Goal: Task Accomplishment & Management: Complete application form

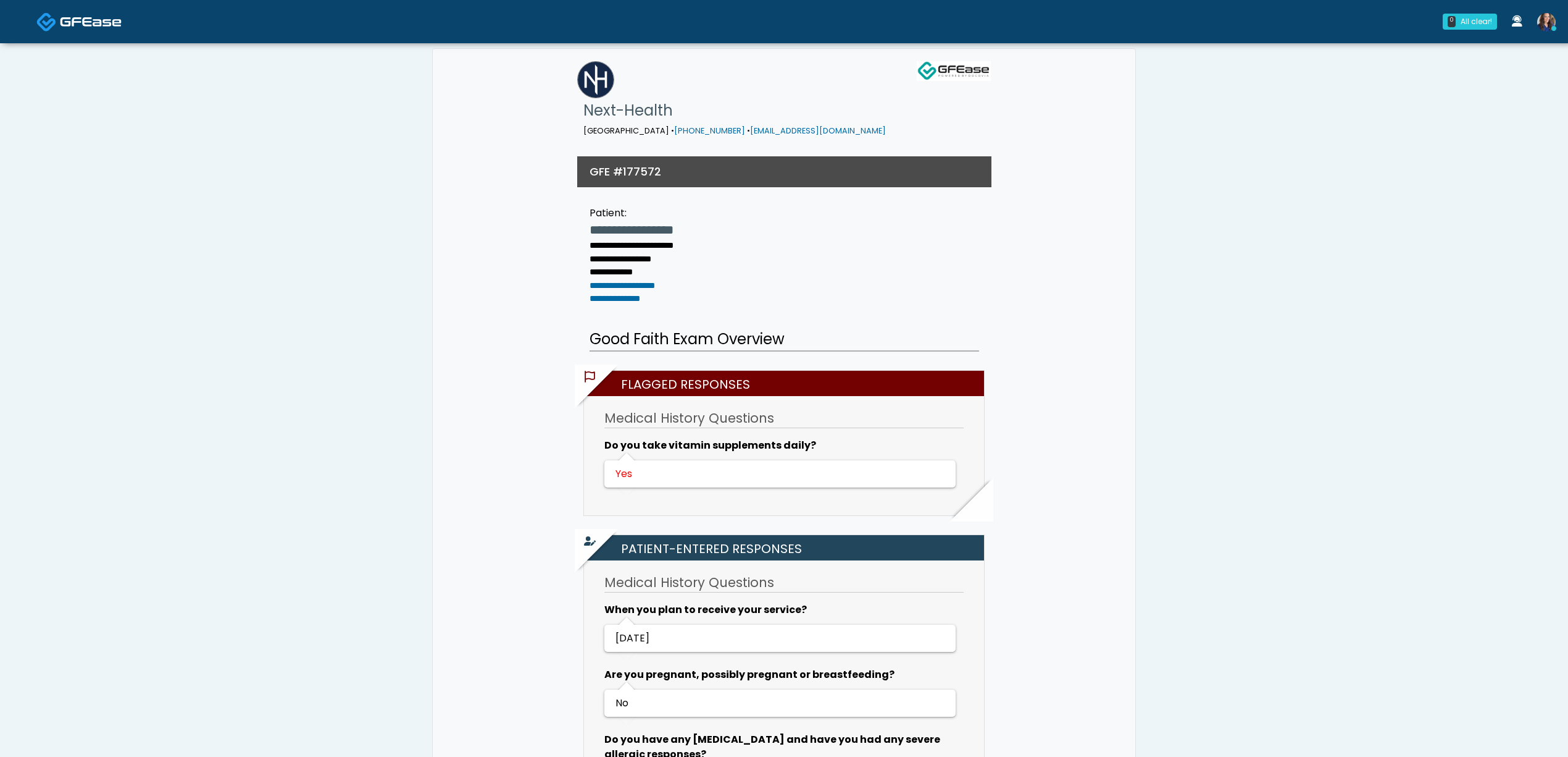
drag, startPoint x: 0, startPoint y: 0, endPoint x: 911, endPoint y: 188, distance: 930.2
click at [80, 24] on img at bounding box center [91, 22] width 62 height 13
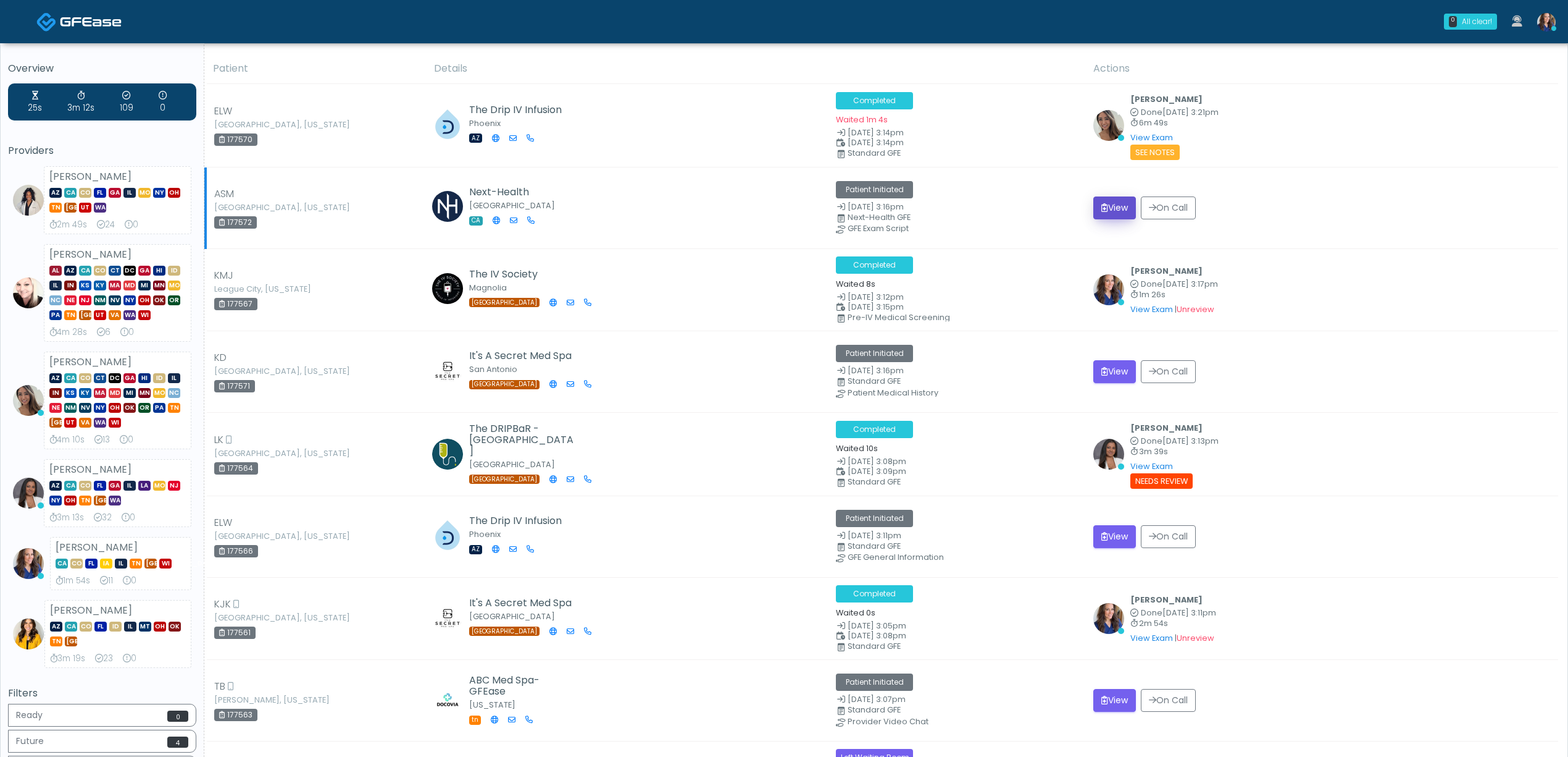
click at [1112, 203] on button "View" at bounding box center [1114, 207] width 43 height 23
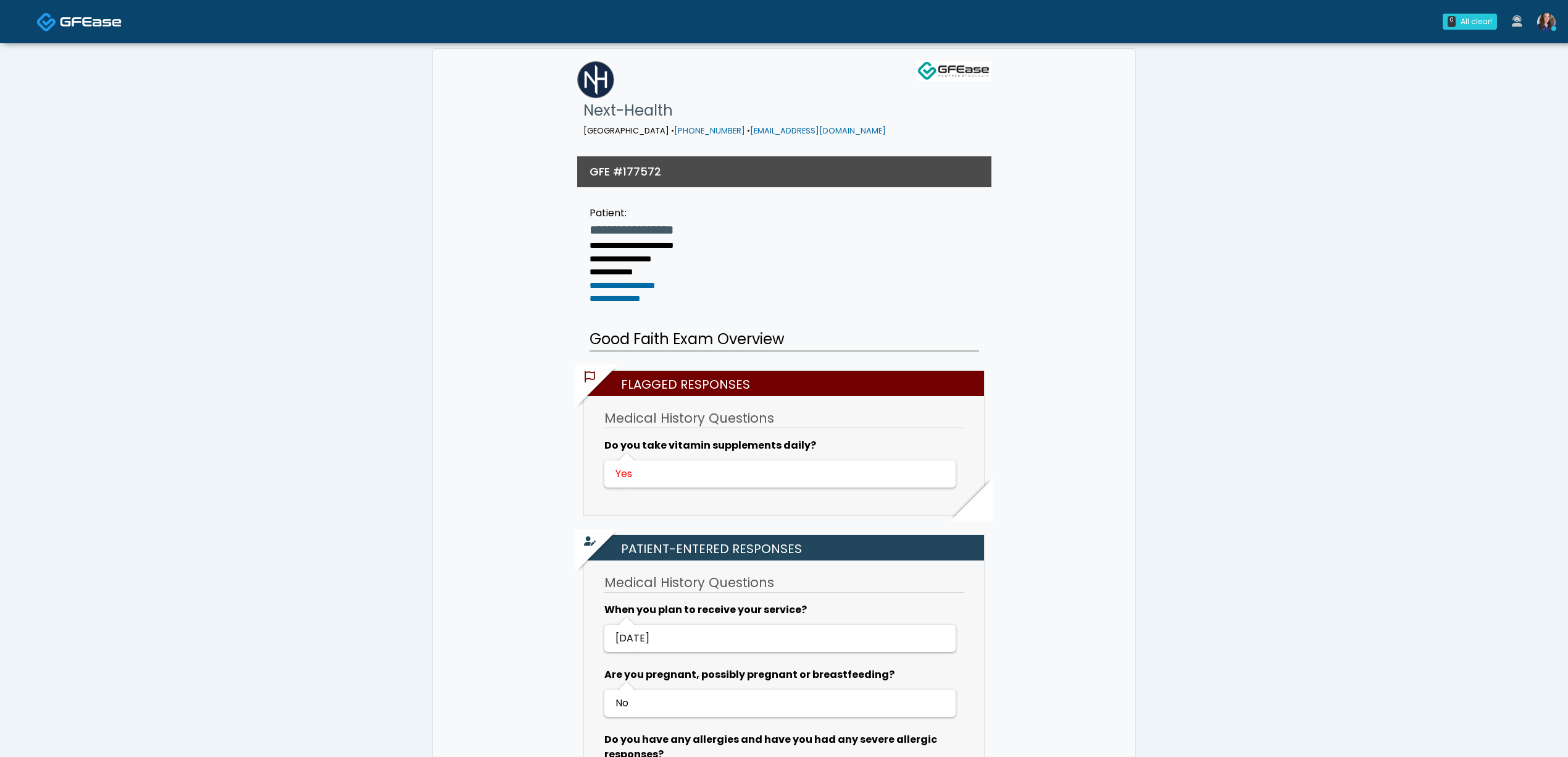
click at [85, 25] on img at bounding box center [91, 22] width 62 height 13
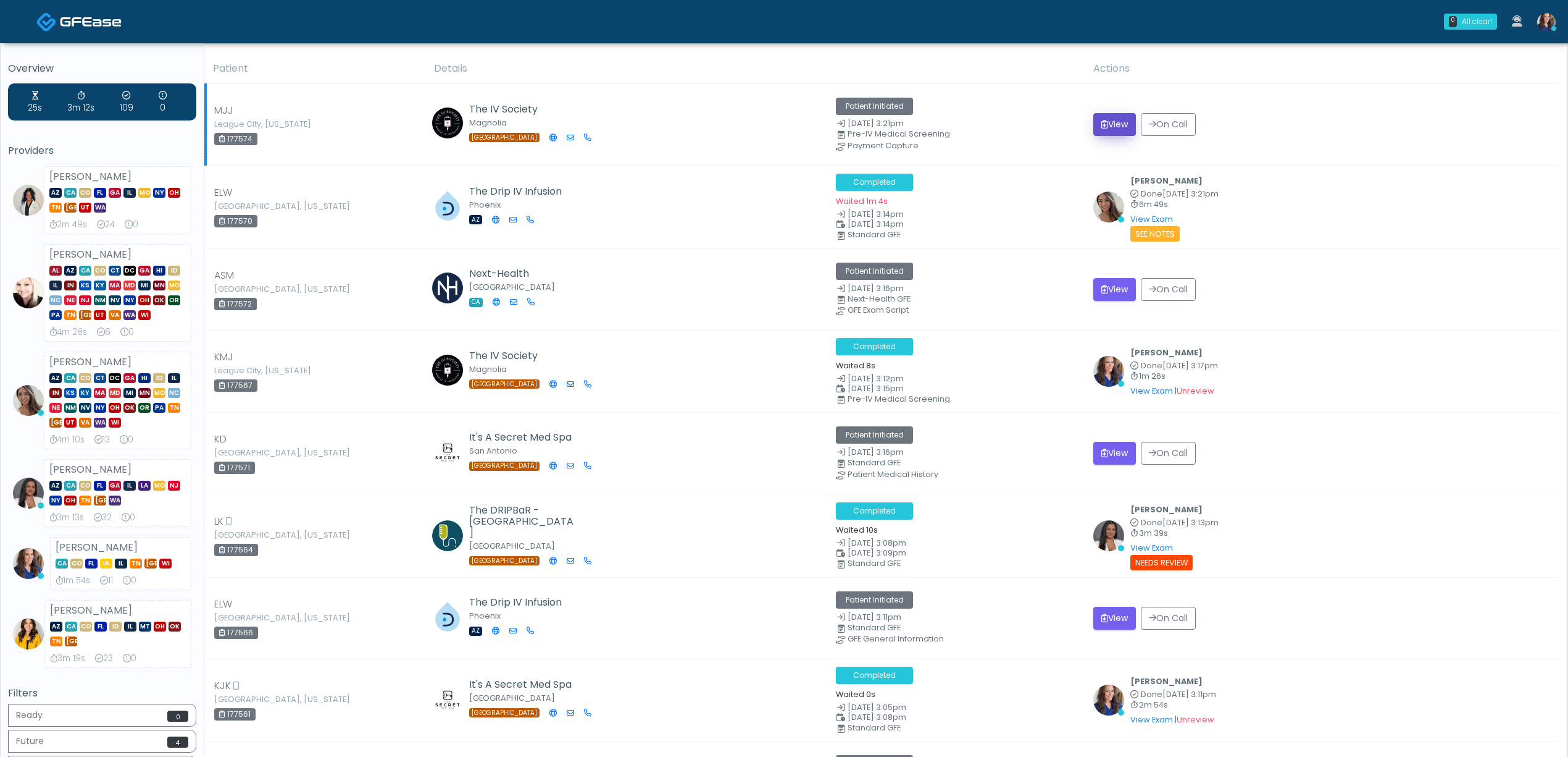
click at [1108, 120] on icon "submit" at bounding box center [1104, 125] width 6 height 9
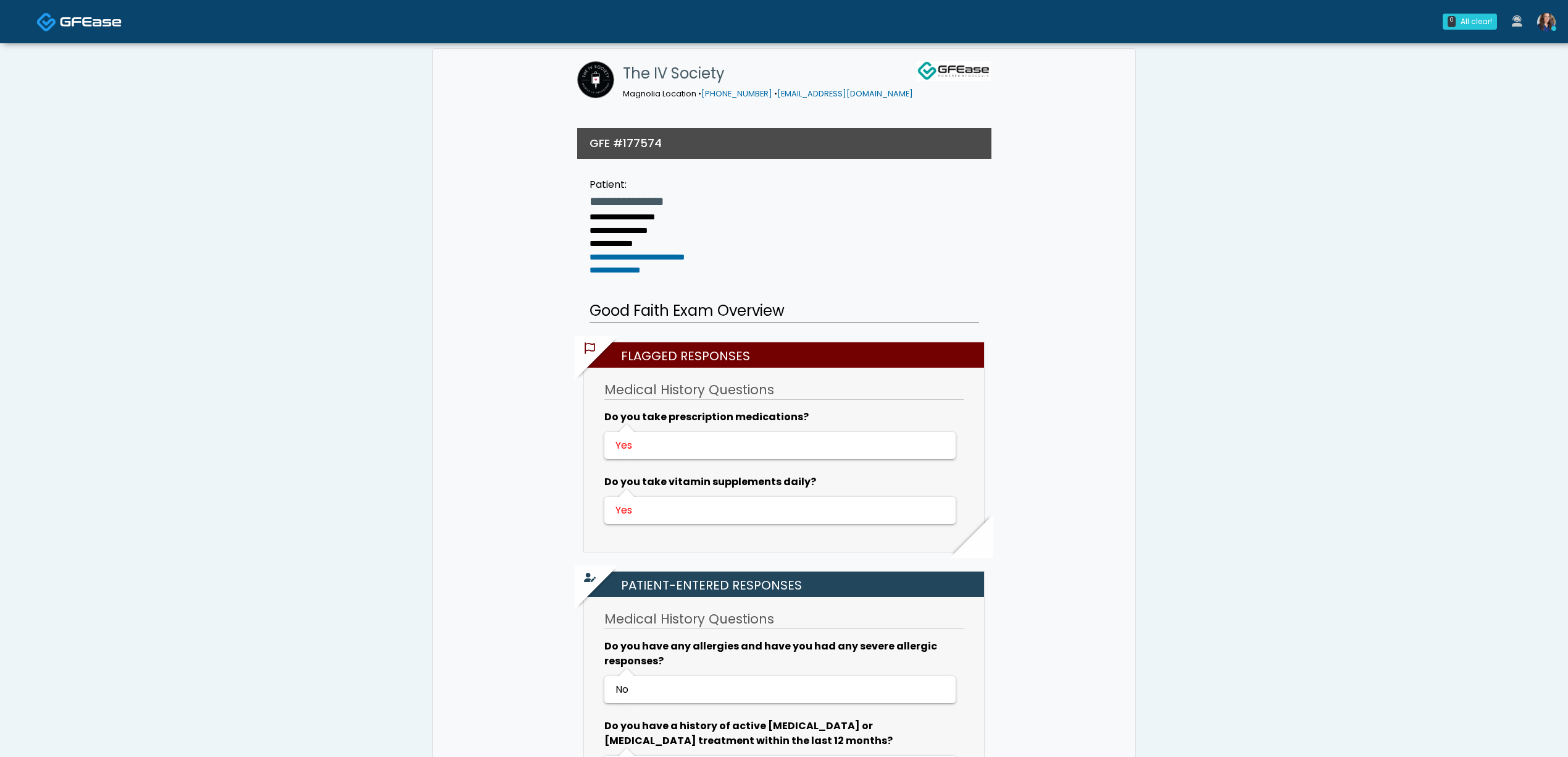
click at [72, 13] on span at bounding box center [91, 21] width 62 height 17
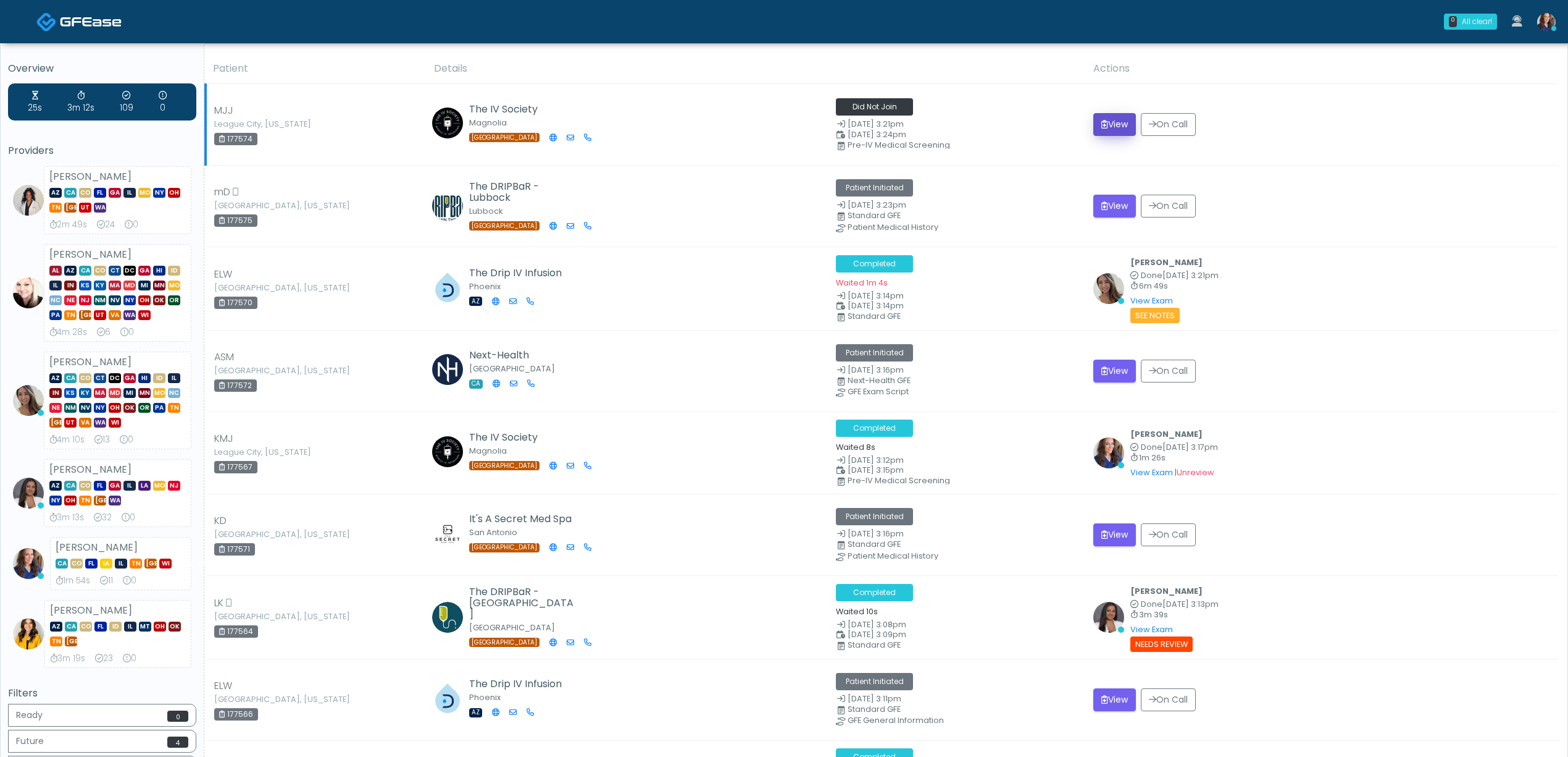
click at [1115, 122] on button "View" at bounding box center [1114, 124] width 43 height 23
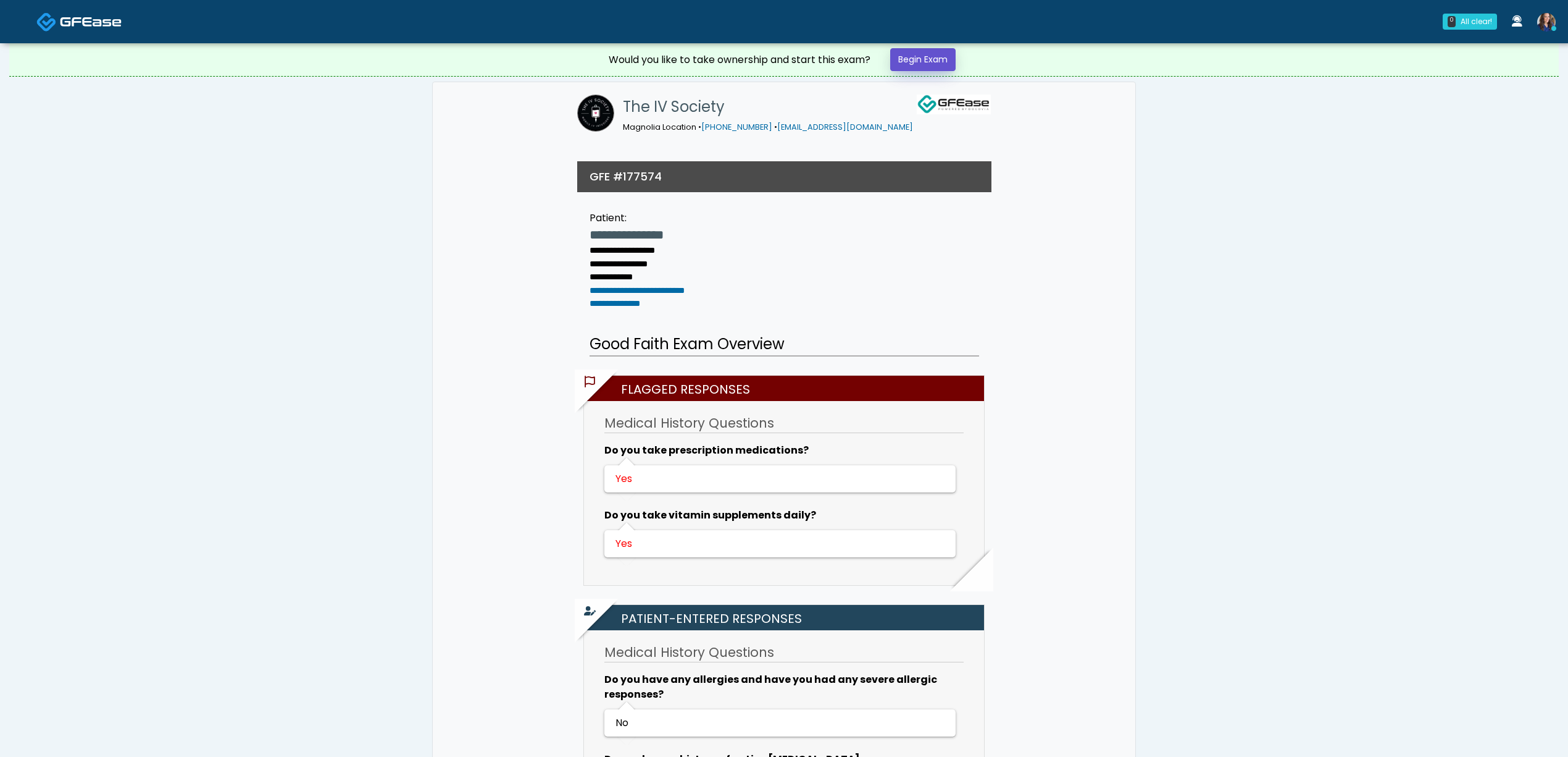
click at [920, 66] on link "Begin Exam" at bounding box center [923, 59] width 65 height 23
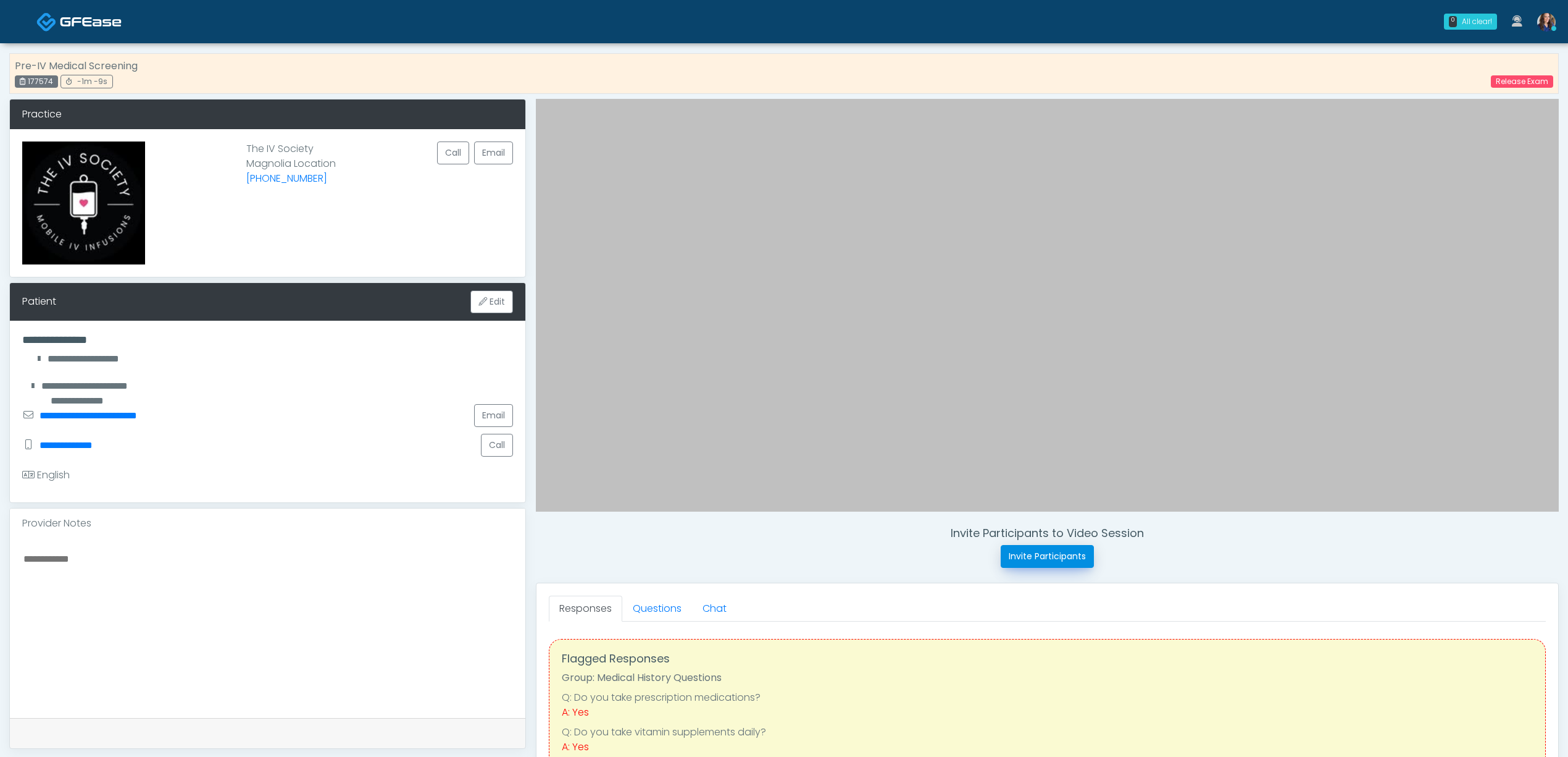
click at [1038, 551] on button "Invite Participants" at bounding box center [1048, 556] width 94 height 23
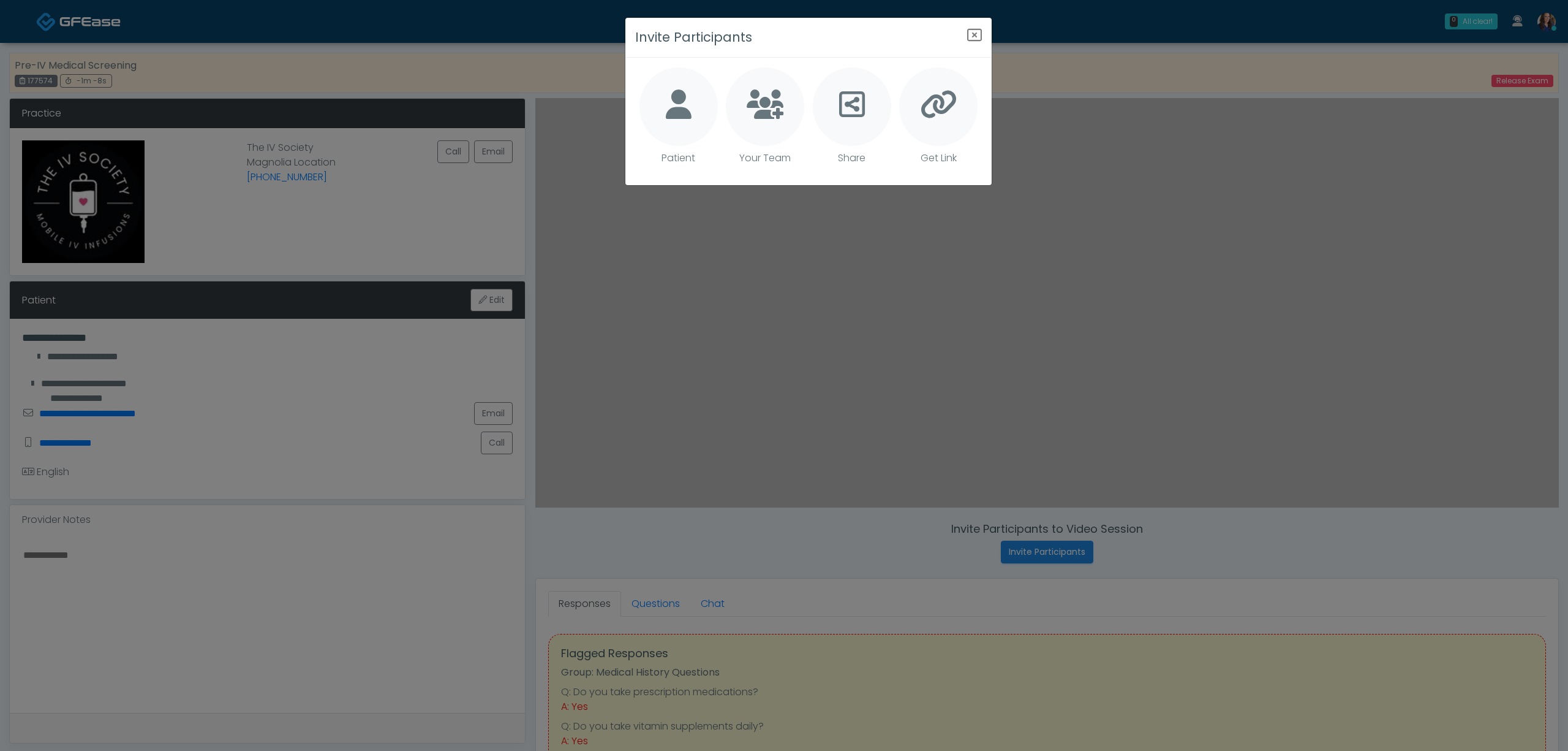
click at [659, 103] on div at bounding box center [678, 107] width 78 height 79
type textarea "**********"
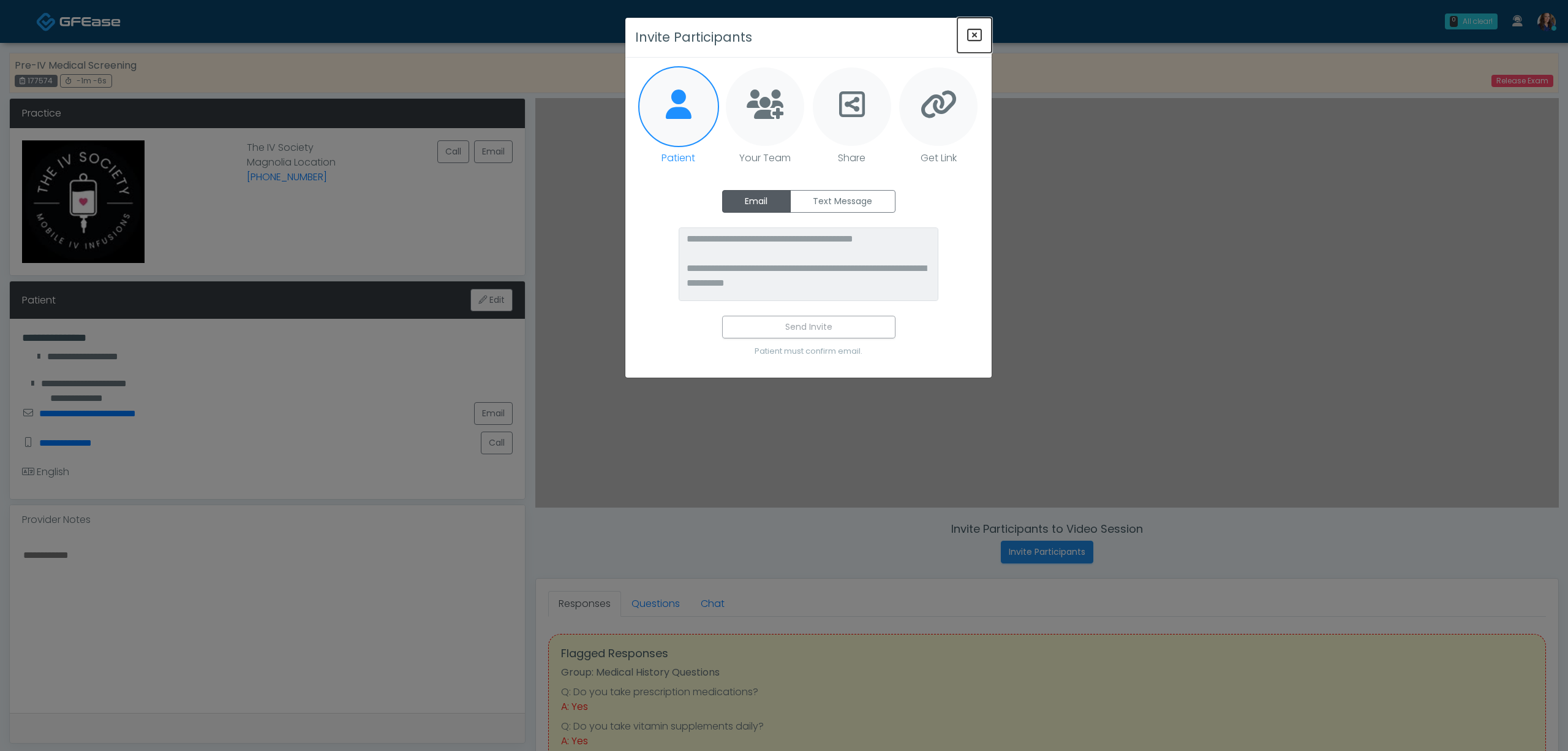
click at [973, 31] on icon "Close" at bounding box center [974, 35] width 14 height 14
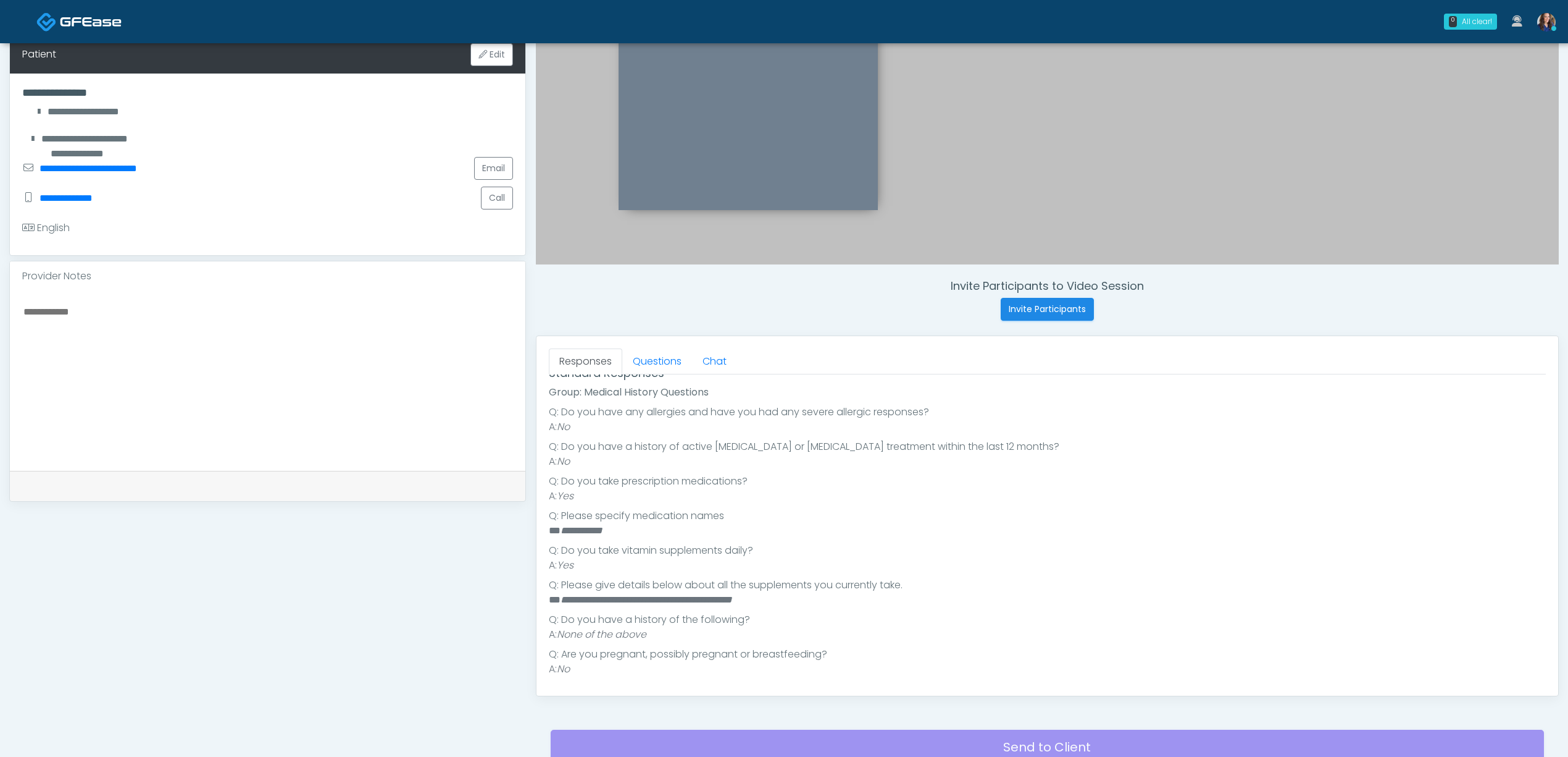
scroll to position [179, 0]
click at [648, 356] on link "Questions" at bounding box center [657, 361] width 70 height 26
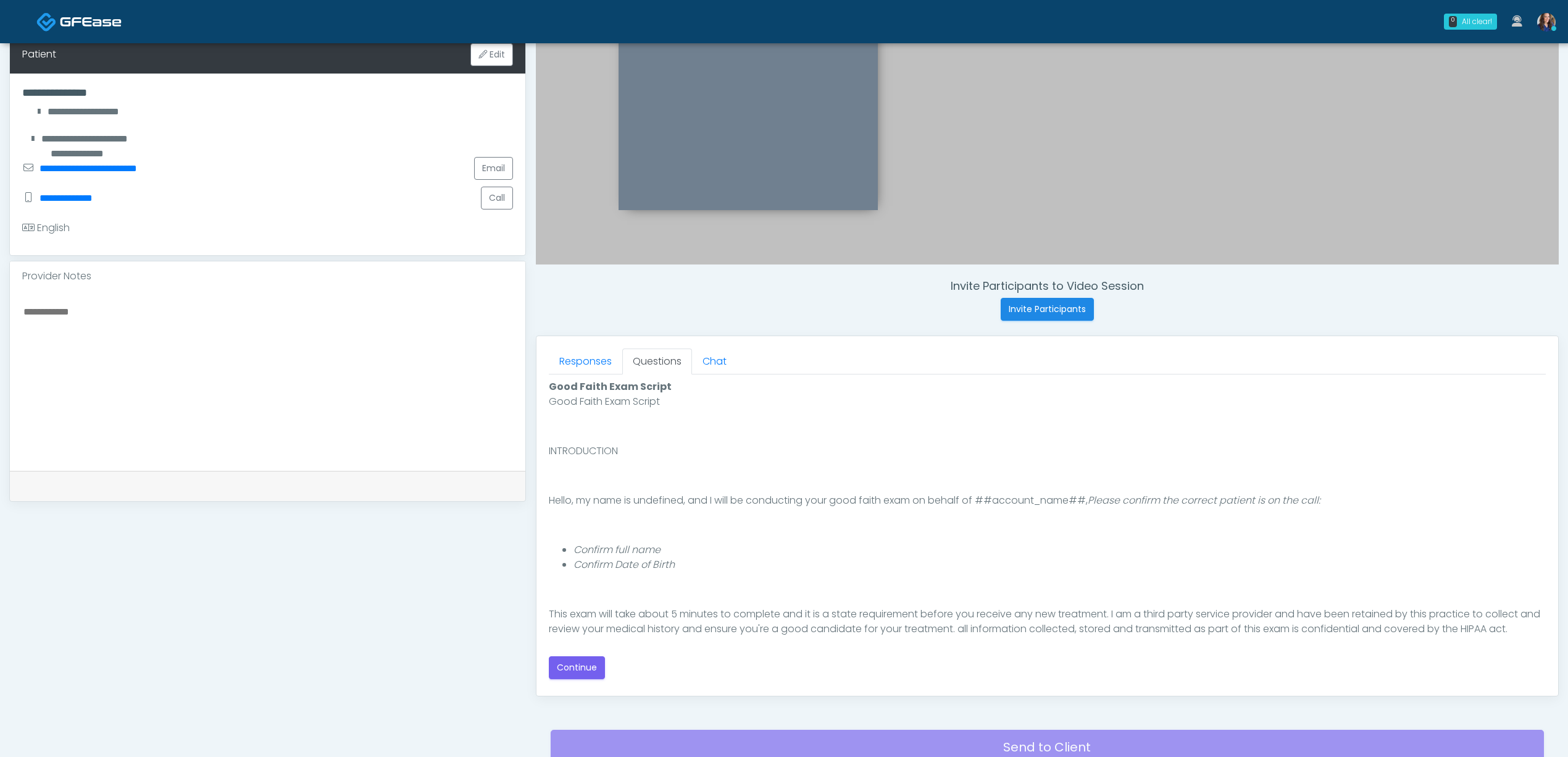
scroll to position [0, 0]
click at [573, 667] on button "Continue" at bounding box center [578, 667] width 56 height 23
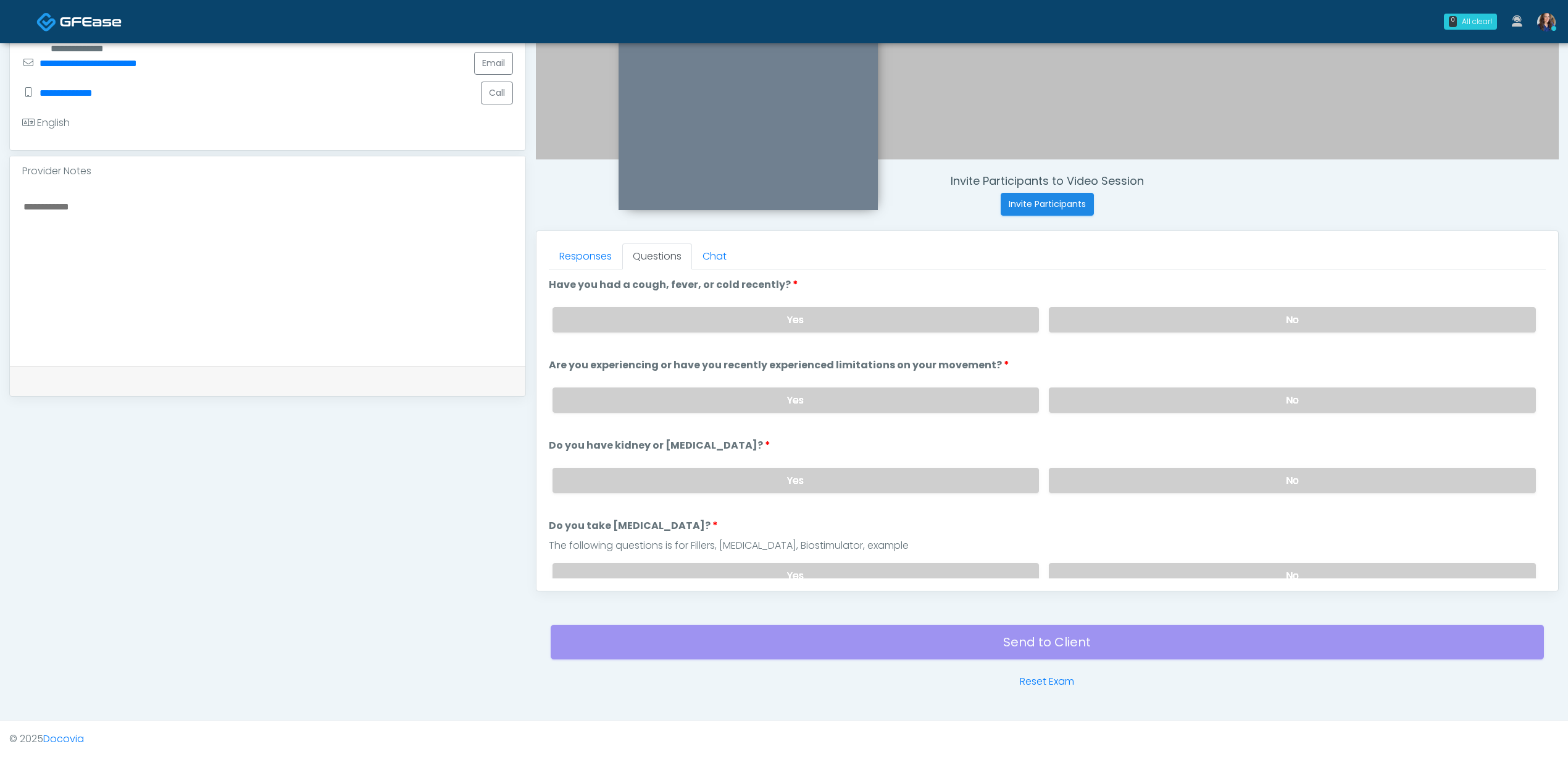
drag, startPoint x: 1219, startPoint y: 302, endPoint x: 1226, endPoint y: 339, distance: 37.7
click at [1218, 302] on div "Yes No" at bounding box center [1044, 320] width 1003 height 45
click at [1225, 317] on label "No" at bounding box center [1292, 319] width 487 height 25
click at [1221, 396] on label "No" at bounding box center [1292, 400] width 487 height 25
drag, startPoint x: 1203, startPoint y: 472, endPoint x: 1203, endPoint y: 495, distance: 23.0
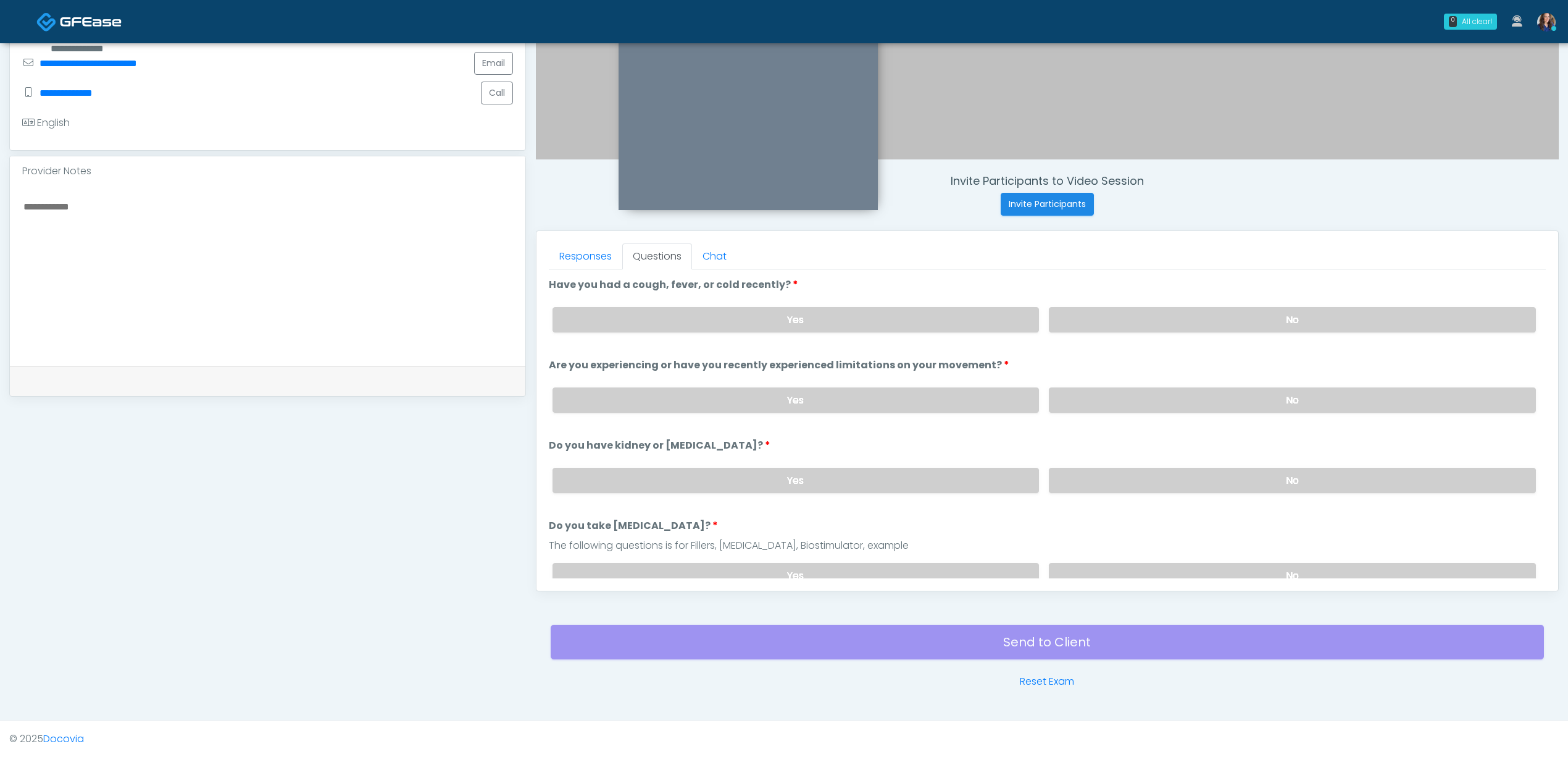
click at [1203, 472] on label "No" at bounding box center [1292, 480] width 487 height 25
click at [1191, 570] on label "No" at bounding box center [1292, 575] width 487 height 25
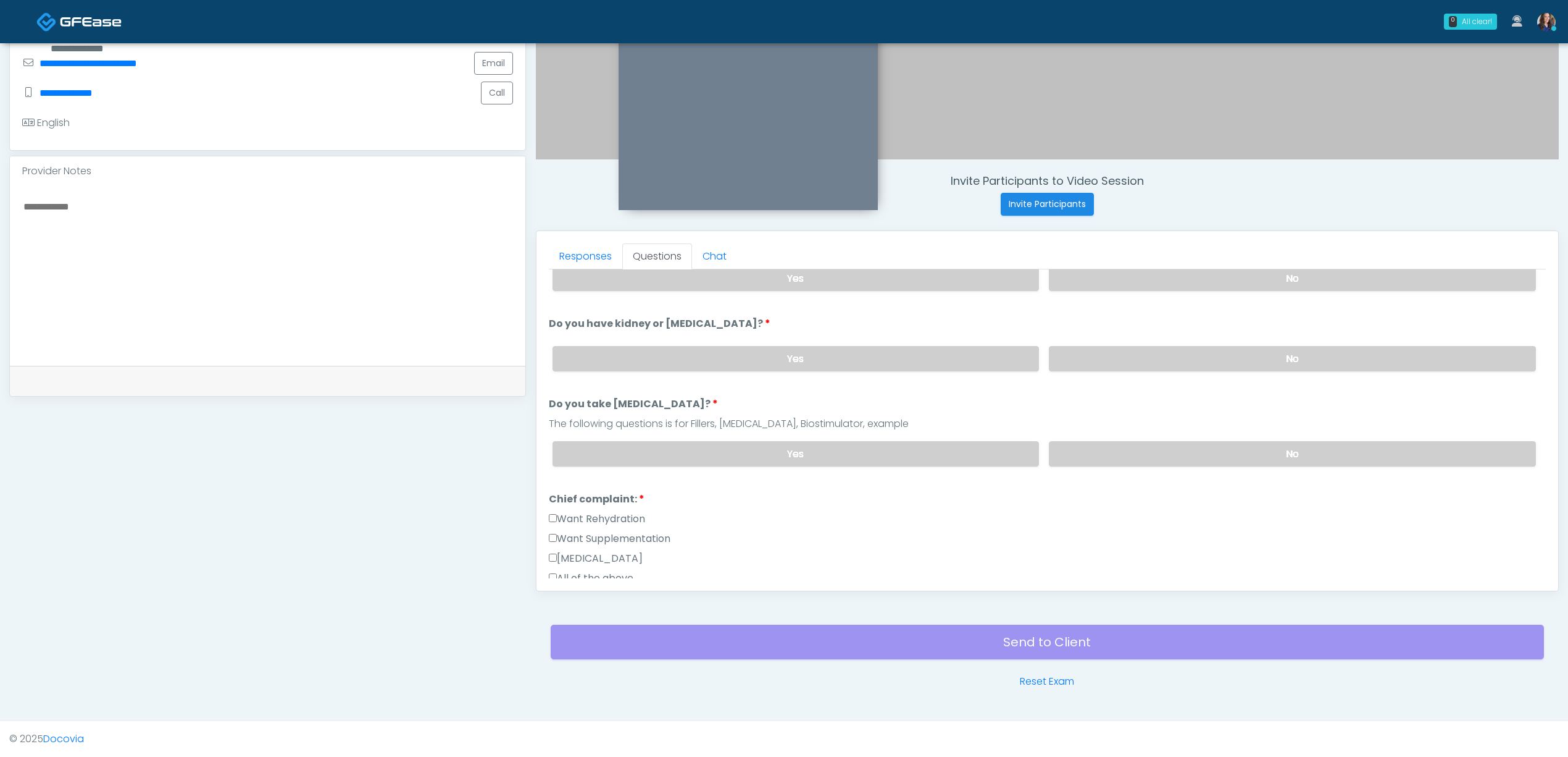
scroll to position [247, 0]
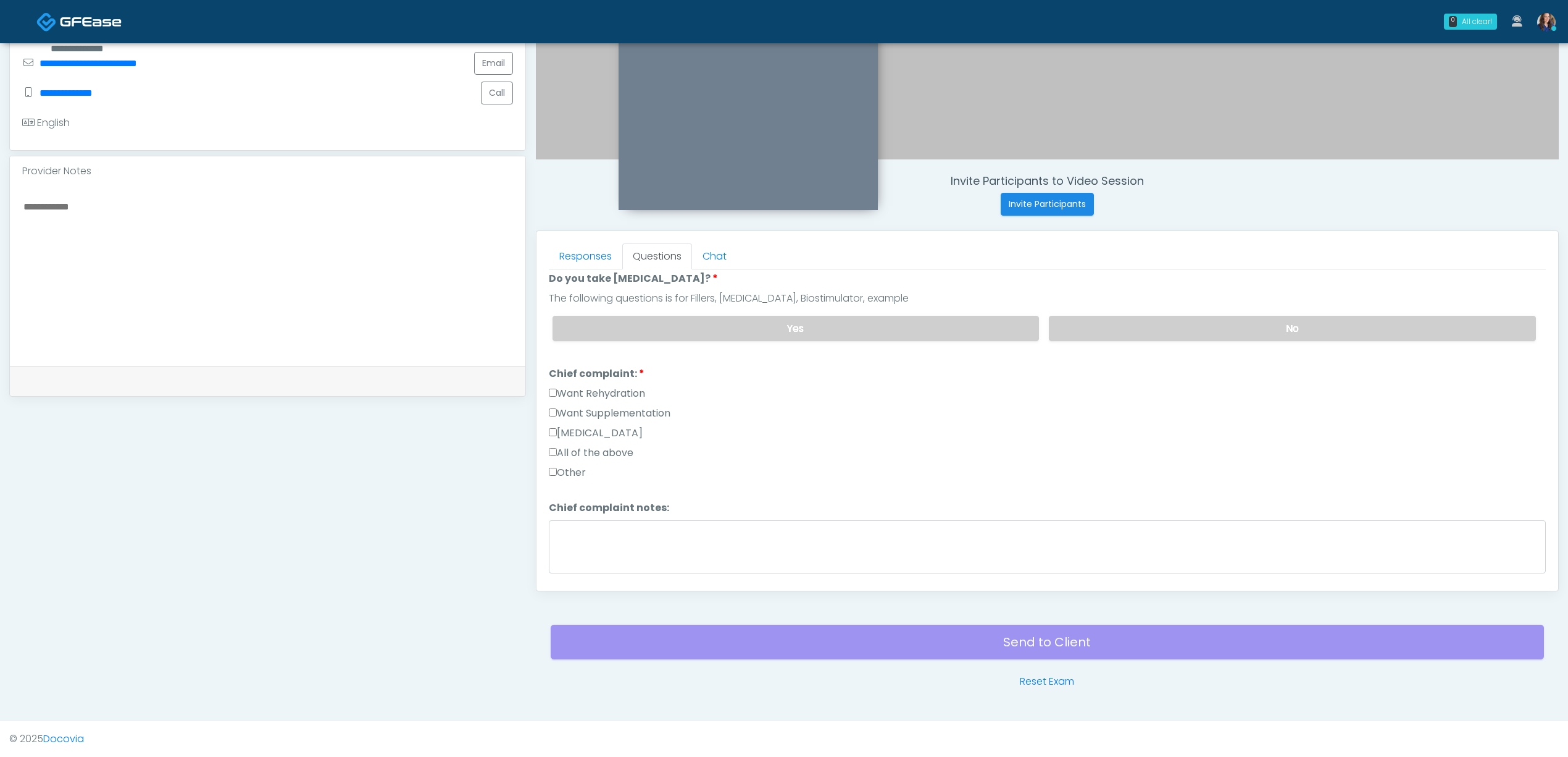
click at [588, 401] on div "Want Rehydration" at bounding box center [1048, 396] width 997 height 20
click at [606, 407] on label "Want Supplementation" at bounding box center [610, 413] width 122 height 15
drag, startPoint x: 600, startPoint y: 393, endPoint x: 640, endPoint y: 423, distance: 50.0
click at [601, 393] on label "Want Rehydration" at bounding box center [598, 393] width 96 height 15
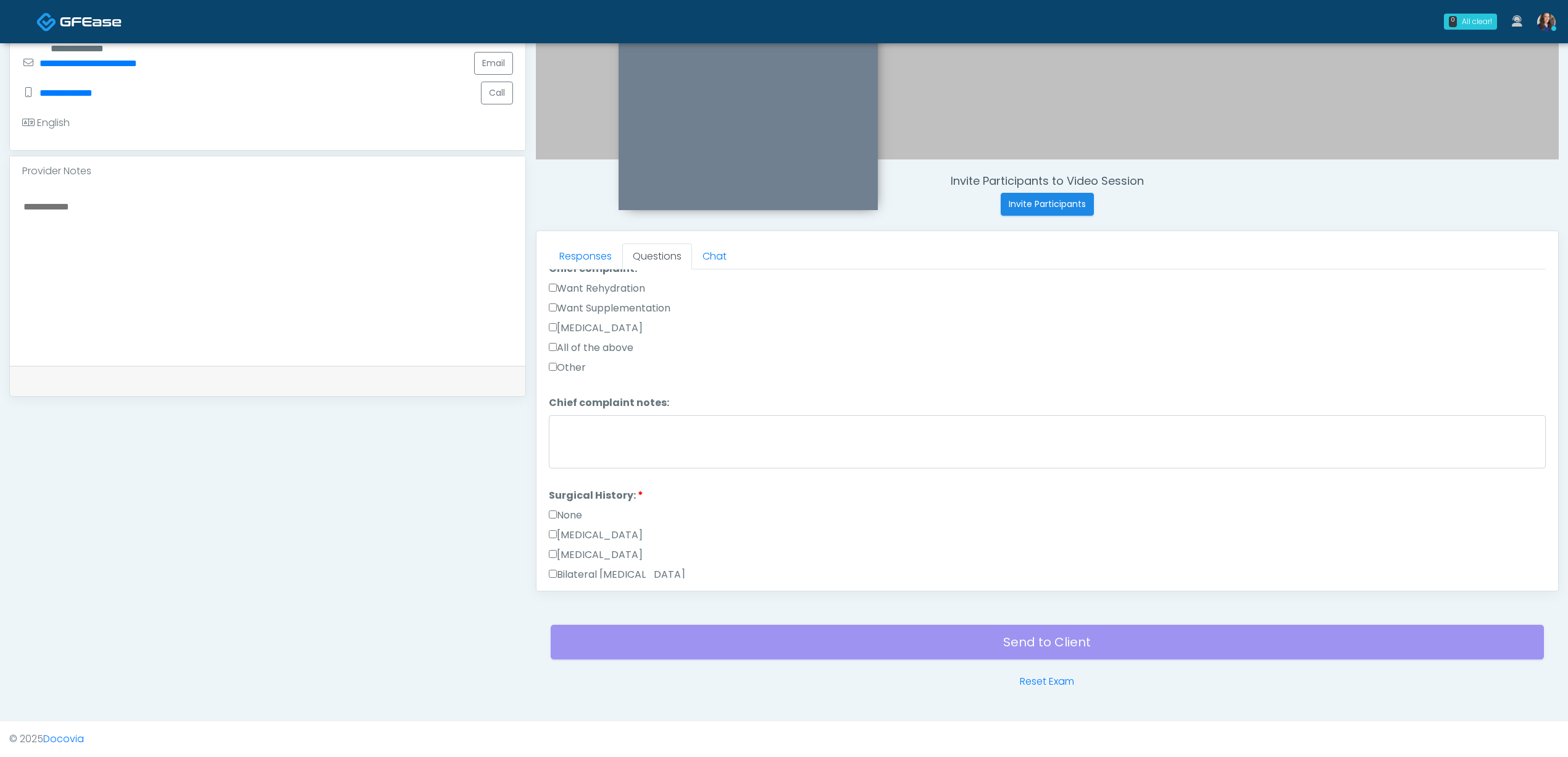
scroll to position [494, 0]
click at [546, 366] on div "Responses Questions Chat Good Faith Exam Script Good Faith Exam Script INTRODUC…" at bounding box center [1048, 410] width 1022 height 359
drag, startPoint x: 573, startPoint y: 378, endPoint x: 578, endPoint y: 374, distance: 6.4
click at [574, 378] on label "None" at bounding box center [566, 373] width 34 height 15
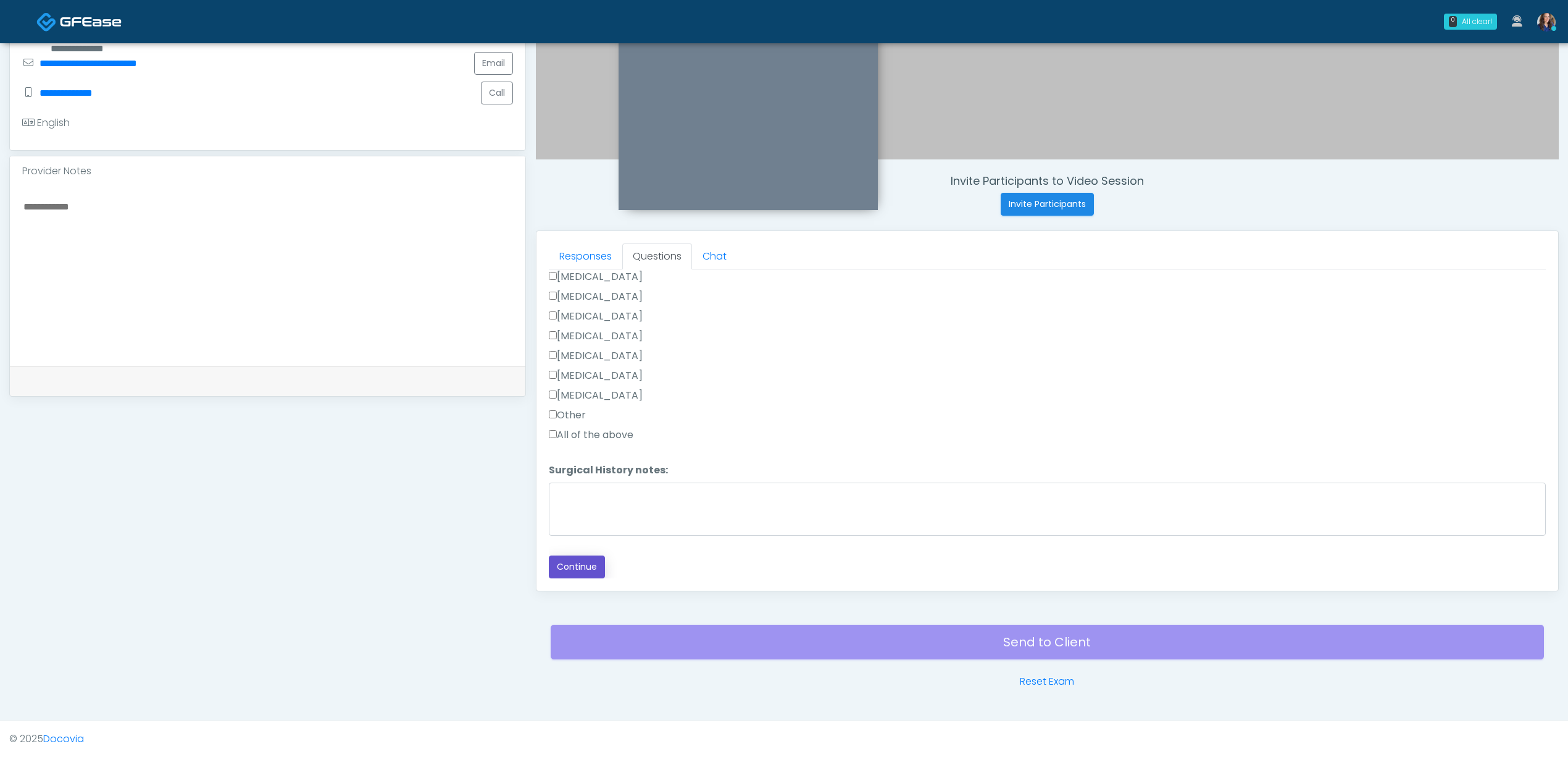
drag, startPoint x: 580, startPoint y: 567, endPoint x: 597, endPoint y: 554, distance: 21.4
click at [581, 567] on button "Continue" at bounding box center [578, 566] width 56 height 23
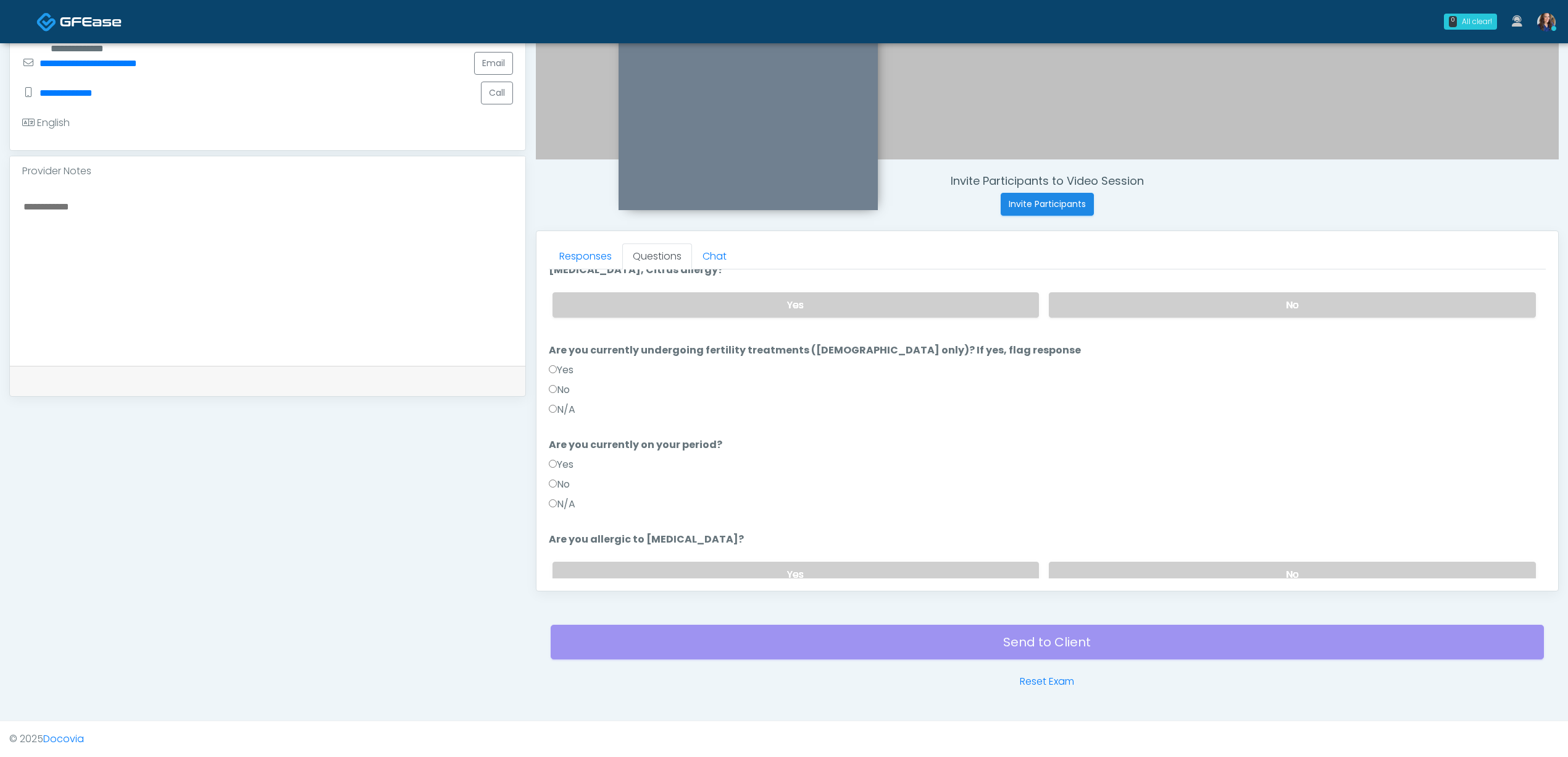
scroll to position [0, 0]
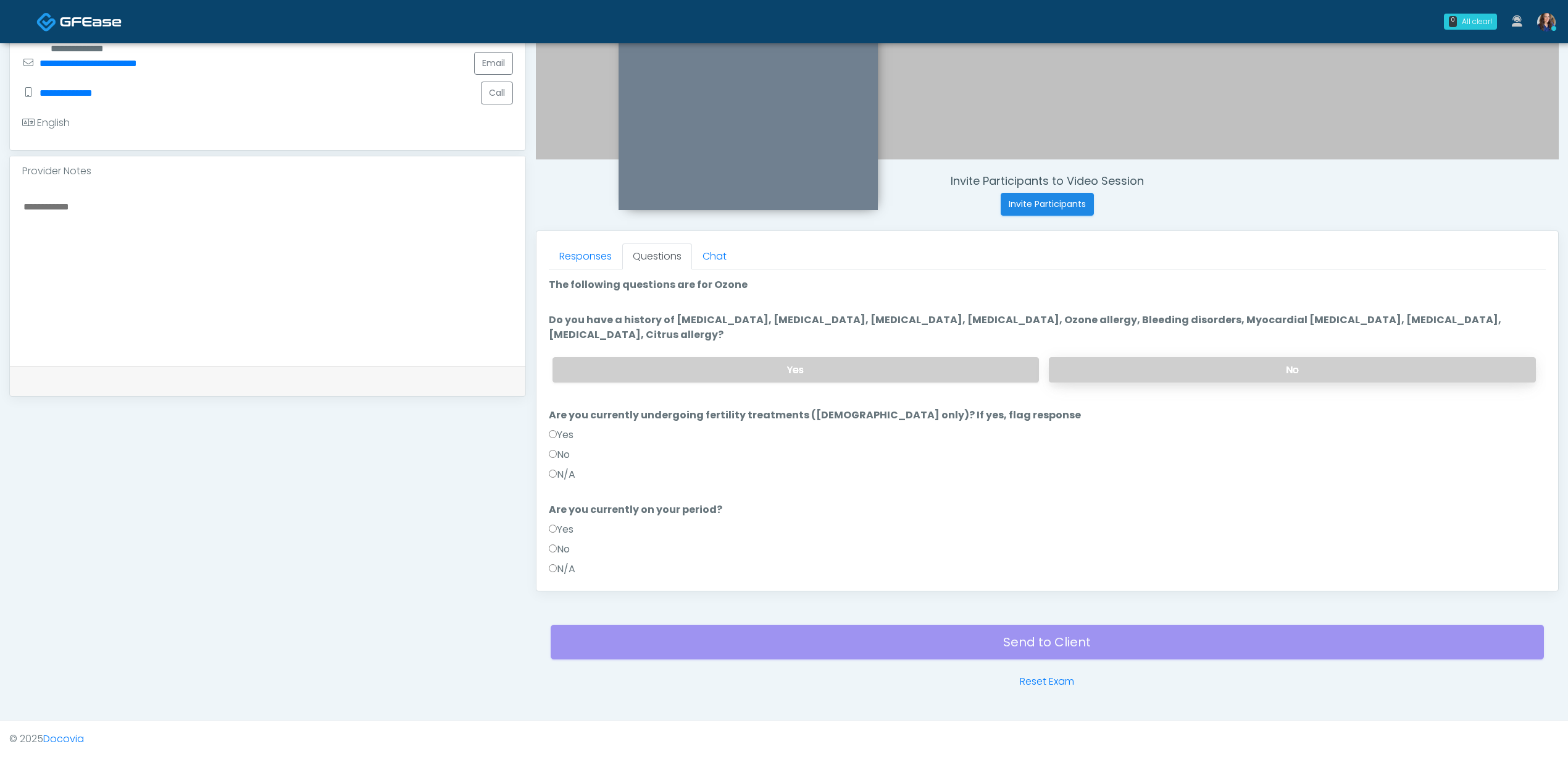
click at [1201, 362] on label "No" at bounding box center [1292, 369] width 487 height 25
click at [558, 475] on label "N/A" at bounding box center [562, 474] width 26 height 15
drag, startPoint x: 566, startPoint y: 562, endPoint x: 573, endPoint y: 562, distance: 7.0
click at [567, 562] on label "N/A" at bounding box center [562, 569] width 26 height 15
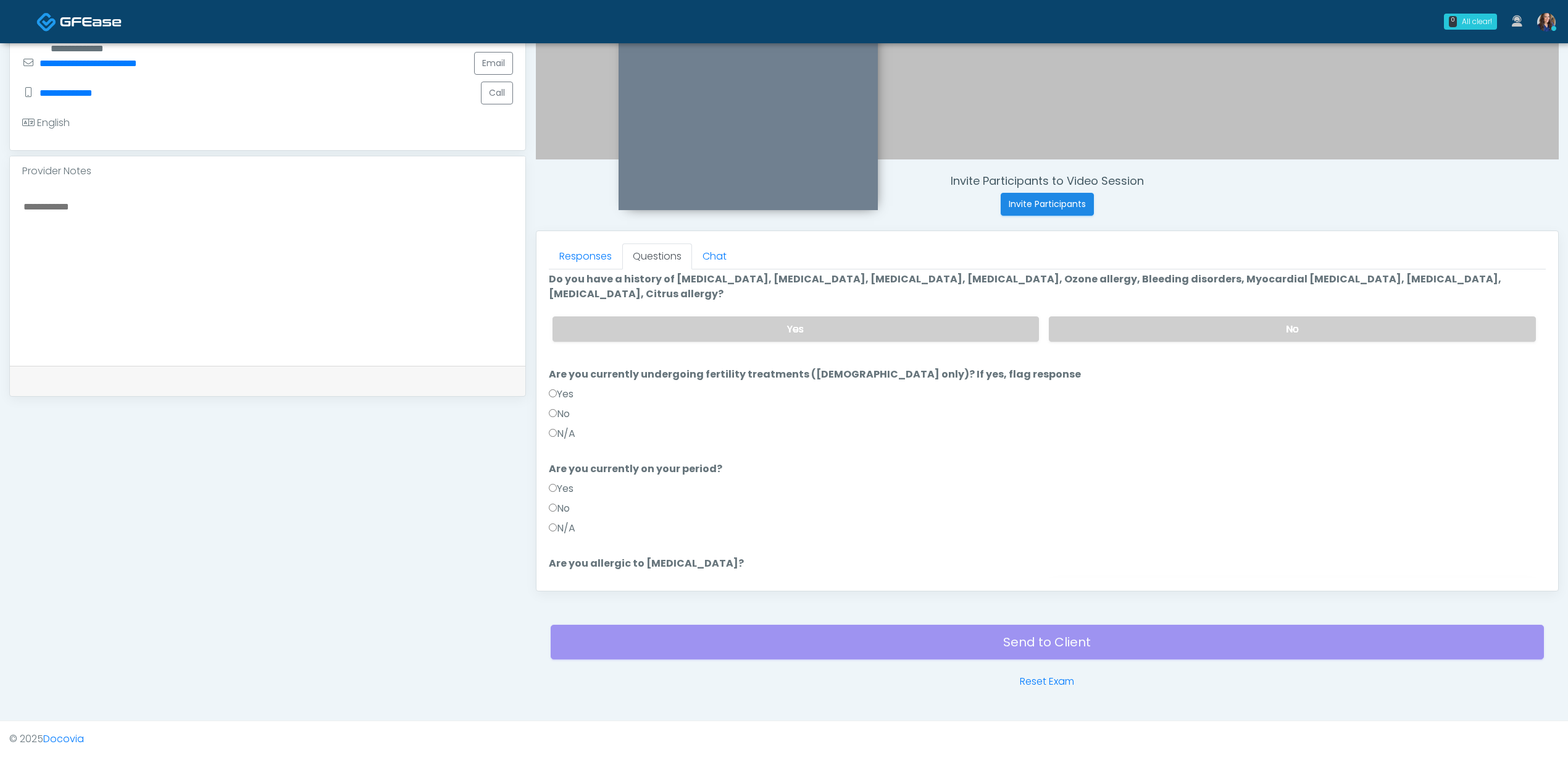
scroll to position [121, 0]
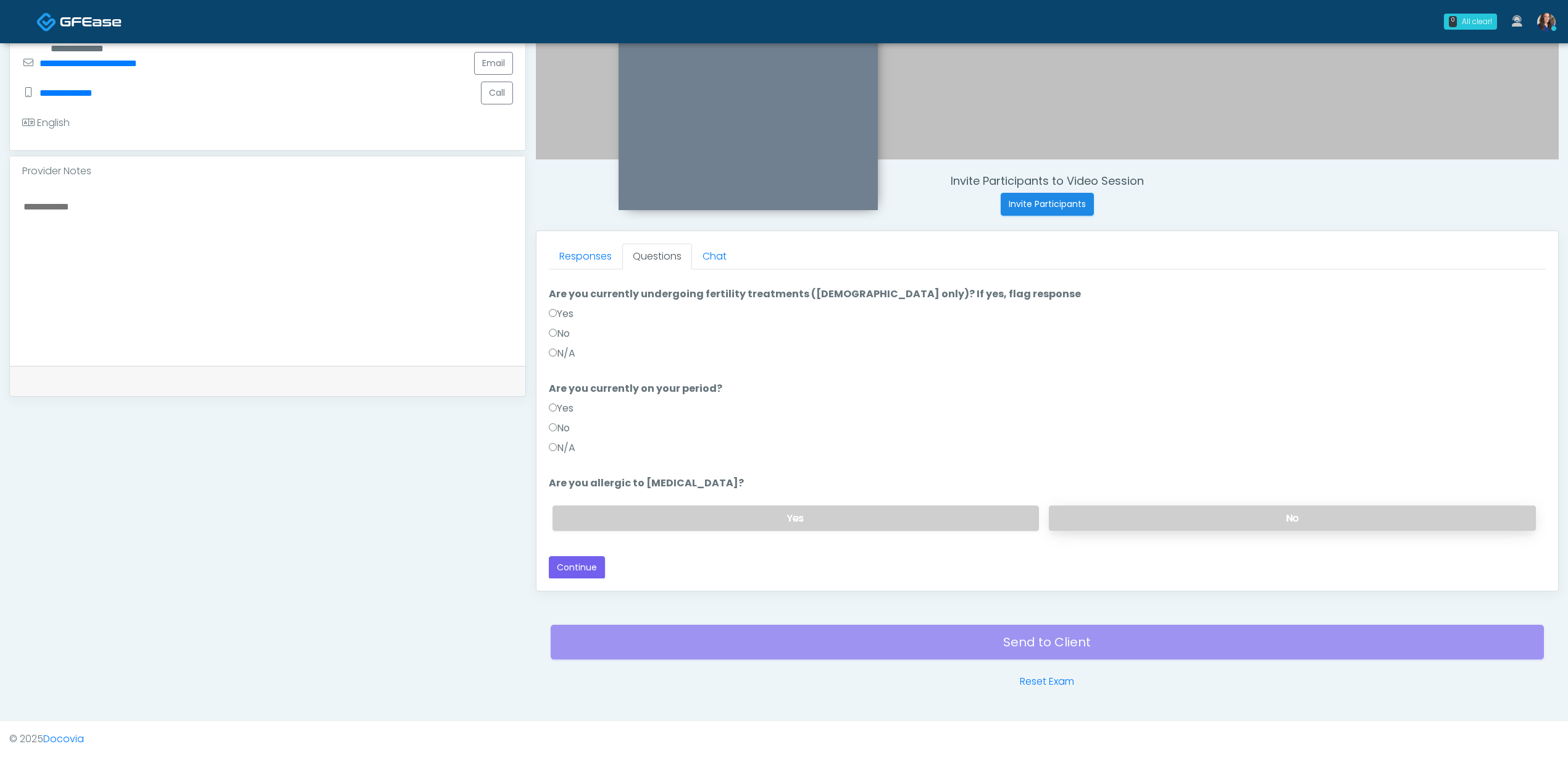
click at [1145, 521] on label "No" at bounding box center [1292, 518] width 487 height 25
click at [555, 564] on button "Continue" at bounding box center [578, 567] width 56 height 23
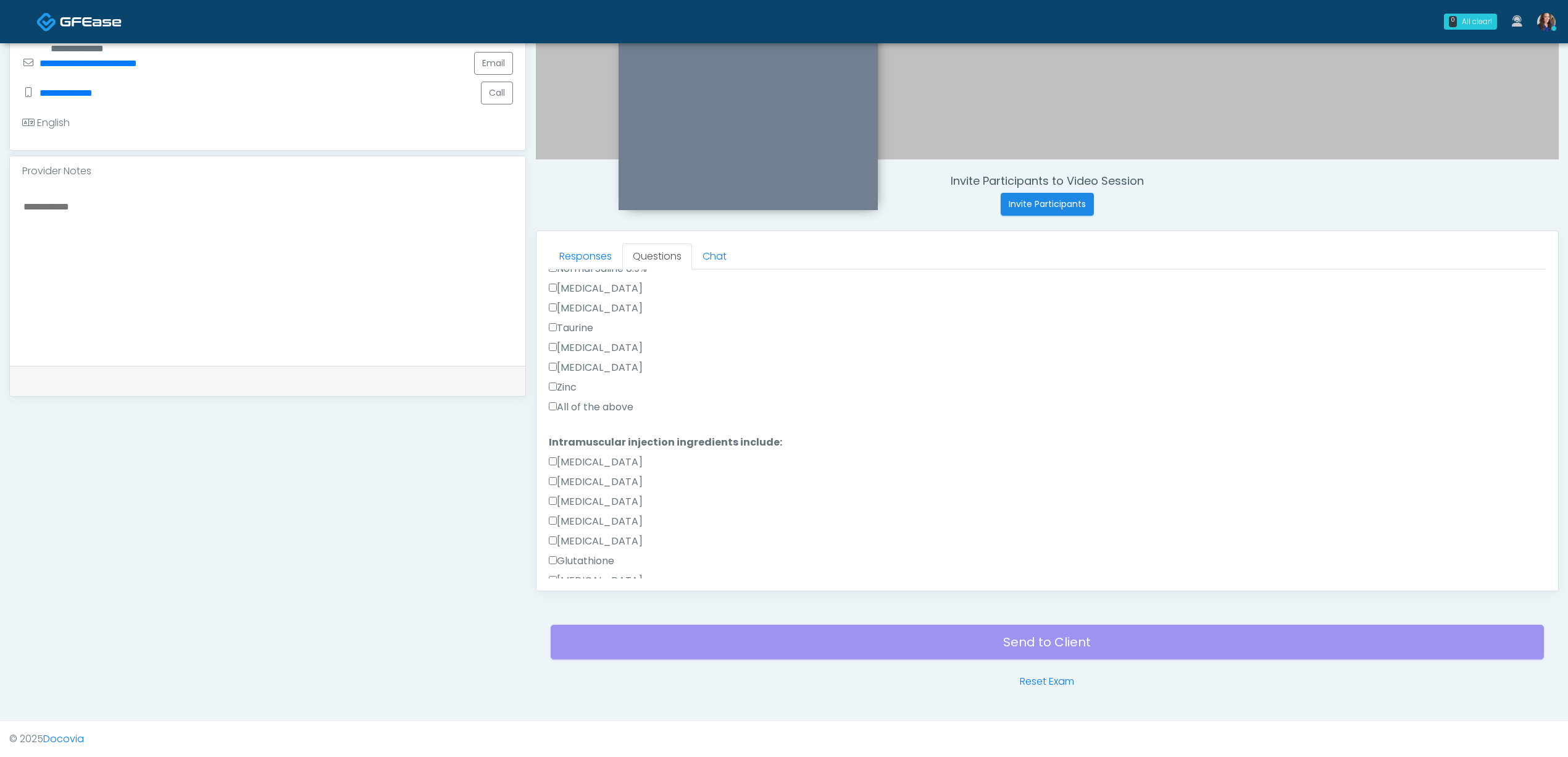
scroll to position [451, 0]
drag, startPoint x: 599, startPoint y: 394, endPoint x: 610, endPoint y: 438, distance: 45.4
click at [600, 394] on label "All of the above" at bounding box center [591, 397] width 85 height 15
click at [608, 528] on label "All of the above" at bounding box center [591, 528] width 85 height 15
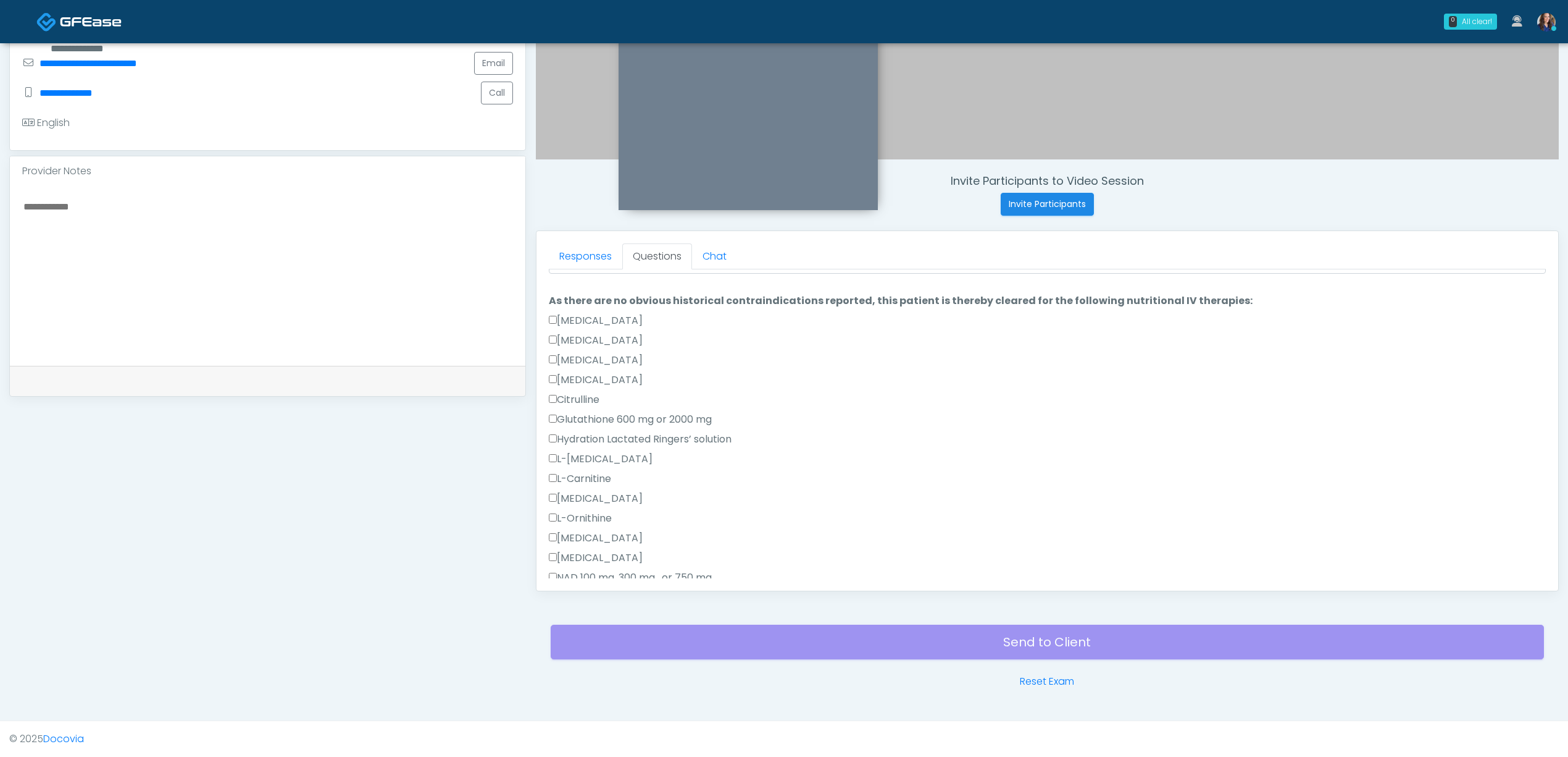
scroll to position [0, 0]
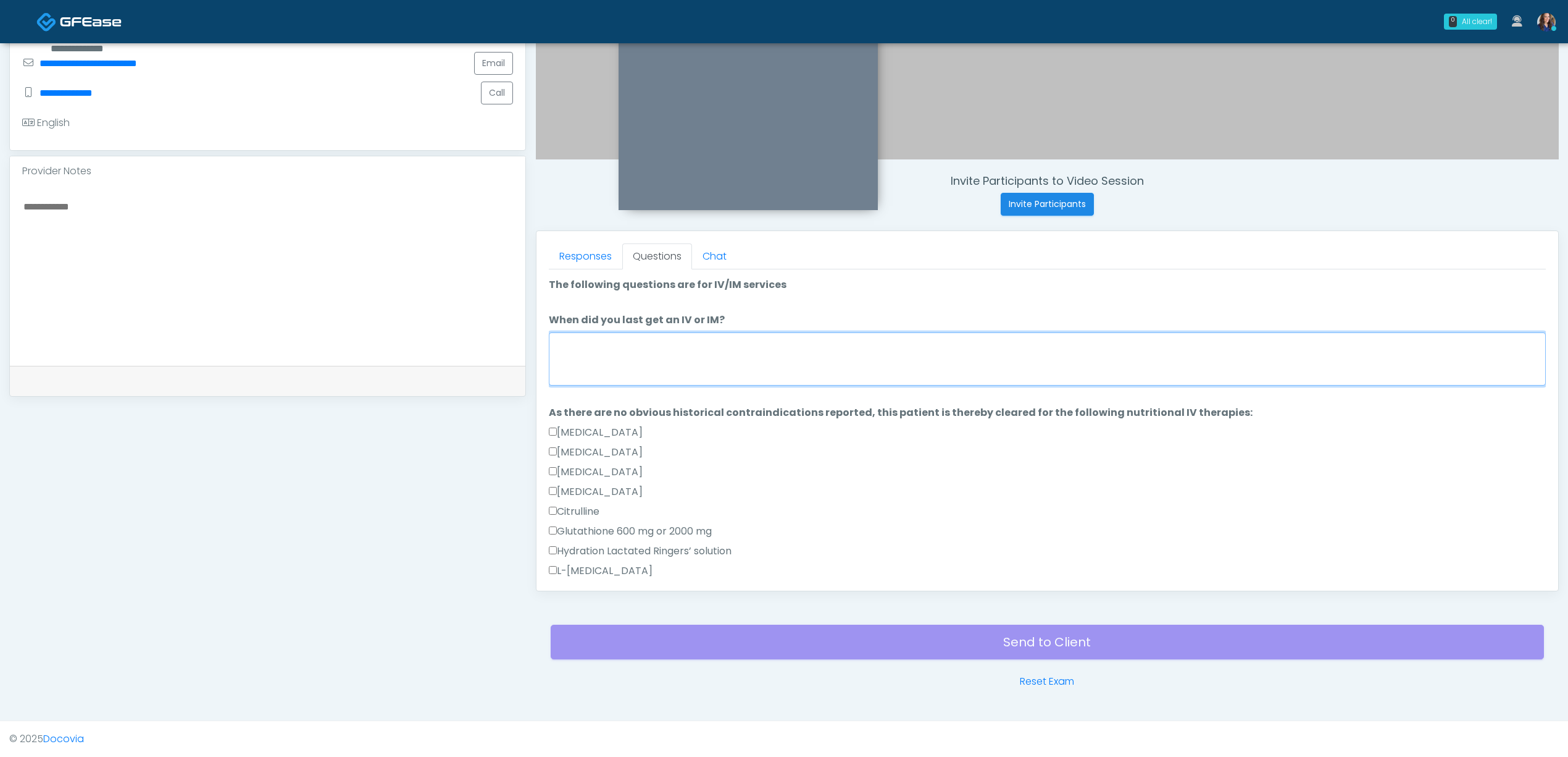
click at [729, 345] on textarea "When did you last get an IV or IM?" at bounding box center [1048, 358] width 997 height 53
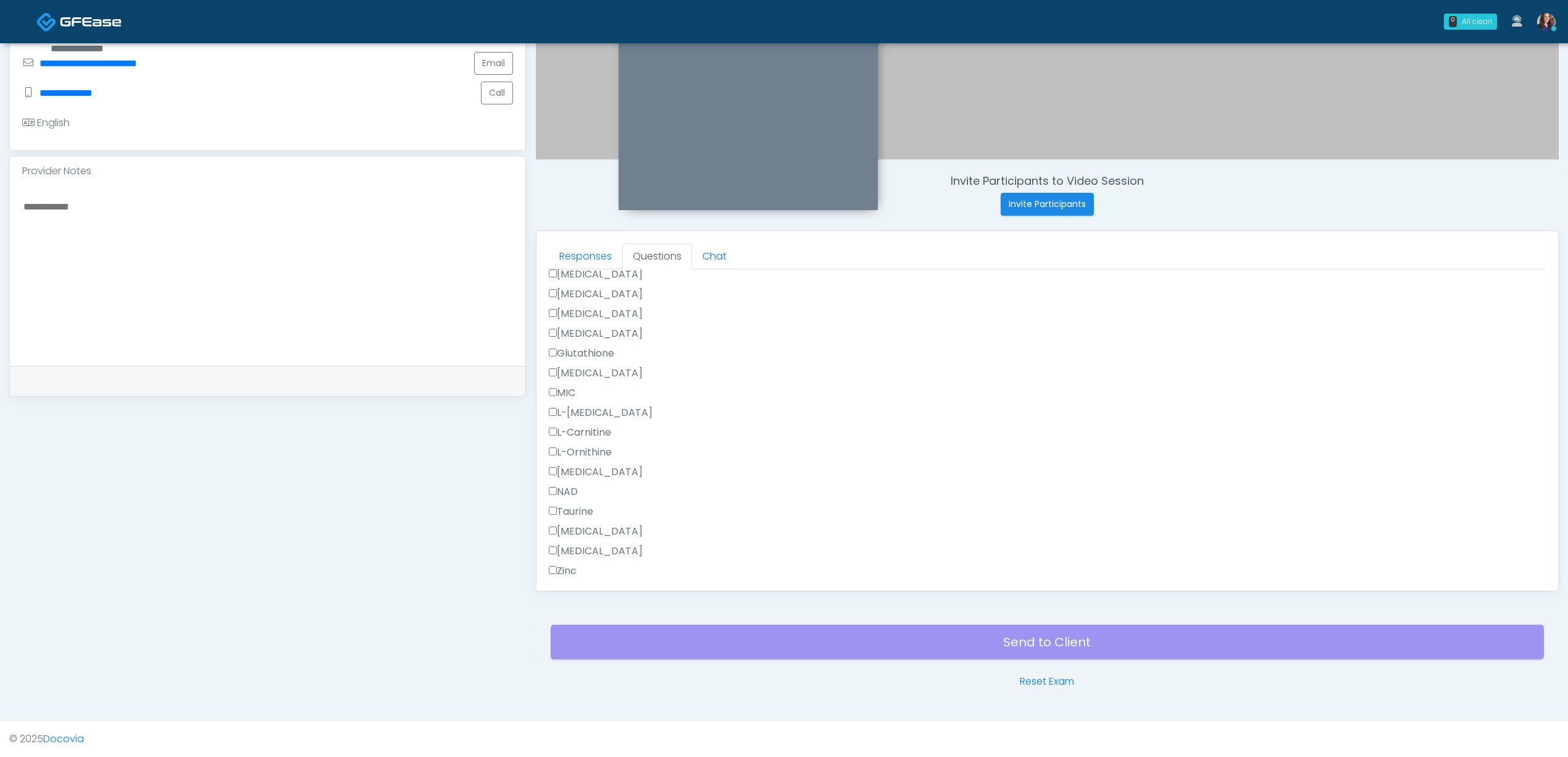
scroll to position [771, 0]
type textarea "**********"
click at [598, 567] on button "Continue" at bounding box center [578, 566] width 56 height 23
click at [1505, 283] on button "Pass All" at bounding box center [1523, 285] width 47 height 23
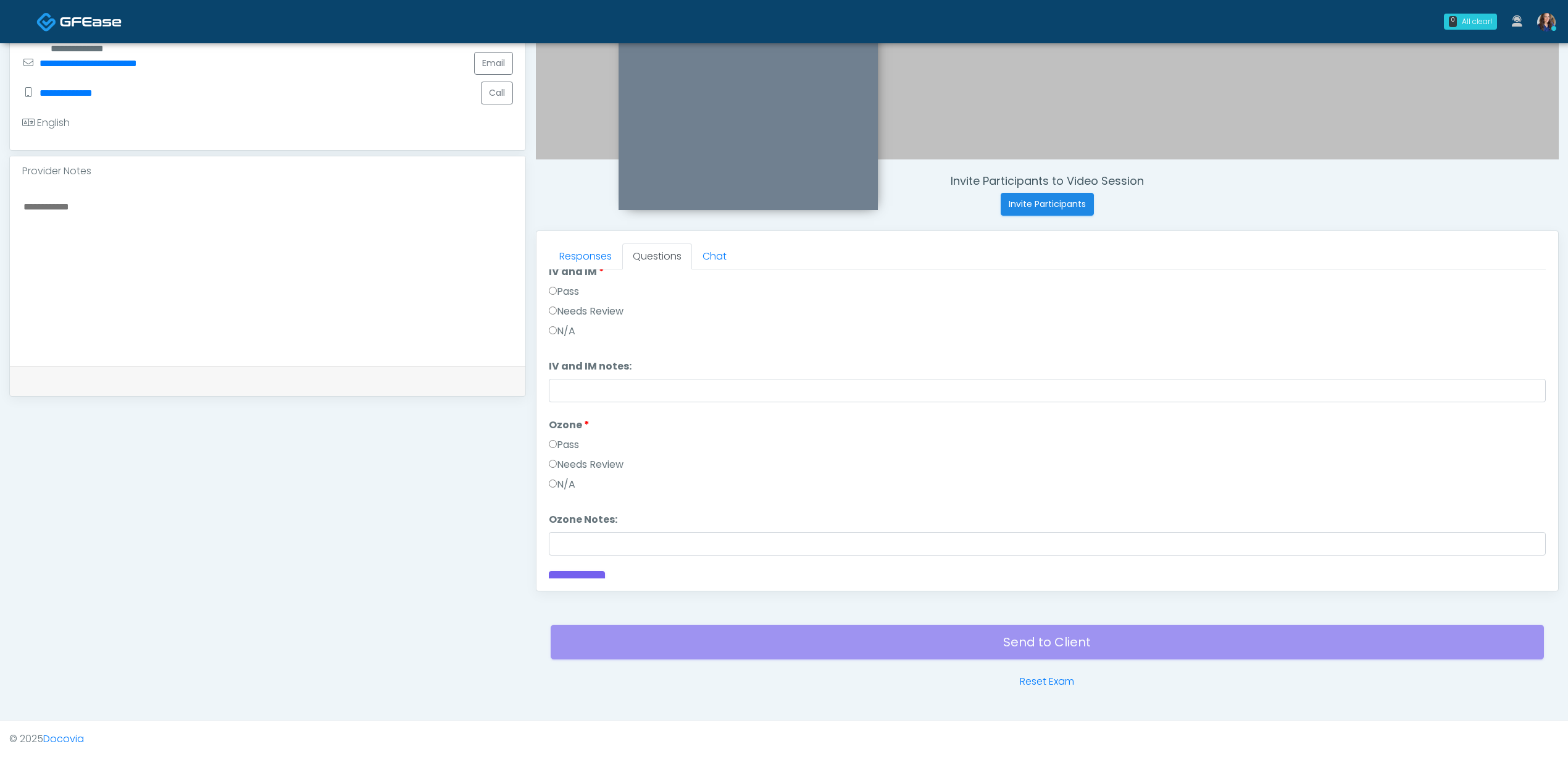
scroll to position [52, 0]
click at [577, 565] on button "Continue" at bounding box center [578, 566] width 56 height 23
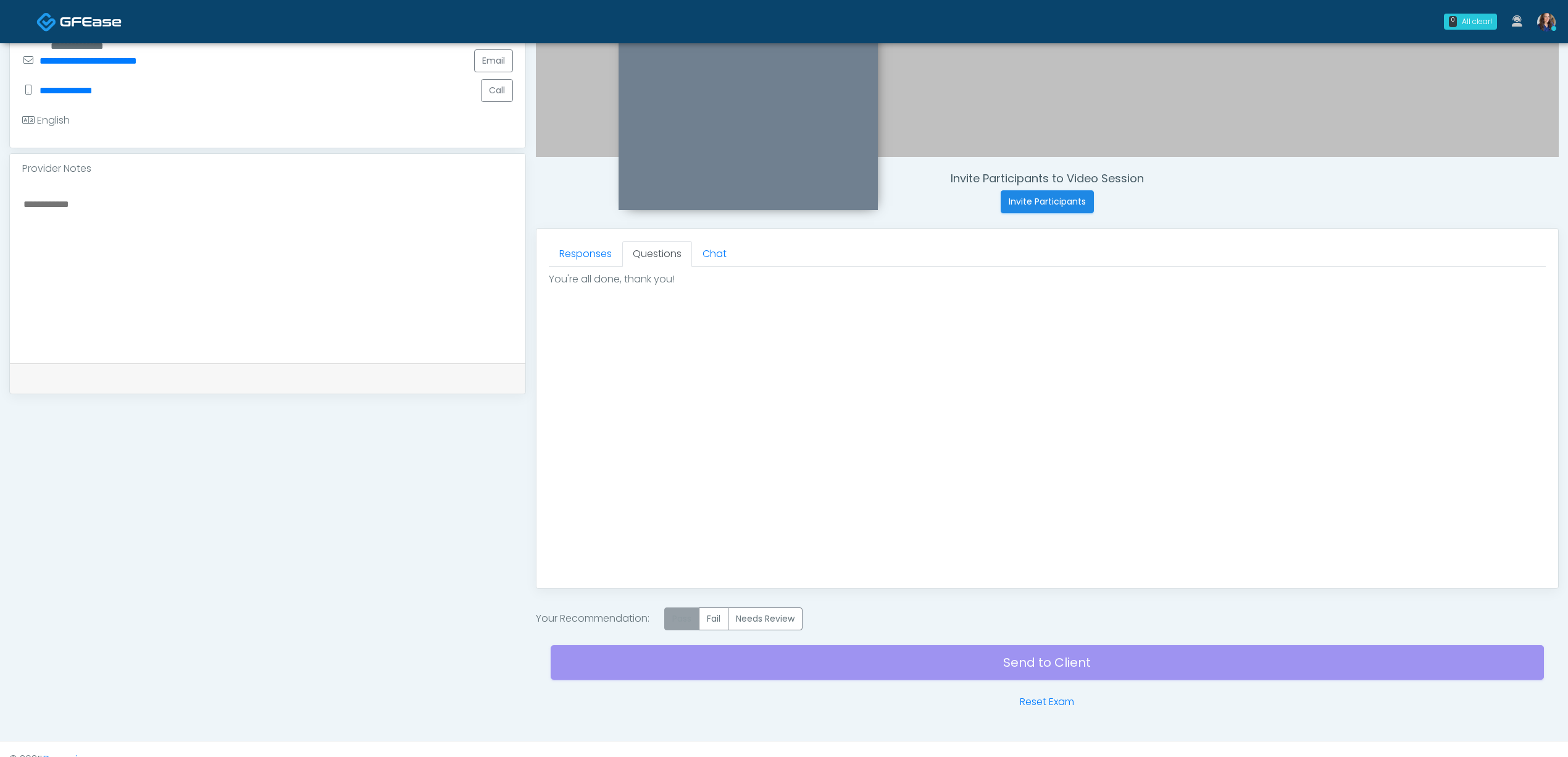
click at [697, 618] on label "Pass" at bounding box center [682, 618] width 35 height 23
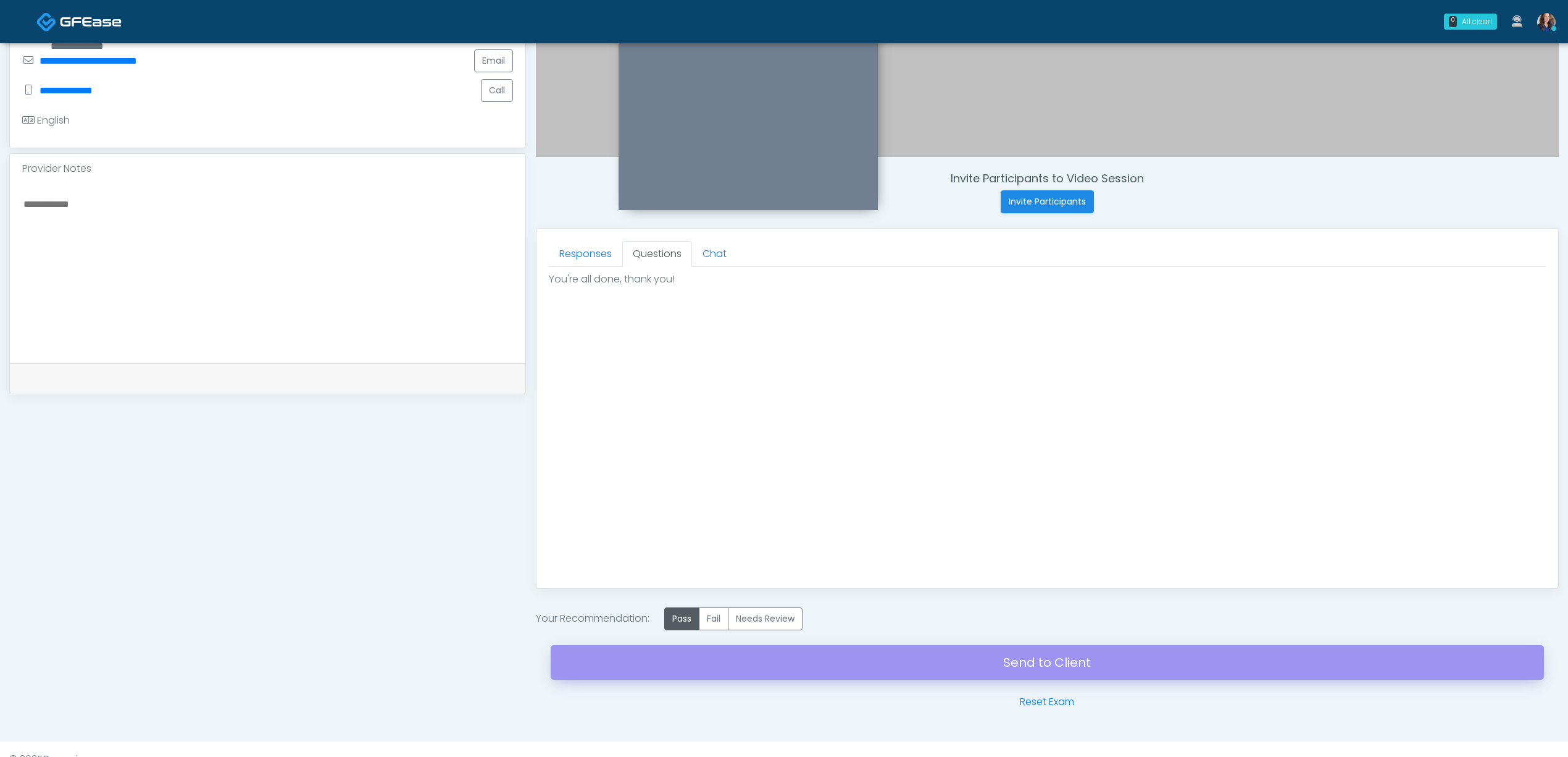
click at [800, 666] on div "Send to Client Reset Exam" at bounding box center [1048, 670] width 993 height 79
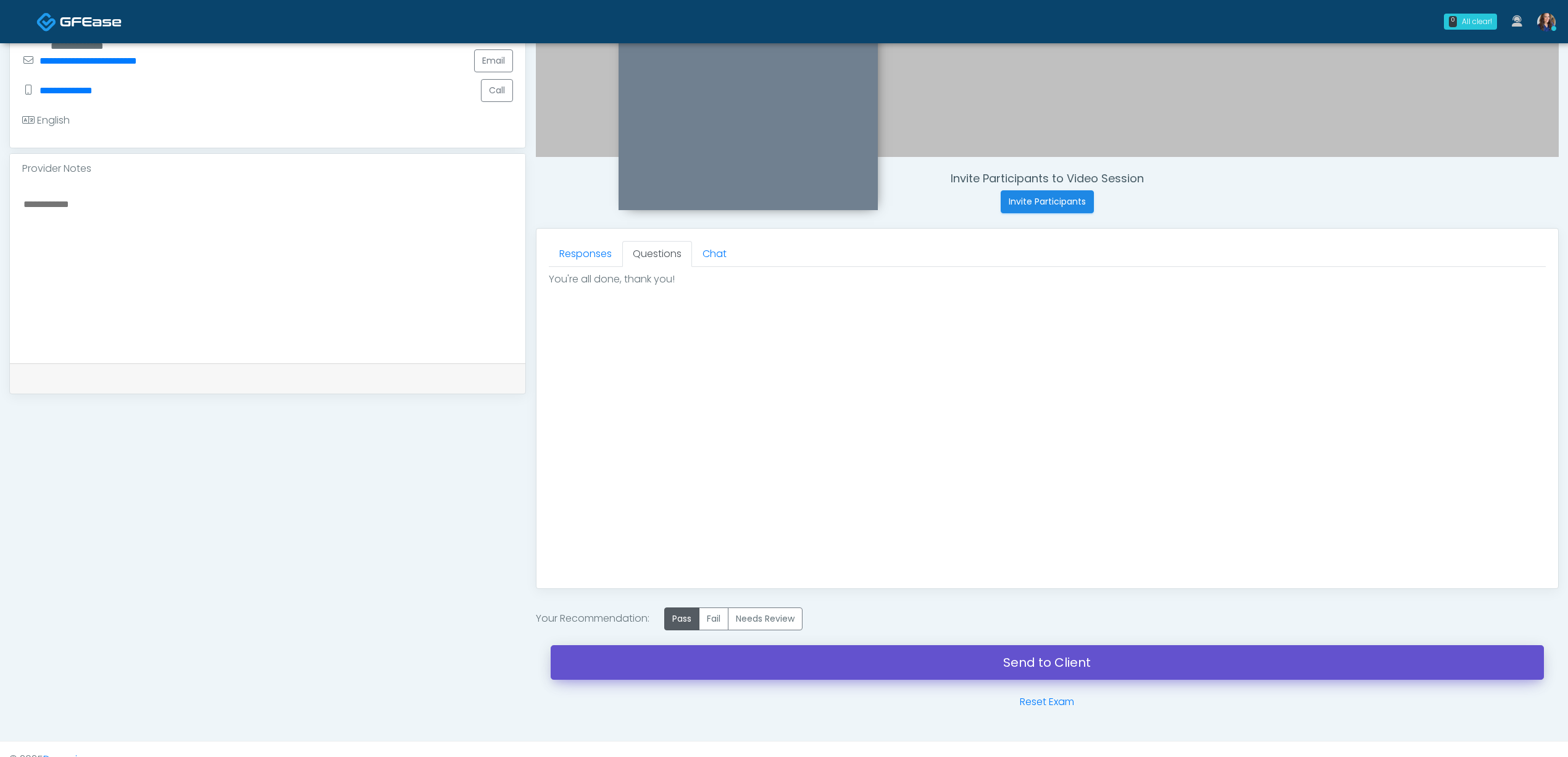
click at [874, 667] on link "Send to Client" at bounding box center [1048, 662] width 993 height 35
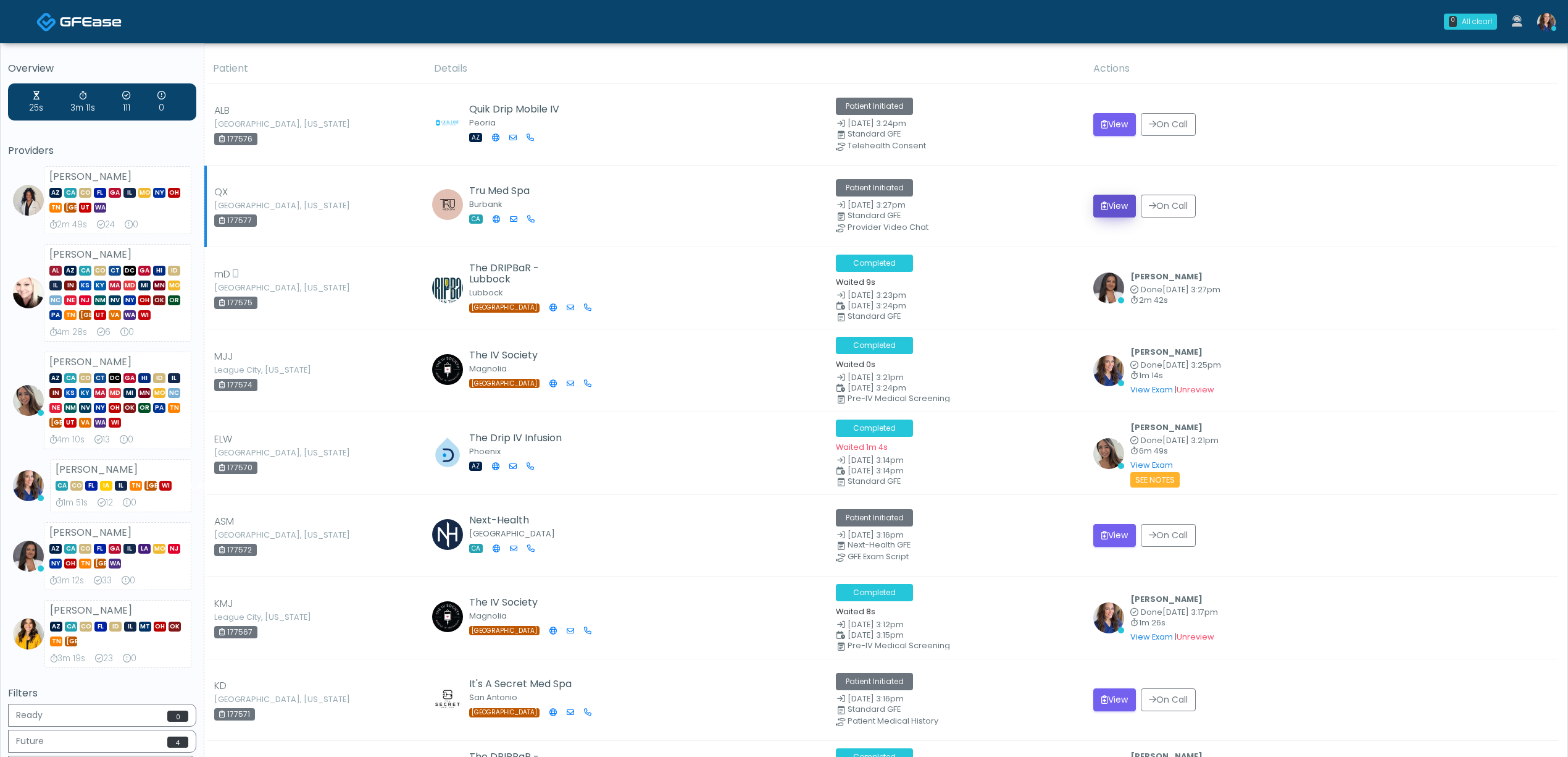
click at [1119, 211] on button "View" at bounding box center [1114, 206] width 43 height 23
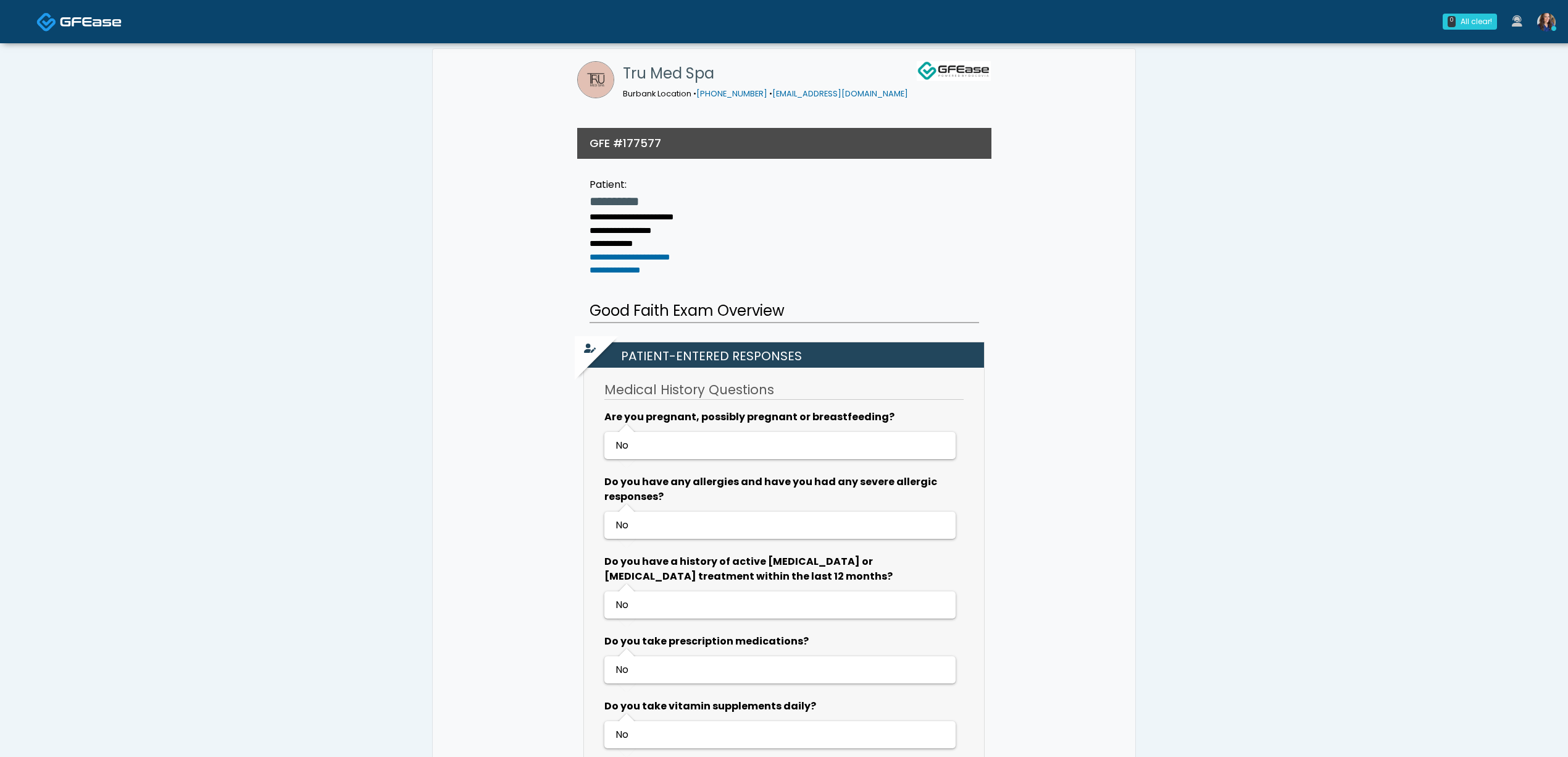
click at [84, 15] on img at bounding box center [91, 22] width 62 height 13
click at [84, 20] on img at bounding box center [91, 22] width 62 height 13
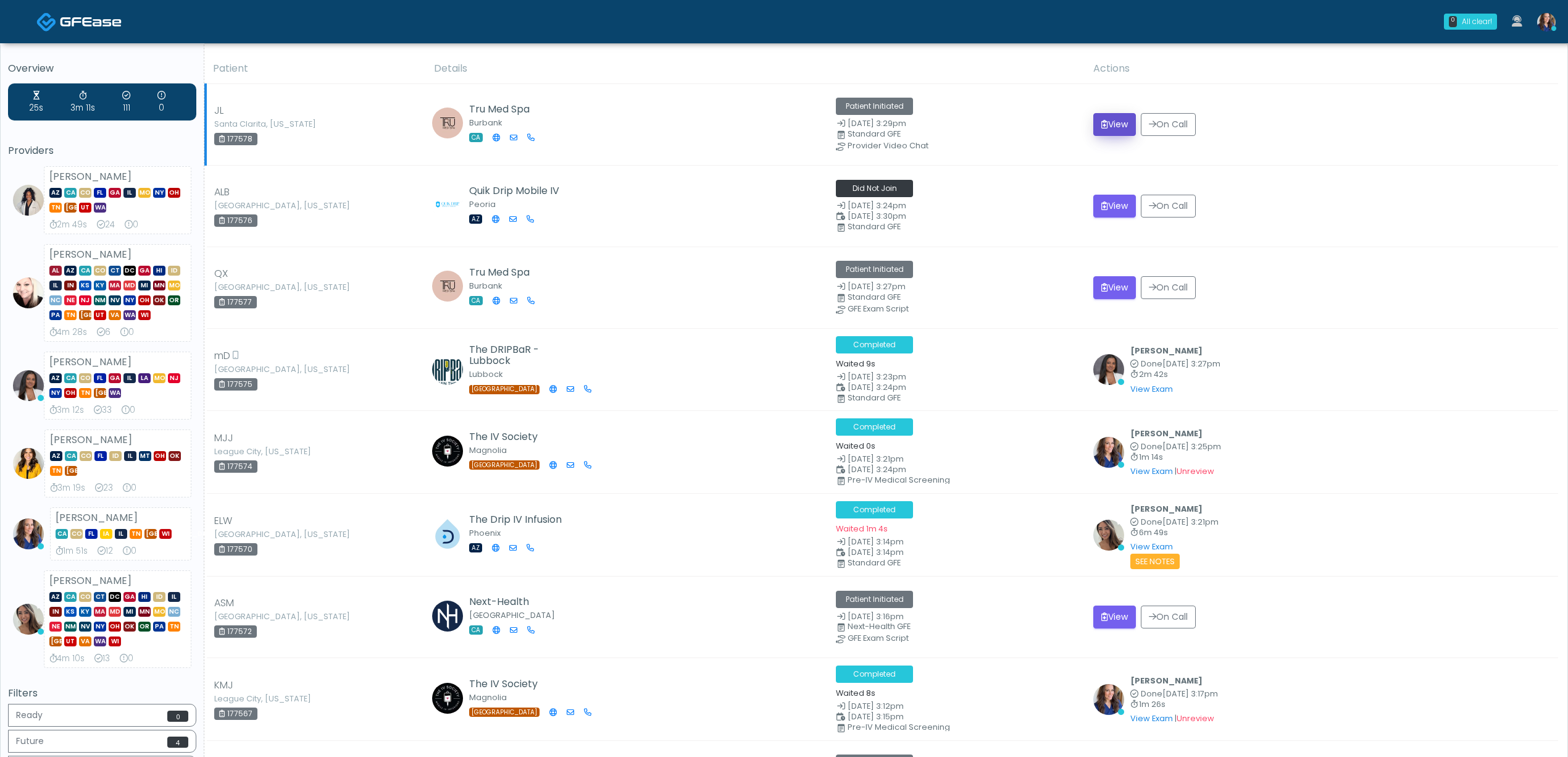
click at [1114, 126] on button "View" at bounding box center [1114, 124] width 43 height 23
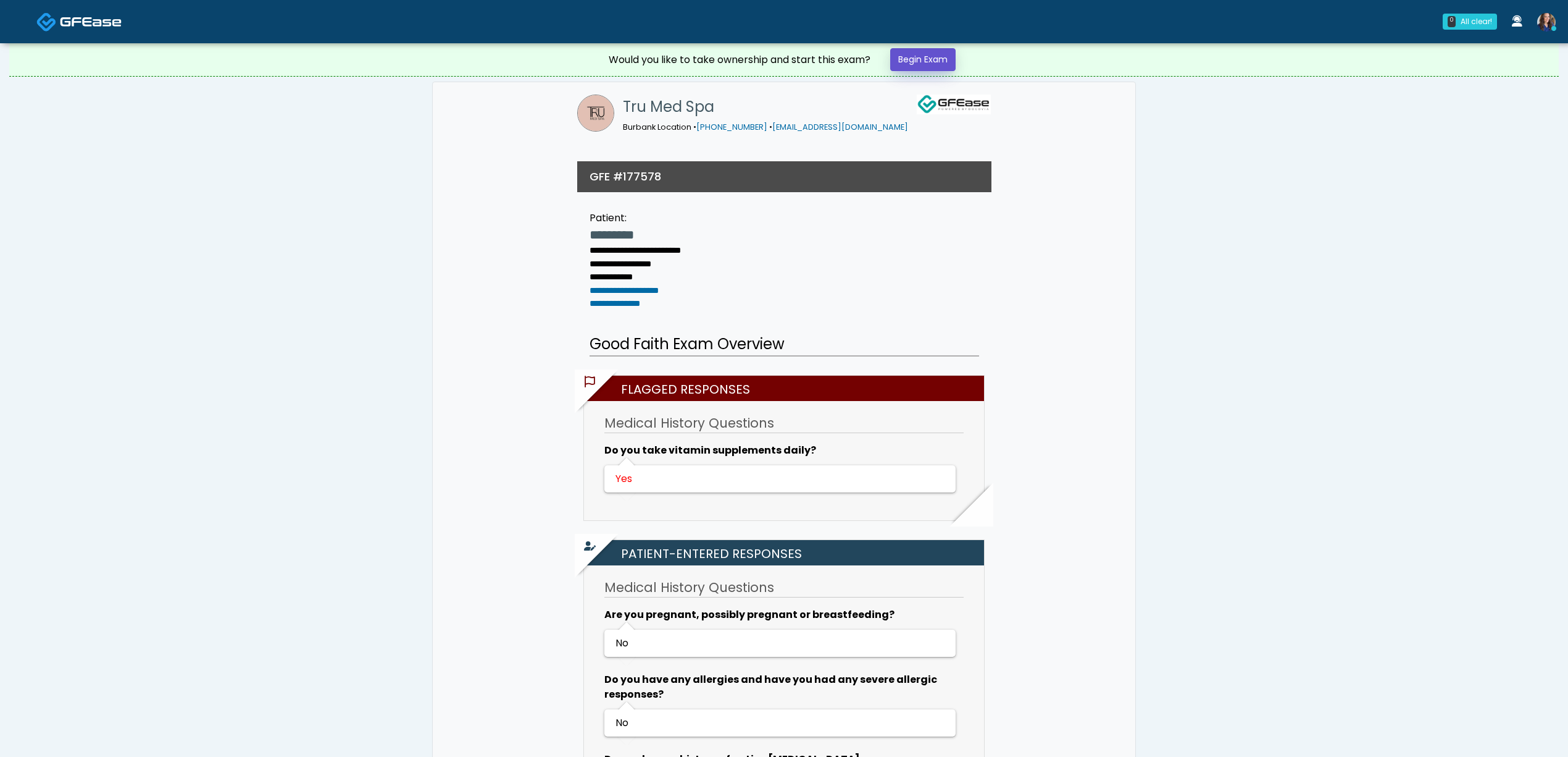
click at [927, 68] on link "Begin Exam" at bounding box center [923, 59] width 65 height 23
click at [937, 63] on link "Begin Exam" at bounding box center [923, 59] width 65 height 23
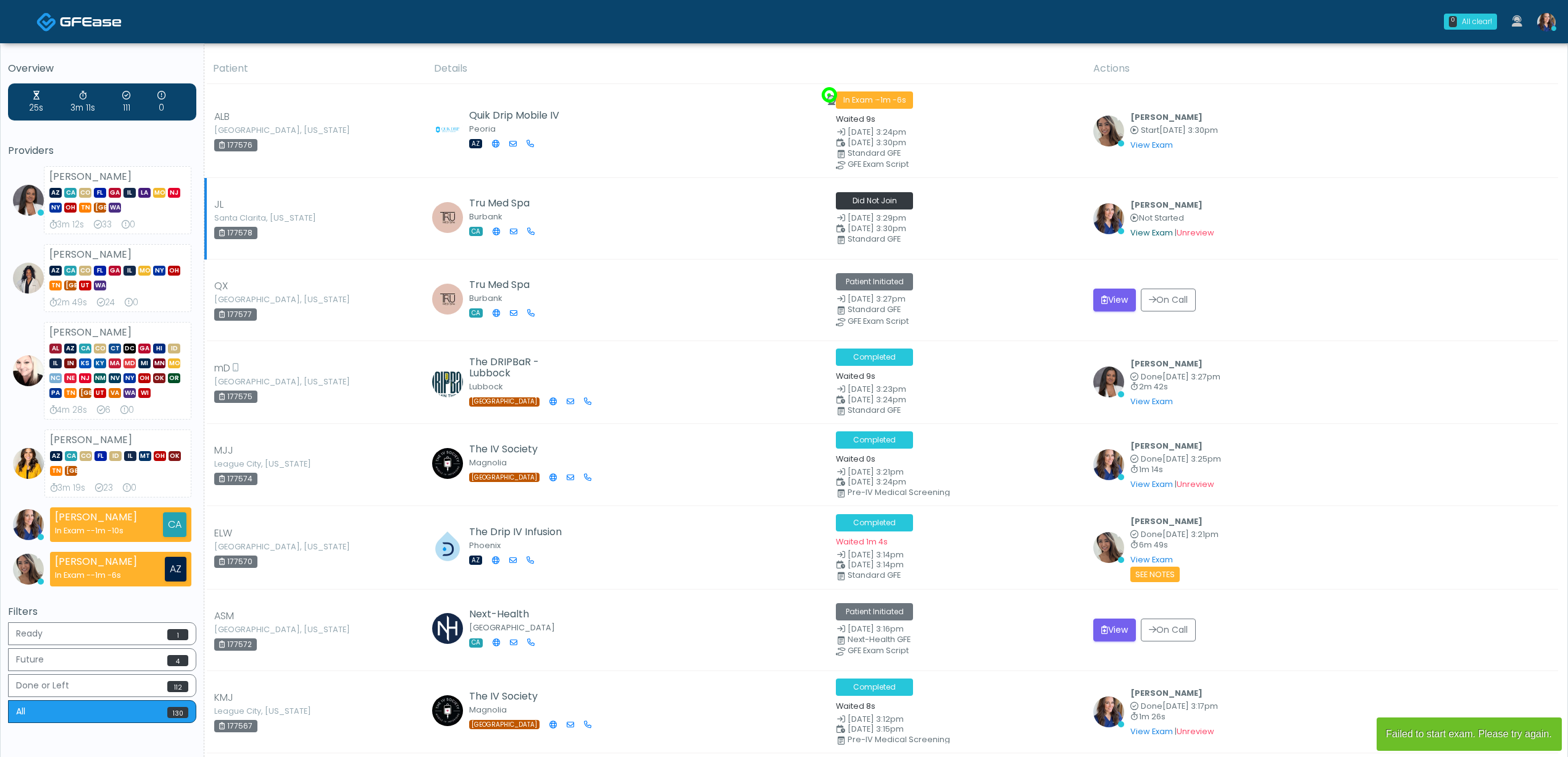
click at [1151, 234] on link "View Exam" at bounding box center [1151, 233] width 43 height 11
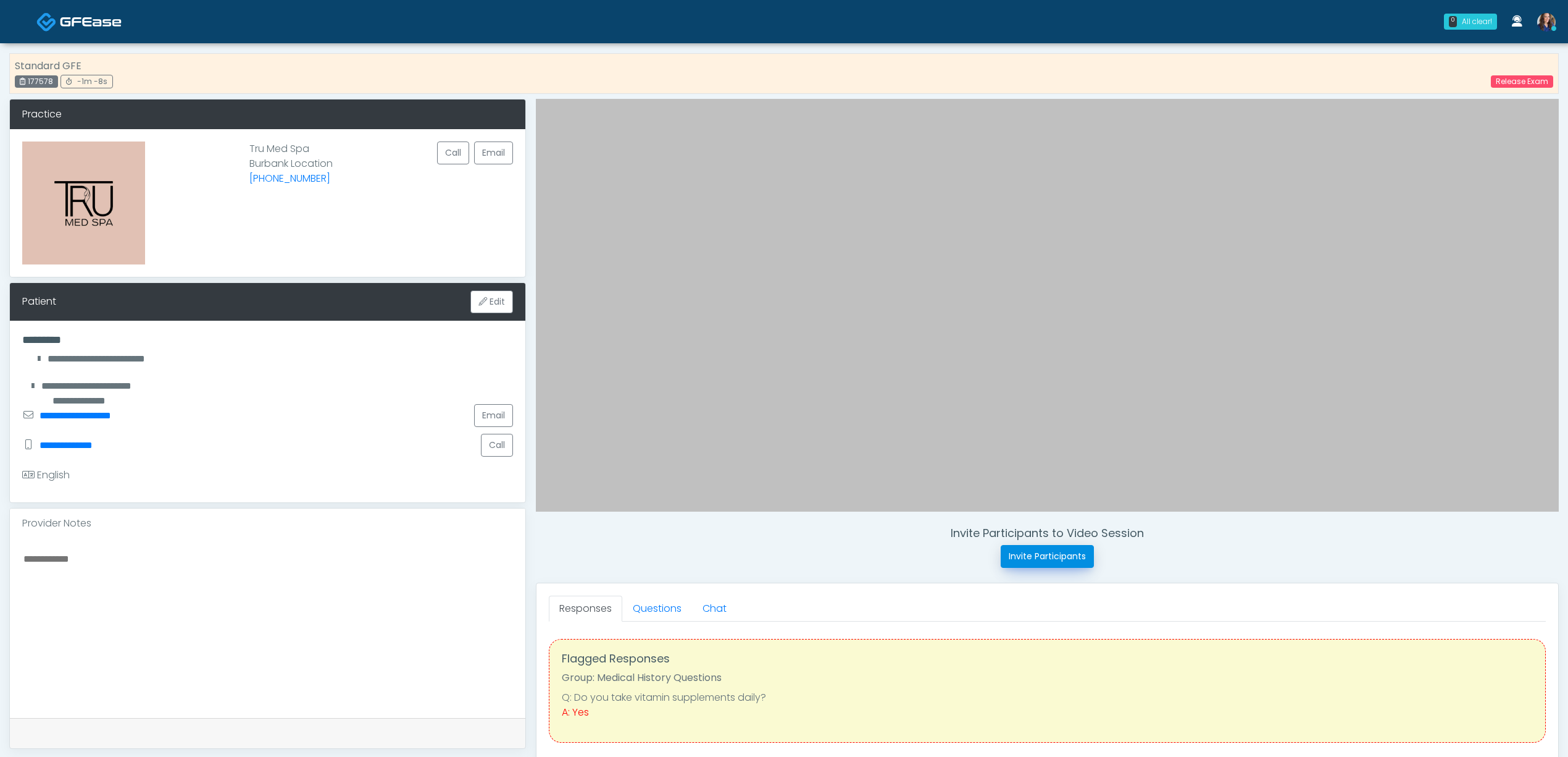
click at [1053, 559] on button "Invite Participants" at bounding box center [1048, 556] width 94 height 23
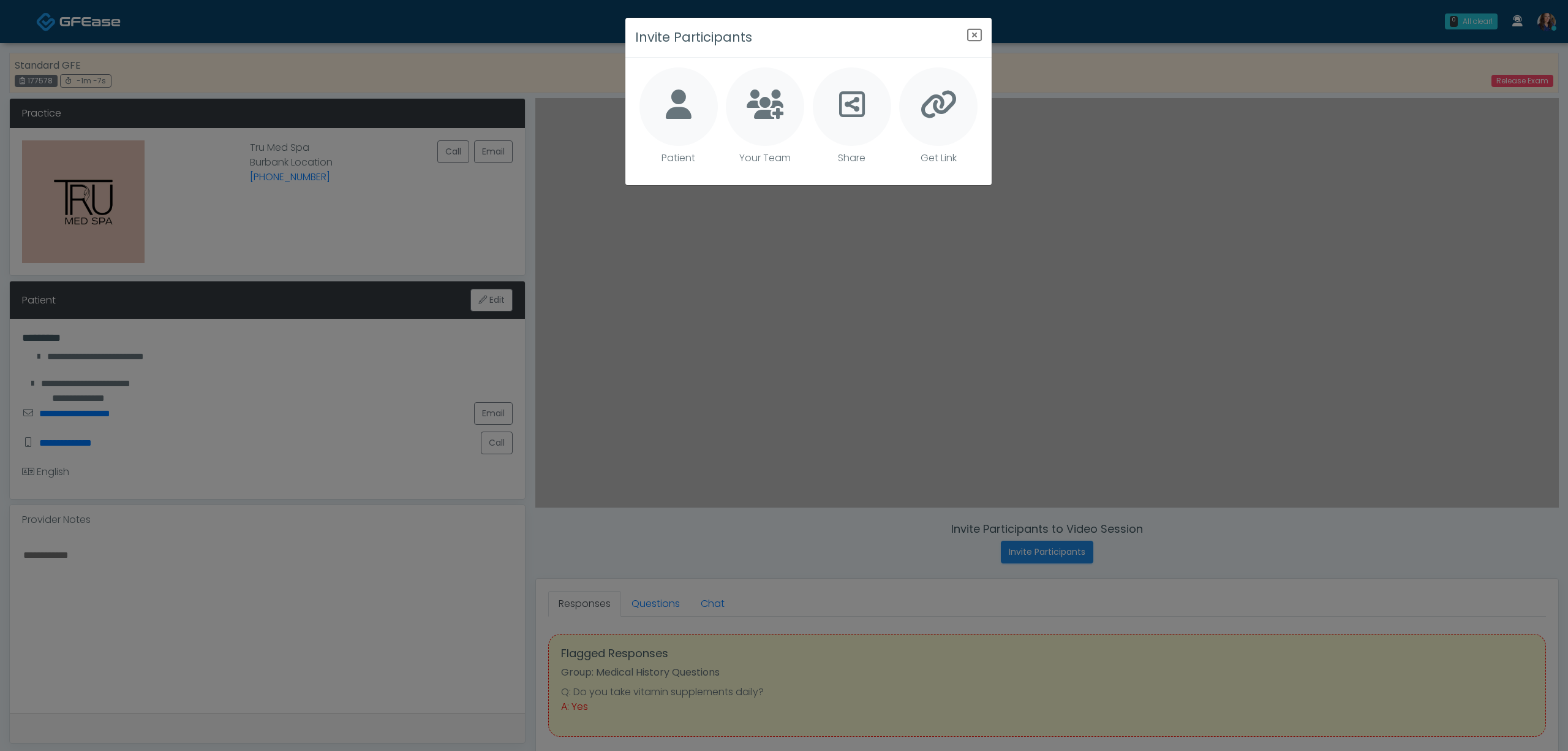
drag, startPoint x: 687, startPoint y: 112, endPoint x: 849, endPoint y: 165, distance: 170.4
click at [689, 113] on icon at bounding box center [678, 104] width 26 height 30
type textarea "**********"
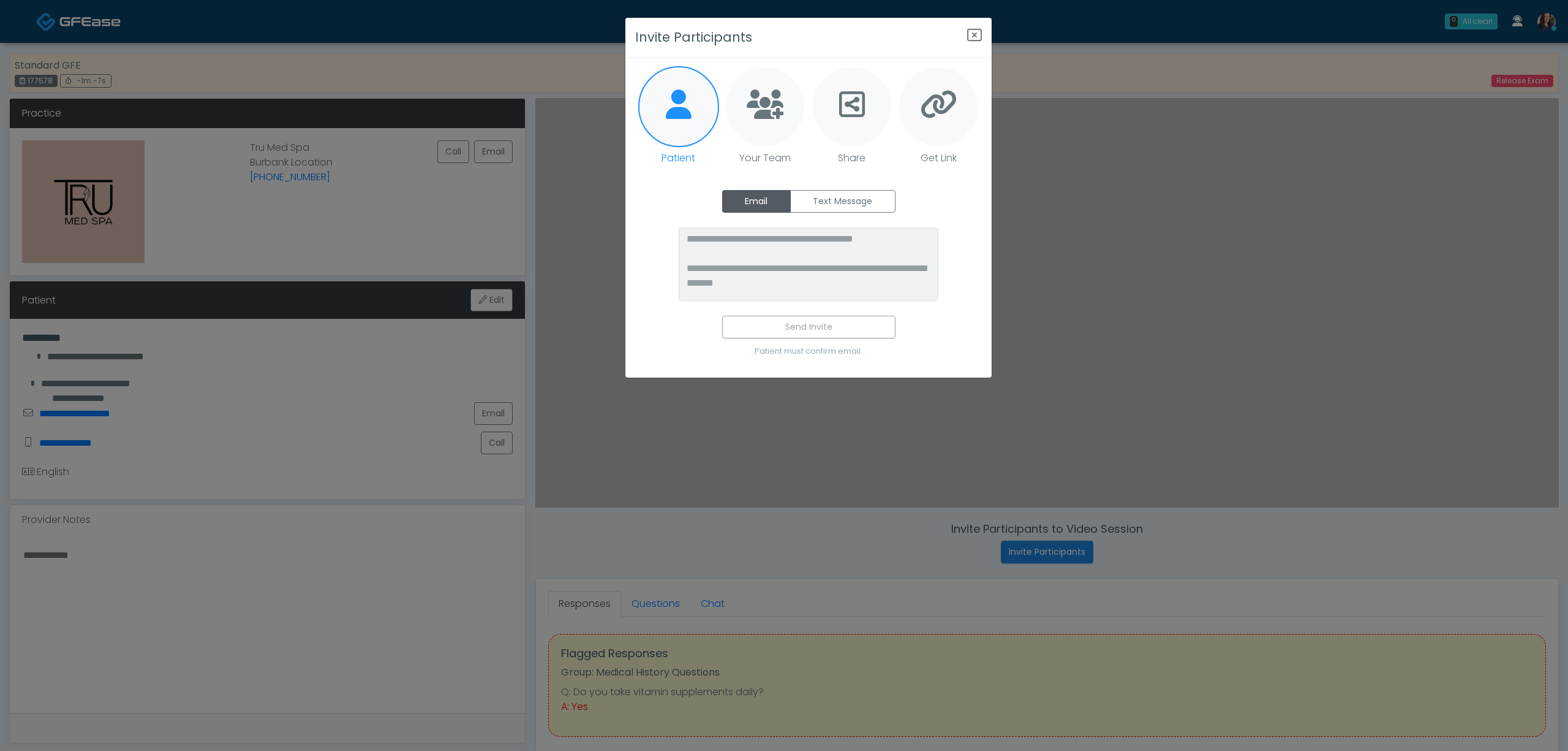
click at [861, 194] on label "Text Message" at bounding box center [843, 200] width 106 height 23
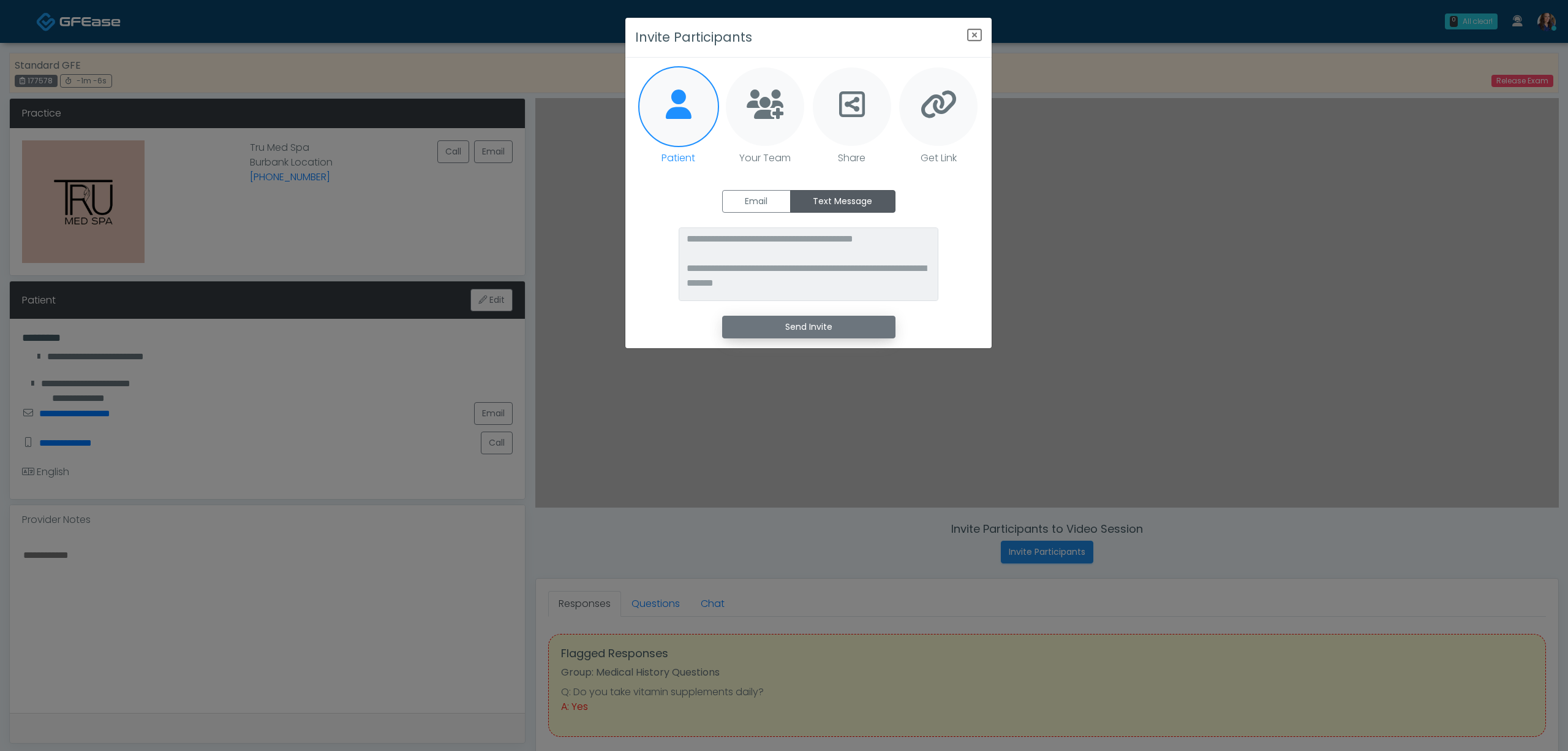
click at [845, 324] on button "Send Invite" at bounding box center [808, 327] width 173 height 23
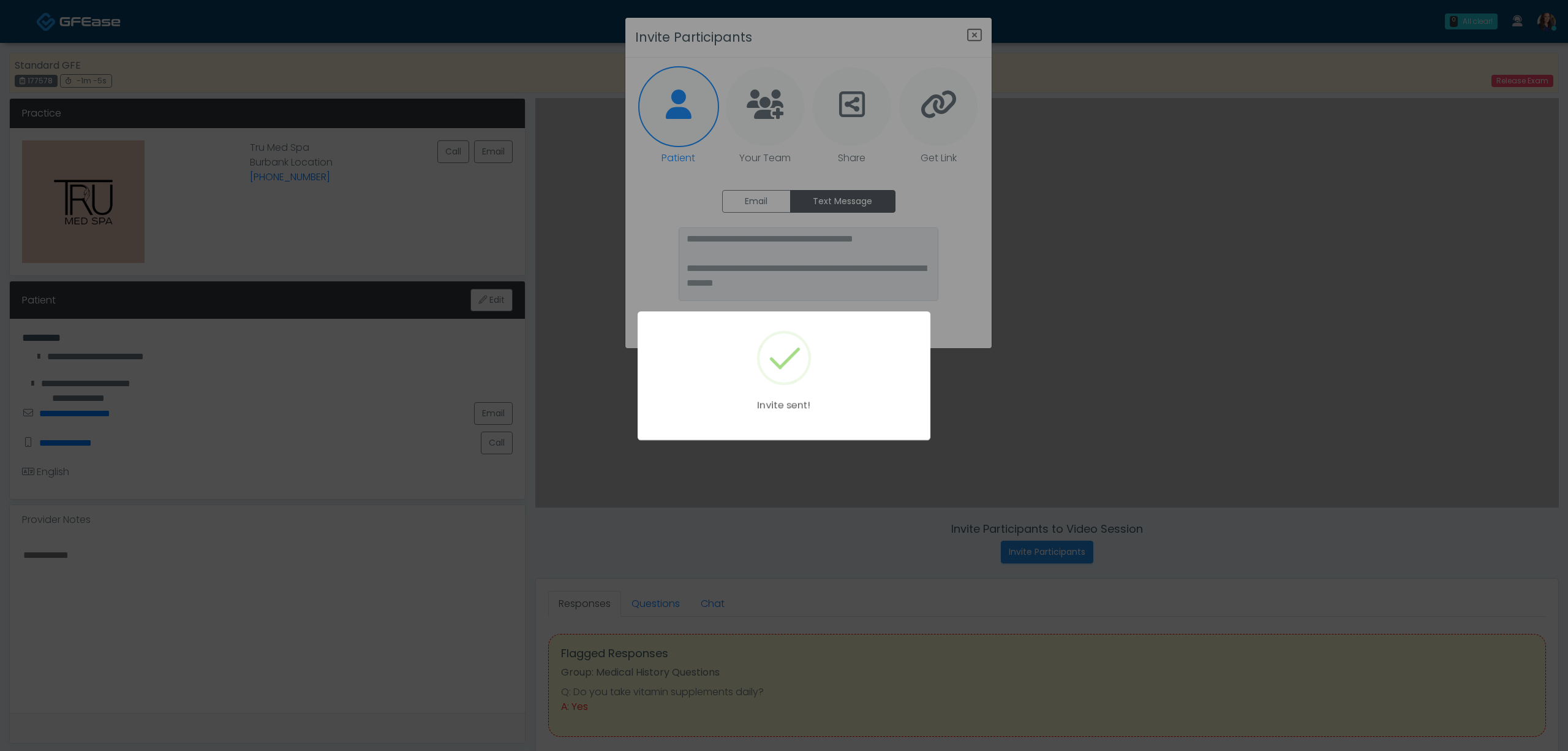
click at [973, 32] on div "Invite sent!" at bounding box center [784, 376] width 1568 height 751
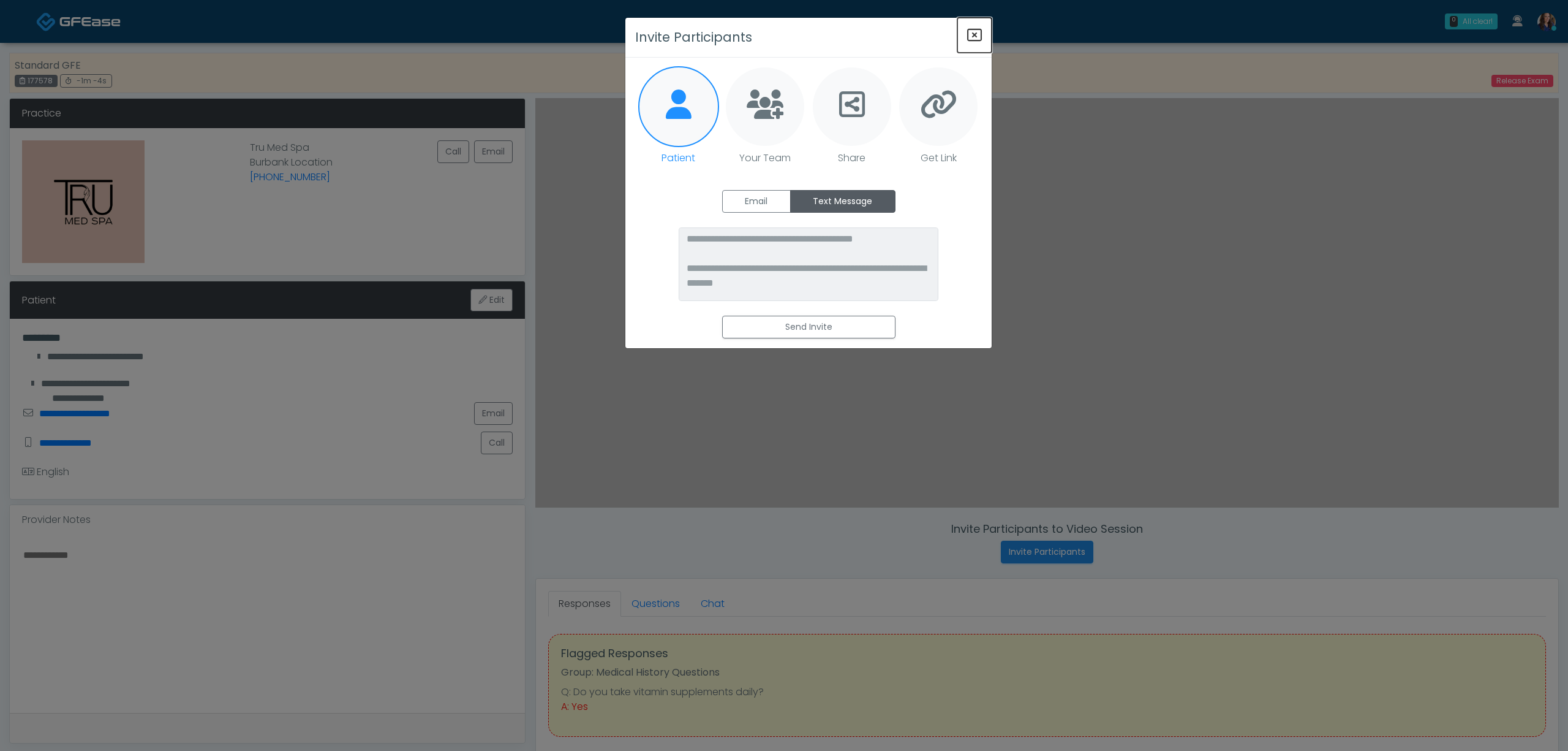
click at [973, 32] on icon "Close" at bounding box center [974, 35] width 14 height 14
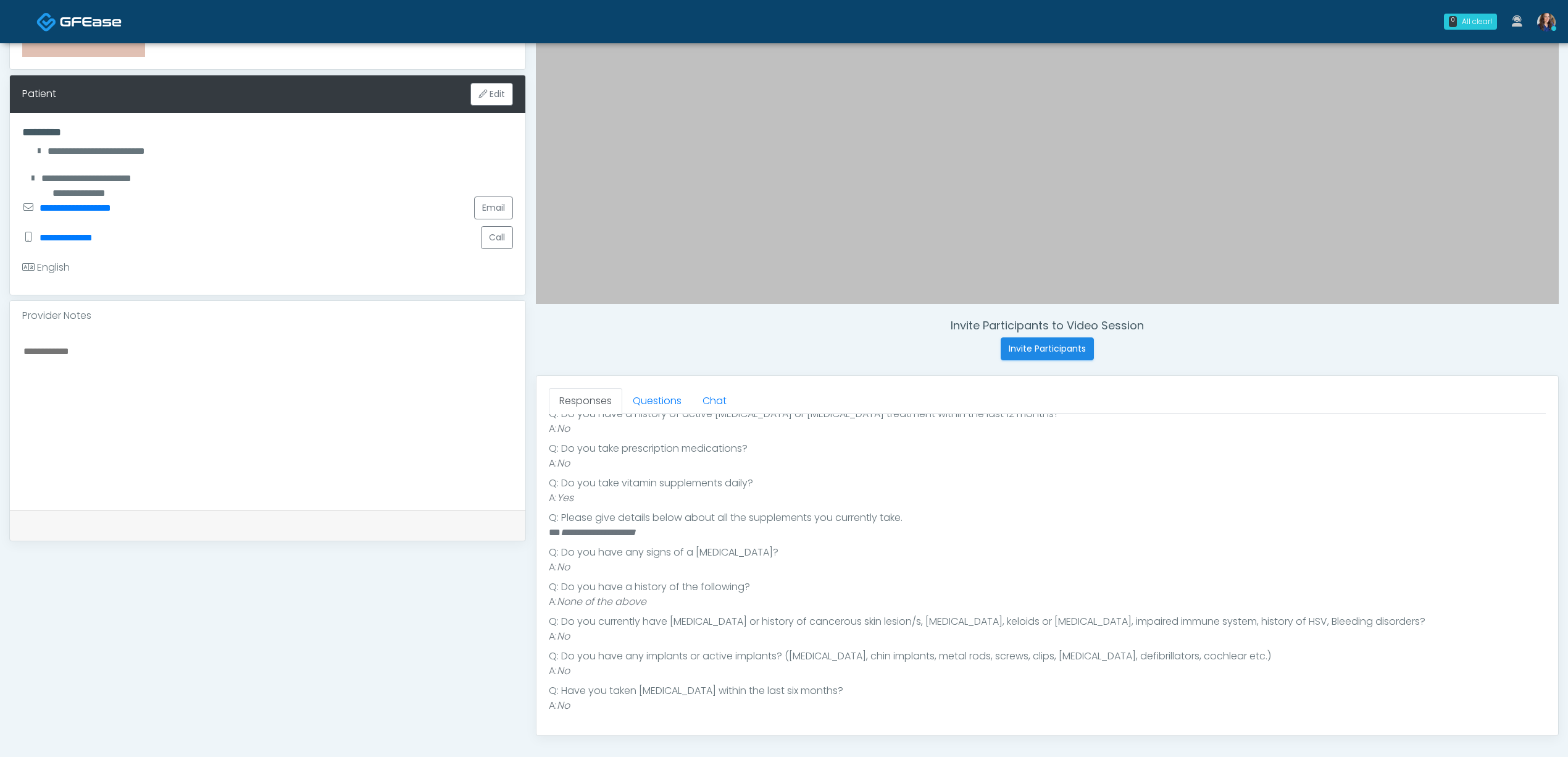
scroll to position [247, 0]
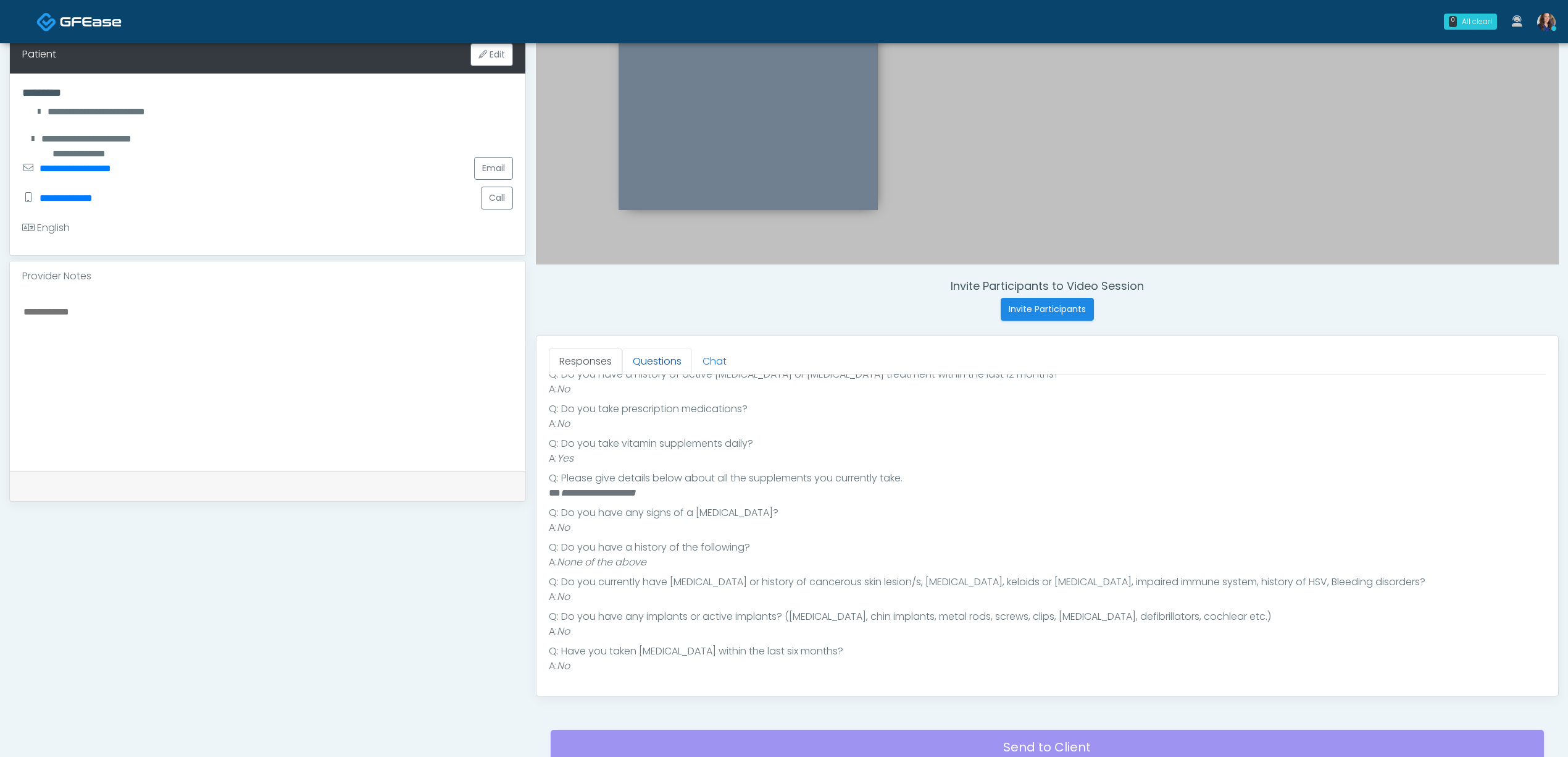
click at [653, 363] on link "Questions" at bounding box center [657, 361] width 70 height 26
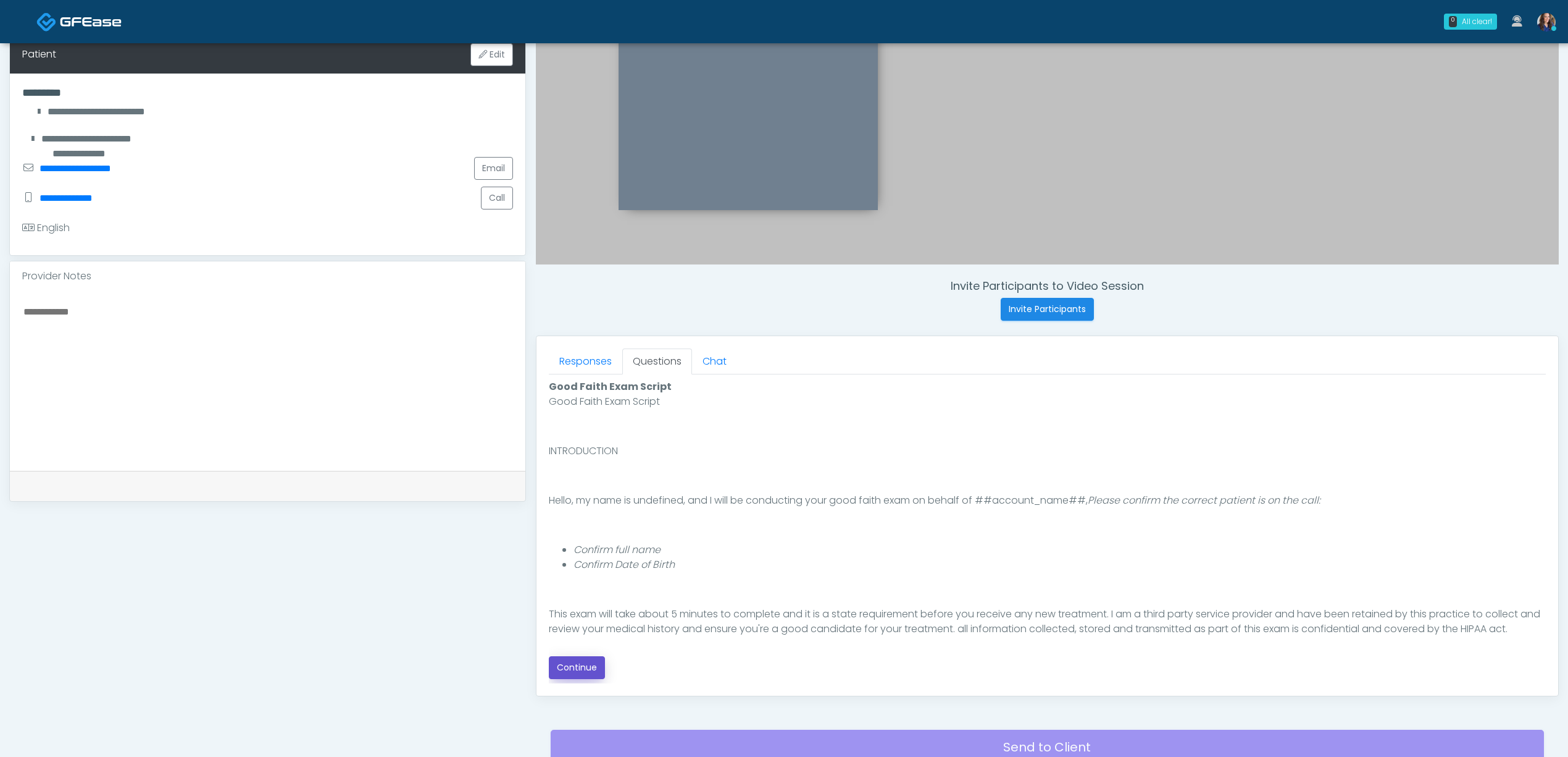
drag, startPoint x: 584, startPoint y: 669, endPoint x: 643, endPoint y: 653, distance: 61.1
click at [586, 669] on button "Continue" at bounding box center [578, 667] width 56 height 23
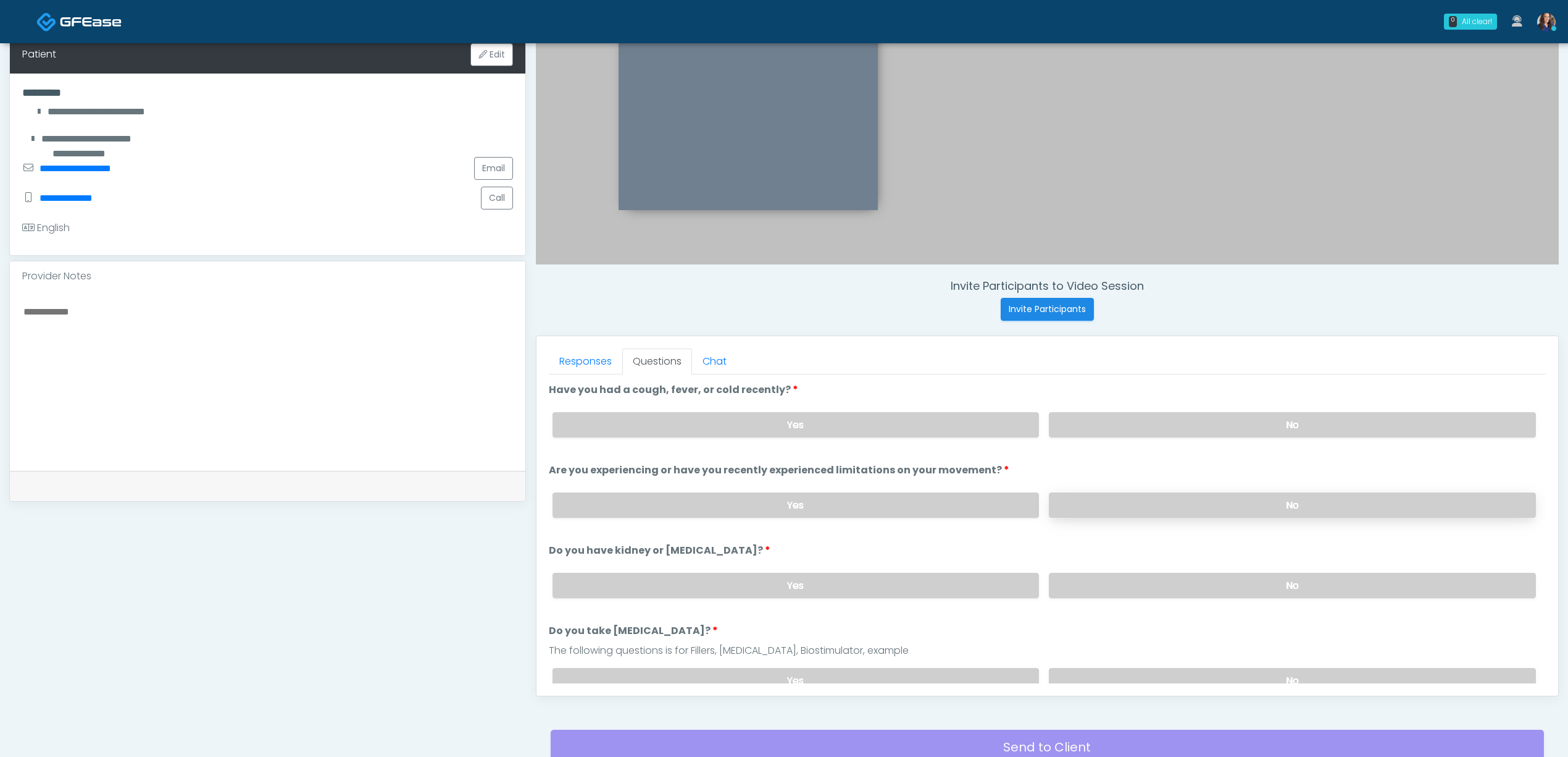
scroll to position [355, 0]
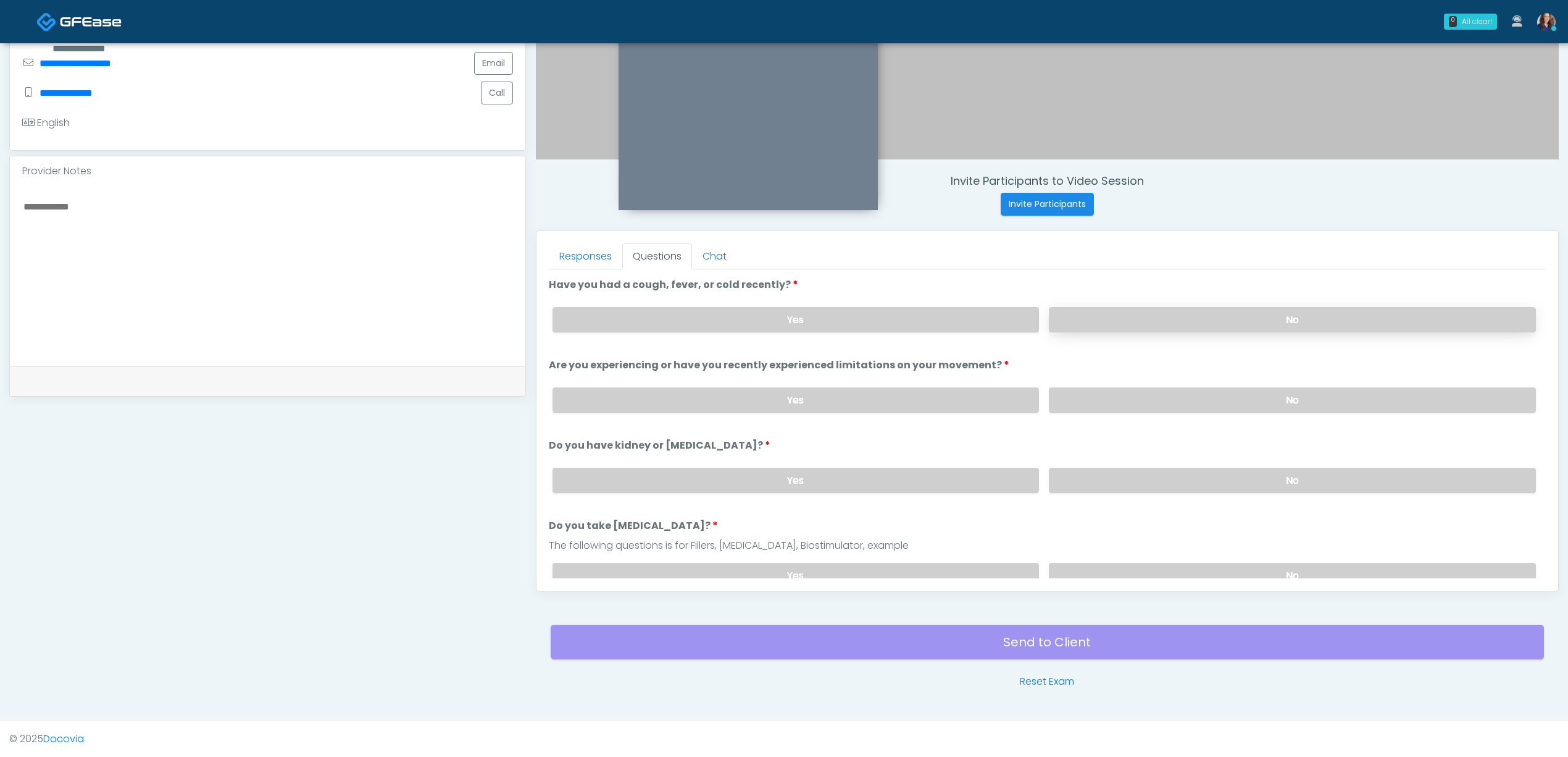
click at [1216, 324] on label "No" at bounding box center [1292, 319] width 487 height 25
click at [1171, 400] on label "No" at bounding box center [1292, 400] width 487 height 25
click at [1139, 474] on label "No" at bounding box center [1292, 480] width 487 height 25
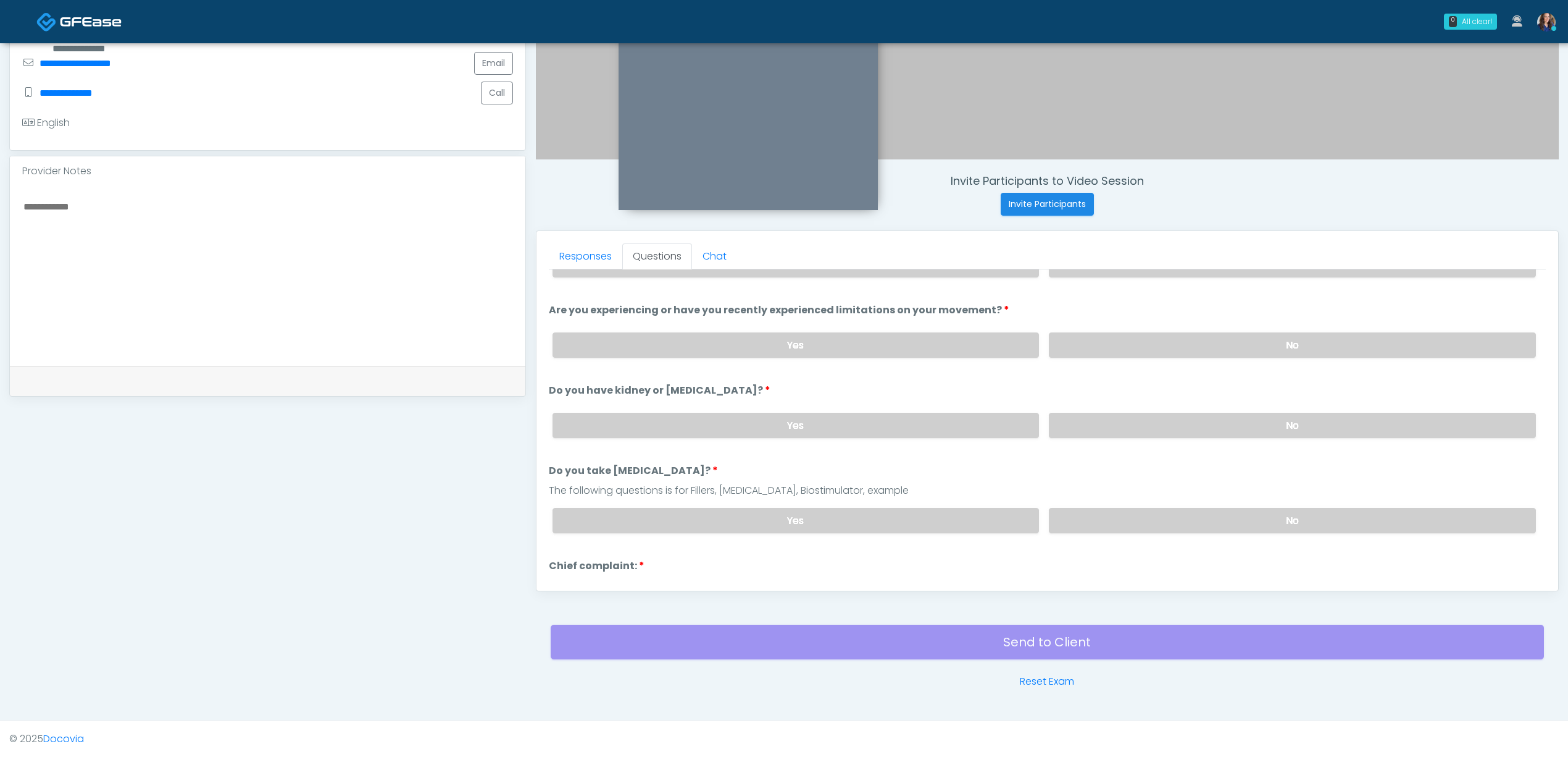
scroll to position [82, 0]
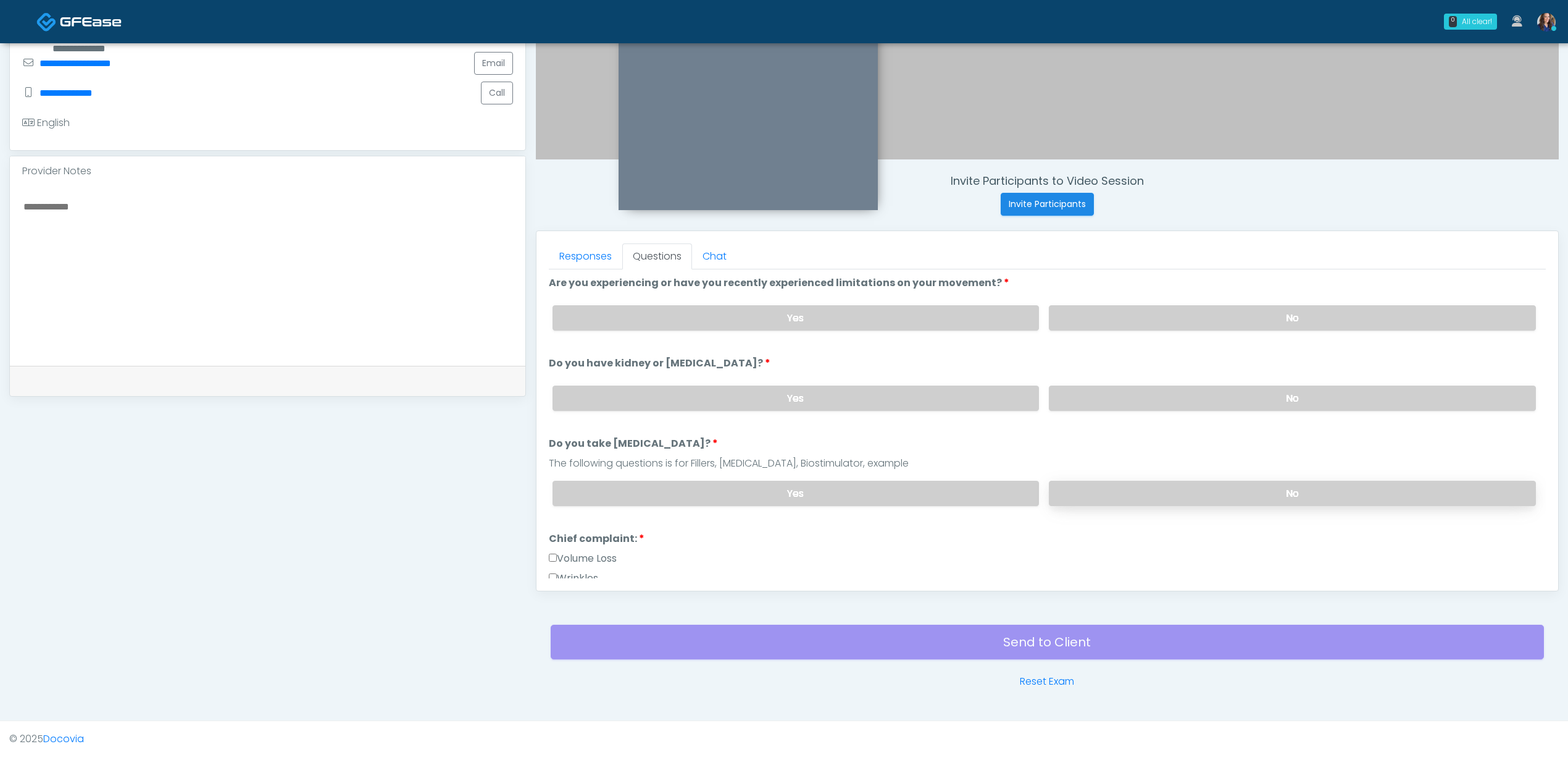
click at [1161, 490] on label "No" at bounding box center [1292, 493] width 487 height 25
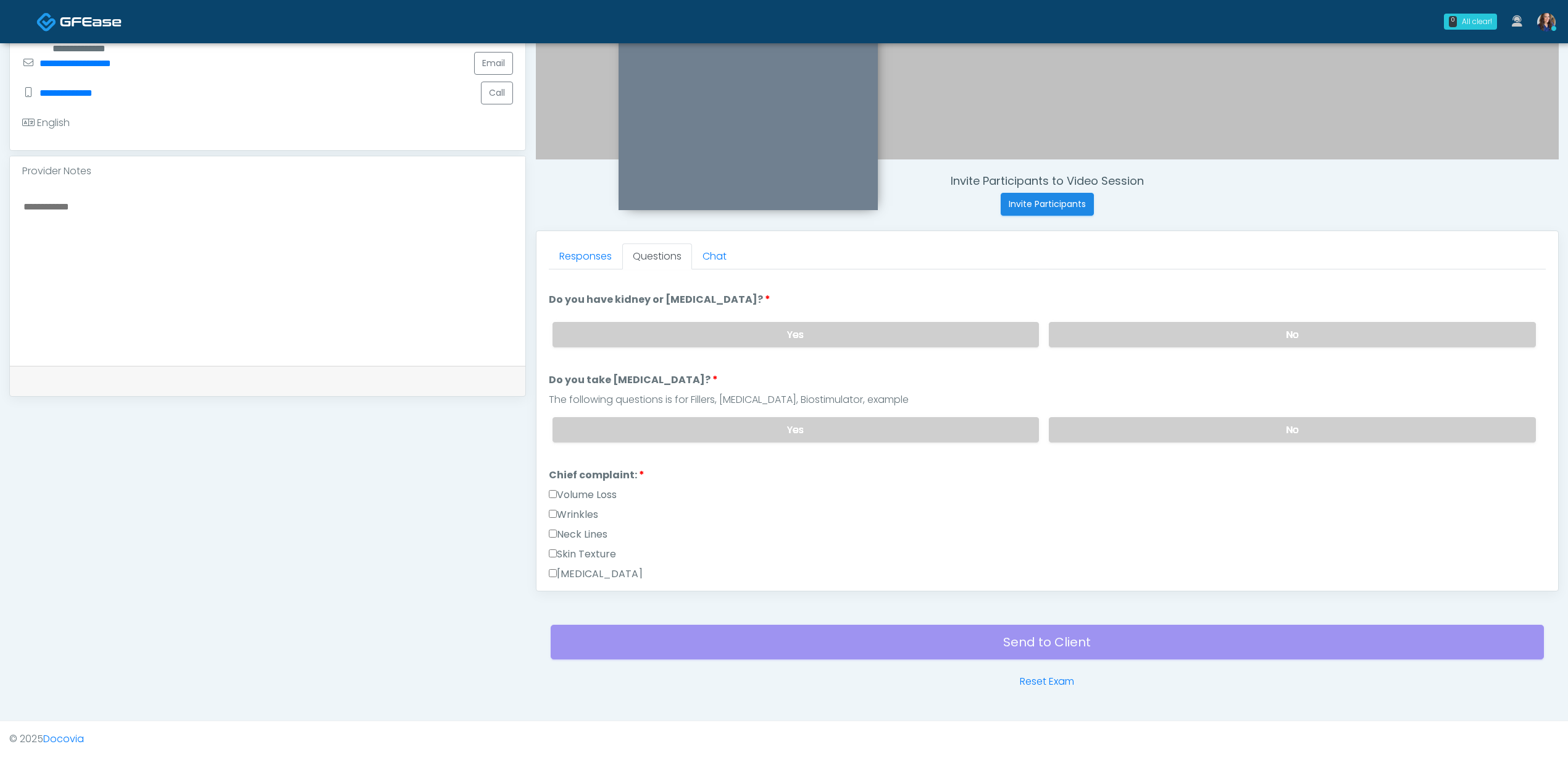
scroll to position [247, 0]
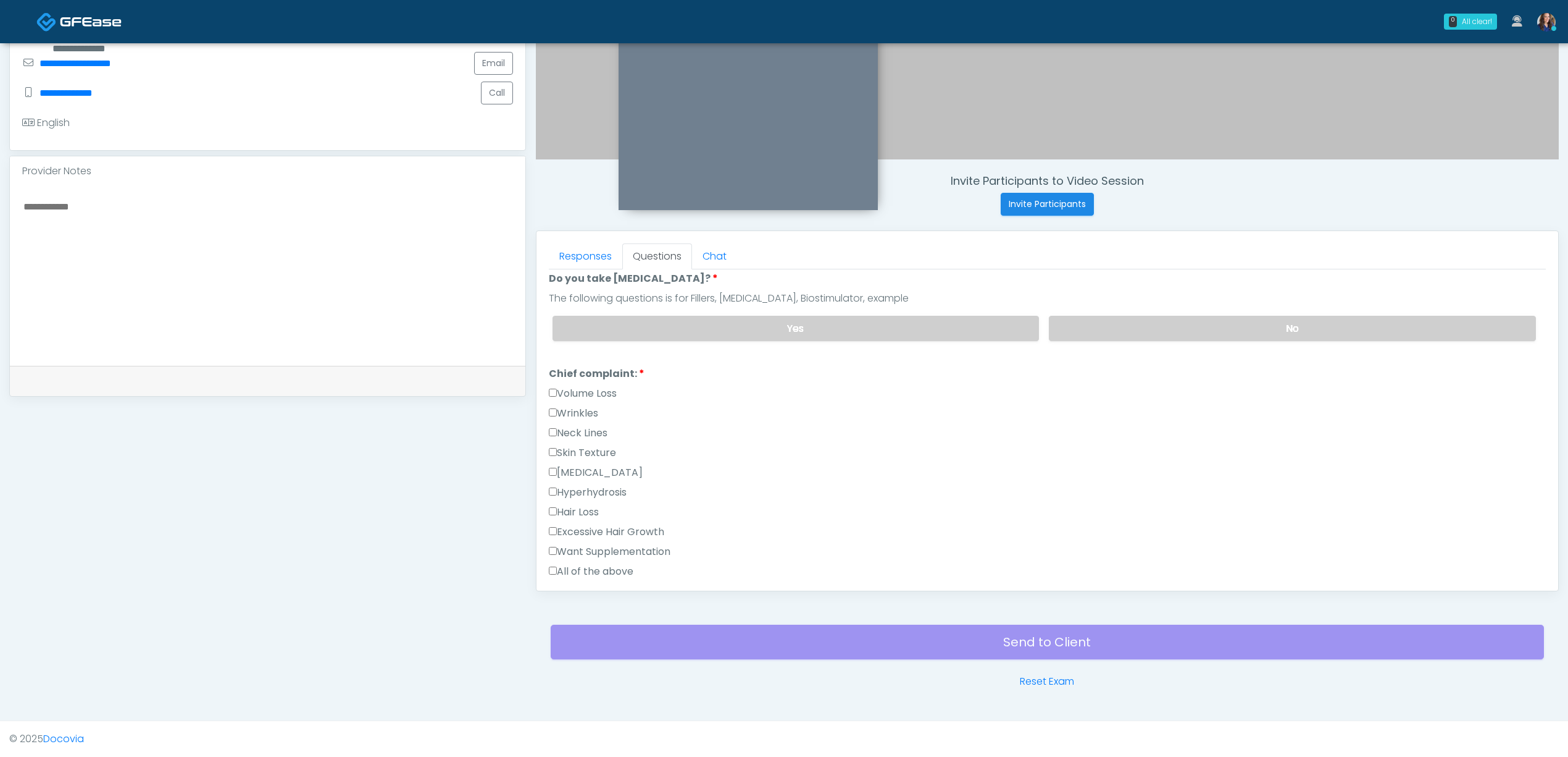
click at [581, 450] on label "Skin Texture" at bounding box center [583, 453] width 67 height 15
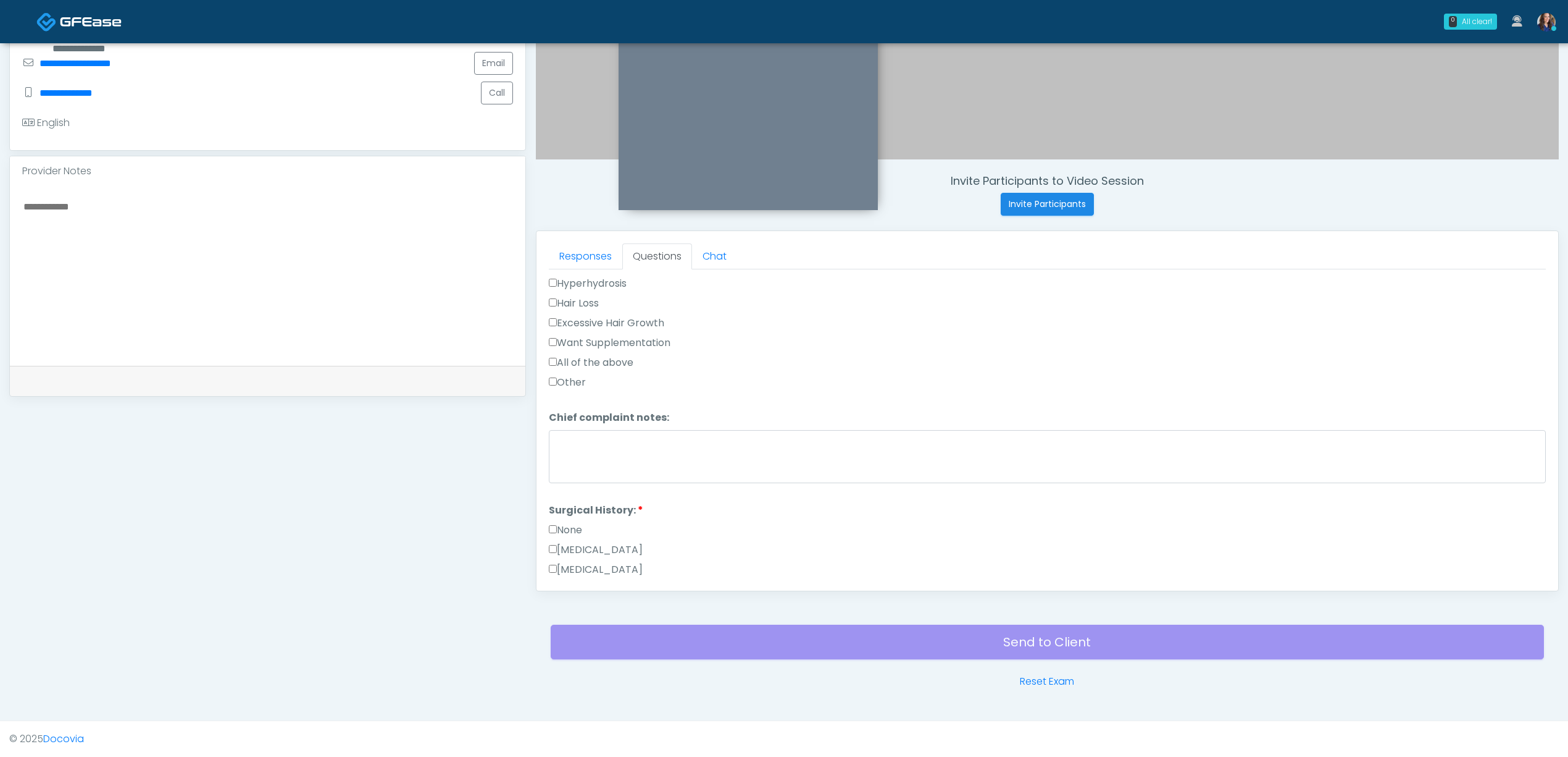
scroll to position [494, 0]
click at [570, 492] on label "None" at bounding box center [566, 491] width 34 height 15
click at [577, 561] on button "Continue" at bounding box center [578, 566] width 56 height 23
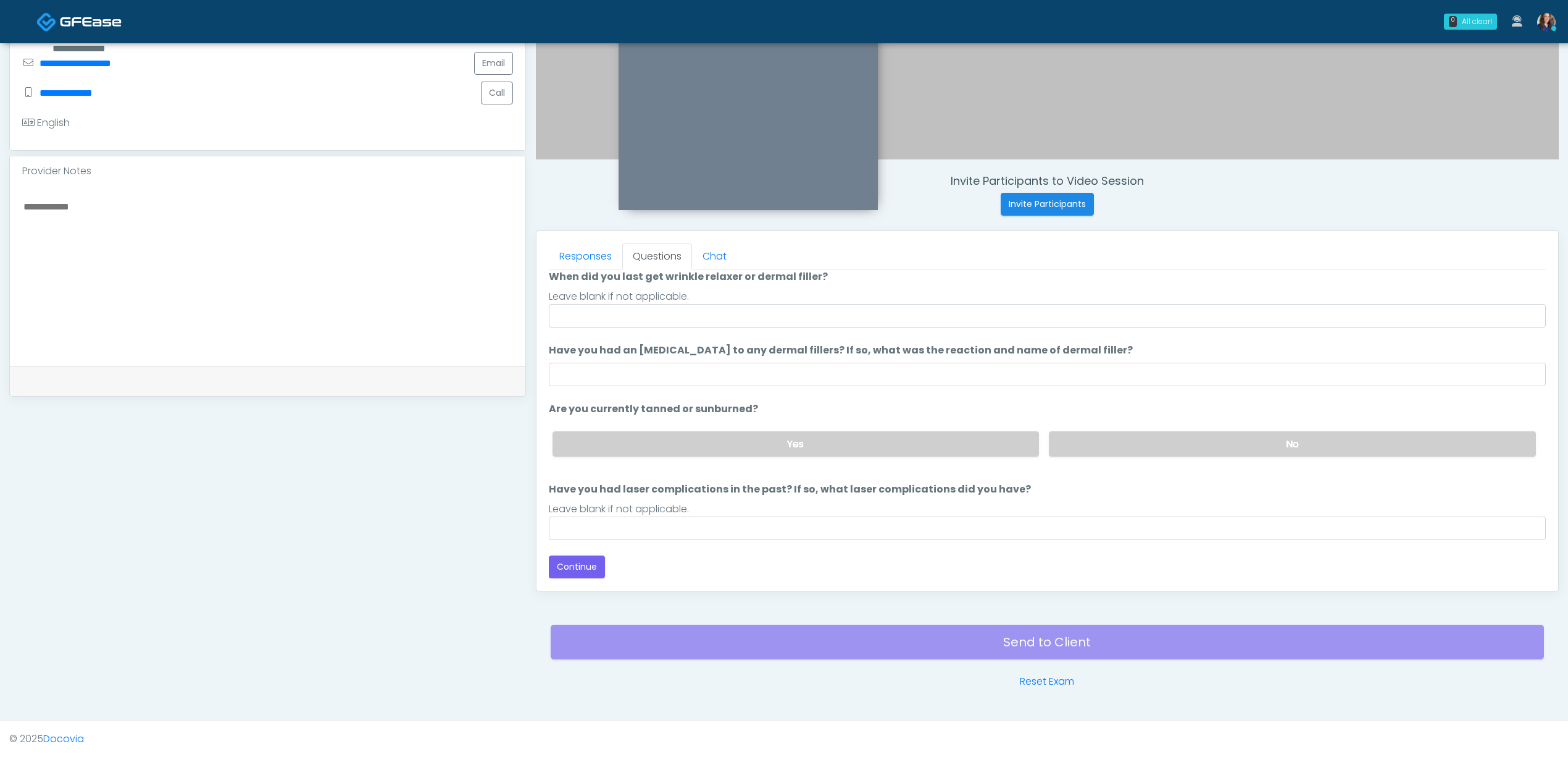
scroll to position [102, 0]
drag, startPoint x: 648, startPoint y: 319, endPoint x: 665, endPoint y: 319, distance: 17.0
click at [648, 319] on input "When did you last get wrinkle relaxer or dermal filler?" at bounding box center [1048, 316] width 997 height 24
type input "**********"
click at [1135, 443] on label "No" at bounding box center [1292, 444] width 487 height 25
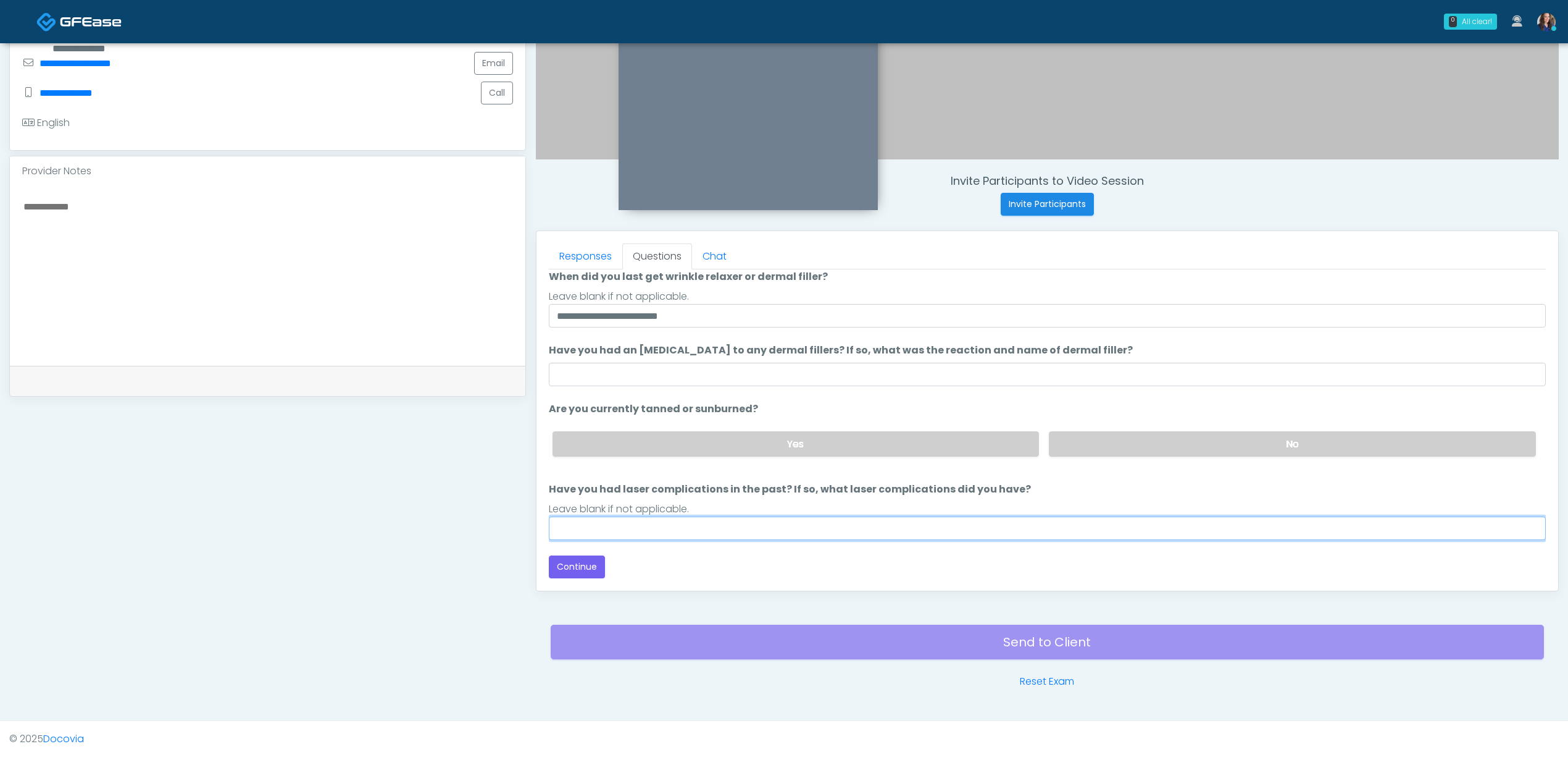
click at [684, 534] on input "Have you had laser complications in the past? If so, what laser complications d…" at bounding box center [1048, 529] width 997 height 24
type input "**"
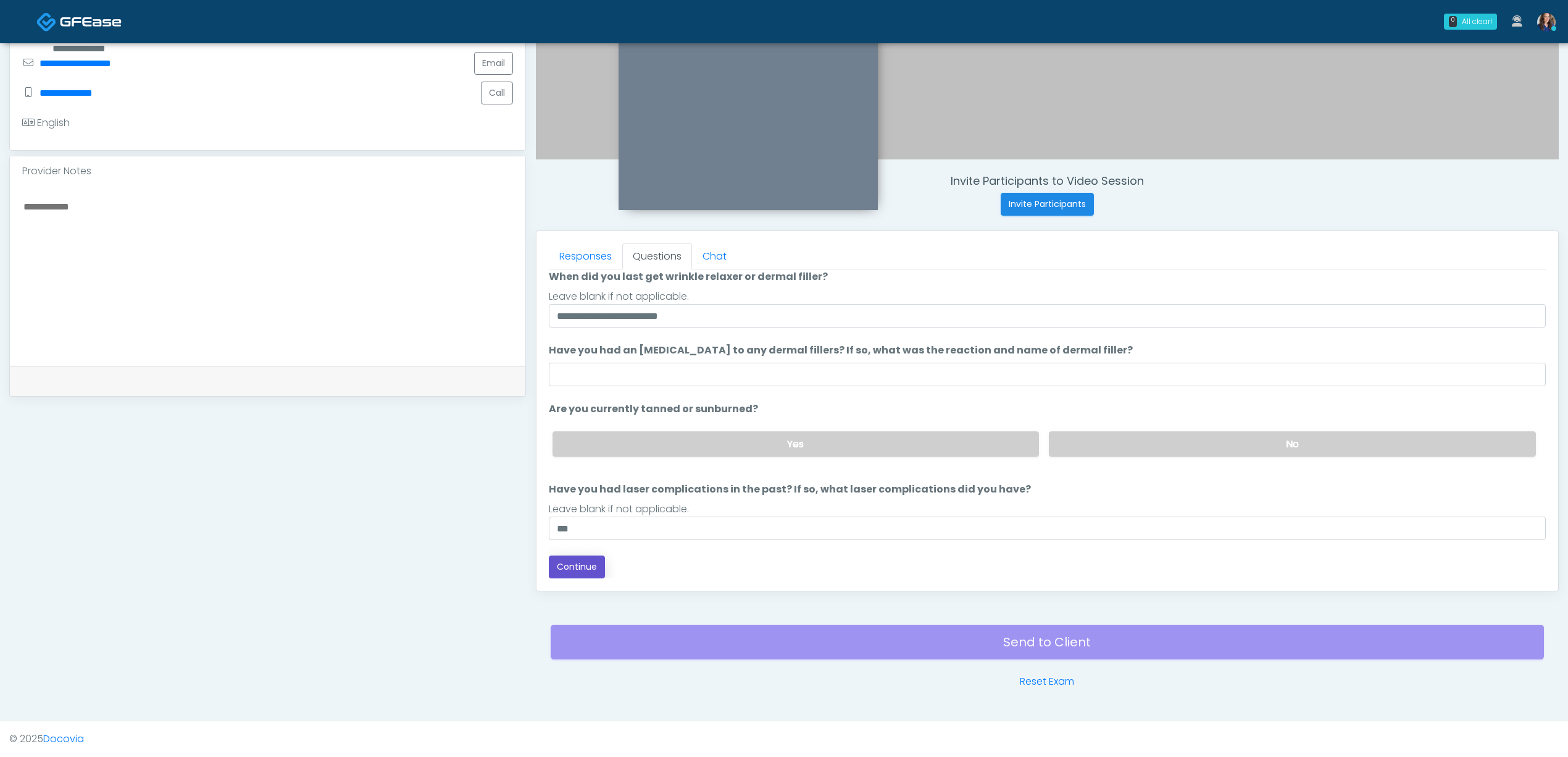
click at [578, 562] on button "Continue" at bounding box center [578, 566] width 56 height 23
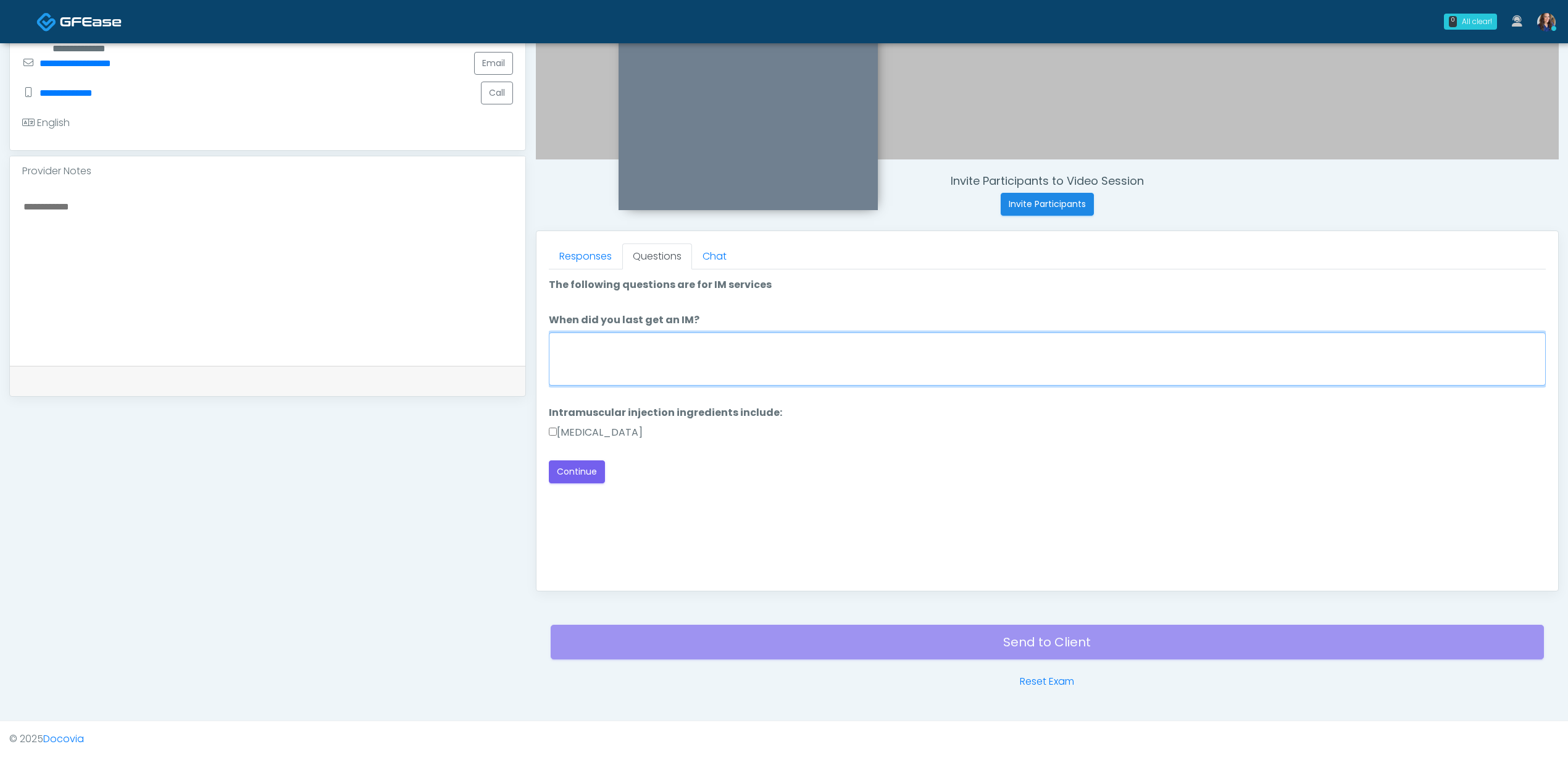
click at [688, 359] on textarea "When did you last get an IM?" at bounding box center [1048, 358] width 997 height 53
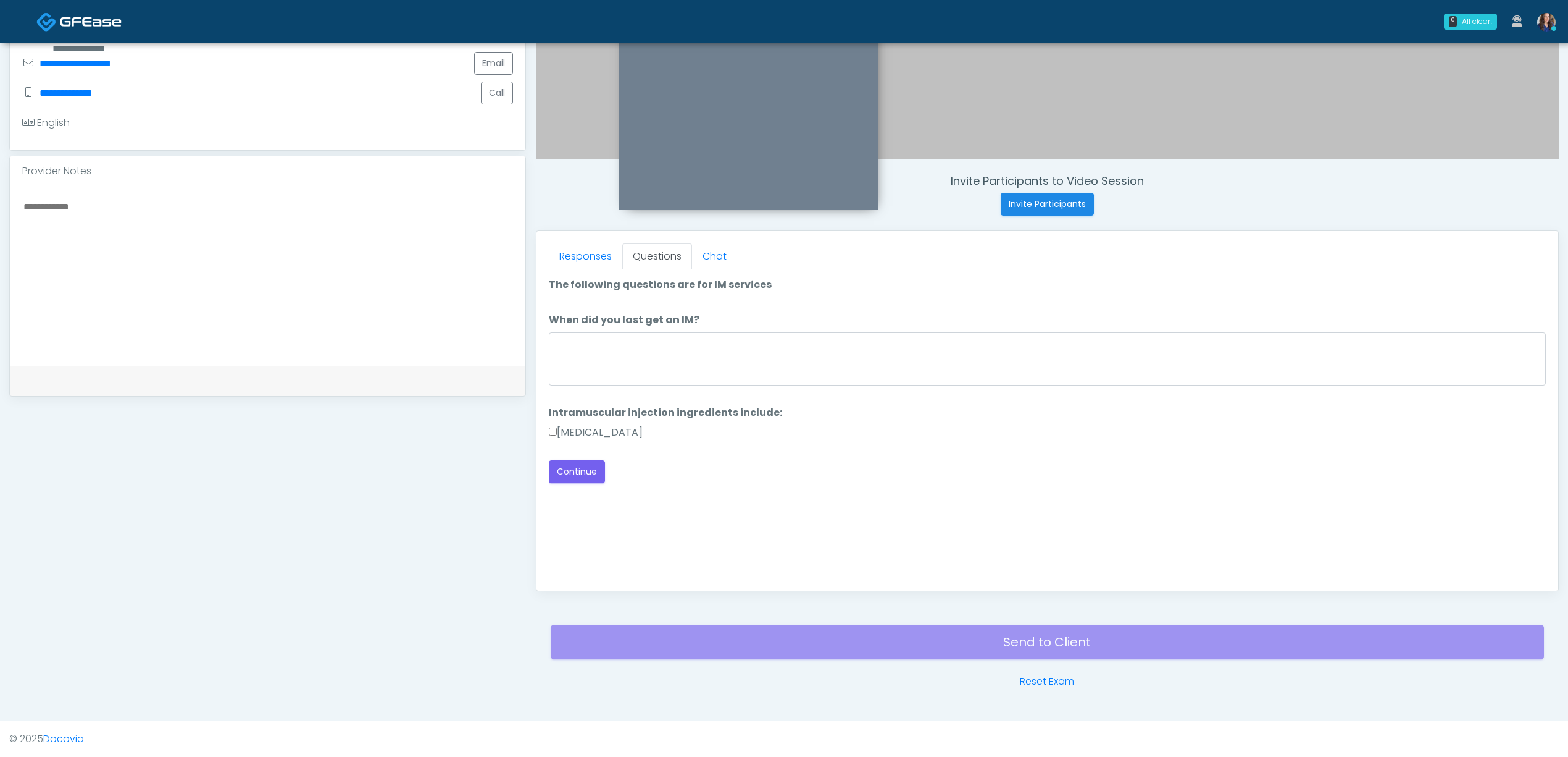
click at [622, 430] on label "[MEDICAL_DATA]" at bounding box center [596, 432] width 94 height 15
click at [564, 468] on button "Continue" at bounding box center [578, 471] width 56 height 23
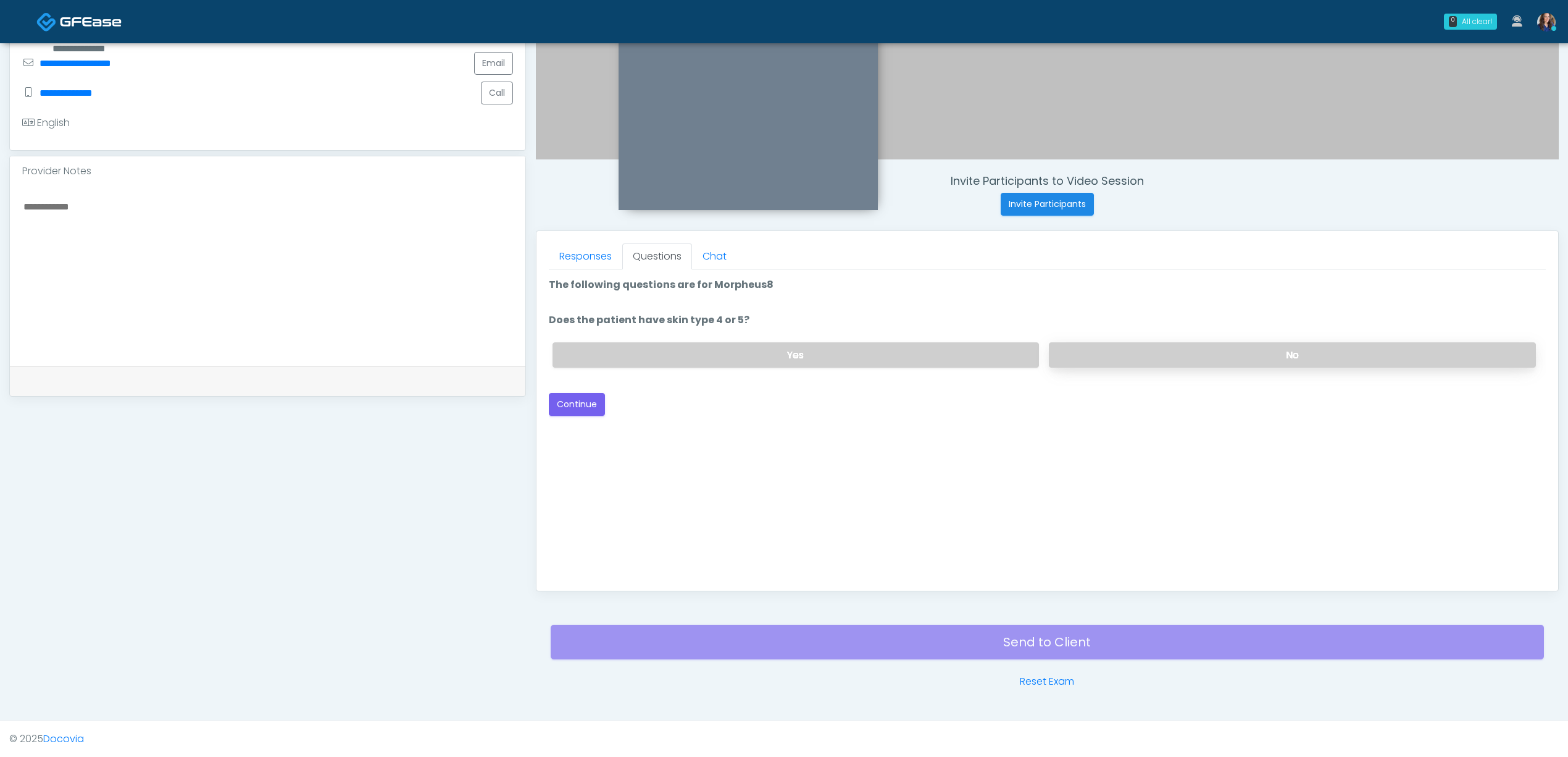
click at [1068, 354] on label "No" at bounding box center [1292, 355] width 487 height 25
drag, startPoint x: 580, startPoint y: 400, endPoint x: 853, endPoint y: 432, distance: 274.9
click at [587, 401] on button "Continue" at bounding box center [578, 404] width 56 height 23
click at [1181, 360] on label "No" at bounding box center [1292, 355] width 487 height 25
click at [576, 396] on button "Continue" at bounding box center [578, 404] width 56 height 23
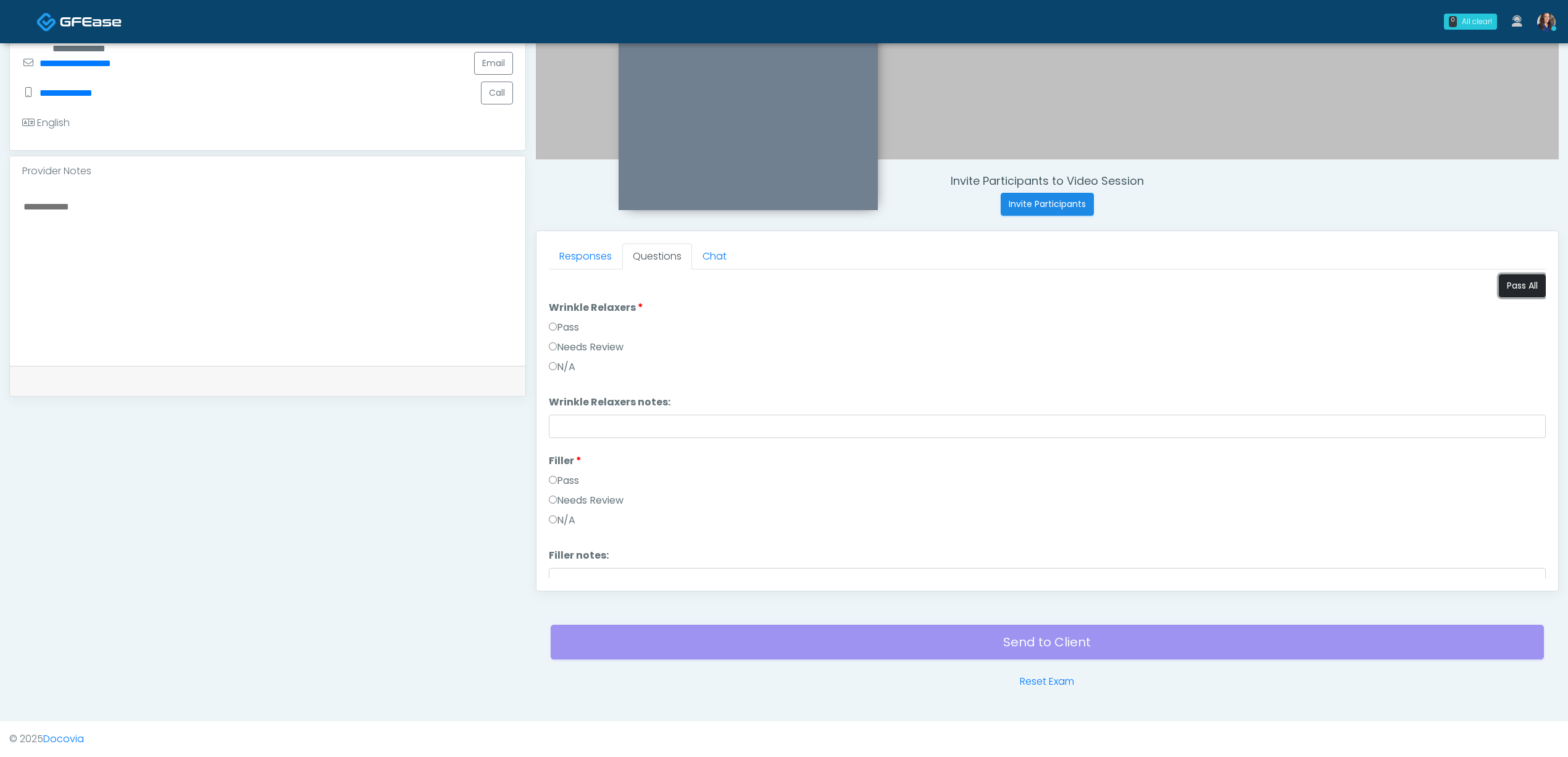
click at [1512, 286] on button "Pass All" at bounding box center [1523, 285] width 47 height 23
click at [583, 567] on button "Continue" at bounding box center [578, 566] width 56 height 23
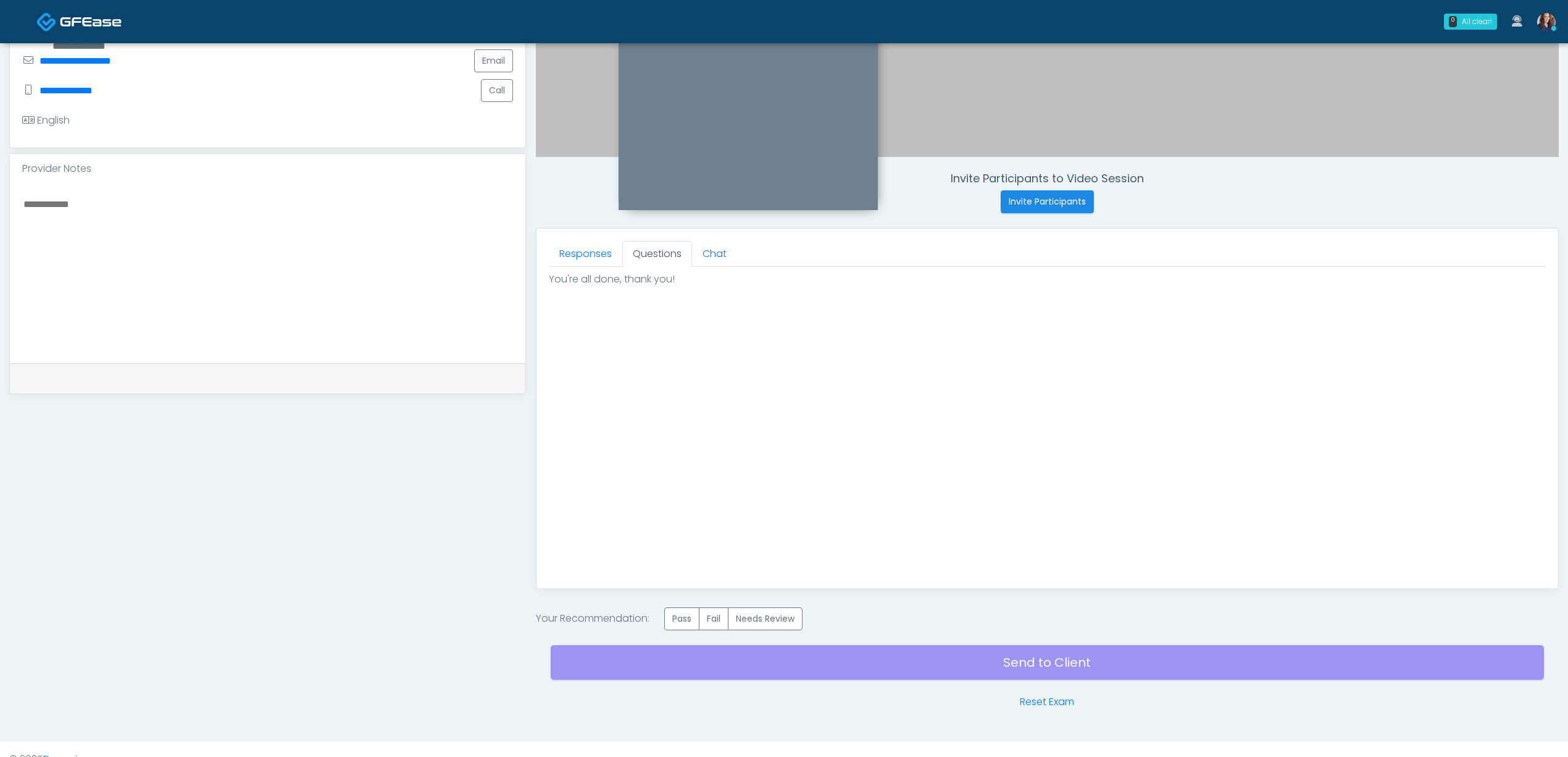
scroll to position [0, 0]
click at [694, 617] on label "Pass" at bounding box center [682, 618] width 35 height 23
click at [893, 680] on div "Send to Client Reset Exam" at bounding box center [1048, 670] width 993 height 79
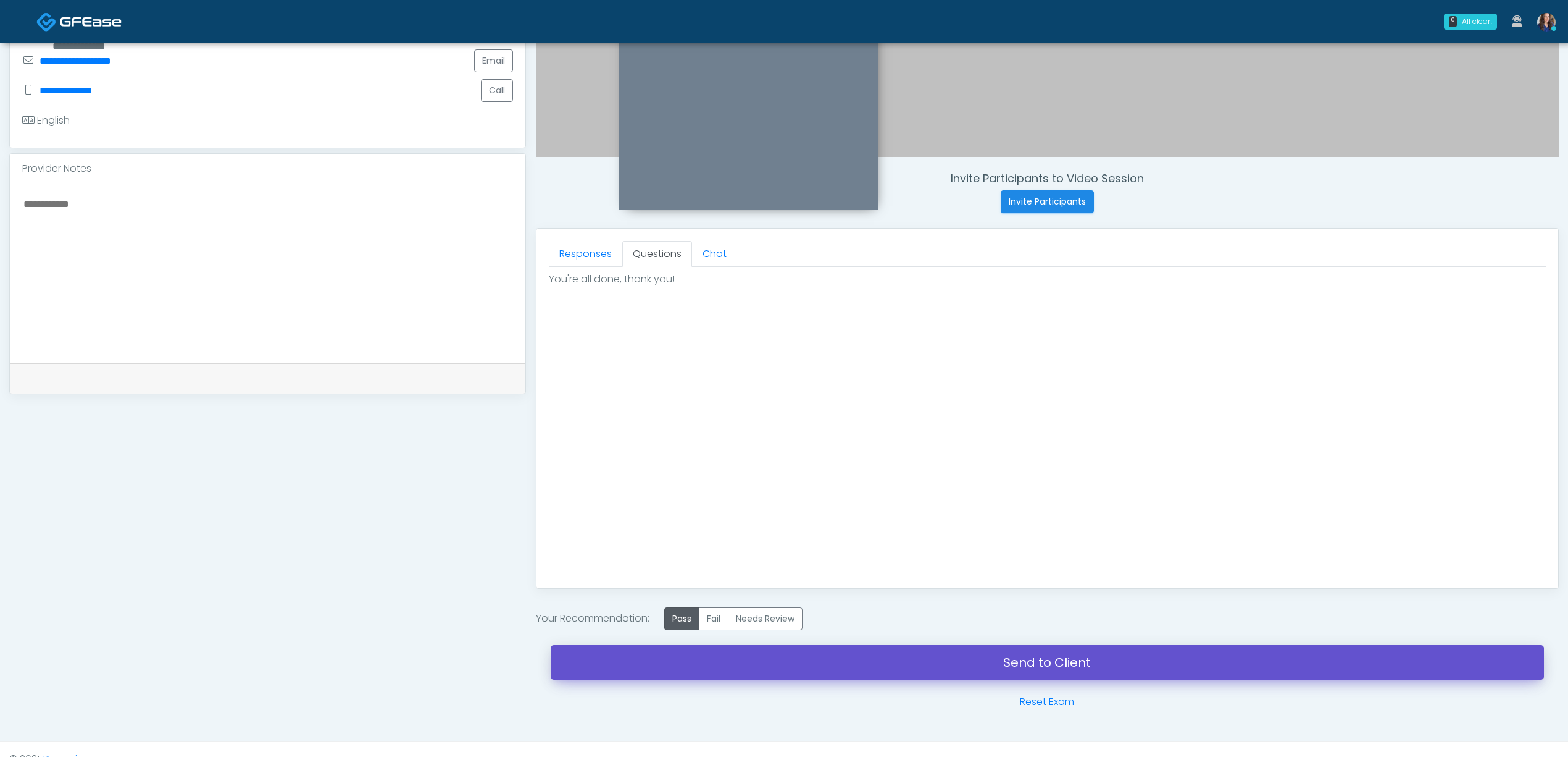
click at [910, 659] on link "Send to Client" at bounding box center [1048, 662] width 993 height 35
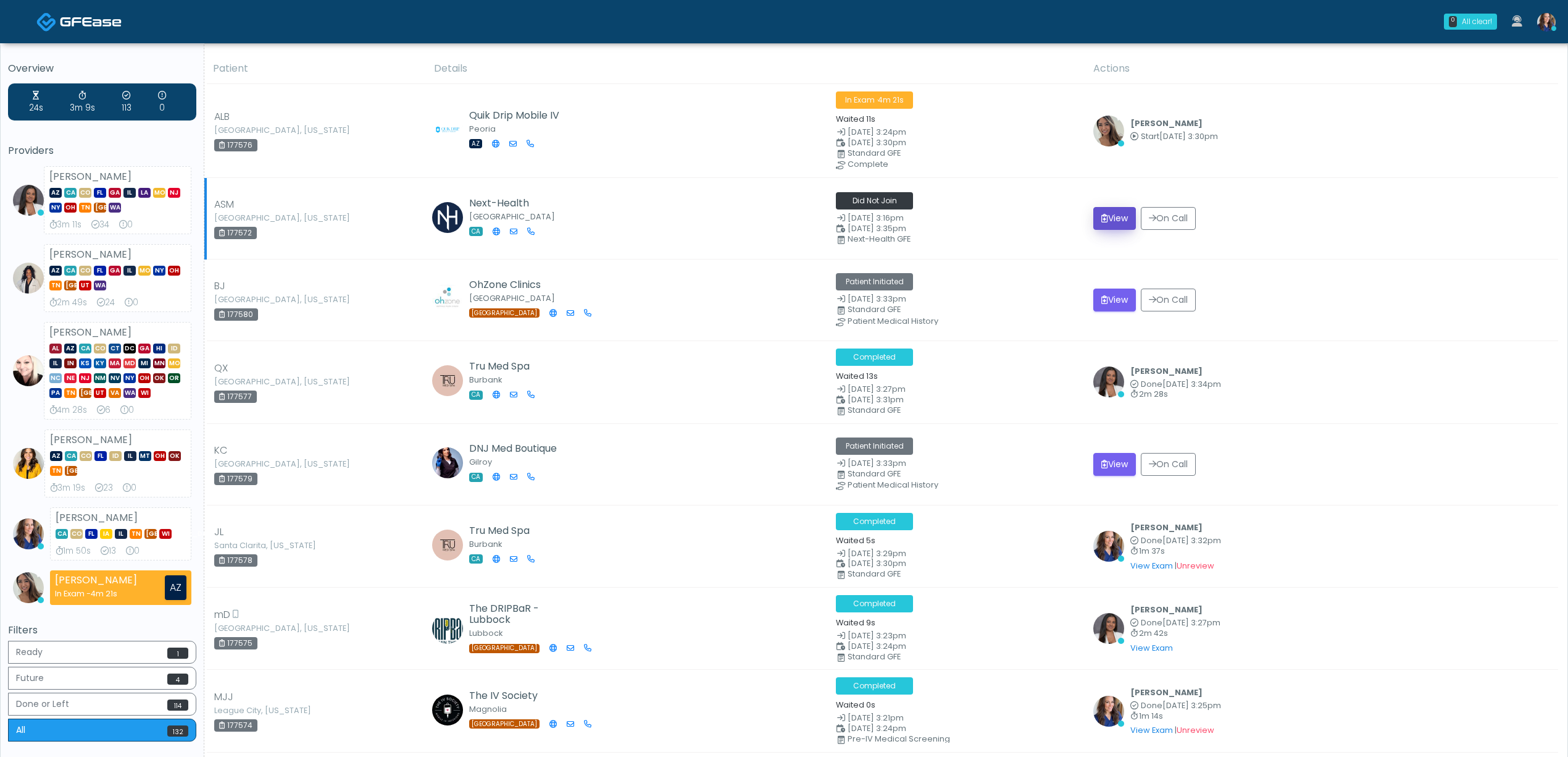
click at [1121, 217] on button "View" at bounding box center [1114, 217] width 43 height 23
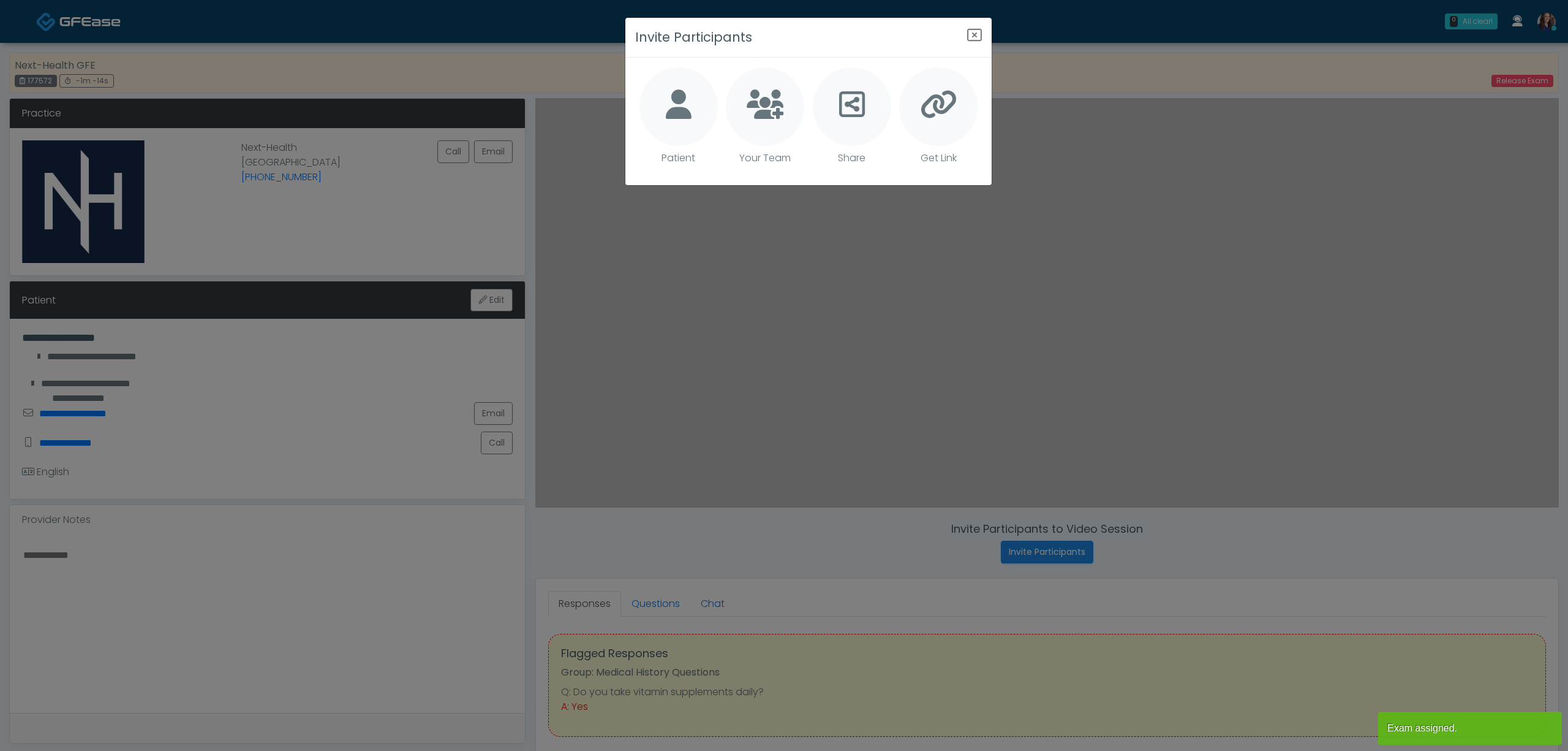
click at [678, 110] on icon at bounding box center [678, 104] width 26 height 30
type textarea "**********"
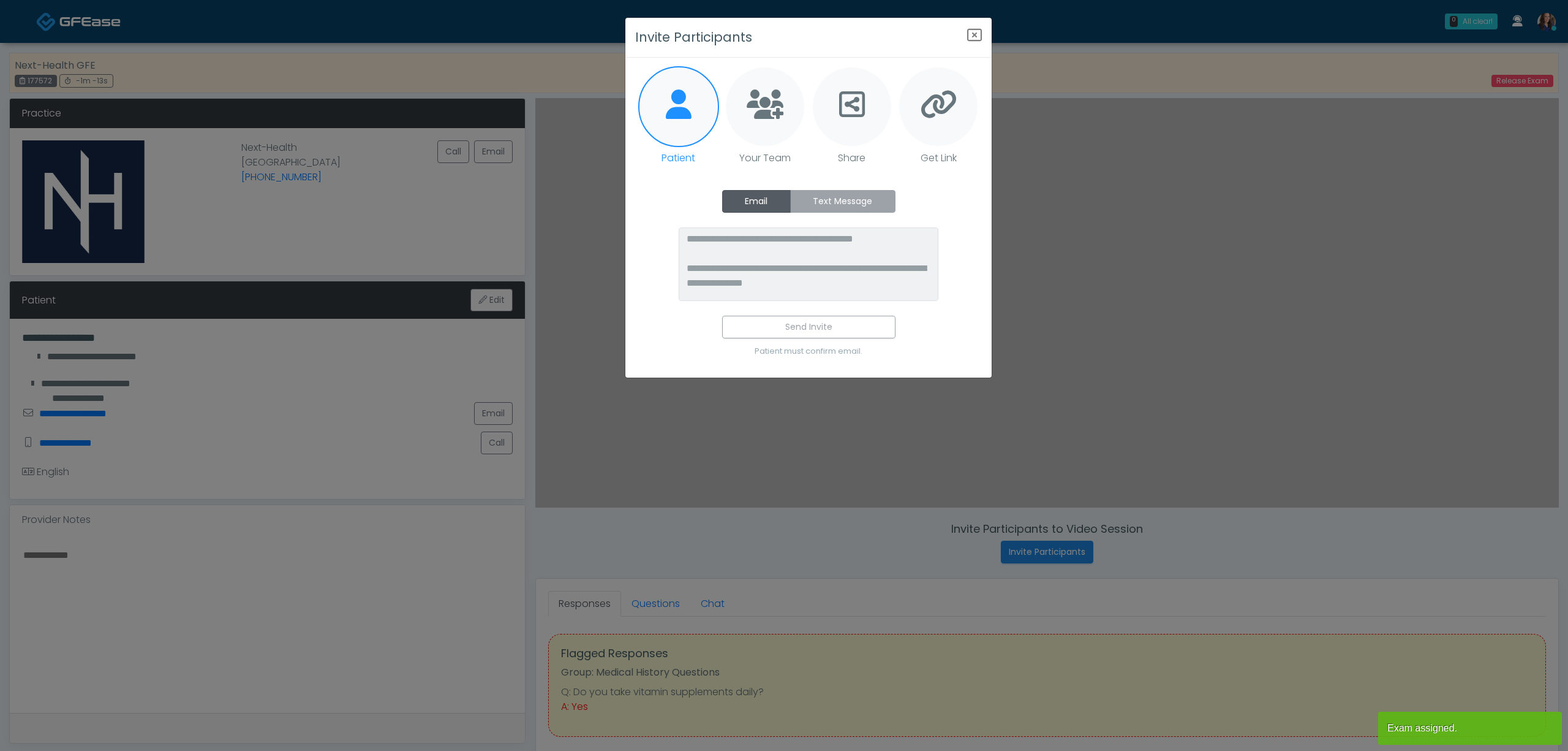
click at [822, 198] on label "Text Message" at bounding box center [843, 200] width 106 height 23
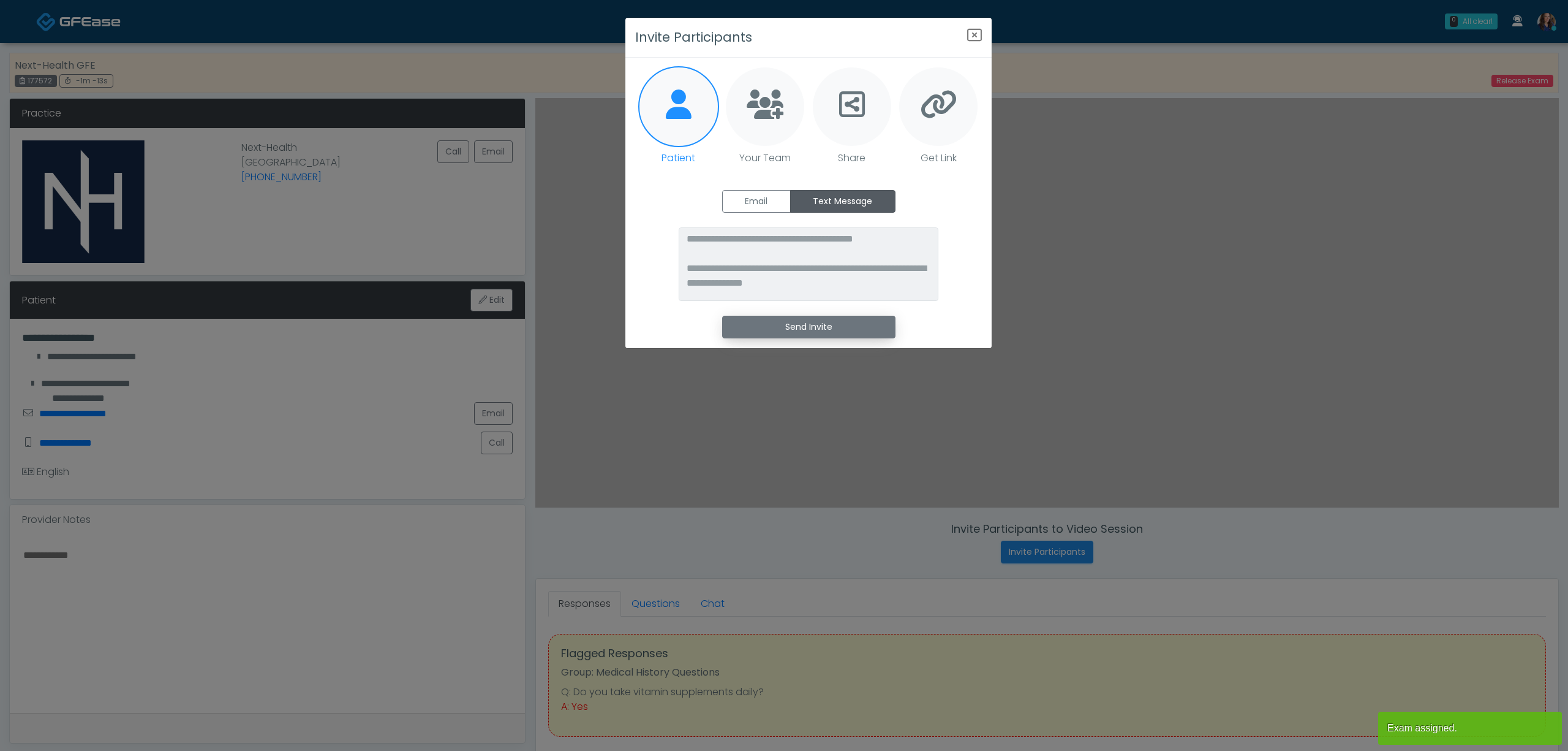
click at [812, 328] on button "Send Invite" at bounding box center [808, 327] width 173 height 23
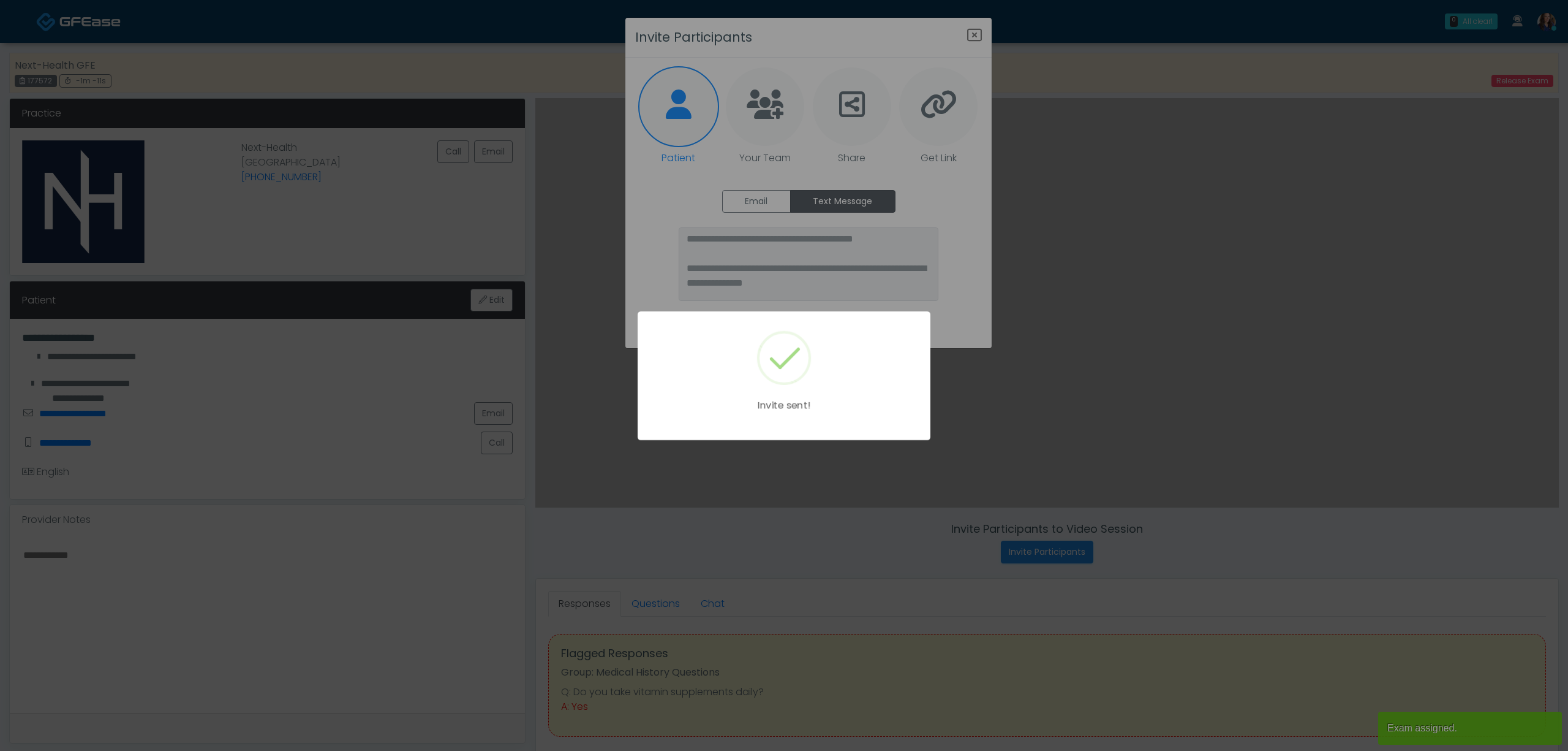
click at [976, 26] on div "Invite sent!" at bounding box center [784, 376] width 1568 height 751
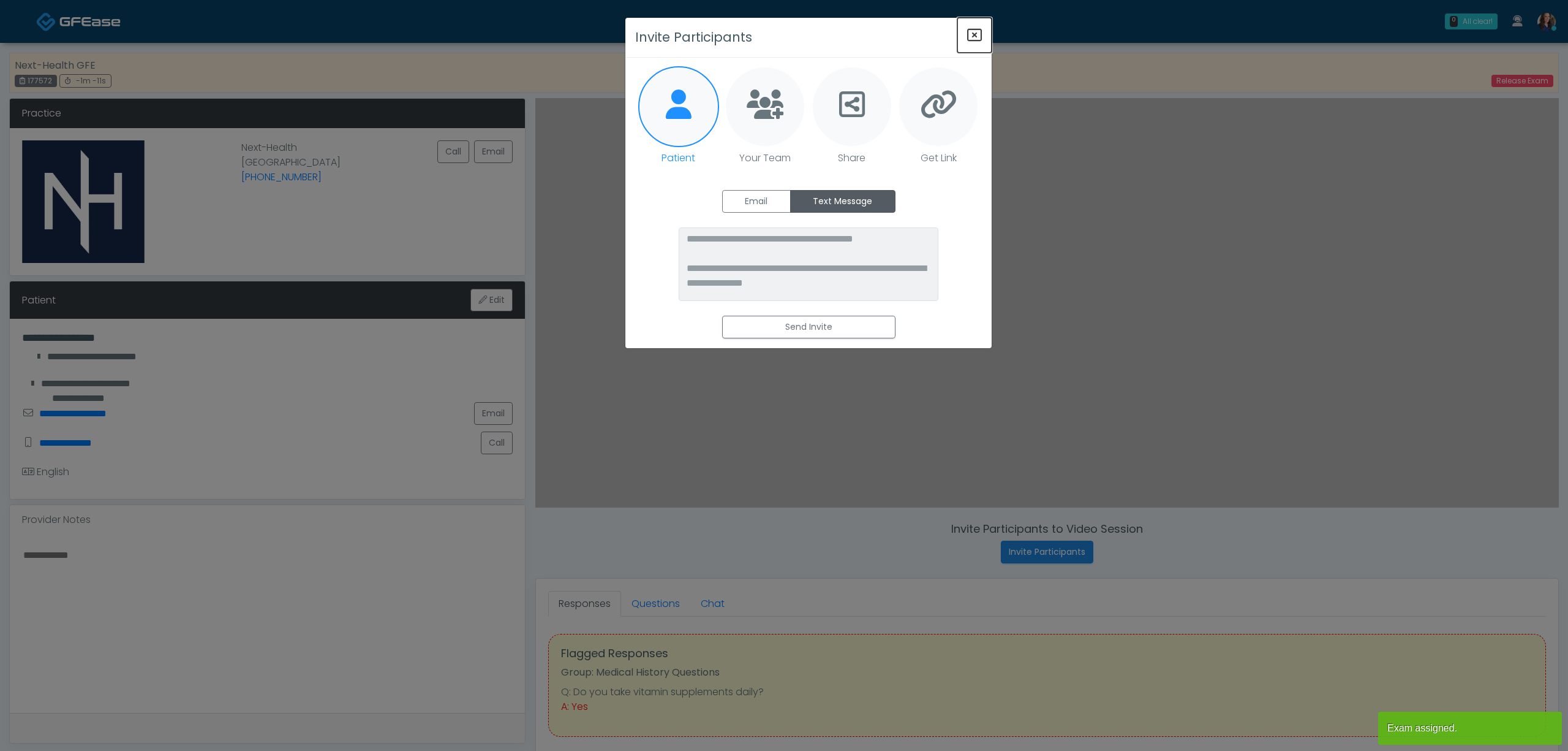
drag, startPoint x: 975, startPoint y: 34, endPoint x: 1040, endPoint y: 96, distance: 89.8
click at [973, 34] on icon "Close" at bounding box center [974, 35] width 14 height 14
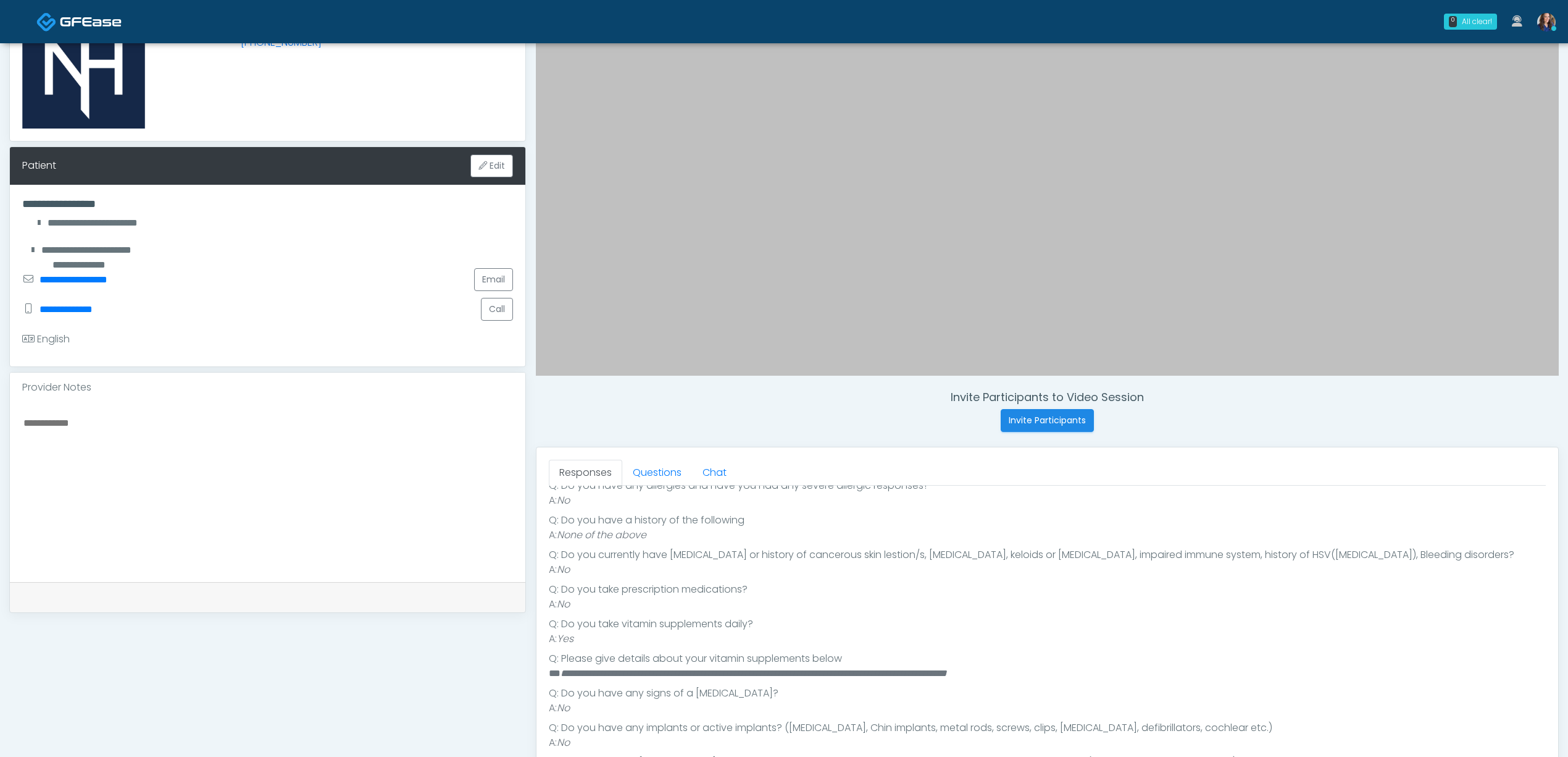
scroll to position [165, 0]
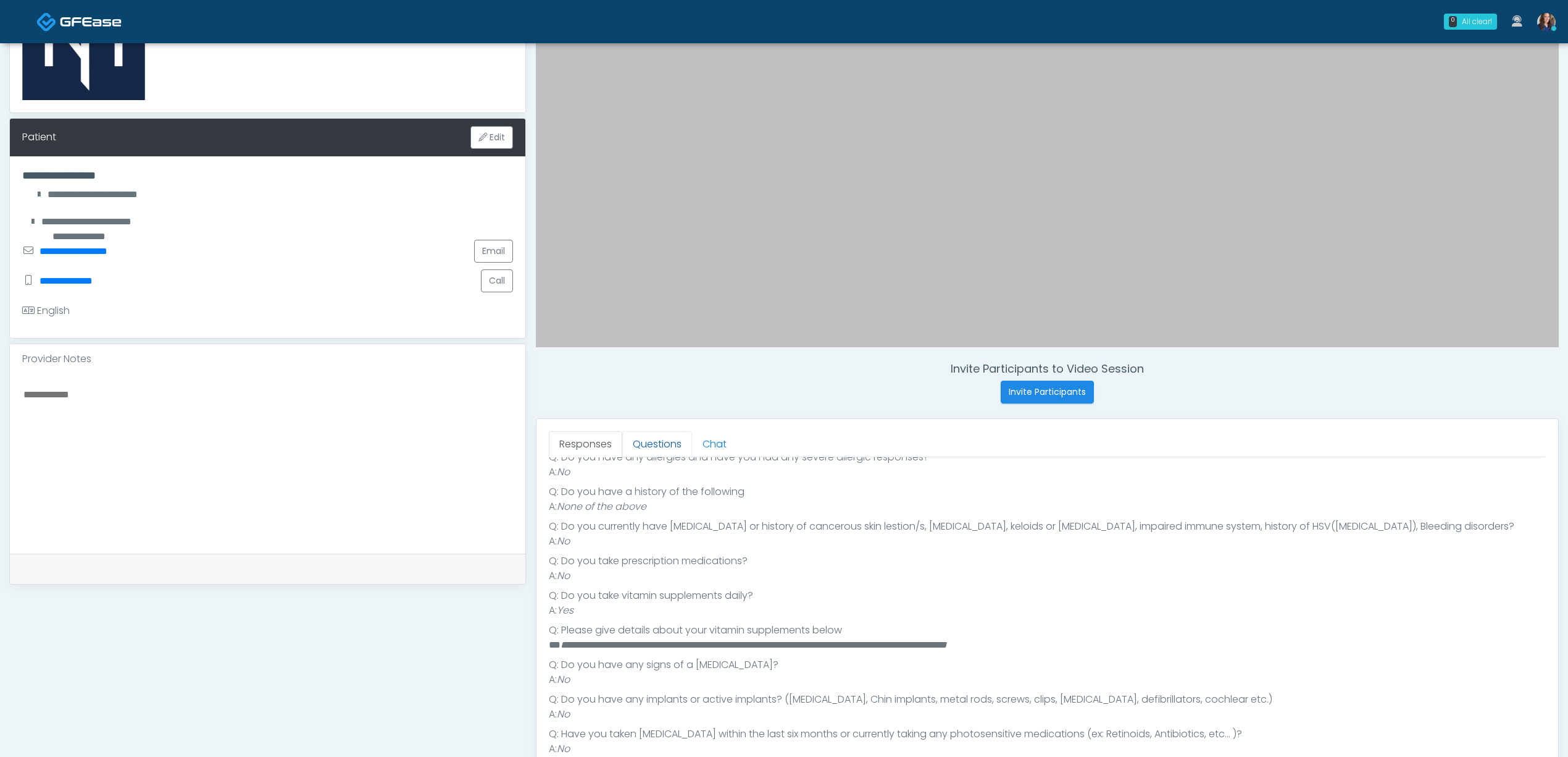
click at [648, 443] on link "Questions" at bounding box center [657, 444] width 70 height 26
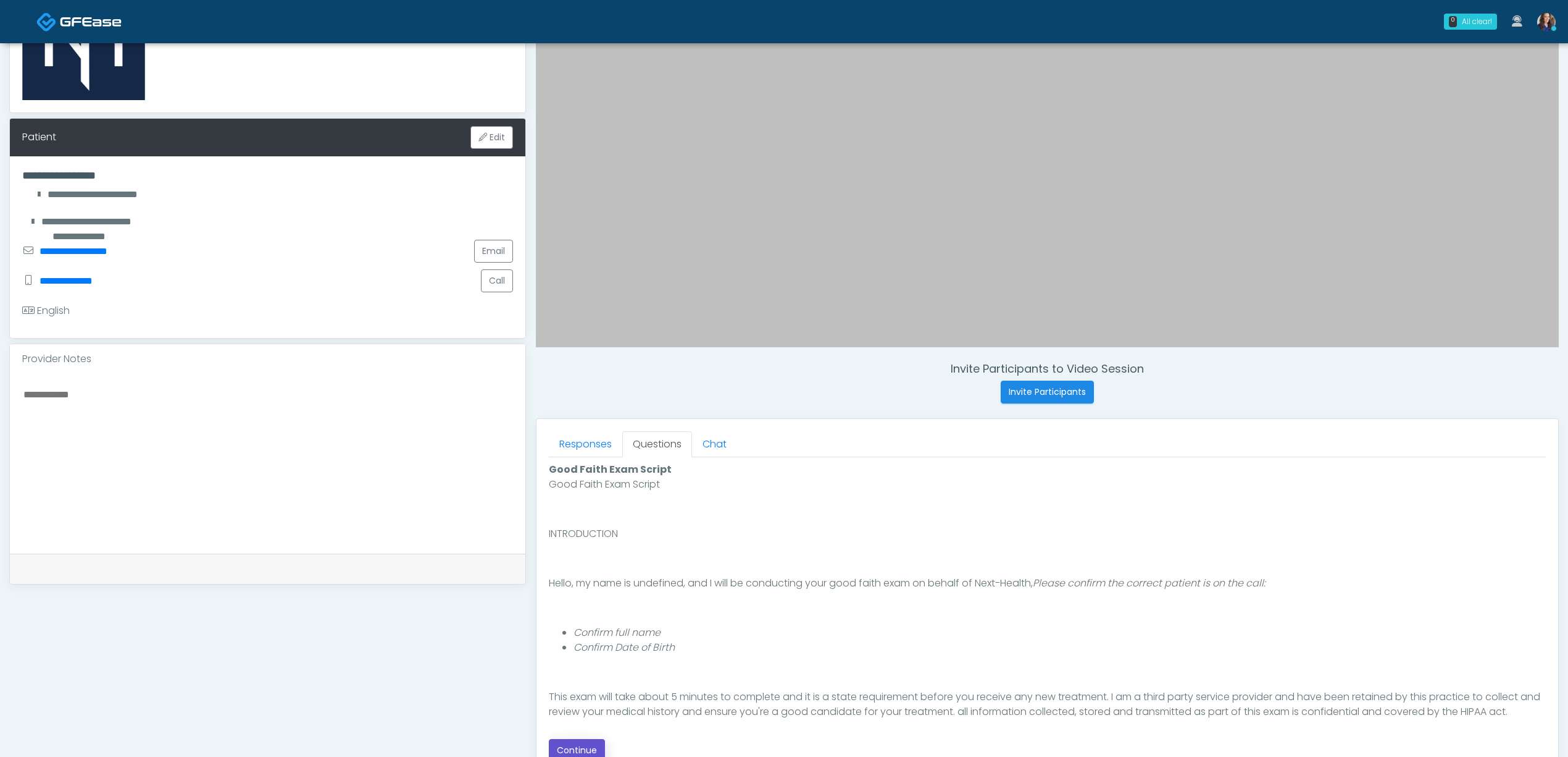
click at [574, 747] on button "Continue" at bounding box center [578, 750] width 56 height 23
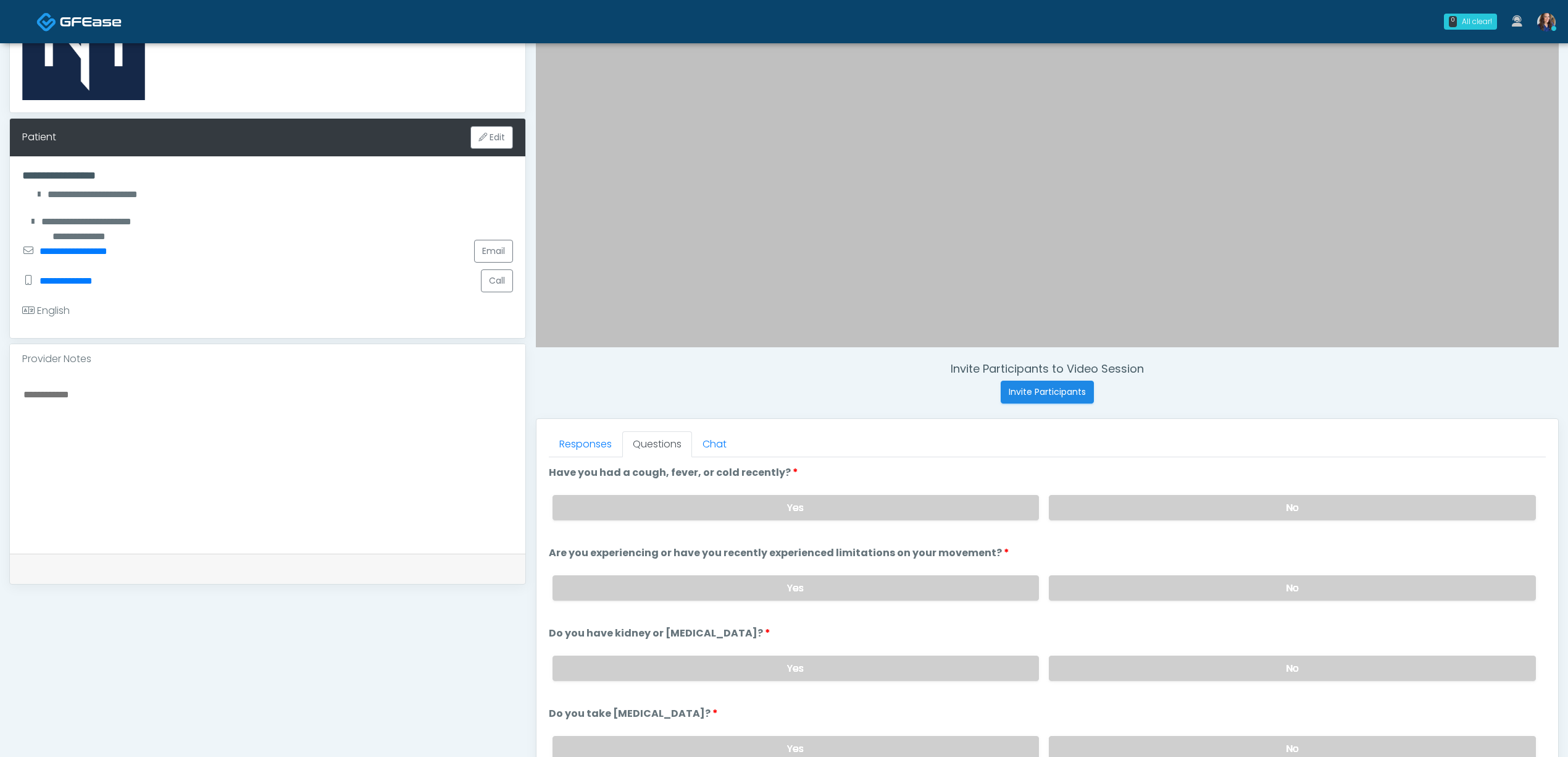
scroll to position [355, 0]
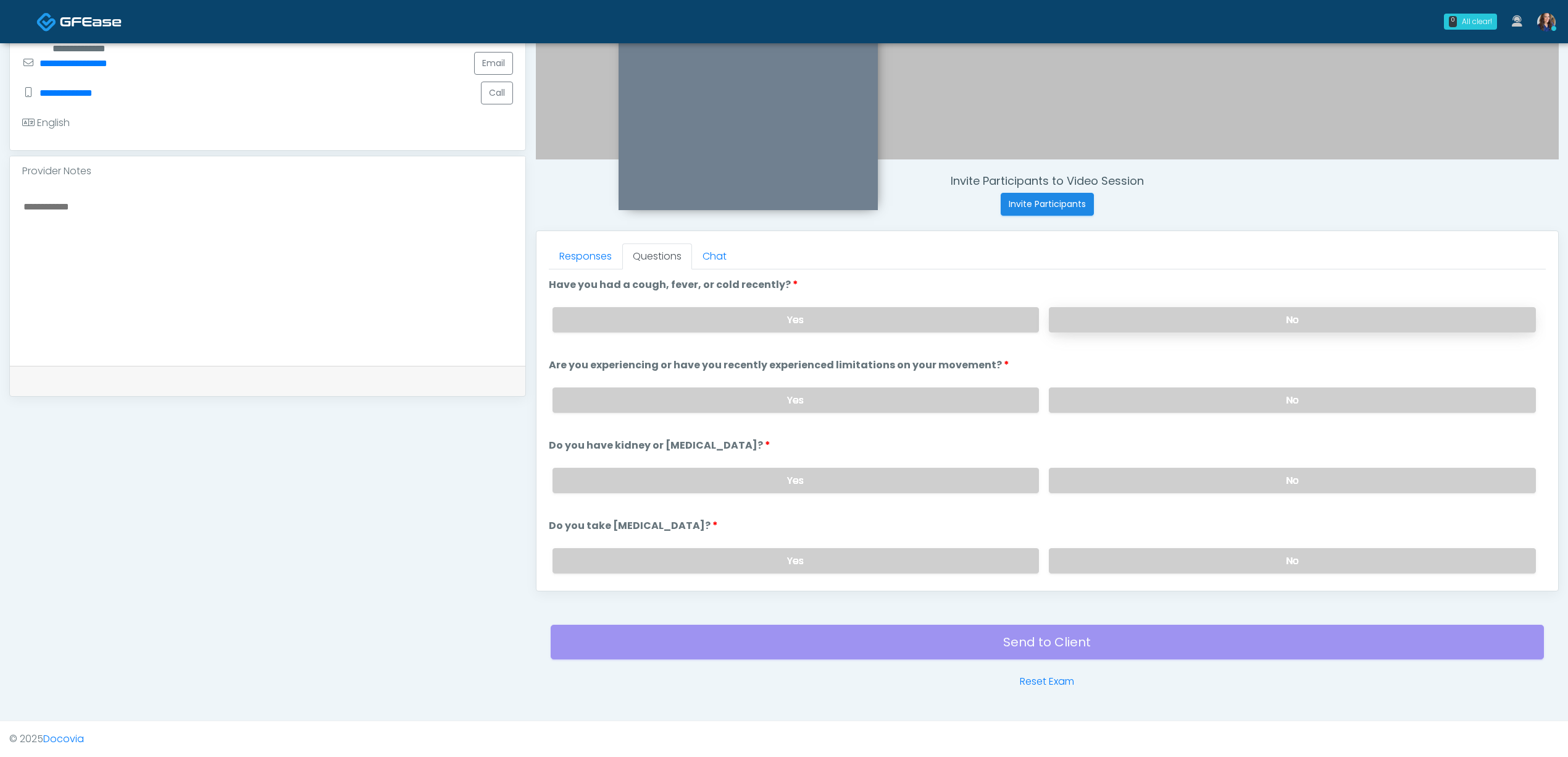
click at [1213, 320] on label "No" at bounding box center [1292, 319] width 487 height 25
click at [1201, 397] on label "No" at bounding box center [1292, 400] width 487 height 25
drag, startPoint x: 1193, startPoint y: 475, endPoint x: 1193, endPoint y: 486, distance: 11.0
click at [1193, 476] on label "No" at bounding box center [1292, 480] width 487 height 25
click at [1194, 554] on label "No" at bounding box center [1292, 560] width 487 height 25
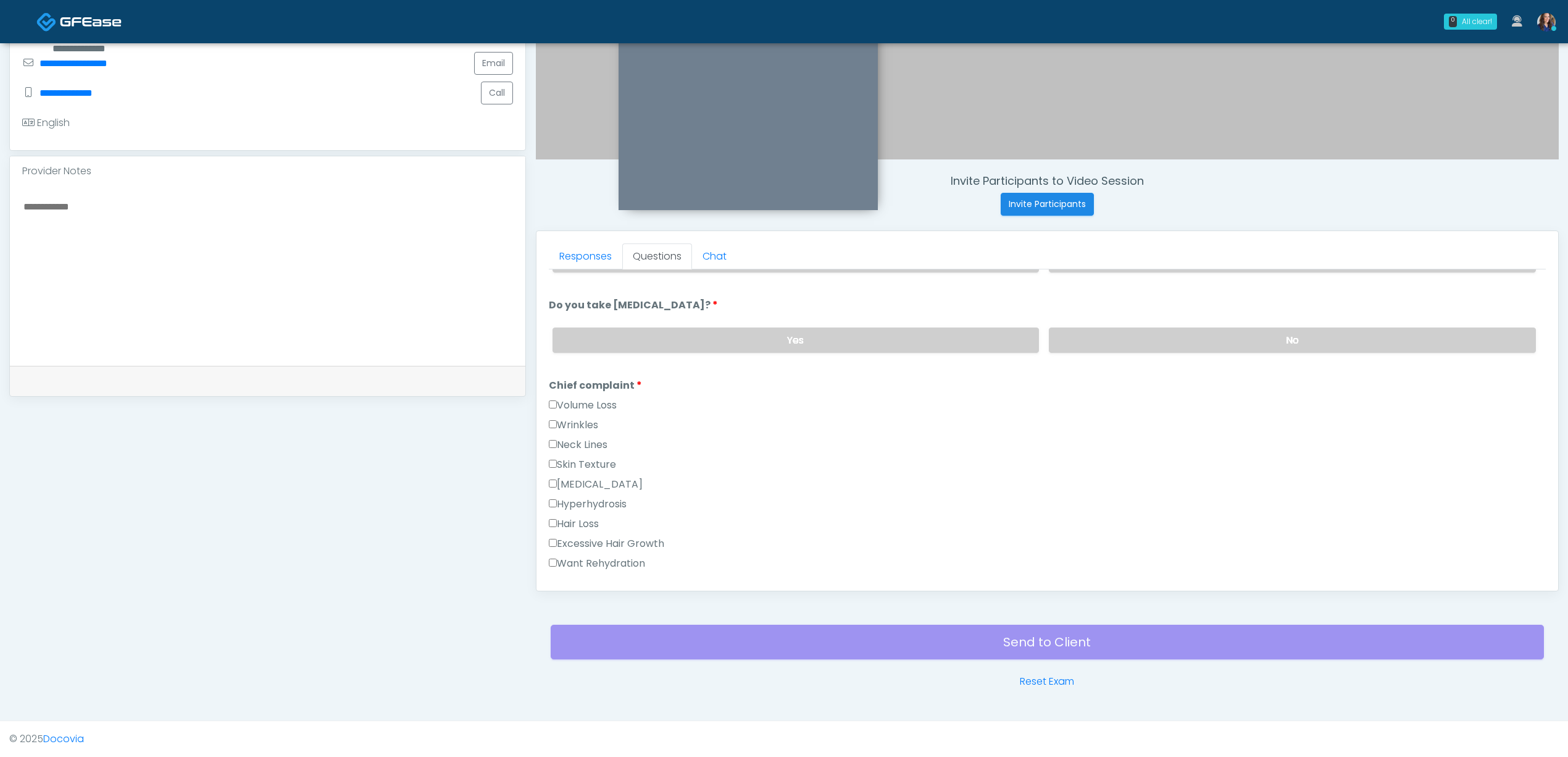
scroll to position [247, 0]
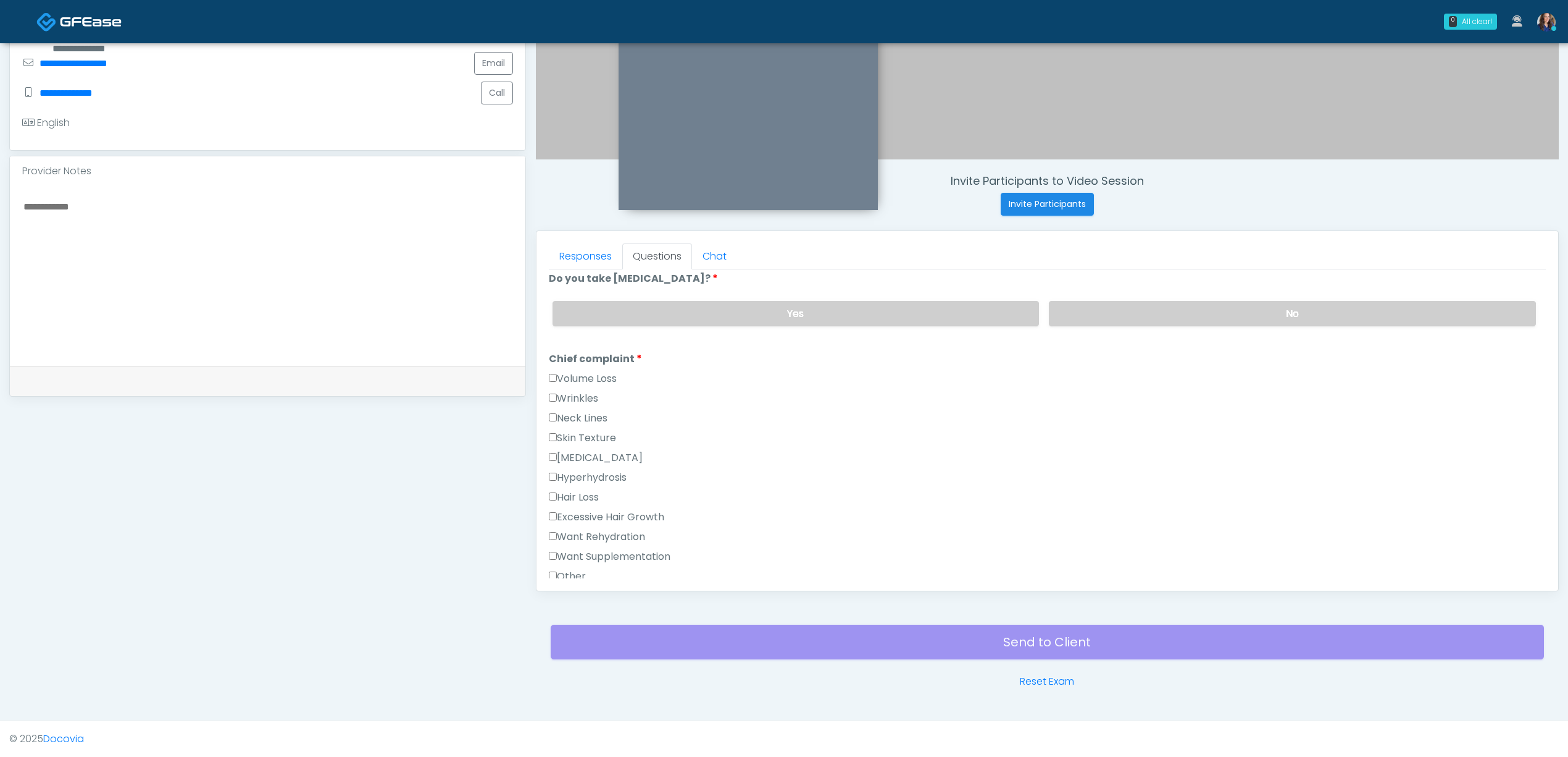
click at [603, 550] on label "Want Supplementation" at bounding box center [610, 557] width 122 height 15
click at [605, 537] on label "Want Rehydration" at bounding box center [598, 537] width 96 height 15
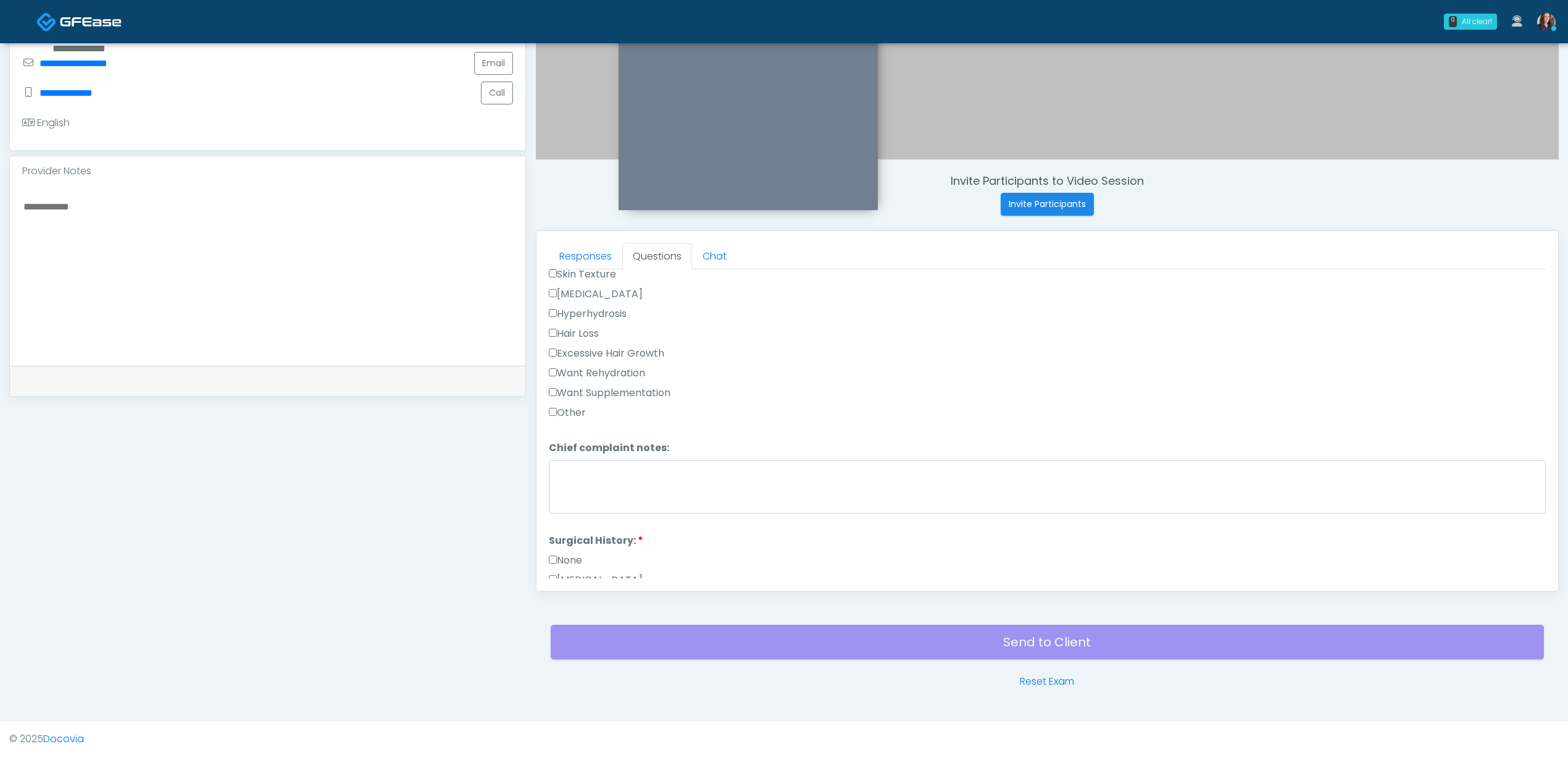
scroll to position [411, 0]
click at [574, 557] on label "None" at bounding box center [566, 560] width 34 height 15
click at [584, 562] on button "Continue" at bounding box center [578, 566] width 56 height 23
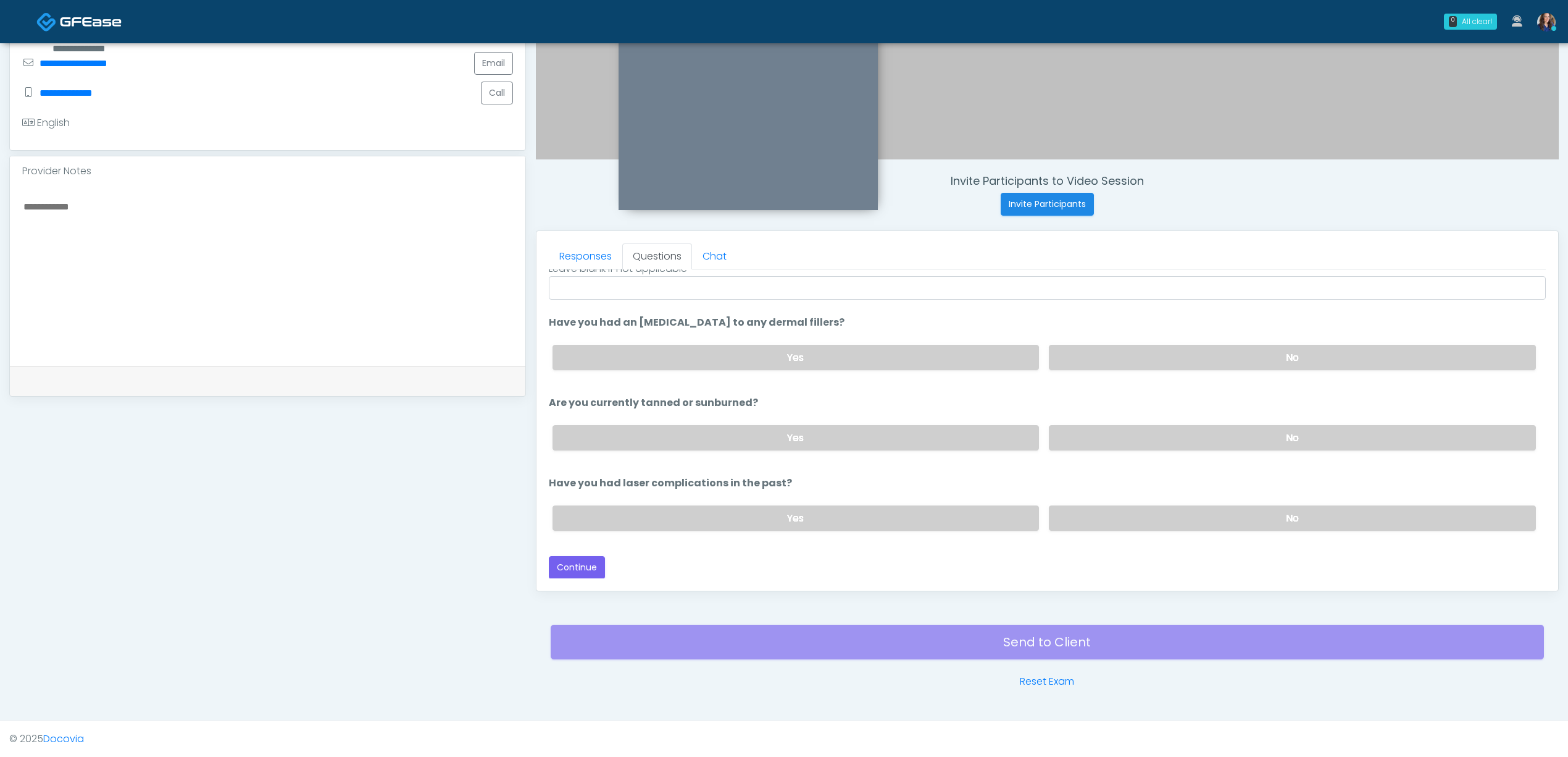
scroll to position [63, 0]
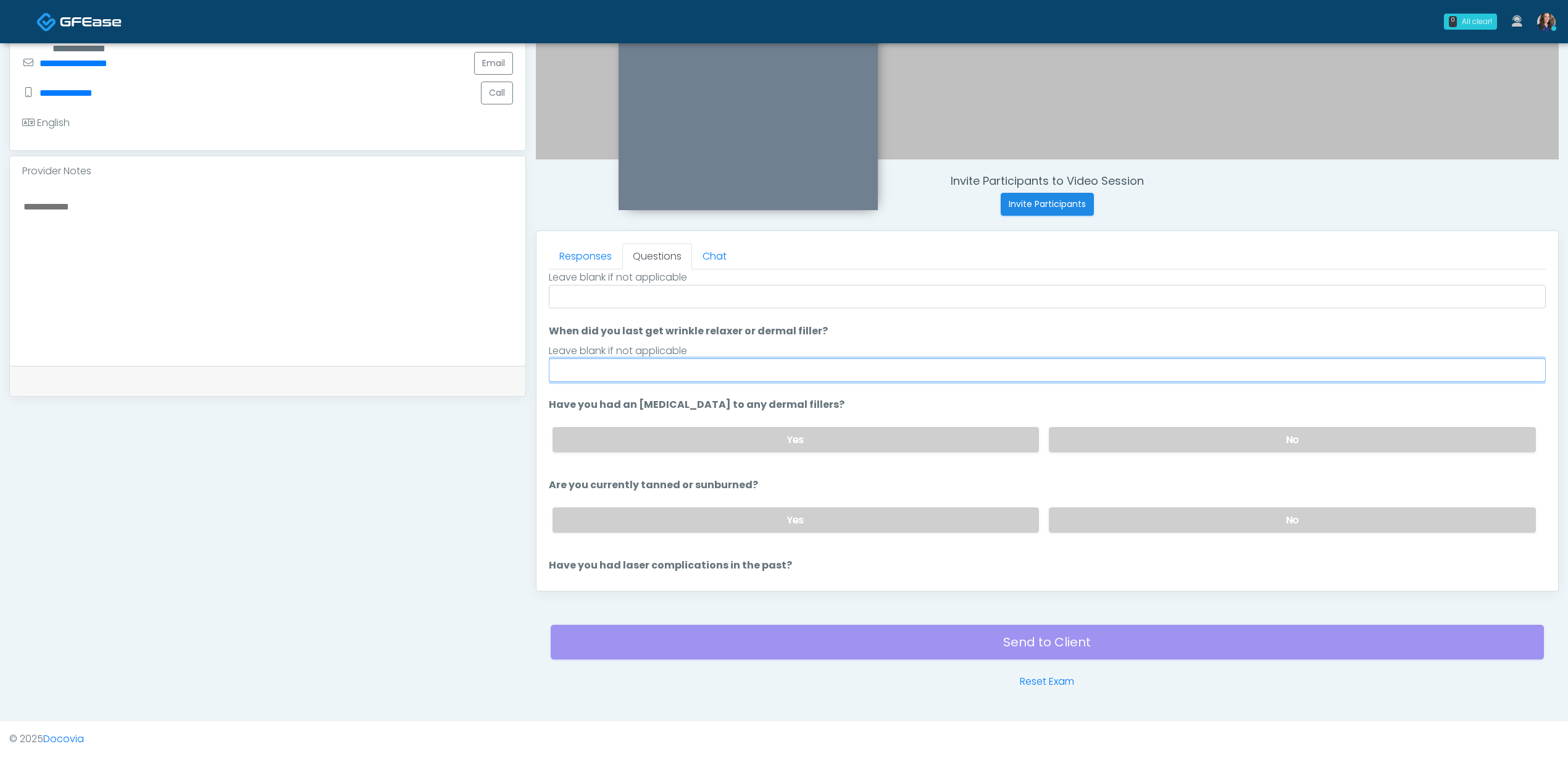
click at [660, 378] on input "When did you last get wrinkle relaxer or dermal filler?" at bounding box center [1048, 370] width 997 height 24
type input "**"
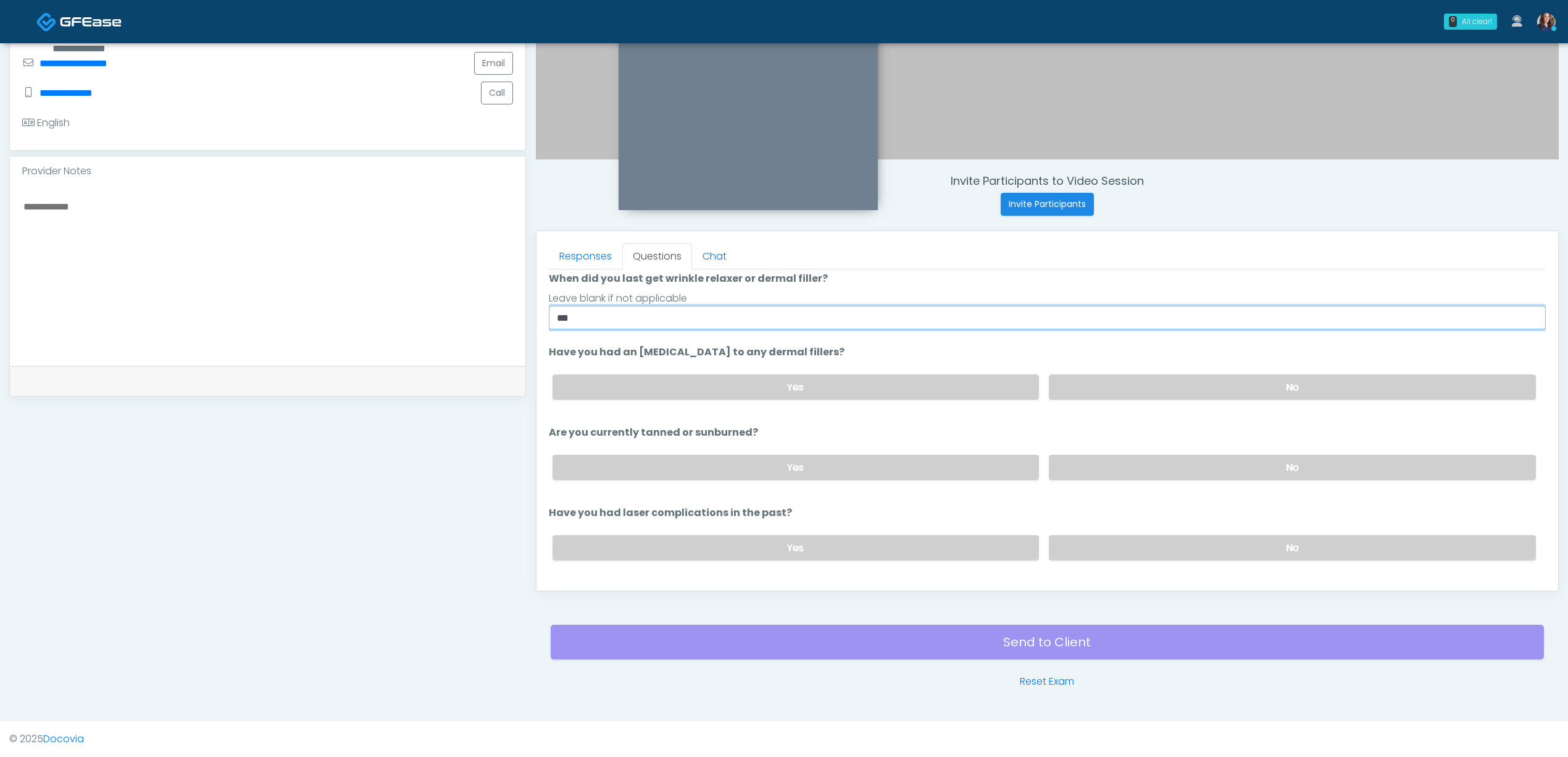
scroll to position [145, 0]
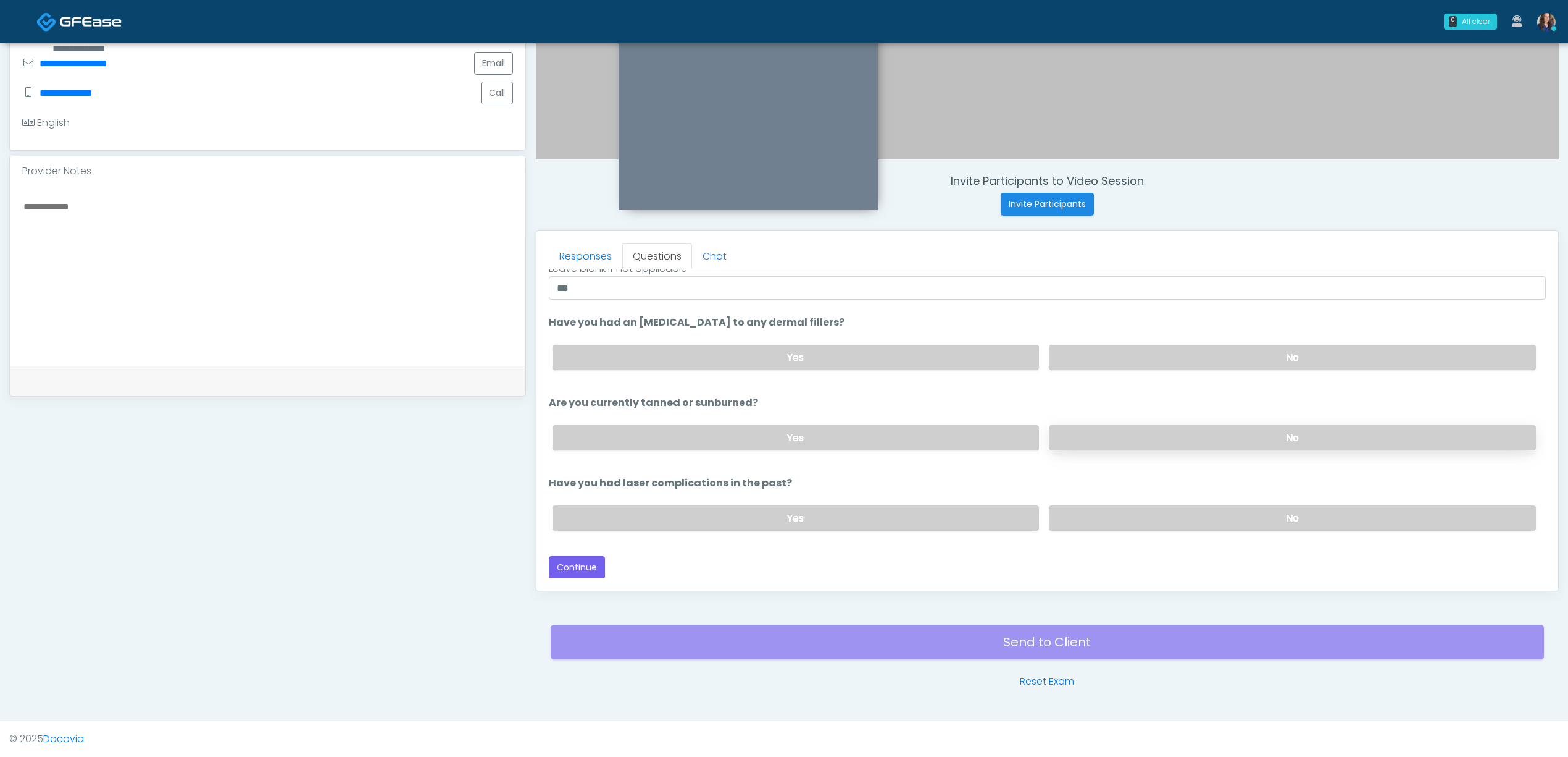
click at [1112, 436] on label "No" at bounding box center [1292, 438] width 487 height 25
drag, startPoint x: 576, startPoint y: 563, endPoint x: 584, endPoint y: 563, distance: 8.0
click at [578, 563] on button "Continue" at bounding box center [578, 567] width 56 height 23
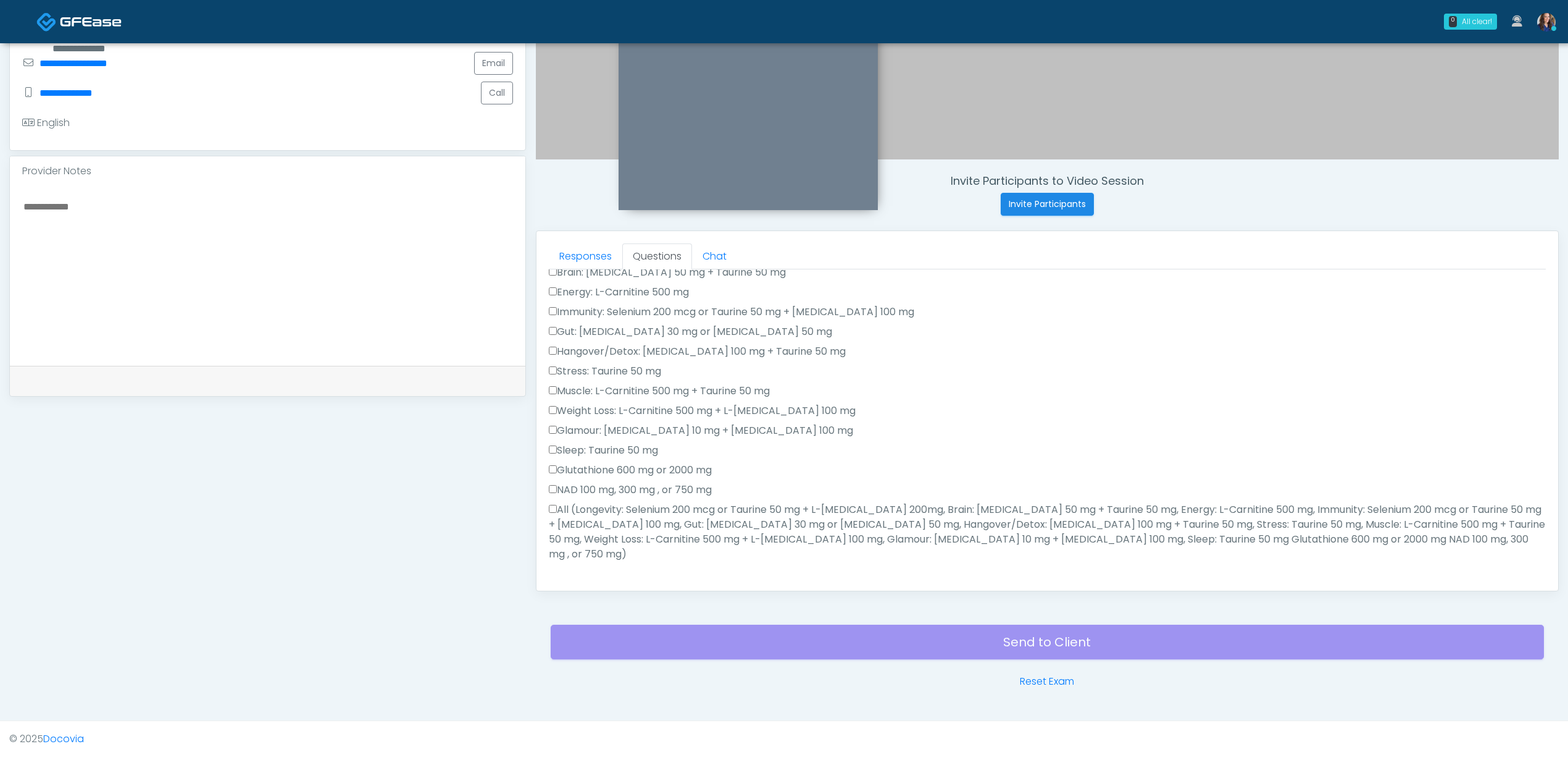
click at [634, 530] on label "All (Longevity: Selenium 200 mcg or Taurine 50 mg + L-Arginine 200mg, Brain: Gl…" at bounding box center [1048, 531] width 997 height 59
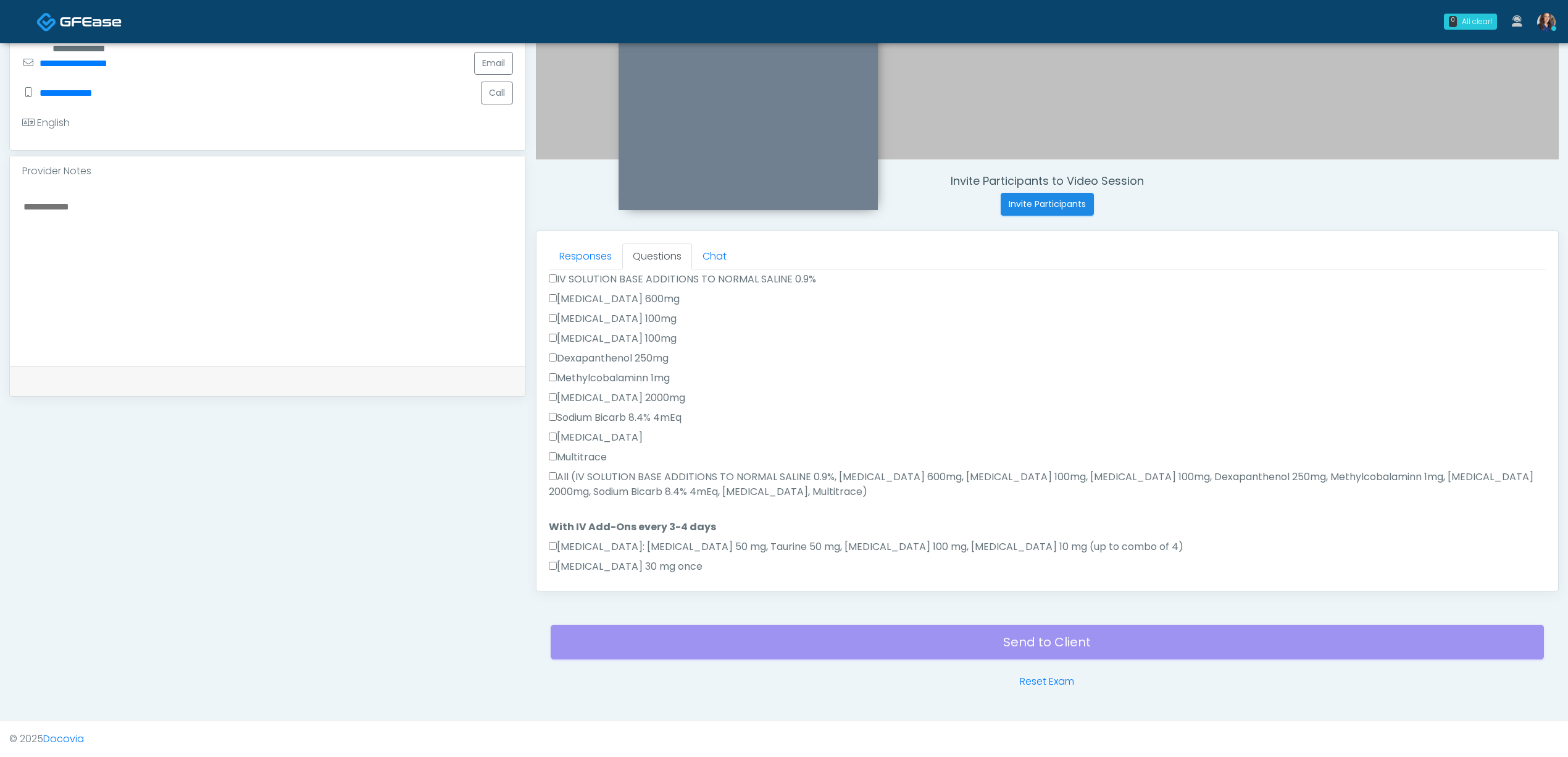
click at [625, 469] on label "All (IV SOLUTION BASE ADDITIONS TO NORMAL SALINE 0.9%, Magnesium Chloride 600mg…" at bounding box center [1048, 484] width 997 height 30
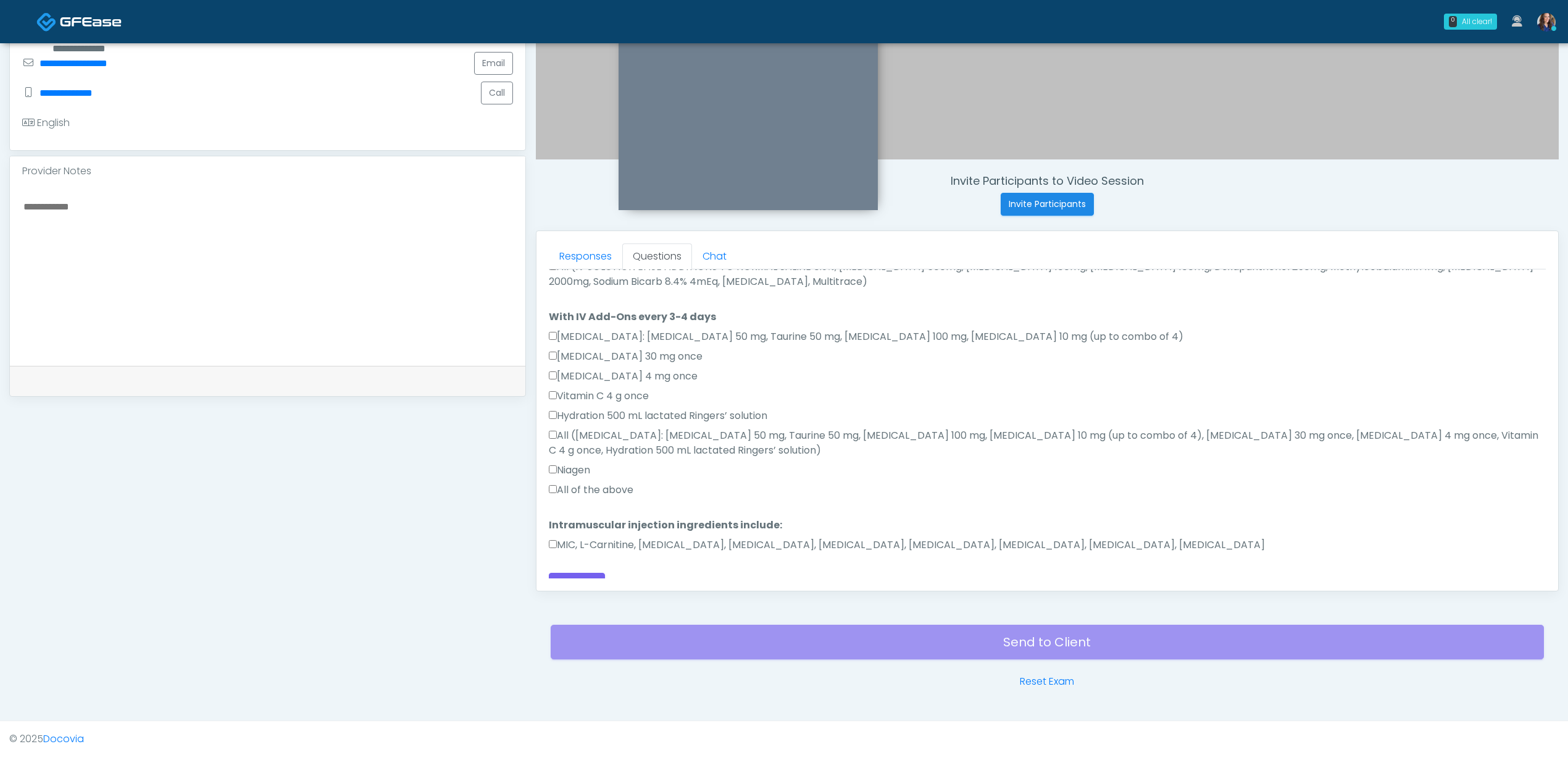
scroll to position [687, 0]
click at [584, 535] on label "MIC, L-Carnitine, Methylcobalamin, Glycine, B-Complex, Lycine, Biotin, Vitamin …" at bounding box center [908, 542] width 717 height 15
drag, startPoint x: 588, startPoint y: 472, endPoint x: 695, endPoint y: 494, distance: 109.2
click at [588, 480] on label "All of the above" at bounding box center [591, 488] width 85 height 15
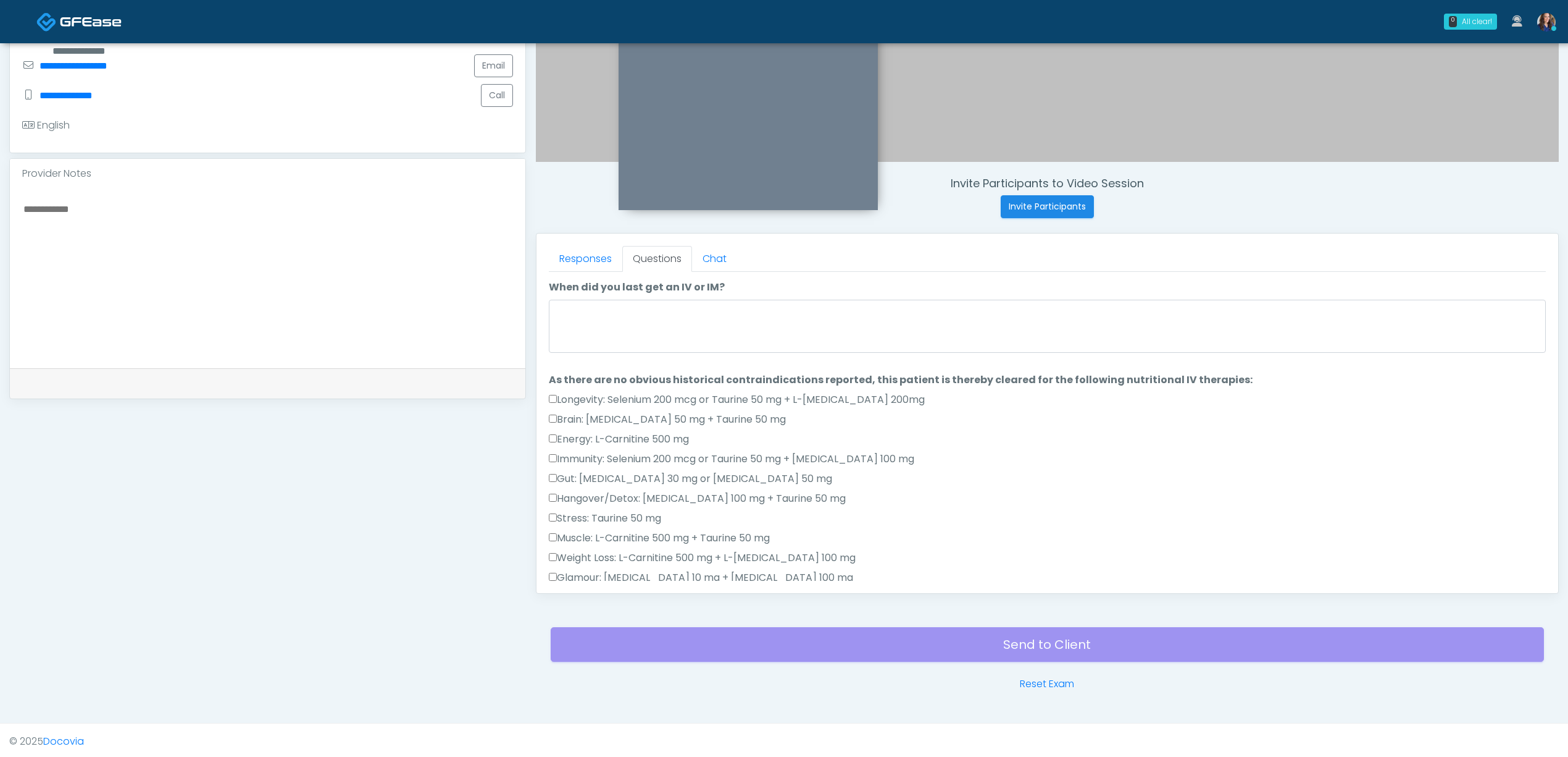
scroll to position [272, 0]
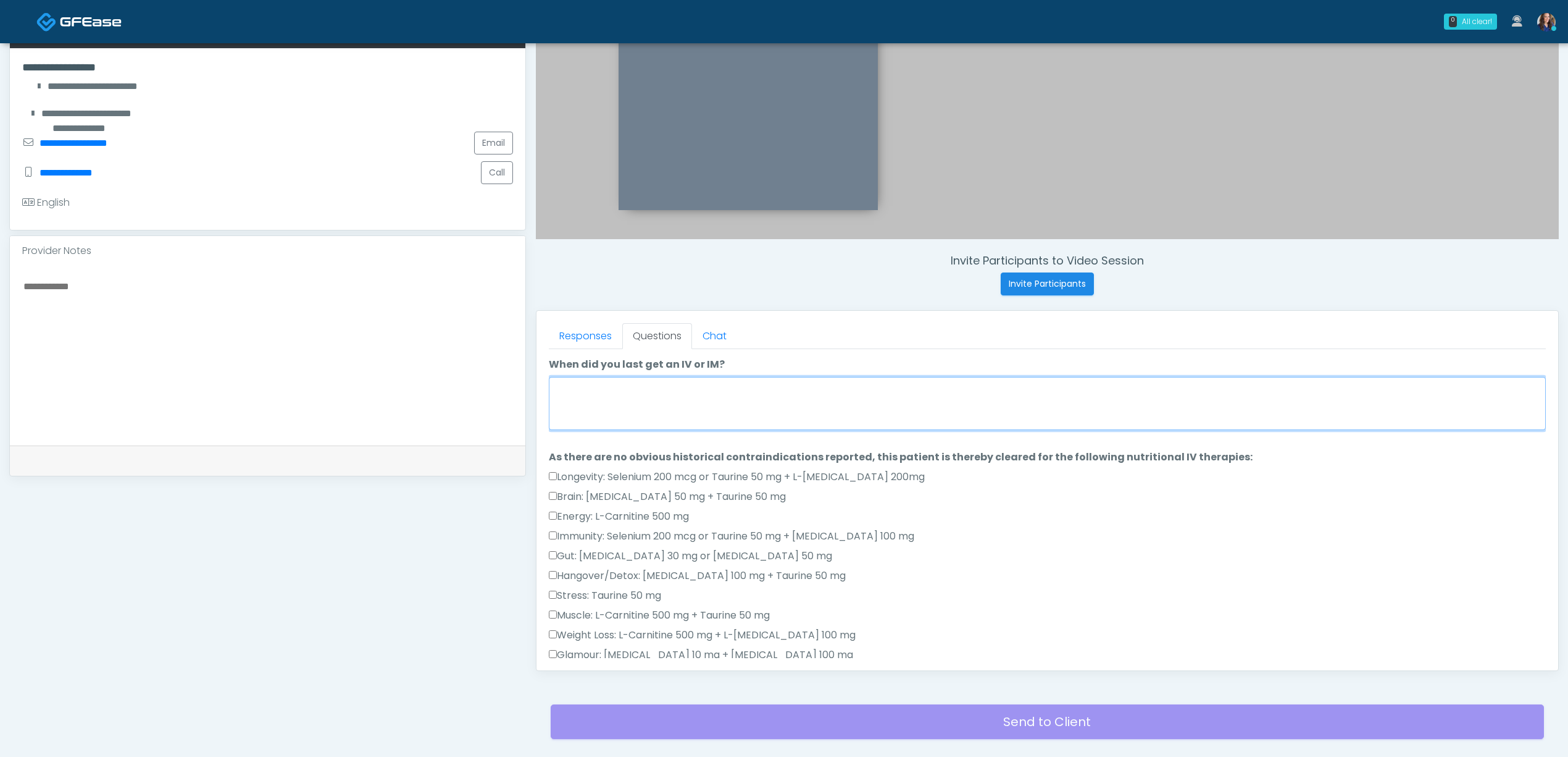
click at [656, 405] on textarea "When did you last get an IV or IM?" at bounding box center [1048, 403] width 997 height 53
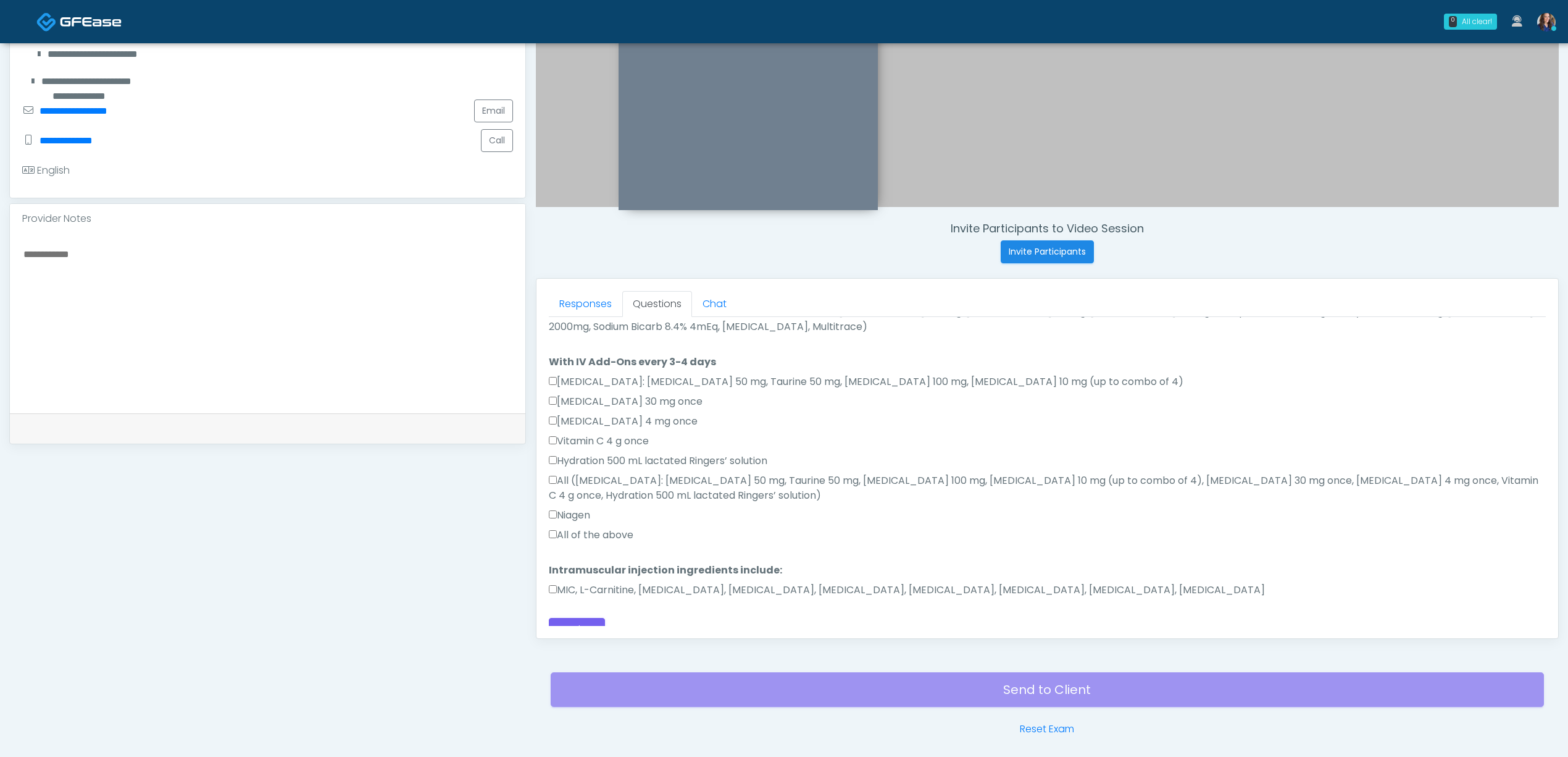
scroll to position [355, 0]
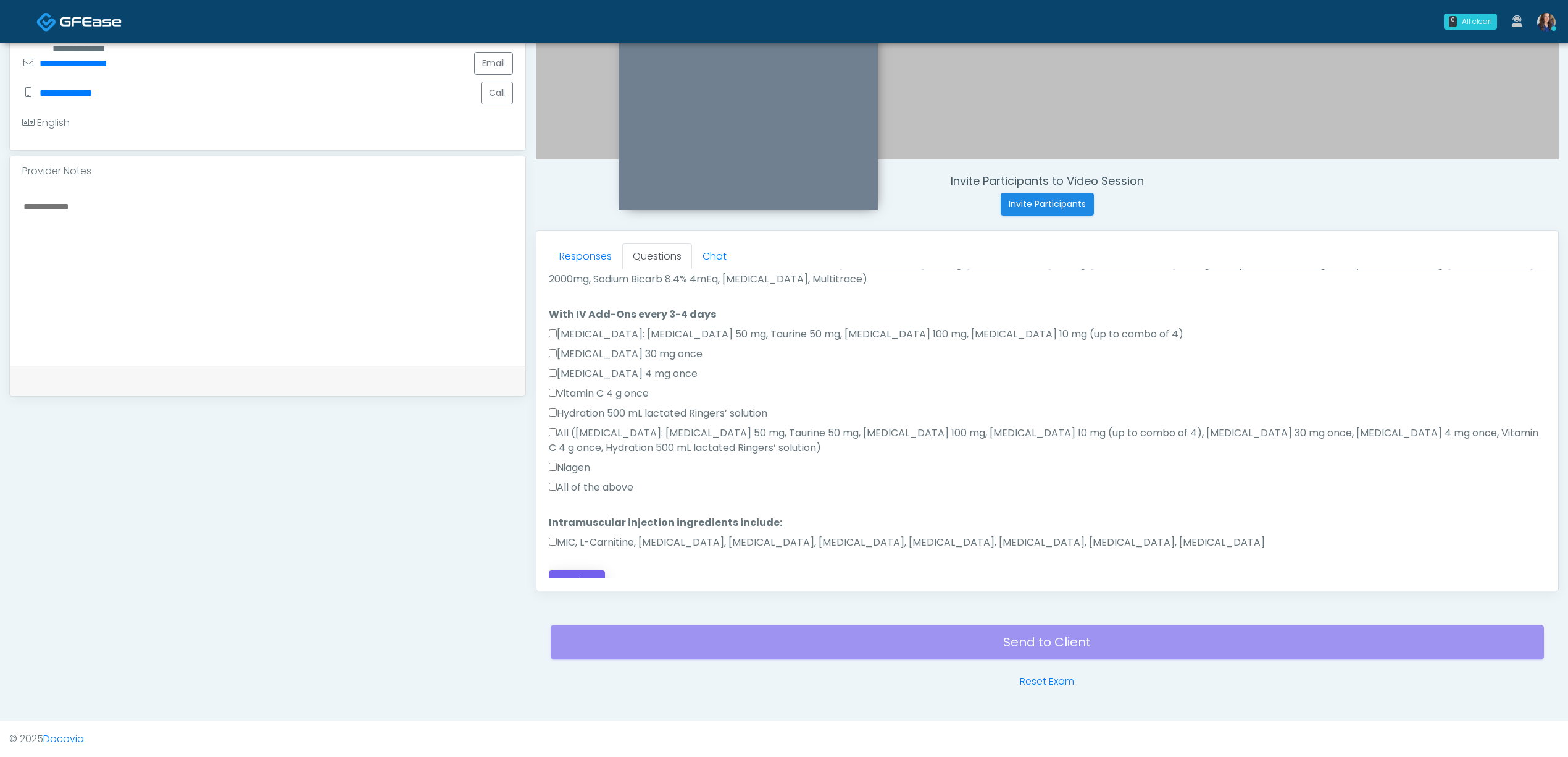
type textarea "**********"
click at [567, 570] on button "Continue" at bounding box center [578, 581] width 56 height 23
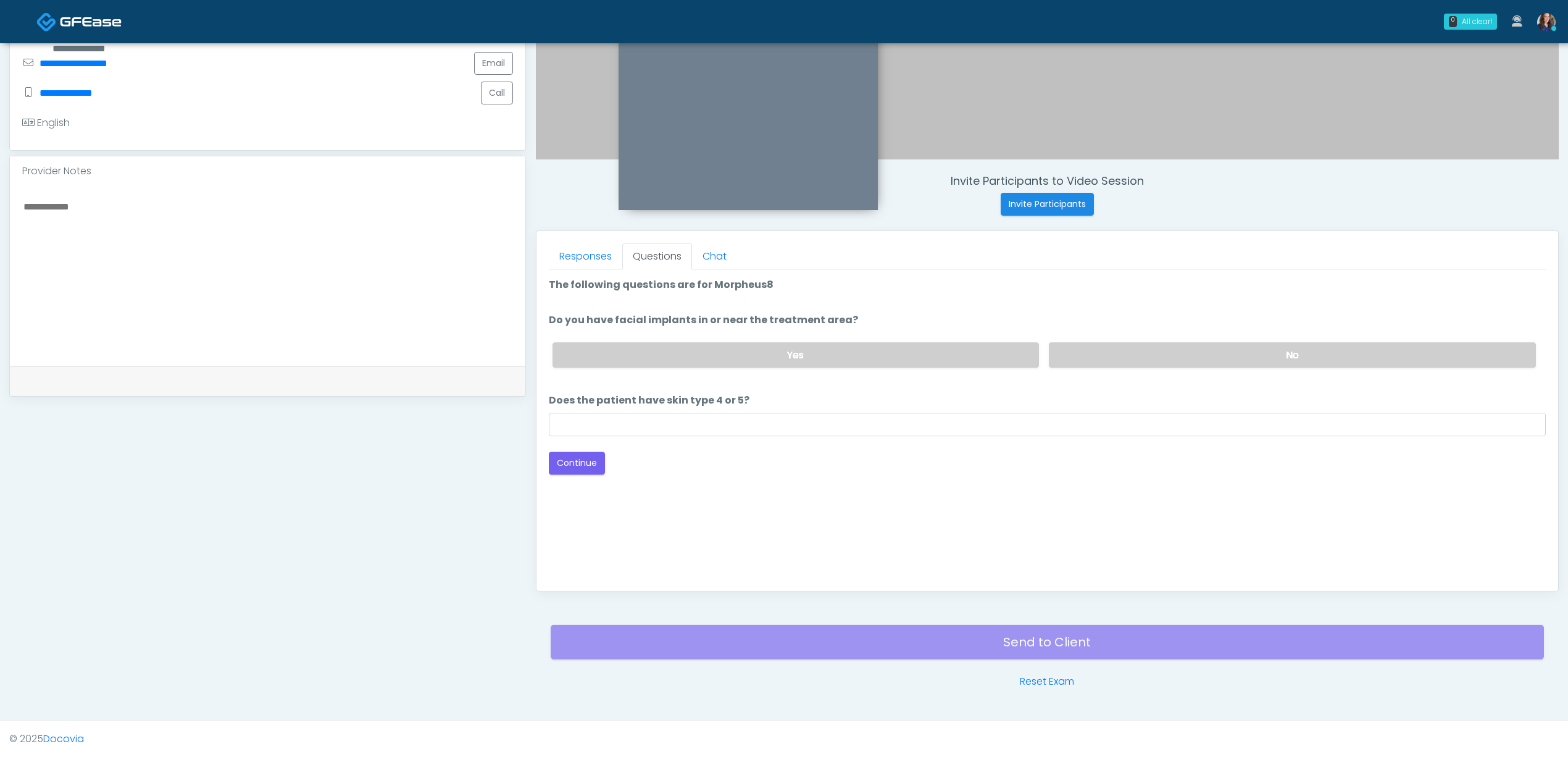
drag, startPoint x: 1203, startPoint y: 349, endPoint x: 741, endPoint y: 485, distance: 481.6
click at [1197, 354] on label "No" at bounding box center [1292, 355] width 487 height 25
click at [731, 425] on input "Does the patient have skin type 4 or 5?" at bounding box center [1048, 425] width 997 height 24
type input "**"
click at [576, 458] on button "Continue" at bounding box center [578, 462] width 56 height 23
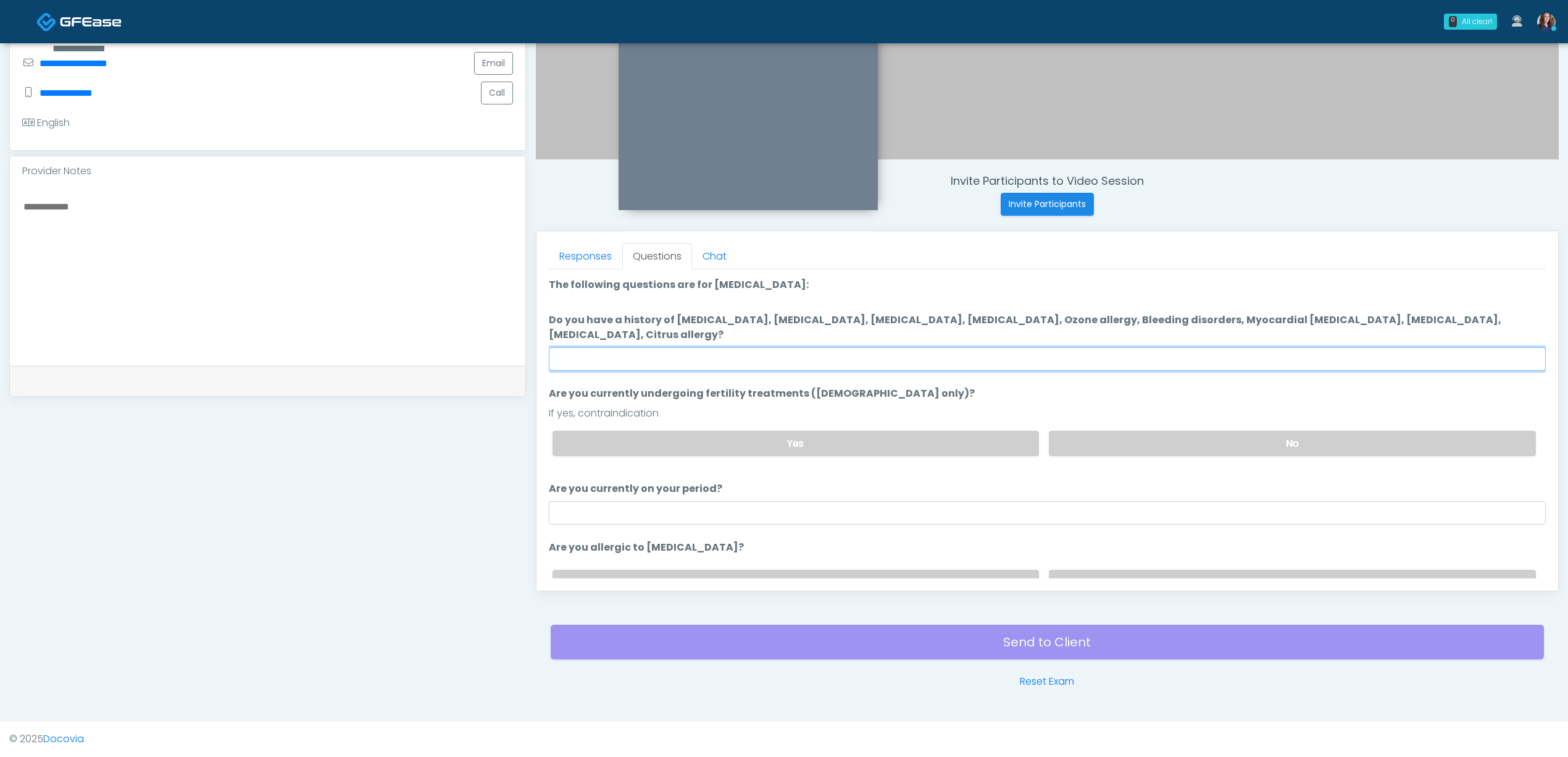
click at [798, 363] on input "Do you have a history of Hyperthyroidism, Hypotension, Hypocalcemia, Hypoglycem…" at bounding box center [1048, 359] width 997 height 24
type input "**"
drag, startPoint x: 1207, startPoint y: 439, endPoint x: 1157, endPoint y: 490, distance: 71.4
click at [1208, 439] on label "No" at bounding box center [1292, 443] width 487 height 25
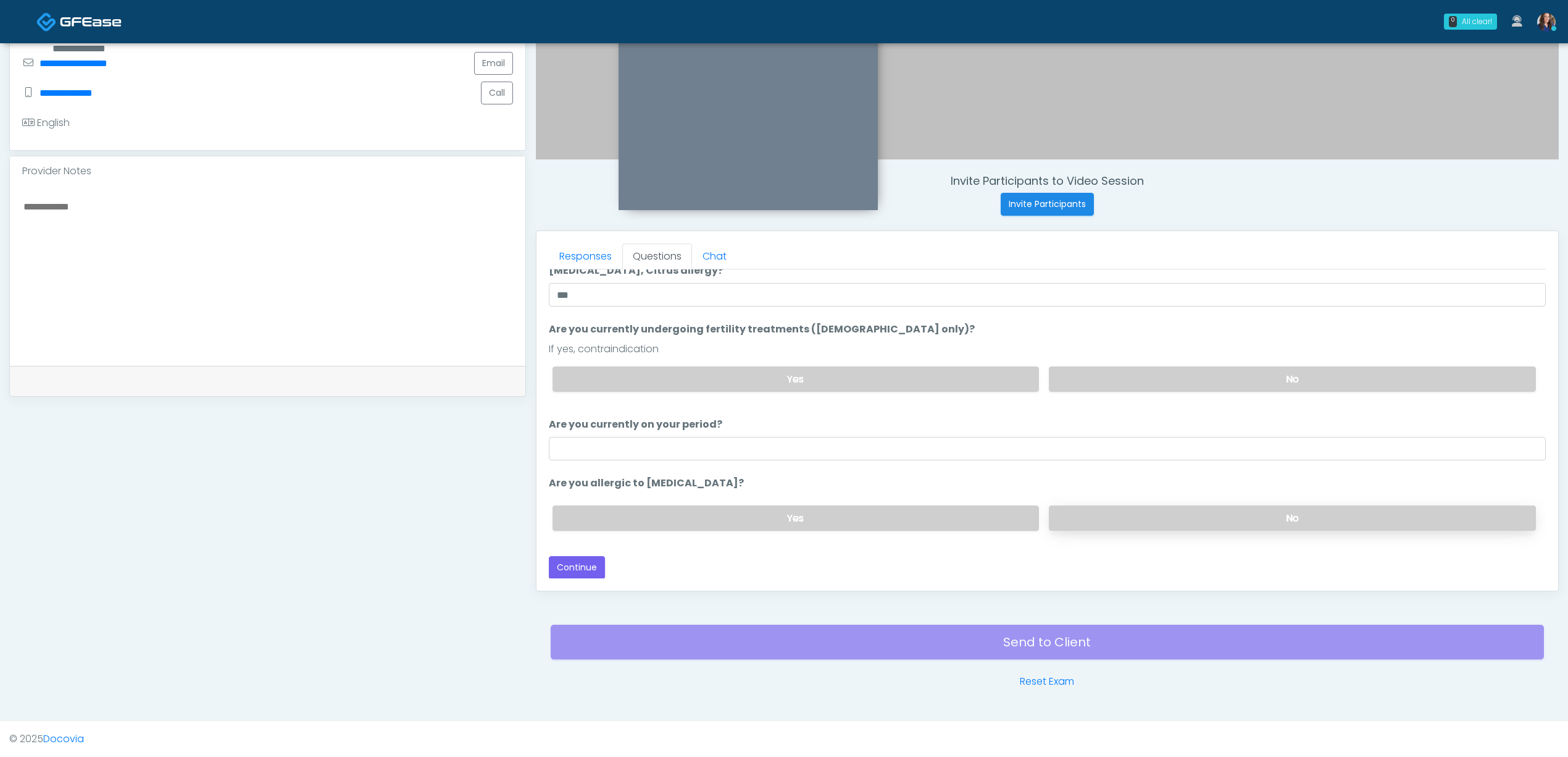
click at [1161, 517] on label "No" at bounding box center [1292, 518] width 487 height 25
click at [567, 556] on button "Continue" at bounding box center [578, 567] width 56 height 23
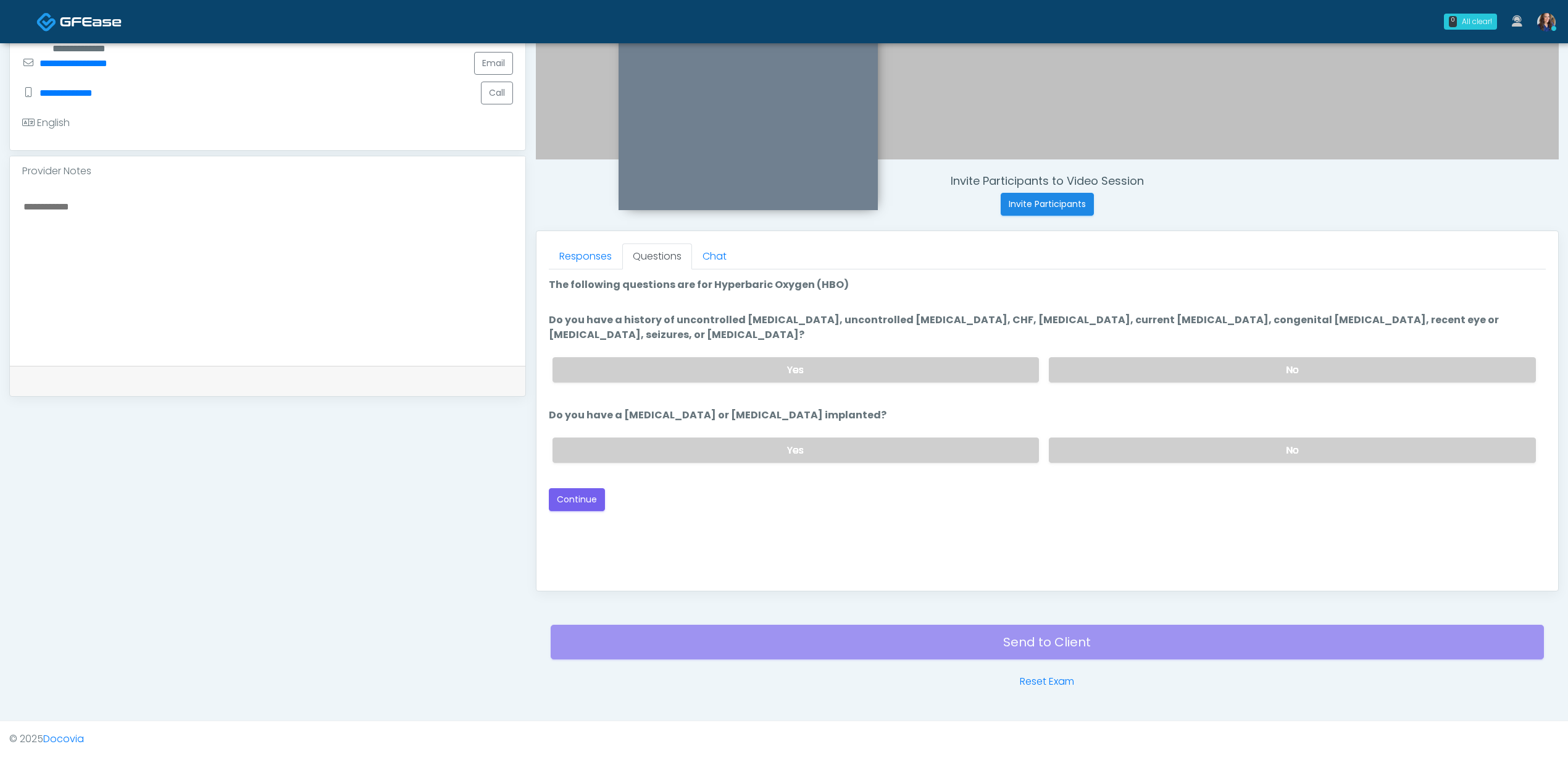
drag, startPoint x: 1162, startPoint y: 360, endPoint x: 1170, endPoint y: 416, distance: 56.6
click at [1163, 360] on label "No" at bounding box center [1292, 369] width 487 height 25
click at [1169, 463] on div "Yes No" at bounding box center [1044, 450] width 1003 height 45
drag, startPoint x: 574, startPoint y: 498, endPoint x: 843, endPoint y: 495, distance: 269.0
click at [574, 498] on button "Continue" at bounding box center [578, 499] width 56 height 23
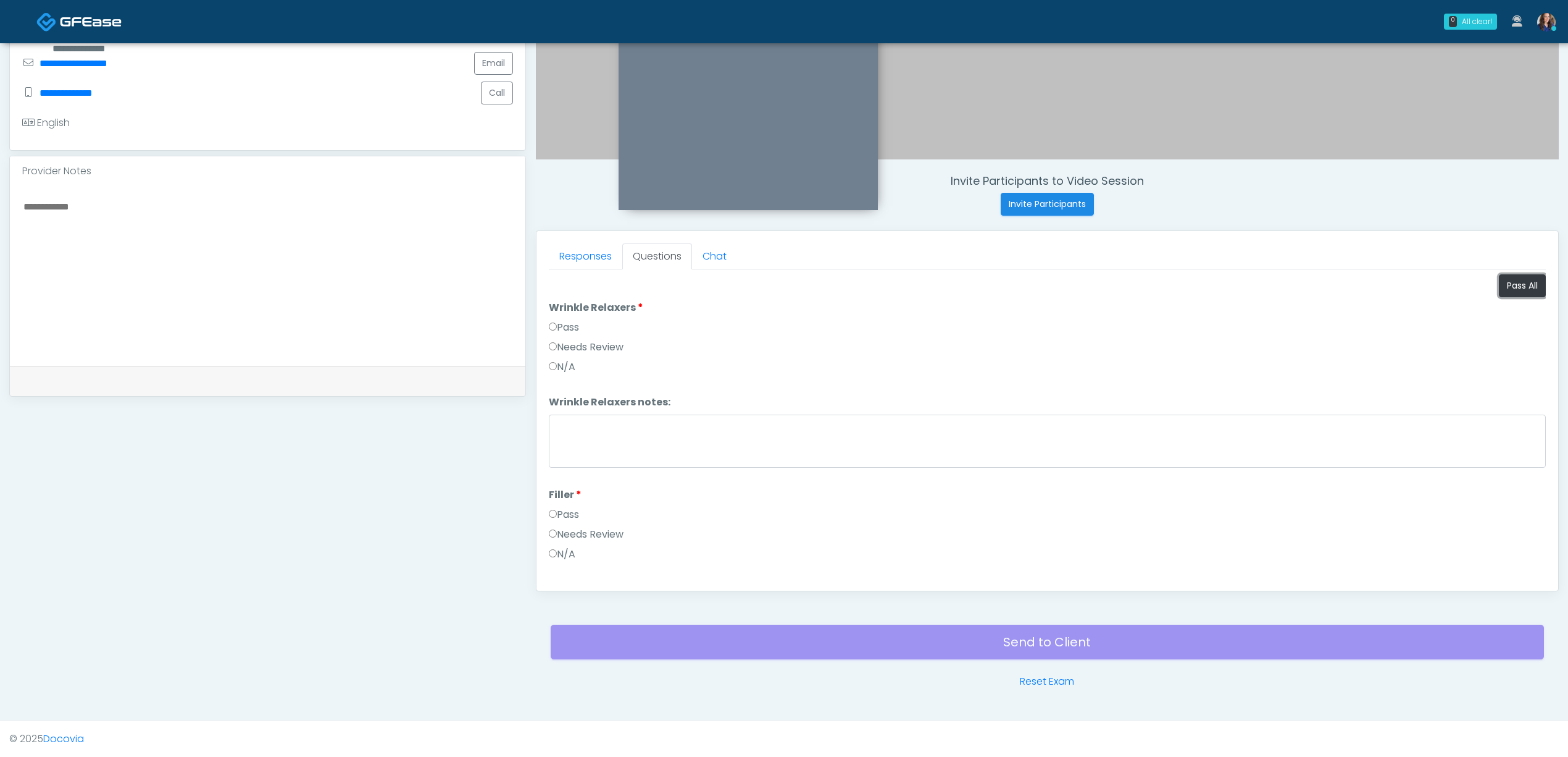
drag, startPoint x: 1515, startPoint y: 282, endPoint x: 1161, endPoint y: 334, distance: 357.8
click at [1516, 282] on button "Pass All" at bounding box center [1523, 285] width 47 height 23
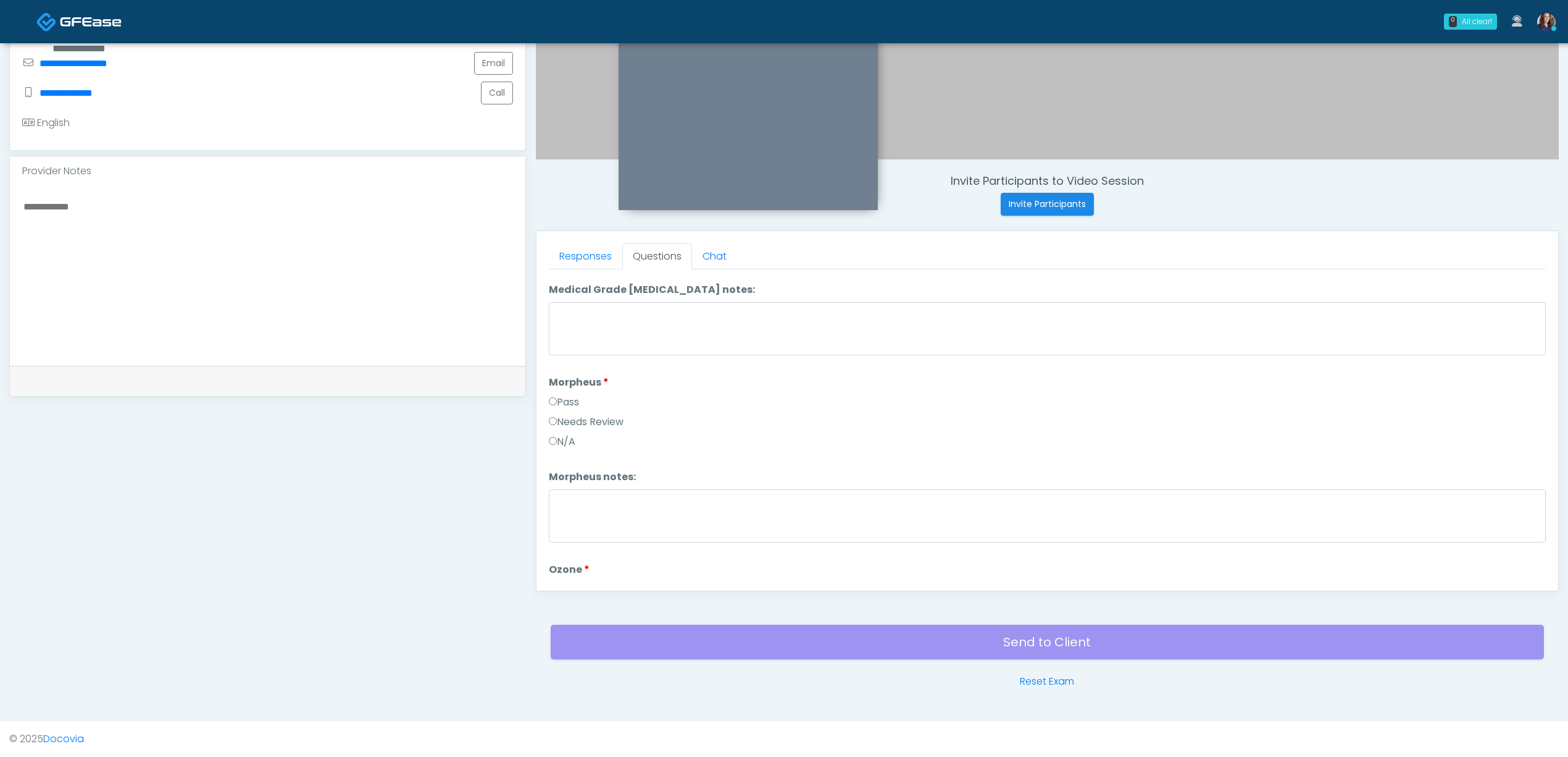
scroll to position [1550, 0]
click at [567, 569] on button "Continue" at bounding box center [578, 566] width 56 height 23
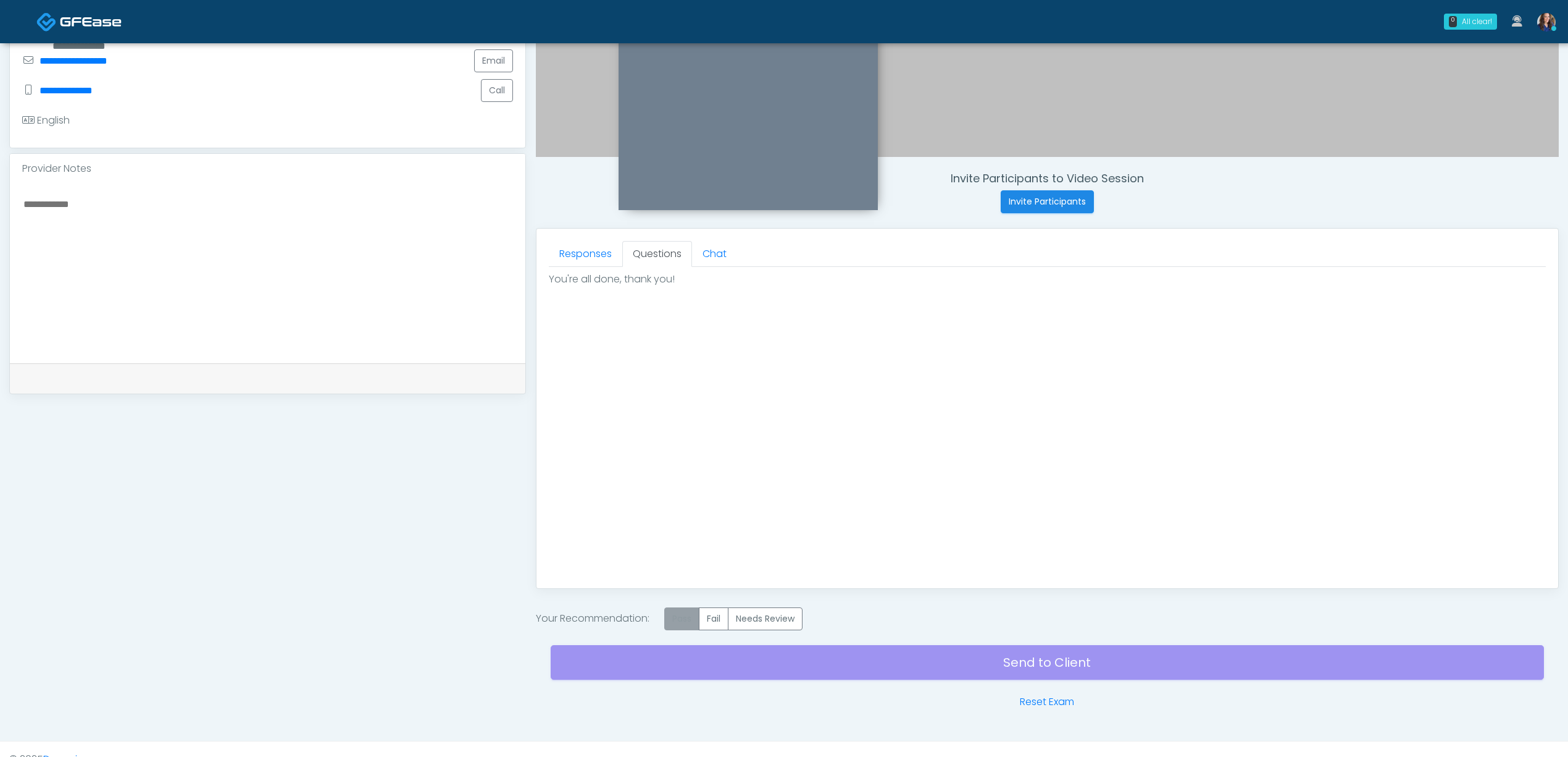
click at [690, 628] on label "Pass" at bounding box center [682, 618] width 35 height 23
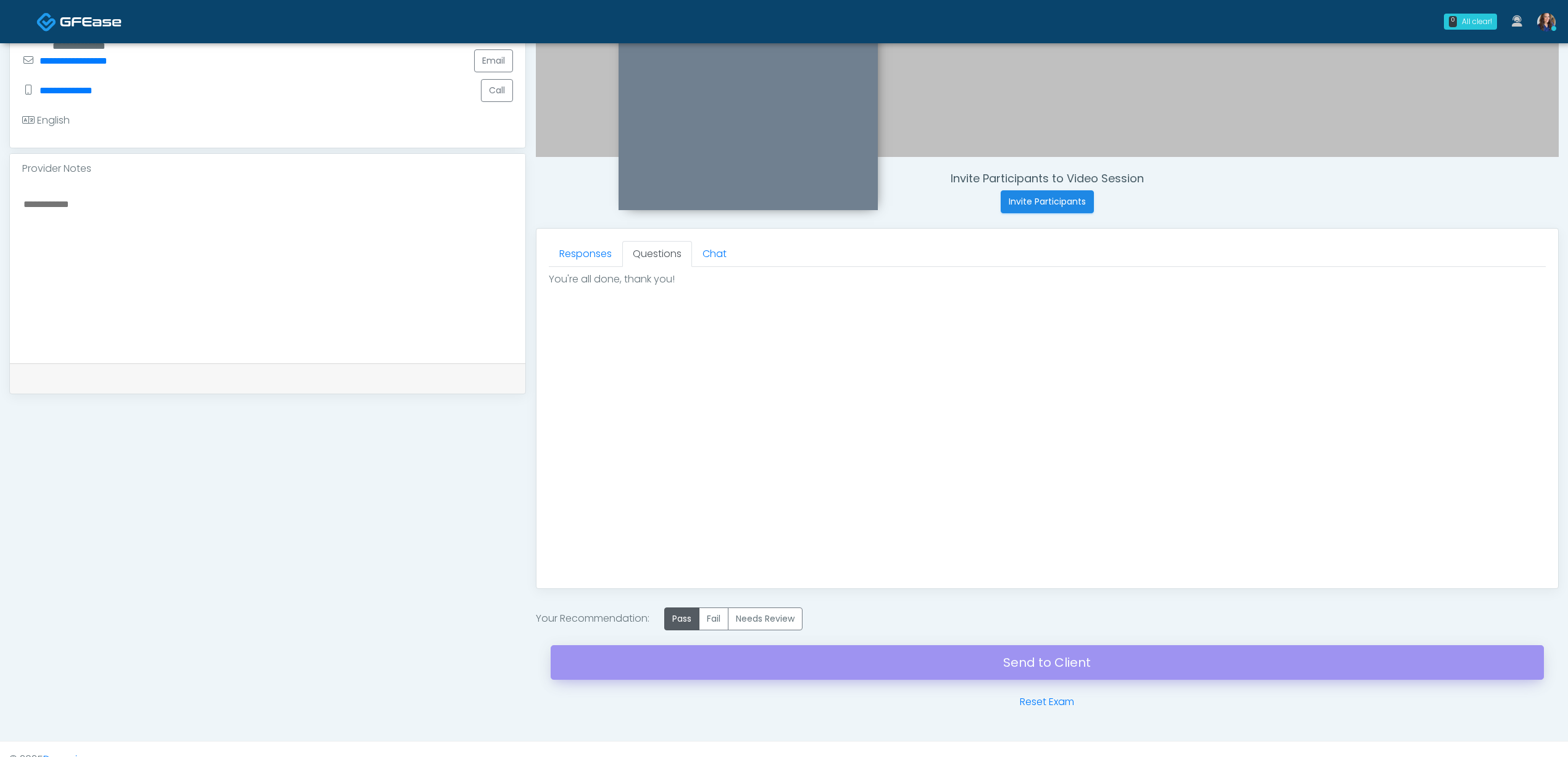
click at [950, 677] on div "Send to Client Reset Exam" at bounding box center [1048, 670] width 993 height 79
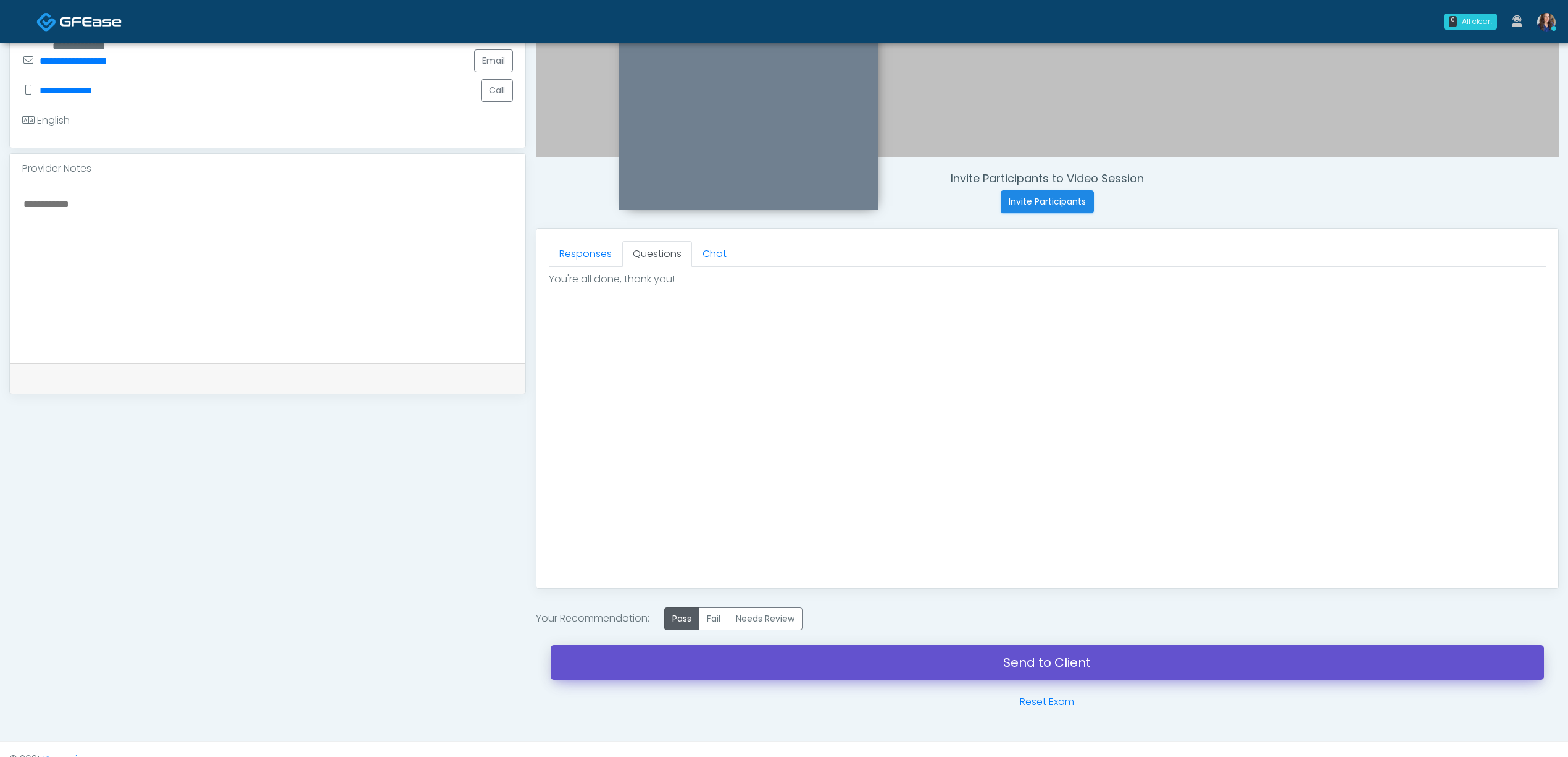
click at [952, 668] on link "Send to Client" at bounding box center [1048, 662] width 993 height 35
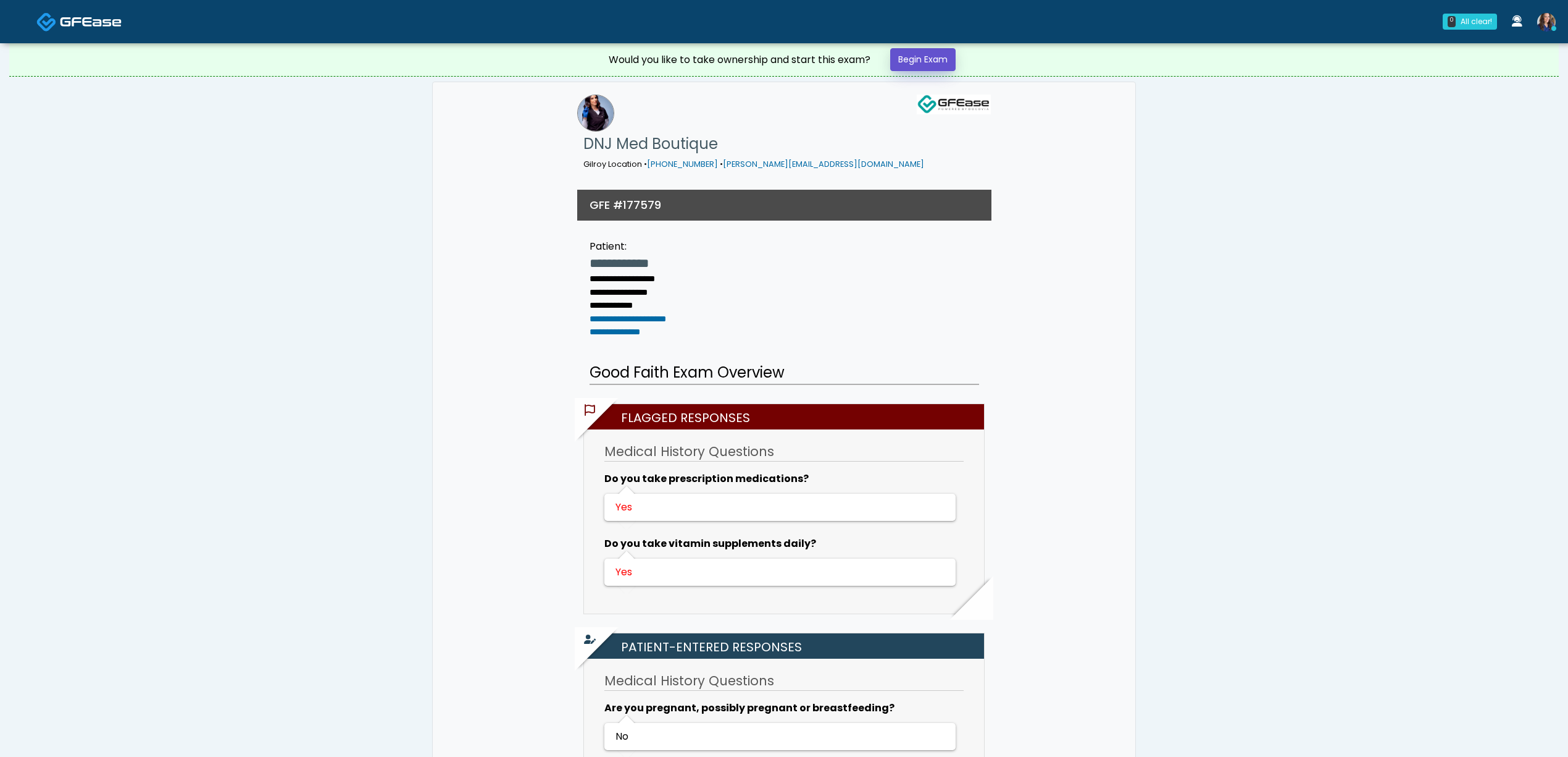
click at [944, 67] on link "Begin Exam" at bounding box center [923, 59] width 65 height 23
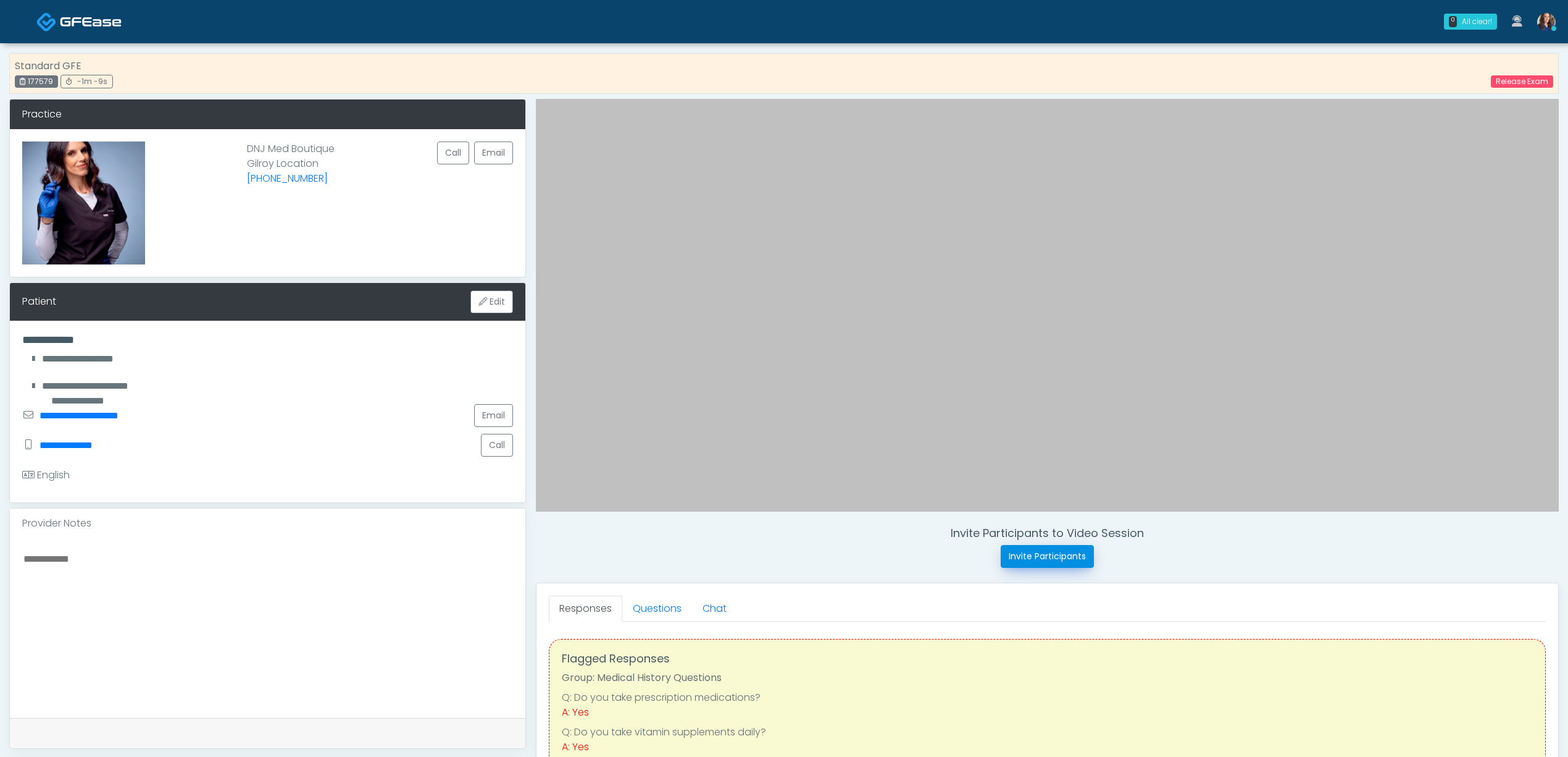
click at [1028, 554] on button "Invite Participants" at bounding box center [1048, 556] width 94 height 23
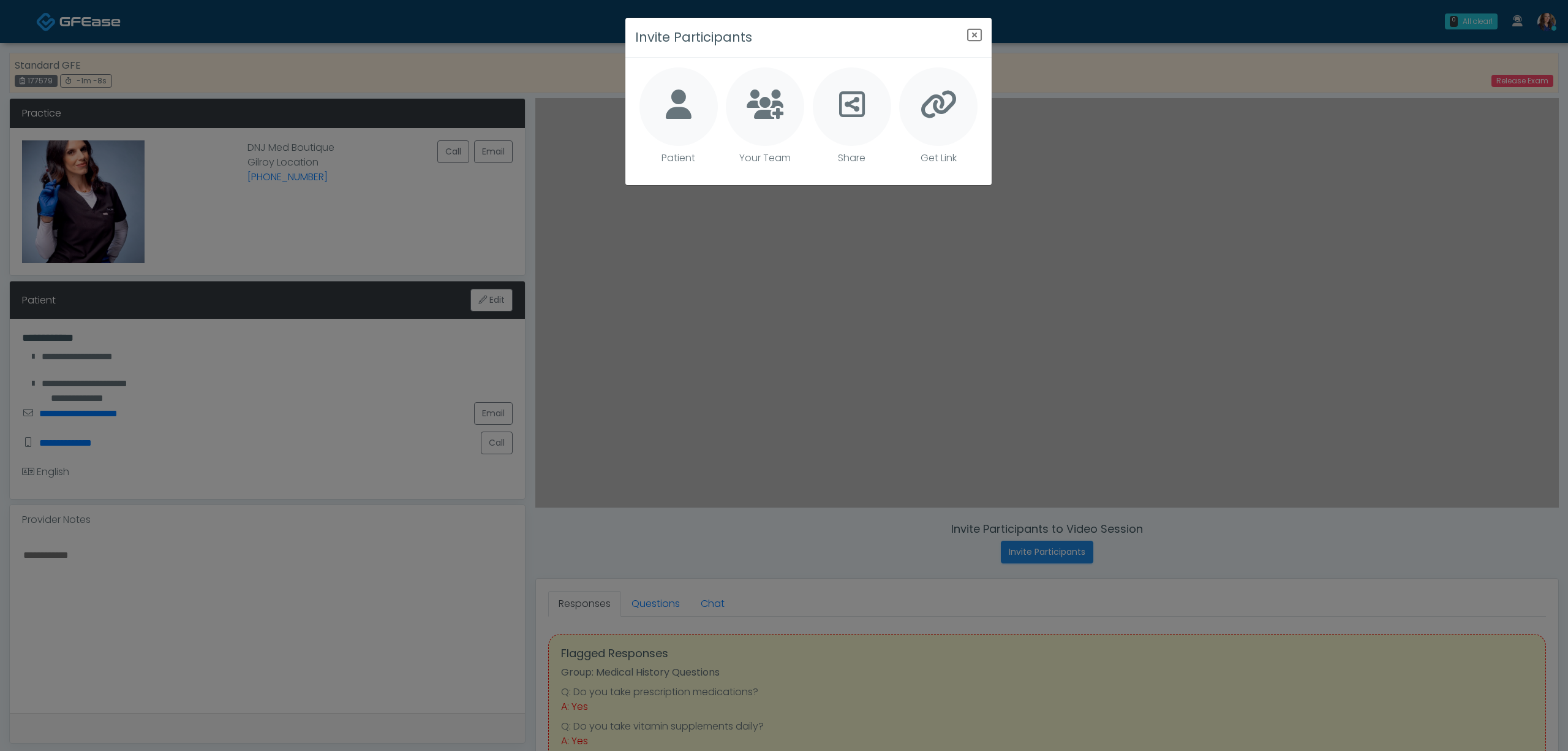
click at [661, 108] on div at bounding box center [678, 107] width 78 height 79
type textarea "**********"
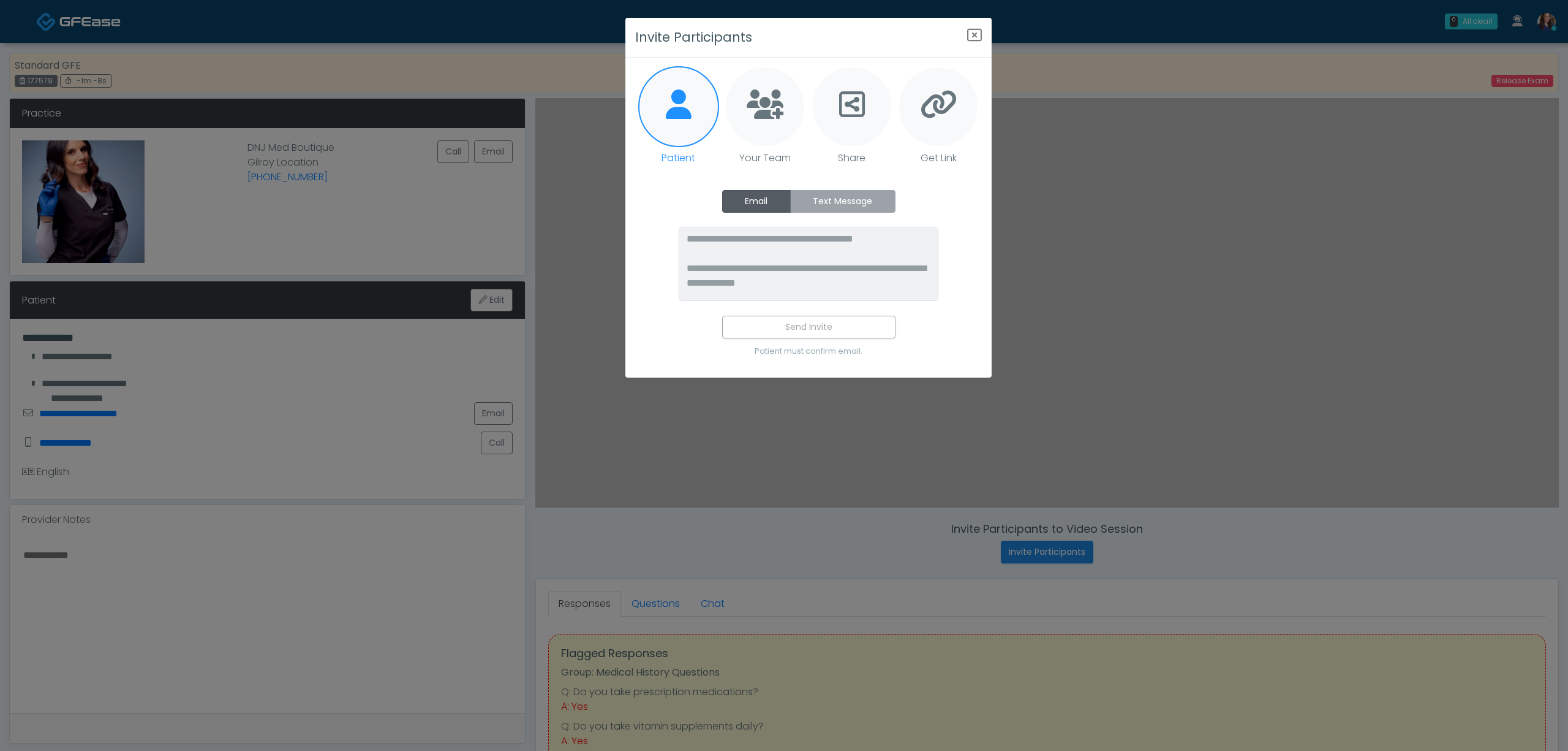
click at [838, 202] on label "Text Message" at bounding box center [843, 200] width 106 height 23
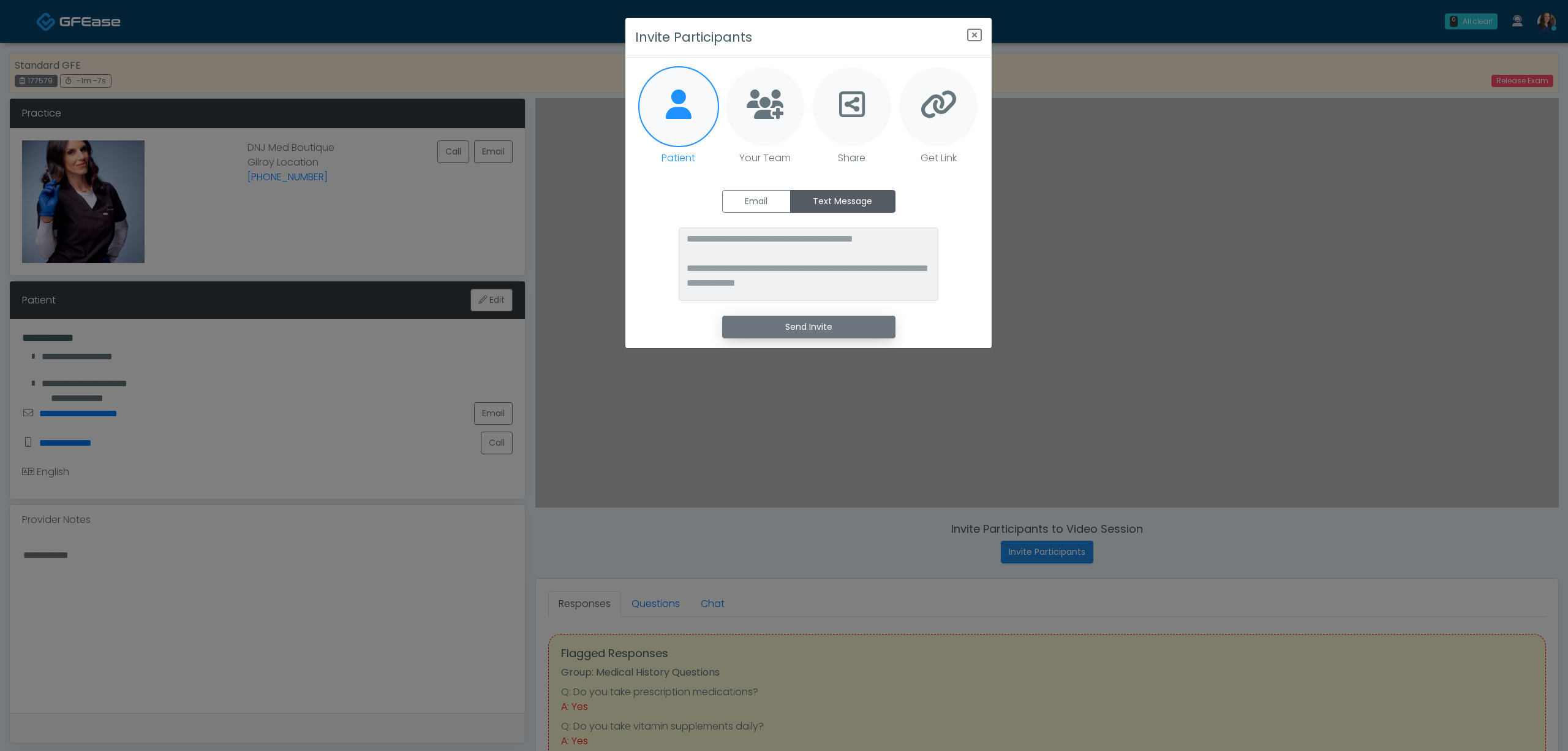
click at [831, 331] on button "Send Invite" at bounding box center [808, 327] width 173 height 23
click at [973, 31] on icon "Close" at bounding box center [974, 35] width 14 height 14
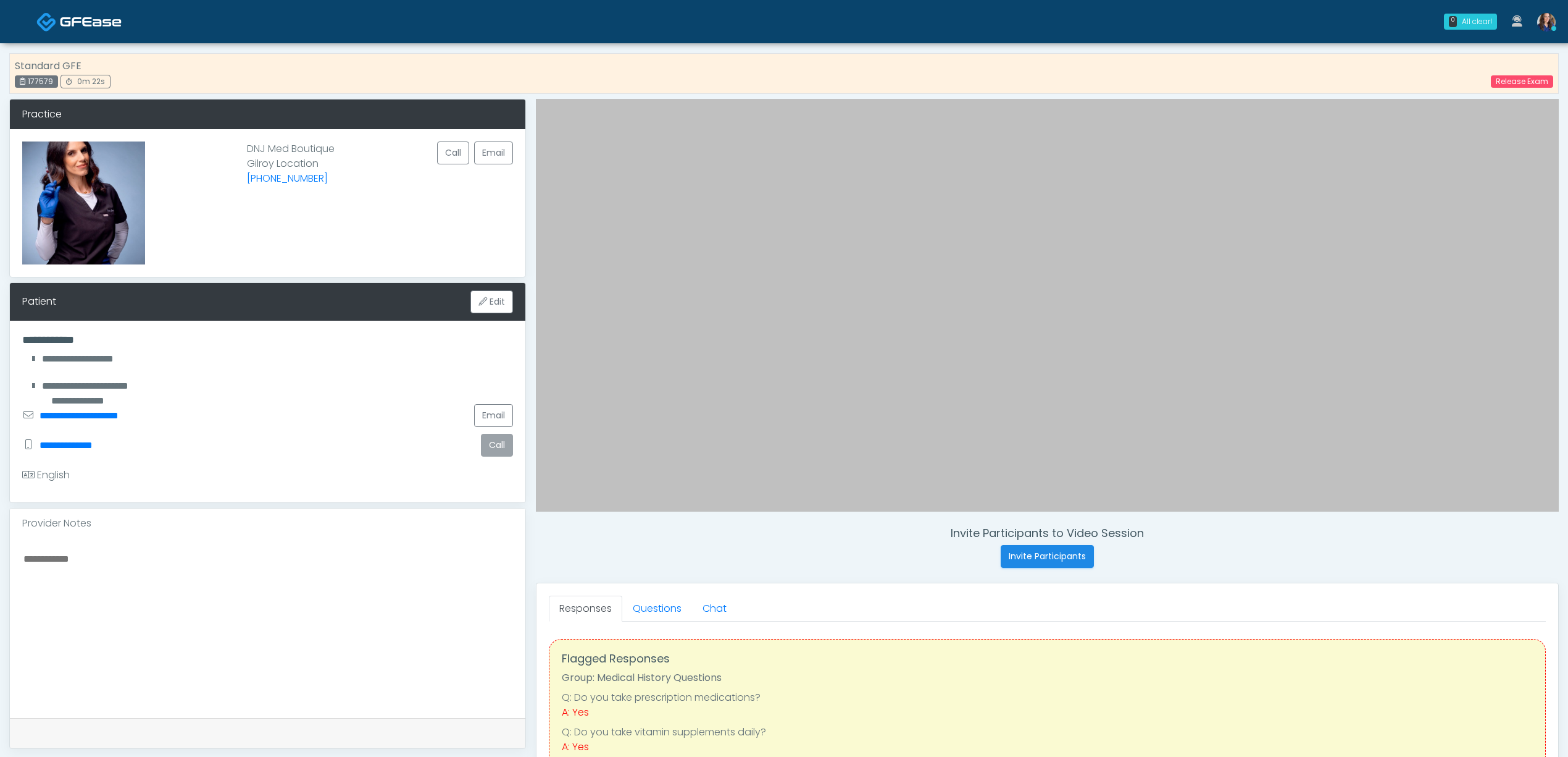
click at [499, 448] on button "Call" at bounding box center [497, 445] width 32 height 23
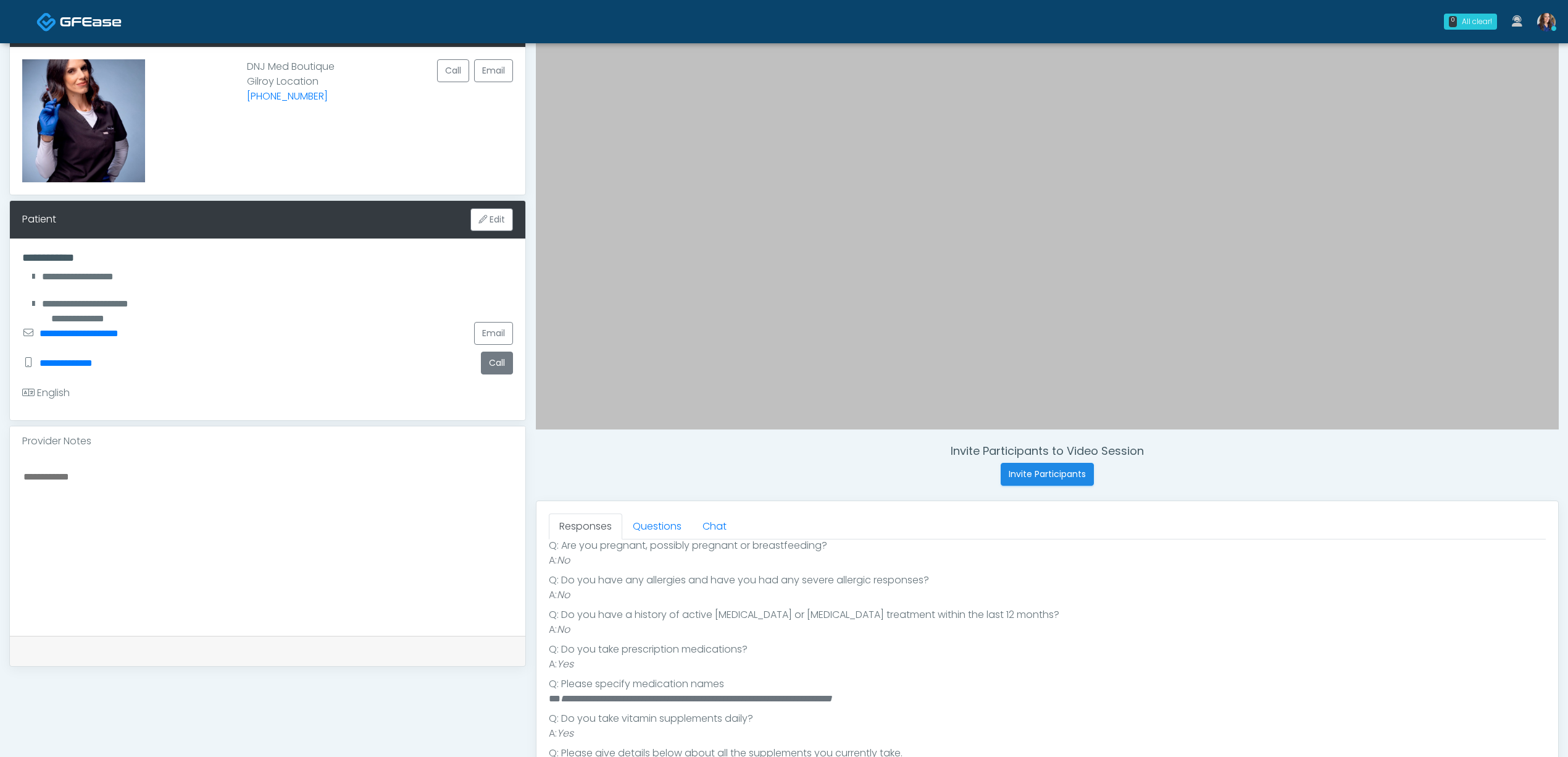
scroll to position [247, 0]
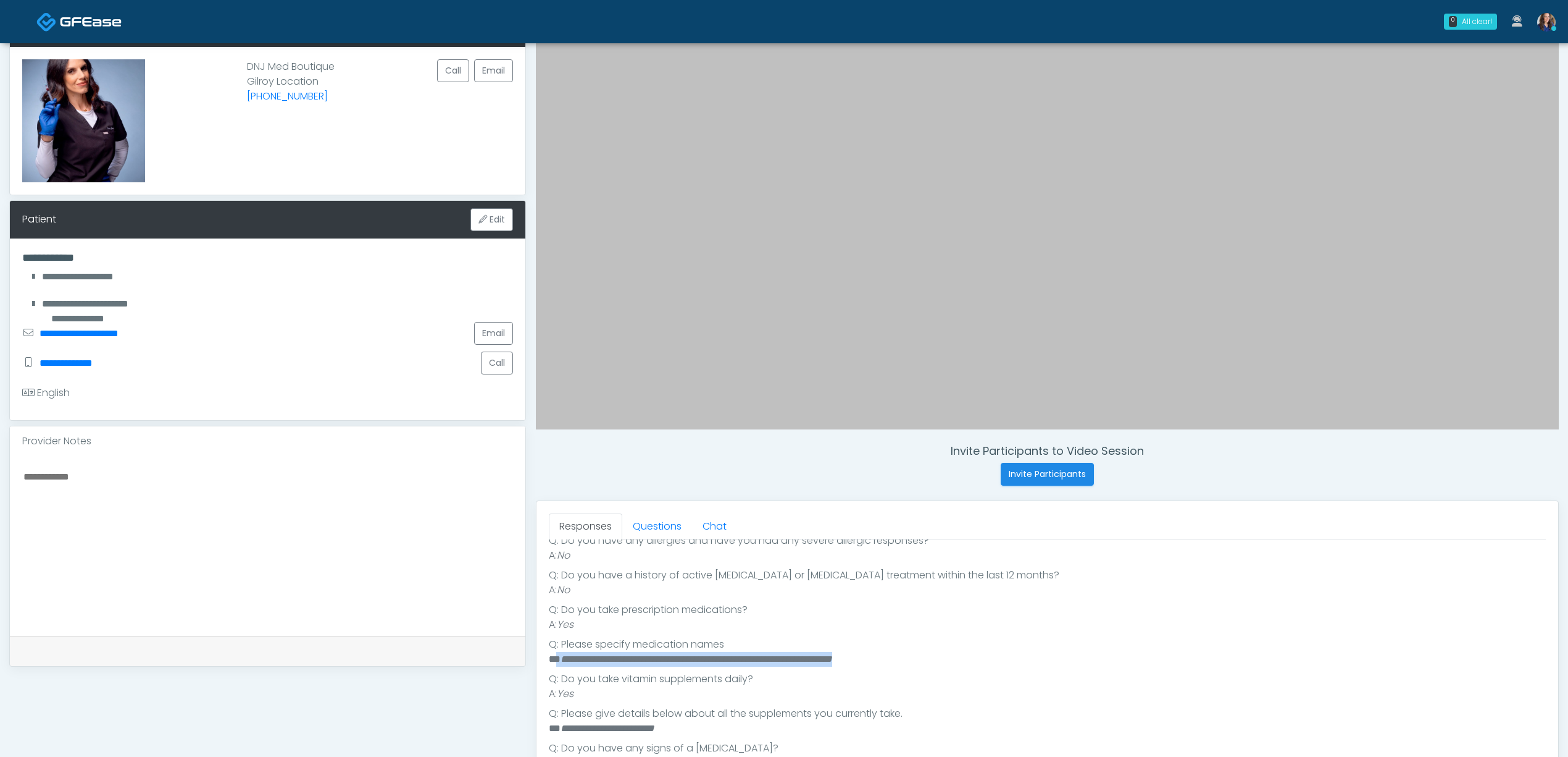
drag, startPoint x: 558, startPoint y: 667, endPoint x: 931, endPoint y: 660, distance: 373.1
click at [931, 660] on li "**********" at bounding box center [1041, 659] width 985 height 15
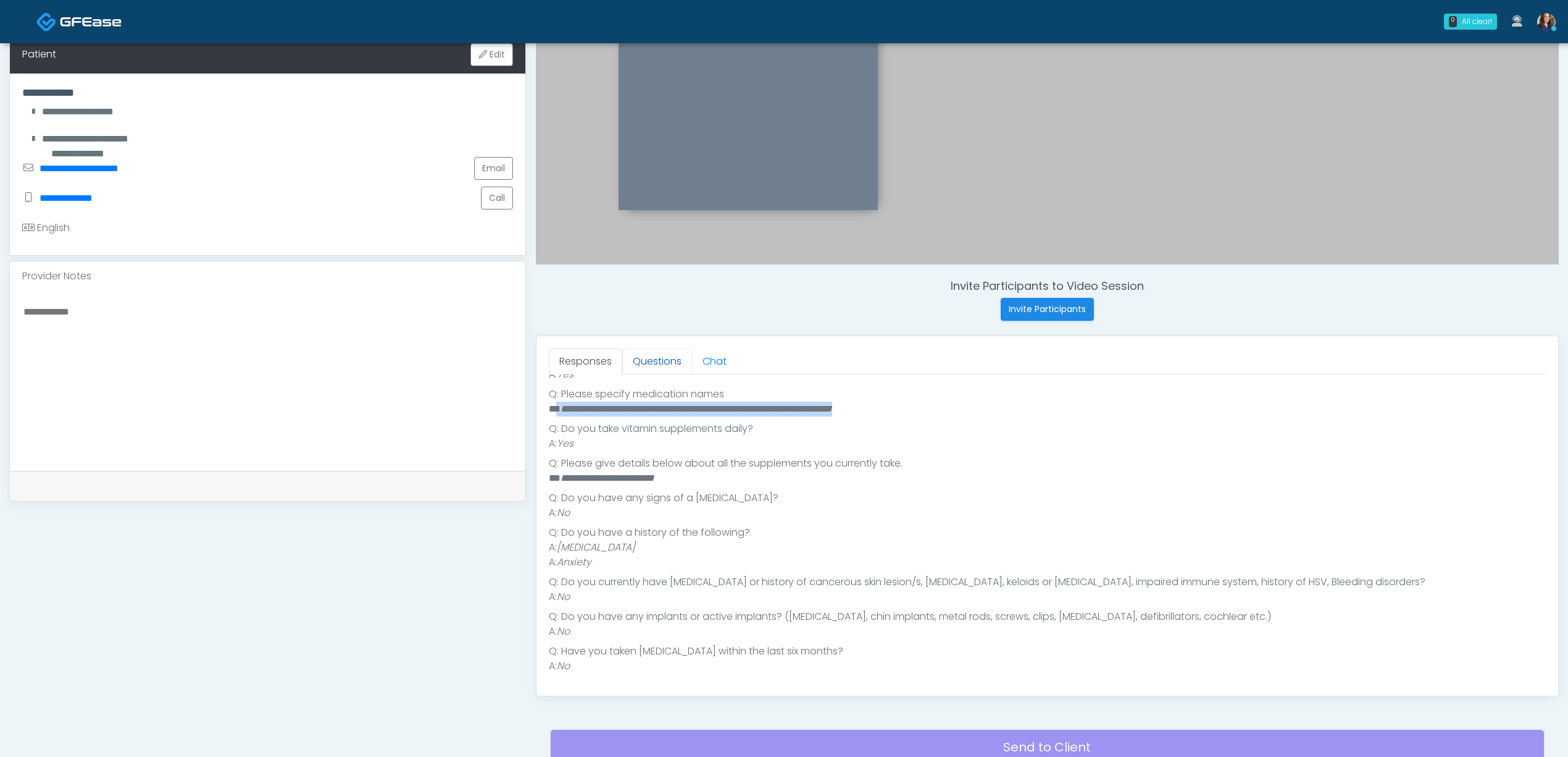
click at [655, 364] on link "Questions" at bounding box center [657, 361] width 70 height 26
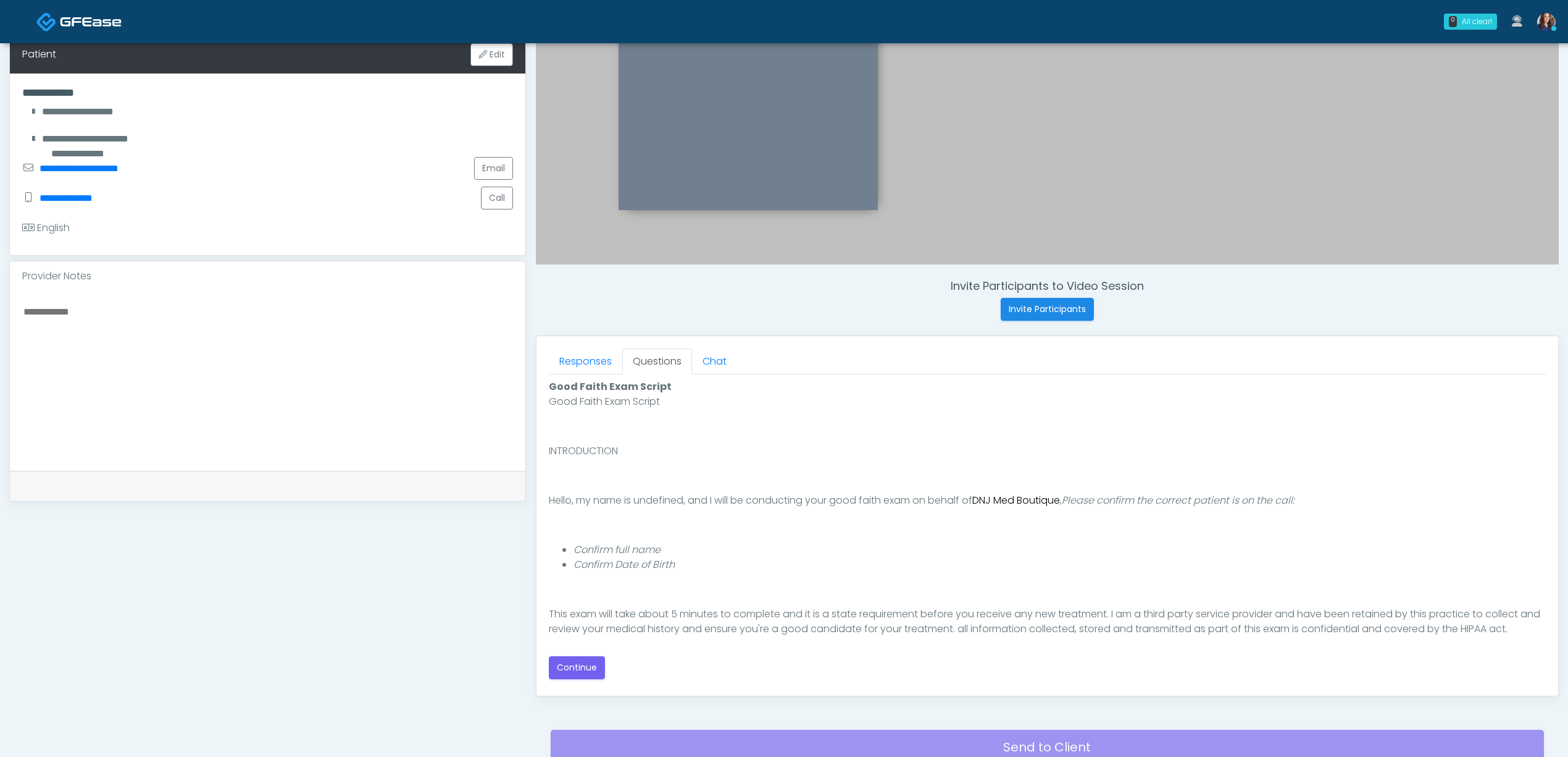
scroll to position [0, 0]
drag, startPoint x: 574, startPoint y: 672, endPoint x: 641, endPoint y: 653, distance: 69.6
click at [576, 672] on button "Continue" at bounding box center [578, 667] width 56 height 23
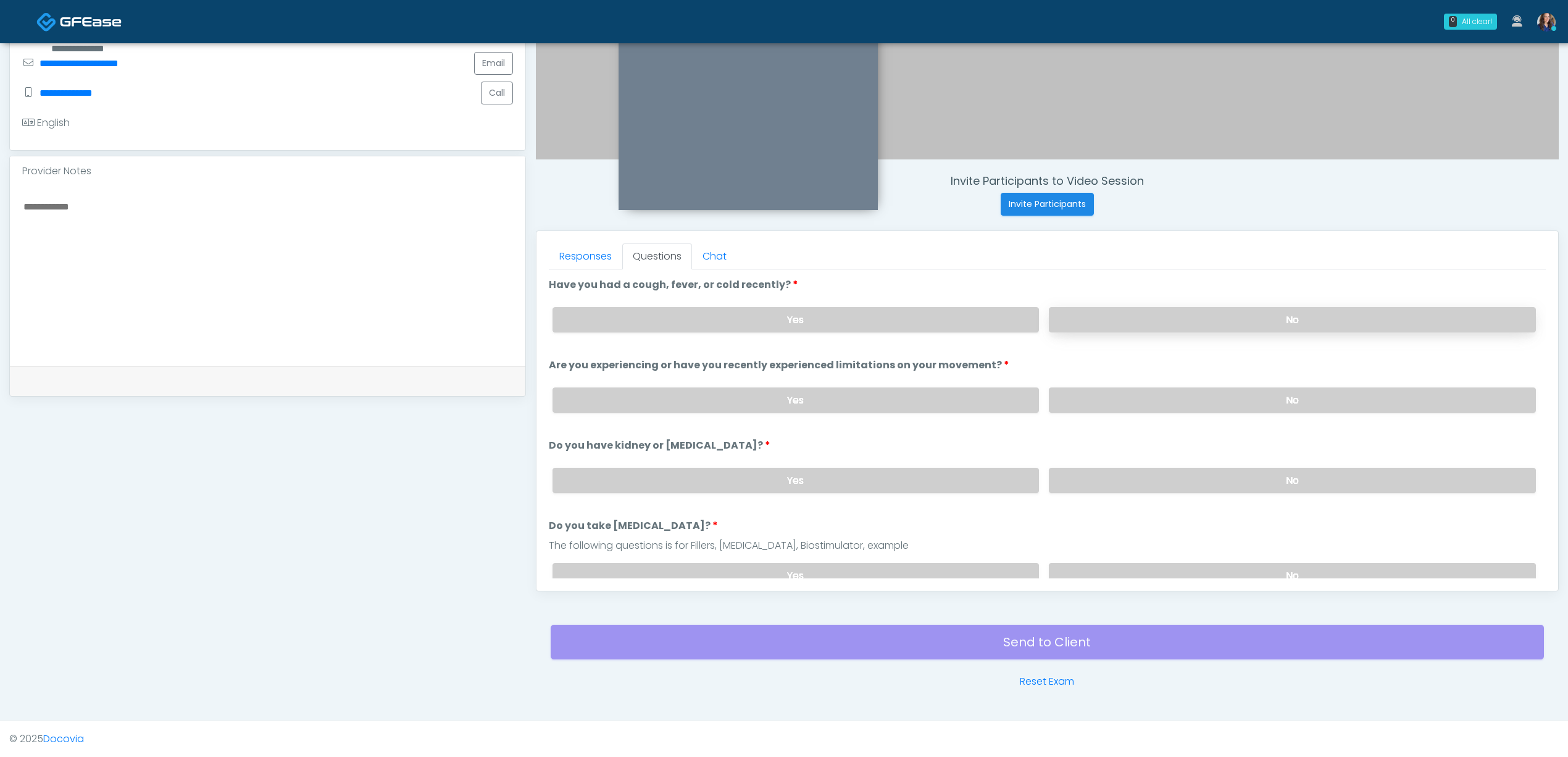
click at [1183, 319] on label "No" at bounding box center [1292, 319] width 487 height 25
click at [1184, 393] on label "No" at bounding box center [1292, 400] width 487 height 25
click at [1176, 468] on label "No" at bounding box center [1292, 480] width 487 height 25
click at [1169, 563] on label "No" at bounding box center [1292, 575] width 487 height 25
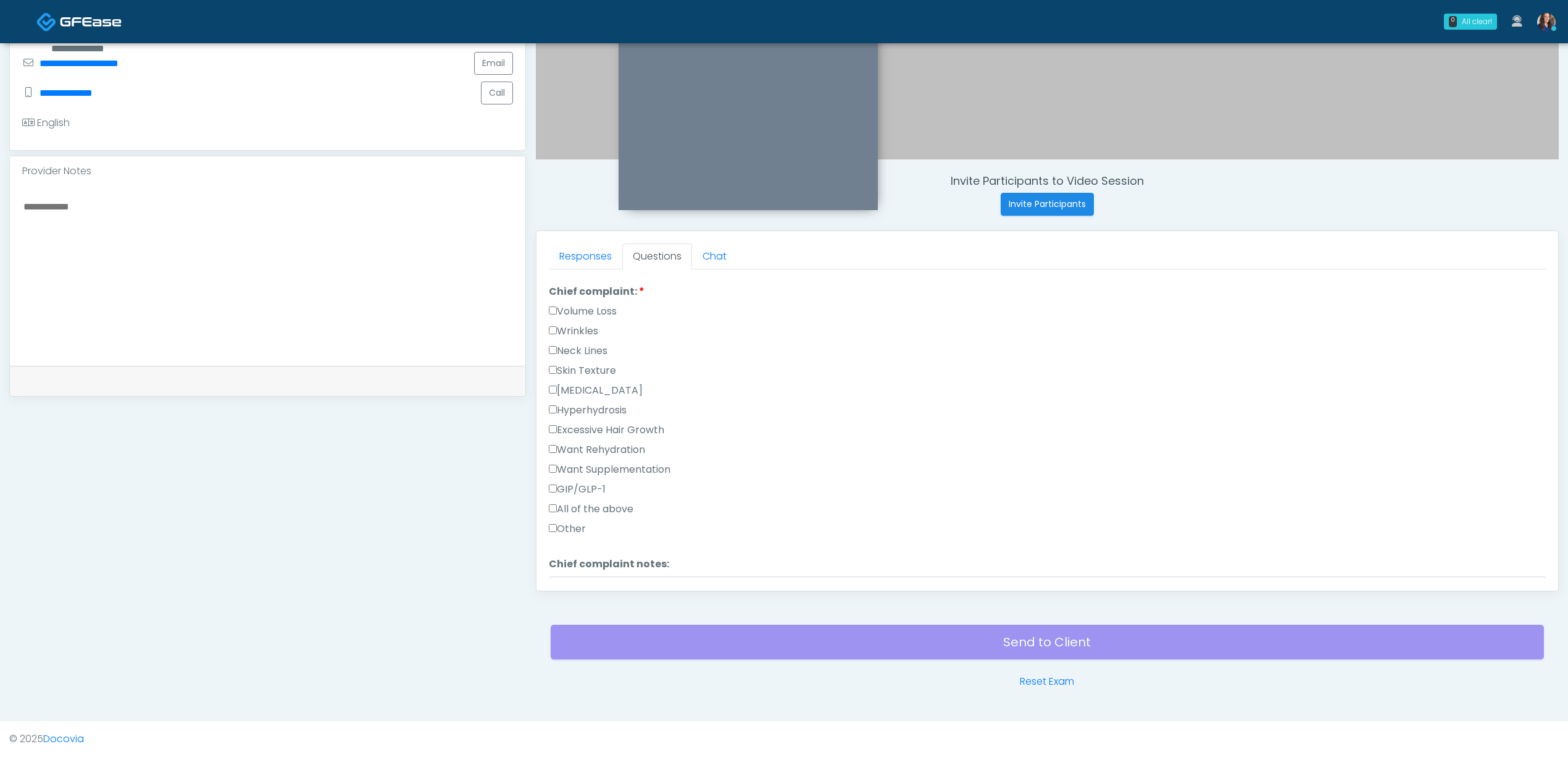
click at [580, 484] on label "GIP/GLP-1" at bounding box center [578, 490] width 56 height 15
click at [698, 443] on textarea "Chief complaint notes:" at bounding box center [1048, 438] width 997 height 53
type textarea "**********"
click at [568, 507] on label "None" at bounding box center [566, 511] width 34 height 15
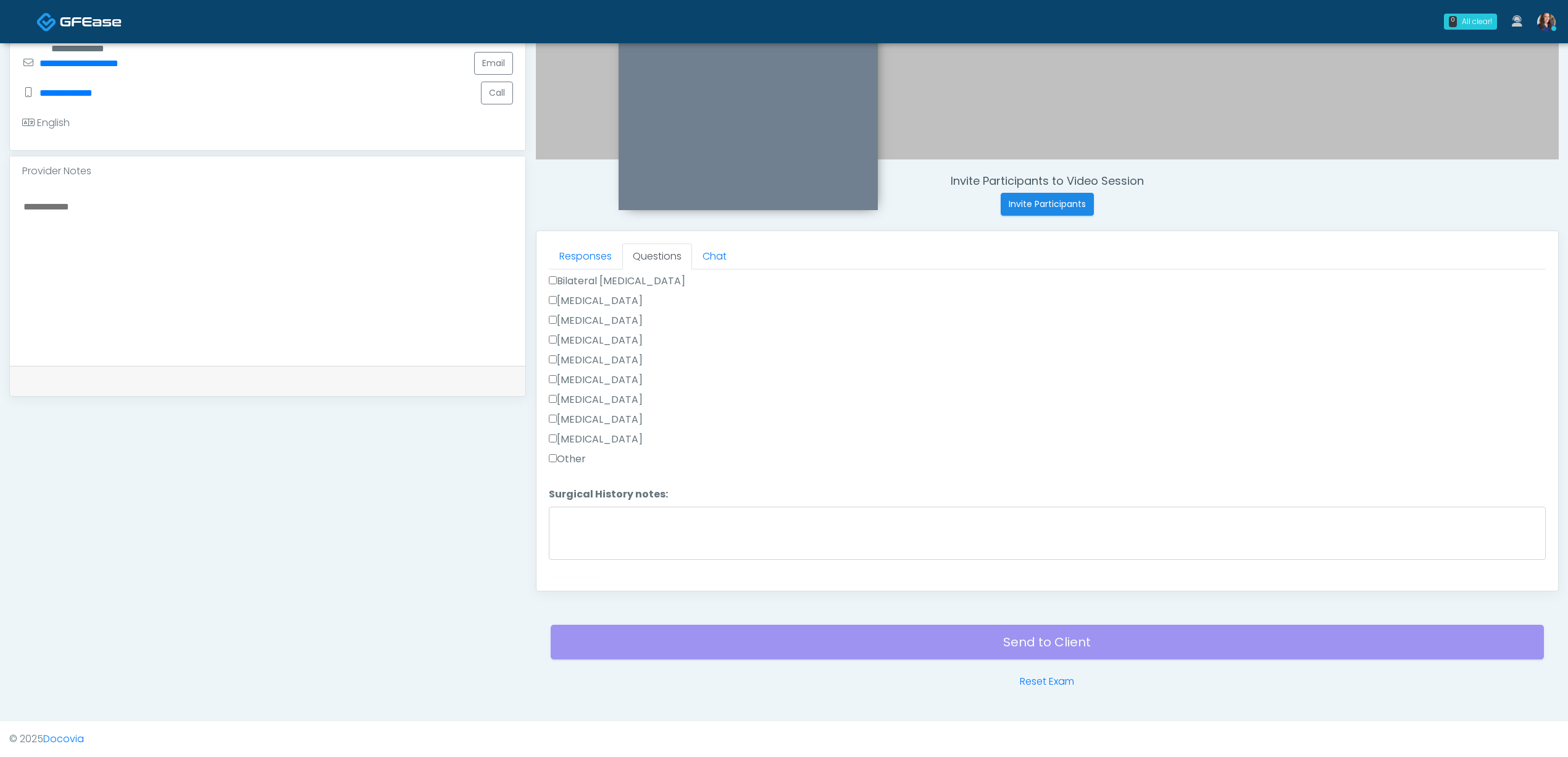
scroll to position [808, 0]
click at [586, 564] on button "Continue" at bounding box center [578, 566] width 56 height 23
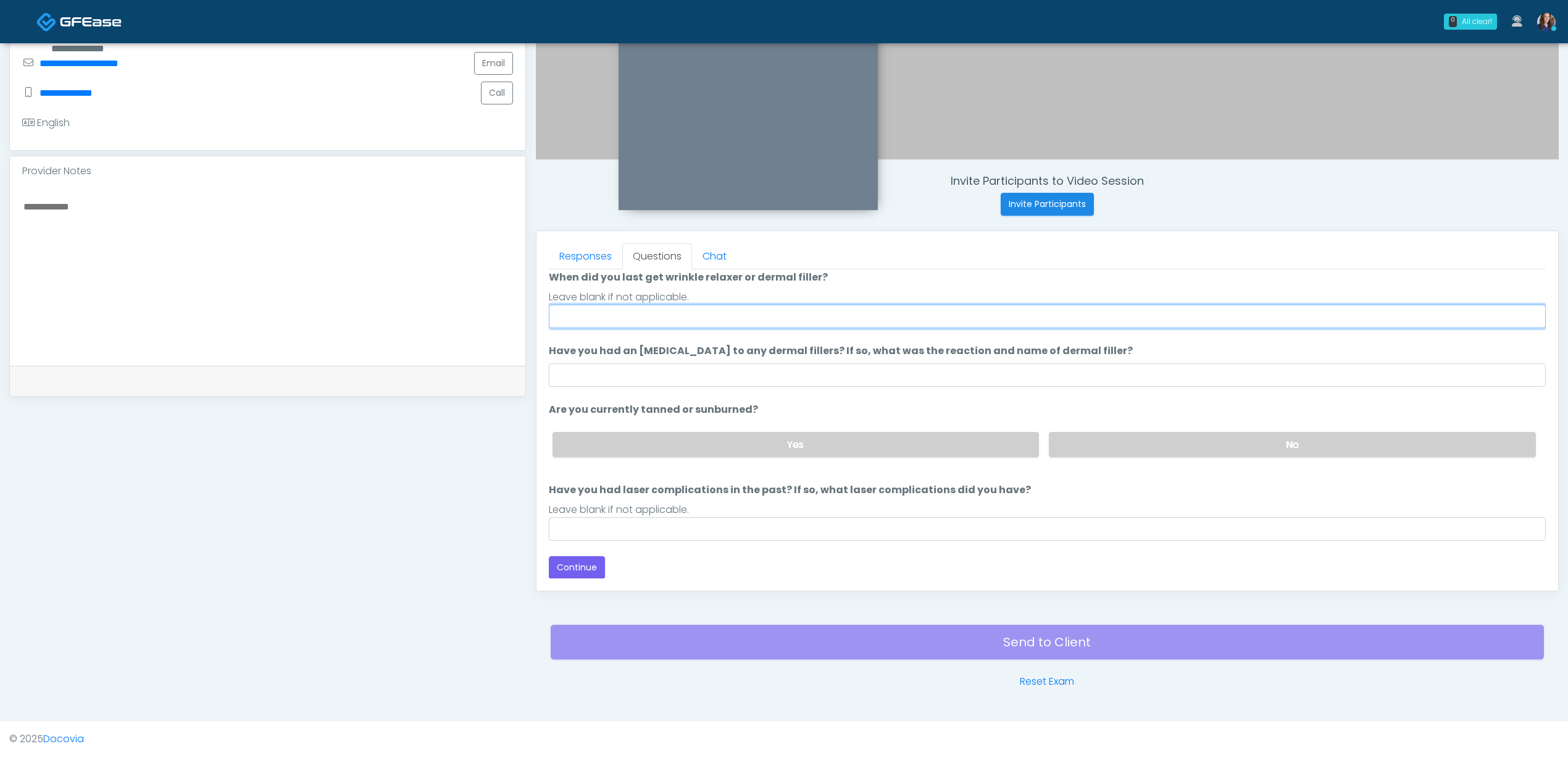
click at [670, 317] on input "When did you last get wrinkle relaxer or dermal filler?" at bounding box center [1048, 317] width 997 height 24
type input "**"
click at [655, 532] on input "Have you had laser complications in the past? If so, what laser complications d…" at bounding box center [1048, 529] width 997 height 24
type input "**"
drag, startPoint x: 564, startPoint y: 308, endPoint x: 508, endPoint y: 312, distance: 56.1
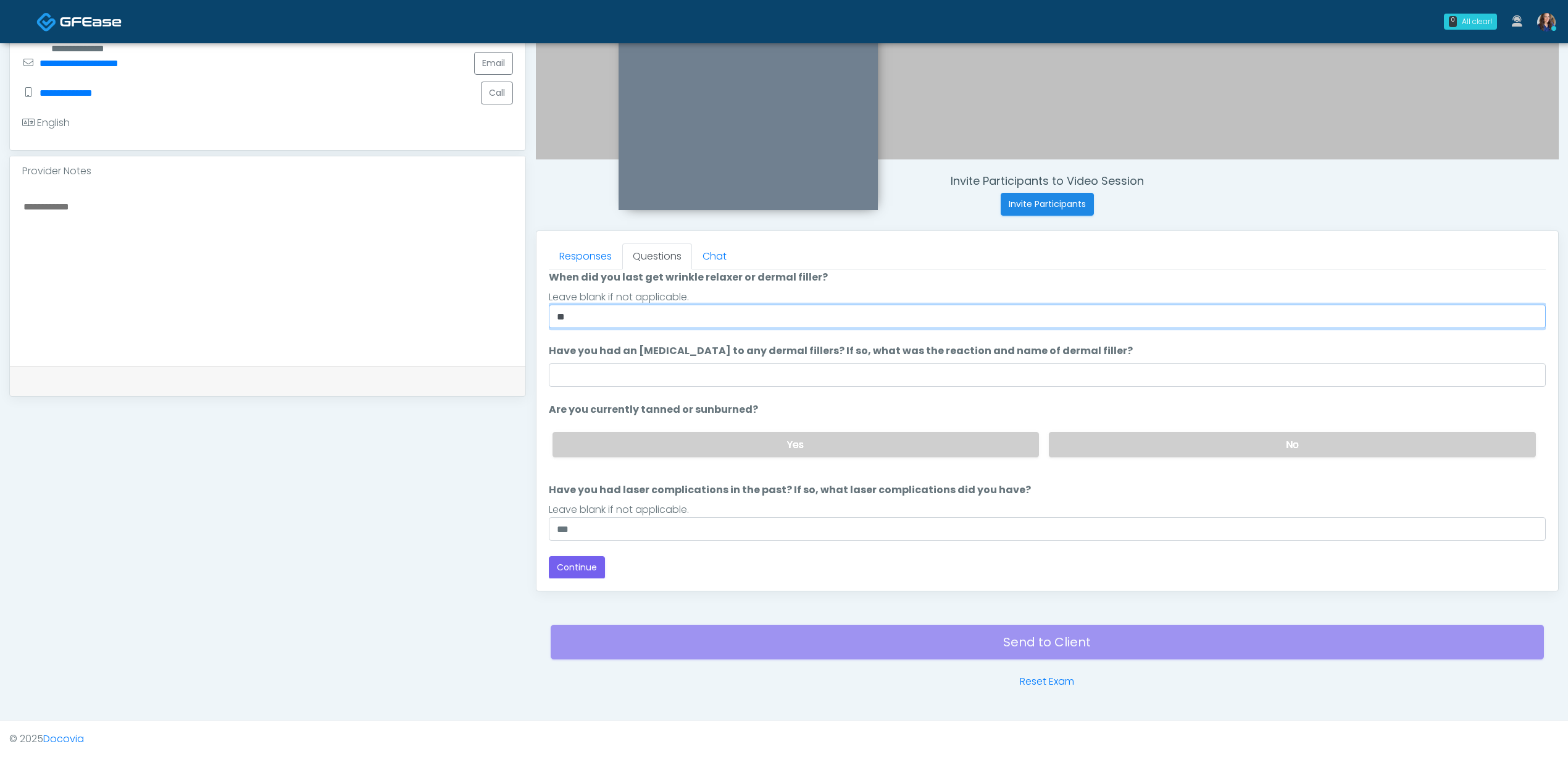
click at [532, 307] on div "Invite Participants to Video Session Invite Participants Responses Questions Ch…" at bounding box center [1042, 217] width 1033 height 942
click at [593, 315] on input "**********" at bounding box center [1048, 317] width 997 height 24
click at [1147, 448] on label "No" at bounding box center [1292, 445] width 487 height 25
drag, startPoint x: 678, startPoint y: 317, endPoint x: 727, endPoint y: 315, distance: 49.0
click at [727, 315] on input "**********" at bounding box center [1048, 317] width 997 height 24
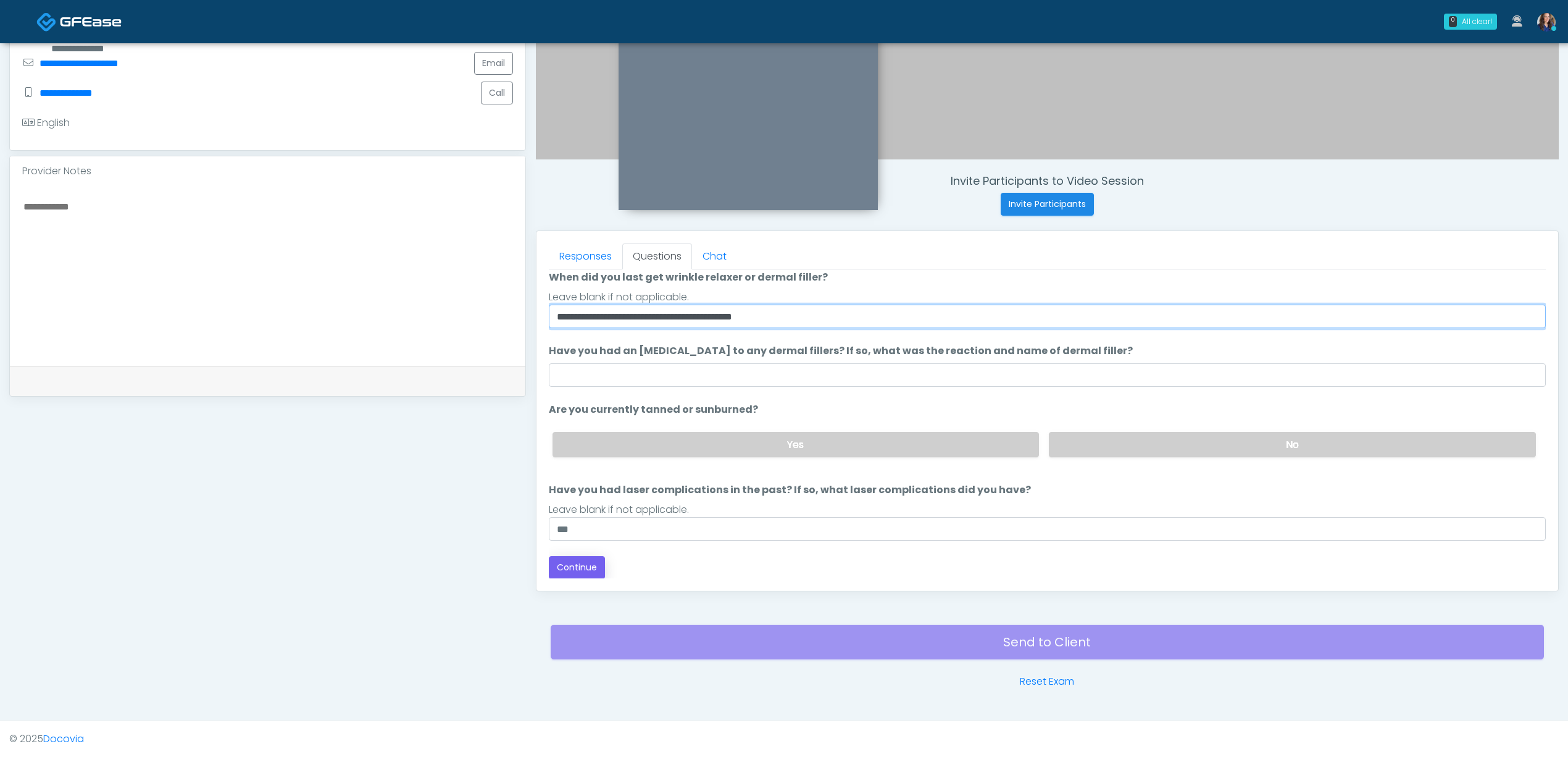
type input "**********"
click at [557, 574] on button "Continue" at bounding box center [578, 567] width 56 height 23
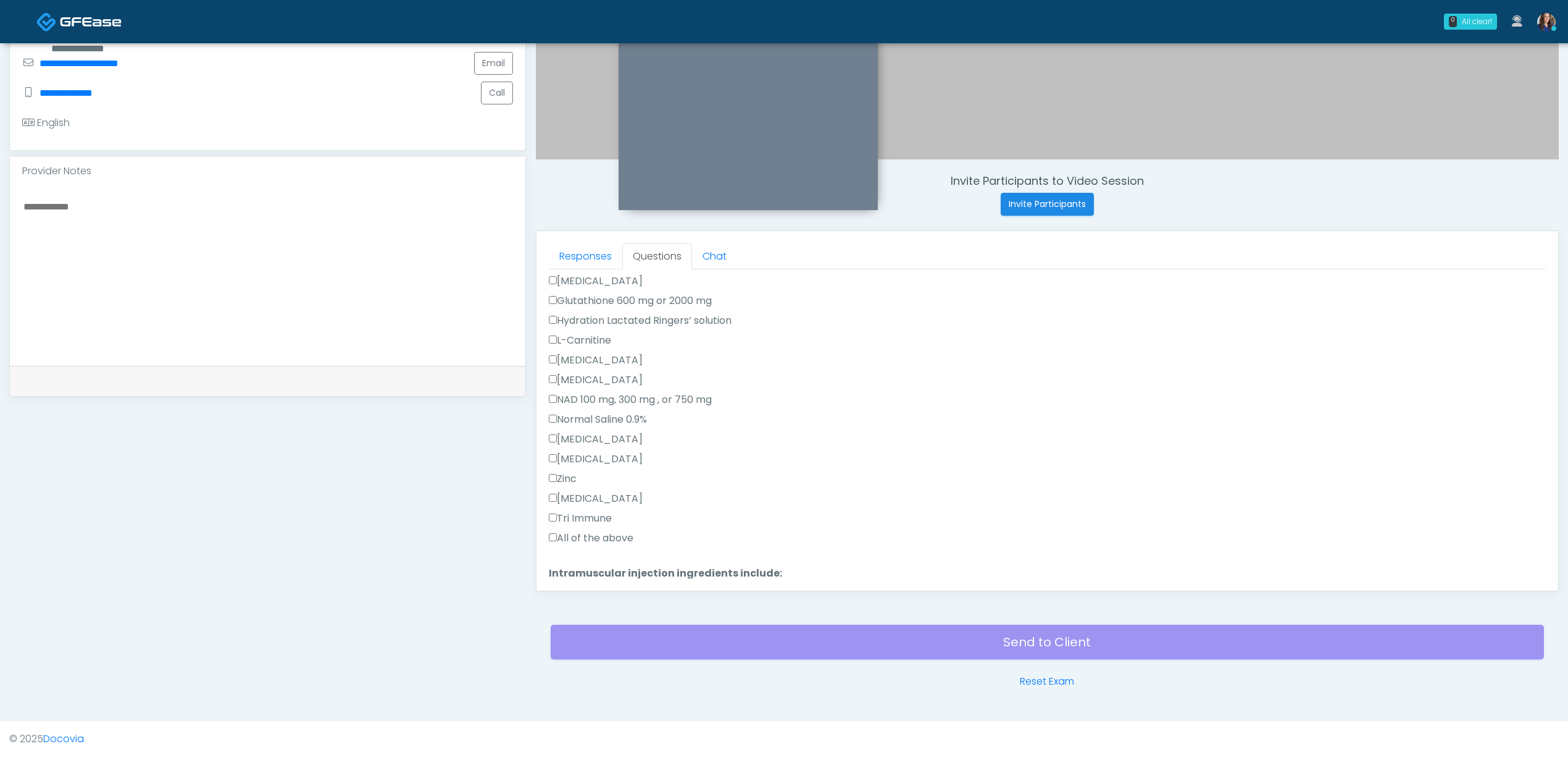
scroll to position [429, 0]
drag, startPoint x: 594, startPoint y: 356, endPoint x: 595, endPoint y: 403, distance: 47.0
click at [595, 356] on label "All of the above" at bounding box center [591, 359] width 85 height 15
click at [588, 526] on label "All of the above" at bounding box center [591, 528] width 85 height 15
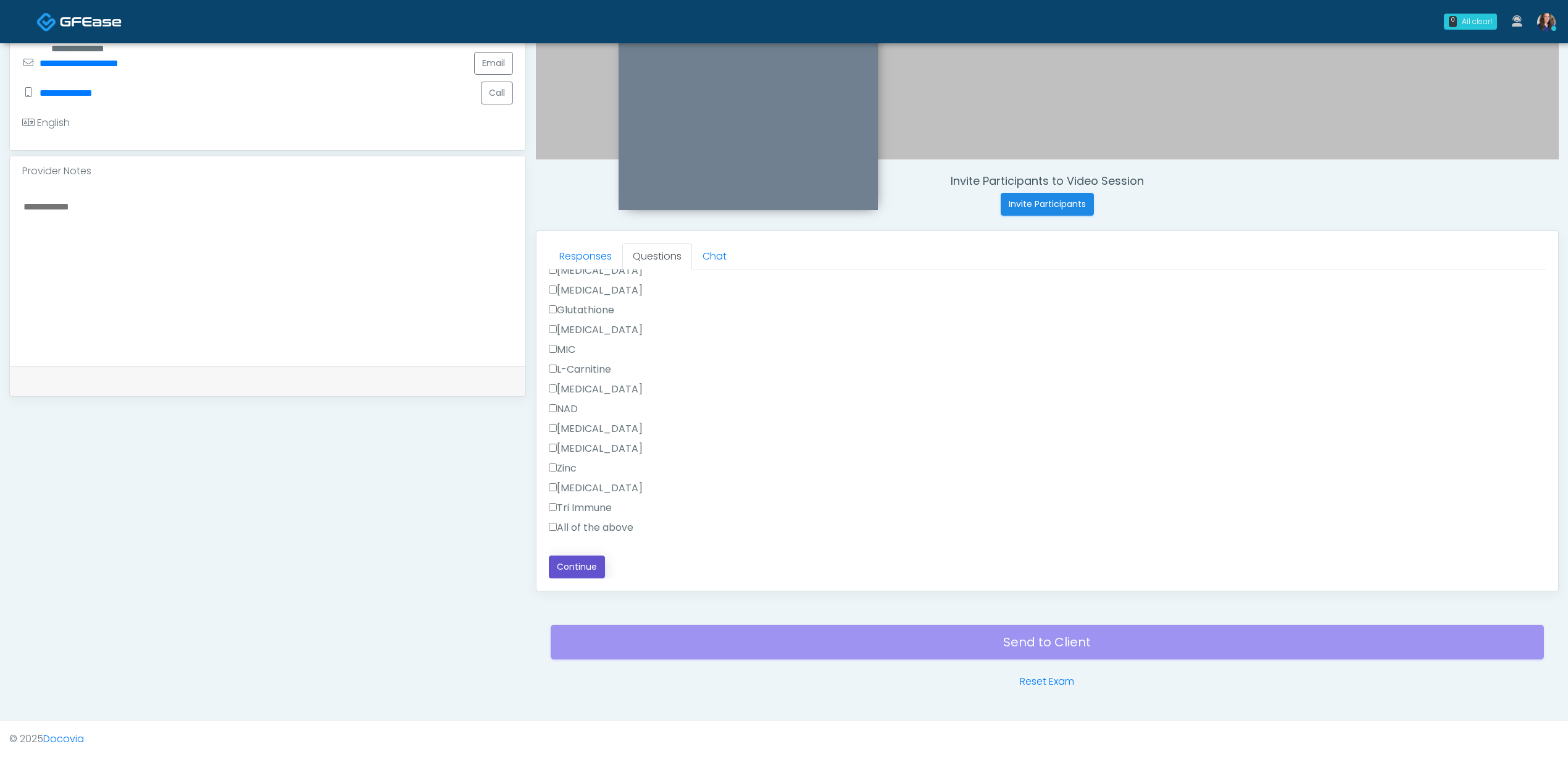
click at [574, 562] on button "Continue" at bounding box center [578, 566] width 56 height 23
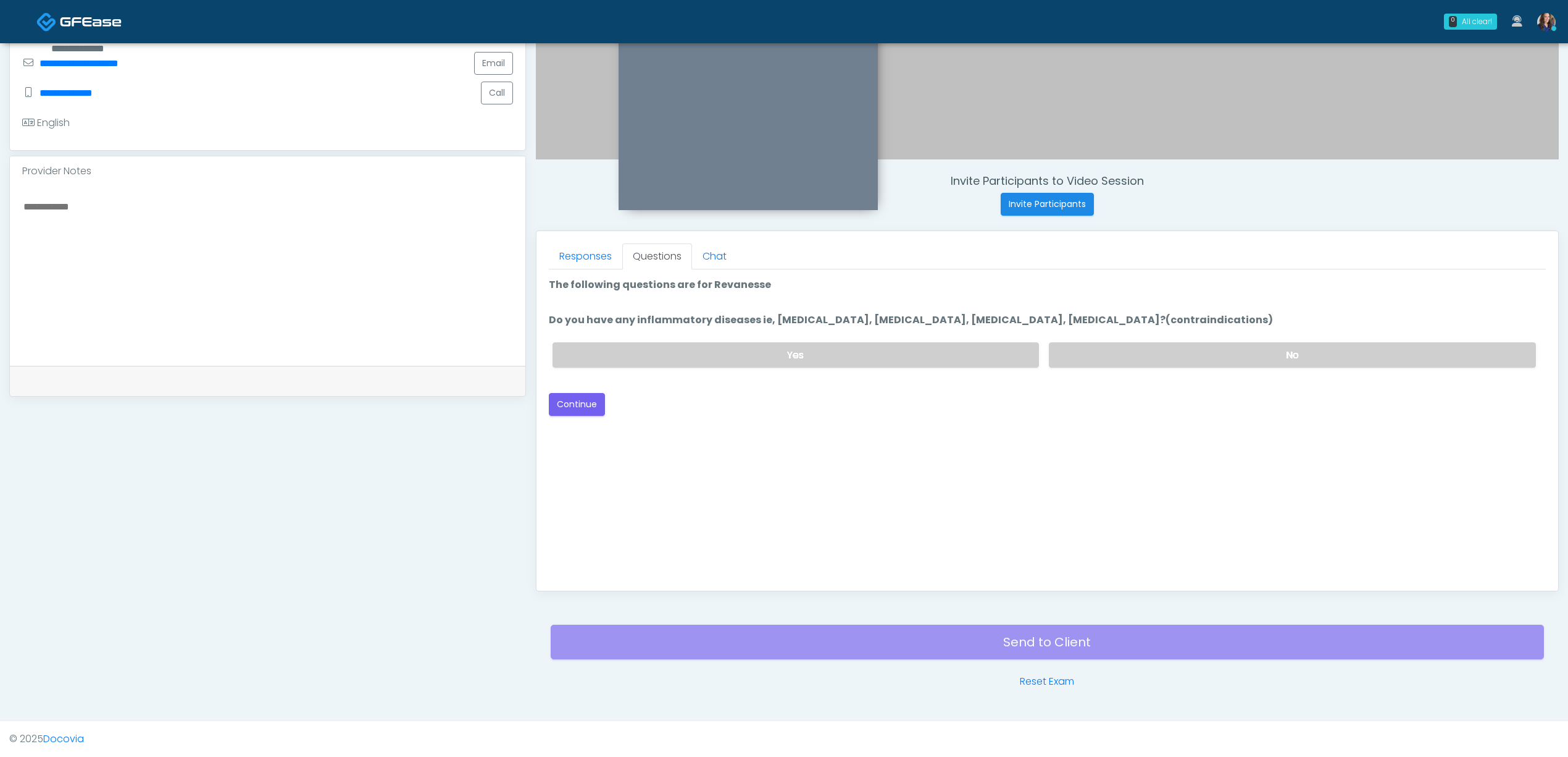
scroll to position [0, 0]
click at [1151, 359] on label "No" at bounding box center [1292, 355] width 487 height 25
click at [591, 398] on button "Continue" at bounding box center [578, 404] width 56 height 23
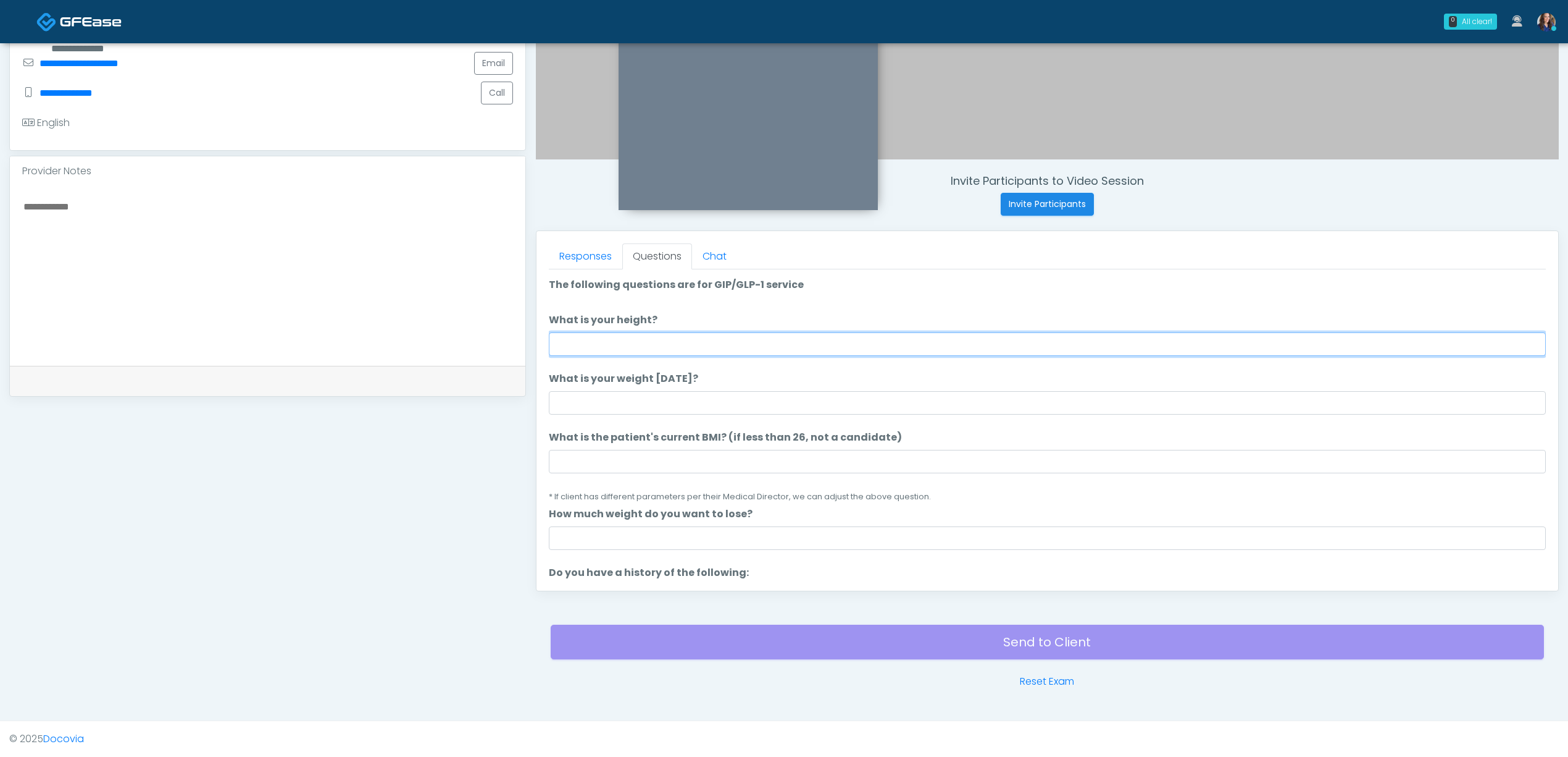
click at [858, 349] on input "What is your height?" at bounding box center [1048, 344] width 997 height 24
type input "*****"
click at [705, 405] on input "What is your weight [DATE]?" at bounding box center [1048, 403] width 997 height 24
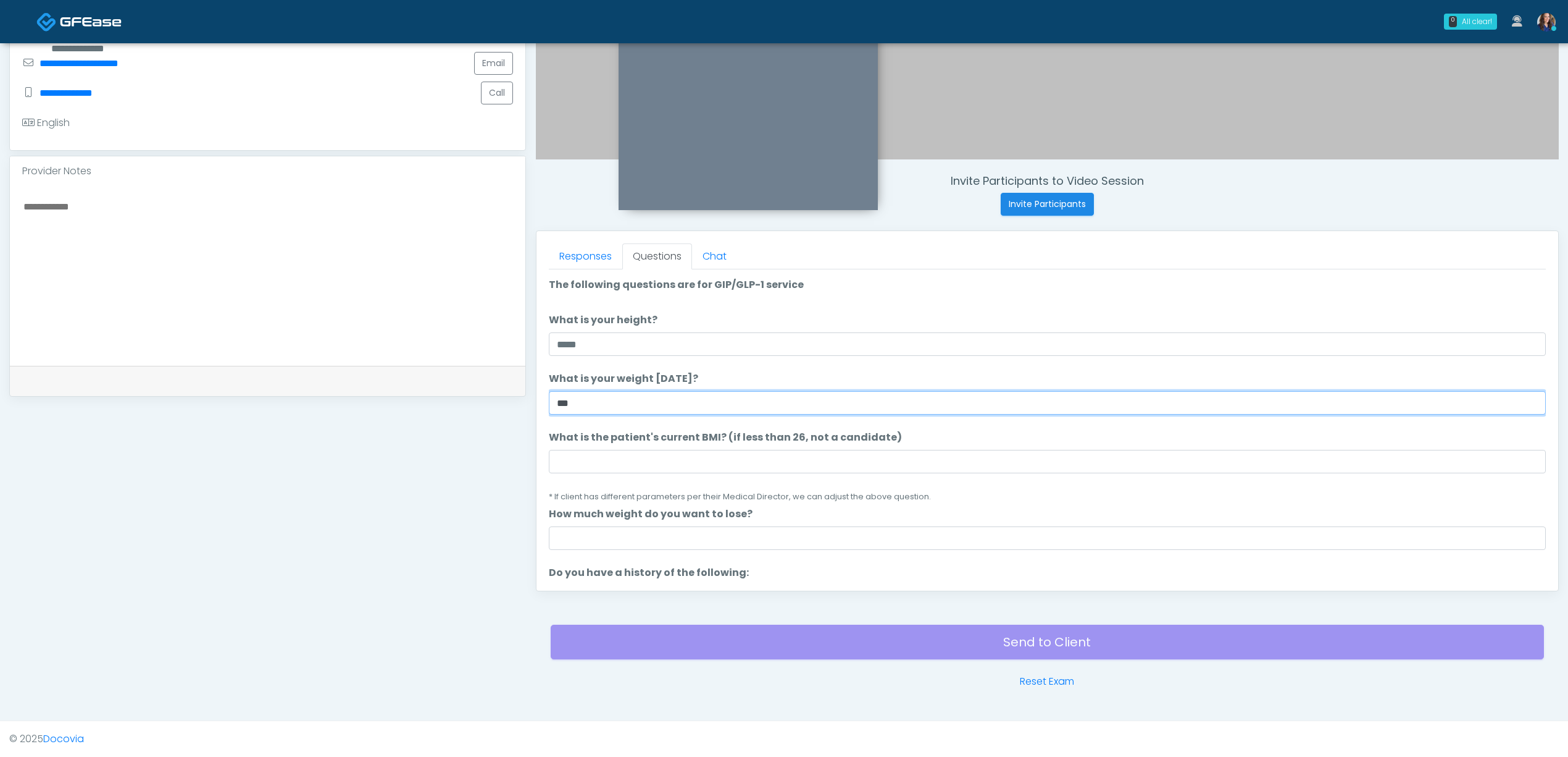
type input "***"
click at [614, 466] on input "What is the patient's current BMI? (if less than 26, not a candidate)" at bounding box center [1048, 461] width 997 height 24
paste input "****"
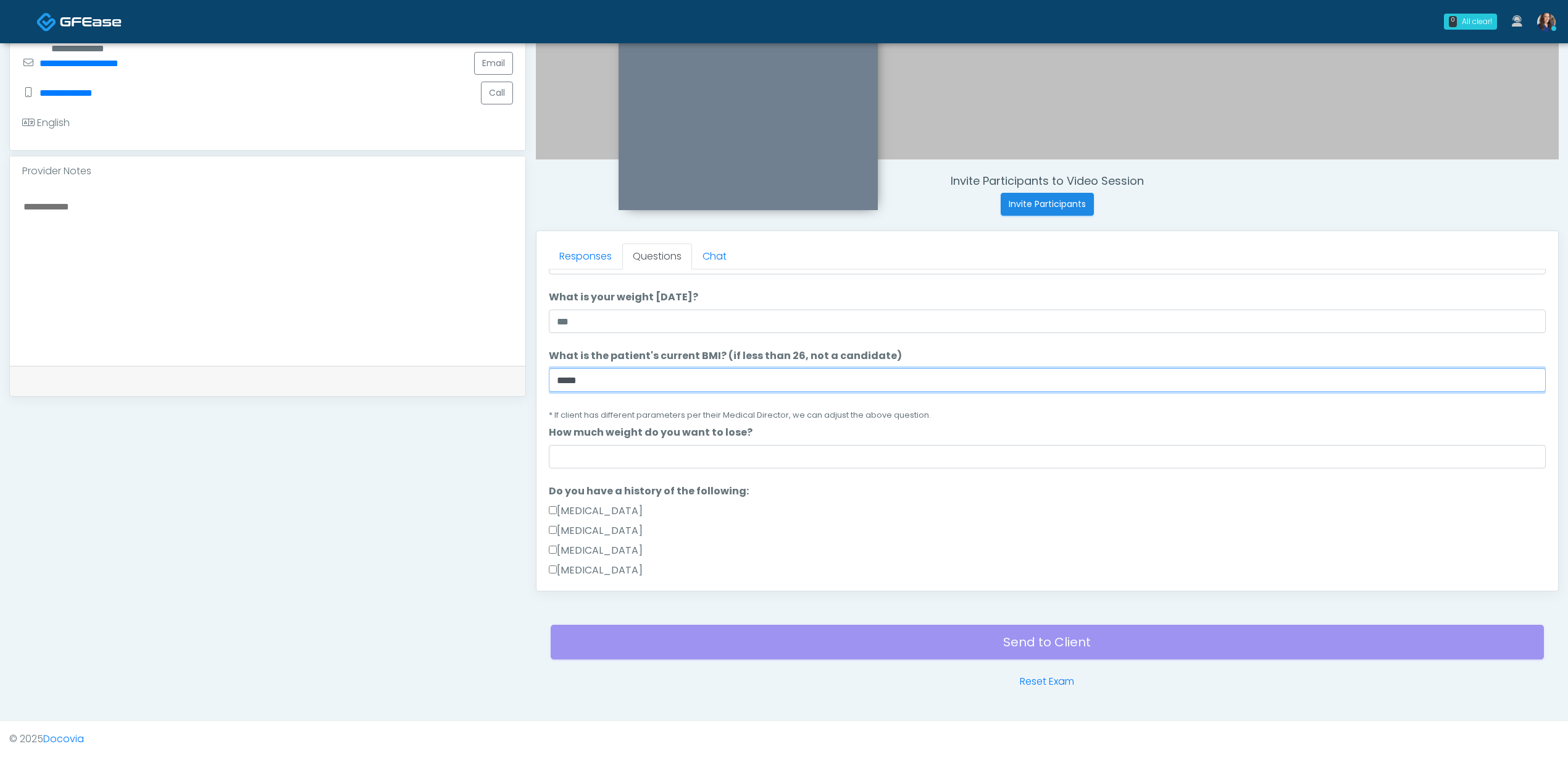
scroll to position [82, 0]
type input "****"
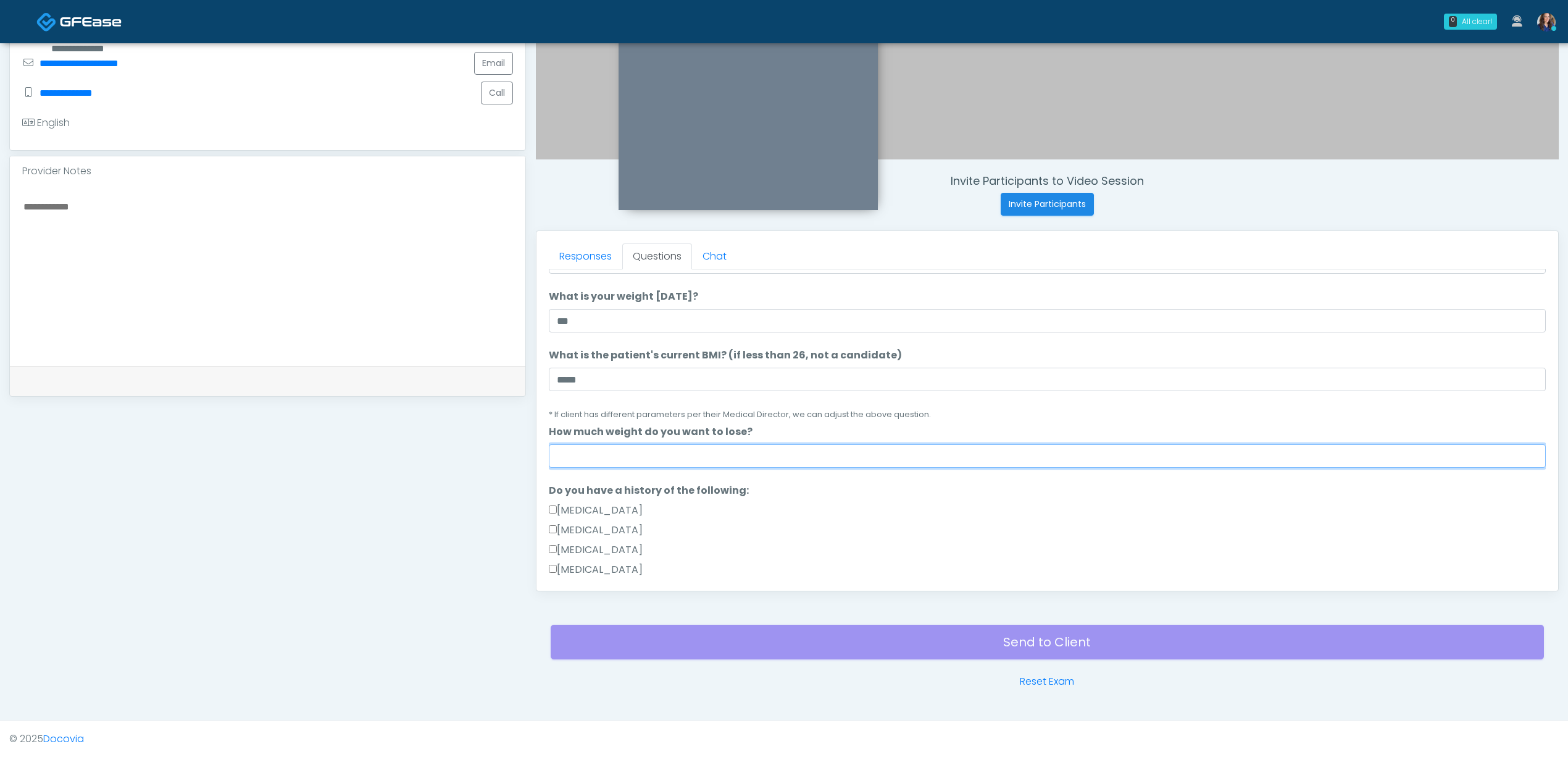
click at [603, 444] on input "How much weight do you want to lose?" at bounding box center [1048, 456] width 997 height 24
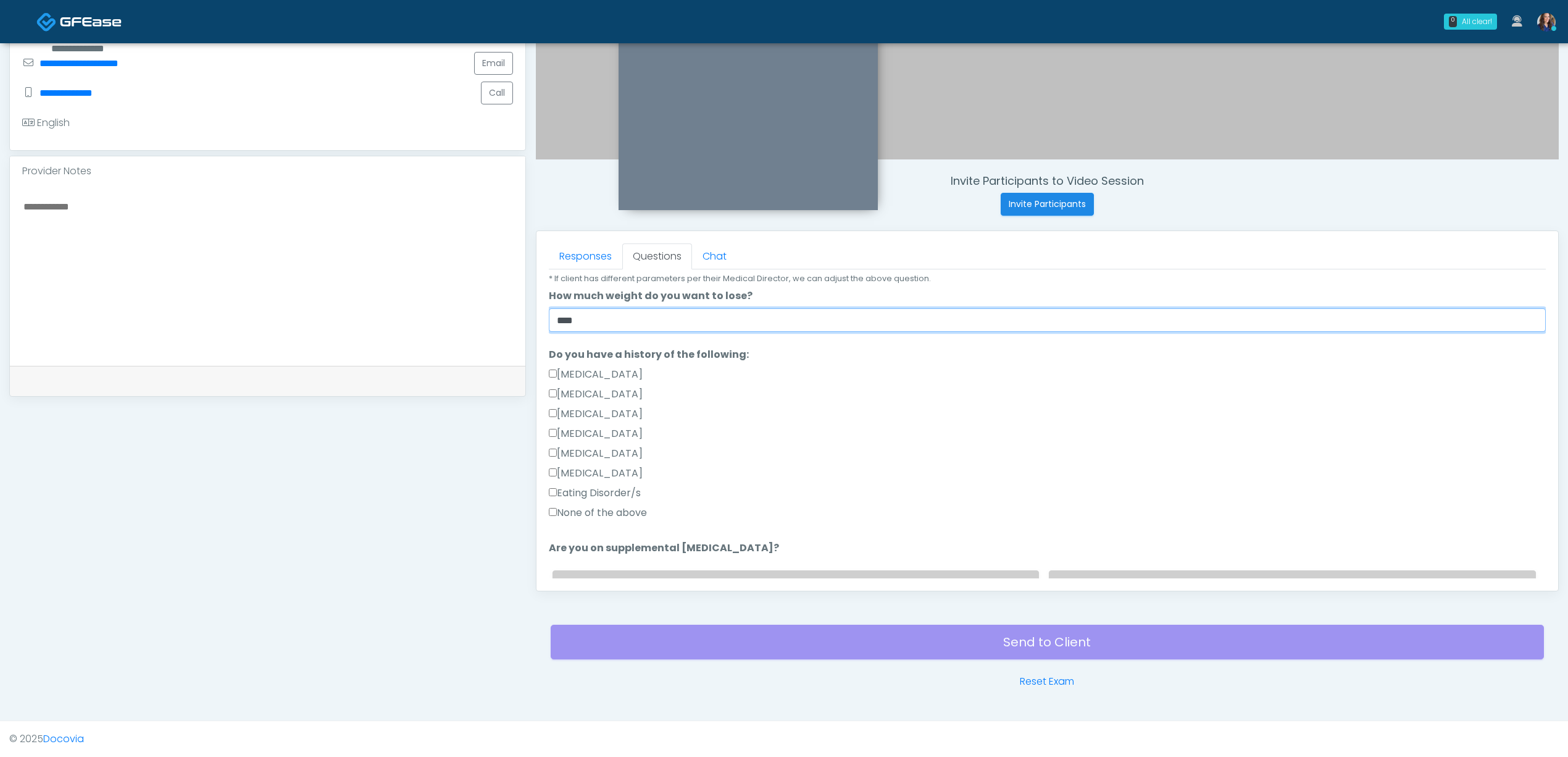
scroll to position [247, 0]
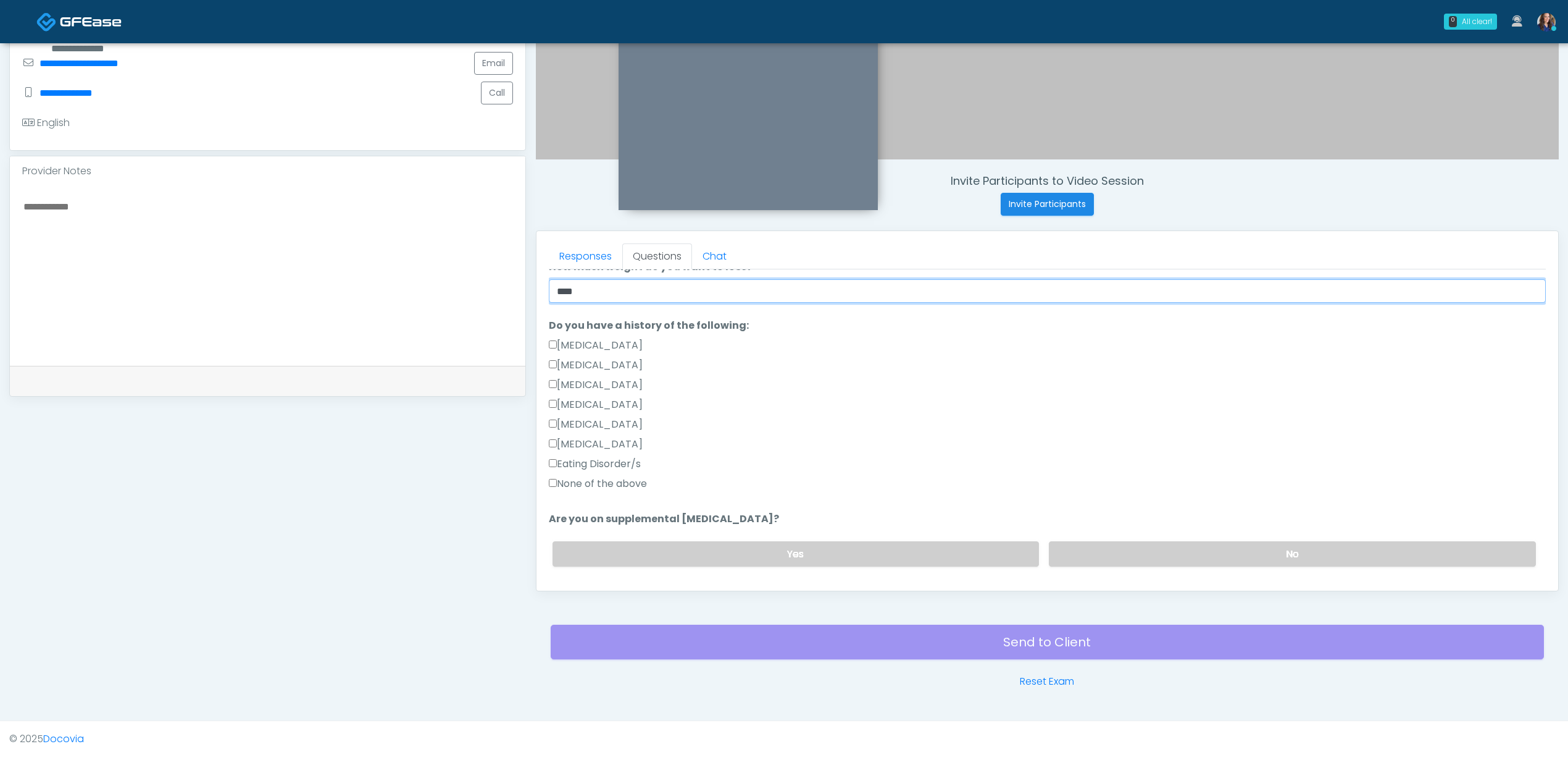
type input "****"
drag, startPoint x: 577, startPoint y: 482, endPoint x: 660, endPoint y: 502, distance: 85.4
click at [576, 482] on label "None of the above" at bounding box center [598, 483] width 98 height 15
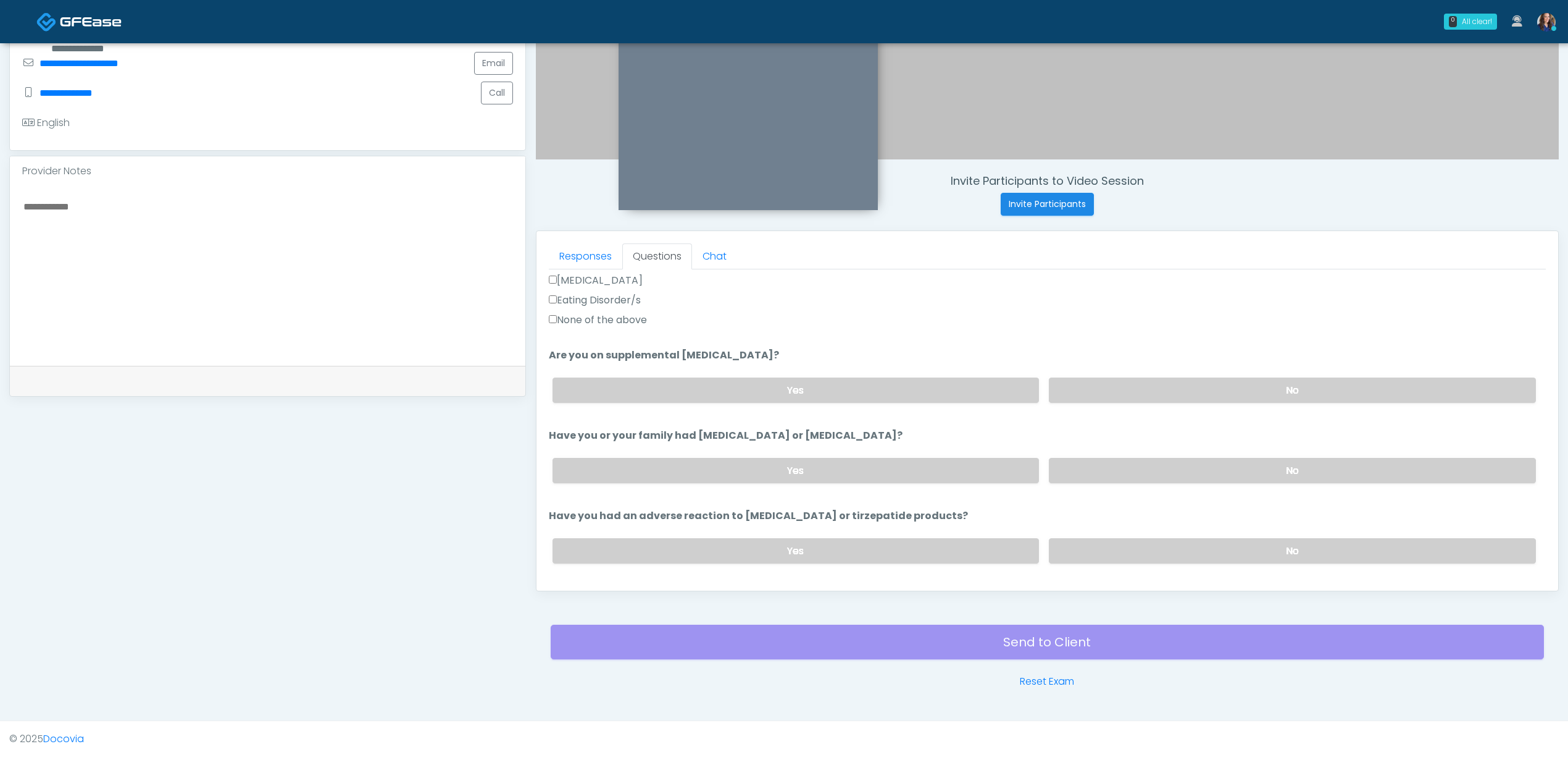
scroll to position [411, 0]
click at [1245, 390] on label "No" at bounding box center [1292, 389] width 487 height 25
drag, startPoint x: 1224, startPoint y: 460, endPoint x: 1211, endPoint y: 501, distance: 43.0
click at [1223, 460] on label "No" at bounding box center [1292, 469] width 487 height 25
click at [1201, 534] on div "Yes No" at bounding box center [1044, 550] width 1003 height 45
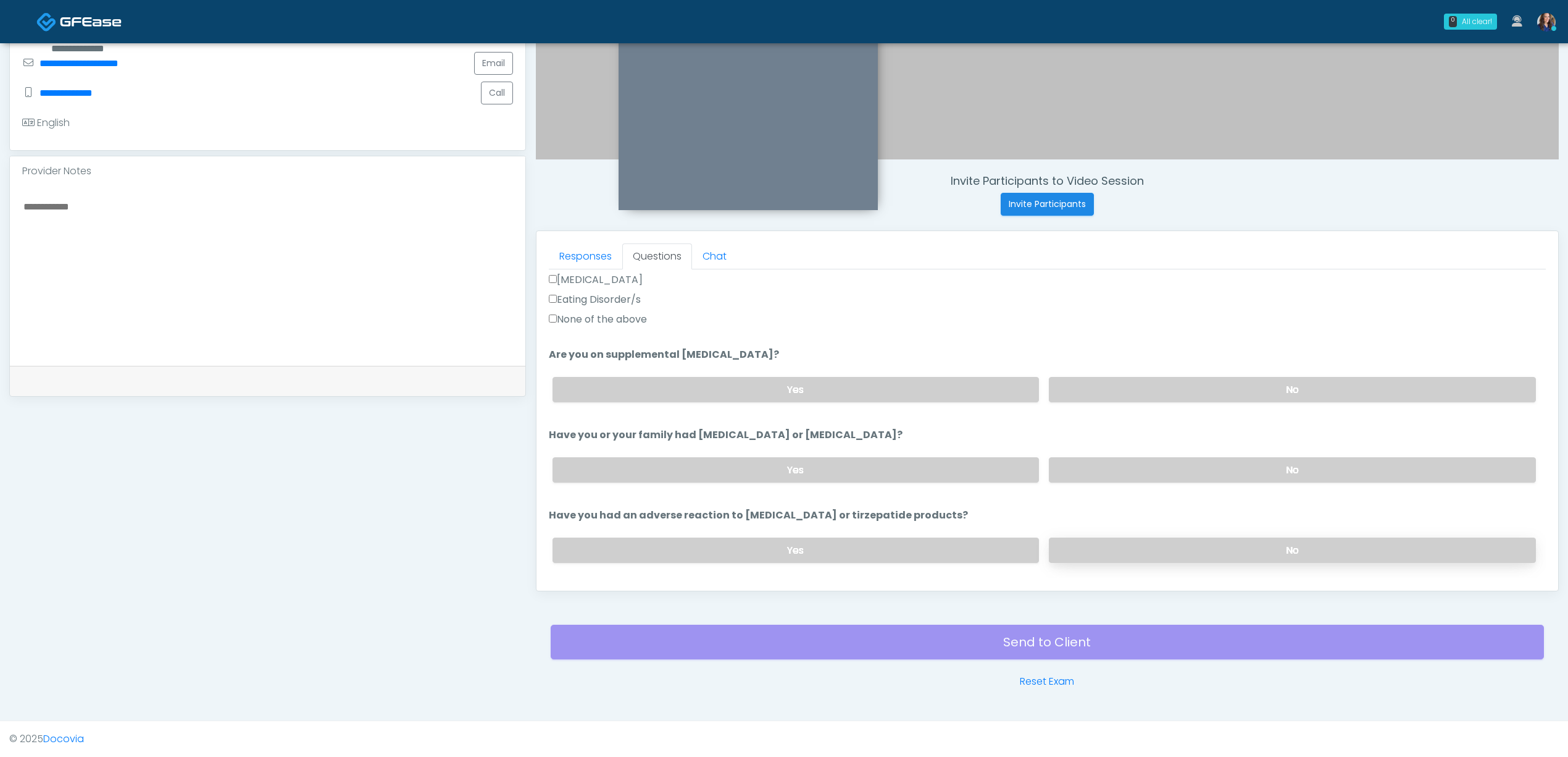
click at [1203, 542] on label "No" at bounding box center [1292, 550] width 487 height 25
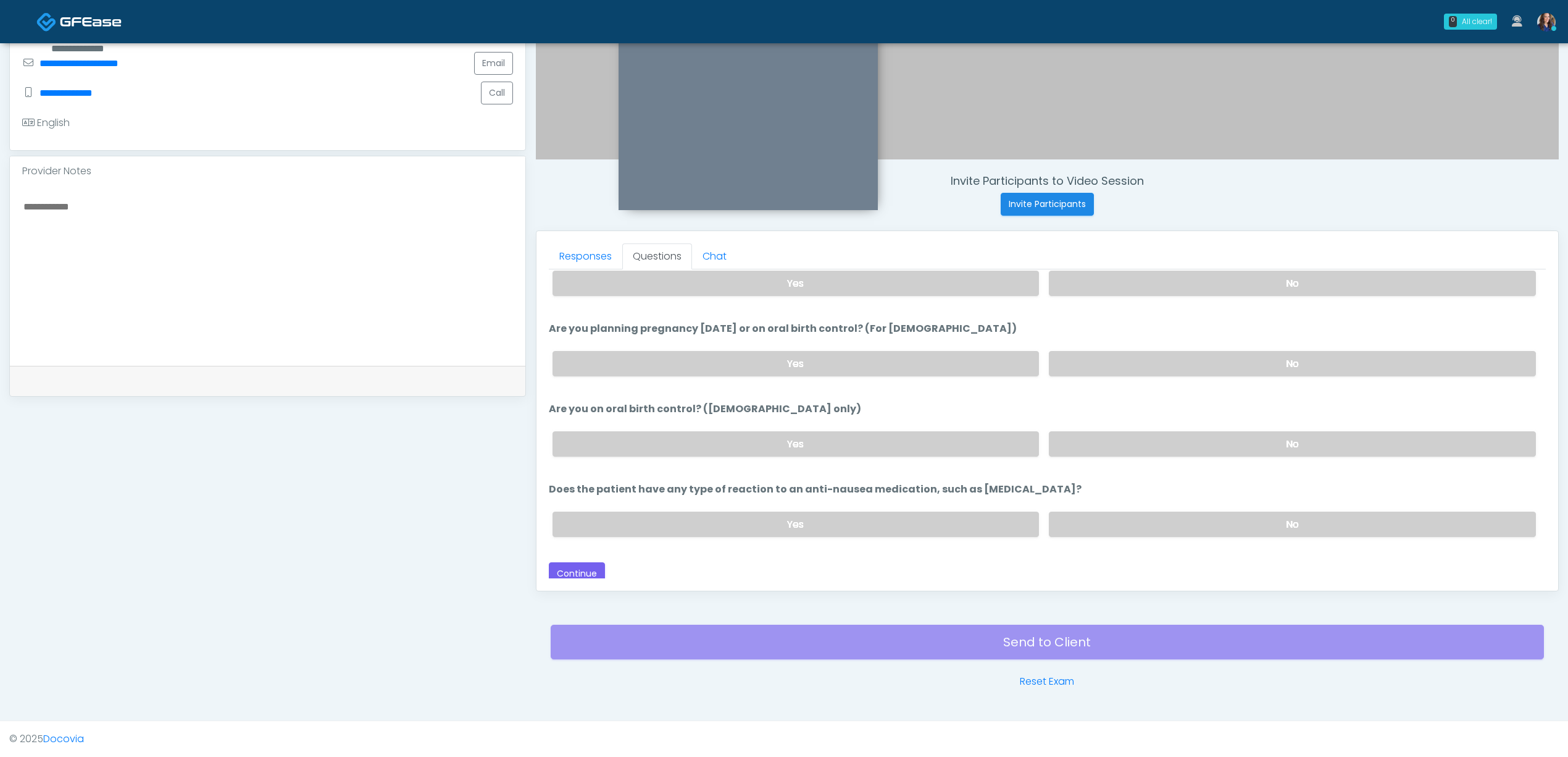
scroll to position [683, 0]
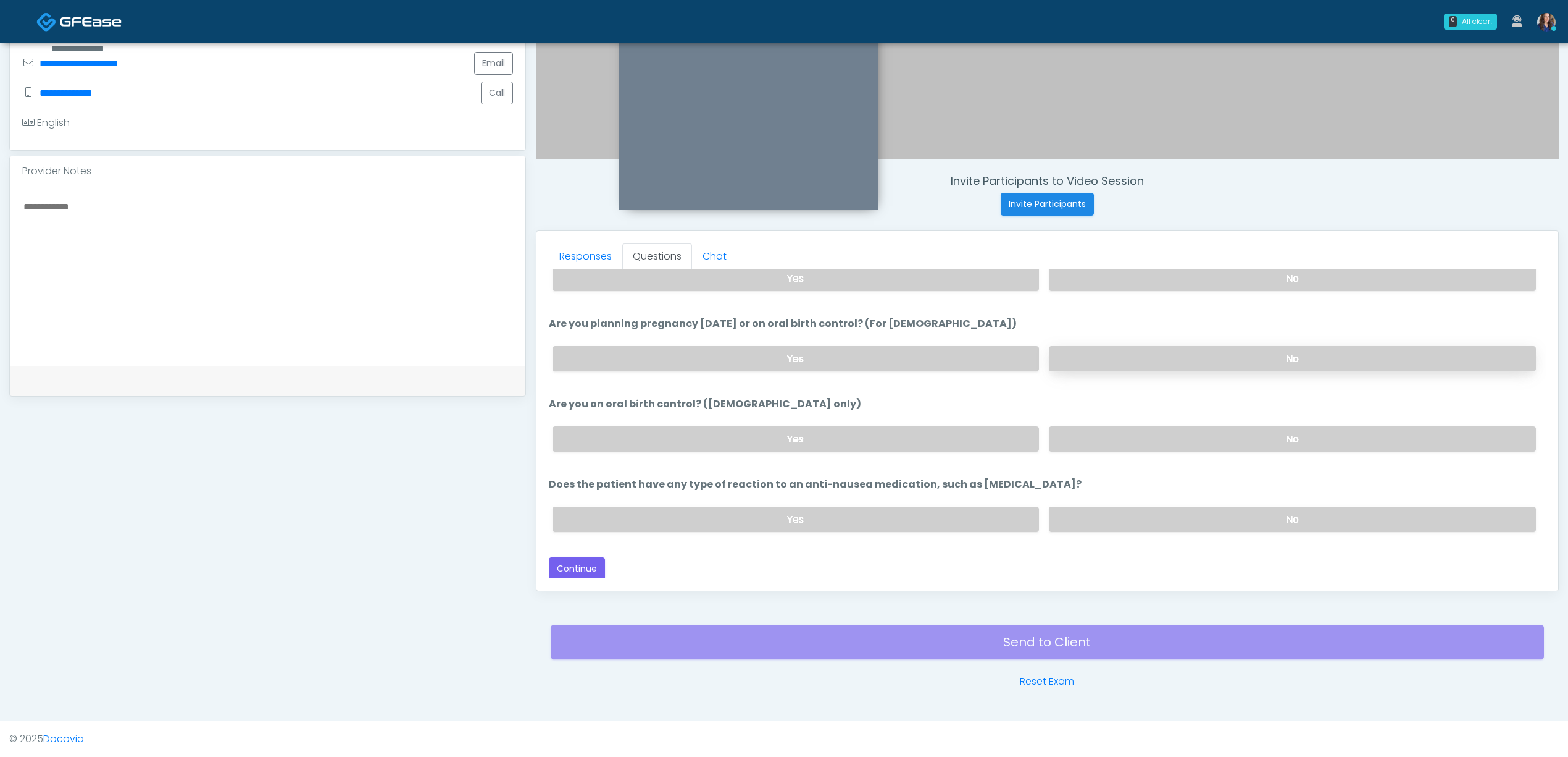
drag, startPoint x: 1256, startPoint y: 354, endPoint x: 1262, endPoint y: 361, distance: 9.2
click at [1258, 356] on label "No" at bounding box center [1292, 358] width 487 height 25
click at [1258, 426] on label "No" at bounding box center [1292, 439] width 487 height 25
click at [1218, 507] on label "No" at bounding box center [1292, 520] width 487 height 25
click at [1201, 522] on label "No" at bounding box center [1292, 520] width 487 height 25
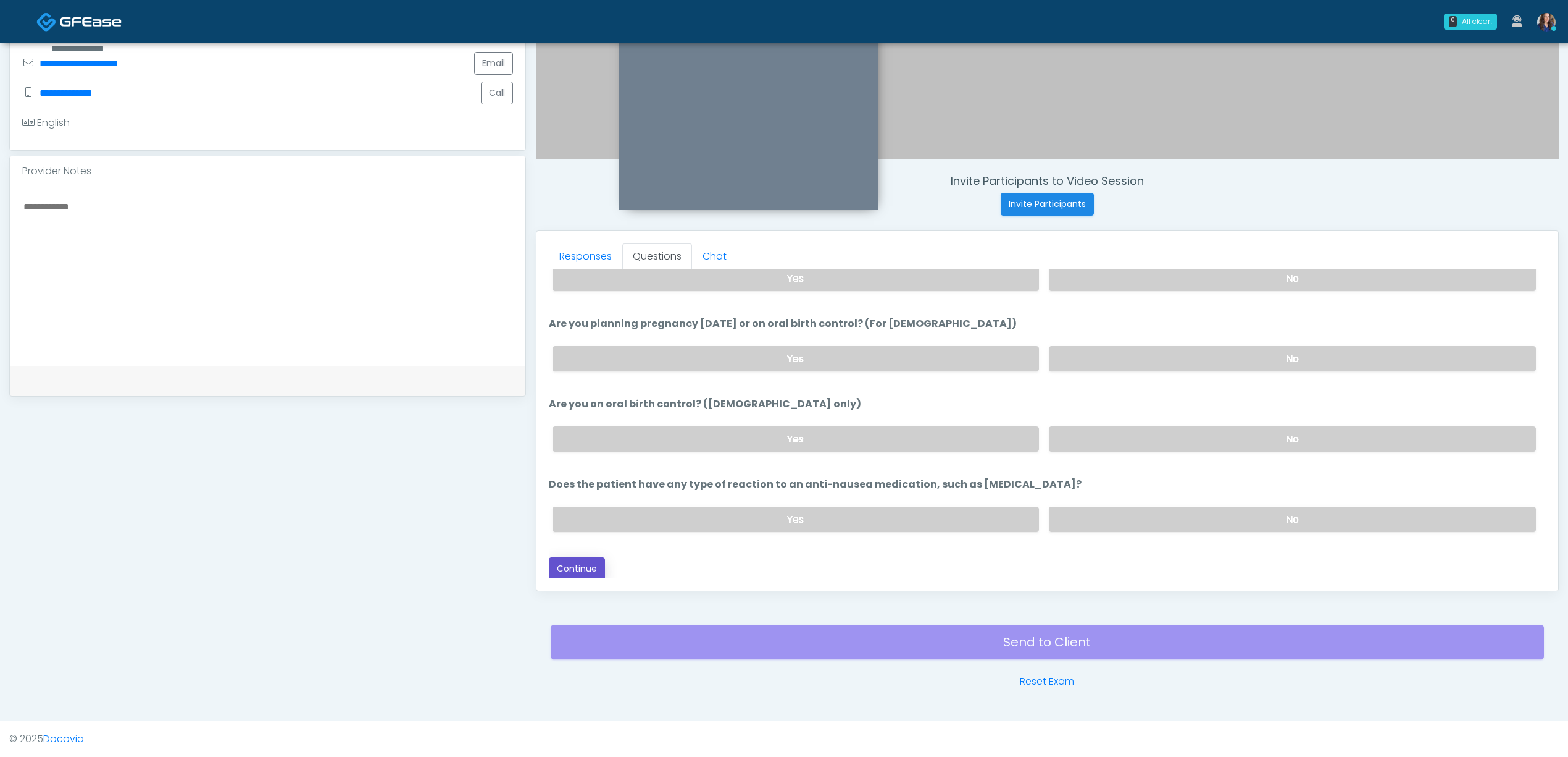
click at [579, 566] on button "Continue" at bounding box center [578, 568] width 56 height 23
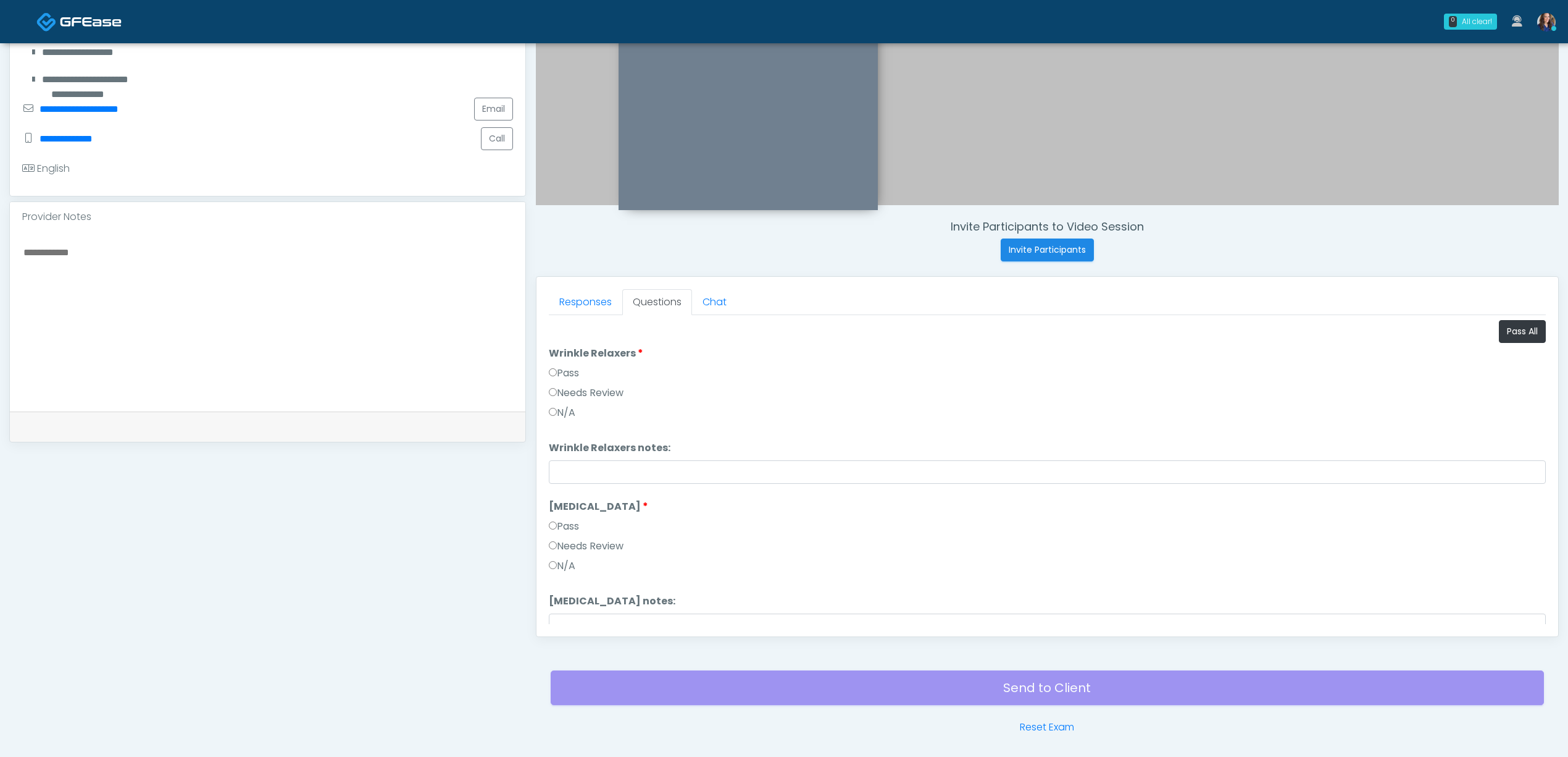
scroll to position [107, 0]
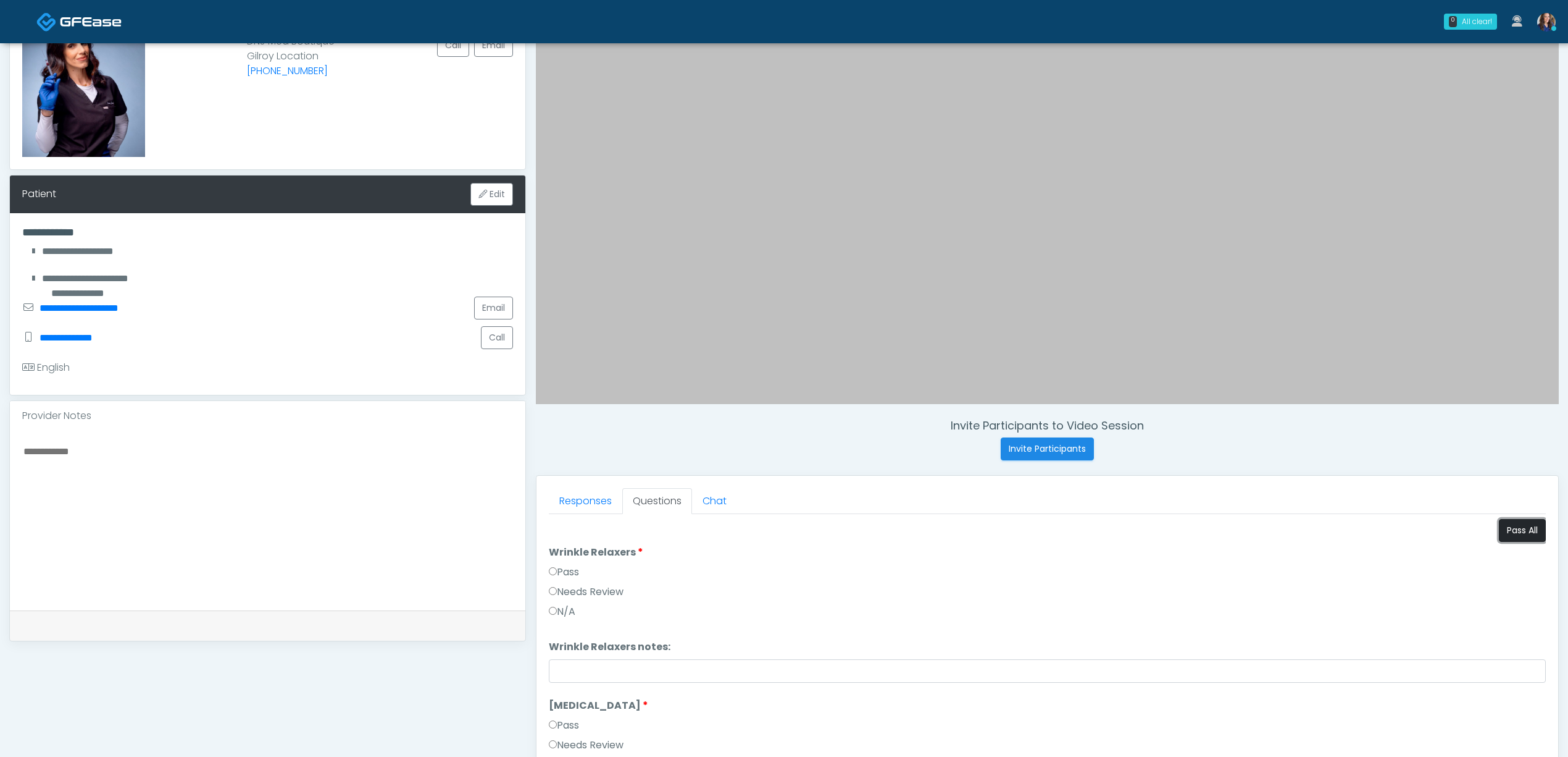
click at [1499, 532] on button "Pass All" at bounding box center [1523, 530] width 47 height 23
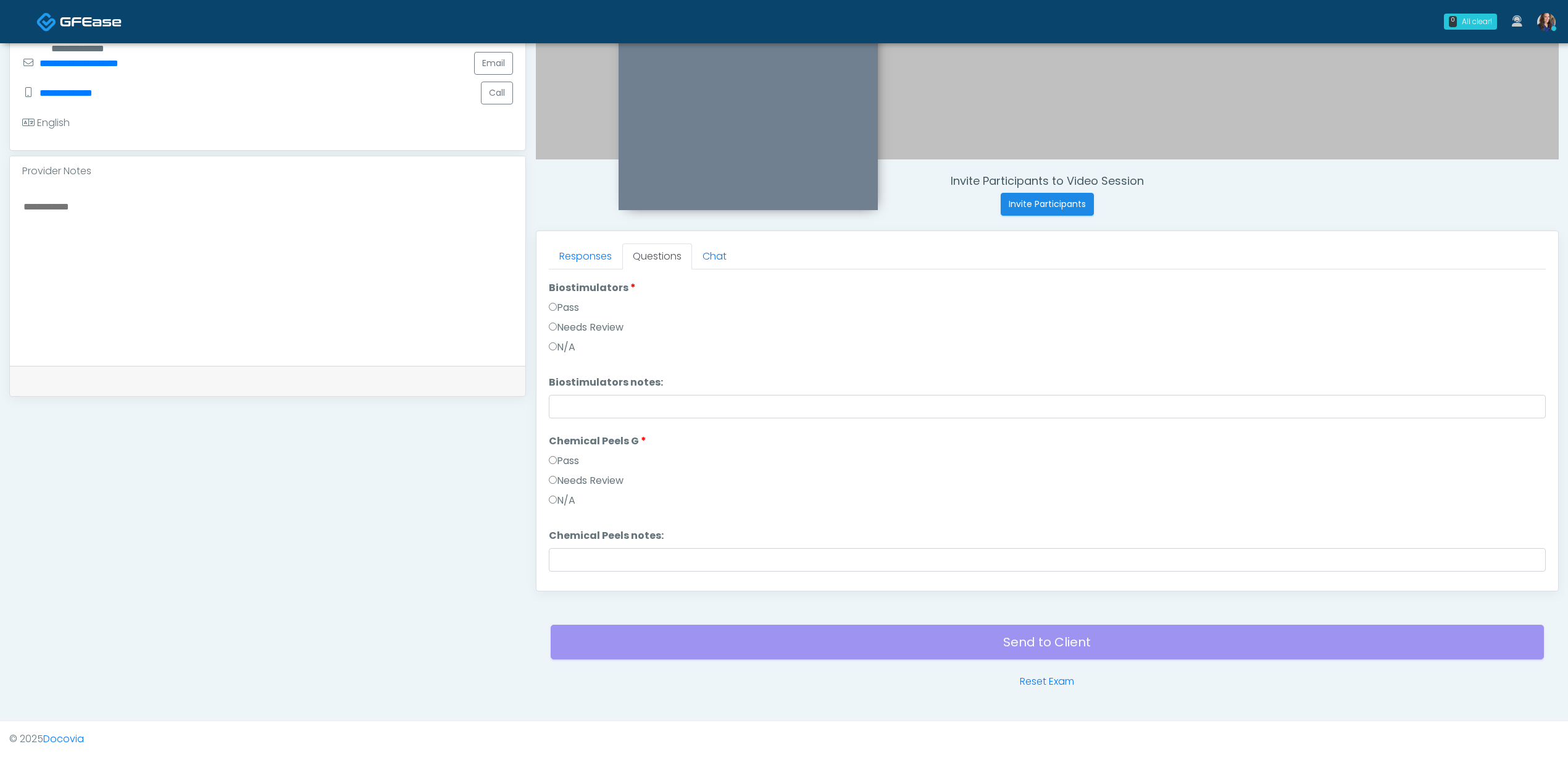
scroll to position [1430, 0]
click at [576, 574] on button "Continue" at bounding box center [578, 566] width 56 height 23
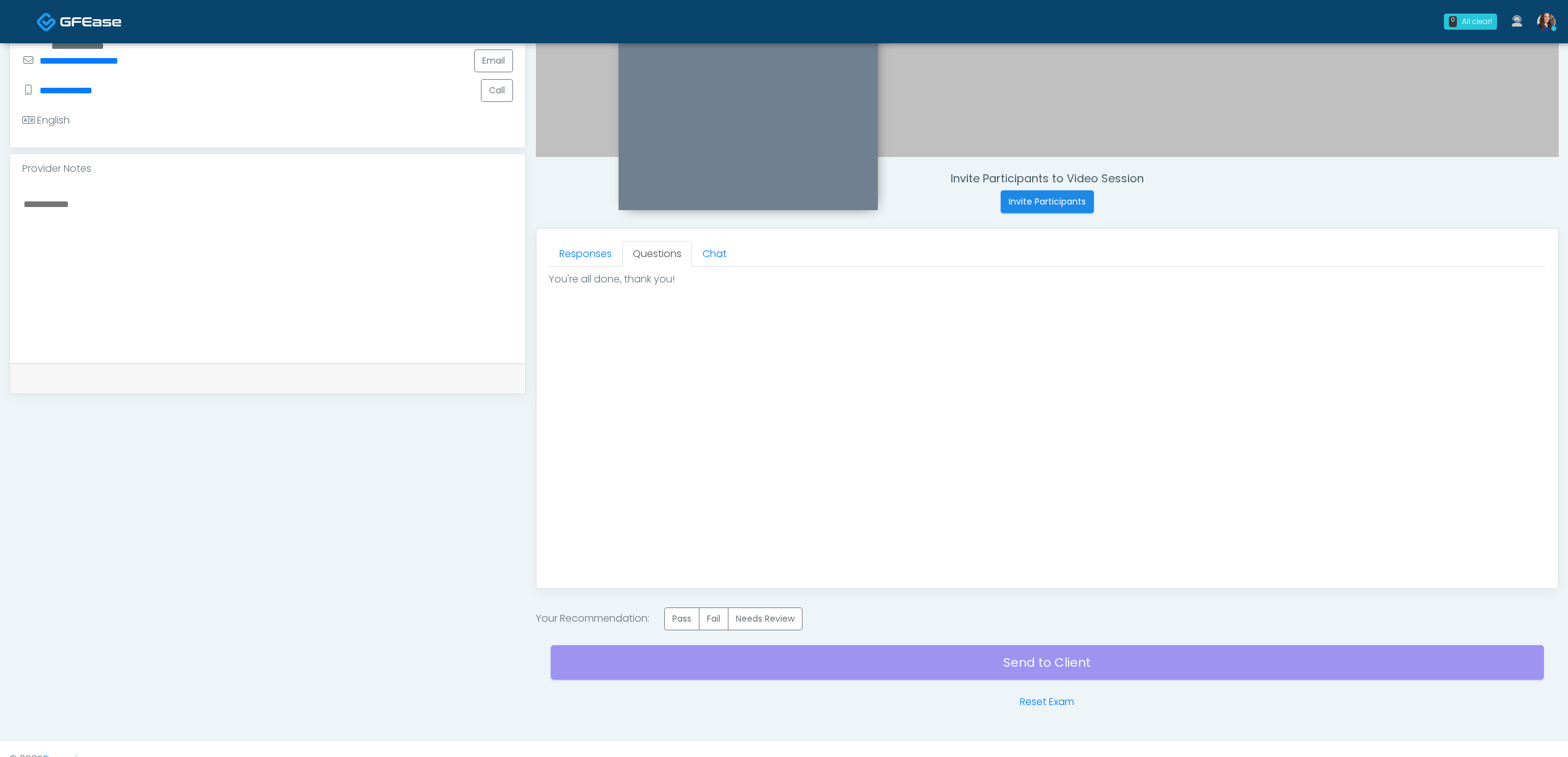
scroll to position [0, 0]
drag, startPoint x: 265, startPoint y: 232, endPoint x: 275, endPoint y: 232, distance: 10.0
click at [265, 232] on textarea at bounding box center [267, 271] width 491 height 151
type textarea "**********"
click at [692, 619] on label "Pass" at bounding box center [682, 618] width 35 height 23
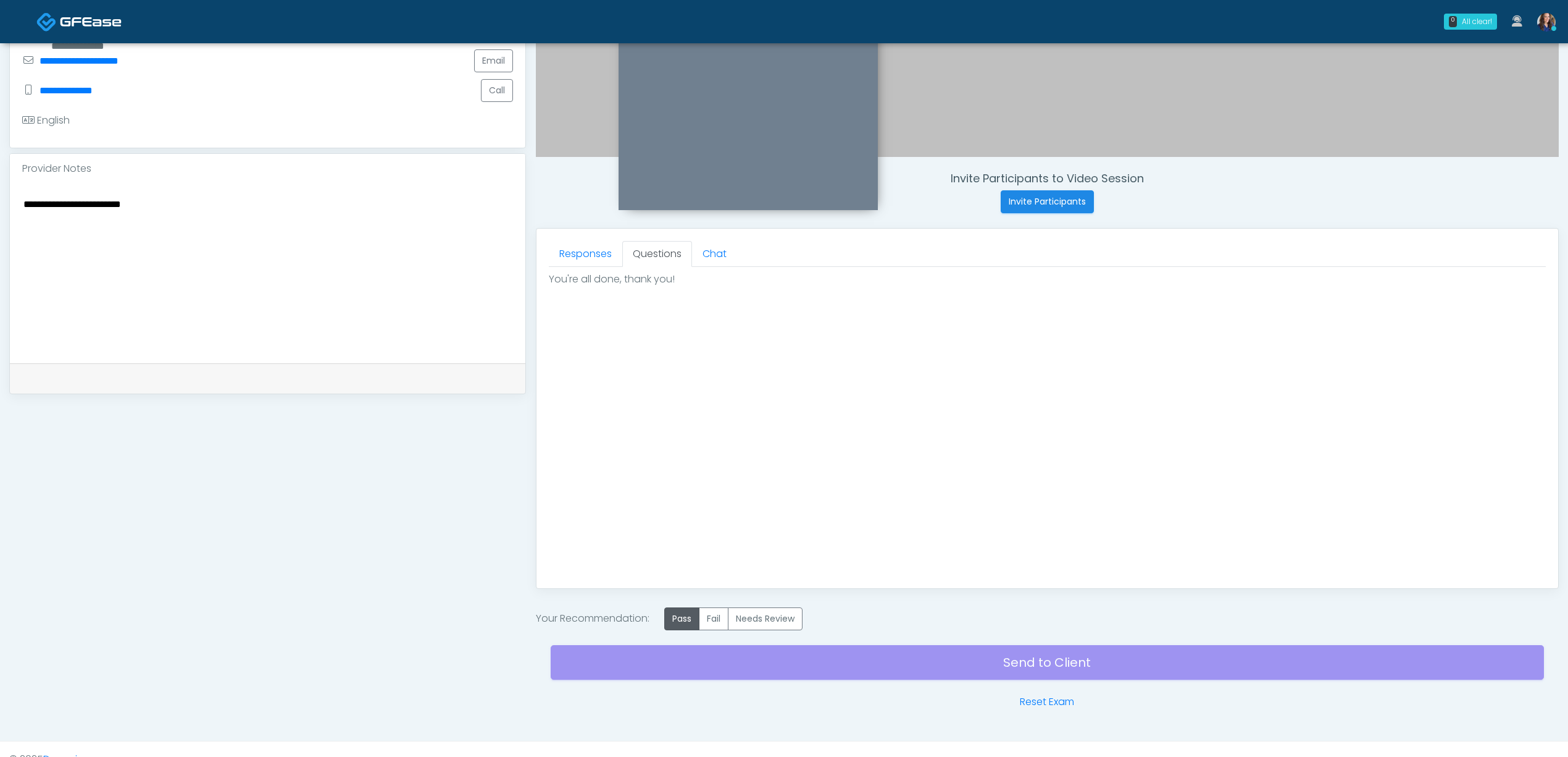
click at [765, 656] on div "Send to Client Reset Exam" at bounding box center [1048, 670] width 993 height 79
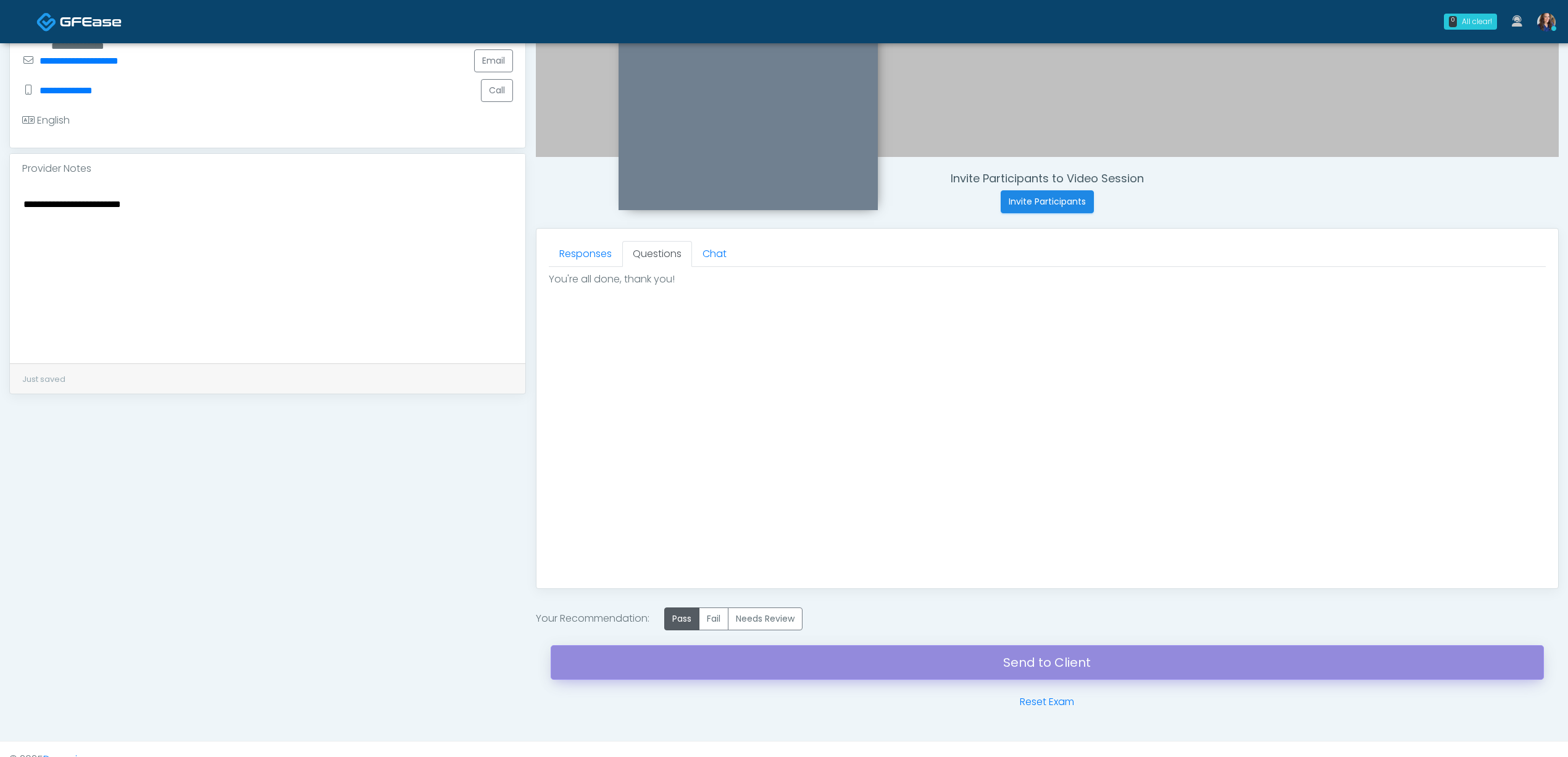
click at [834, 667] on link "Send to Client" at bounding box center [1048, 662] width 993 height 35
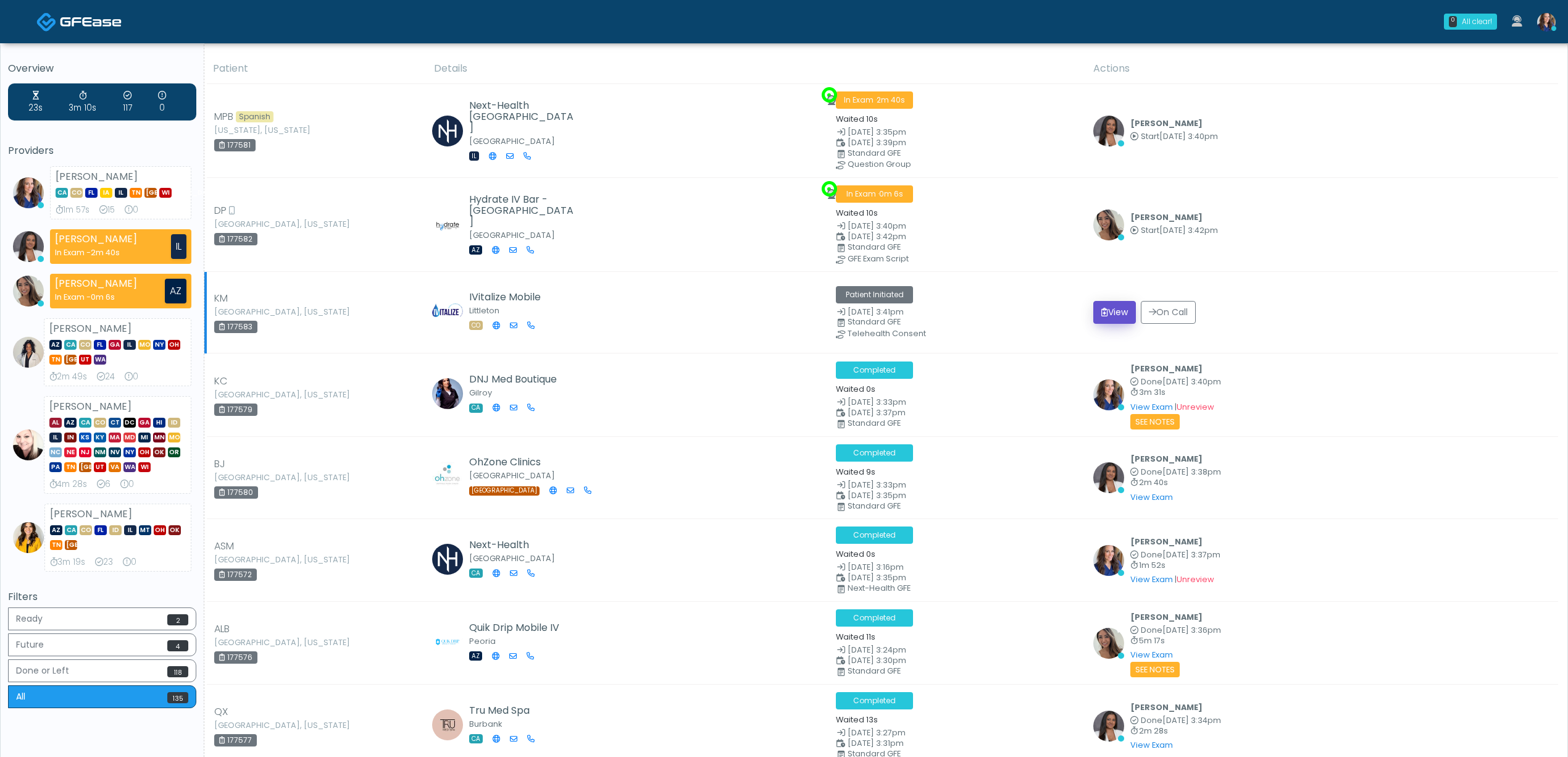
click at [1131, 309] on button "View" at bounding box center [1114, 312] width 43 height 23
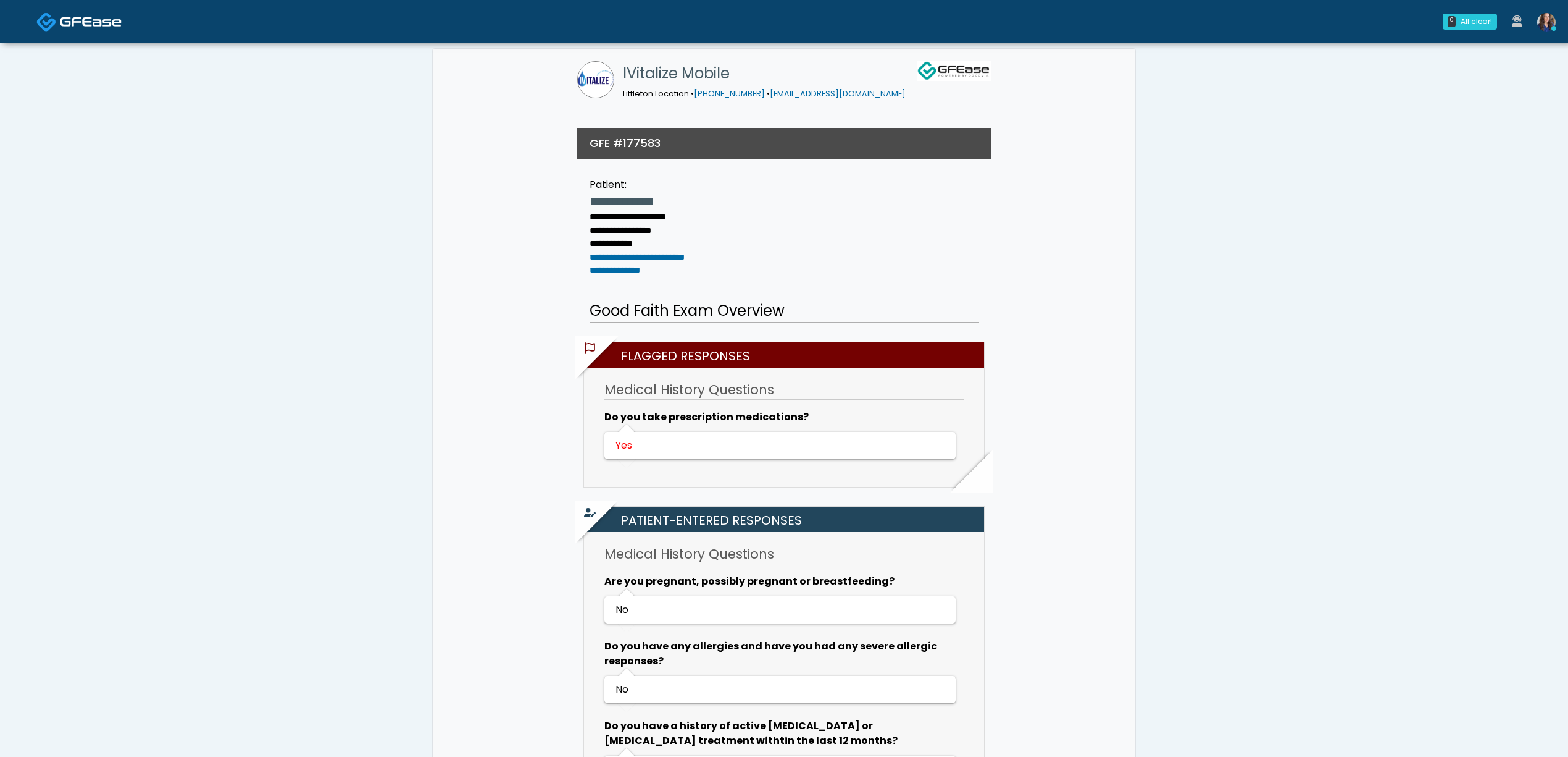
click at [89, 24] on img at bounding box center [91, 22] width 62 height 13
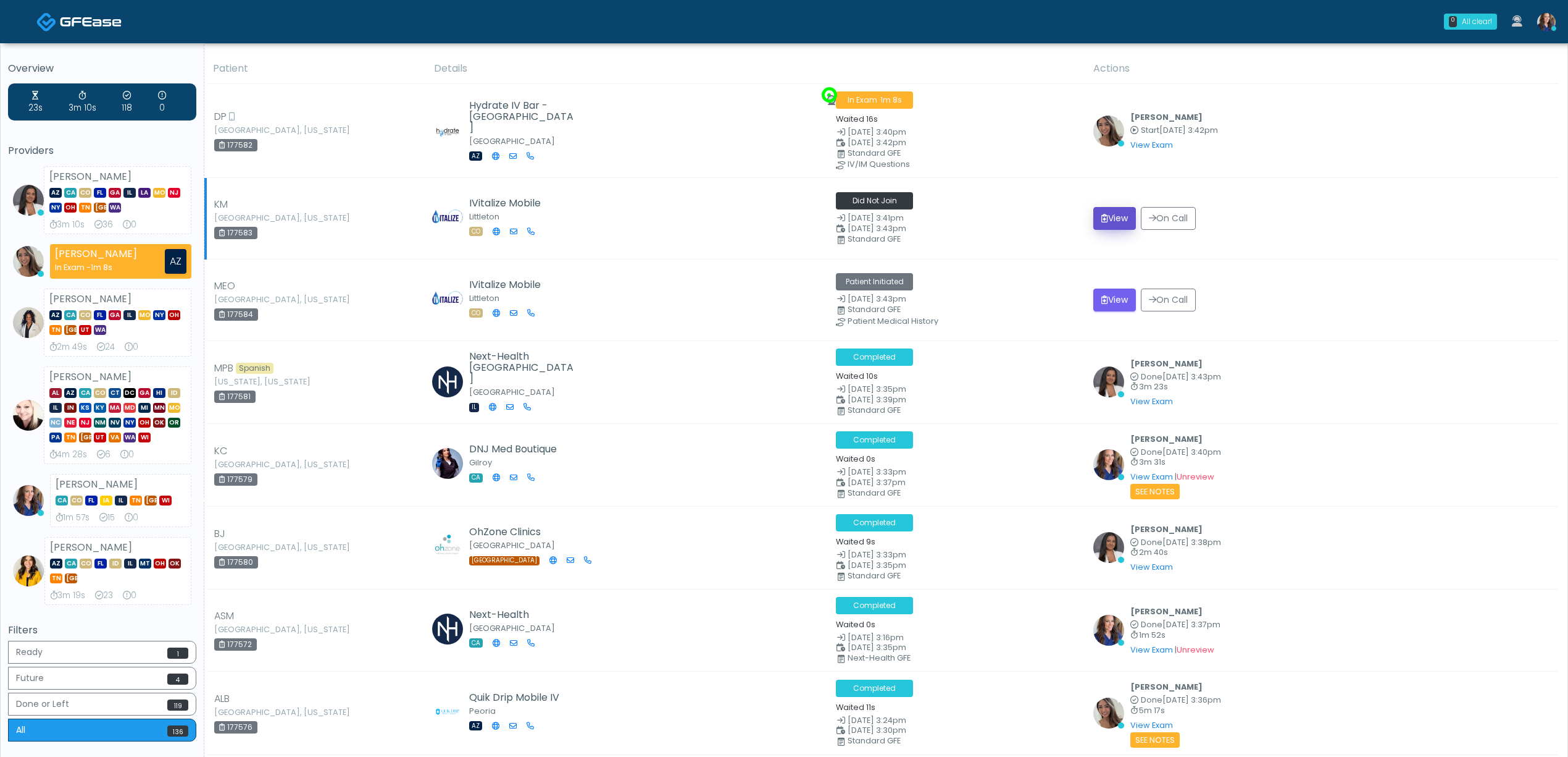
click at [1124, 215] on button "View" at bounding box center [1114, 217] width 43 height 23
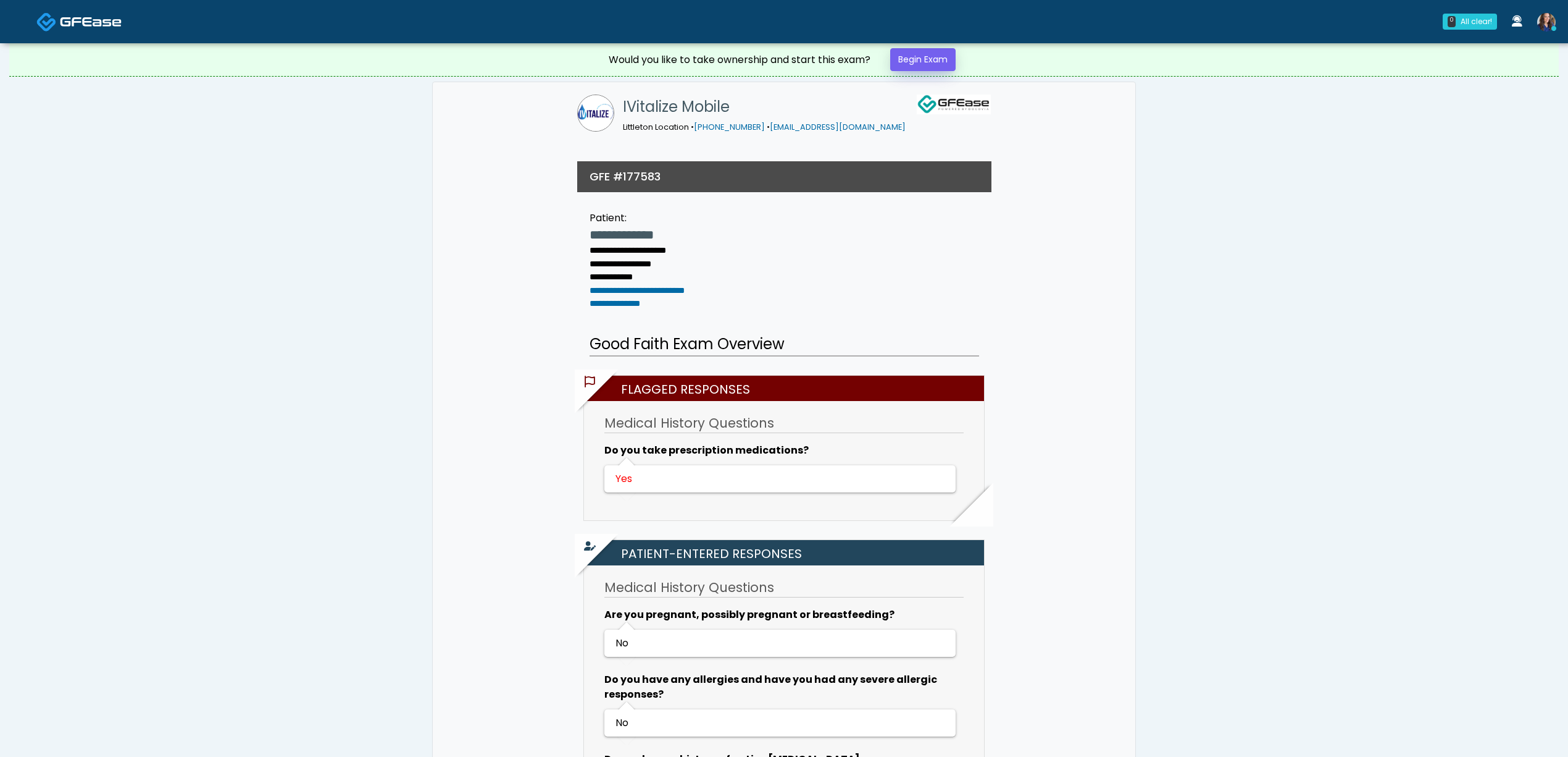
click at [920, 65] on link "Begin Exam" at bounding box center [923, 59] width 65 height 23
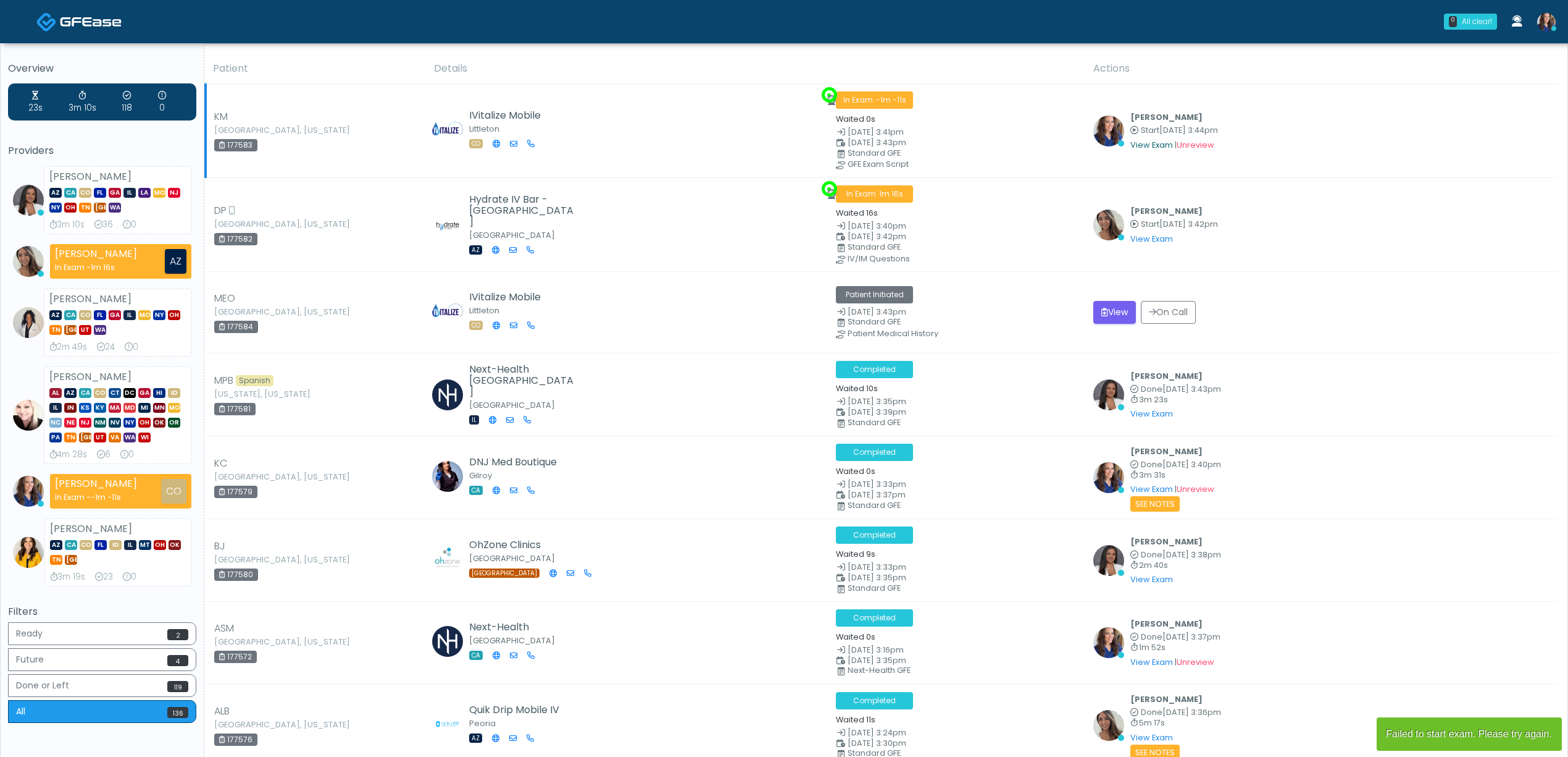
click at [1157, 139] on link "View Exam" at bounding box center [1151, 145] width 43 height 11
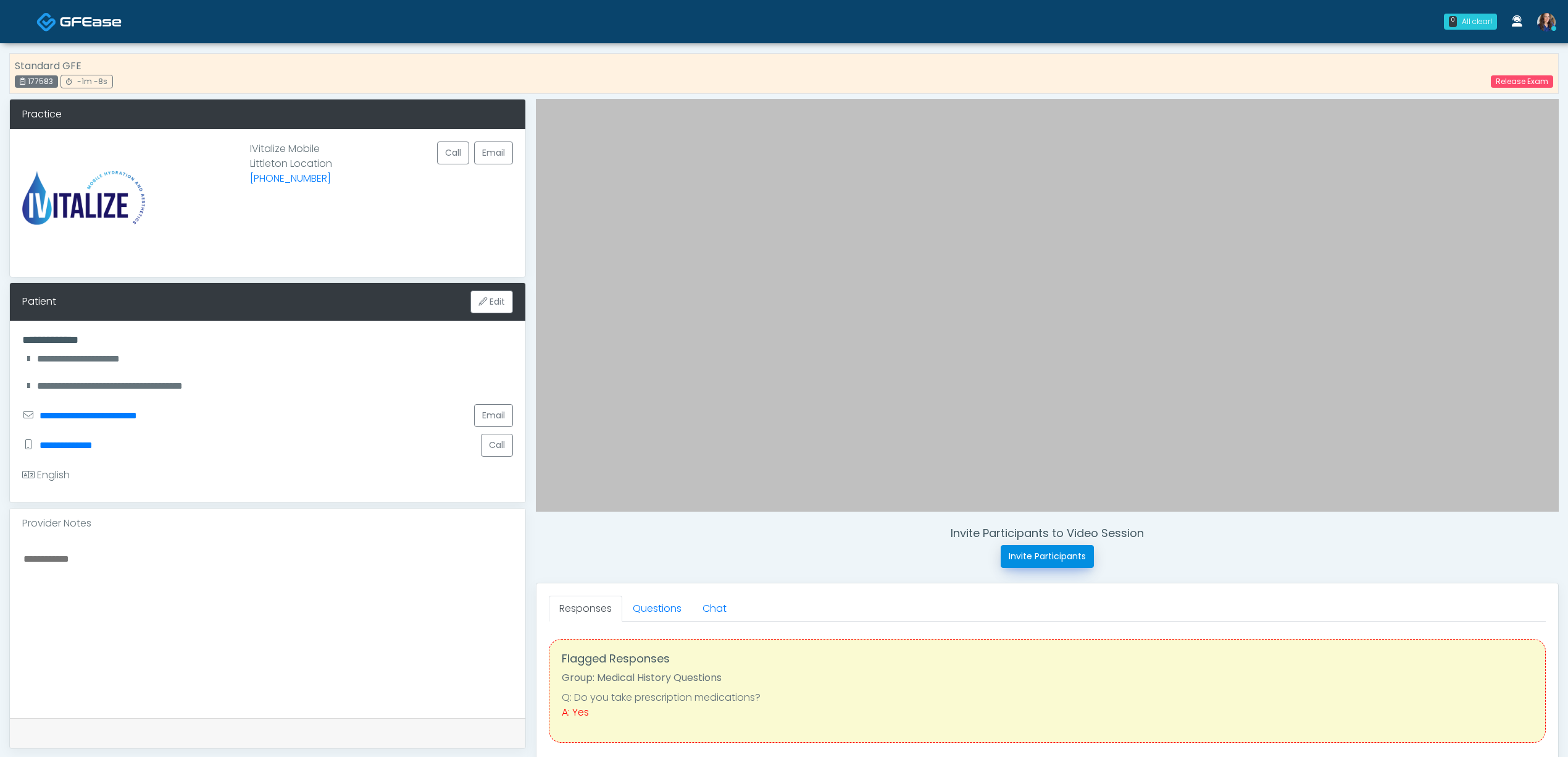
click at [1053, 563] on button "Invite Participants" at bounding box center [1048, 556] width 94 height 23
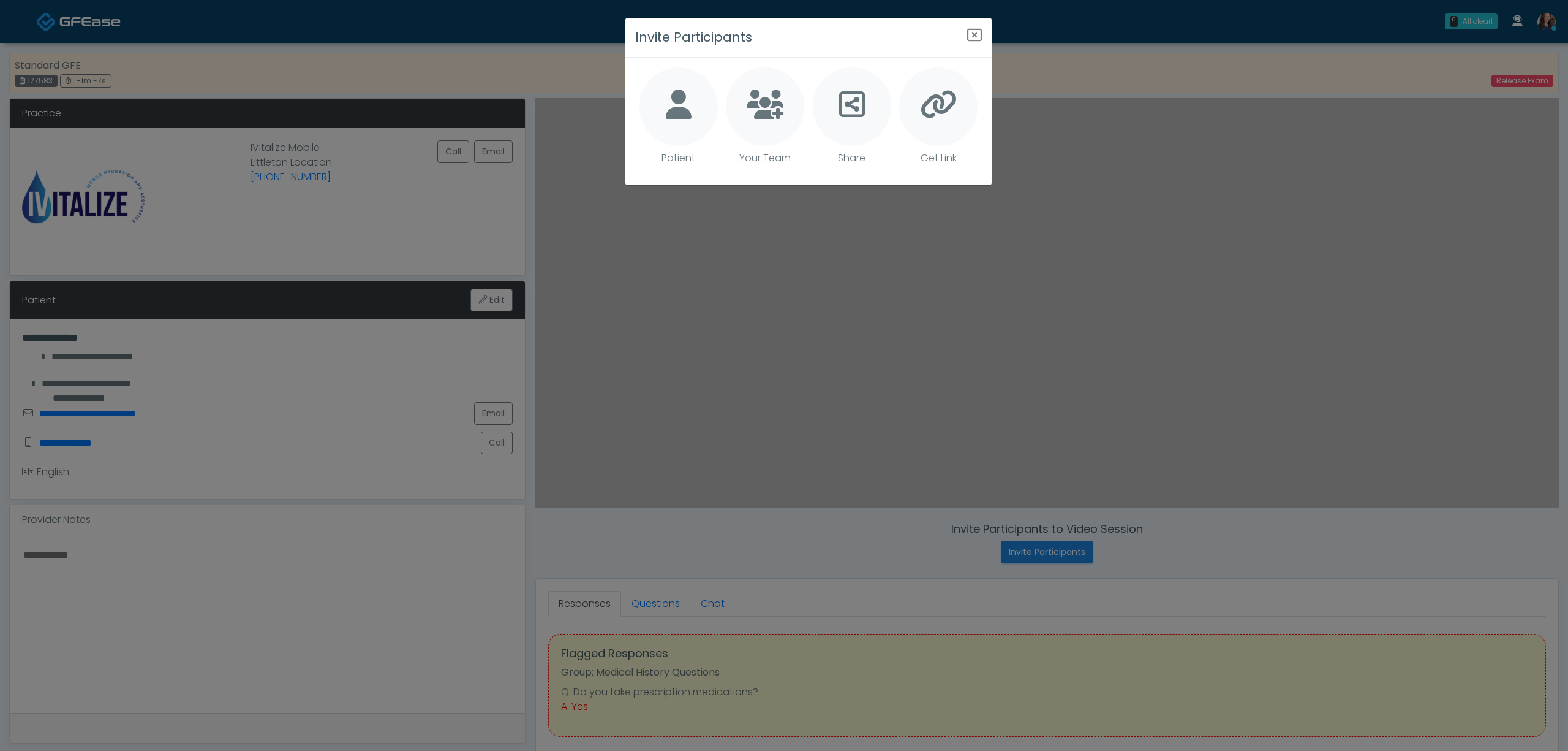
click at [689, 102] on div at bounding box center [678, 107] width 78 height 79
type textarea "**********"
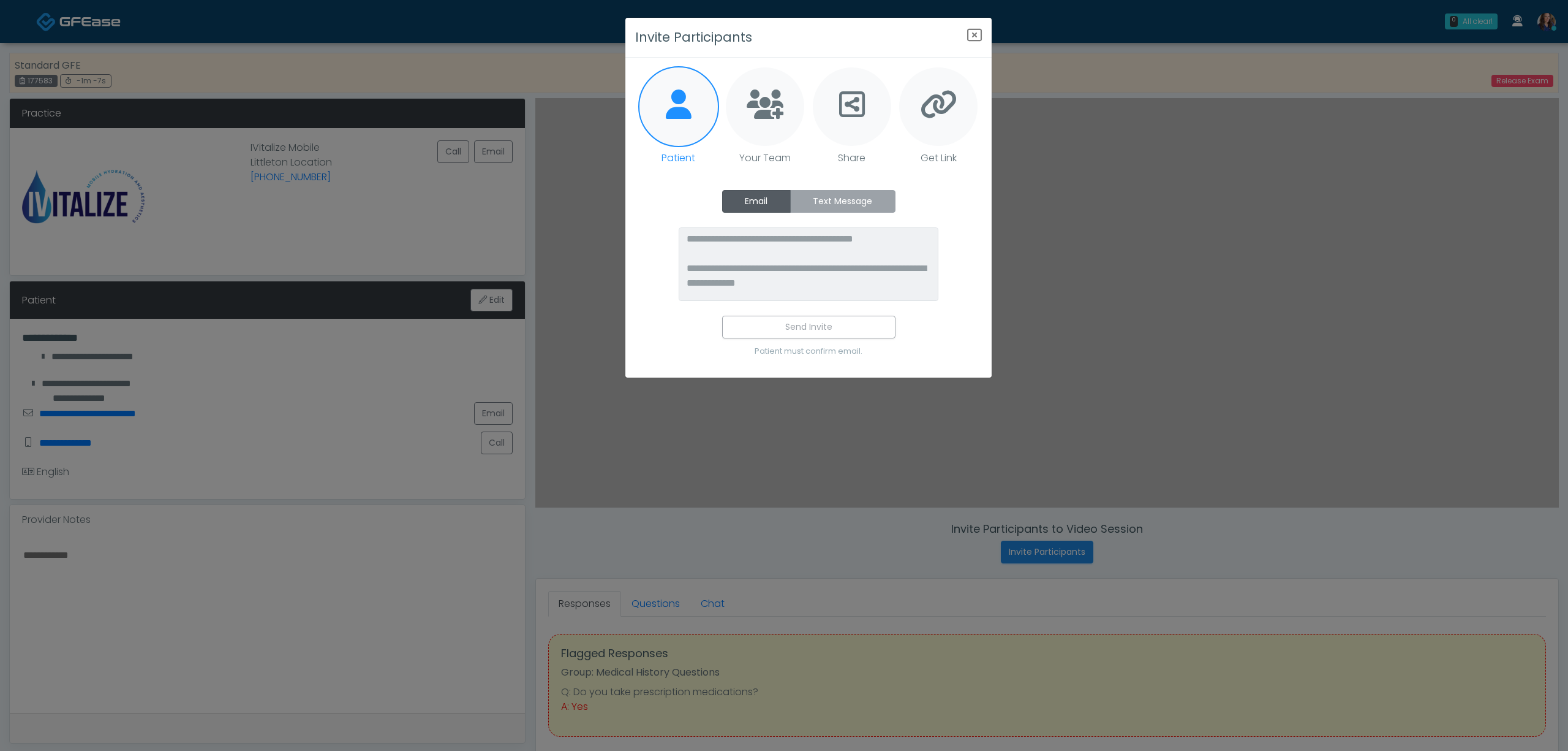
click at [826, 199] on label "Text Message" at bounding box center [843, 200] width 106 height 23
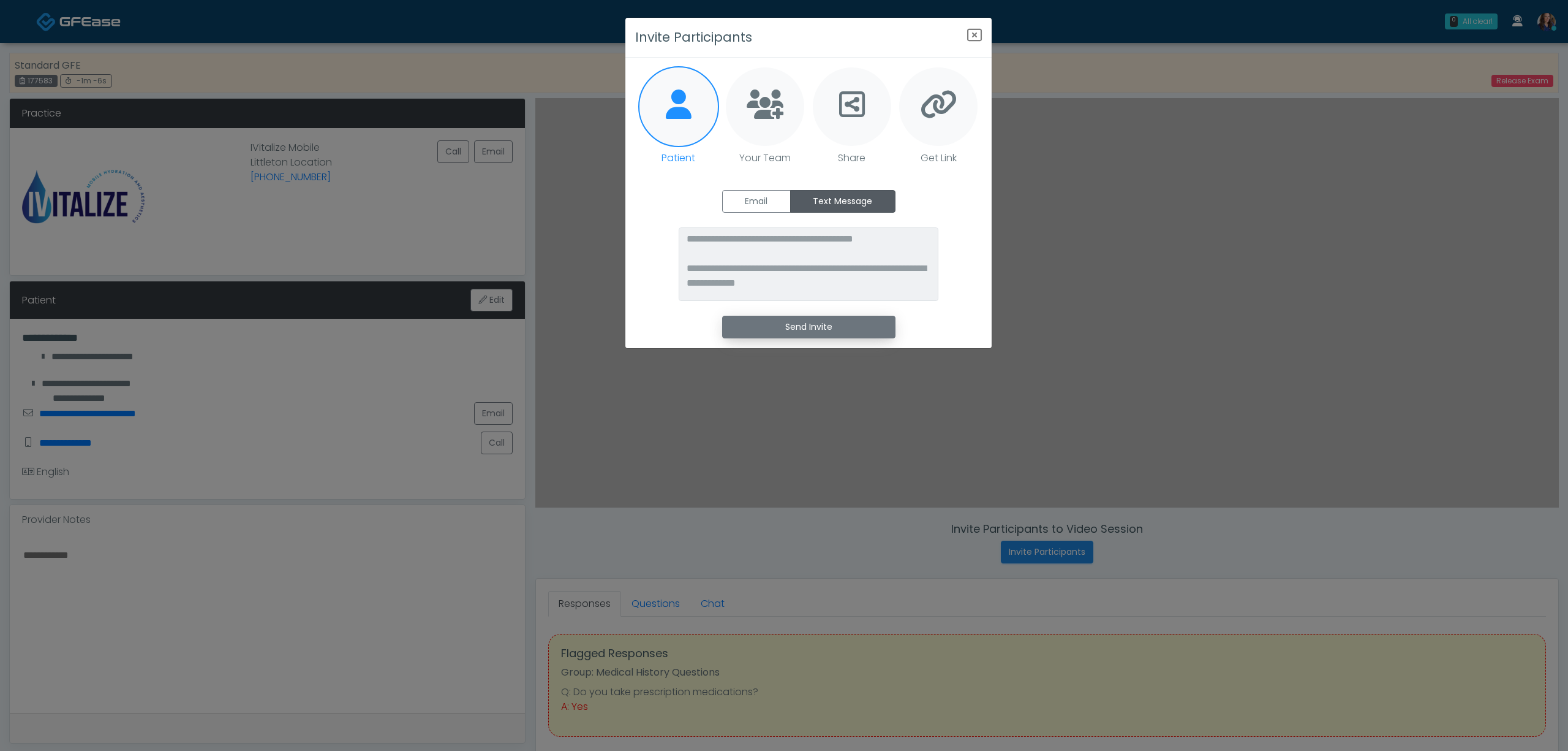
click at [815, 320] on button "Send Invite" at bounding box center [808, 327] width 173 height 23
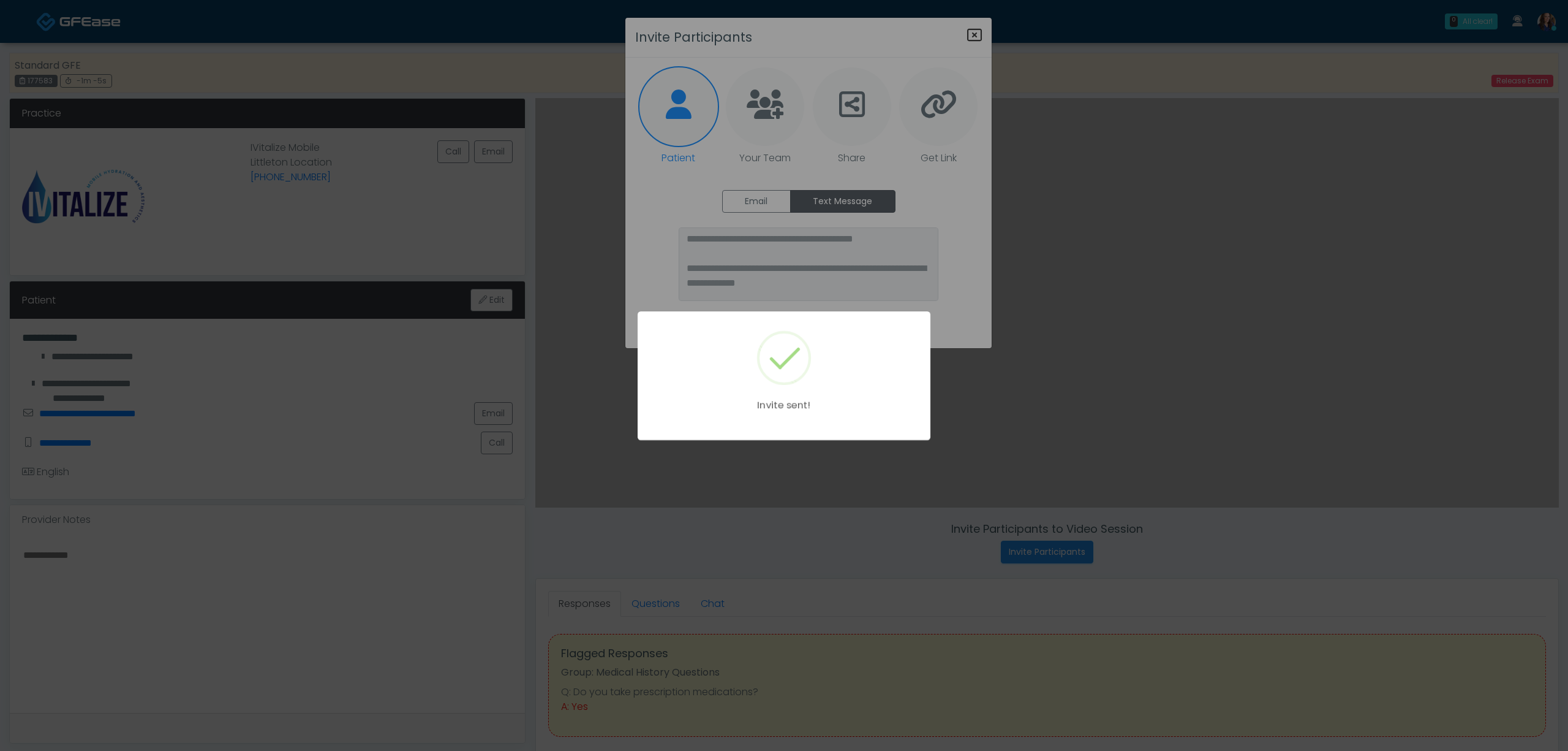
click at [973, 32] on div "Invite sent!" at bounding box center [784, 376] width 1568 height 751
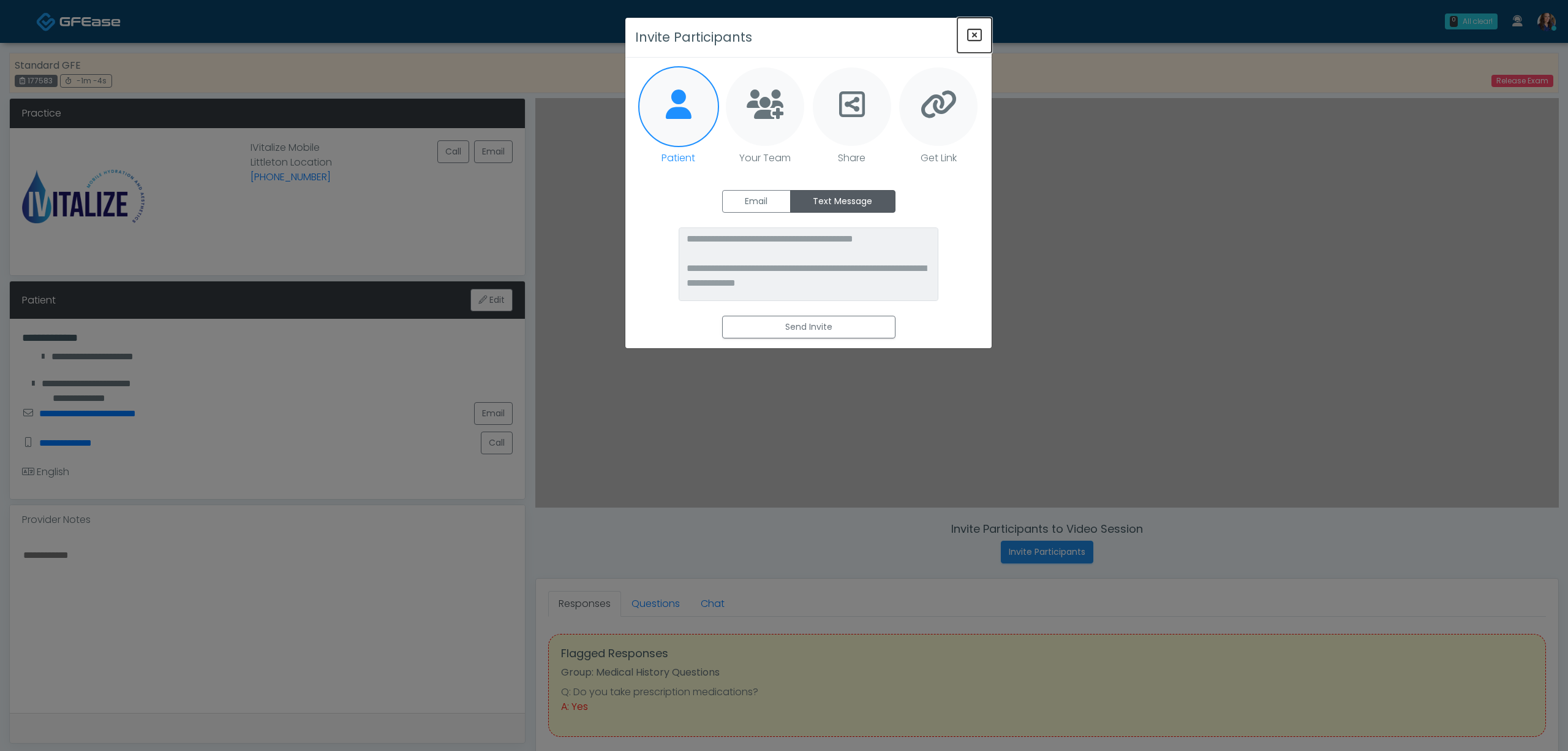
drag, startPoint x: 975, startPoint y: 32, endPoint x: 1031, endPoint y: 62, distance: 63.5
click at [973, 32] on icon "Close" at bounding box center [974, 35] width 14 height 14
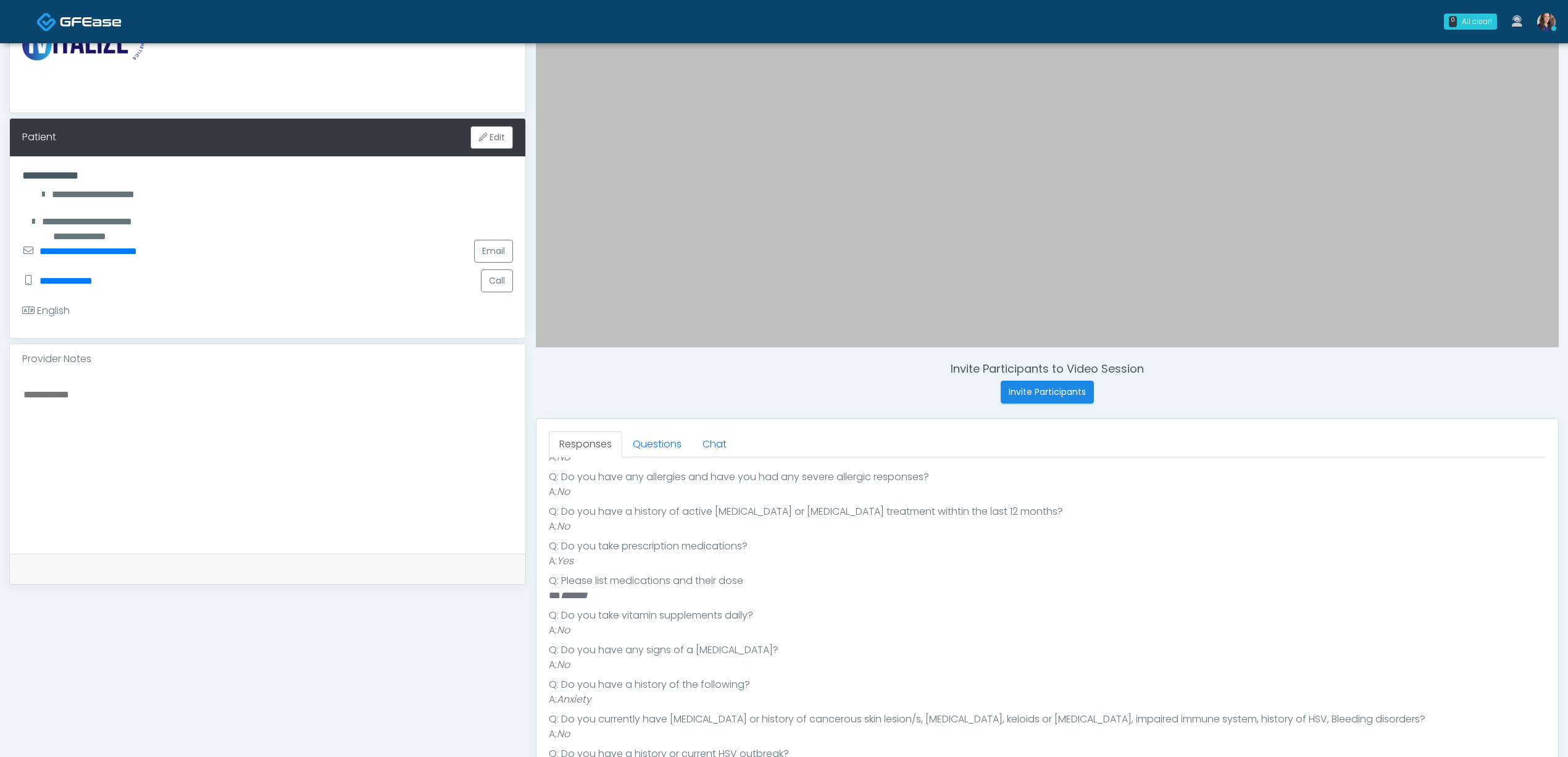
scroll to position [247, 0]
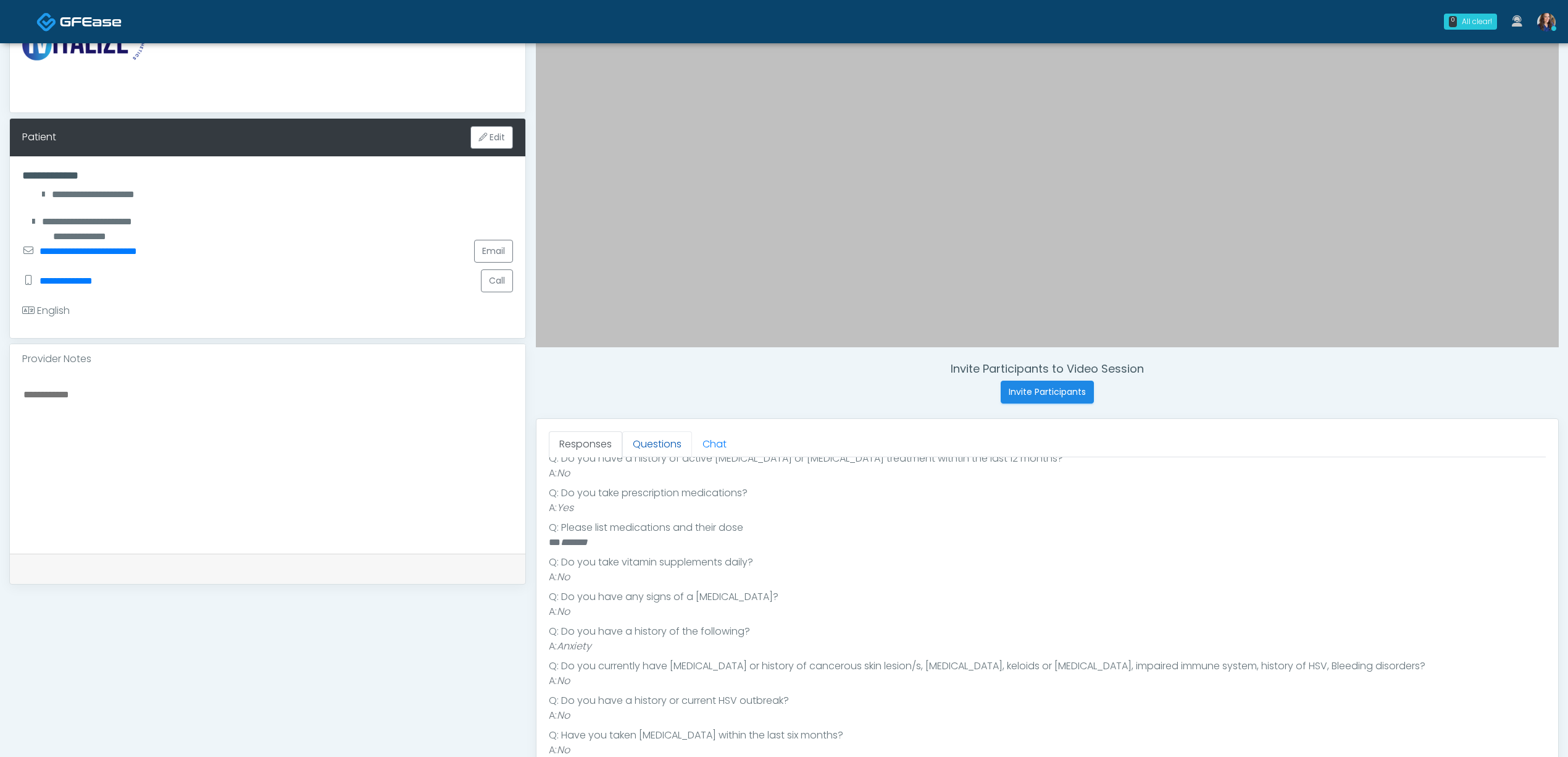
click at [633, 438] on link "Questions" at bounding box center [657, 444] width 70 height 26
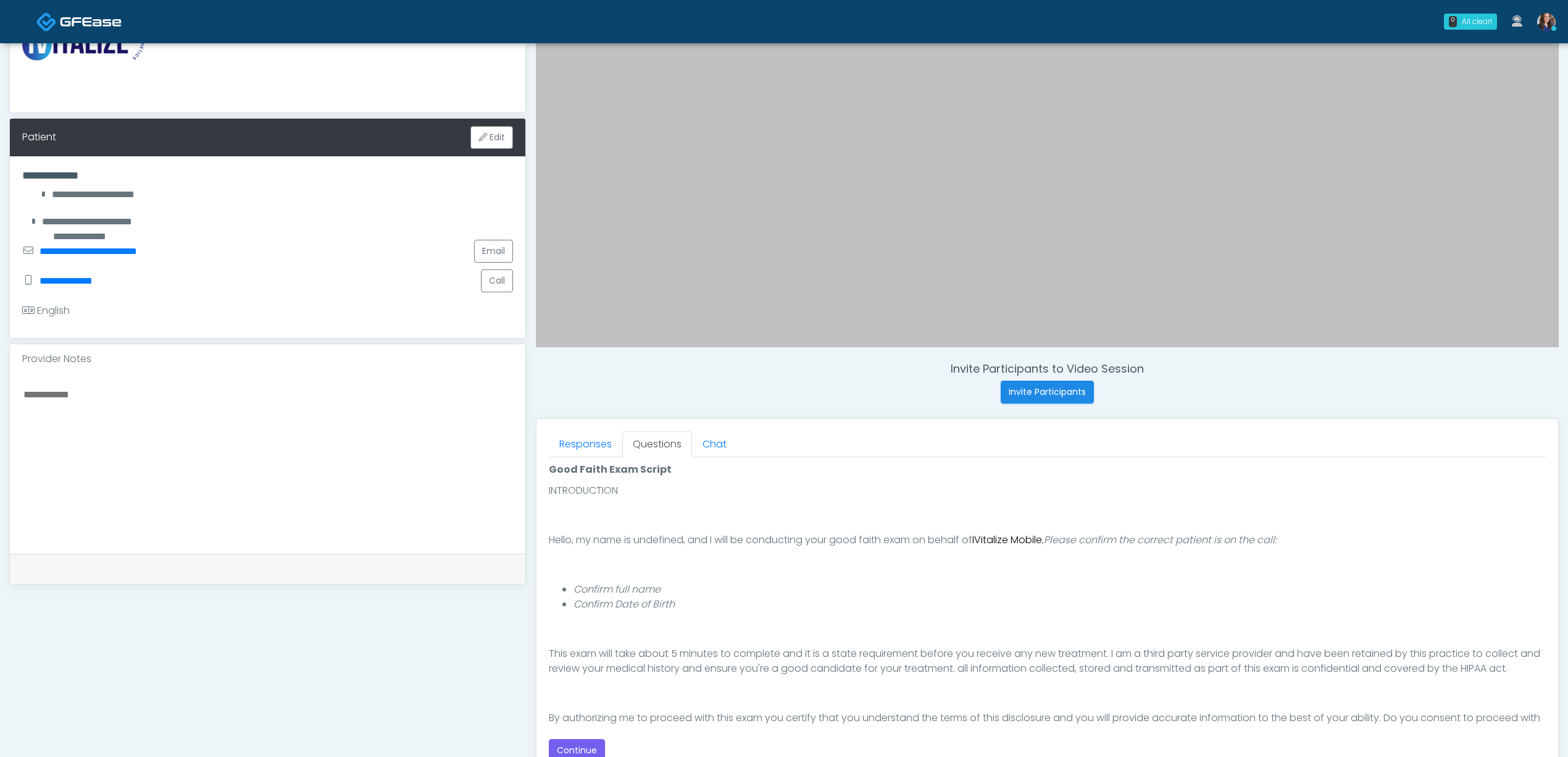
scroll to position [82, 0]
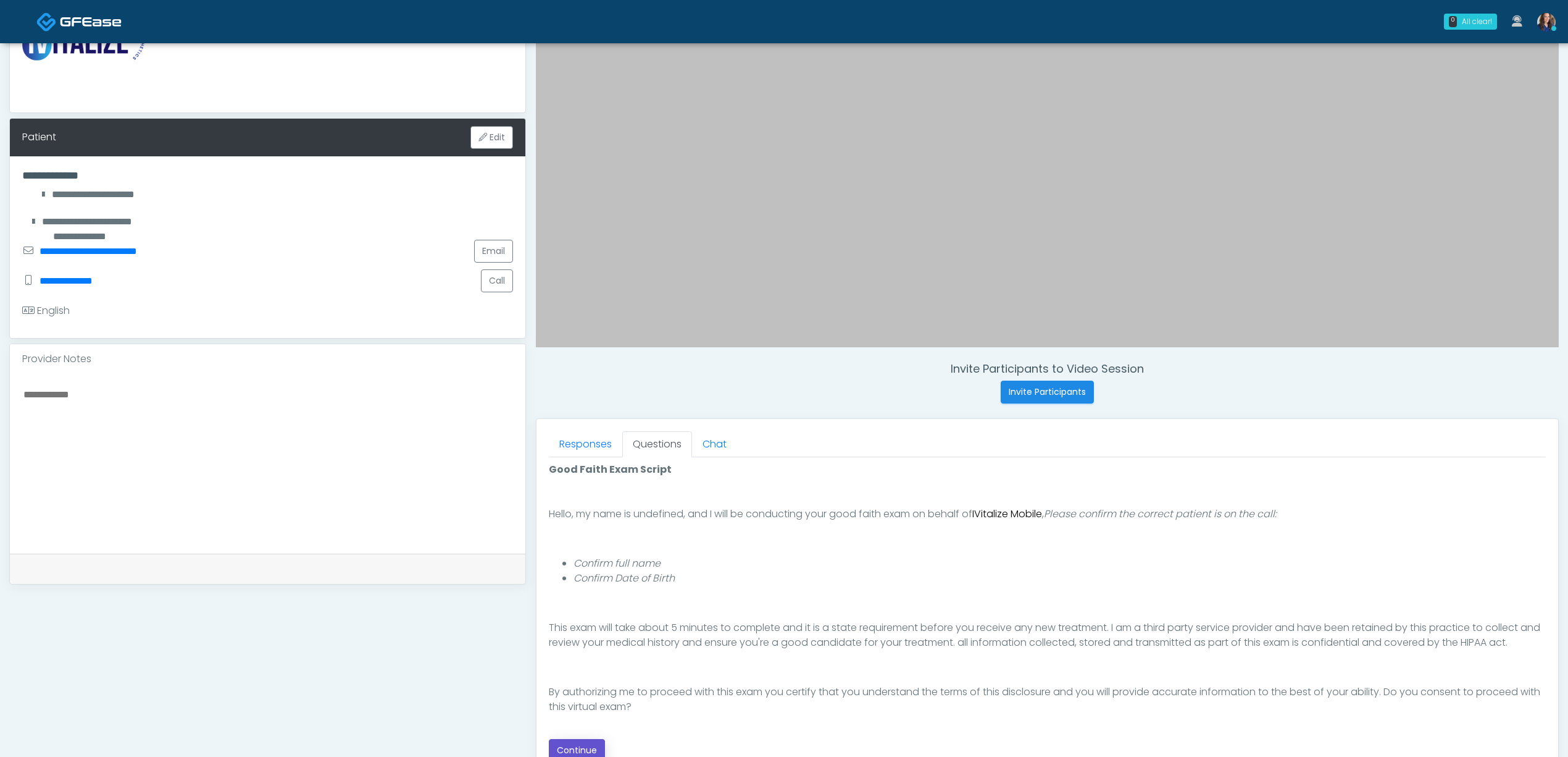
click at [578, 749] on button "Continue" at bounding box center [578, 750] width 56 height 23
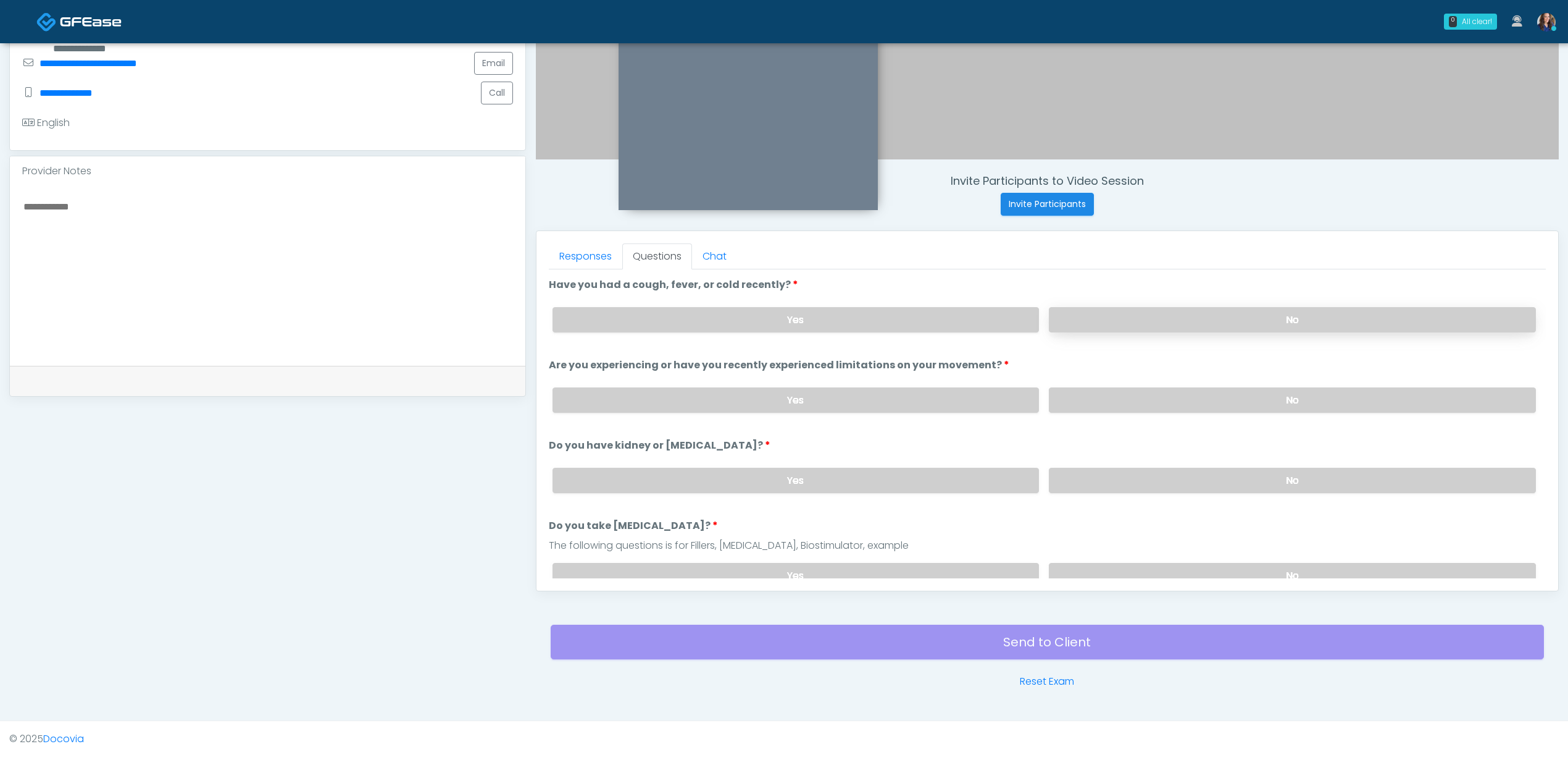
click at [1115, 315] on label "No" at bounding box center [1292, 319] width 487 height 25
drag, startPoint x: 1112, startPoint y: 401, endPoint x: 1111, endPoint y: 442, distance: 41.0
click at [1112, 403] on label "No" at bounding box center [1292, 400] width 487 height 25
click at [1105, 480] on label "No" at bounding box center [1292, 480] width 487 height 25
click at [1110, 574] on label "No" at bounding box center [1292, 575] width 487 height 25
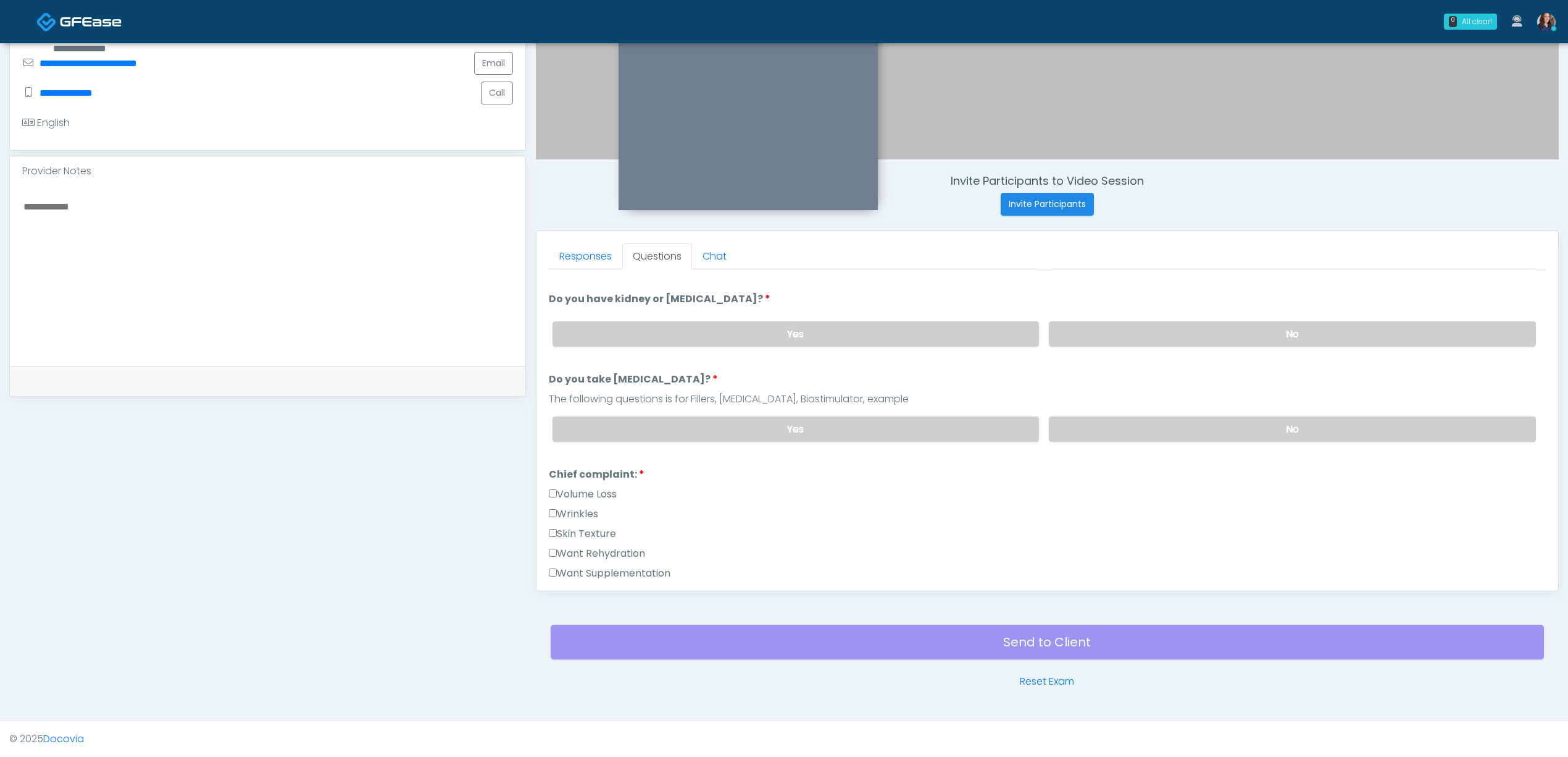
scroll to position [247, 0]
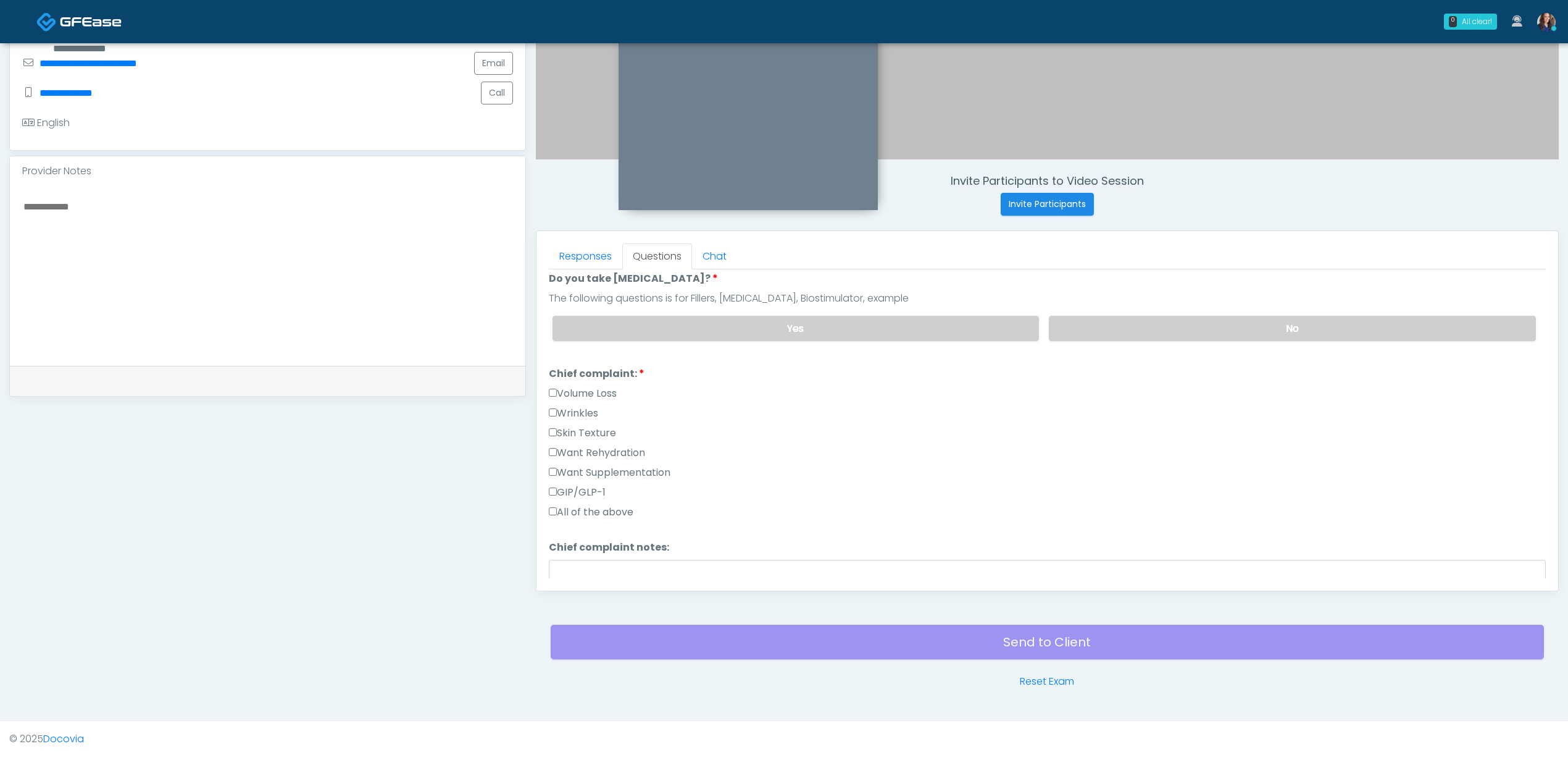
click at [603, 470] on label "Want Supplementation" at bounding box center [610, 472] width 122 height 15
click at [618, 448] on label "Want Rehydration" at bounding box center [598, 453] width 96 height 15
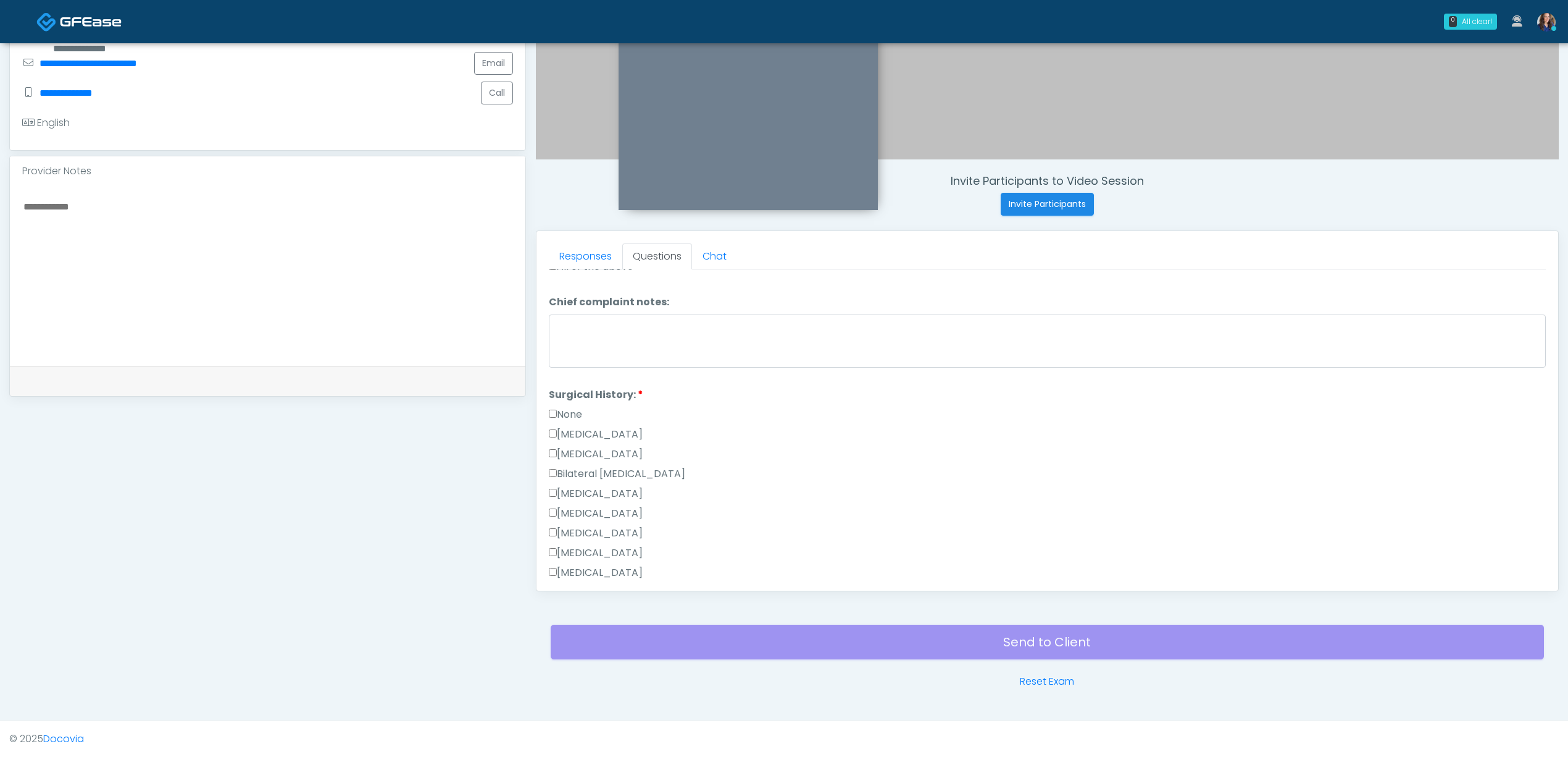
scroll to position [494, 0]
click at [576, 413] on label "None" at bounding box center [566, 412] width 34 height 15
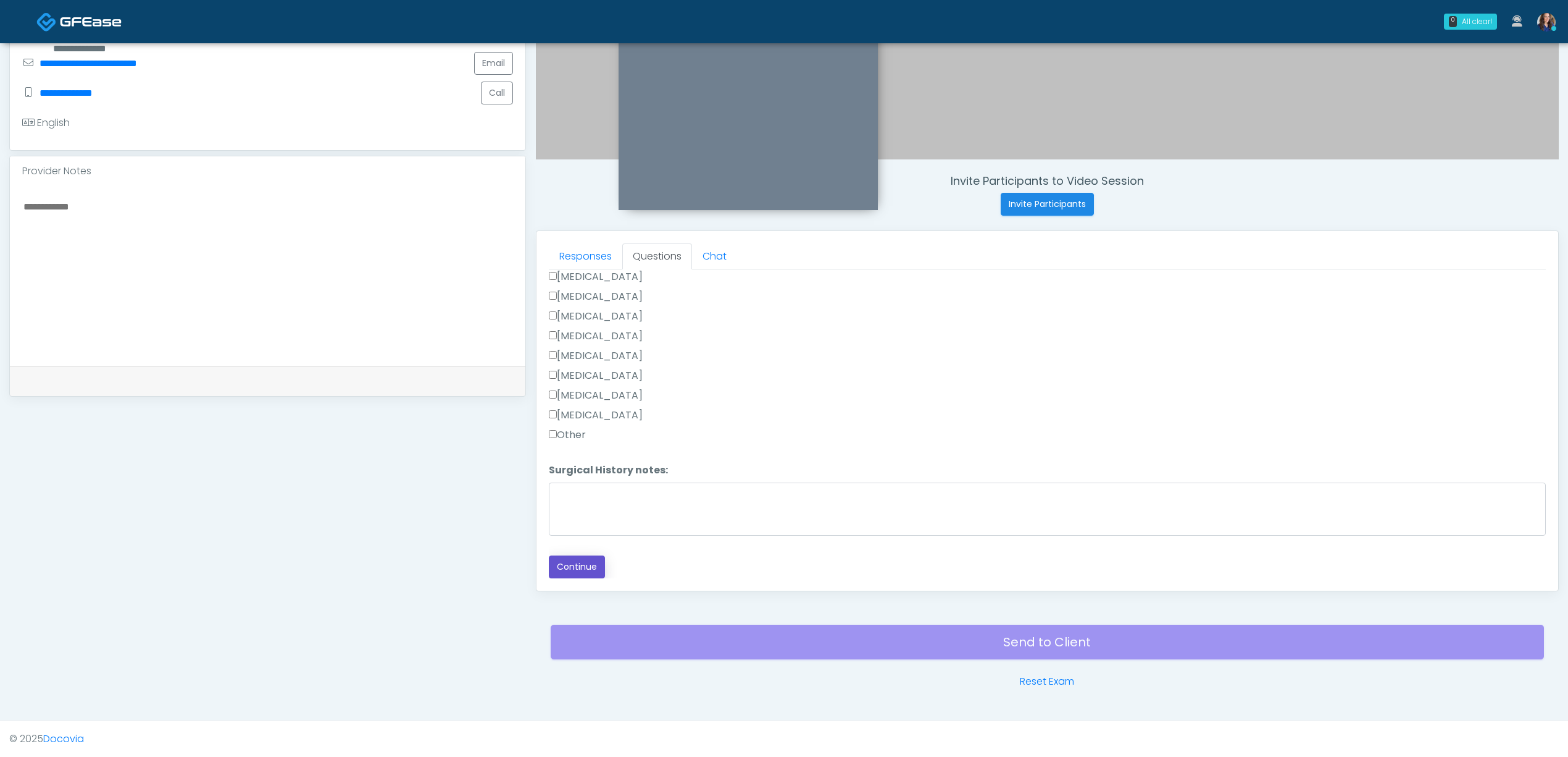
click at [594, 569] on button "Continue" at bounding box center [578, 566] width 56 height 23
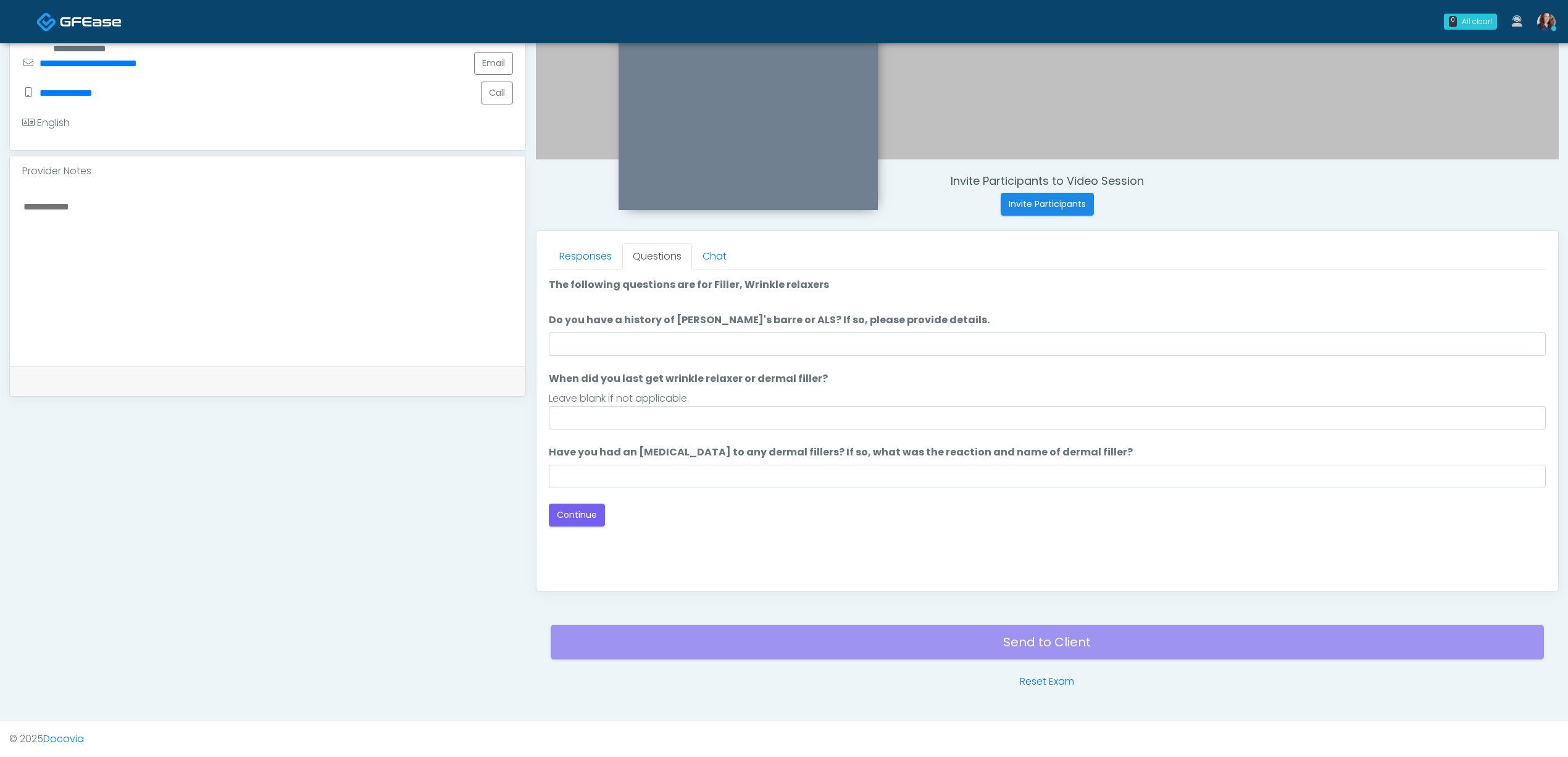
scroll to position [0, 0]
click at [665, 413] on input "When did you last get wrinkle relaxer or dermal filler?" at bounding box center [1048, 418] width 997 height 24
type input "*"
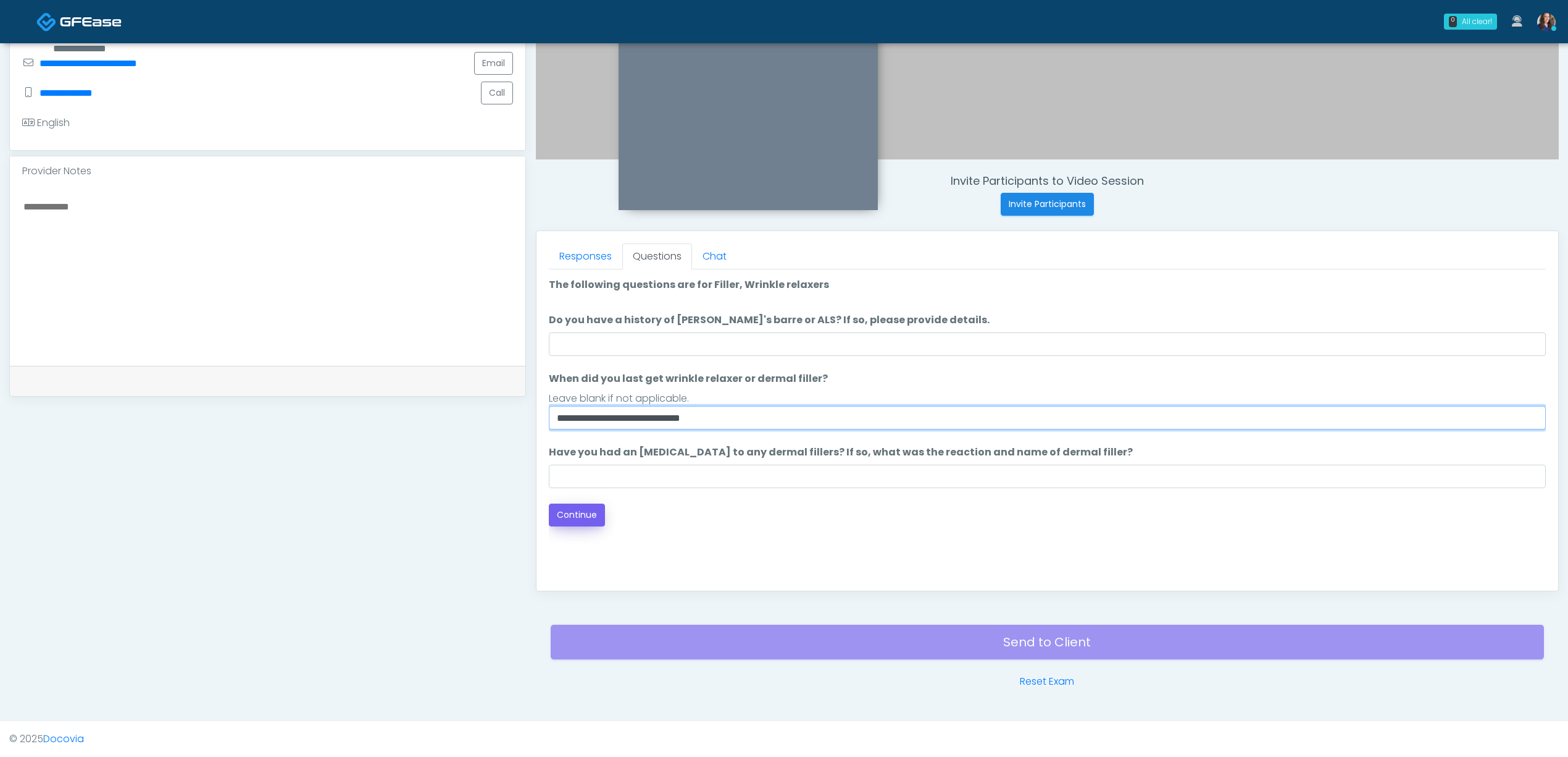
type input "**********"
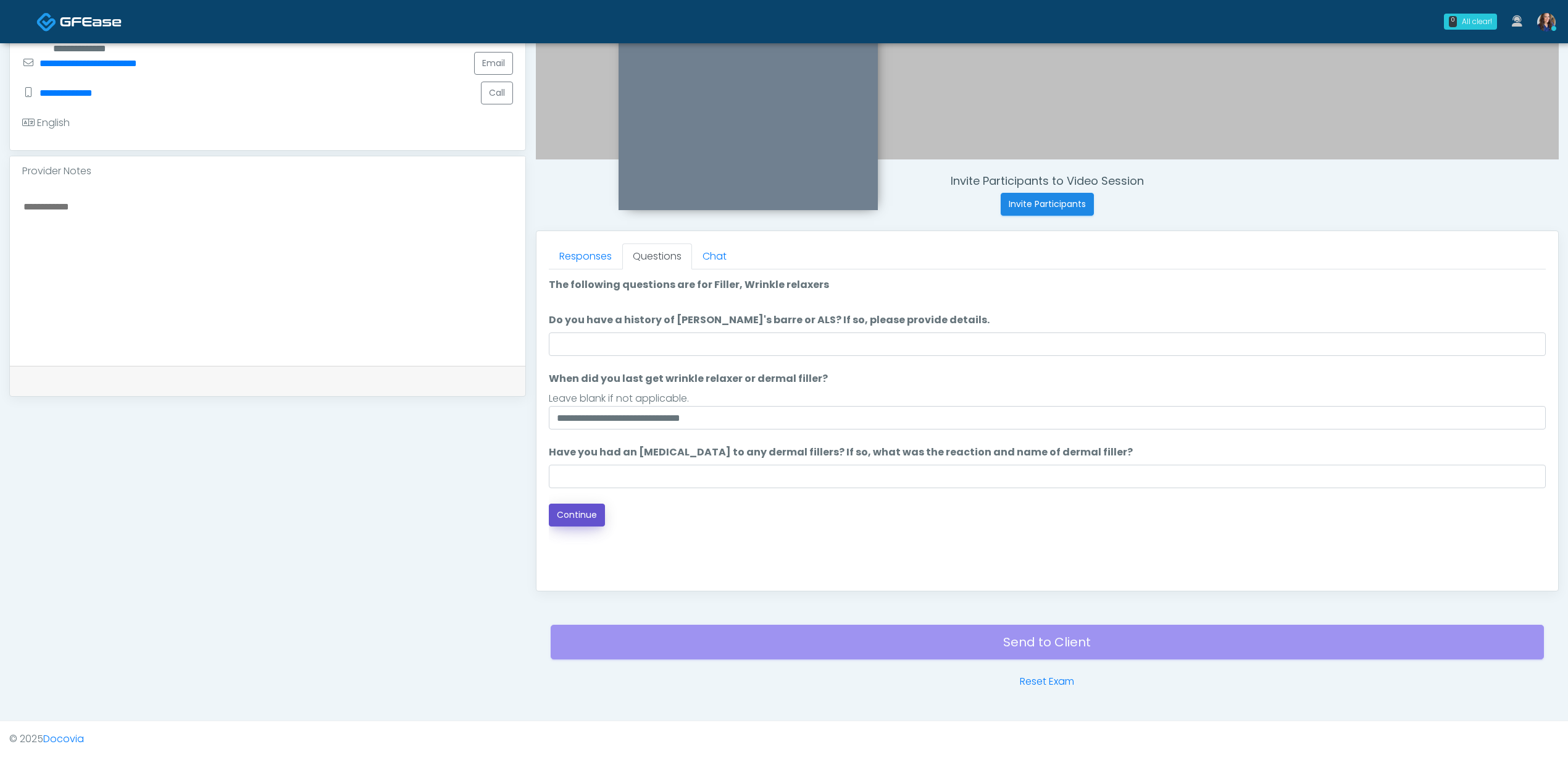
drag, startPoint x: 573, startPoint y: 507, endPoint x: 598, endPoint y: 511, distance: 25.3
click at [572, 507] on button "Continue" at bounding box center [578, 514] width 56 height 23
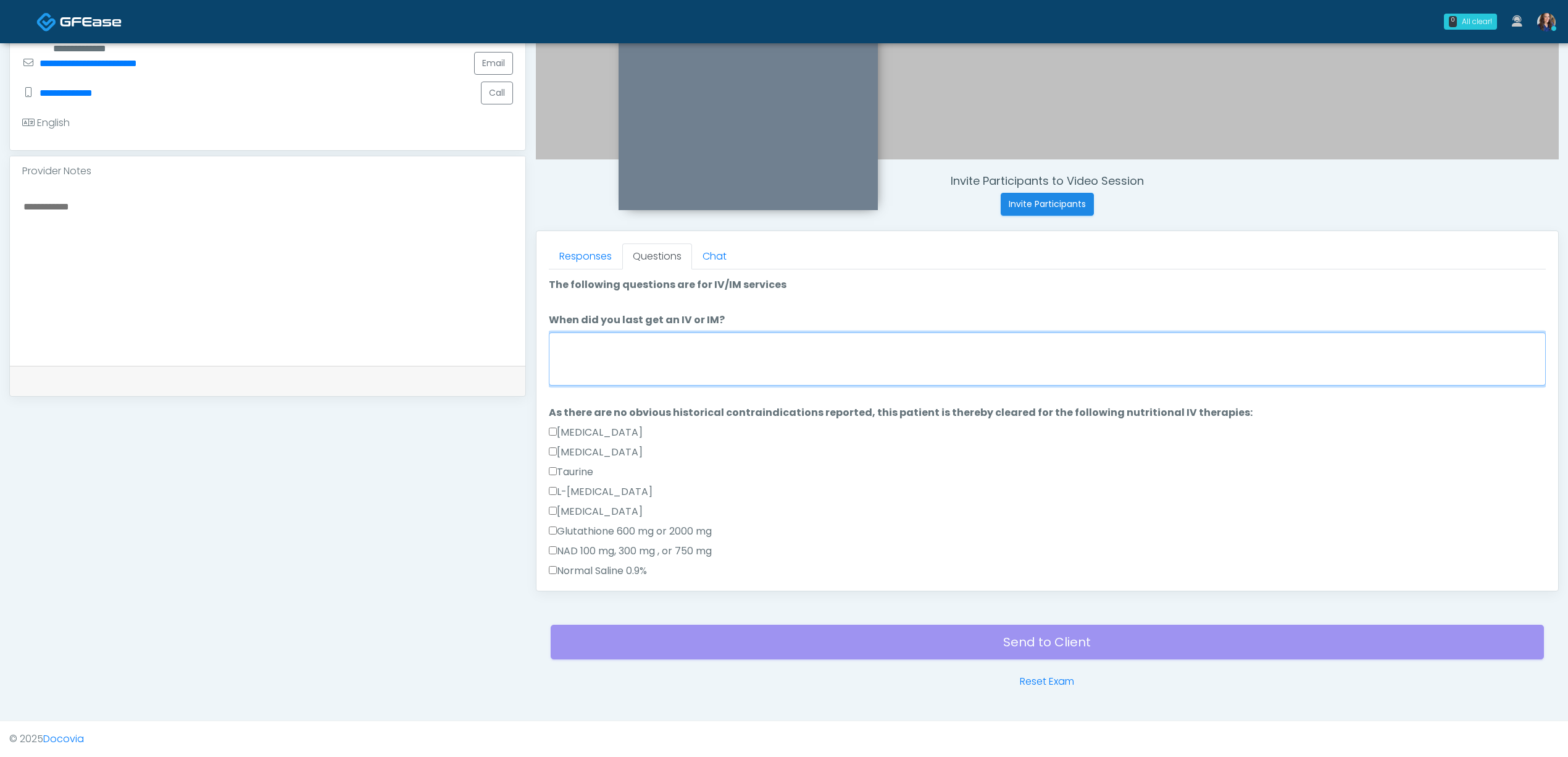
drag, startPoint x: 649, startPoint y: 359, endPoint x: 662, endPoint y: 361, distance: 13.2
click at [650, 359] on textarea "When did you last get an IV or IM?" at bounding box center [1048, 358] width 997 height 53
type textarea "*"
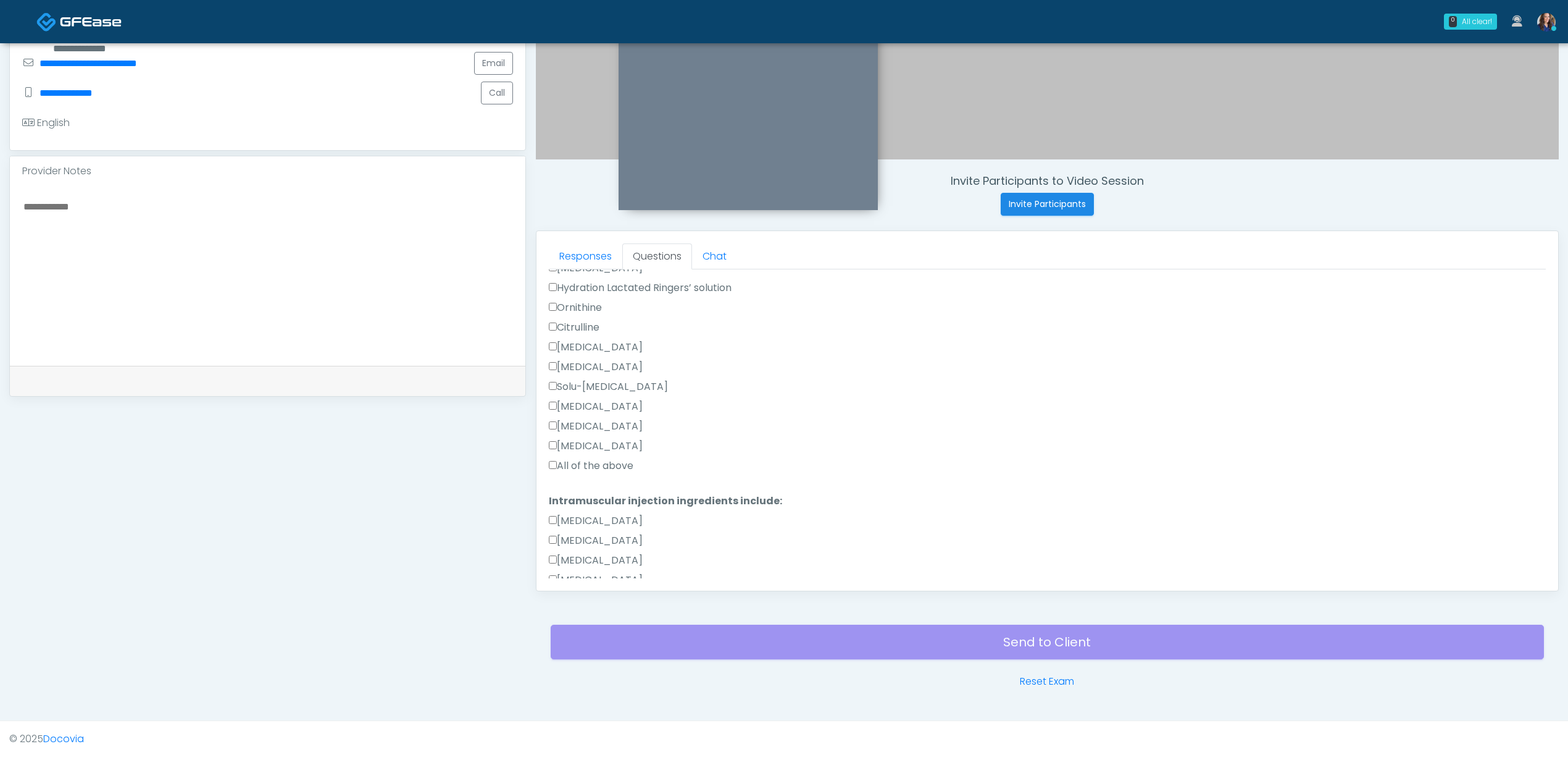
scroll to position [494, 0]
type textarea "**********"
click at [586, 452] on label "All of the above" at bounding box center [591, 452] width 85 height 15
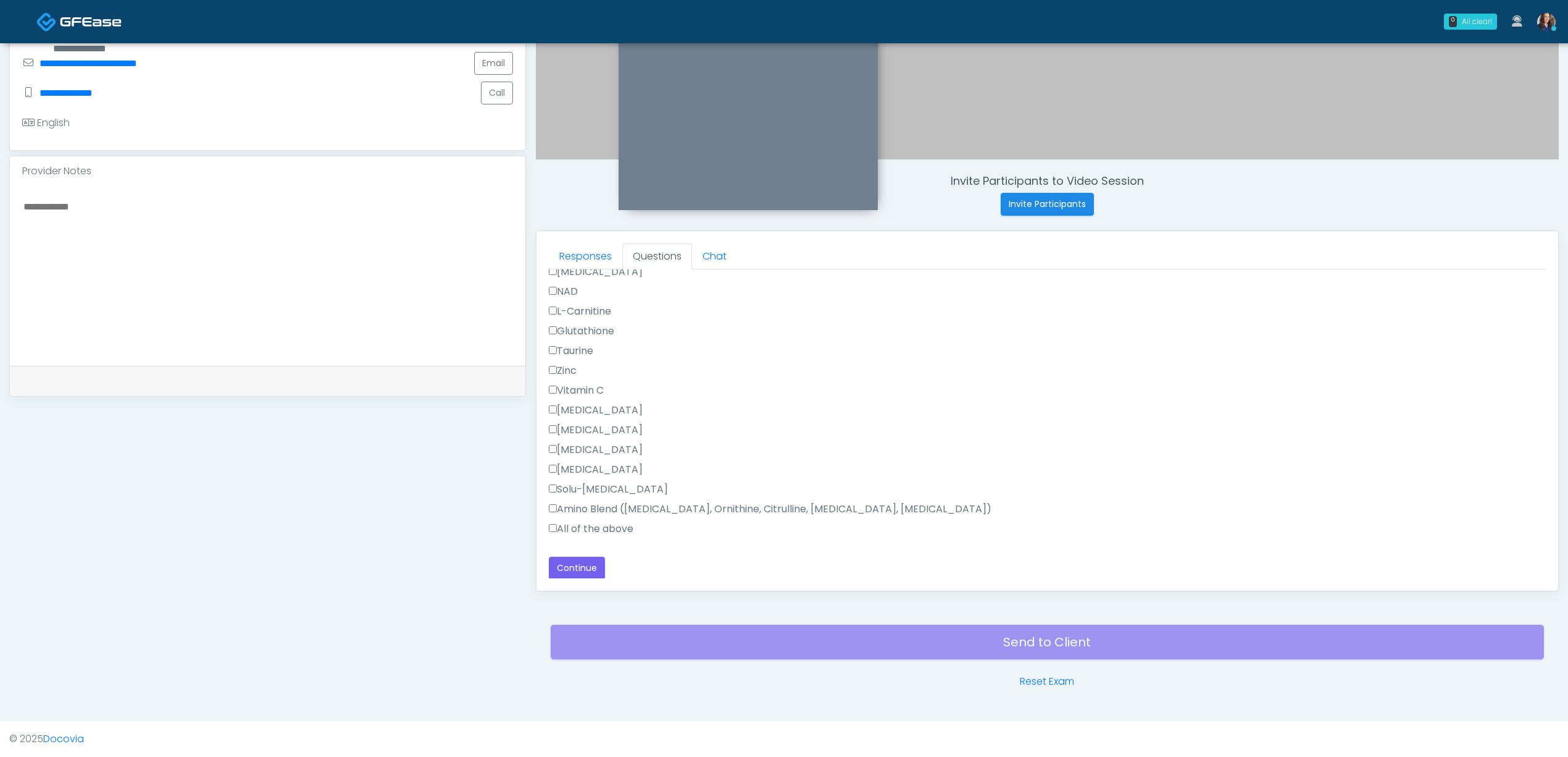
scroll to position [791, 0]
click at [584, 524] on label "All of the above" at bounding box center [591, 528] width 85 height 15
drag, startPoint x: 587, startPoint y: 528, endPoint x: 580, endPoint y: 563, distance: 35.7
click at [588, 530] on label "All of the above" at bounding box center [591, 528] width 85 height 15
click at [576, 569] on button "Continue" at bounding box center [578, 566] width 56 height 23
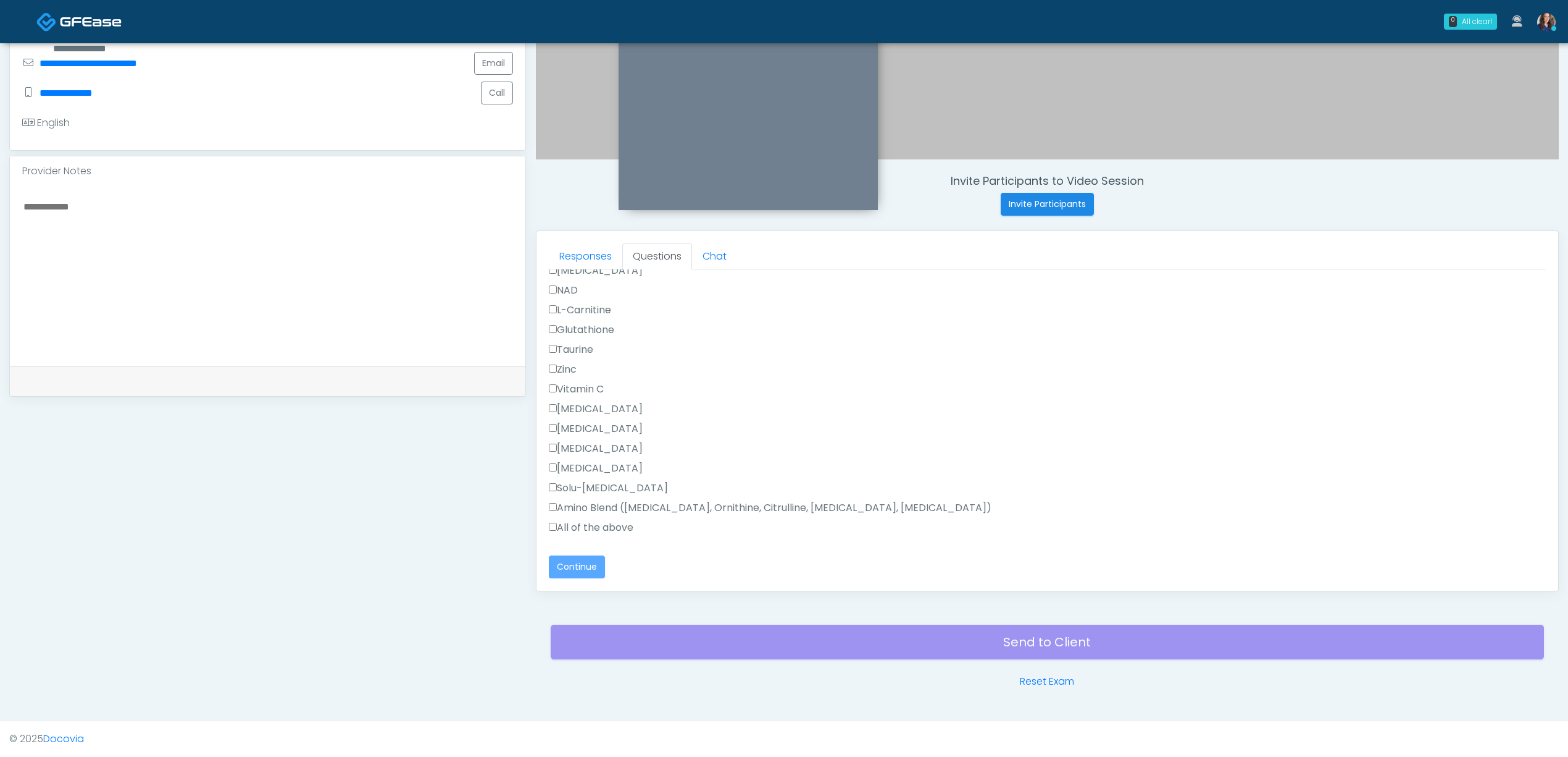
scroll to position [0, 0]
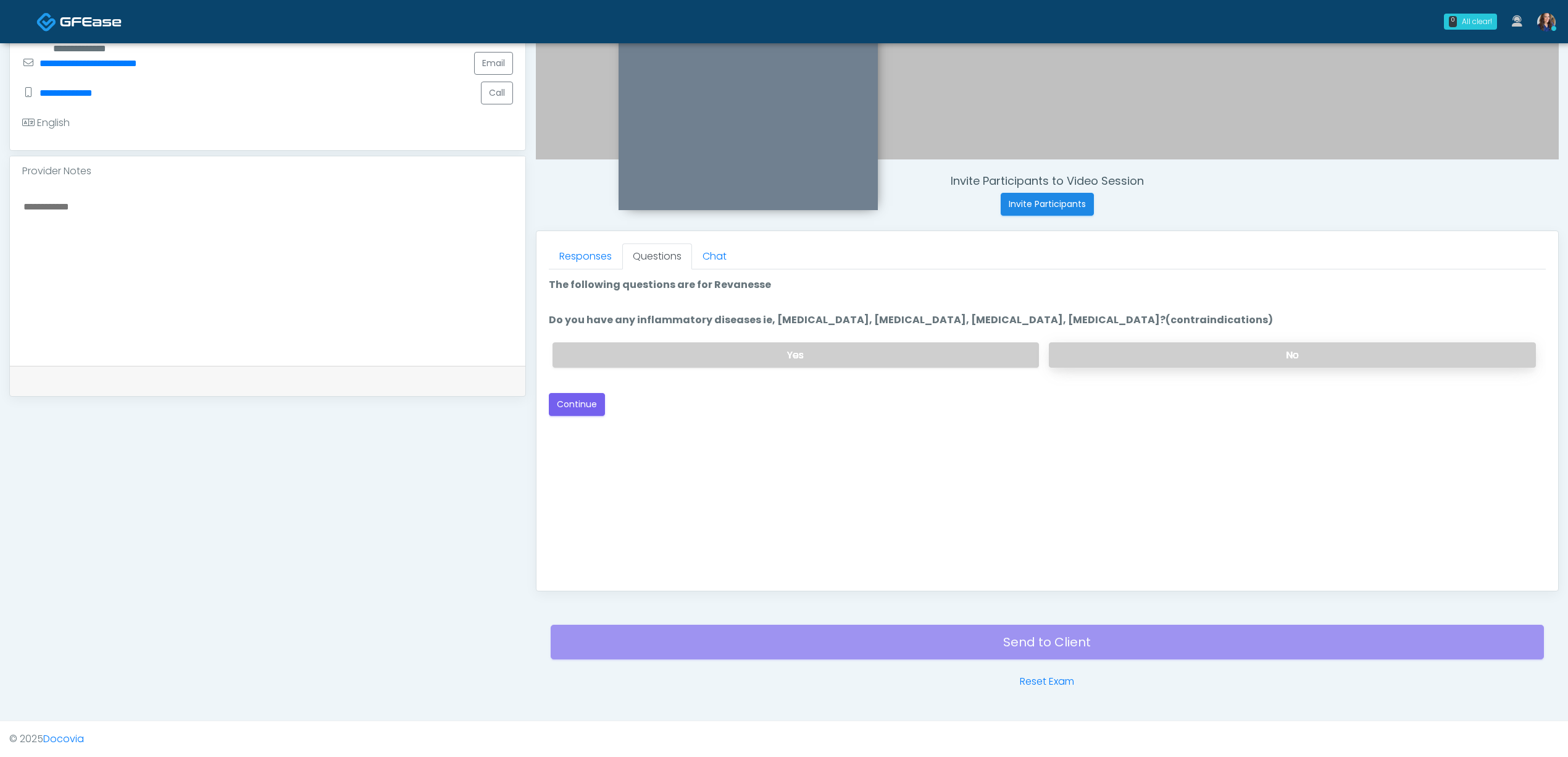
click at [1188, 356] on label "No" at bounding box center [1292, 355] width 487 height 25
click at [586, 403] on button "Continue" at bounding box center [578, 404] width 56 height 23
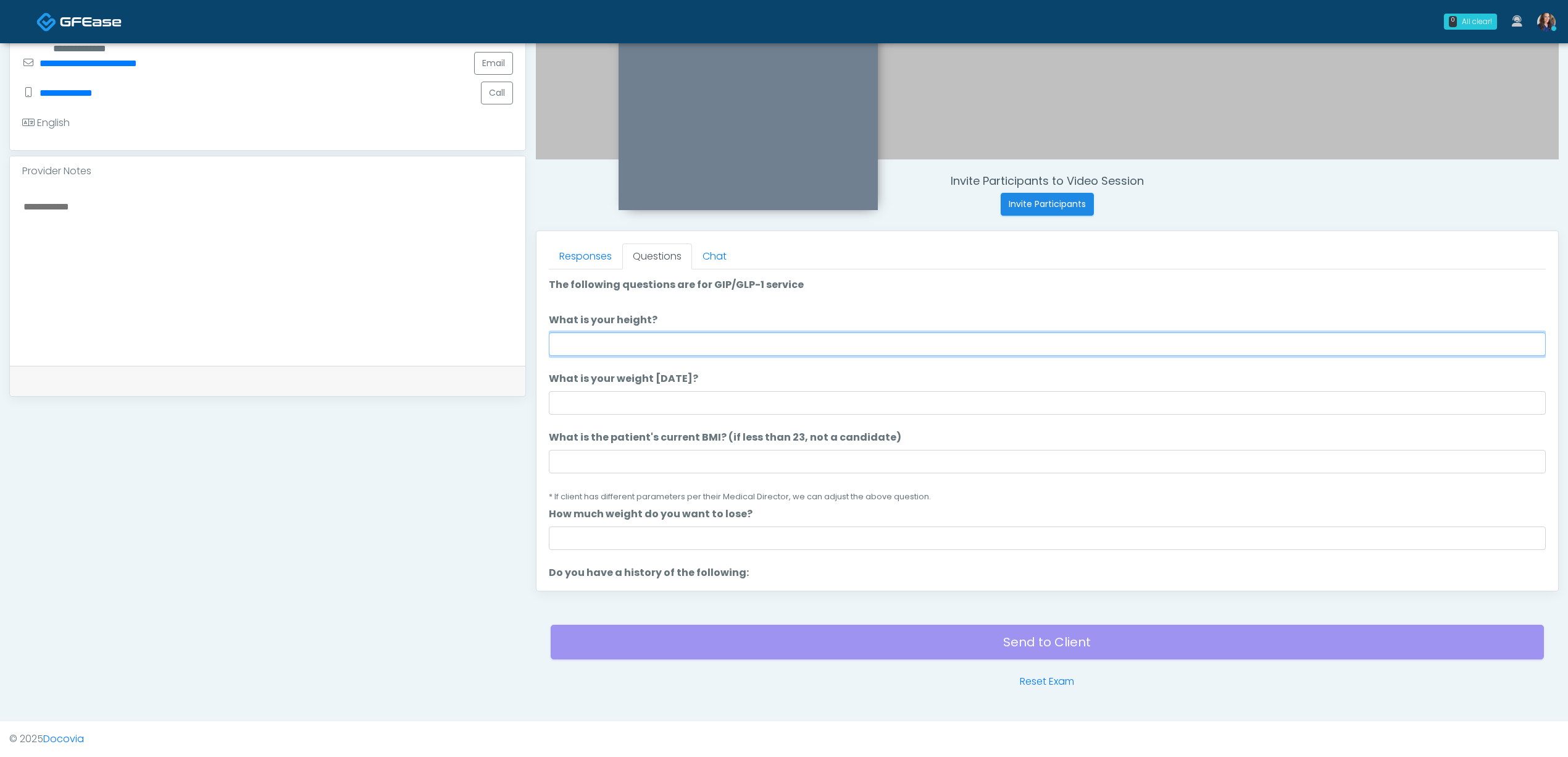
click at [813, 341] on input "What is your height?" at bounding box center [1048, 344] width 997 height 24
type input "*****"
click at [708, 404] on input "What is your weight [DATE]?" at bounding box center [1048, 403] width 997 height 24
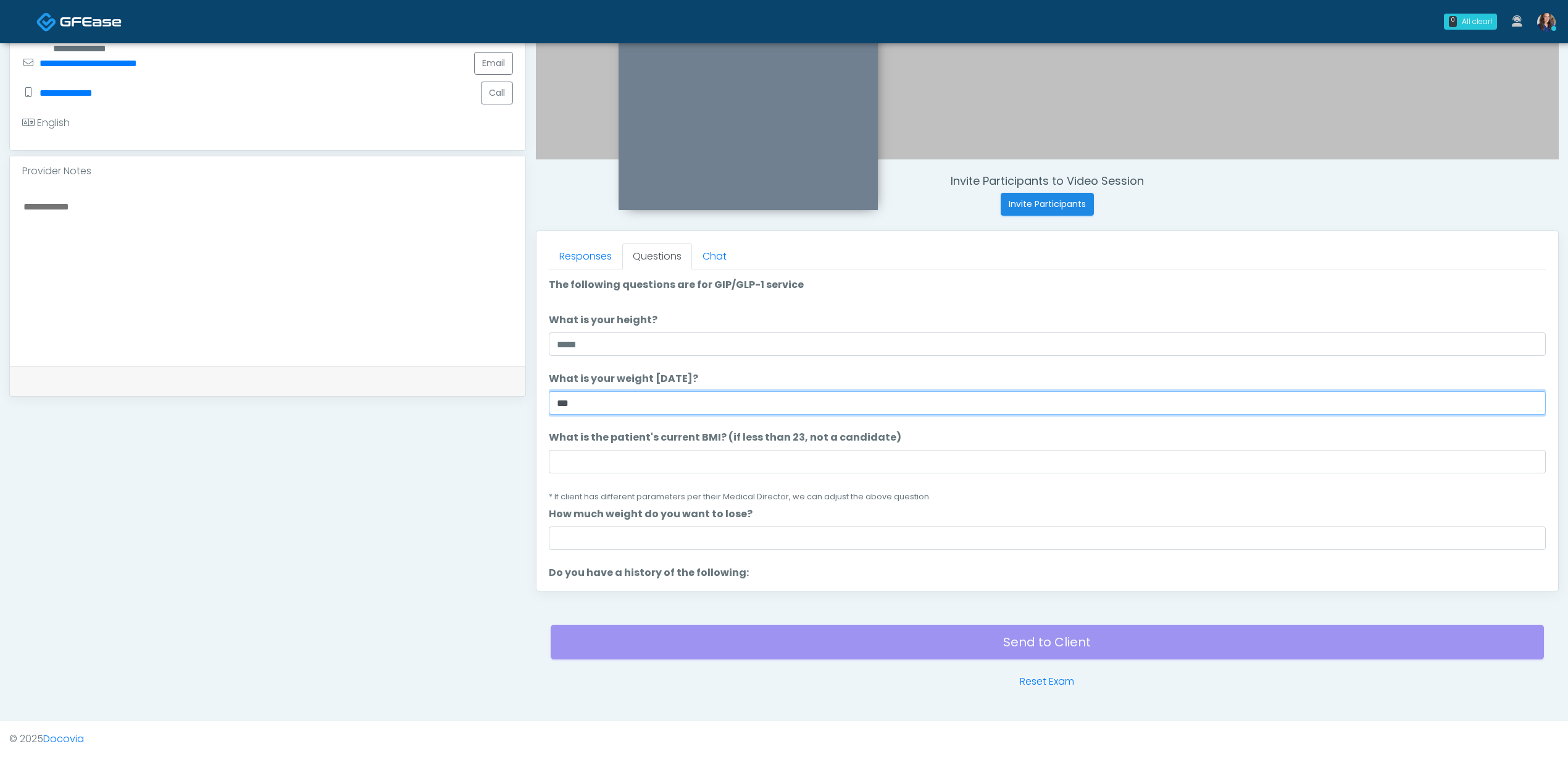
type input "***"
click at [591, 465] on input "What is the patient's current BMI? (if less than 23, not a candidate)" at bounding box center [1048, 461] width 997 height 24
paste input "****"
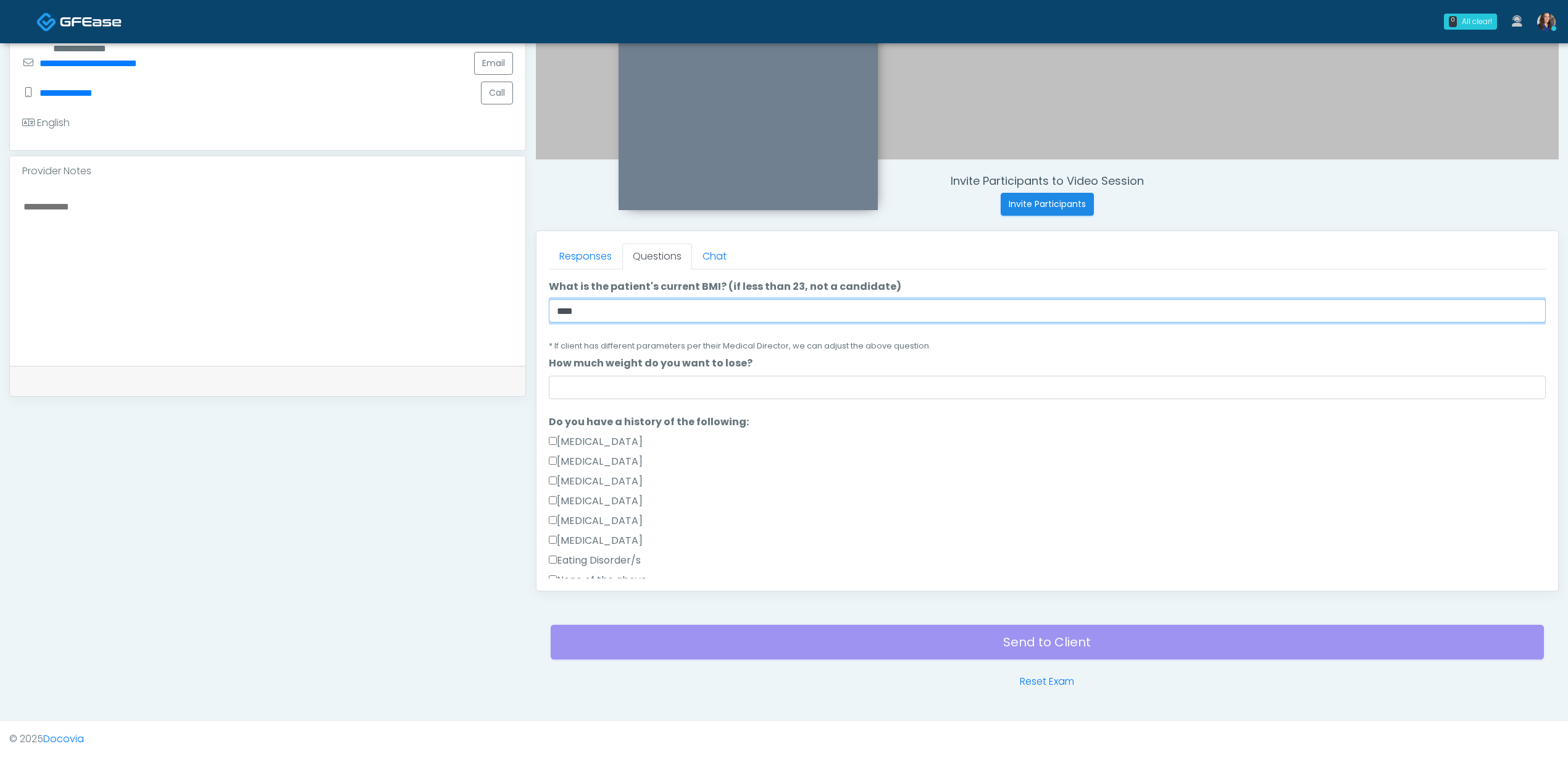
scroll to position [165, 0]
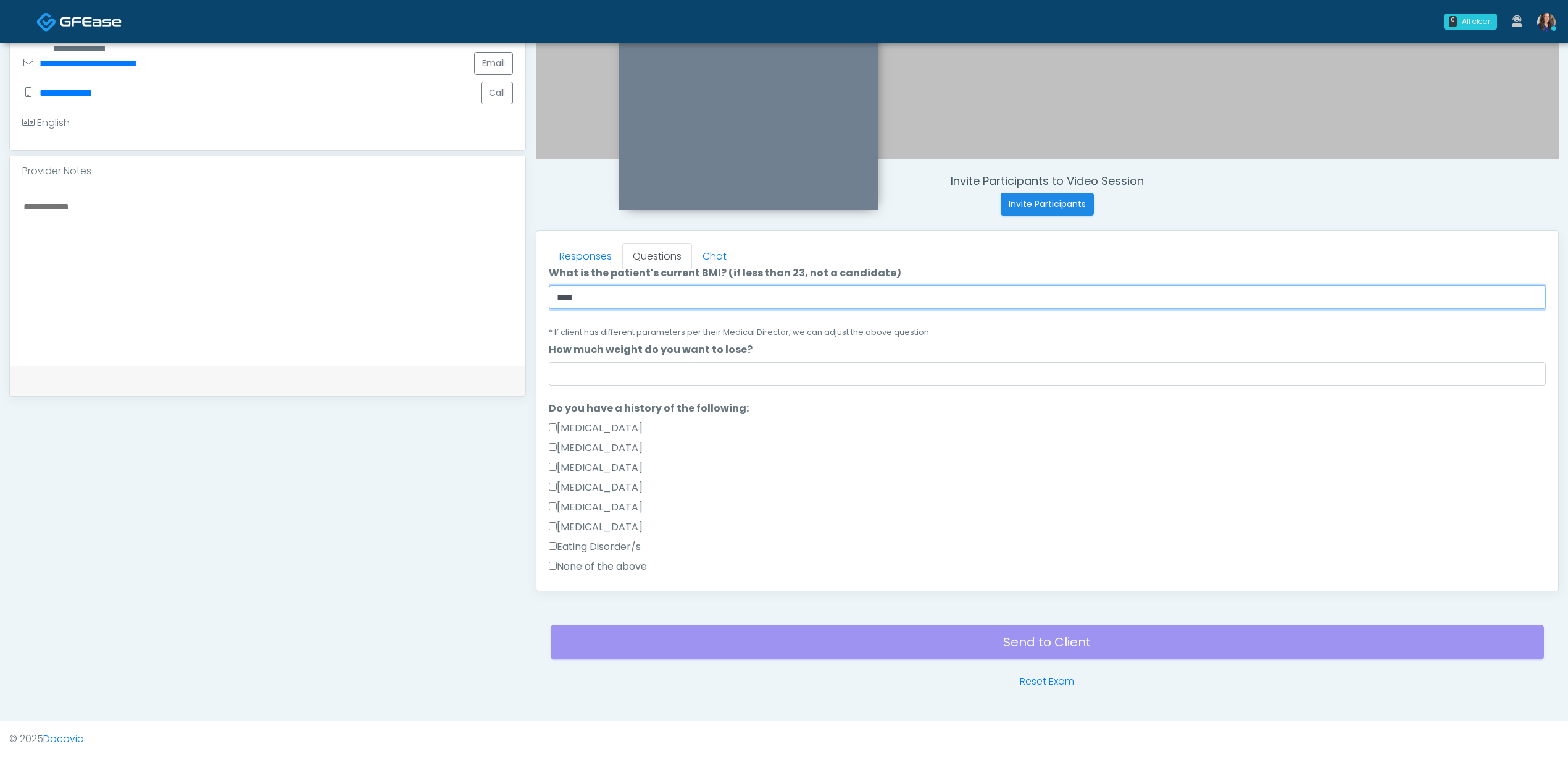
type input "****"
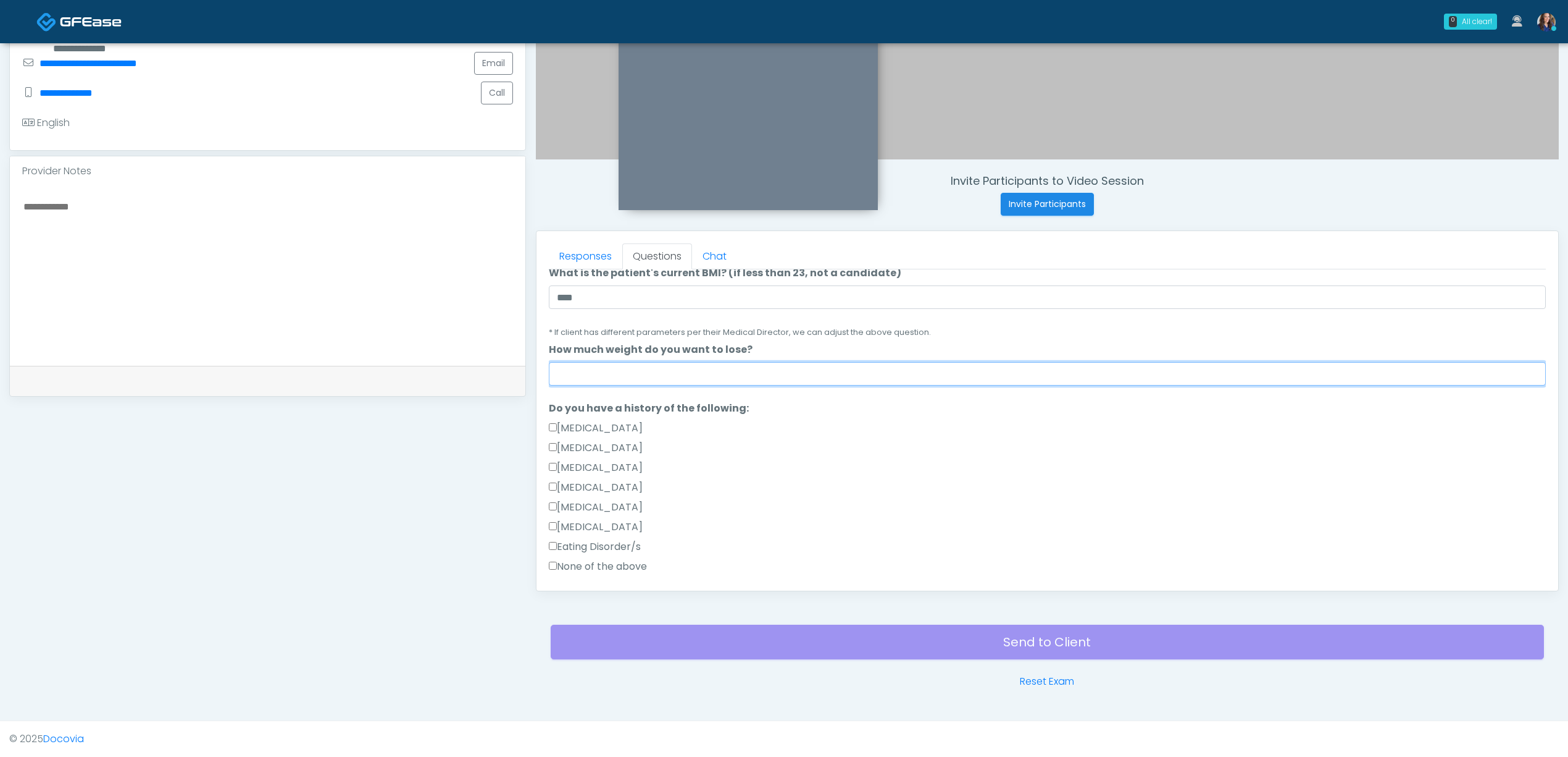
click at [680, 368] on input "How much weight do you want to lose?" at bounding box center [1048, 374] width 997 height 24
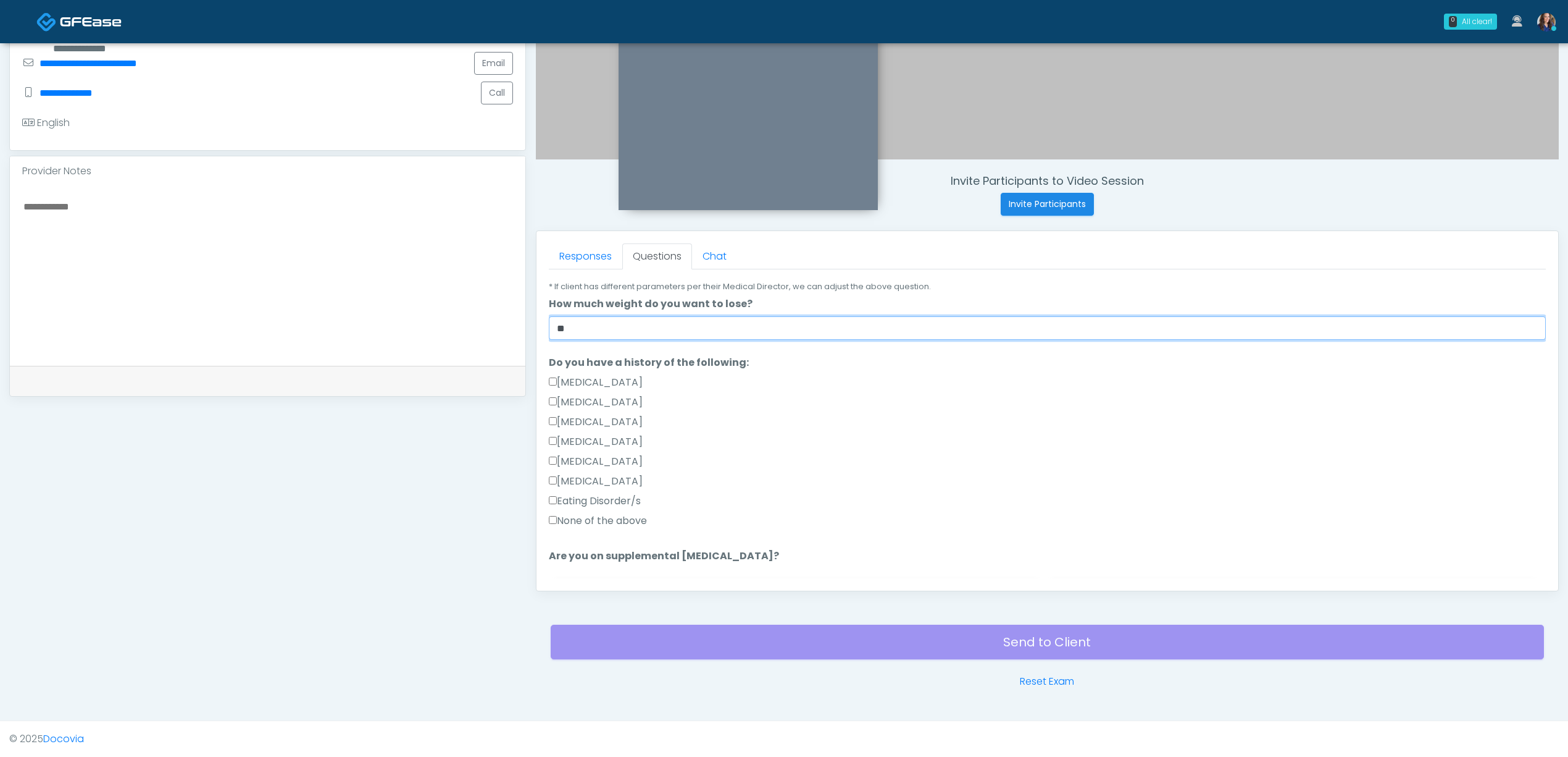
scroll to position [247, 0]
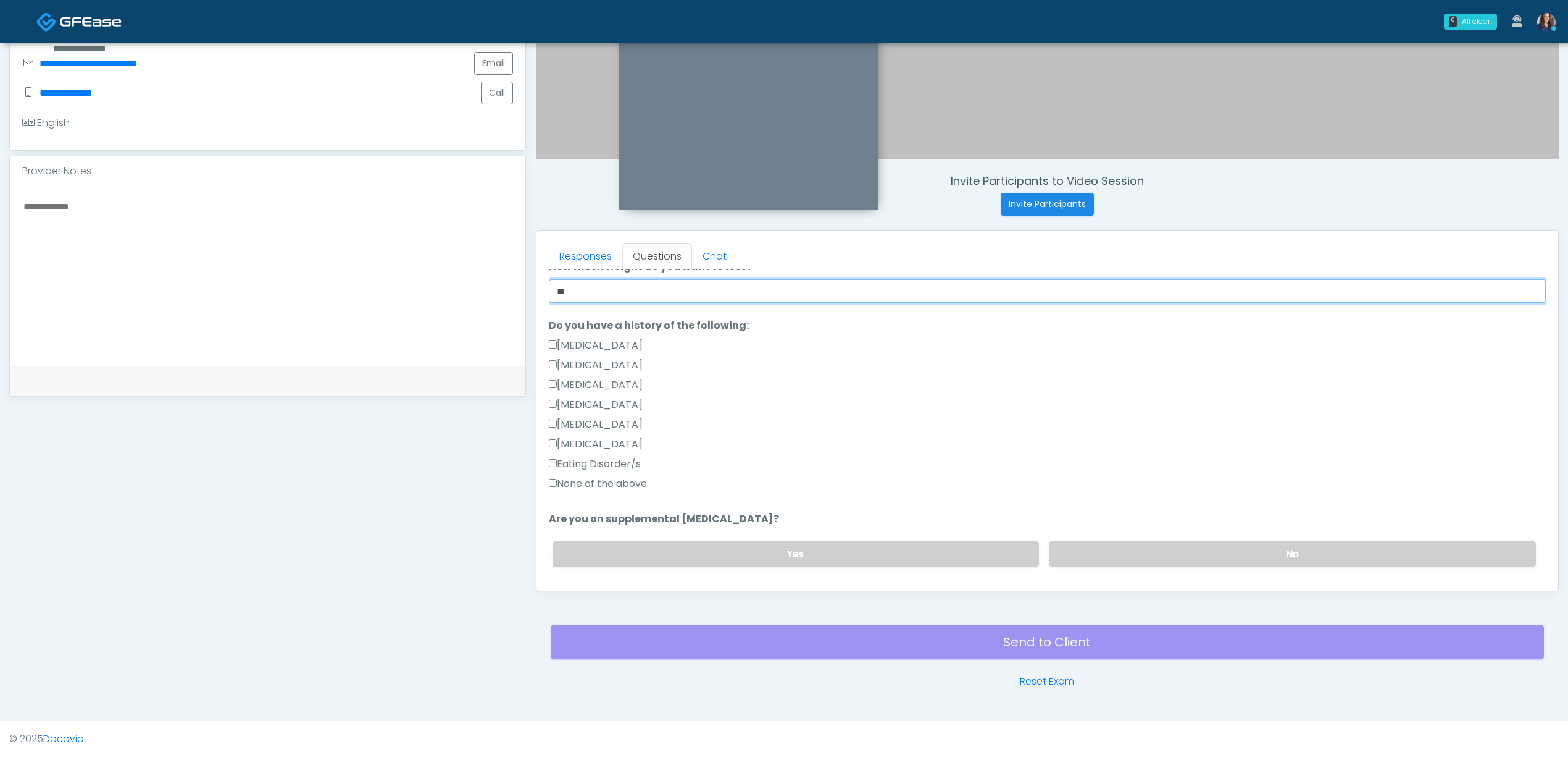
type input "**"
click at [588, 482] on label "None of the above" at bounding box center [598, 483] width 98 height 15
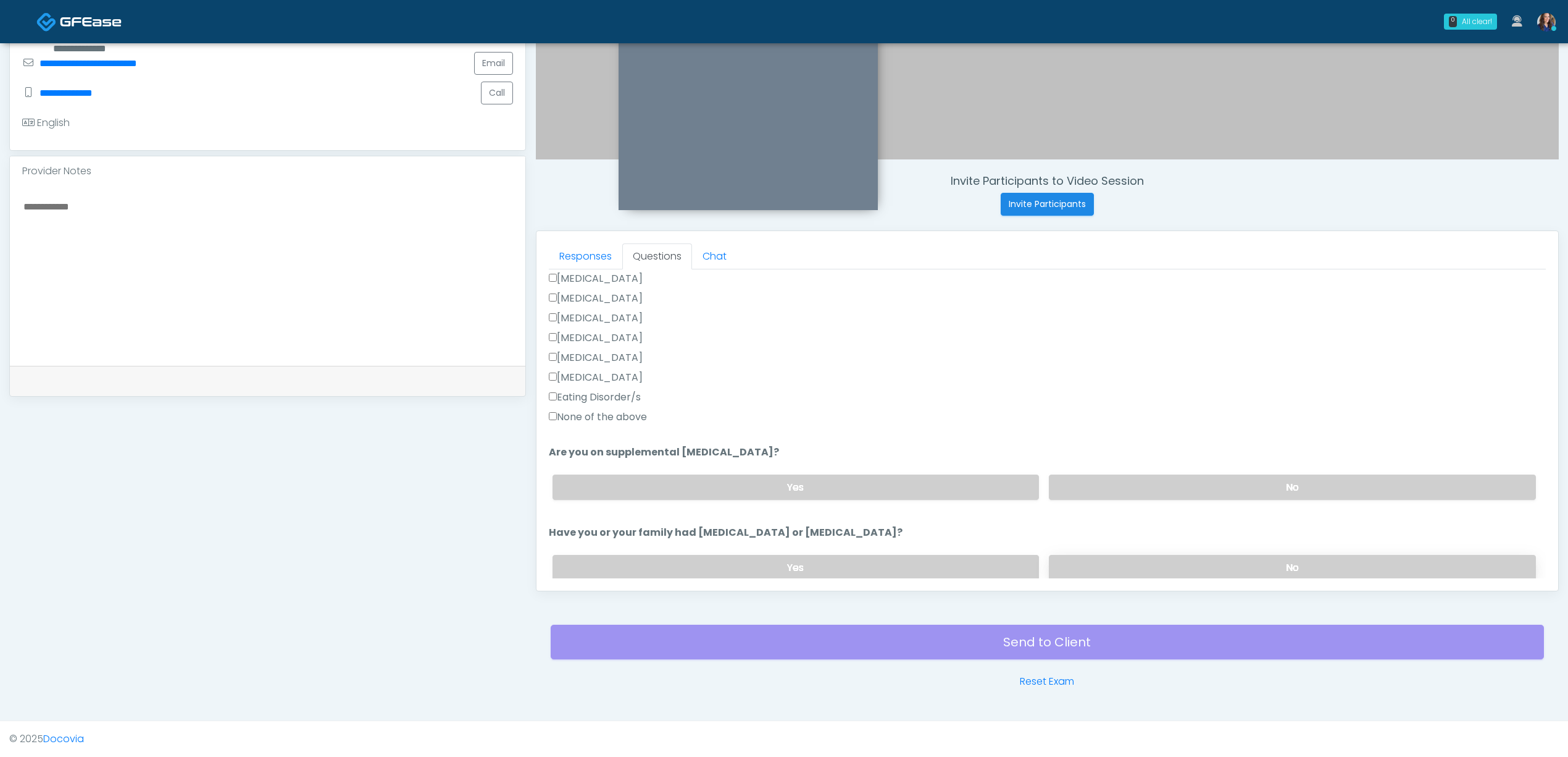
scroll to position [411, 0]
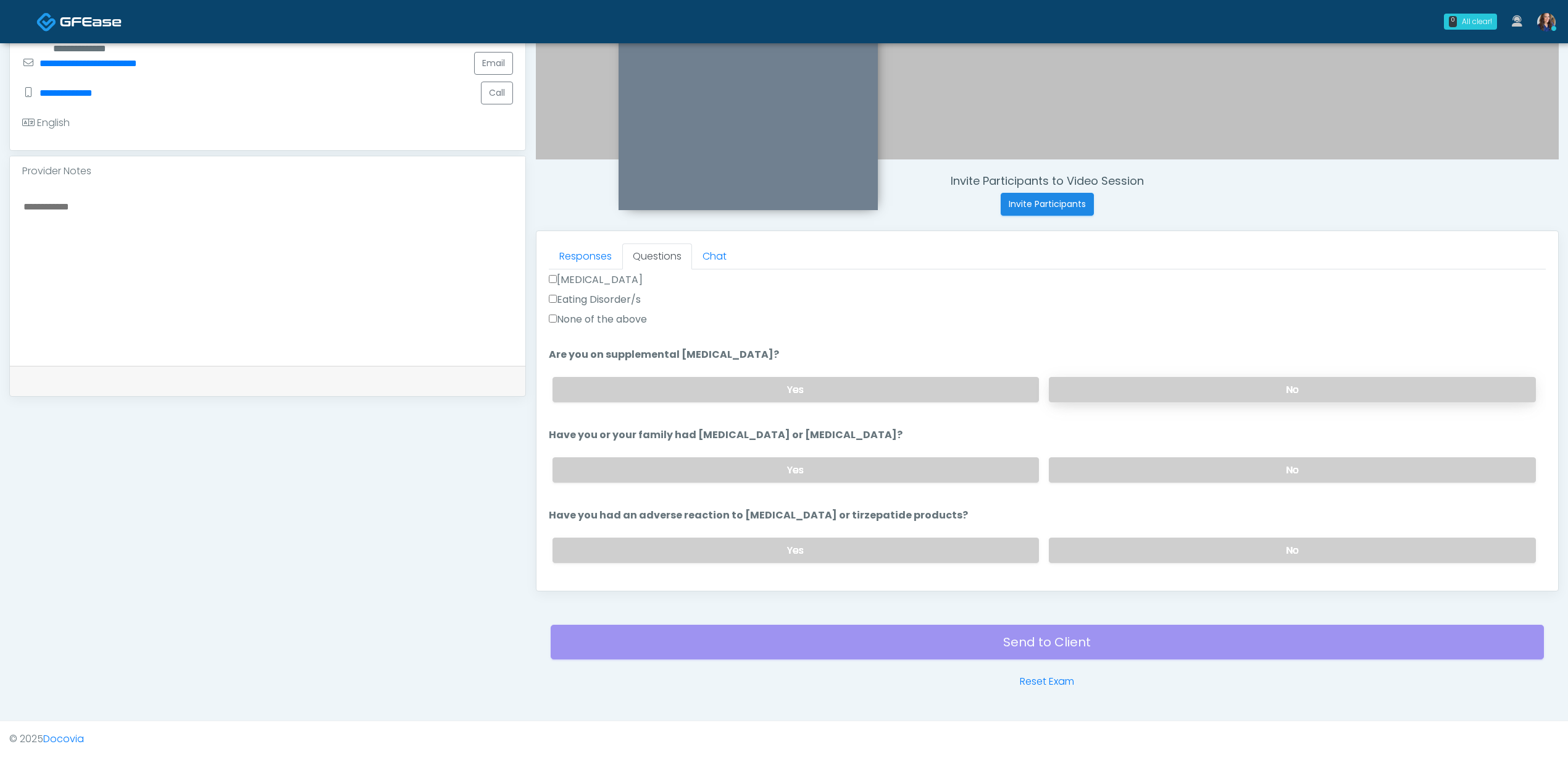
click at [1209, 386] on label "No" at bounding box center [1292, 389] width 487 height 25
click at [1212, 468] on label "No" at bounding box center [1292, 469] width 487 height 25
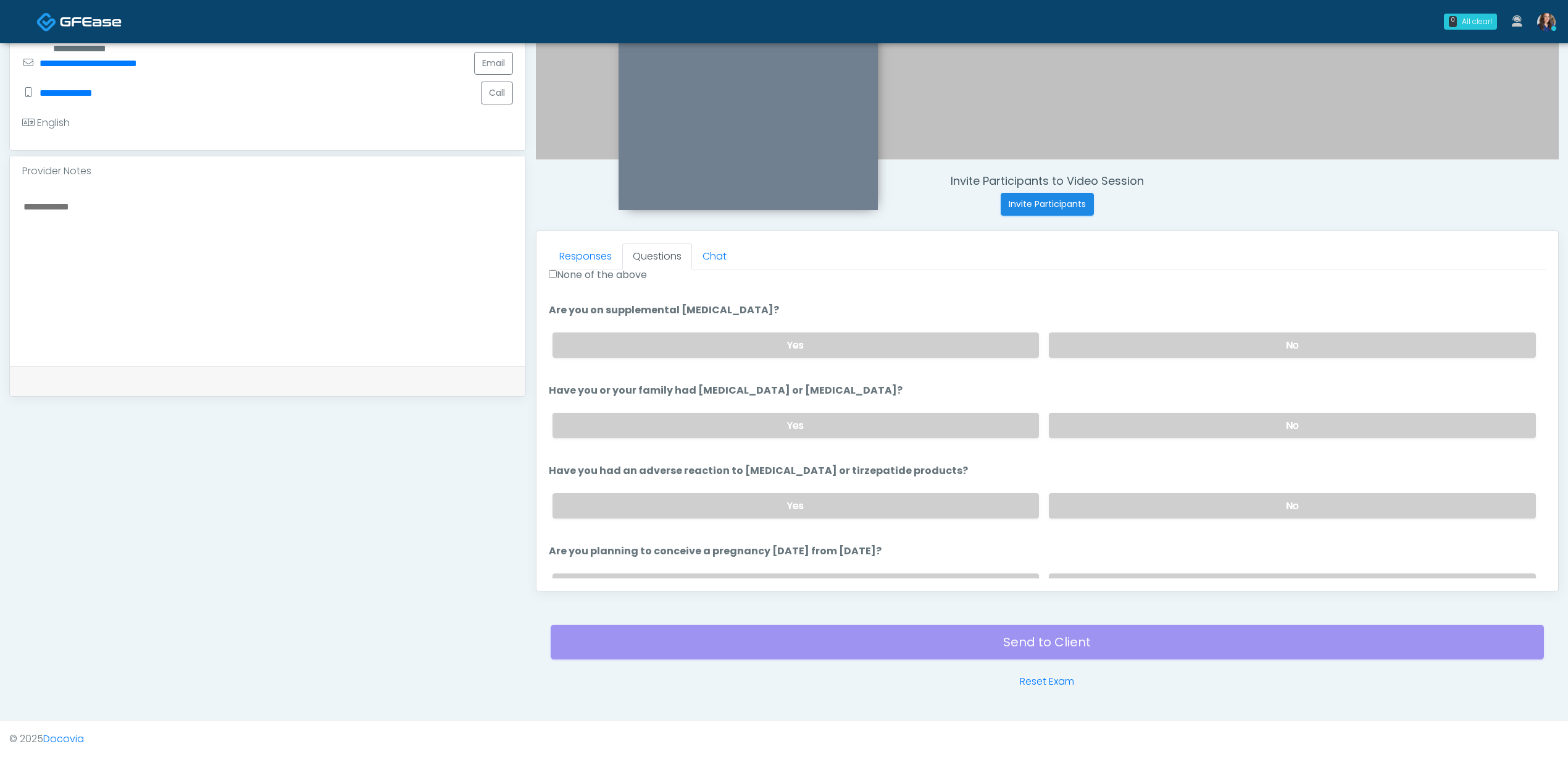
scroll to position [494, 0]
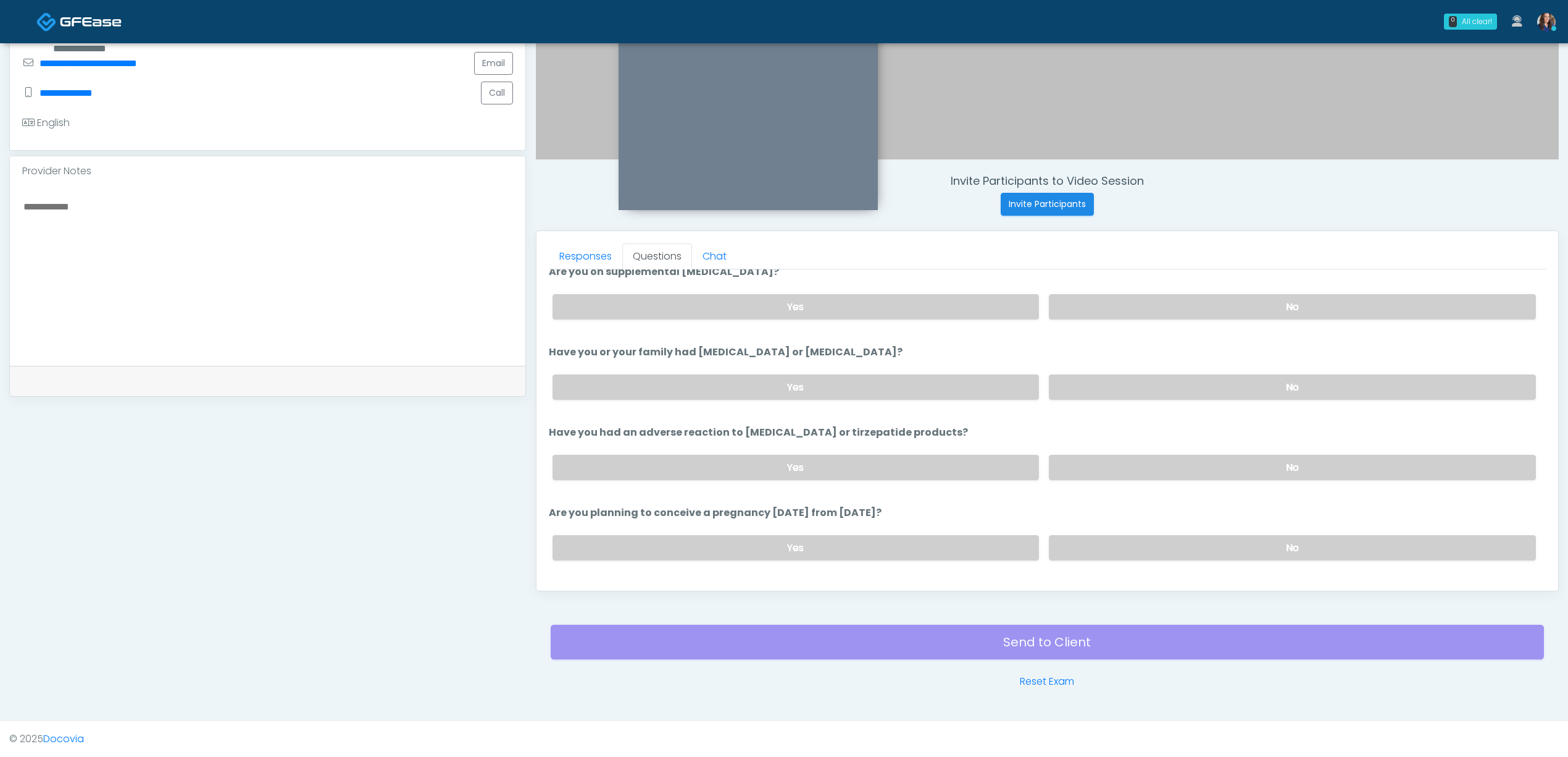
click at [1214, 452] on div "Yes No" at bounding box center [1044, 468] width 1003 height 45
click at [1194, 463] on label "No" at bounding box center [1292, 468] width 487 height 25
click at [1186, 547] on label "No" at bounding box center [1292, 548] width 487 height 25
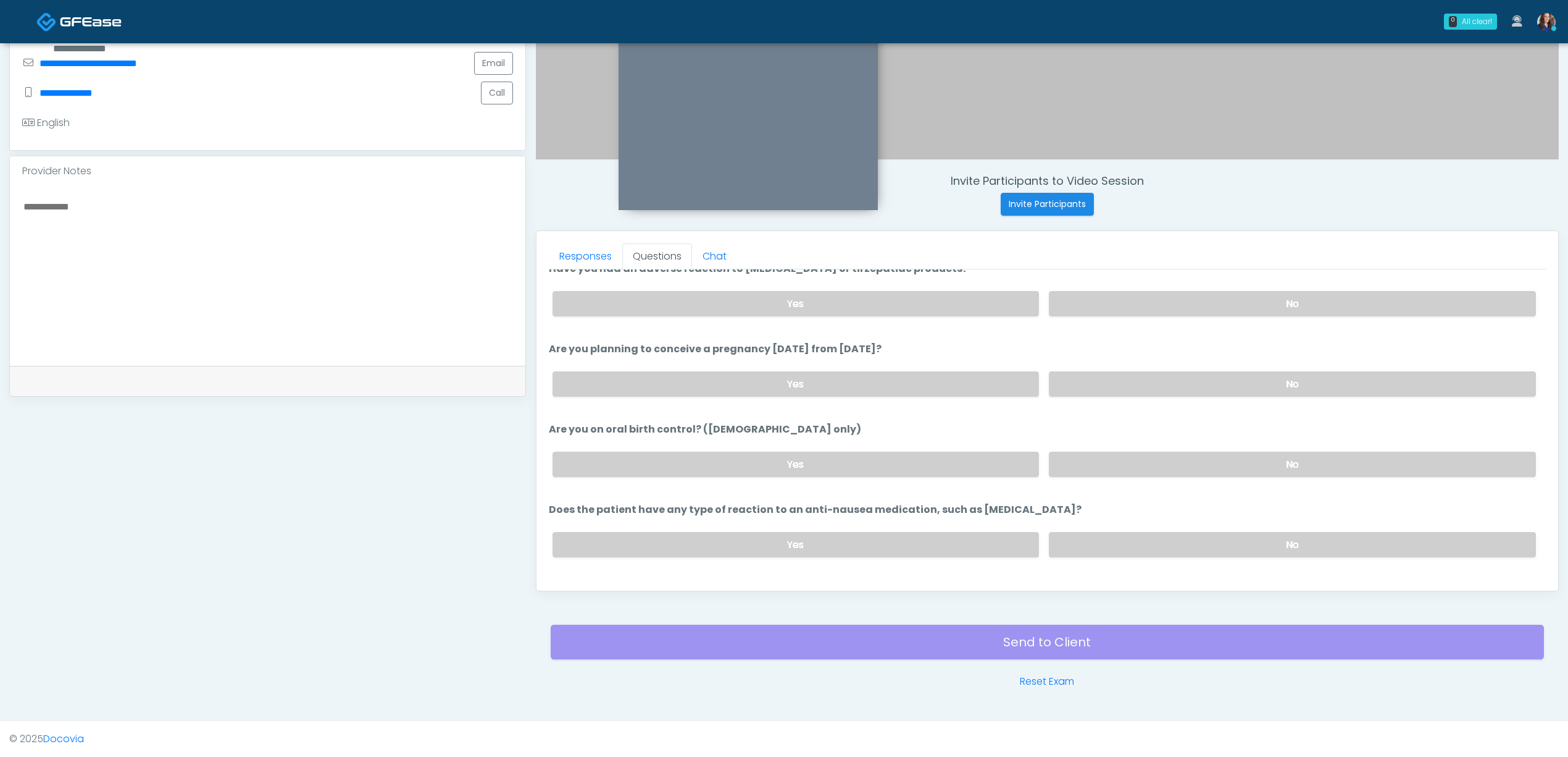
scroll to position [659, 0]
click at [1174, 465] on label "No" at bounding box center [1292, 464] width 487 height 25
click at [1171, 540] on label "No" at bounding box center [1292, 544] width 487 height 25
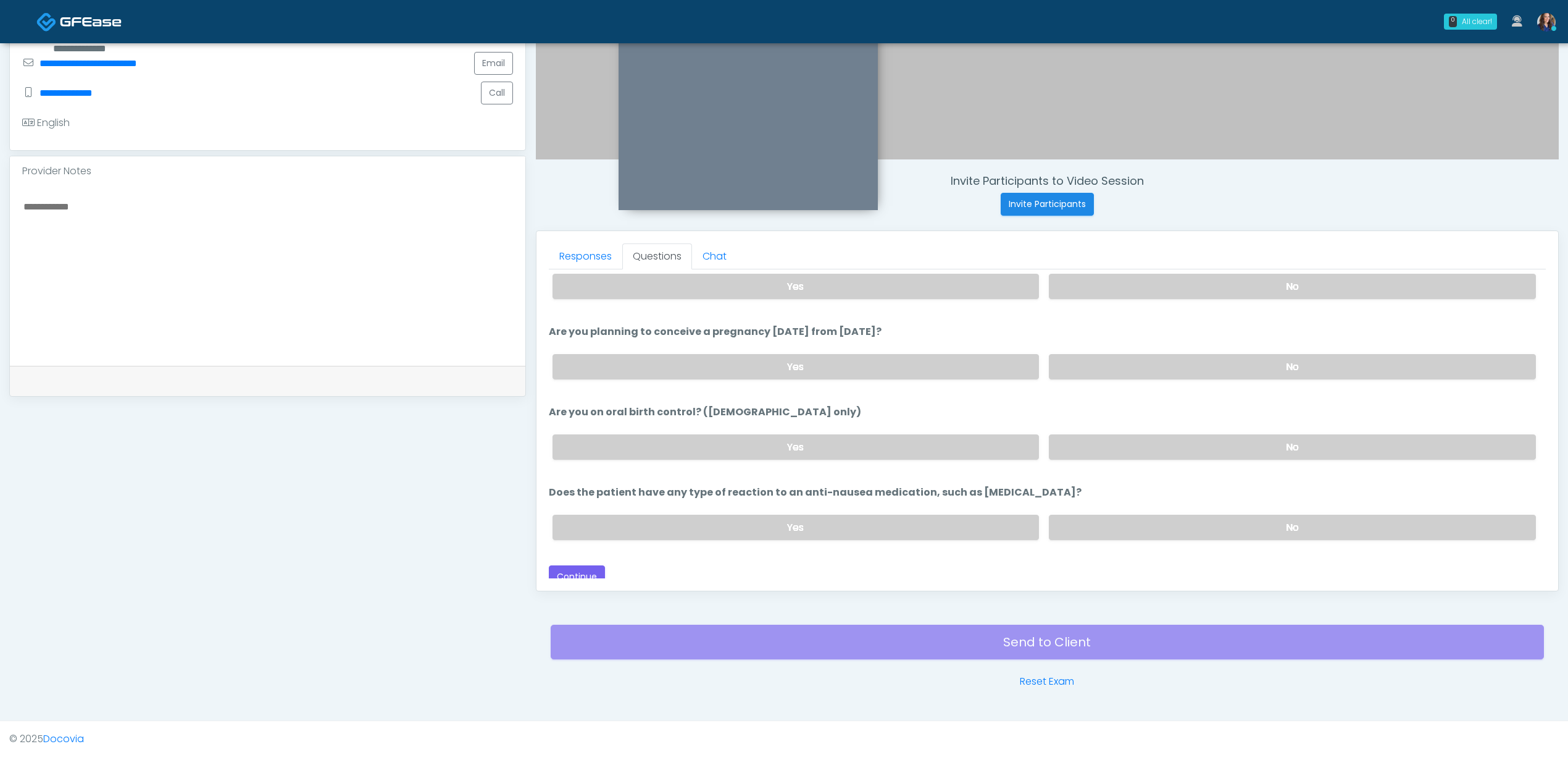
scroll to position [683, 0]
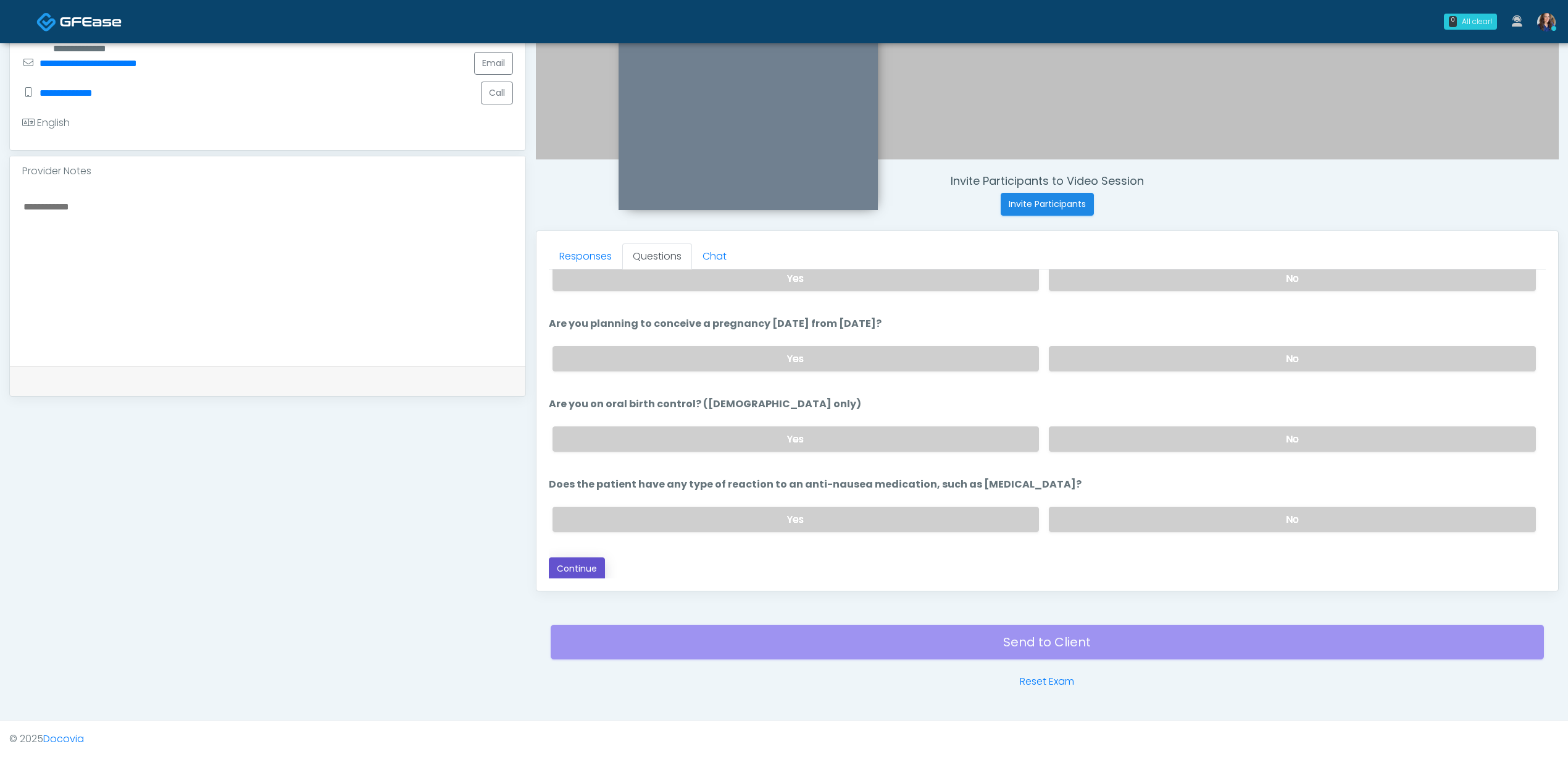
drag, startPoint x: 568, startPoint y: 560, endPoint x: 665, endPoint y: 564, distance: 97.1
click at [567, 560] on button "Continue" at bounding box center [578, 568] width 56 height 23
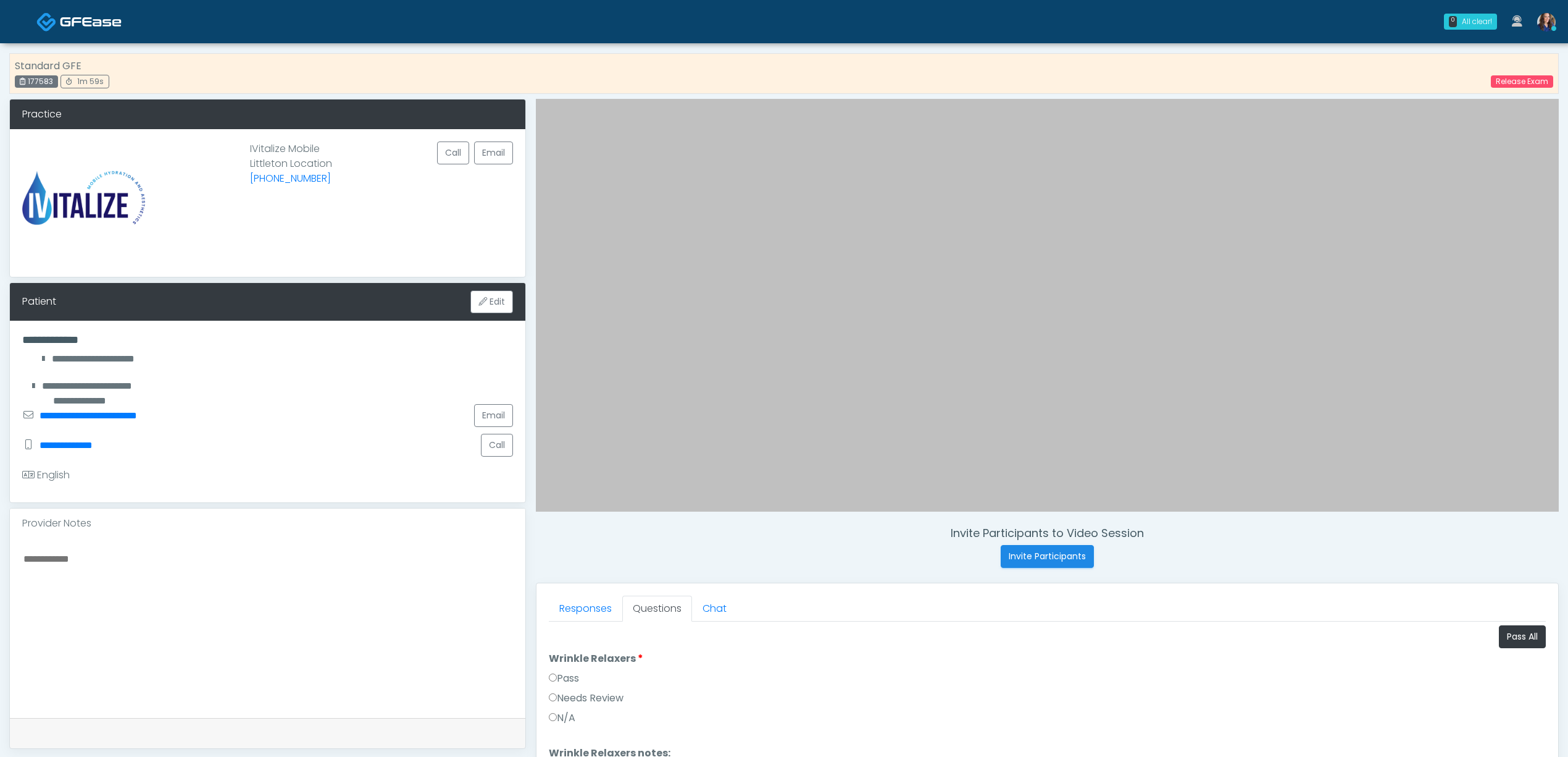
scroll to position [0, 0]
click at [1508, 636] on button "Pass All" at bounding box center [1523, 637] width 47 height 23
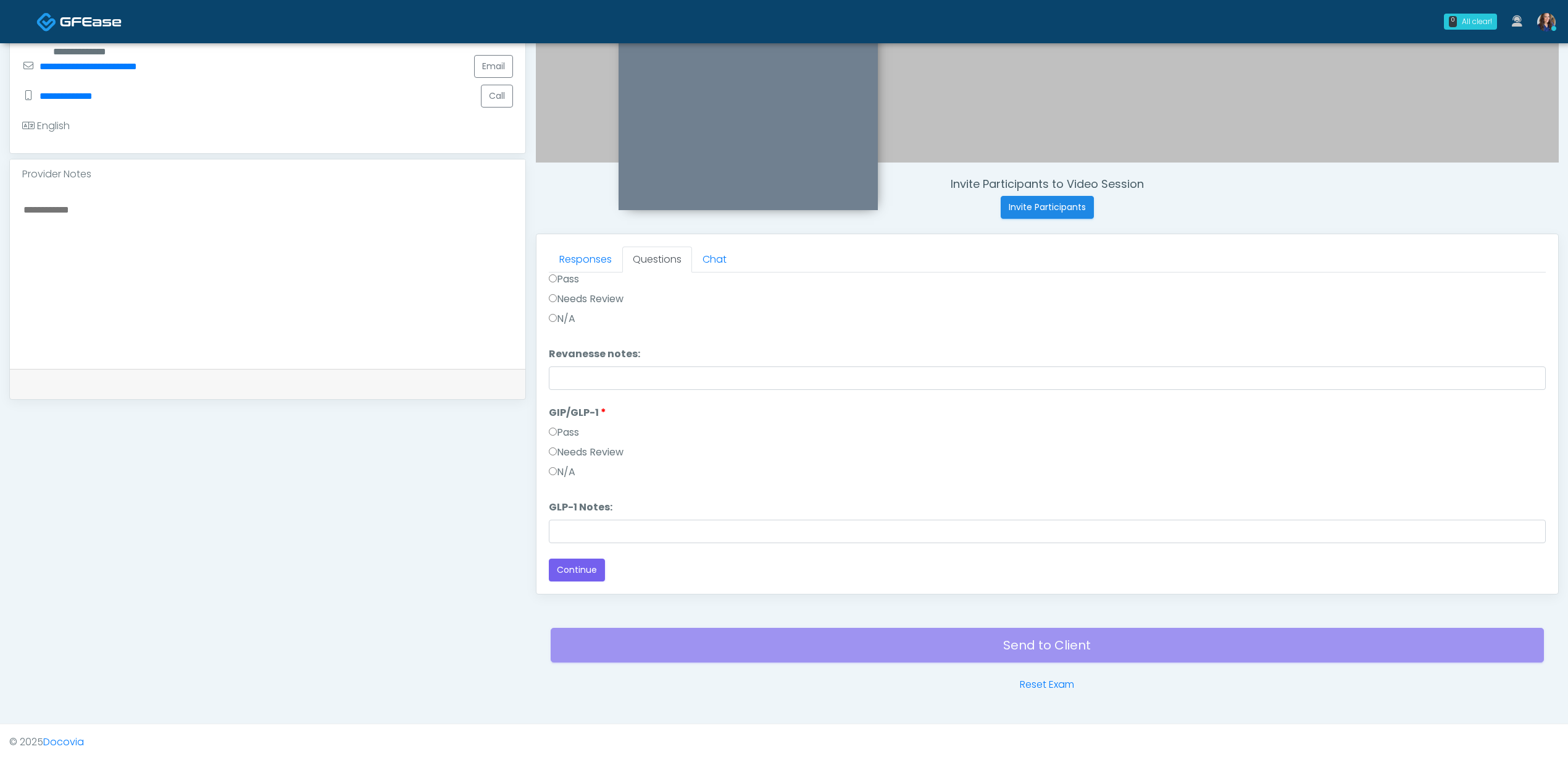
scroll to position [355, 0]
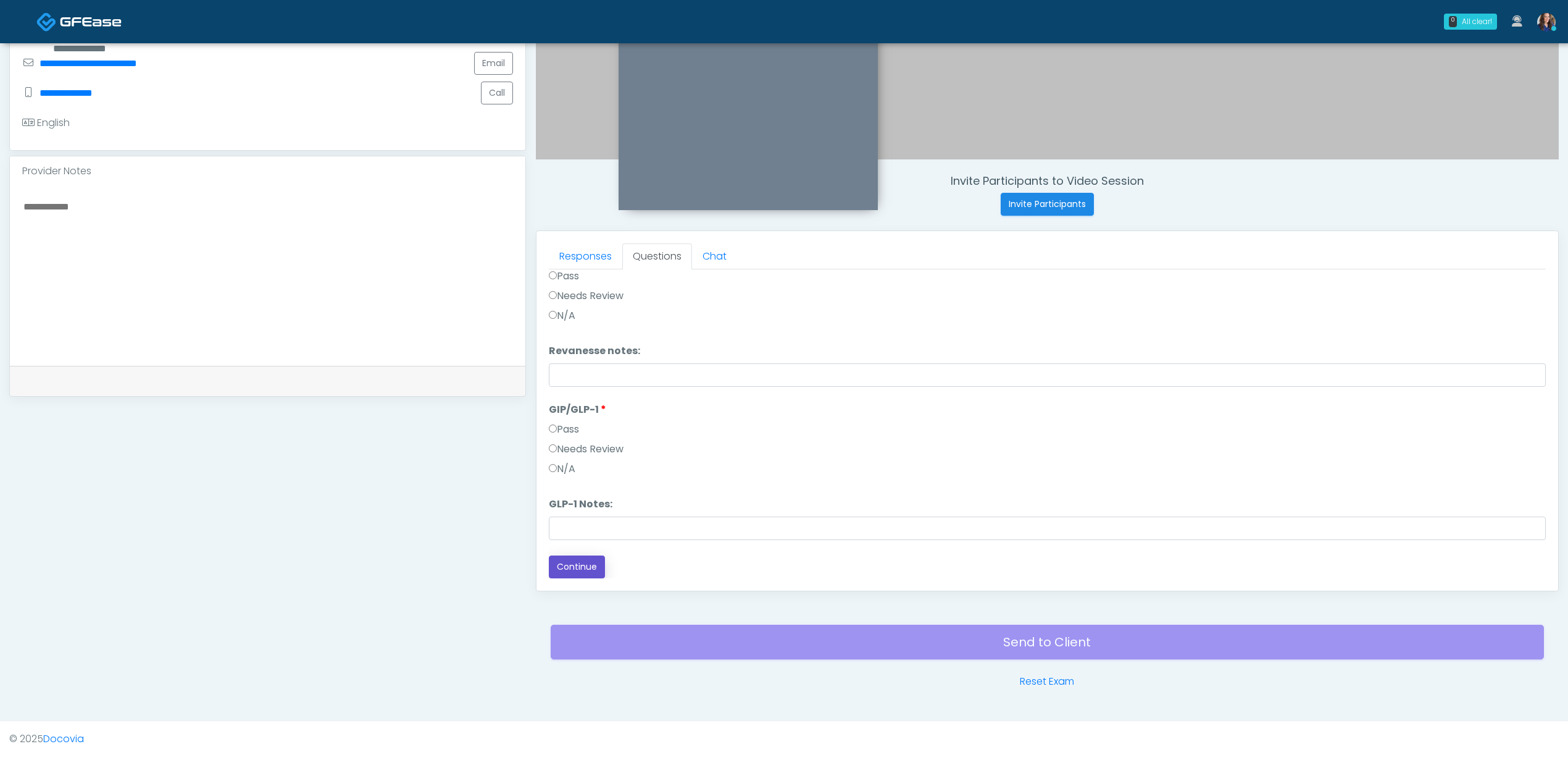
click at [586, 571] on button "Continue" at bounding box center [578, 566] width 56 height 23
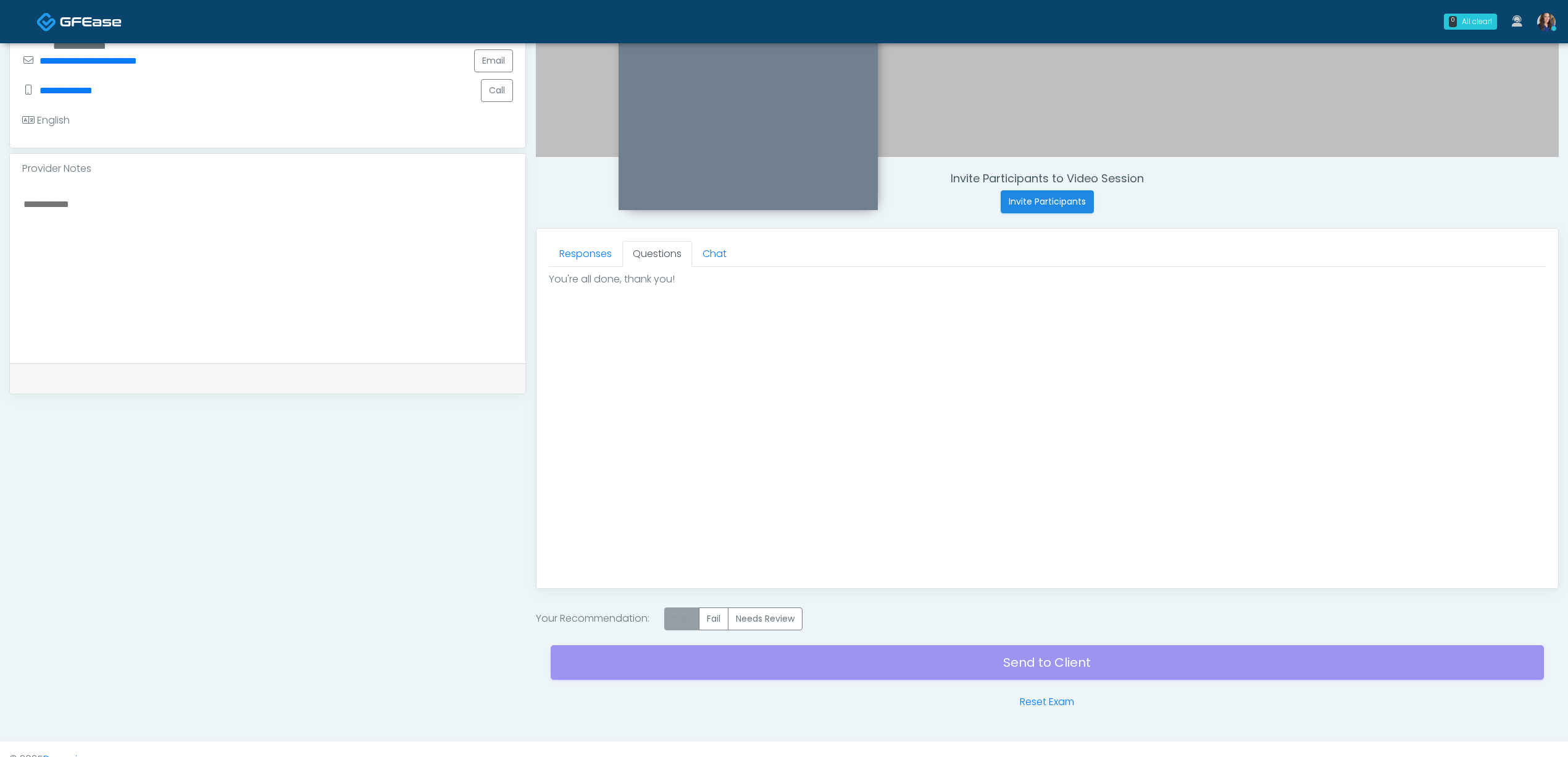
scroll to position [0, 0]
click at [693, 619] on label "Pass" at bounding box center [682, 618] width 35 height 23
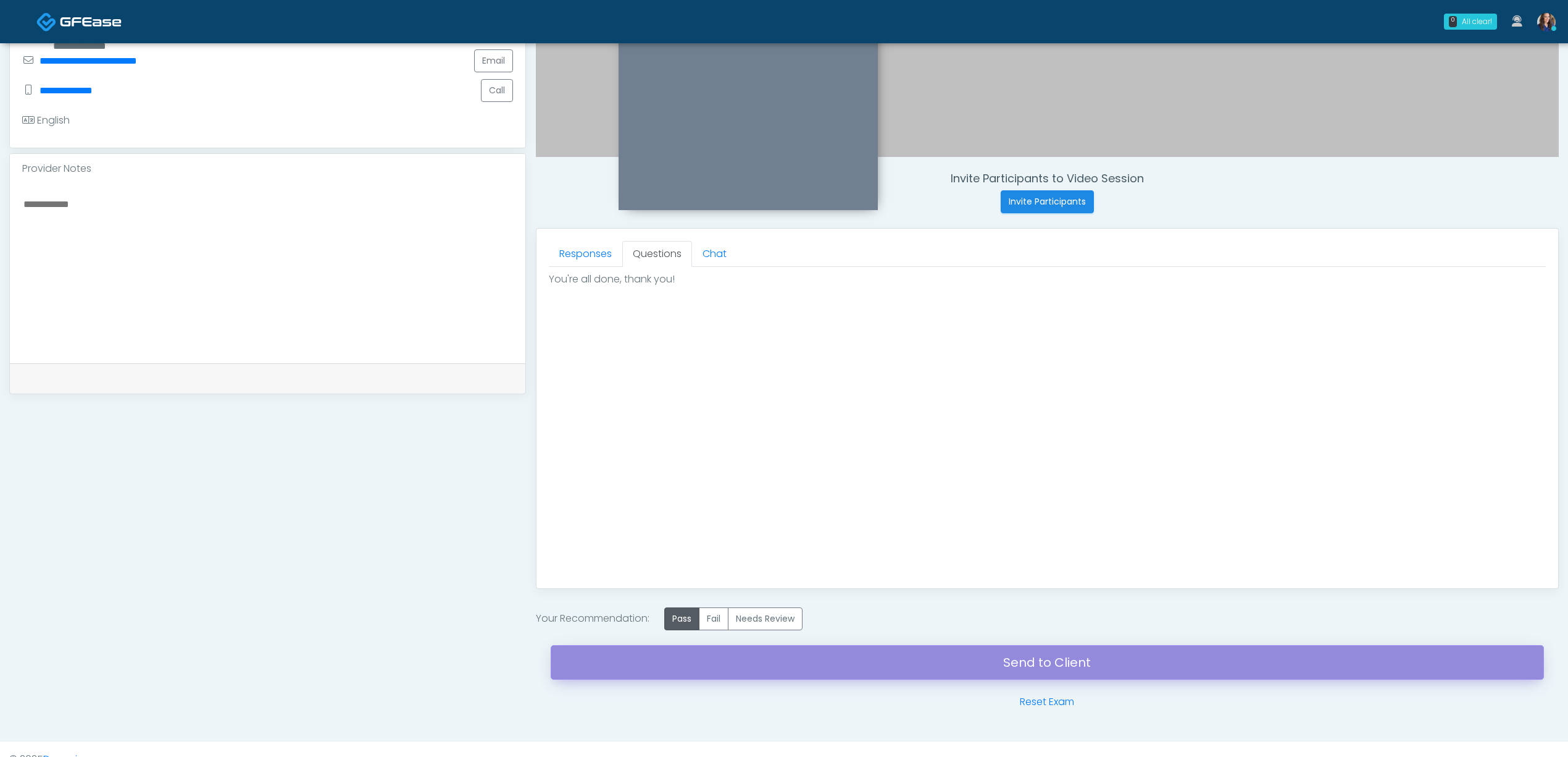
click at [879, 662] on link "Send to Client" at bounding box center [1048, 662] width 993 height 35
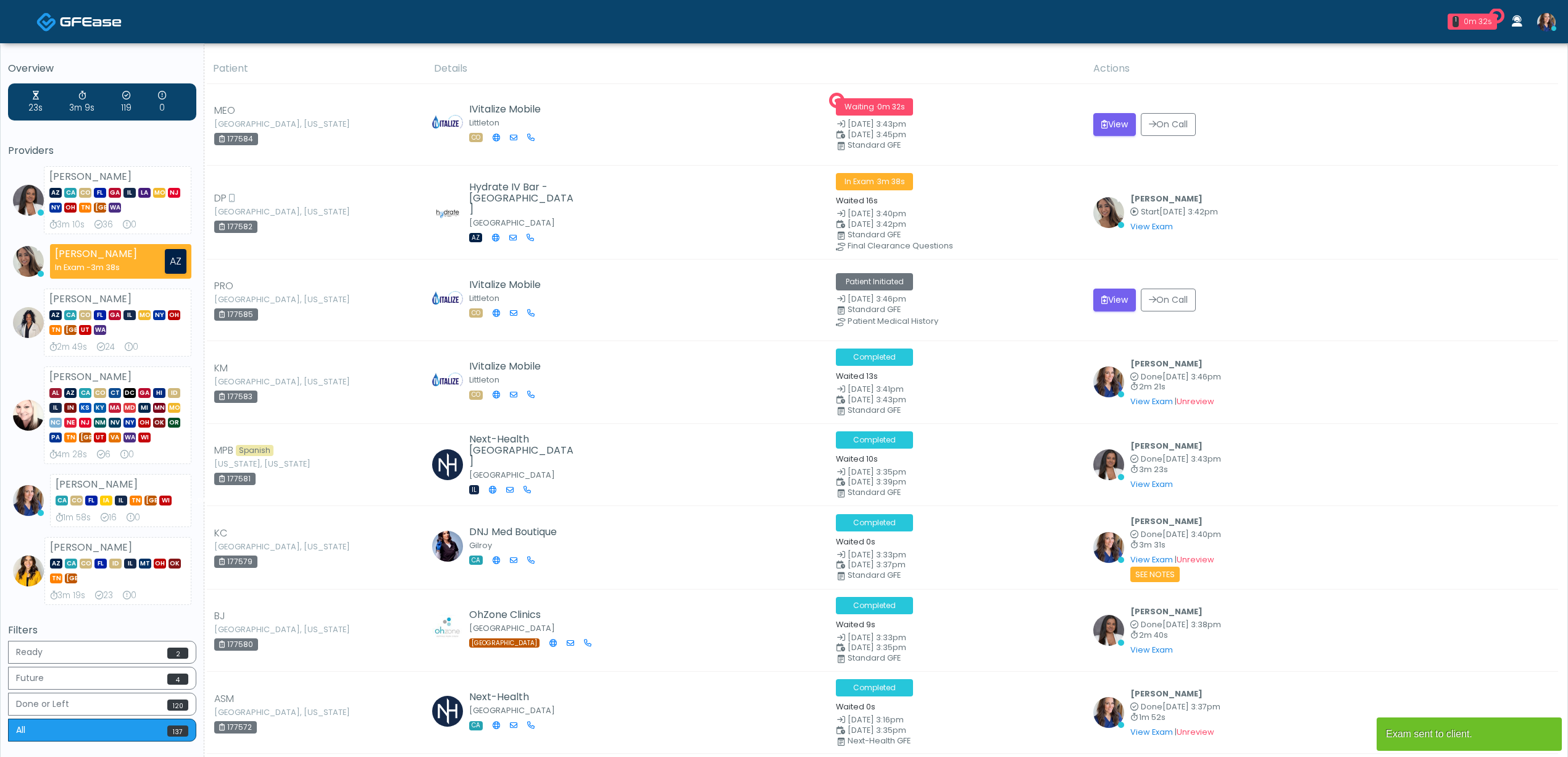
click at [1121, 124] on button "View" at bounding box center [1114, 124] width 43 height 23
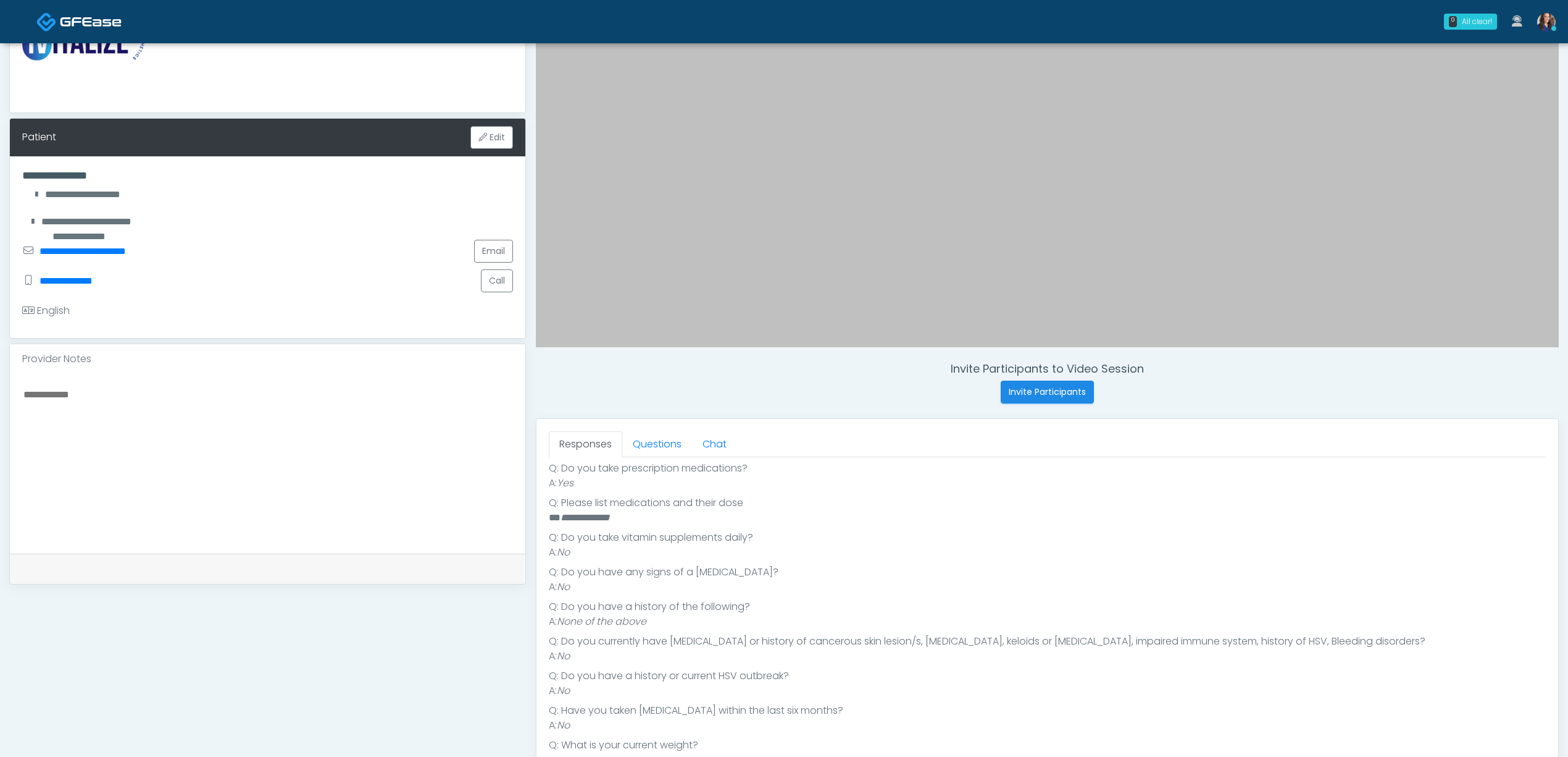
scroll to position [283, 0]
click at [649, 450] on link "Questions" at bounding box center [657, 444] width 70 height 26
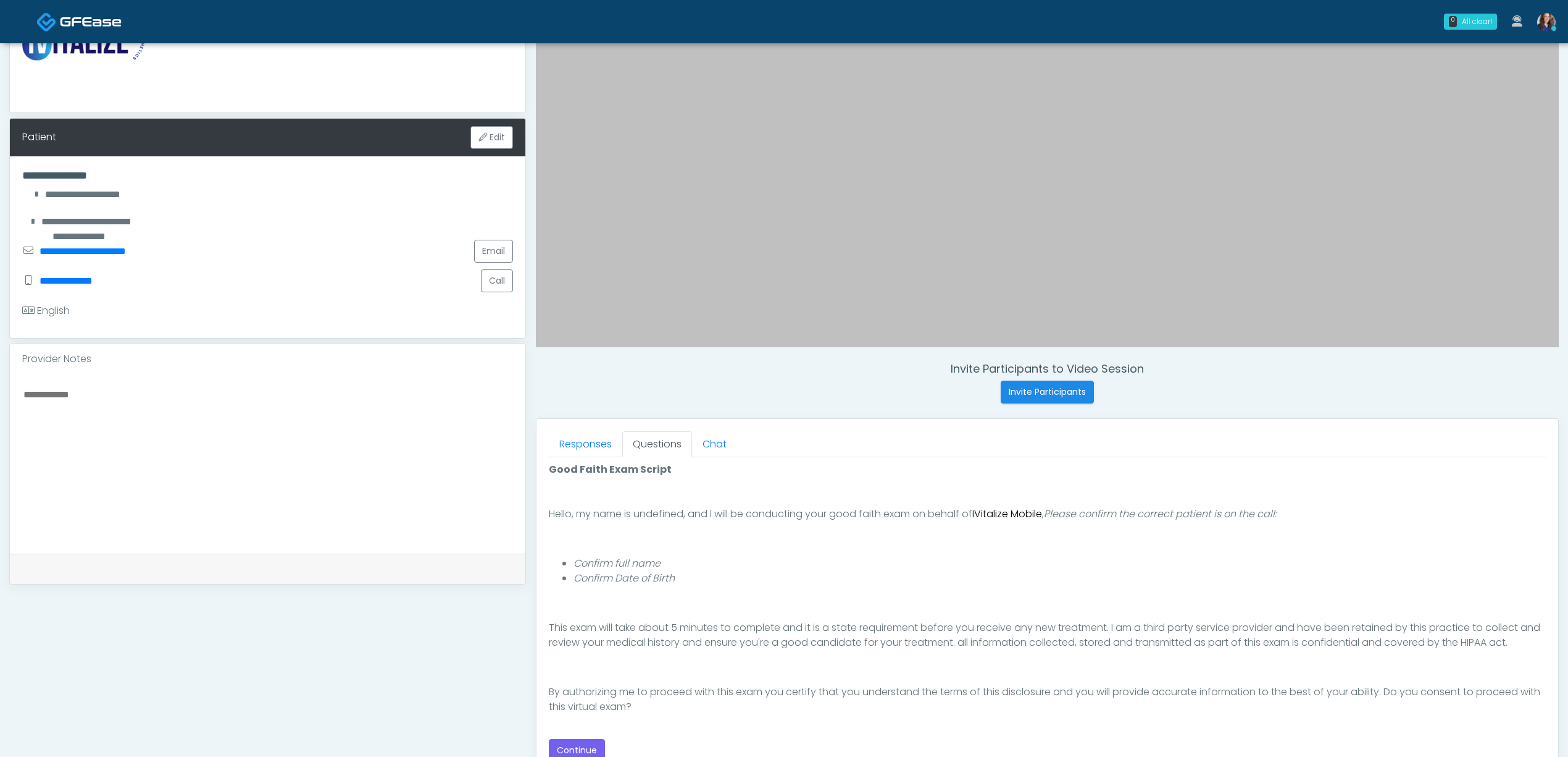
scroll to position [84, 0]
click at [570, 746] on button "Continue" at bounding box center [578, 750] width 56 height 23
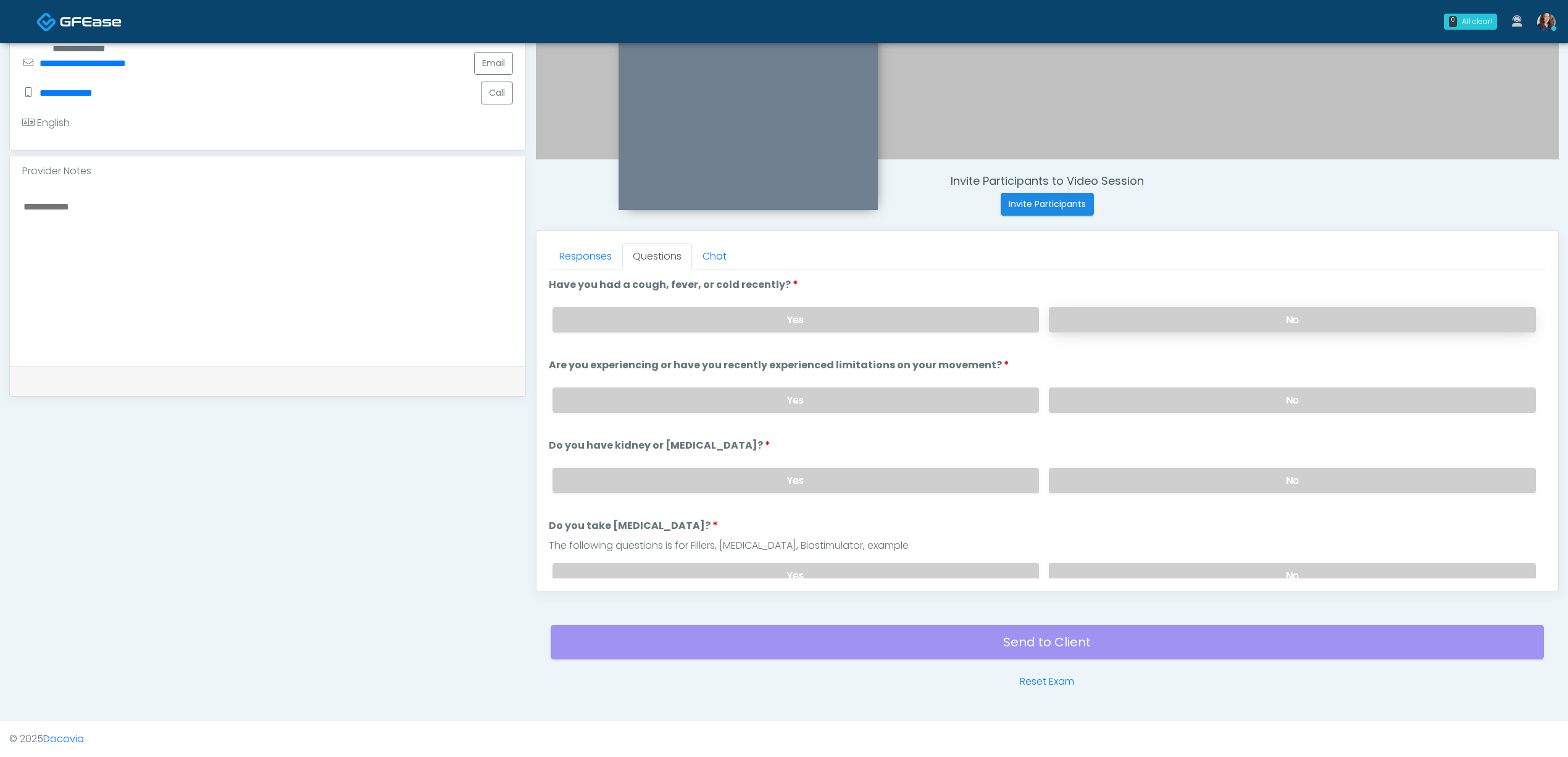
click at [1140, 310] on label "No" at bounding box center [1292, 319] width 487 height 25
click at [1153, 401] on label "No" at bounding box center [1292, 400] width 487 height 25
click at [1147, 483] on label "No" at bounding box center [1292, 480] width 487 height 25
click at [1186, 562] on label "No" at bounding box center [1292, 575] width 487 height 25
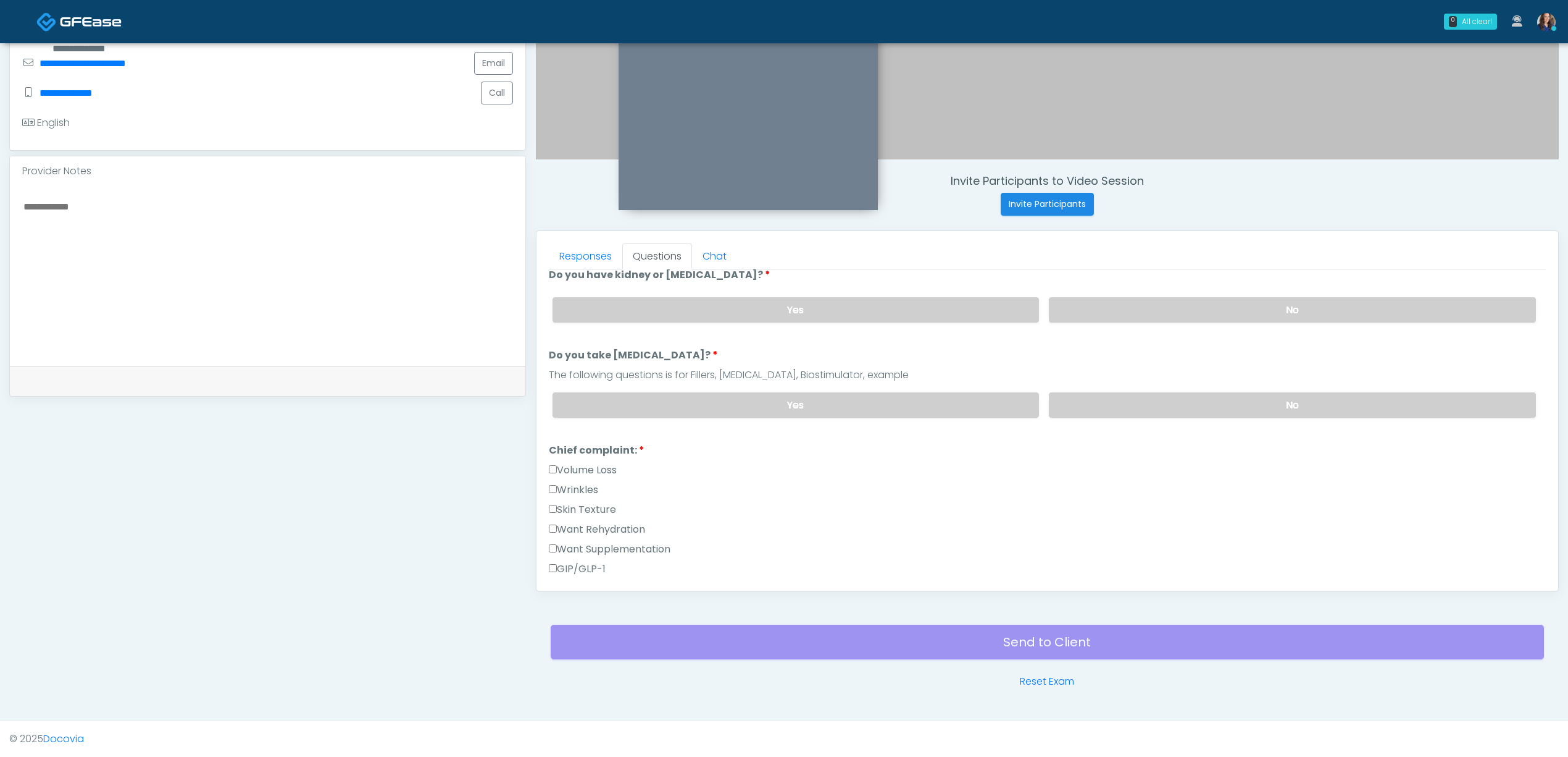
scroll to position [247, 0]
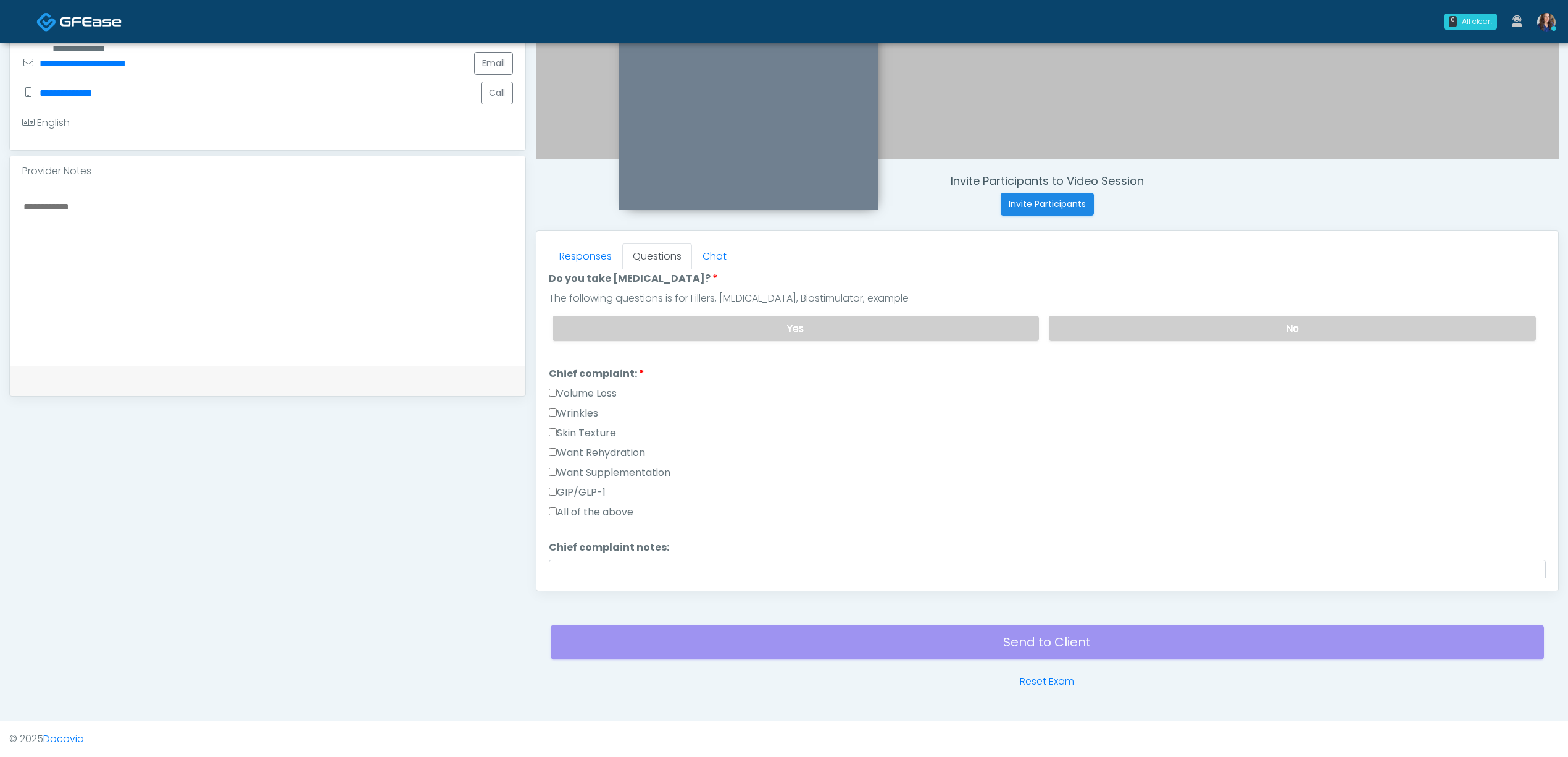
drag, startPoint x: 608, startPoint y: 472, endPoint x: 612, endPoint y: 455, distance: 17.5
click at [607, 469] on label "Want Supplementation" at bounding box center [610, 472] width 122 height 15
click at [613, 442] on div "Skin Texture" at bounding box center [1048, 436] width 997 height 20
click at [628, 453] on label "Want Rehydration" at bounding box center [598, 453] width 96 height 15
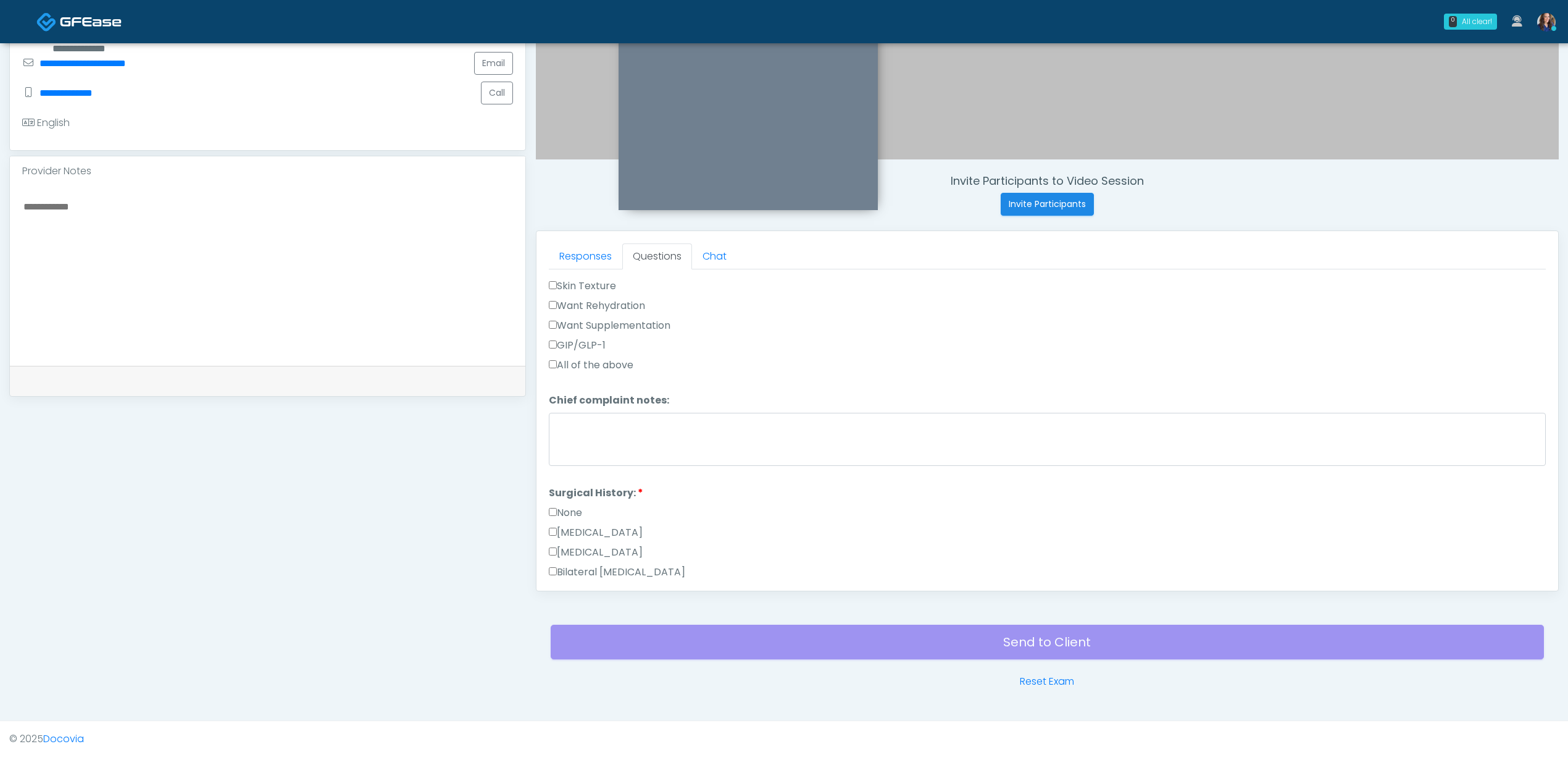
scroll to position [411, 0]
drag, startPoint x: 586, startPoint y: 515, endPoint x: 594, endPoint y: 470, distance: 45.7
click at [587, 515] on label "Cesarean Section" at bounding box center [596, 515] width 94 height 15
click at [574, 560] on button "Continue" at bounding box center [578, 566] width 56 height 23
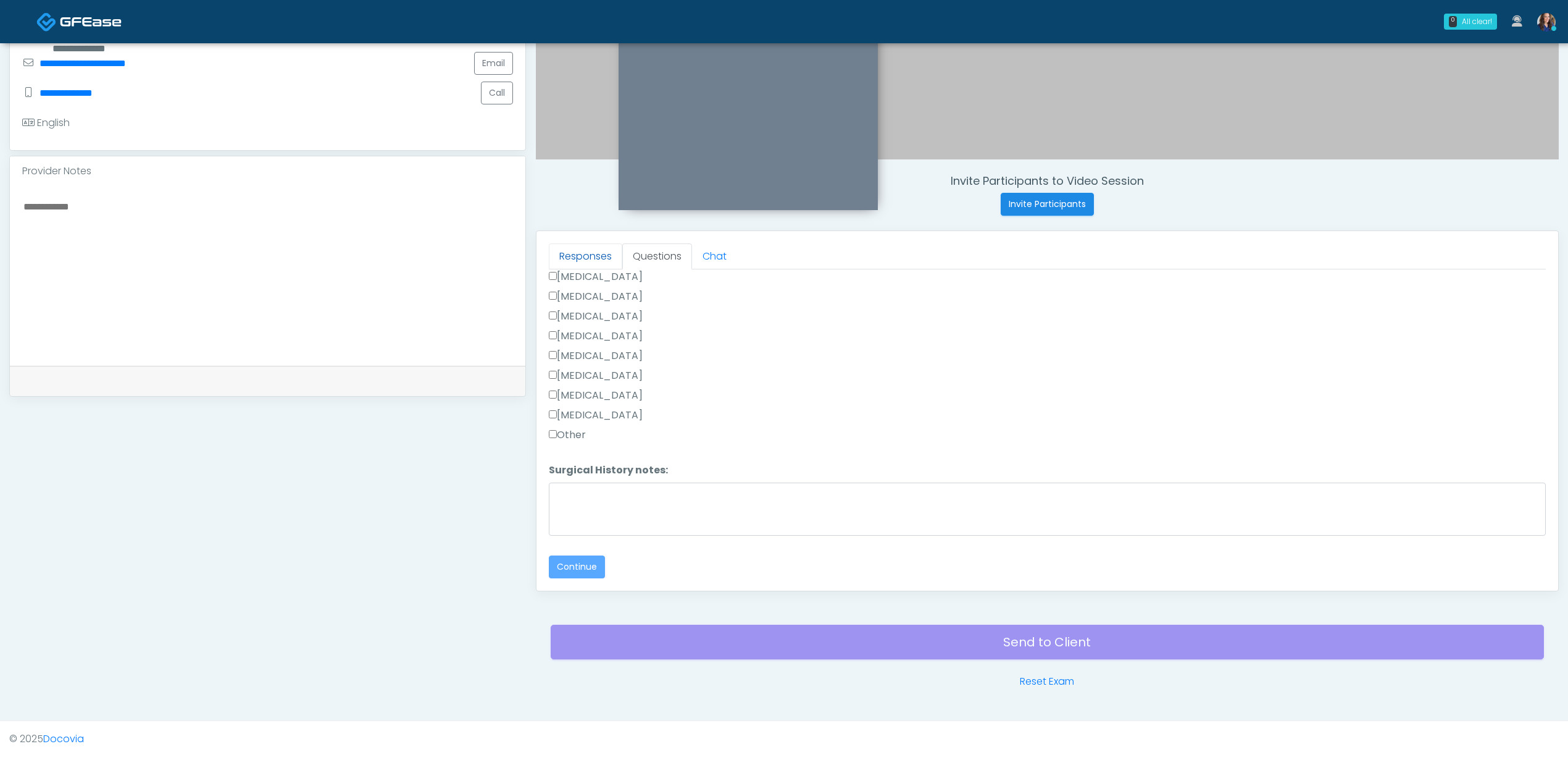
click at [596, 257] on link "Responses" at bounding box center [586, 256] width 74 height 26
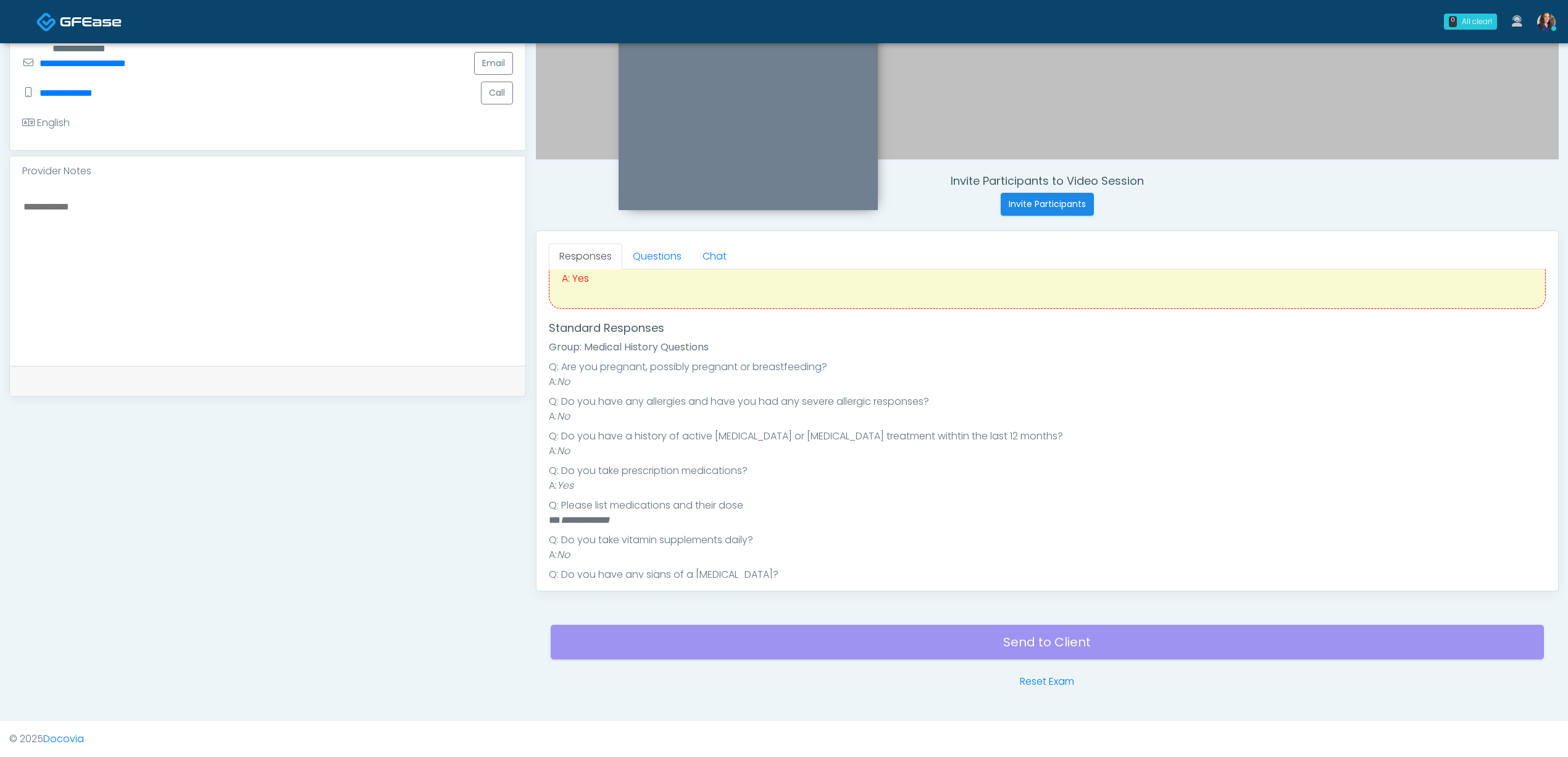
scroll to position [35, 0]
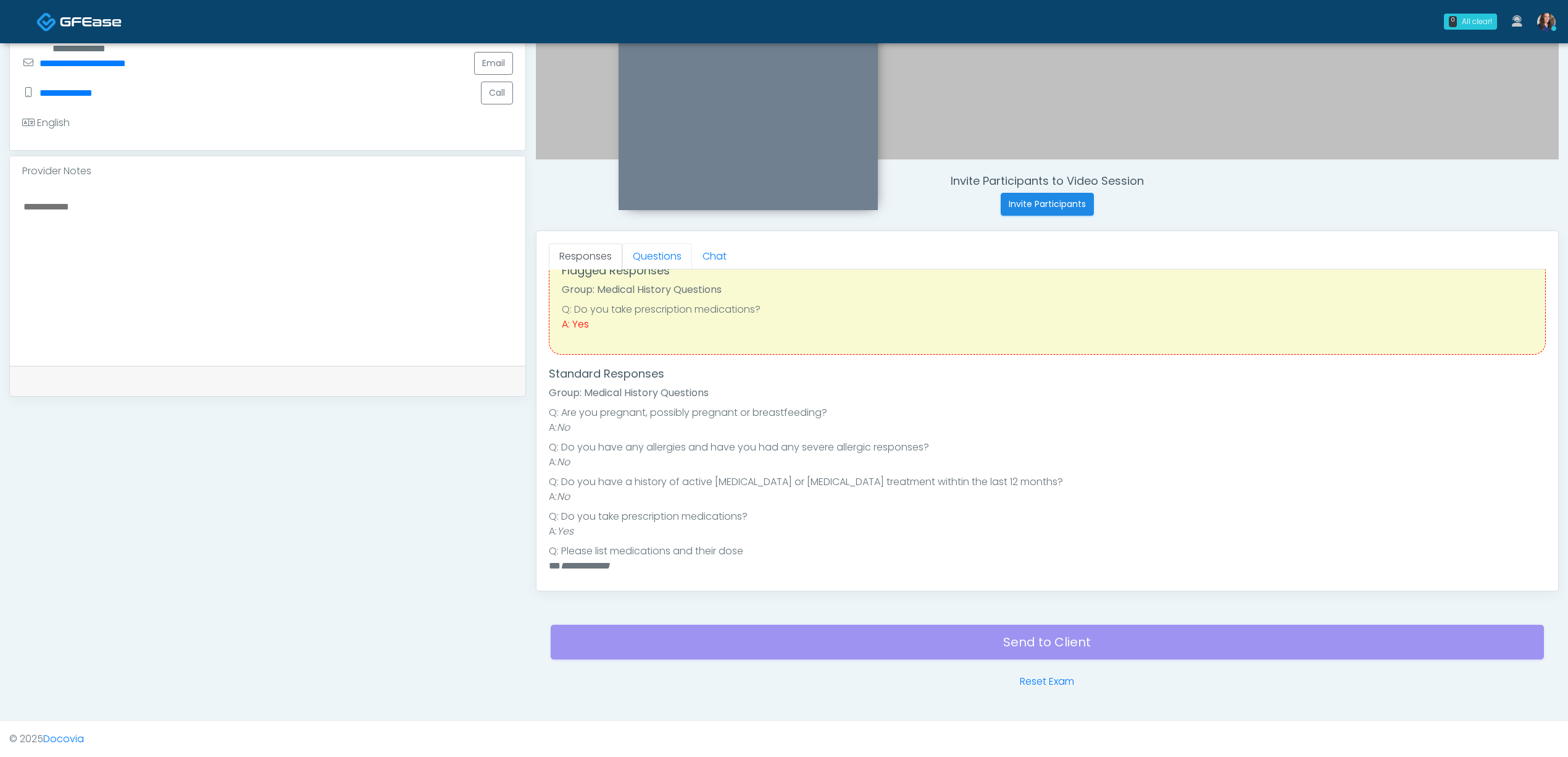
click at [643, 255] on link "Questions" at bounding box center [657, 256] width 70 height 26
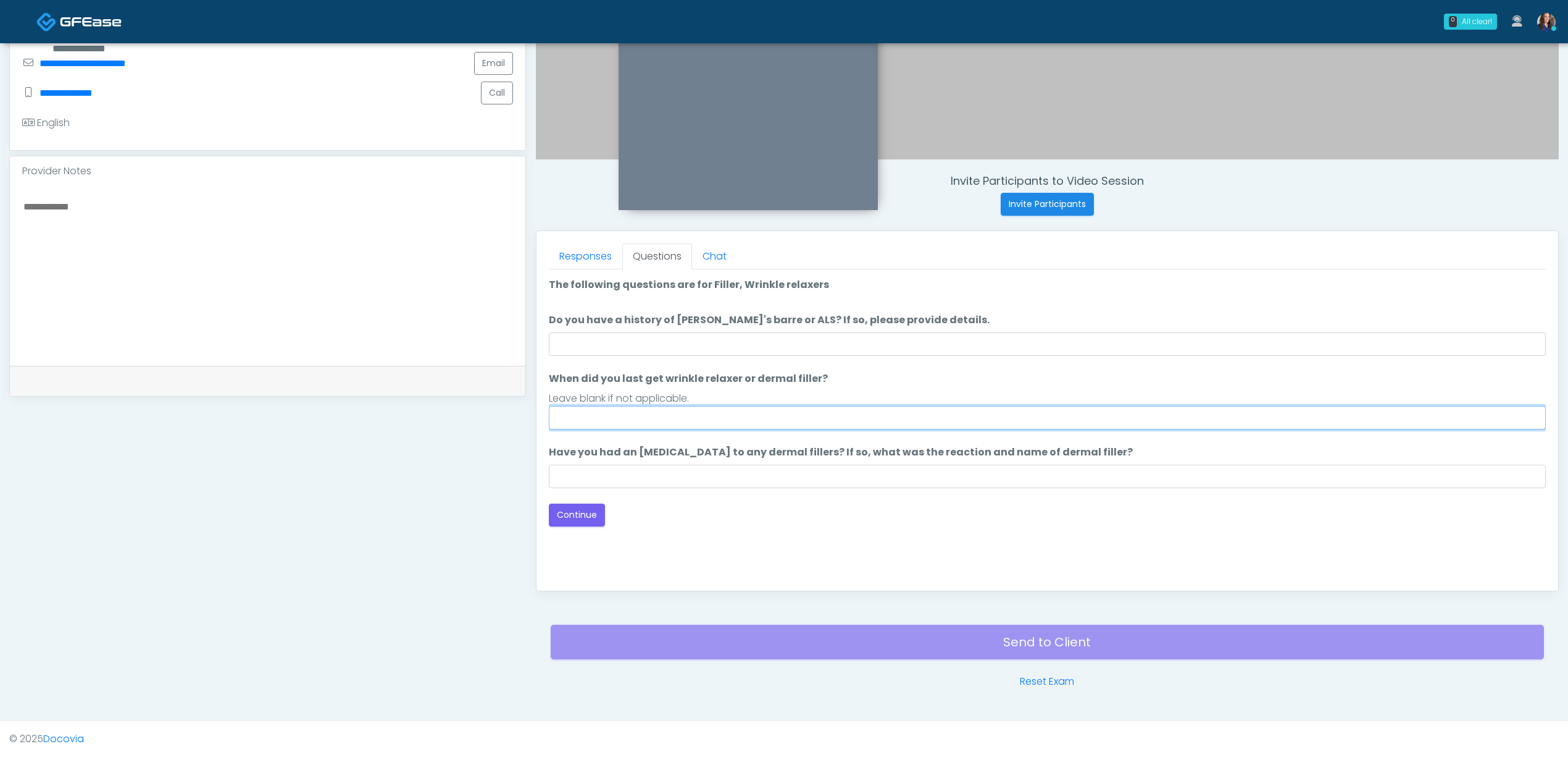
click at [618, 417] on input "When did you last get wrinkle relaxer or dermal filler?" at bounding box center [1048, 418] width 997 height 24
type input "**********"
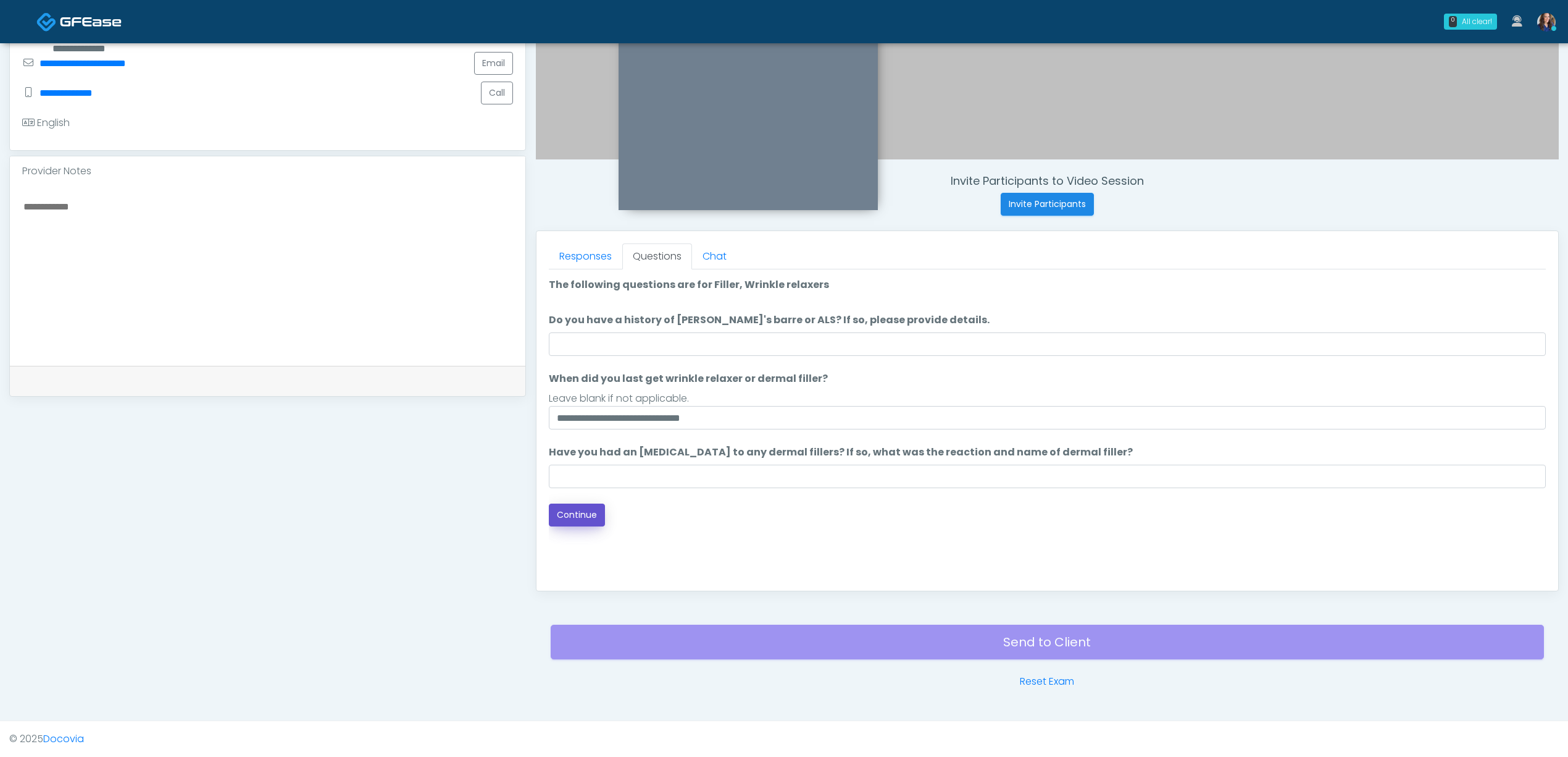
click at [571, 515] on button "Continue" at bounding box center [578, 514] width 56 height 23
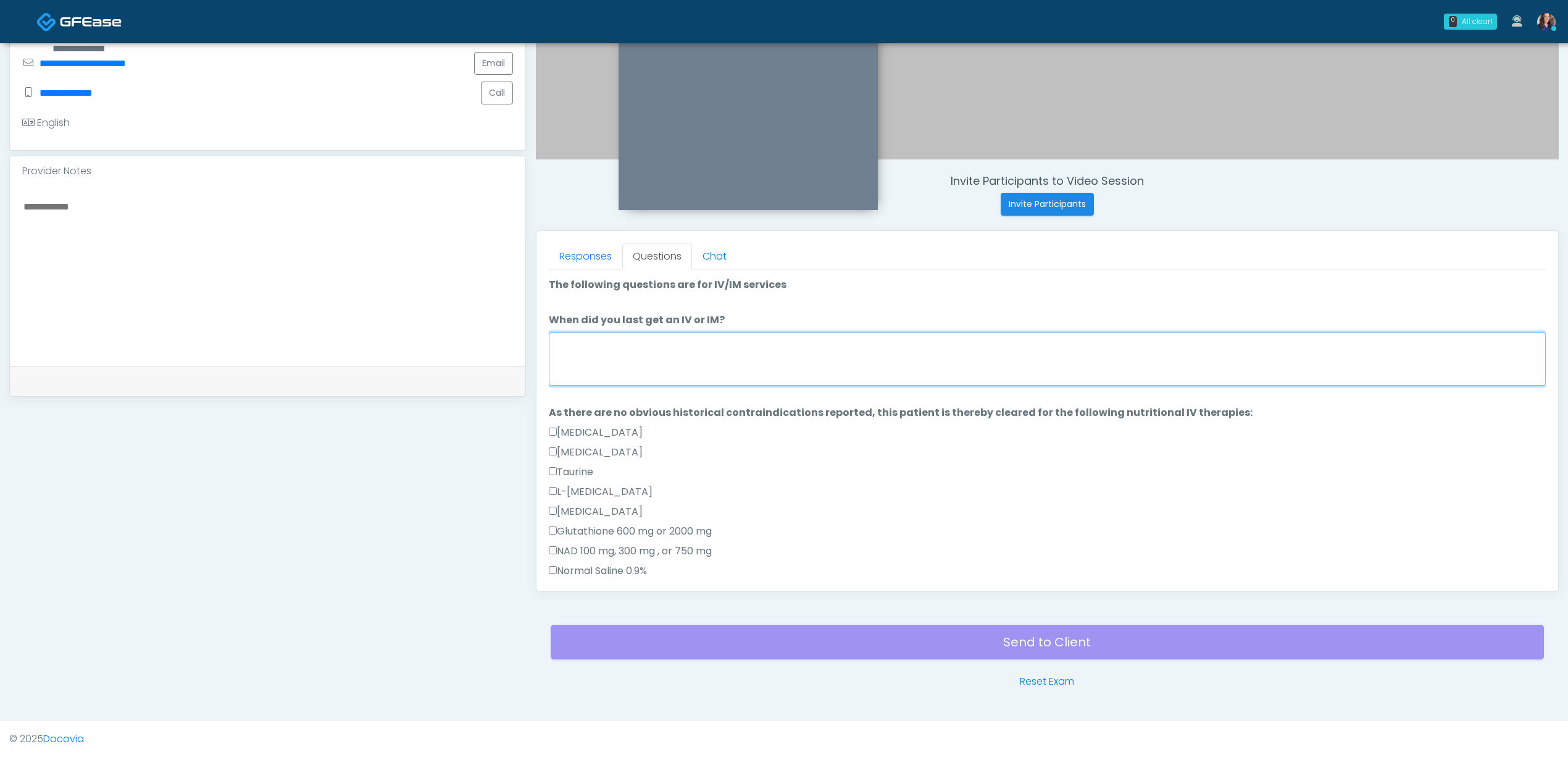
click at [717, 347] on textarea "When did you last get an IV or IM?" at bounding box center [1048, 358] width 997 height 53
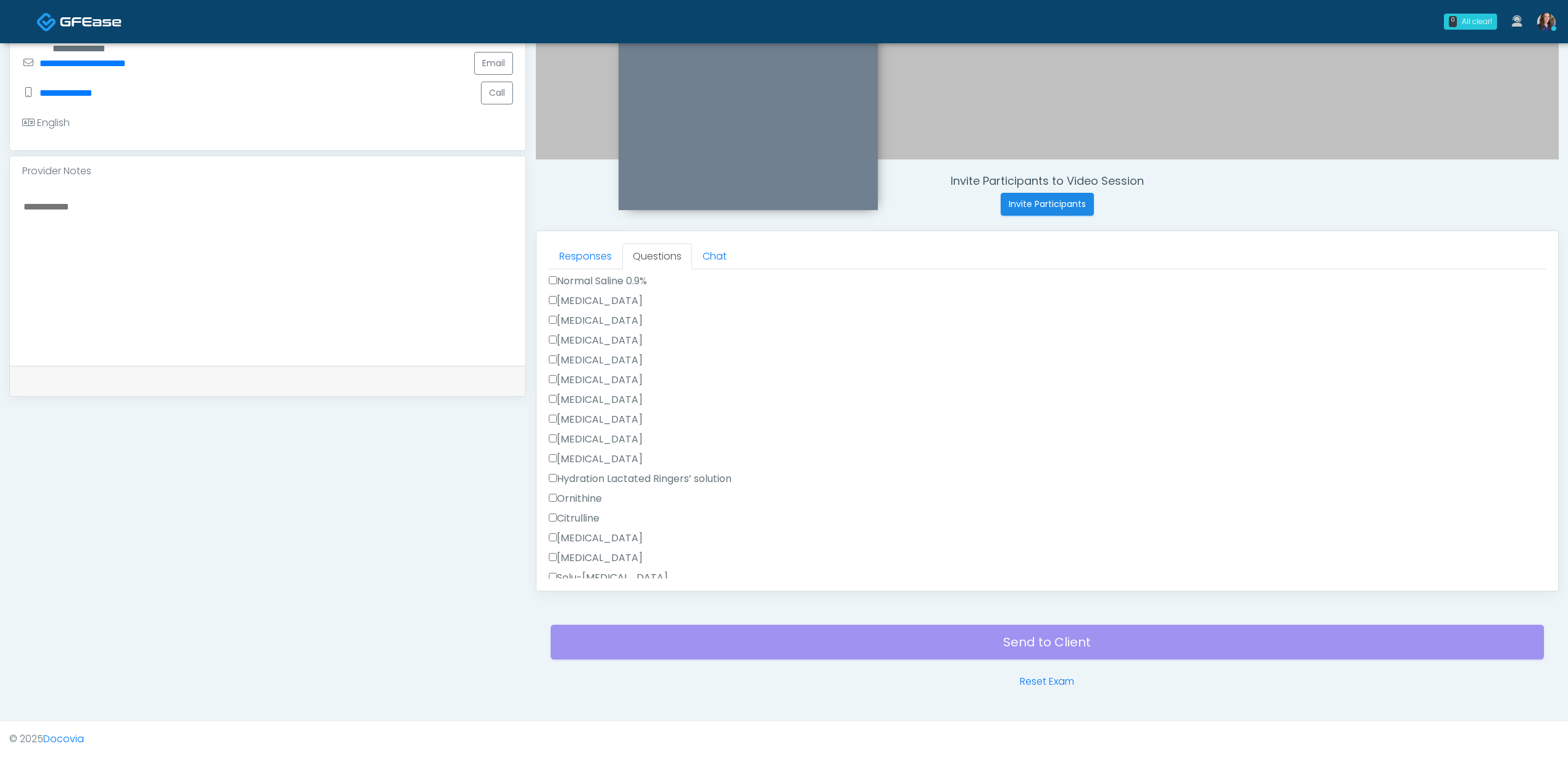
scroll to position [411, 0]
type textarea "**********"
drag, startPoint x: 612, startPoint y: 528, endPoint x: 610, endPoint y: 534, distance: 6.3
click at [612, 529] on label "All of the above" at bounding box center [591, 535] width 85 height 15
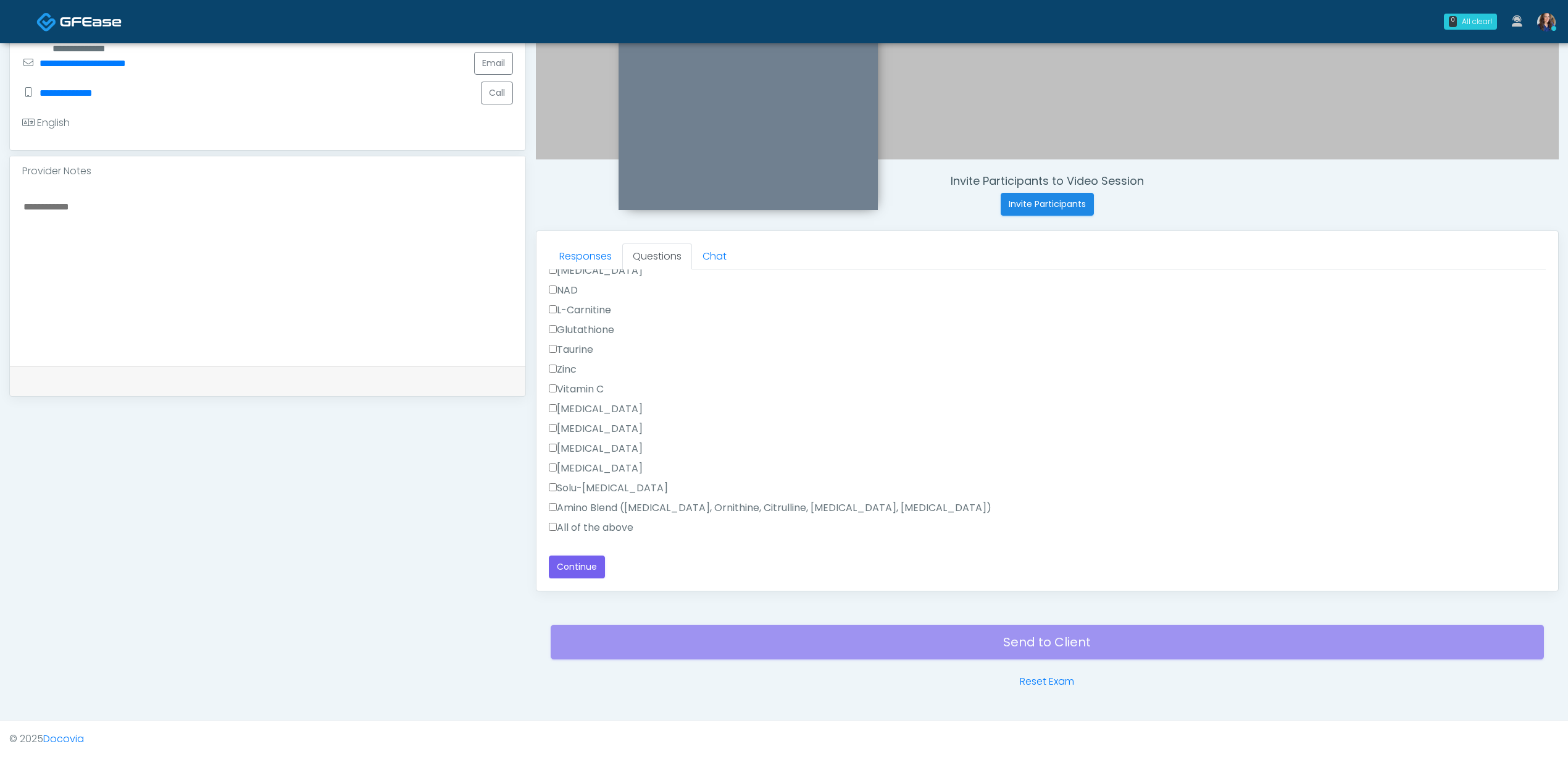
click at [596, 526] on label "All of the above" at bounding box center [591, 528] width 85 height 15
drag, startPoint x: 578, startPoint y: 562, endPoint x: 769, endPoint y: 542, distance: 192.0
click at [579, 562] on button "Continue" at bounding box center [578, 566] width 56 height 23
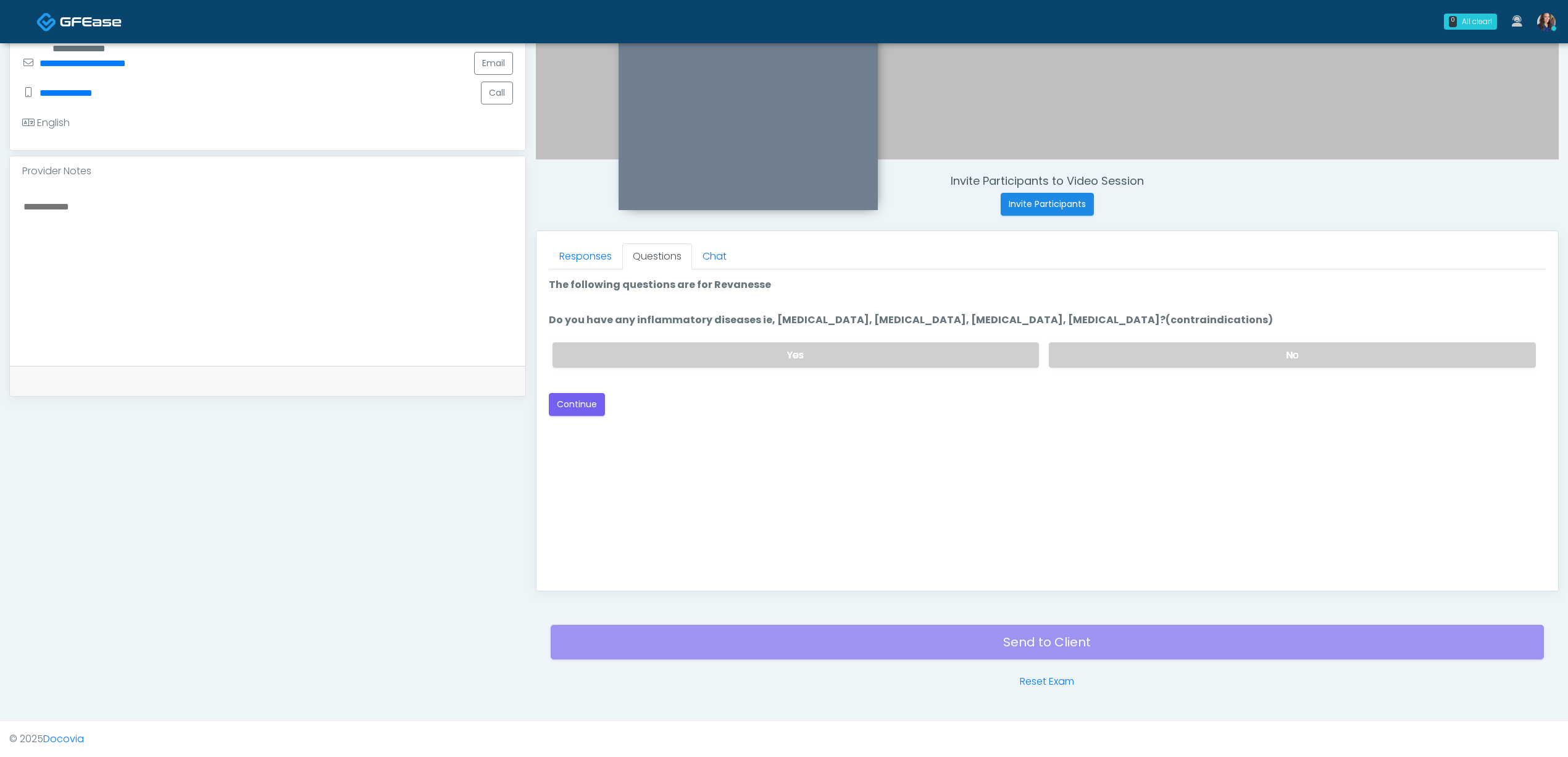
scroll to position [0, 0]
click at [1130, 346] on label "No" at bounding box center [1292, 355] width 487 height 25
drag, startPoint x: 566, startPoint y: 414, endPoint x: 624, endPoint y: 411, distance: 58.1
click at [565, 414] on button "Continue" at bounding box center [578, 404] width 56 height 23
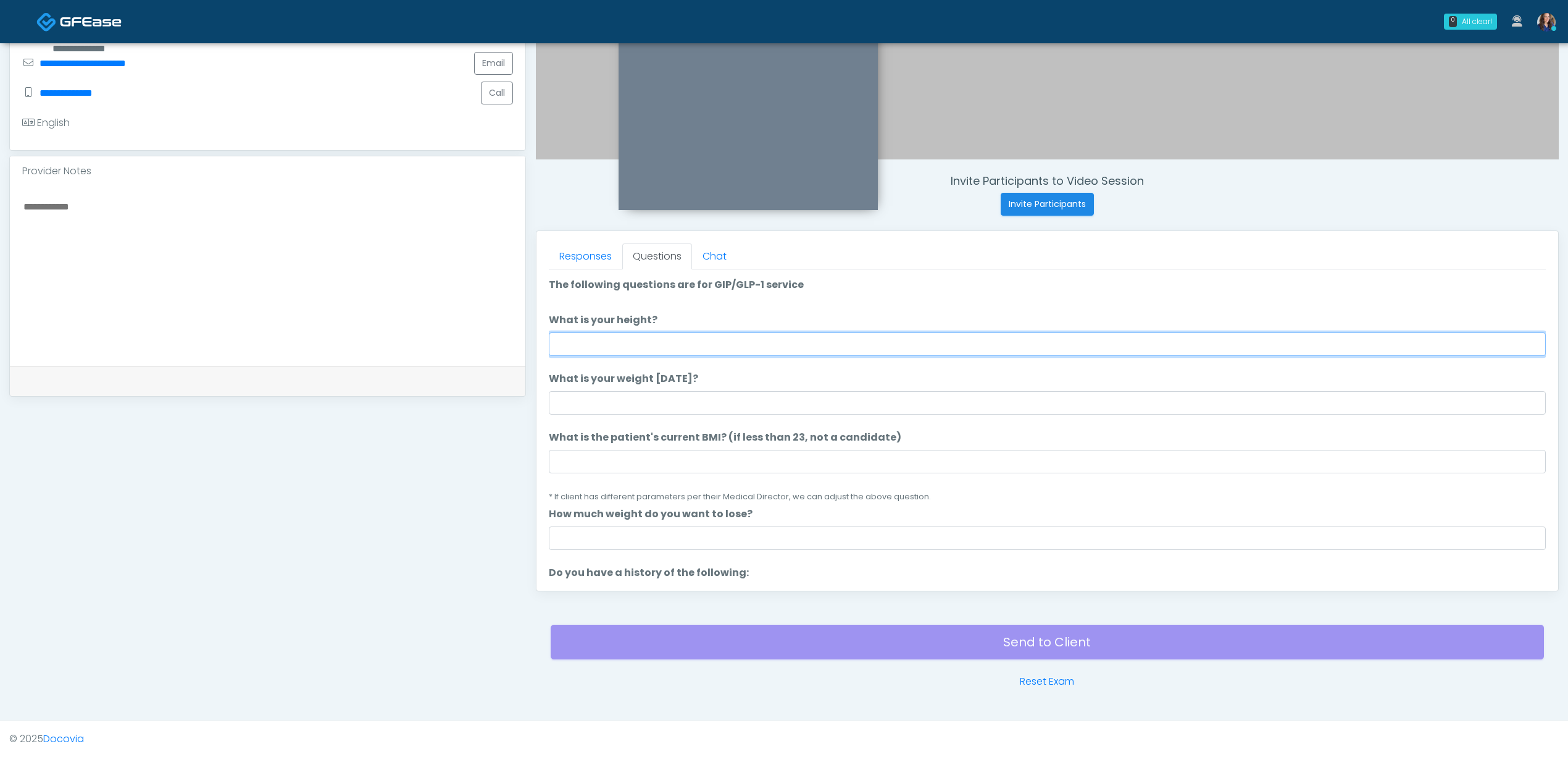
click at [700, 351] on input "What is your height?" at bounding box center [1048, 344] width 997 height 24
type input "*"
type input "******"
click at [630, 414] on ol "The following questions are for GIP/GLP-1 service The following questions are f…" at bounding box center [1048, 751] width 997 height 947
click at [600, 456] on input "What is the patient's current BMI? (if less than 23, not a candidate)" at bounding box center [1048, 461] width 997 height 24
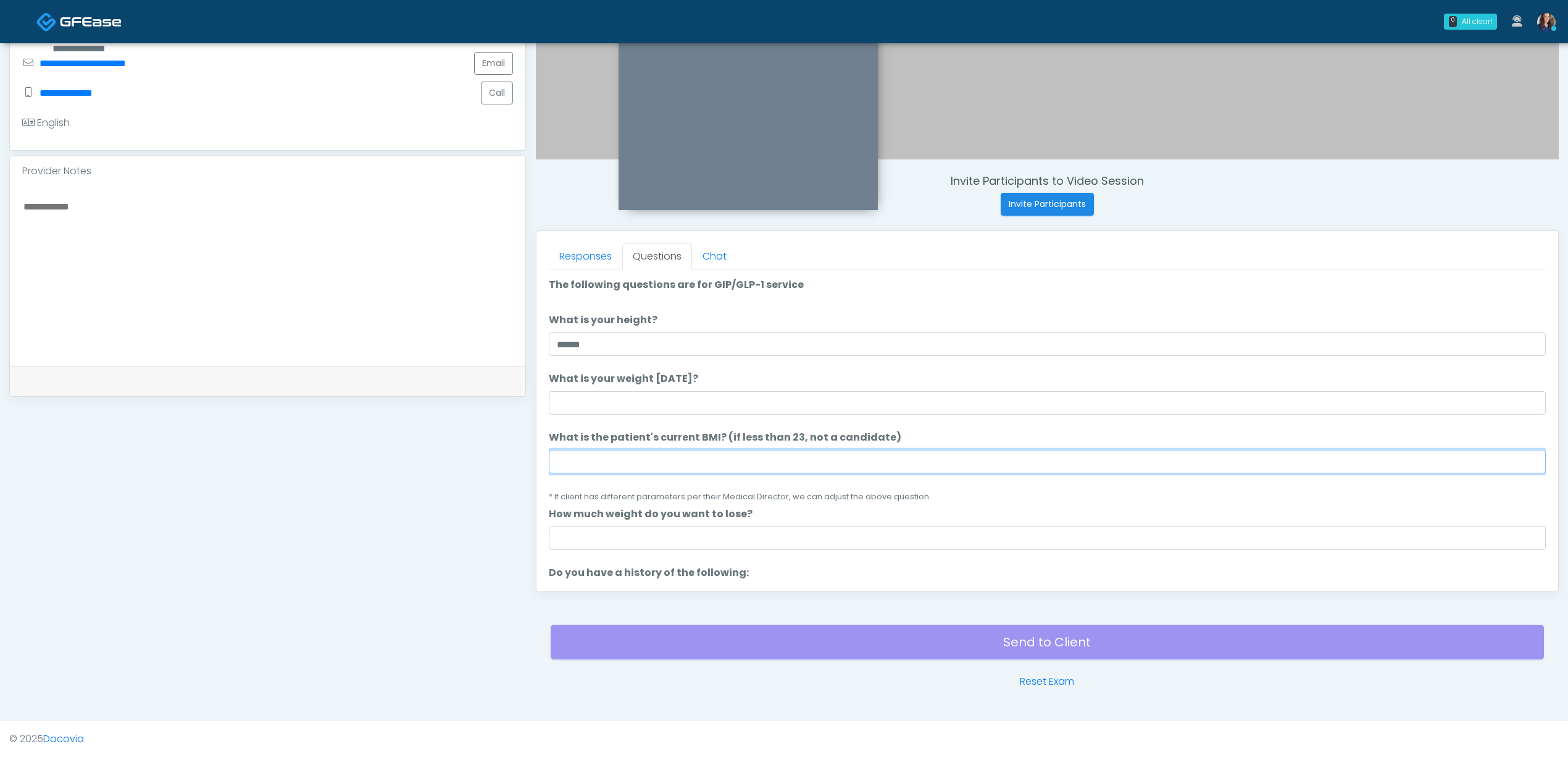
paste input "****"
type input "****"
click at [595, 399] on input "What is your weight today?" at bounding box center [1048, 403] width 997 height 24
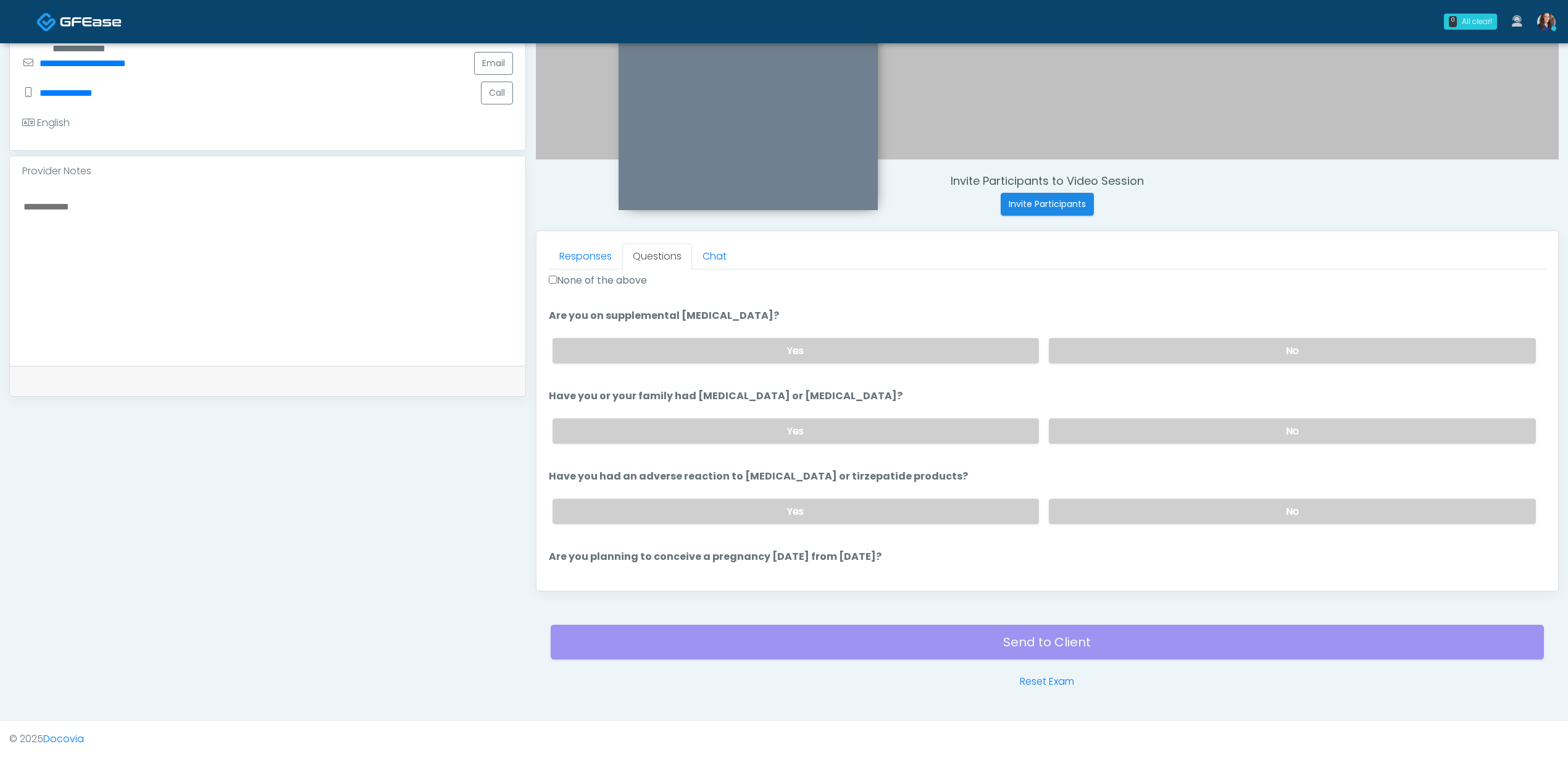
scroll to position [411, 0]
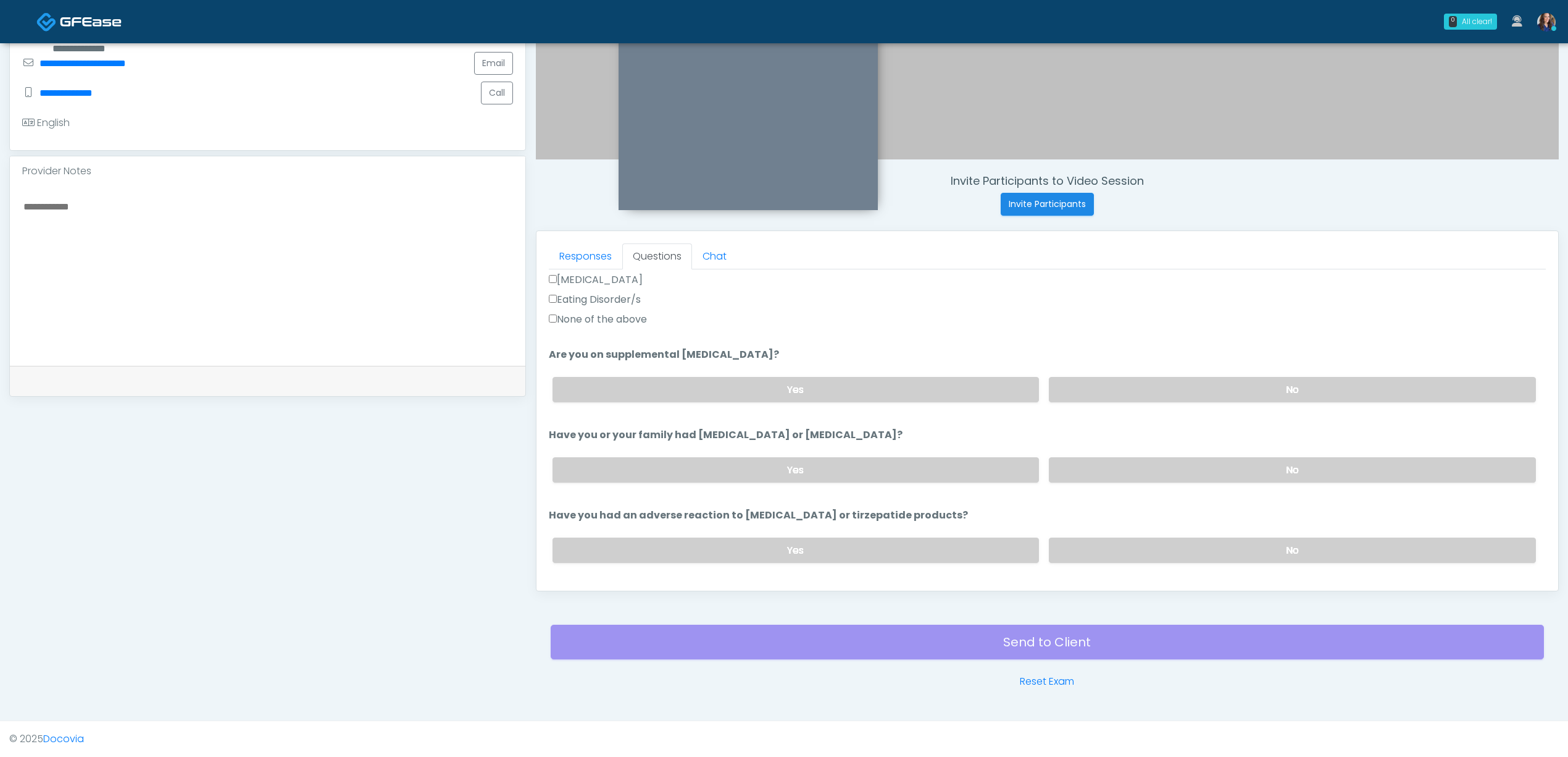
type input "***"
click at [616, 317] on label "None of the above" at bounding box center [598, 319] width 98 height 15
drag, startPoint x: 598, startPoint y: 317, endPoint x: 610, endPoint y: 317, distance: 12.0
click at [610, 317] on label "None of the above" at bounding box center [598, 319] width 98 height 15
click at [1097, 365] on li "Are you on supplemental biotin? Are you on supplemental biotin? Yes No" at bounding box center [1048, 379] width 997 height 65
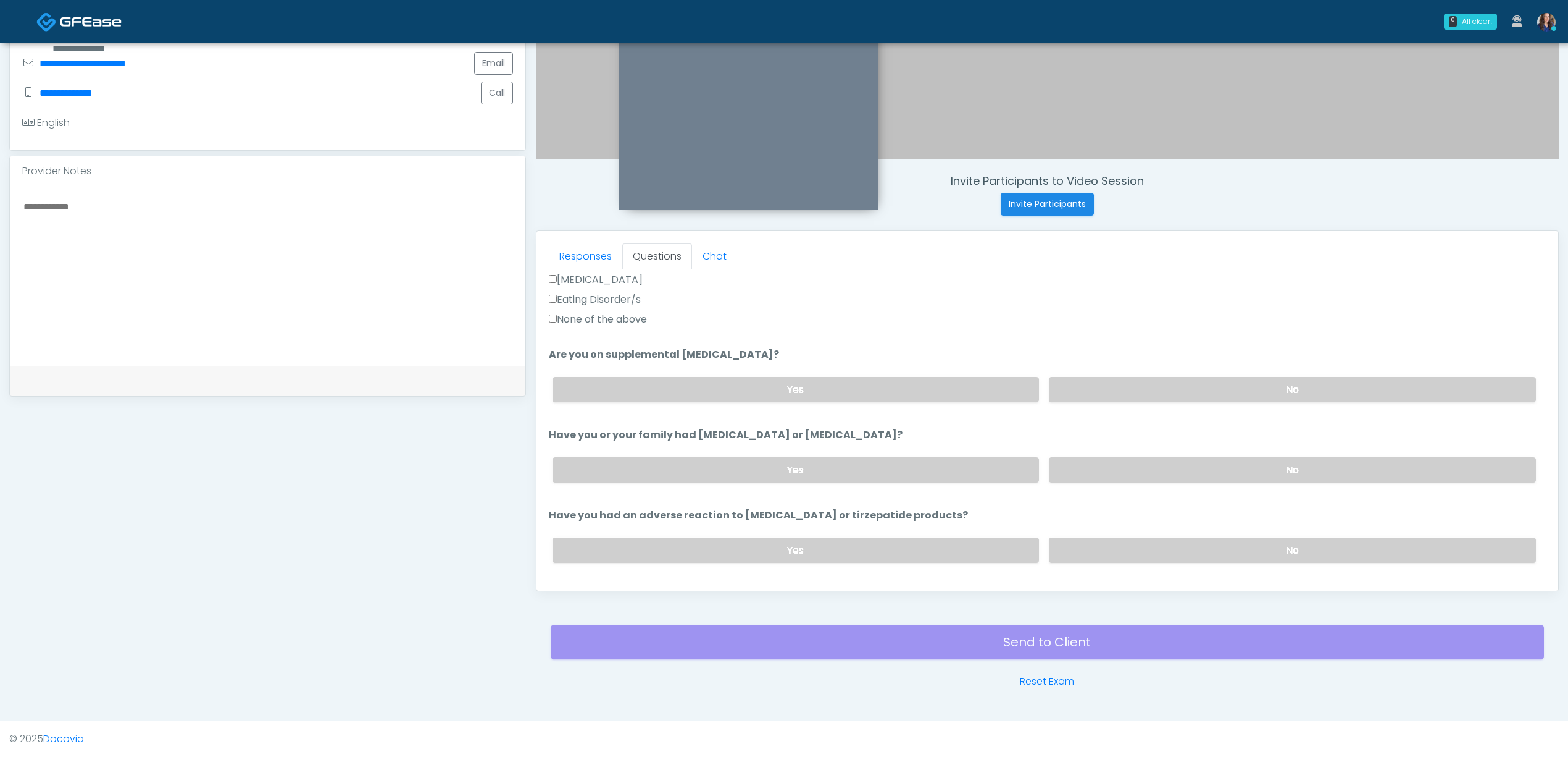
drag, startPoint x: 613, startPoint y: 325, endPoint x: 624, endPoint y: 325, distance: 11.0
click at [615, 325] on label "None of the above" at bounding box center [598, 319] width 98 height 15
drag, startPoint x: 1154, startPoint y: 382, endPoint x: 1171, endPoint y: 465, distance: 84.7
click at [1154, 386] on label "No" at bounding box center [1292, 389] width 487 height 25
click at [1171, 469] on label "No" at bounding box center [1292, 469] width 487 height 25
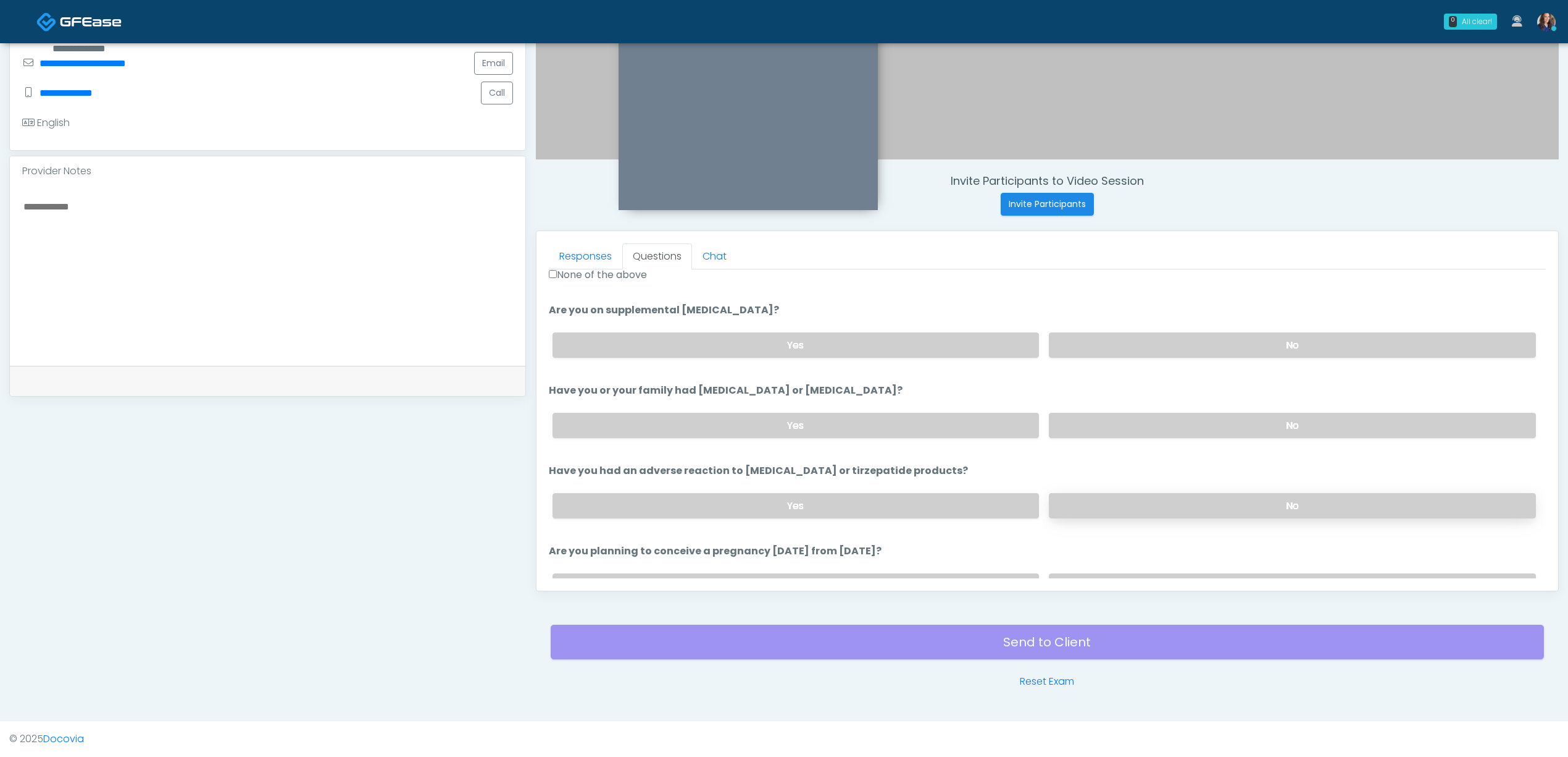
scroll to position [494, 0]
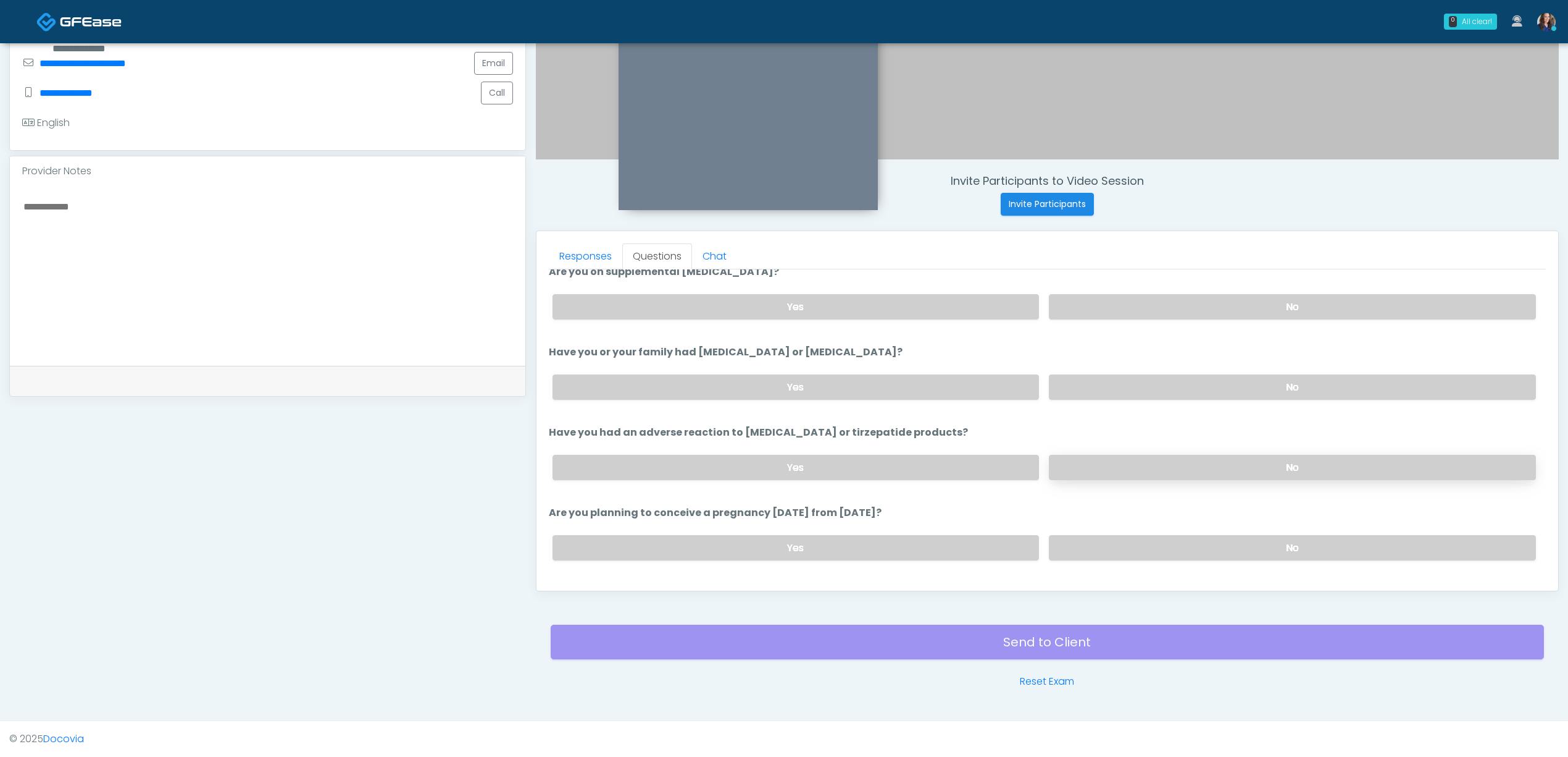
click at [1199, 460] on label "No" at bounding box center [1292, 468] width 487 height 25
click at [1191, 532] on div "Yes No" at bounding box center [1044, 548] width 1003 height 45
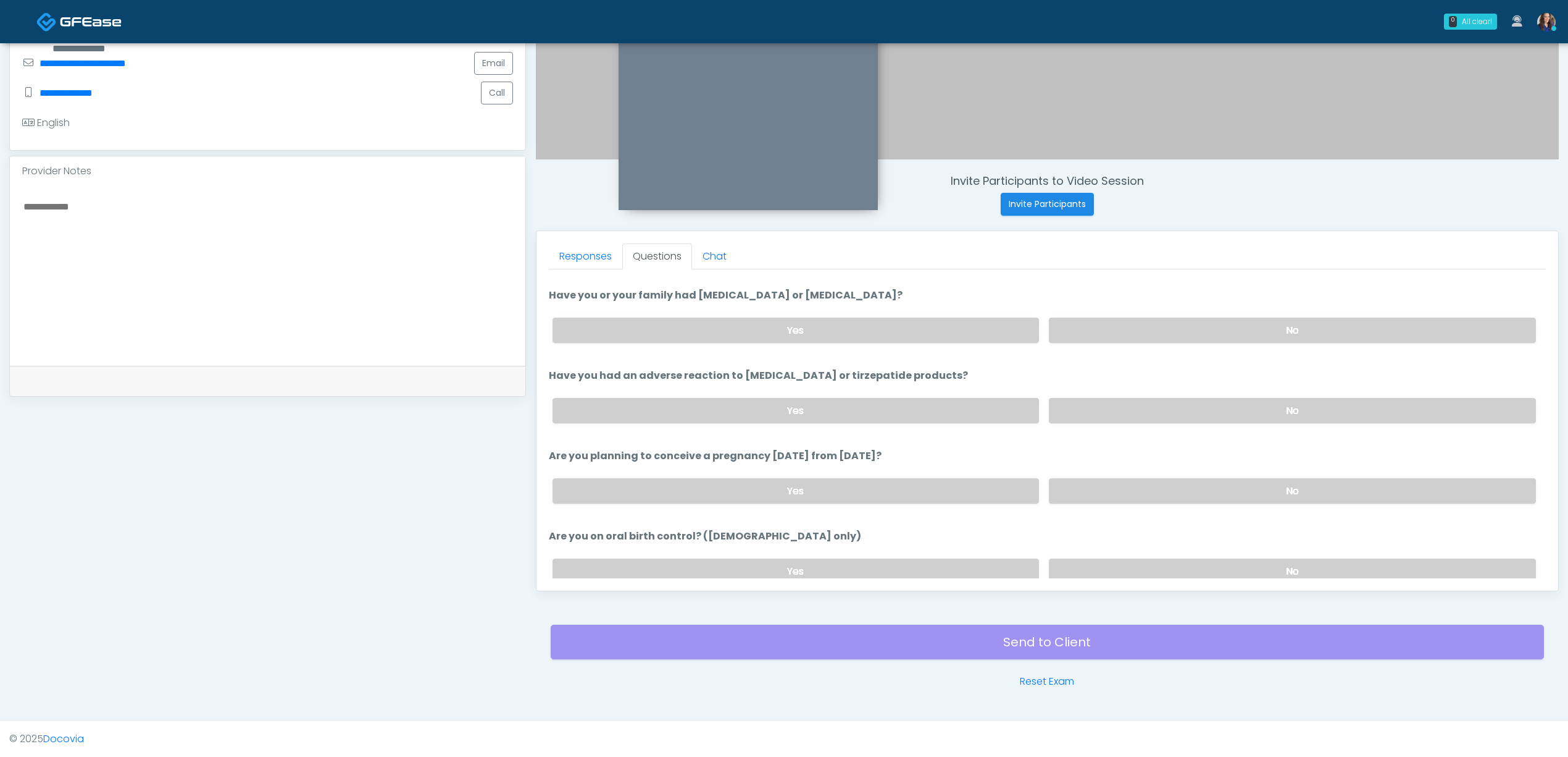
scroll to position [659, 0]
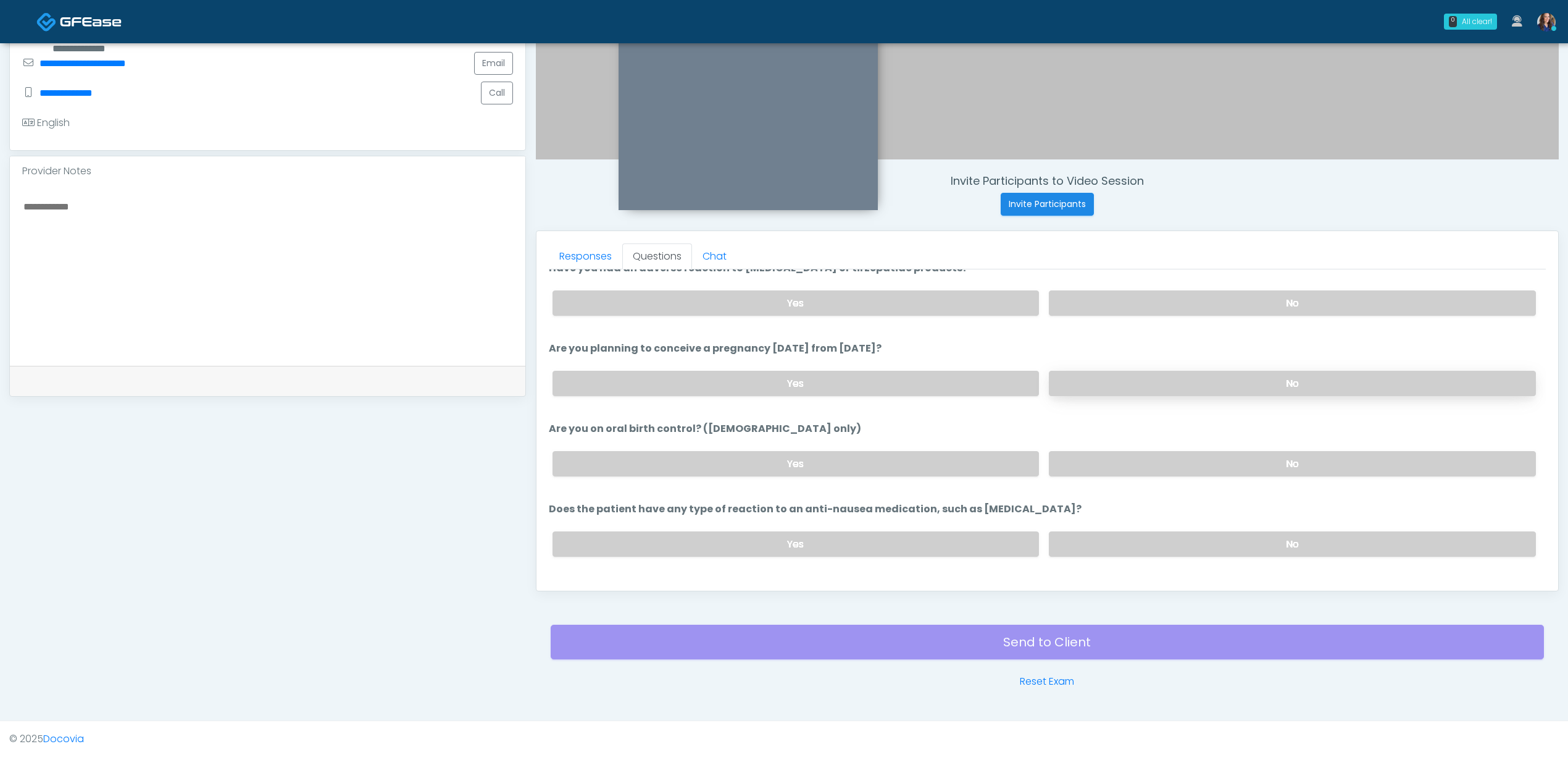
click at [1216, 370] on label "No" at bounding box center [1292, 383] width 487 height 25
drag, startPoint x: 1222, startPoint y: 455, endPoint x: 1209, endPoint y: 507, distance: 53.6
click at [1223, 455] on label "No" at bounding box center [1292, 464] width 487 height 25
click at [1205, 538] on label "No" at bounding box center [1292, 544] width 487 height 25
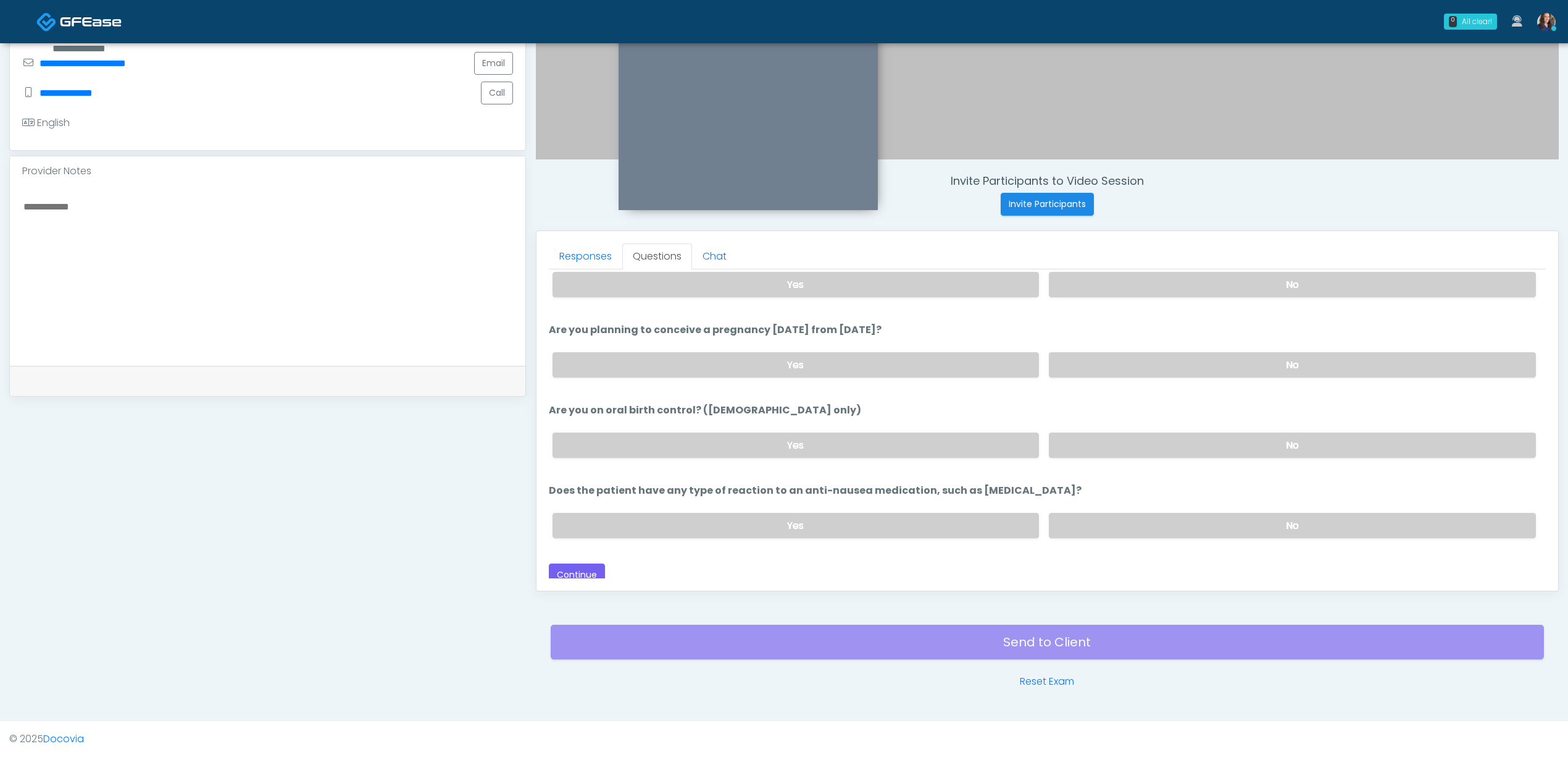
scroll to position [683, 0]
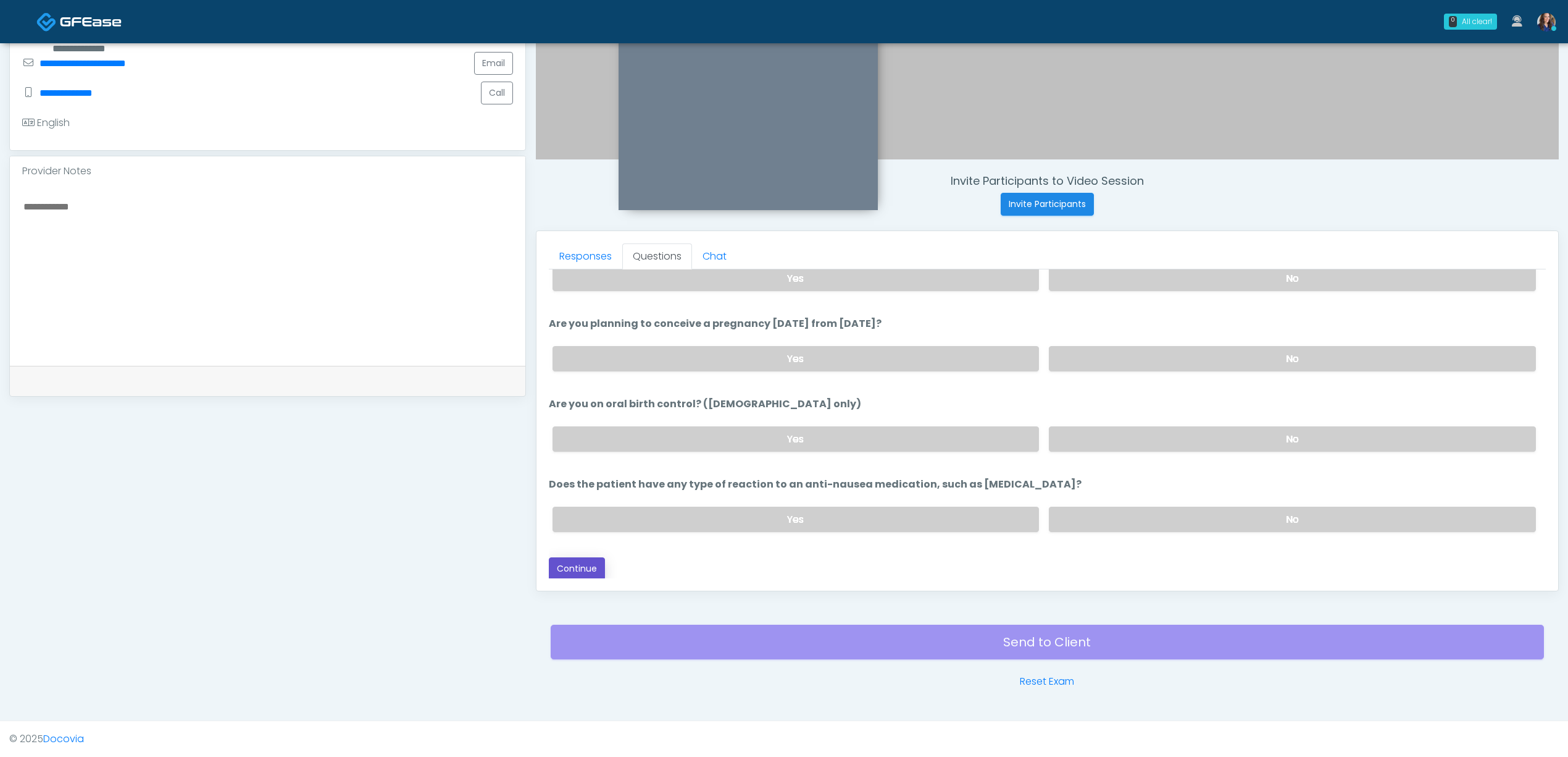
drag, startPoint x: 562, startPoint y: 569, endPoint x: 567, endPoint y: 563, distance: 7.8
click at [562, 567] on button "Continue" at bounding box center [578, 568] width 56 height 23
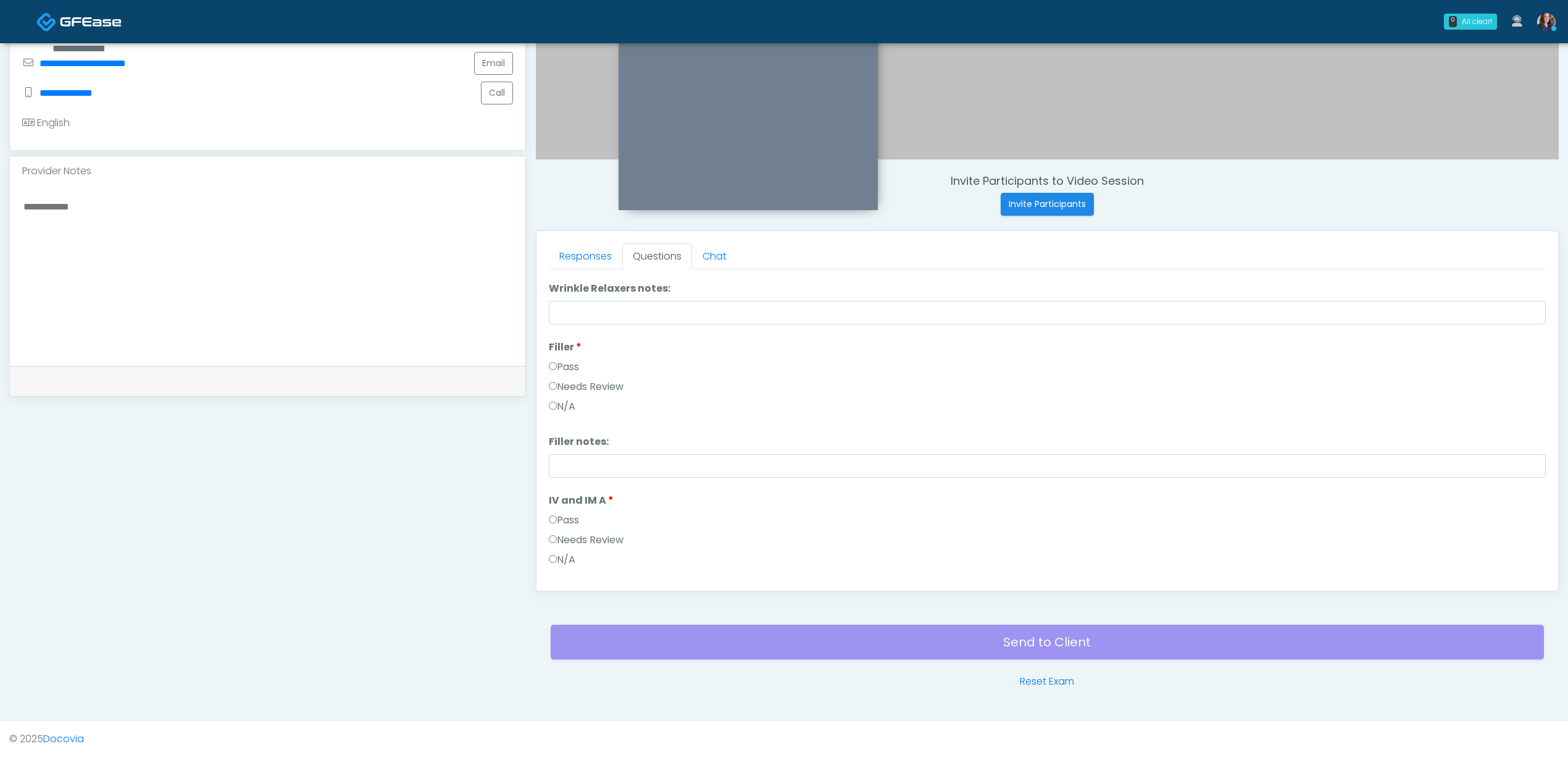
scroll to position [0, 0]
click at [1518, 286] on button "Pass All" at bounding box center [1523, 285] width 47 height 23
click at [574, 567] on button "Continue" at bounding box center [578, 566] width 56 height 23
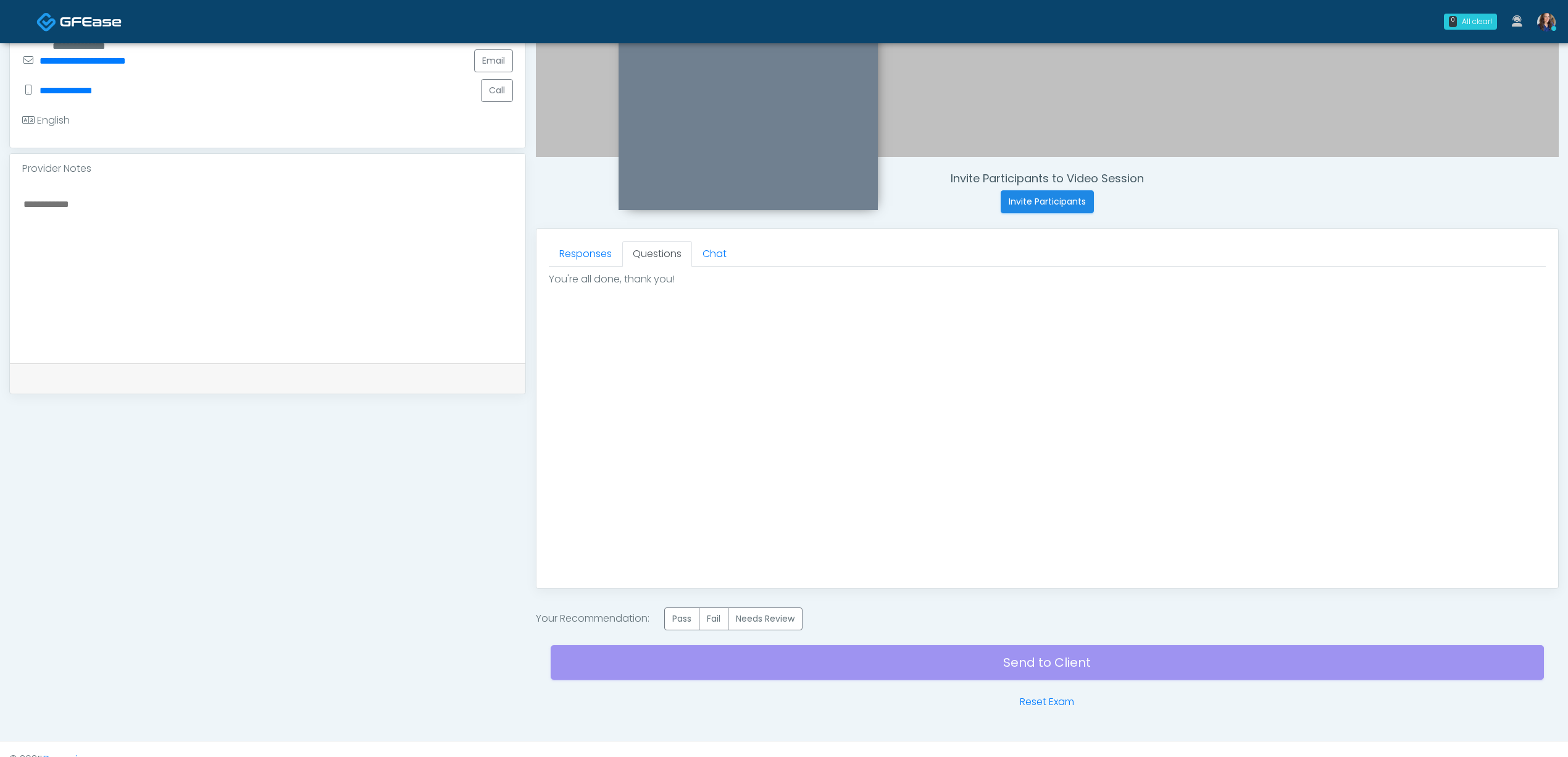
scroll to position [0, 0]
drag, startPoint x: 675, startPoint y: 611, endPoint x: 695, endPoint y: 628, distance: 26.2
click at [676, 613] on label "Pass" at bounding box center [682, 618] width 35 height 23
drag, startPoint x: 883, startPoint y: 678, endPoint x: 959, endPoint y: 653, distance: 80.0
click at [884, 678] on div "Send to Client Reset Exam" at bounding box center [1048, 670] width 993 height 79
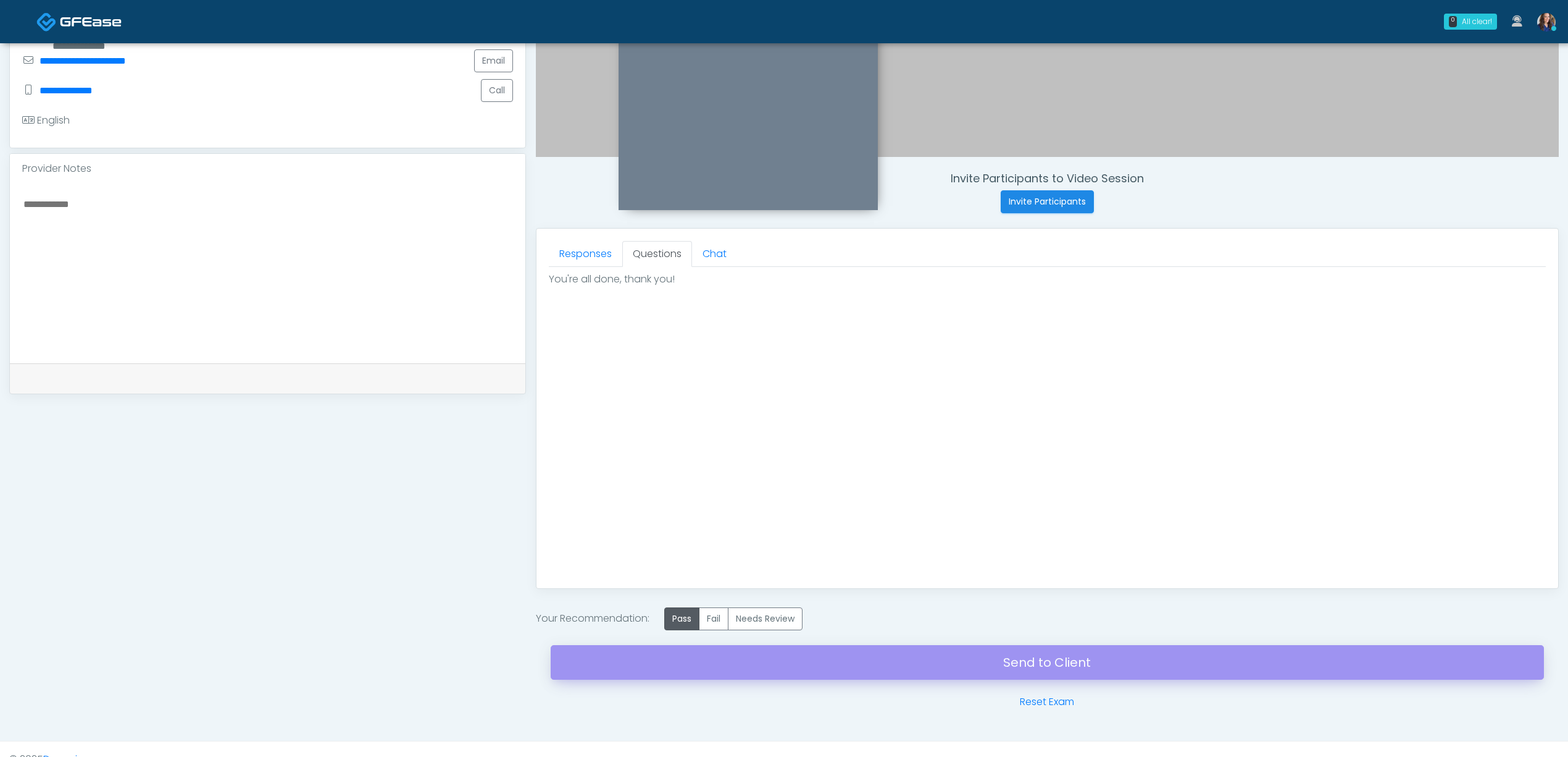
click at [964, 666] on div "Send to Client Reset Exam" at bounding box center [1048, 670] width 993 height 79
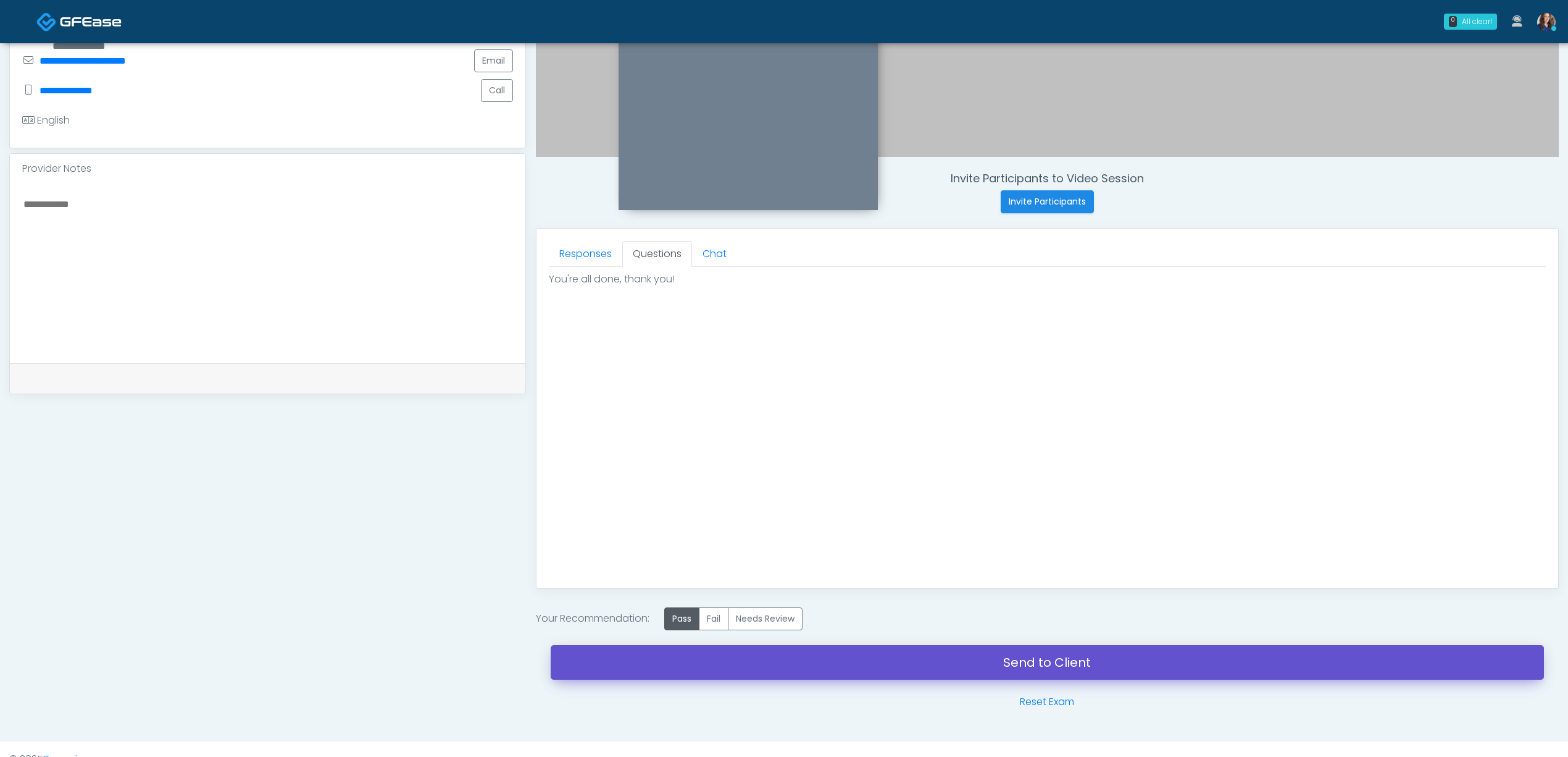
drag, startPoint x: 981, startPoint y: 662, endPoint x: 869, endPoint y: 65, distance: 607.4
click at [980, 662] on link "Send to Client" at bounding box center [1048, 662] width 993 height 35
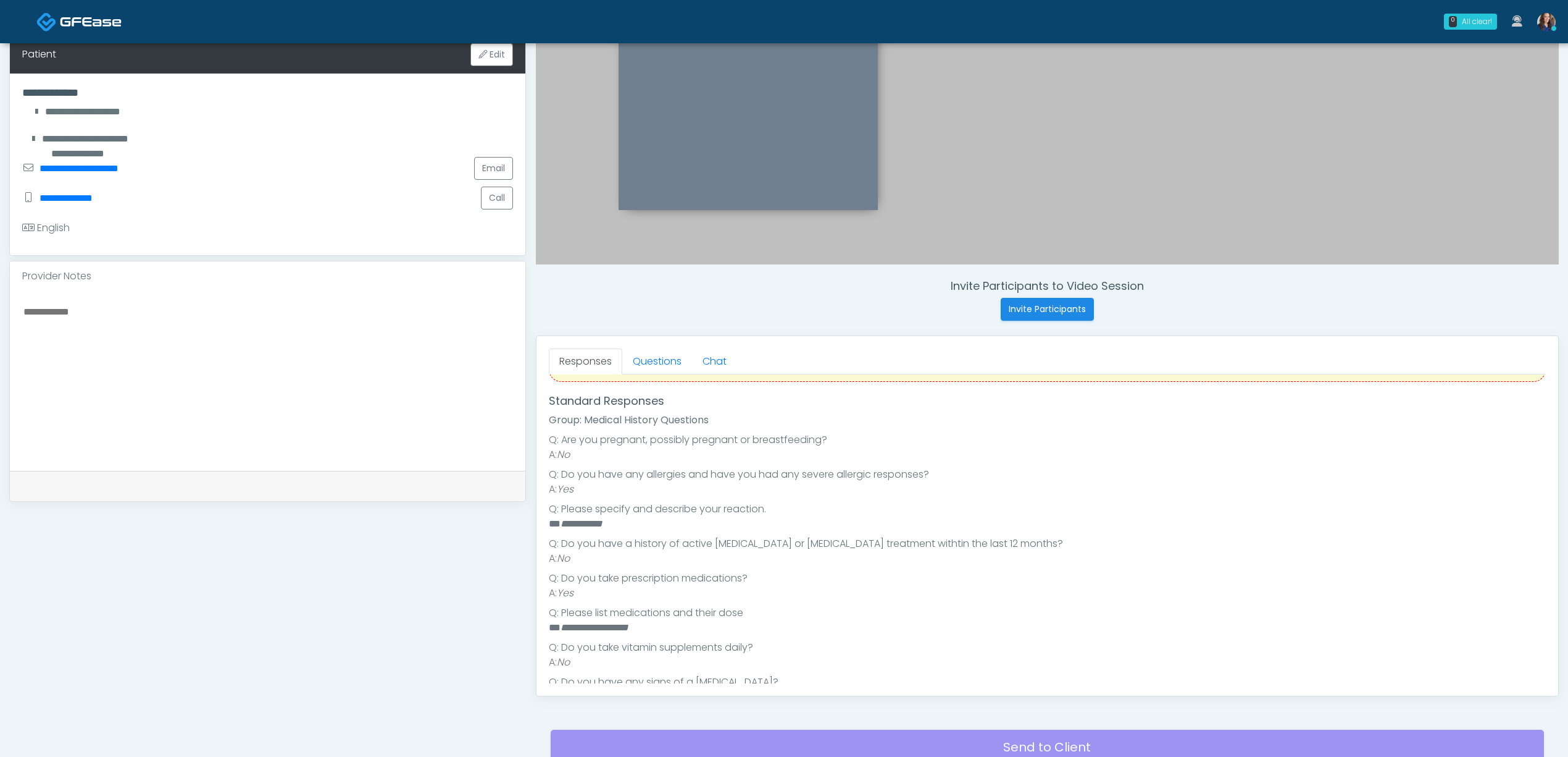
scroll to position [105, 0]
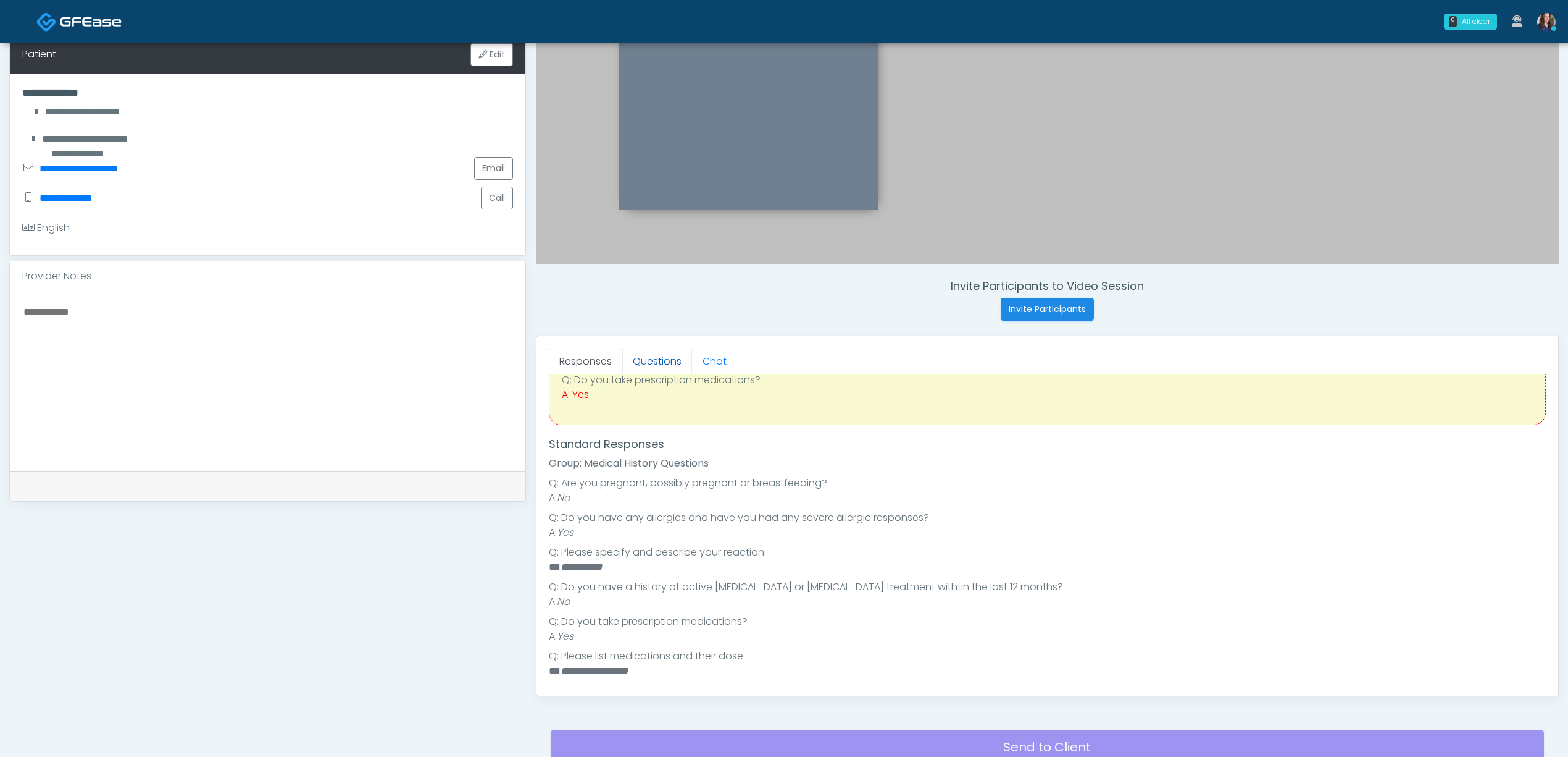
click at [655, 365] on link "Questions" at bounding box center [657, 361] width 70 height 26
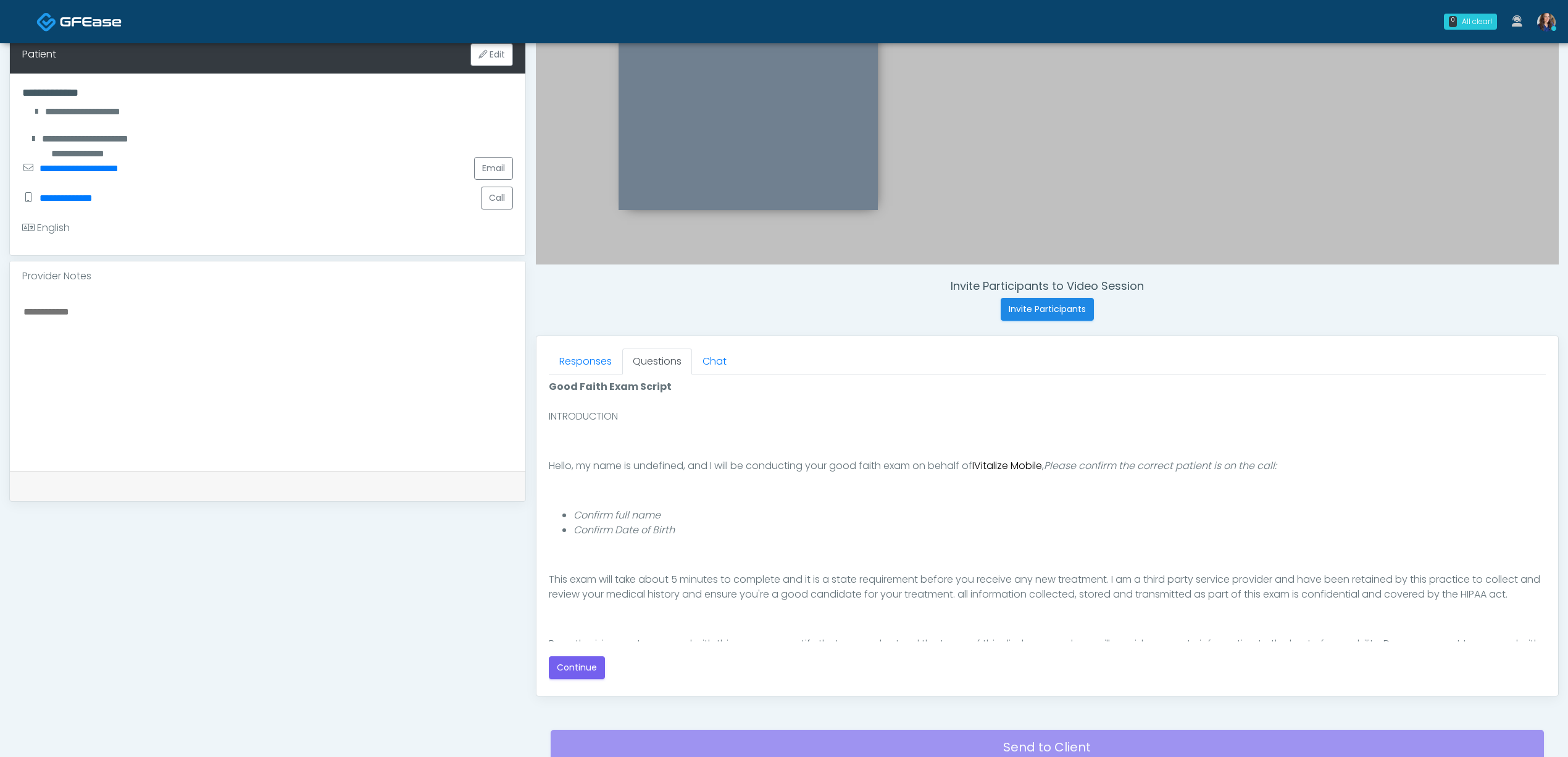
scroll to position [84, 0]
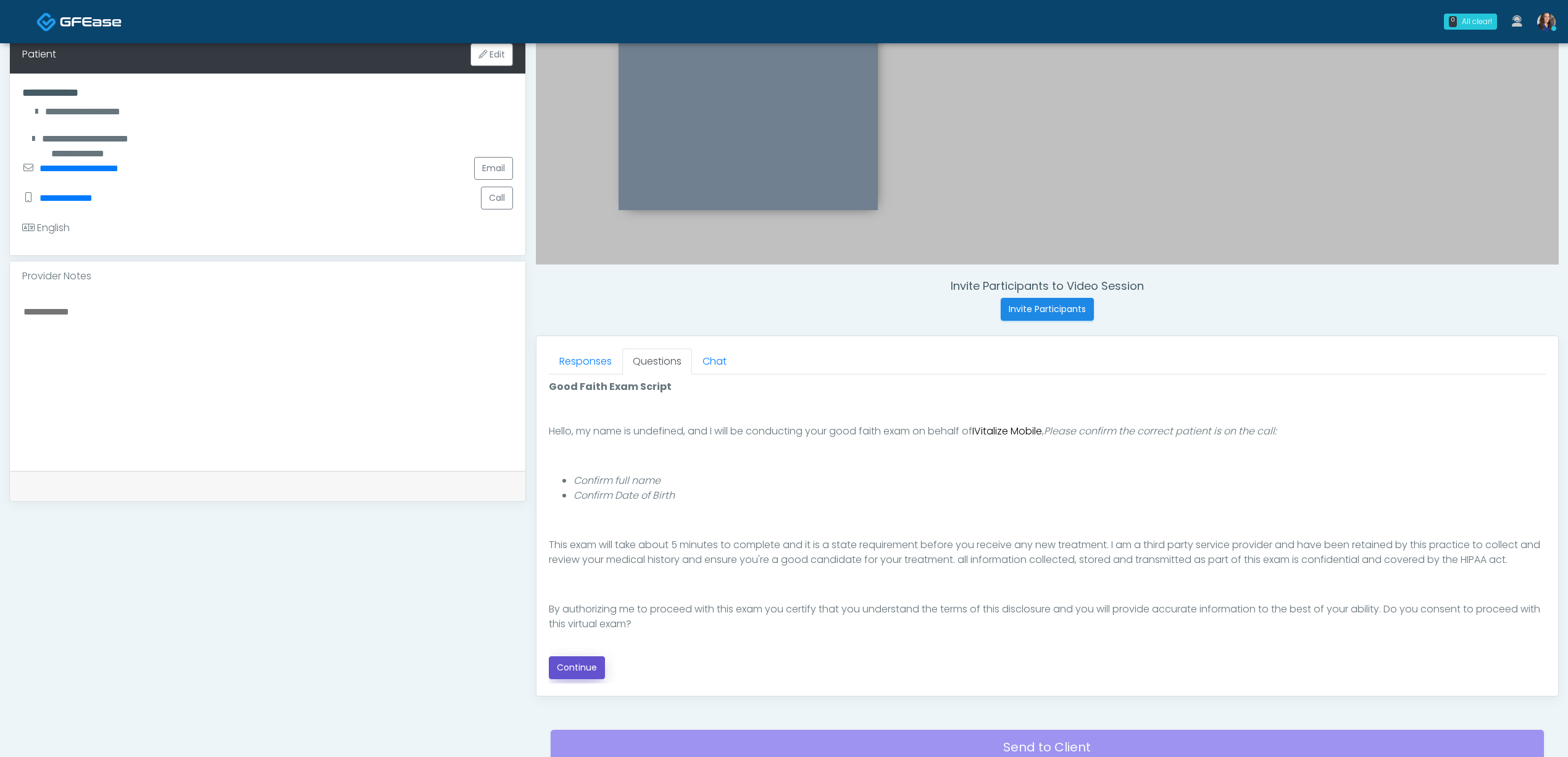
drag, startPoint x: 561, startPoint y: 675, endPoint x: 608, endPoint y: 655, distance: 51.1
click at [560, 675] on button "Continue" at bounding box center [578, 667] width 56 height 23
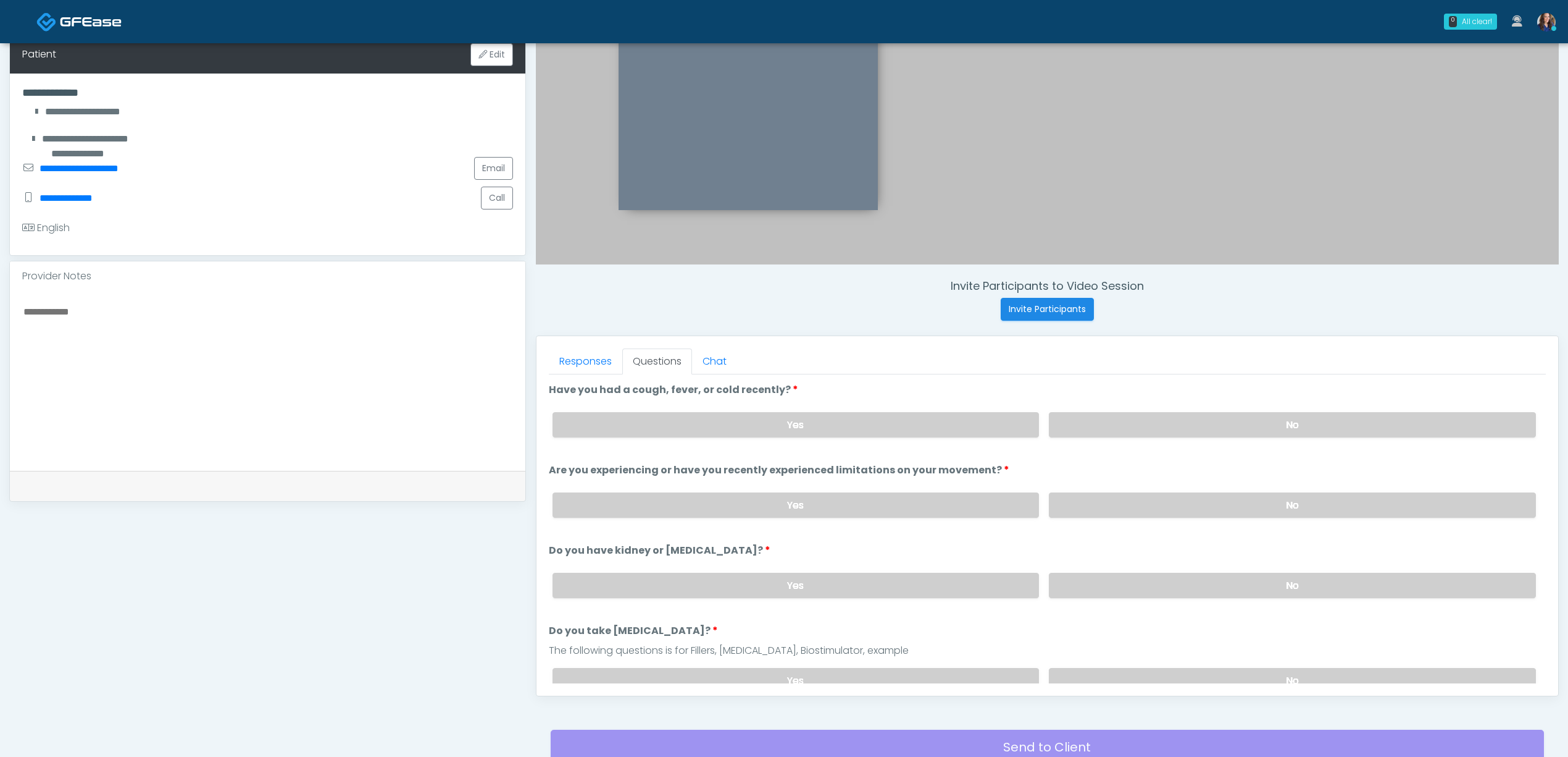
scroll to position [355, 0]
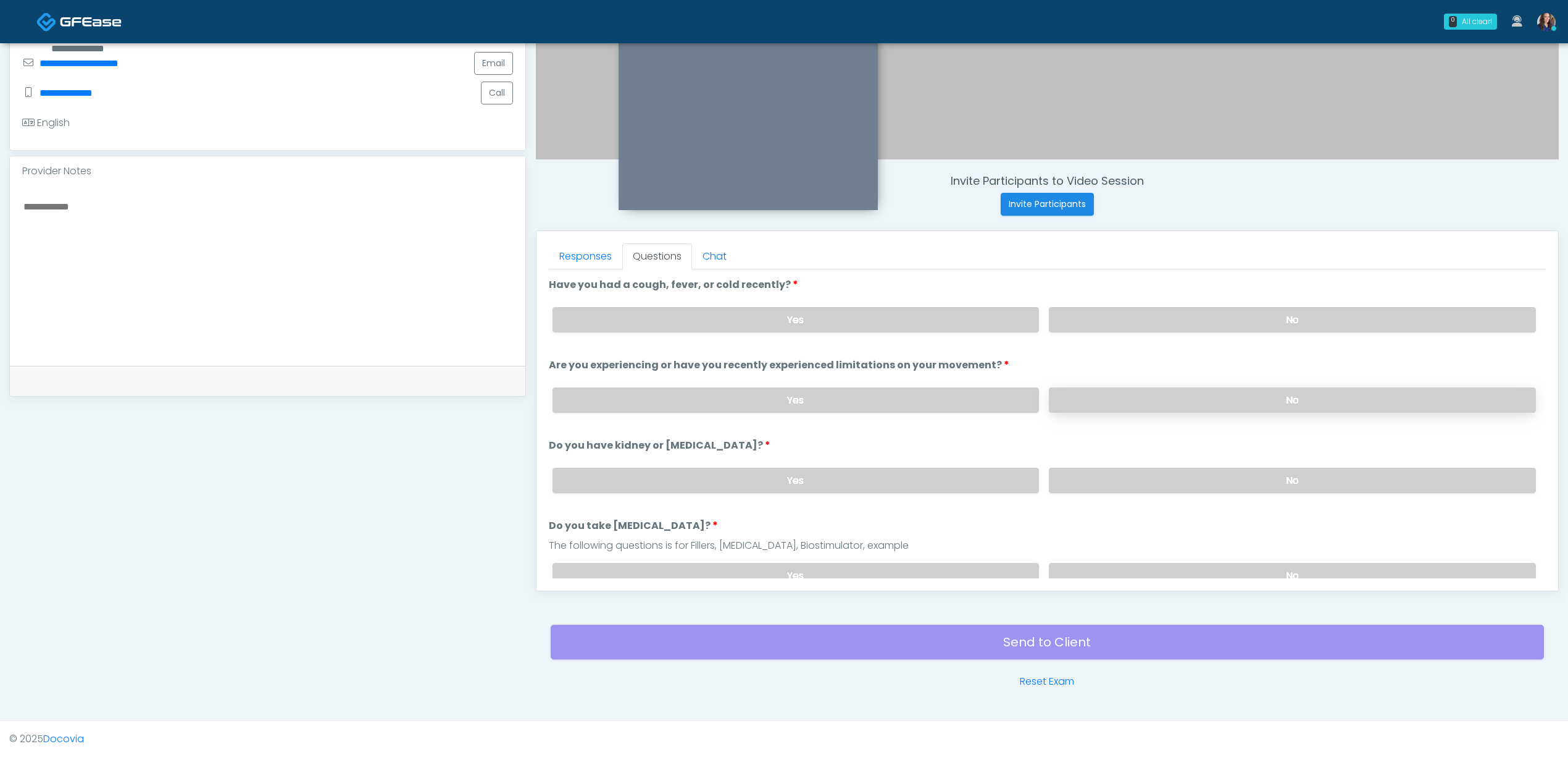
drag, startPoint x: 1143, startPoint y: 309, endPoint x: 1189, endPoint y: 386, distance: 89.7
click at [1151, 315] on label "No" at bounding box center [1292, 319] width 487 height 25
click at [1181, 413] on div "Yes No" at bounding box center [1044, 400] width 1003 height 45
drag, startPoint x: 1197, startPoint y: 399, endPoint x: 1203, endPoint y: 469, distance: 70.3
click at [1198, 401] on label "No" at bounding box center [1292, 400] width 487 height 25
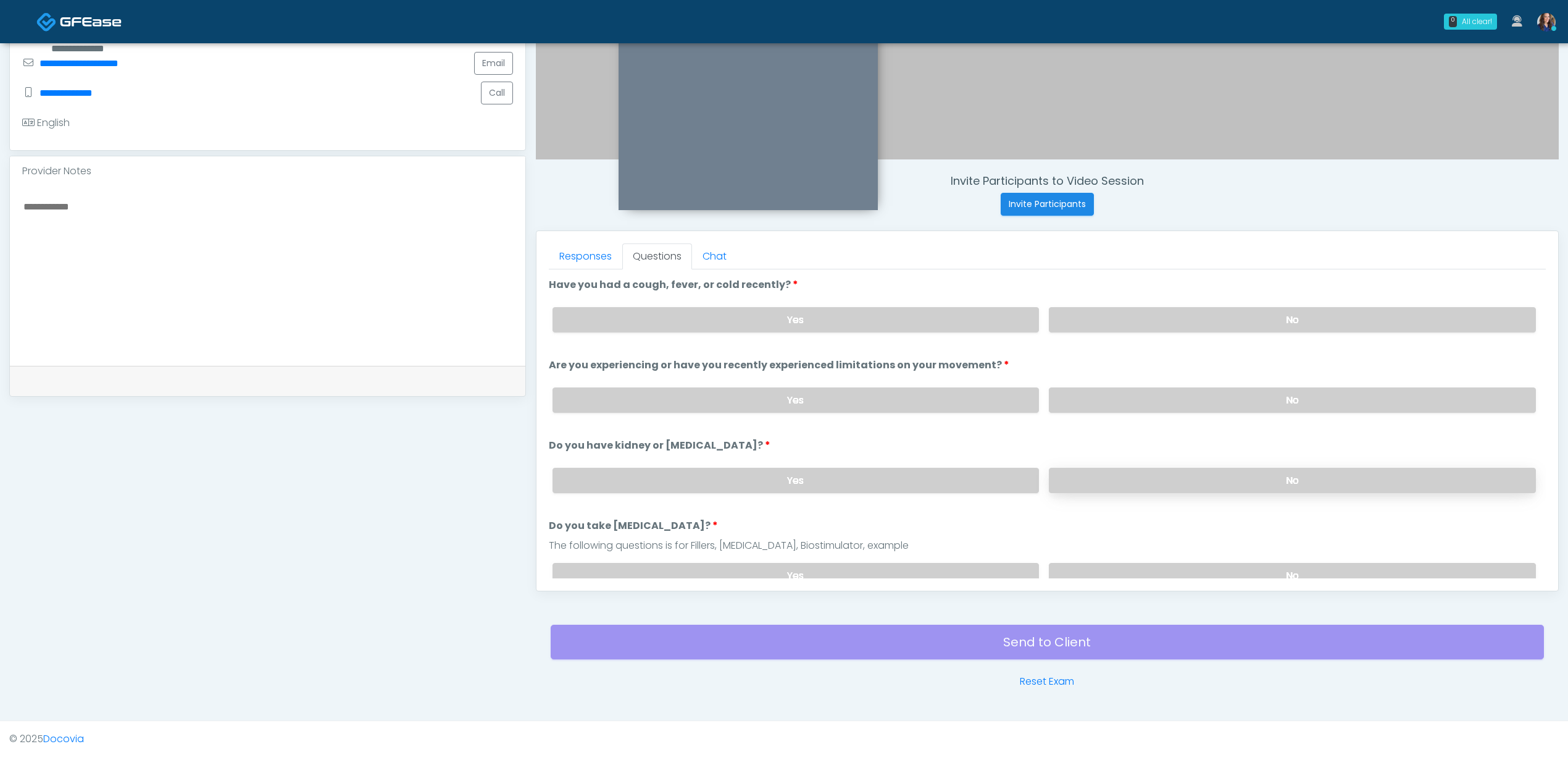
click at [1204, 479] on label "No" at bounding box center [1292, 480] width 487 height 25
click at [1191, 569] on label "No" at bounding box center [1292, 575] width 487 height 25
click at [1191, 571] on label "No" at bounding box center [1292, 575] width 487 height 25
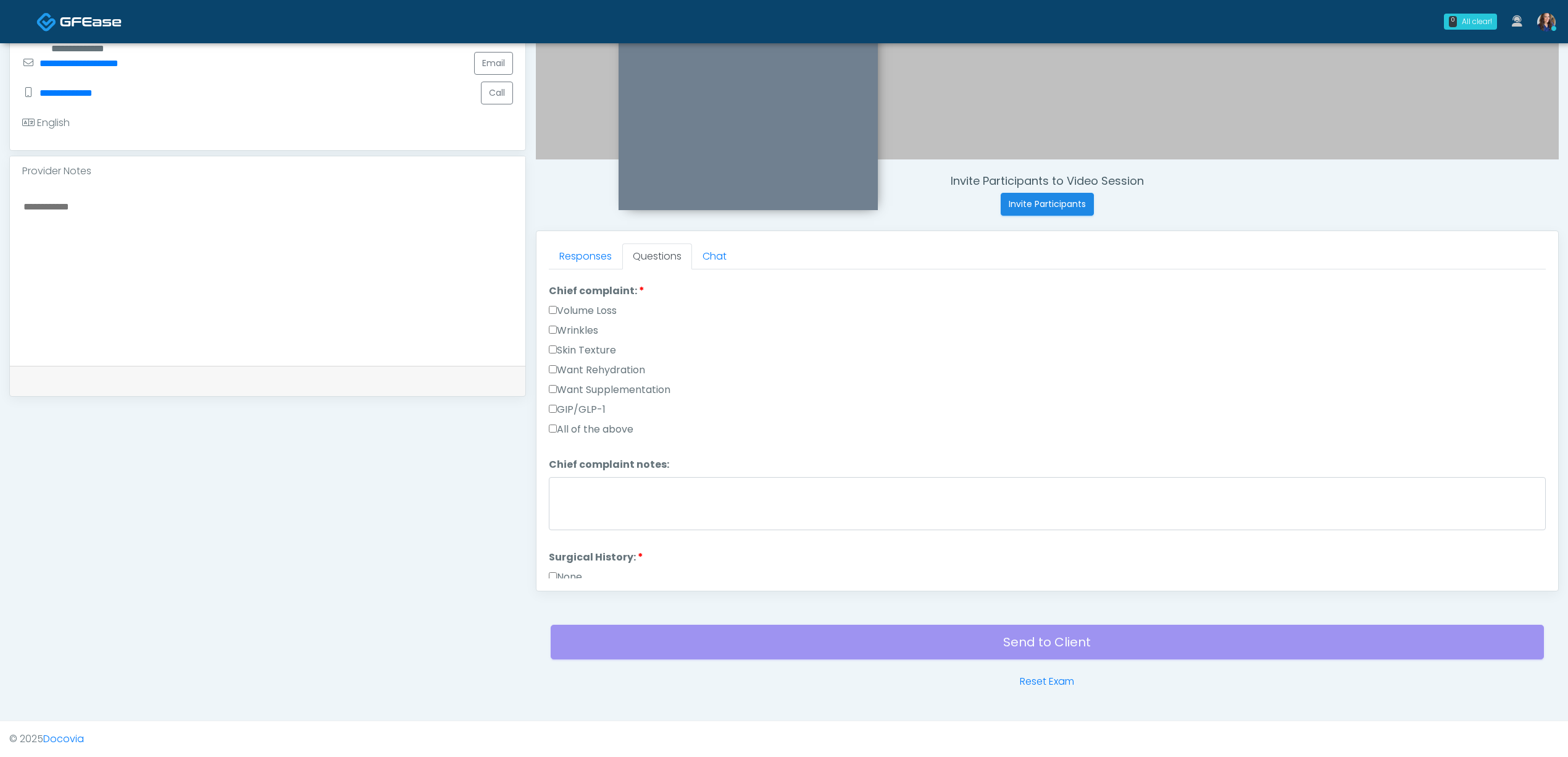
scroll to position [329, 0]
click at [578, 374] on label "Want Rehydration" at bounding box center [598, 370] width 96 height 15
click at [596, 390] on label "Want Supplementation" at bounding box center [610, 390] width 122 height 15
drag, startPoint x: 590, startPoint y: 458, endPoint x: 628, endPoint y: 488, distance: 48.4
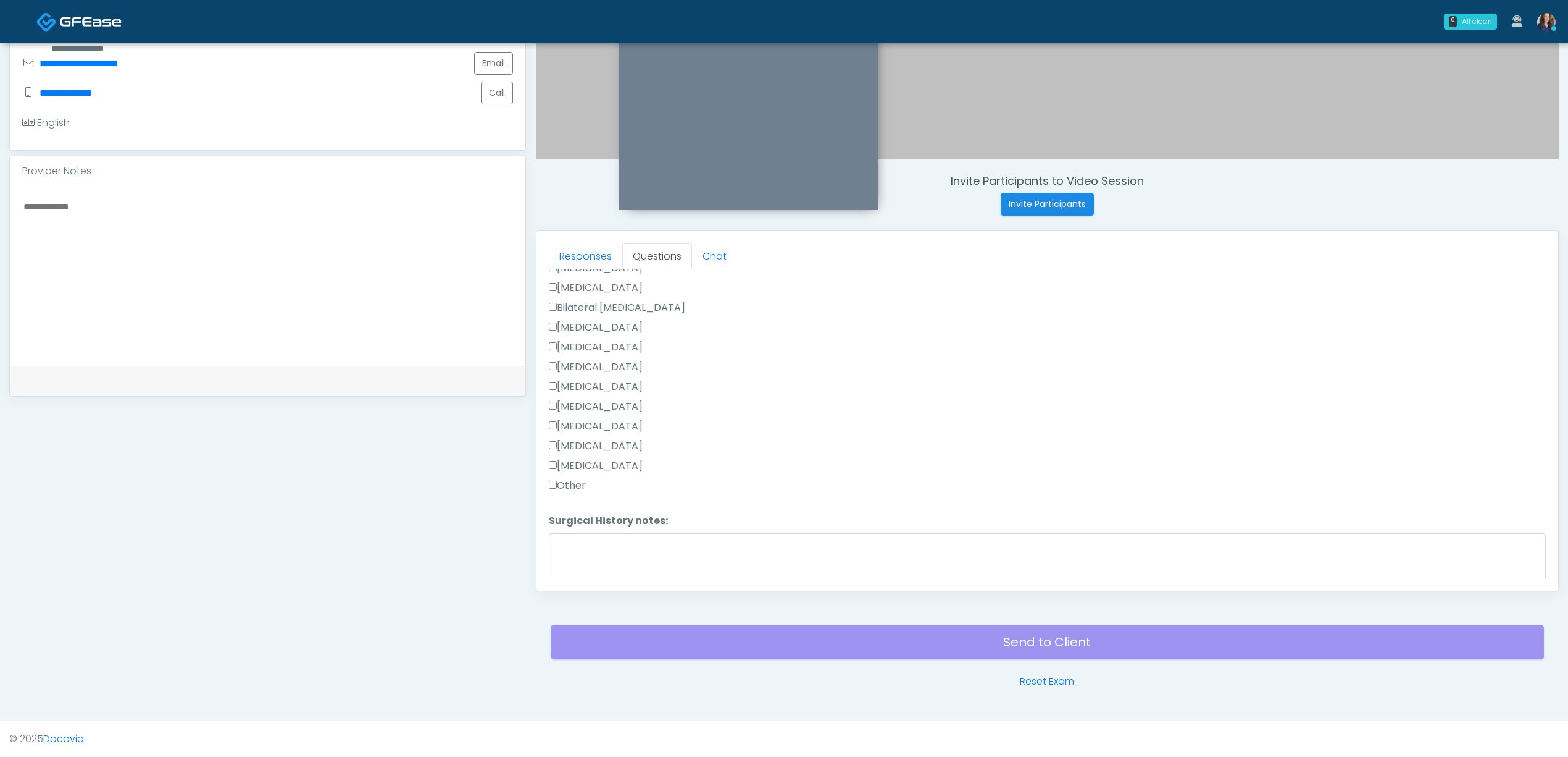
click at [591, 459] on label "Tonsillectomy" at bounding box center [596, 466] width 94 height 15
click at [586, 561] on button "Continue" at bounding box center [578, 566] width 56 height 23
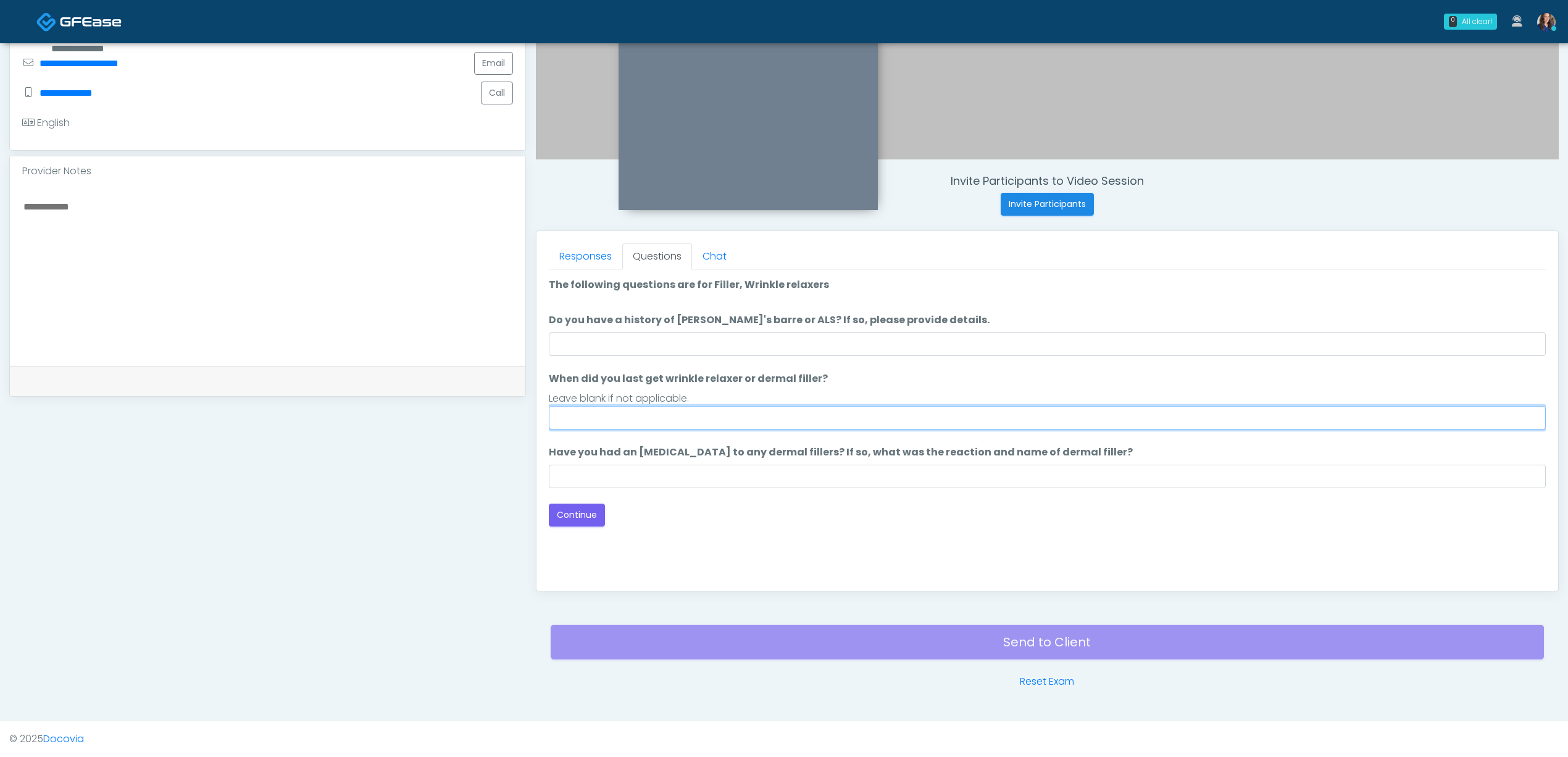
drag, startPoint x: 601, startPoint y: 417, endPoint x: 601, endPoint y: 448, distance: 31.0
click at [601, 417] on input "When did you last get wrinkle relaxer or dermal filler?" at bounding box center [1048, 418] width 997 height 24
drag, startPoint x: 607, startPoint y: 419, endPoint x: 625, endPoint y: 410, distance: 20.1
click at [608, 419] on input "When did you last get wrinkle relaxer or dermal filler?" at bounding box center [1048, 418] width 997 height 24
type input "**"
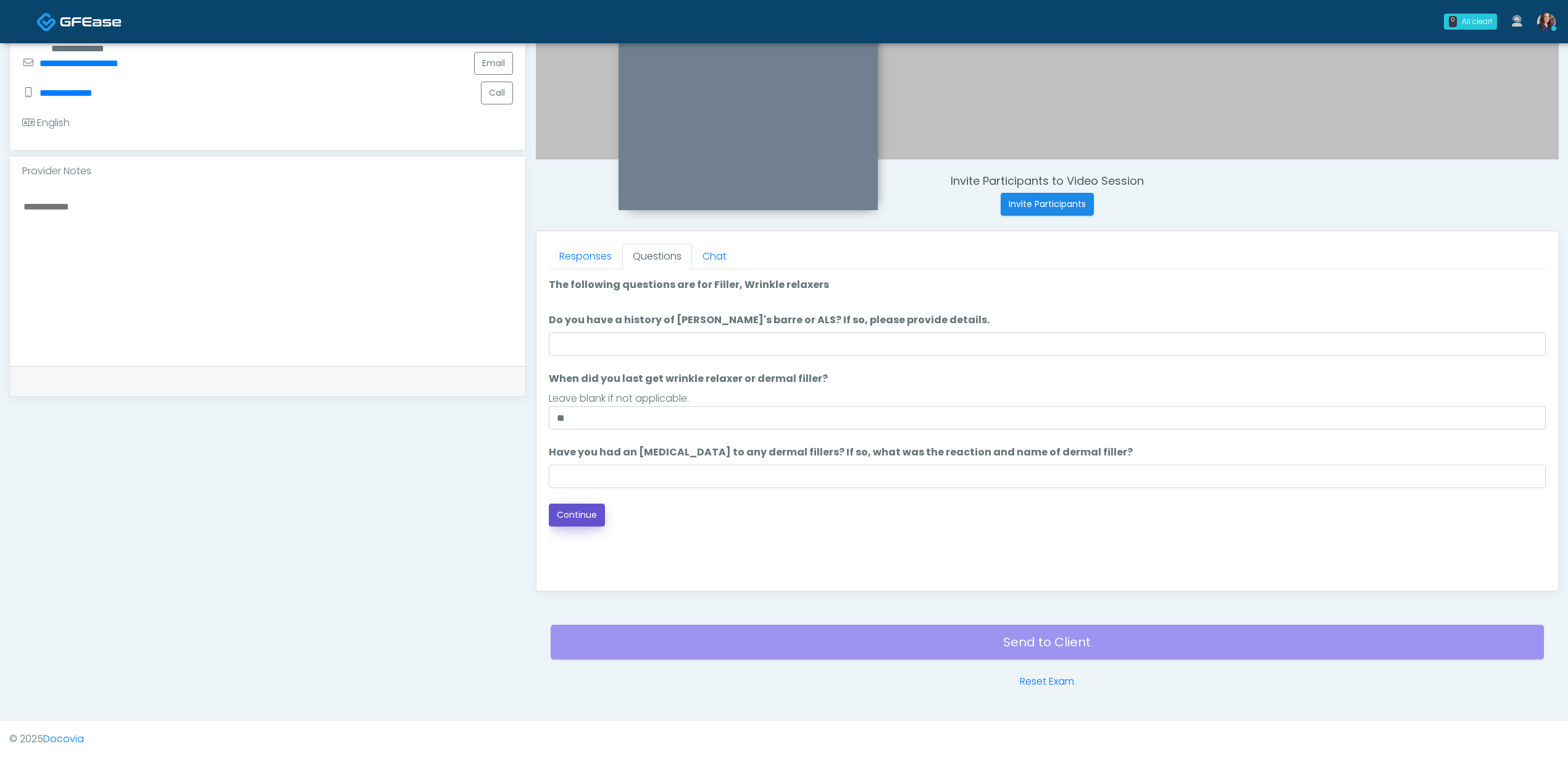
click at [593, 515] on button "Continue" at bounding box center [578, 514] width 56 height 23
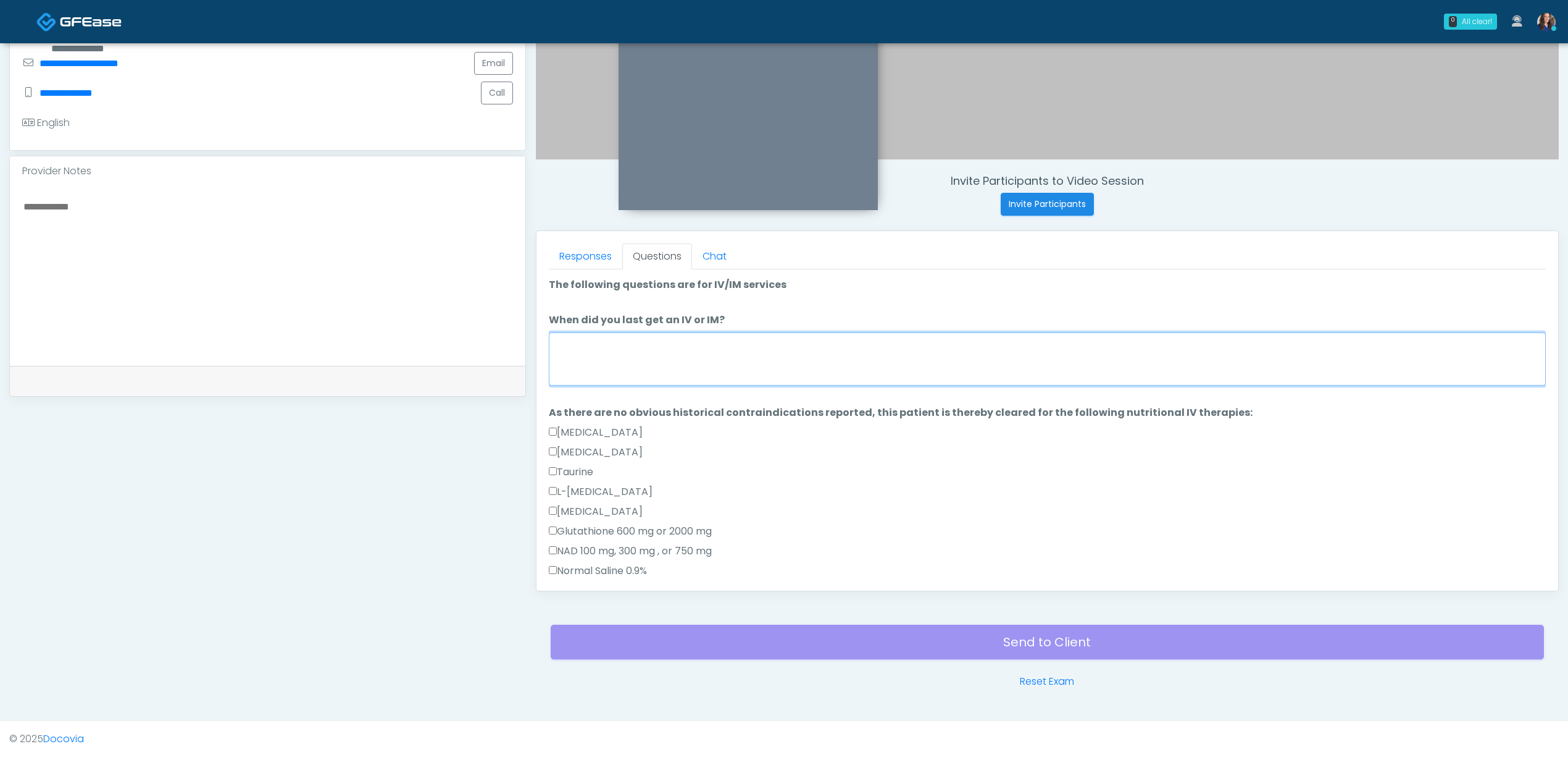
click at [678, 354] on textarea "When did you last get an IV or IM?" at bounding box center [1048, 358] width 997 height 53
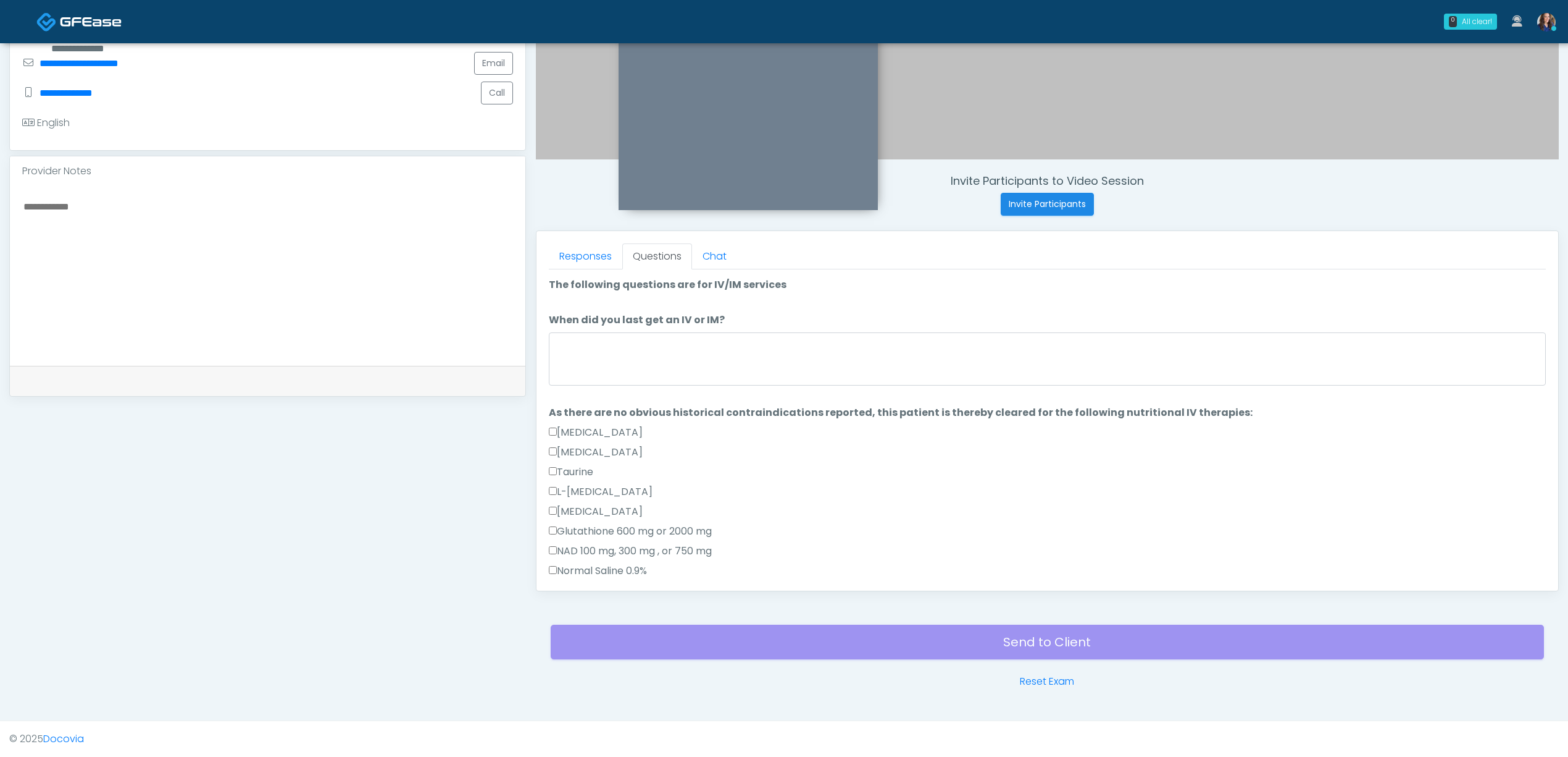
click at [384, 308] on textarea at bounding box center [267, 274] width 491 height 151
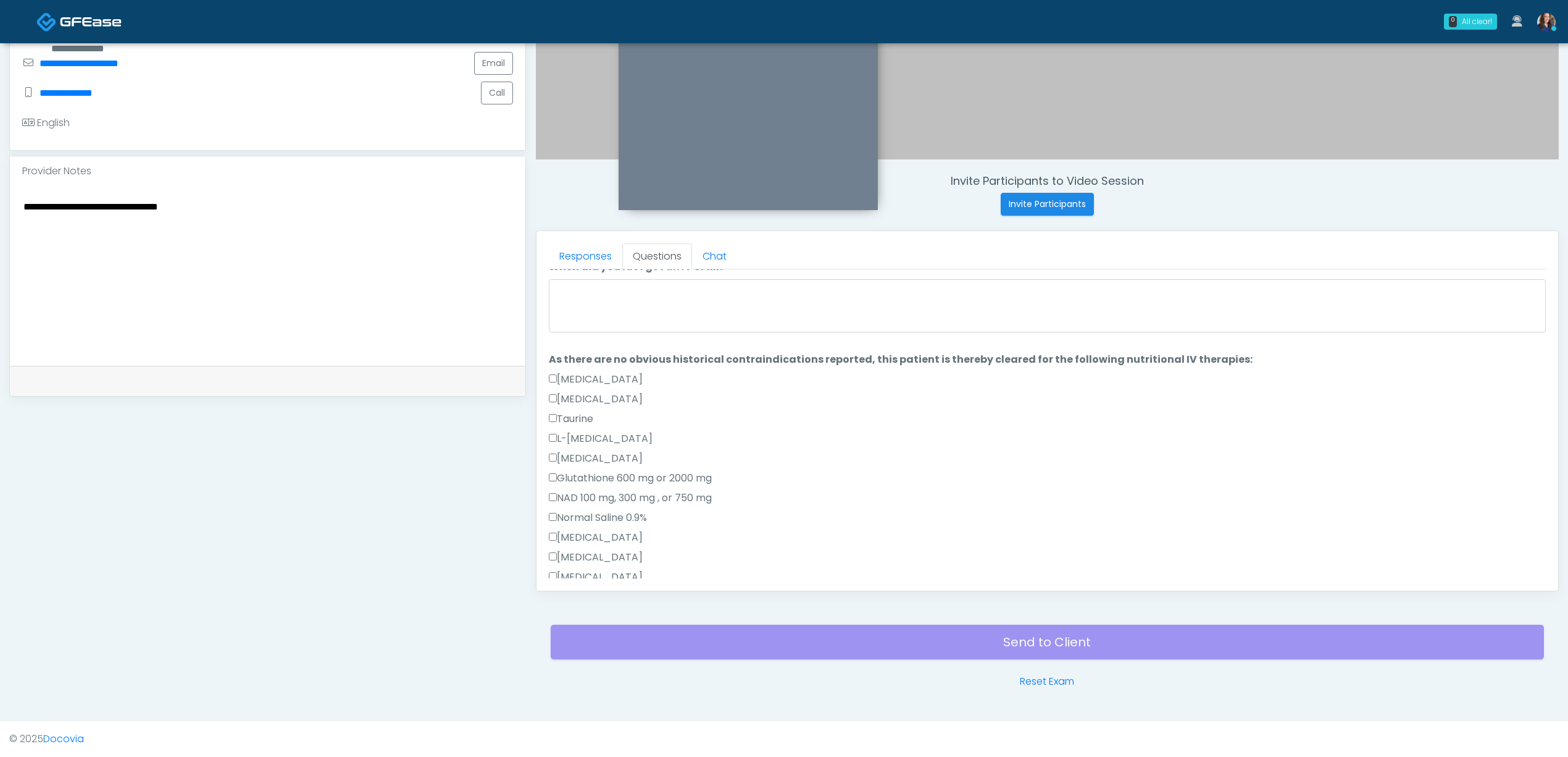
scroll to position [82, 0]
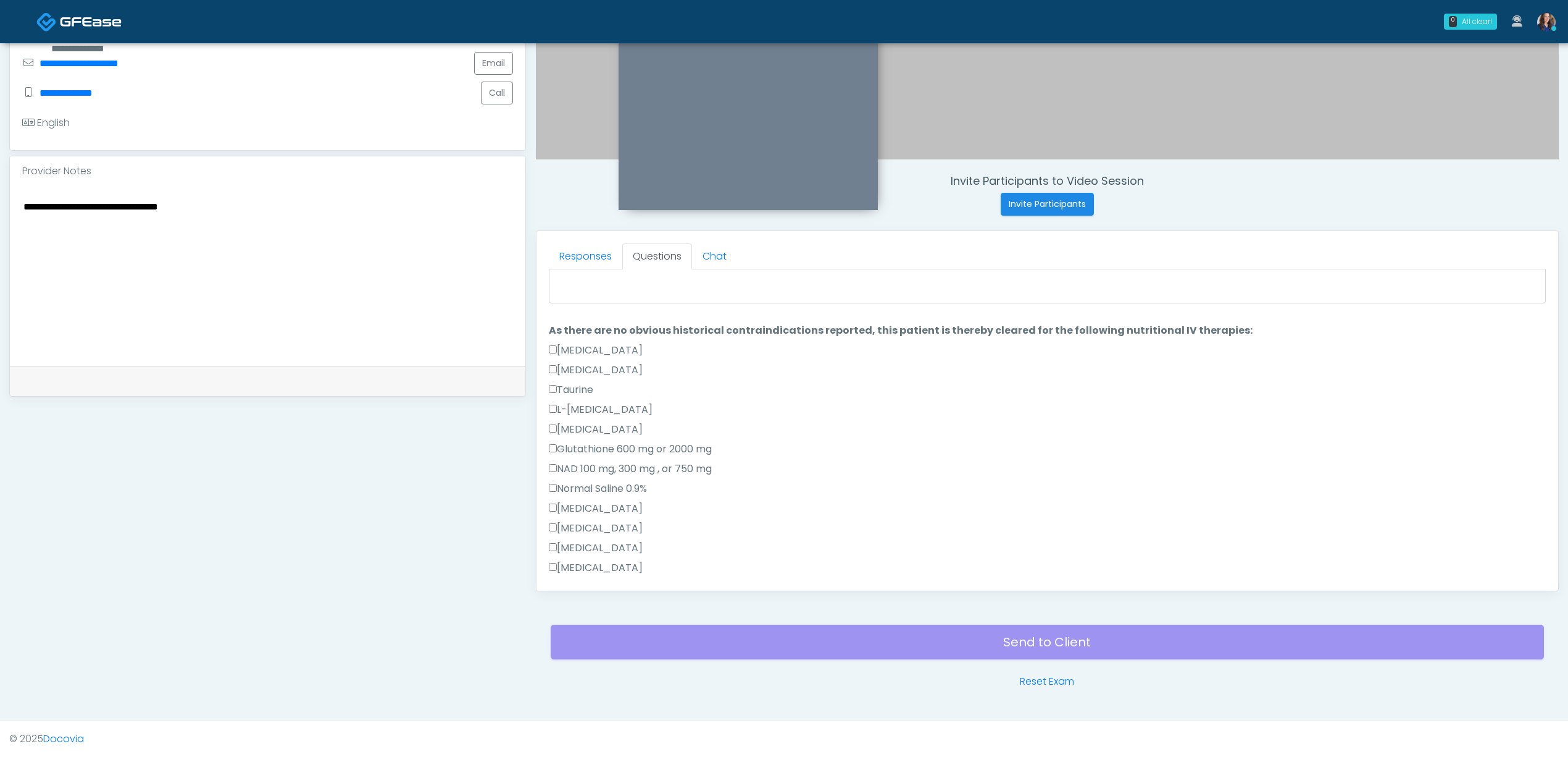
click at [138, 201] on textarea "**********" at bounding box center [267, 274] width 491 height 151
click at [137, 201] on textarea "**********" at bounding box center [267, 274] width 491 height 151
type textarea "**********"
click at [688, 284] on textarea "When did you last get an IV or IM?" at bounding box center [1048, 277] width 997 height 53
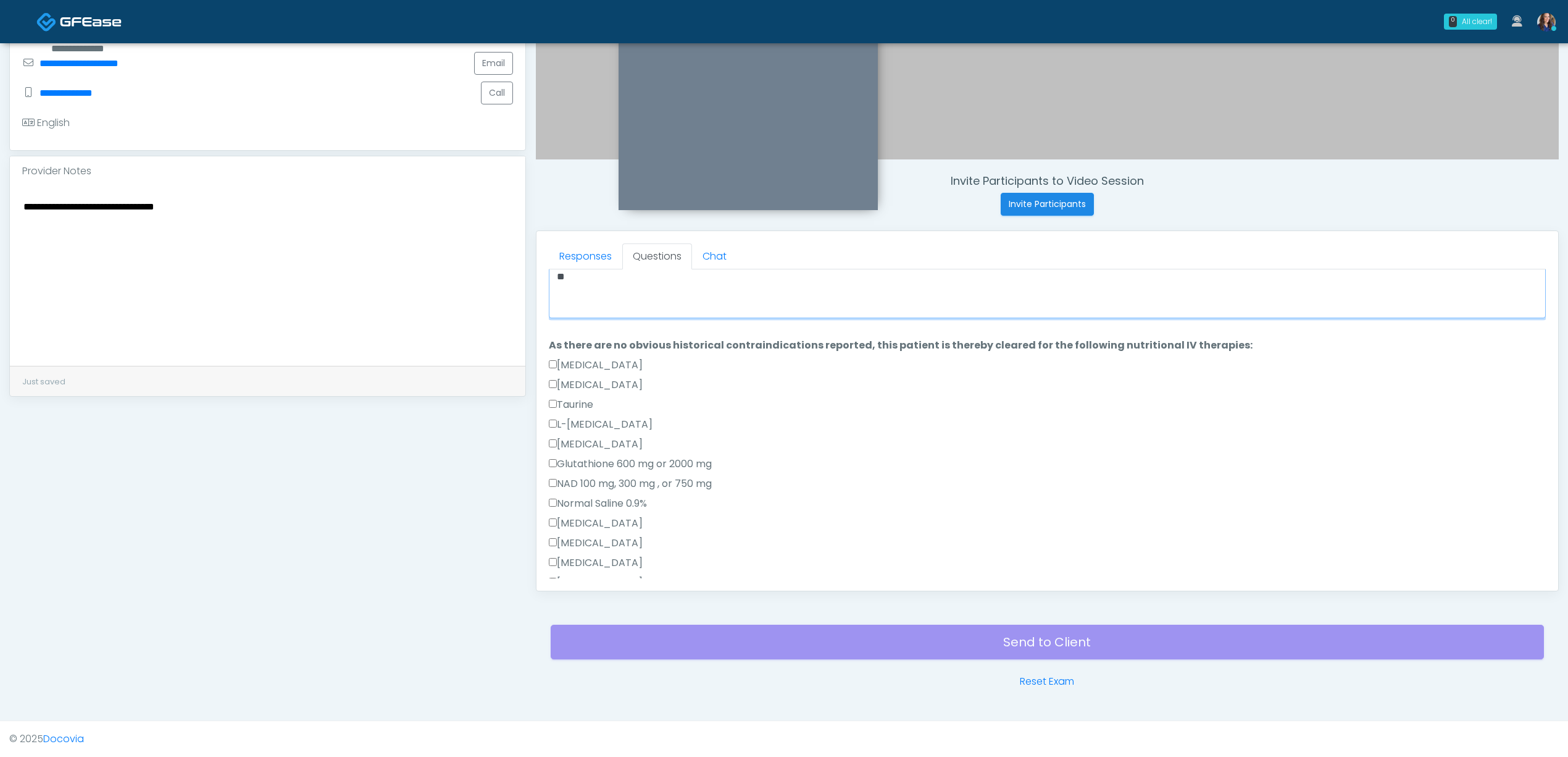
type textarea "*"
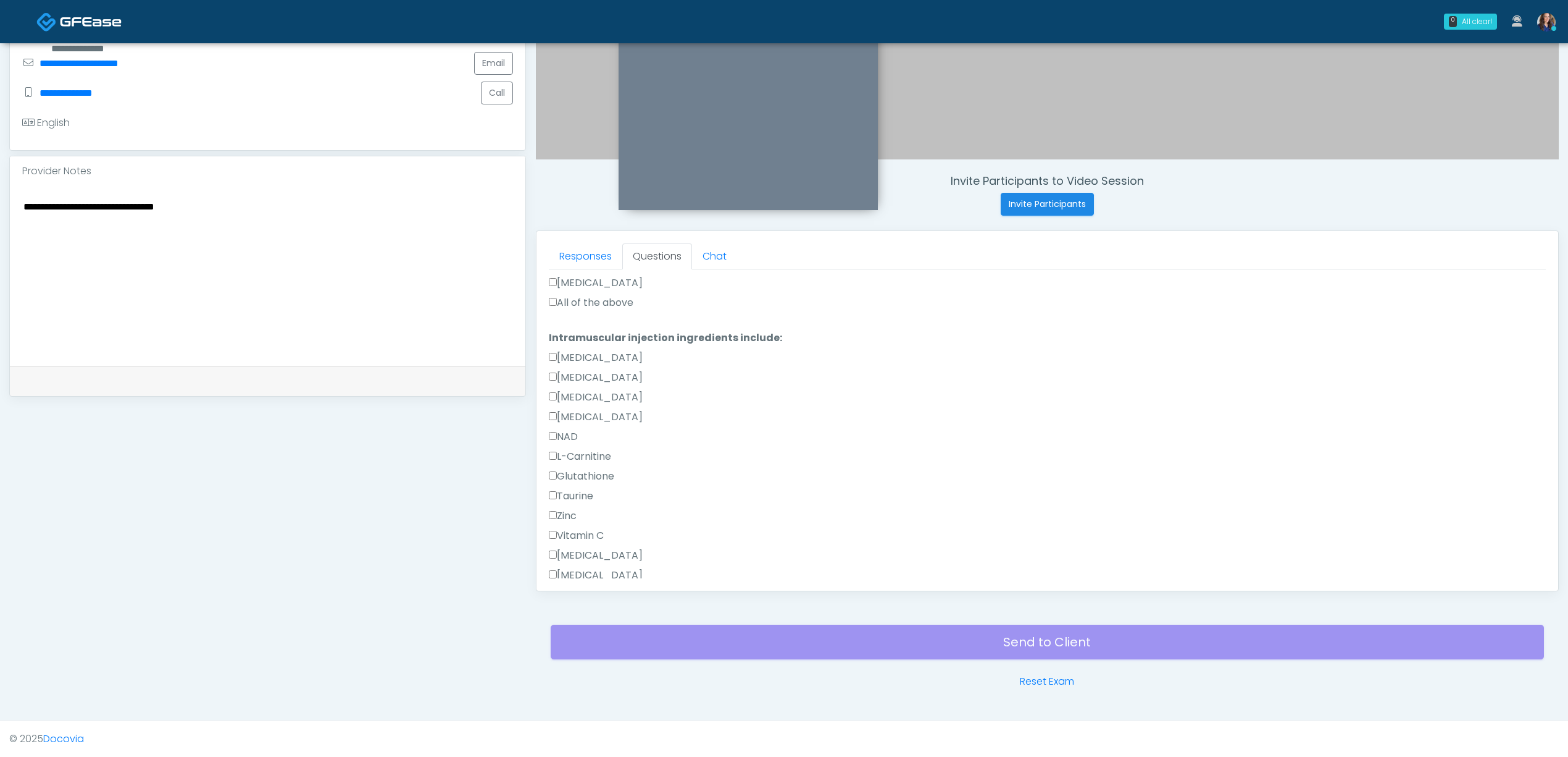
type textarea "**********"
click at [600, 302] on label "All of the above" at bounding box center [591, 303] width 85 height 15
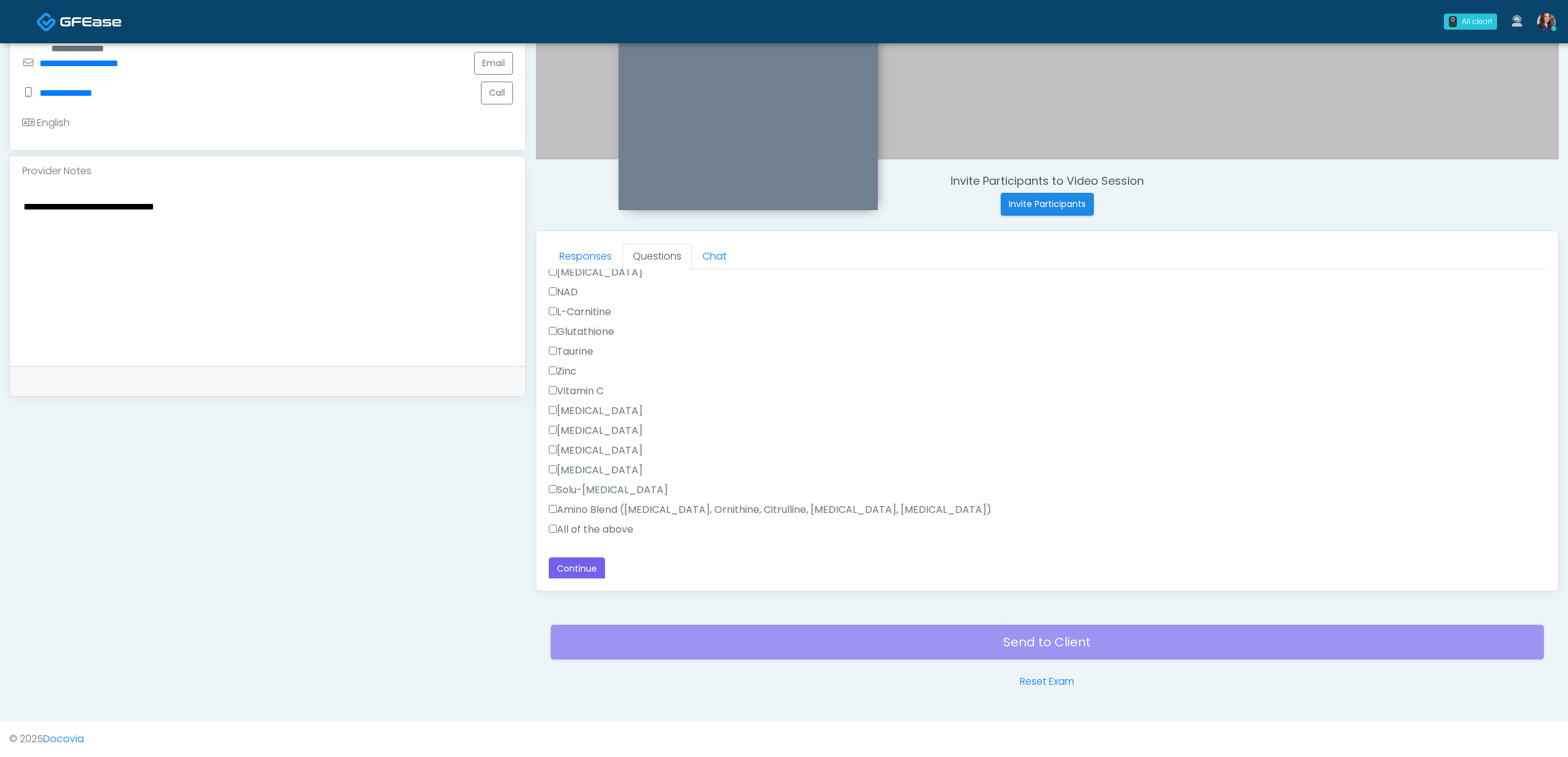
scroll to position [791, 0]
click at [583, 522] on label "All of the above" at bounding box center [591, 528] width 85 height 15
click at [584, 560] on button "Continue" at bounding box center [578, 566] width 56 height 23
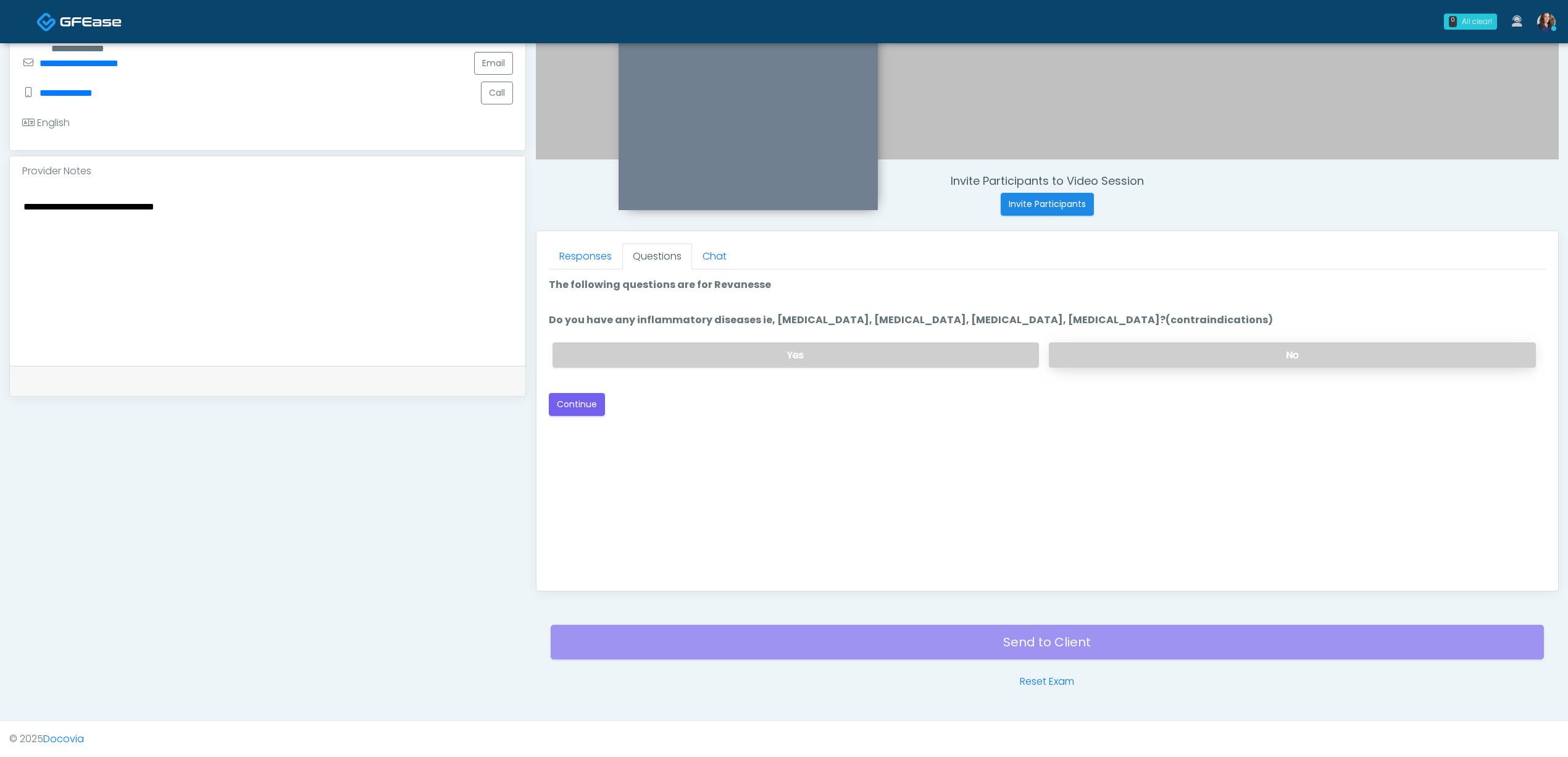
click at [1195, 353] on label "No" at bounding box center [1292, 355] width 487 height 25
click at [555, 403] on button "Continue" at bounding box center [578, 404] width 56 height 23
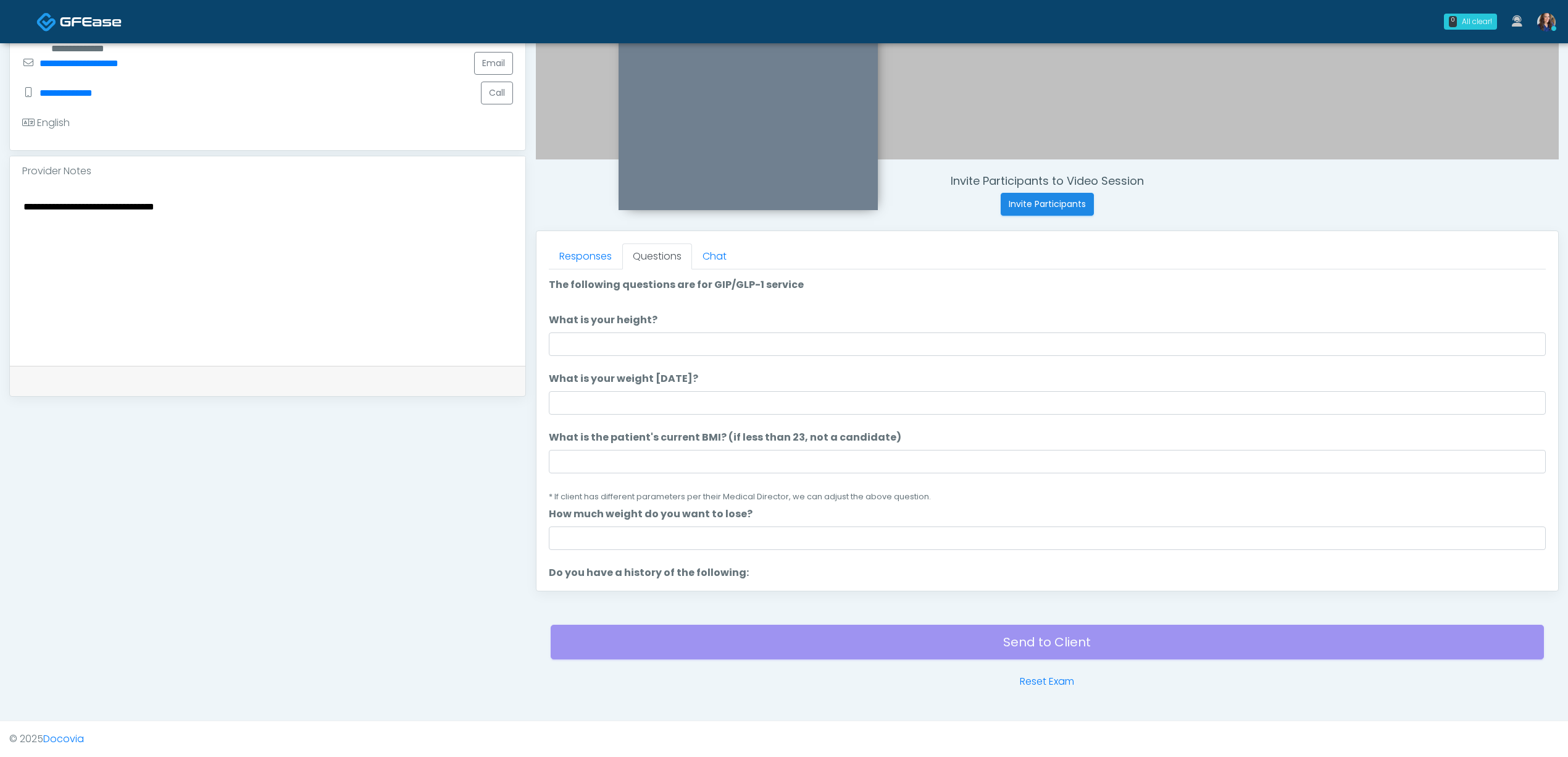
click at [821, 328] on li "What is your height? What is your height?" at bounding box center [1048, 335] width 997 height 44
click at [823, 335] on input "What is your height?" at bounding box center [1048, 344] width 997 height 24
type input "*"
type input "*****"
click at [729, 399] on input "What is your weight today?" at bounding box center [1048, 403] width 997 height 24
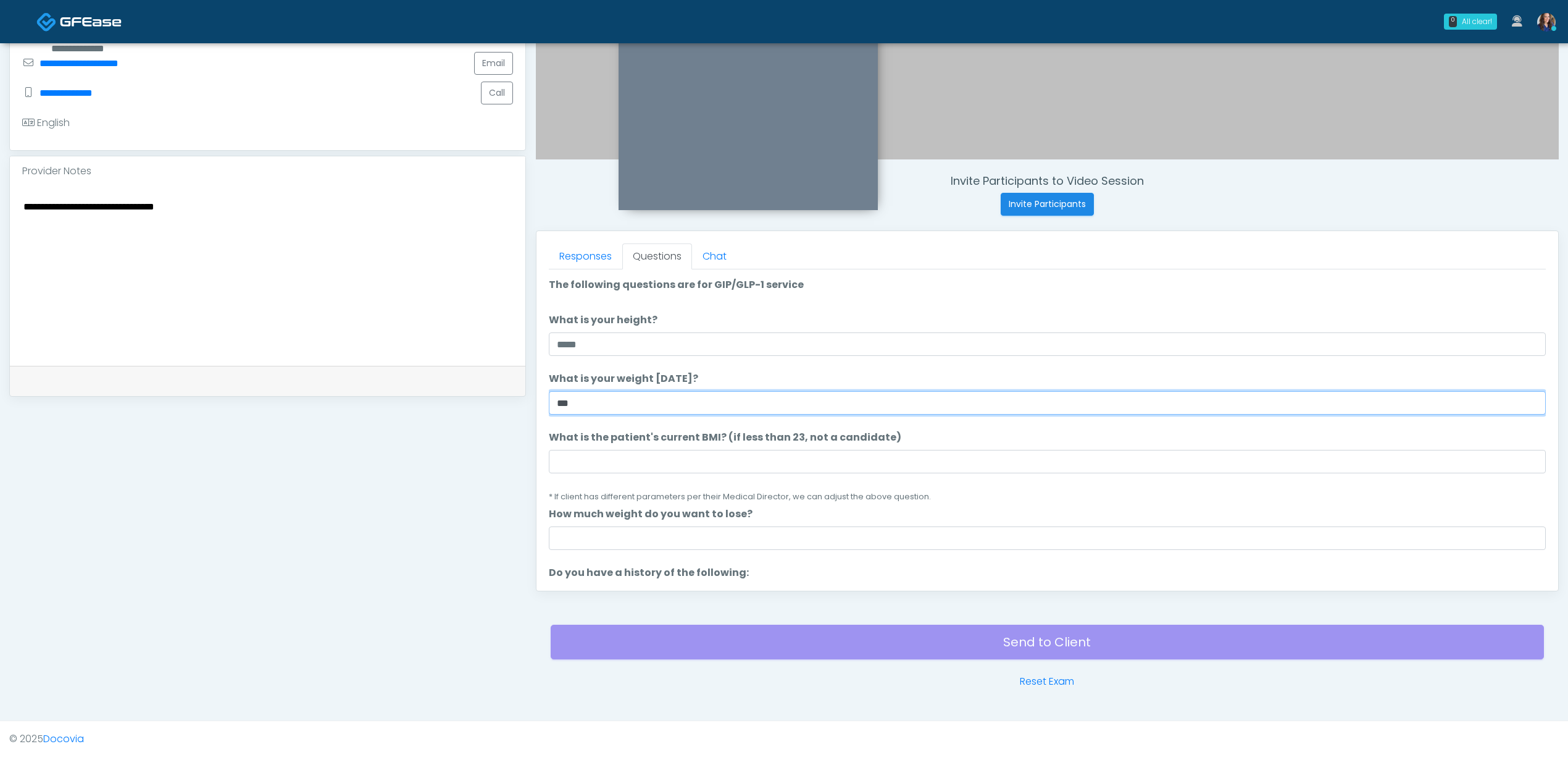
type input "***"
drag, startPoint x: 608, startPoint y: 468, endPoint x: 614, endPoint y: 469, distance: 6.1
click at [608, 468] on input "What is the patient's current BMI? (if less than 23, not a candidate)" at bounding box center [1048, 461] width 997 height 24
paste input "**********"
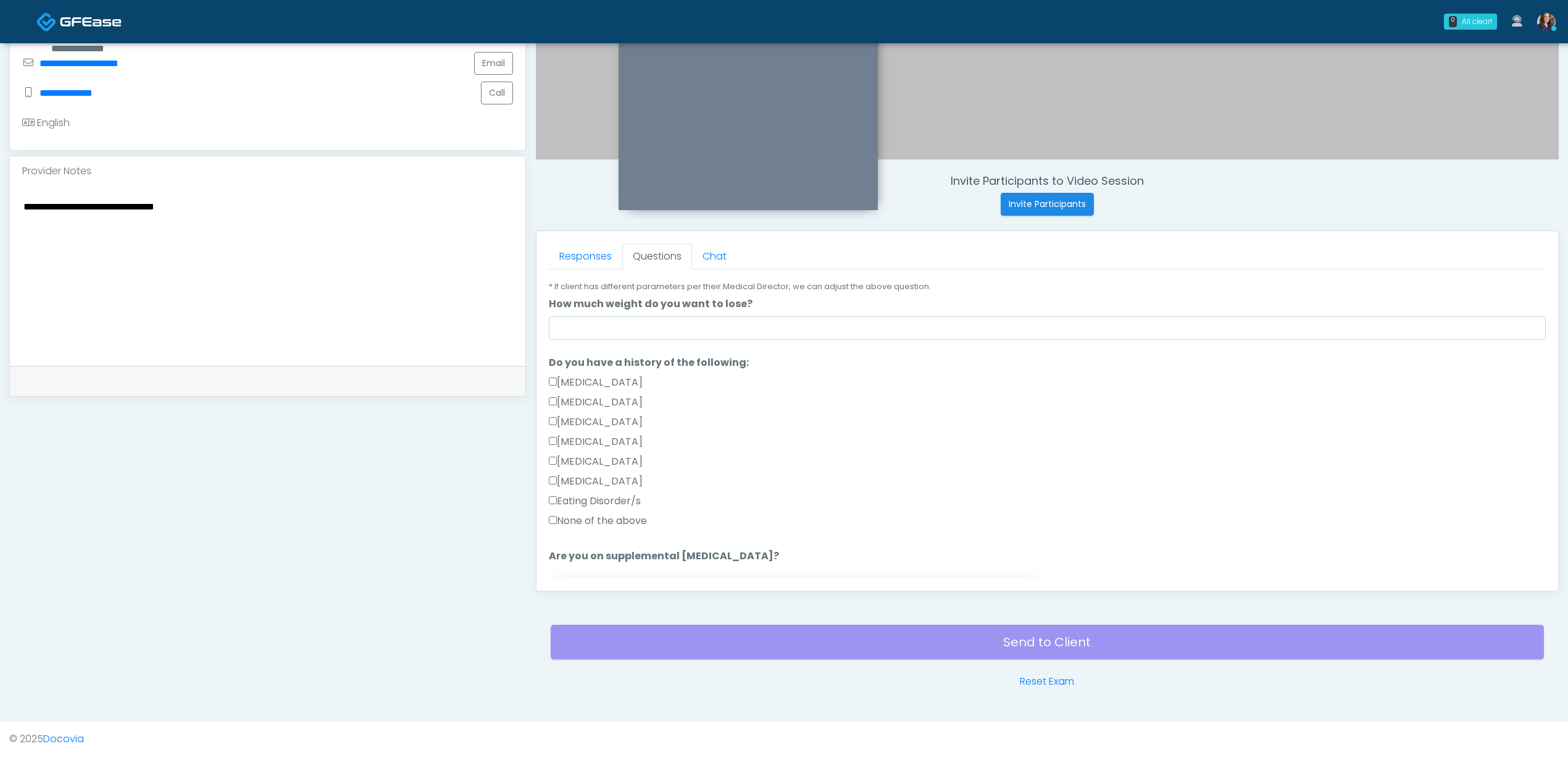
scroll to position [247, 0]
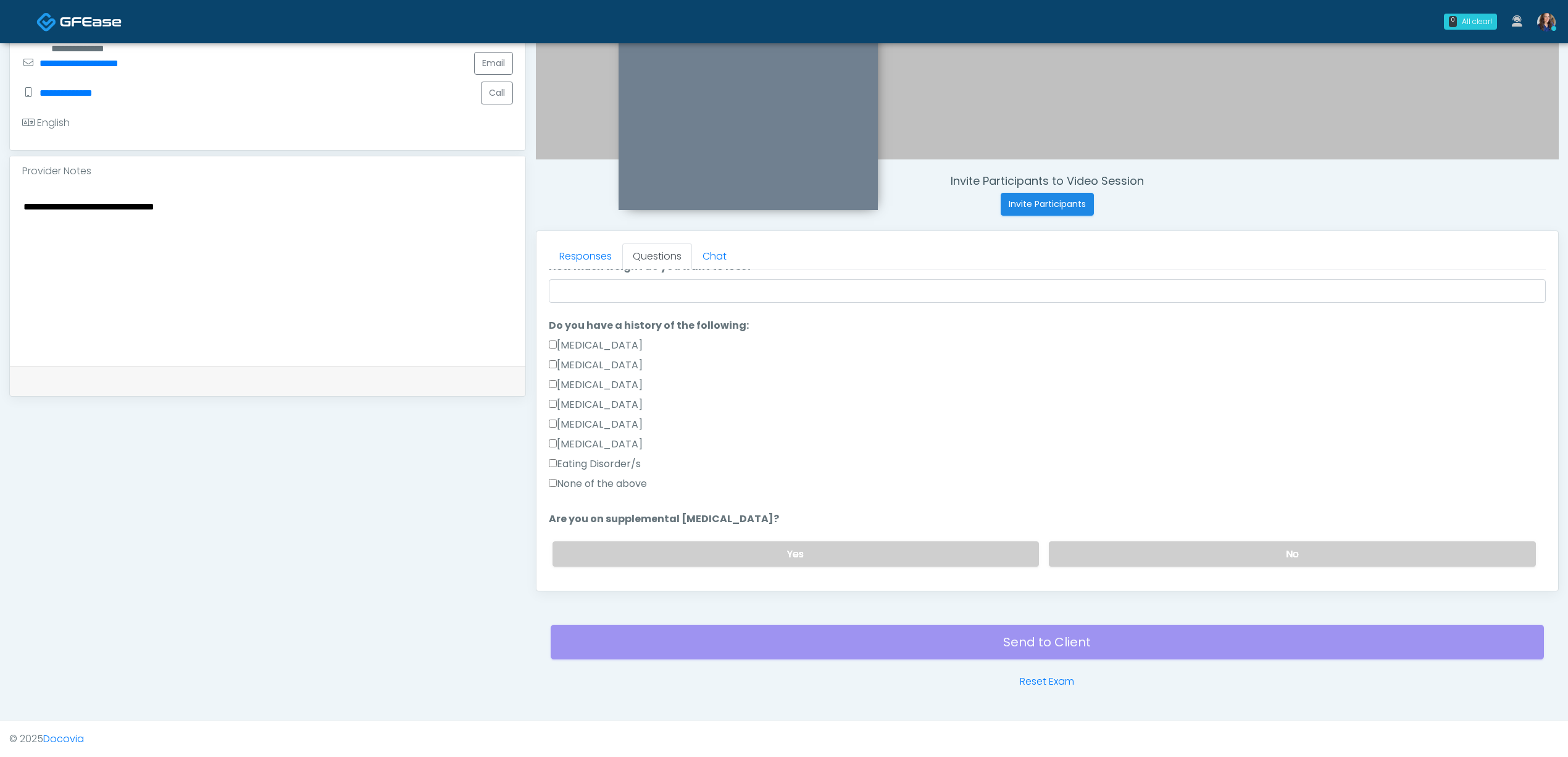
type input "**********"
click at [608, 490] on label "None of the above" at bounding box center [598, 483] width 98 height 15
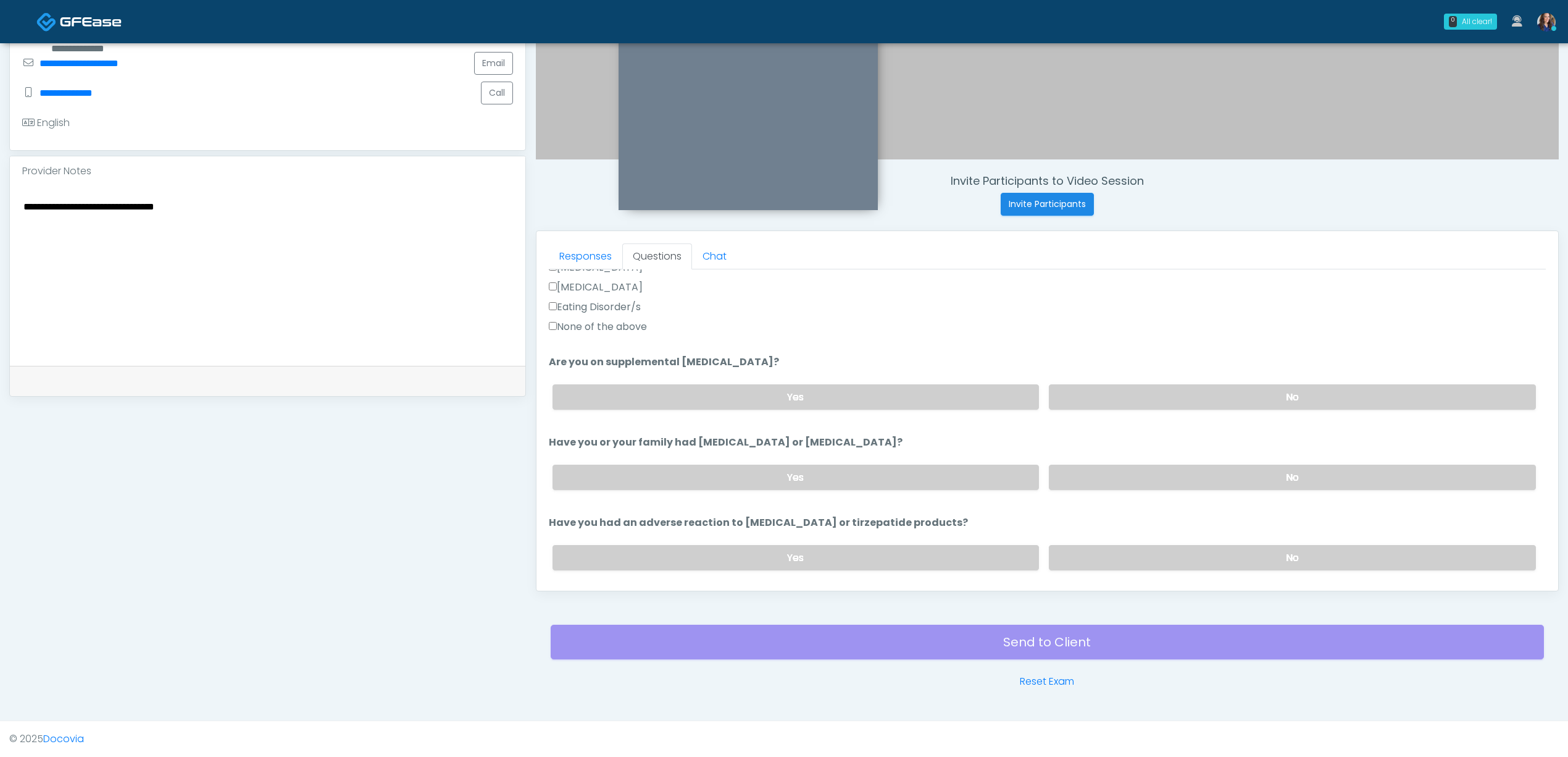
scroll to position [411, 0]
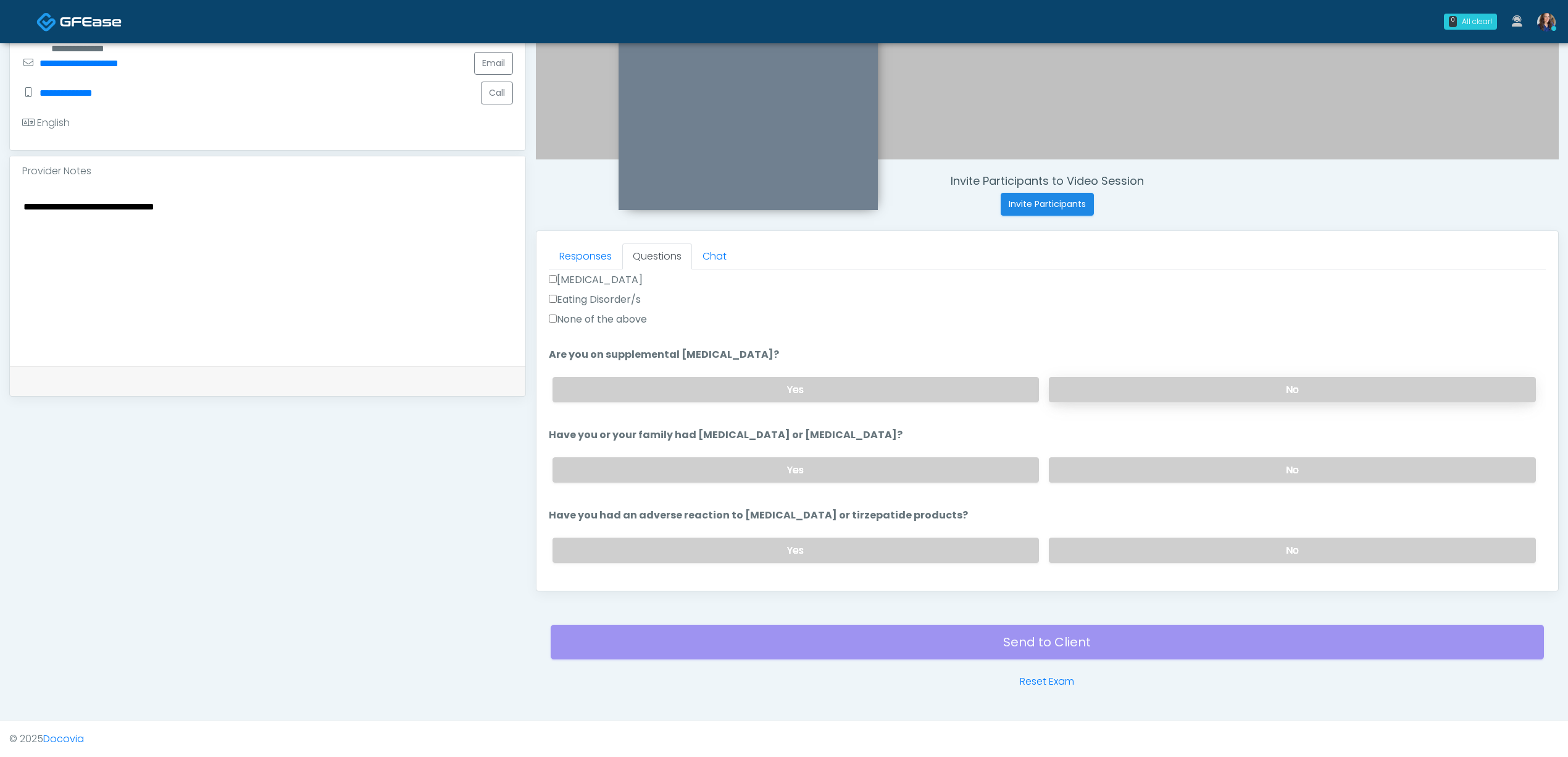
drag, startPoint x: 1186, startPoint y: 386, endPoint x: 1186, endPoint y: 397, distance: 11.0
click at [1186, 386] on label "No" at bounding box center [1292, 389] width 487 height 25
click at [1183, 462] on label "No" at bounding box center [1292, 469] width 487 height 25
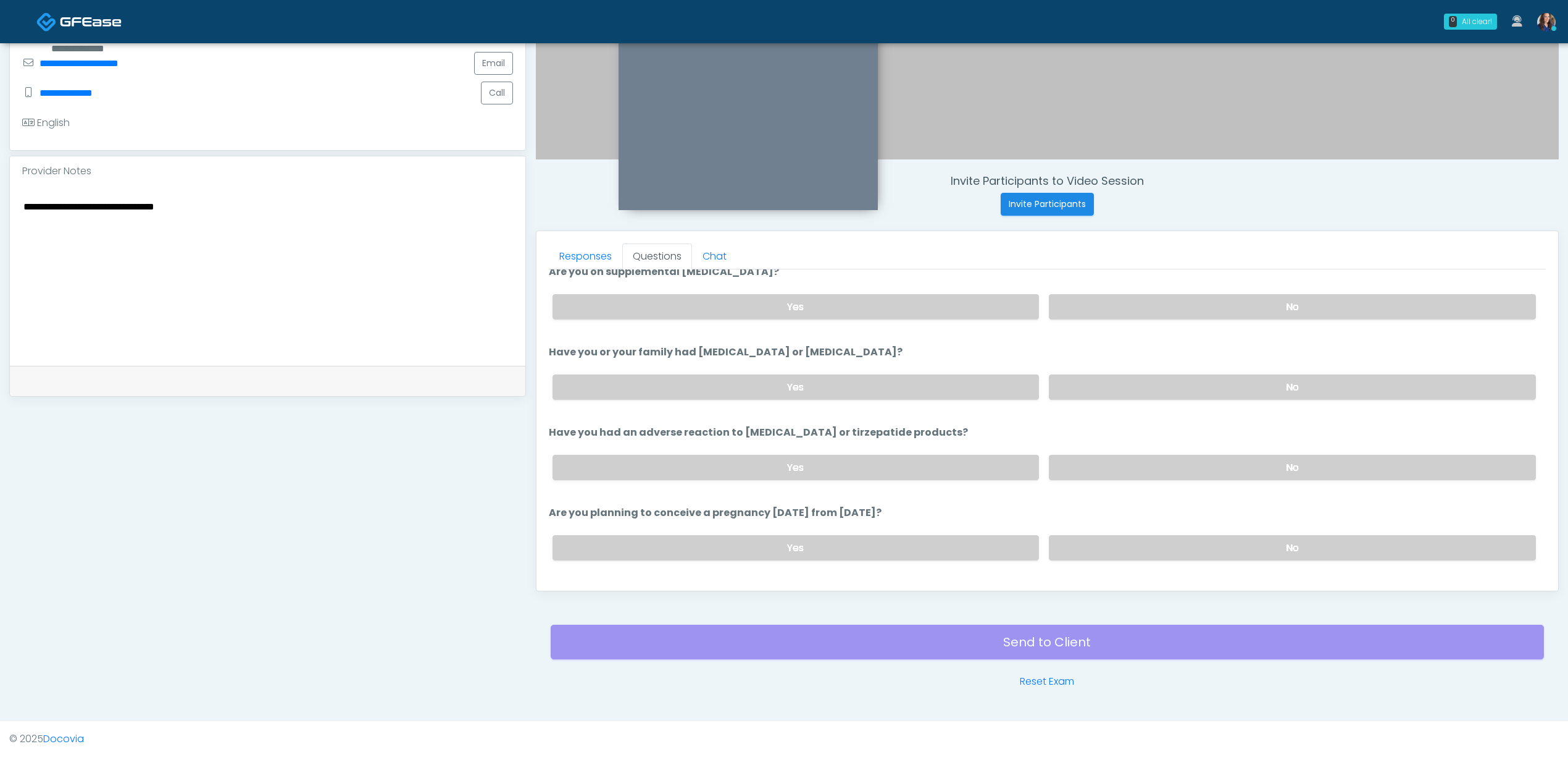
click at [1198, 439] on li "Have you had an adverse reaction to semaglutide or tirzepatide products? Have y…" at bounding box center [1048, 457] width 997 height 65
click at [1199, 457] on label "No" at bounding box center [1292, 468] width 487 height 25
click at [1190, 532] on div "Yes No" at bounding box center [1044, 548] width 1003 height 45
click at [1188, 540] on label "No" at bounding box center [1292, 548] width 487 height 25
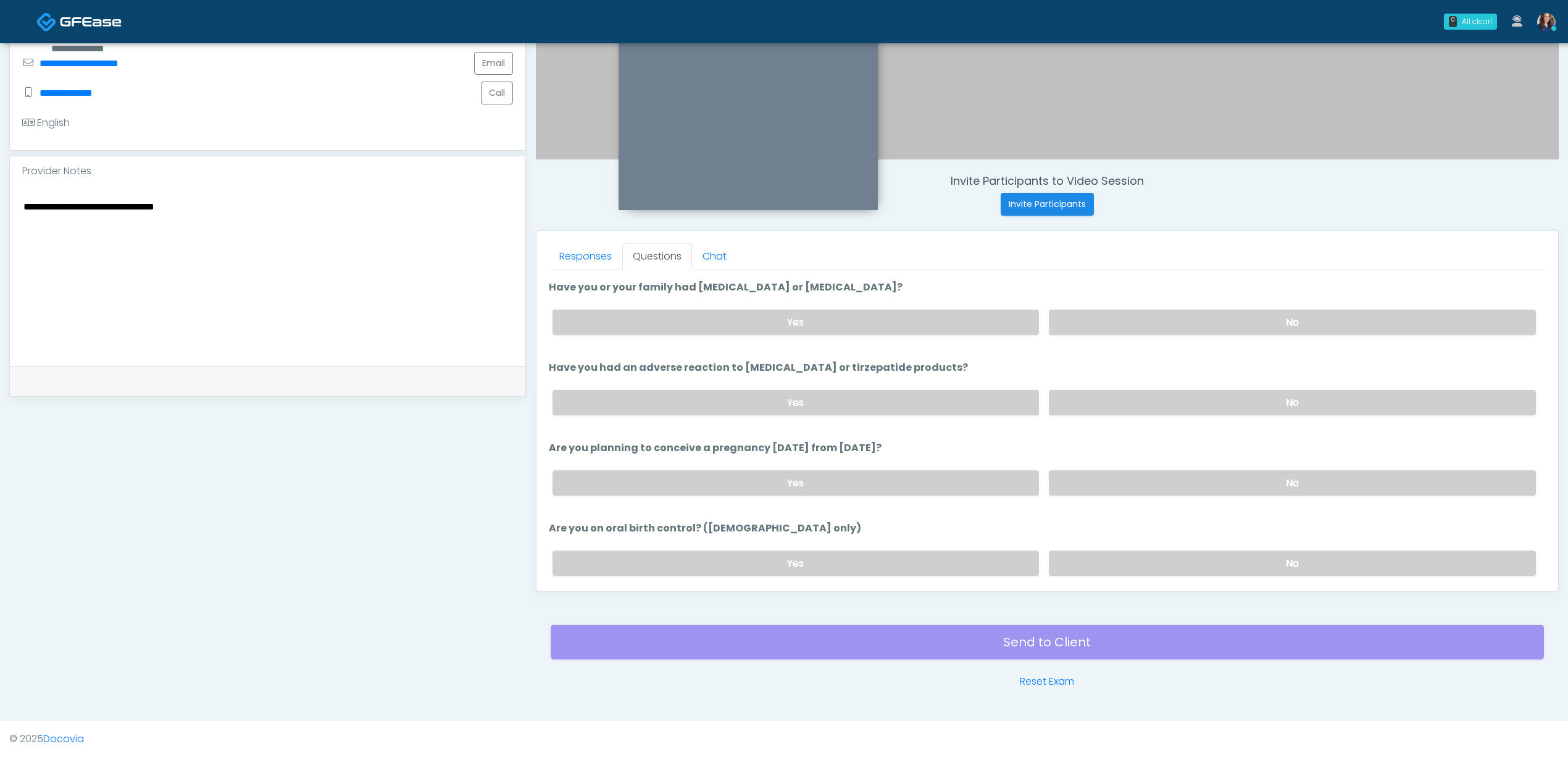
scroll to position [659, 0]
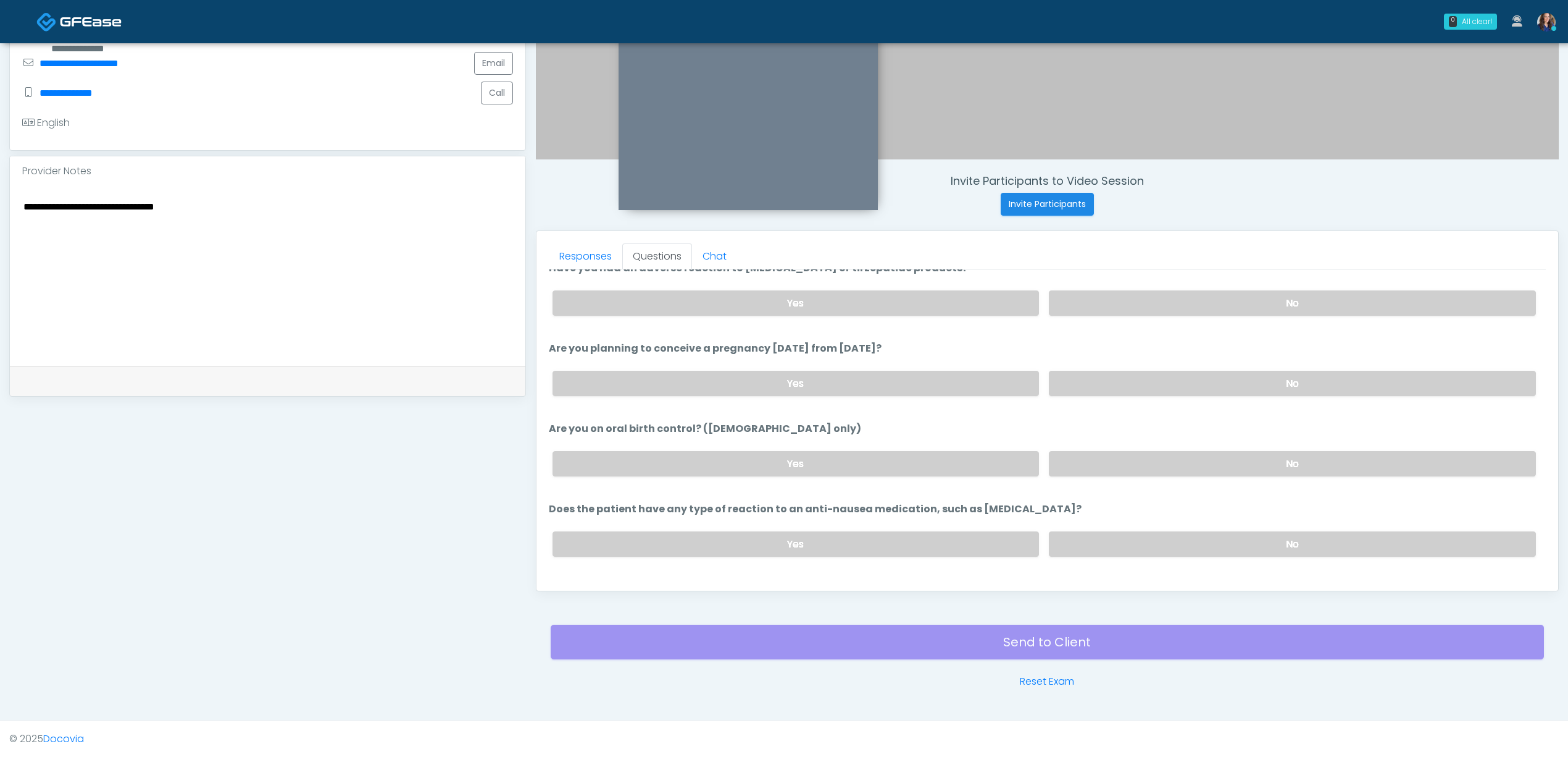
drag, startPoint x: 1181, startPoint y: 459, endPoint x: 1174, endPoint y: 527, distance: 68.4
click at [1181, 460] on label "No" at bounding box center [1292, 464] width 487 height 25
click at [1166, 543] on label "No" at bounding box center [1292, 544] width 487 height 25
click at [1171, 536] on label "No" at bounding box center [1292, 544] width 487 height 25
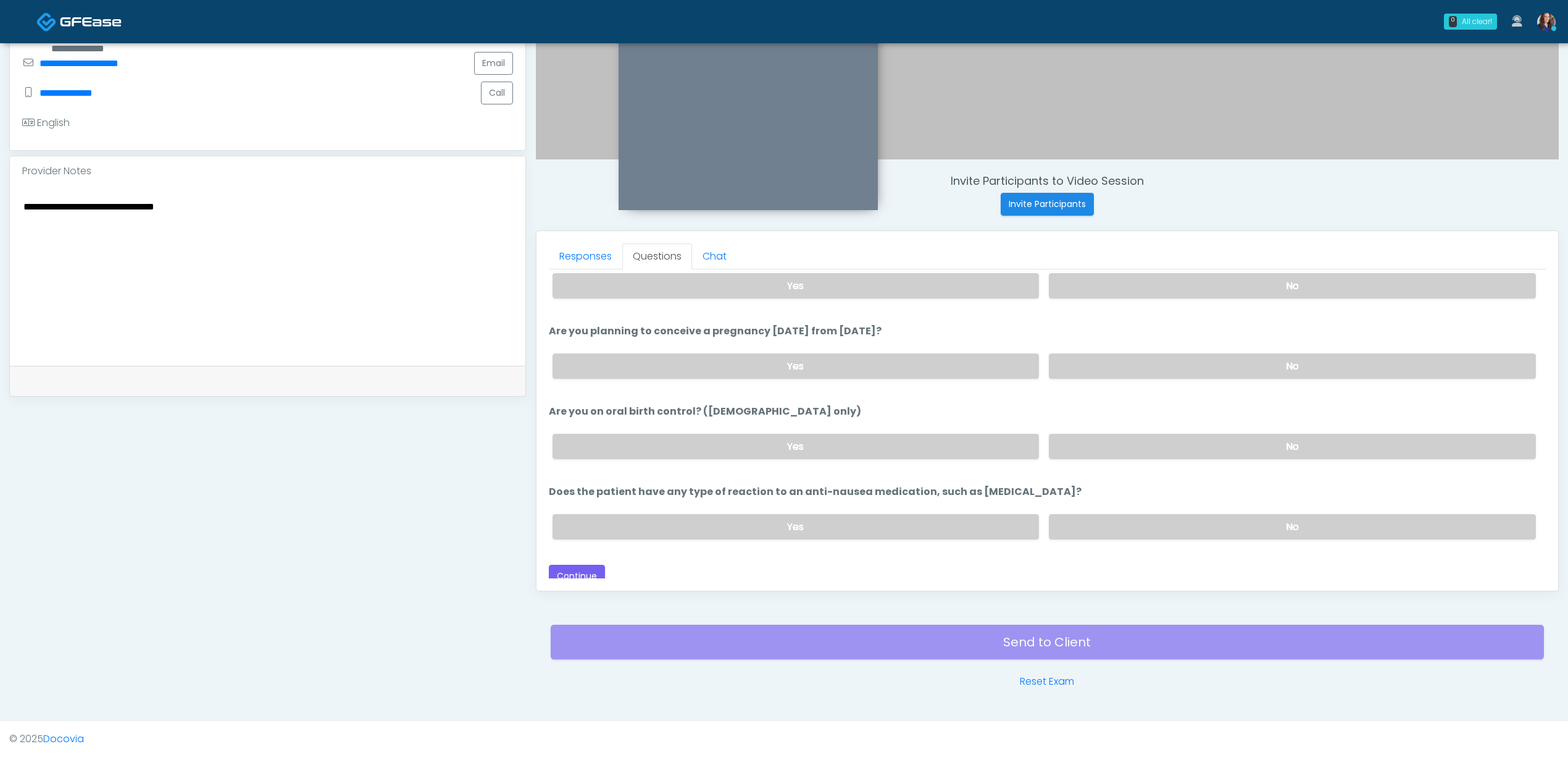
scroll to position [683, 0]
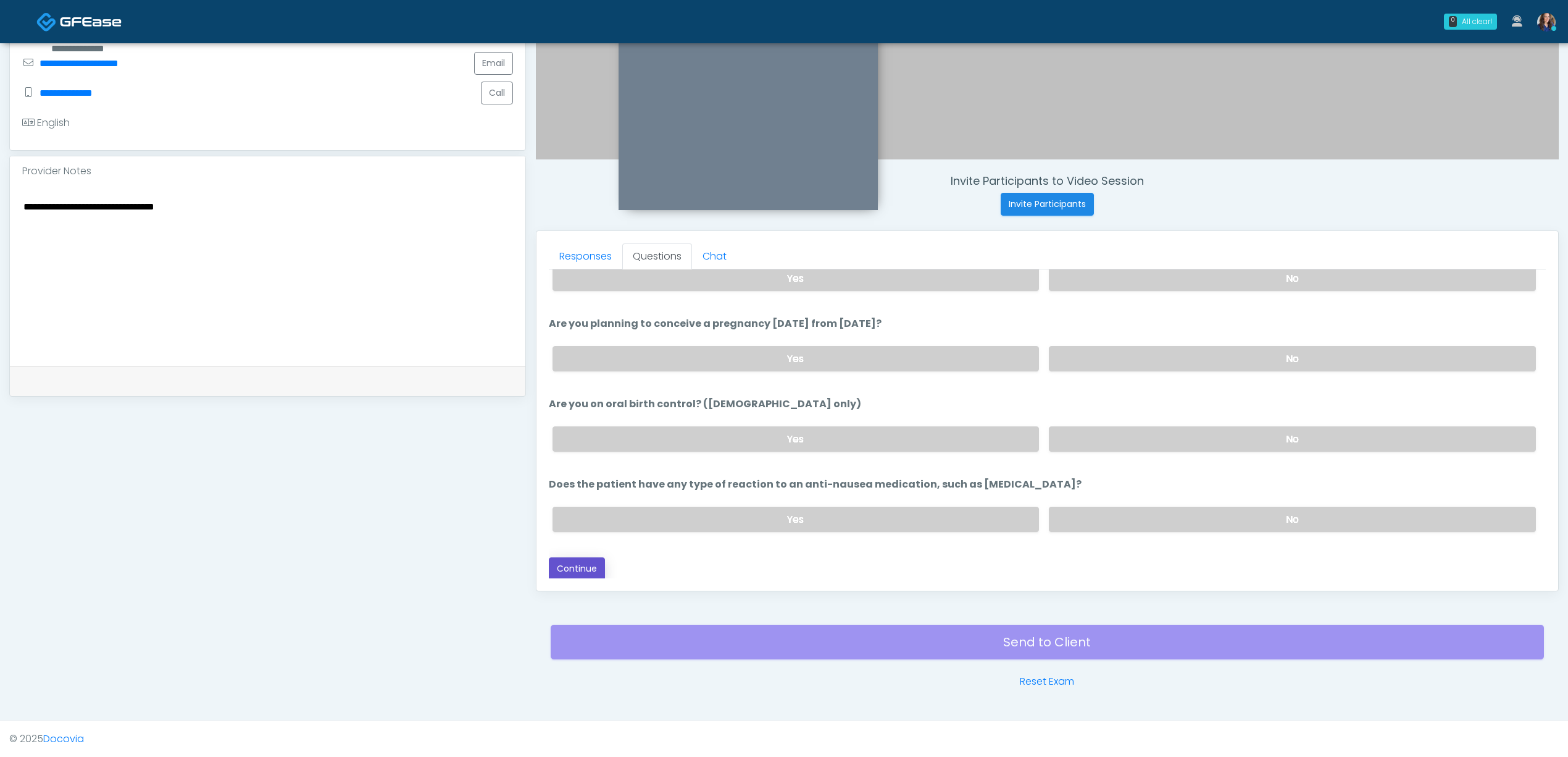
drag, startPoint x: 582, startPoint y: 561, endPoint x: 674, endPoint y: 560, distance: 92.0
click at [581, 561] on button "Continue" at bounding box center [578, 568] width 56 height 23
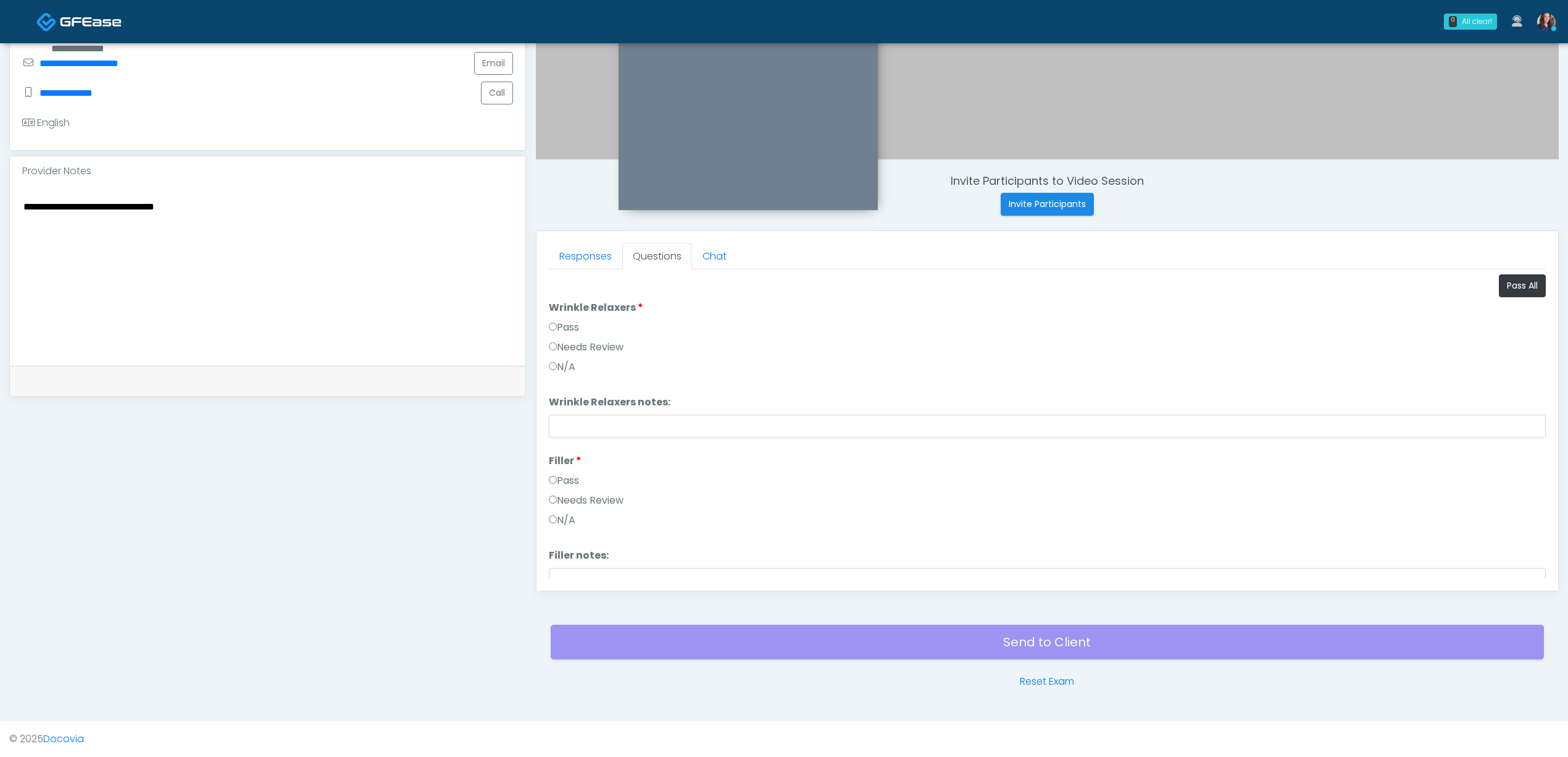
scroll to position [25, 0]
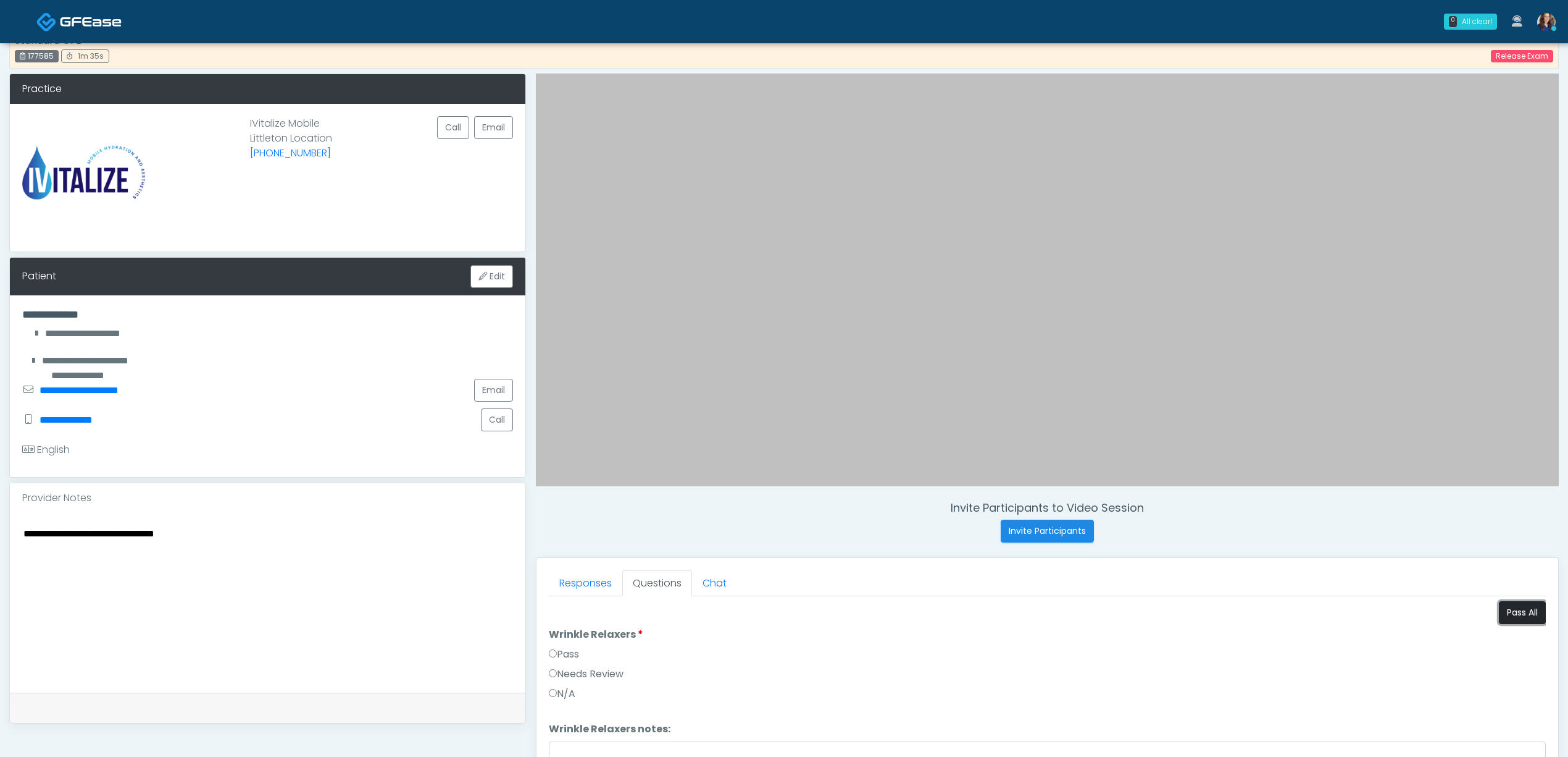
click at [1508, 617] on button "Pass All" at bounding box center [1523, 612] width 47 height 23
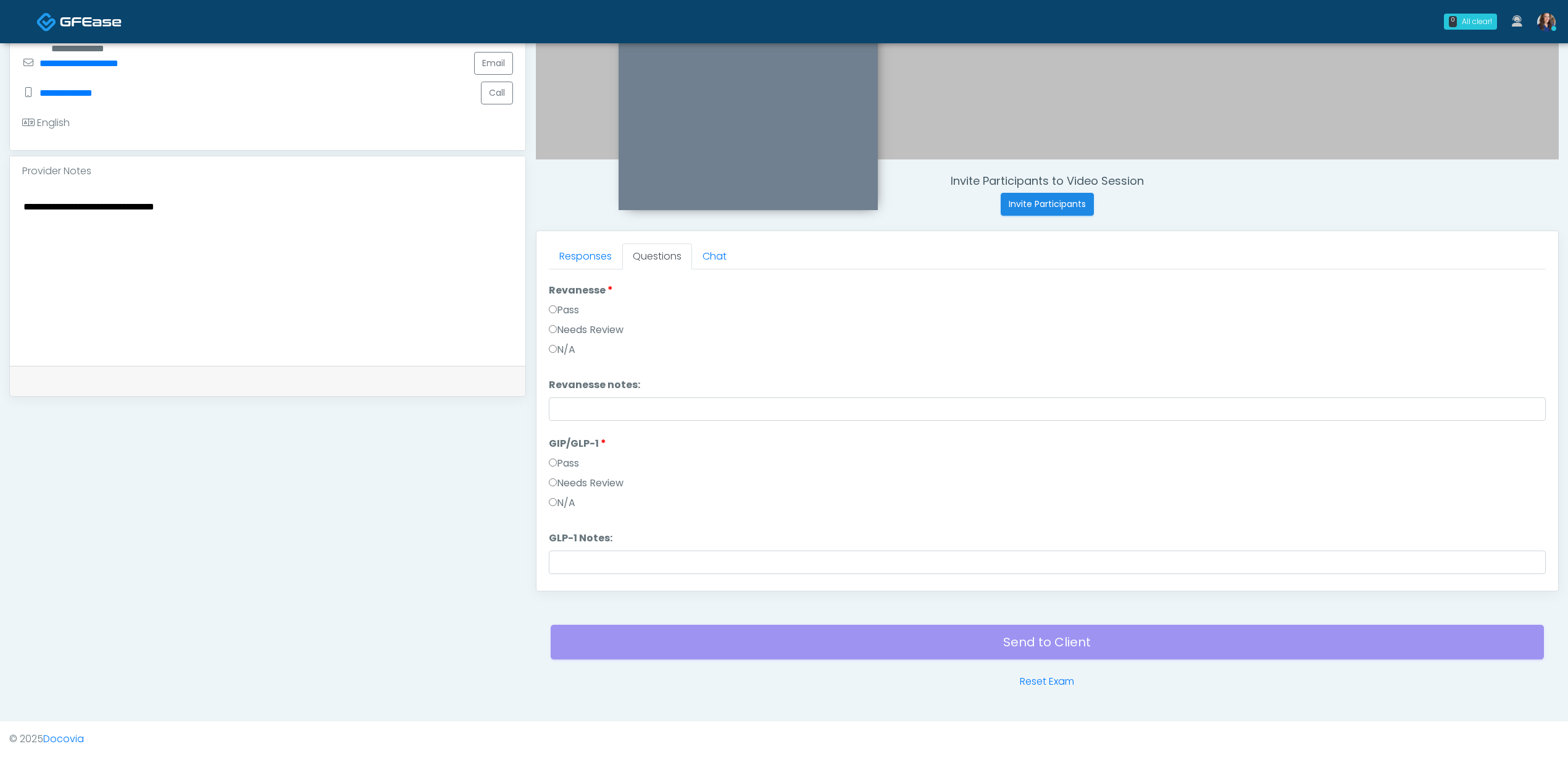
scroll to position [511, 0]
click at [578, 560] on button "Continue" at bounding box center [578, 566] width 56 height 23
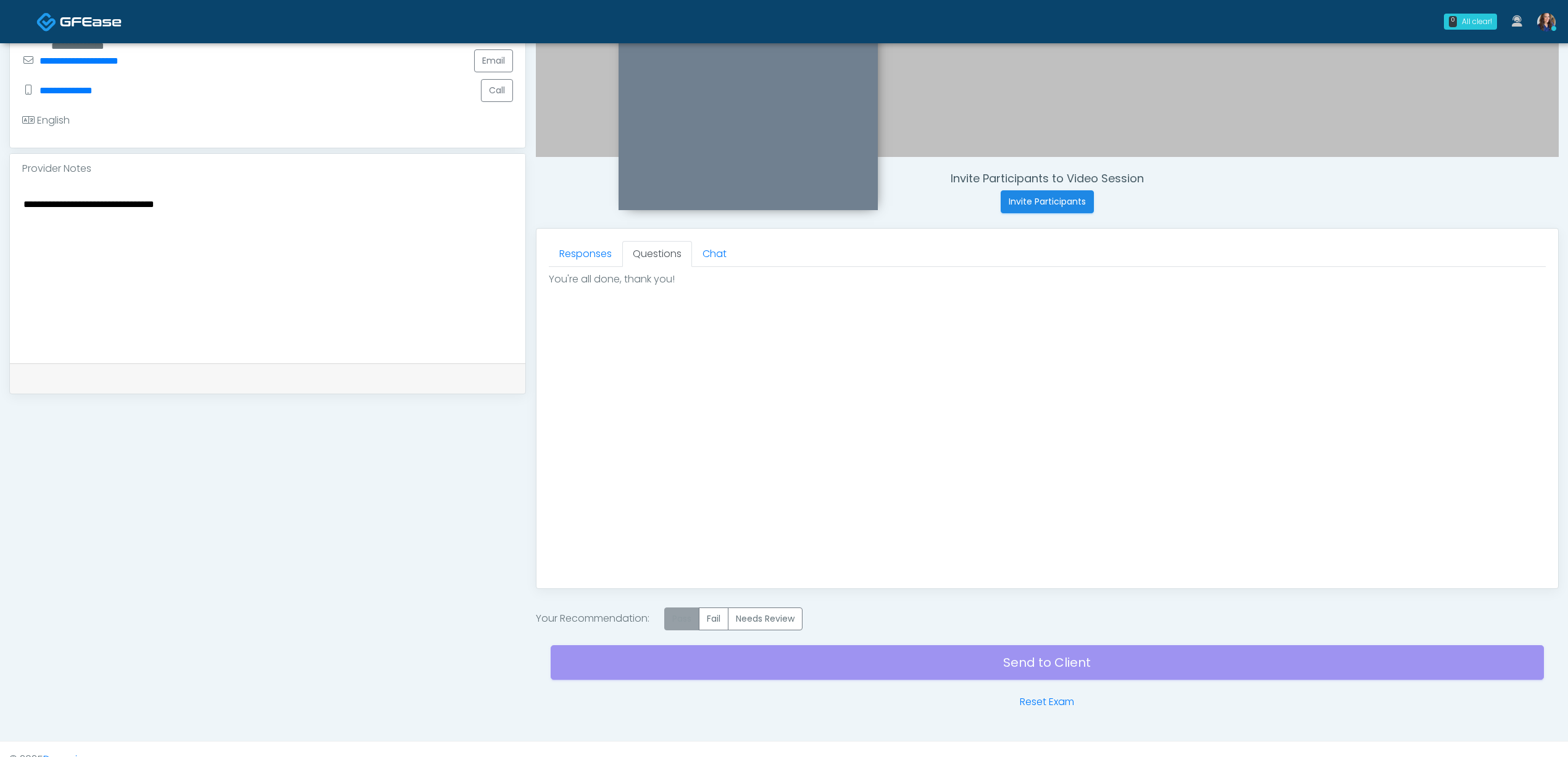
click at [691, 614] on label "Pass" at bounding box center [682, 618] width 35 height 23
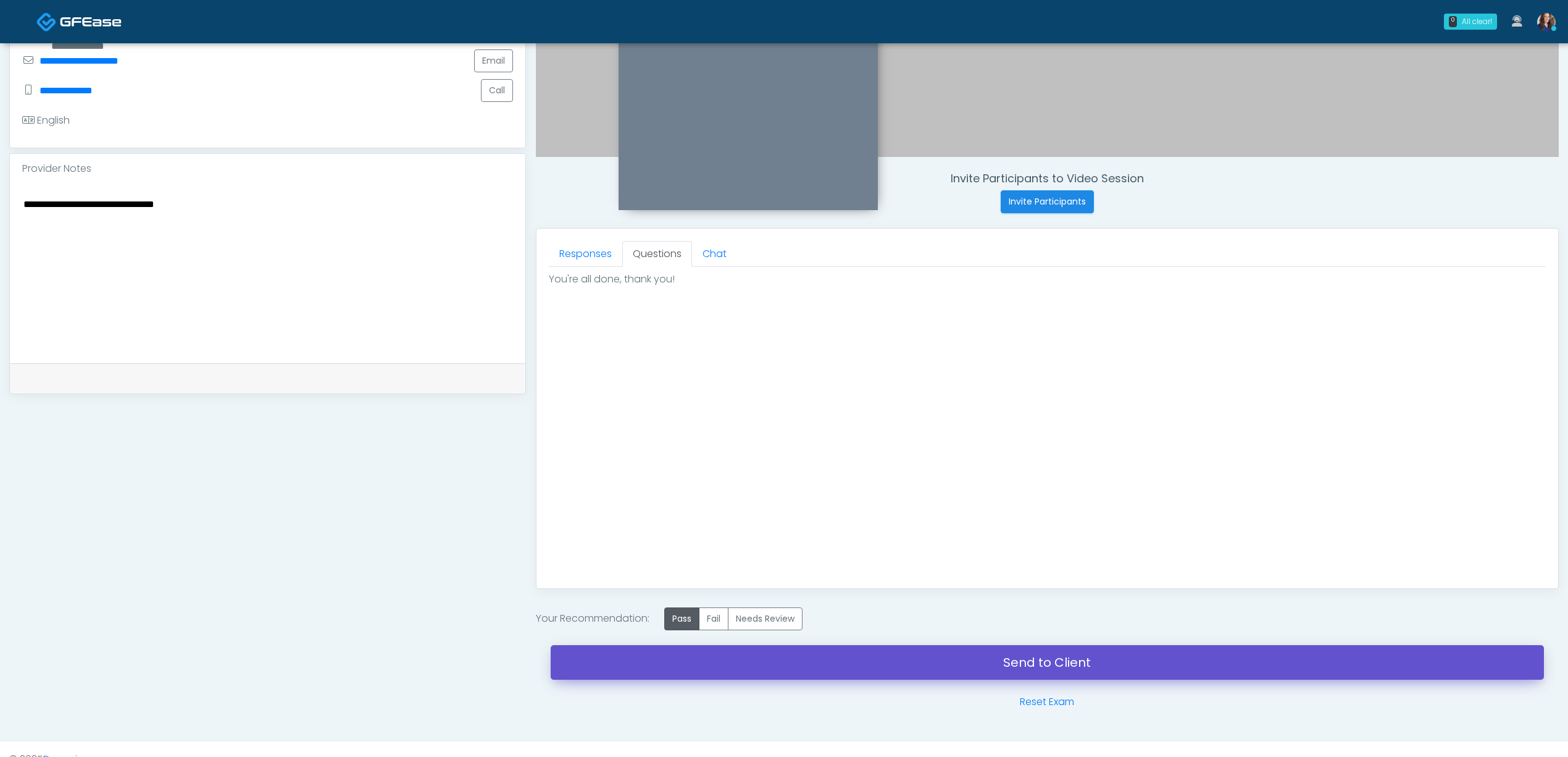
click at [1011, 658] on link "Send to Client" at bounding box center [1048, 662] width 993 height 35
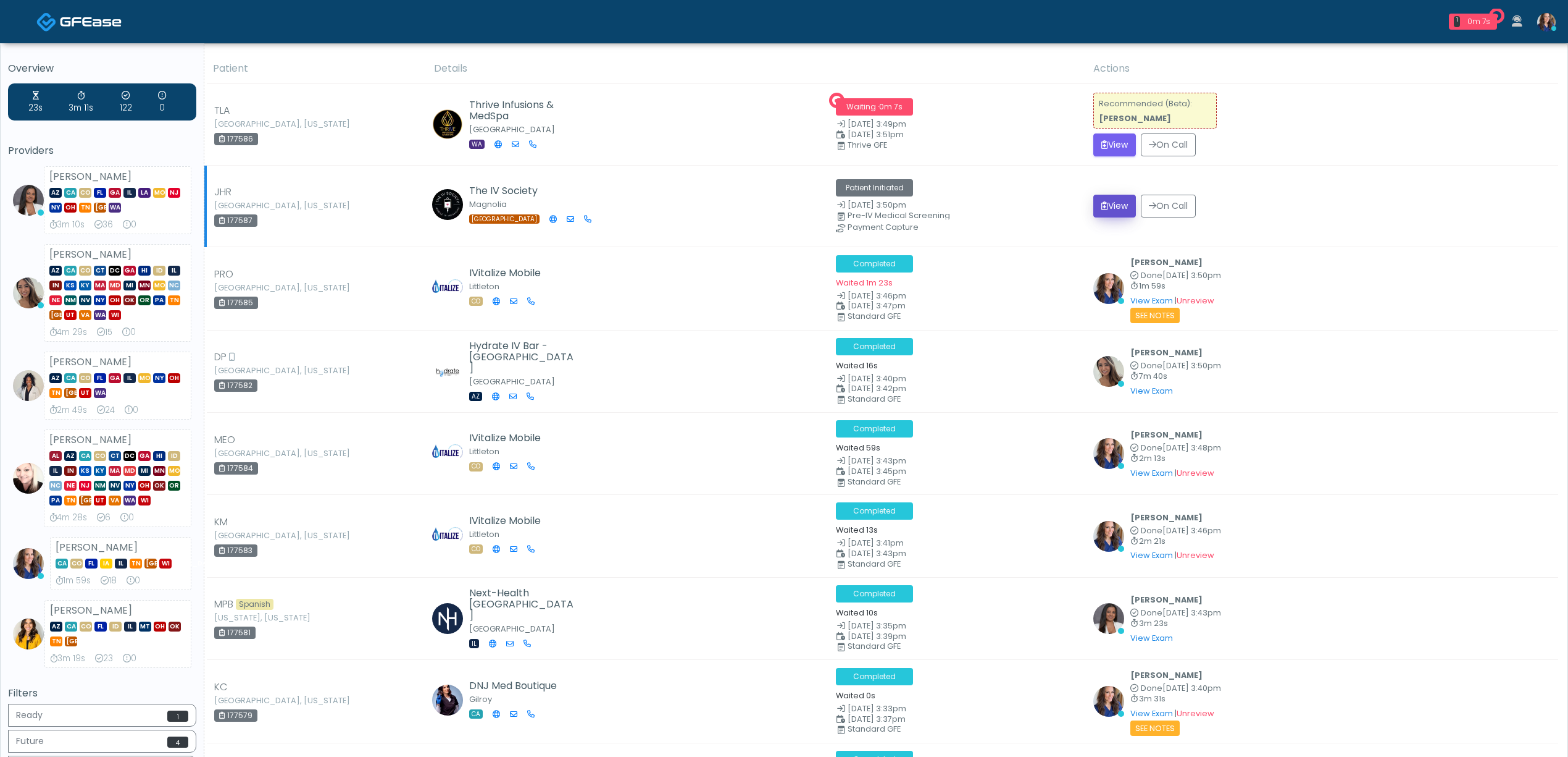
click at [1124, 207] on button "View" at bounding box center [1114, 206] width 43 height 23
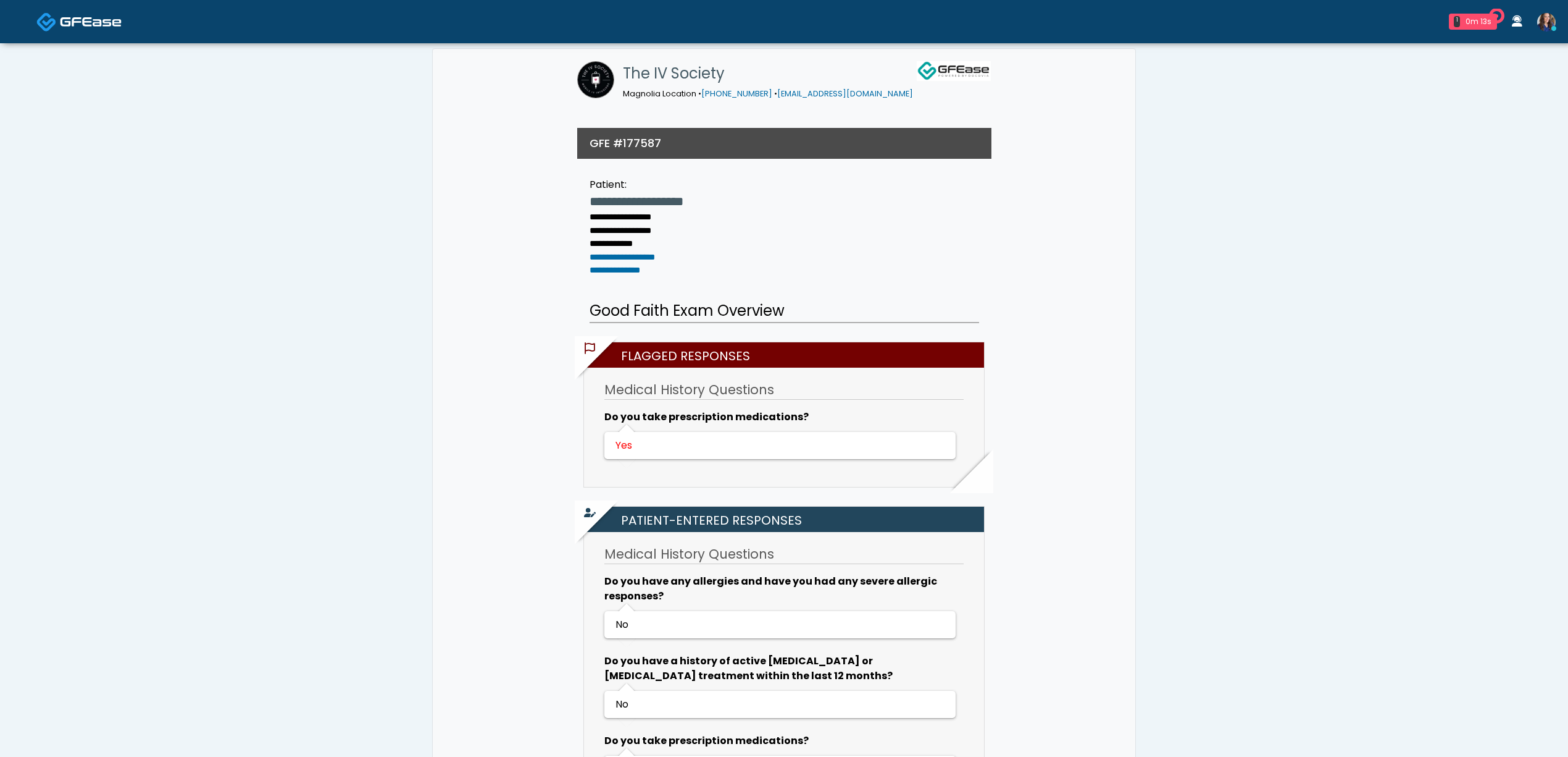
click at [92, 15] on img at bounding box center [91, 22] width 62 height 13
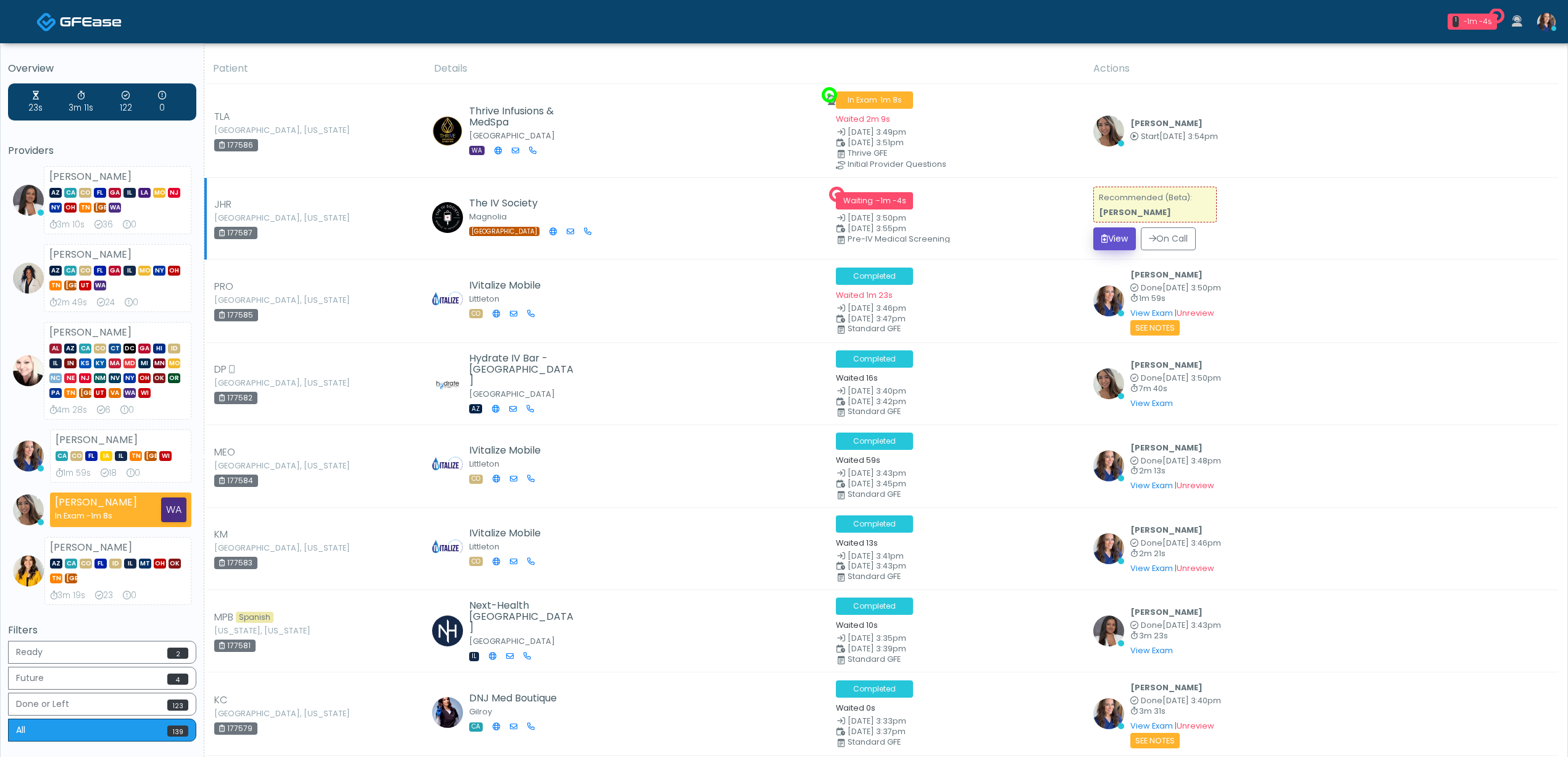
click at [1127, 241] on button "View" at bounding box center [1114, 238] width 43 height 23
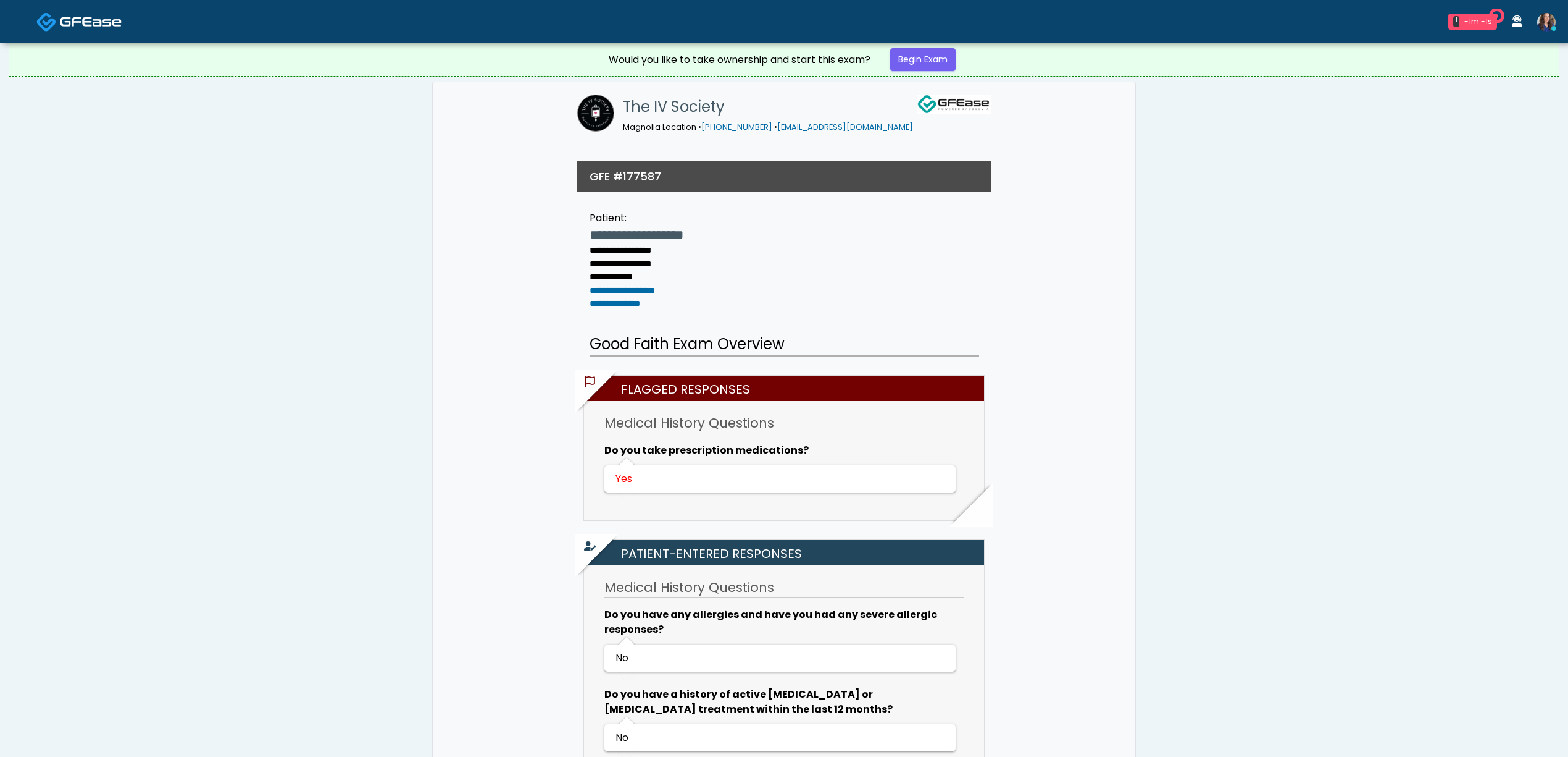
click at [947, 56] on link "Begin Exam" at bounding box center [923, 59] width 65 height 23
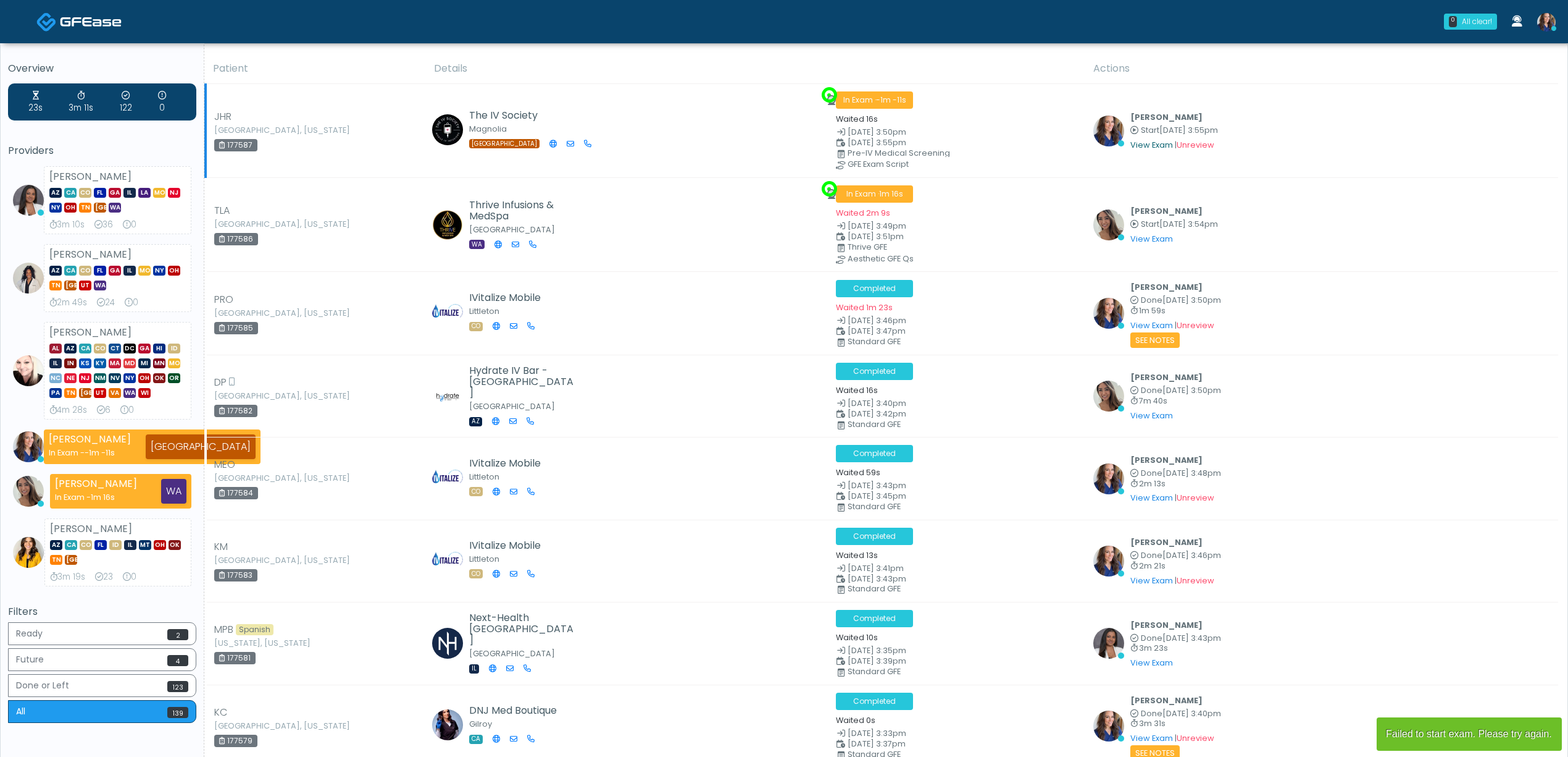
click at [1146, 145] on link "View Exam" at bounding box center [1151, 145] width 43 height 11
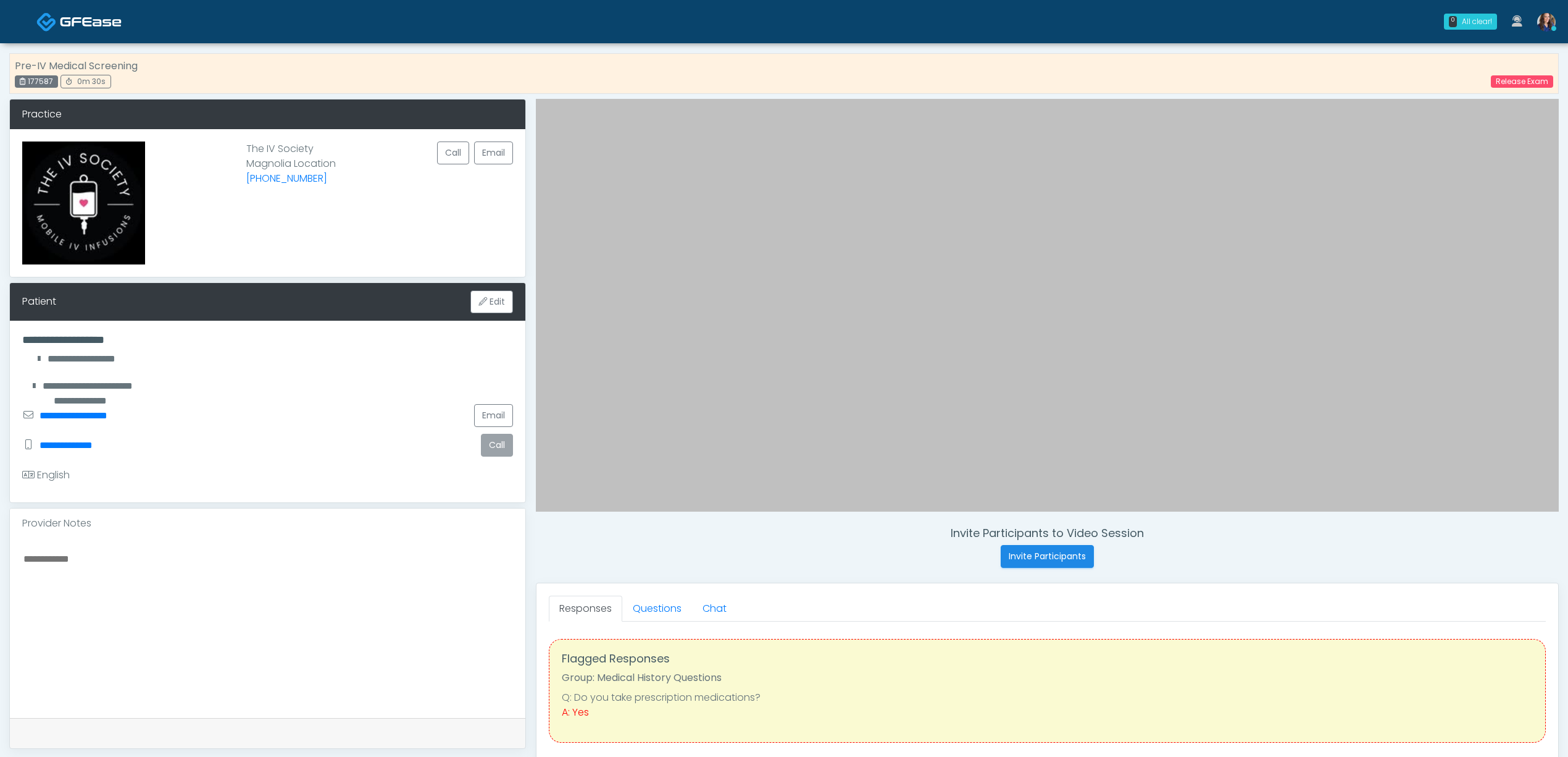
click at [495, 448] on button "Call" at bounding box center [497, 445] width 32 height 23
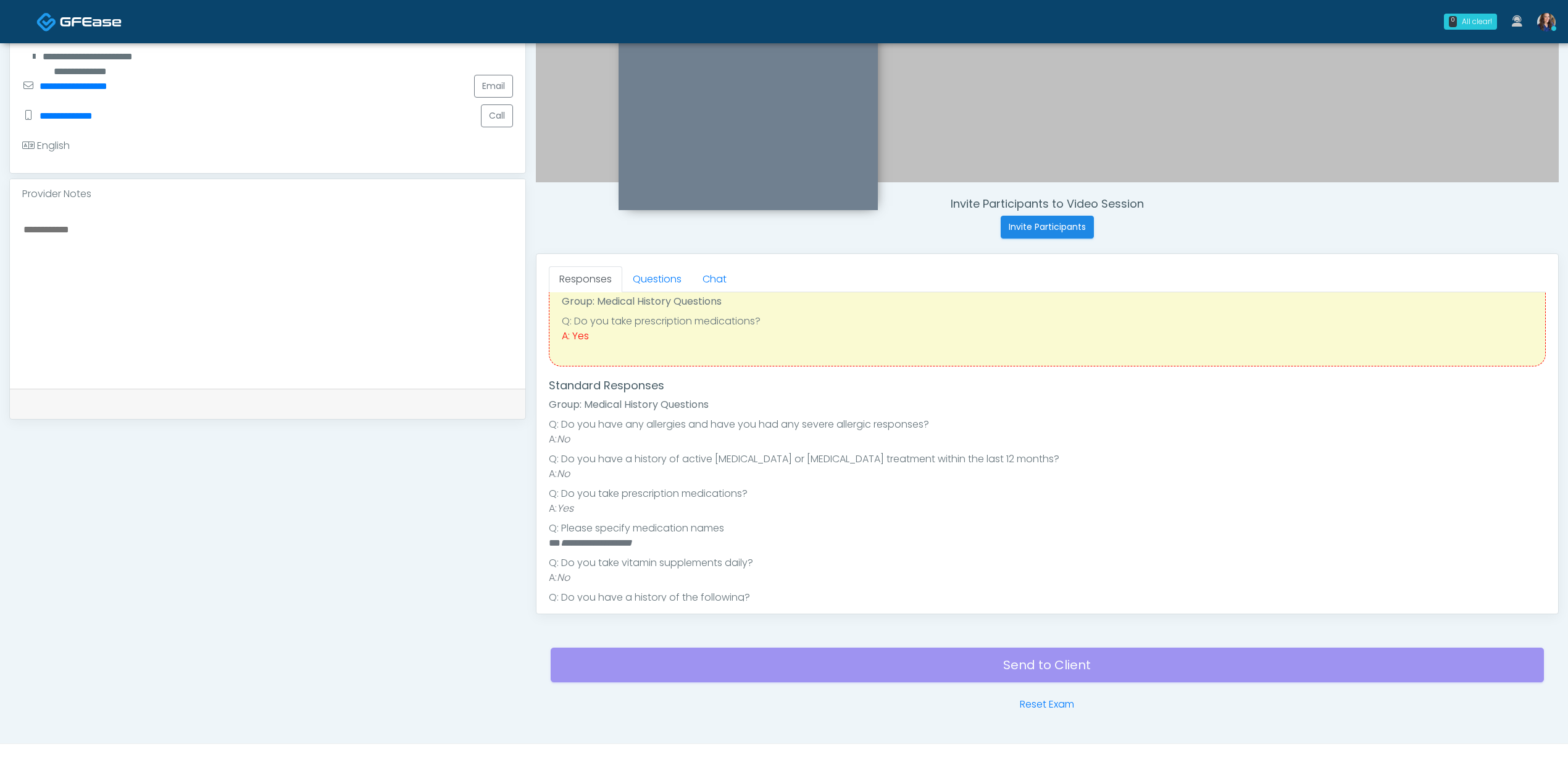
scroll to position [28, 0]
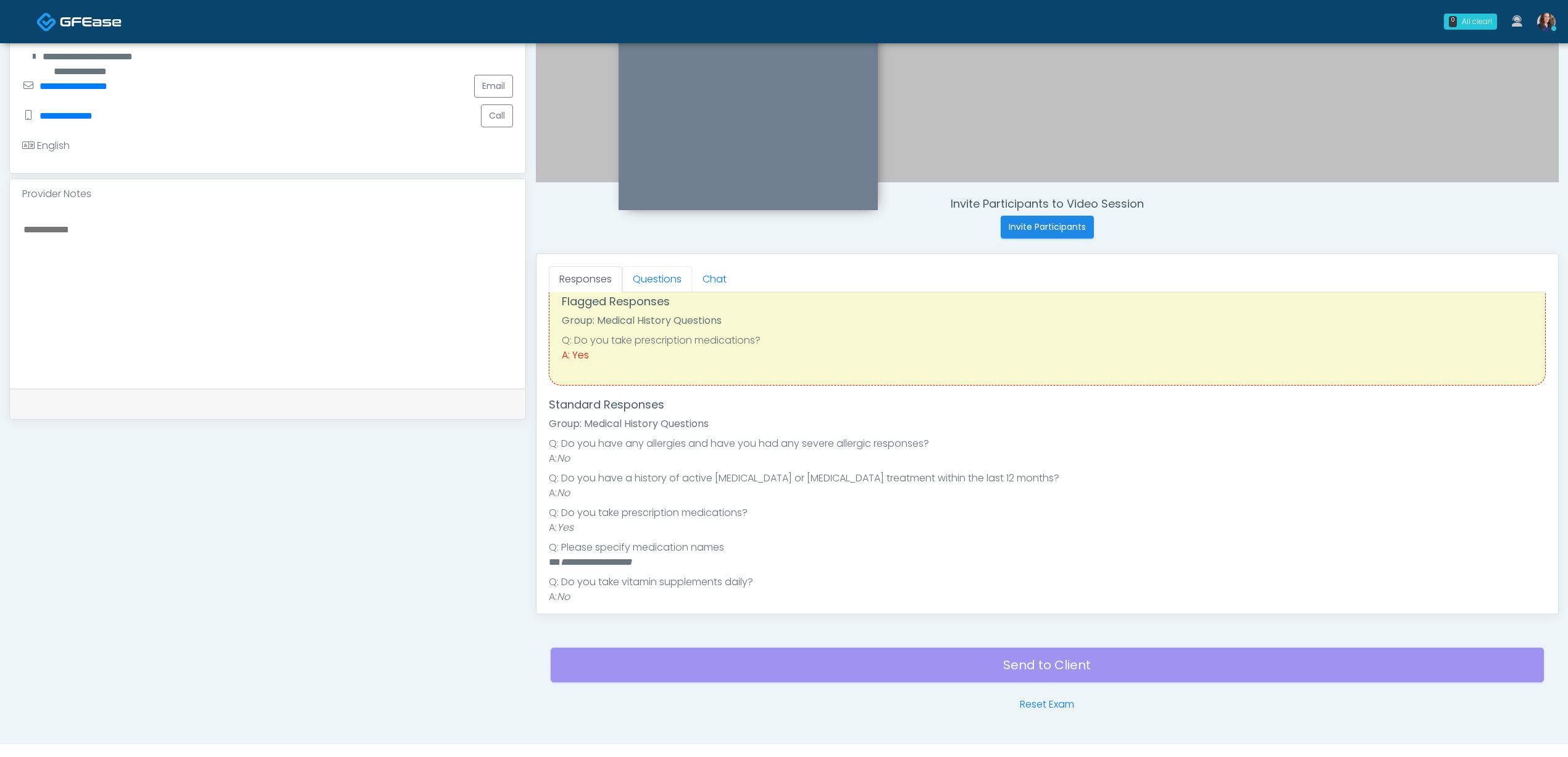
drag, startPoint x: 648, startPoint y: 283, endPoint x: 650, endPoint y: 307, distance: 24.1
click at [648, 283] on link "Questions" at bounding box center [657, 279] width 70 height 26
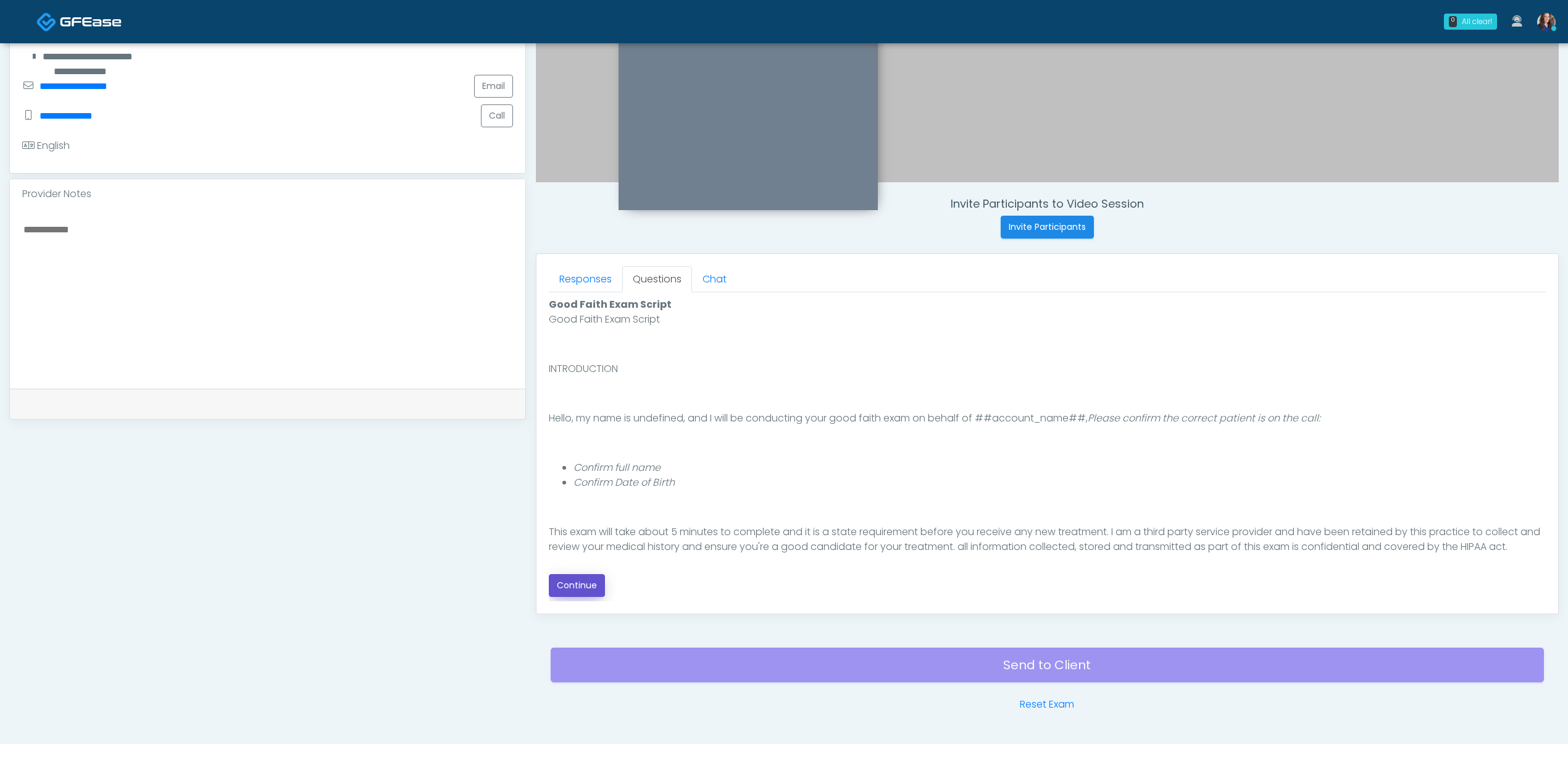
drag, startPoint x: 574, startPoint y: 589, endPoint x: 630, endPoint y: 581, distance: 56.6
click at [574, 589] on button "Continue" at bounding box center [578, 585] width 56 height 23
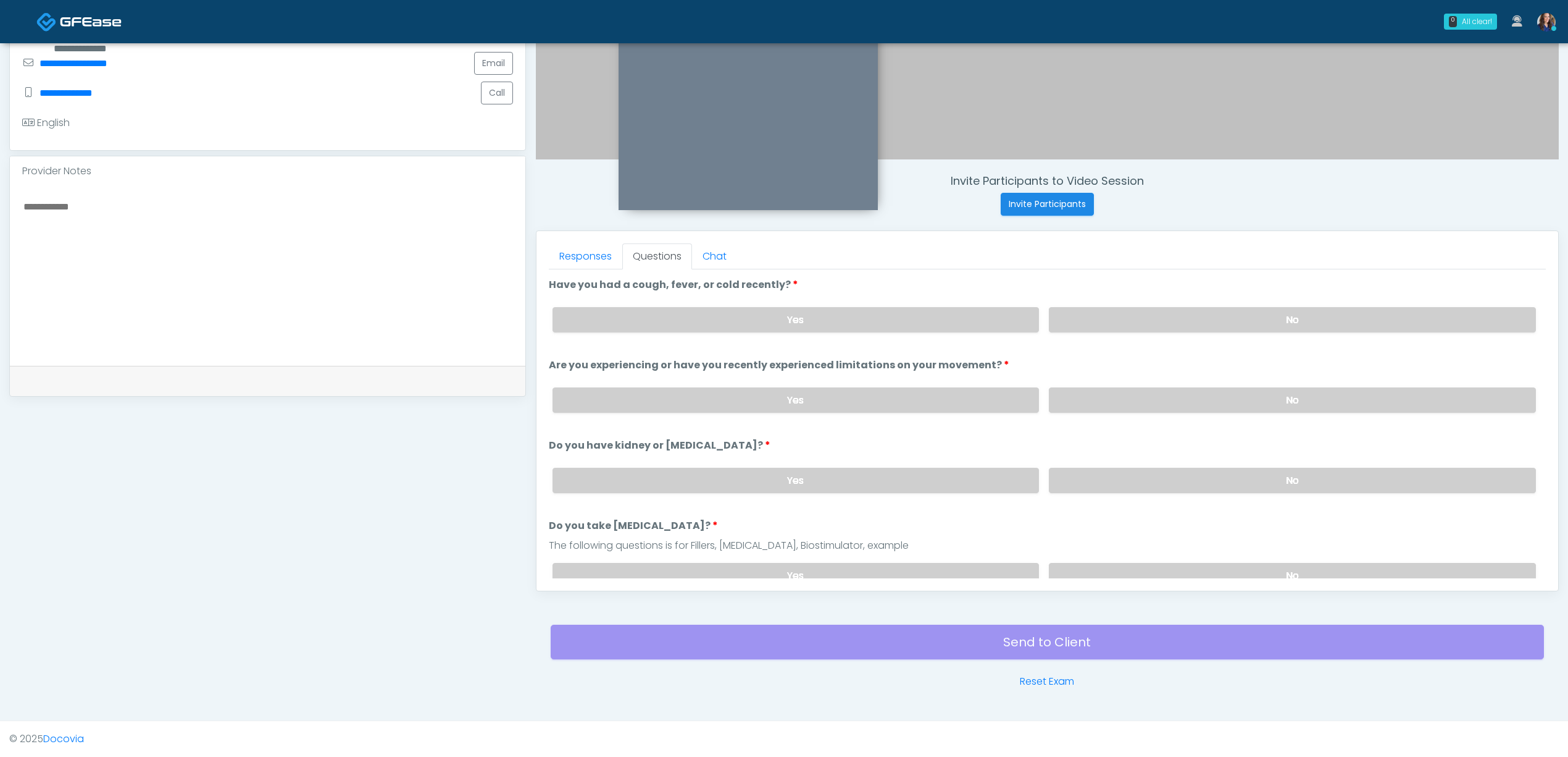
drag, startPoint x: 1239, startPoint y: 320, endPoint x: 1232, endPoint y: 377, distance: 57.4
click at [1238, 321] on label "No" at bounding box center [1292, 319] width 487 height 25
drag, startPoint x: 1219, startPoint y: 404, endPoint x: 1225, endPoint y: 466, distance: 62.3
click at [1219, 406] on label "No" at bounding box center [1292, 400] width 487 height 25
click at [1221, 477] on label "No" at bounding box center [1292, 480] width 487 height 25
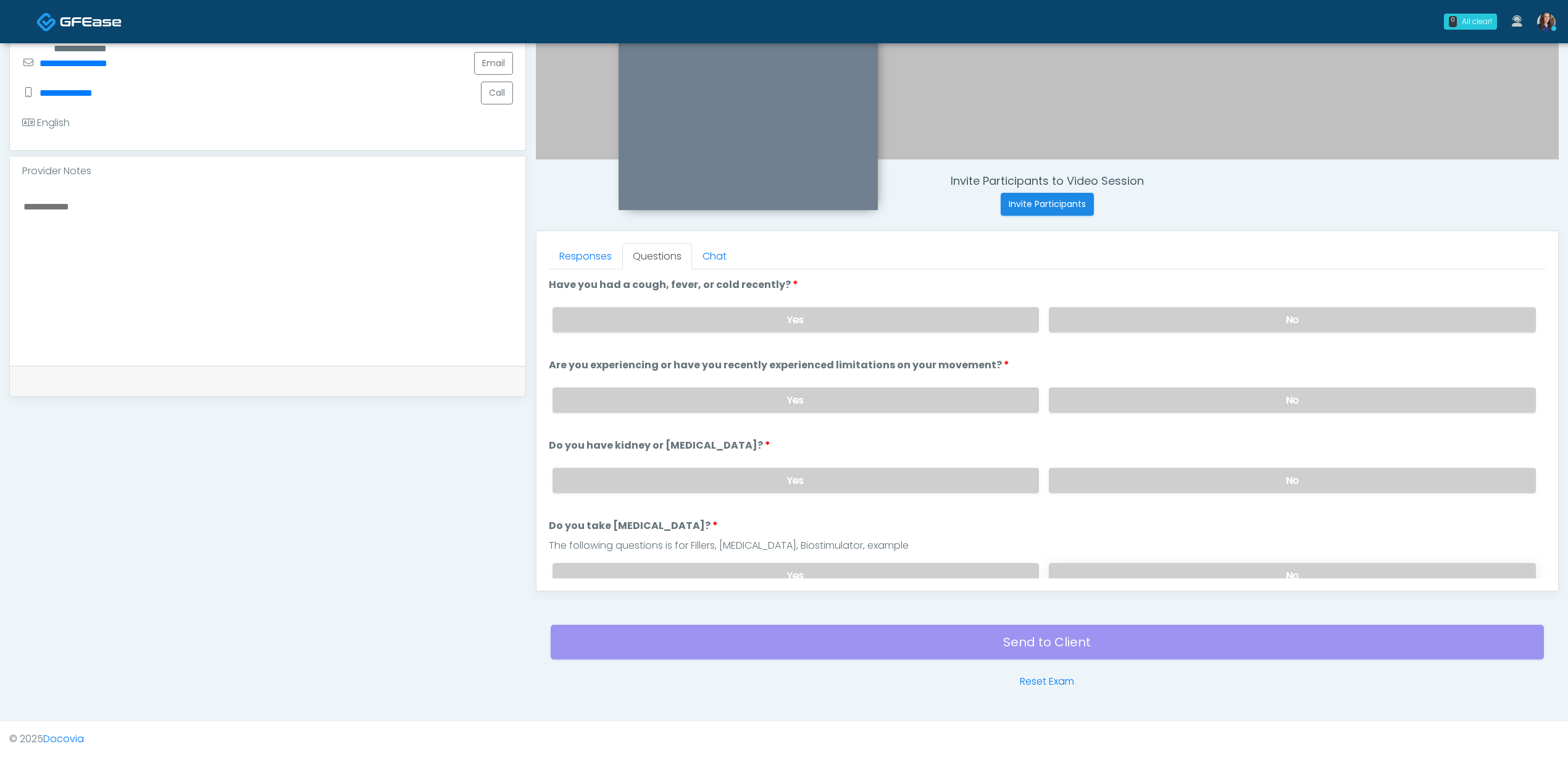
click at [1199, 566] on label "No" at bounding box center [1292, 575] width 487 height 25
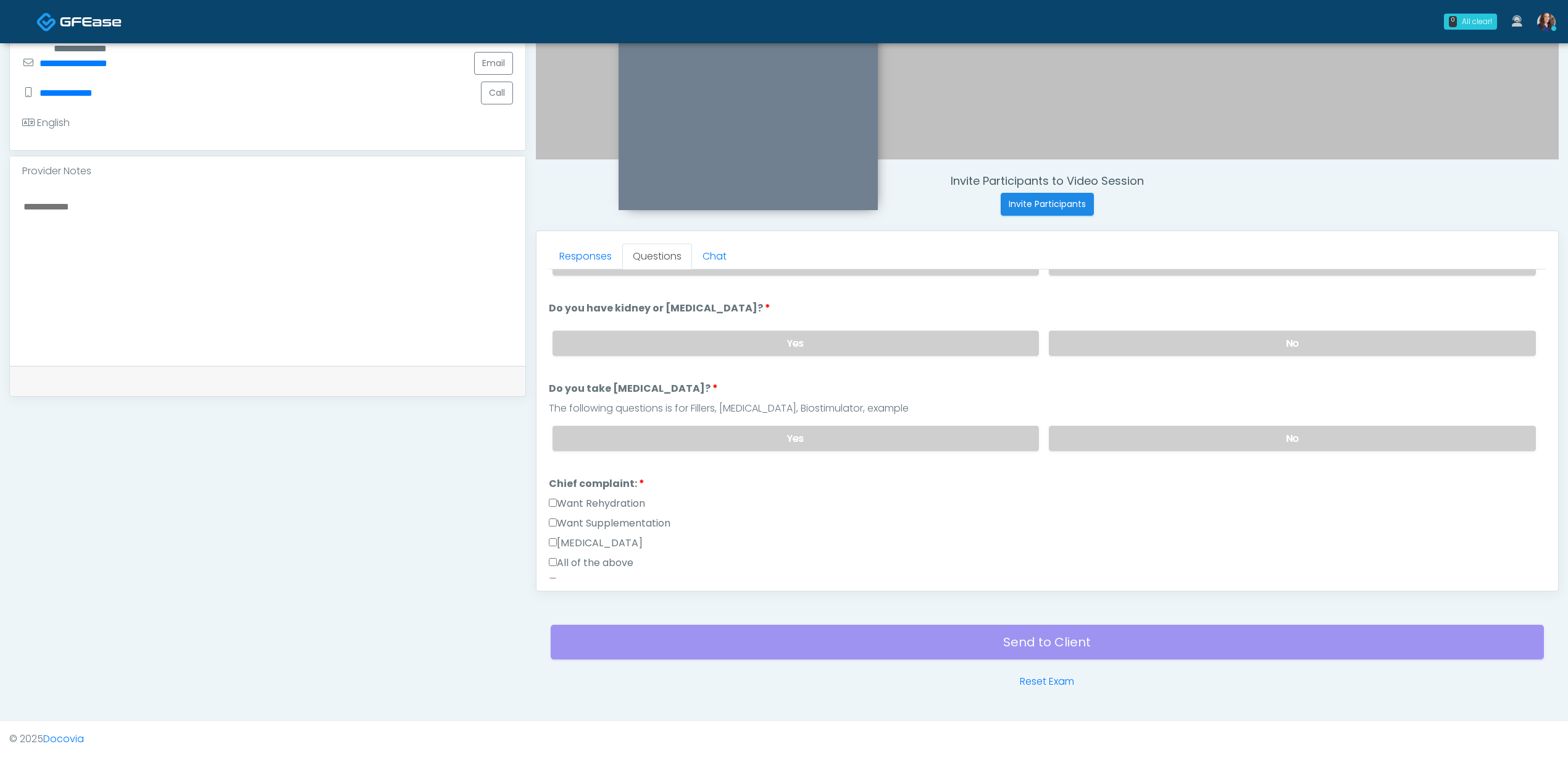
scroll to position [165, 0]
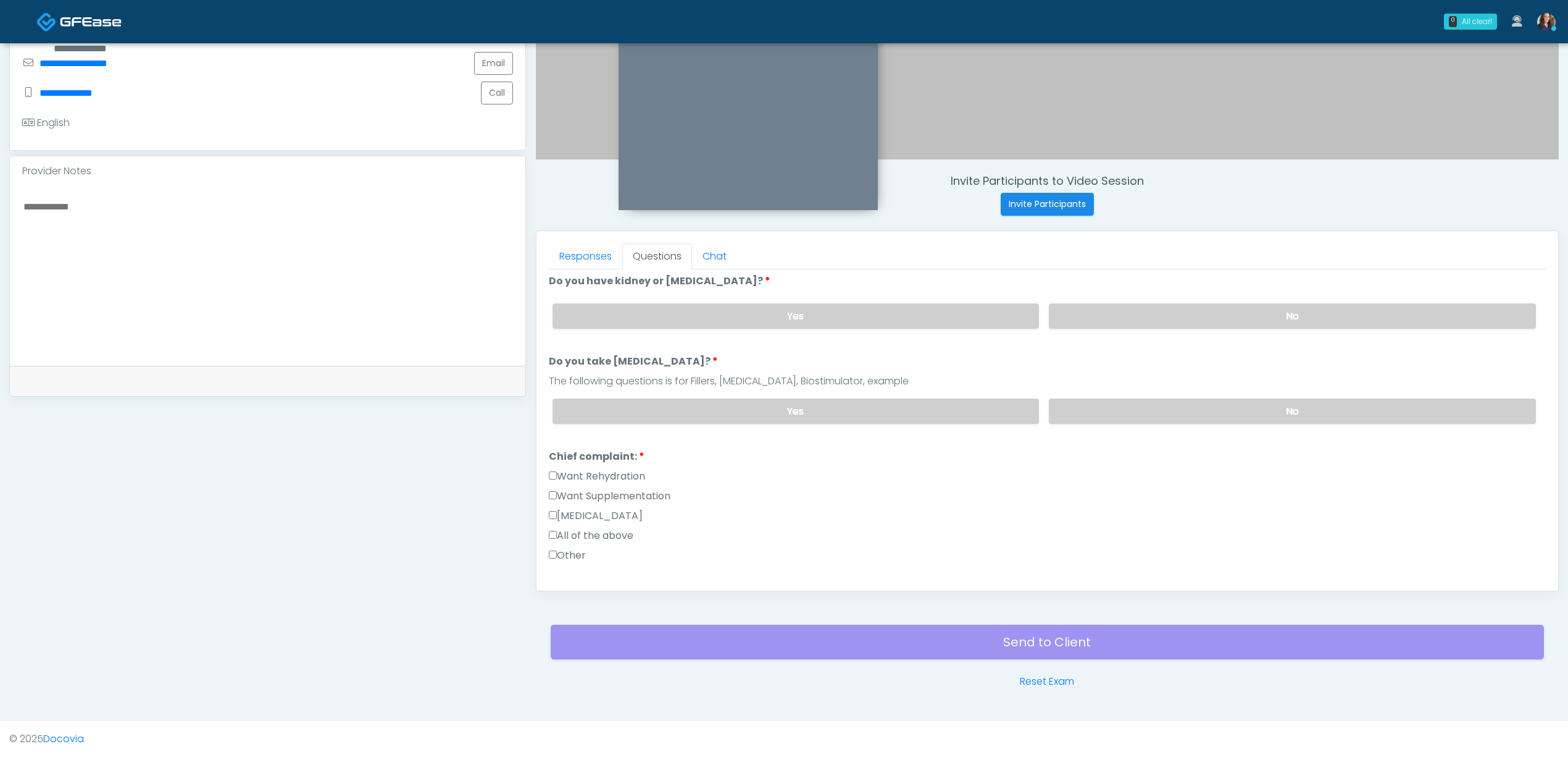
click at [598, 472] on label "Want Rehydration" at bounding box center [598, 476] width 96 height 15
drag, startPoint x: 603, startPoint y: 497, endPoint x: 688, endPoint y: 510, distance: 86.0
click at [604, 497] on label "Want Supplementation" at bounding box center [610, 496] width 122 height 15
drag, startPoint x: 622, startPoint y: 488, endPoint x: 655, endPoint y: 490, distance: 33.1
click at [623, 489] on label "Want Supplementation" at bounding box center [610, 496] width 122 height 15
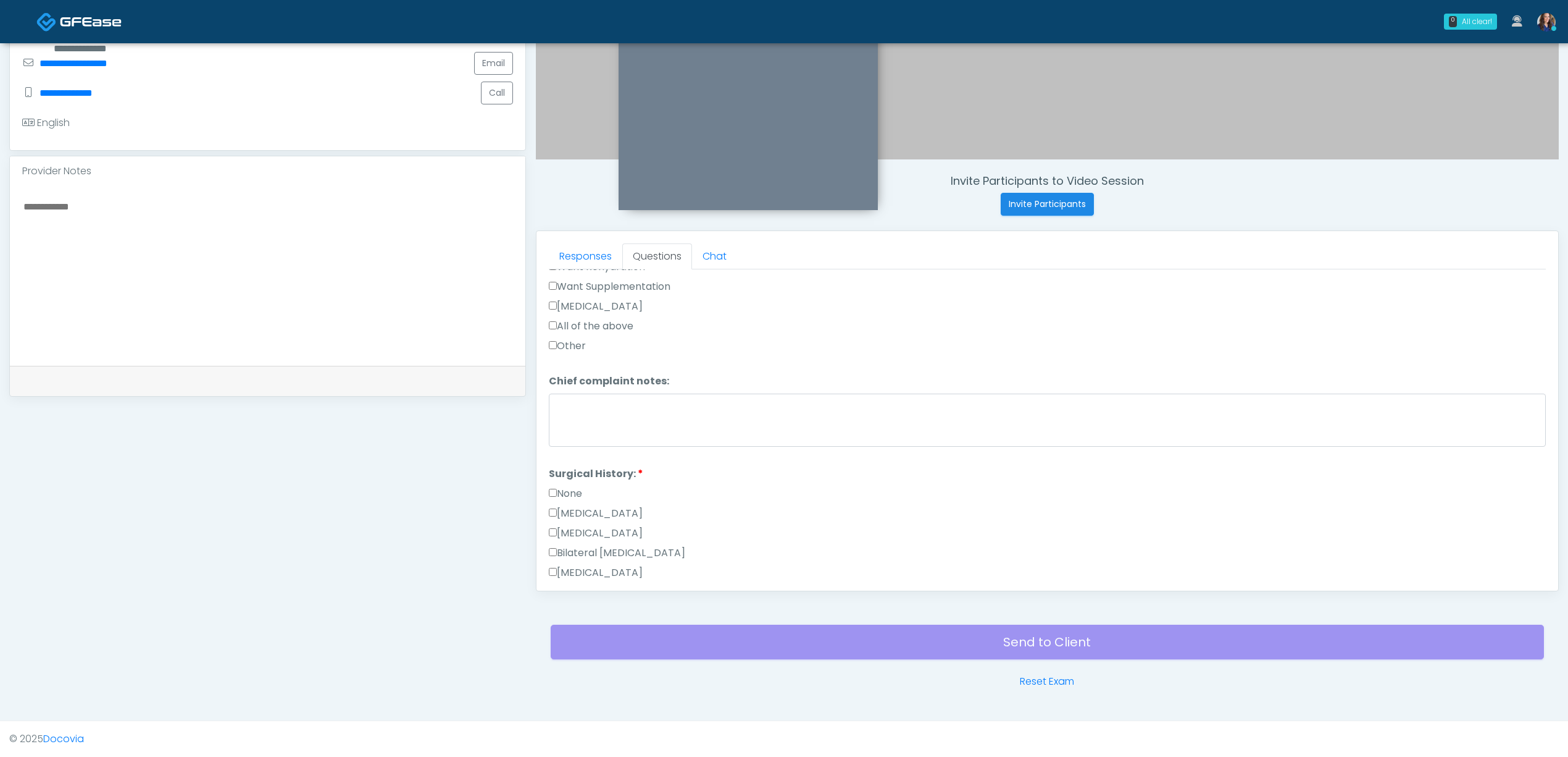
scroll to position [411, 0]
click at [574, 451] on label "None" at bounding box center [566, 456] width 34 height 15
drag, startPoint x: 572, startPoint y: 453, endPoint x: 584, endPoint y: 491, distance: 39.8
click at [571, 453] on label "None" at bounding box center [566, 456] width 34 height 15
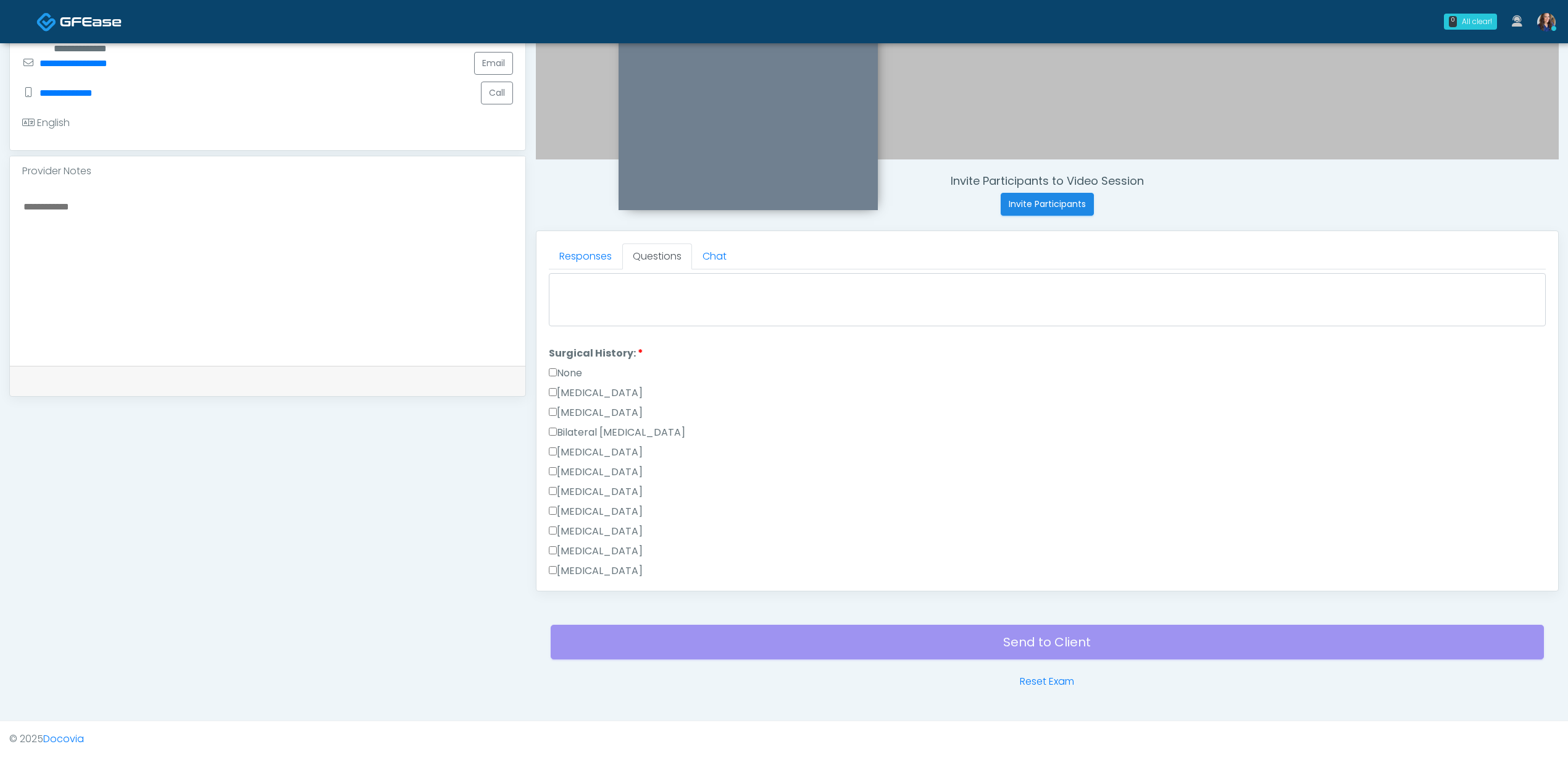
drag, startPoint x: 586, startPoint y: 532, endPoint x: 620, endPoint y: 542, distance: 35.4
click at [586, 532] on label "Vasectomy" at bounding box center [596, 531] width 94 height 15
click at [571, 419] on label "Tonsillectomy" at bounding box center [596, 426] width 94 height 15
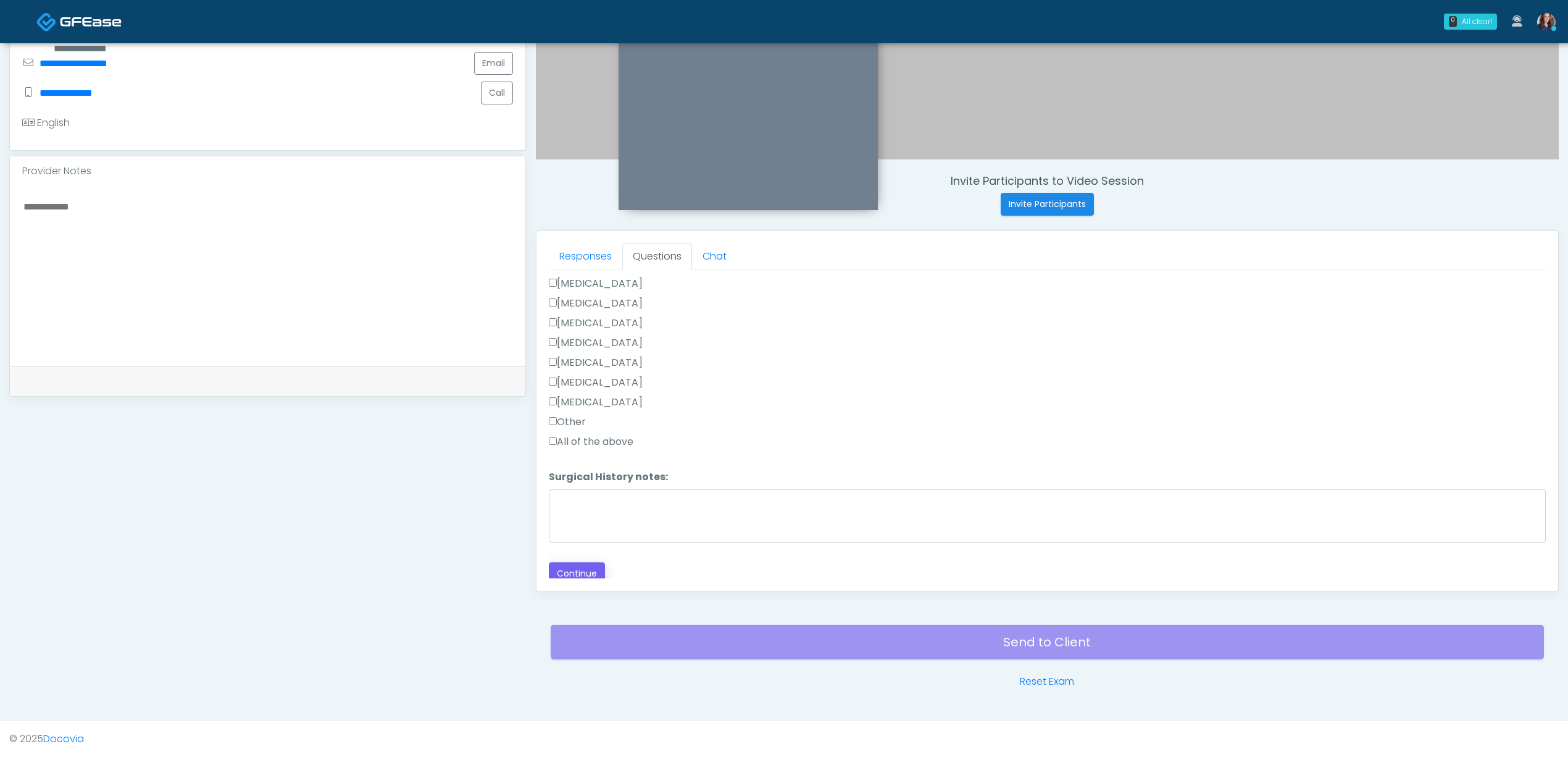
scroll to position [690, 0]
click at [576, 567] on button "Continue" at bounding box center [578, 566] width 56 height 23
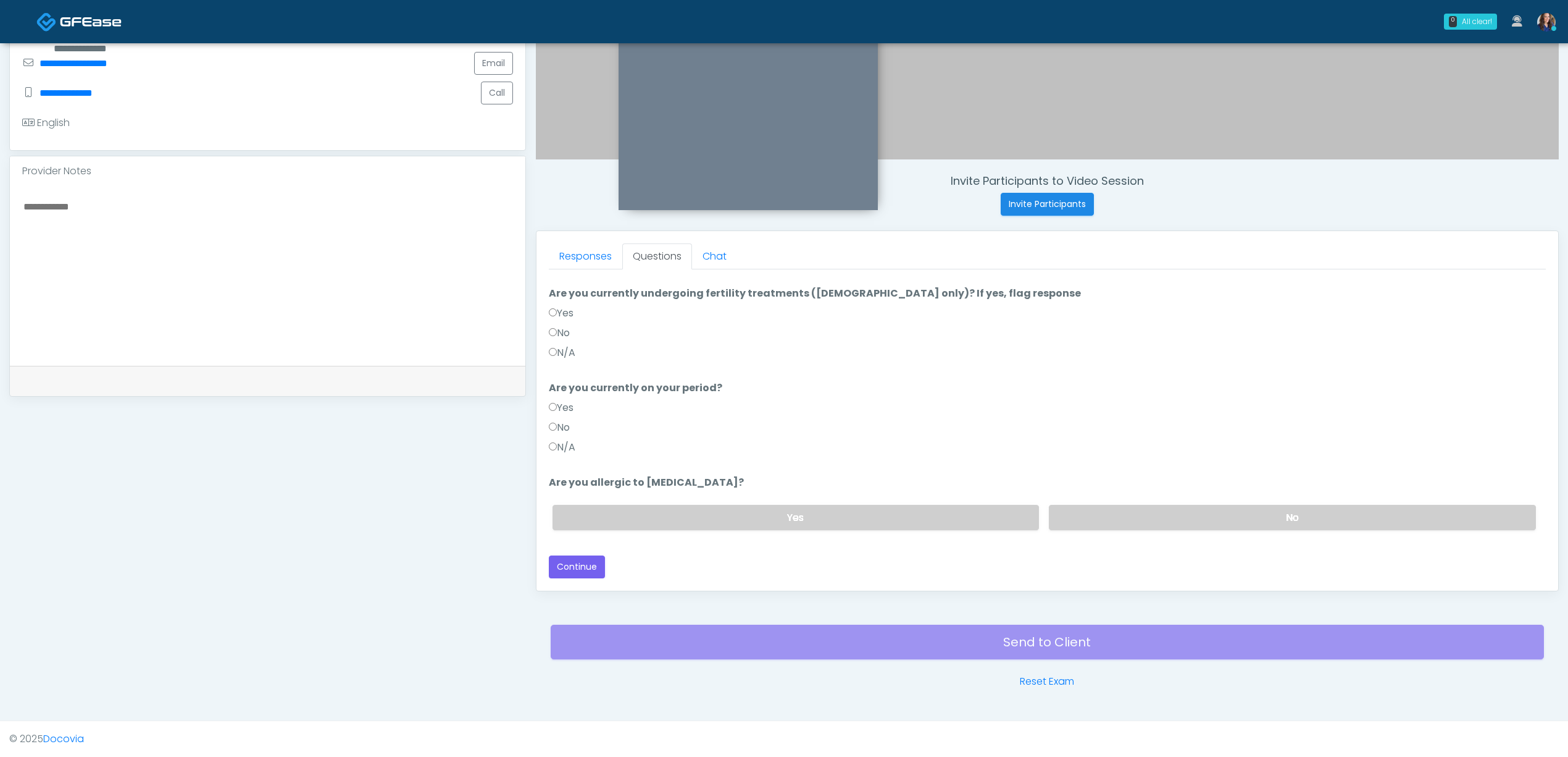
scroll to position [122, 0]
drag, startPoint x: 1171, startPoint y: 520, endPoint x: 689, endPoint y: 417, distance: 492.9
click at [1157, 520] on label "No" at bounding box center [1292, 518] width 487 height 25
drag, startPoint x: 560, startPoint y: 443, endPoint x: 567, endPoint y: 438, distance: 8.6
click at [562, 441] on label "N/A" at bounding box center [562, 447] width 26 height 15
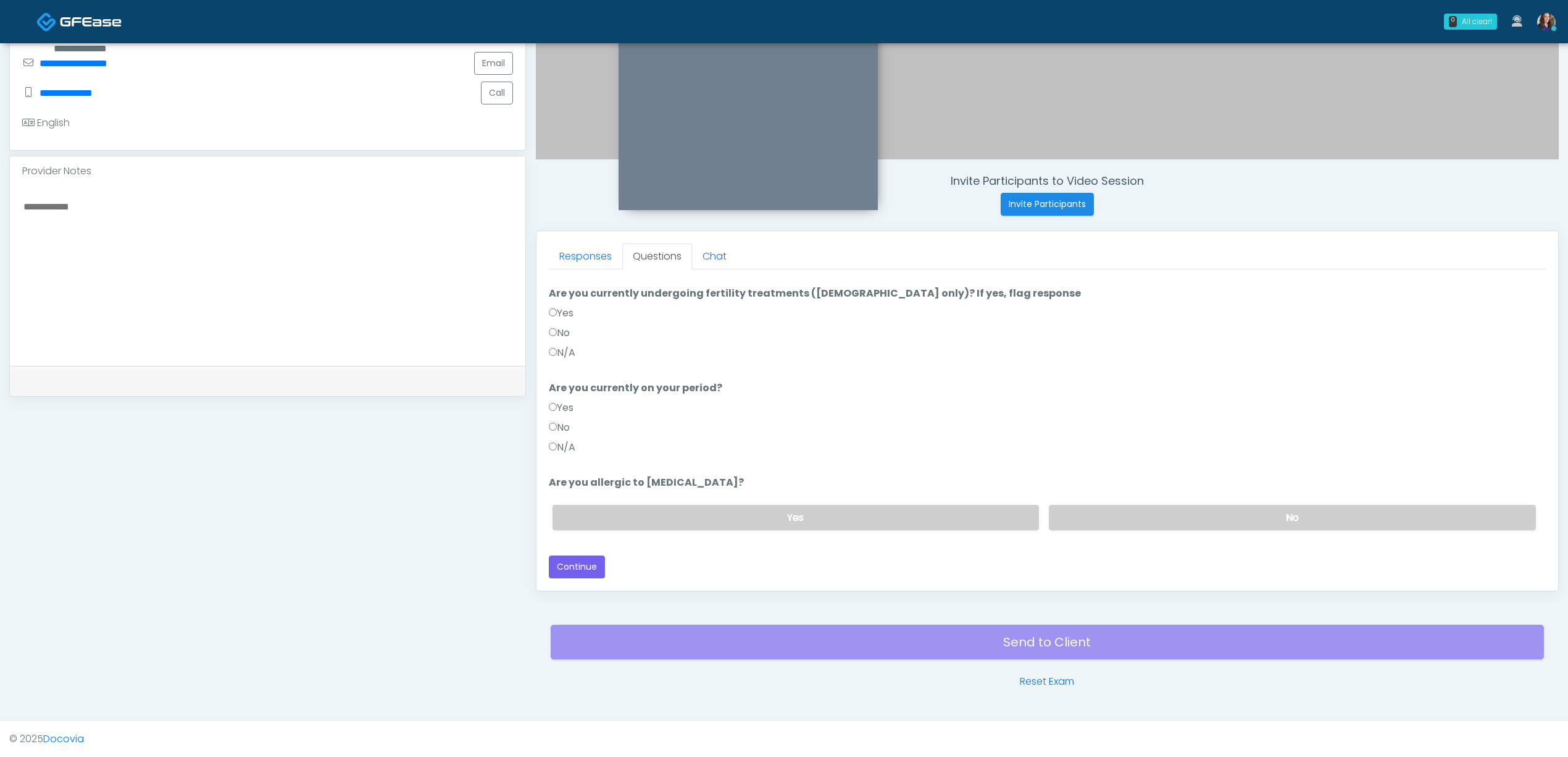
click at [564, 346] on label "N/A" at bounding box center [562, 353] width 26 height 15
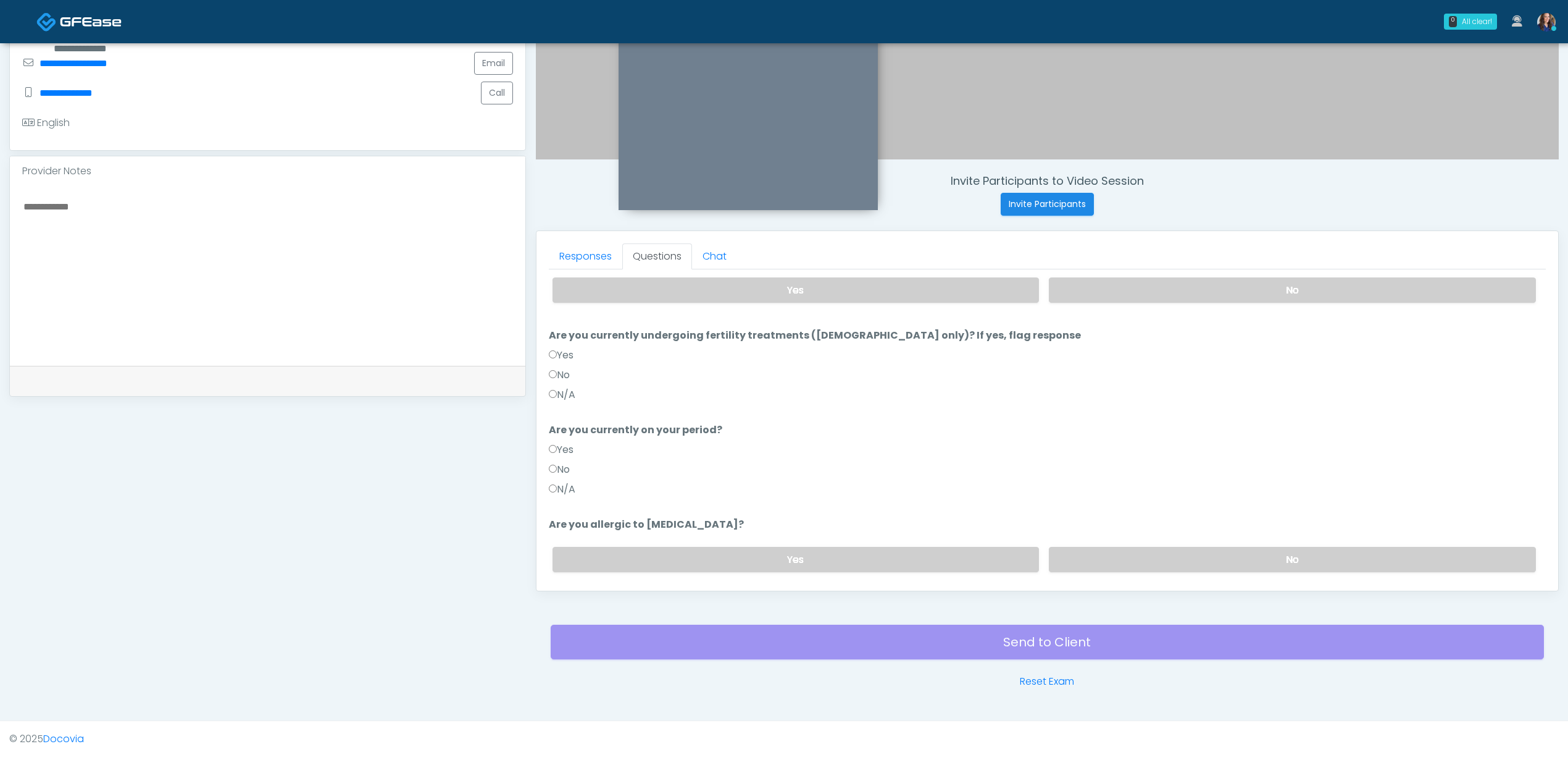
scroll to position [39, 0]
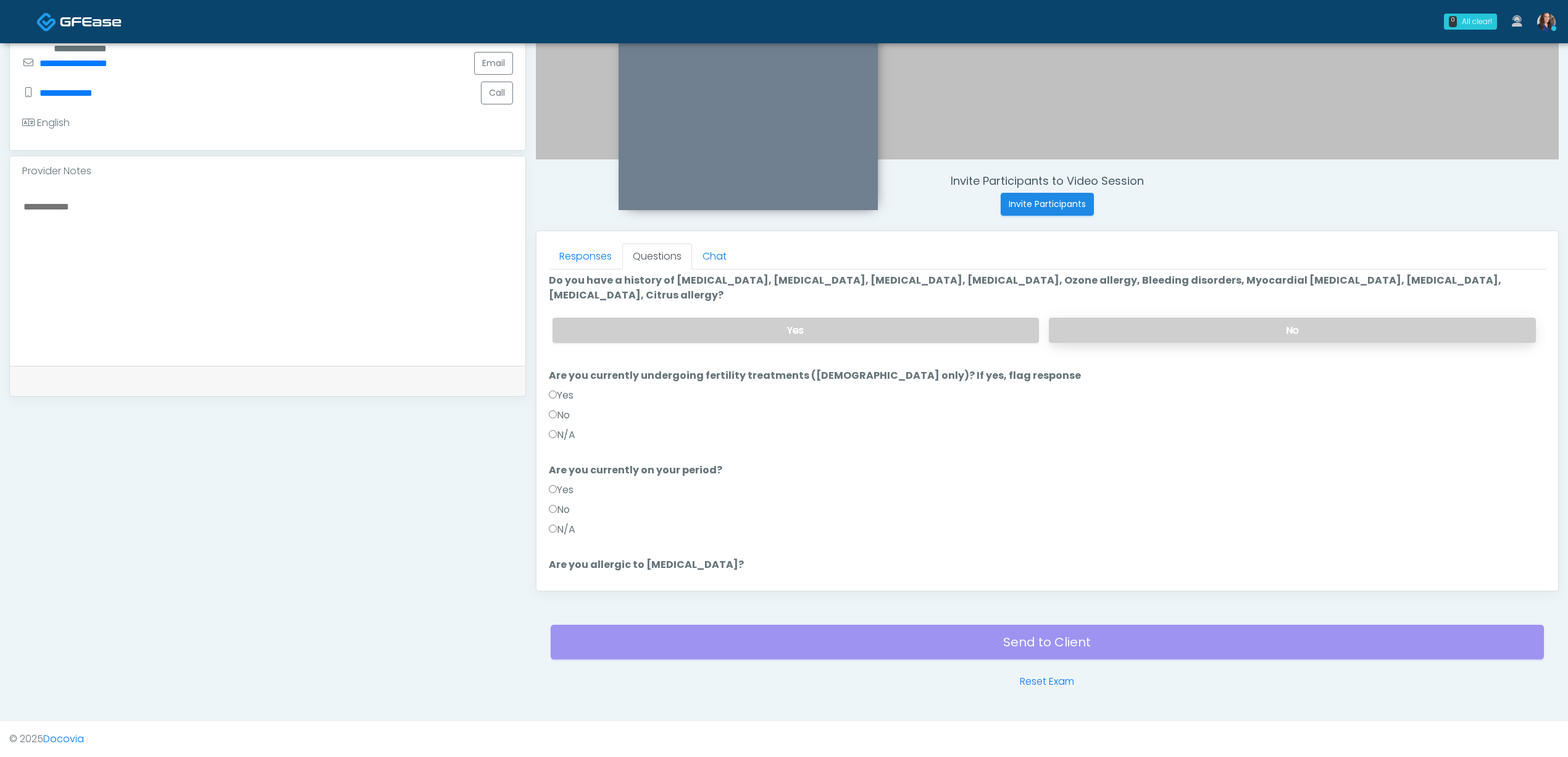
drag, startPoint x: 1136, startPoint y: 334, endPoint x: 1149, endPoint y: 324, distance: 16.4
click at [1139, 331] on label "No" at bounding box center [1292, 330] width 487 height 25
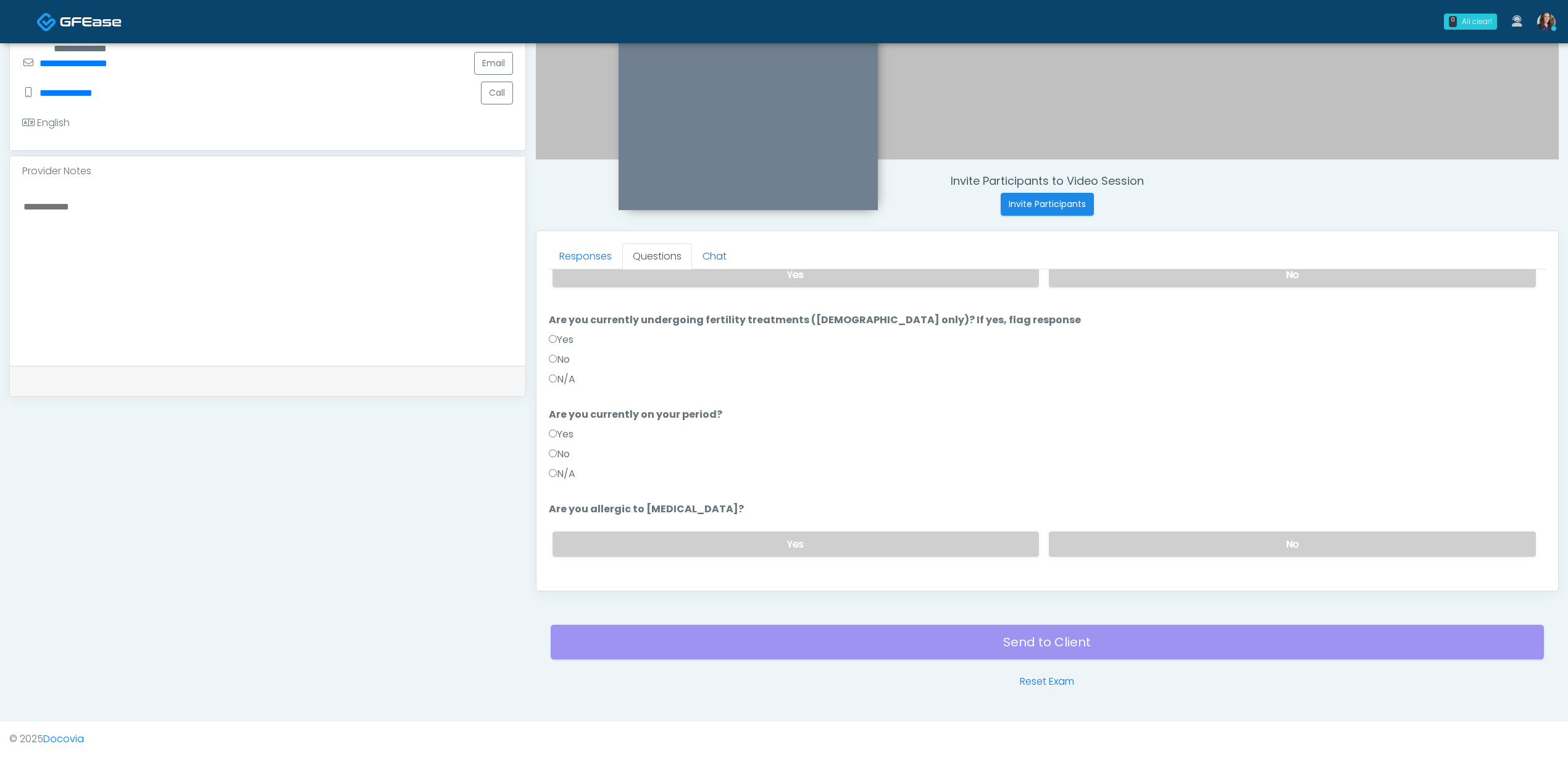
scroll to position [121, 0]
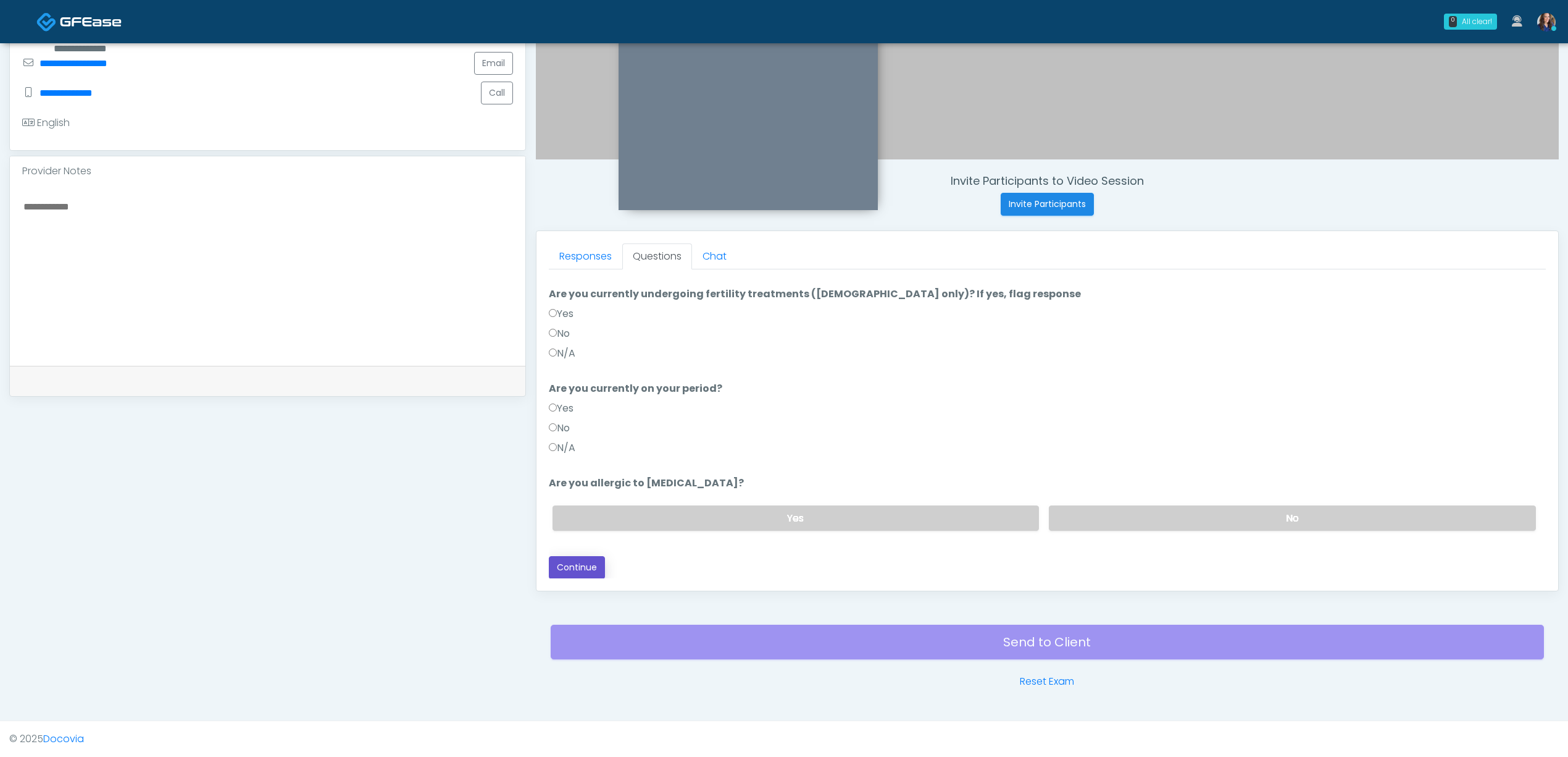
click at [572, 567] on button "Continue" at bounding box center [578, 567] width 56 height 23
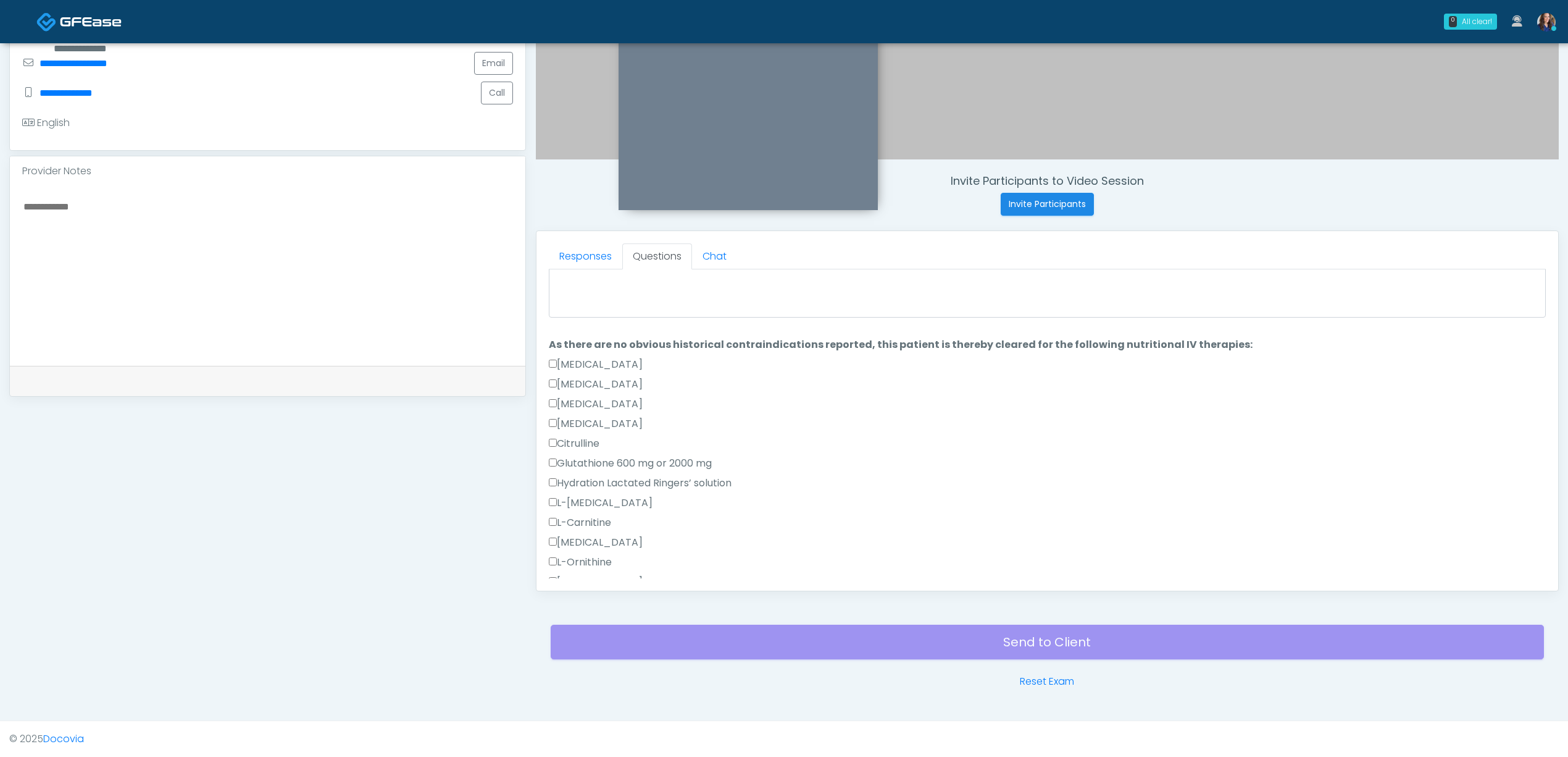
scroll to position [39, 0]
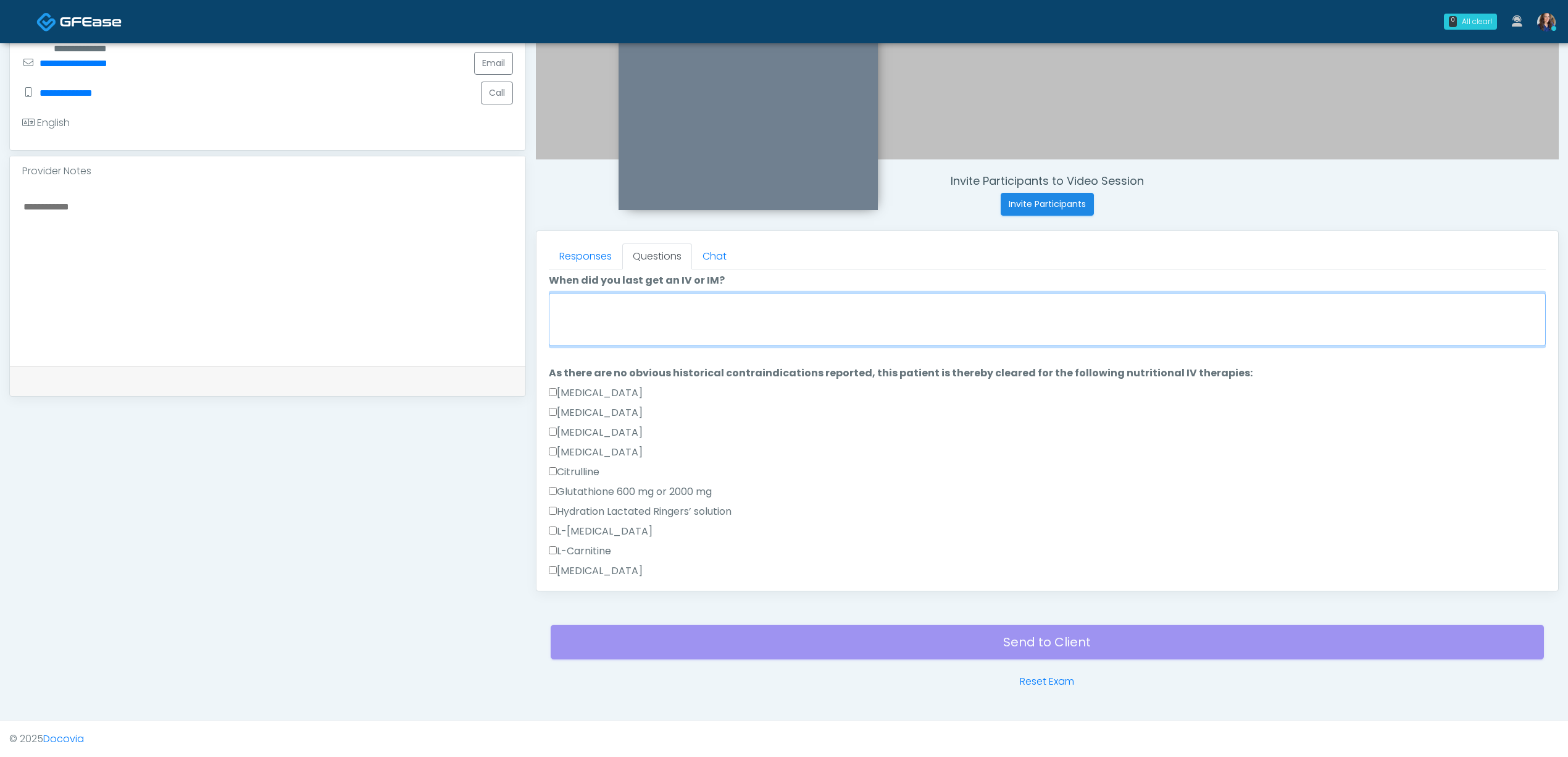
click at [791, 314] on textarea "When did you last get an IV or IM?" at bounding box center [1048, 319] width 997 height 53
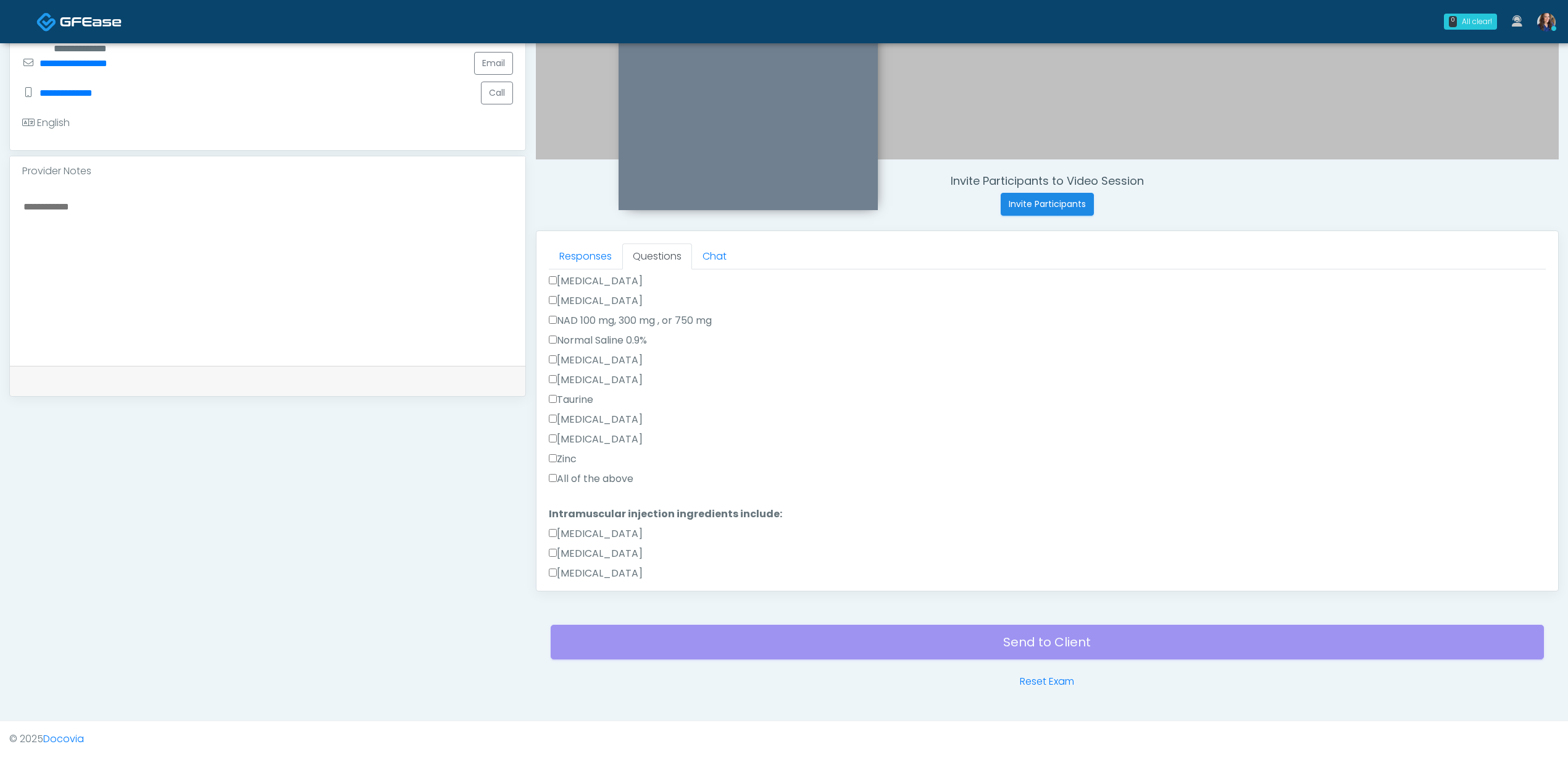
type textarea "**********"
drag, startPoint x: 580, startPoint y: 474, endPoint x: 685, endPoint y: 534, distance: 120.9
click at [581, 474] on label "All of the above" at bounding box center [591, 479] width 85 height 15
click at [582, 525] on label "All of the above" at bounding box center [591, 528] width 85 height 15
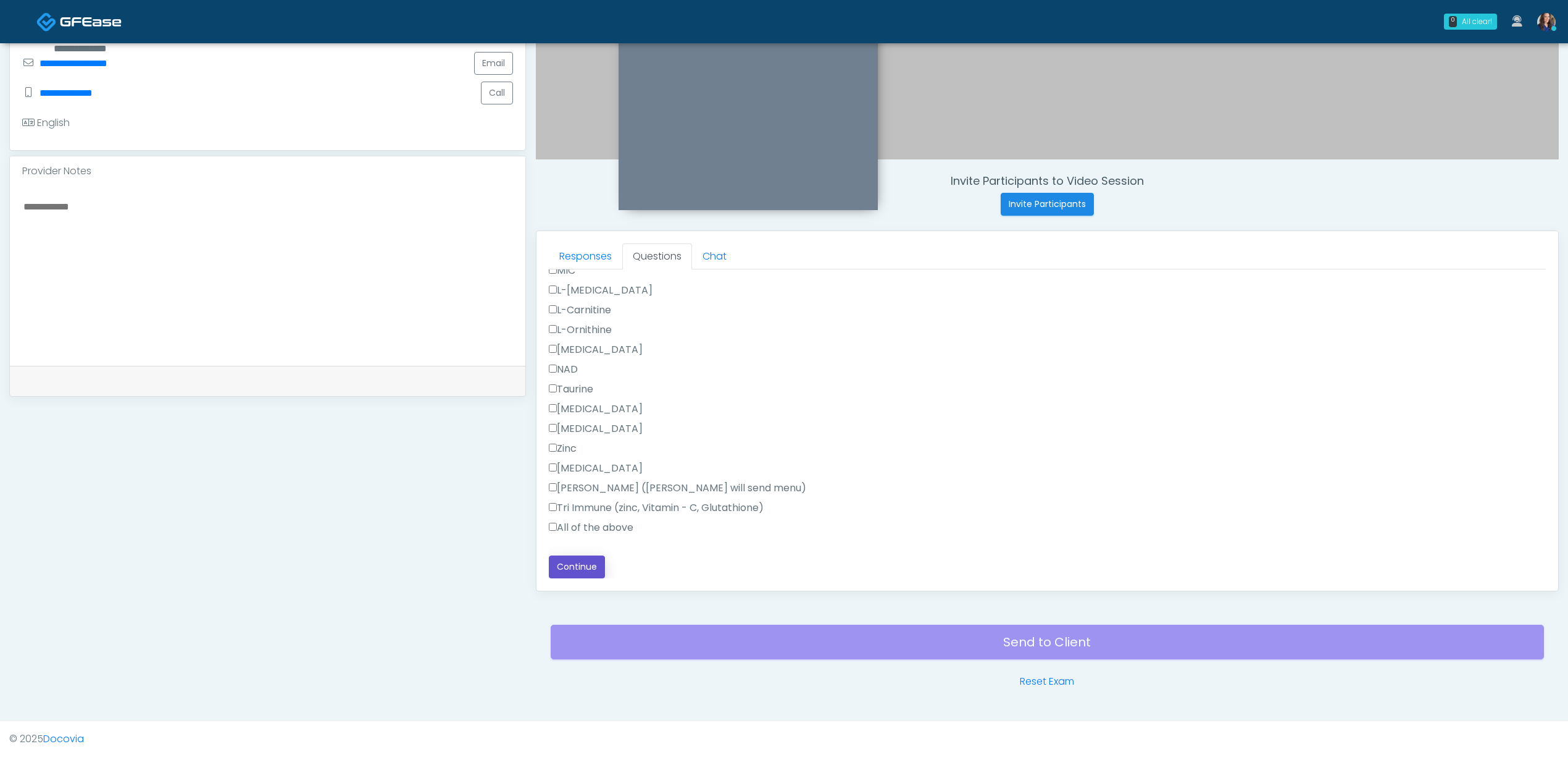
click at [576, 567] on button "Continue" at bounding box center [578, 566] width 56 height 23
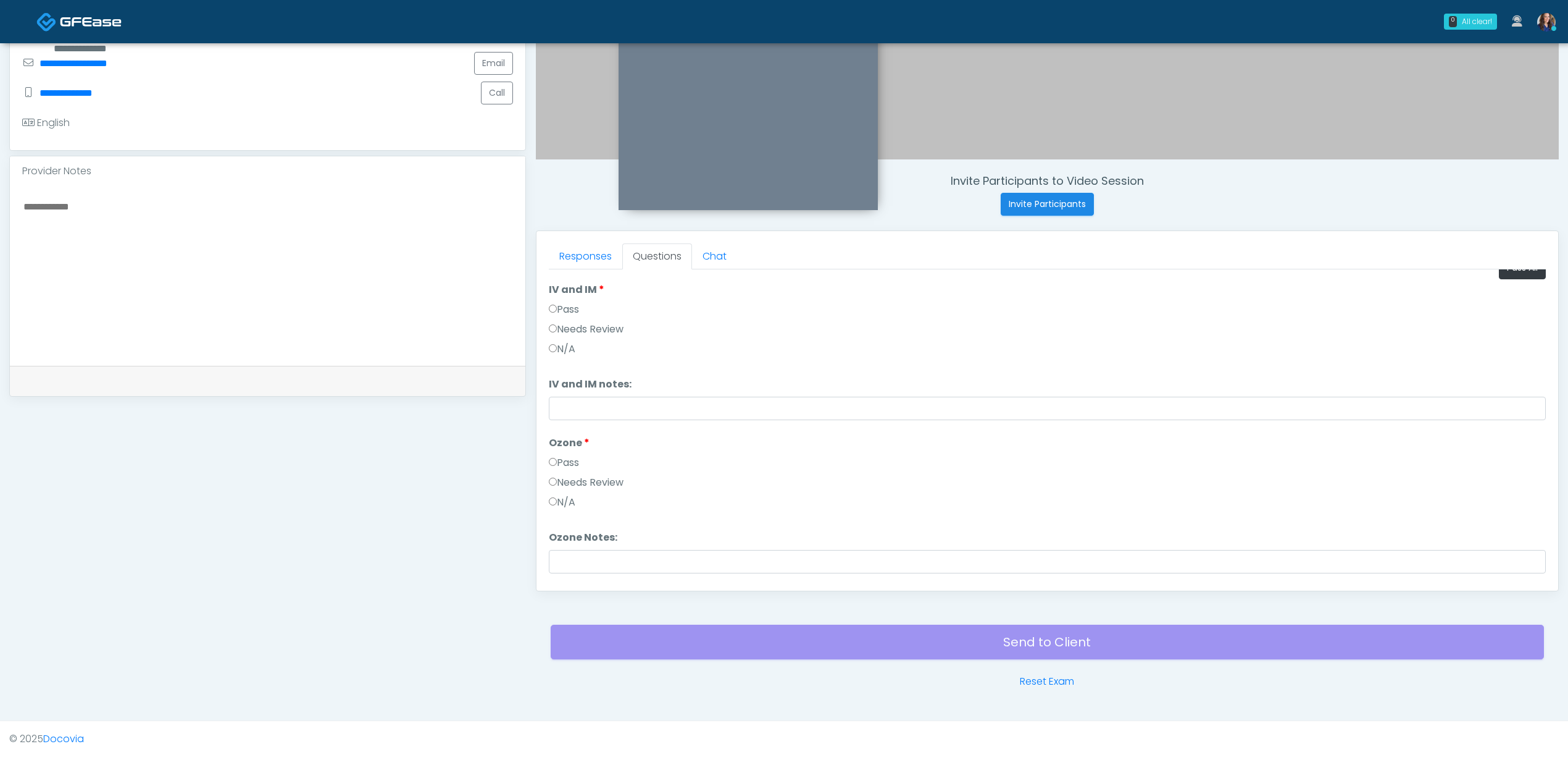
scroll to position [0, 0]
drag, startPoint x: 1509, startPoint y: 280, endPoint x: 1500, endPoint y: 285, distance: 10.3
click at [1500, 285] on button "Pass All" at bounding box center [1523, 285] width 47 height 23
click at [593, 561] on button "Continue" at bounding box center [578, 566] width 56 height 23
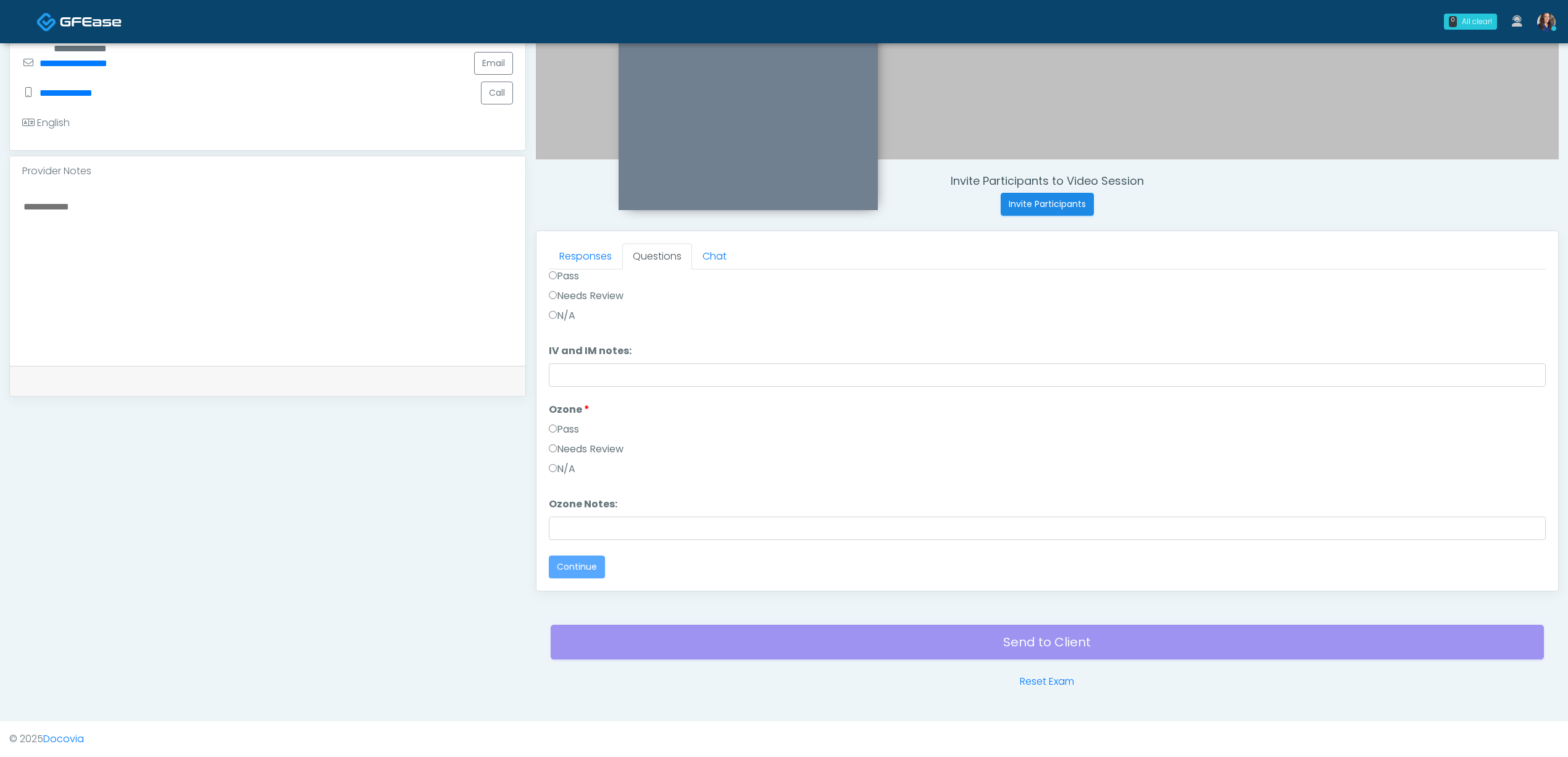
scroll to position [0, 0]
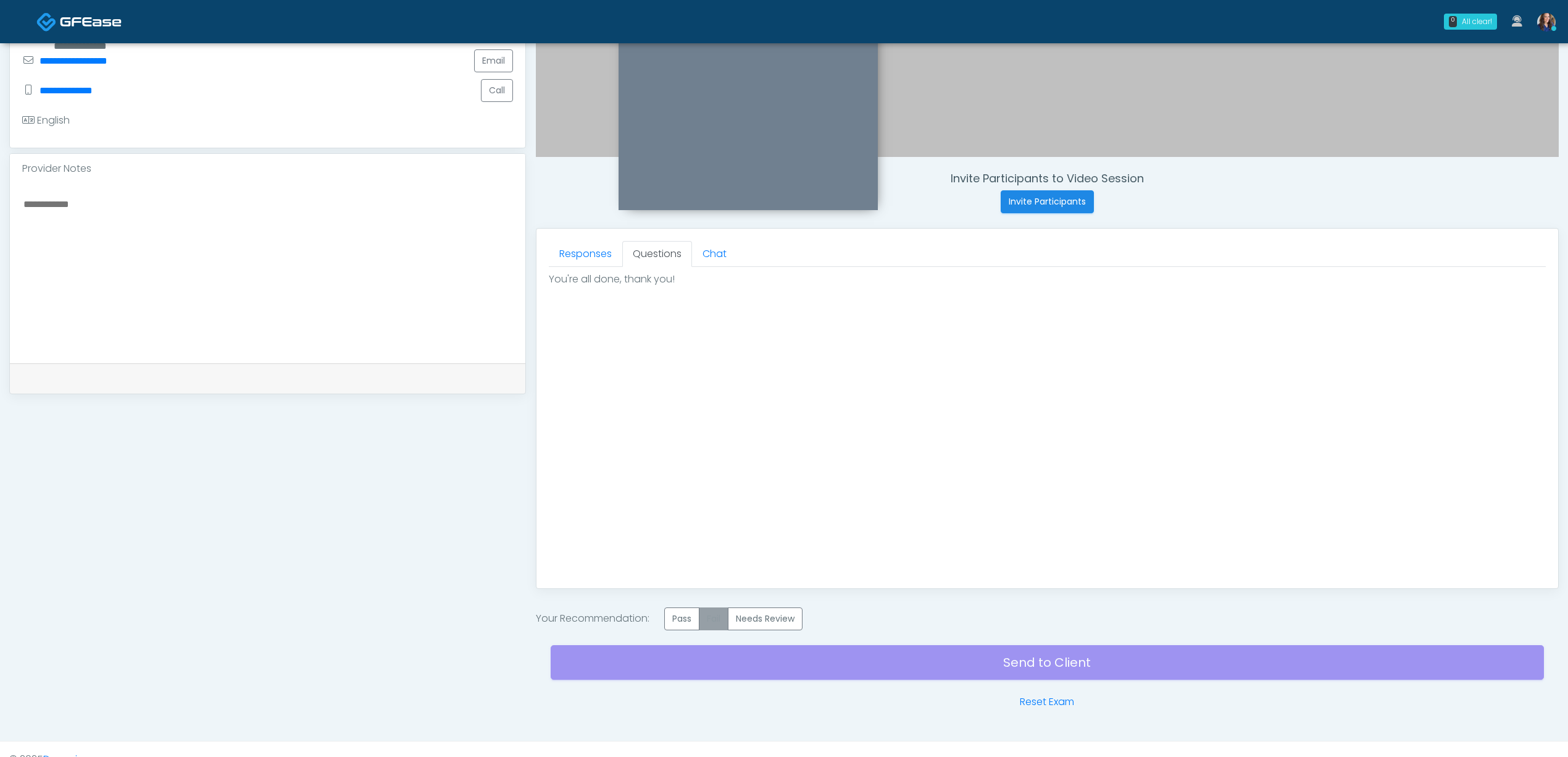
drag, startPoint x: 684, startPoint y: 621, endPoint x: 732, endPoint y: 632, distance: 49.2
click at [683, 621] on label "Pass" at bounding box center [682, 618] width 35 height 23
drag, startPoint x: 853, startPoint y: 659, endPoint x: 869, endPoint y: 668, distance: 18.4
click at [858, 661] on div "Send to Client Reset Exam" at bounding box center [1048, 670] width 993 height 79
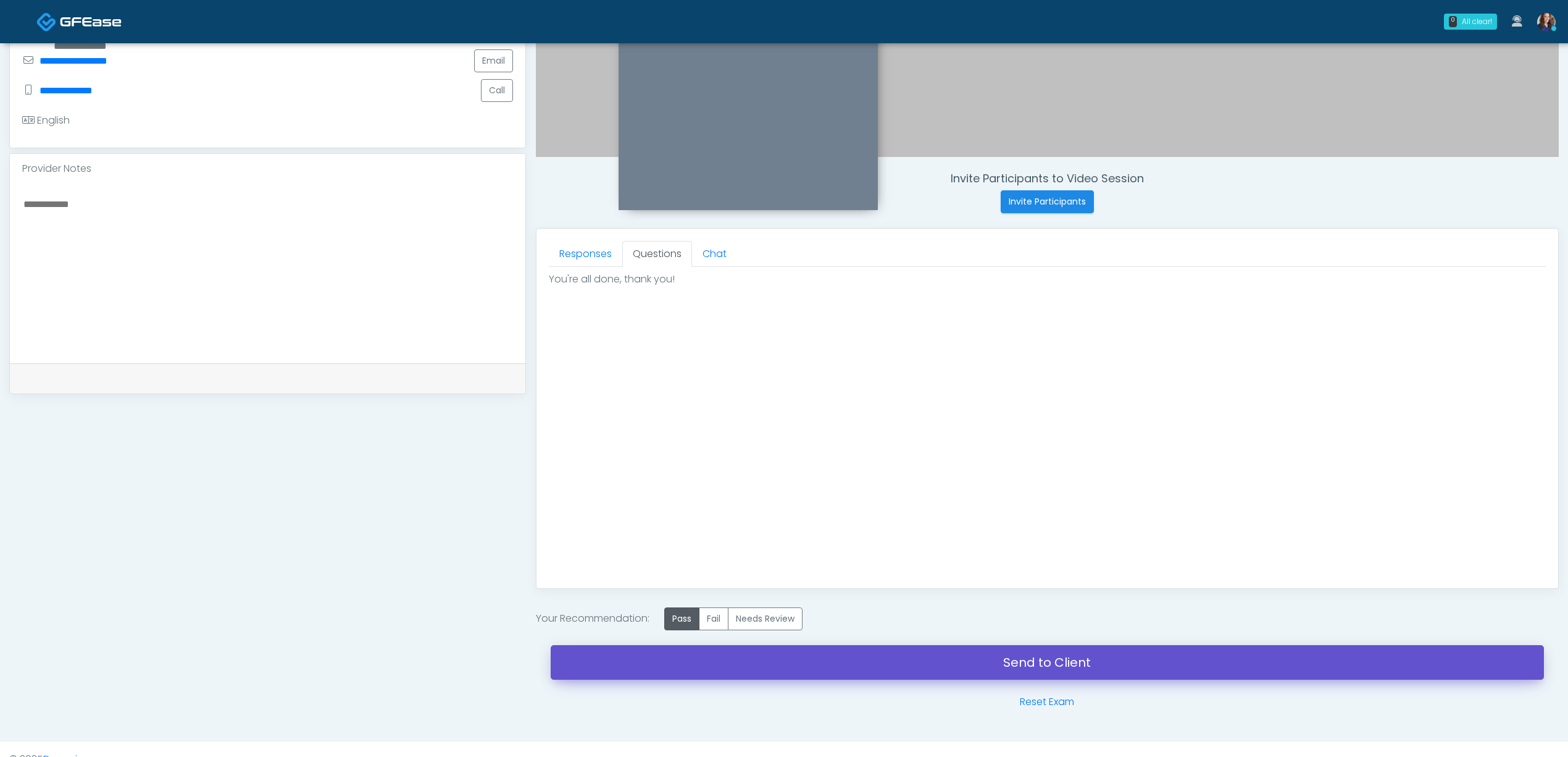
click at [1019, 676] on link "Send to Client" at bounding box center [1048, 662] width 993 height 35
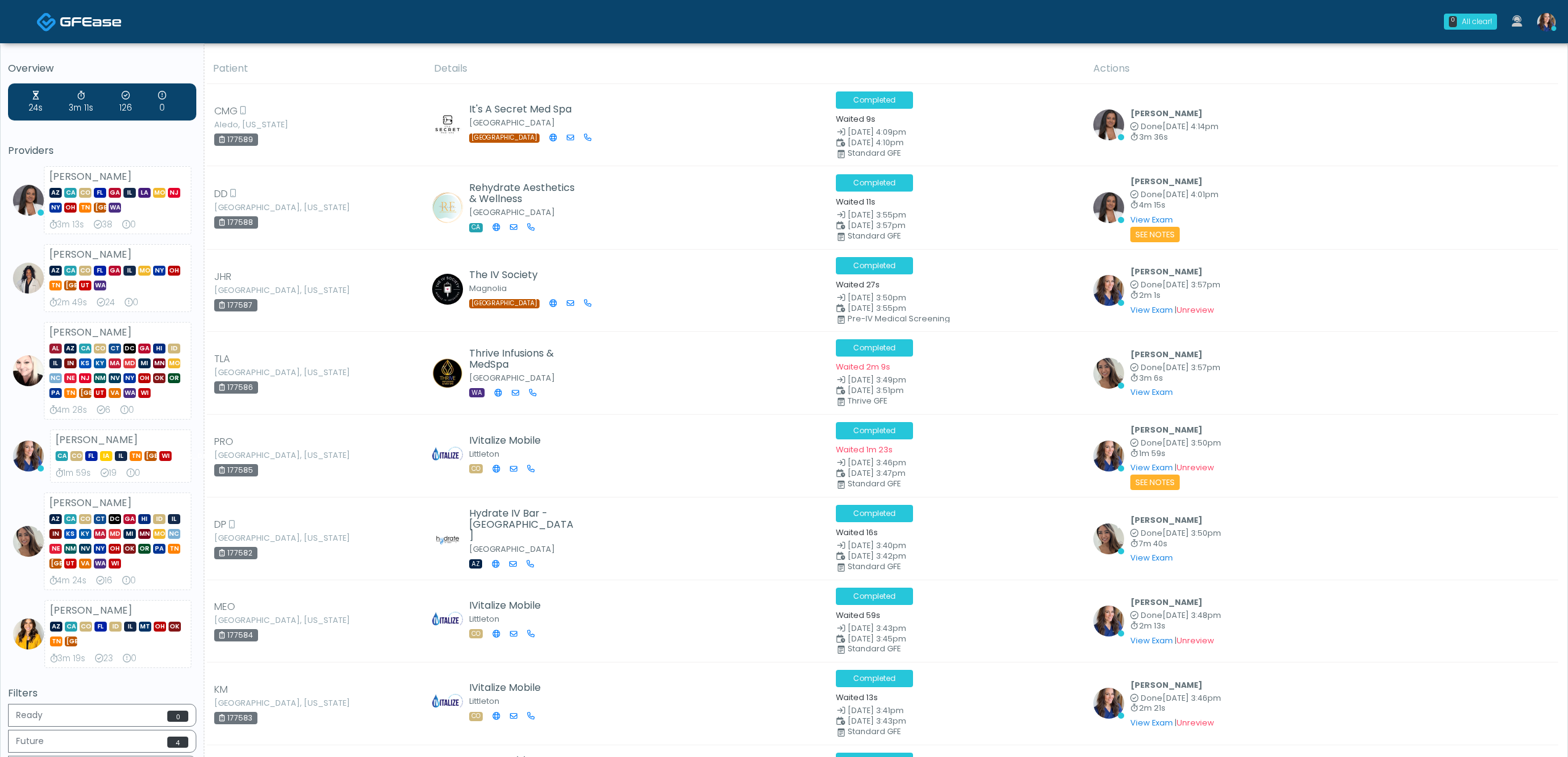
click at [1547, 24] on img at bounding box center [1547, 22] width 18 height 18
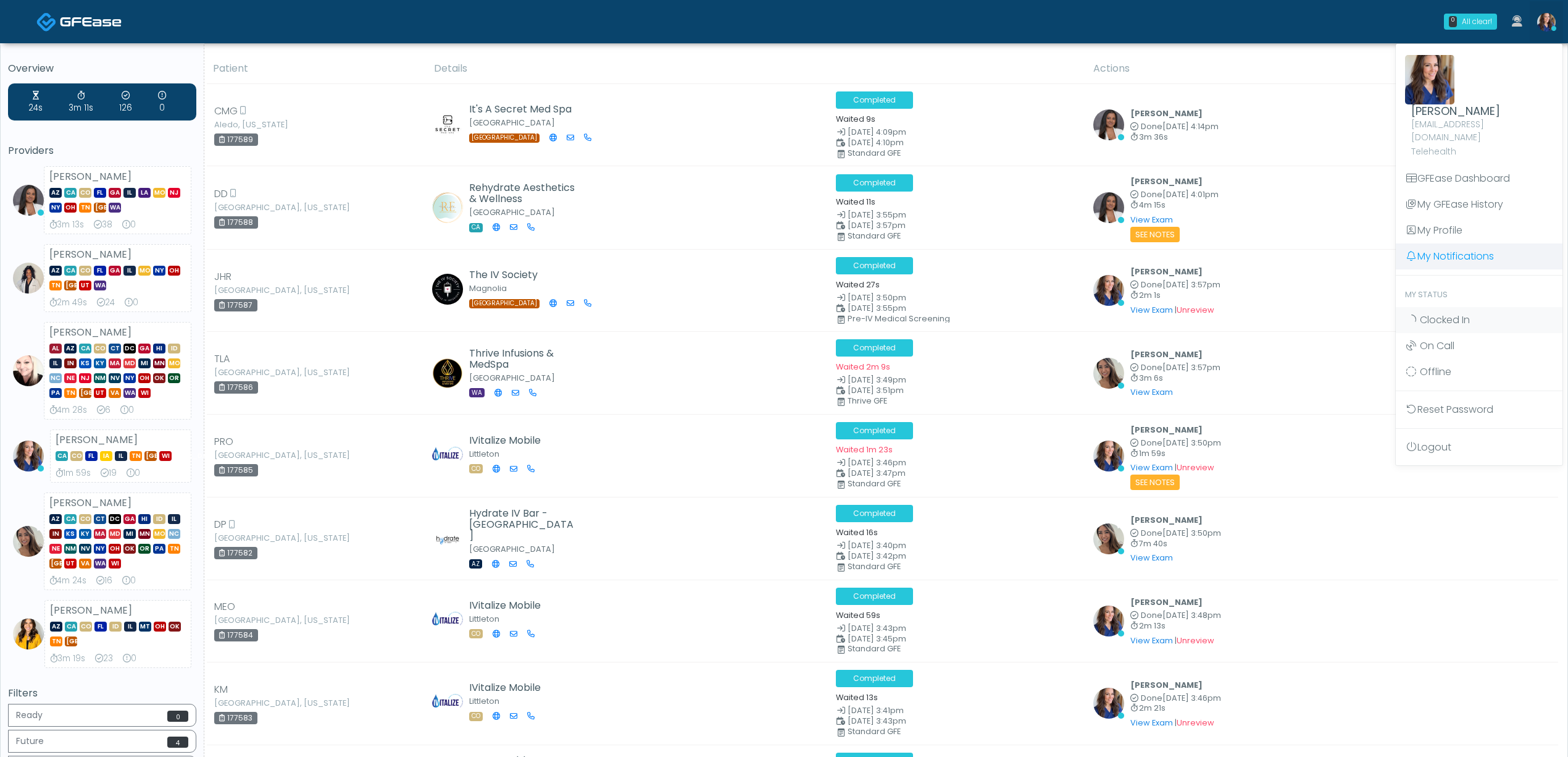
click at [1449, 243] on link "My Notifications" at bounding box center [1479, 256] width 166 height 26
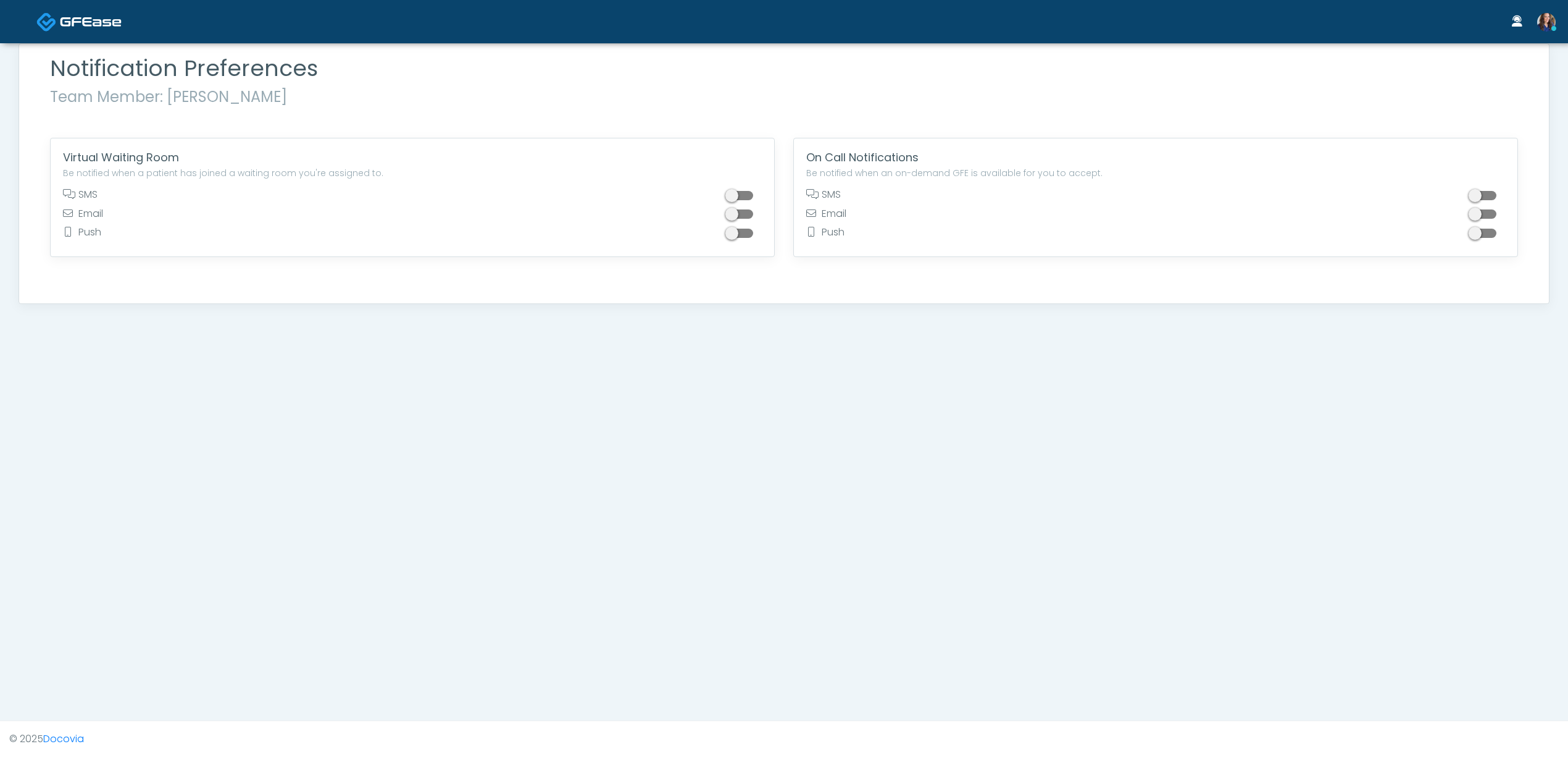
click at [741, 196] on span at bounding box center [740, 196] width 25 height 9
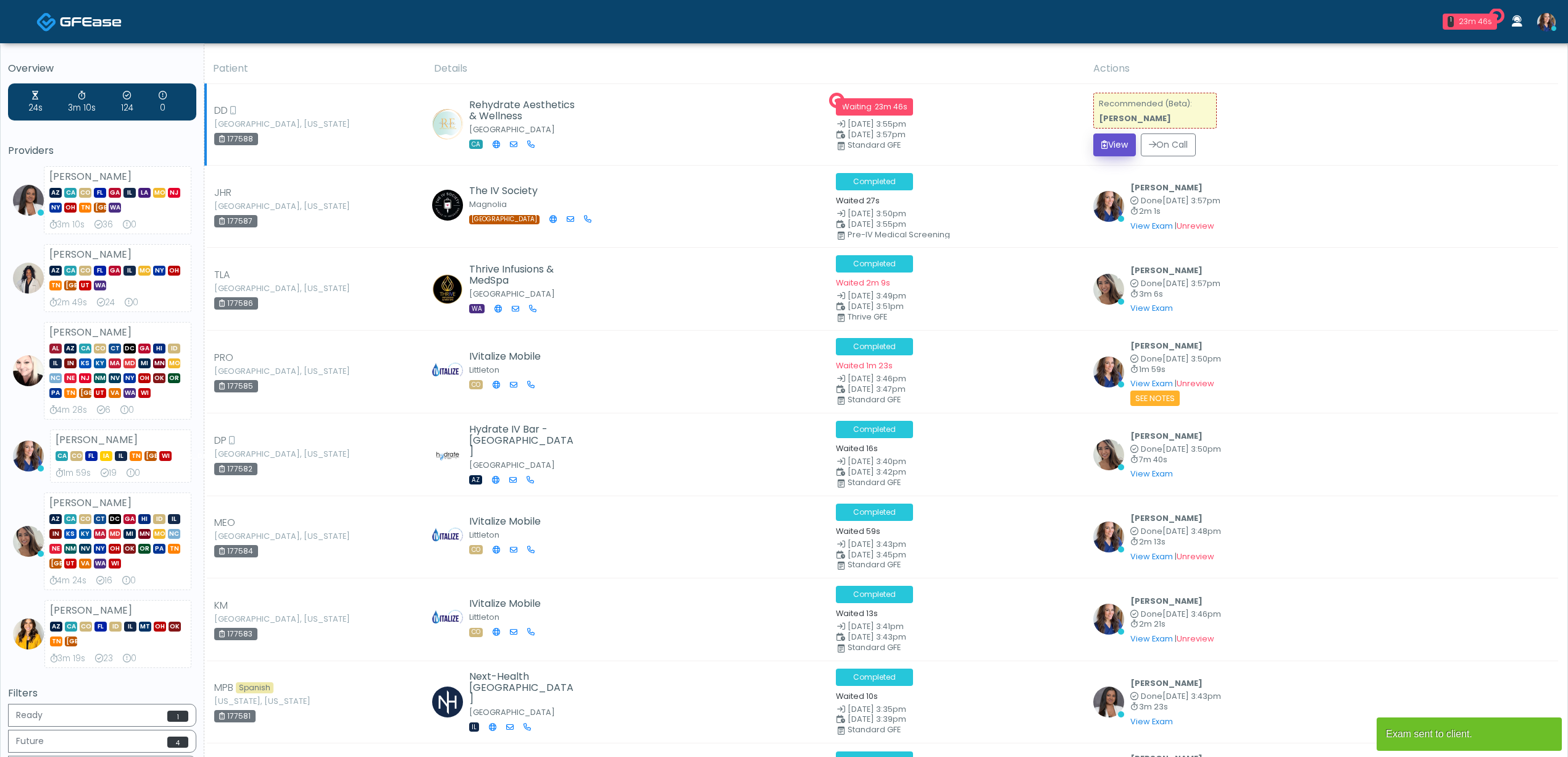
click at [1122, 141] on button "View" at bounding box center [1114, 145] width 43 height 23
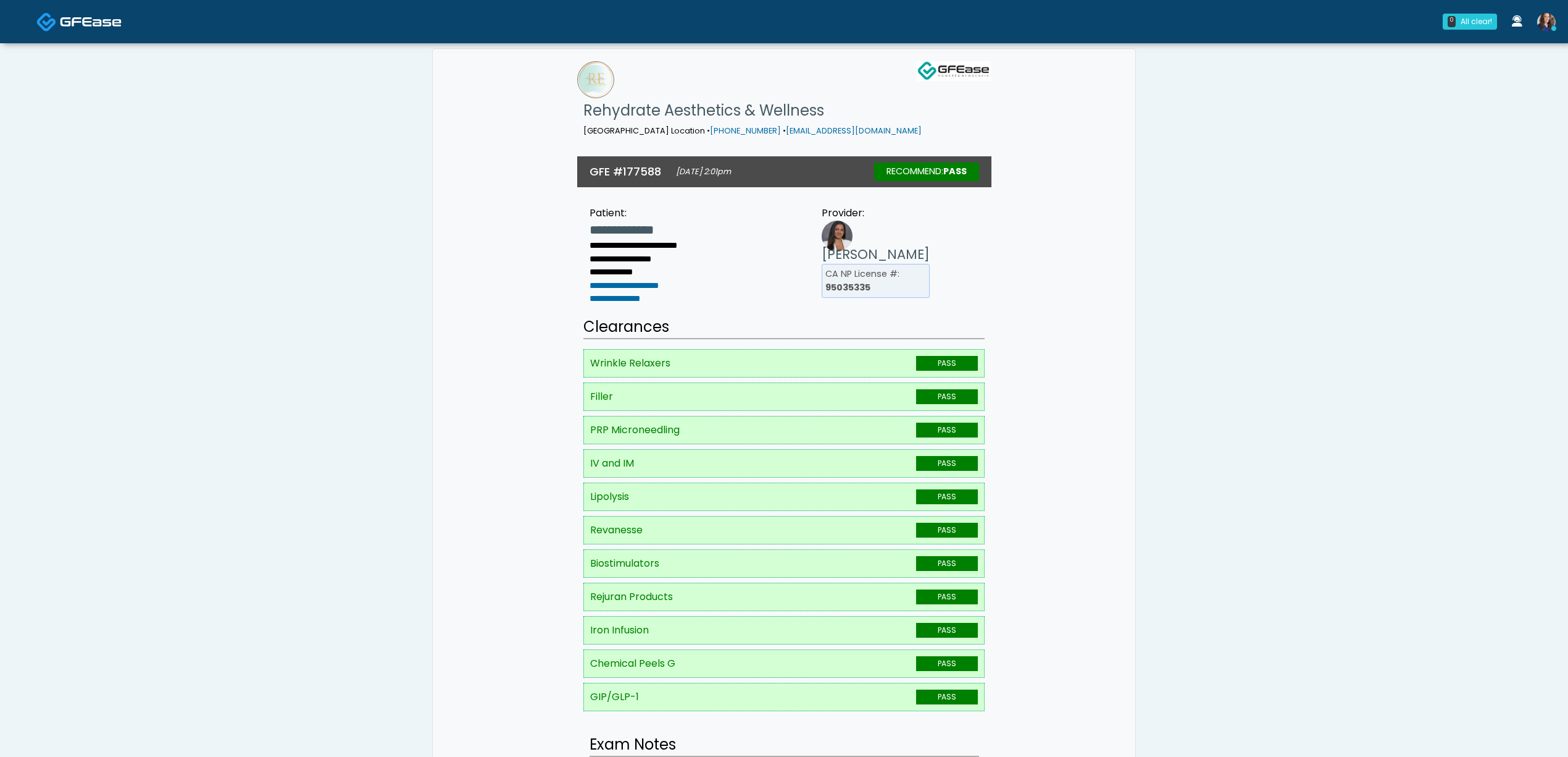
click at [63, 18] on img at bounding box center [91, 22] width 62 height 13
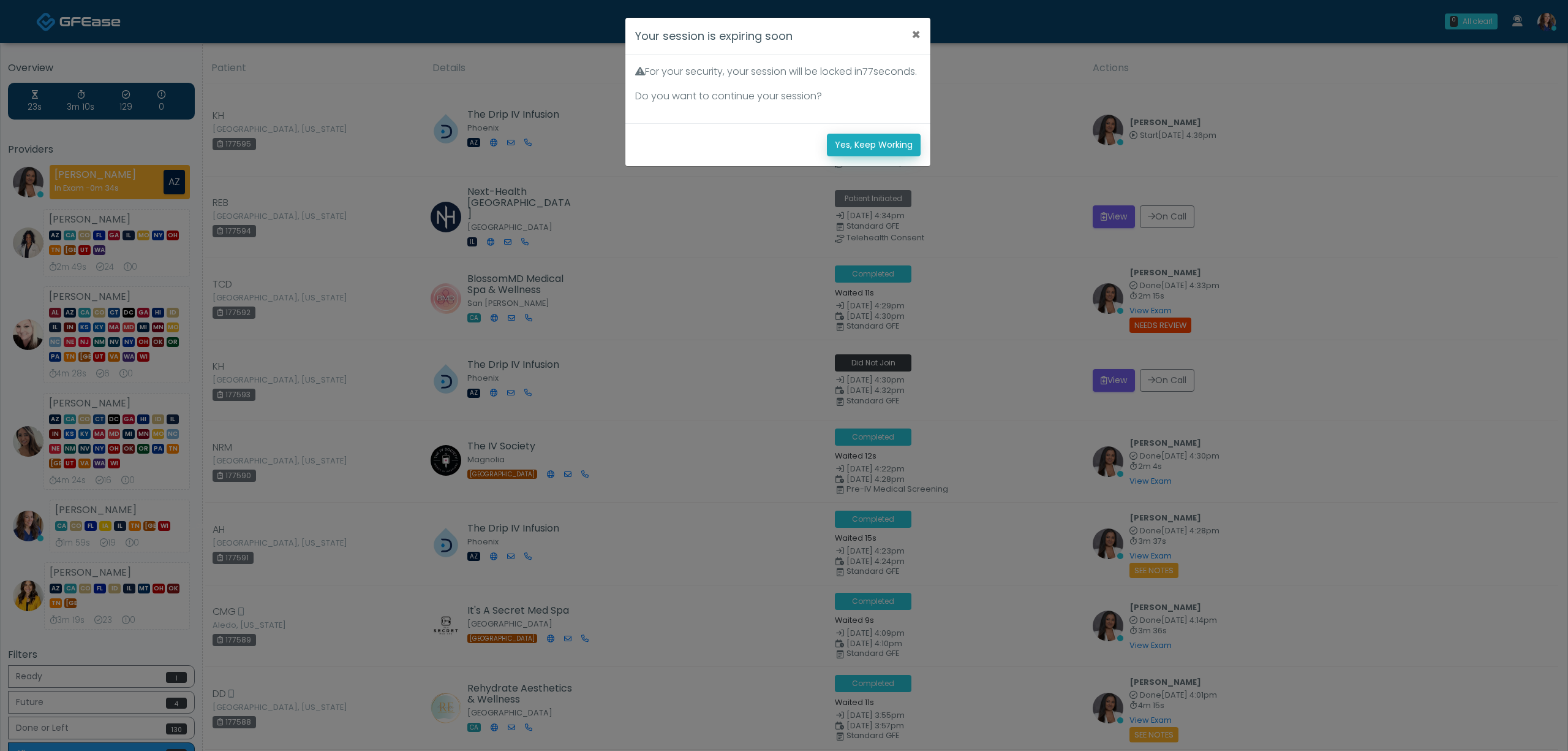
click at [866, 156] on button "Yes, Keep Working" at bounding box center [874, 144] width 94 height 23
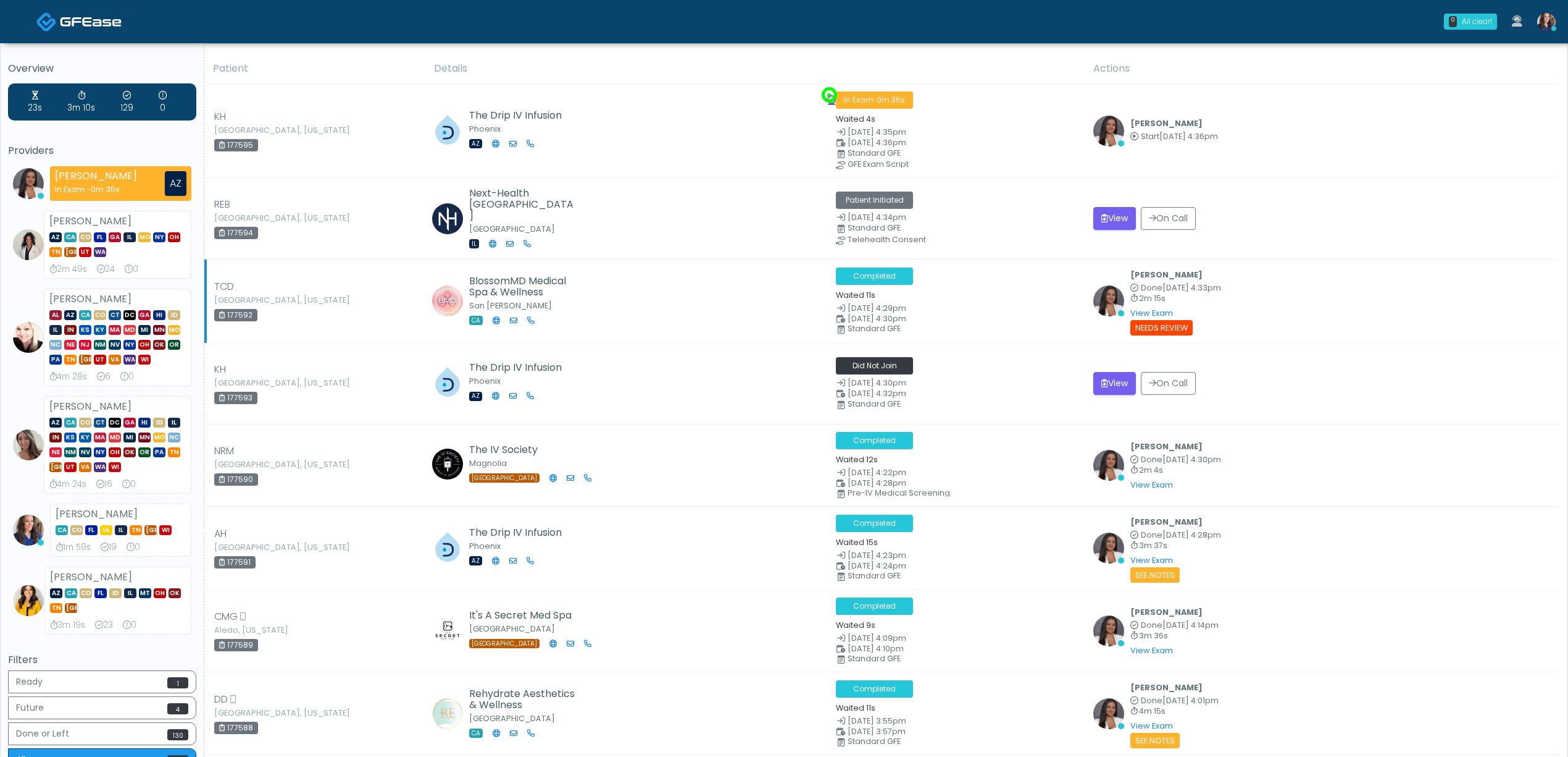
click at [715, 265] on td "BlossomMD Medical Spa & Wellness San Ramon CA" at bounding box center [628, 301] width 402 height 84
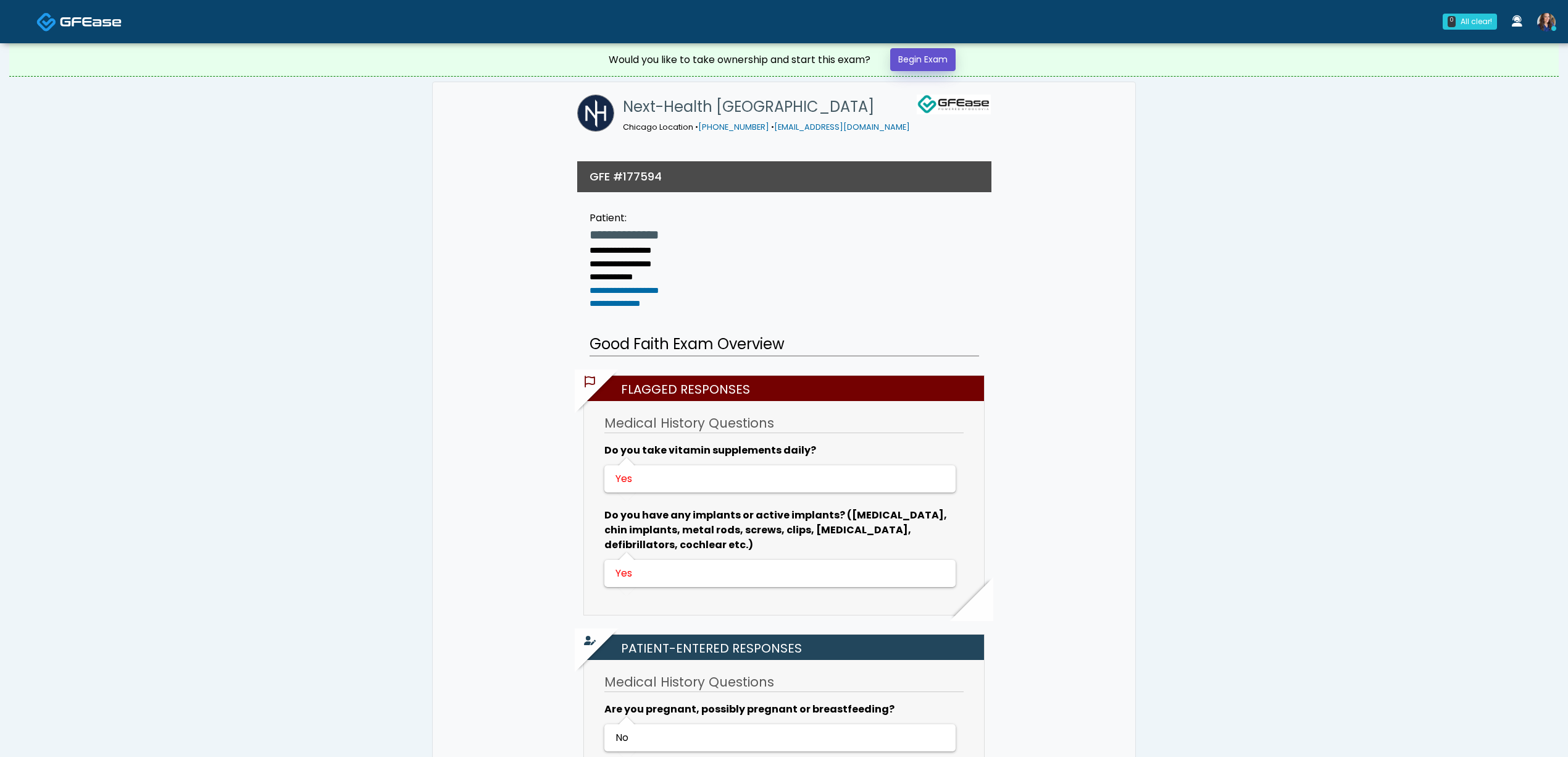
click at [924, 52] on link "Begin Exam" at bounding box center [923, 59] width 65 height 23
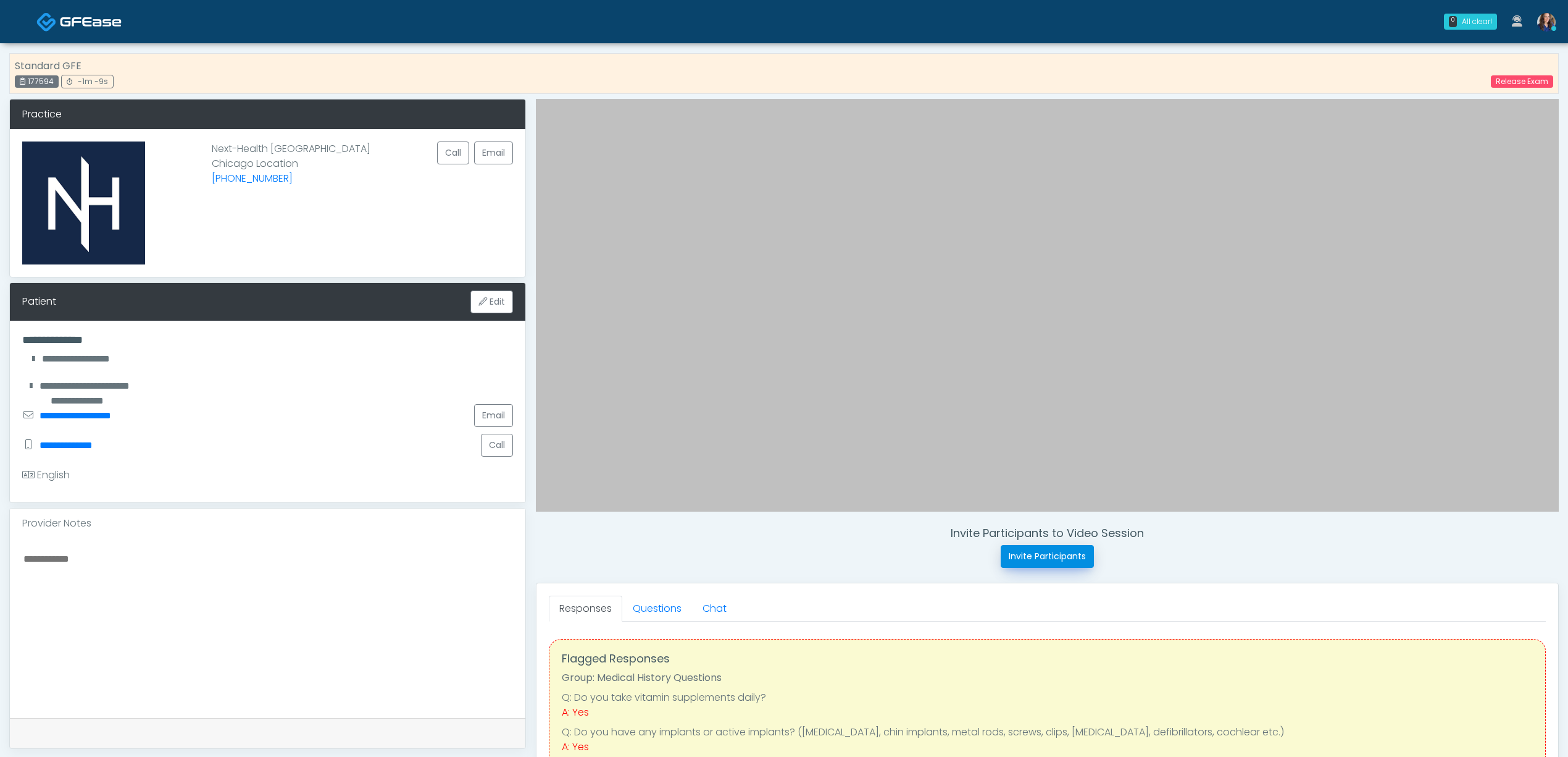
click at [1047, 557] on button "Invite Participants" at bounding box center [1048, 556] width 94 height 23
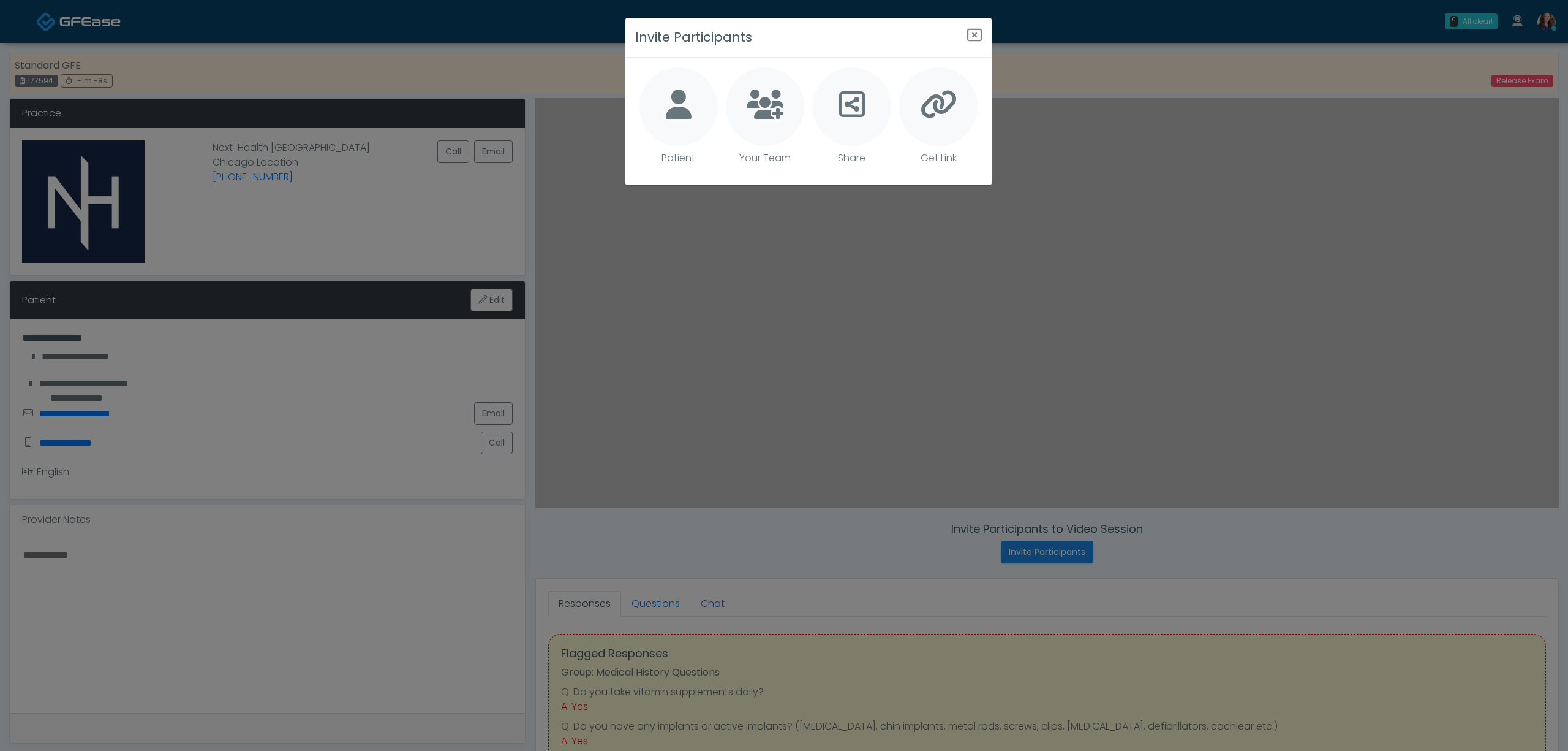
click at [677, 120] on div at bounding box center [678, 107] width 78 height 79
type textarea "**********"
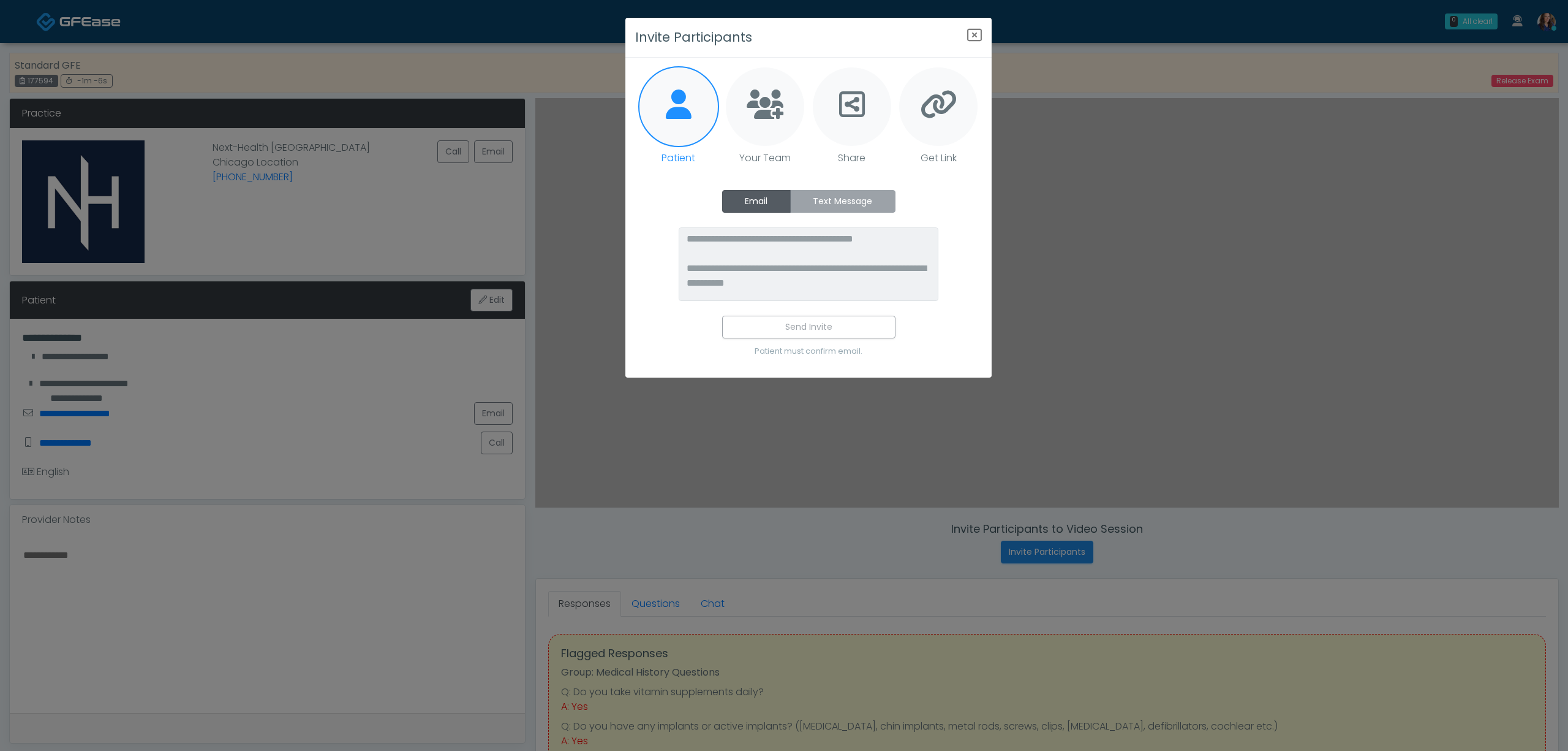
click at [831, 212] on label "Text Message" at bounding box center [843, 200] width 106 height 23
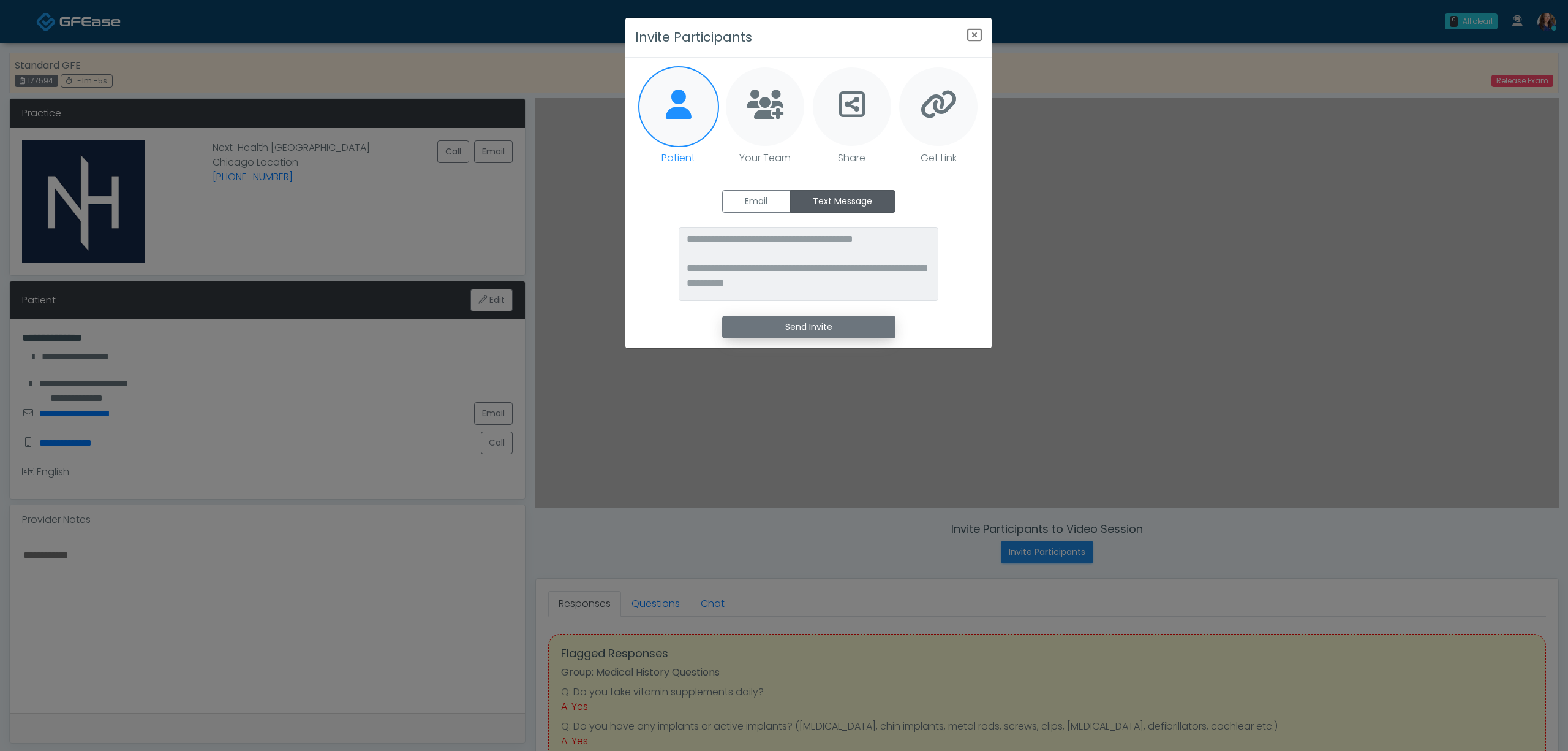
click at [846, 327] on button "Send Invite" at bounding box center [808, 327] width 173 height 23
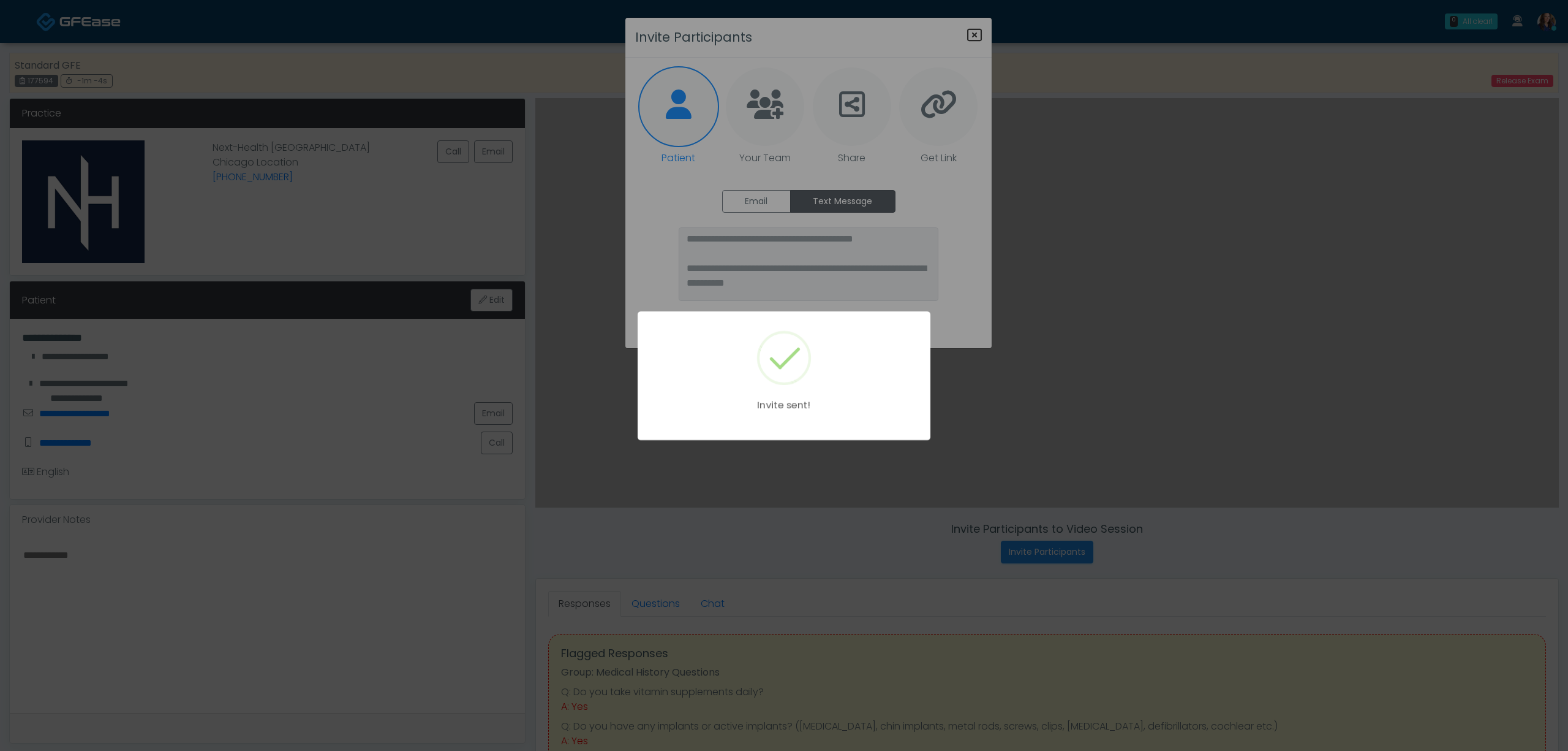
click at [973, 30] on div "Invite sent!" at bounding box center [784, 376] width 1568 height 751
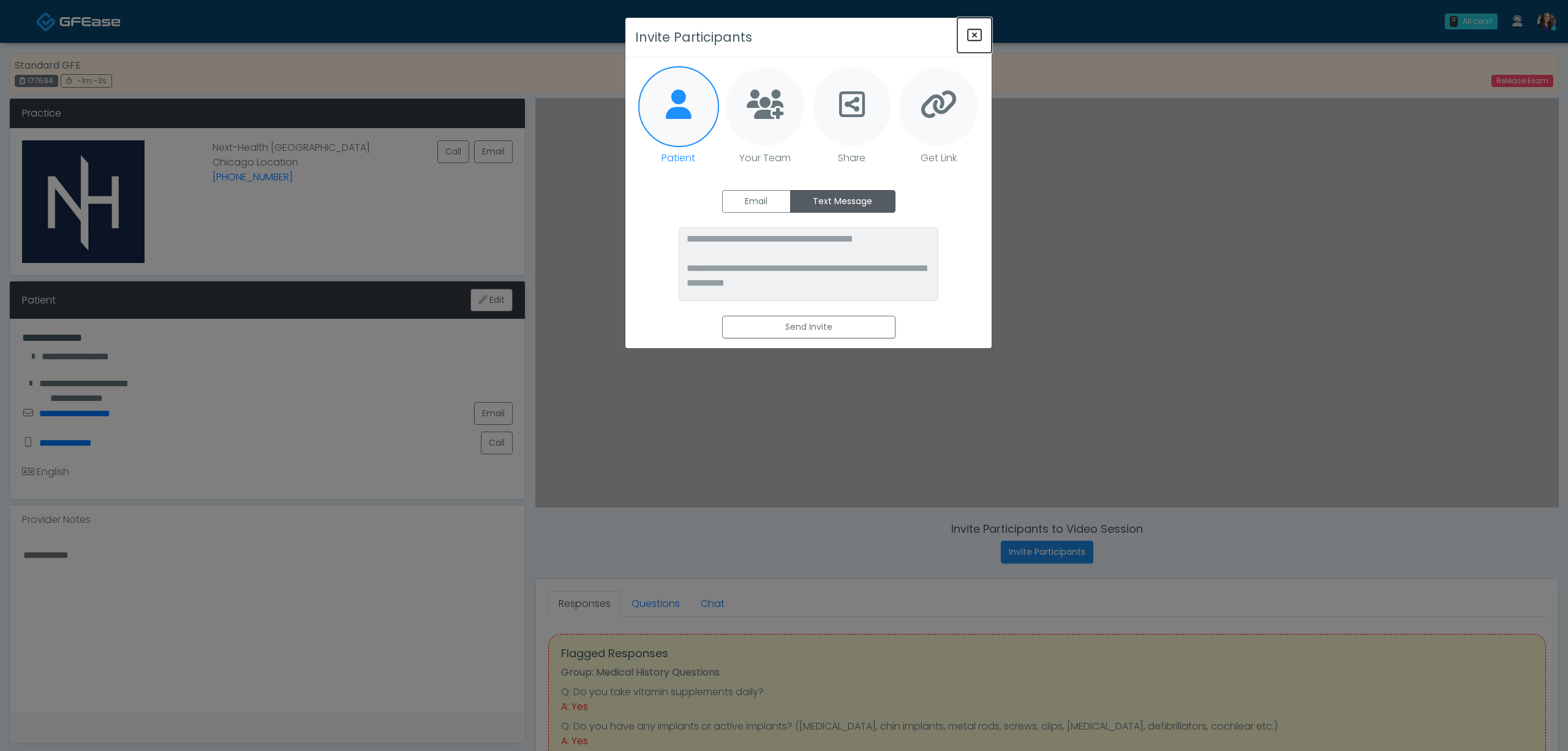
drag, startPoint x: 970, startPoint y: 37, endPoint x: 927, endPoint y: 44, distance: 43.6
click at [969, 37] on icon "Close" at bounding box center [974, 35] width 14 height 14
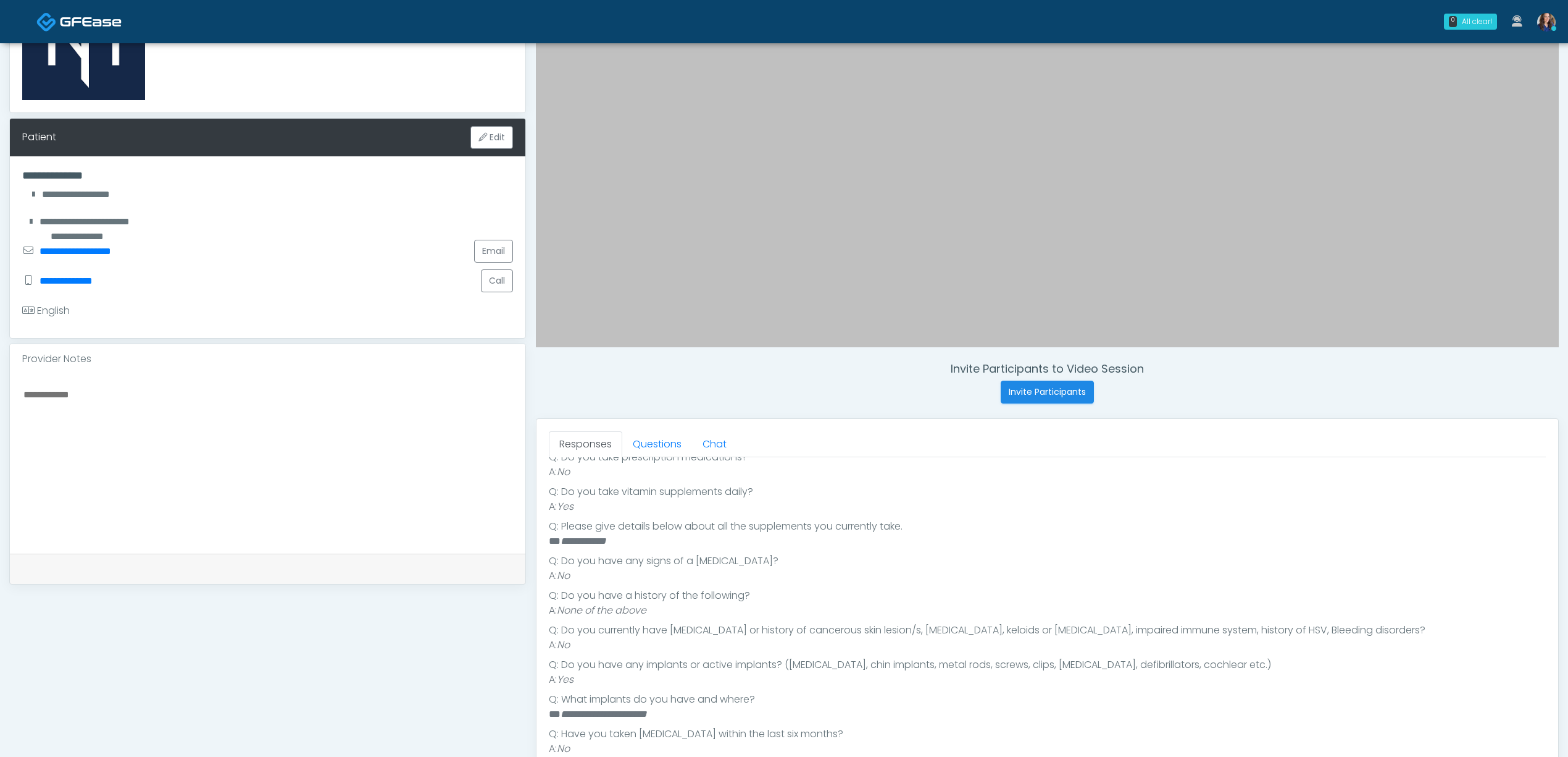
scroll to position [247, 0]
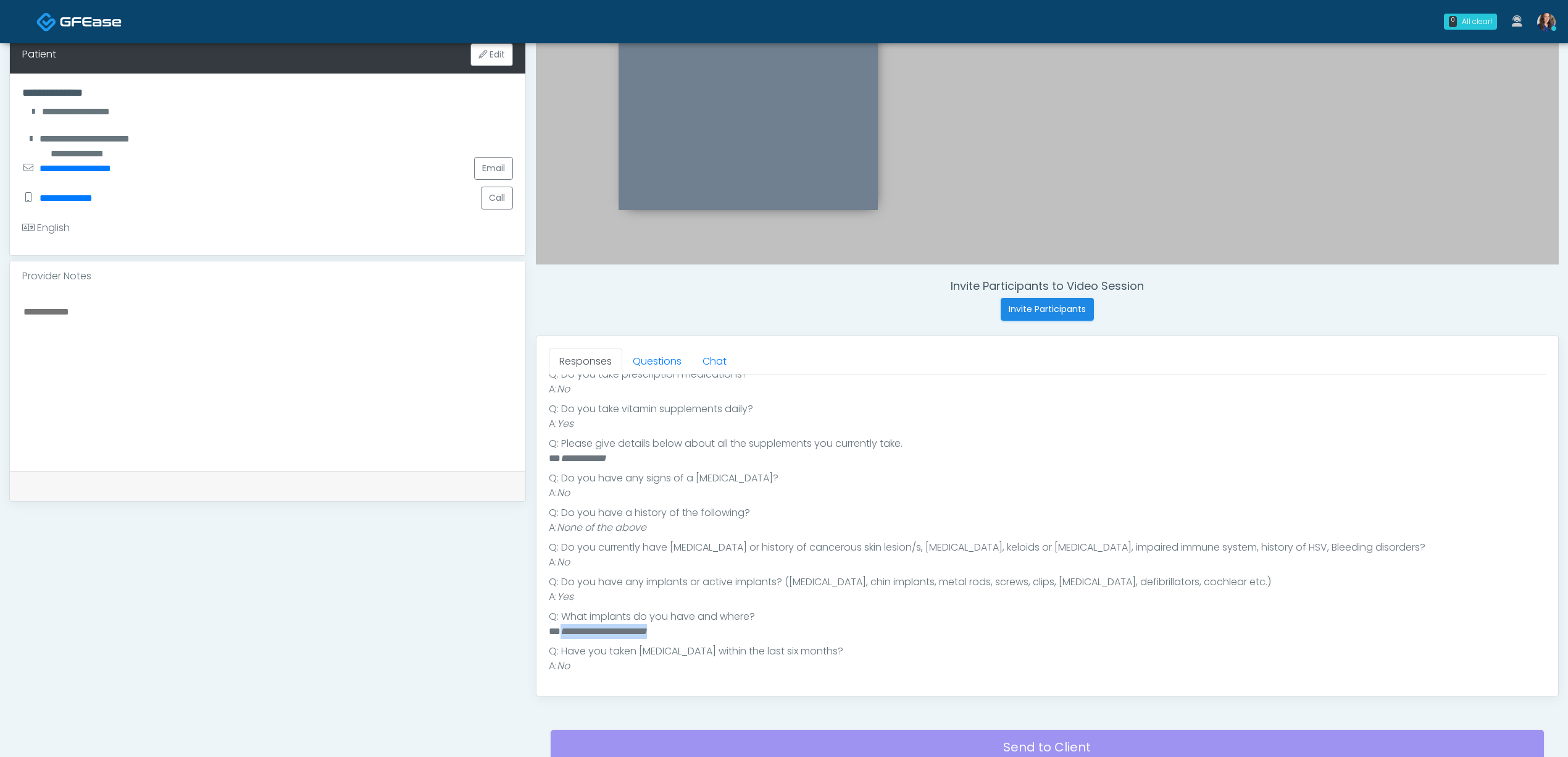
drag, startPoint x: 688, startPoint y: 632, endPoint x: 558, endPoint y: 631, distance: 130.0
click at [558, 631] on li "**********" at bounding box center [1041, 631] width 985 height 15
copy em "**********"
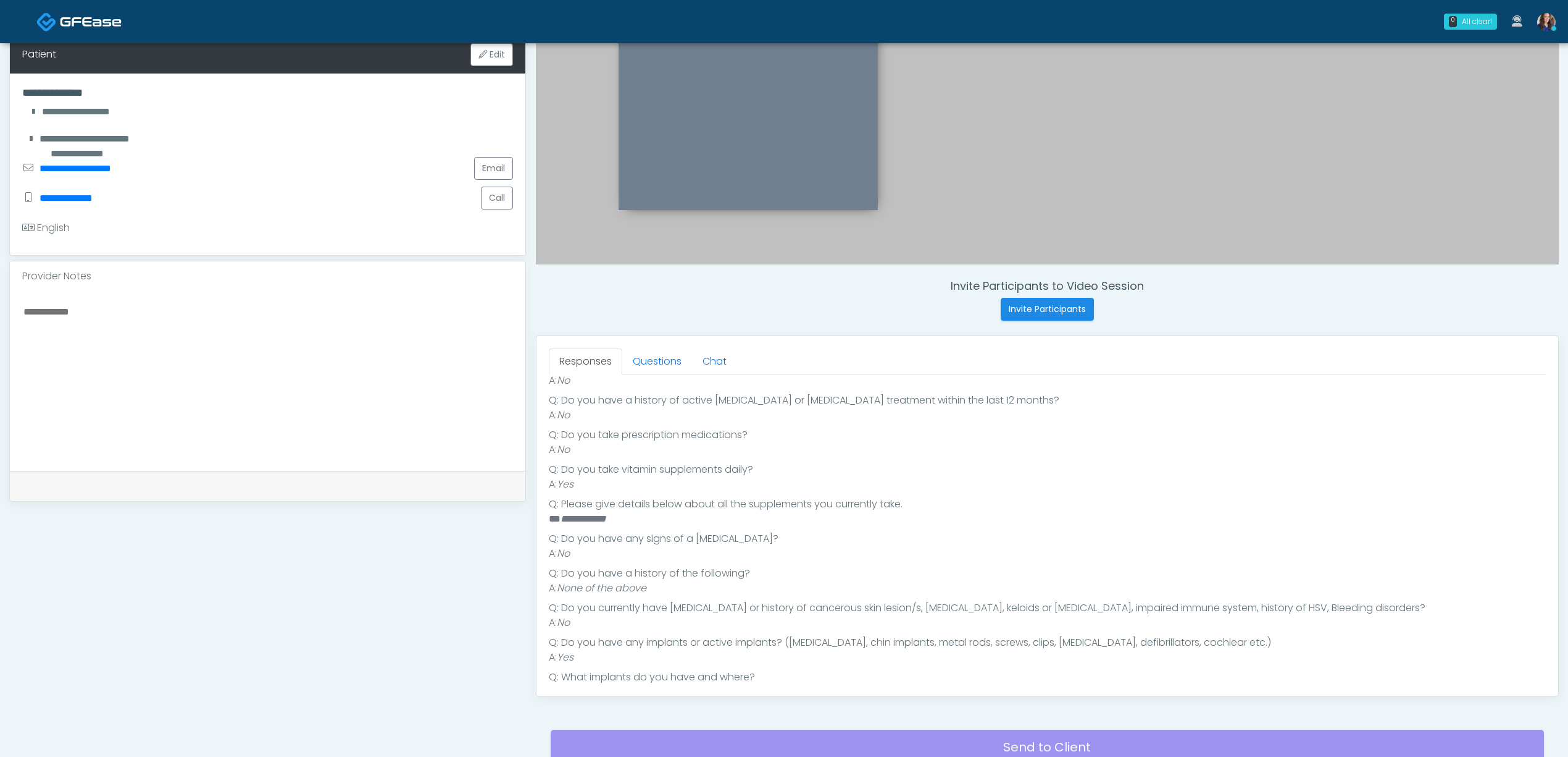
scroll to position [153, 0]
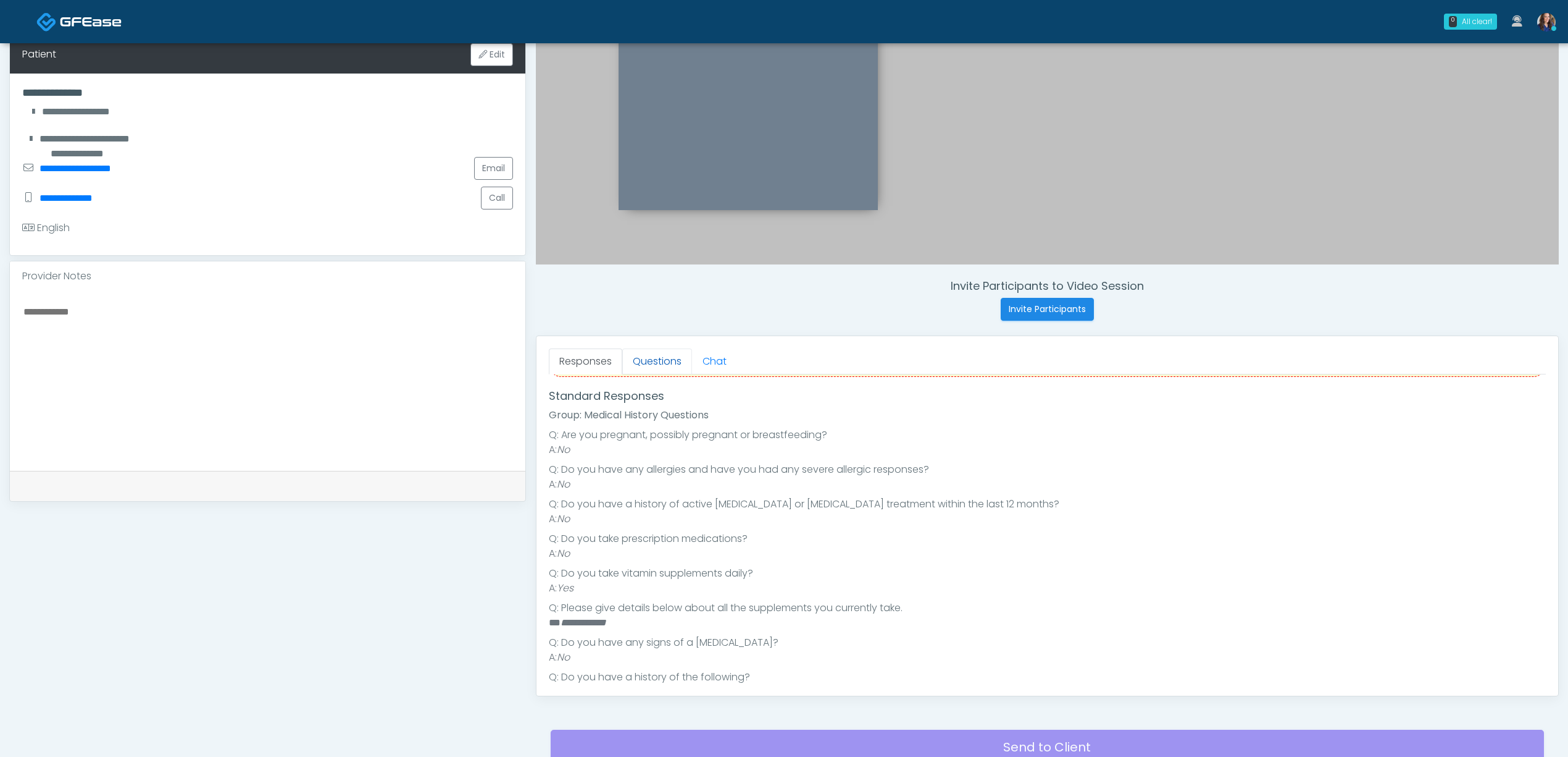
click at [655, 370] on link "Questions" at bounding box center [657, 361] width 70 height 26
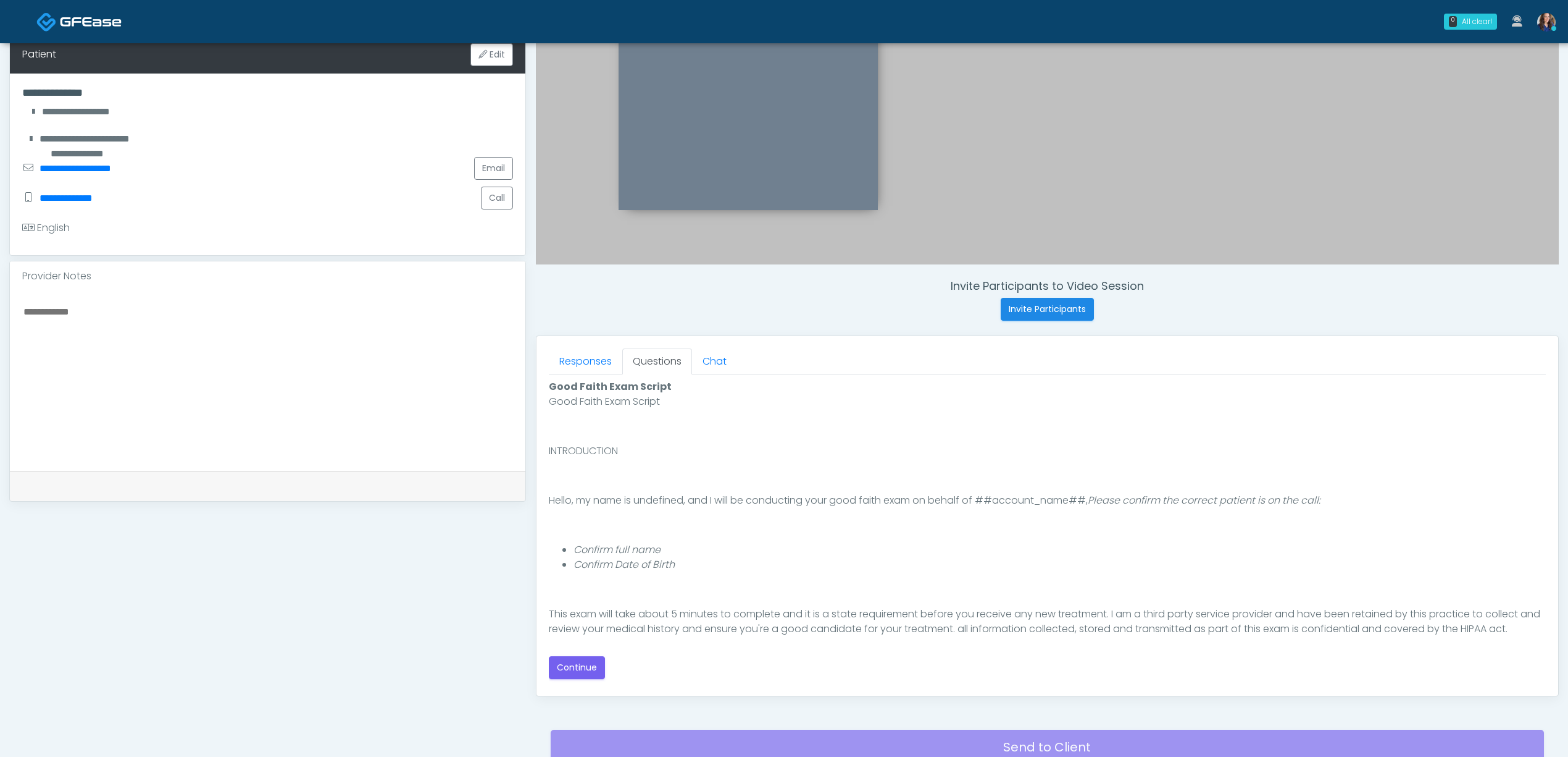
scroll to position [0, 0]
click at [584, 667] on button "Continue" at bounding box center [578, 667] width 56 height 23
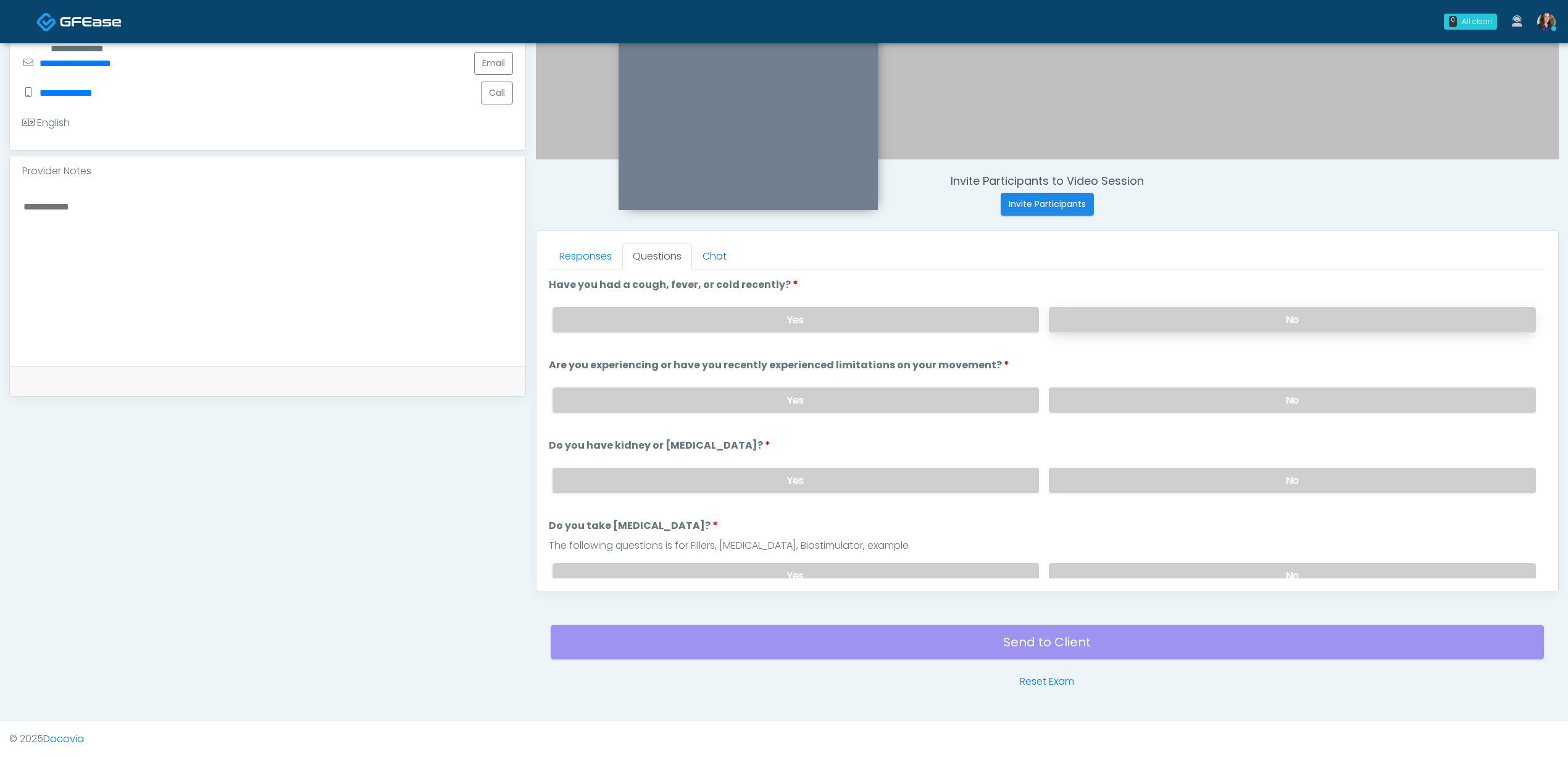
click at [1292, 331] on label "No" at bounding box center [1292, 319] width 487 height 25
drag, startPoint x: 1268, startPoint y: 410, endPoint x: 1269, endPoint y: 439, distance: 29.0
click at [1268, 413] on div "Yes No" at bounding box center [1044, 400] width 1003 height 45
drag, startPoint x: 1256, startPoint y: 473, endPoint x: 1253, endPoint y: 522, distance: 49.1
click at [1256, 478] on label "No" at bounding box center [1292, 480] width 487 height 25
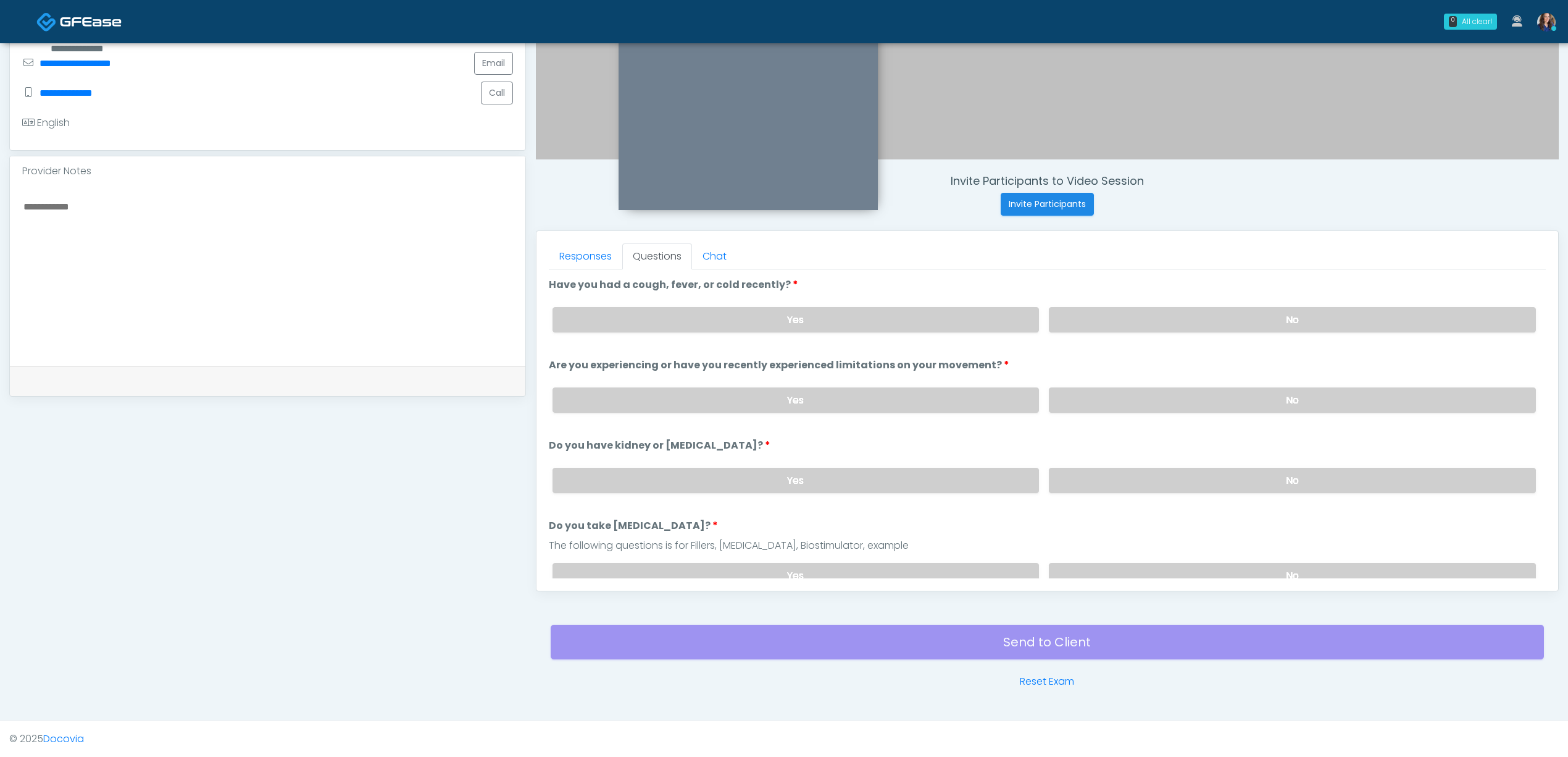
drag, startPoint x: 1248, startPoint y: 401, endPoint x: 1233, endPoint y: 510, distance: 110.0
click at [1248, 404] on label "No" at bounding box center [1292, 400] width 487 height 25
drag, startPoint x: 1221, startPoint y: 564, endPoint x: 1208, endPoint y: 564, distance: 13.0
click at [1221, 564] on label "No" at bounding box center [1292, 575] width 487 height 25
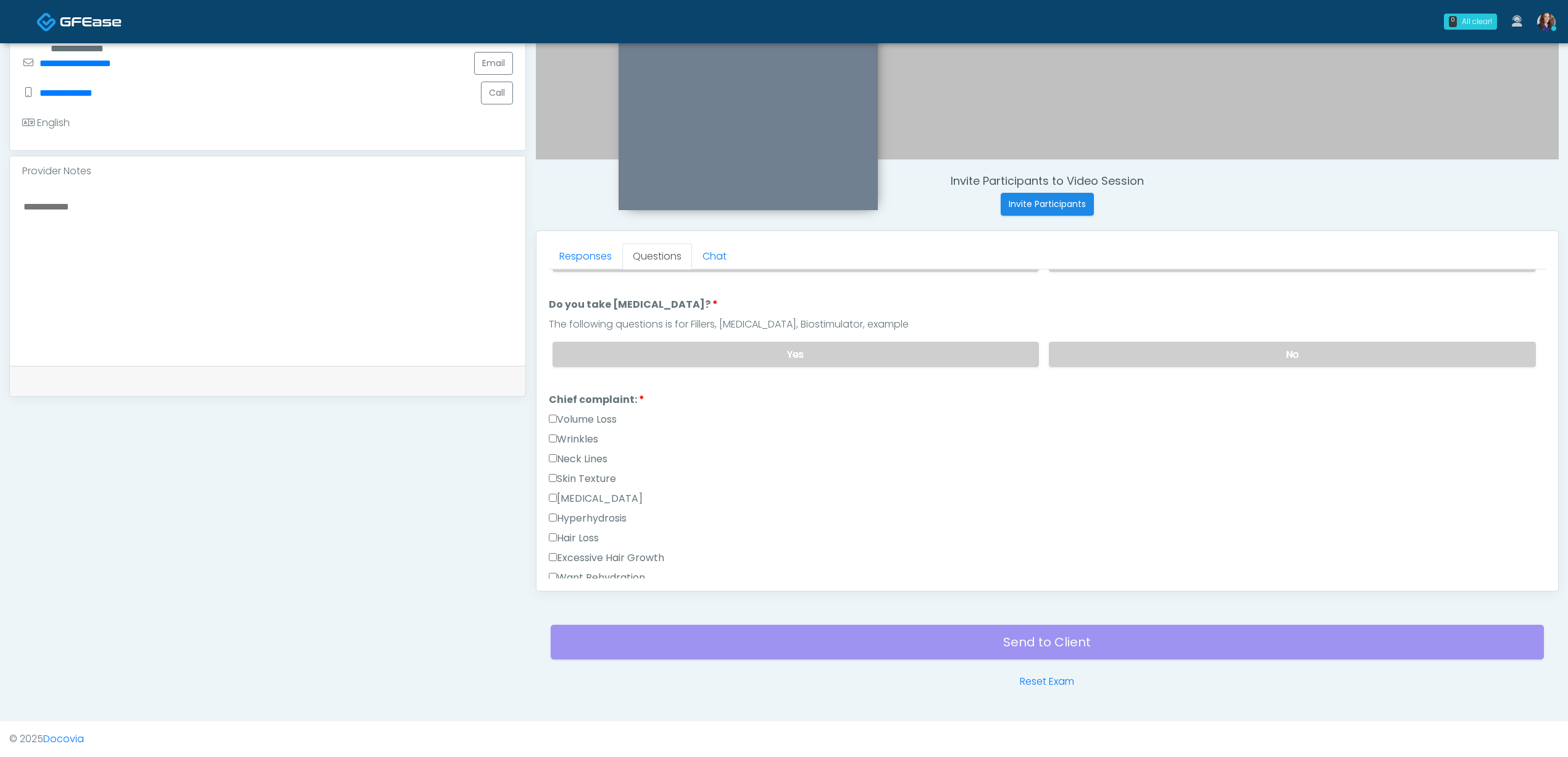
scroll to position [247, 0]
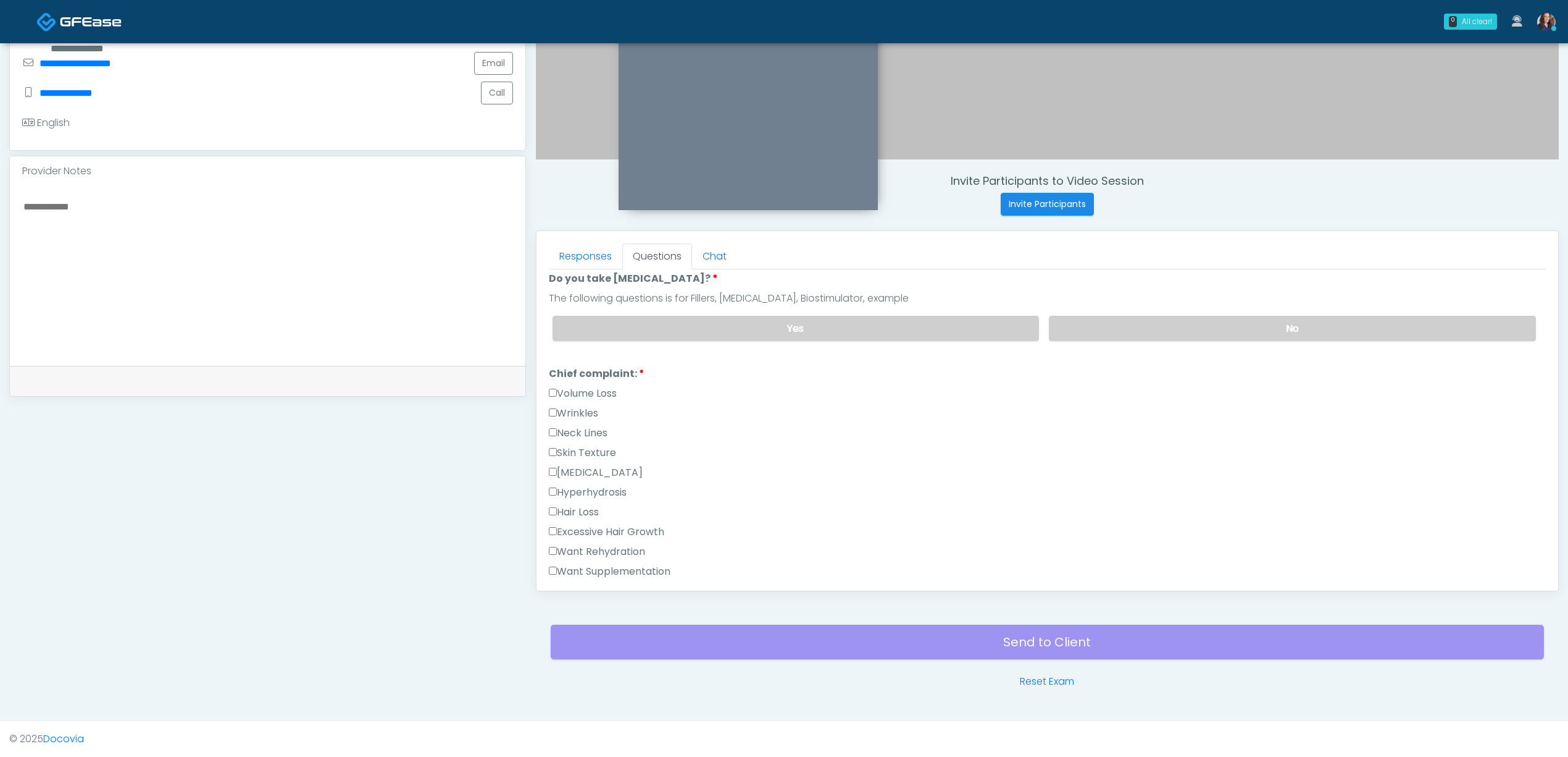
click at [608, 550] on label "Want Rehydration" at bounding box center [598, 551] width 96 height 15
click at [613, 569] on label "Want Supplementation" at bounding box center [610, 571] width 122 height 15
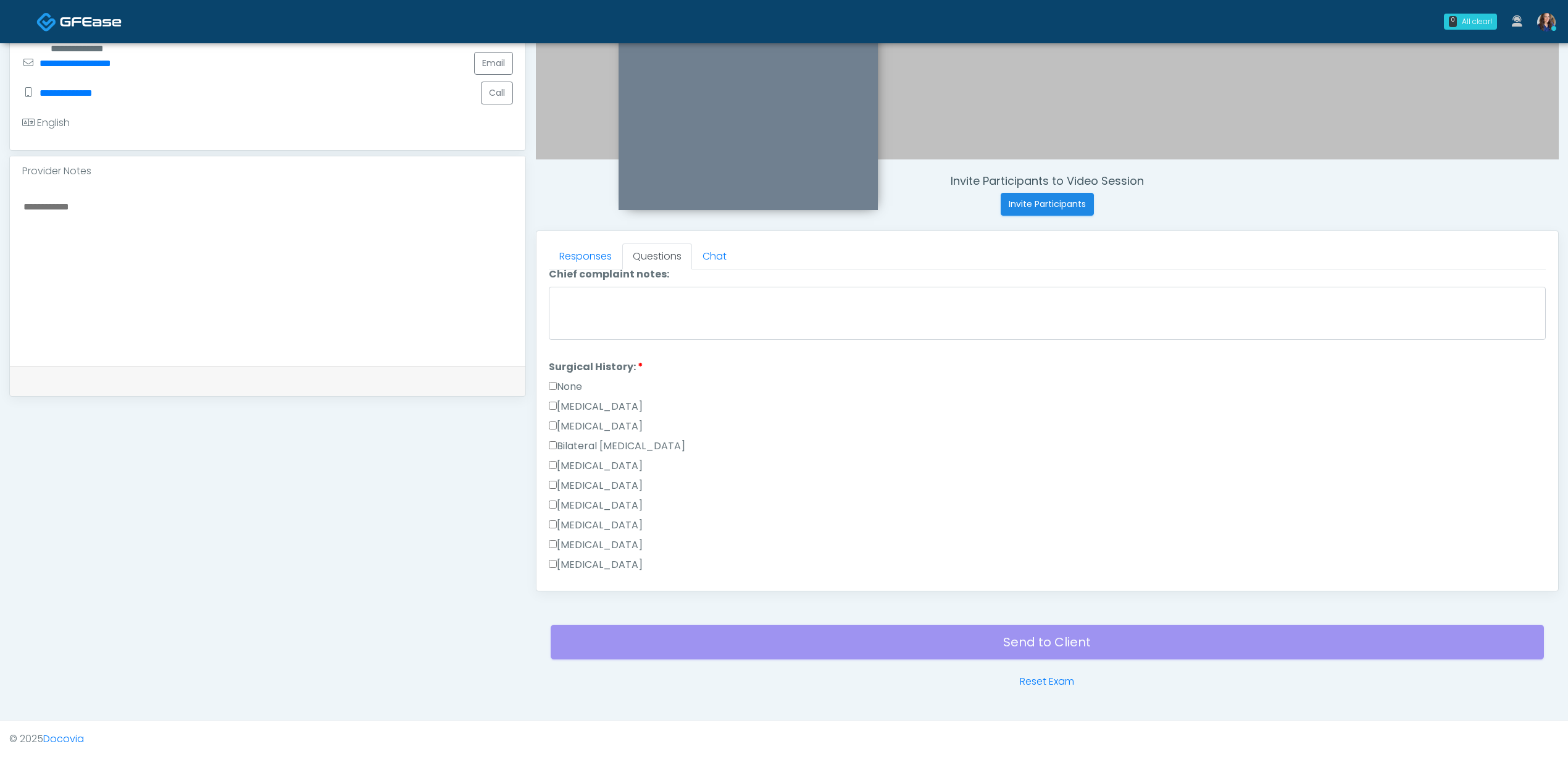
scroll to position [742, 0]
click at [584, 536] on label "Other" at bounding box center [568, 541] width 37 height 15
click at [676, 551] on textarea "Surgical History notes:" at bounding box center [1048, 552] width 997 height 53
paste textarea "**********"
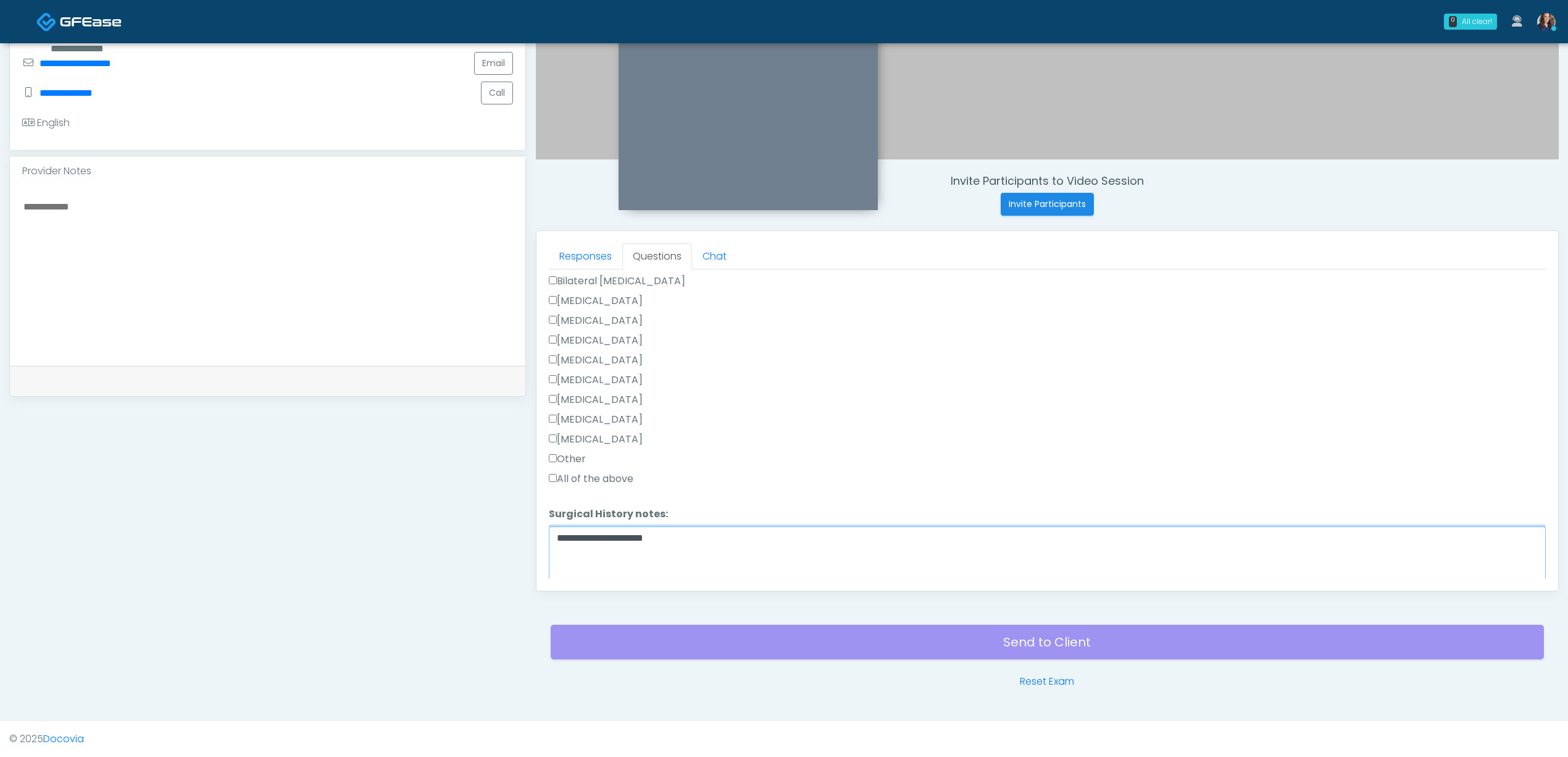
click at [694, 544] on textarea "**********" at bounding box center [1048, 552] width 997 height 53
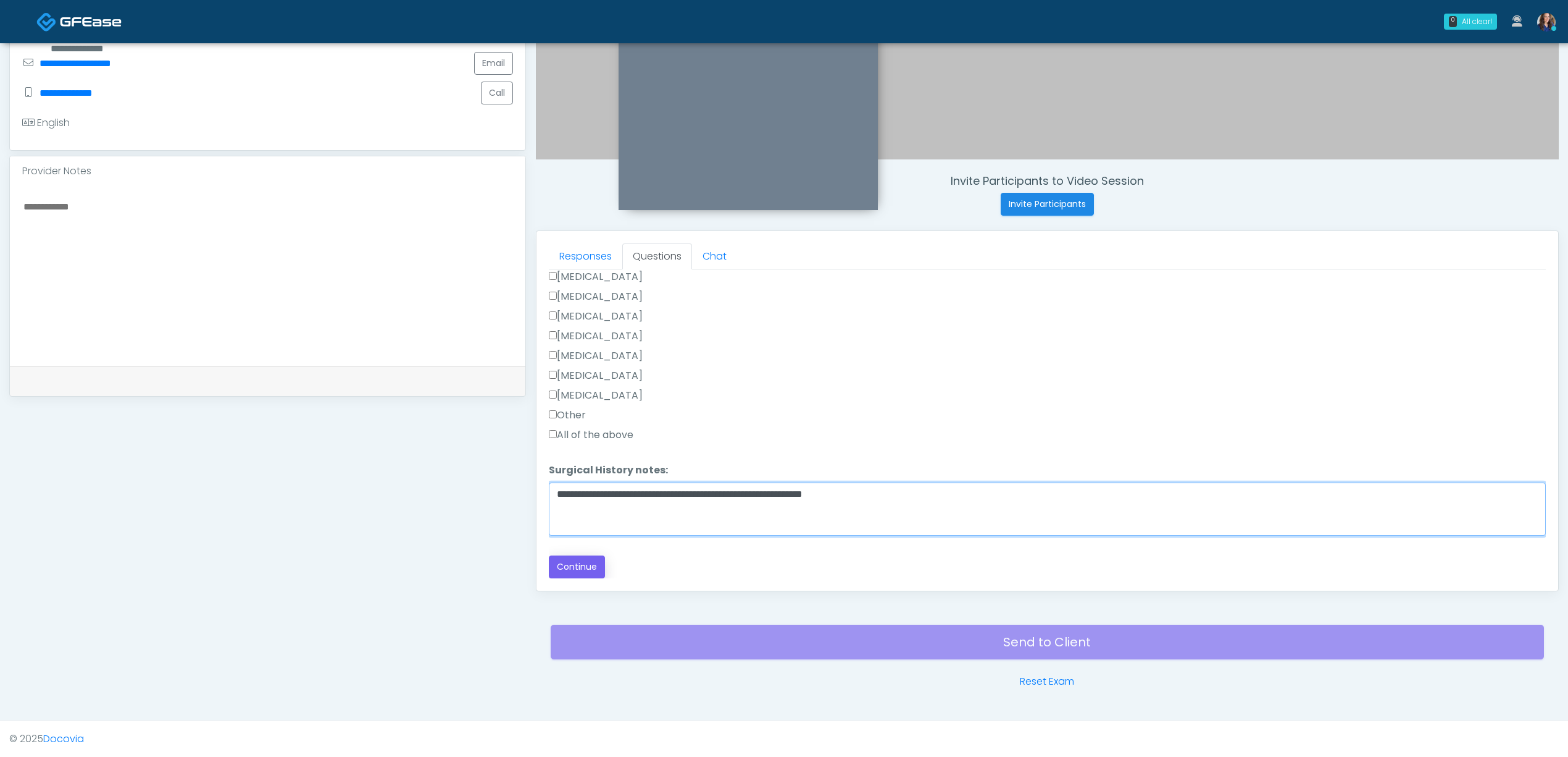
type textarea "**********"
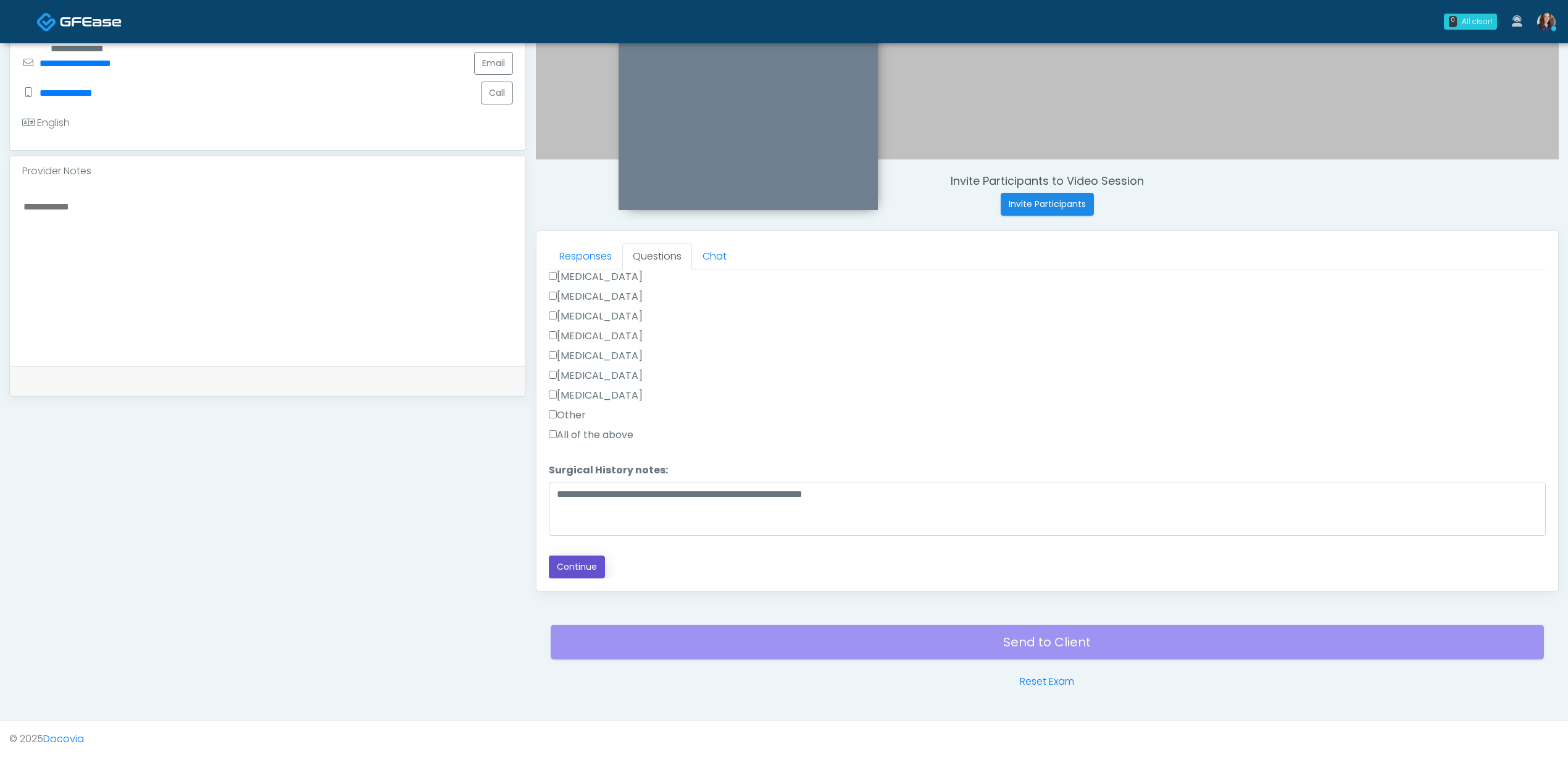
click at [593, 565] on button "Continue" at bounding box center [578, 566] width 56 height 23
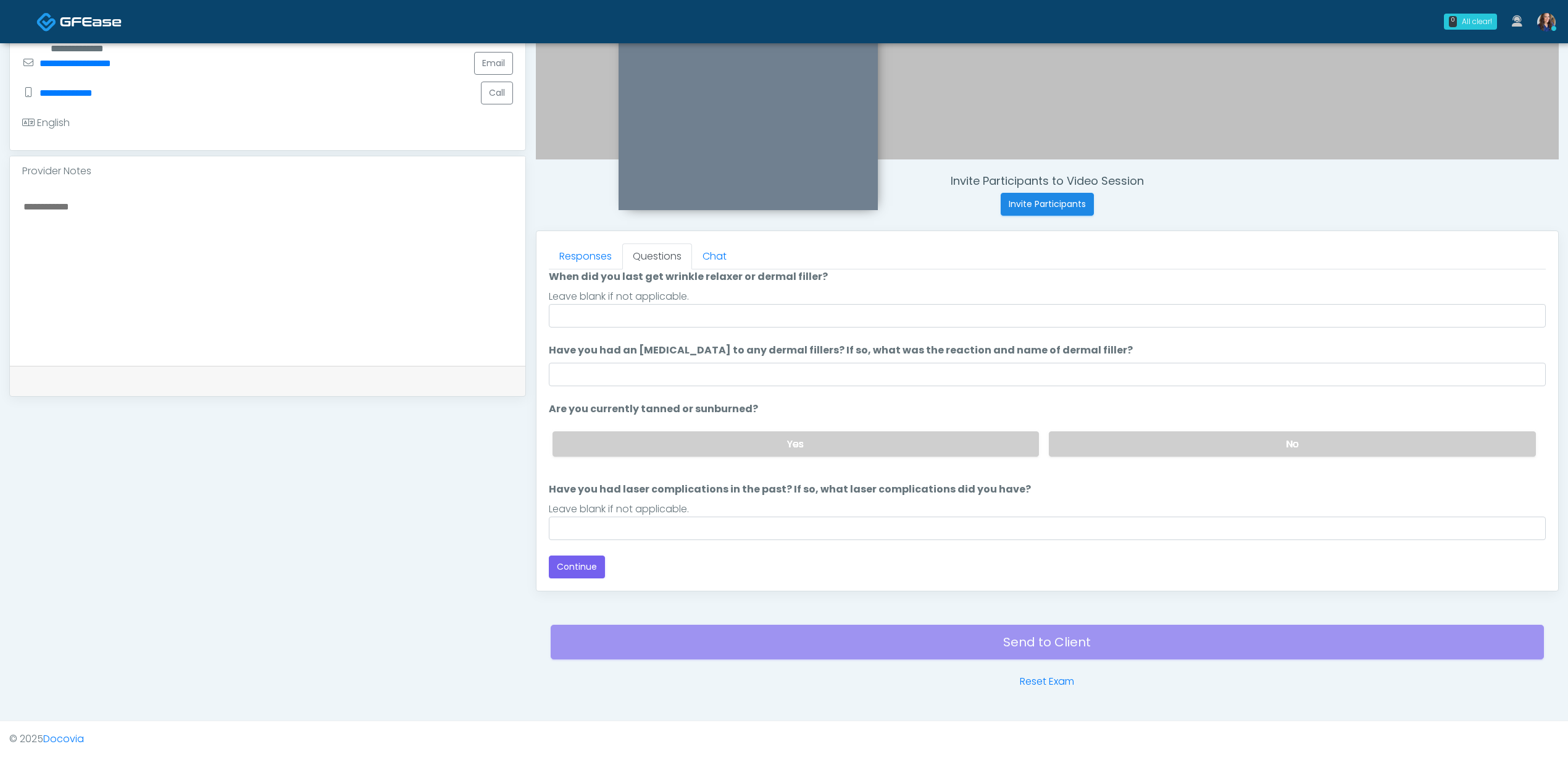
scroll to position [102, 0]
click at [624, 321] on input "When did you last get wrinkle relaxer or dermal filler?" at bounding box center [1048, 316] width 997 height 24
type input "**"
drag, startPoint x: 1226, startPoint y: 467, endPoint x: 1193, endPoint y: 457, distance: 34.5
click at [1221, 467] on ol "The following questions are for Filler, Wrinkle relaxers, PRP, and Lasers The f…" at bounding box center [1048, 358] width 997 height 365
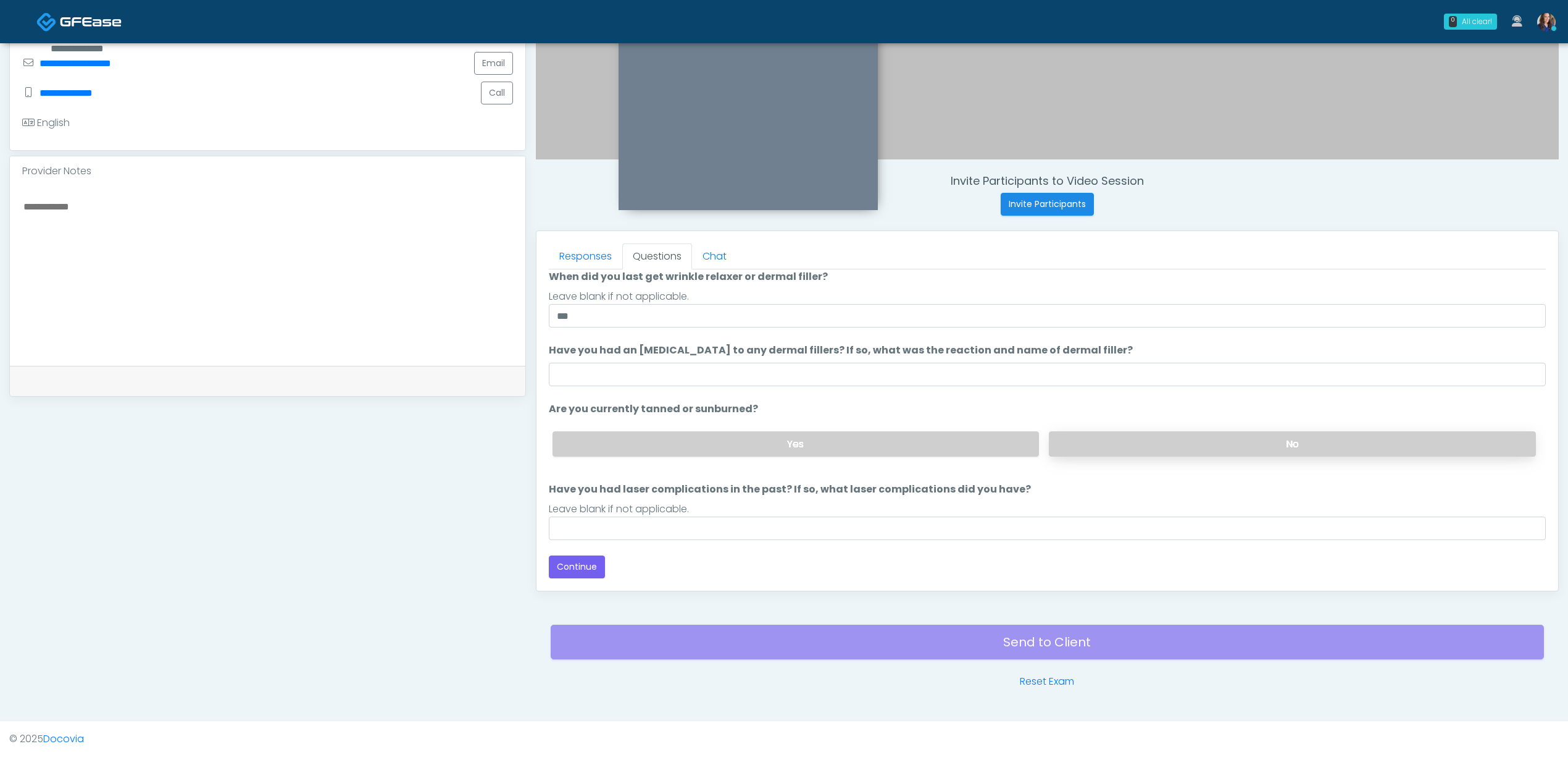
click at [1188, 453] on label "No" at bounding box center [1292, 444] width 487 height 25
drag, startPoint x: 930, startPoint y: 532, endPoint x: 862, endPoint y: 541, distance: 68.6
click at [905, 532] on input "Have you had laser complications in the past? If so, what laser complications d…" at bounding box center [1048, 529] width 997 height 24
type input "**"
drag, startPoint x: 576, startPoint y: 569, endPoint x: 626, endPoint y: 567, distance: 50.0
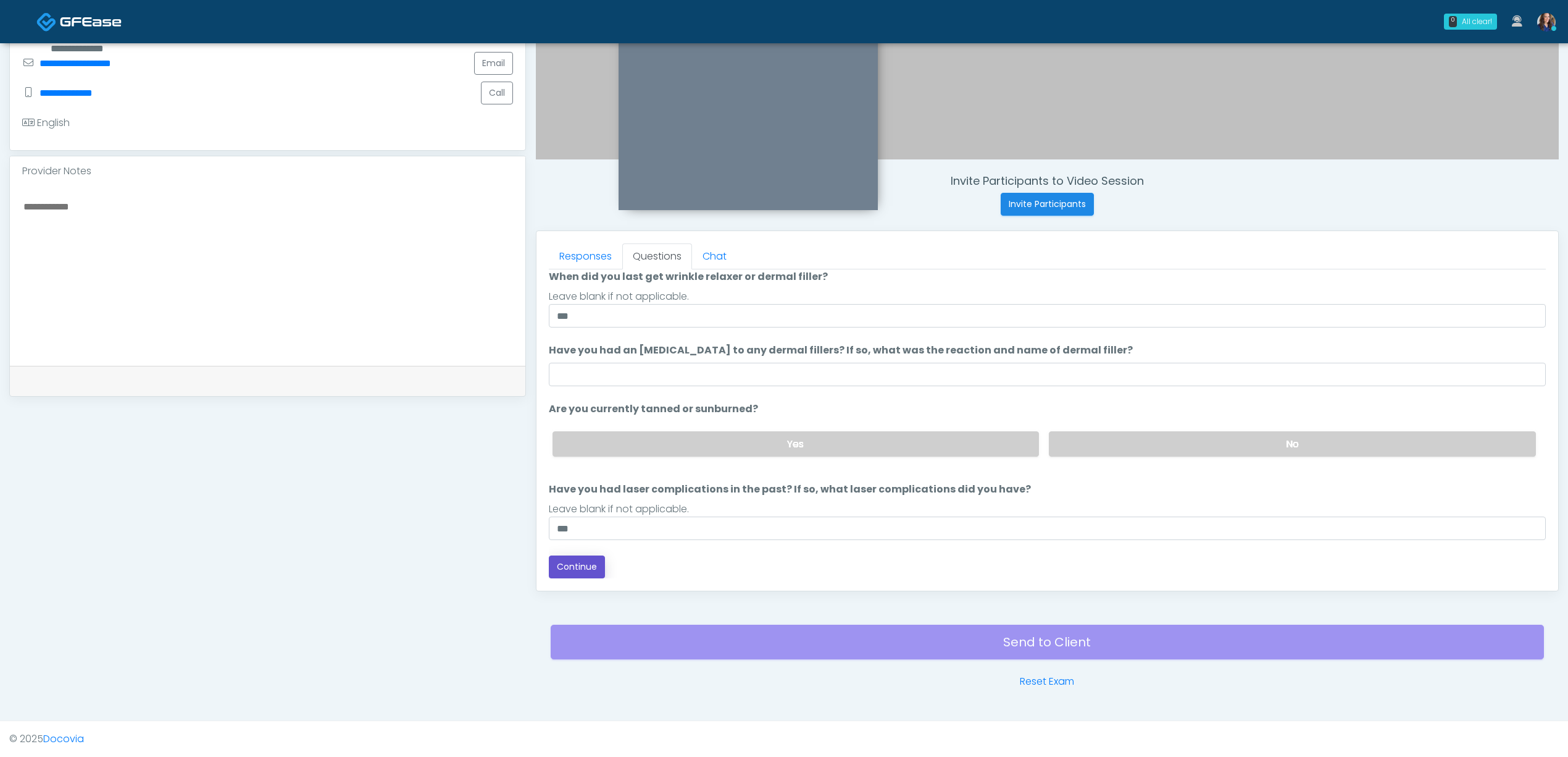
click at [574, 569] on button "Continue" at bounding box center [578, 566] width 56 height 23
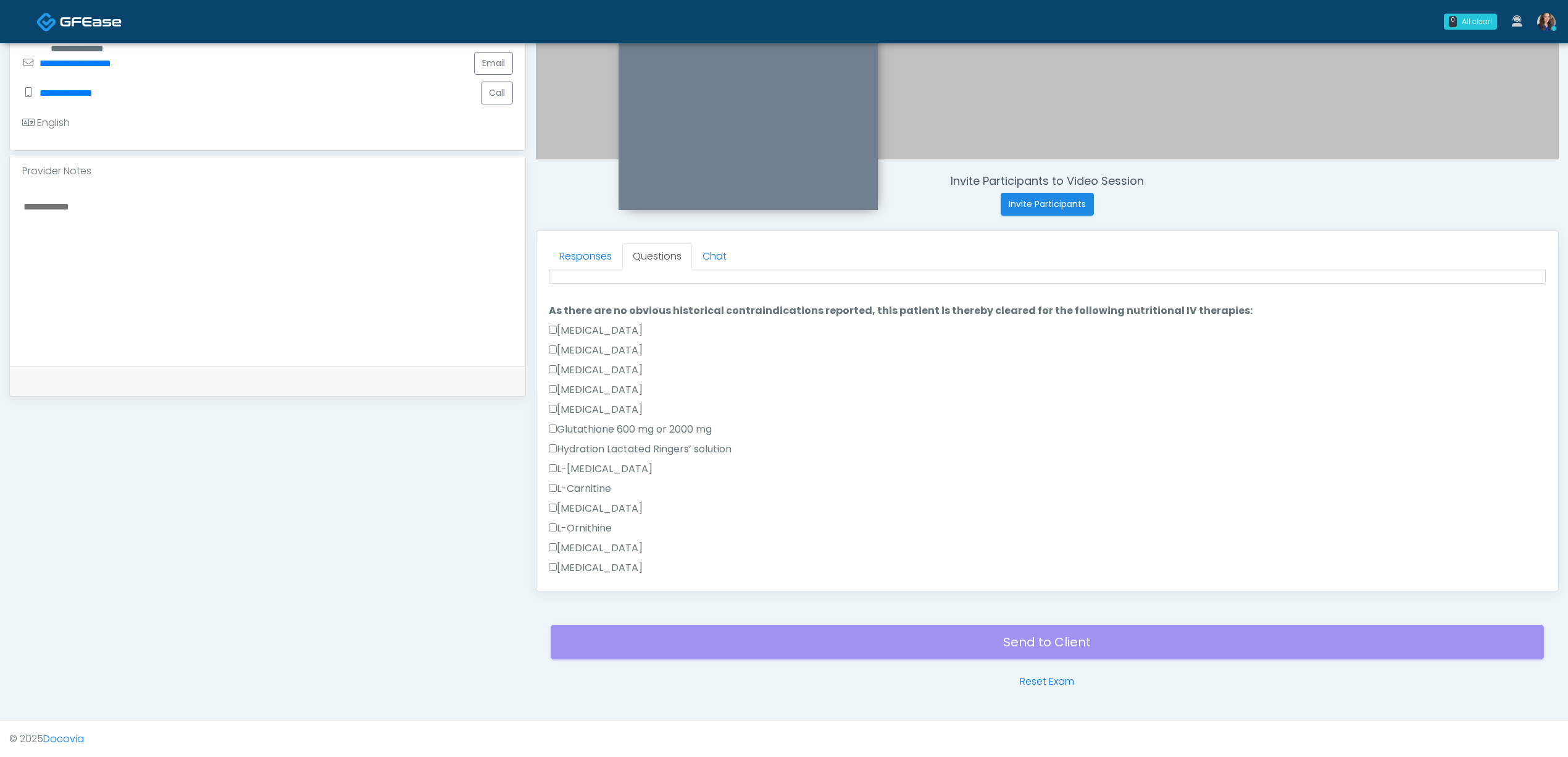
scroll to position [20, 0]
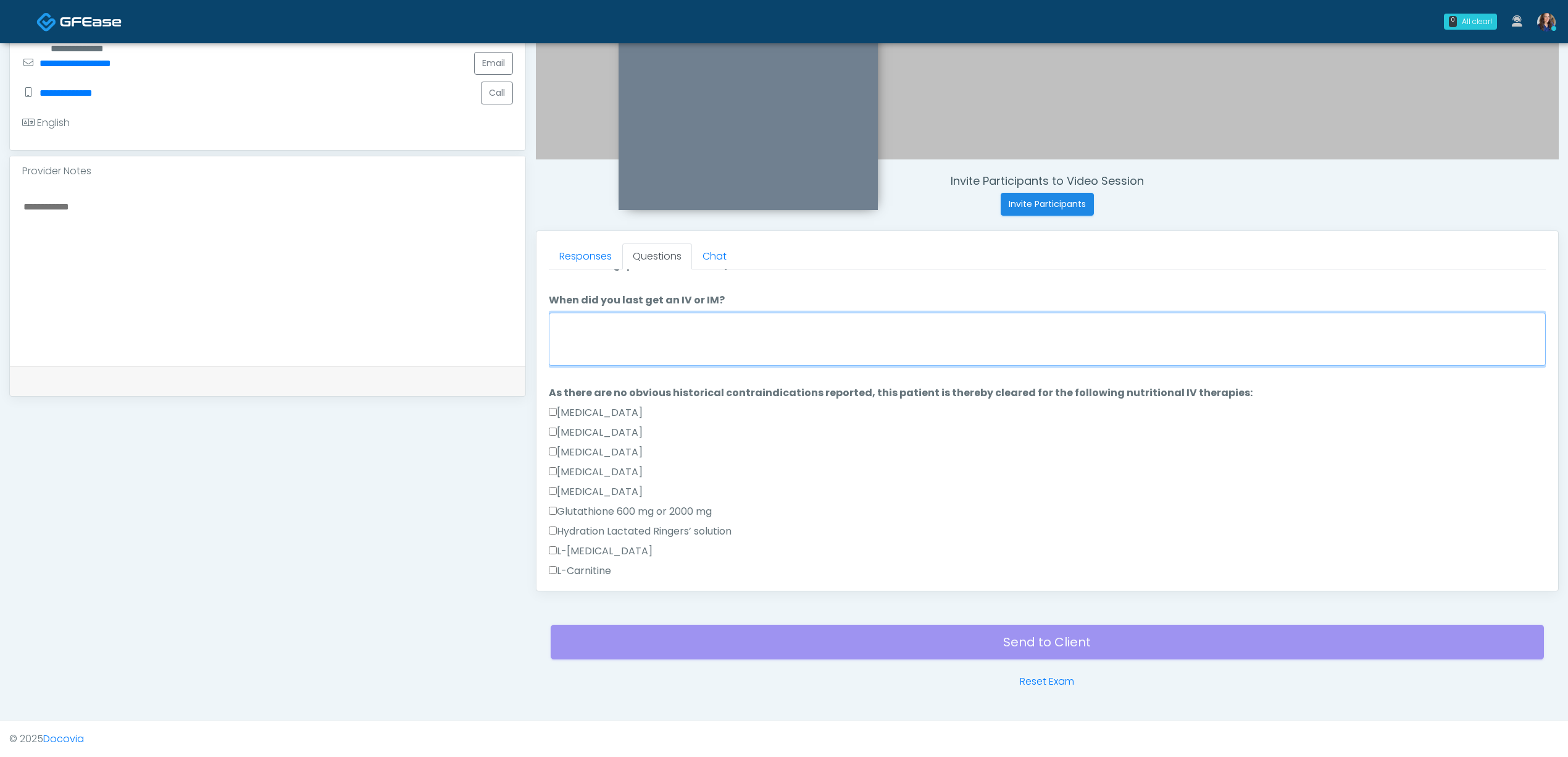
click at [682, 328] on textarea "When did you last get an IV or IM?" at bounding box center [1048, 339] width 997 height 53
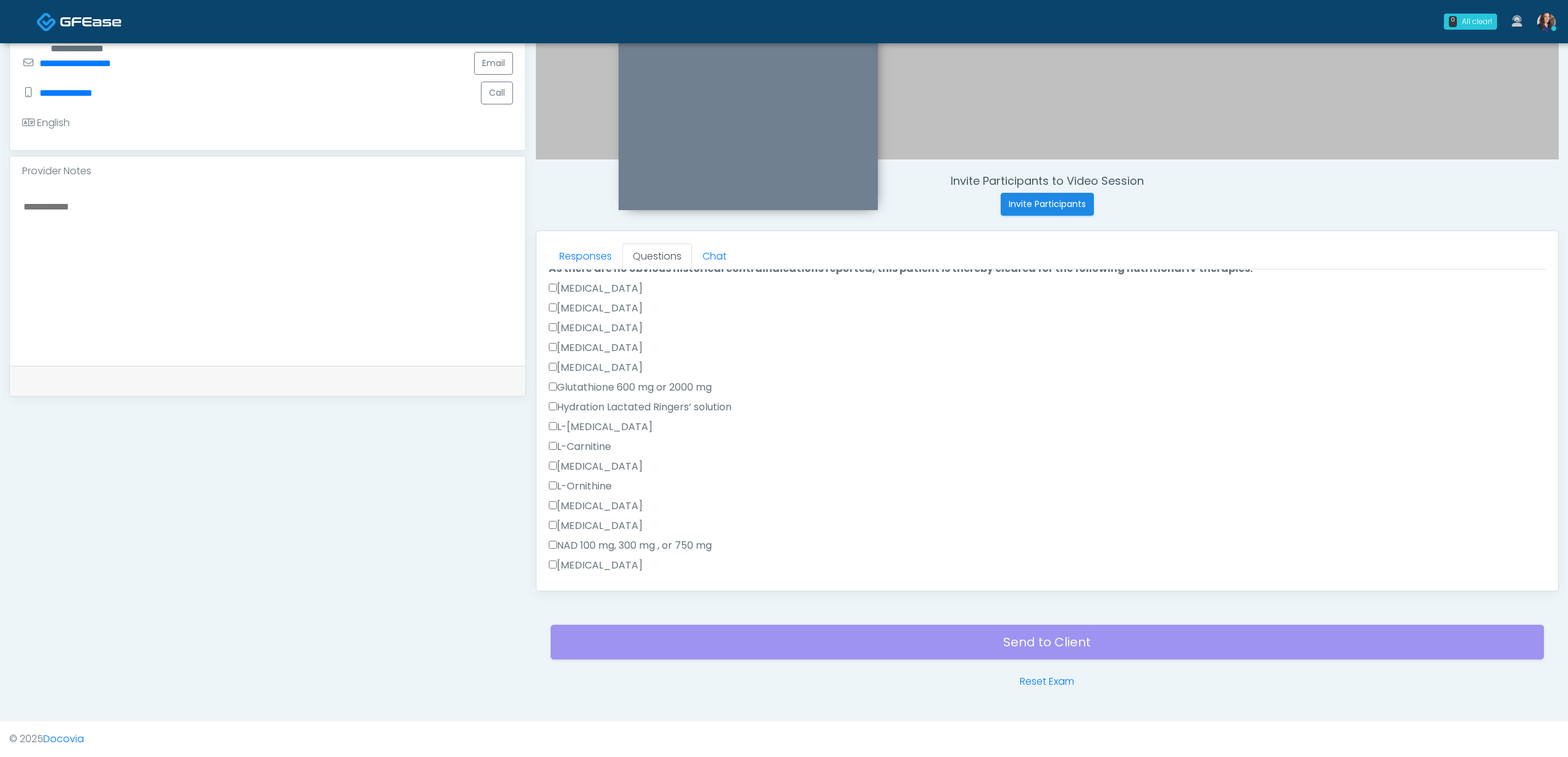
scroll to position [349, 0]
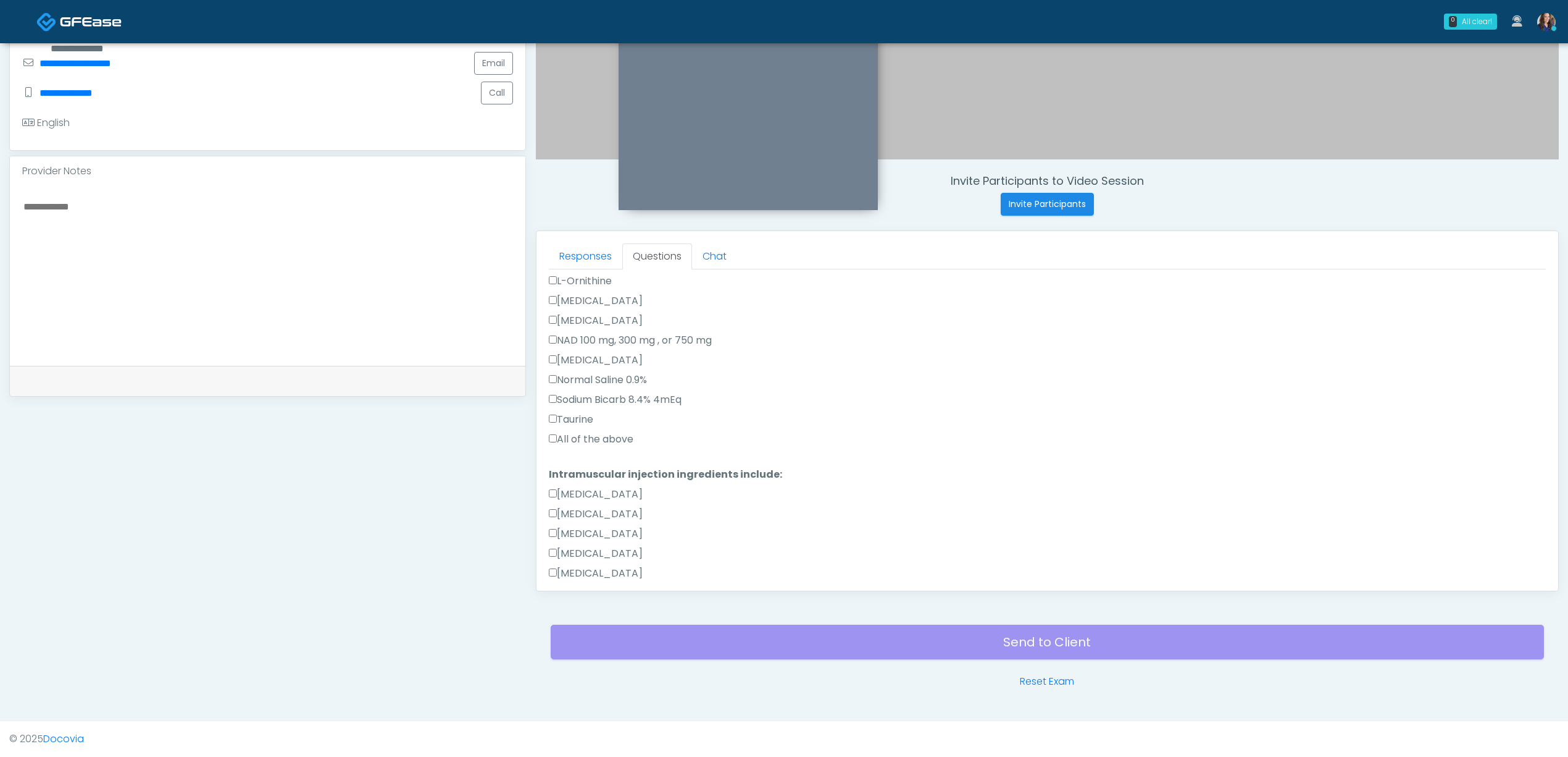
type textarea "**********"
click at [582, 443] on label "All of the above" at bounding box center [591, 439] width 85 height 15
click at [603, 278] on label "All of the above" at bounding box center [591, 274] width 85 height 15
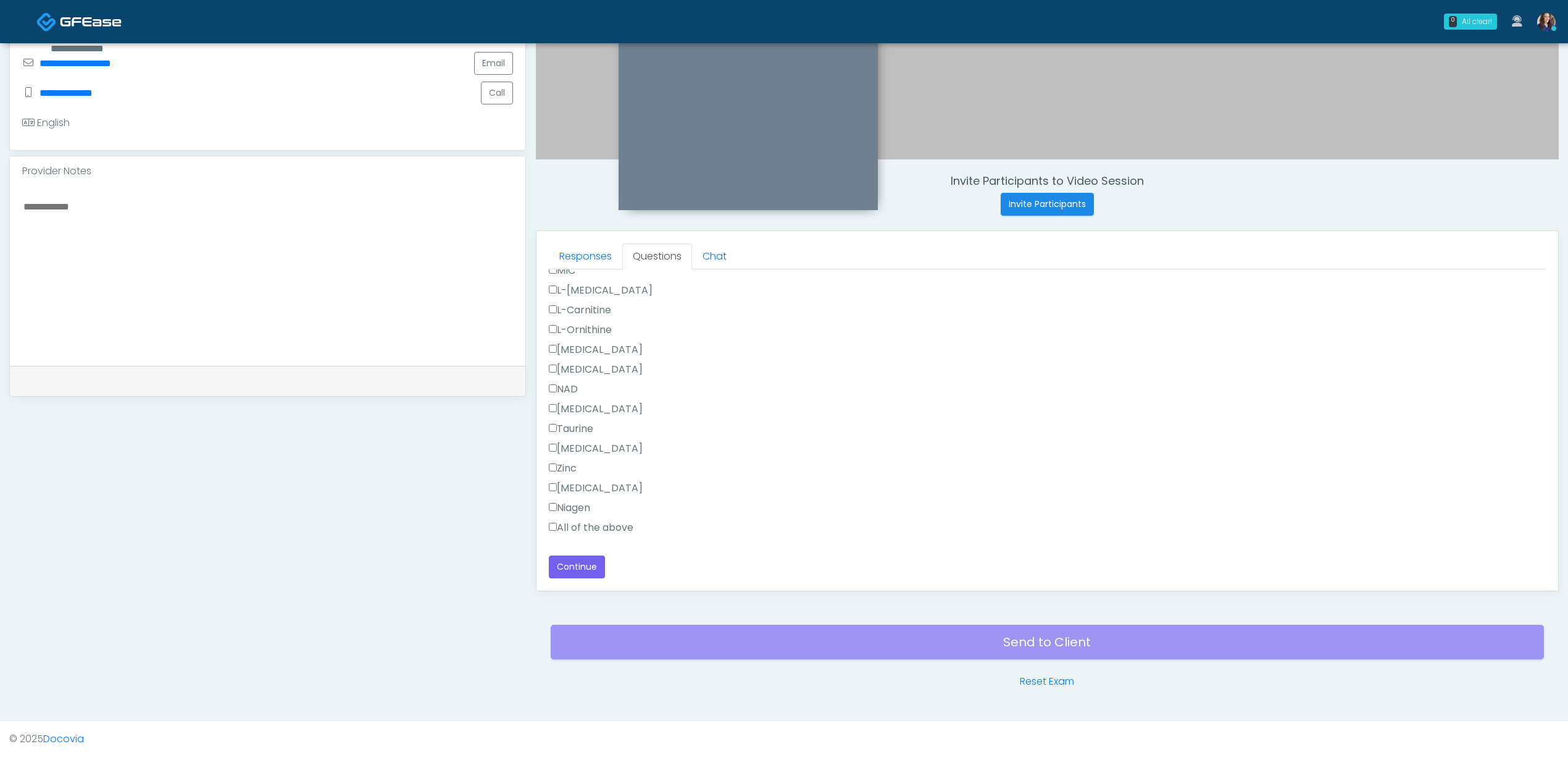
click at [576, 529] on label "All of the above" at bounding box center [591, 528] width 85 height 15
click at [583, 561] on button "Continue" at bounding box center [578, 566] width 56 height 23
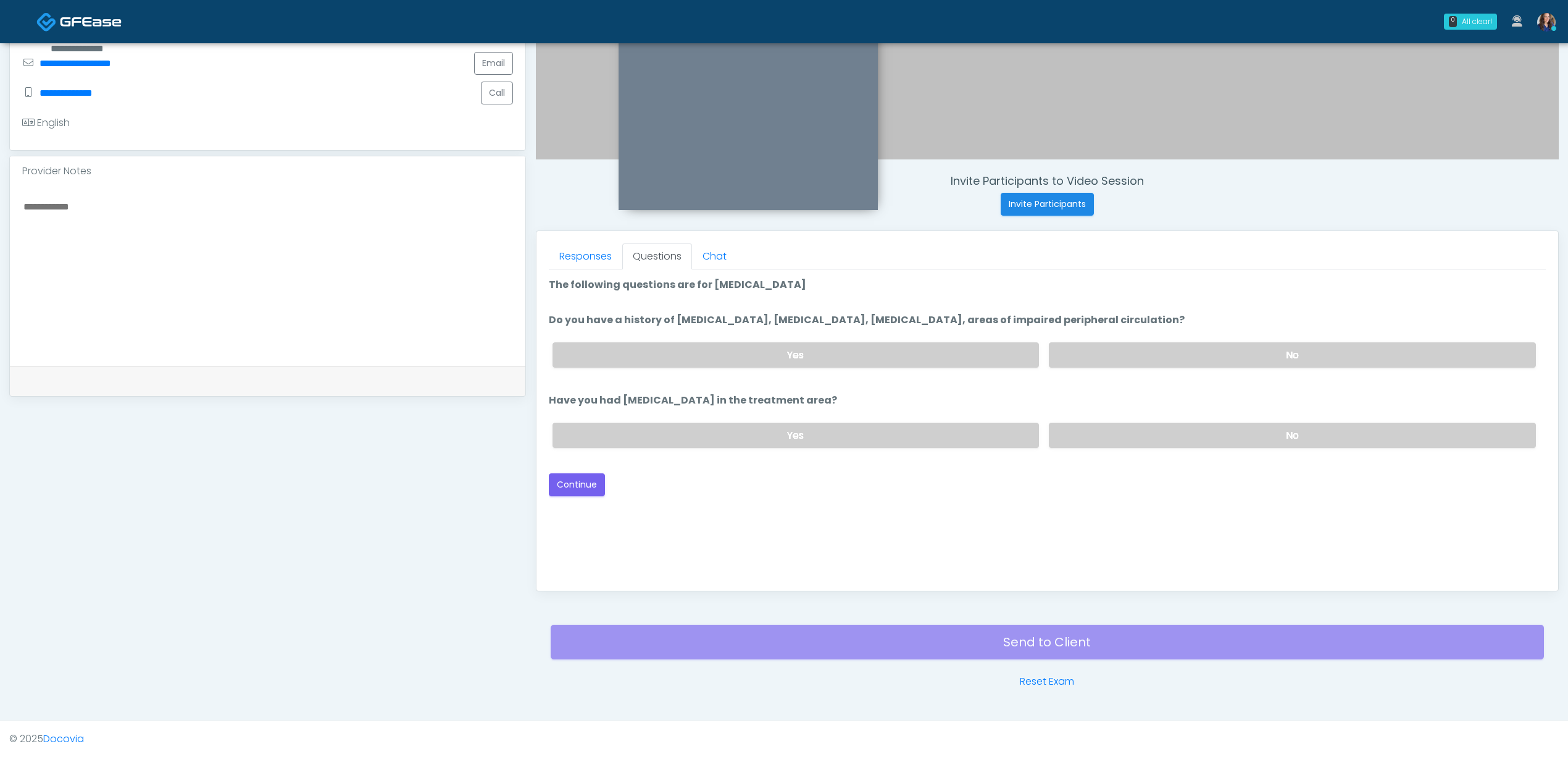
scroll to position [0, 0]
click at [1183, 357] on label "No" at bounding box center [1292, 355] width 487 height 25
click at [1186, 438] on label "No" at bounding box center [1292, 435] width 487 height 25
click at [572, 480] on button "Continue" at bounding box center [578, 484] width 56 height 23
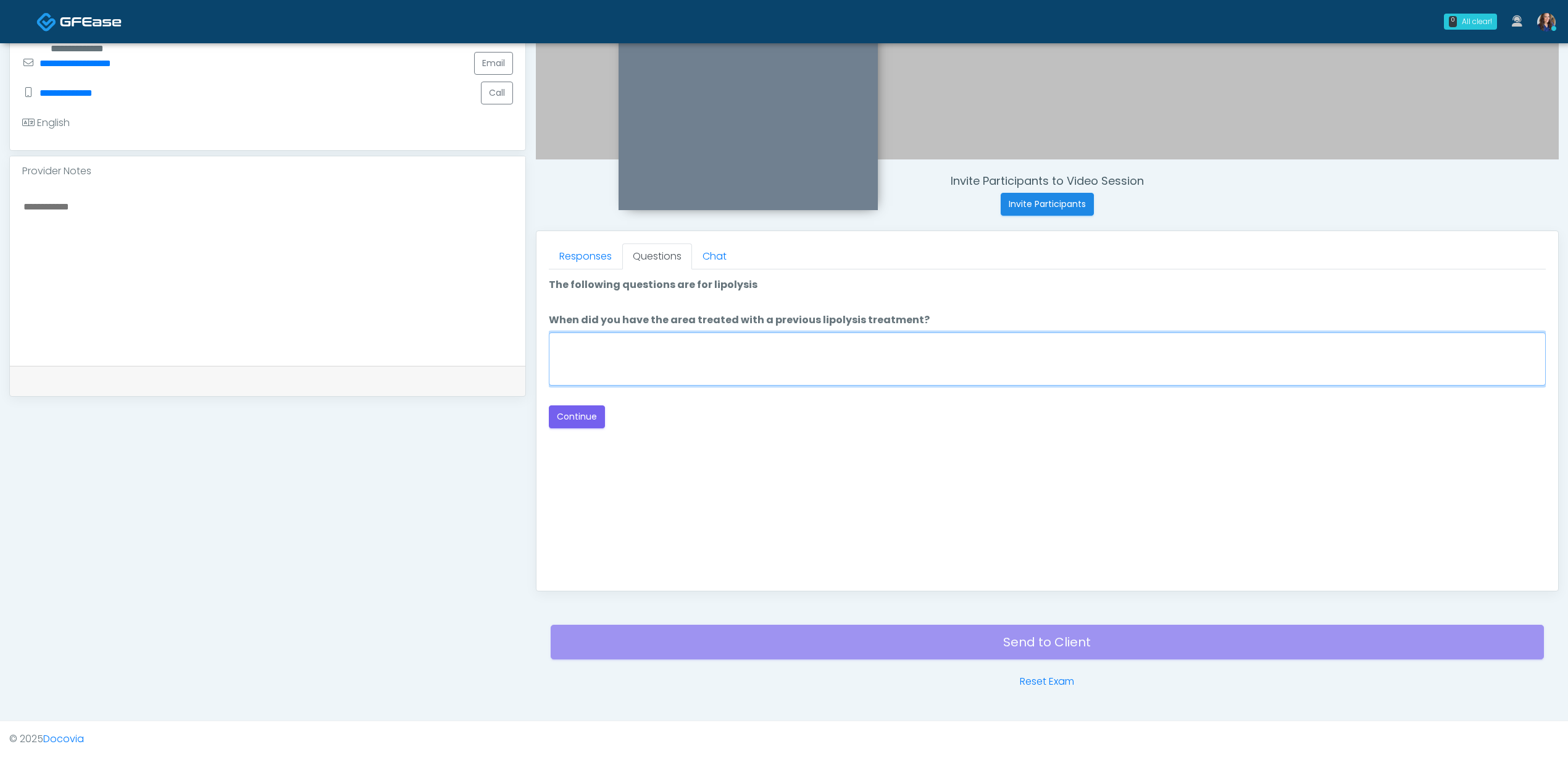
click at [915, 366] on textarea "When did you have the area treated with a previous lipolysis treatment?" at bounding box center [1048, 358] width 997 height 53
type textarea "**"
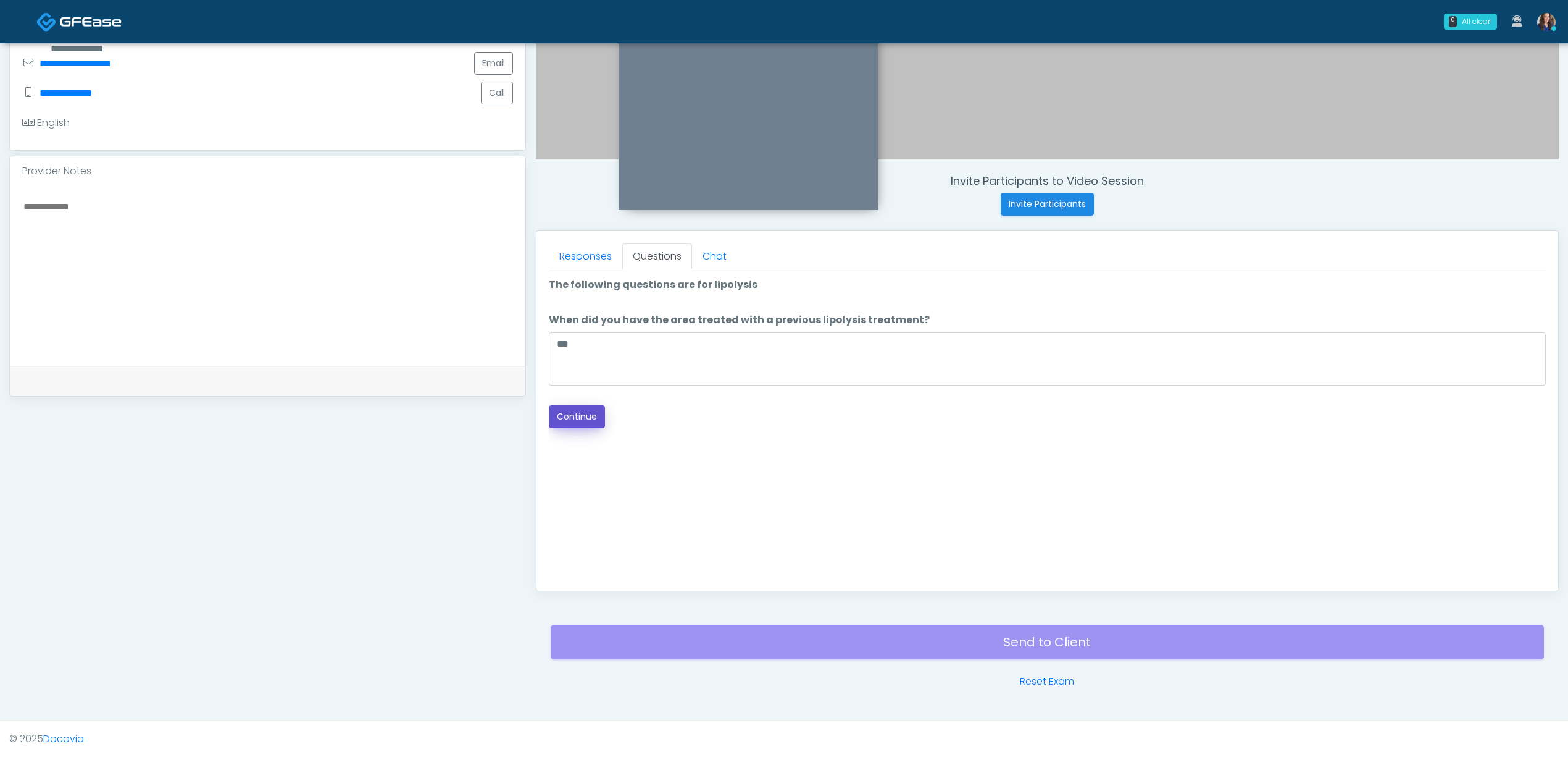
click at [576, 417] on button "Continue" at bounding box center [578, 416] width 56 height 23
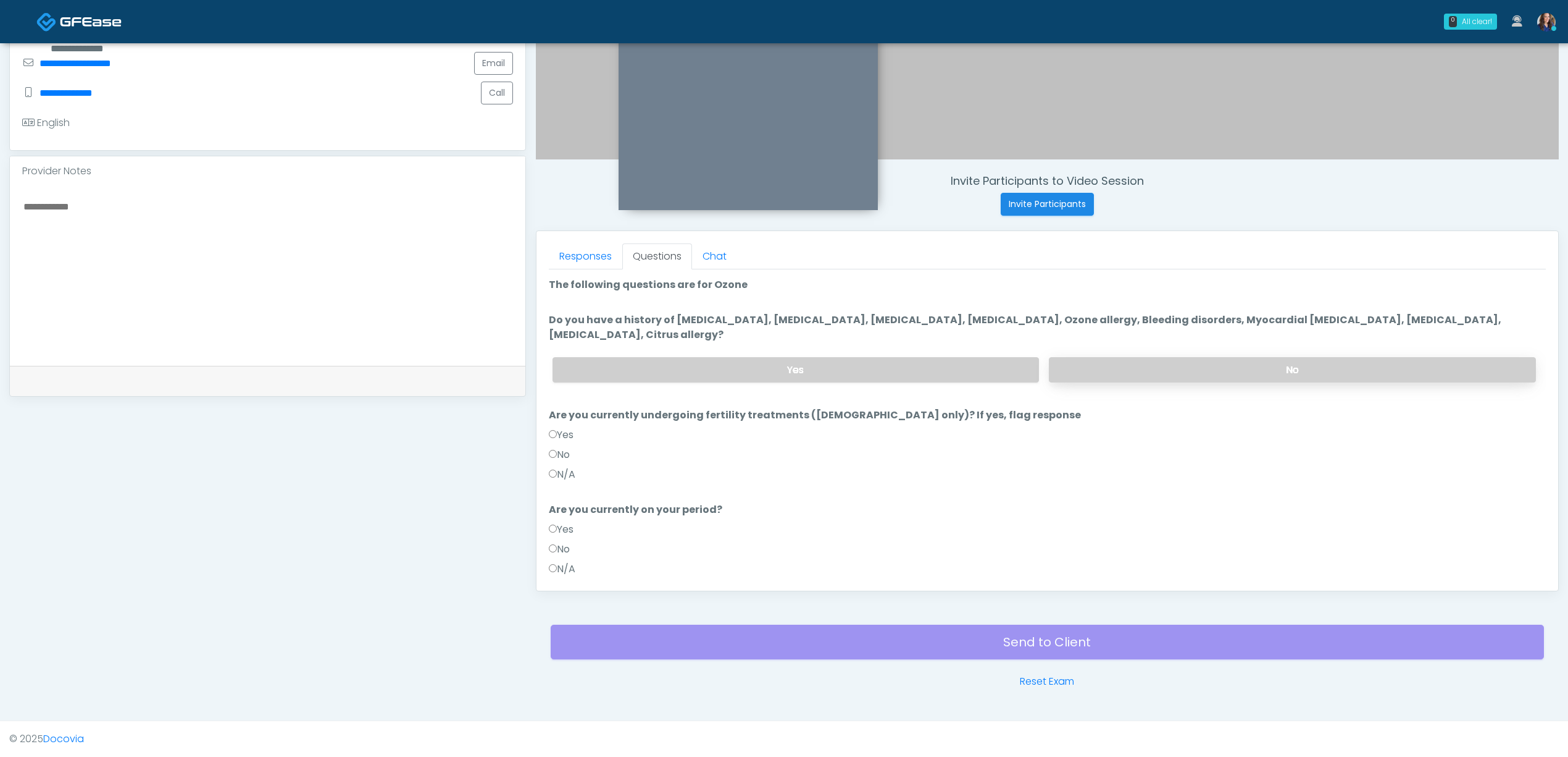
click at [1152, 364] on label "No" at bounding box center [1292, 369] width 487 height 25
drag, startPoint x: 559, startPoint y: 452, endPoint x: 567, endPoint y: 450, distance: 8.2
click at [563, 452] on label "No" at bounding box center [559, 455] width 21 height 15
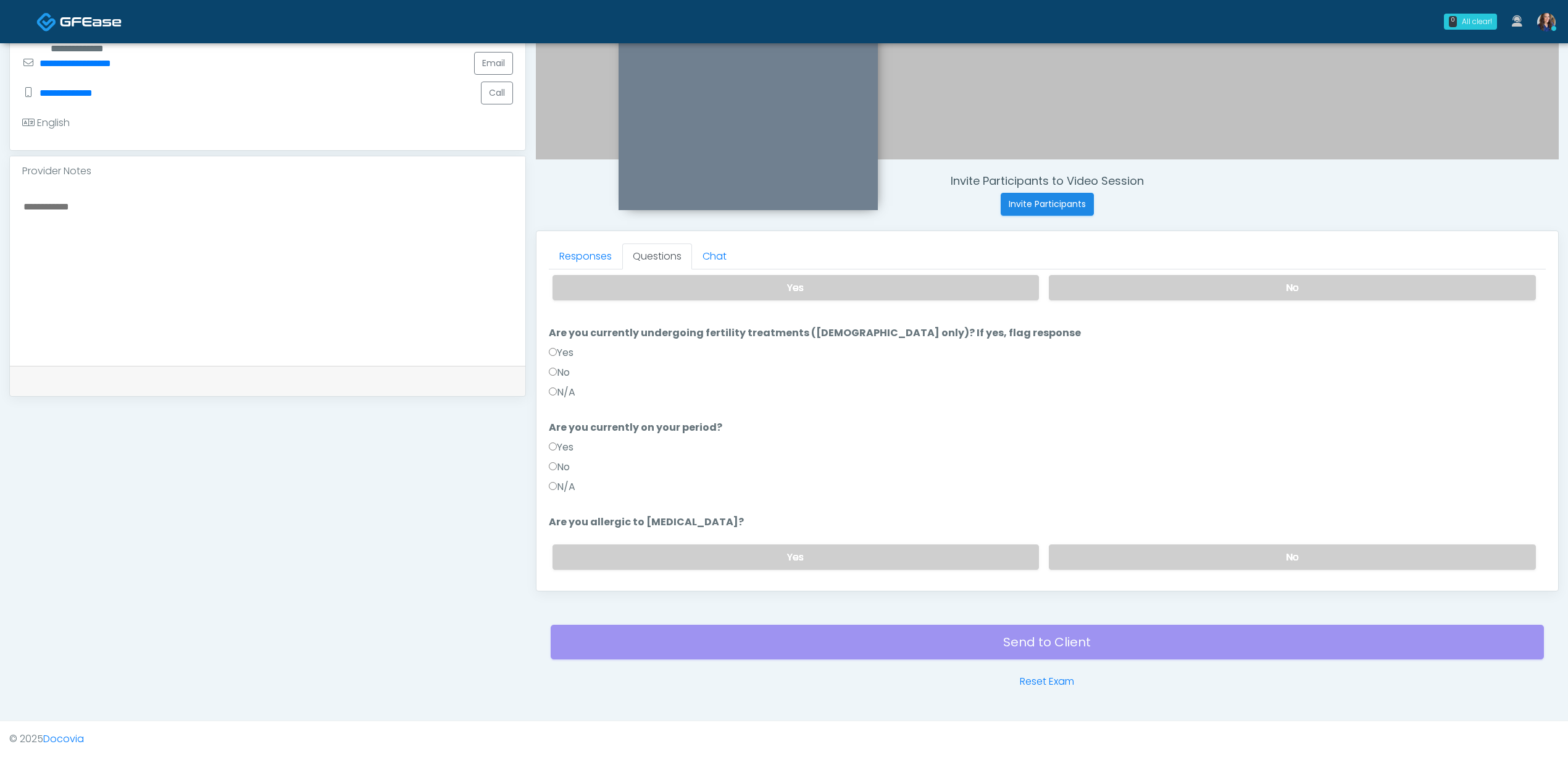
drag, startPoint x: 567, startPoint y: 368, endPoint x: 593, endPoint y: 401, distance: 42.0
click at [567, 368] on label "No" at bounding box center [559, 372] width 21 height 15
drag, startPoint x: 1164, startPoint y: 559, endPoint x: 749, endPoint y: 463, distance: 426.0
click at [1141, 551] on label "No" at bounding box center [1292, 557] width 487 height 25
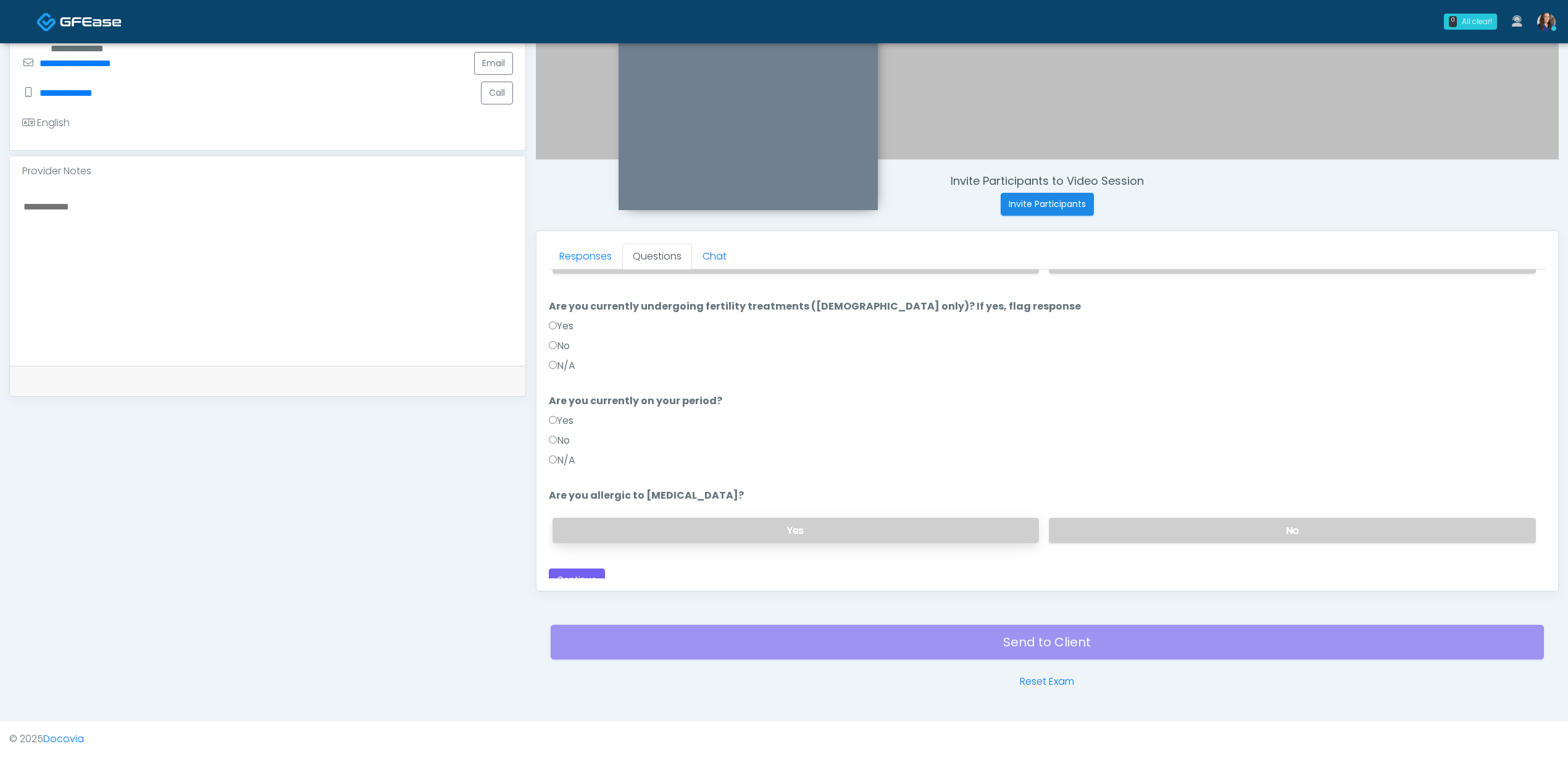
scroll to position [121, 0]
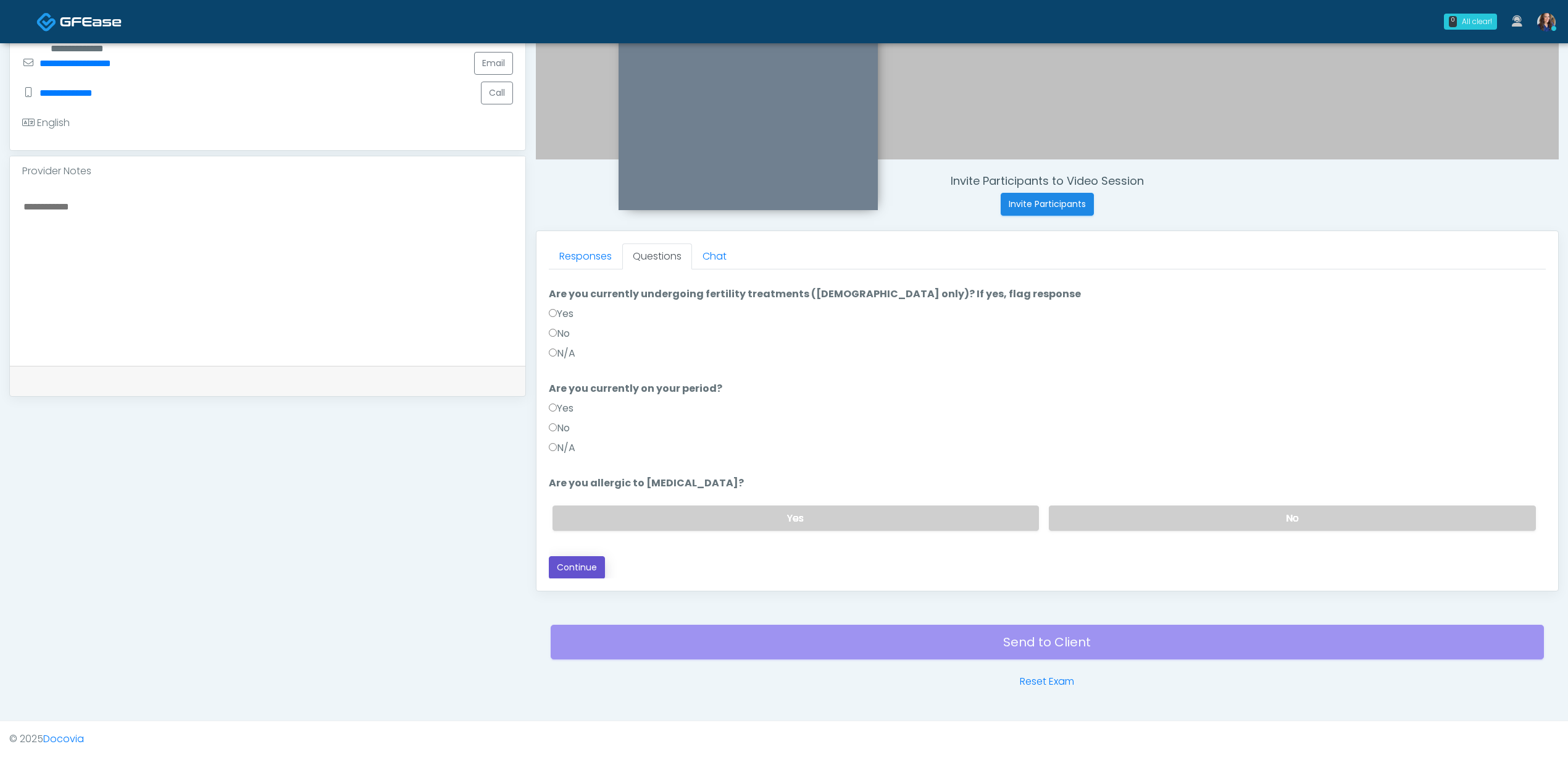
click at [570, 574] on button "Continue" at bounding box center [578, 567] width 56 height 23
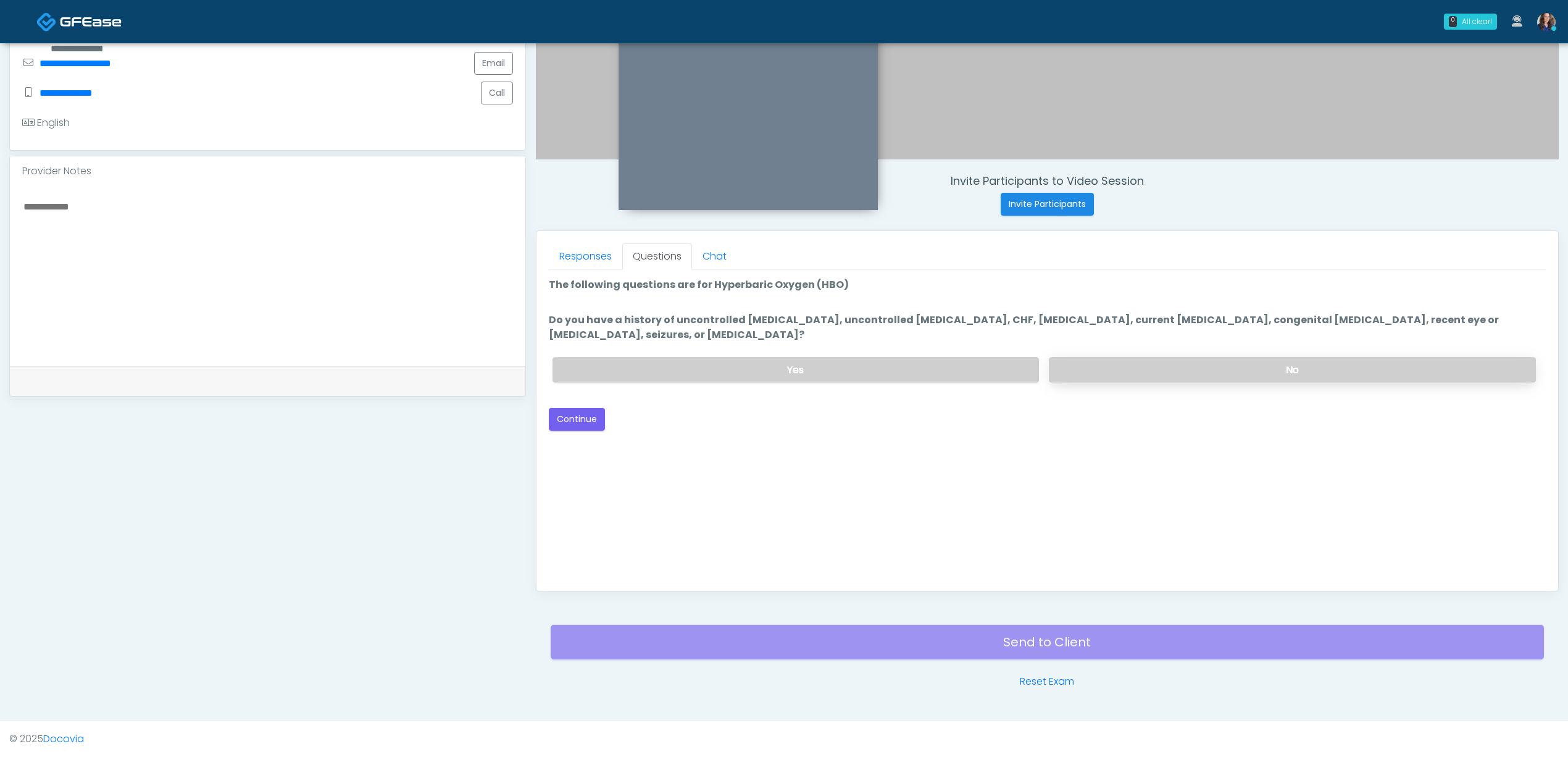
click at [1147, 368] on label "No" at bounding box center [1292, 369] width 487 height 25
click at [579, 411] on button "Continue" at bounding box center [578, 419] width 56 height 23
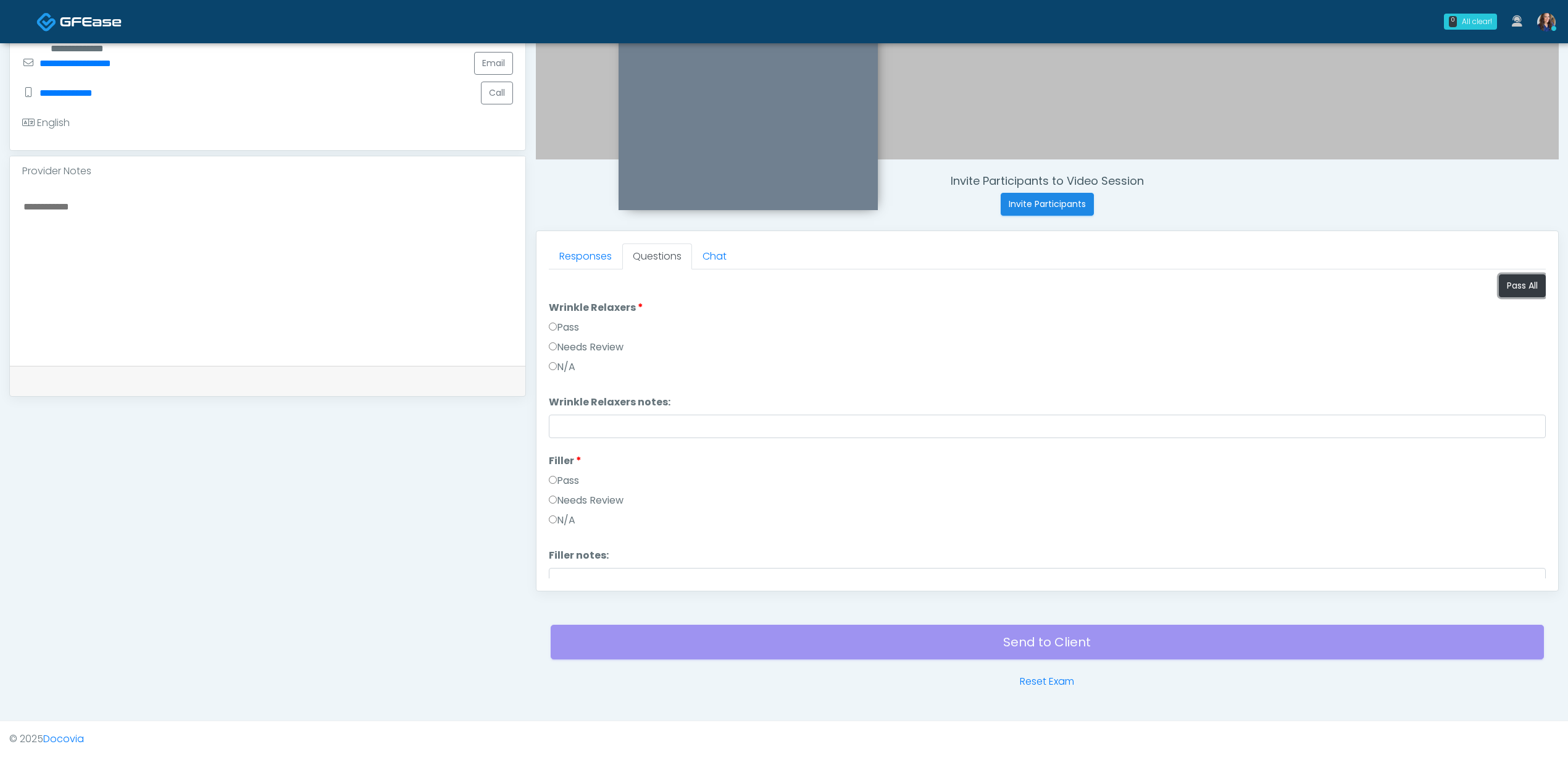
drag, startPoint x: 1520, startPoint y: 283, endPoint x: 1266, endPoint y: 268, distance: 254.4
click at [1519, 283] on button "Pass All" at bounding box center [1523, 285] width 47 height 23
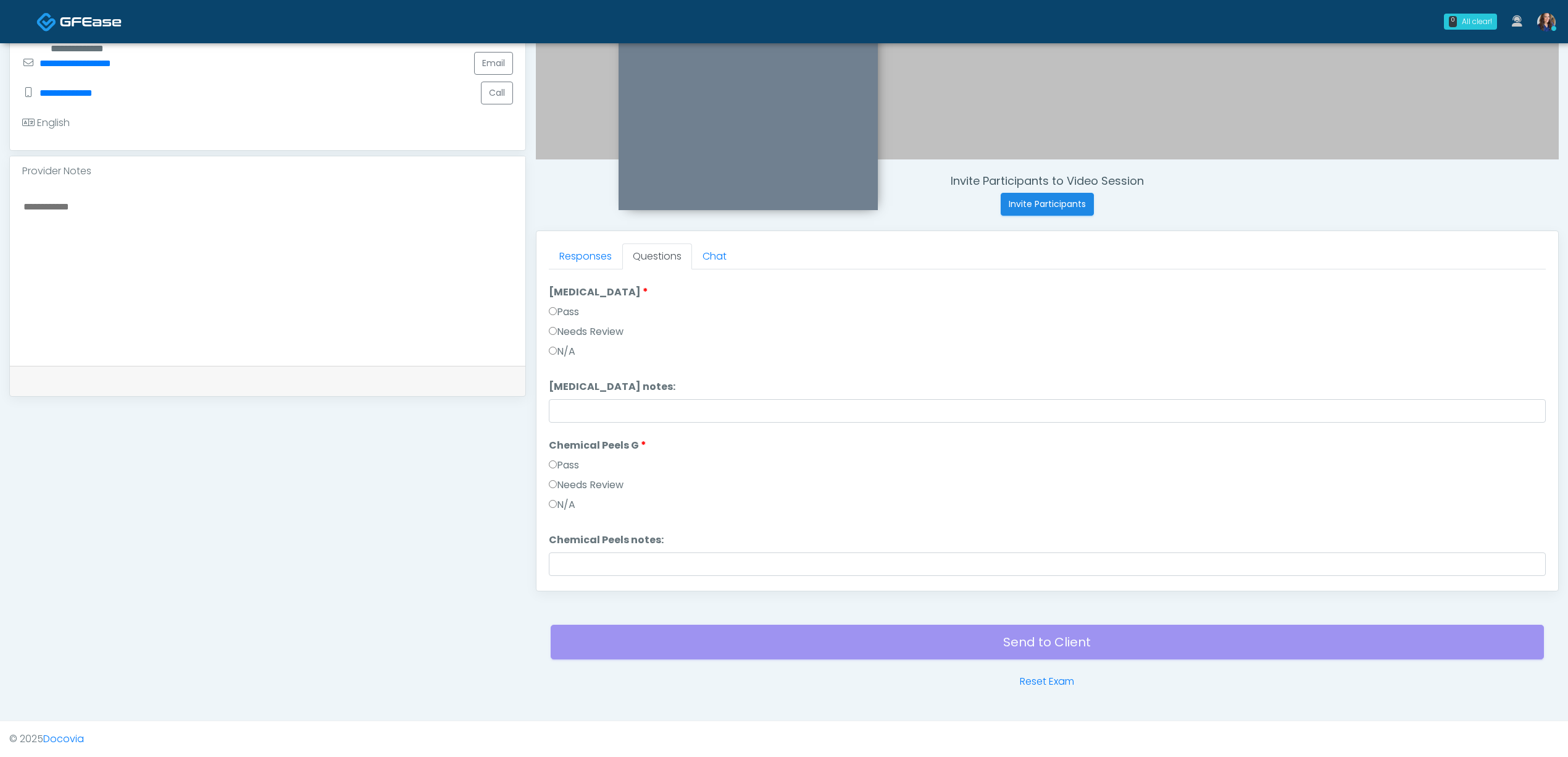
scroll to position [1584, 0]
click at [578, 559] on button "Continue" at bounding box center [578, 566] width 56 height 23
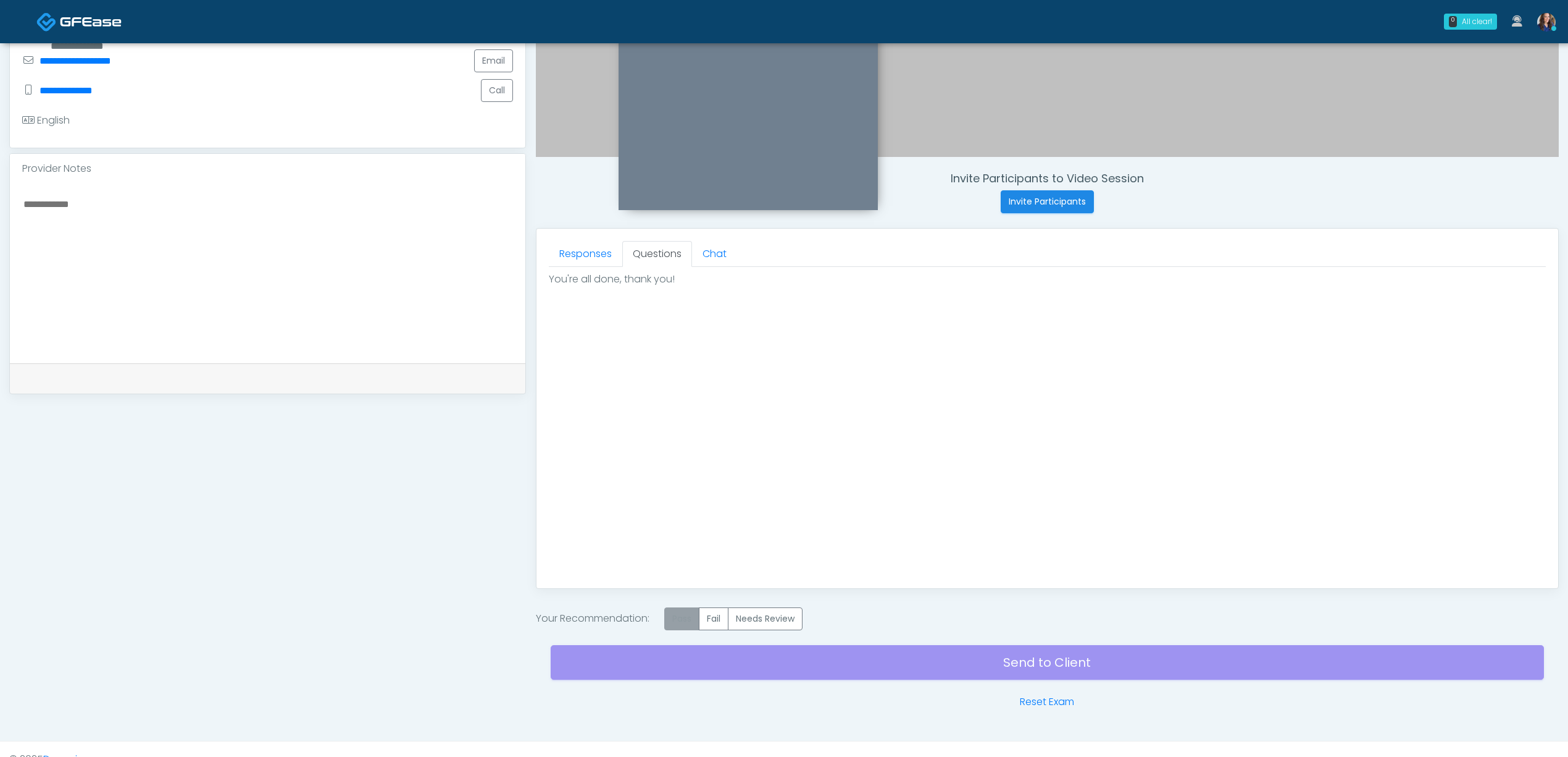
click at [686, 621] on label "Pass" at bounding box center [682, 618] width 35 height 23
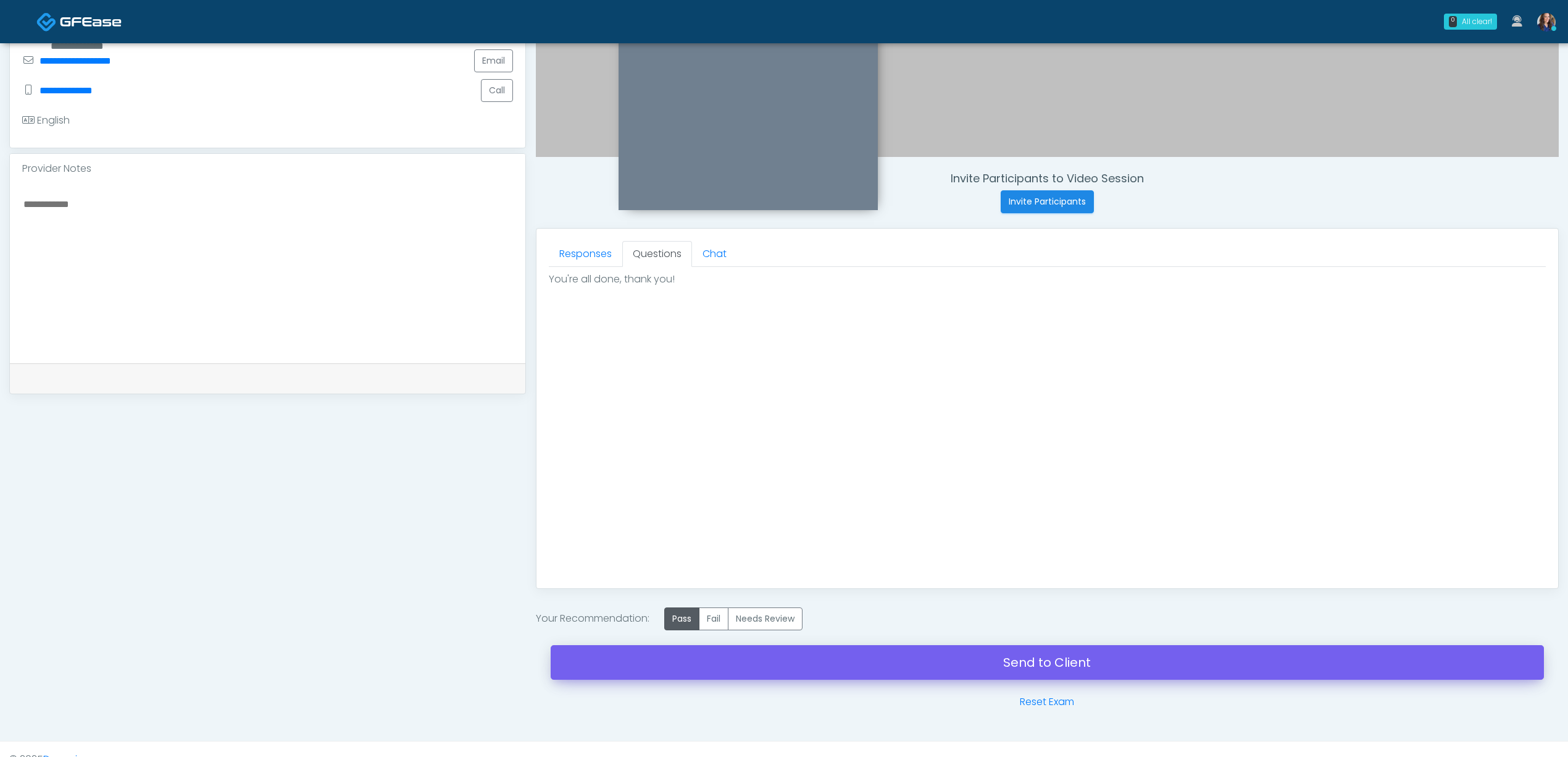
click at [893, 682] on div "Send to Client Reset Exam" at bounding box center [1048, 670] width 993 height 79
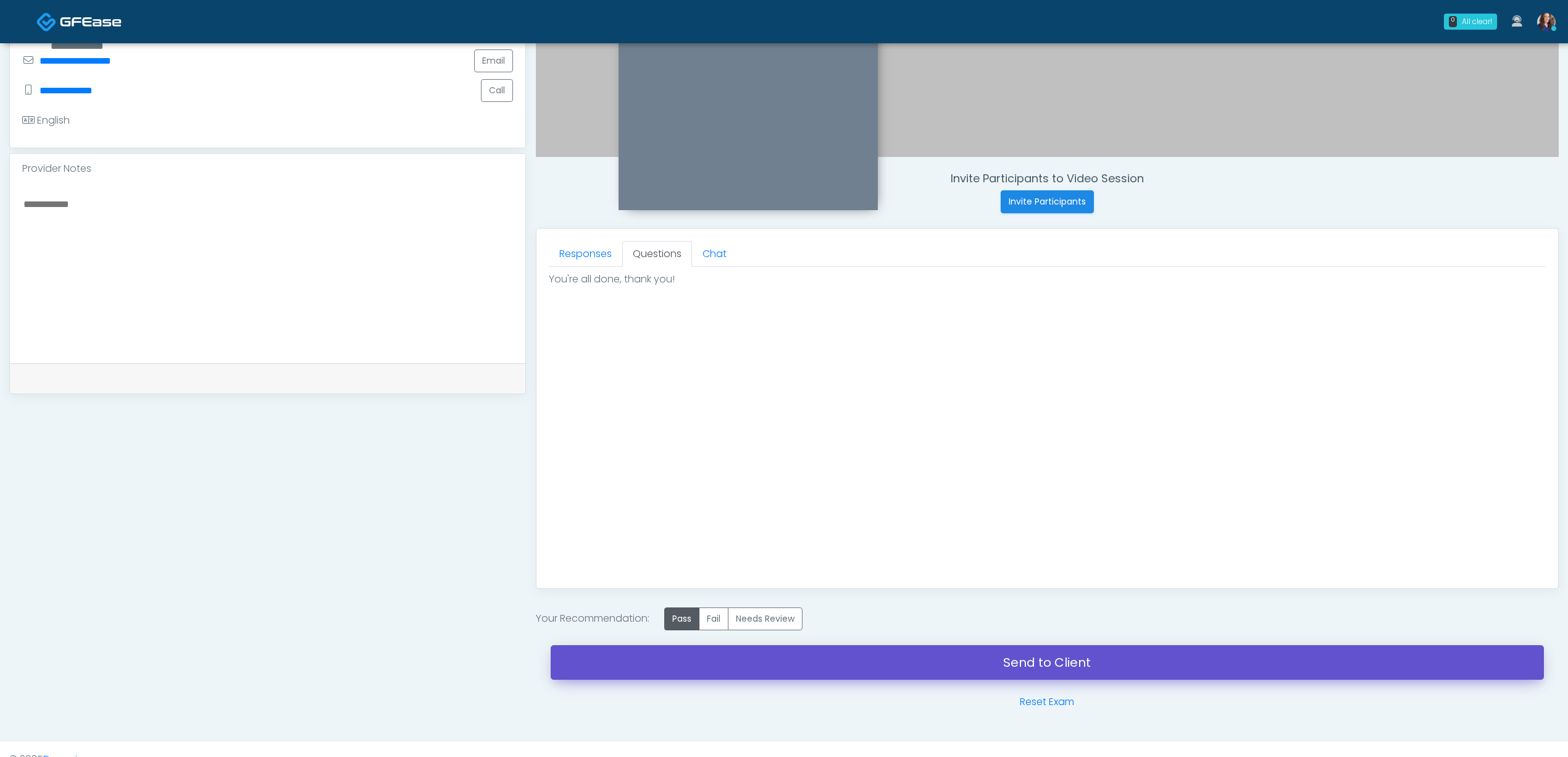
click at [893, 671] on link "Send to Client" at bounding box center [1048, 662] width 993 height 35
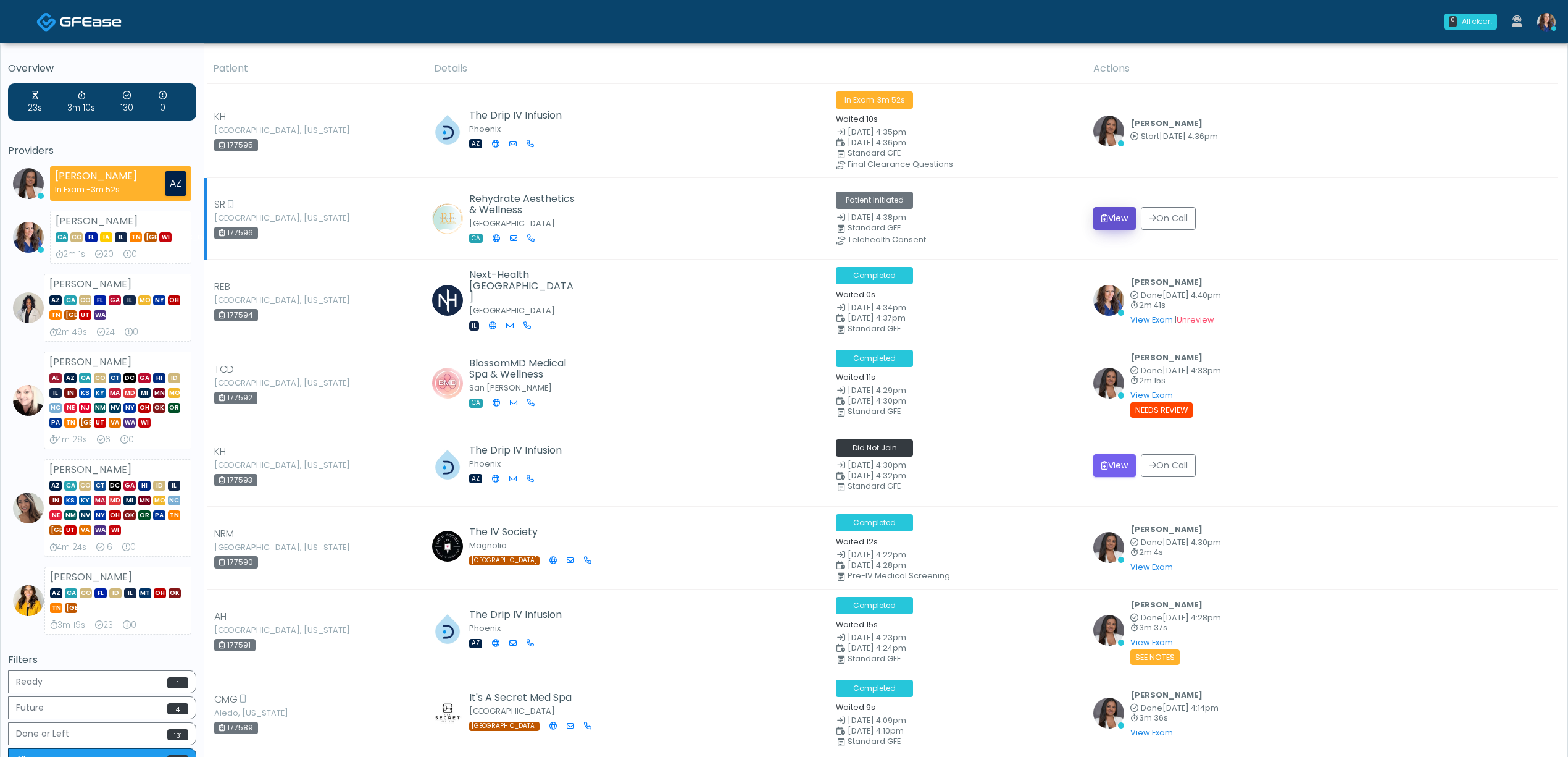
click at [1120, 216] on button "View" at bounding box center [1114, 217] width 43 height 23
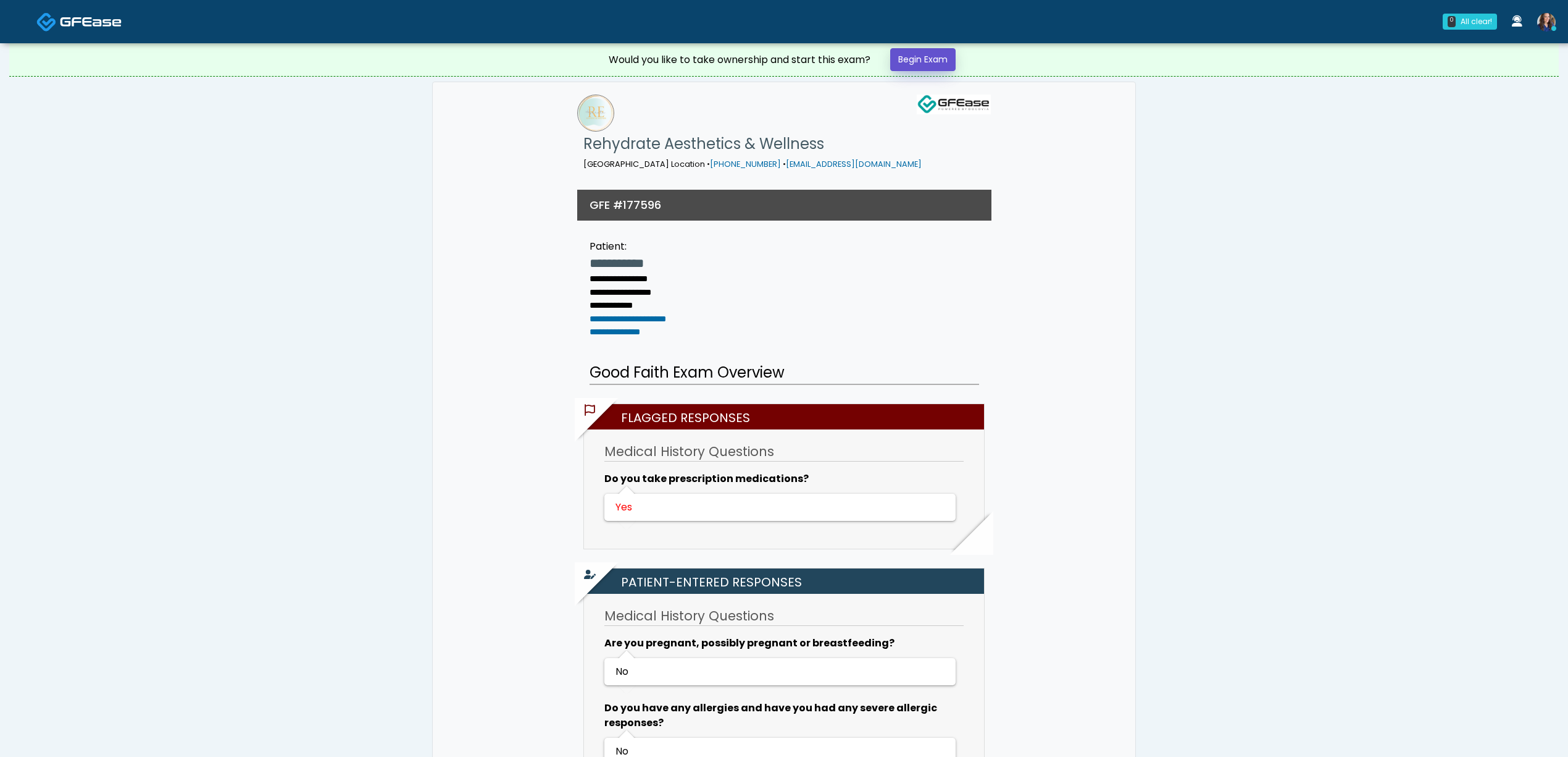
click at [938, 63] on link "Begin Exam" at bounding box center [923, 59] width 65 height 23
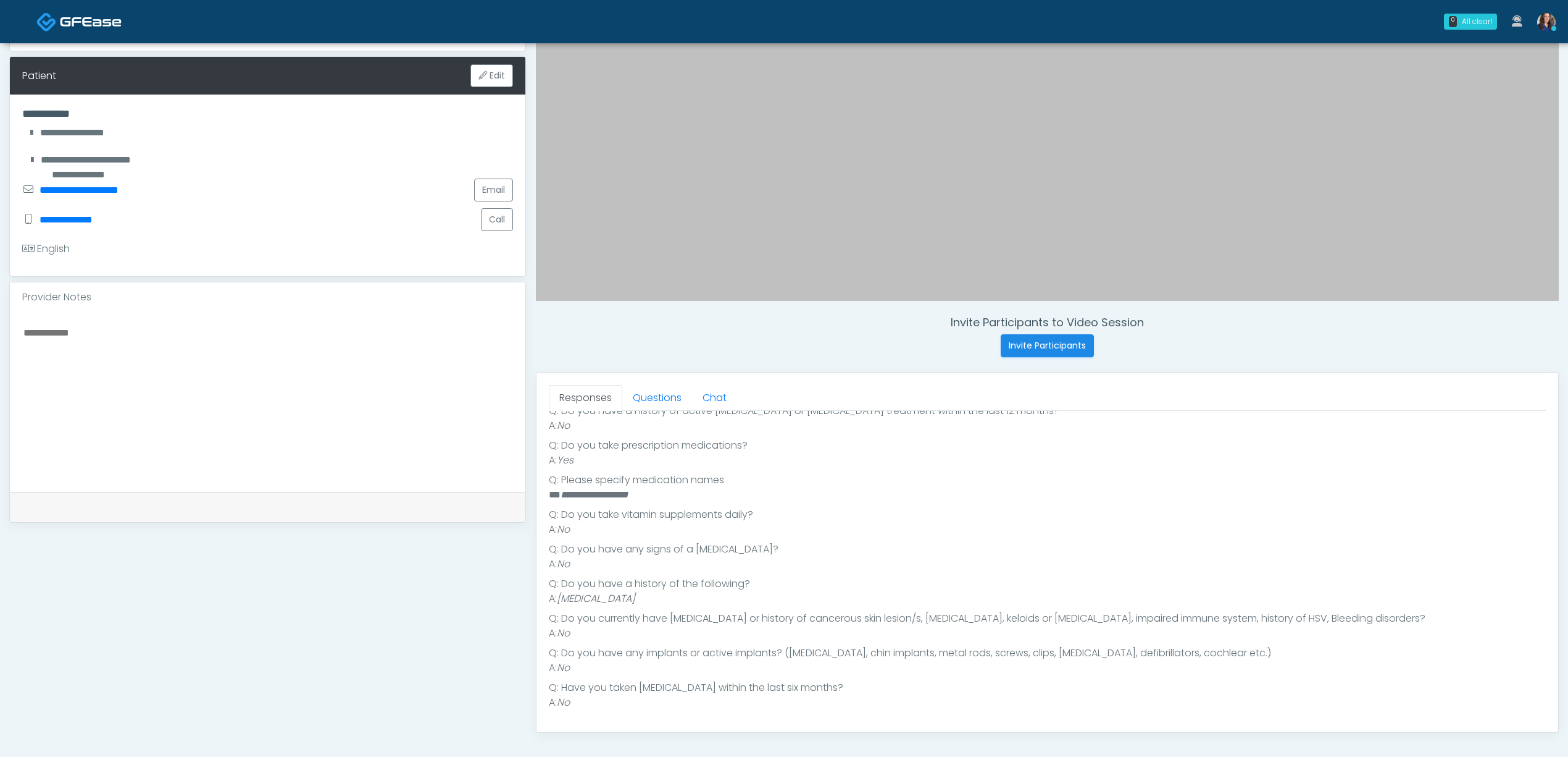
scroll to position [247, 0]
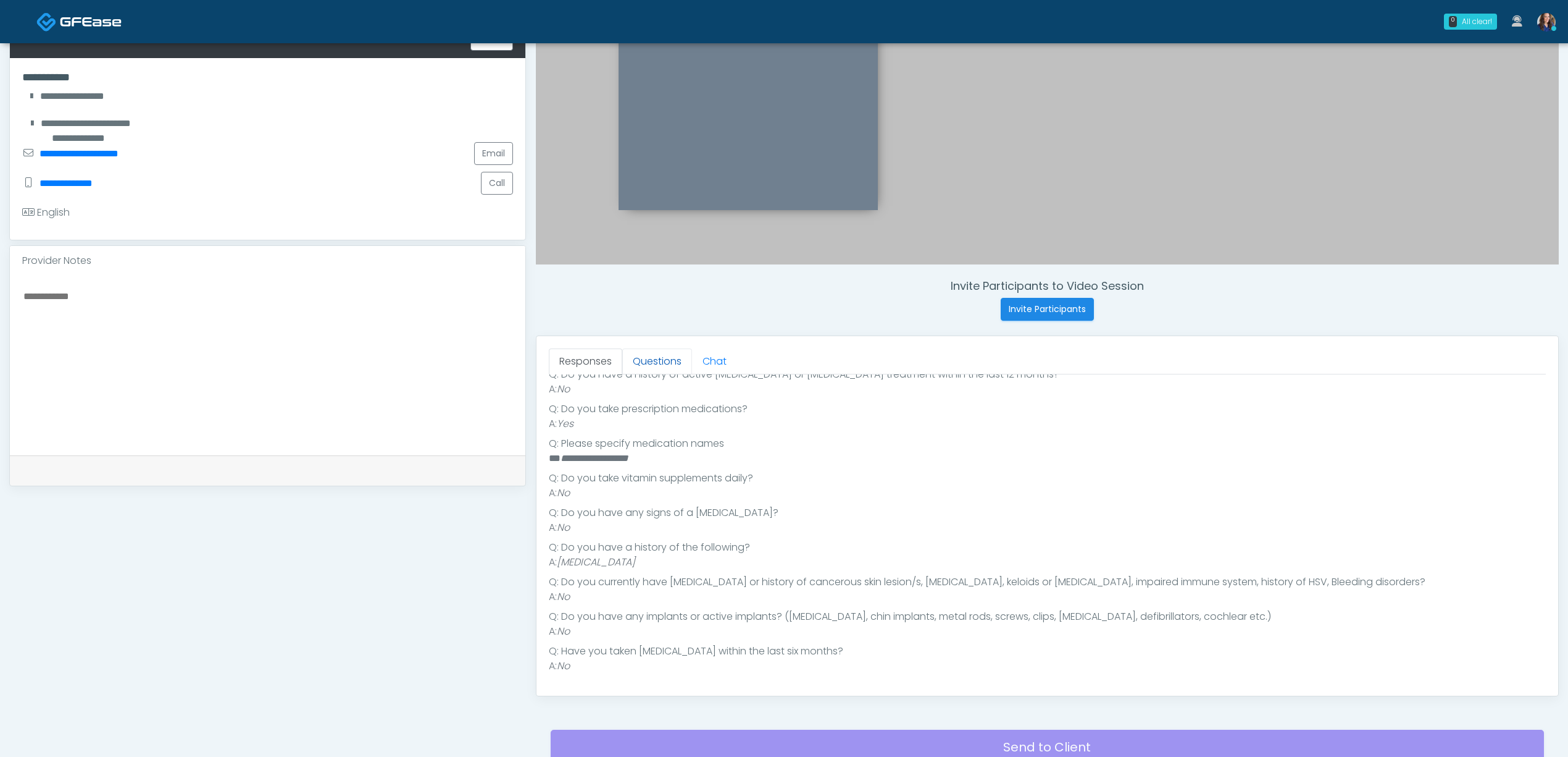
click at [665, 356] on link "Questions" at bounding box center [657, 361] width 70 height 26
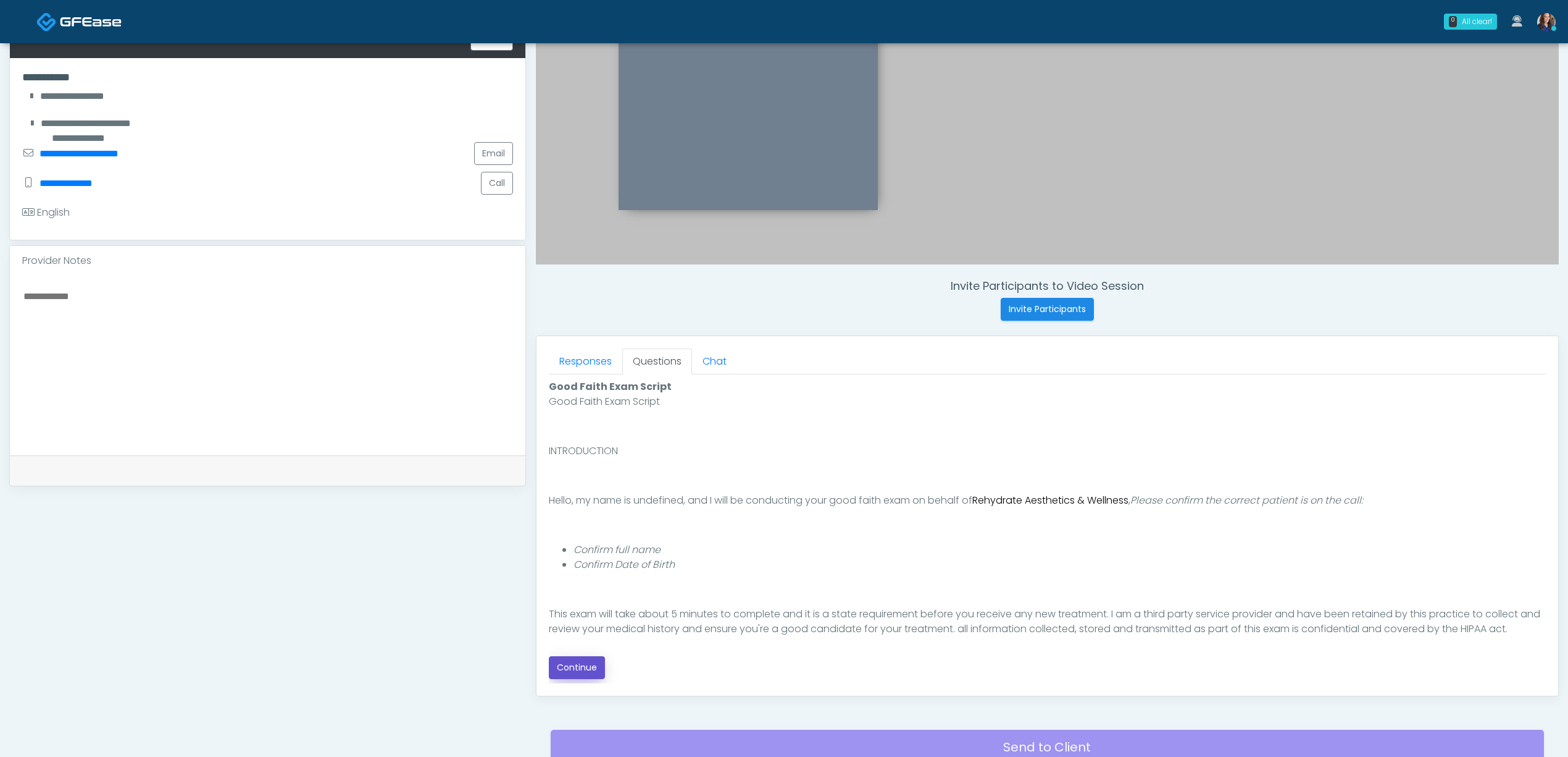
click at [584, 665] on button "Continue" at bounding box center [578, 667] width 56 height 23
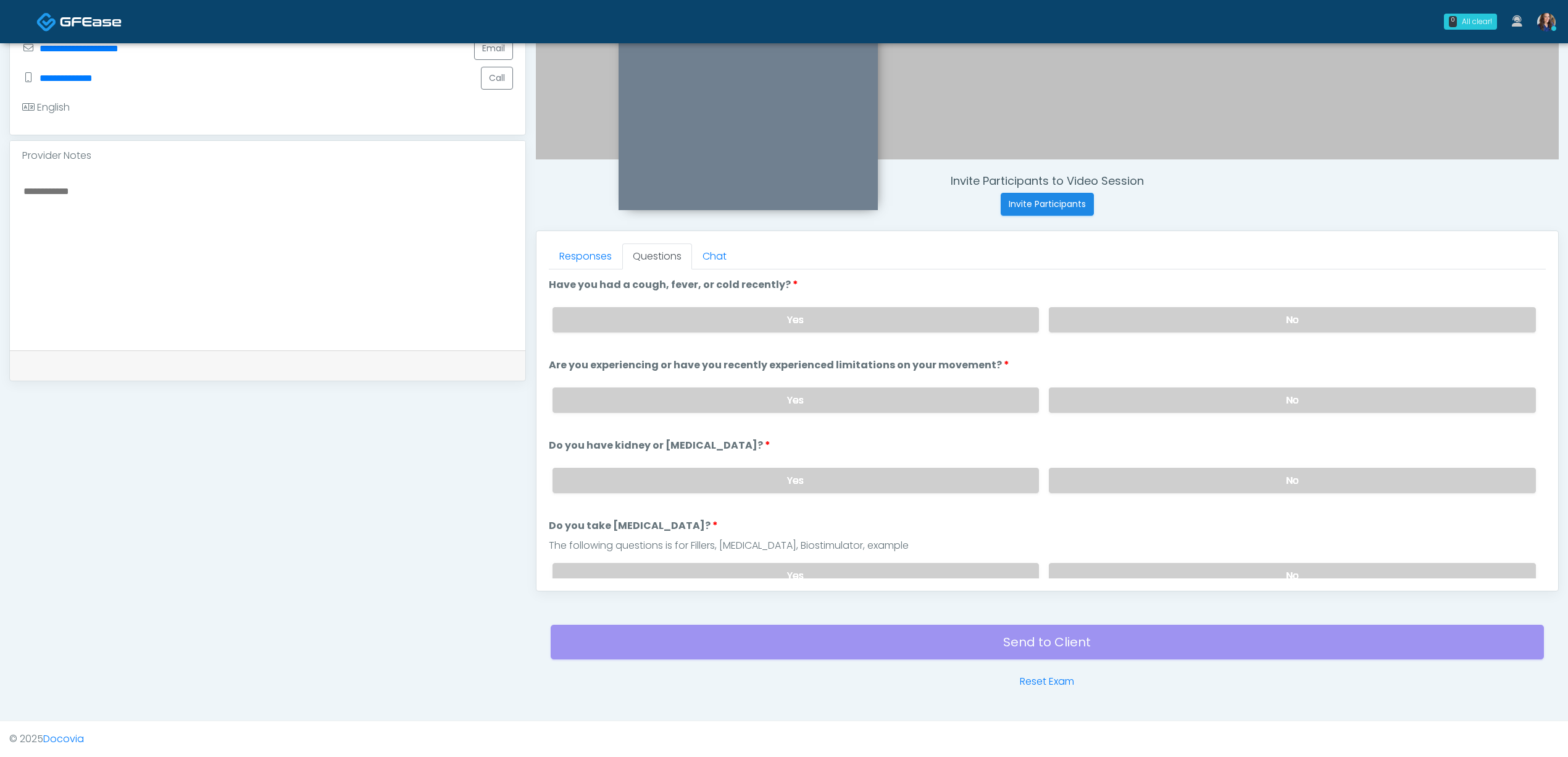
drag, startPoint x: 1195, startPoint y: 324, endPoint x: 1199, endPoint y: 341, distance: 17.5
click at [1195, 325] on label "No" at bounding box center [1292, 319] width 487 height 25
click at [1188, 389] on label "No" at bounding box center [1292, 400] width 487 height 25
drag, startPoint x: 1181, startPoint y: 490, endPoint x: 1181, endPoint y: 501, distance: 11.0
click at [1181, 490] on label "No" at bounding box center [1292, 480] width 487 height 25
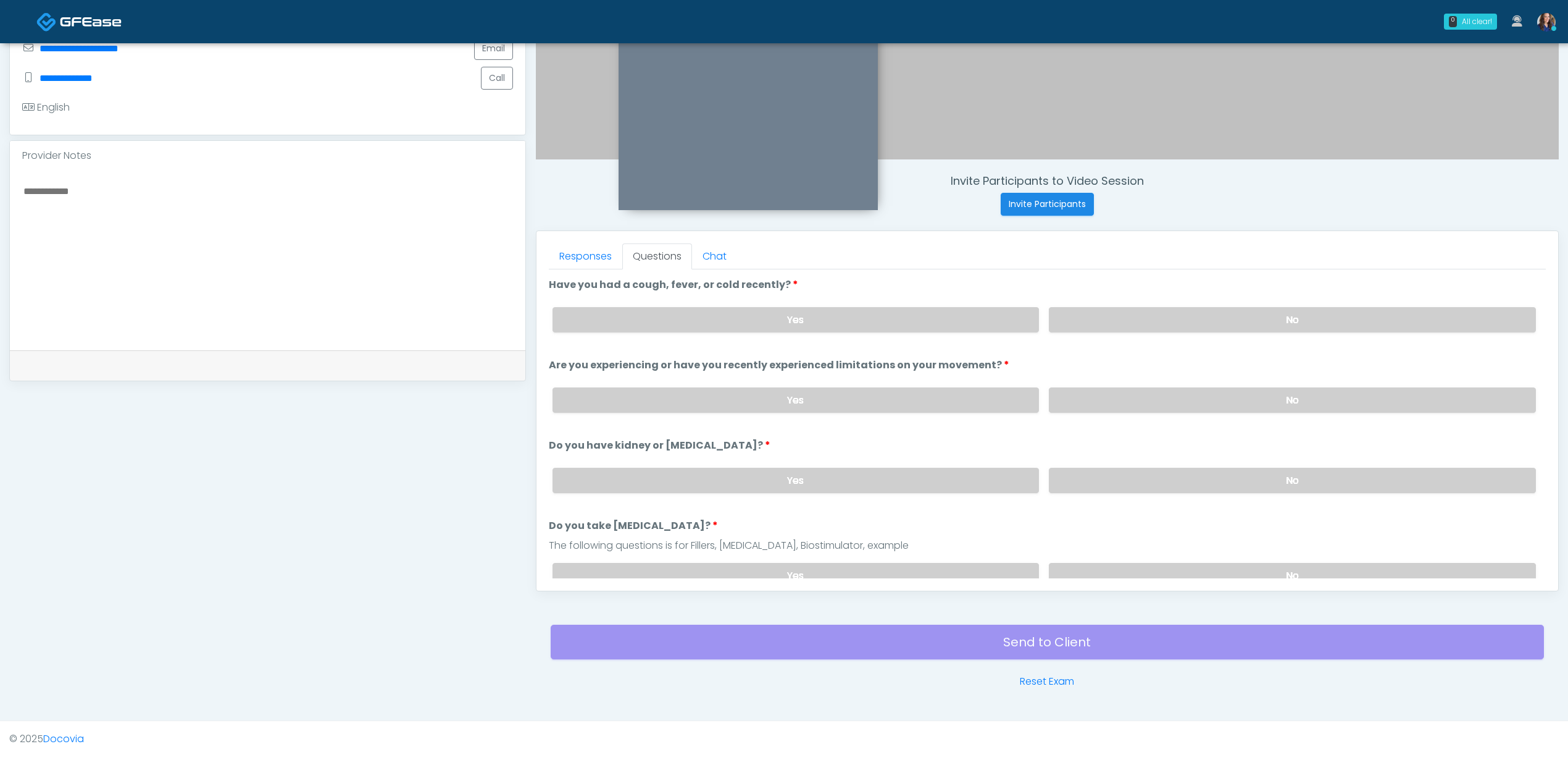
click at [1147, 560] on div "Yes No" at bounding box center [1044, 576] width 1003 height 45
click at [1131, 573] on label "No" at bounding box center [1292, 575] width 487 height 25
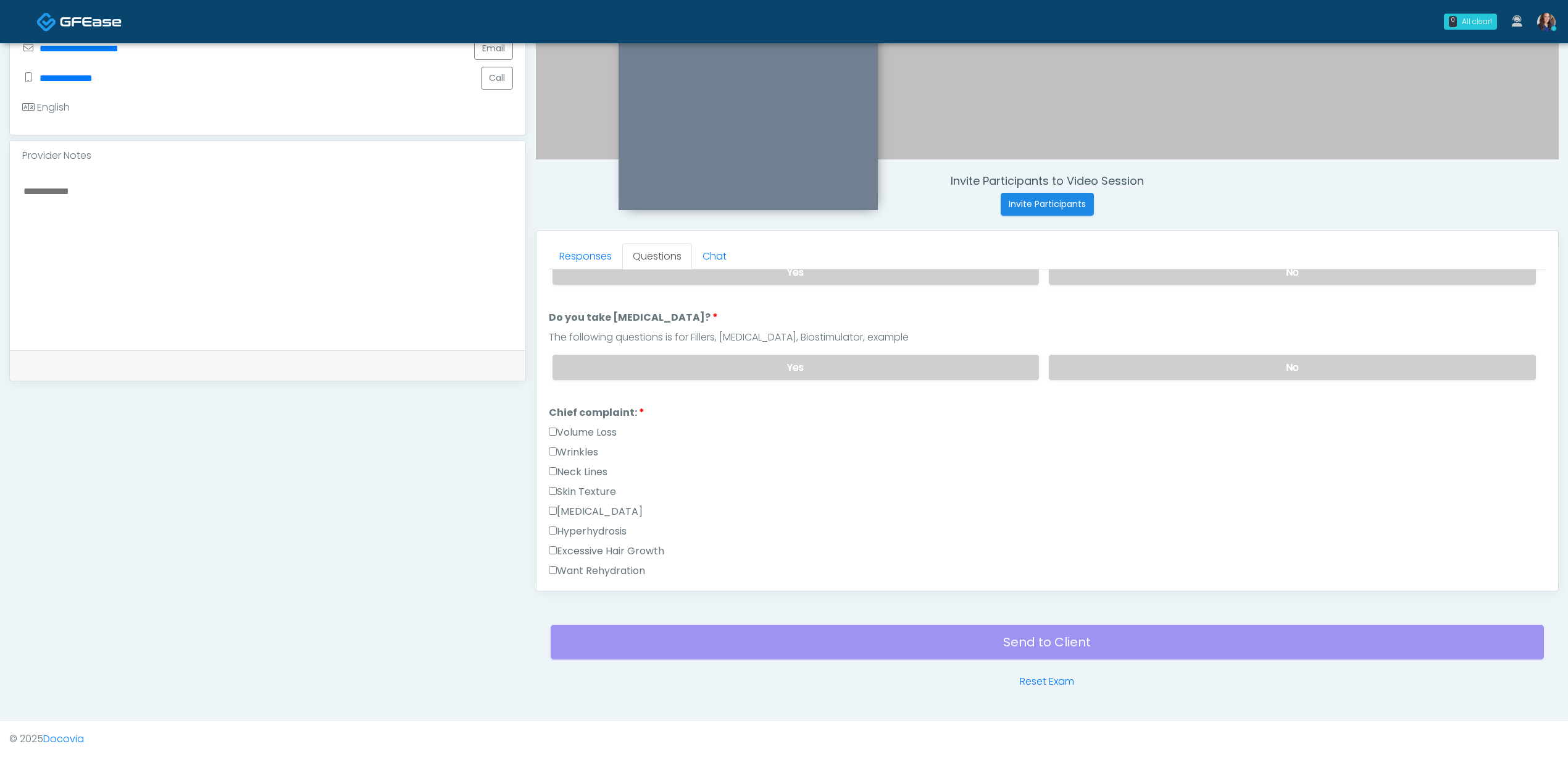
scroll to position [247, 0]
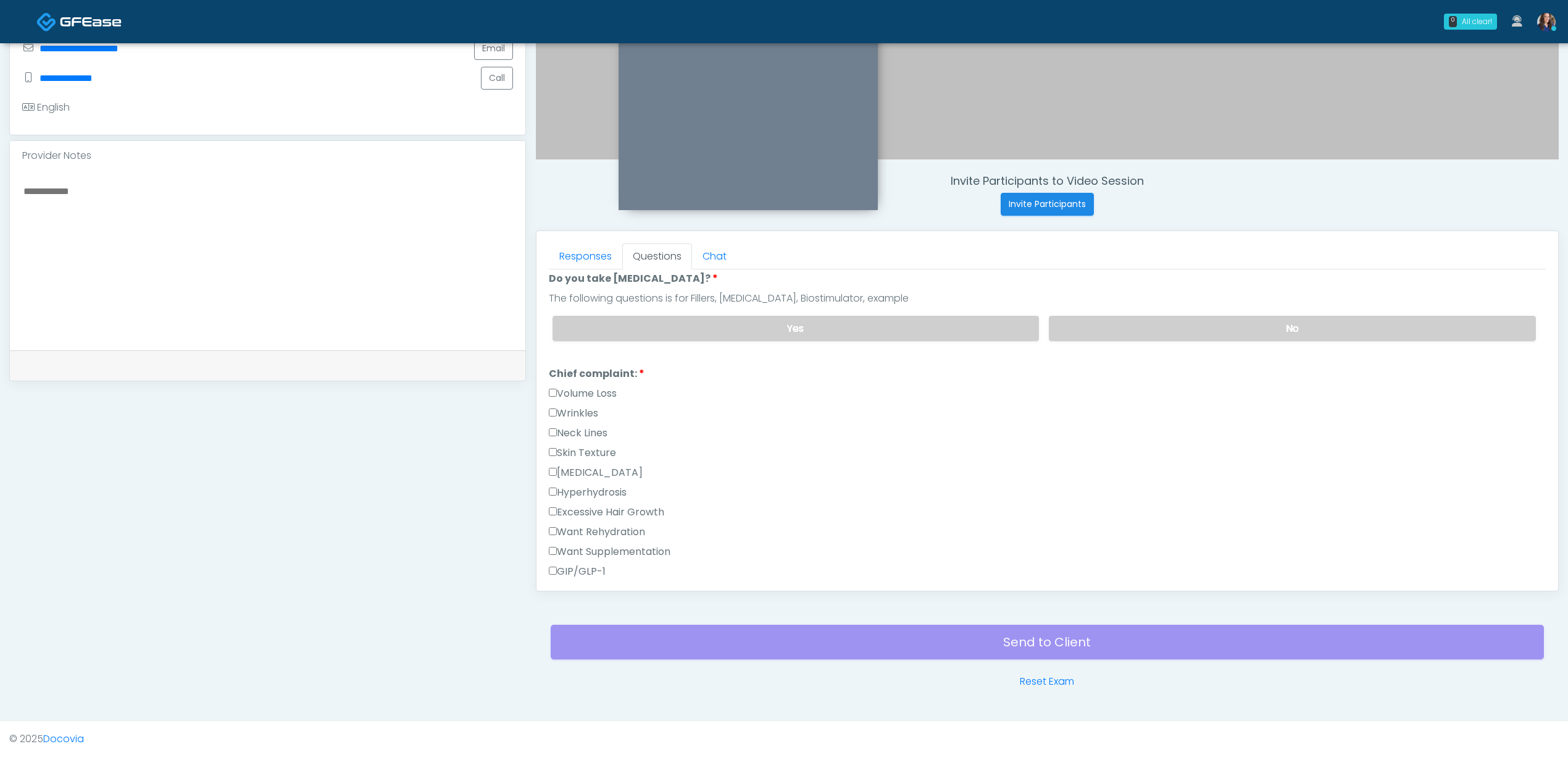
click at [587, 576] on label "GIP/GLP-1" at bounding box center [578, 571] width 56 height 15
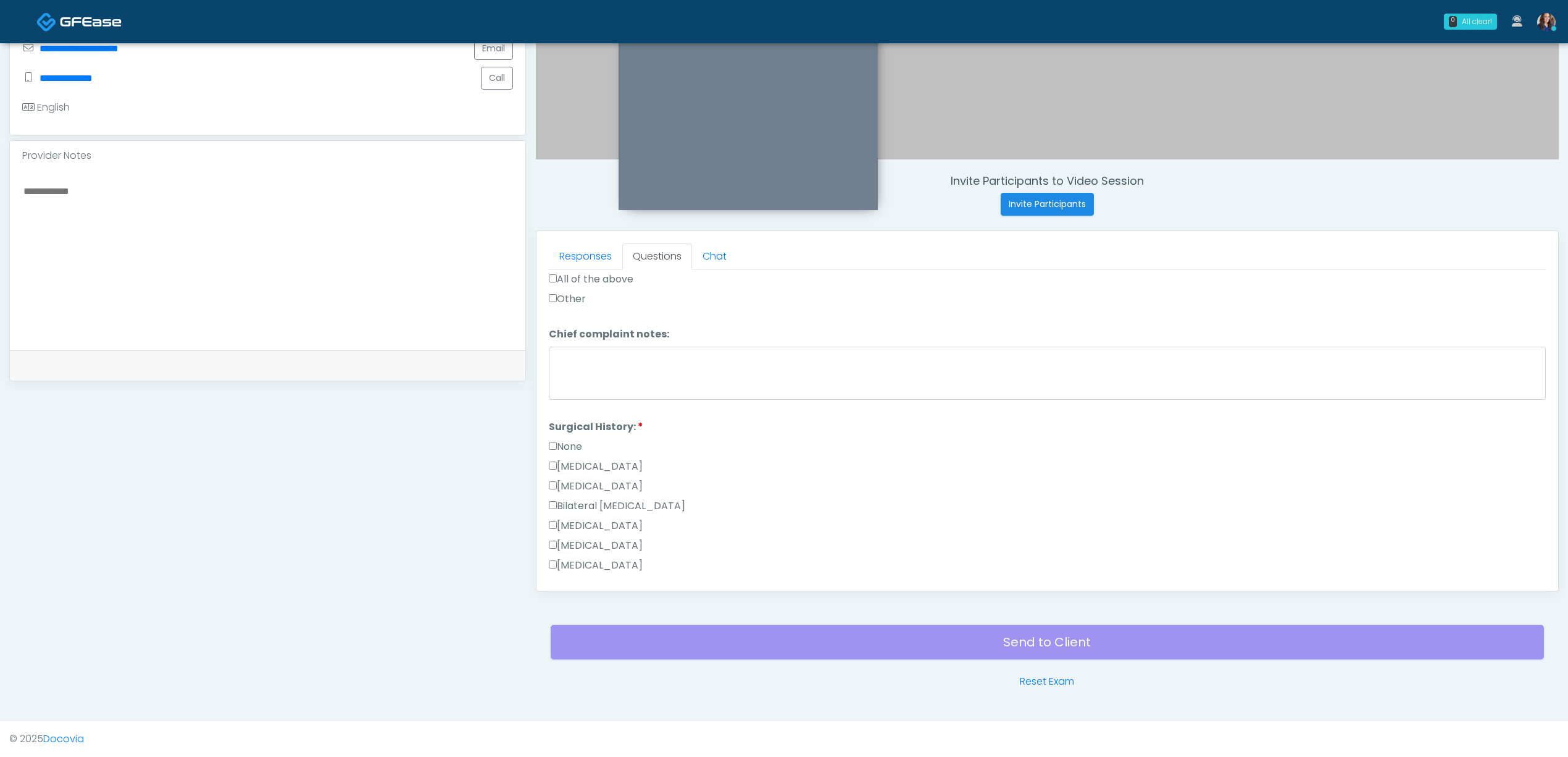
scroll to position [576, 0]
click at [567, 429] on label "None" at bounding box center [566, 429] width 34 height 15
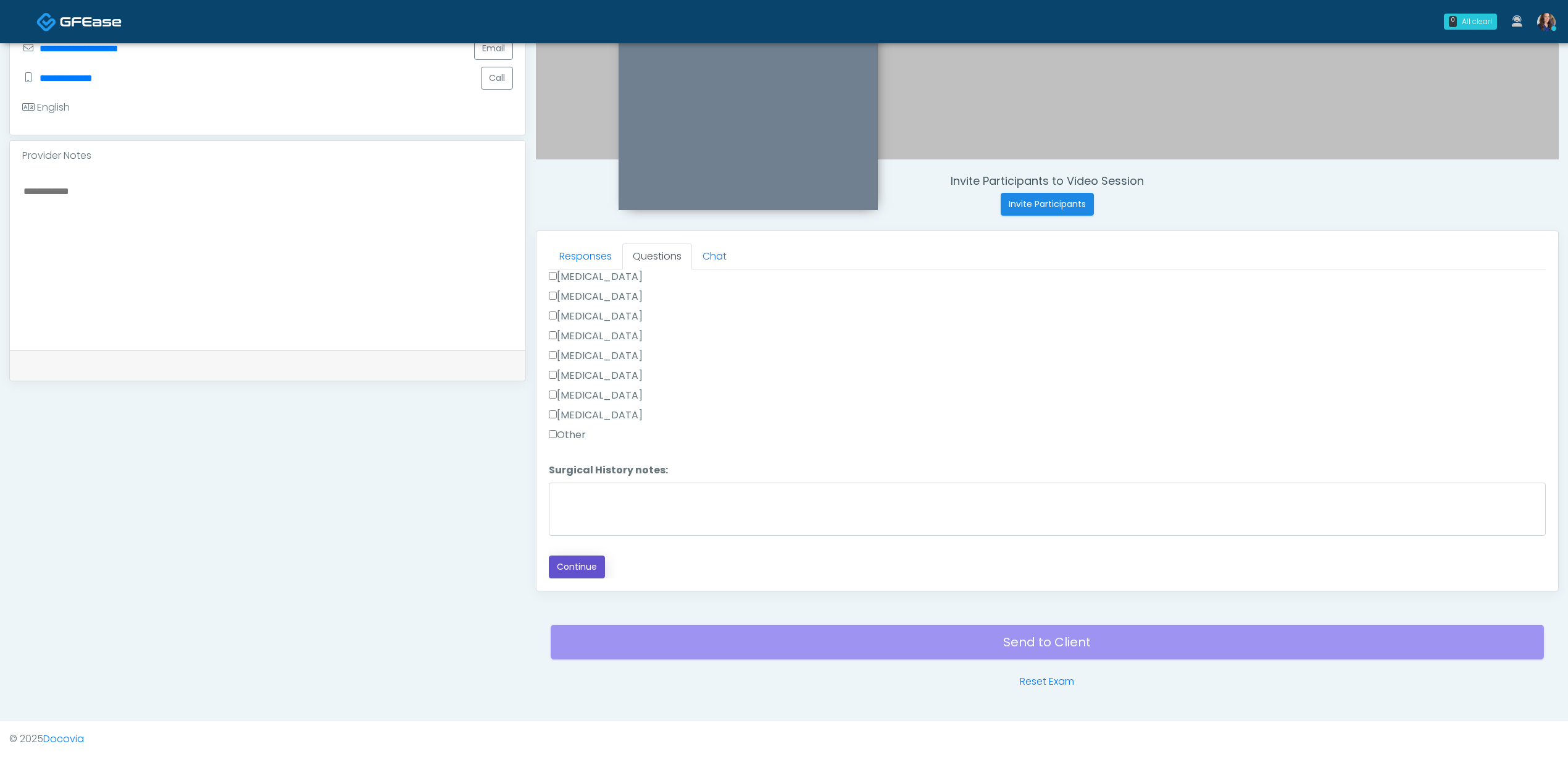
click at [573, 564] on button "Continue" at bounding box center [578, 566] width 56 height 23
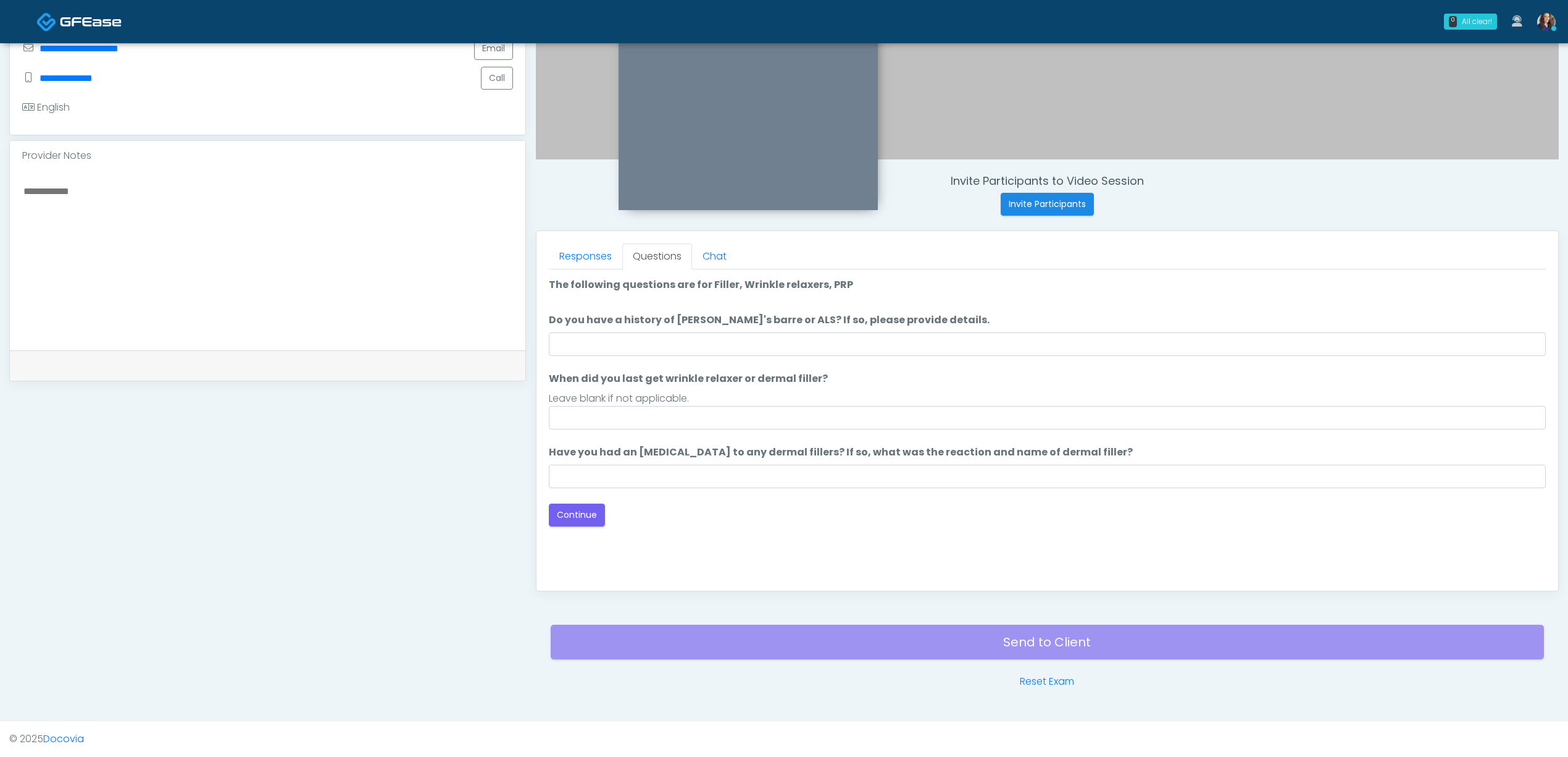
scroll to position [0, 0]
drag, startPoint x: 618, startPoint y: 408, endPoint x: 624, endPoint y: 426, distance: 19.0
click at [618, 408] on input "When did you last get wrinkle relaxer or dermal filler?" at bounding box center [1048, 418] width 997 height 24
type input "**"
click at [578, 515] on button "Continue" at bounding box center [578, 514] width 56 height 23
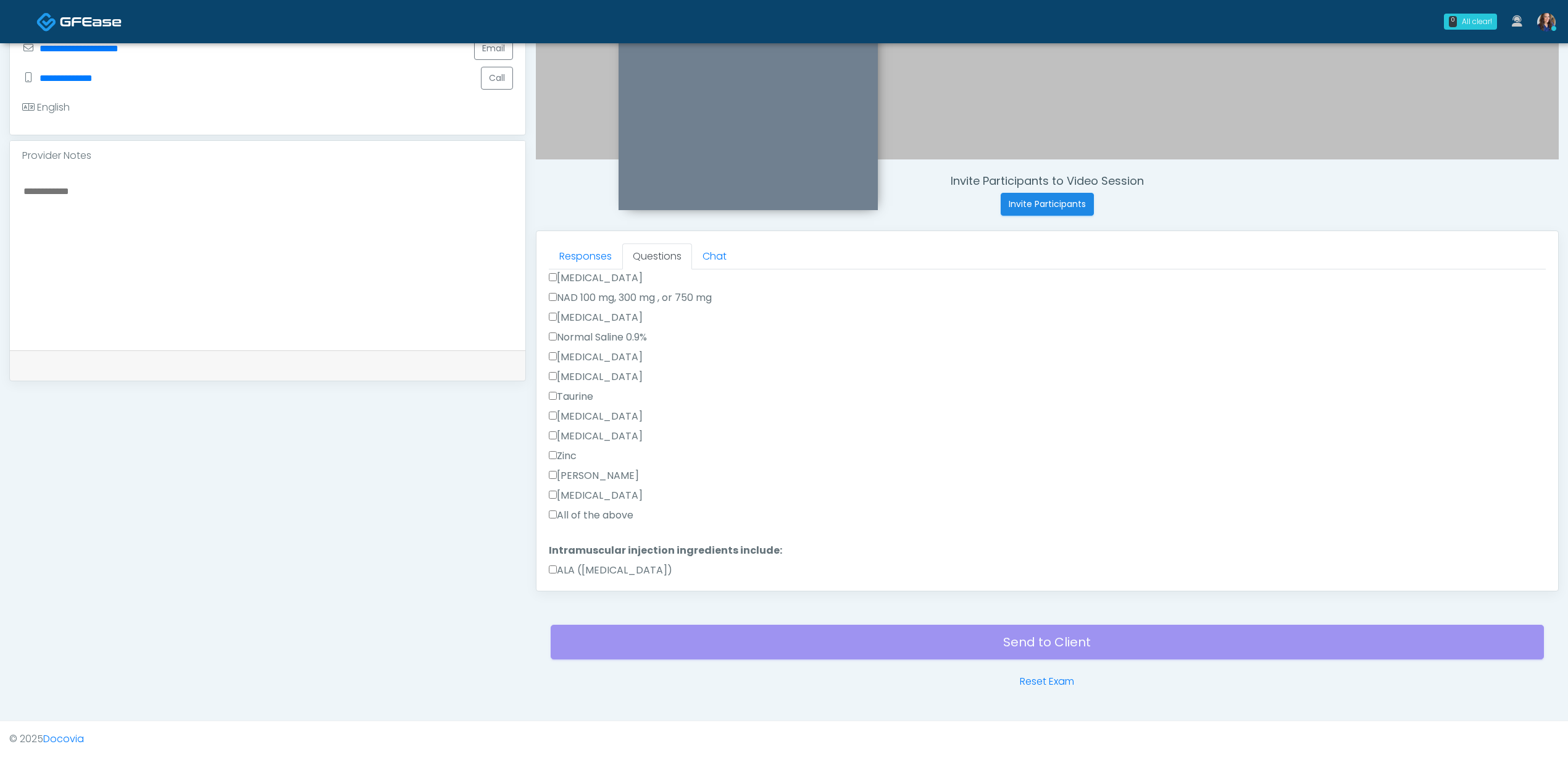
scroll to position [494, 0]
click at [588, 410] on label "All of the above" at bounding box center [591, 412] width 85 height 15
drag, startPoint x: 582, startPoint y: 551, endPoint x: 599, endPoint y: 536, distance: 22.7
click at [584, 550] on div "Loading... Connecting to your agent... Please wait while we prepare your person…" at bounding box center [1048, 19] width 997 height 1130
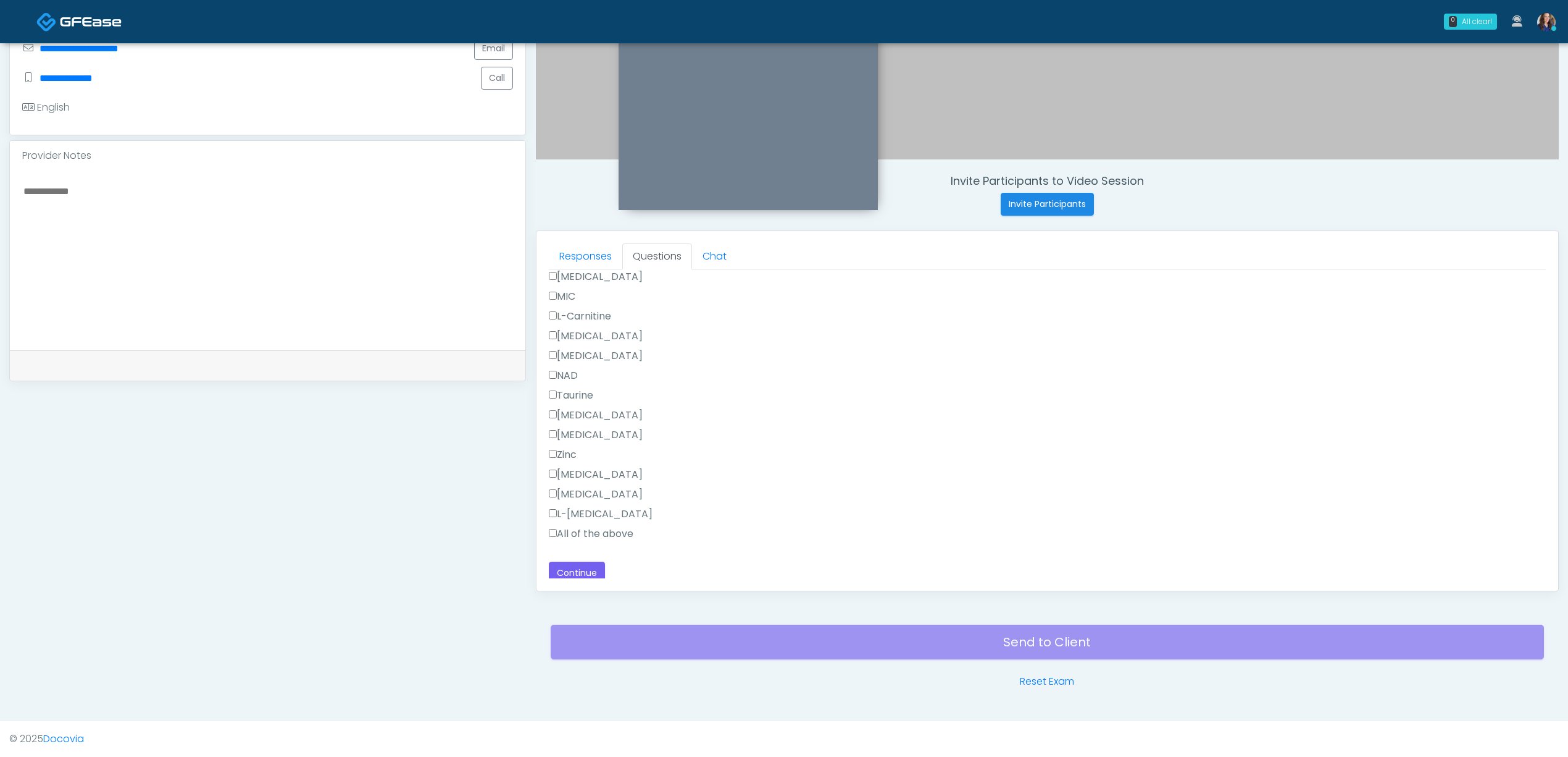
click at [601, 534] on label "All of the above" at bounding box center [591, 533] width 85 height 15
click at [582, 572] on button "Continue" at bounding box center [578, 572] width 56 height 23
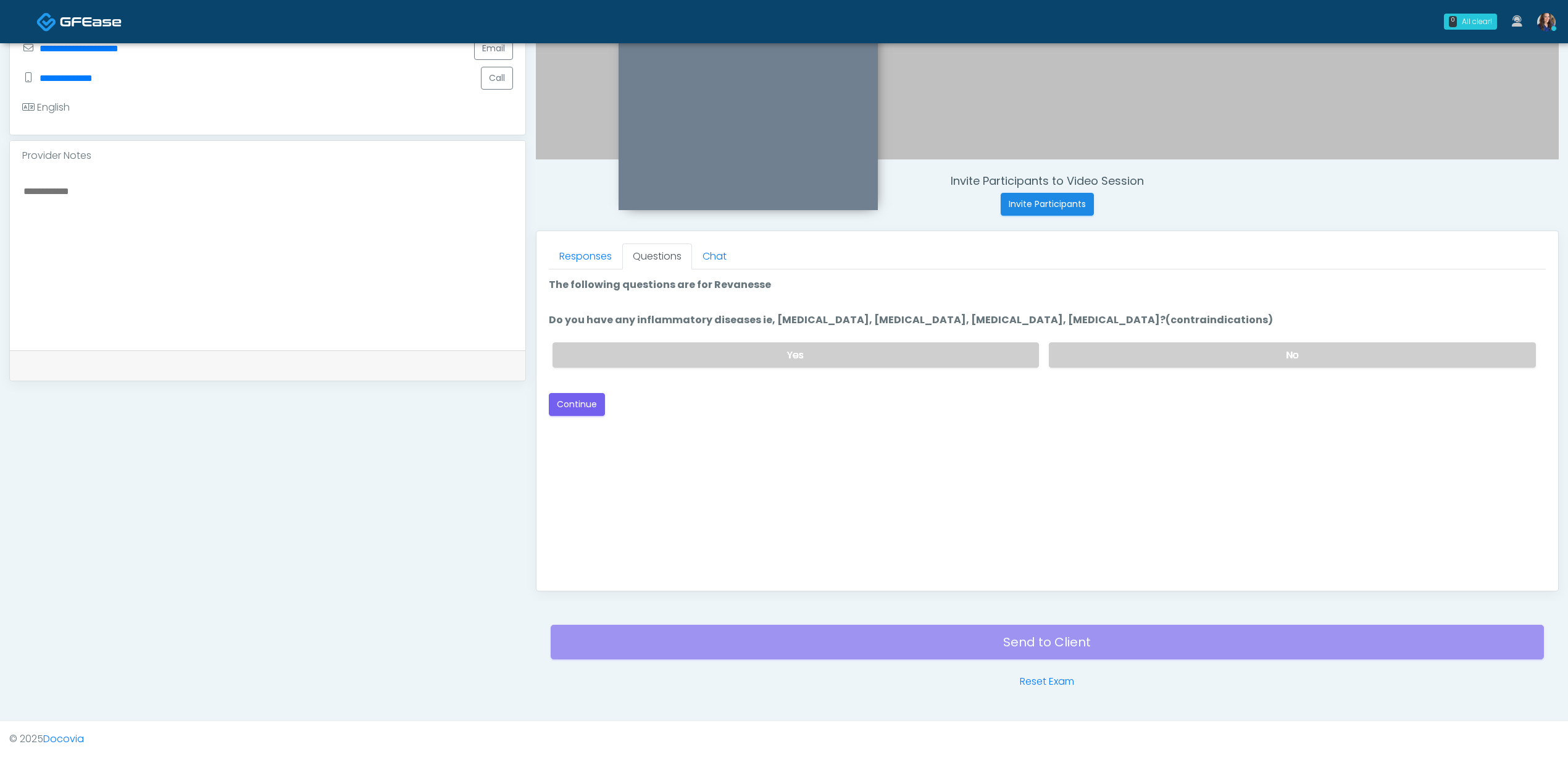
scroll to position [0, 0]
click at [1122, 354] on label "No" at bounding box center [1292, 355] width 487 height 25
click at [579, 401] on button "Continue" at bounding box center [578, 404] width 56 height 23
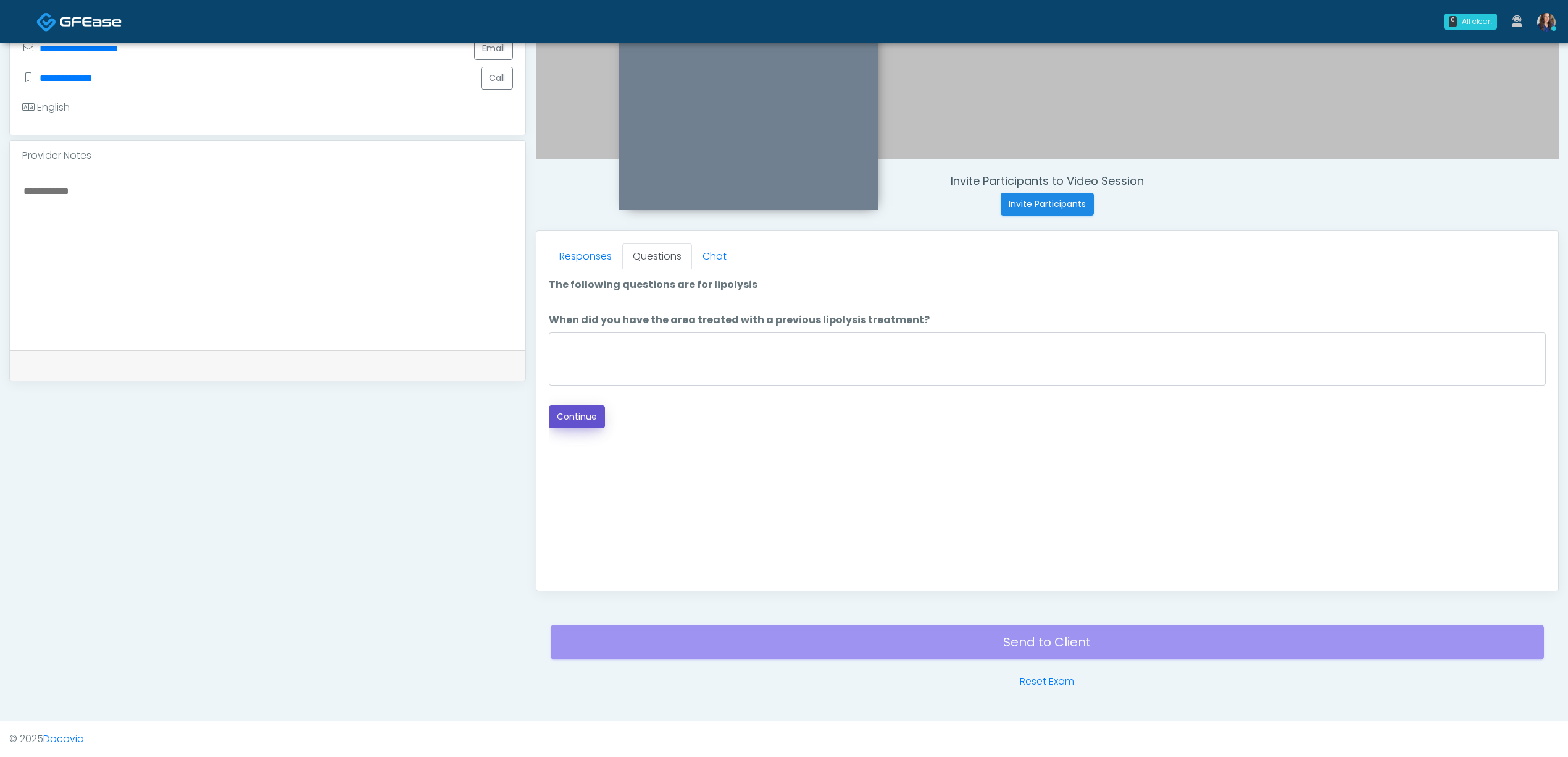
click at [590, 413] on button "Continue" at bounding box center [578, 416] width 56 height 23
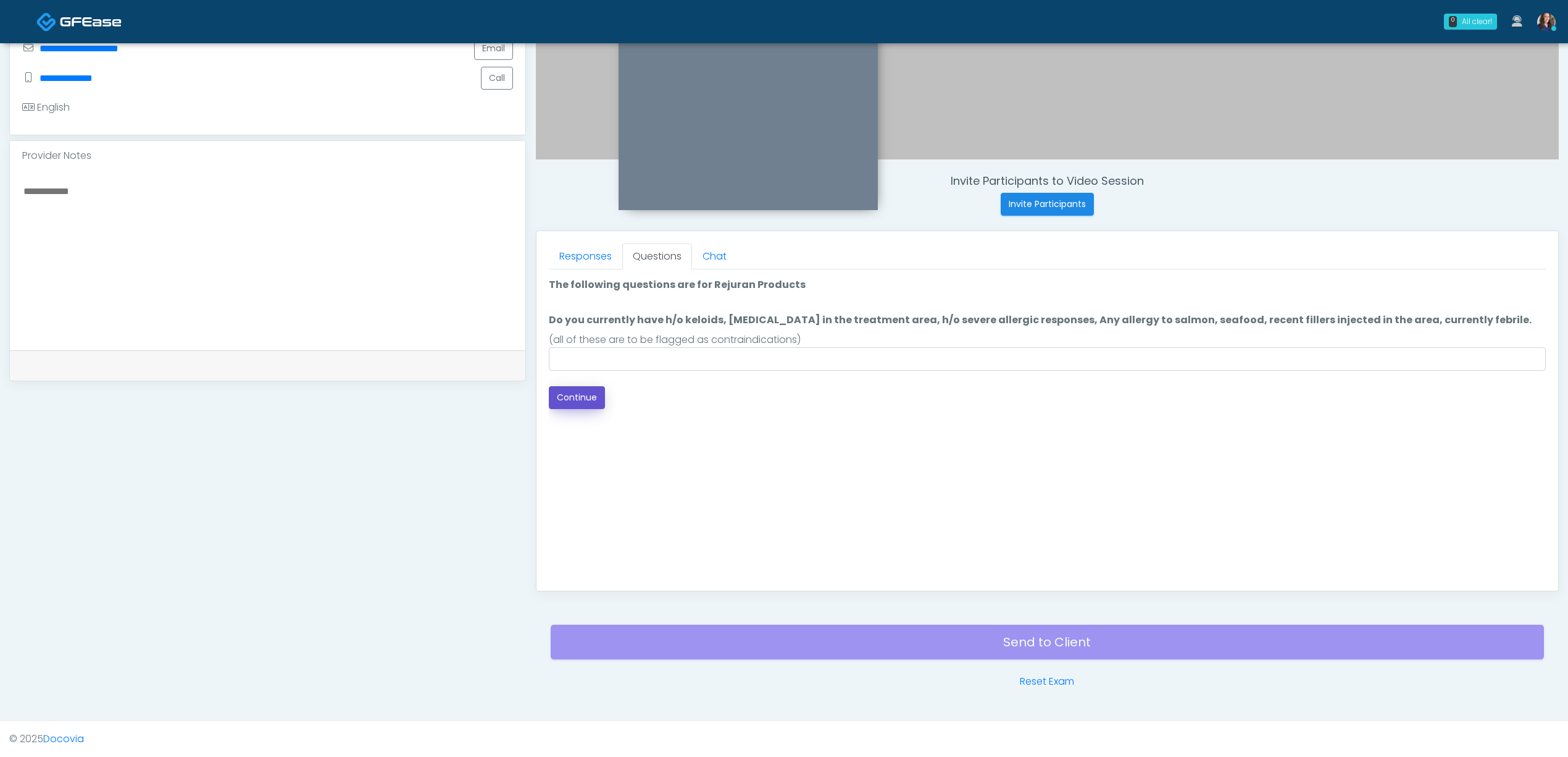
drag, startPoint x: 568, startPoint y: 404, endPoint x: 610, endPoint y: 399, distance: 42.3
click at [571, 404] on button "Continue" at bounding box center [578, 397] width 56 height 23
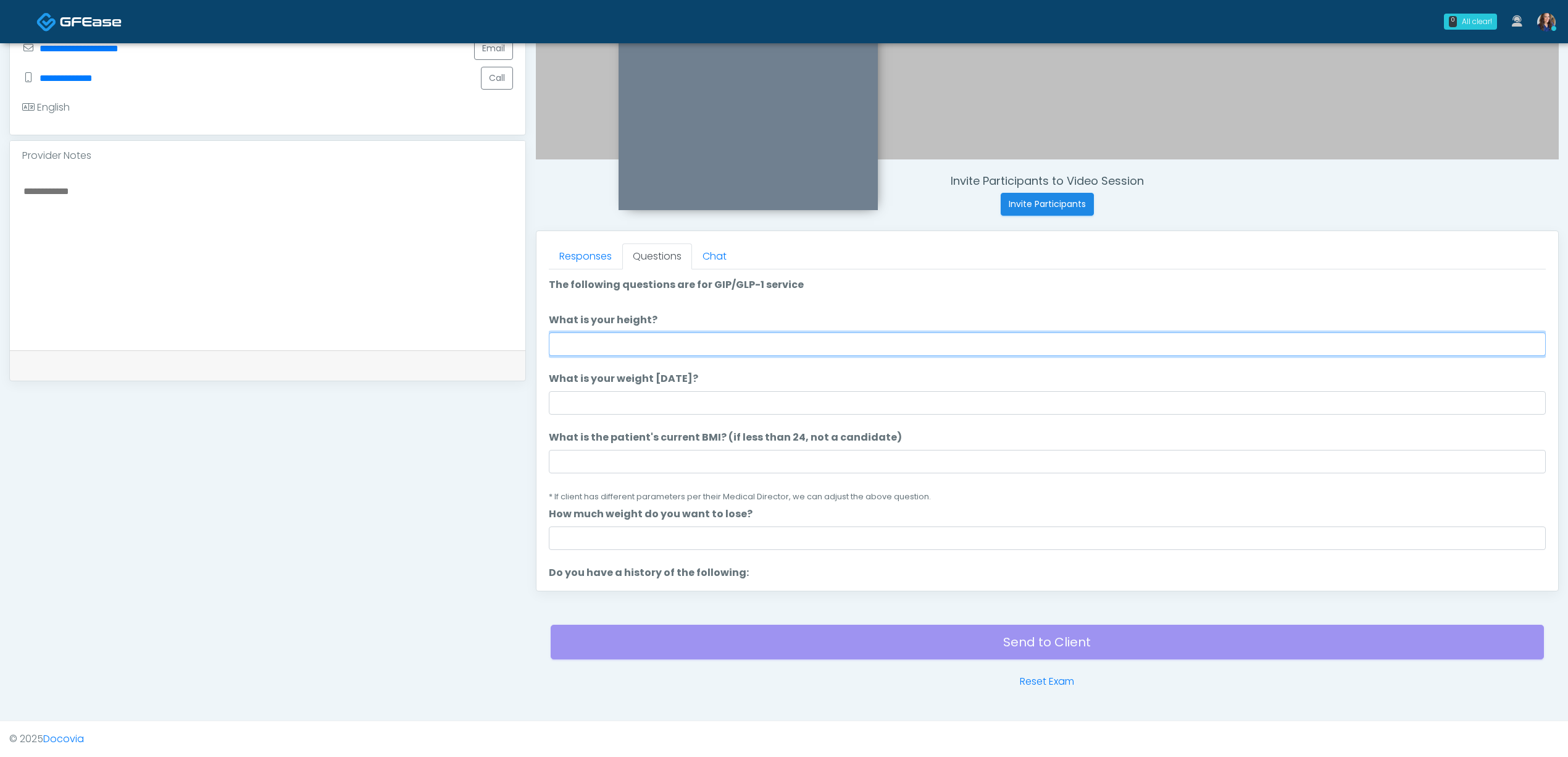
click at [682, 341] on input "What is your height?" at bounding box center [1048, 344] width 997 height 24
type input "*****"
click at [645, 391] on input "What is your weight today?" at bounding box center [1048, 403] width 997 height 24
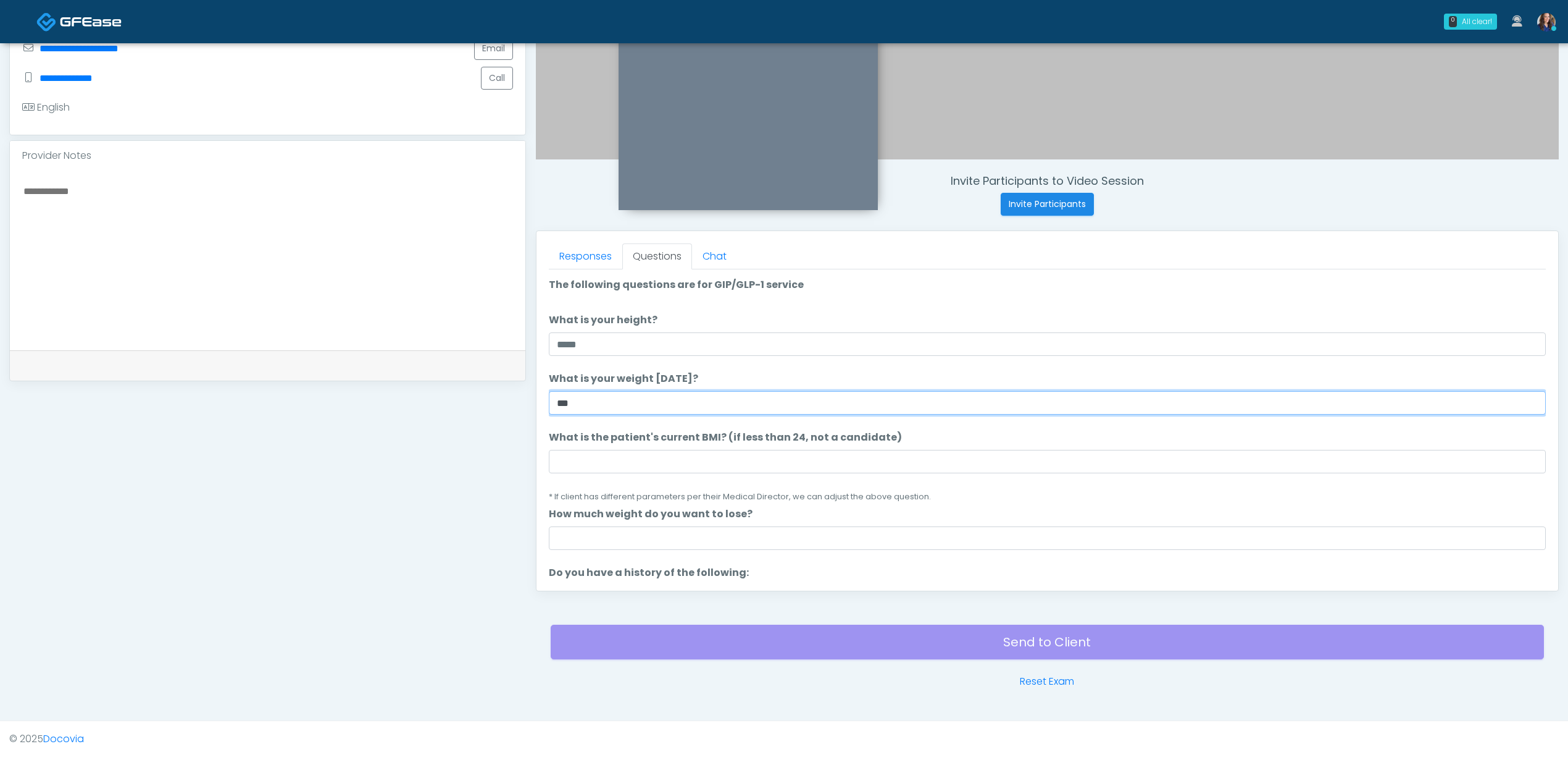
drag, startPoint x: 567, startPoint y: 397, endPoint x: 574, endPoint y: 399, distance: 7.3
click at [573, 399] on input "***" at bounding box center [1048, 403] width 997 height 24
type input "***"
click at [717, 457] on input "What is the patient's current BMI? (if less than 24, not a candidate)" at bounding box center [1048, 461] width 997 height 24
paste input "****"
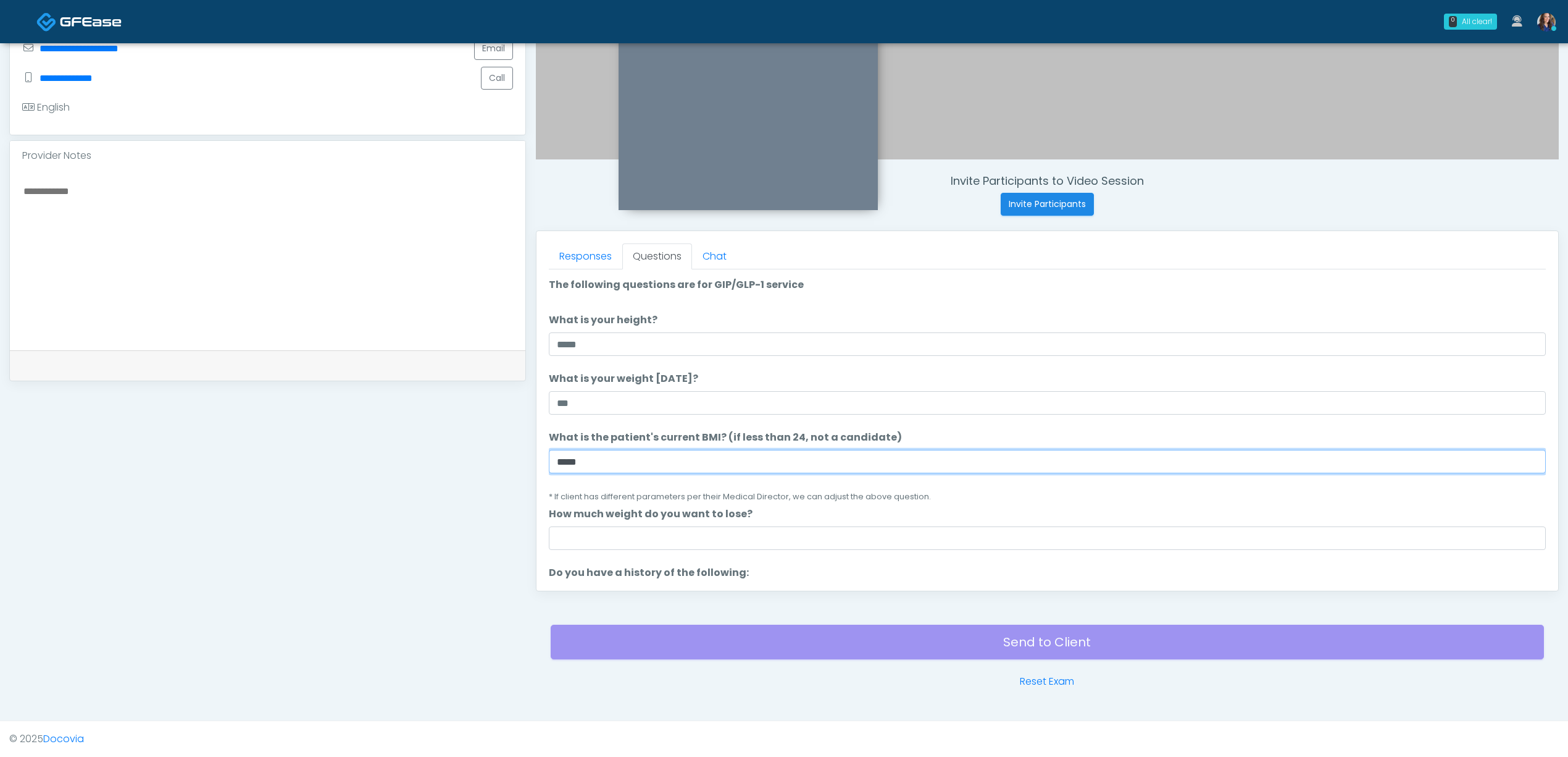
type input "****"
click at [618, 539] on input "How much weight do you want to lose?" at bounding box center [1048, 538] width 997 height 24
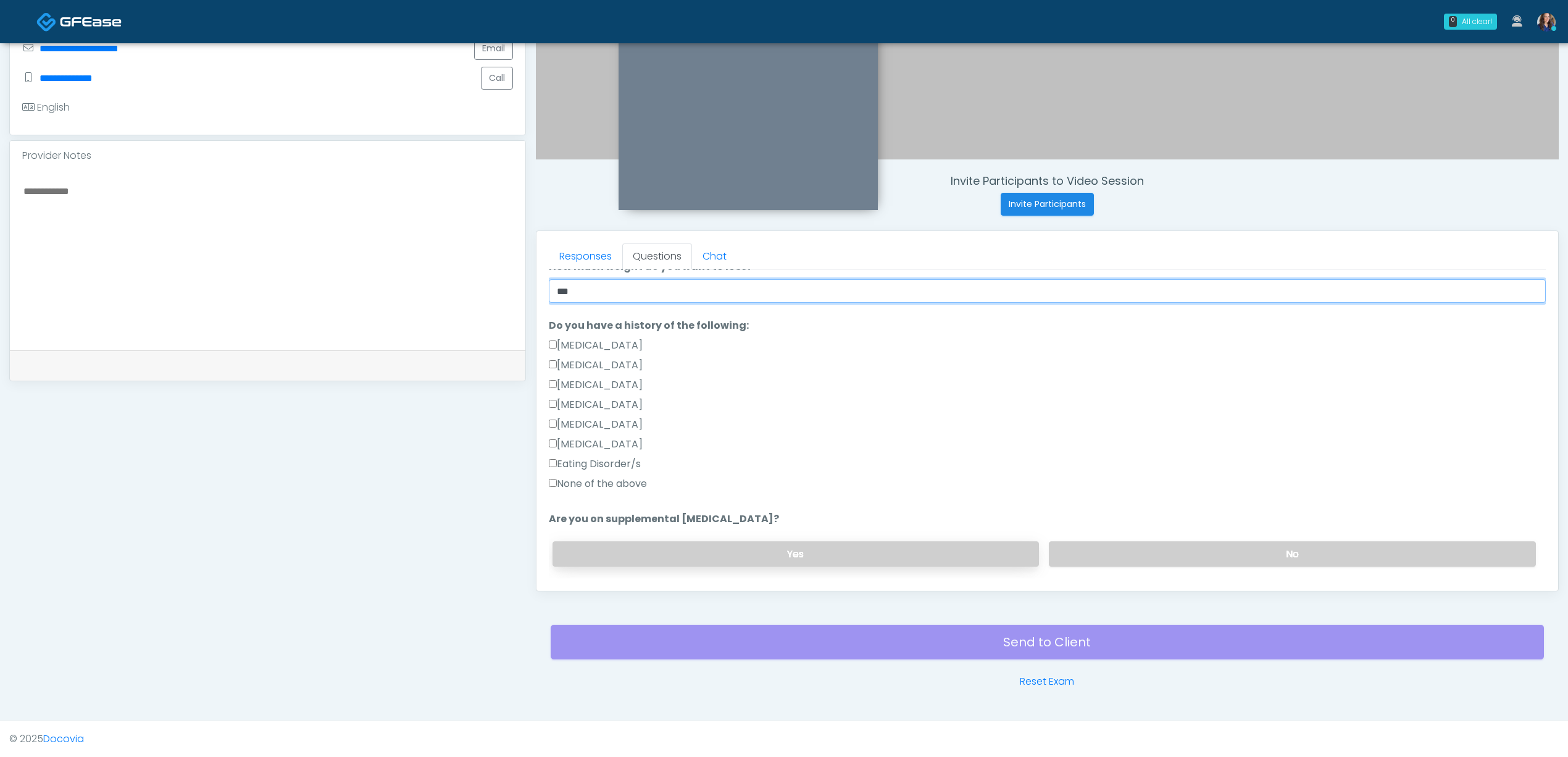
scroll to position [329, 0]
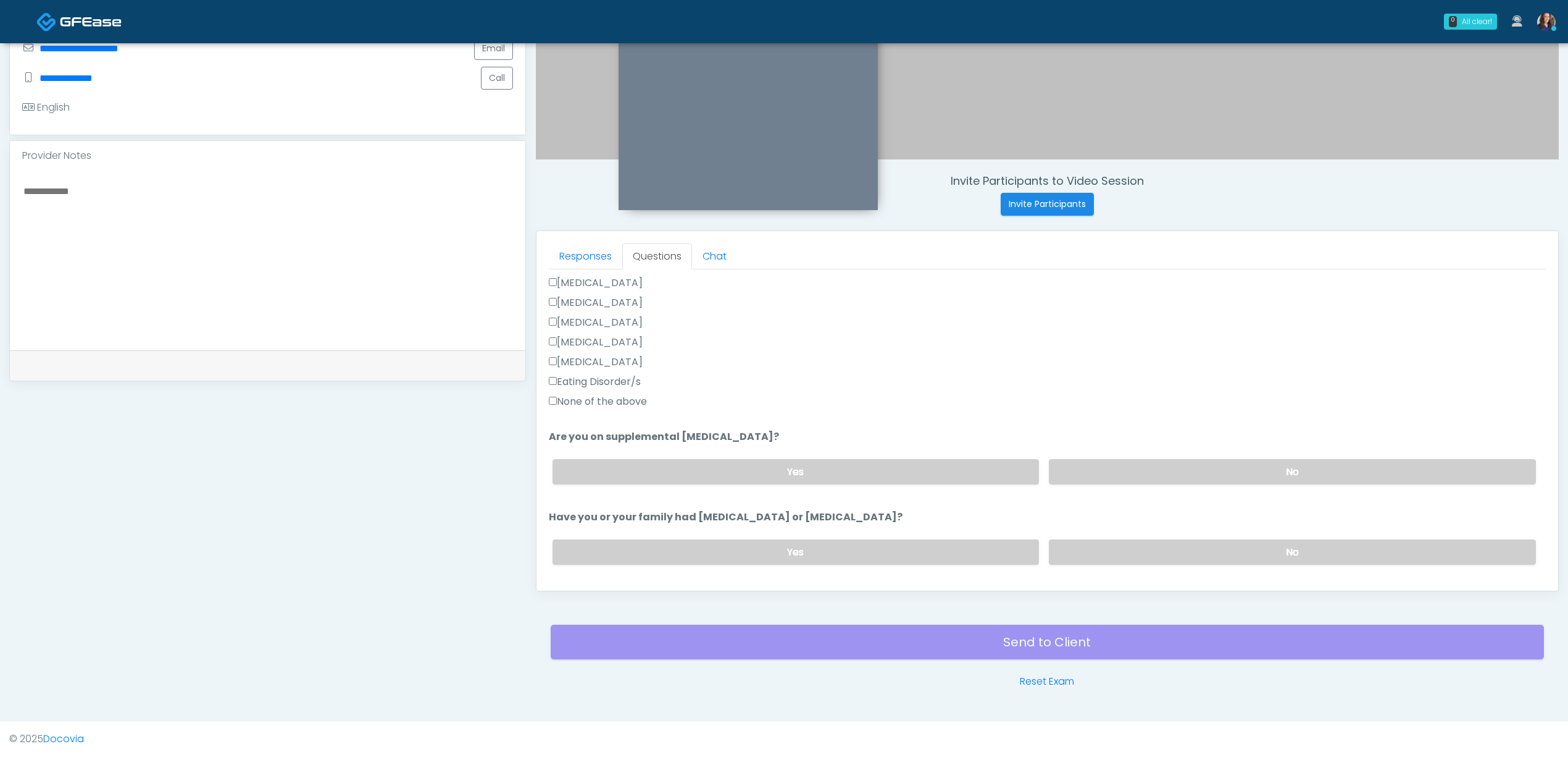
type input "***"
click at [557, 398] on label "None of the above" at bounding box center [598, 401] width 98 height 15
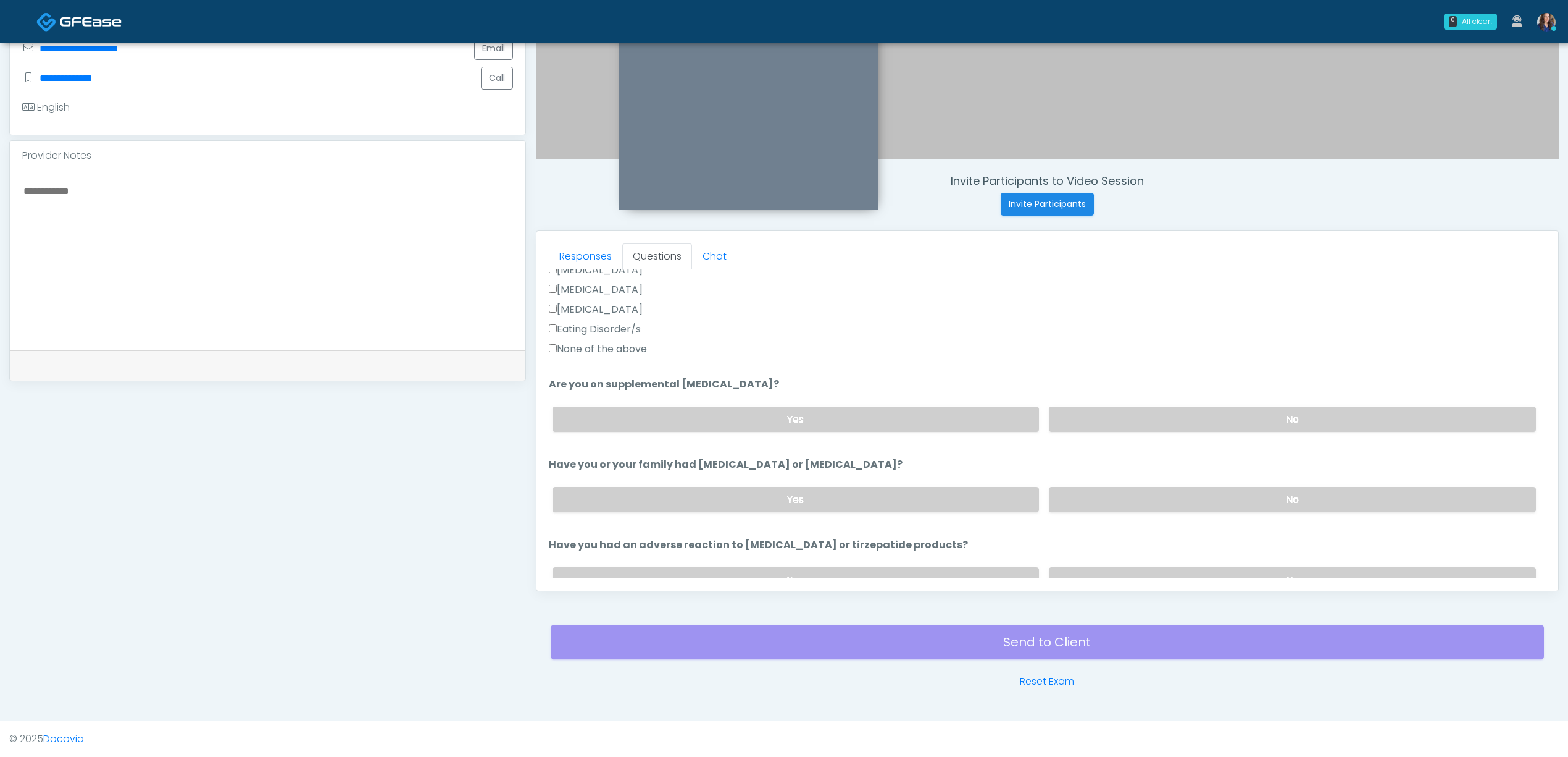
scroll to position [411, 0]
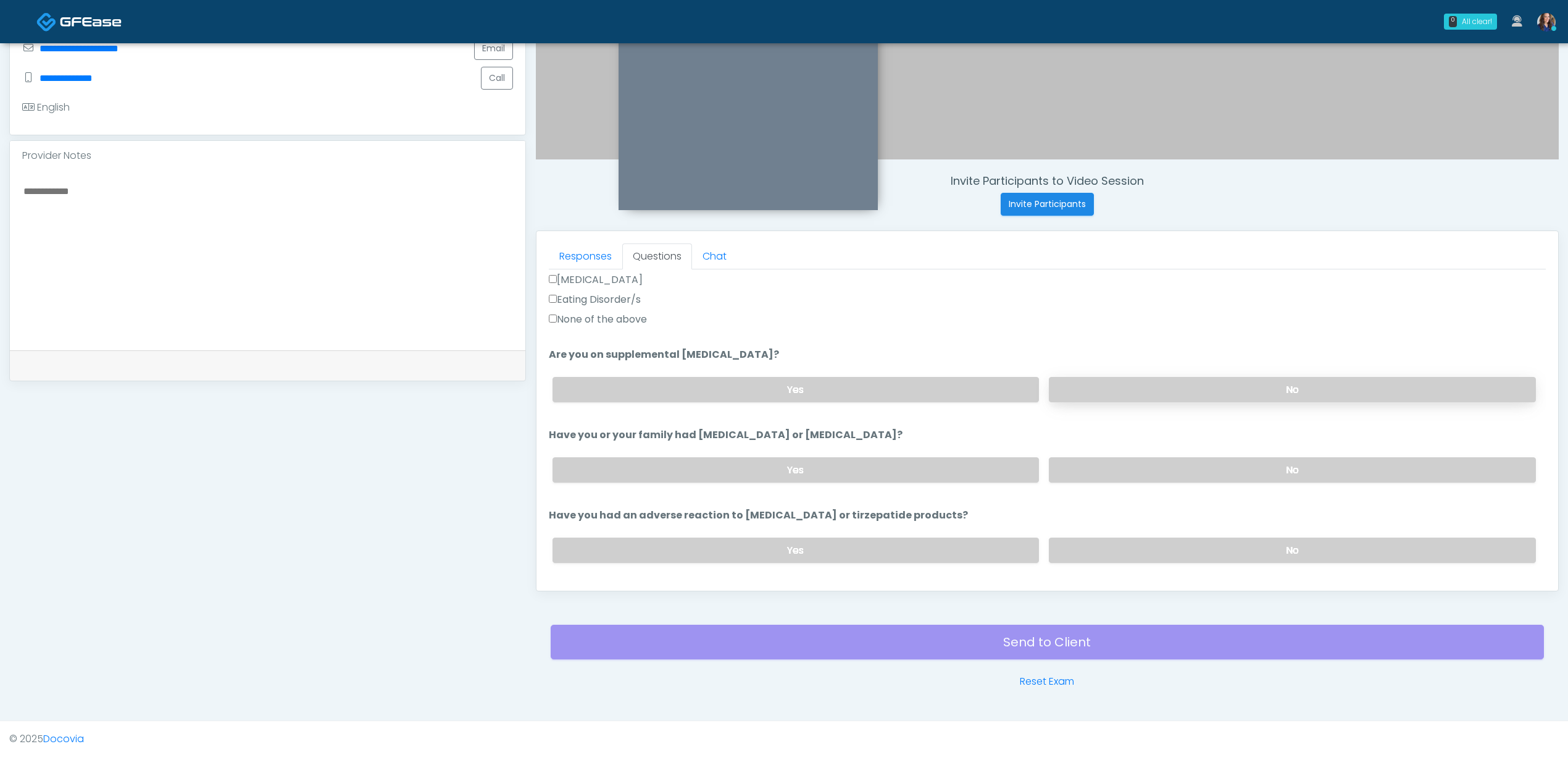
click at [1151, 377] on label "No" at bounding box center [1292, 389] width 487 height 25
drag, startPoint x: 1152, startPoint y: 448, endPoint x: 1163, endPoint y: 467, distance: 22.0
click at [1152, 449] on div "Yes No" at bounding box center [1044, 470] width 1003 height 45
click at [1173, 469] on label "No" at bounding box center [1292, 469] width 487 height 25
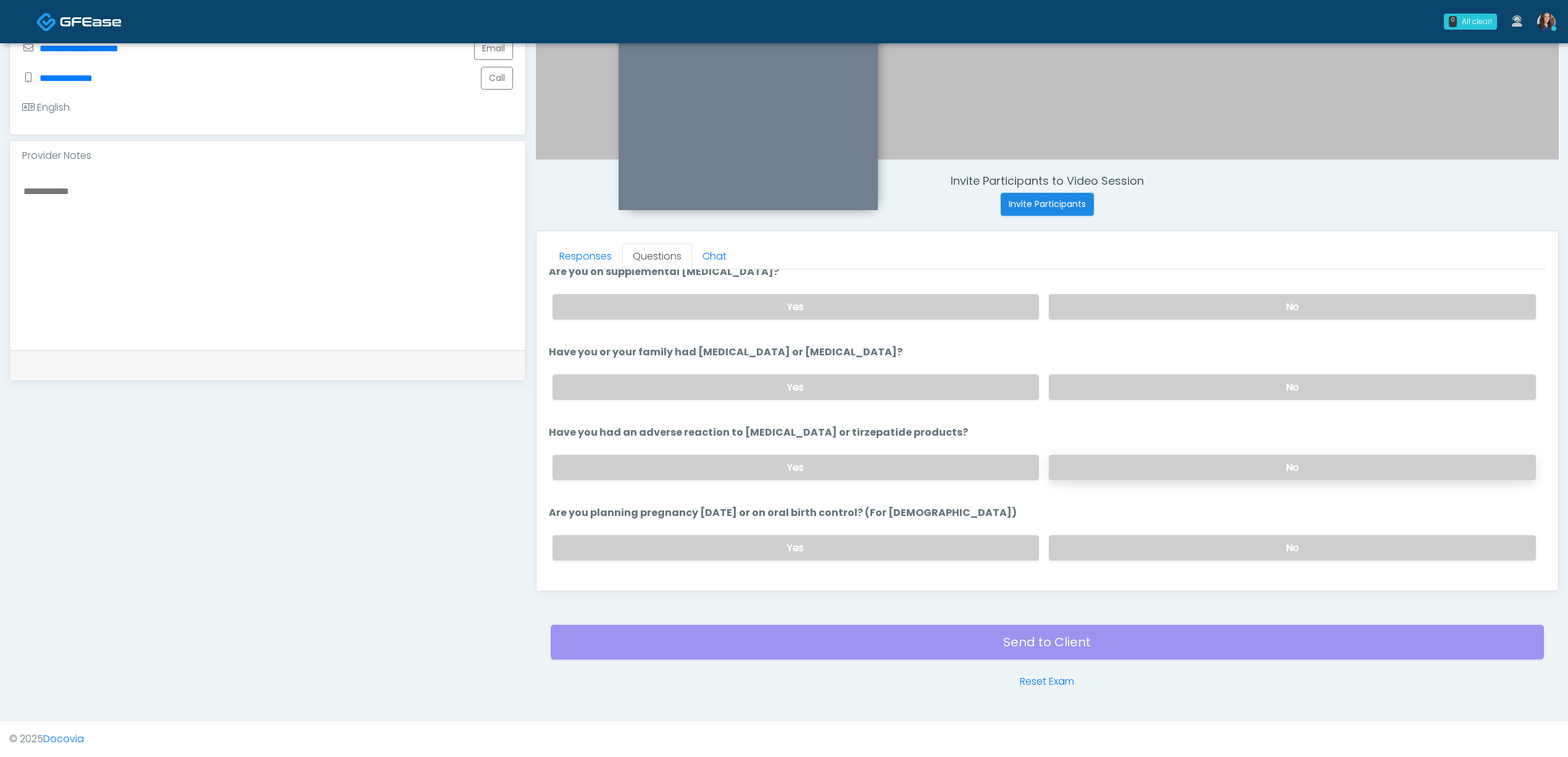
click at [1194, 460] on label "No" at bounding box center [1292, 468] width 487 height 25
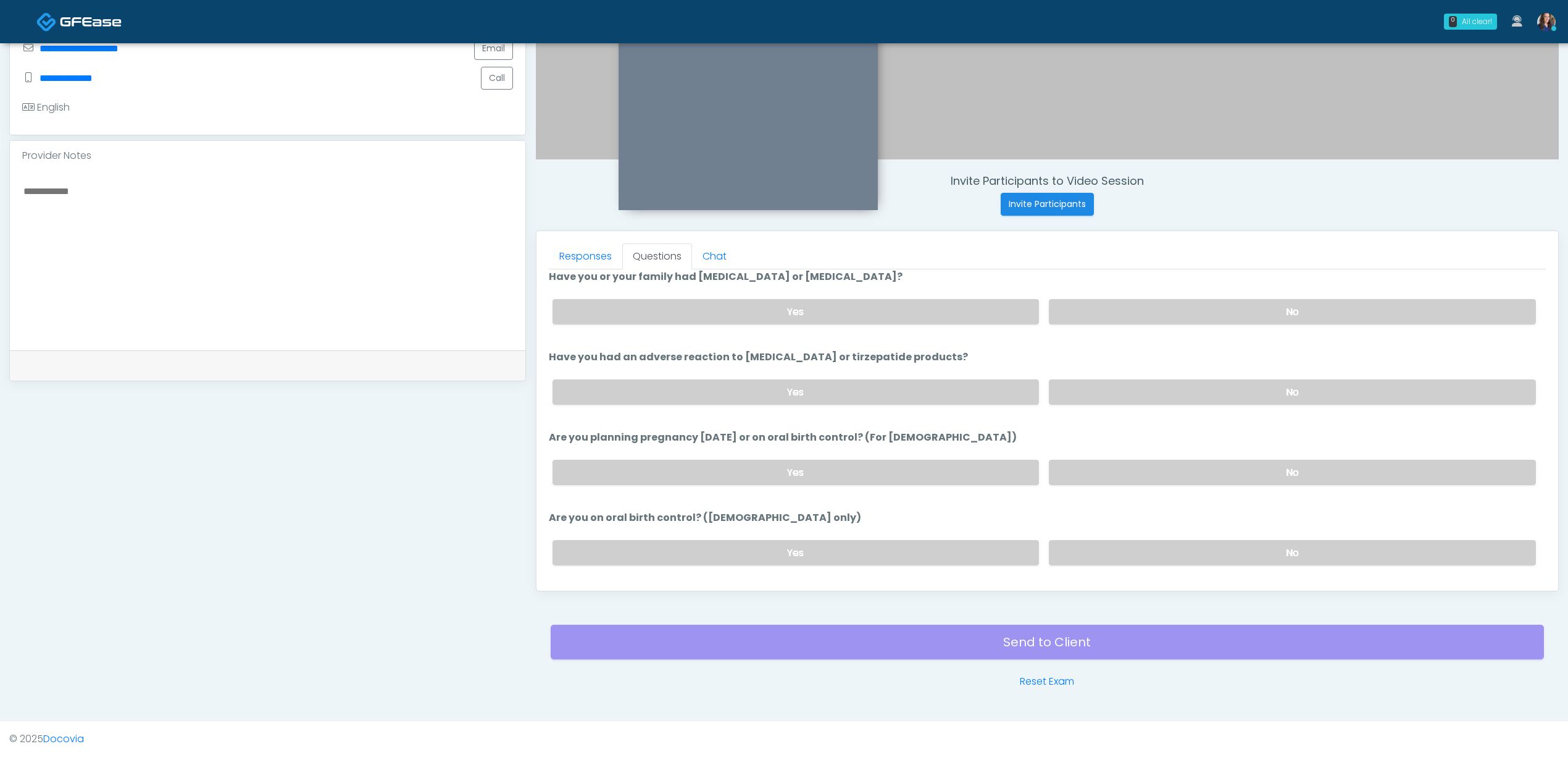
scroll to position [659, 0]
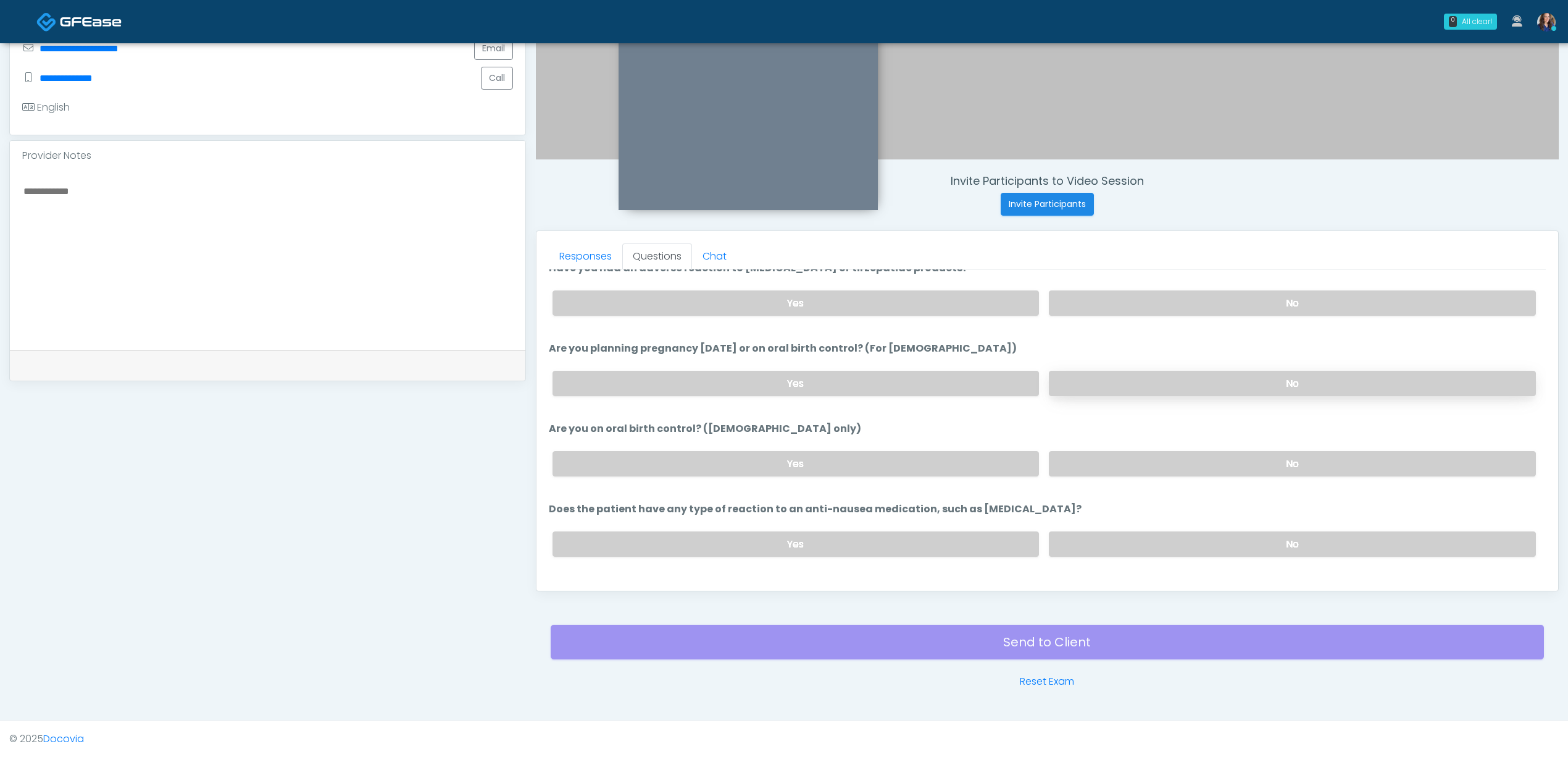
click at [1218, 376] on label "No" at bounding box center [1292, 383] width 487 height 25
drag, startPoint x: 1211, startPoint y: 466, endPoint x: 1211, endPoint y: 472, distance: 6.0
click at [1211, 466] on label "No" at bounding box center [1292, 464] width 487 height 25
click at [1205, 532] on label "No" at bounding box center [1292, 544] width 487 height 25
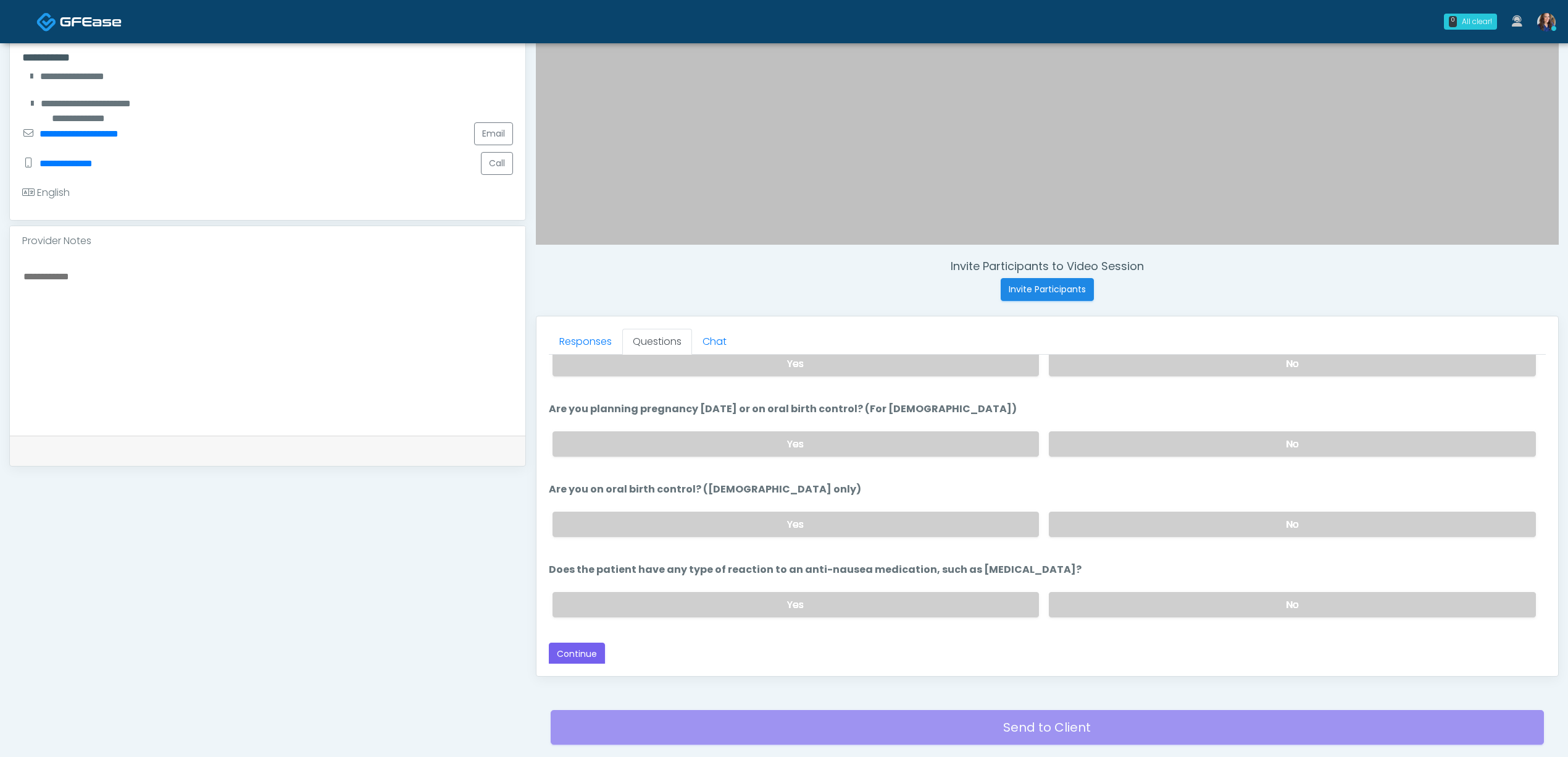
scroll to position [272, 0]
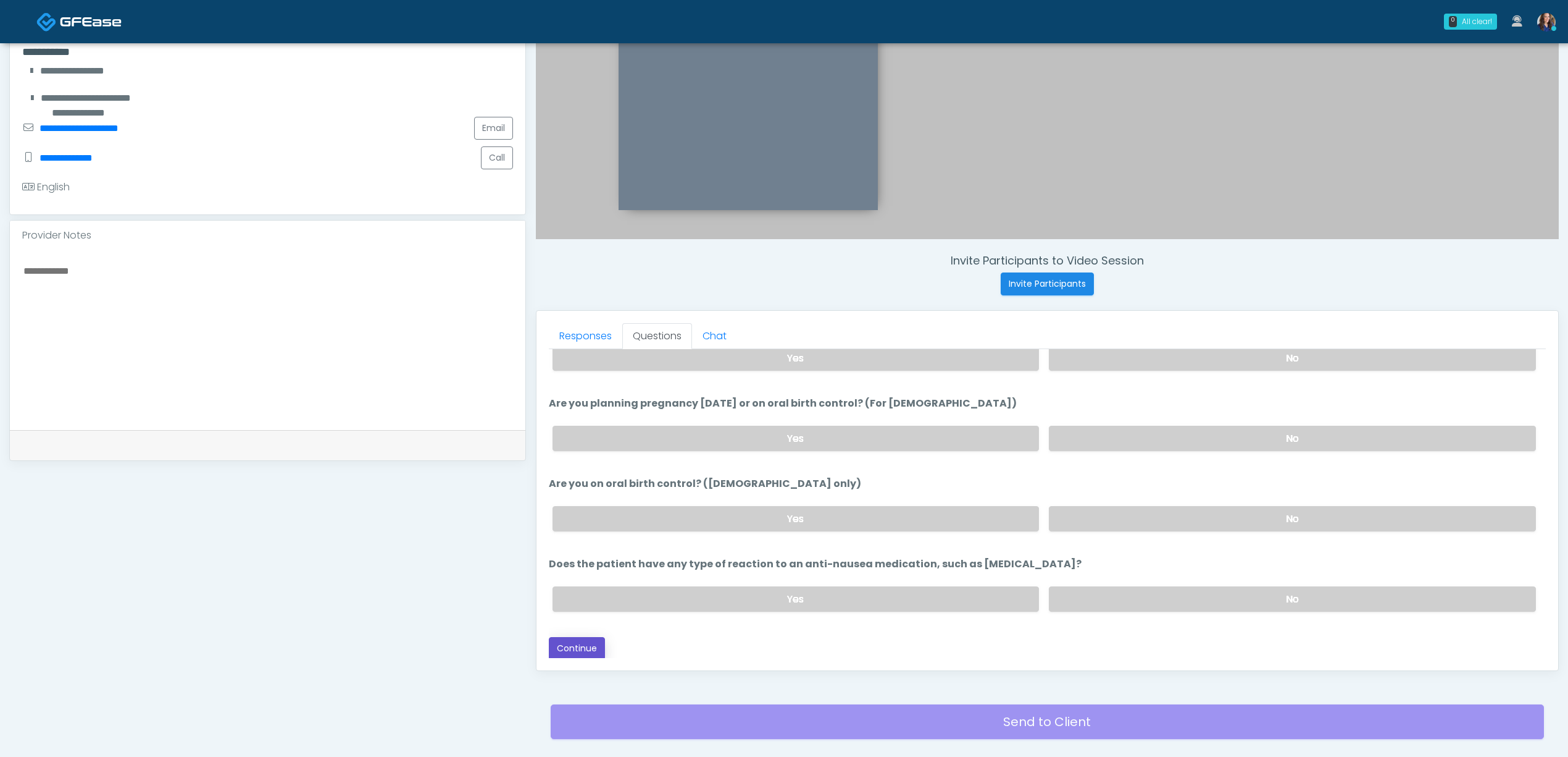
click at [574, 651] on button "Continue" at bounding box center [578, 648] width 56 height 23
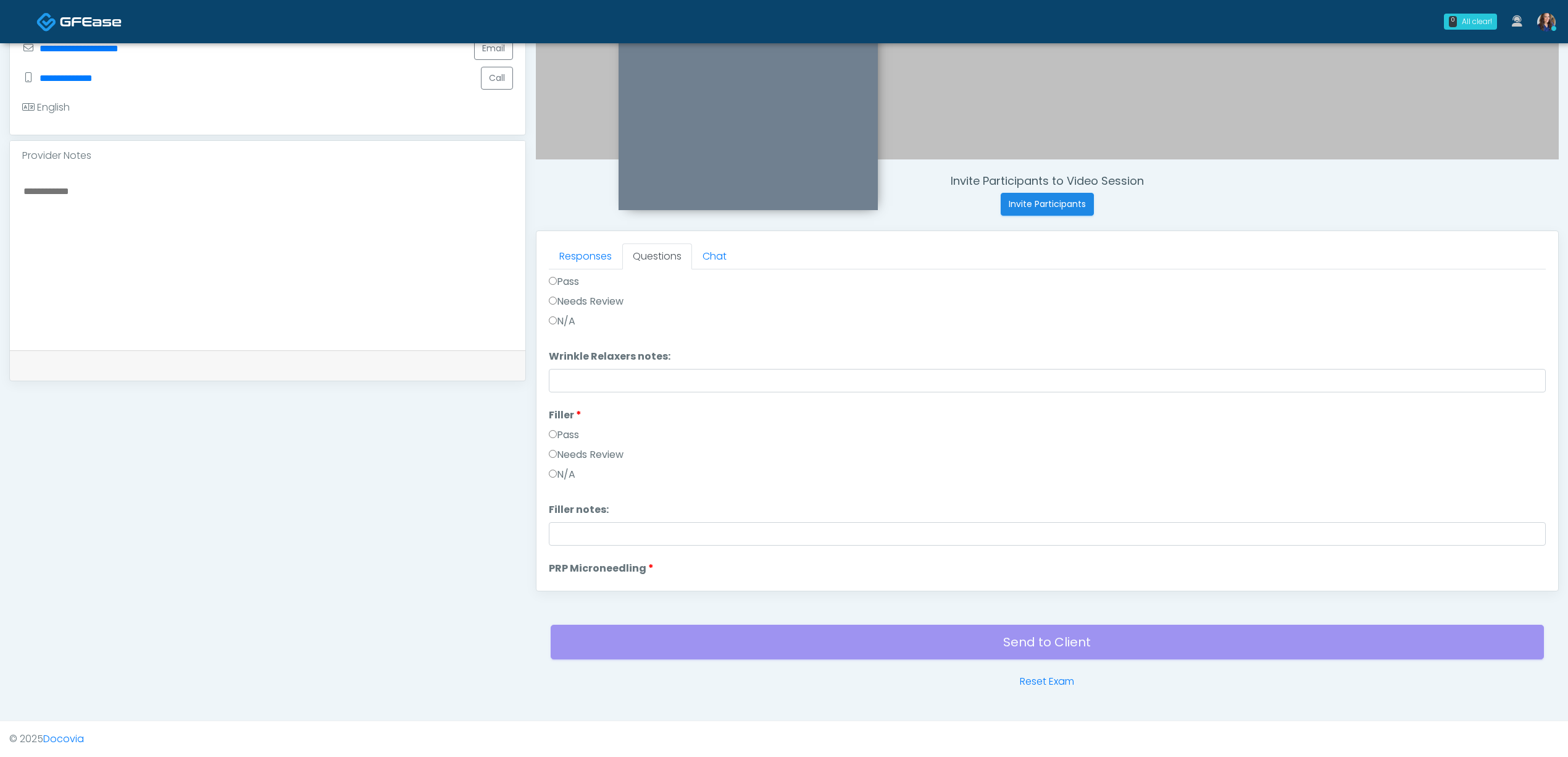
scroll to position [0, 0]
drag, startPoint x: 1514, startPoint y: 283, endPoint x: 1490, endPoint y: 282, distance: 24.0
click at [1514, 282] on button "Pass All" at bounding box center [1523, 285] width 47 height 23
click at [324, 274] on textarea at bounding box center [267, 258] width 491 height 151
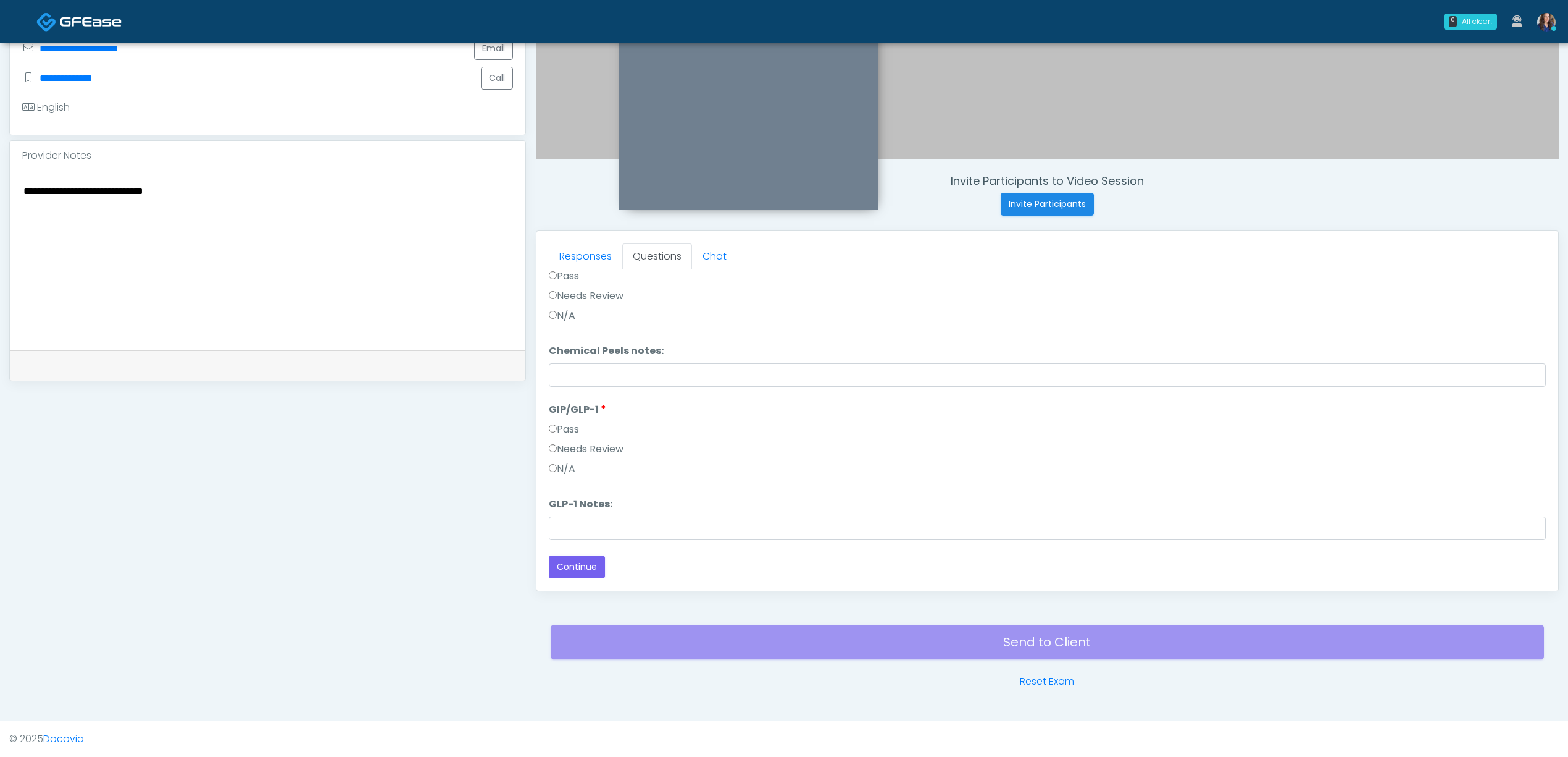
type textarea "**********"
click at [603, 564] on button "Continue" at bounding box center [578, 566] width 56 height 23
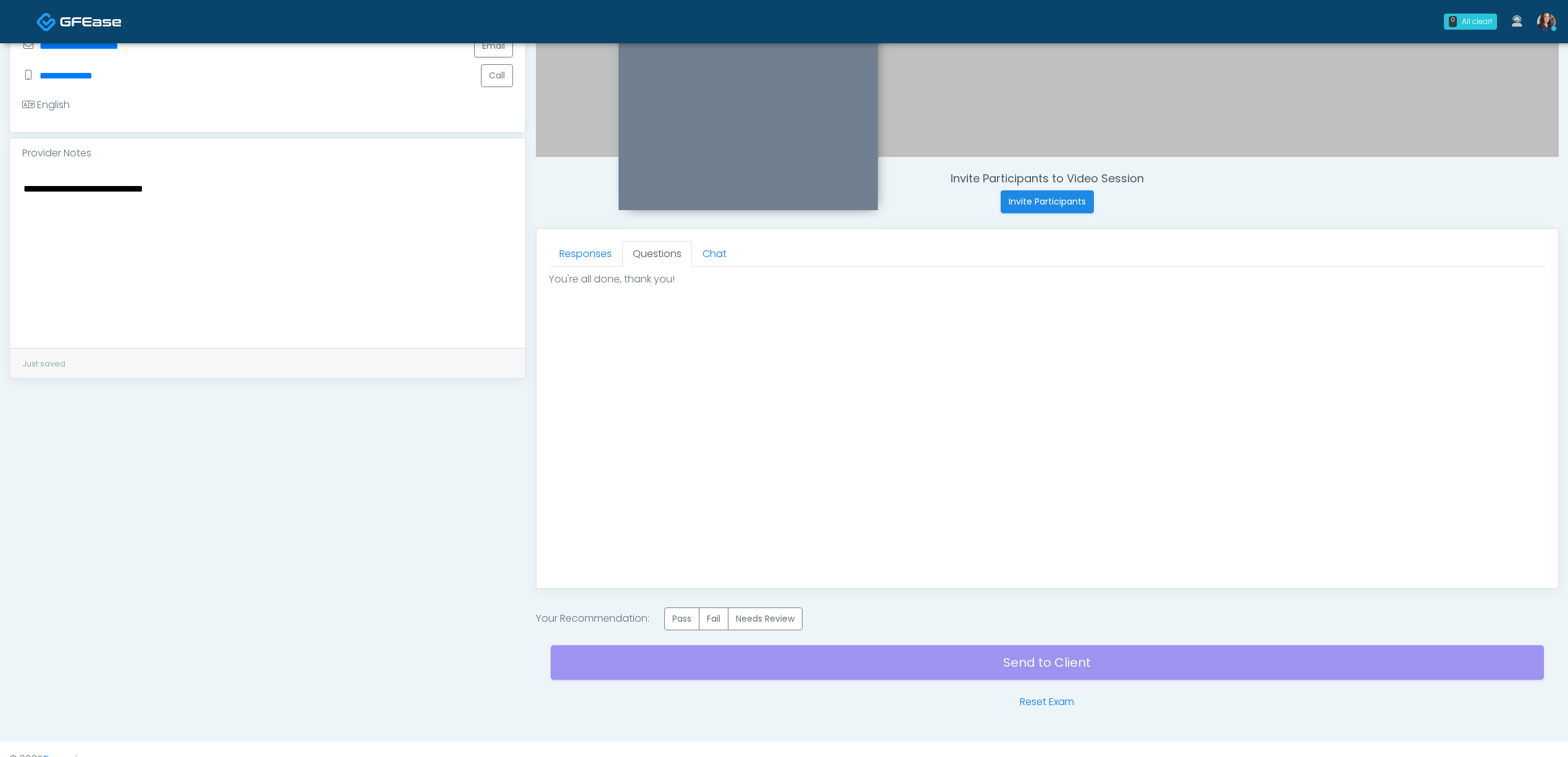
scroll to position [0, 0]
click at [678, 619] on label "Pass" at bounding box center [682, 618] width 35 height 23
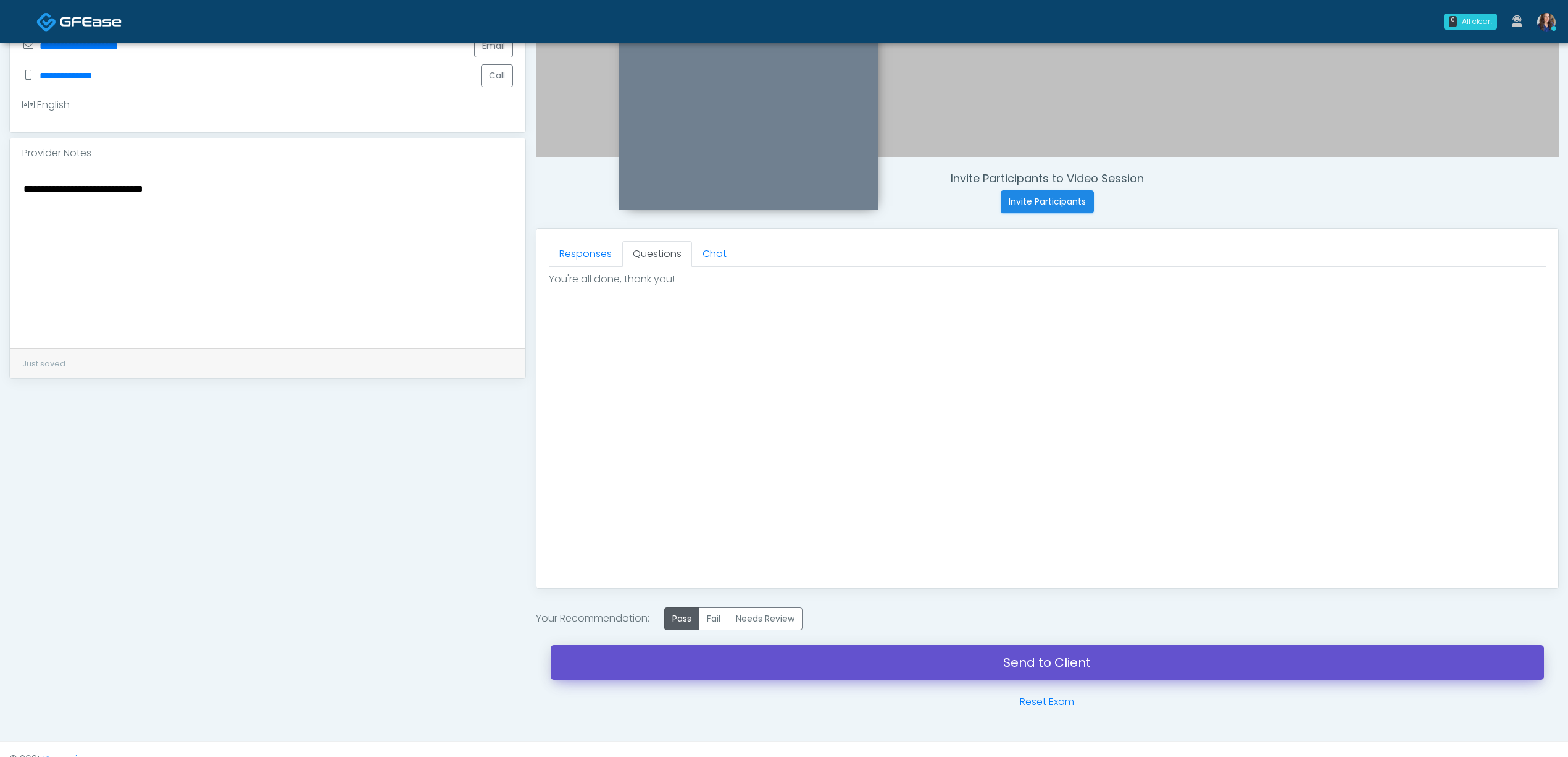
drag, startPoint x: 914, startPoint y: 668, endPoint x: 872, endPoint y: 74, distance: 595.5
click at [915, 668] on link "Send to Client" at bounding box center [1048, 662] width 993 height 35
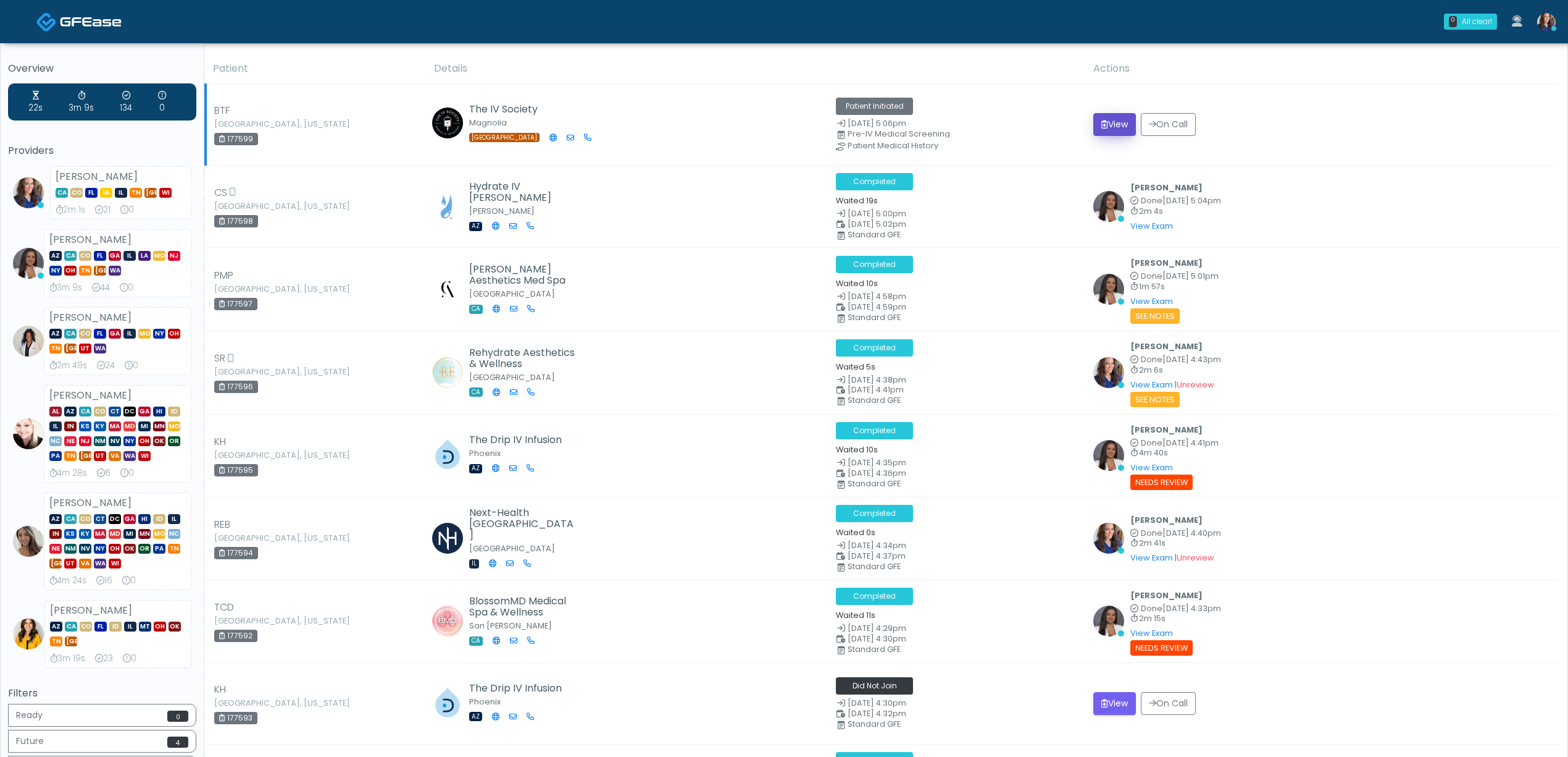
click at [1109, 120] on icon "submit" at bounding box center [1104, 125] width 6 height 9
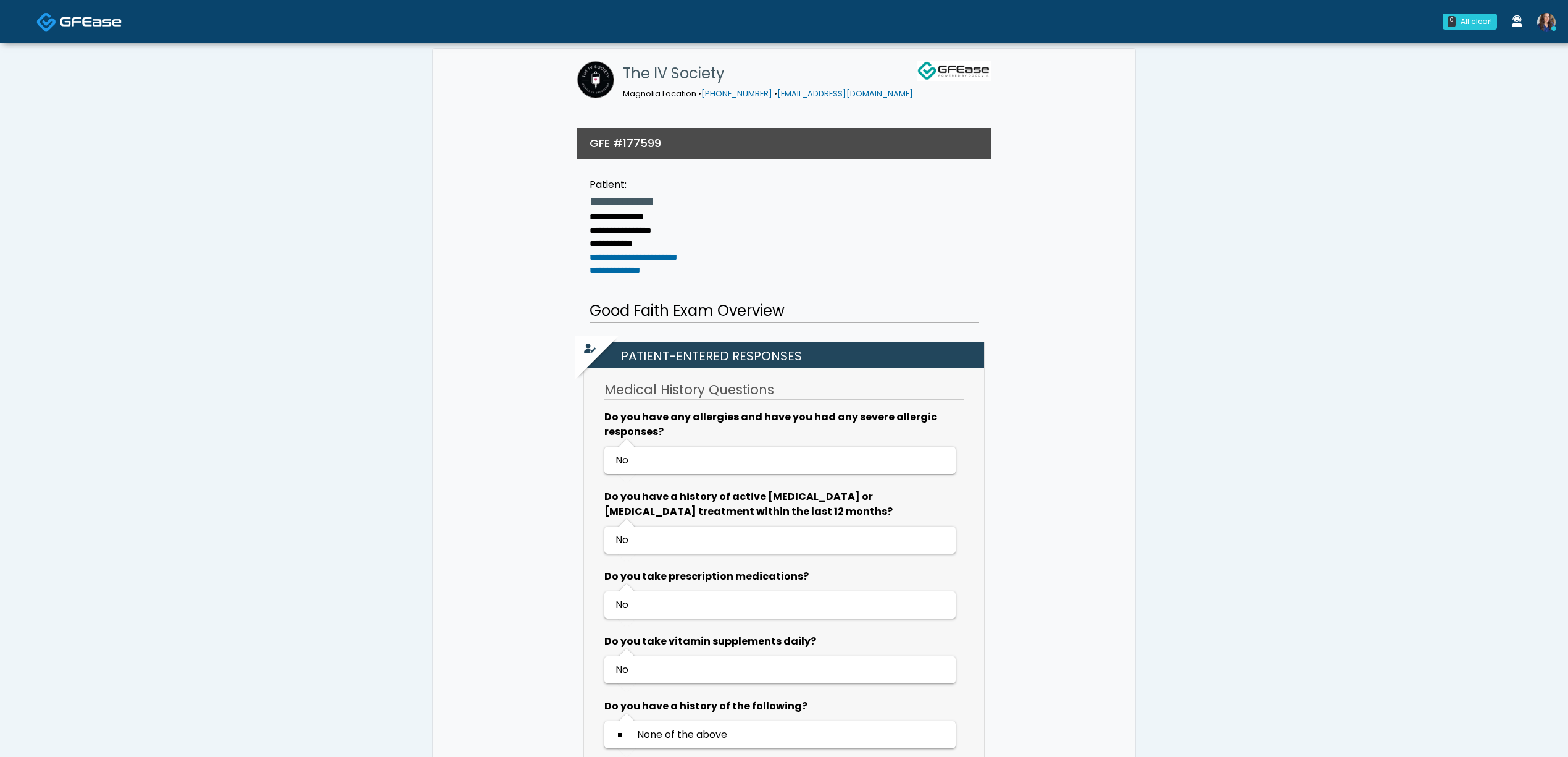
click at [84, 25] on img at bounding box center [91, 22] width 62 height 13
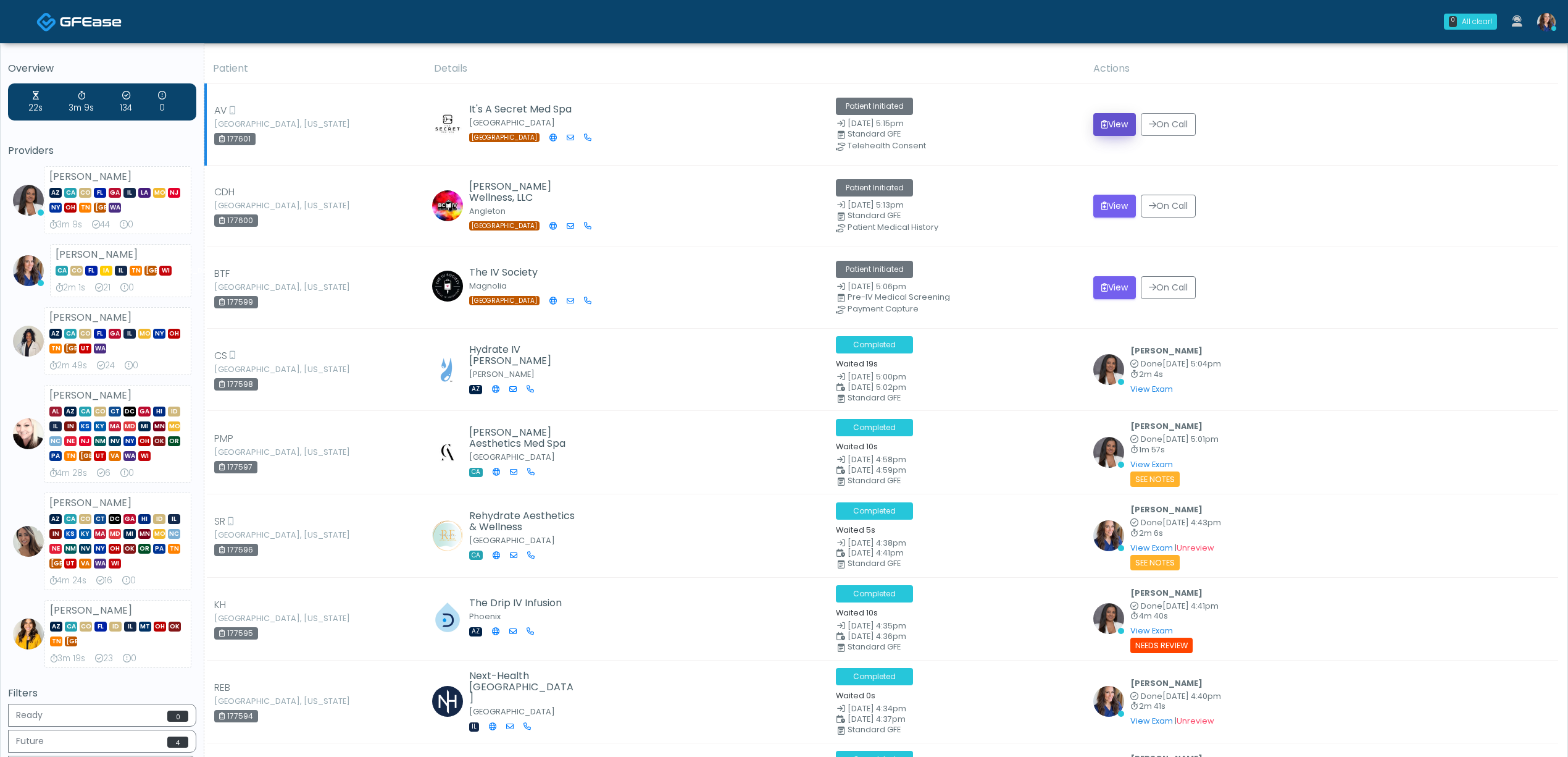
click at [1118, 122] on button "View" at bounding box center [1114, 124] width 43 height 23
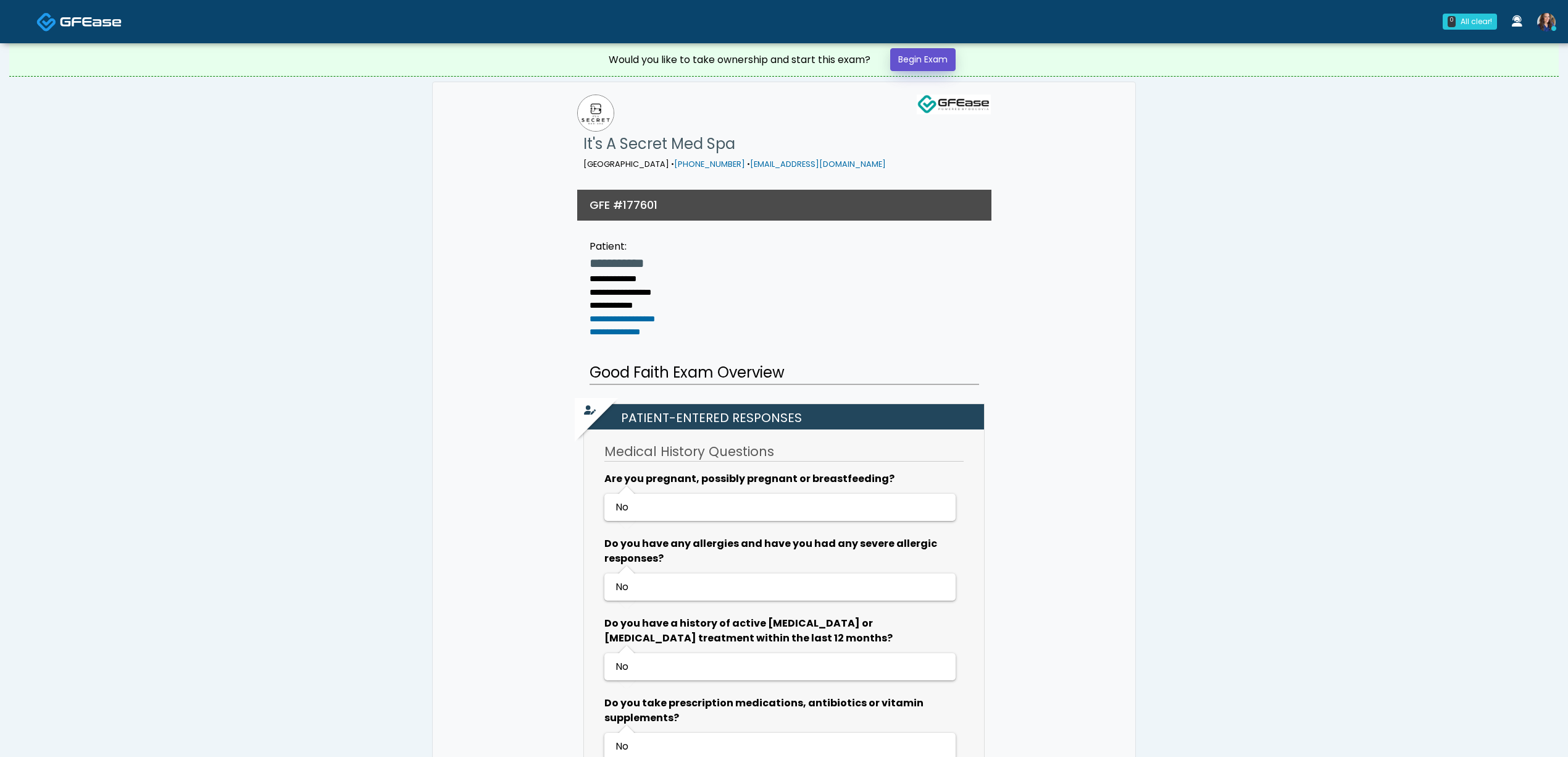
click at [924, 62] on link "Begin Exam" at bounding box center [923, 59] width 65 height 23
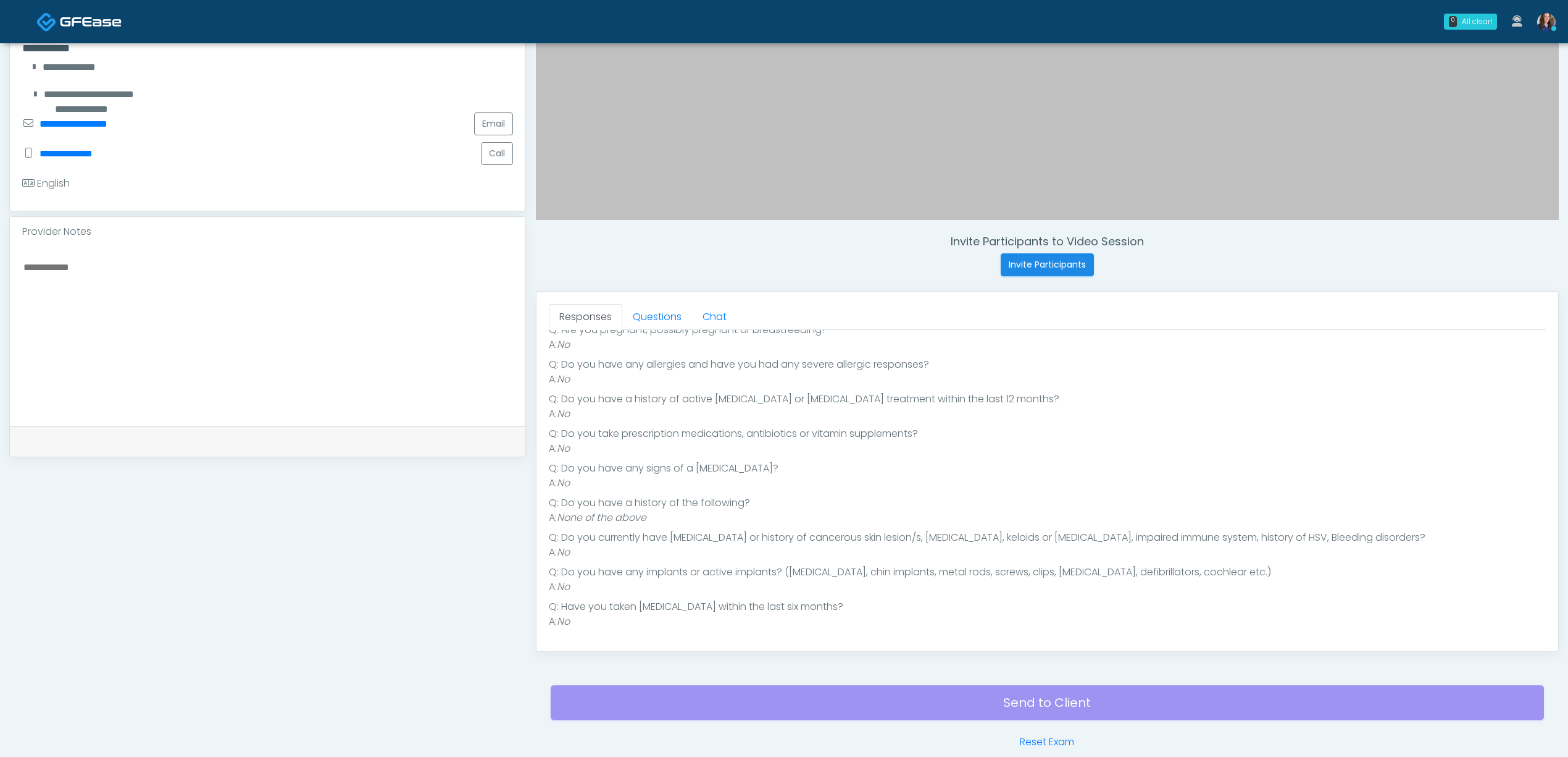
scroll to position [329, 0]
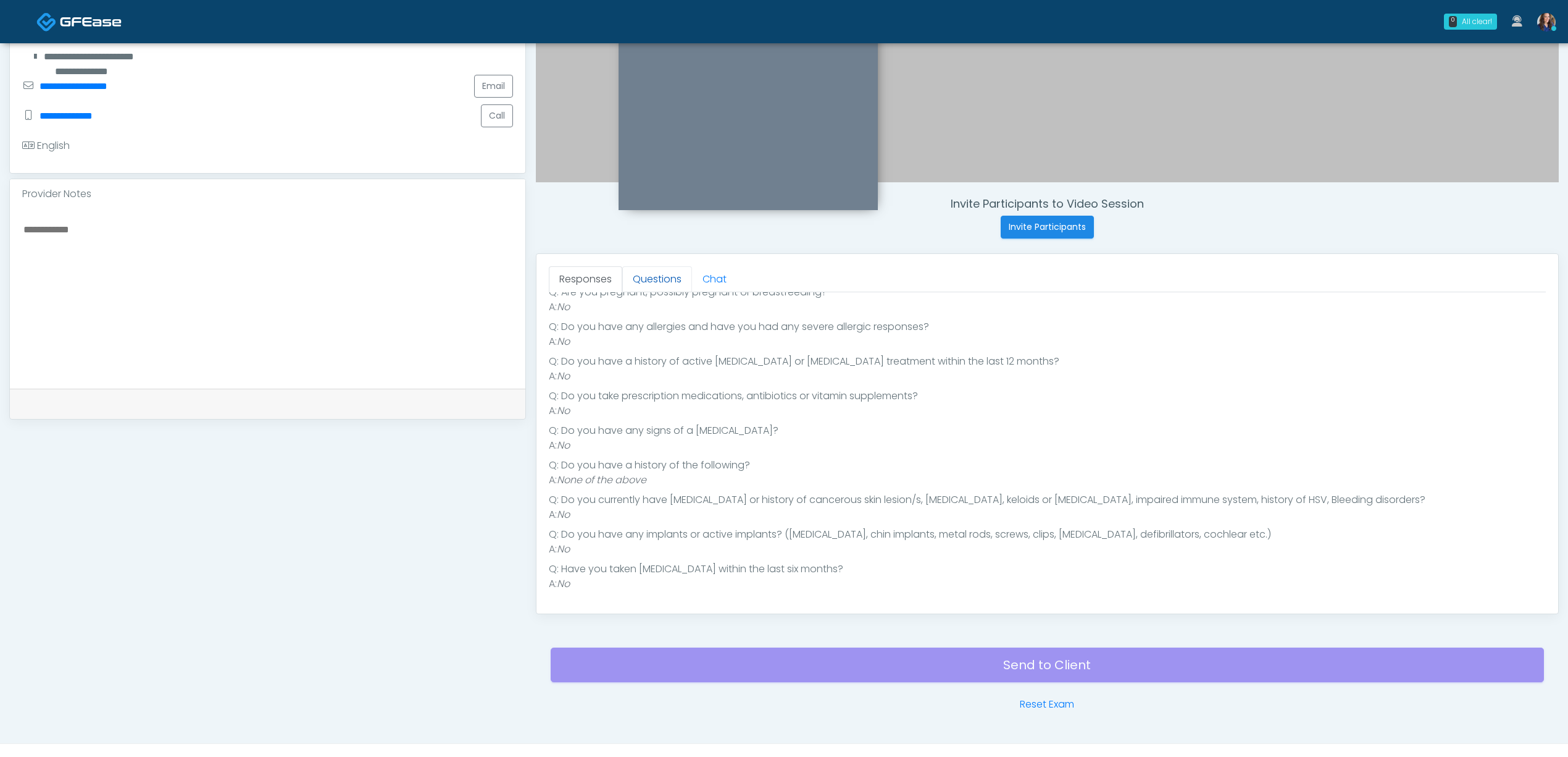
click at [667, 282] on link "Questions" at bounding box center [657, 279] width 70 height 26
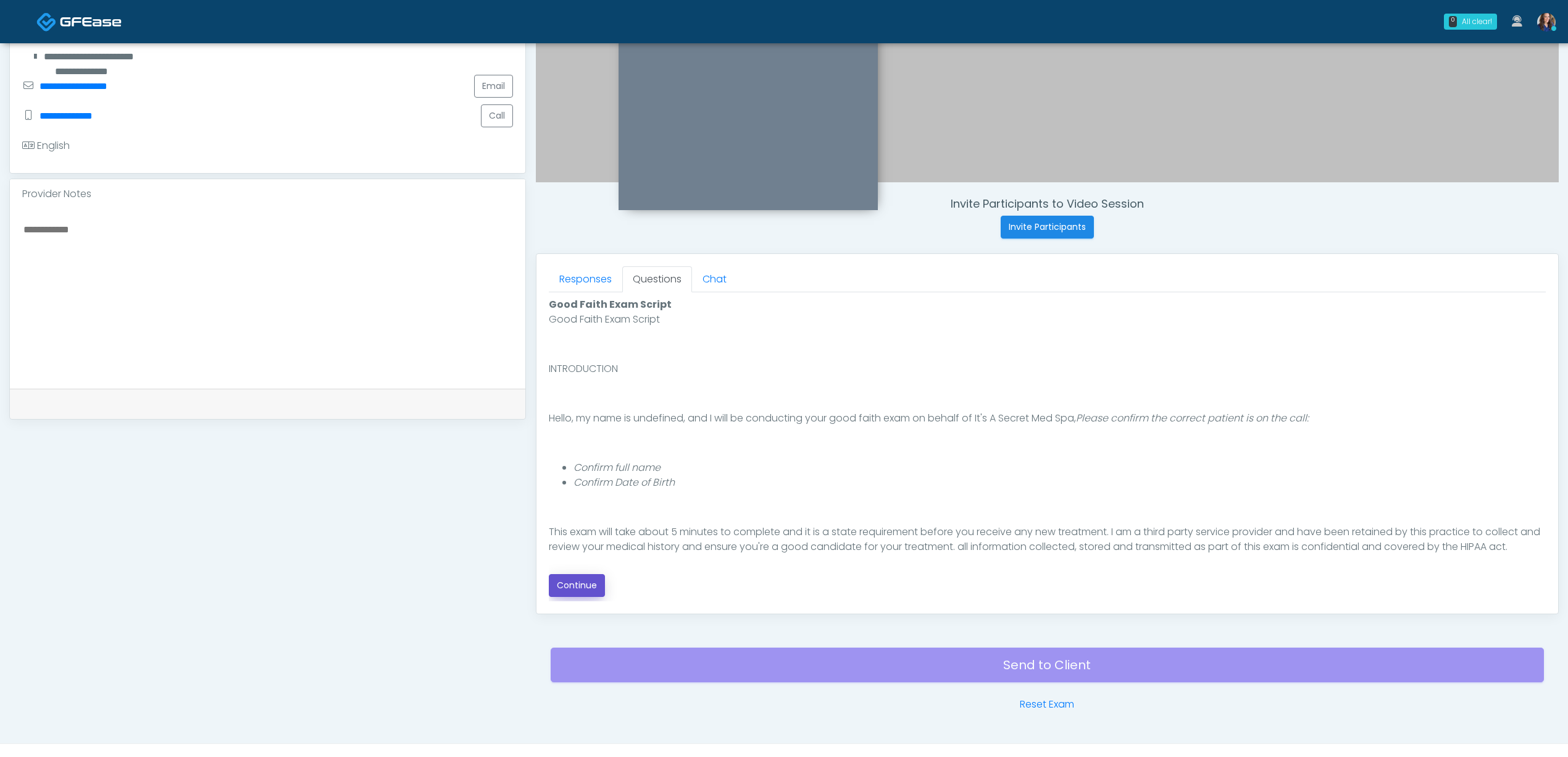
drag, startPoint x: 576, startPoint y: 590, endPoint x: 597, endPoint y: 590, distance: 21.0
click at [577, 590] on button "Continue" at bounding box center [578, 585] width 56 height 23
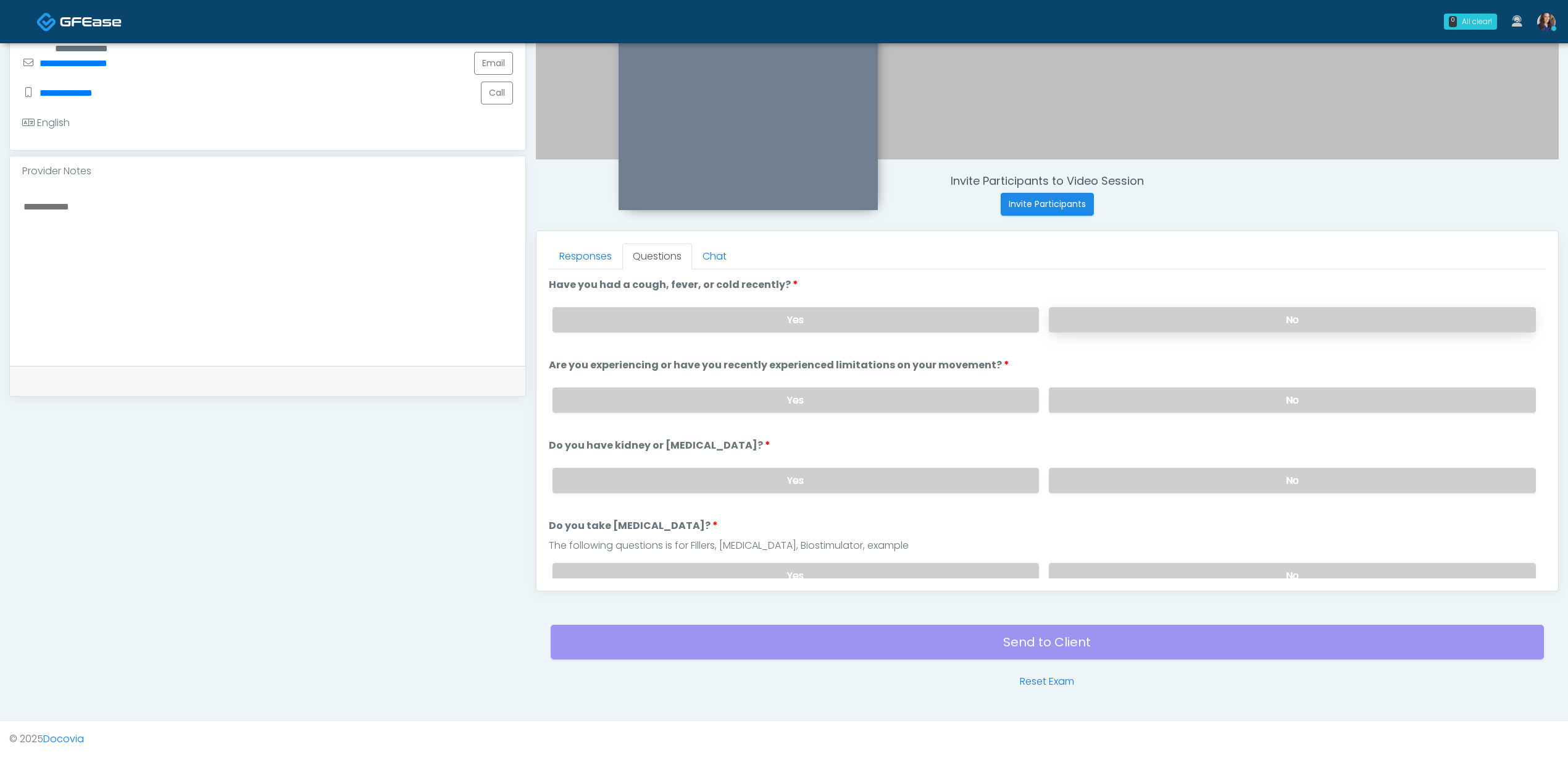
click at [1273, 315] on label "No" at bounding box center [1292, 319] width 487 height 25
click at [1239, 404] on label "No" at bounding box center [1292, 400] width 487 height 25
click at [1222, 470] on label "No" at bounding box center [1292, 480] width 487 height 25
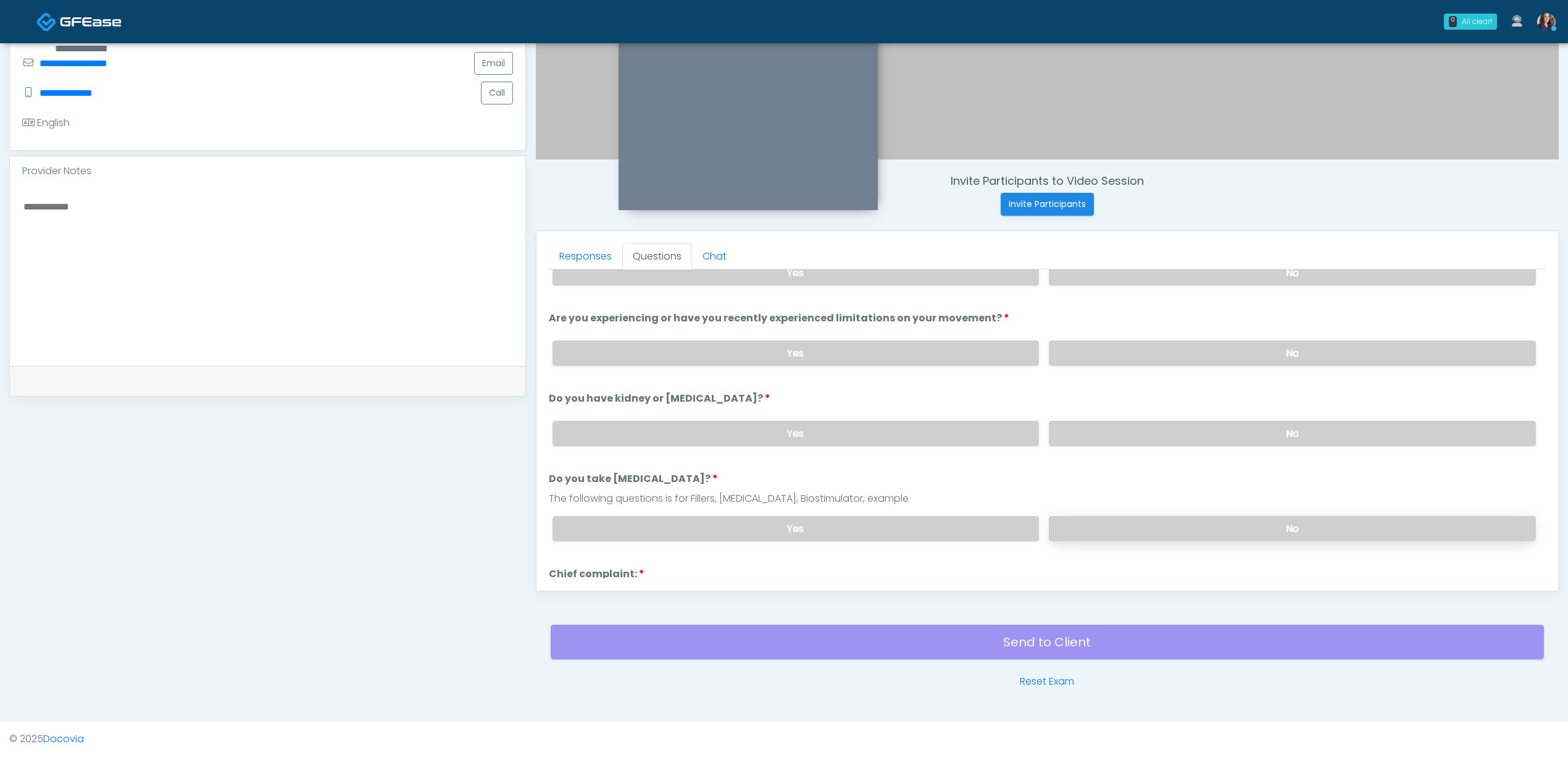
scroll to position [82, 0]
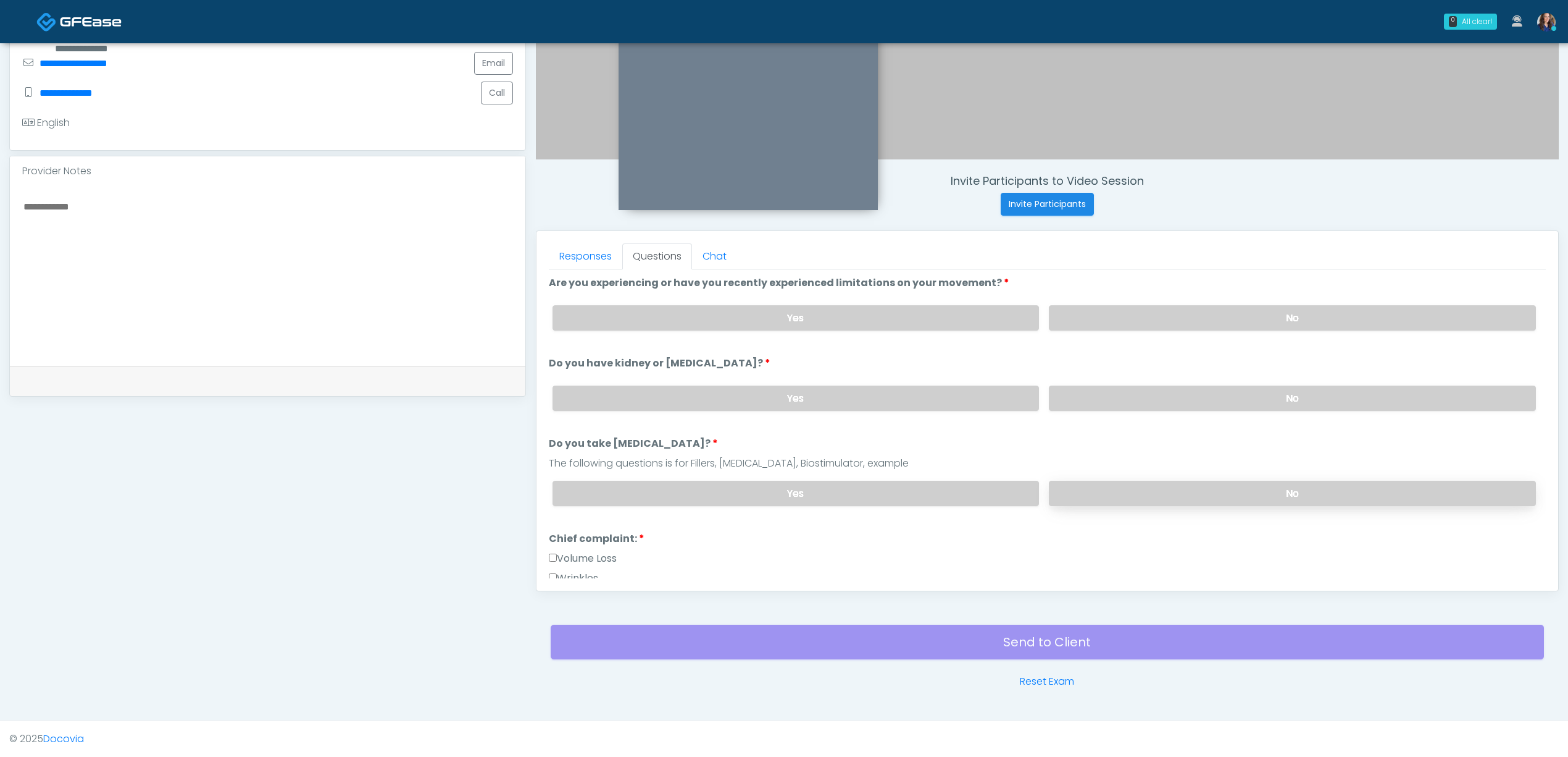
click at [1211, 484] on label "No" at bounding box center [1292, 493] width 487 height 25
click at [576, 574] on label "Wrinkles" at bounding box center [574, 578] width 49 height 15
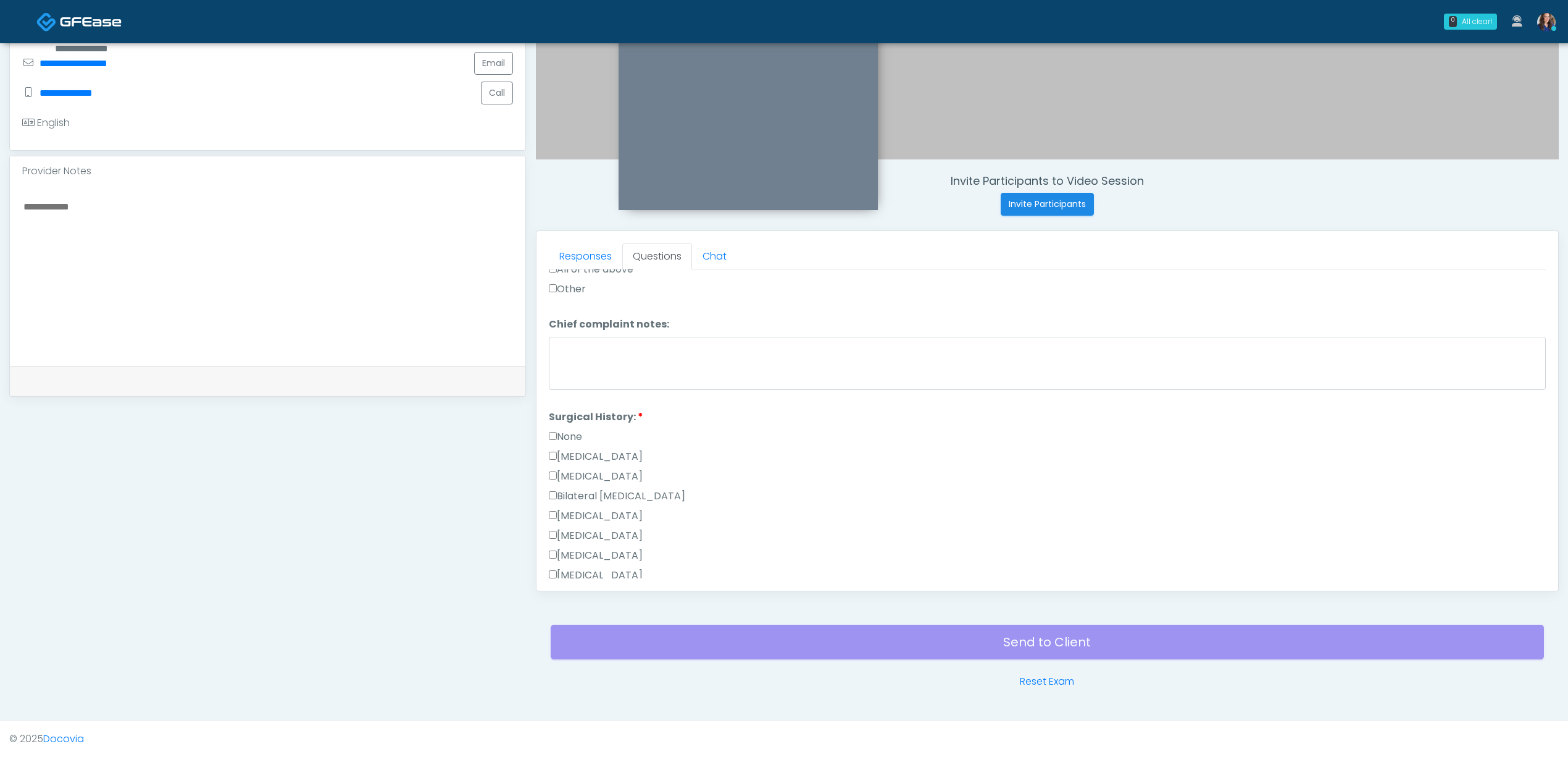
scroll to position [579, 0]
click at [574, 428] on label "None" at bounding box center [566, 427] width 34 height 15
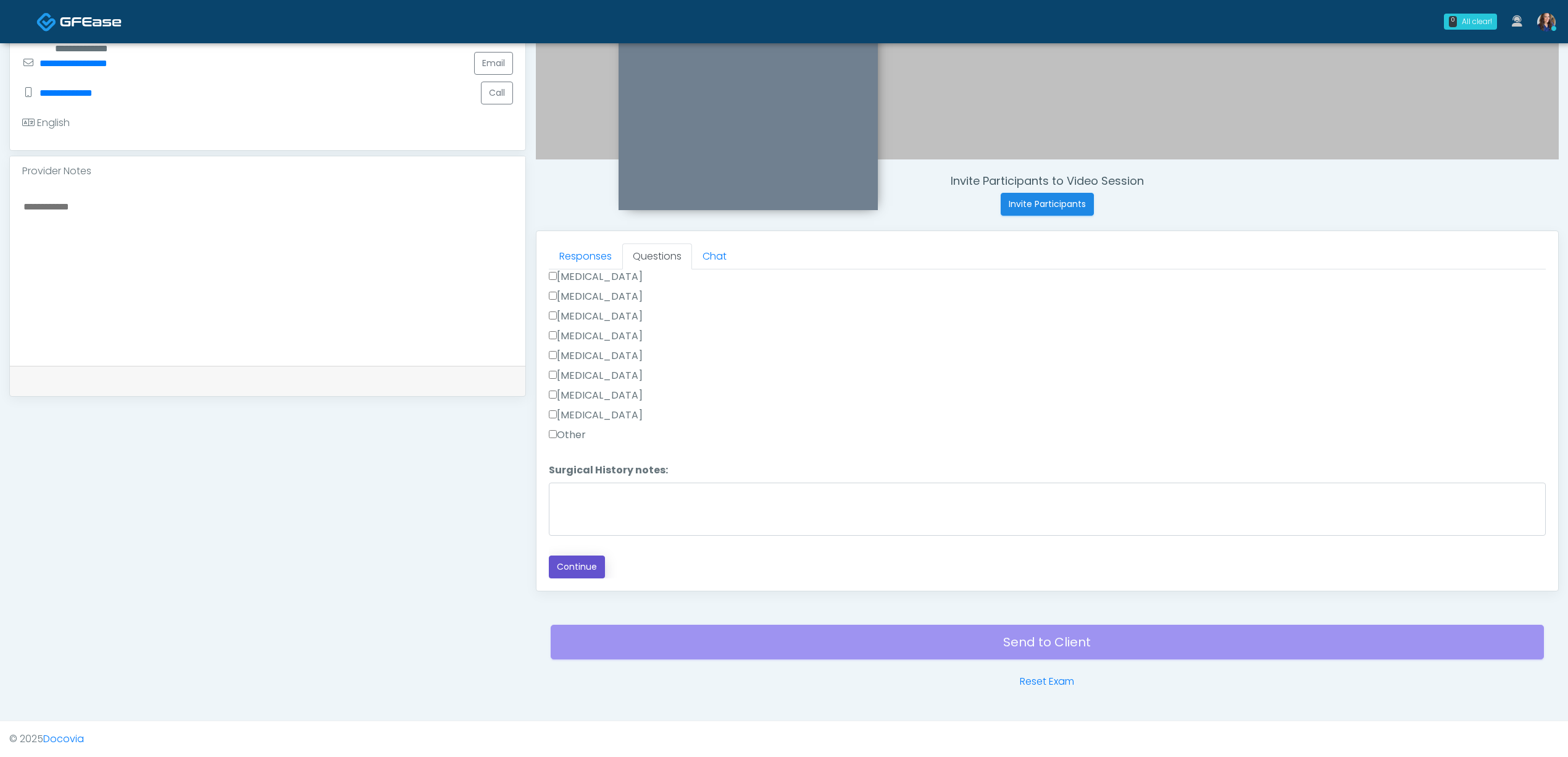
drag, startPoint x: 586, startPoint y: 567, endPoint x: 636, endPoint y: 563, distance: 50.2
click at [587, 567] on button "Continue" at bounding box center [578, 566] width 56 height 23
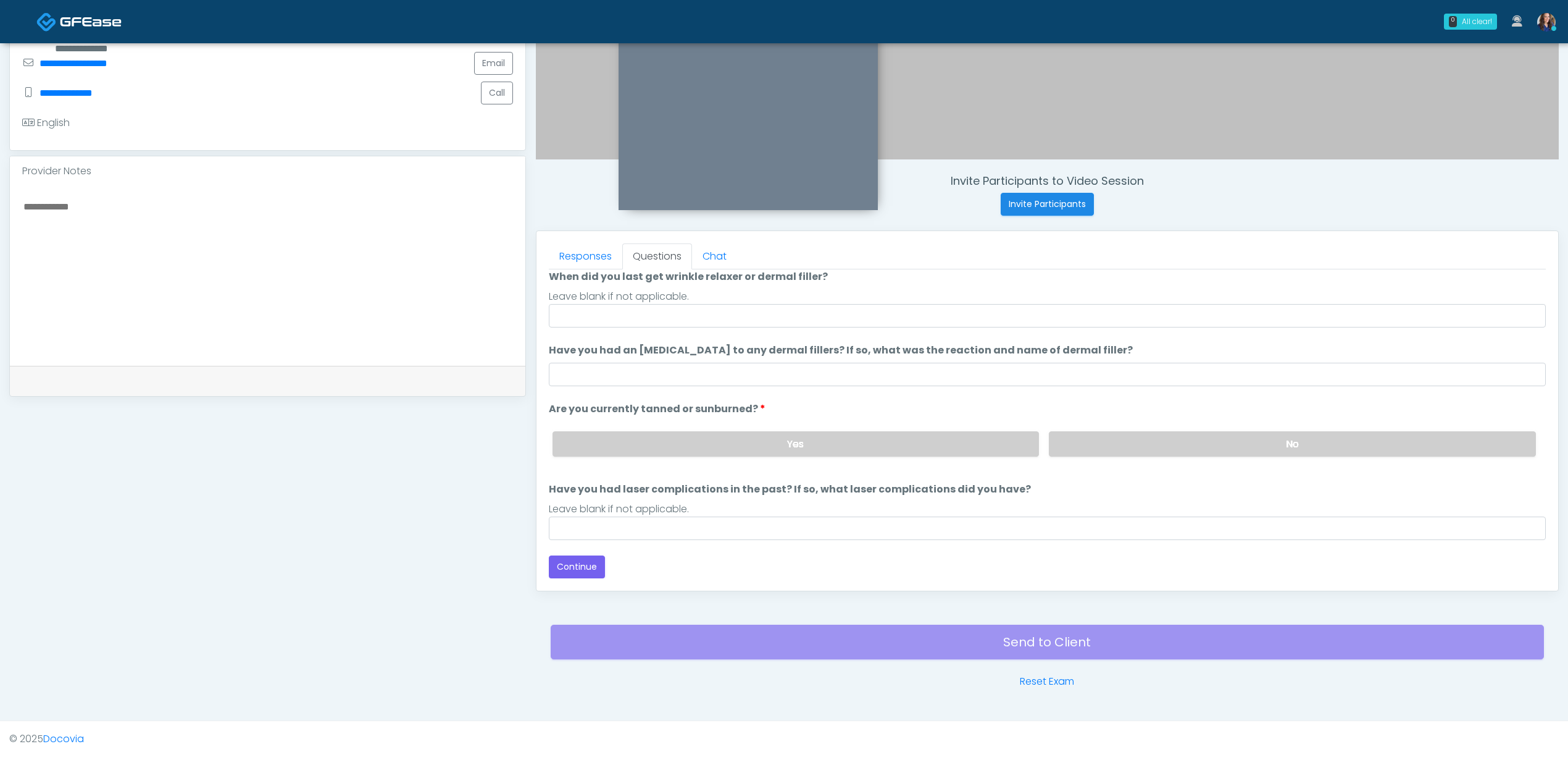
scroll to position [102, 0]
drag, startPoint x: 608, startPoint y: 309, endPoint x: 622, endPoint y: 319, distance: 17.2
click at [610, 309] on input "When did you last get wrinkle relaxer or dermal filler?" at bounding box center [1048, 316] width 997 height 24
drag, startPoint x: 638, startPoint y: 312, endPoint x: 597, endPoint y: 318, distance: 41.4
click at [597, 318] on input "**********" at bounding box center [1048, 316] width 997 height 24
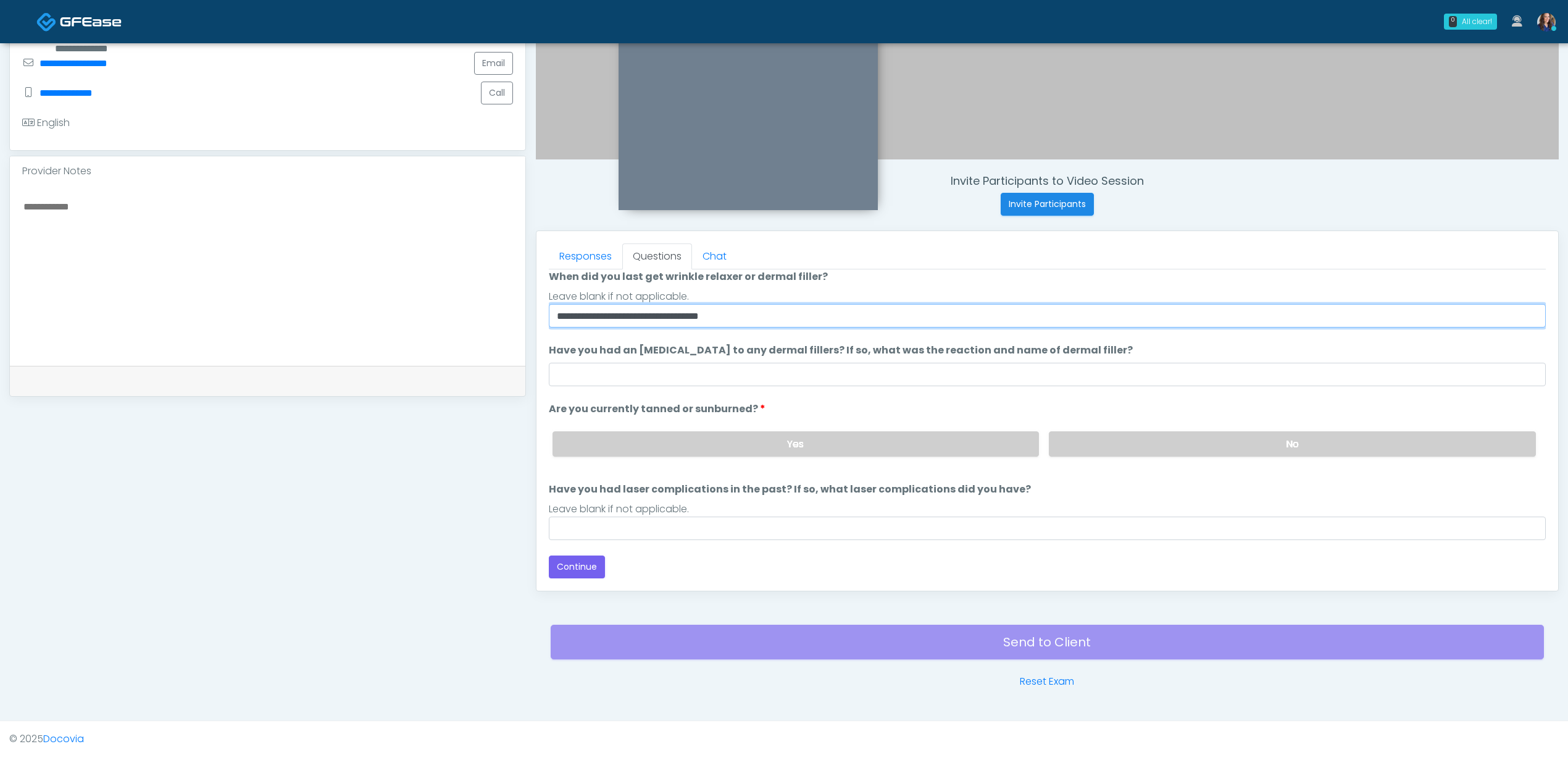
drag, startPoint x: 694, startPoint y: 315, endPoint x: 765, endPoint y: 315, distance: 71.0
click at [765, 315] on input "**********" at bounding box center [1048, 316] width 997 height 24
type input "**********"
click at [1104, 434] on label "No" at bounding box center [1292, 444] width 487 height 25
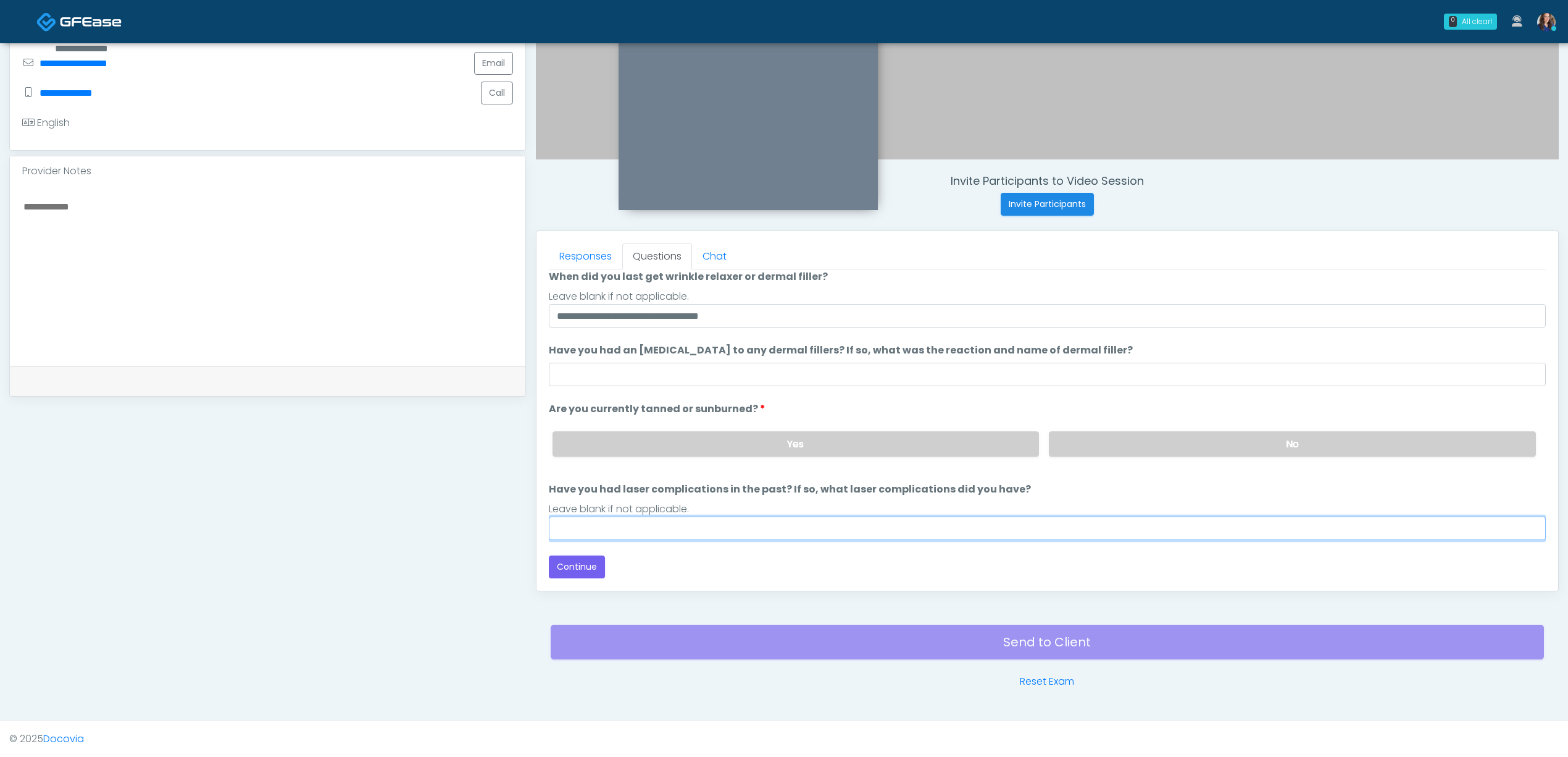
click at [836, 528] on input "Have you had laser complications in the past? If so, what laser complications d…" at bounding box center [1048, 529] width 997 height 24
type input "**"
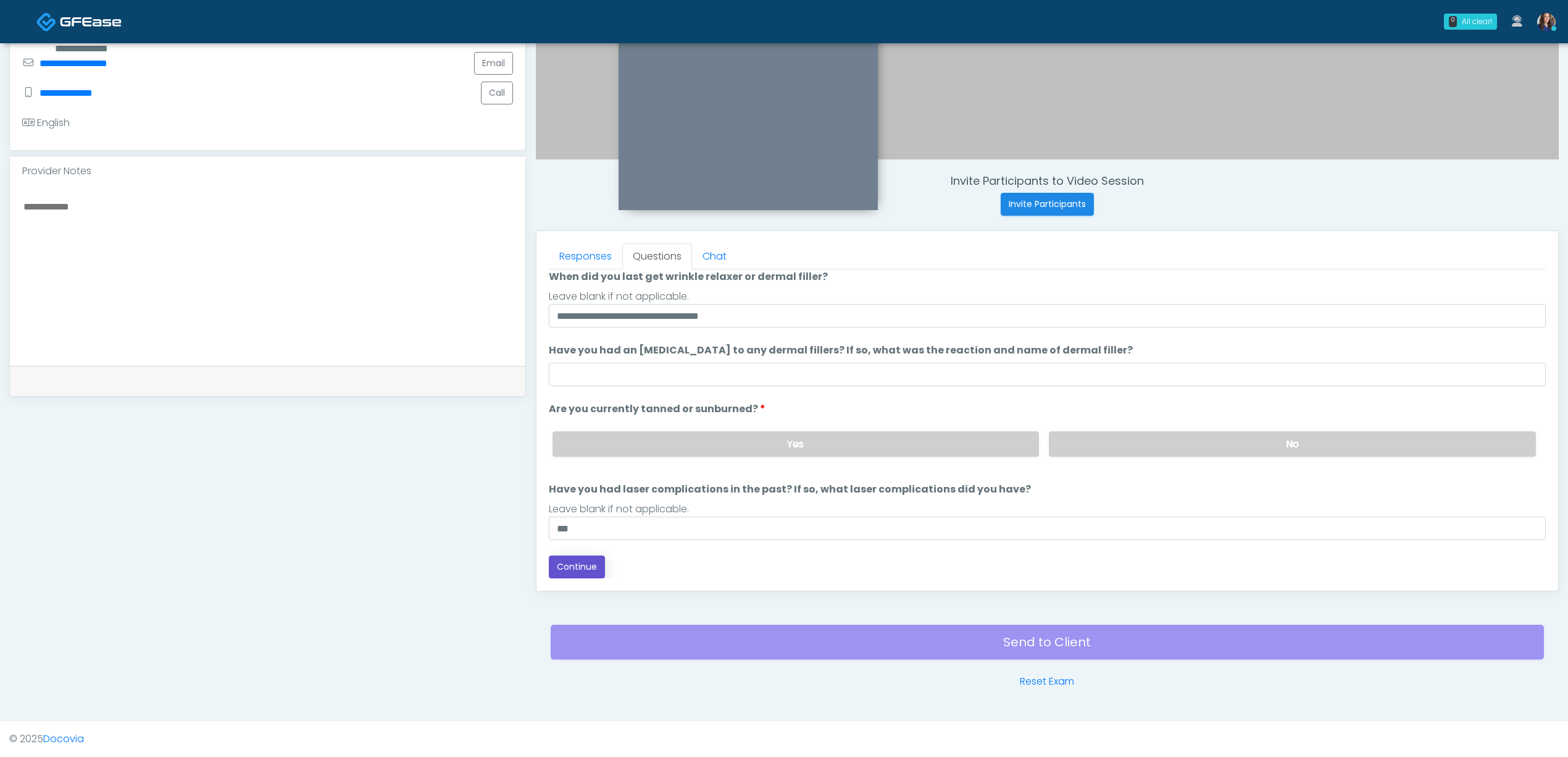
drag, startPoint x: 562, startPoint y: 561, endPoint x: 719, endPoint y: 544, distance: 157.9
click at [563, 561] on button "Continue" at bounding box center [578, 566] width 56 height 23
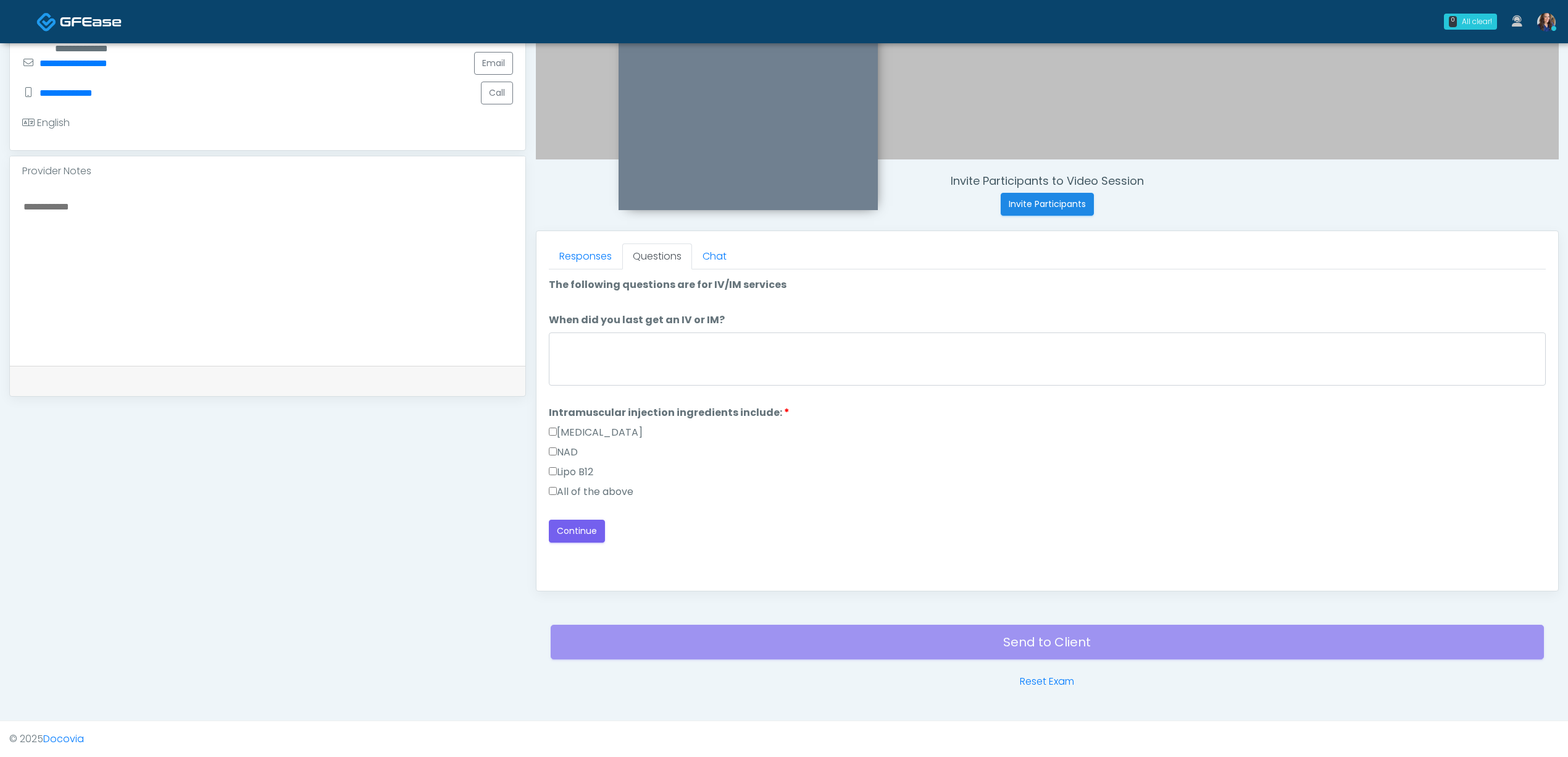
click at [588, 488] on label "All of the above" at bounding box center [591, 491] width 85 height 15
drag, startPoint x: 570, startPoint y: 528, endPoint x: 603, endPoint y: 512, distance: 36.7
click at [569, 528] on button "Continue" at bounding box center [578, 530] width 56 height 23
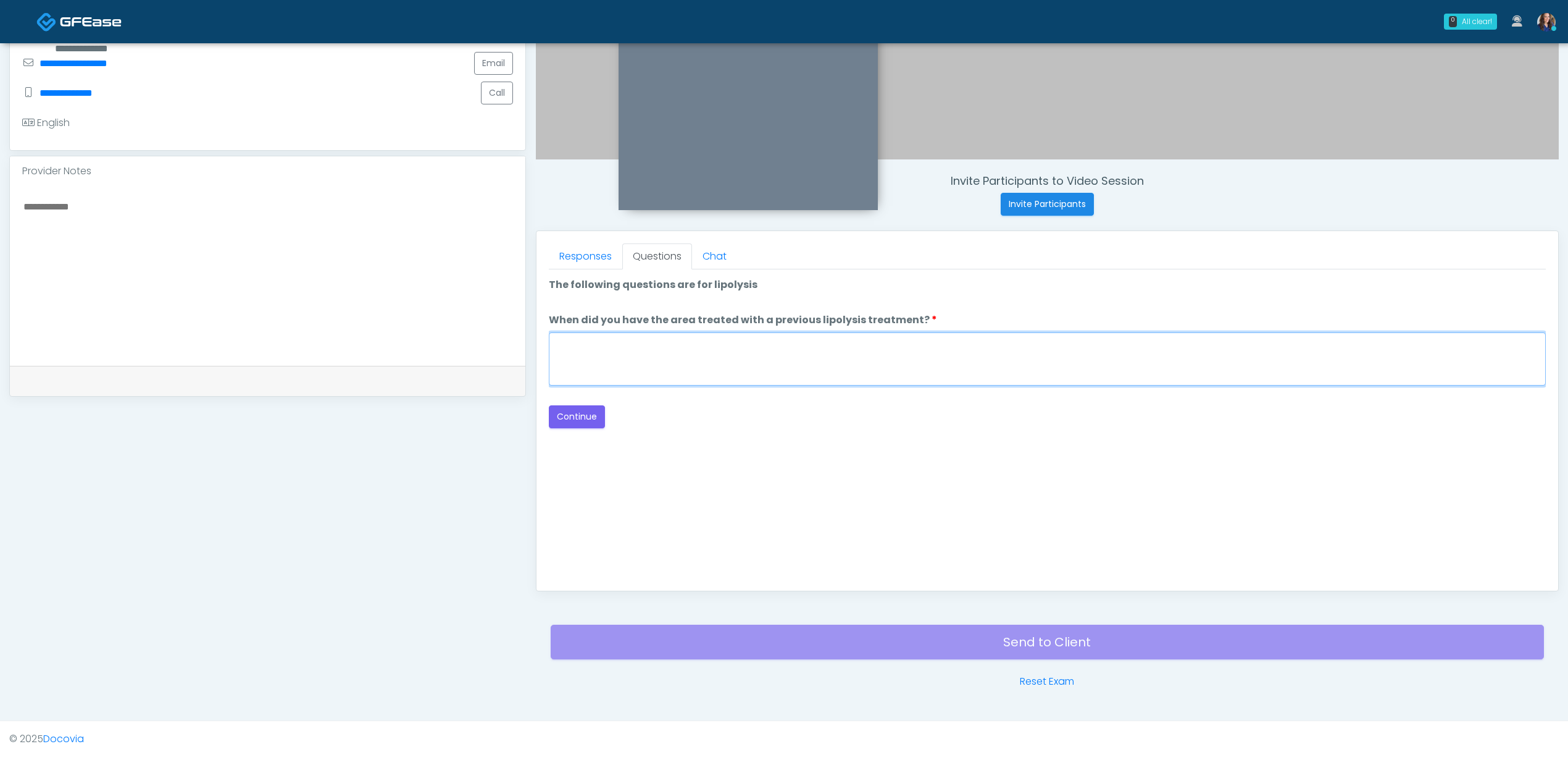
click at [722, 364] on textarea "When did you have the area treated with a previous lipolysis treatment?" at bounding box center [1048, 358] width 997 height 53
type textarea "**"
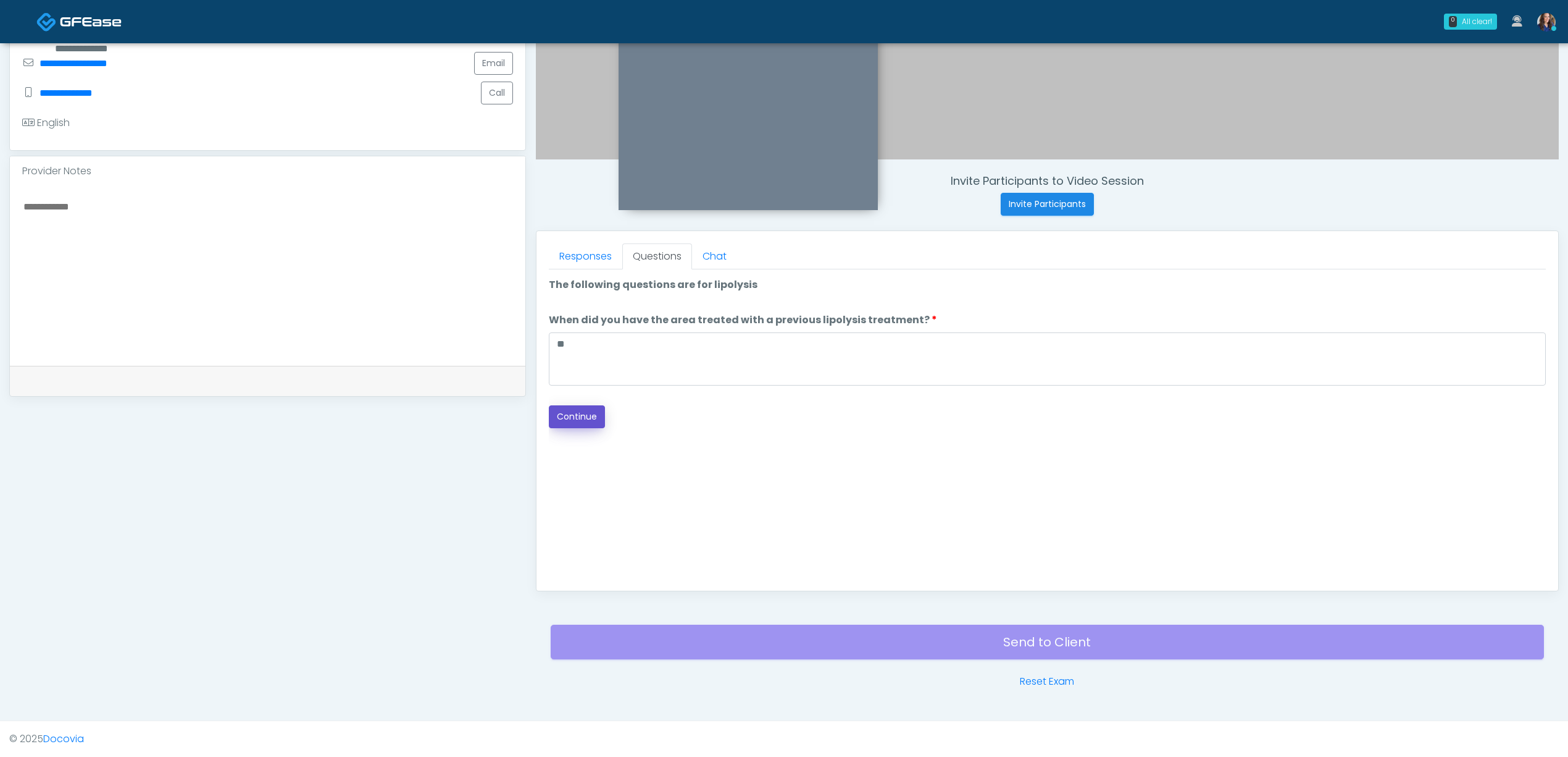
click at [584, 424] on button "Continue" at bounding box center [578, 416] width 56 height 23
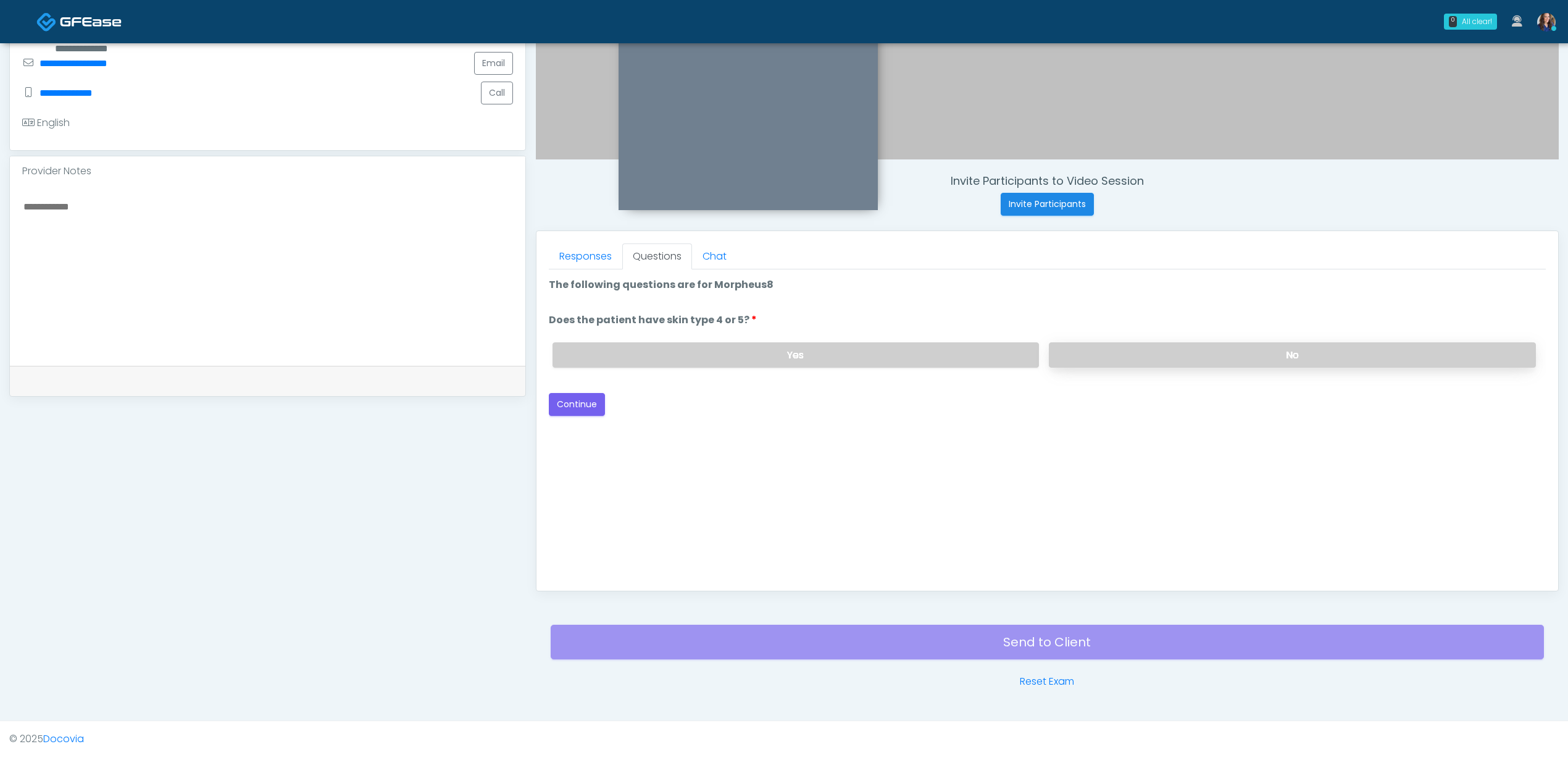
click at [1084, 349] on label "No" at bounding box center [1292, 355] width 487 height 25
click at [591, 410] on button "Continue" at bounding box center [578, 404] width 56 height 23
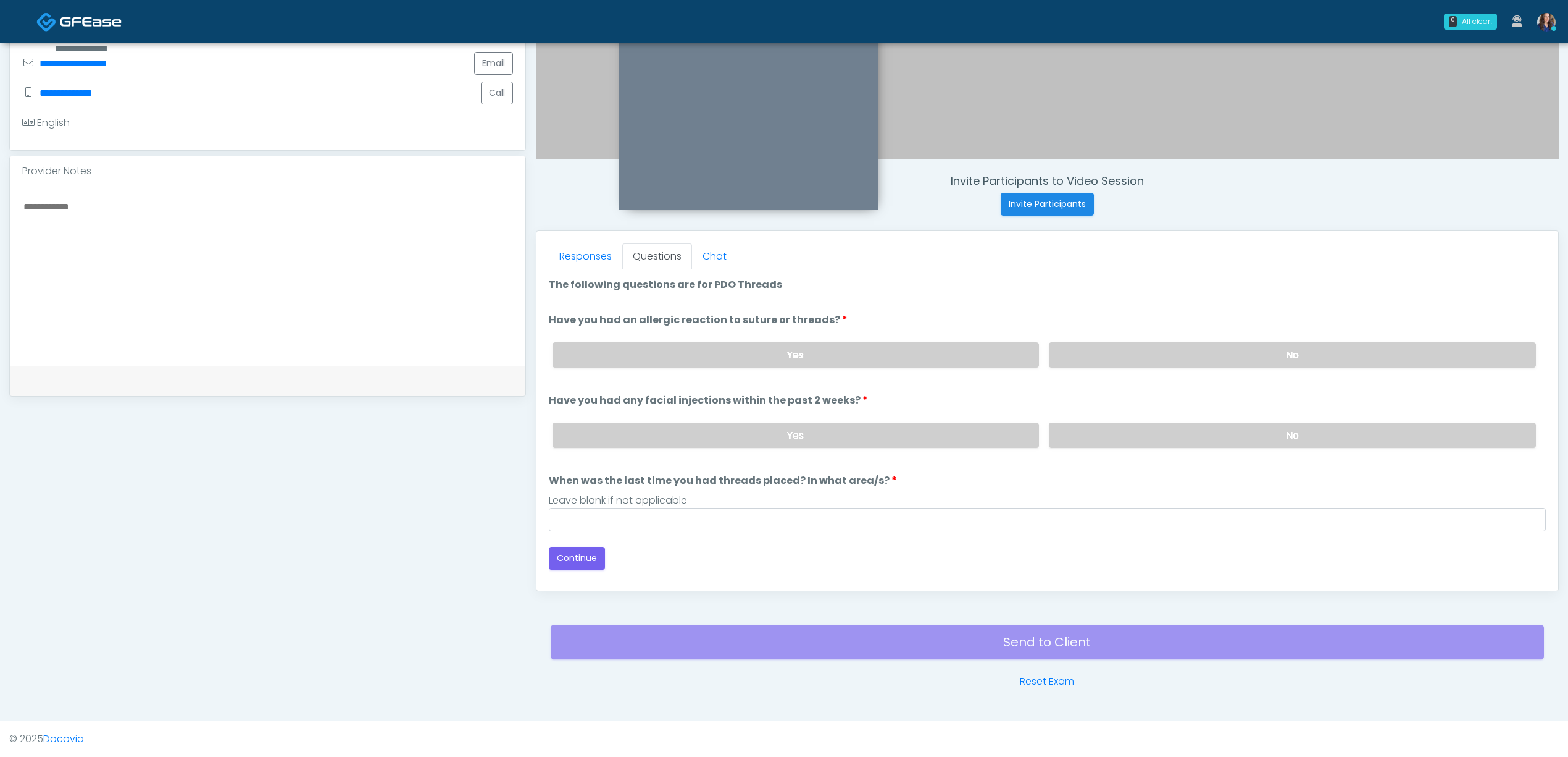
click at [1218, 338] on div "Yes No" at bounding box center [1044, 355] width 1003 height 45
click at [1171, 422] on label "No" at bounding box center [1292, 435] width 487 height 25
click at [1181, 352] on label "No" at bounding box center [1292, 355] width 487 height 25
drag, startPoint x: 850, startPoint y: 520, endPoint x: 776, endPoint y: 540, distance: 76.7
click at [849, 522] on input "When was the last time you had threads placed? In what area/s?" at bounding box center [1048, 520] width 997 height 24
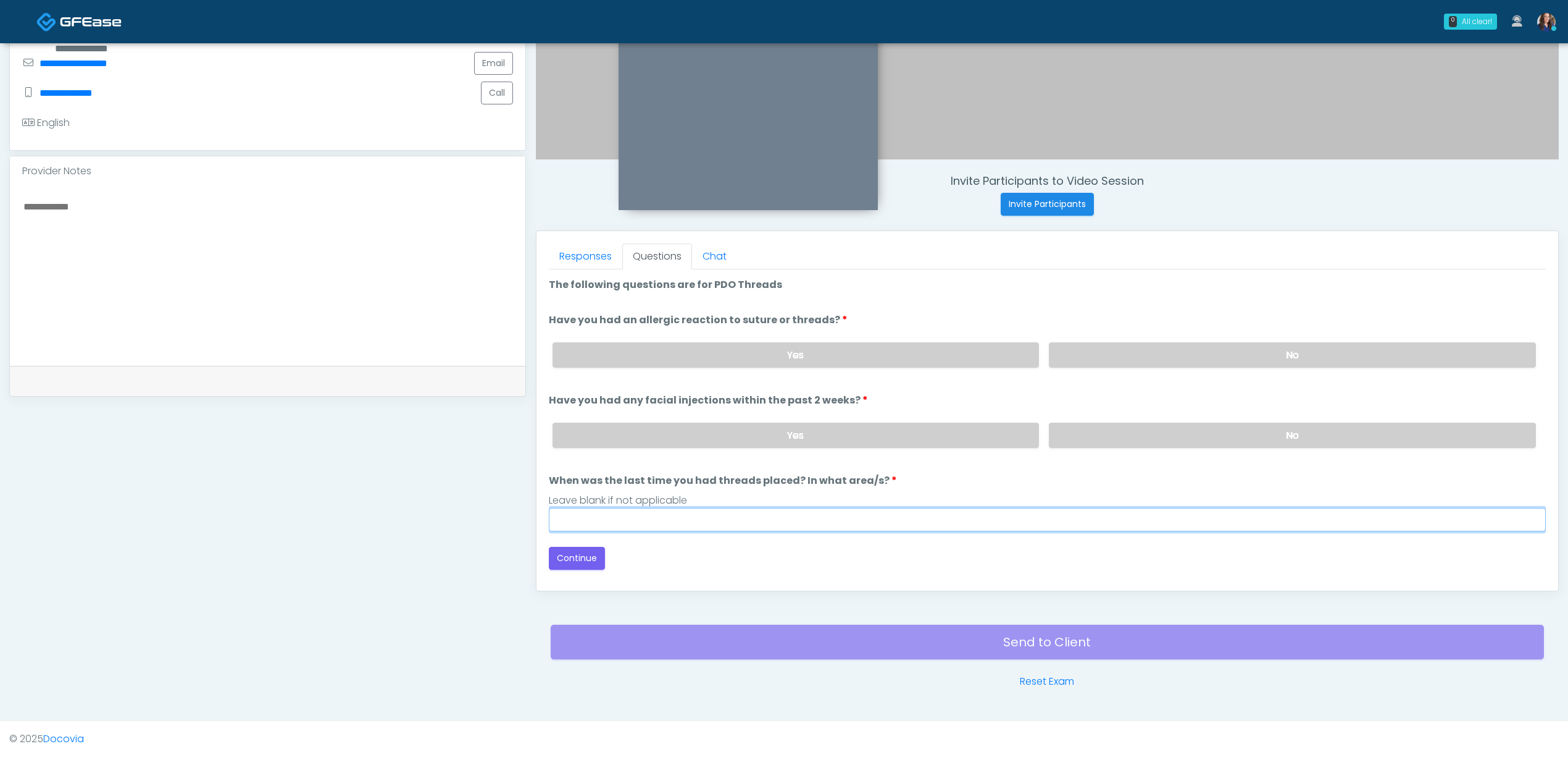
type input "**"
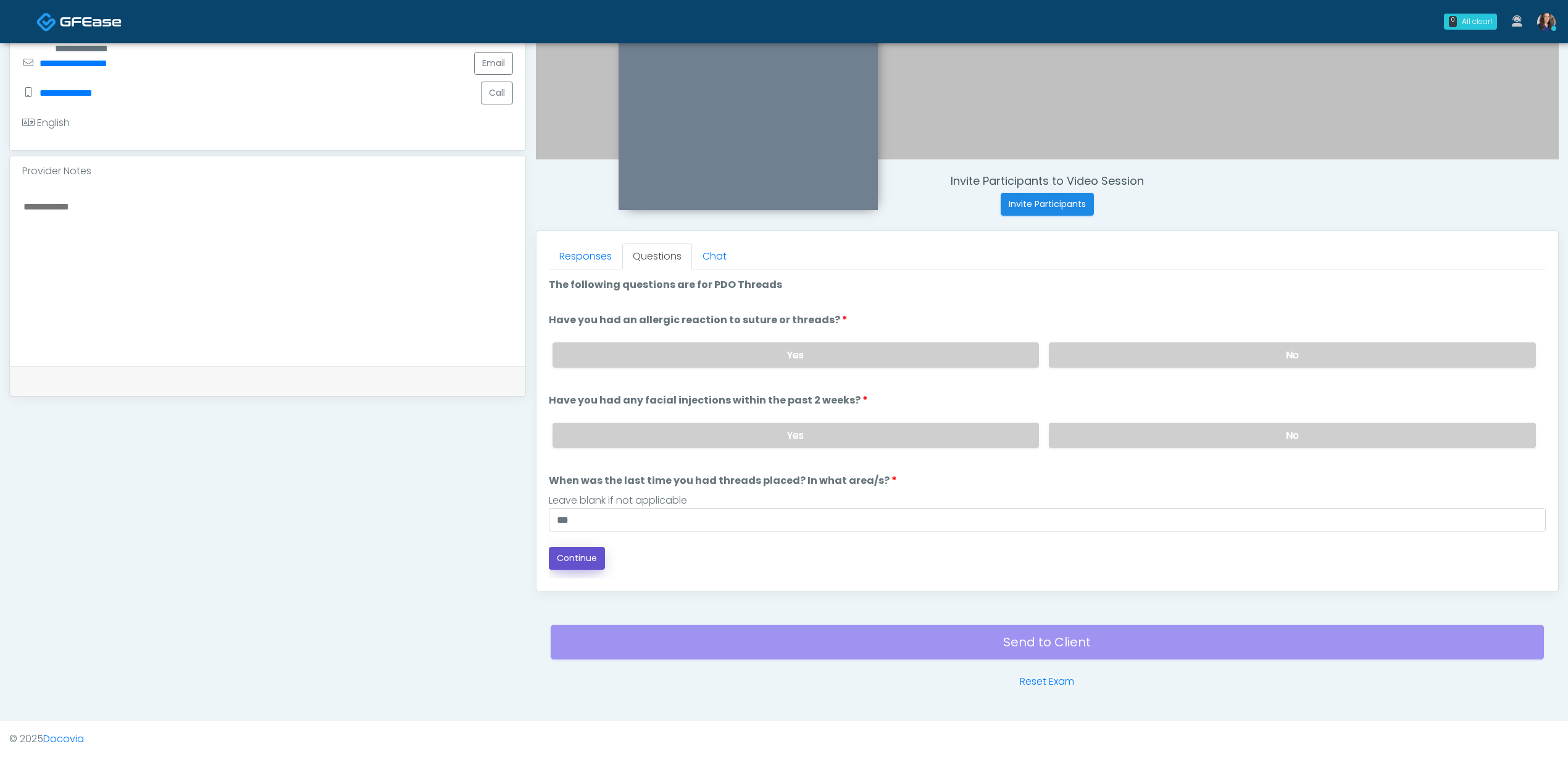
drag, startPoint x: 564, startPoint y: 554, endPoint x: 729, endPoint y: 554, distance: 165.0
click at [567, 554] on button "Continue" at bounding box center [578, 558] width 56 height 23
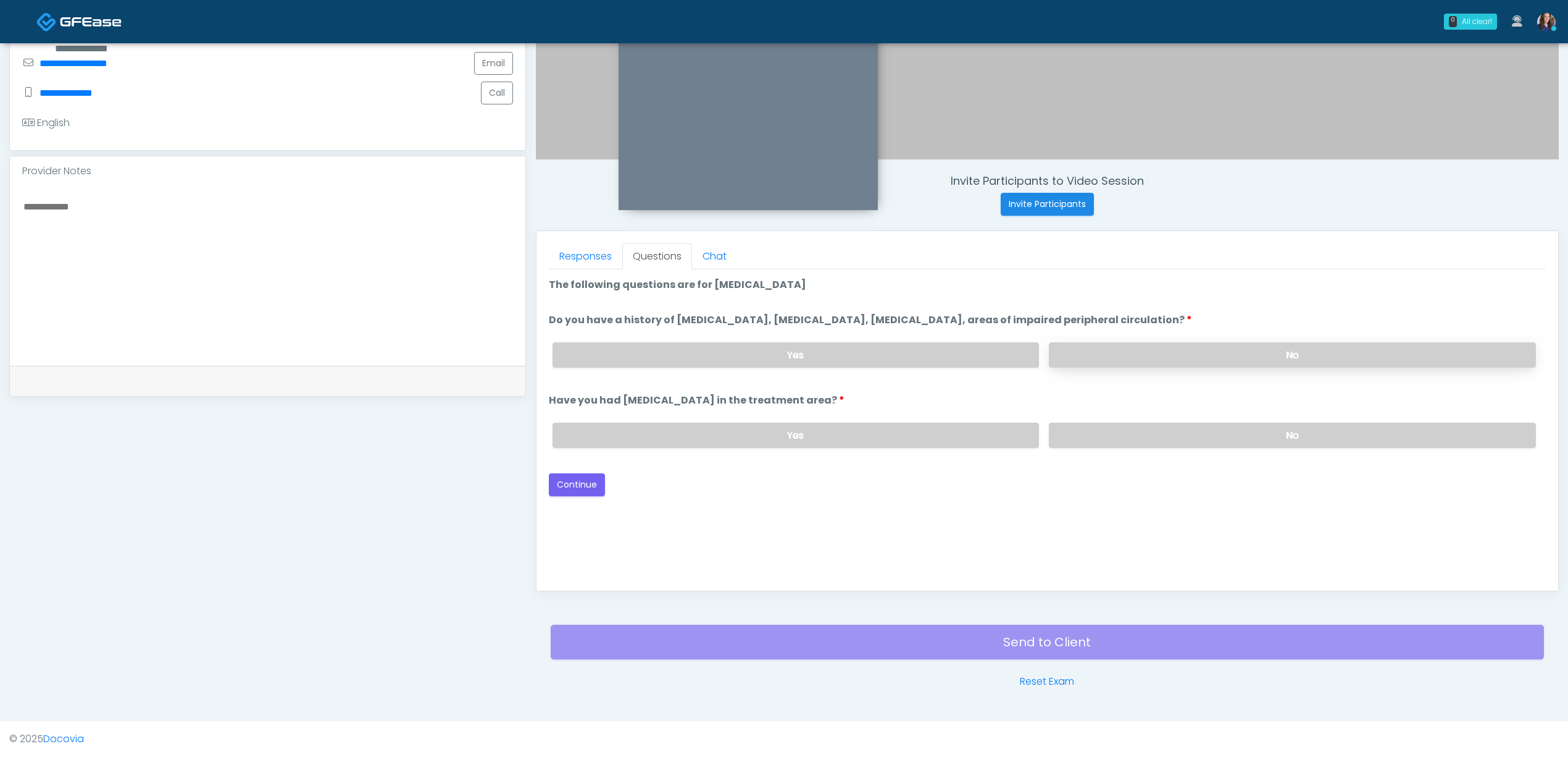
drag, startPoint x: 1161, startPoint y: 354, endPoint x: 1166, endPoint y: 411, distance: 57.2
click at [1162, 355] on label "No" at bounding box center [1292, 355] width 487 height 25
drag, startPoint x: 1159, startPoint y: 431, endPoint x: 1020, endPoint y: 478, distance: 146.7
click at [1157, 431] on label "No" at bounding box center [1292, 435] width 487 height 25
drag, startPoint x: 561, startPoint y: 475, endPoint x: 804, endPoint y: 472, distance: 243.0
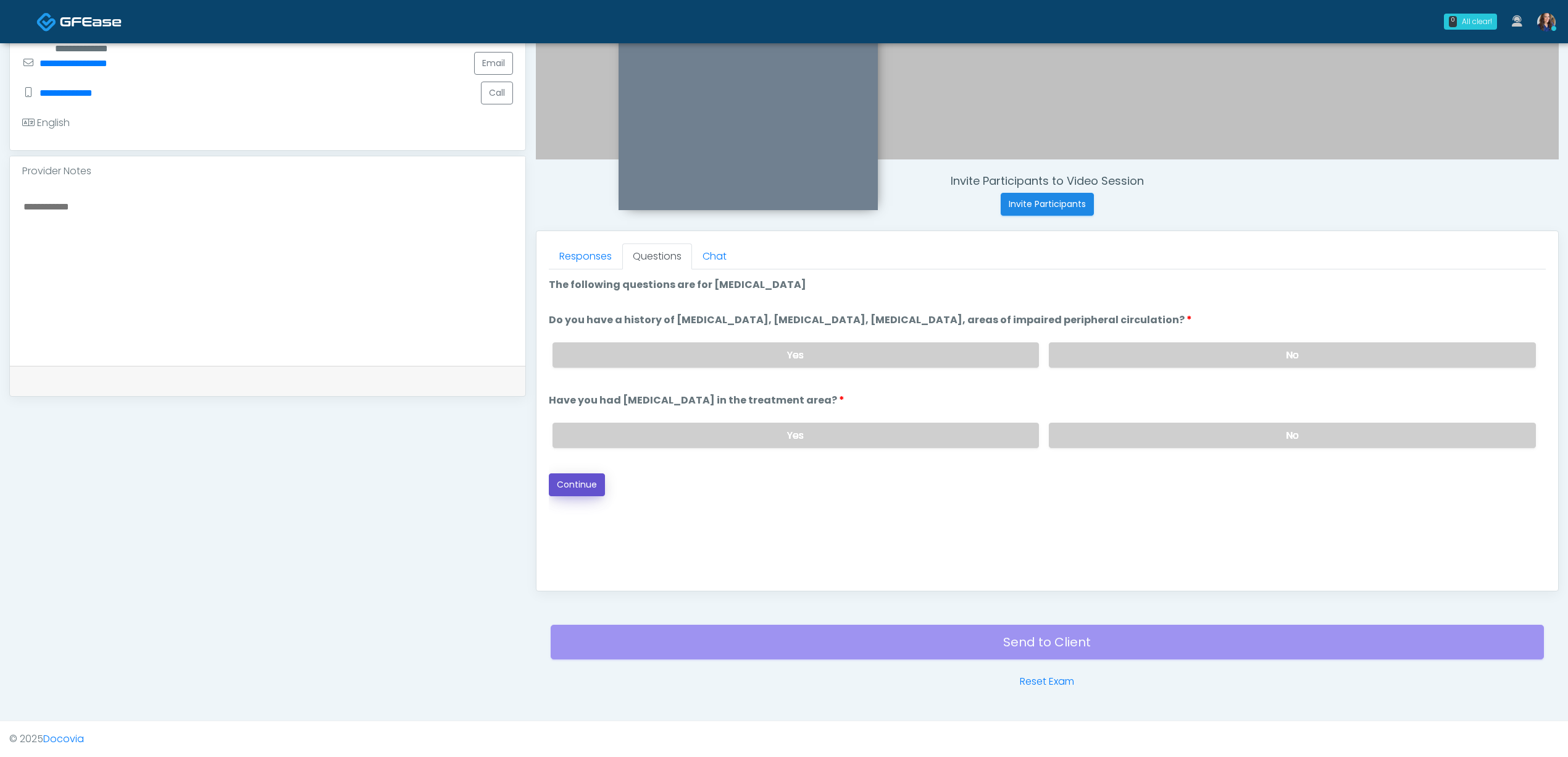
click at [567, 475] on button "Continue" at bounding box center [578, 484] width 56 height 23
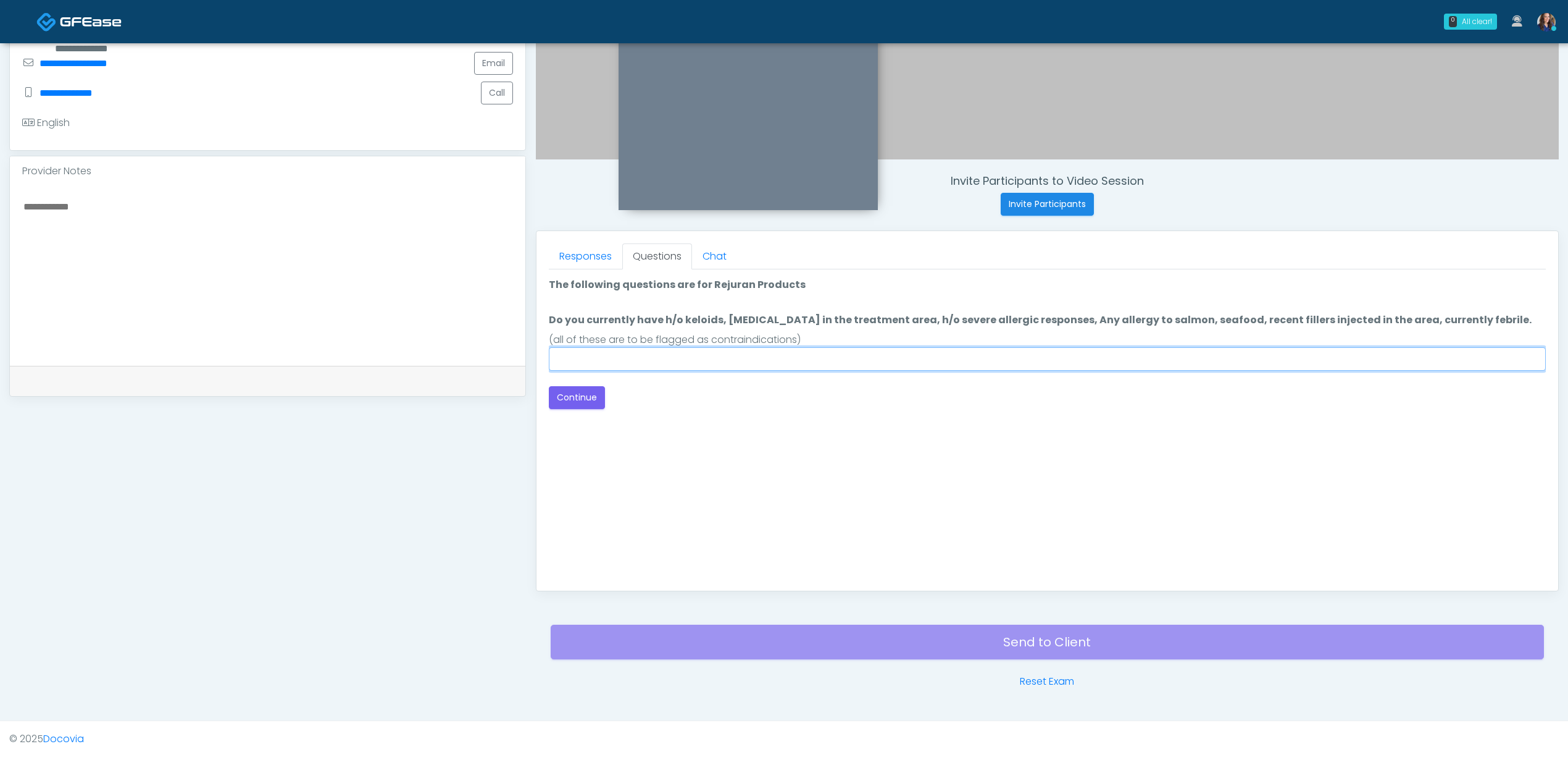
click at [1082, 352] on input "Do you currently have h/o keloids, skin infection in the treatment area, h/o se…" at bounding box center [1048, 359] width 997 height 24
type input "**"
click at [576, 393] on button "Continue" at bounding box center [578, 397] width 56 height 23
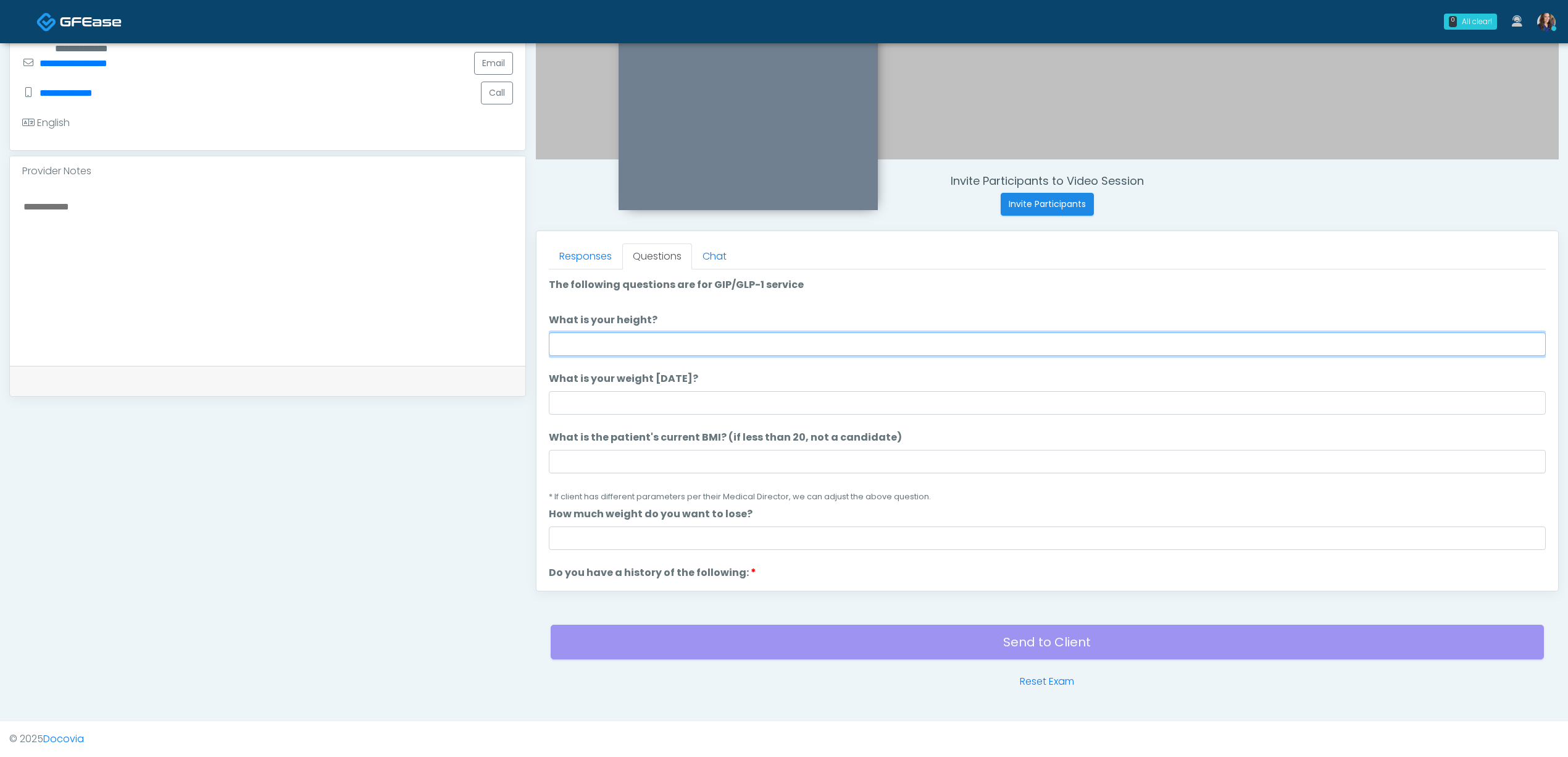
click at [783, 334] on input "What is your height?" at bounding box center [1048, 344] width 997 height 24
type input "******"
click at [704, 403] on input "What is your weight today?" at bounding box center [1048, 403] width 997 height 24
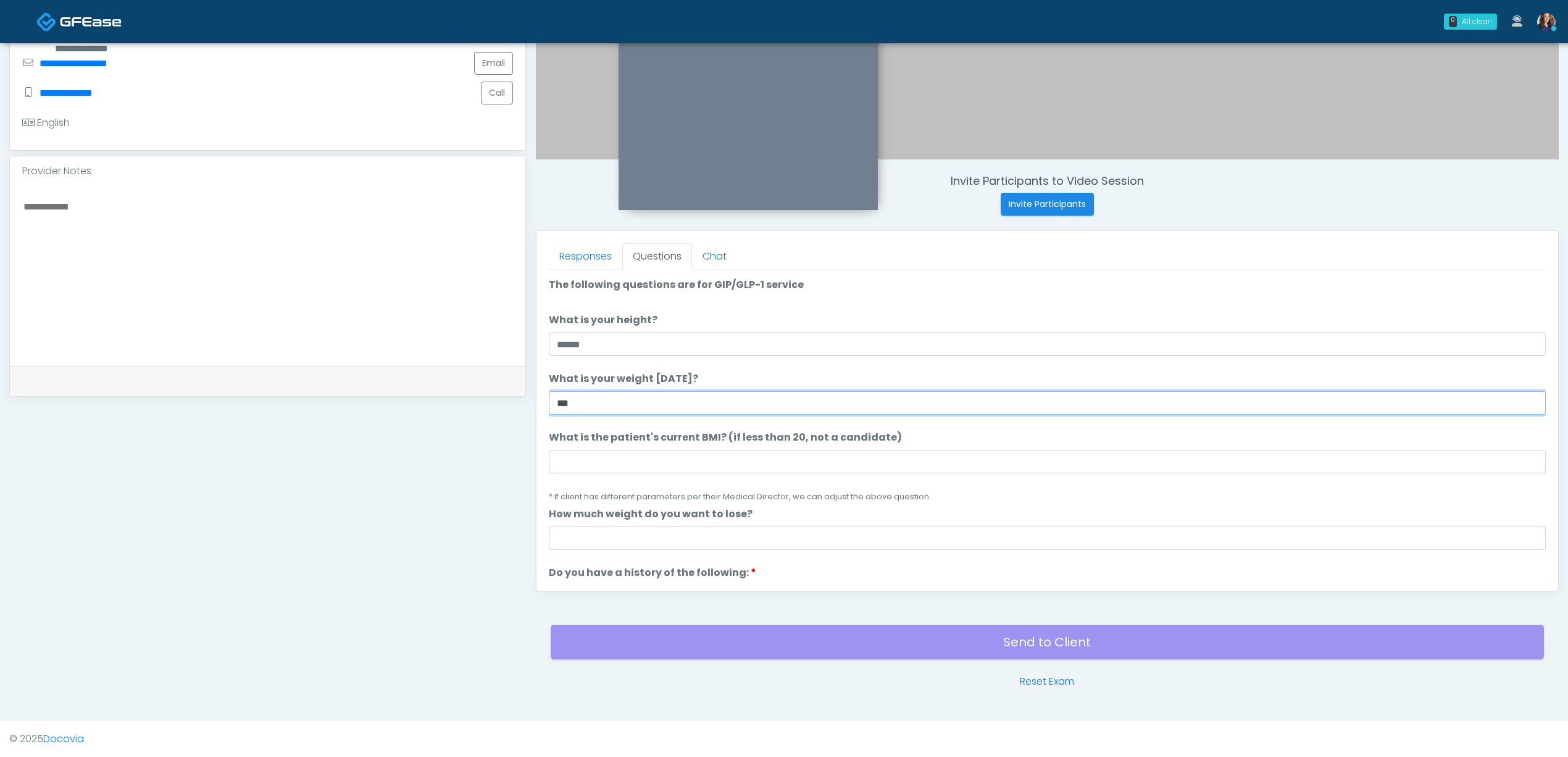
type input "***"
drag, startPoint x: 601, startPoint y: 452, endPoint x: 617, endPoint y: 467, distance: 21.9
click at [601, 452] on input "What is the patient's current BMI? (if less than 20, not a candidate)" at bounding box center [1048, 461] width 997 height 24
paste input "****"
type input "****"
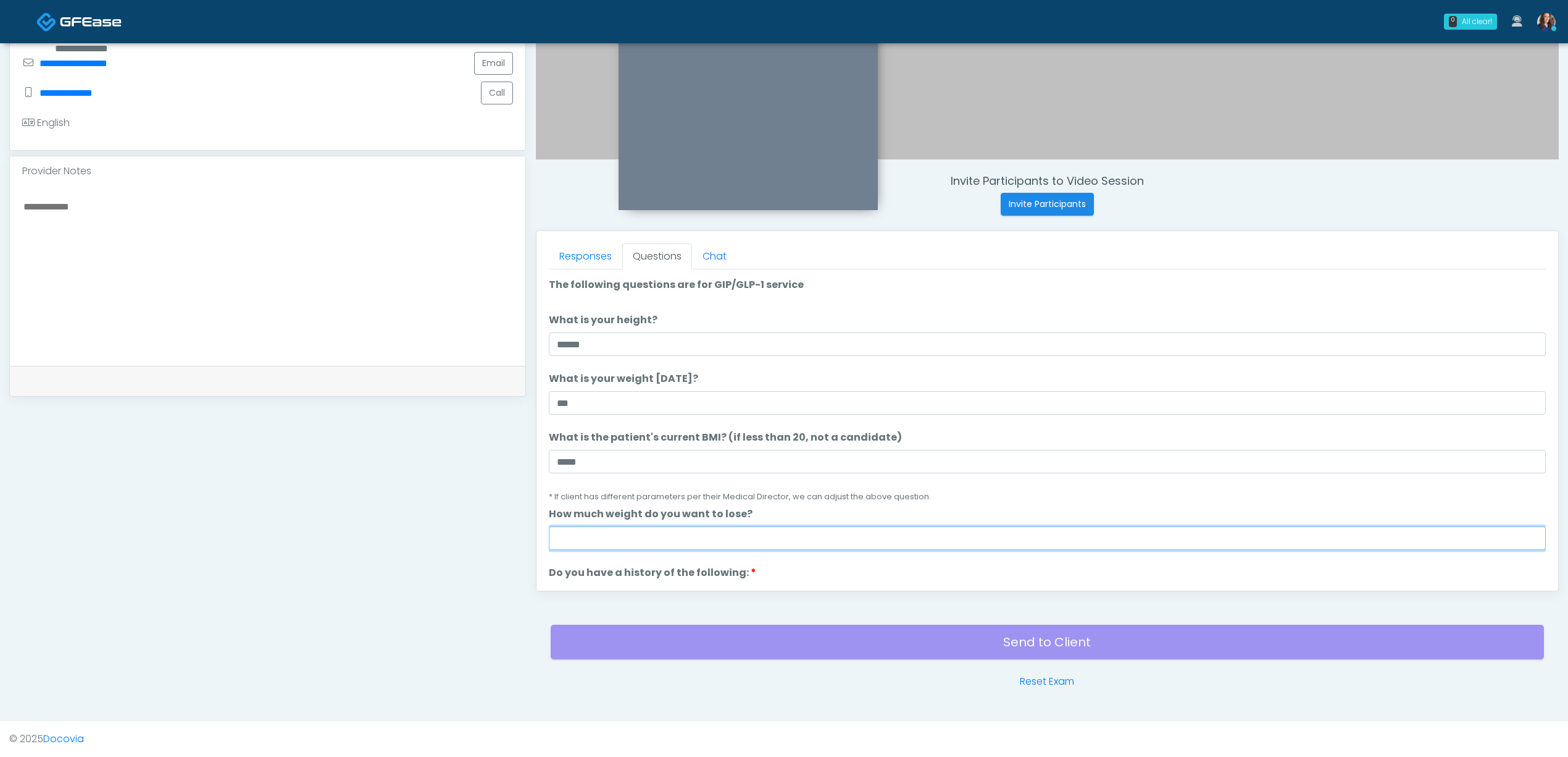
drag, startPoint x: 595, startPoint y: 542, endPoint x: 620, endPoint y: 509, distance: 41.4
click at [595, 542] on input "How much weight do you want to lose?" at bounding box center [1048, 538] width 997 height 24
type input "*"
drag, startPoint x: 868, startPoint y: 519, endPoint x: 864, endPoint y: 495, distance: 24.3
click at [867, 517] on li "How much weight do you want to lose? How much weight do you want to lose? *" at bounding box center [1048, 529] width 997 height 44
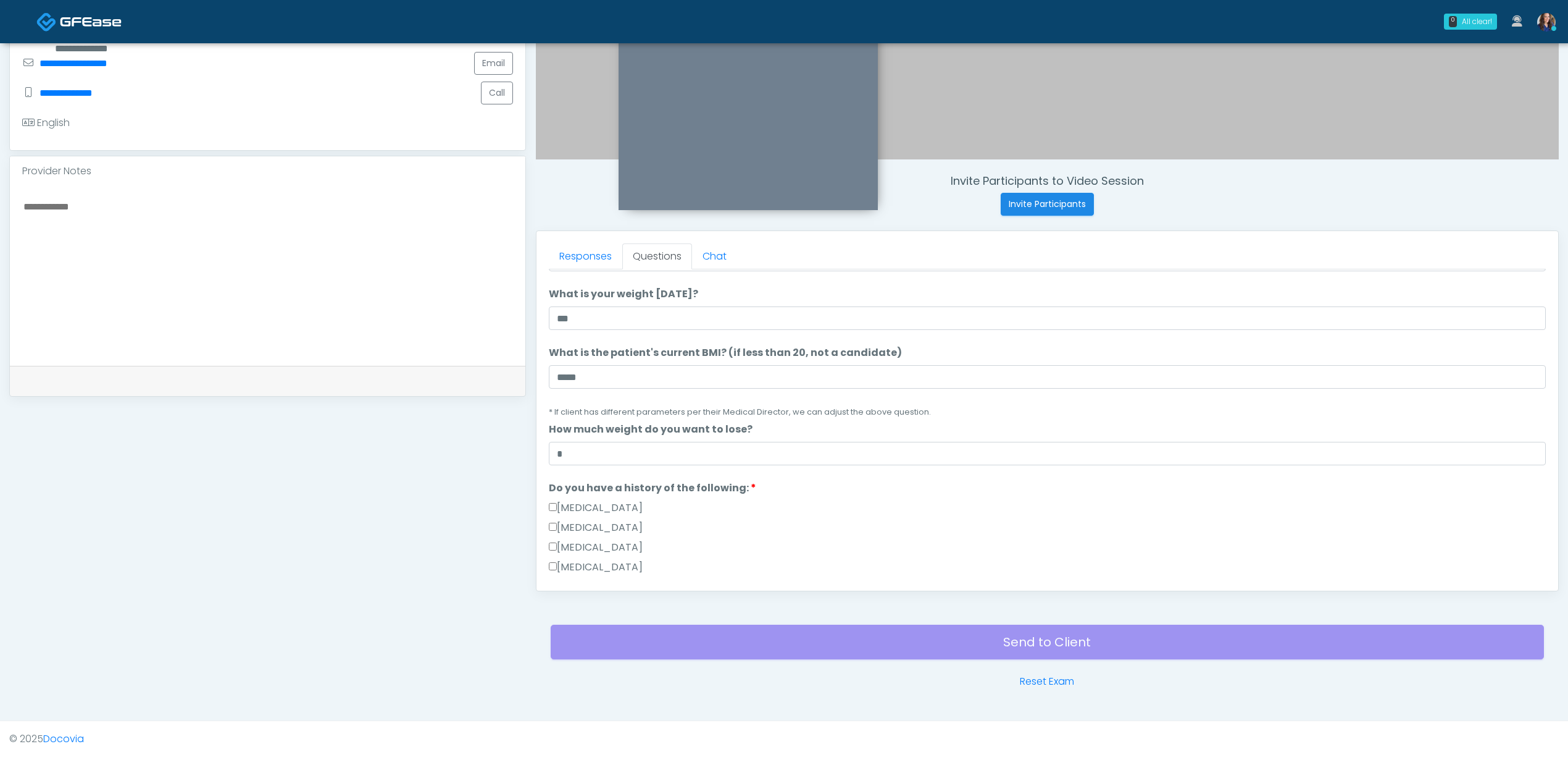
scroll to position [247, 0]
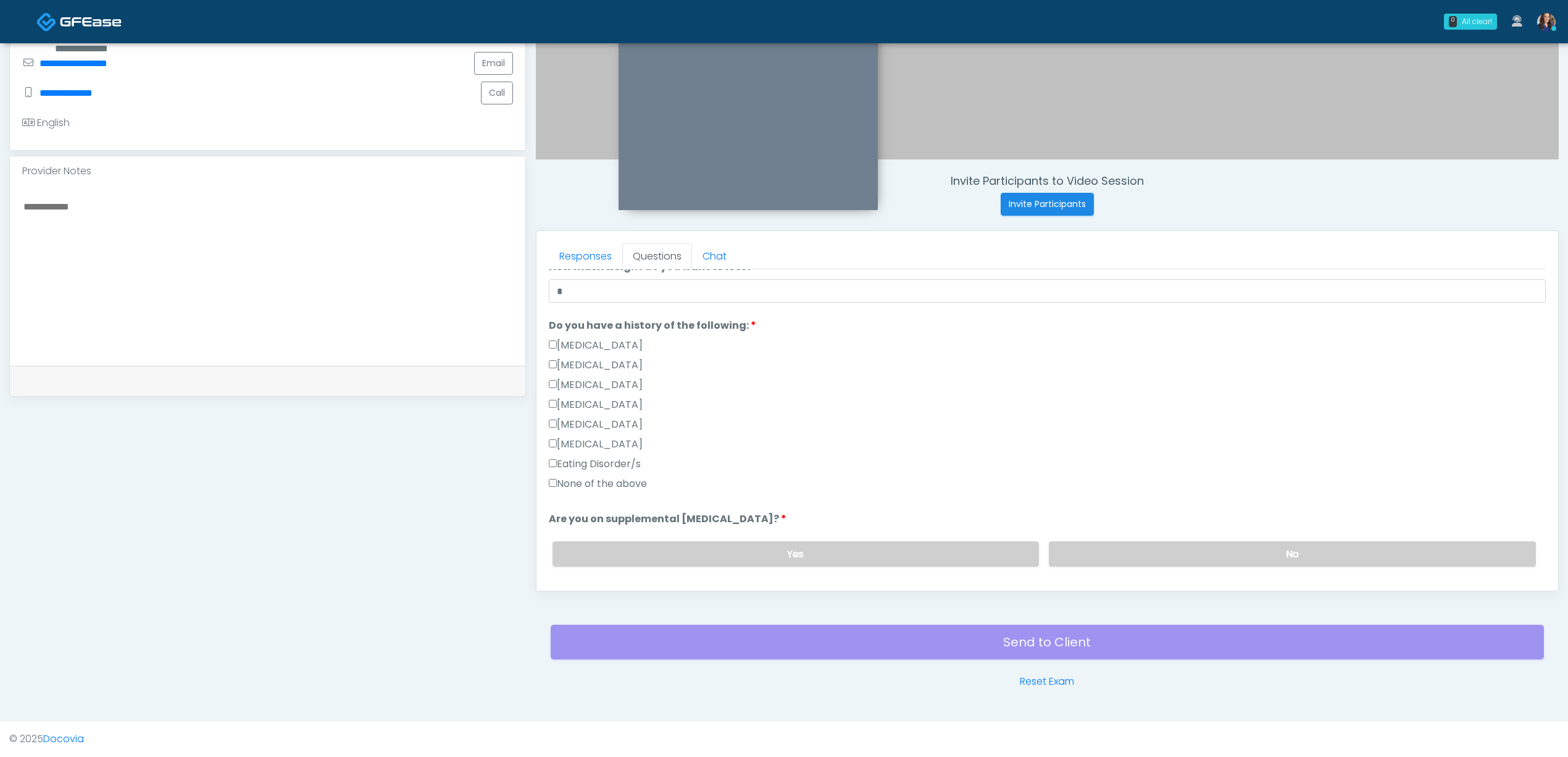
click at [598, 482] on label "None of the above" at bounding box center [598, 483] width 98 height 15
click at [1186, 552] on label "No" at bounding box center [1292, 554] width 487 height 25
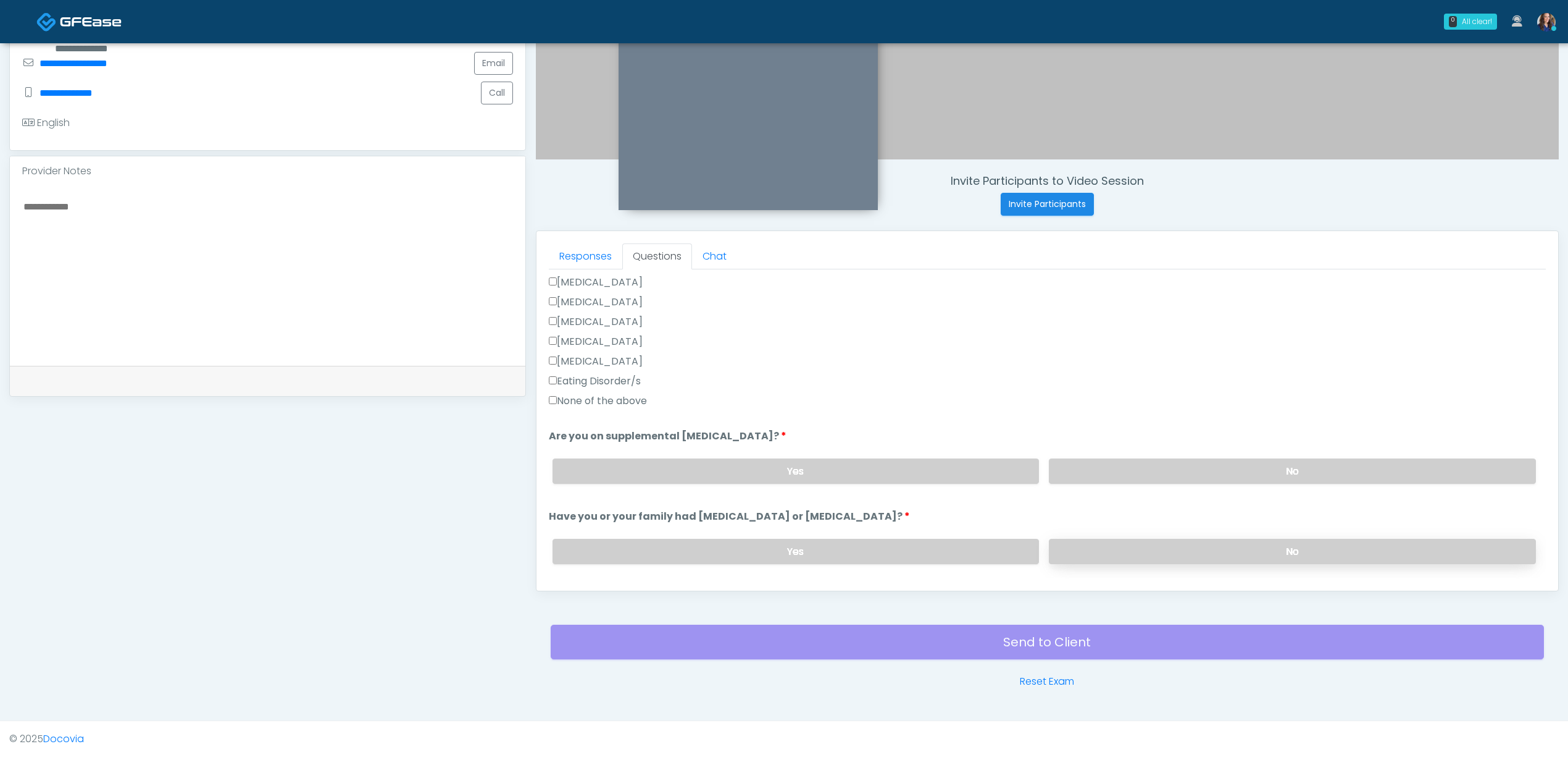
scroll to position [411, 0]
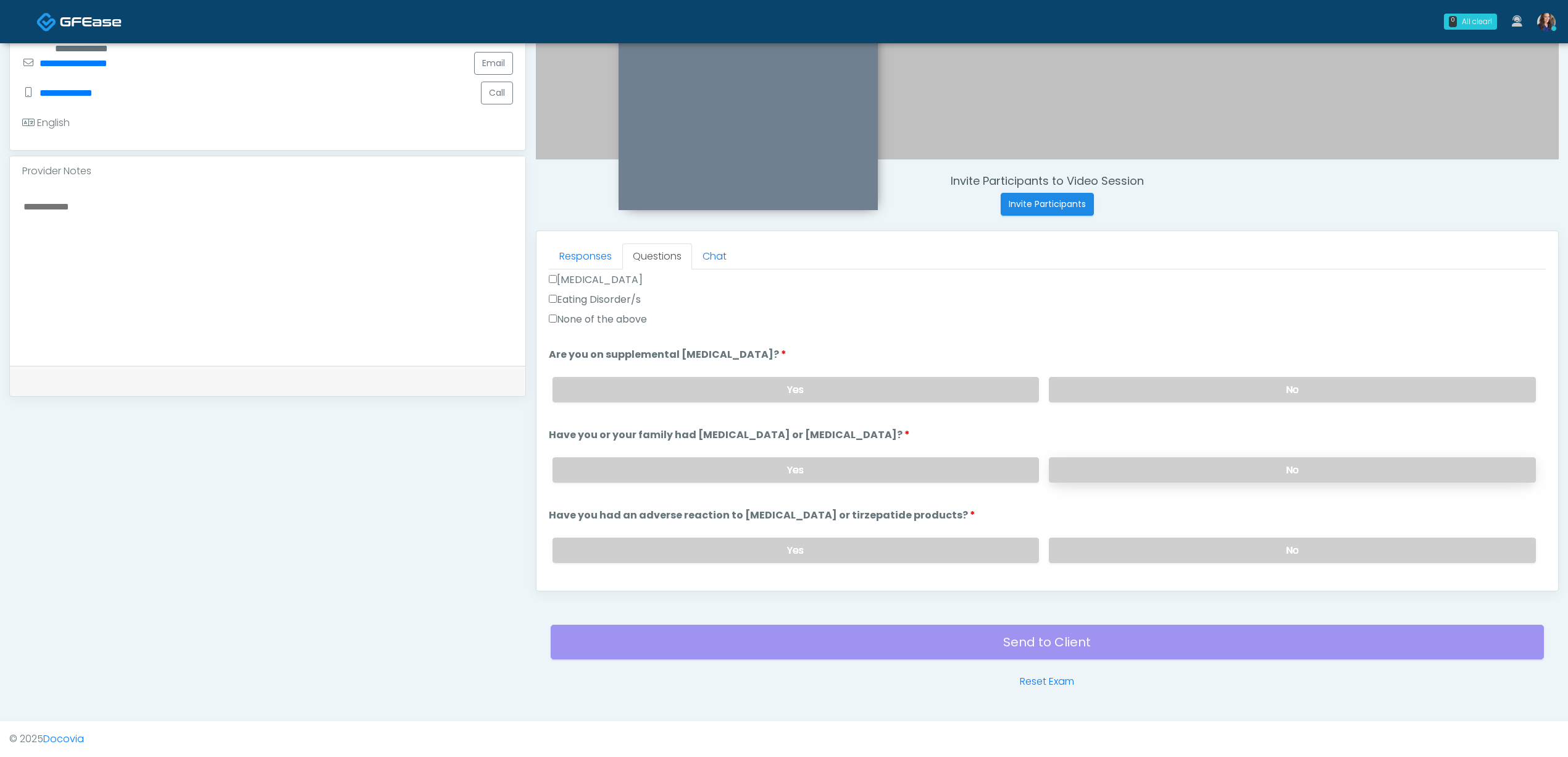
click at [1191, 463] on label "No" at bounding box center [1292, 469] width 487 height 25
click at [1183, 549] on label "No" at bounding box center [1292, 550] width 487 height 25
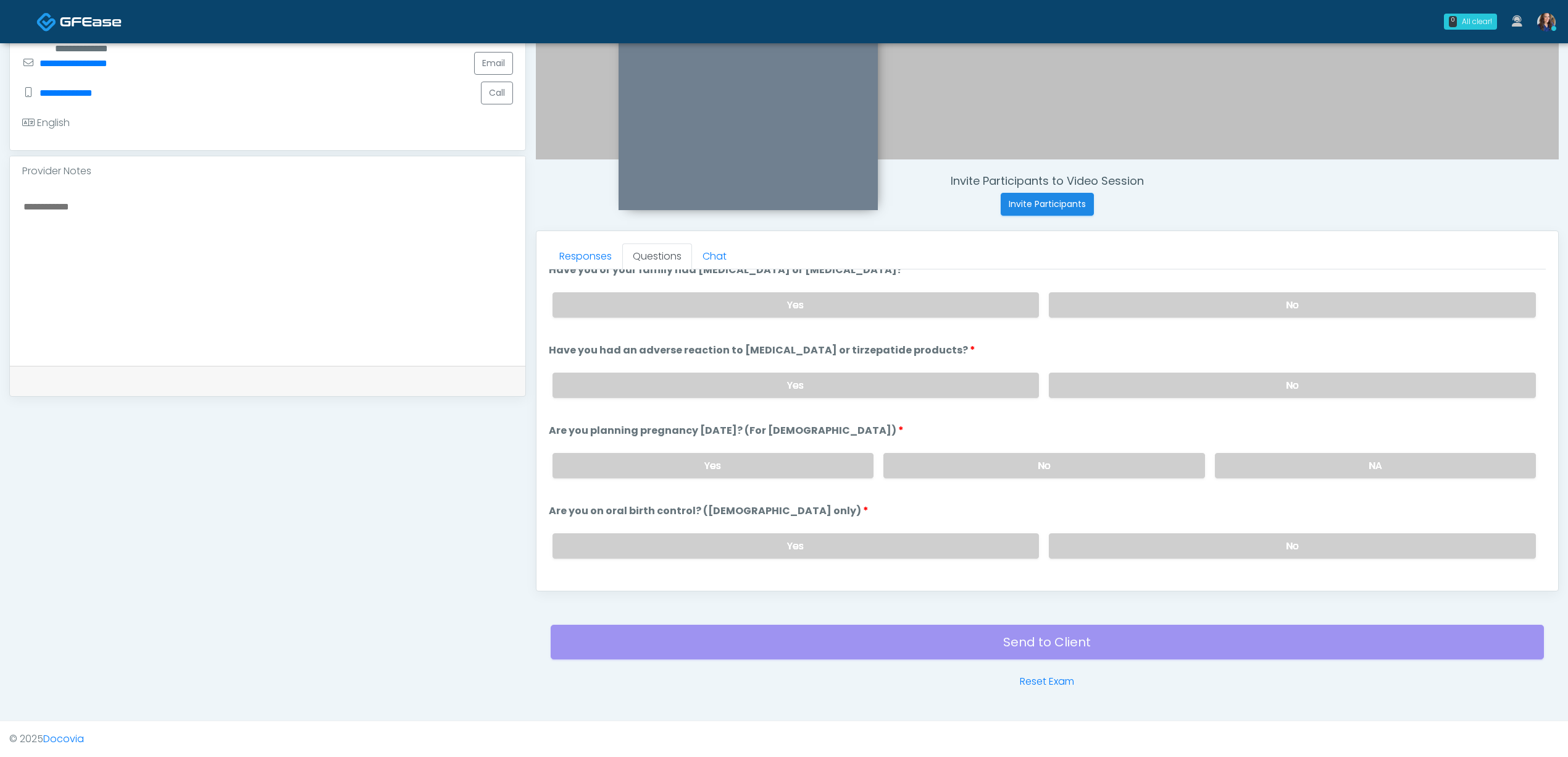
click at [1163, 449] on div "Yes No NA" at bounding box center [1044, 466] width 1003 height 45
click at [1176, 470] on label "No" at bounding box center [1044, 466] width 321 height 25
click at [1181, 528] on div "Yes No" at bounding box center [1044, 546] width 1003 height 45
click at [1195, 543] on label "No" at bounding box center [1292, 546] width 487 height 25
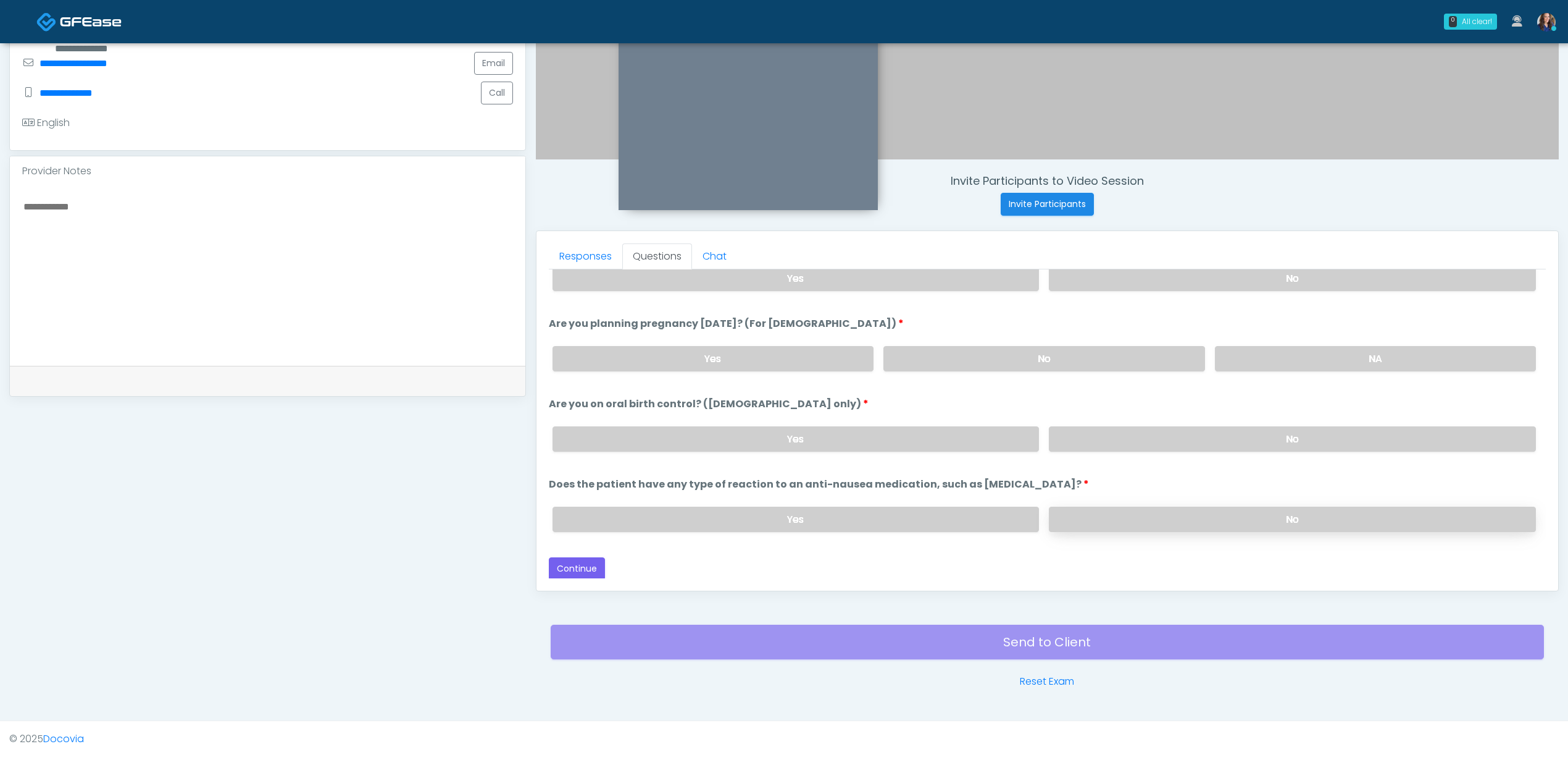
click at [1226, 515] on label "No" at bounding box center [1292, 520] width 487 height 25
click at [589, 565] on button "Continue" at bounding box center [578, 568] width 56 height 23
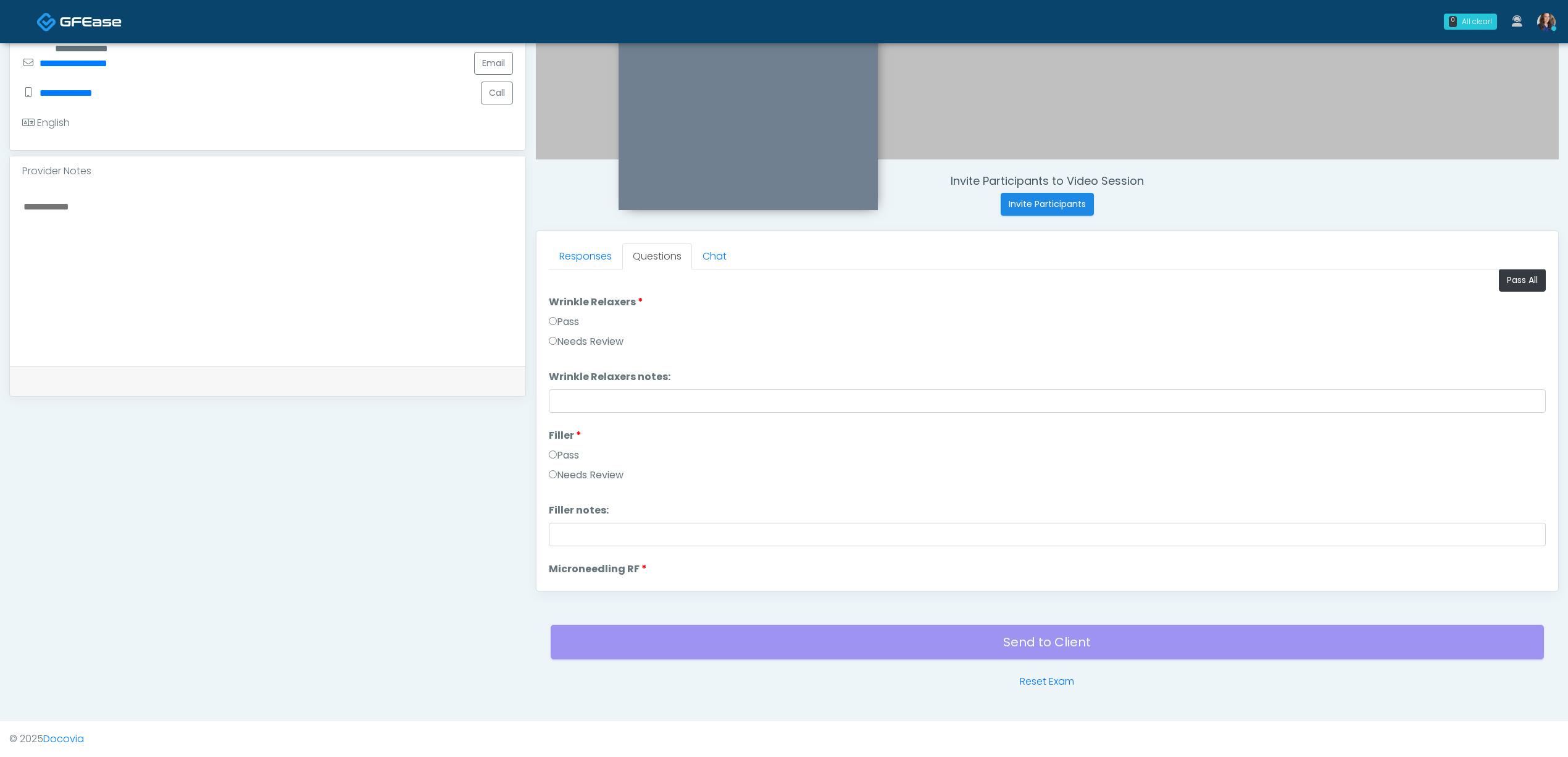
scroll to position [0, 0]
click at [1510, 284] on button "Pass All" at bounding box center [1523, 285] width 47 height 23
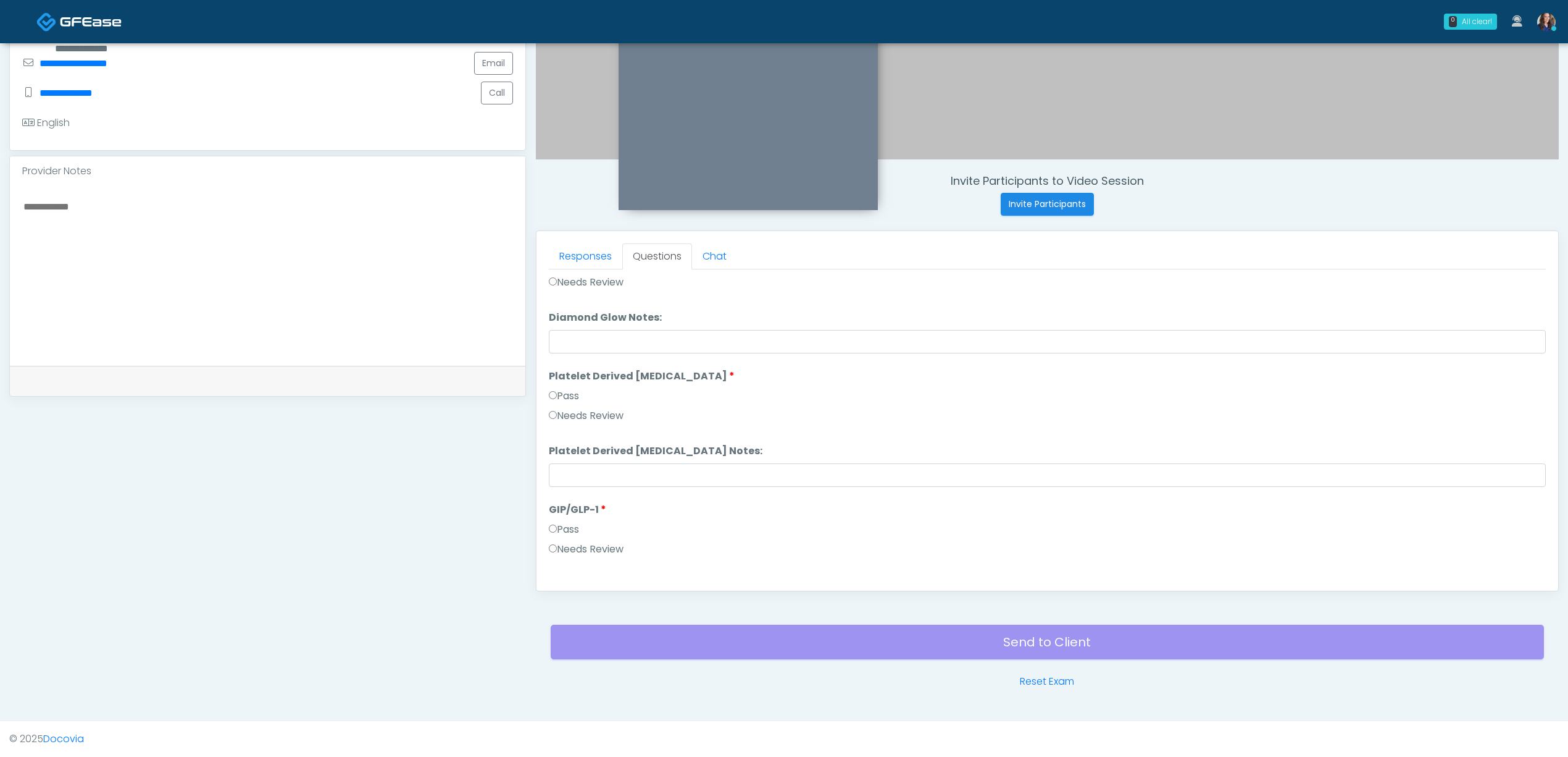
scroll to position [2434, 0]
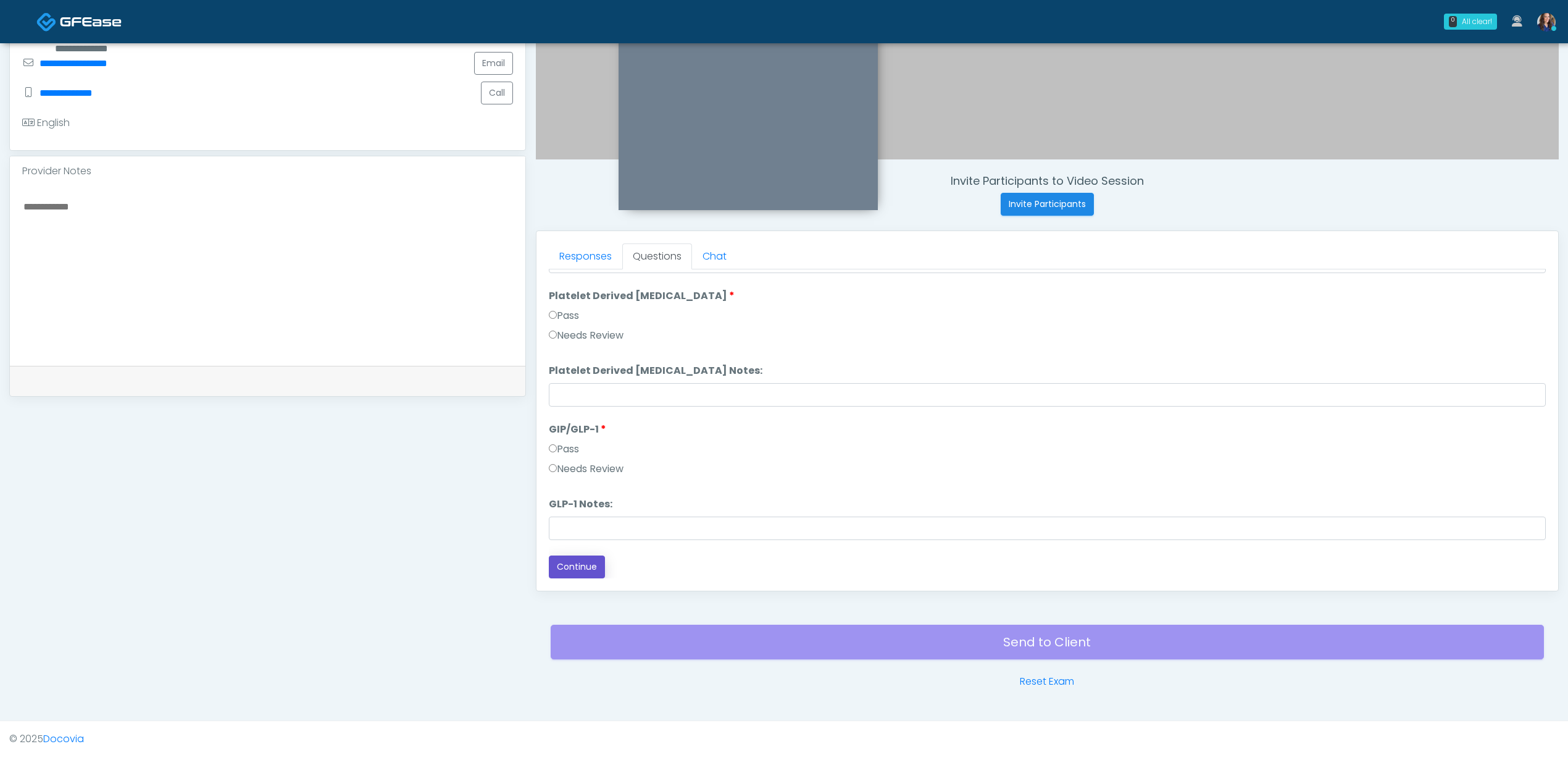
click at [577, 557] on button "Continue" at bounding box center [578, 566] width 56 height 23
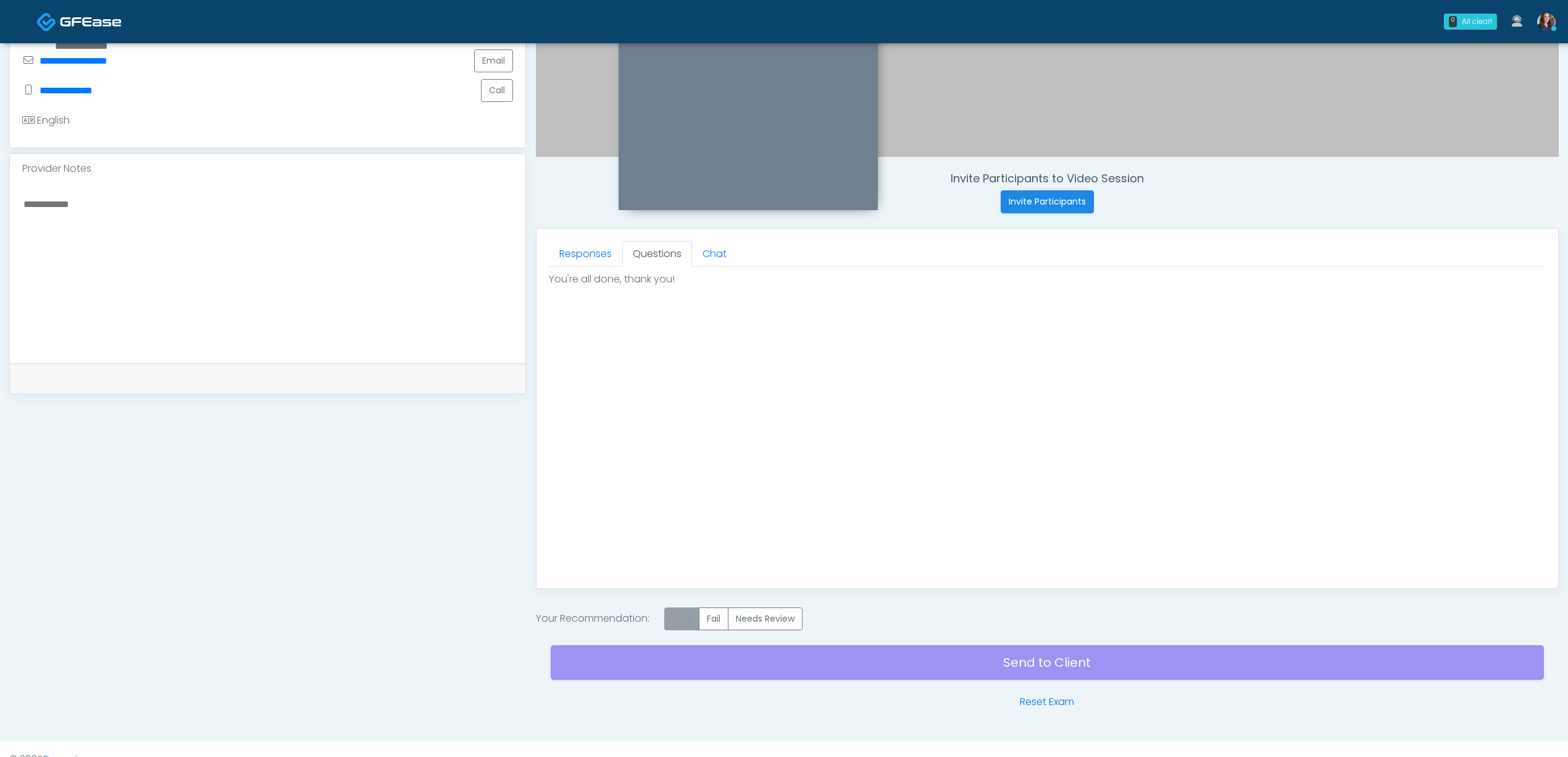
click at [689, 616] on label "Pass" at bounding box center [682, 618] width 35 height 23
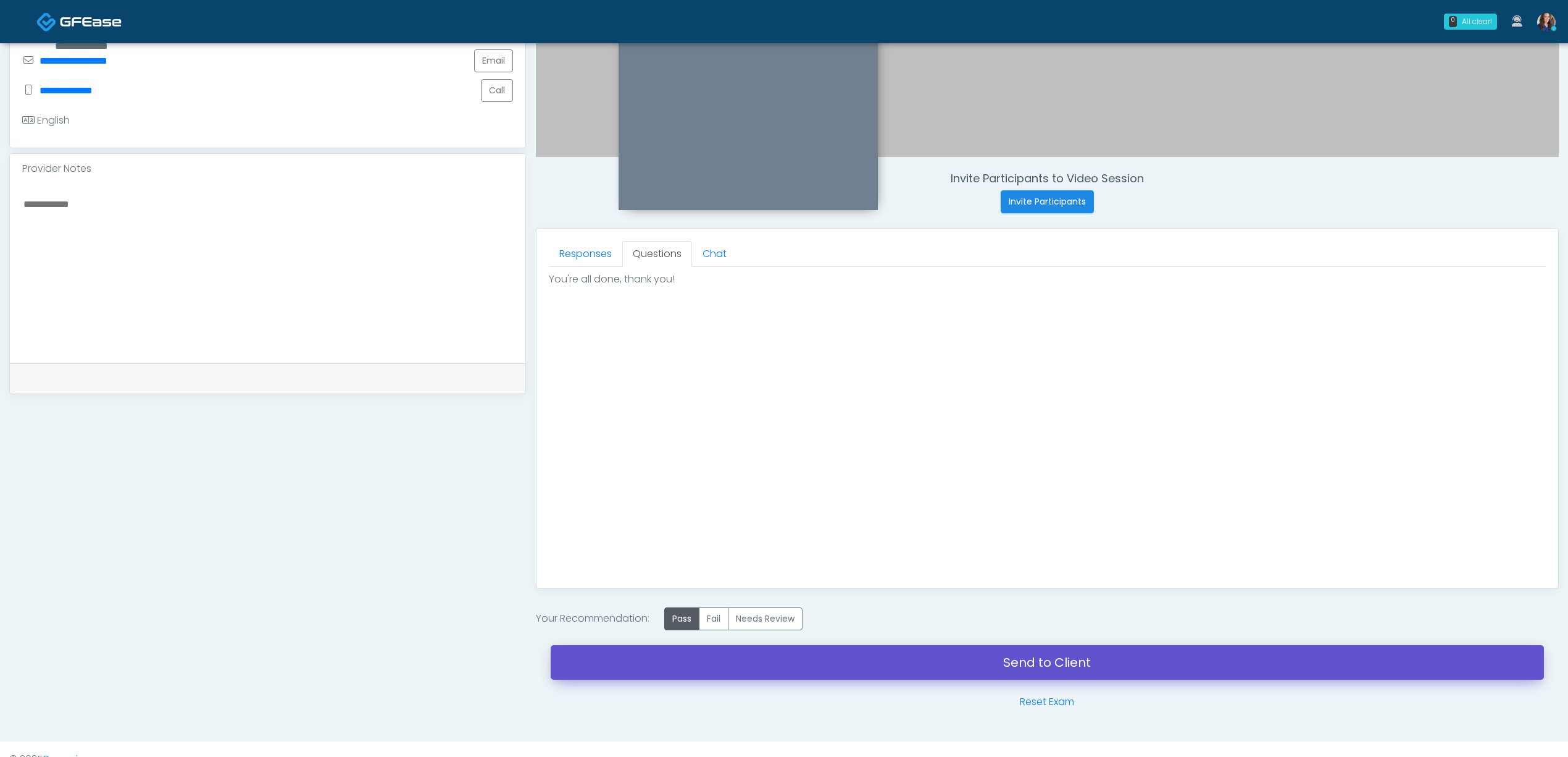
click at [895, 662] on link "Send to Client" at bounding box center [1048, 662] width 993 height 35
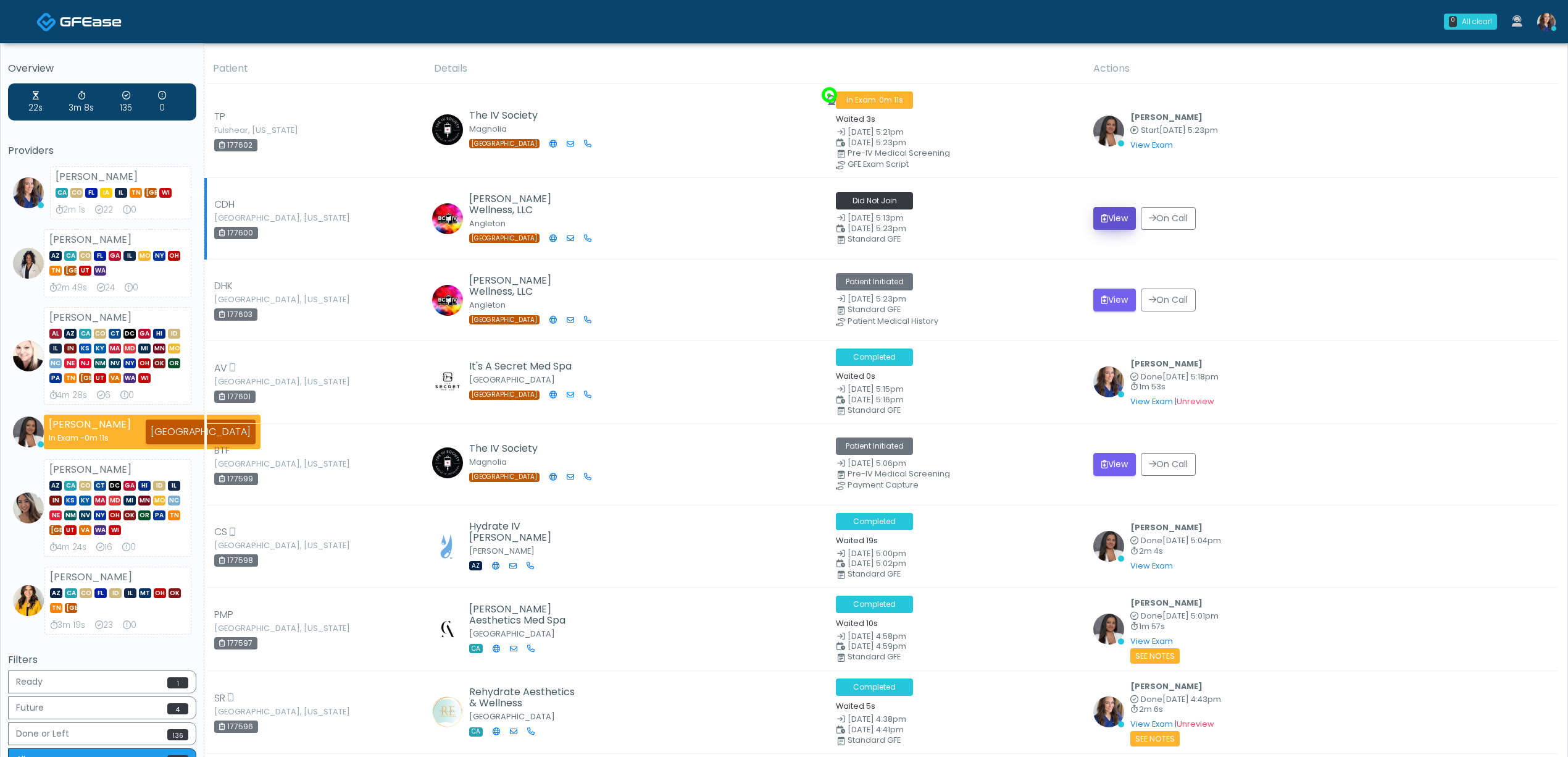
click at [1109, 217] on icon "submit" at bounding box center [1104, 218] width 6 height 9
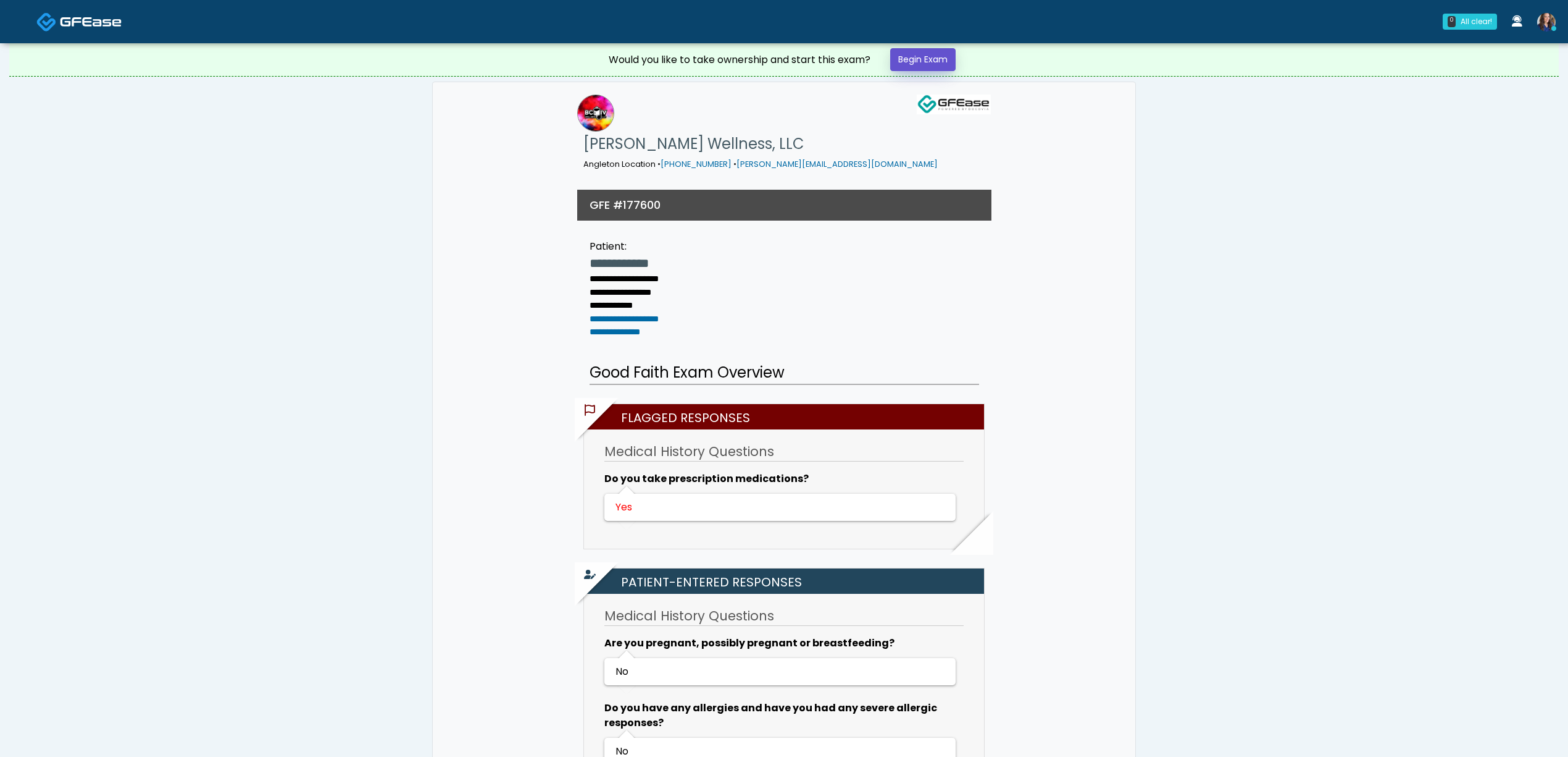
click at [917, 53] on link "Begin Exam" at bounding box center [923, 59] width 65 height 23
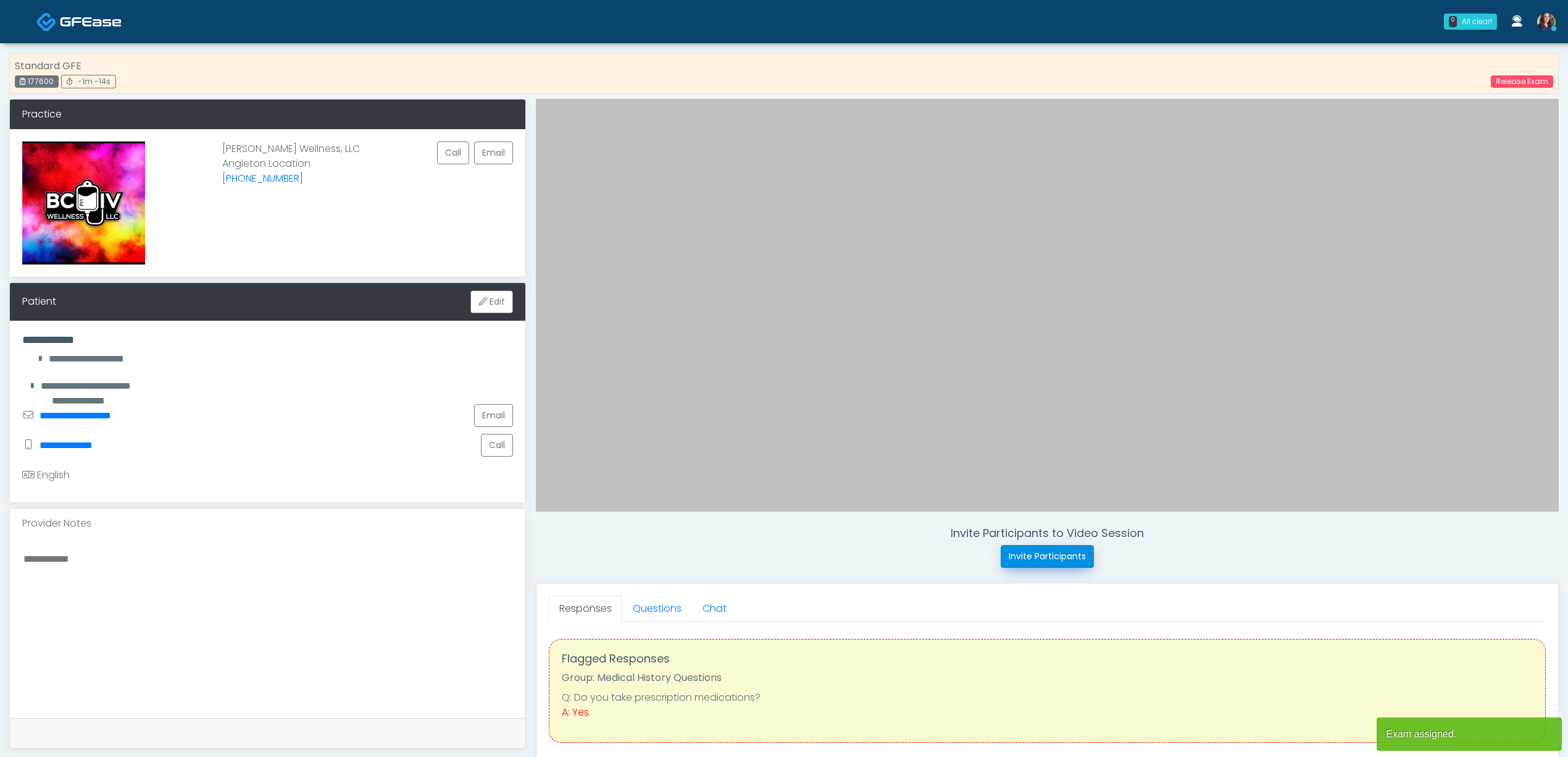
click at [1041, 560] on button "Invite Participants" at bounding box center [1048, 556] width 94 height 23
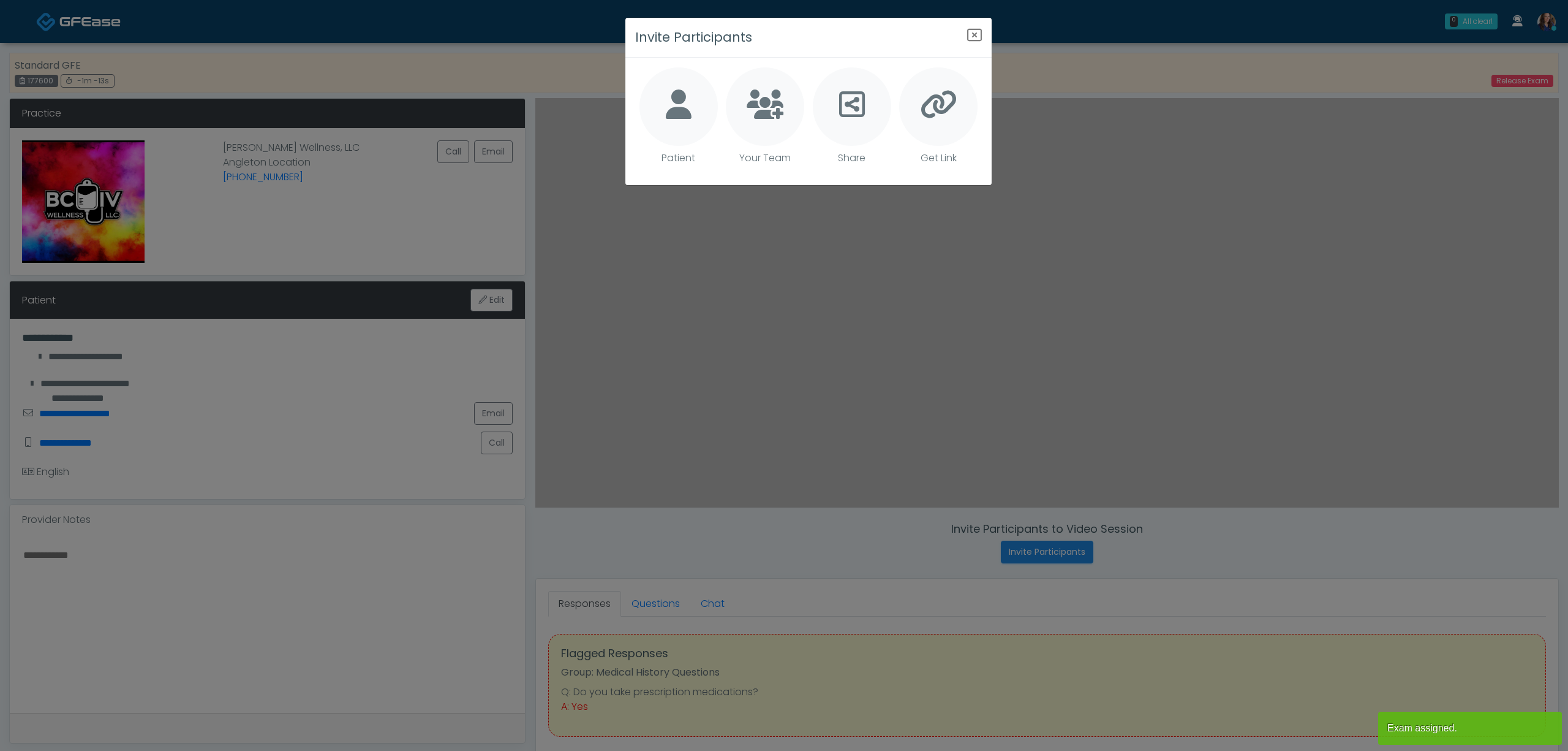
drag, startPoint x: 682, startPoint y: 97, endPoint x: 709, endPoint y: 104, distance: 27.9
click at [692, 98] on div at bounding box center [678, 107] width 78 height 79
type textarea "**********"
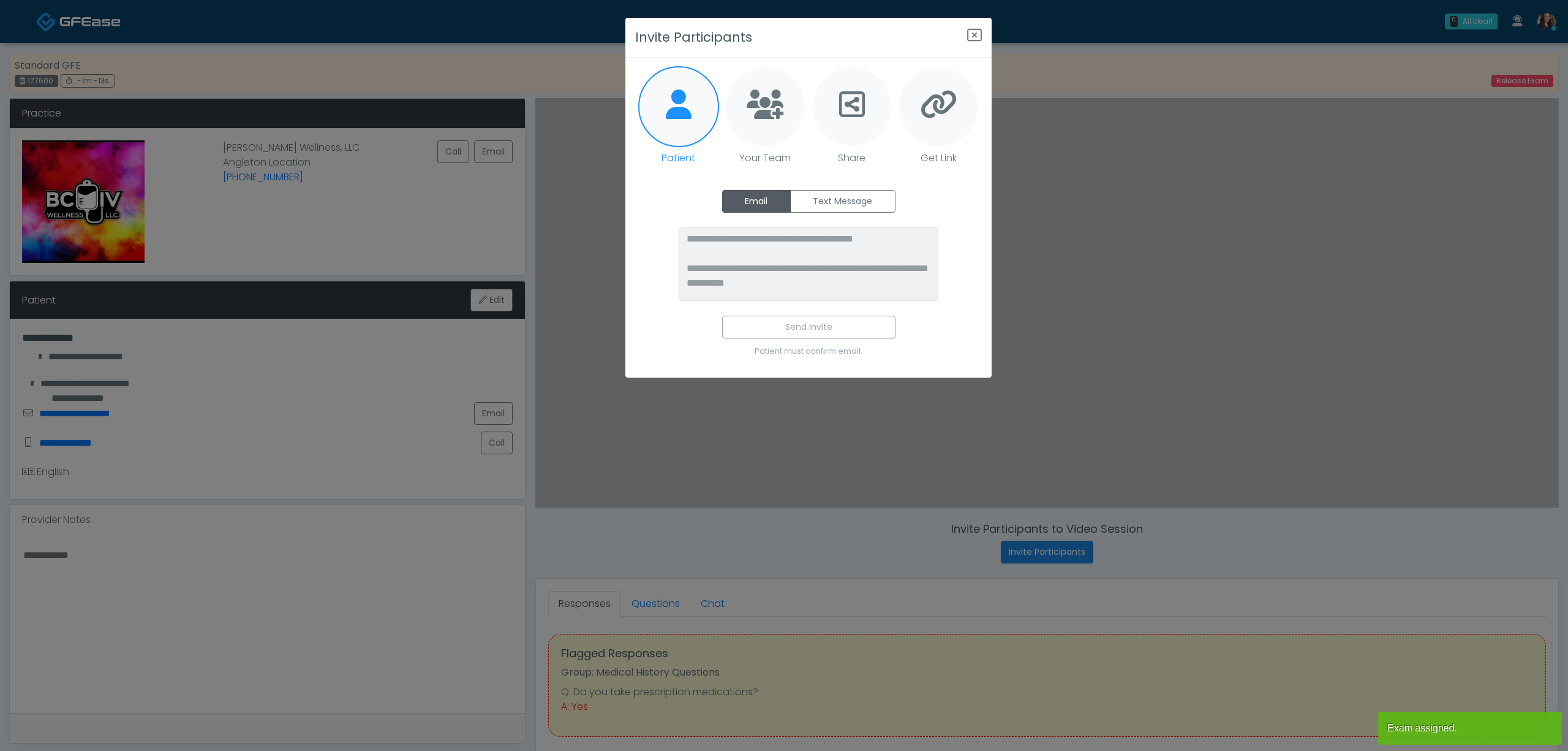
drag, startPoint x: 831, startPoint y: 190, endPoint x: 834, endPoint y: 224, distance: 34.1
click at [832, 197] on label "Text Message" at bounding box center [843, 200] width 106 height 23
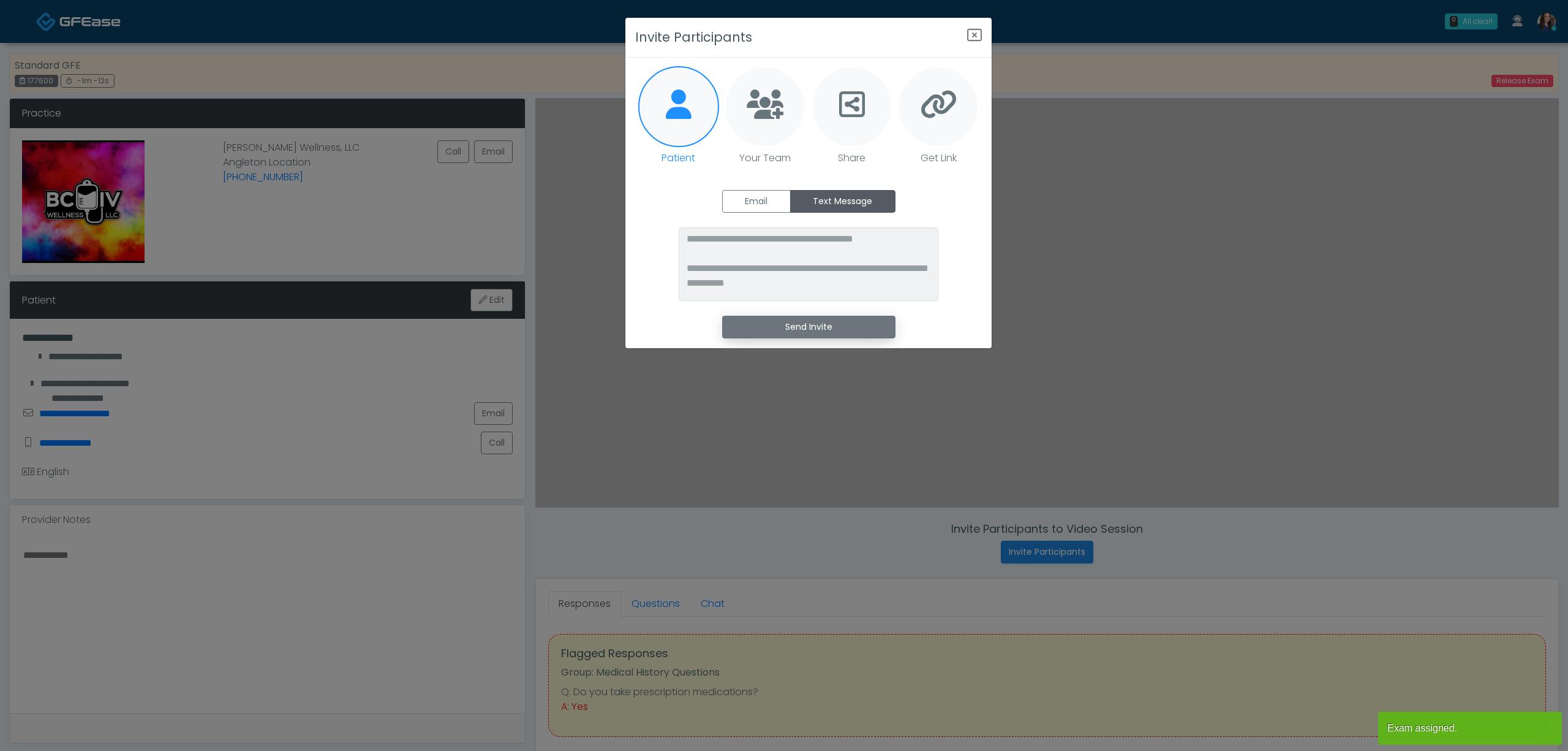
click at [809, 323] on button "Send Invite" at bounding box center [808, 327] width 173 height 23
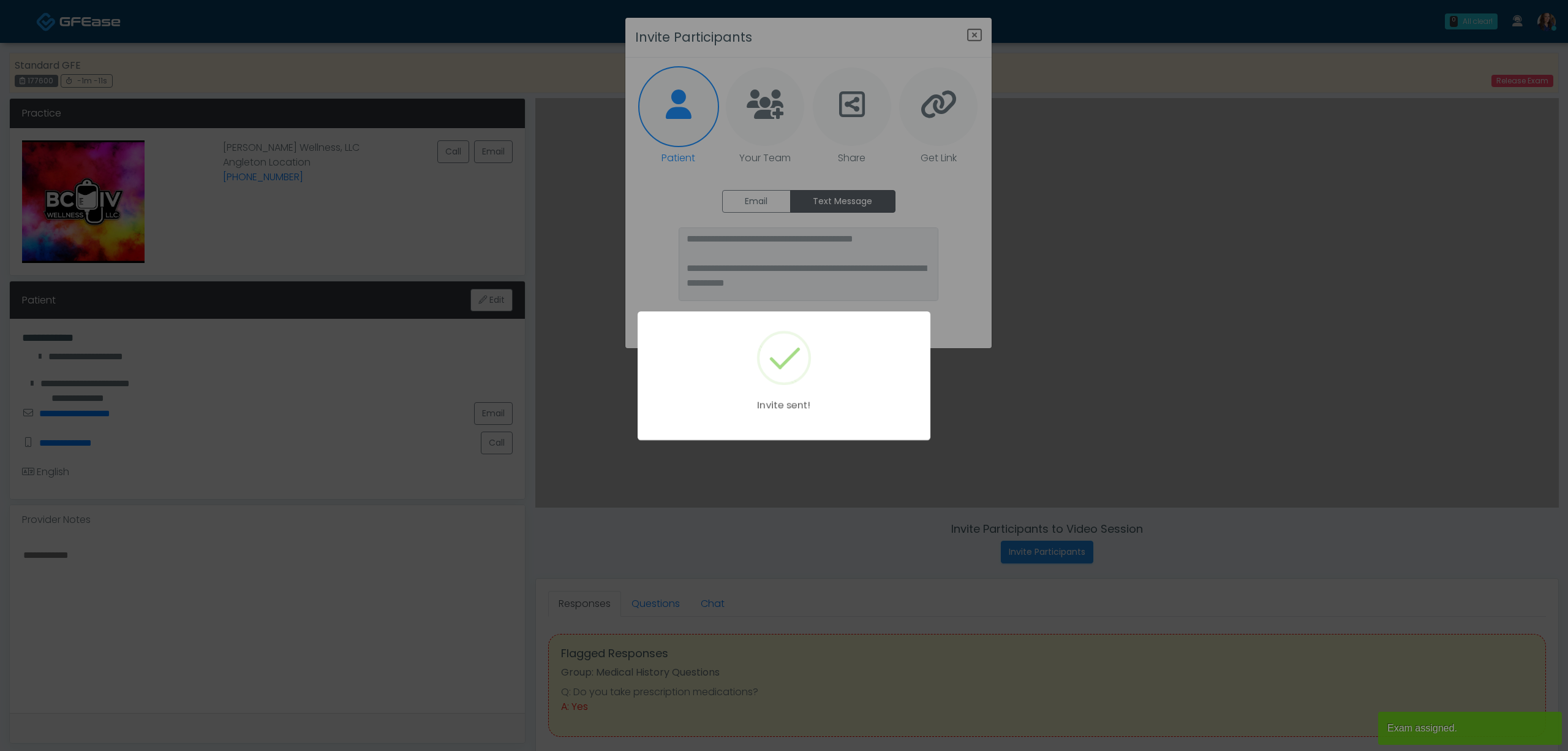
click at [975, 32] on div "Invite sent!" at bounding box center [784, 376] width 1568 height 751
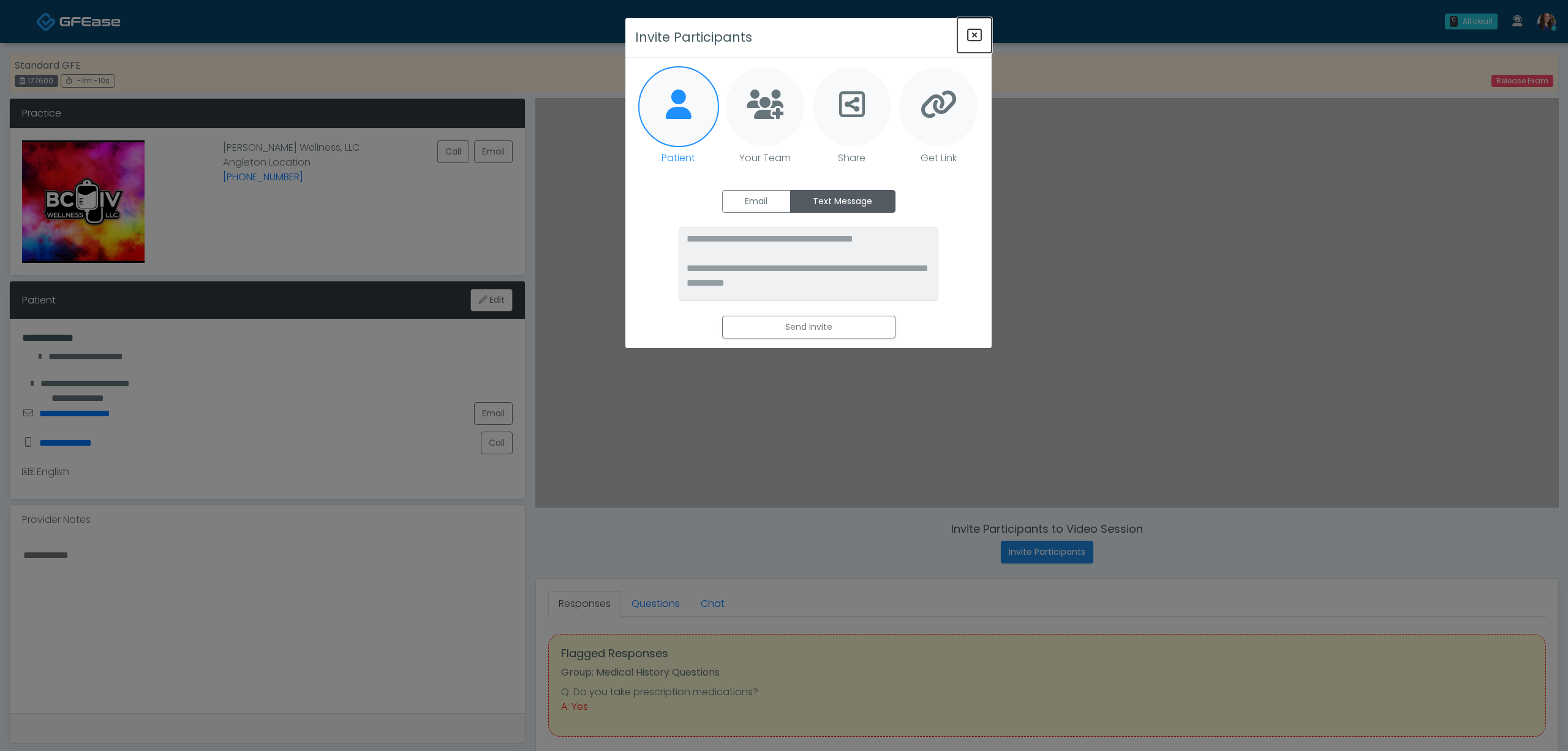
click at [970, 30] on icon "Close" at bounding box center [974, 35] width 14 height 14
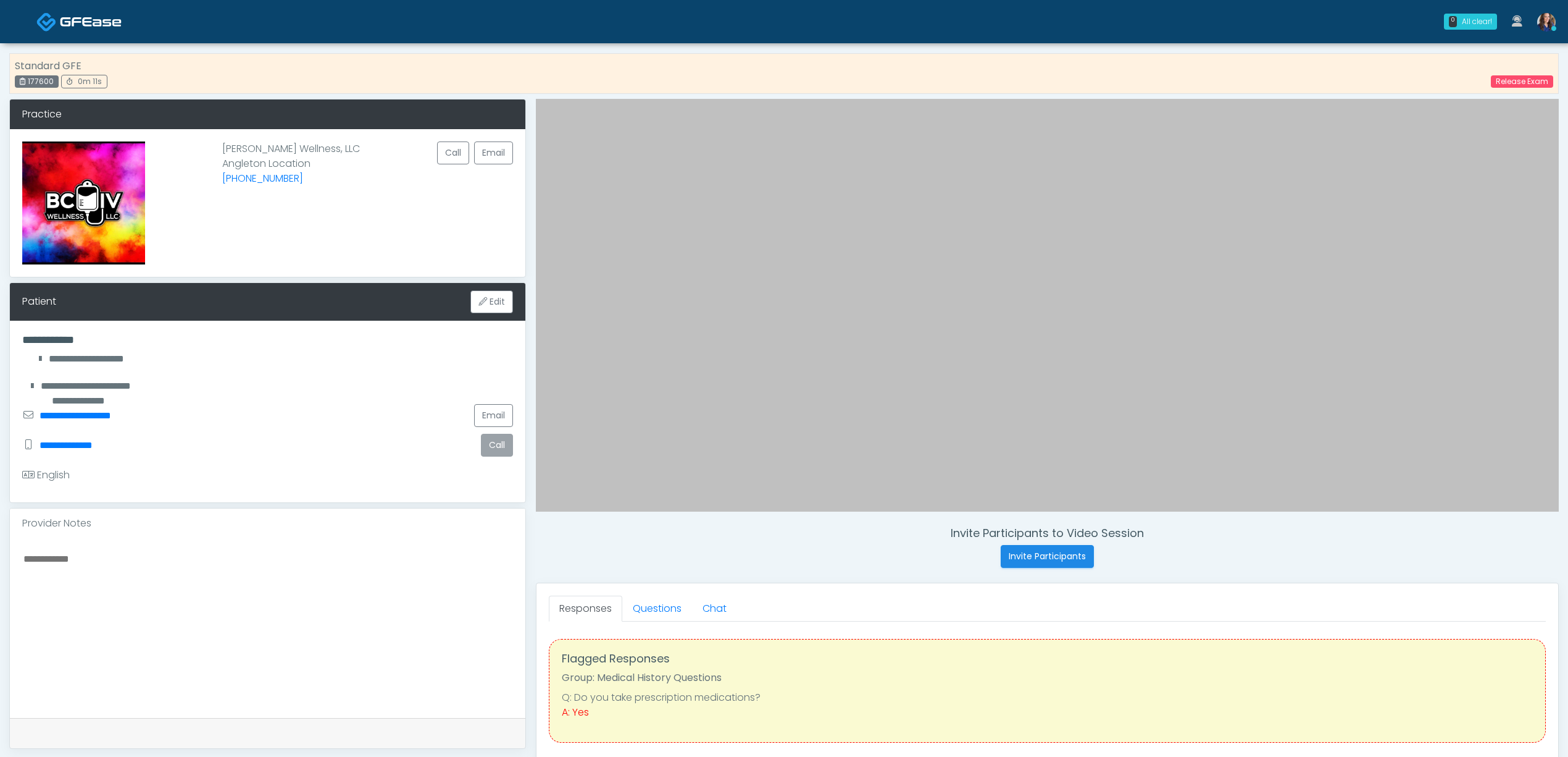
click at [498, 450] on button "Call" at bounding box center [497, 445] width 32 height 23
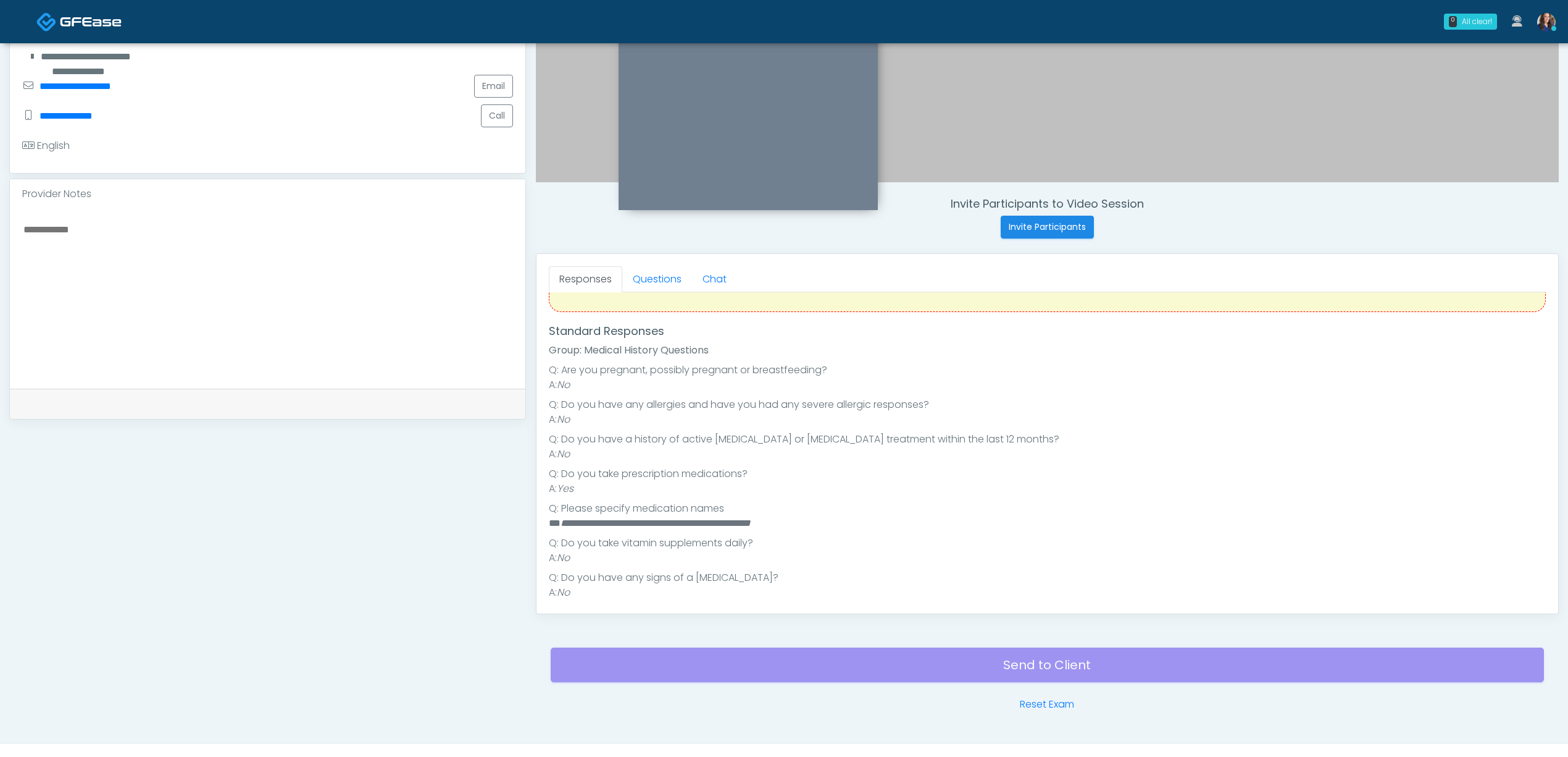
scroll to position [63, 0]
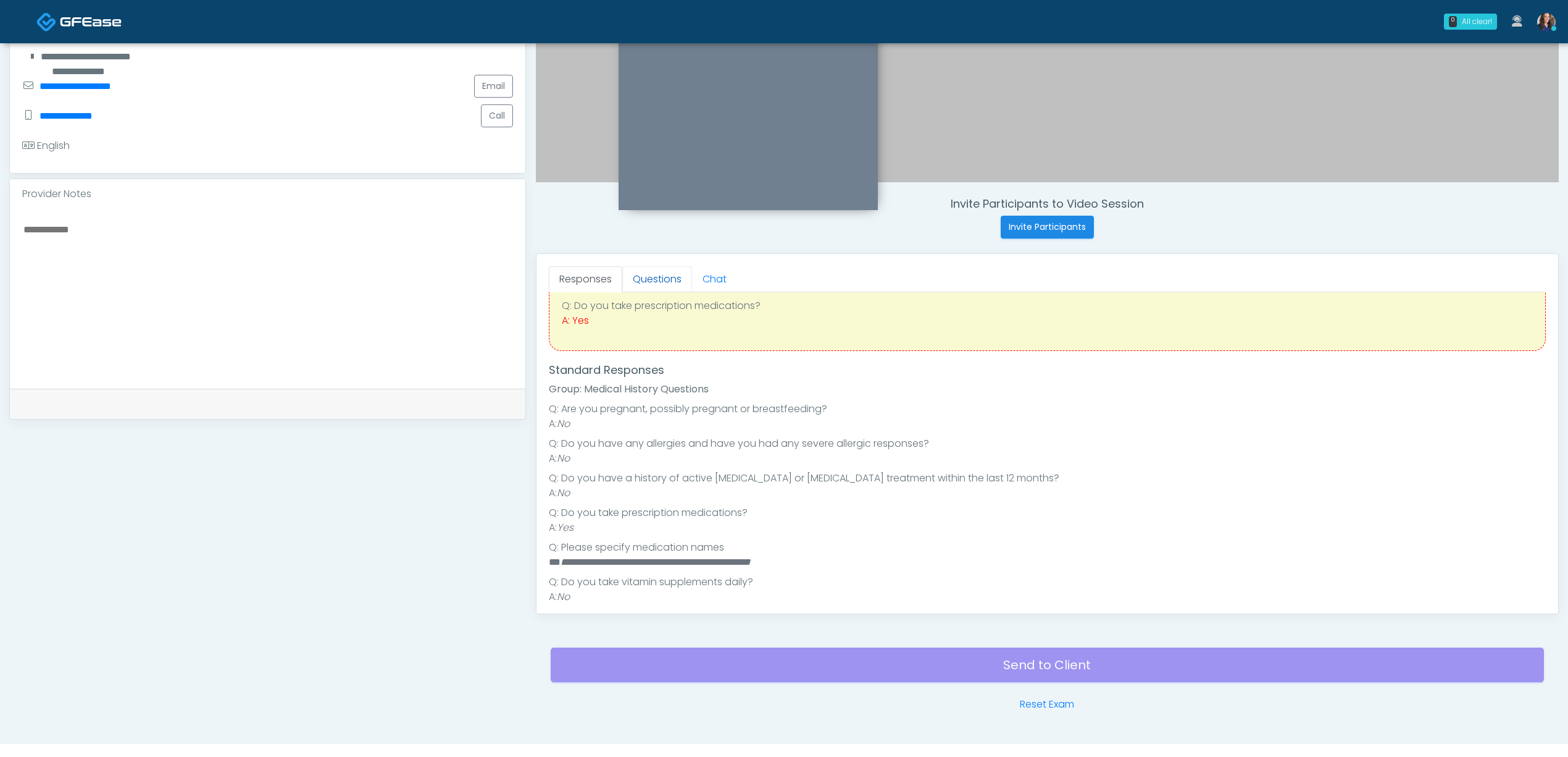
click at [646, 278] on link "Questions" at bounding box center [657, 279] width 70 height 26
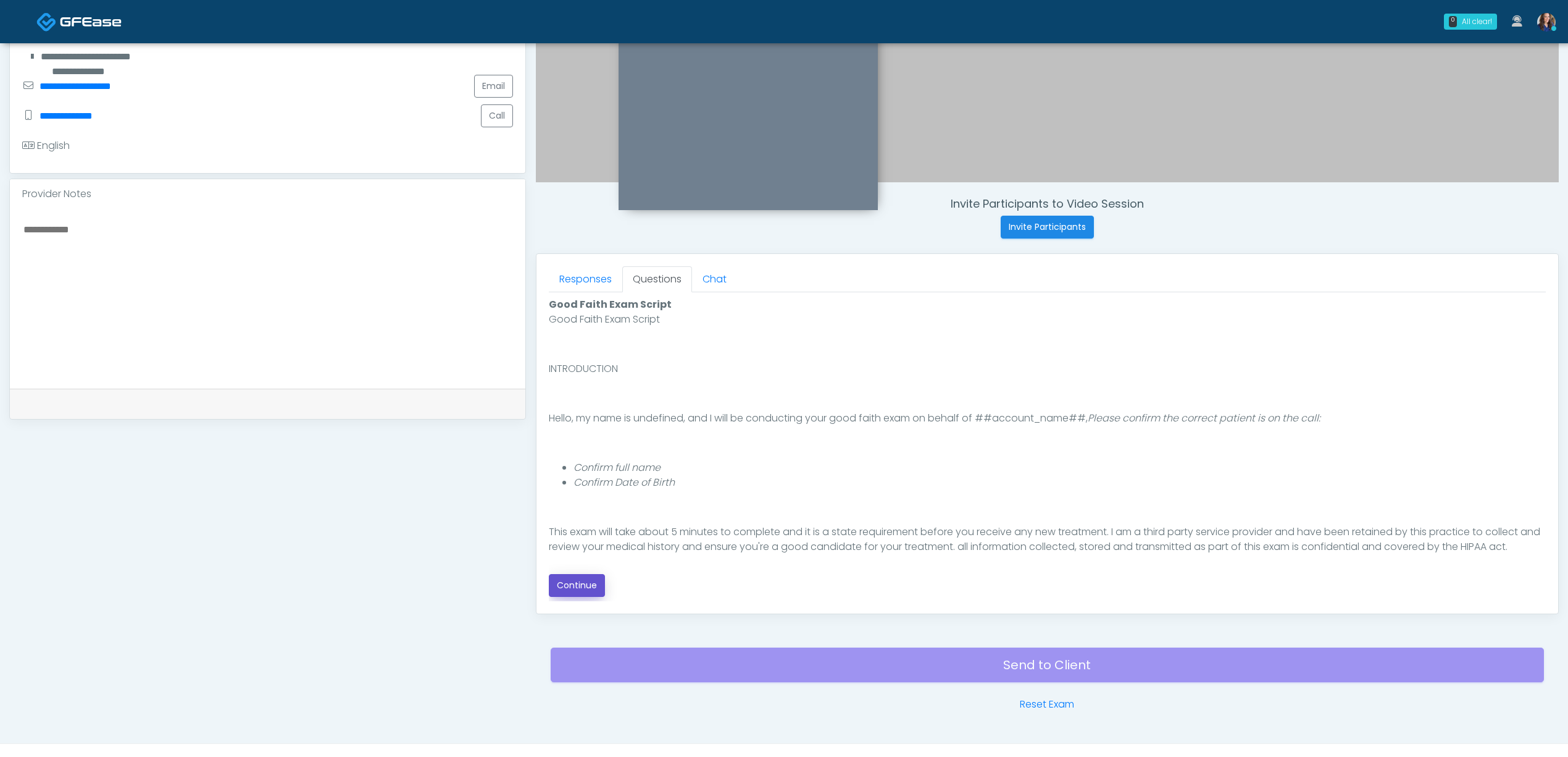
drag, startPoint x: 567, startPoint y: 590, endPoint x: 722, endPoint y: 573, distance: 155.9
click at [568, 590] on button "Continue" at bounding box center [578, 585] width 56 height 23
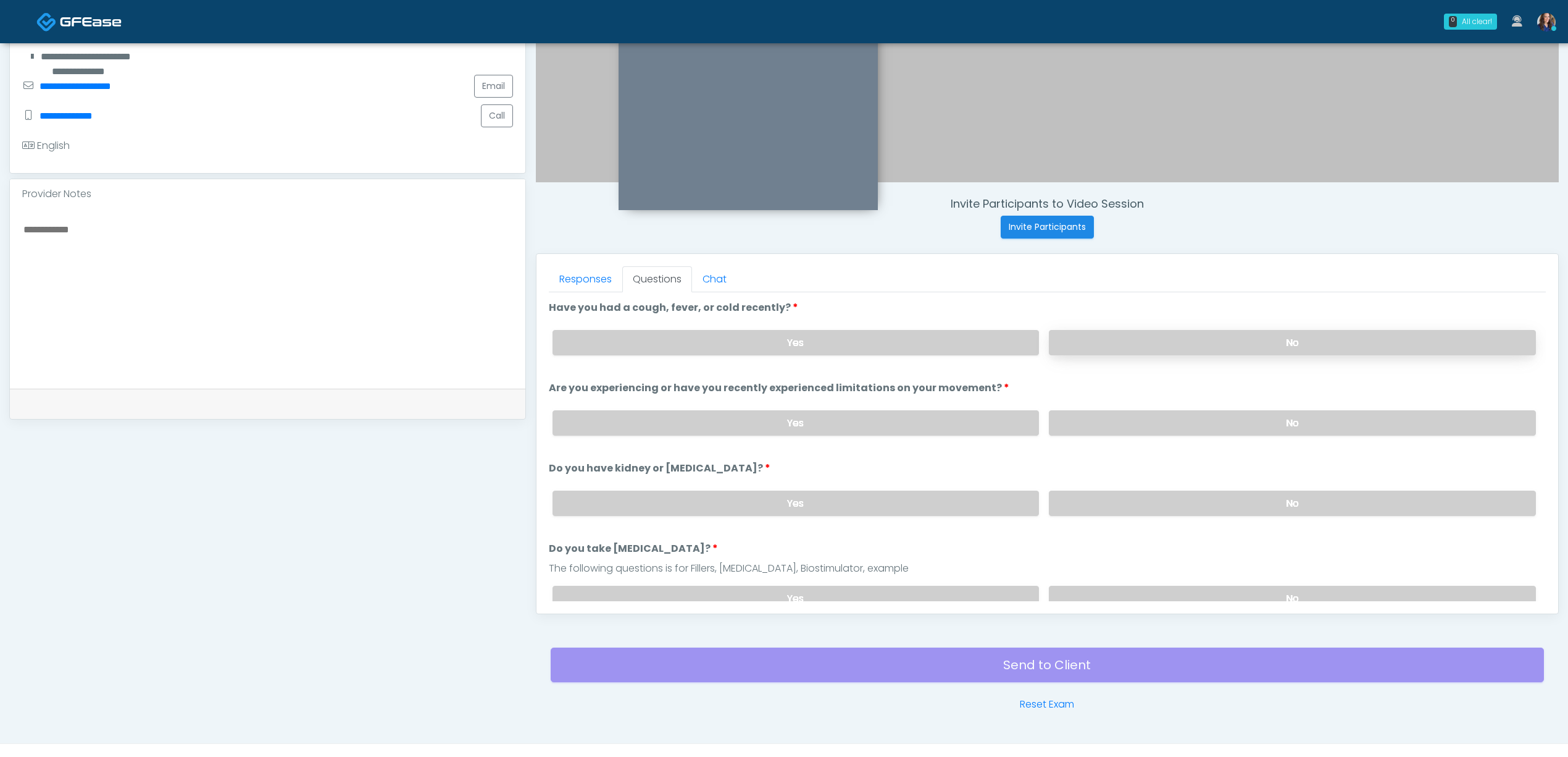
scroll to position [355, 0]
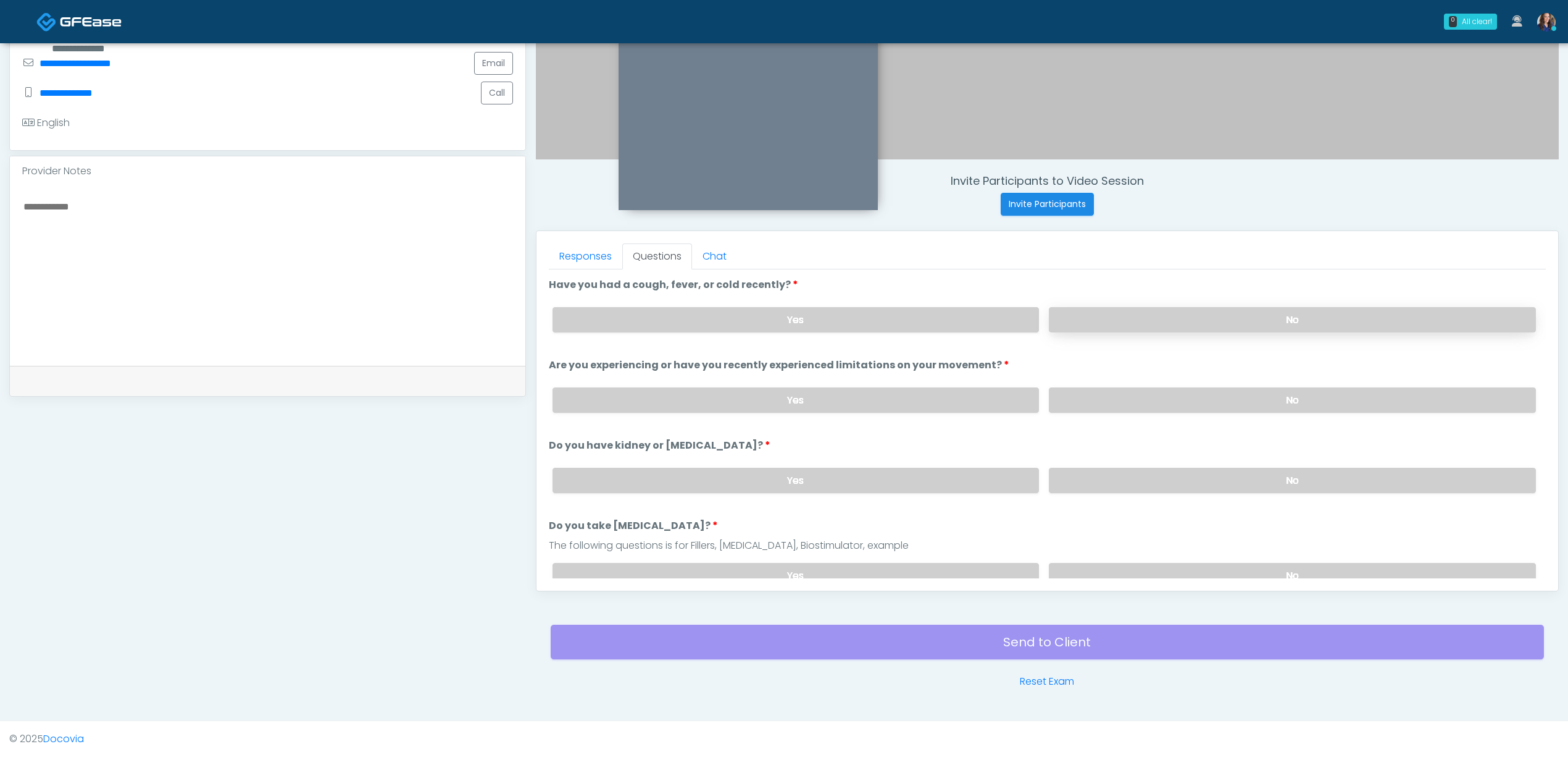
click at [1186, 315] on label "No" at bounding box center [1292, 319] width 487 height 25
click at [1179, 391] on label "No" at bounding box center [1292, 400] width 487 height 25
drag, startPoint x: 1183, startPoint y: 467, endPoint x: 1184, endPoint y: 478, distance: 11.0
click at [1183, 472] on label "No" at bounding box center [1292, 480] width 487 height 25
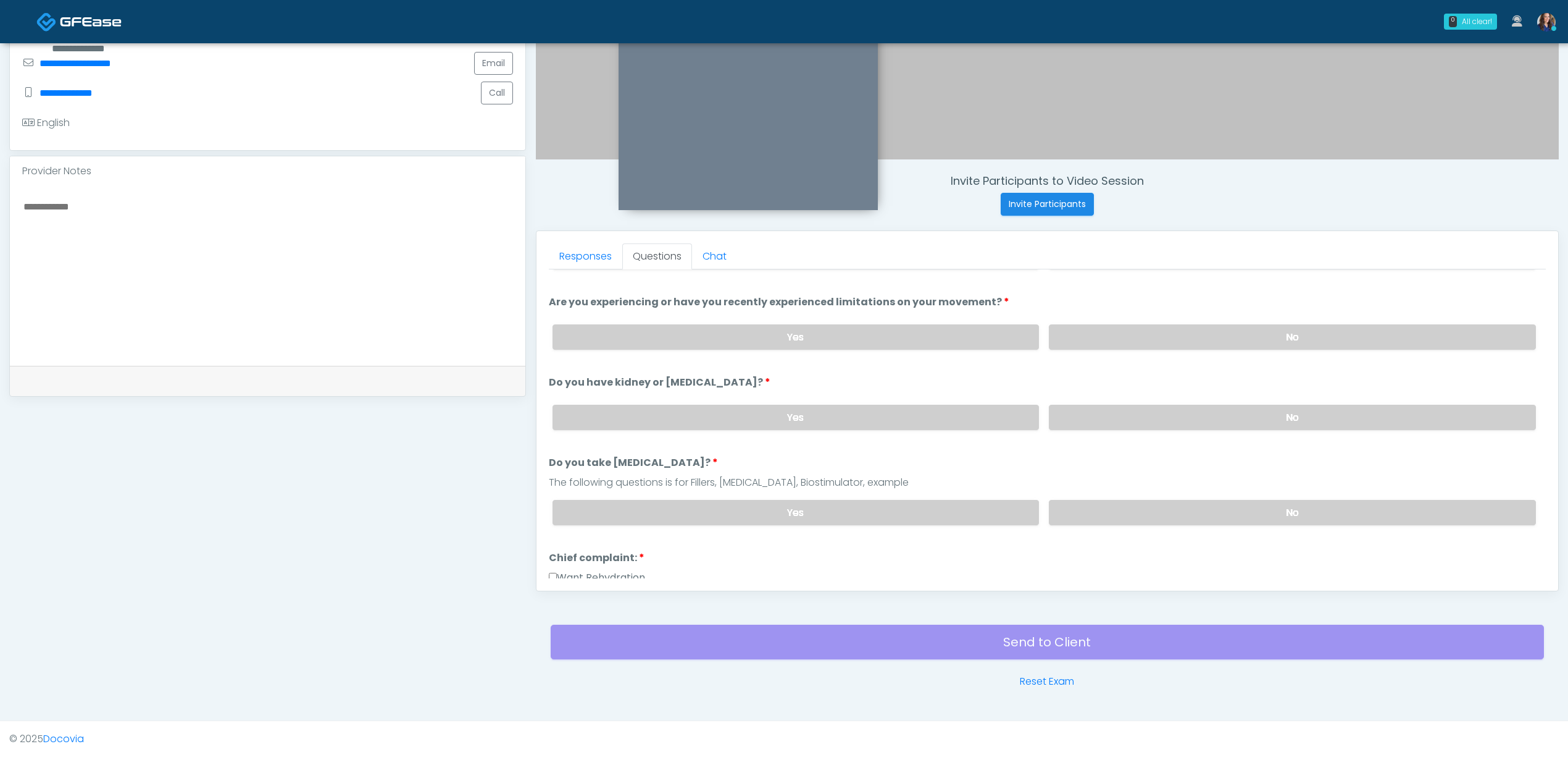
scroll to position [82, 0]
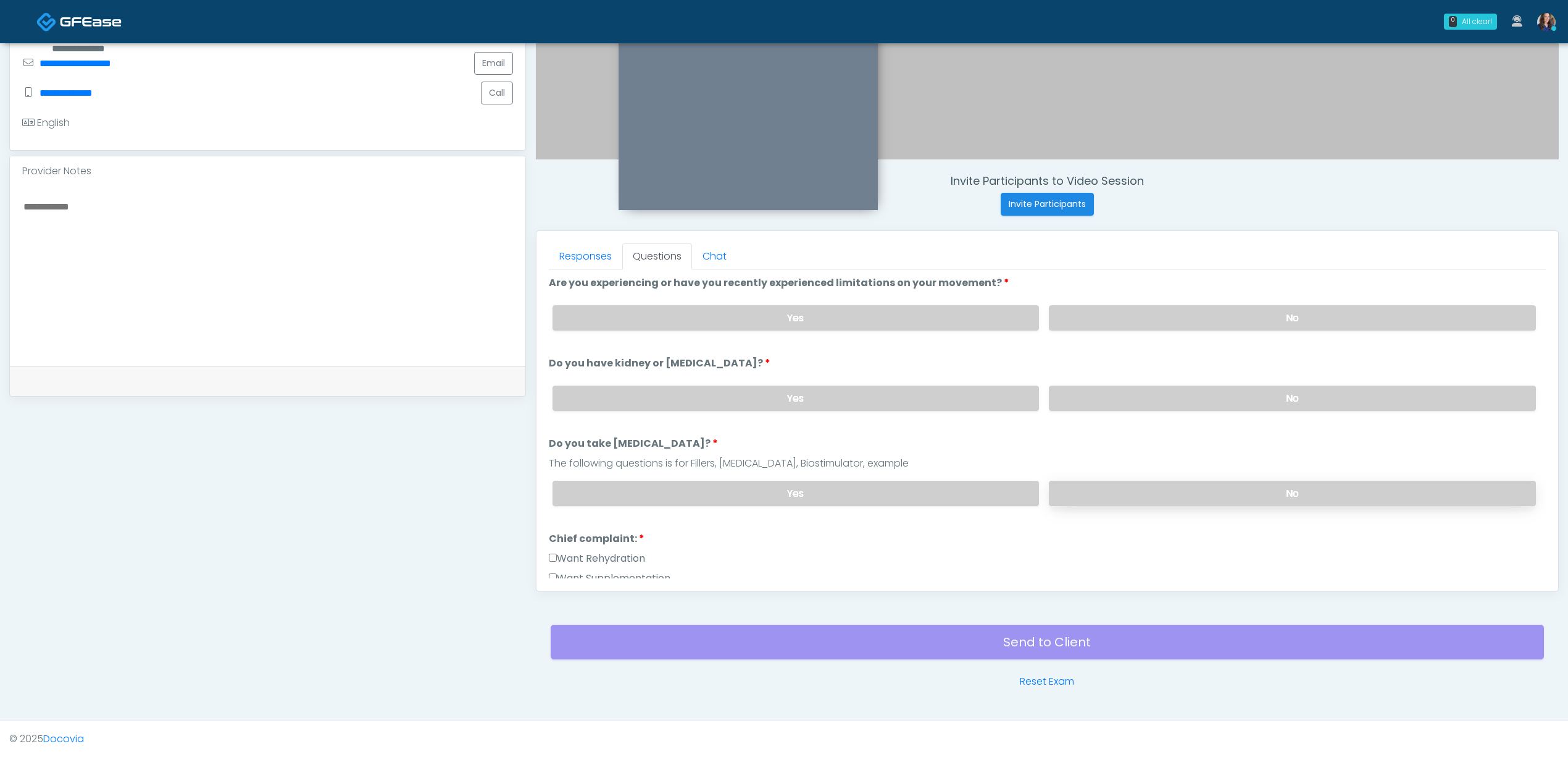
click at [1193, 484] on label "No" at bounding box center [1292, 493] width 487 height 25
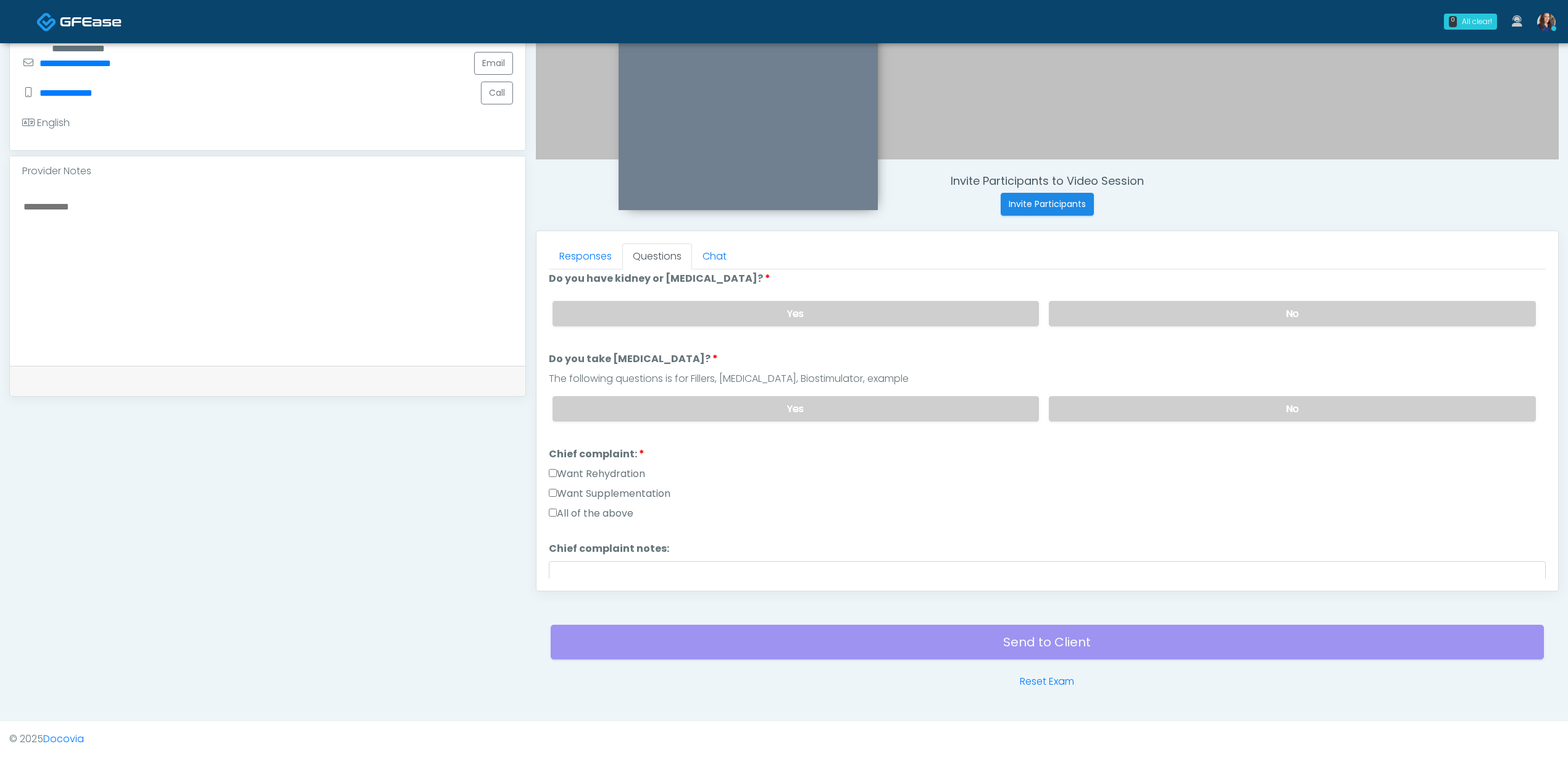
scroll to position [247, 0]
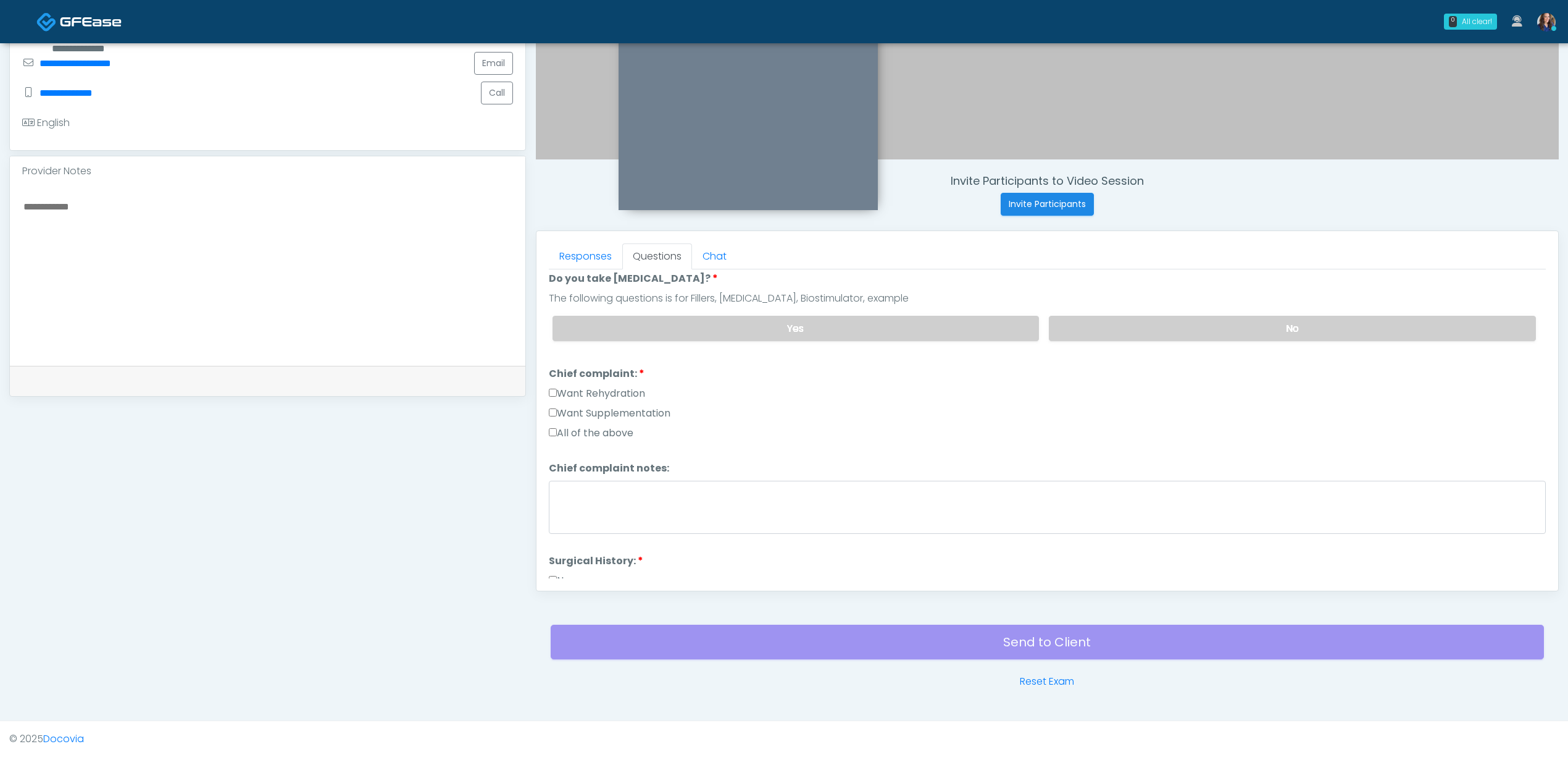
click at [587, 390] on label "Want Rehydration" at bounding box center [598, 393] width 96 height 15
drag, startPoint x: 590, startPoint y: 413, endPoint x: 596, endPoint y: 418, distance: 7.8
click at [590, 415] on label "Want Supplementation" at bounding box center [610, 413] width 122 height 15
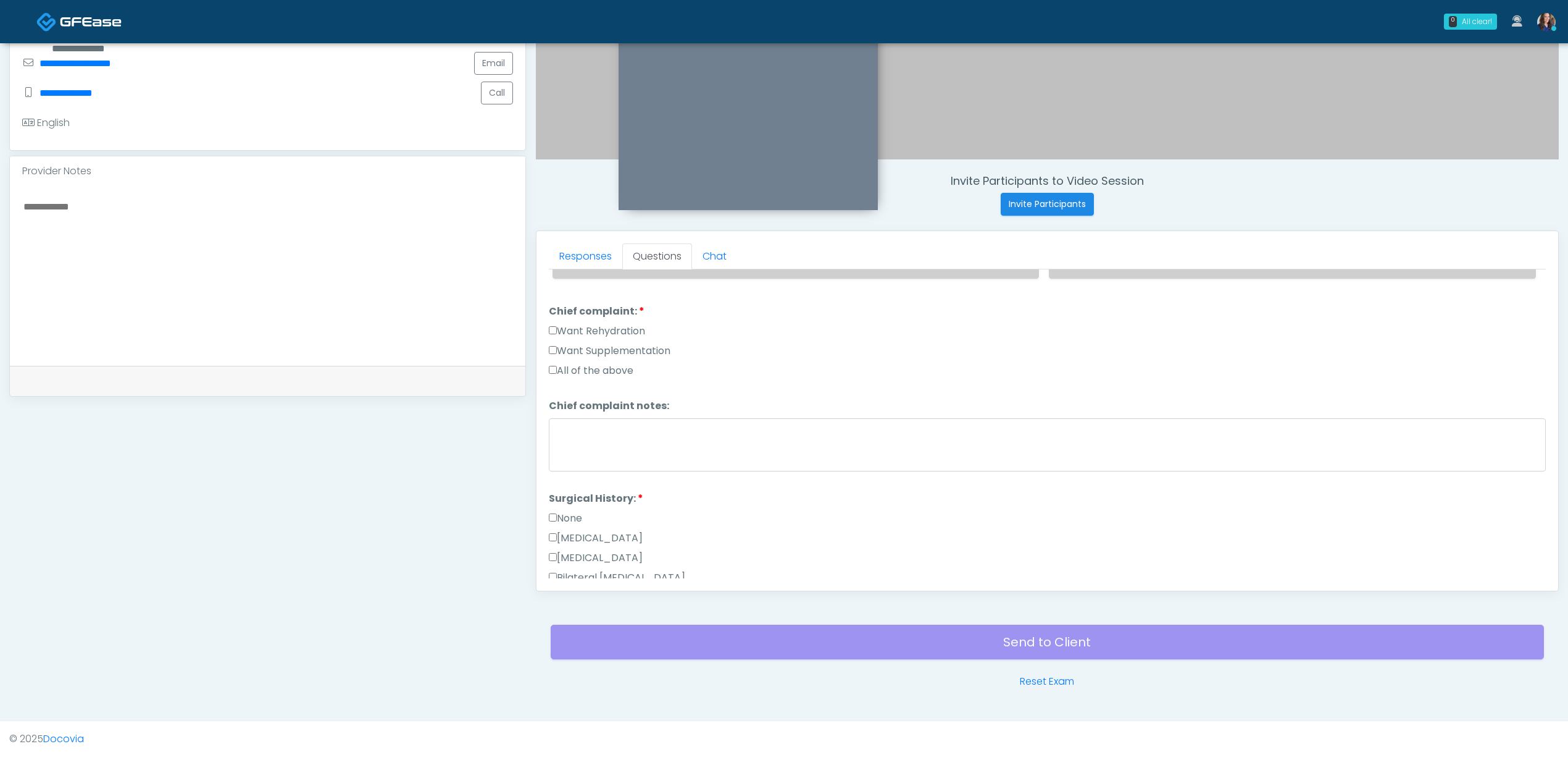
scroll to position [411, 0]
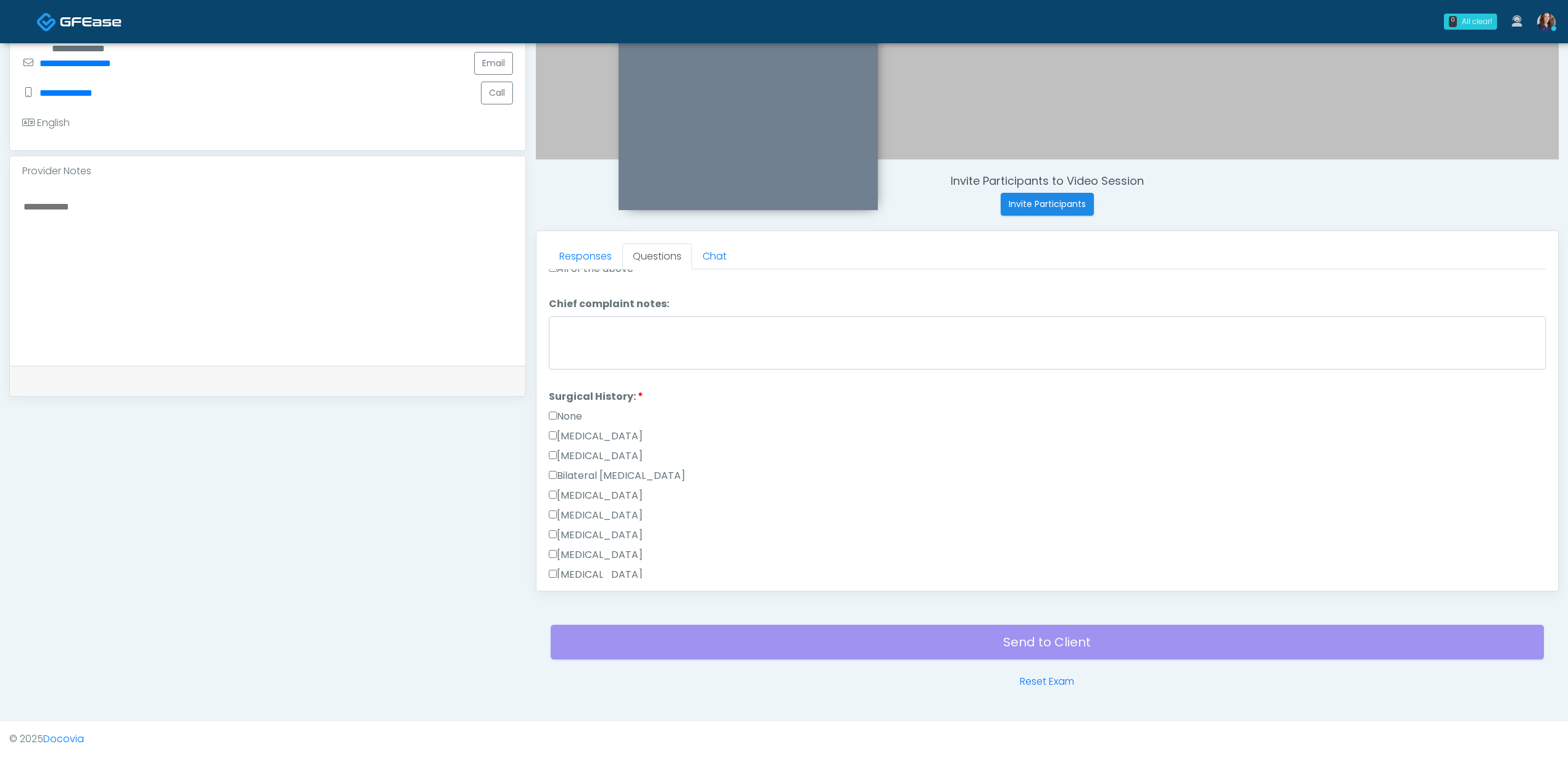
click at [567, 418] on label "None" at bounding box center [566, 416] width 34 height 15
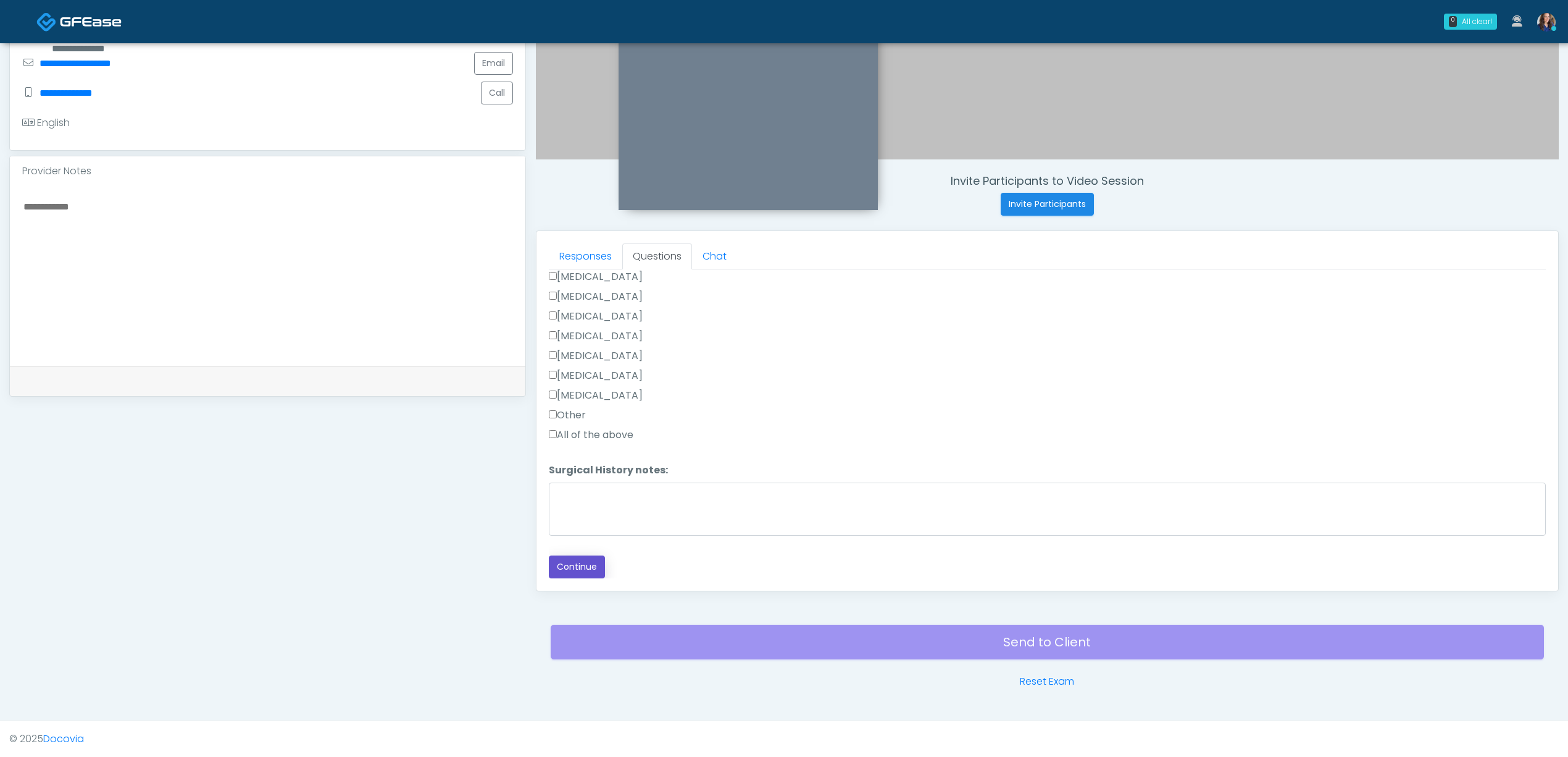
click at [566, 557] on button "Continue" at bounding box center [578, 566] width 56 height 23
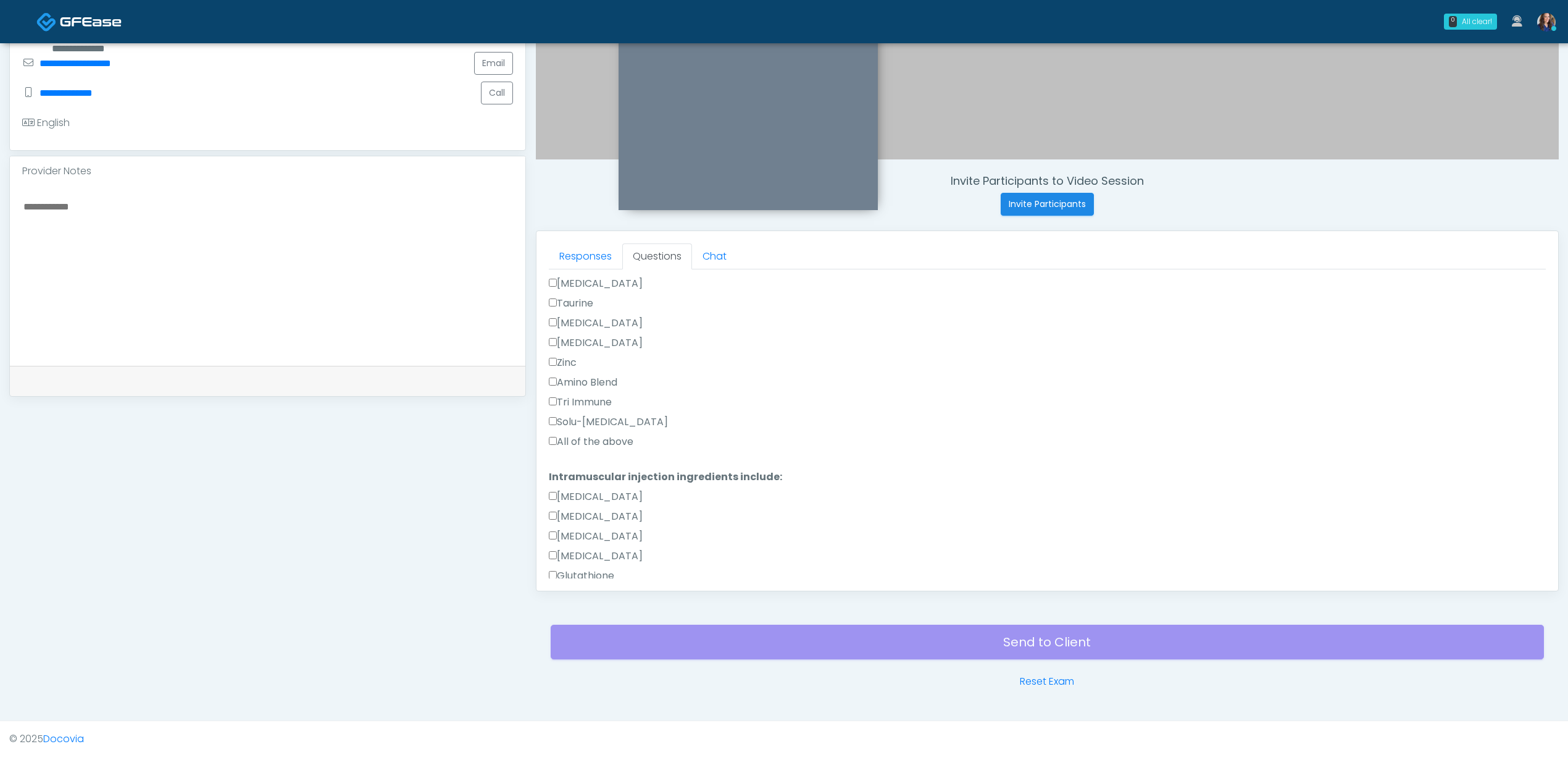
drag, startPoint x: 578, startPoint y: 443, endPoint x: 599, endPoint y: 484, distance: 46.1
click at [579, 443] on label "All of the above" at bounding box center [591, 441] width 85 height 15
drag, startPoint x: 579, startPoint y: 522, endPoint x: 603, endPoint y: 524, distance: 24.1
click at [580, 522] on label "All of the above" at bounding box center [591, 528] width 85 height 15
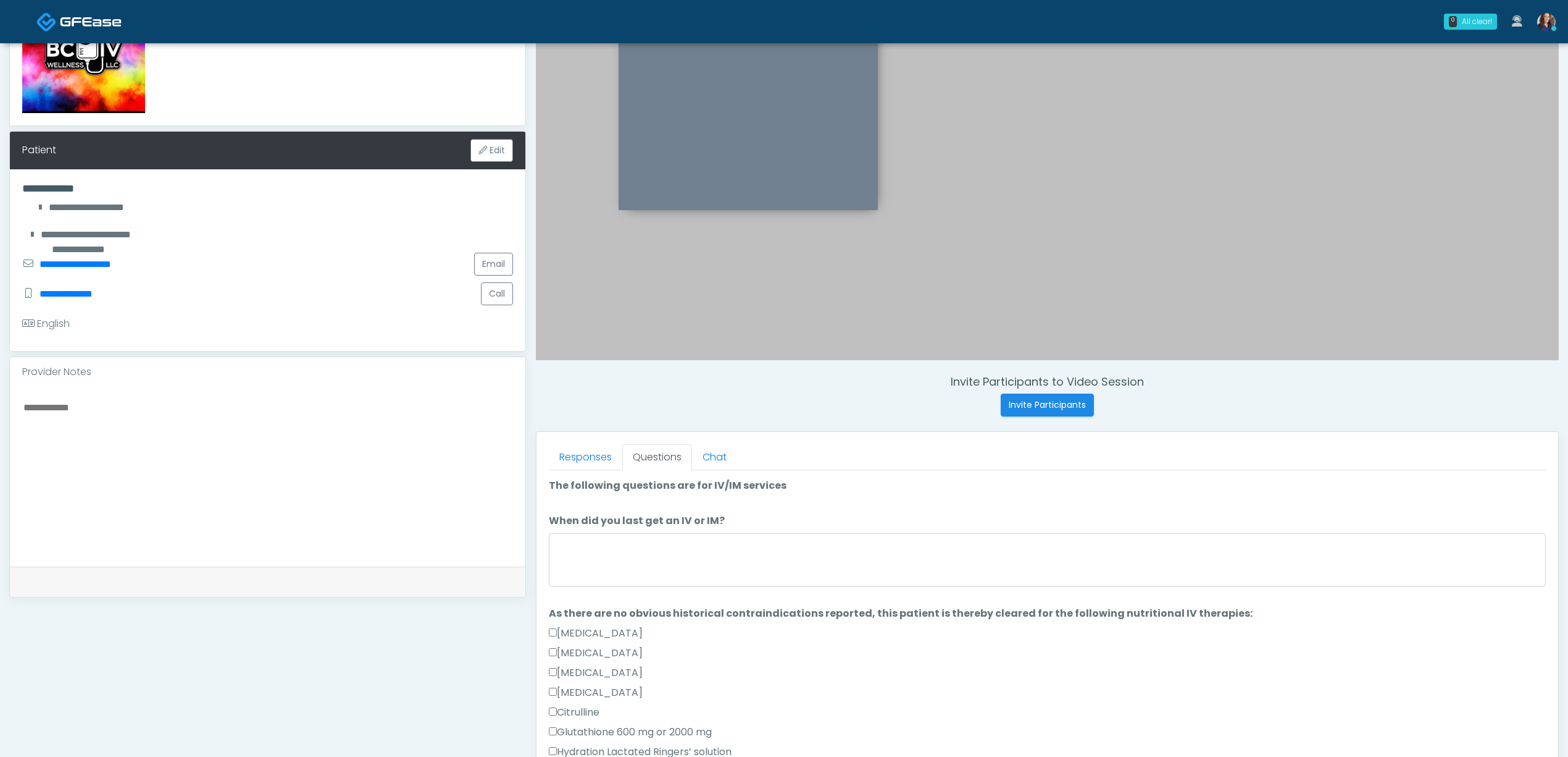
scroll to position [107, 0]
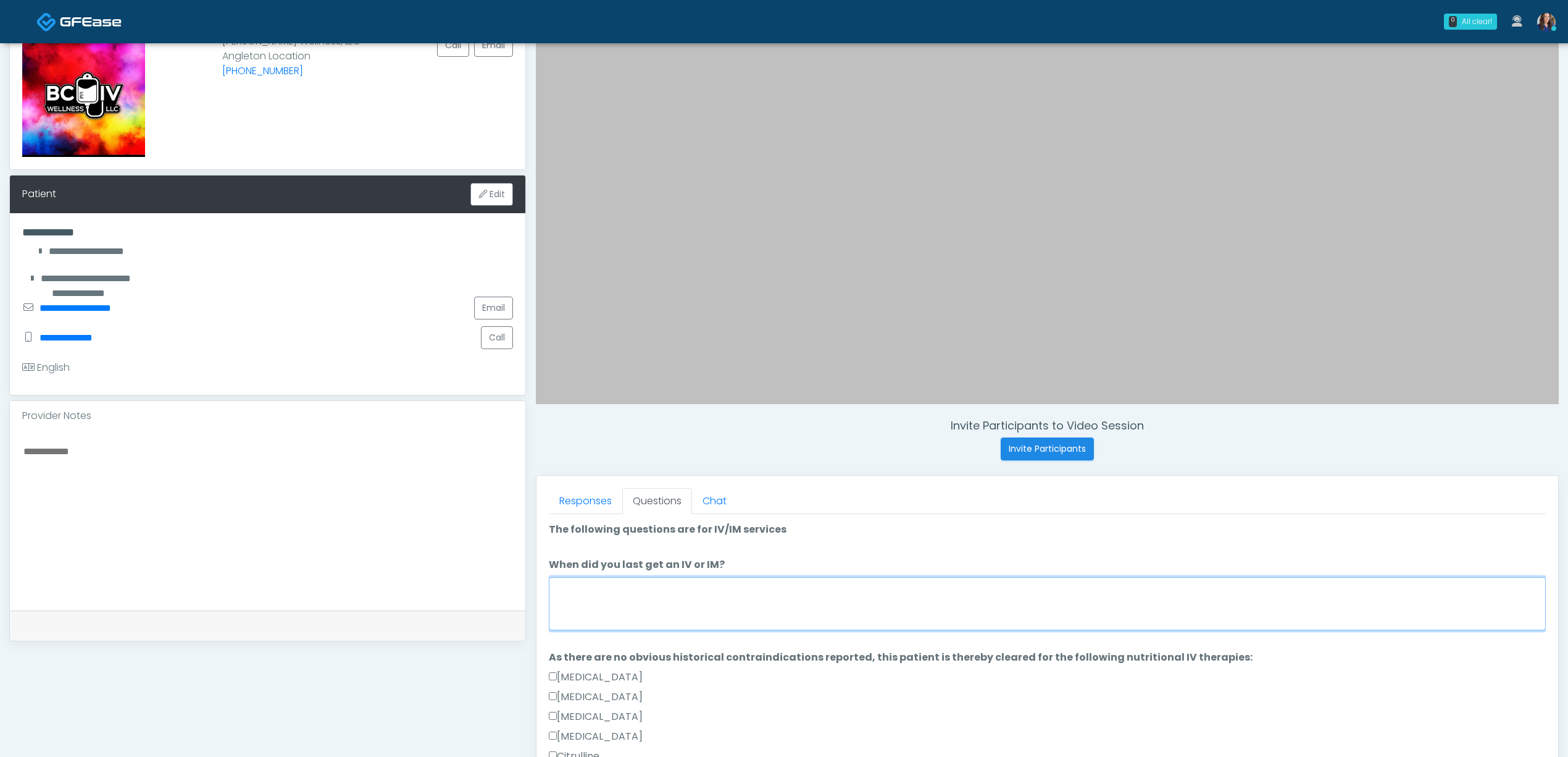
click at [624, 586] on textarea "When did you last get an IV or IM?" at bounding box center [1048, 603] width 997 height 53
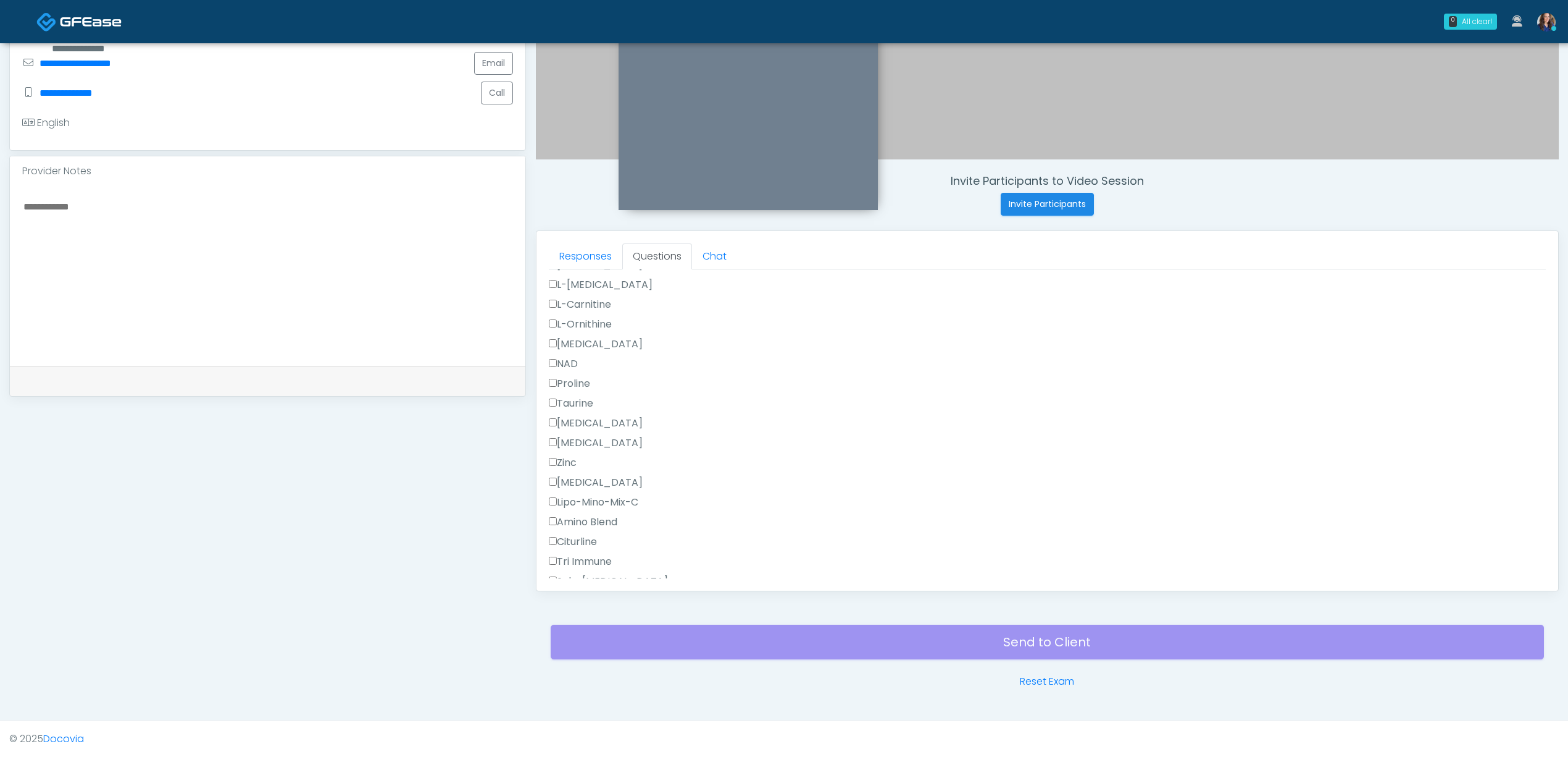
scroll to position [890, 0]
type textarea "**********"
click at [591, 566] on button "Continue" at bounding box center [578, 566] width 56 height 23
click at [558, 328] on label "Pass" at bounding box center [564, 328] width 30 height 15
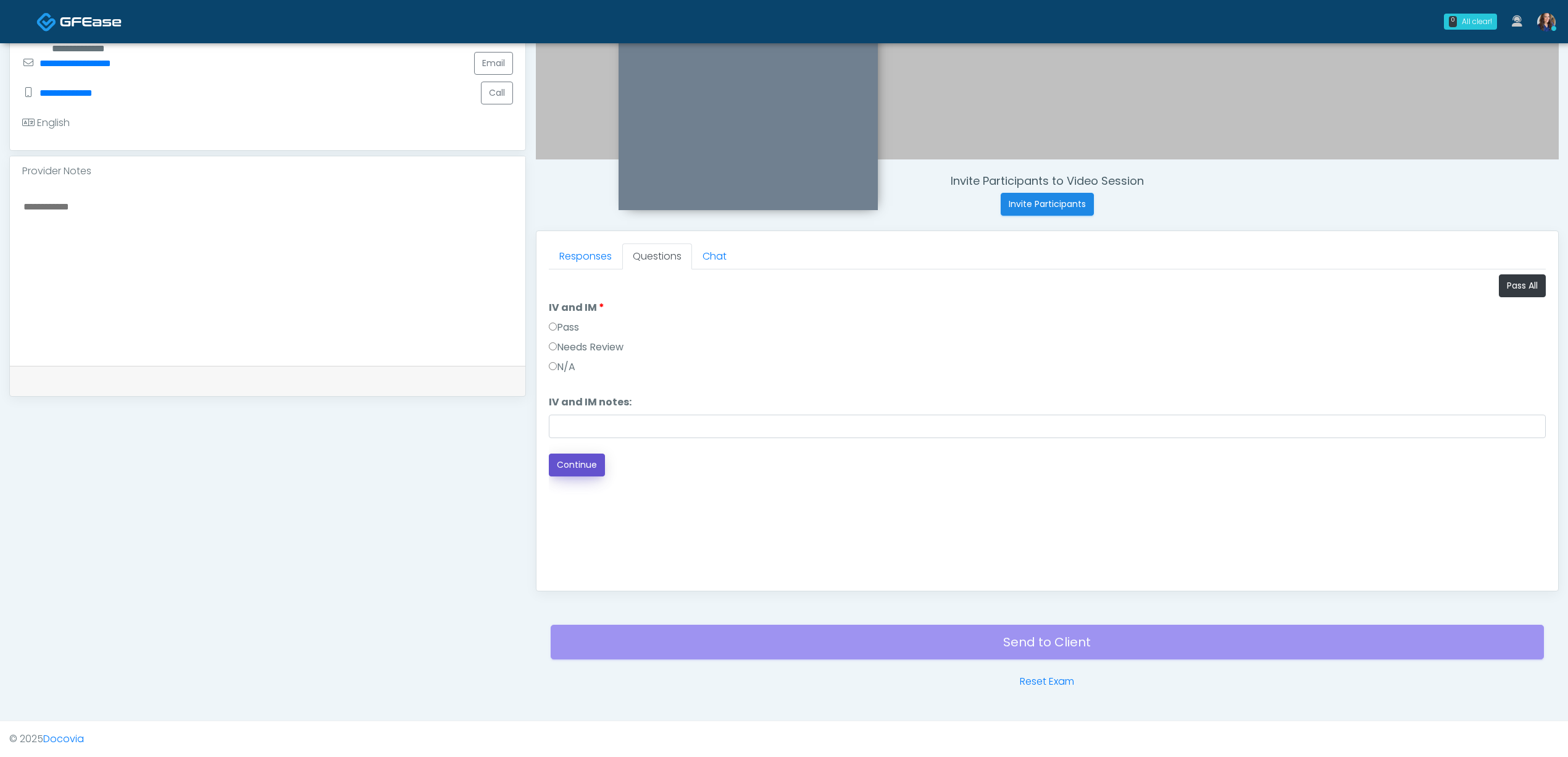
click at [566, 463] on button "Continue" at bounding box center [578, 464] width 56 height 23
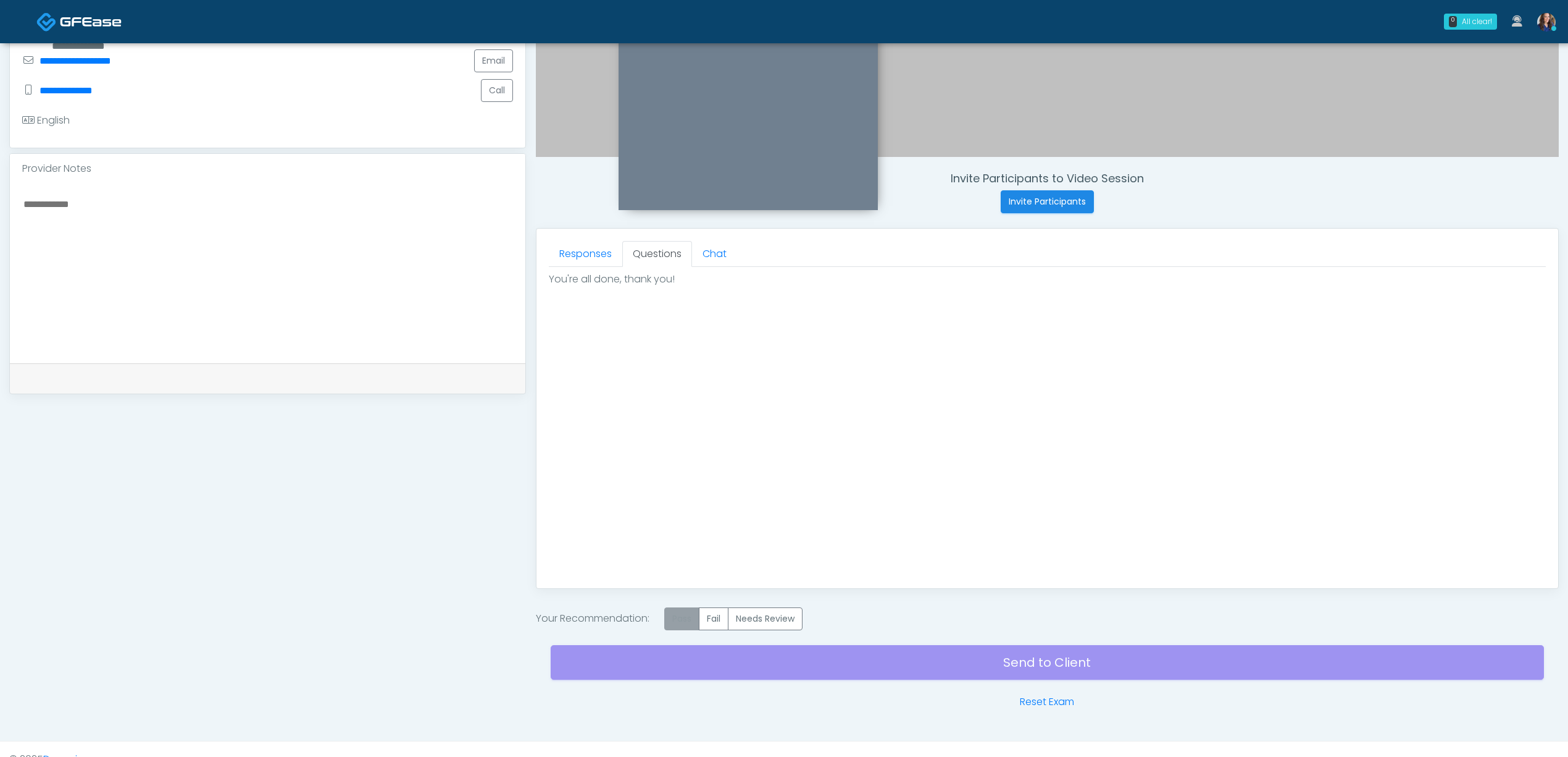
click at [679, 618] on label "Pass" at bounding box center [682, 618] width 35 height 23
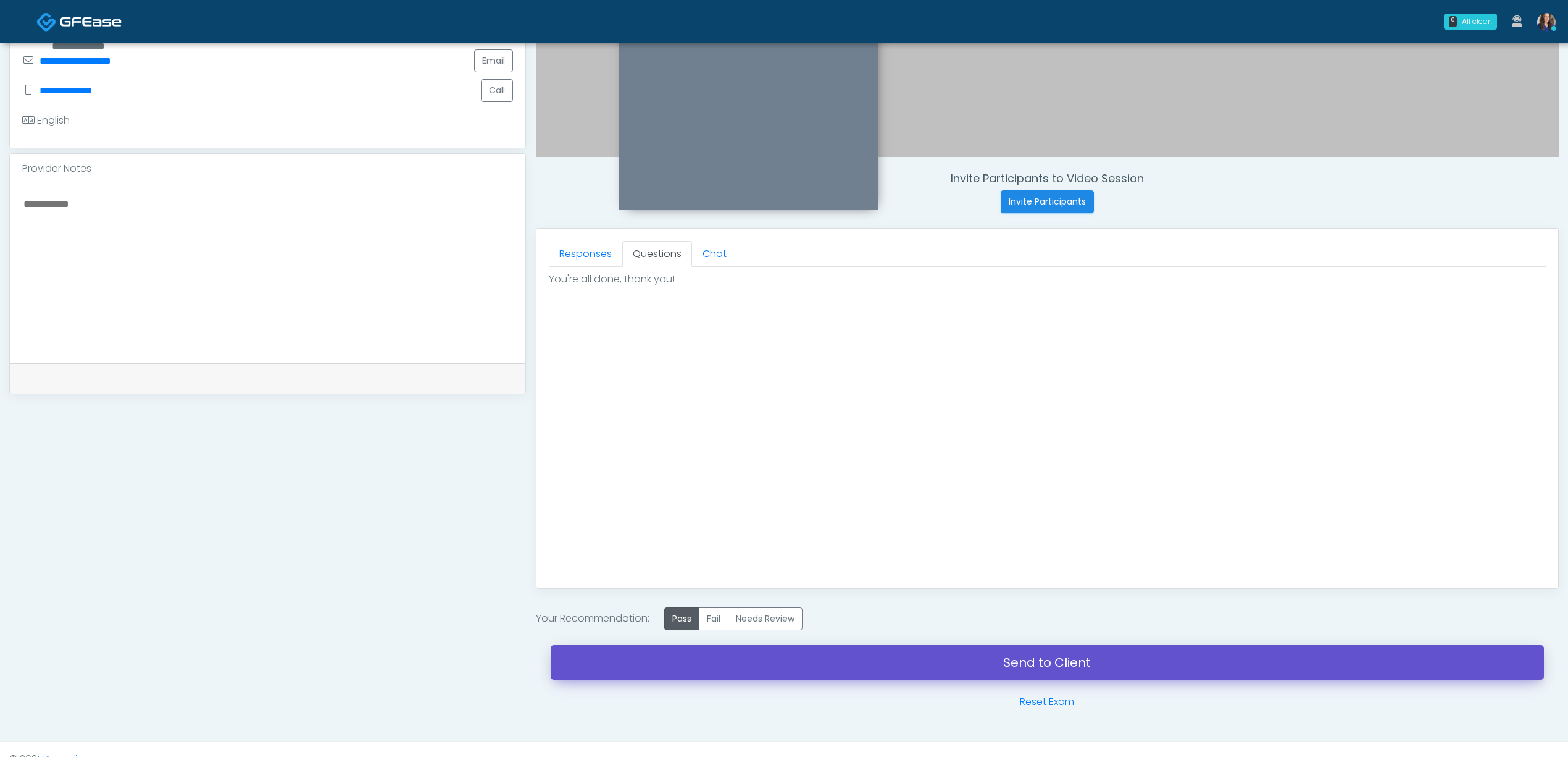
click at [759, 652] on link "Send to Client" at bounding box center [1048, 662] width 993 height 35
drag, startPoint x: 945, startPoint y: 667, endPoint x: 843, endPoint y: 208, distance: 470.2
click at [944, 667] on link "Send to Client" at bounding box center [1048, 662] width 993 height 35
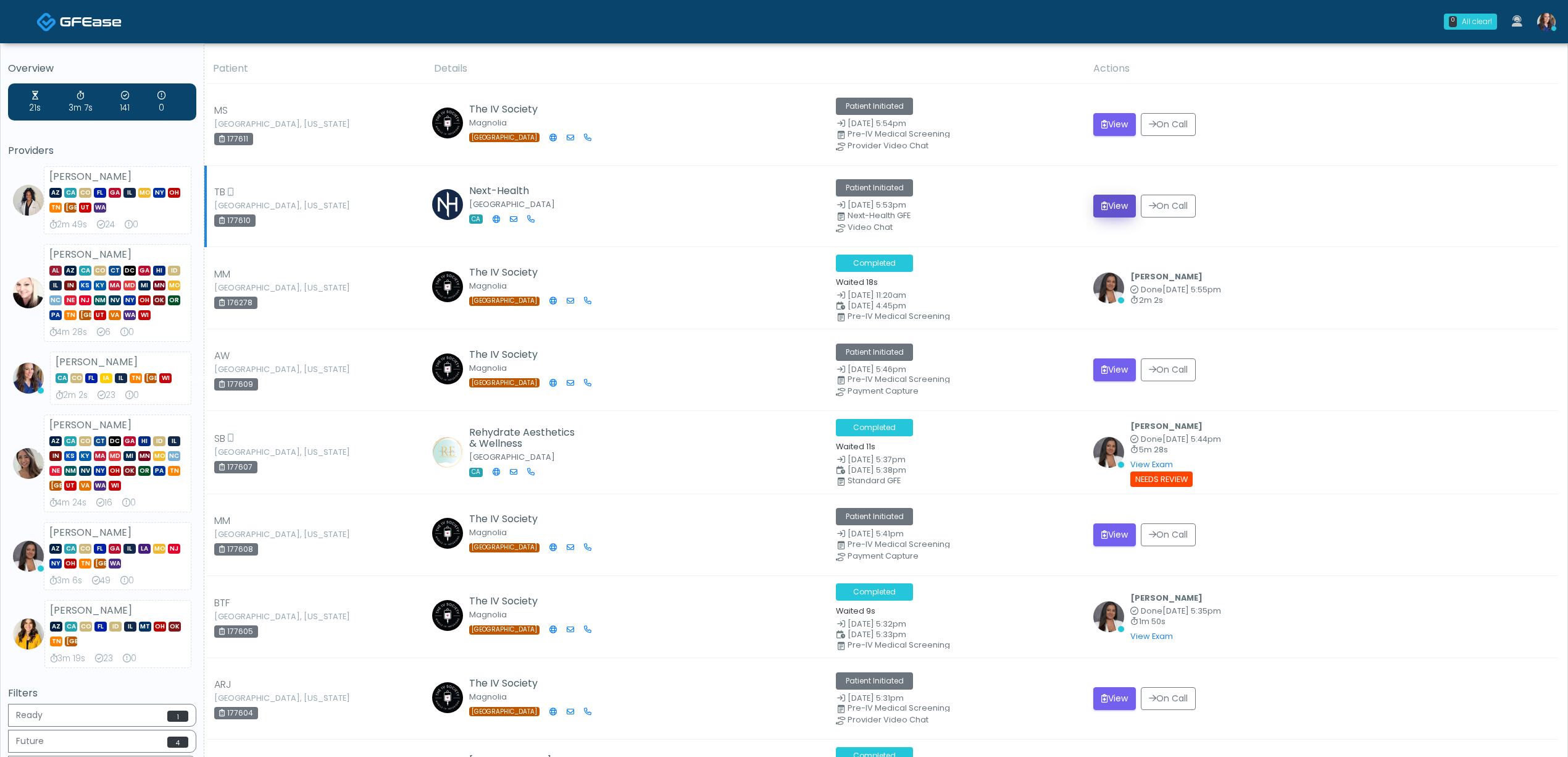
click at [1111, 211] on button "View" at bounding box center [1114, 206] width 43 height 23
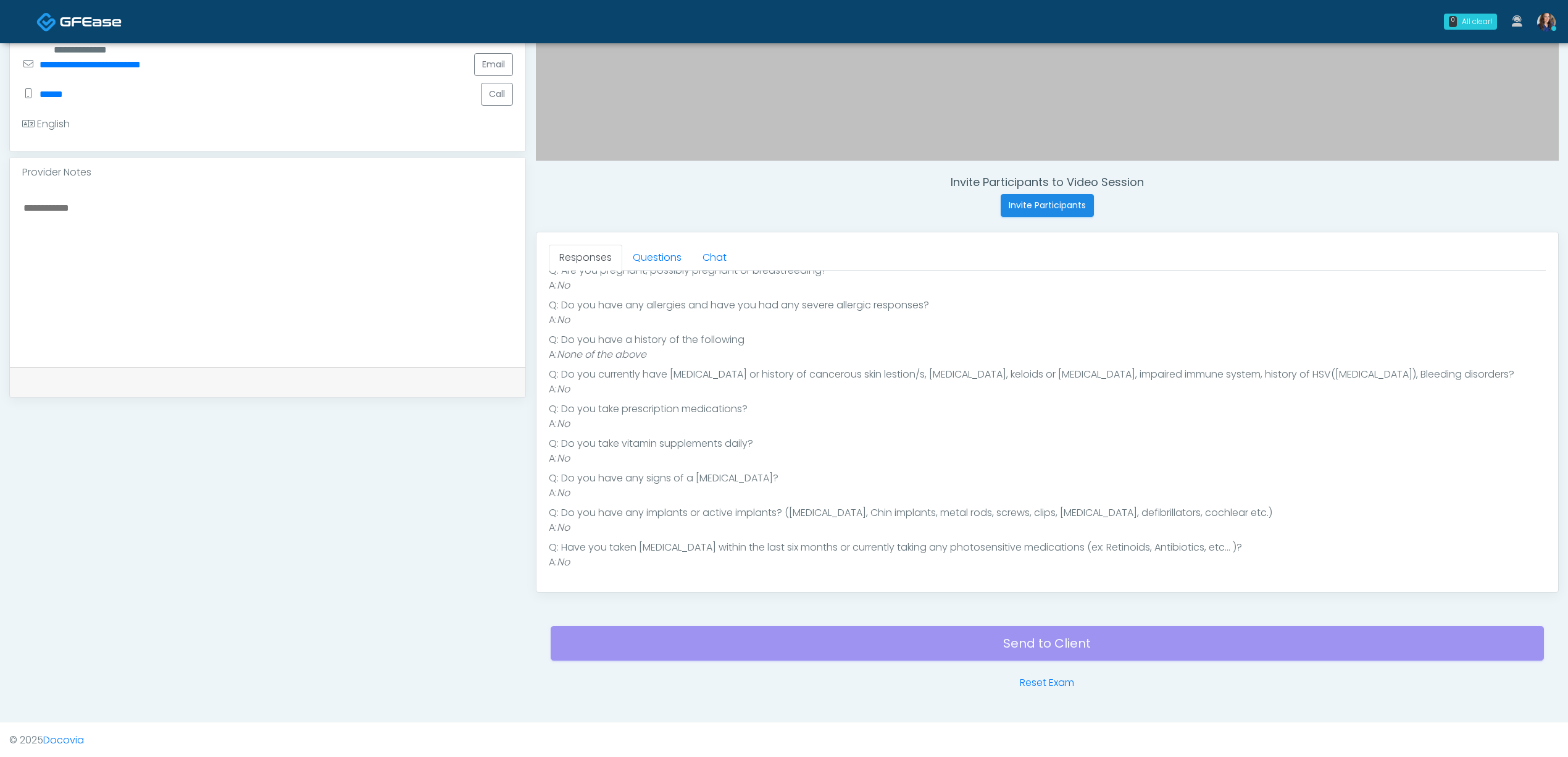
scroll to position [355, 0]
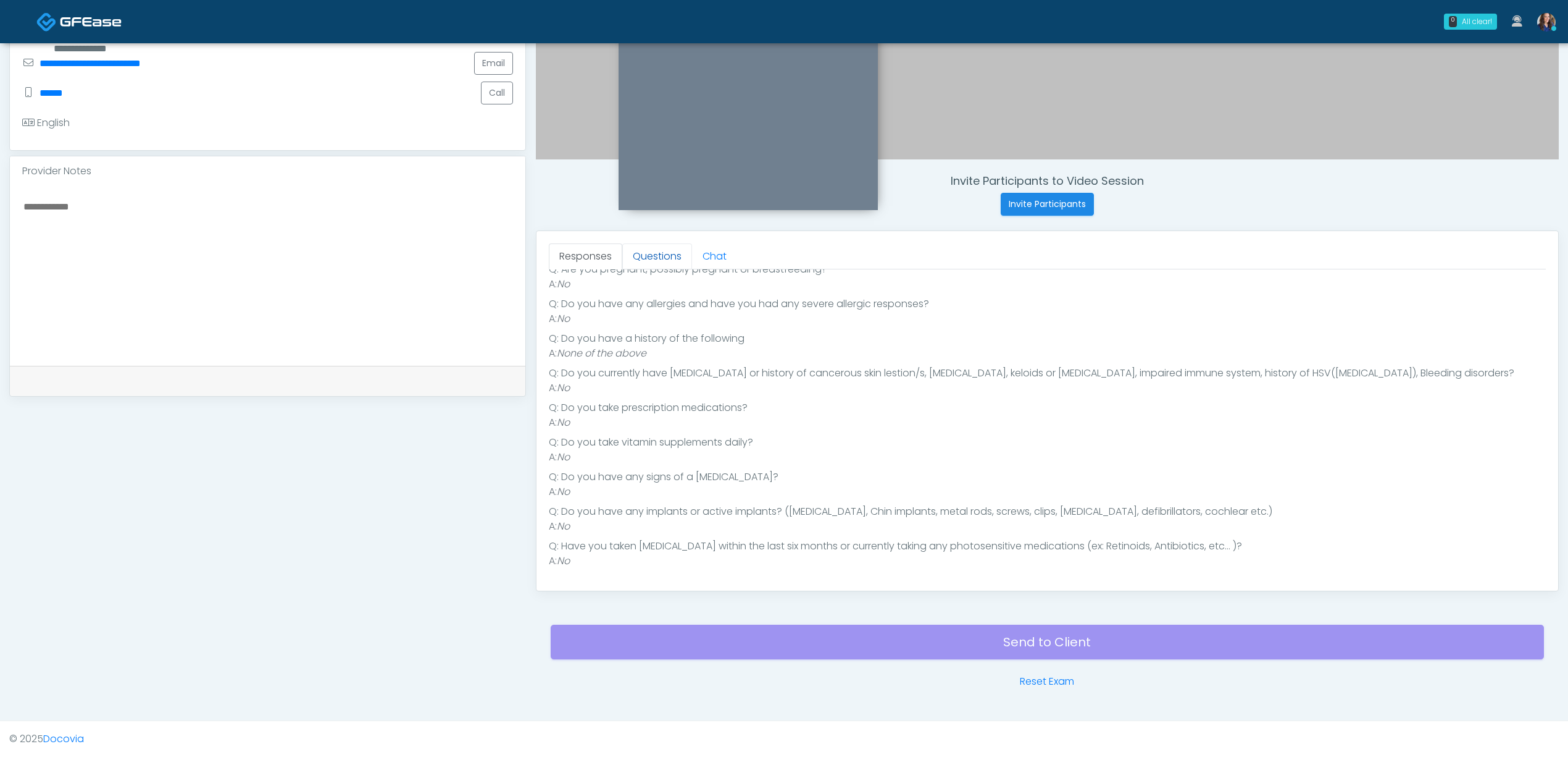
click at [667, 257] on link "Questions" at bounding box center [657, 256] width 70 height 26
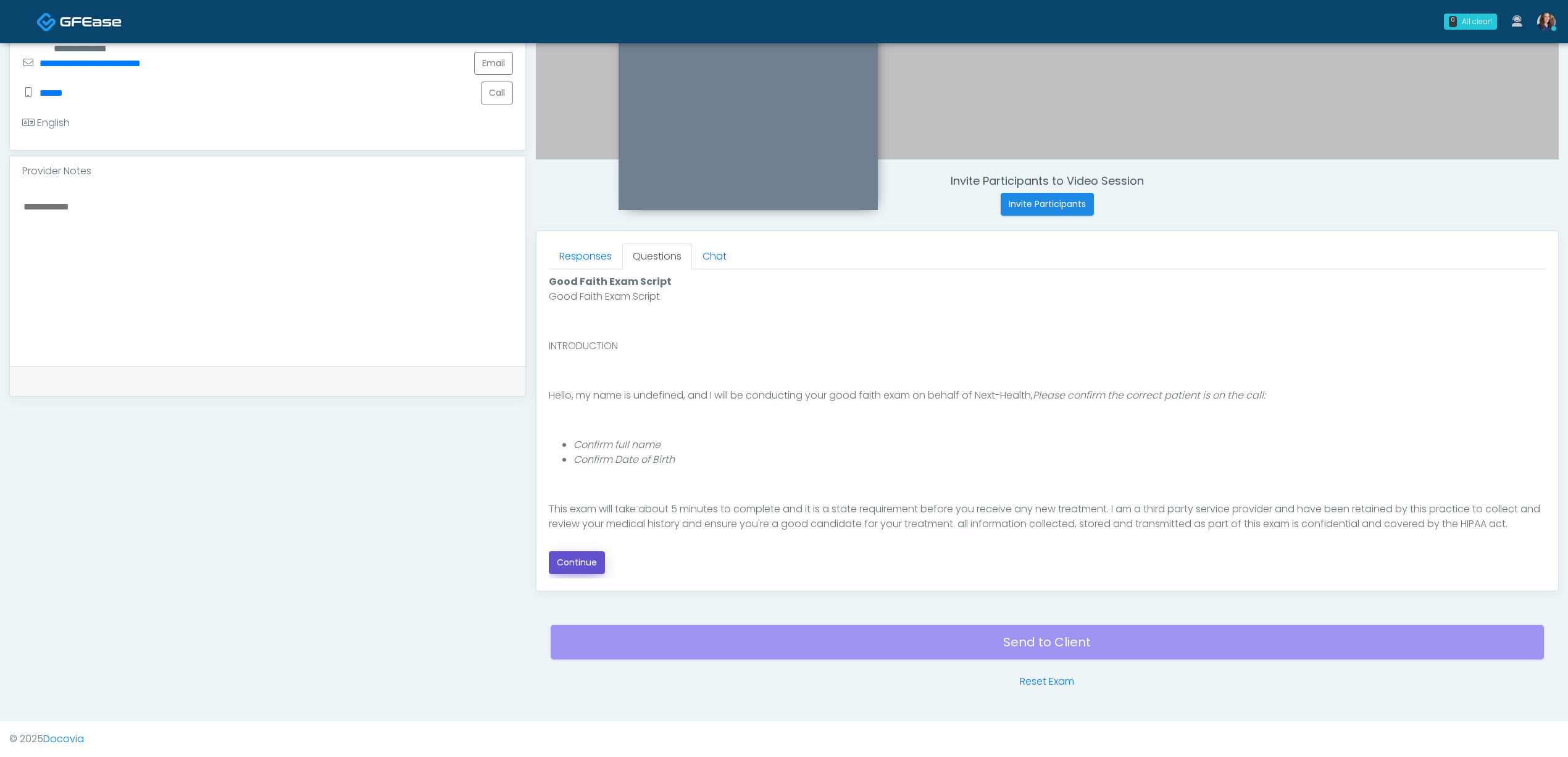
click at [587, 559] on button "Continue" at bounding box center [578, 562] width 56 height 23
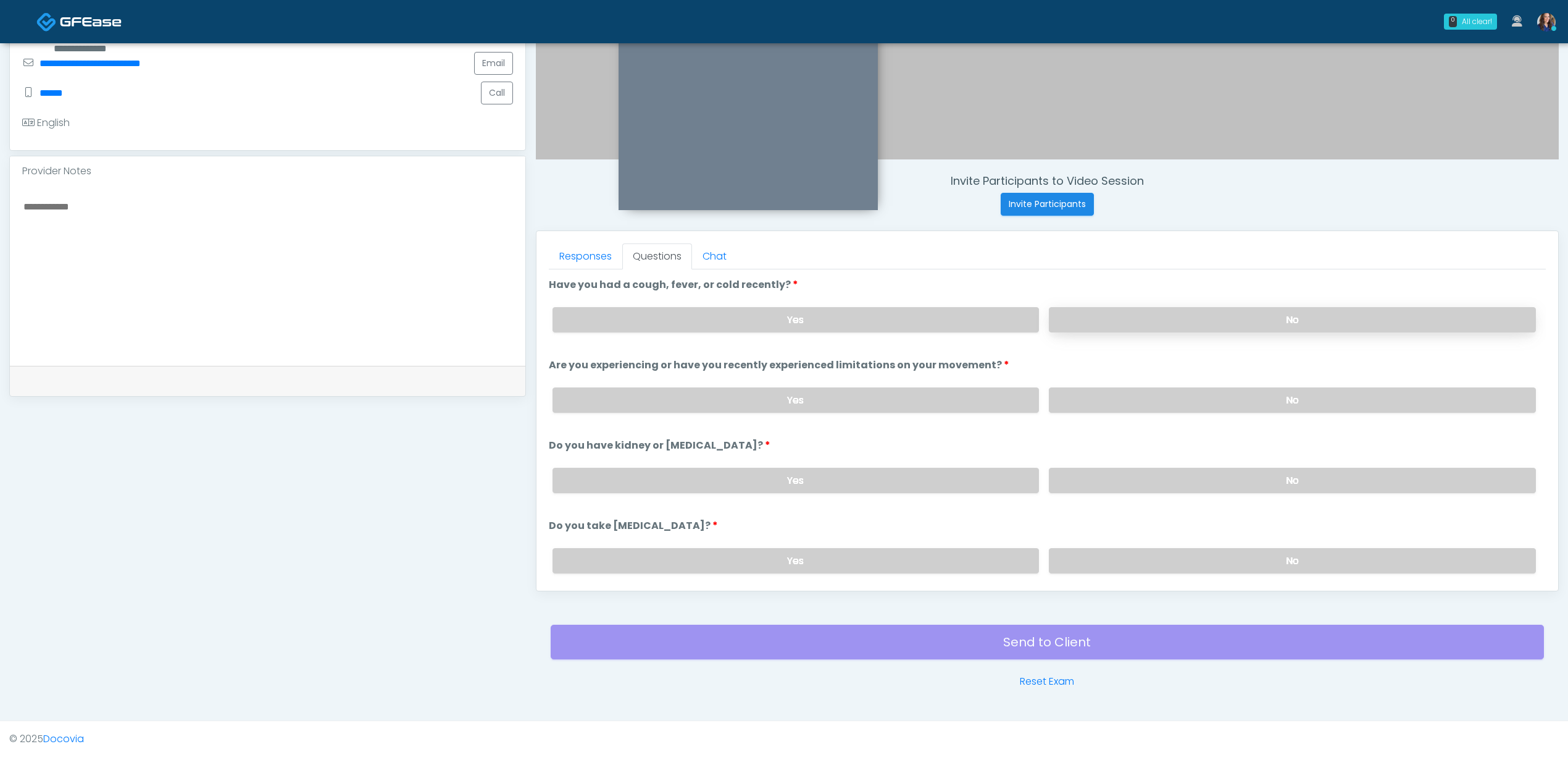
click at [1156, 322] on label "No" at bounding box center [1292, 319] width 487 height 25
drag, startPoint x: 1184, startPoint y: 398, endPoint x: 1193, endPoint y: 452, distance: 54.7
click at [1181, 403] on label "No" at bounding box center [1292, 400] width 487 height 25
click at [1166, 484] on label "No" at bounding box center [1292, 480] width 487 height 25
drag, startPoint x: 1169, startPoint y: 553, endPoint x: 1140, endPoint y: 547, distance: 29.6
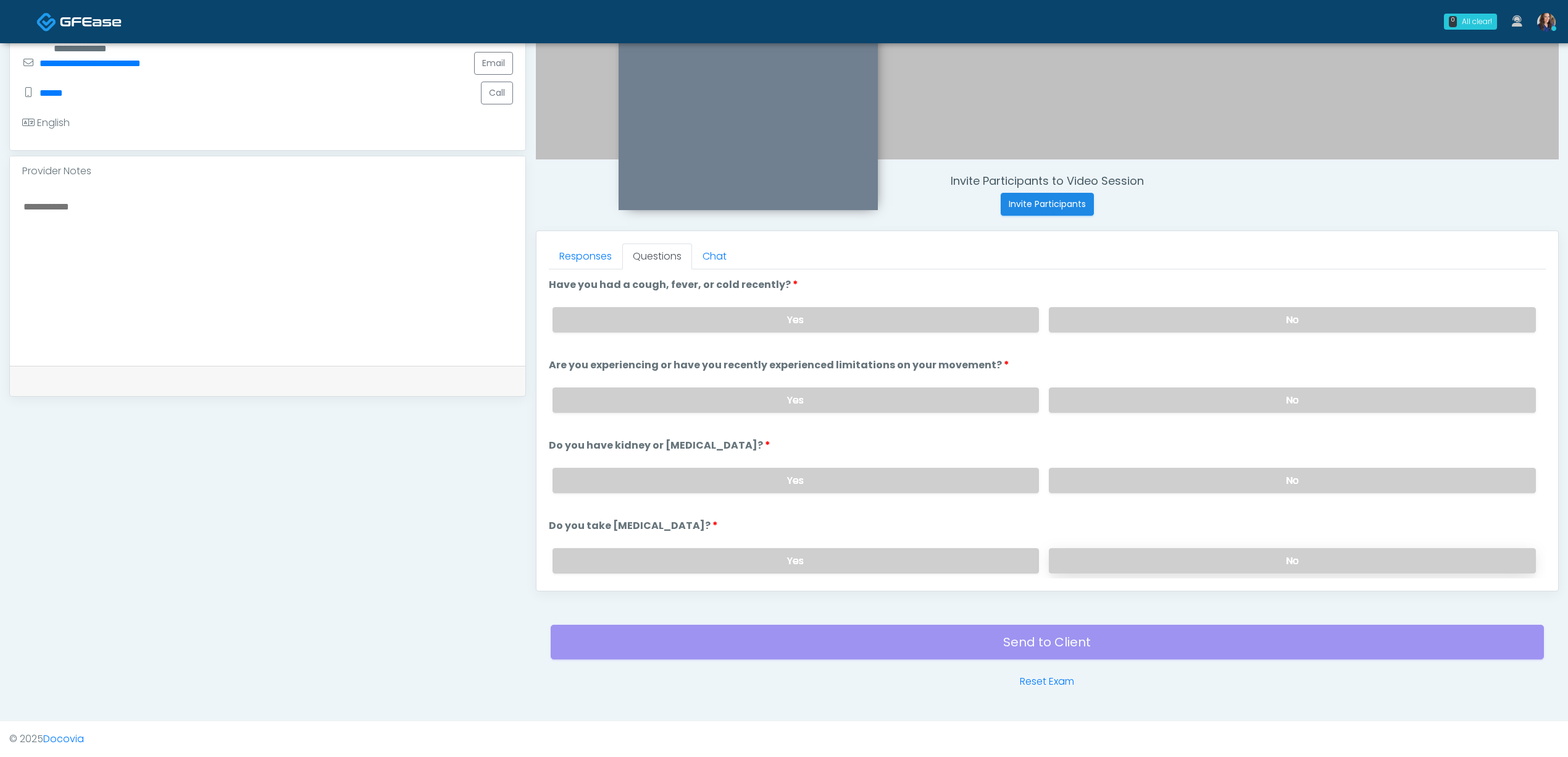
click at [1159, 552] on label "No" at bounding box center [1292, 560] width 487 height 25
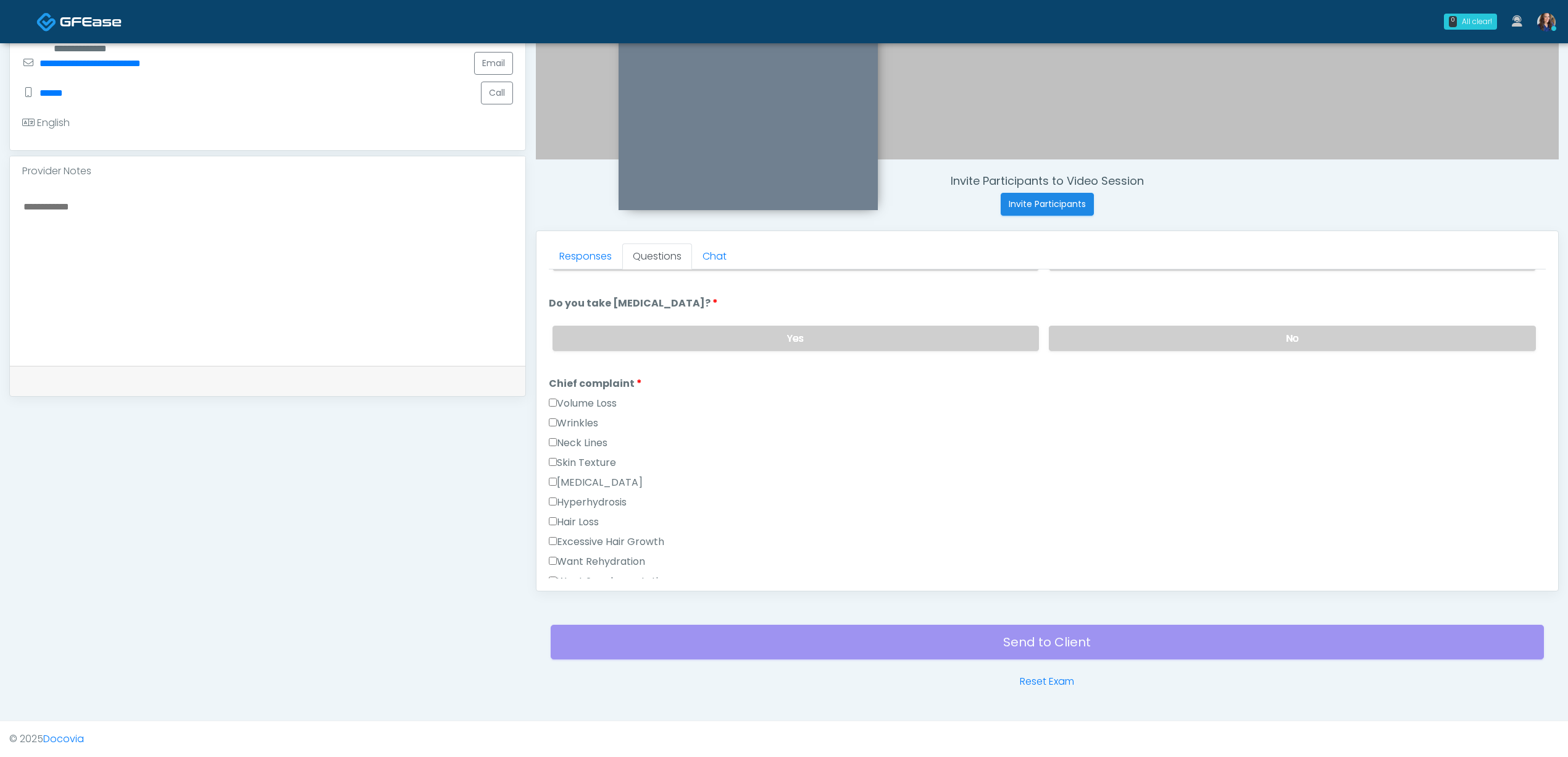
scroll to position [247, 0]
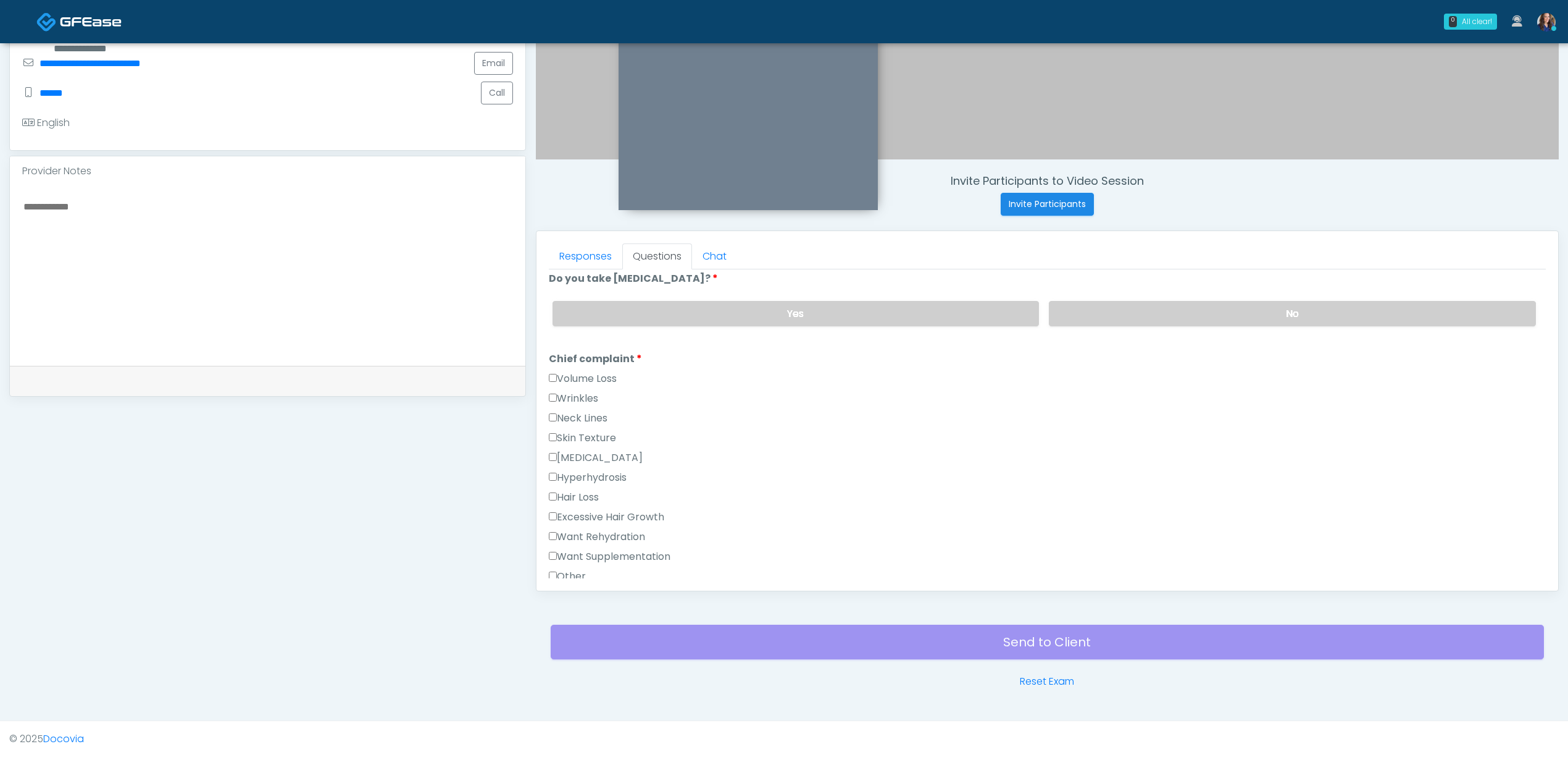
click at [628, 541] on label "Want Rehydration" at bounding box center [598, 537] width 96 height 15
click at [651, 559] on label "Want Supplementation" at bounding box center [610, 557] width 122 height 15
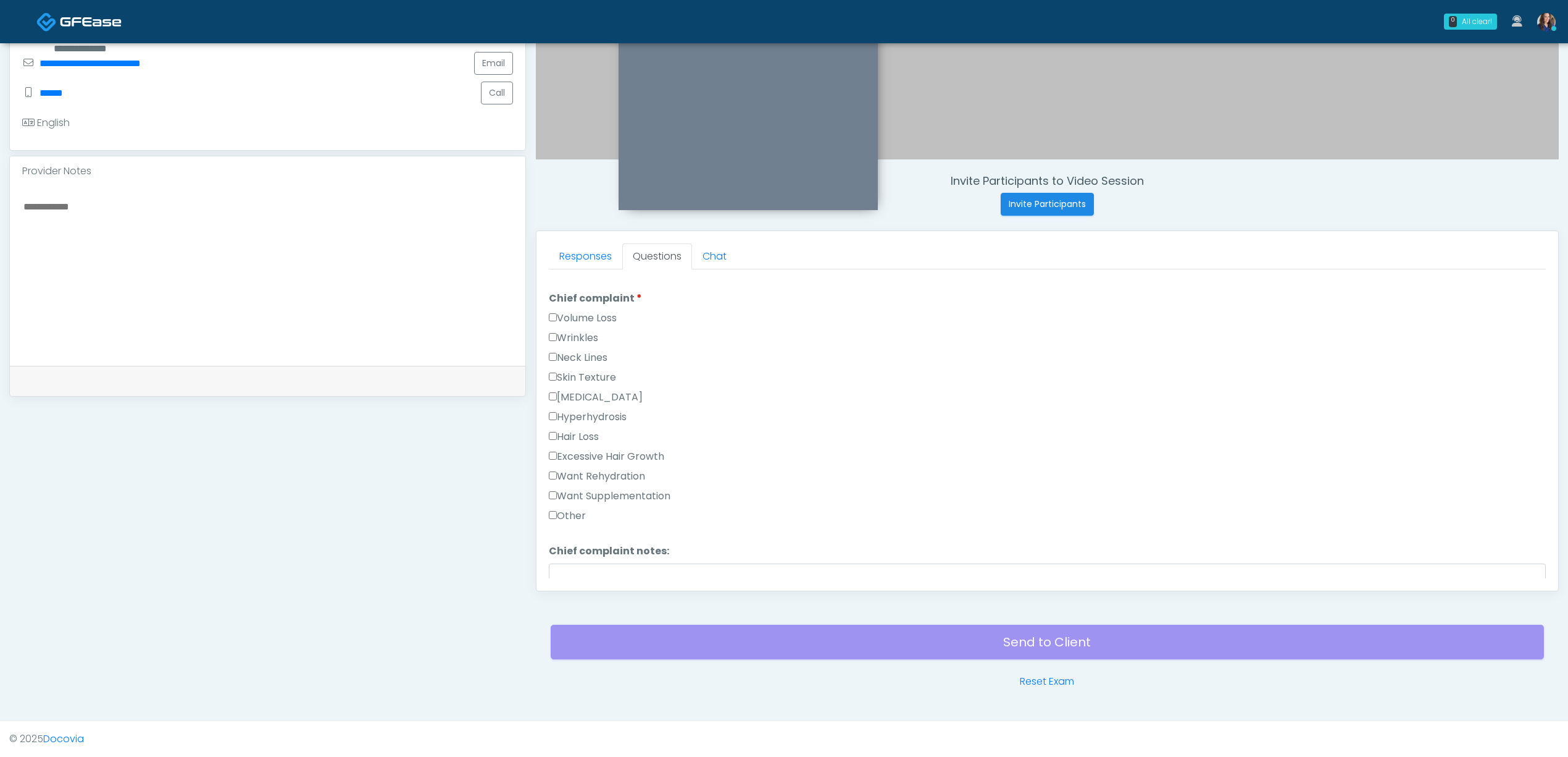
scroll to position [494, 0]
click at [581, 479] on label "None" at bounding box center [566, 477] width 34 height 15
click at [567, 473] on label "None" at bounding box center [566, 477] width 34 height 15
click at [588, 560] on button "Continue" at bounding box center [578, 566] width 56 height 23
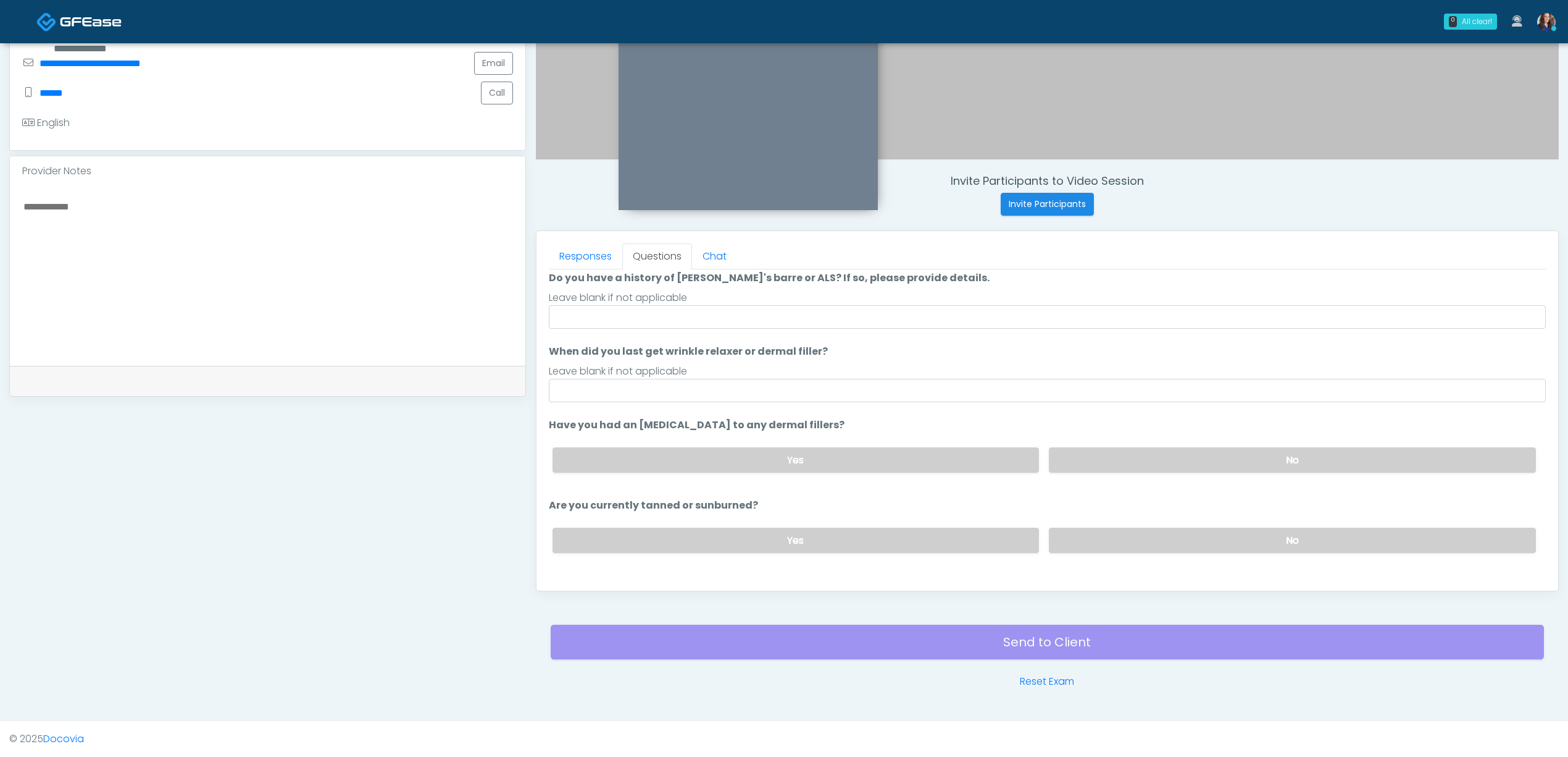
scroll to position [0, 0]
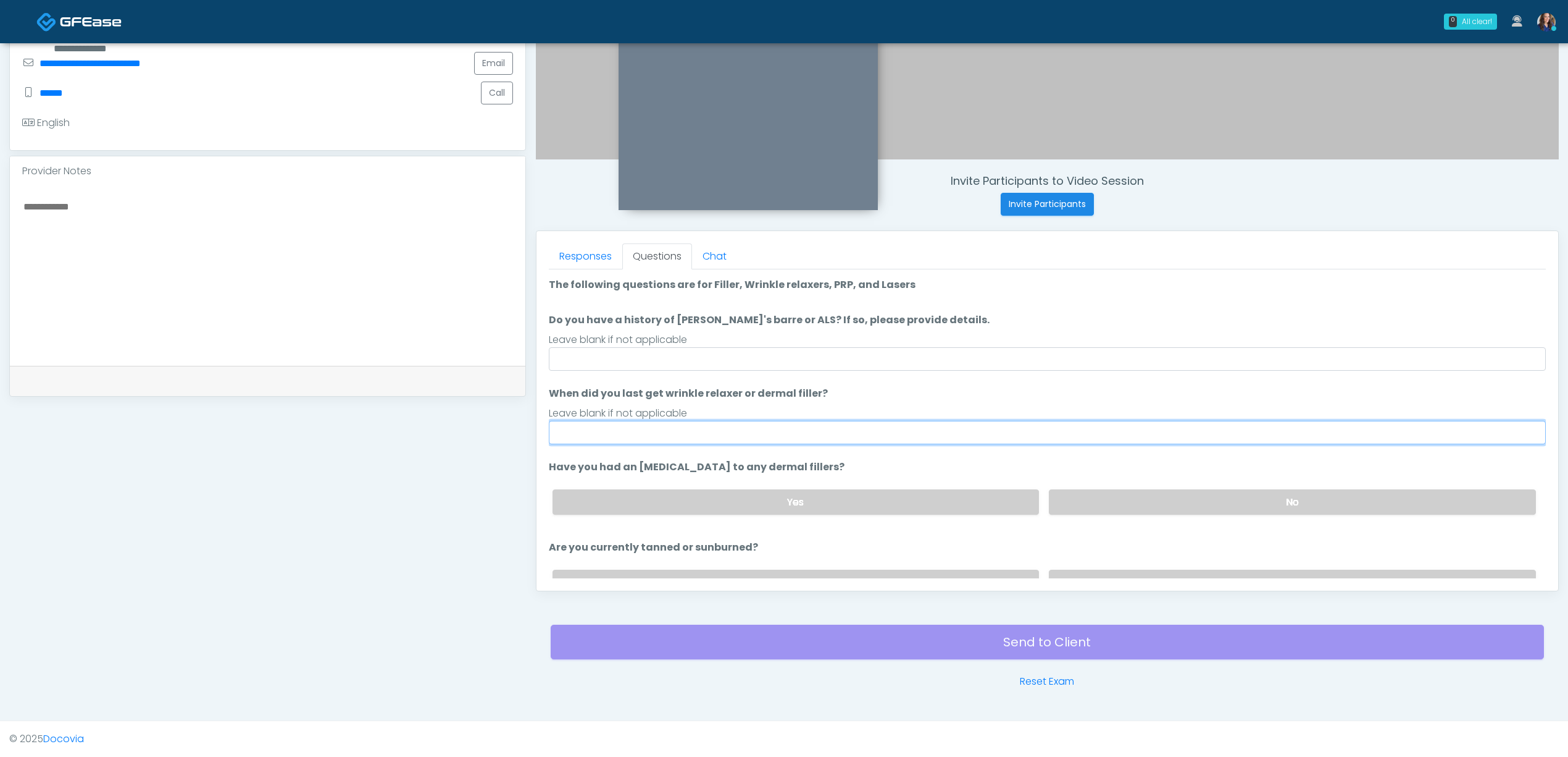
drag, startPoint x: 582, startPoint y: 439, endPoint x: 626, endPoint y: 452, distance: 45.9
click at [582, 439] on input "When did you last get wrinkle relaxer or dermal filler?" at bounding box center [1048, 432] width 997 height 24
type input "**"
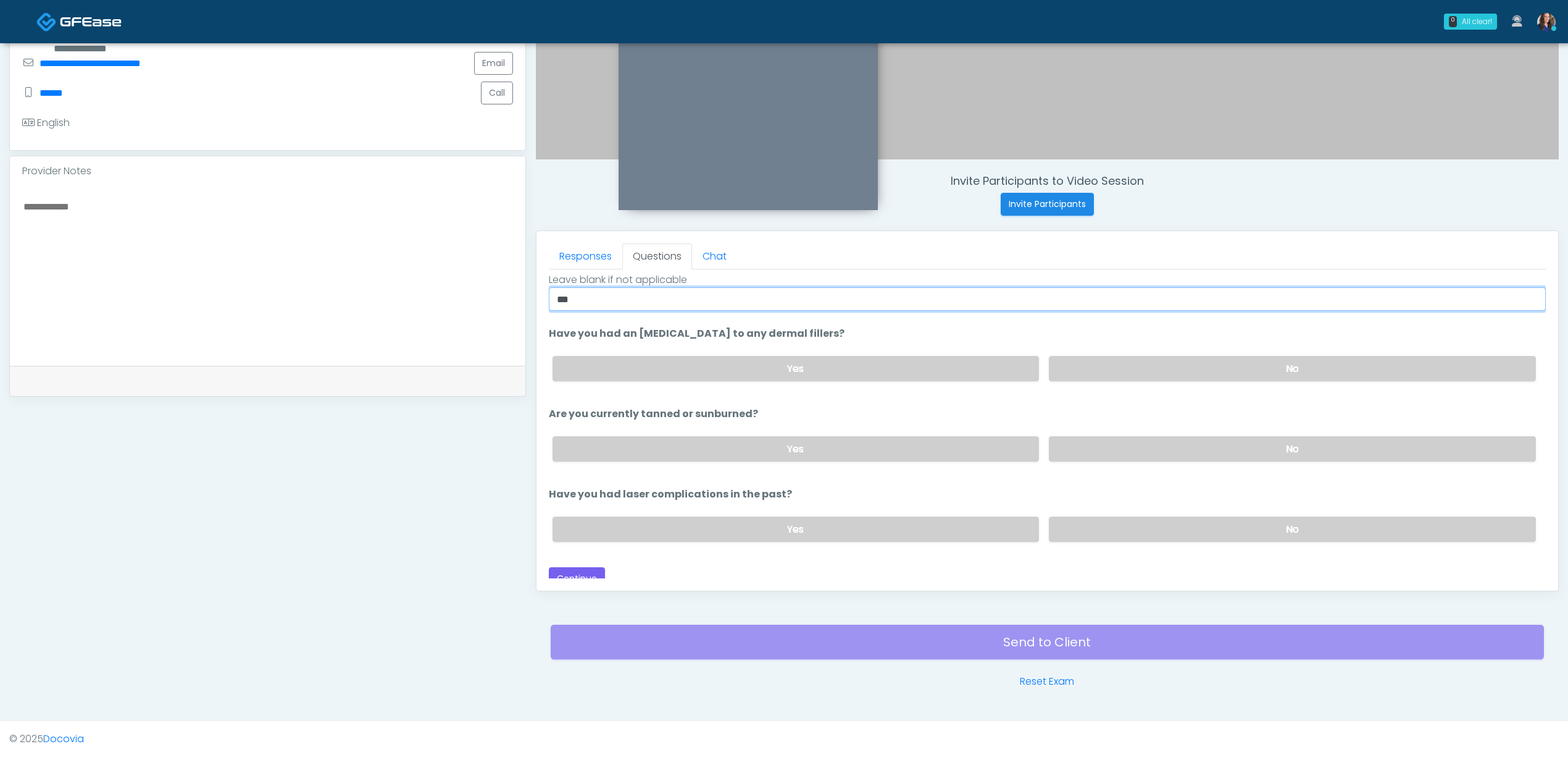
scroll to position [145, 0]
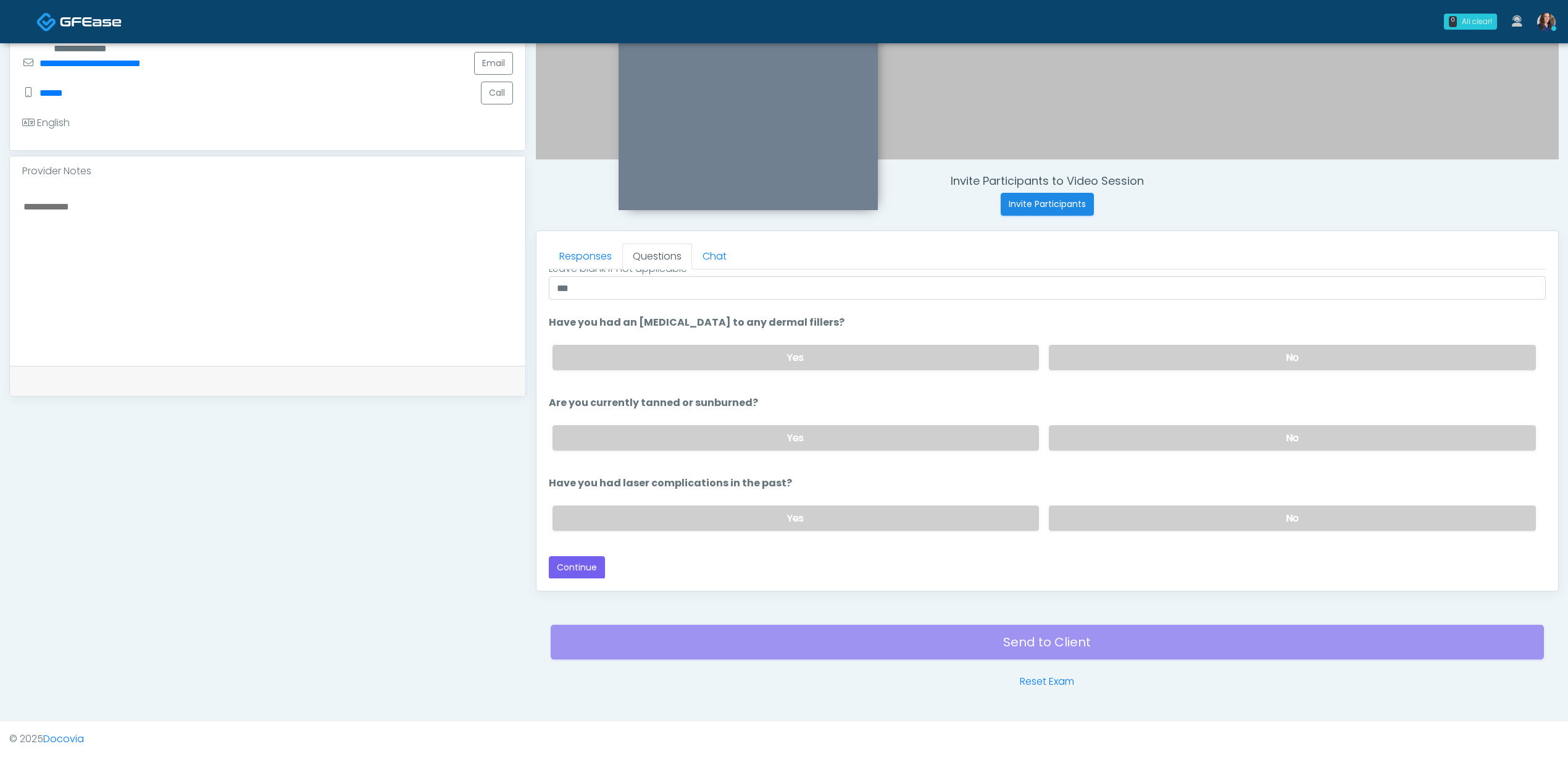
drag, startPoint x: 1149, startPoint y: 519, endPoint x: 1130, endPoint y: 456, distance: 65.8
click at [1150, 519] on label "No" at bounding box center [1292, 518] width 487 height 25
click at [1116, 438] on label "No" at bounding box center [1292, 438] width 487 height 25
drag, startPoint x: 579, startPoint y: 565, endPoint x: 679, endPoint y: 548, distance: 101.4
click at [583, 565] on button "Continue" at bounding box center [578, 567] width 56 height 23
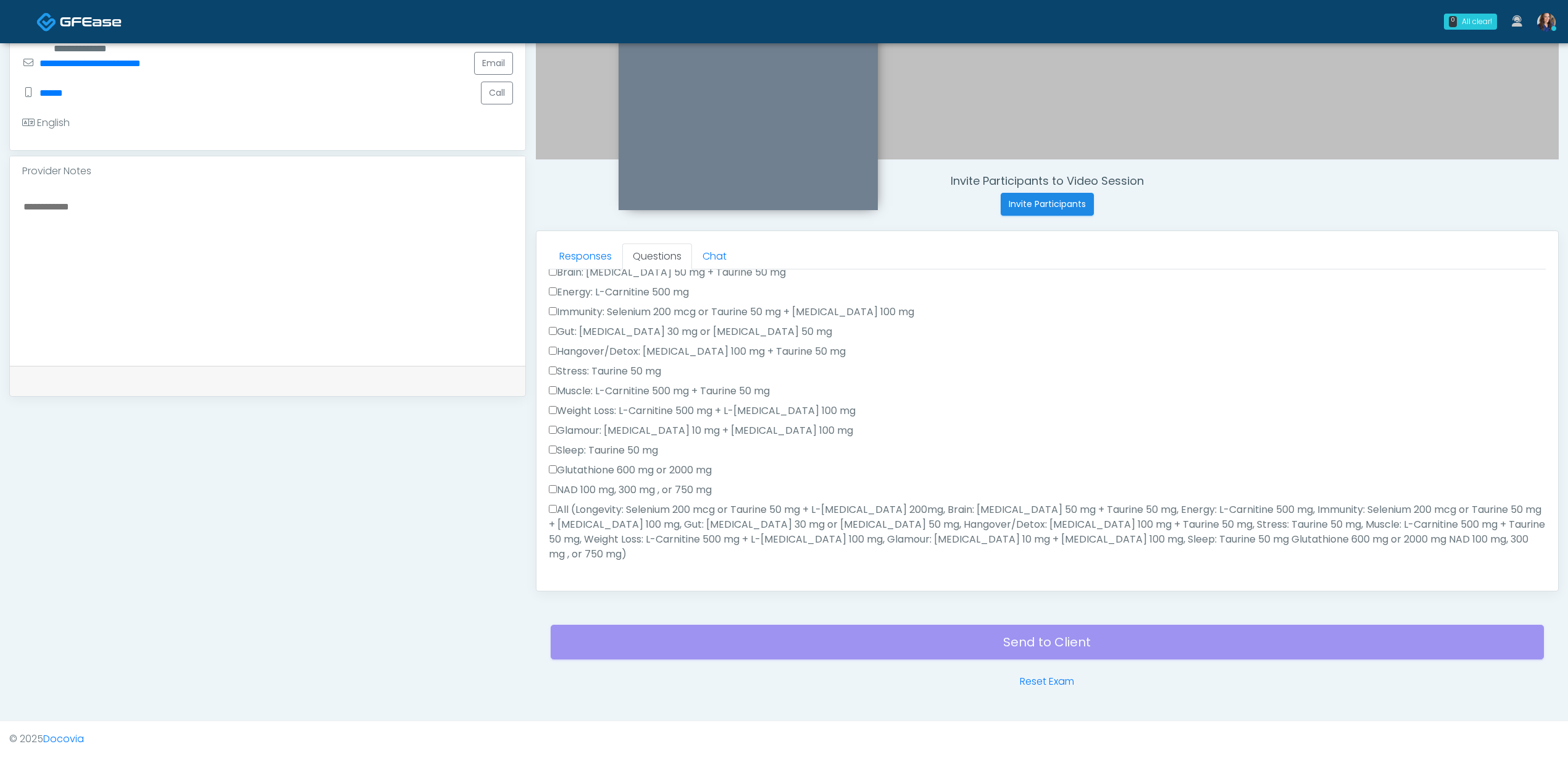
click at [643, 522] on label "All (Longevity: Selenium 200 mcg or Taurine 50 mg + L-Arginine 200mg, Brain: Gl…" at bounding box center [1048, 531] width 997 height 59
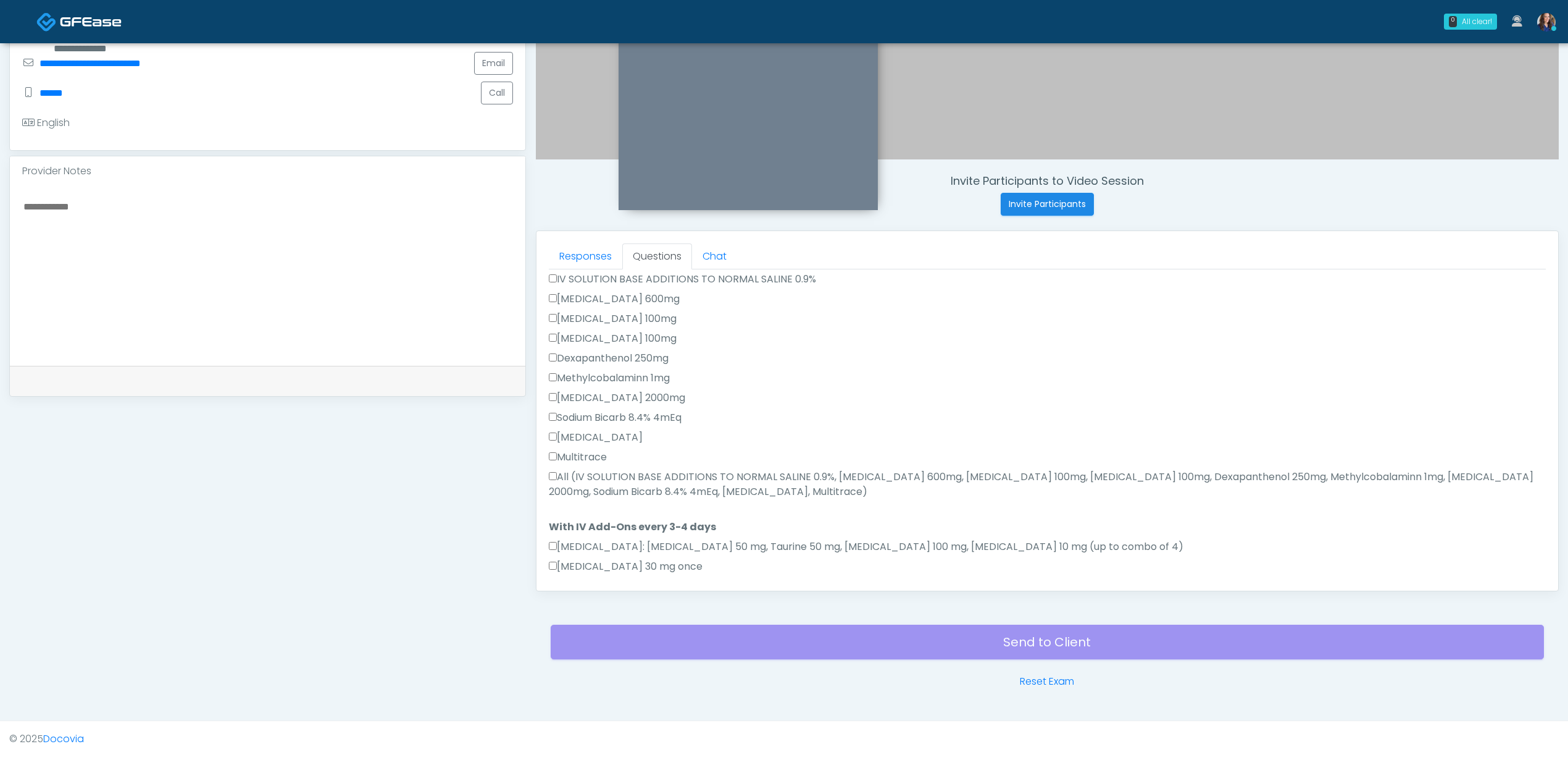
click at [616, 473] on label "All (IV SOLUTION BASE ADDITIONS TO NORMAL SALINE 0.9%, Magnesium Chloride 600mg…" at bounding box center [1048, 484] width 997 height 30
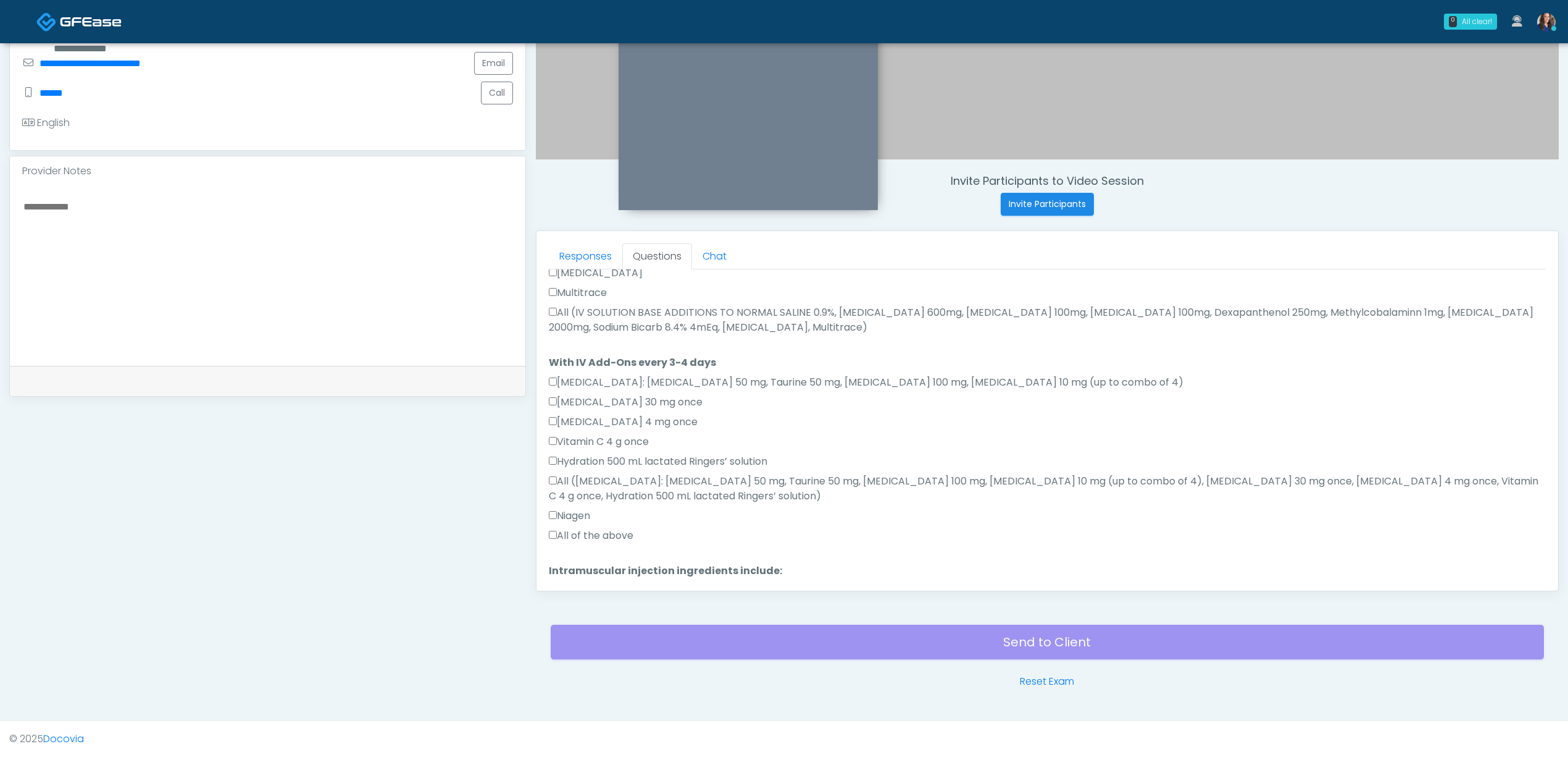
drag, startPoint x: 601, startPoint y: 520, endPoint x: 628, endPoint y: 525, distance: 27.5
click at [604, 528] on label "All of the above" at bounding box center [591, 535] width 85 height 15
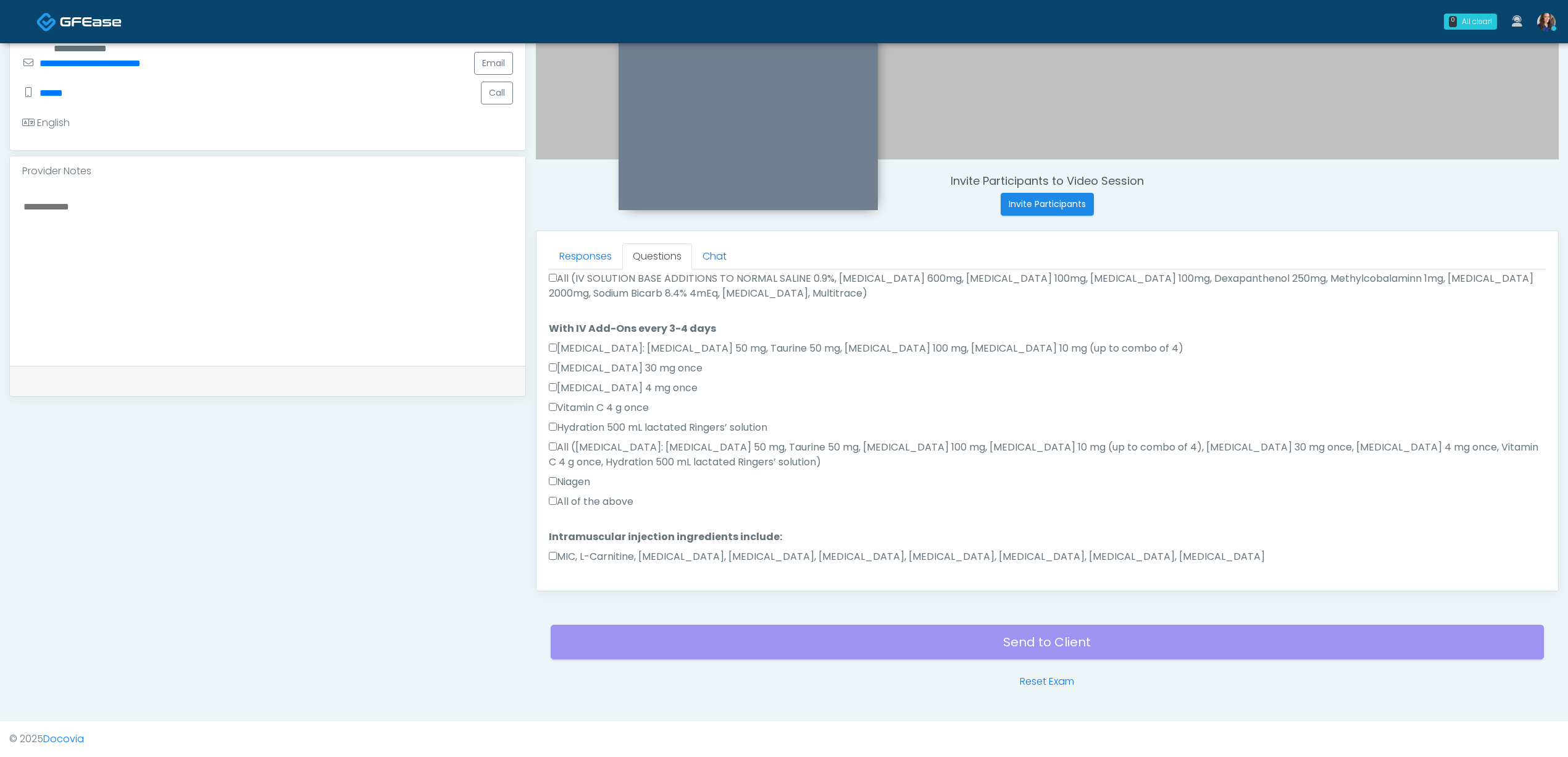
scroll to position [687, 0]
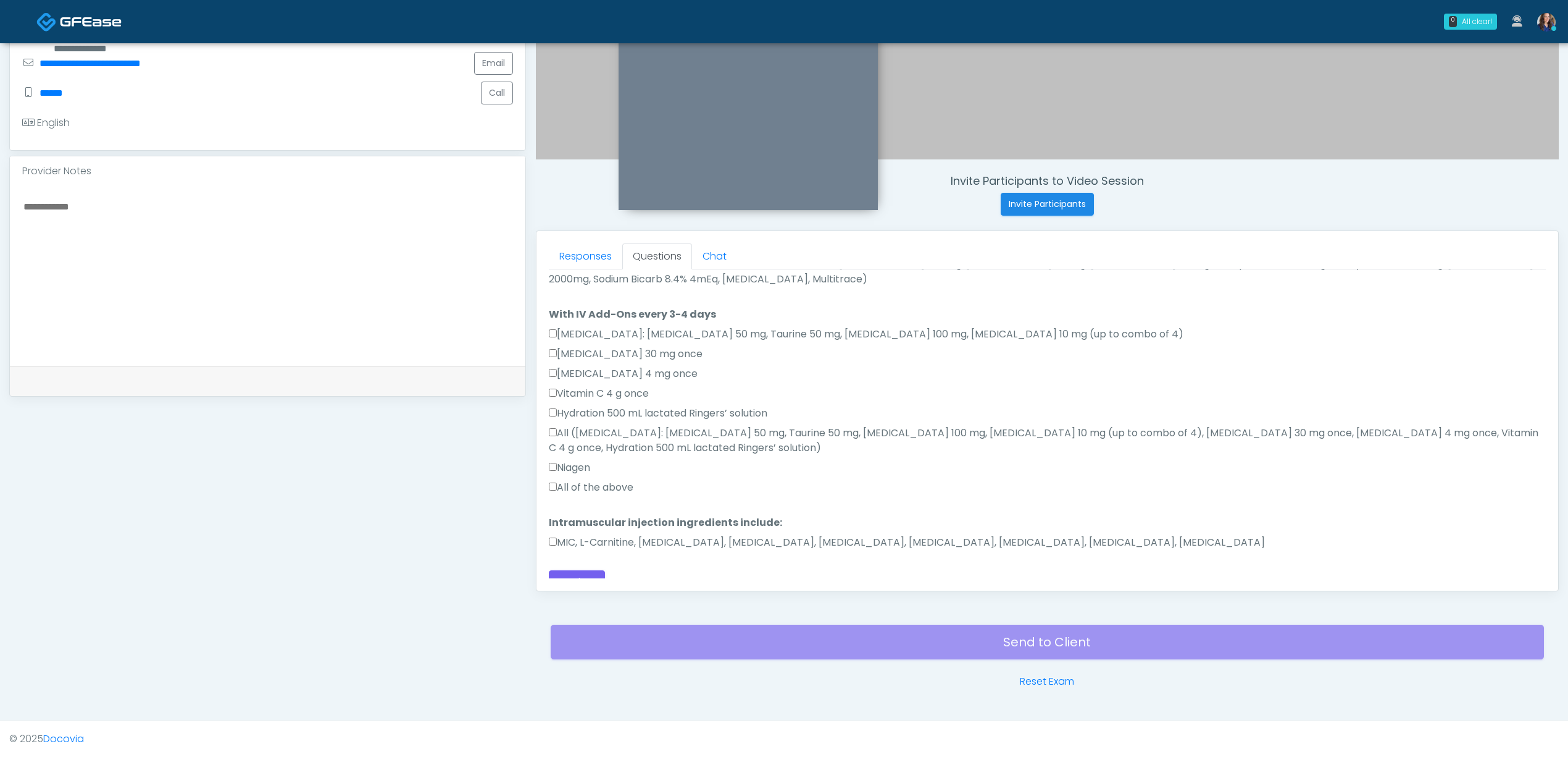
drag, startPoint x: 607, startPoint y: 470, endPoint x: 618, endPoint y: 482, distance: 16.3
click at [608, 480] on label "All of the above" at bounding box center [591, 488] width 85 height 15
click at [617, 535] on label "MIC, L-Carnitine, Methylcobalamin, Glycine, B-Complex, Lycine, Biotin, Vitamin …" at bounding box center [908, 542] width 717 height 15
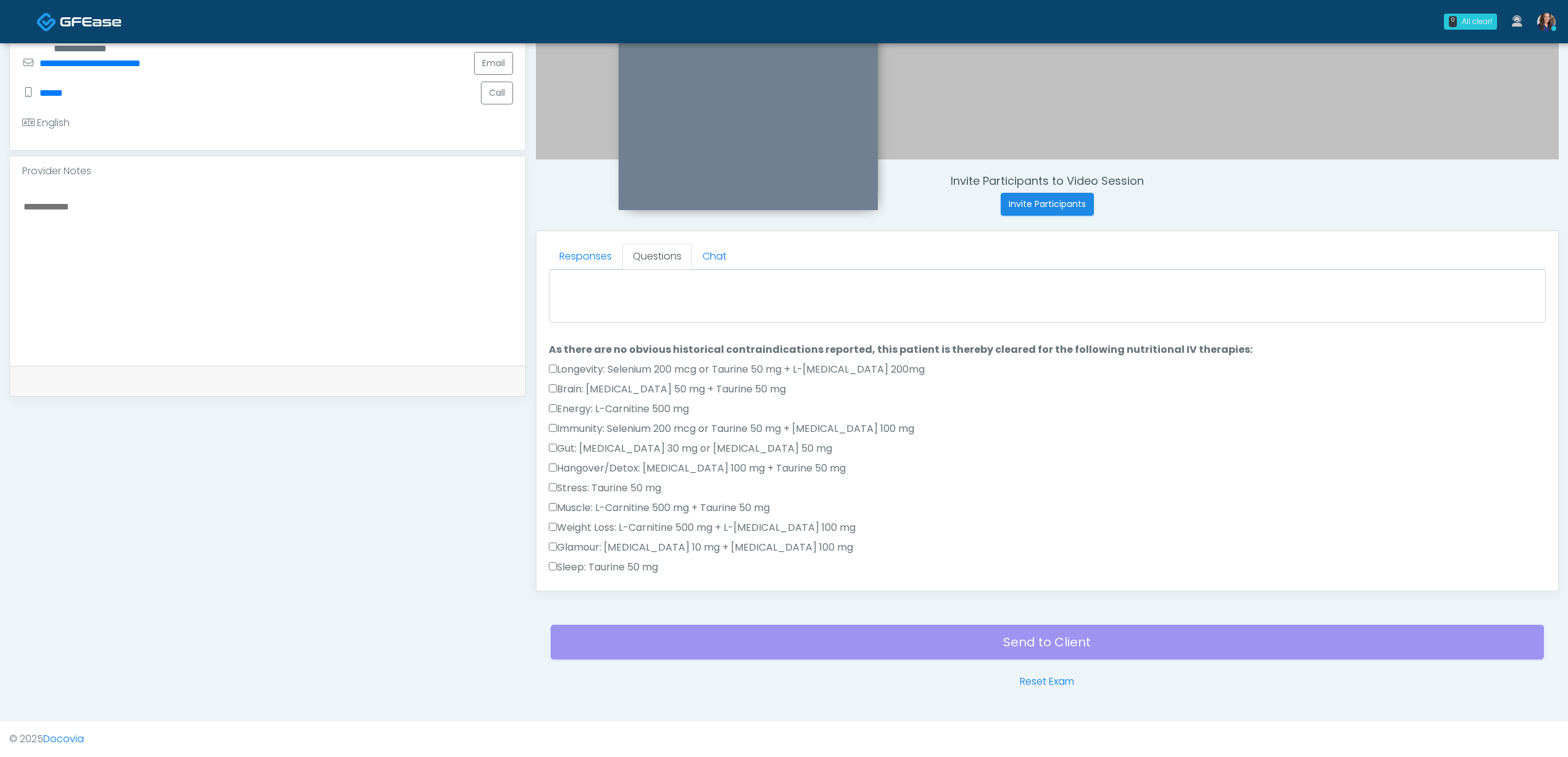
scroll to position [0, 0]
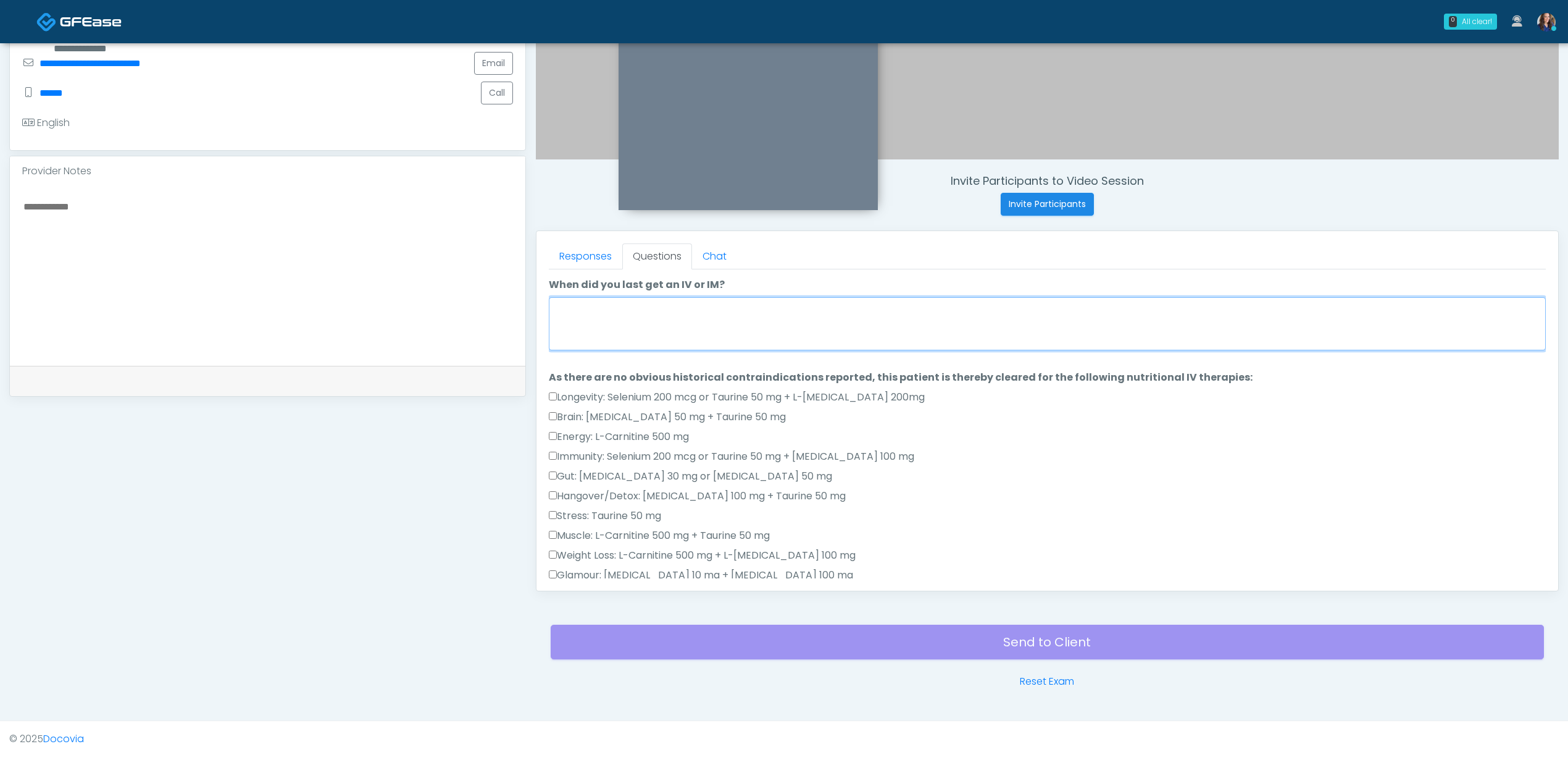
click at [689, 318] on textarea "When did you last get an IV or IM?" at bounding box center [1048, 324] width 997 height 53
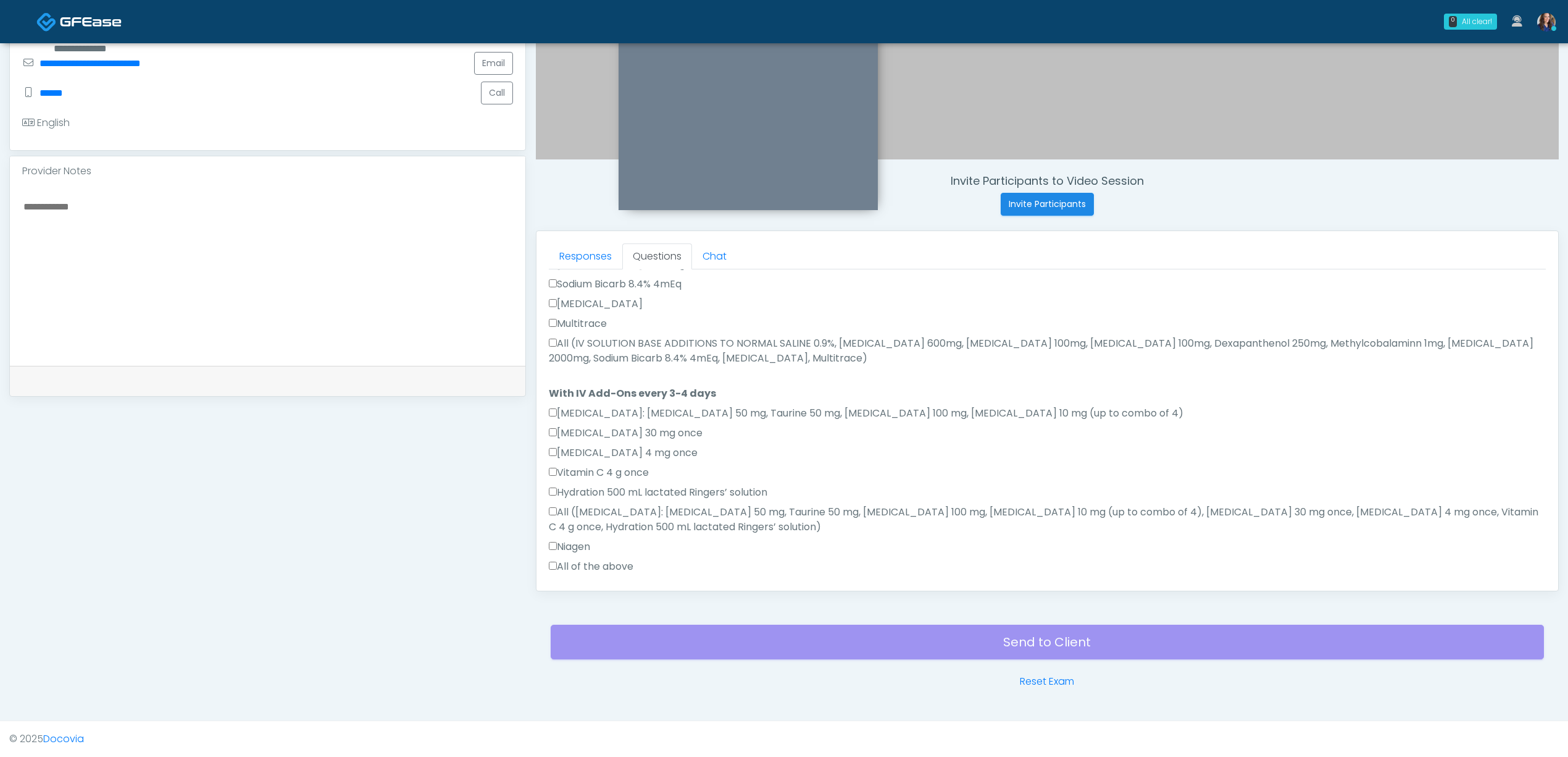
scroll to position [687, 0]
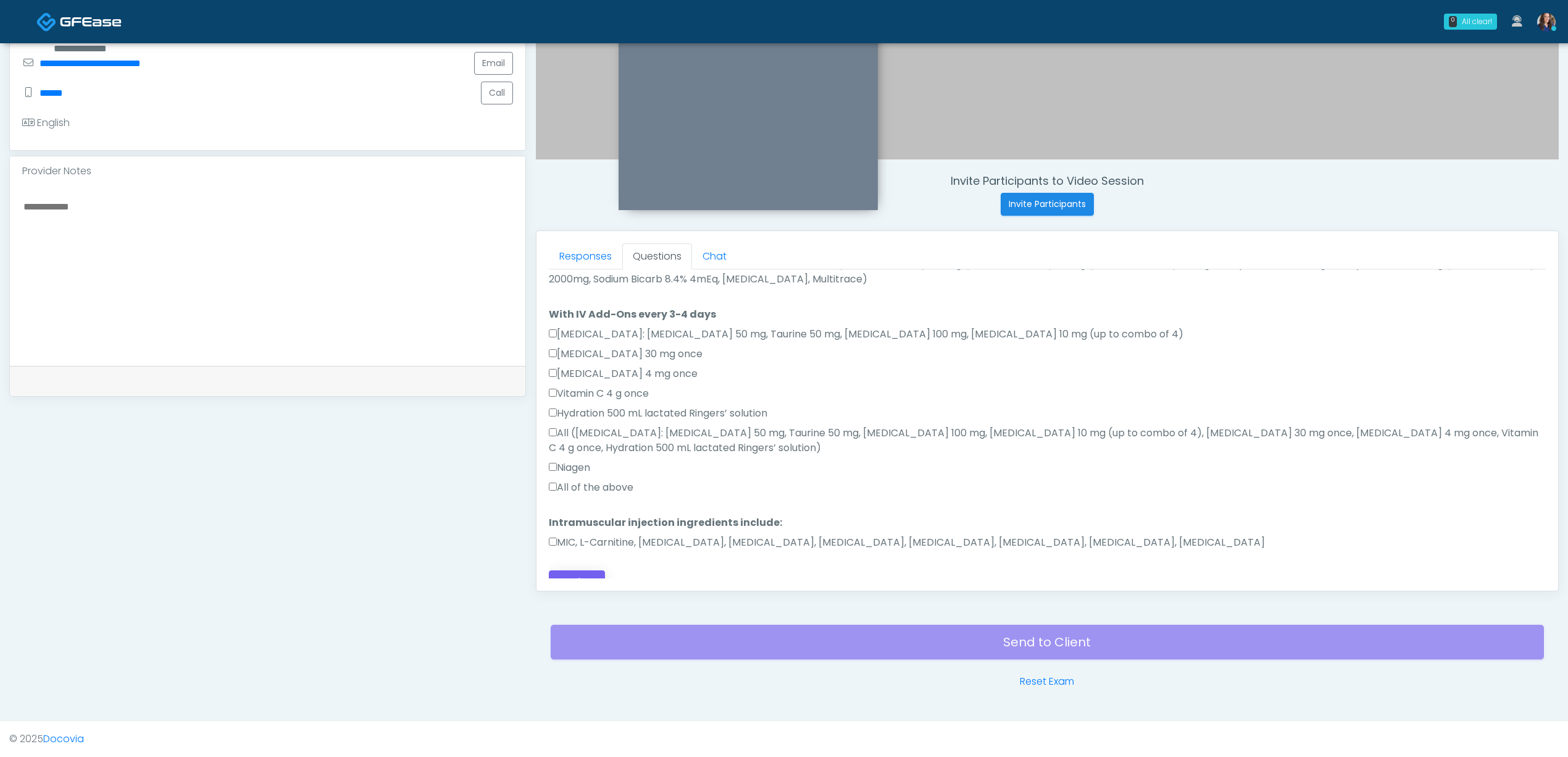
type textarea "**********"
click at [584, 570] on button "Continue" at bounding box center [578, 581] width 56 height 23
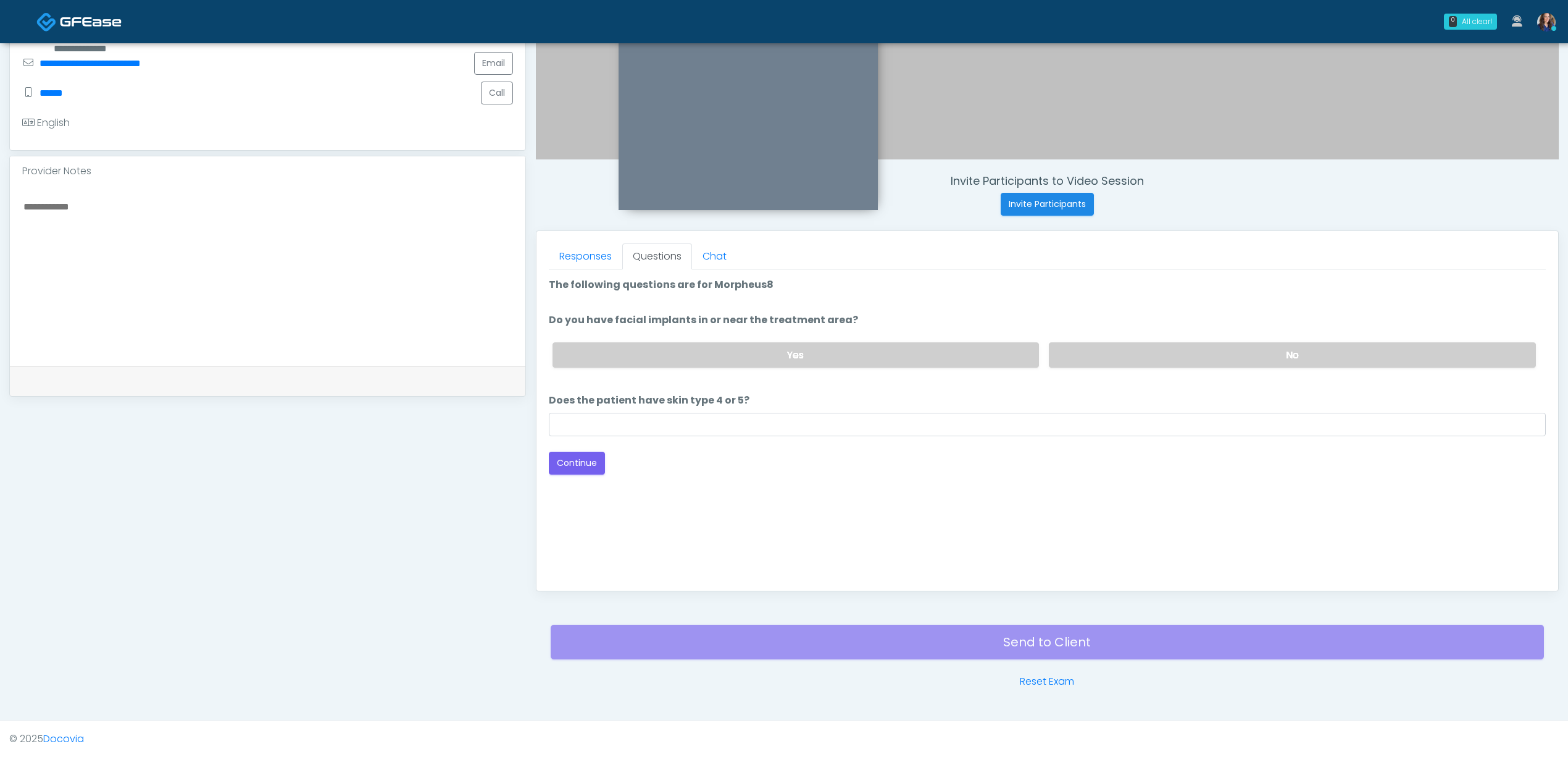
scroll to position [0, 0]
drag, startPoint x: 1151, startPoint y: 348, endPoint x: 1048, endPoint y: 389, distance: 110.9
click at [1145, 352] on label "No" at bounding box center [1292, 355] width 487 height 25
click at [729, 421] on input "Does the patient have skin type 4 or 5?" at bounding box center [1048, 425] width 997 height 24
type input "**"
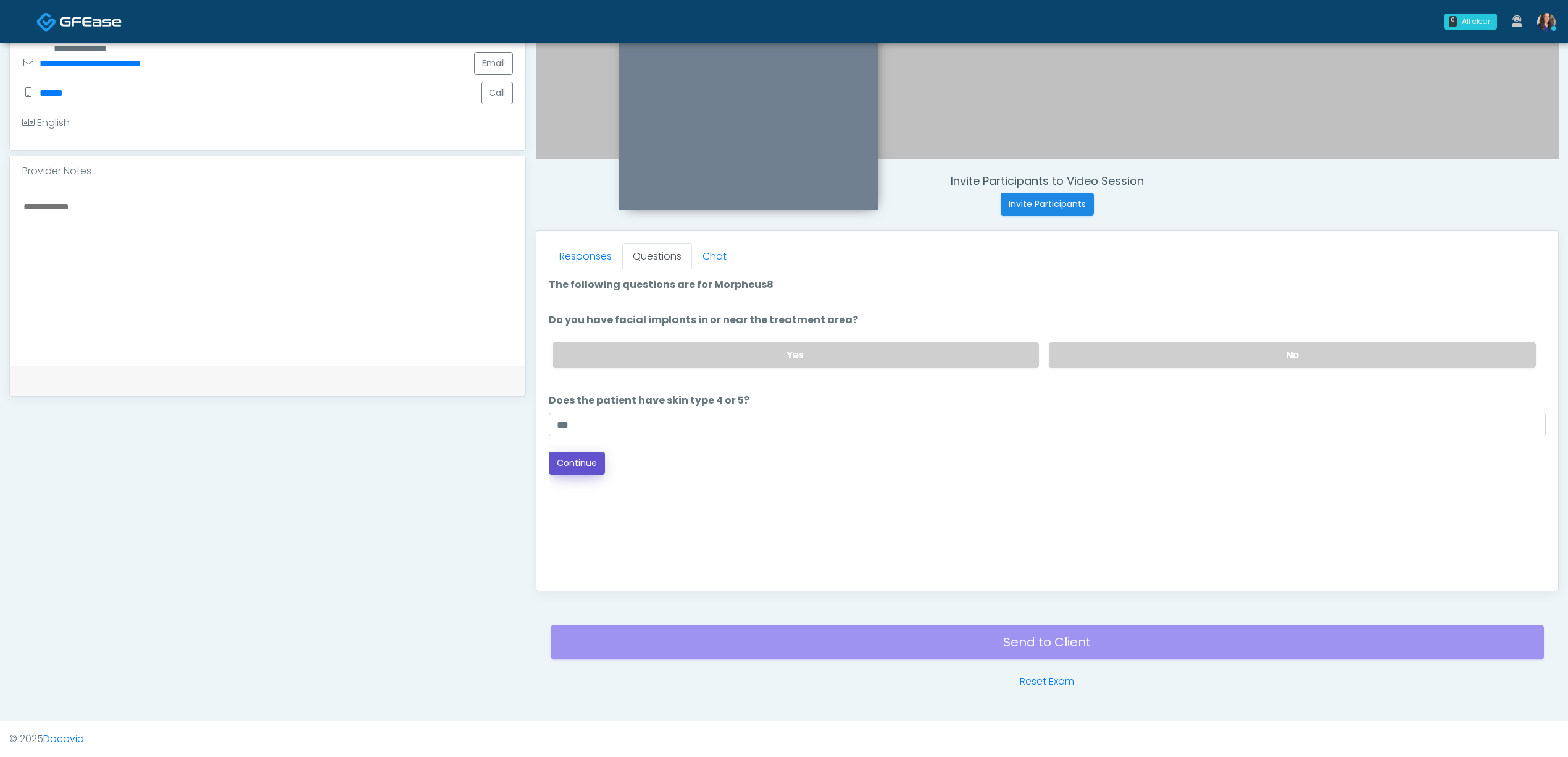
drag, startPoint x: 582, startPoint y: 467, endPoint x: 618, endPoint y: 469, distance: 36.1
click at [586, 467] on button "Continue" at bounding box center [578, 462] width 56 height 23
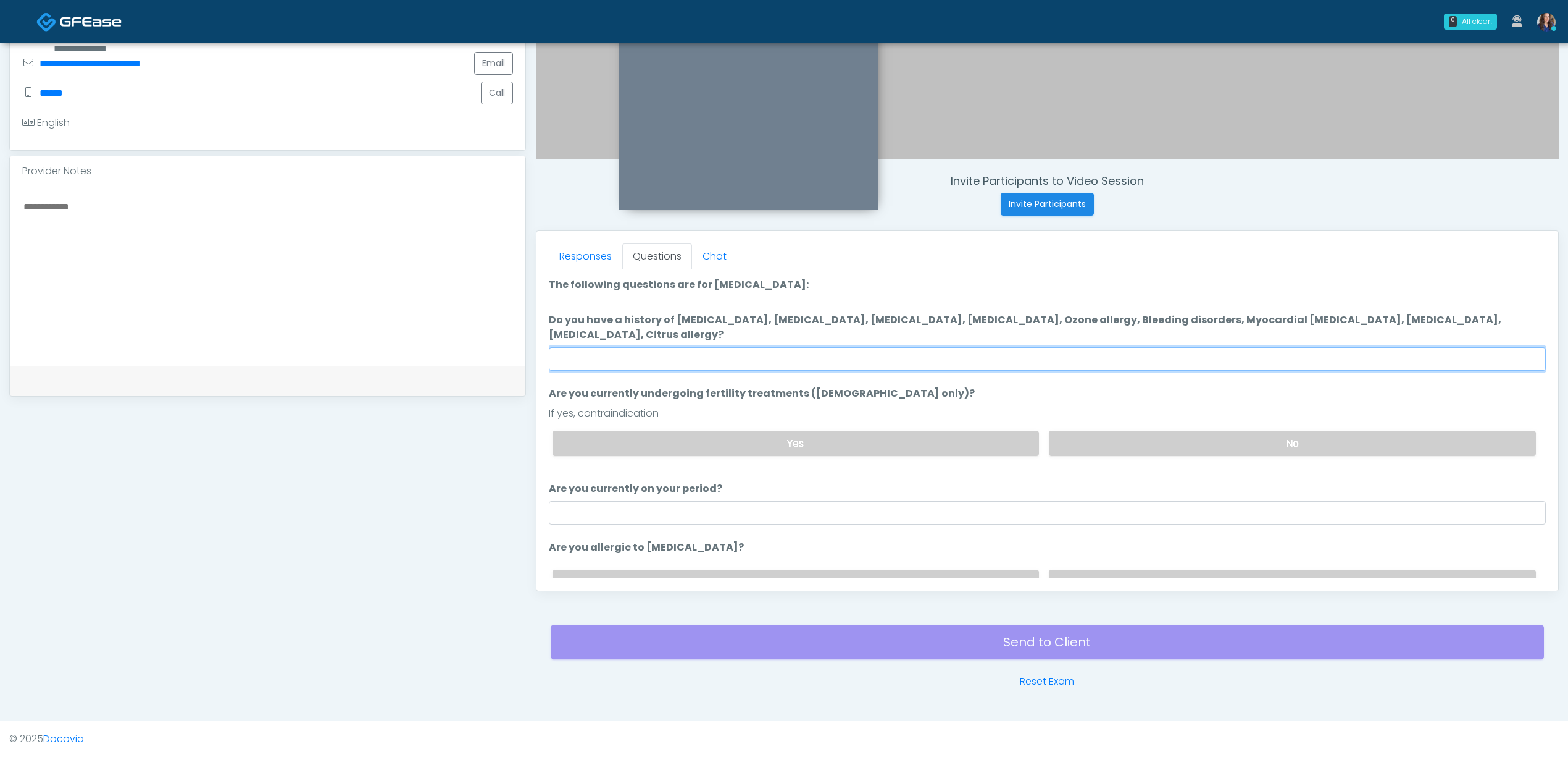
click at [987, 353] on input "Do you have a history of [MEDICAL_DATA], [MEDICAL_DATA], [MEDICAL_DATA], [MEDIC…" at bounding box center [1048, 359] width 997 height 24
type input "**"
click at [1101, 443] on label "No" at bounding box center [1292, 443] width 487 height 25
drag, startPoint x: 980, startPoint y: 508, endPoint x: 890, endPoint y: 517, distance: 90.4
click at [980, 508] on input "Are you currently on your period?" at bounding box center [1048, 513] width 997 height 24
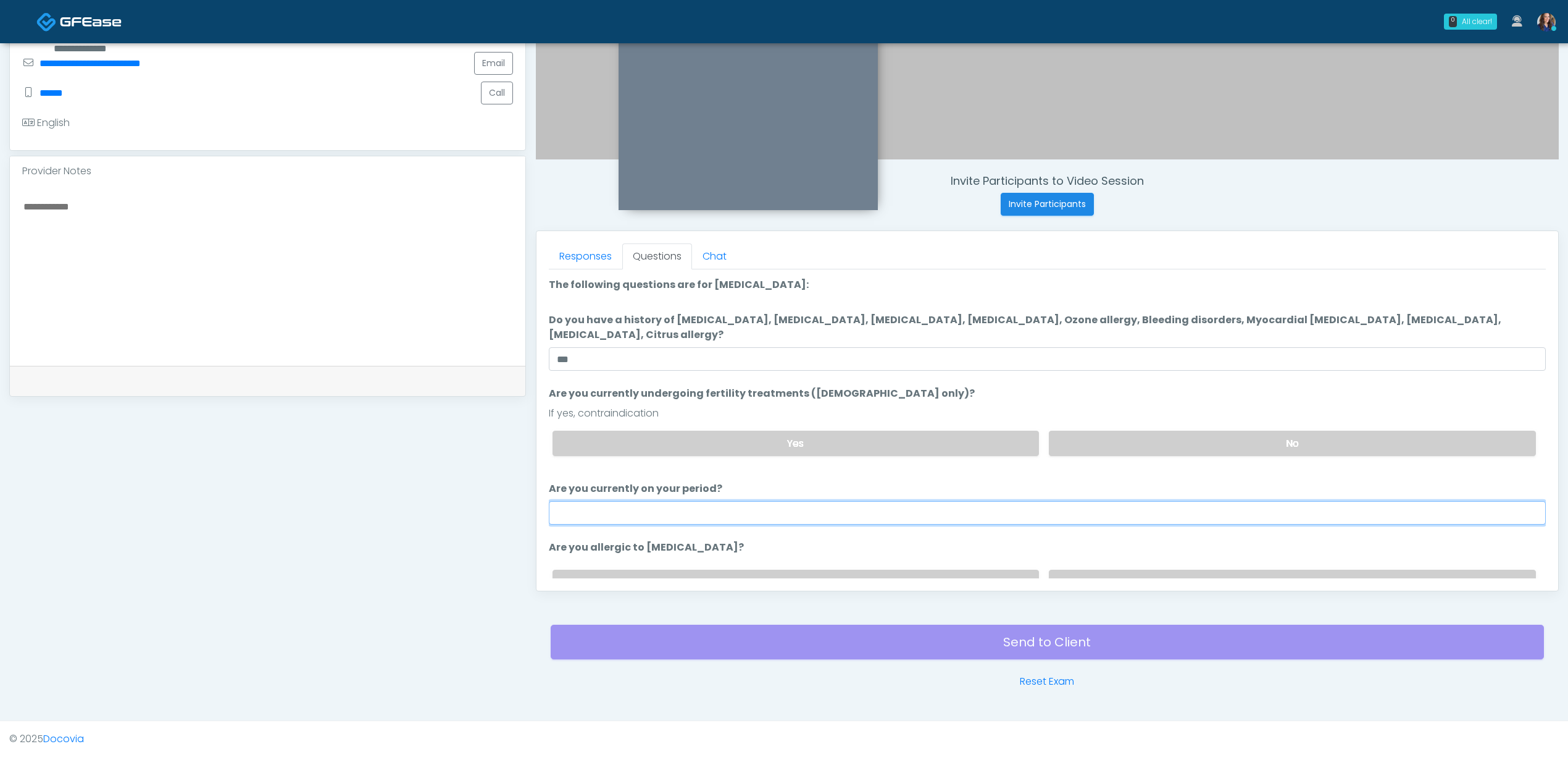
type input "**"
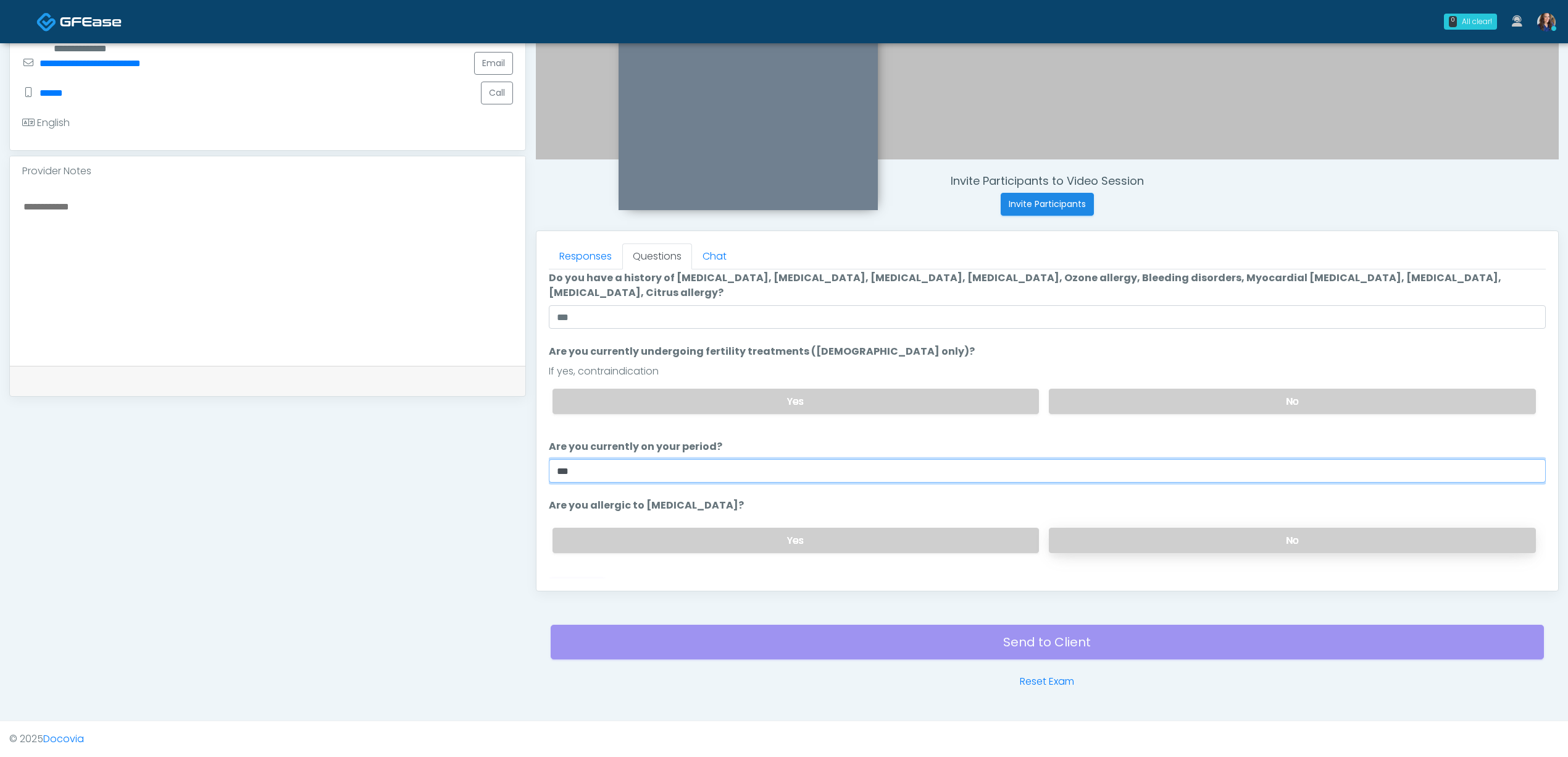
scroll to position [65, 0]
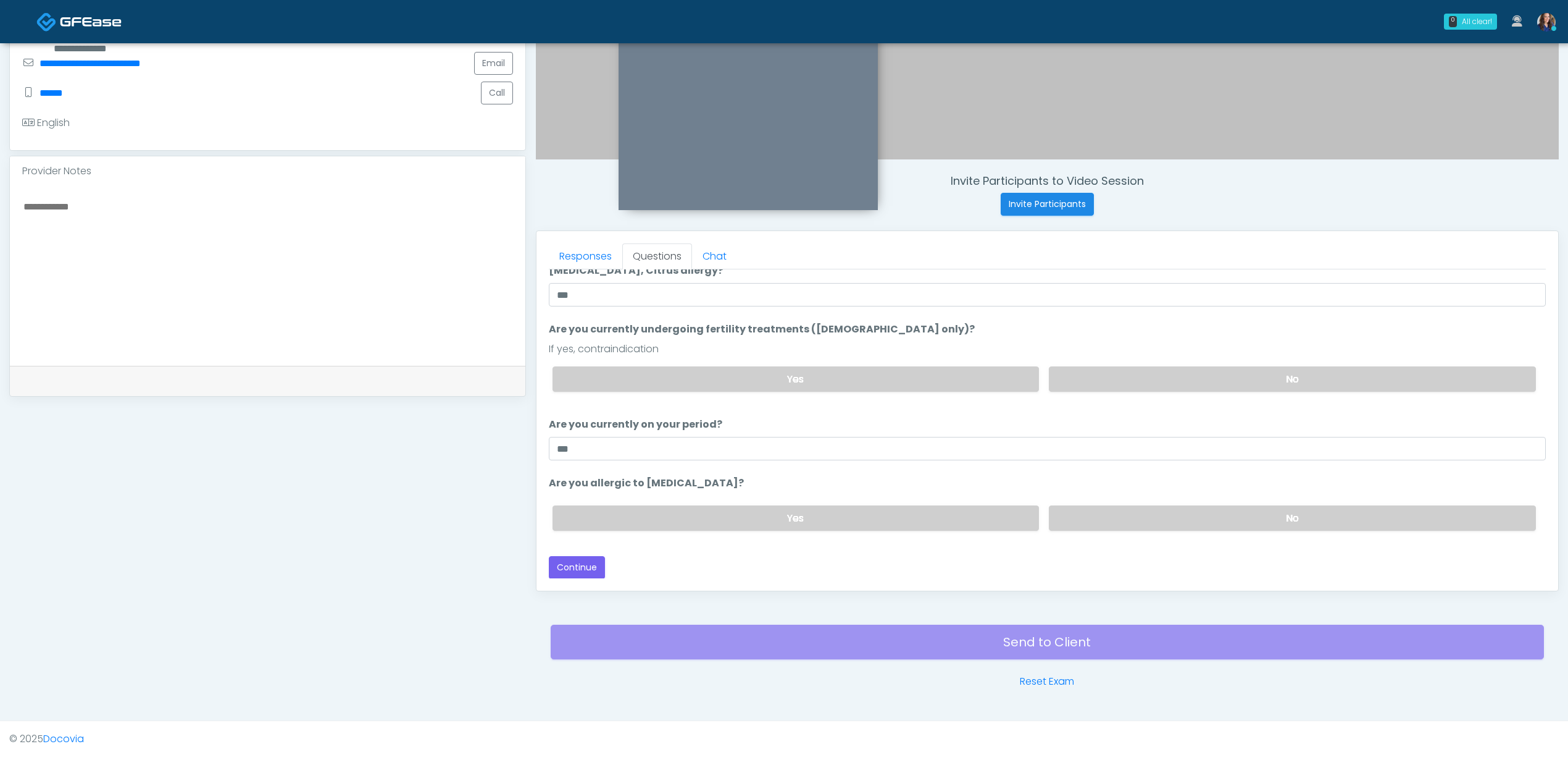
click at [1187, 493] on li "Are you allergic to Heparin? Are you allergic to Heparin? Yes No" at bounding box center [1048, 508] width 997 height 65
click at [1176, 522] on label "No" at bounding box center [1292, 518] width 487 height 25
click at [567, 563] on button "Continue" at bounding box center [578, 567] width 56 height 23
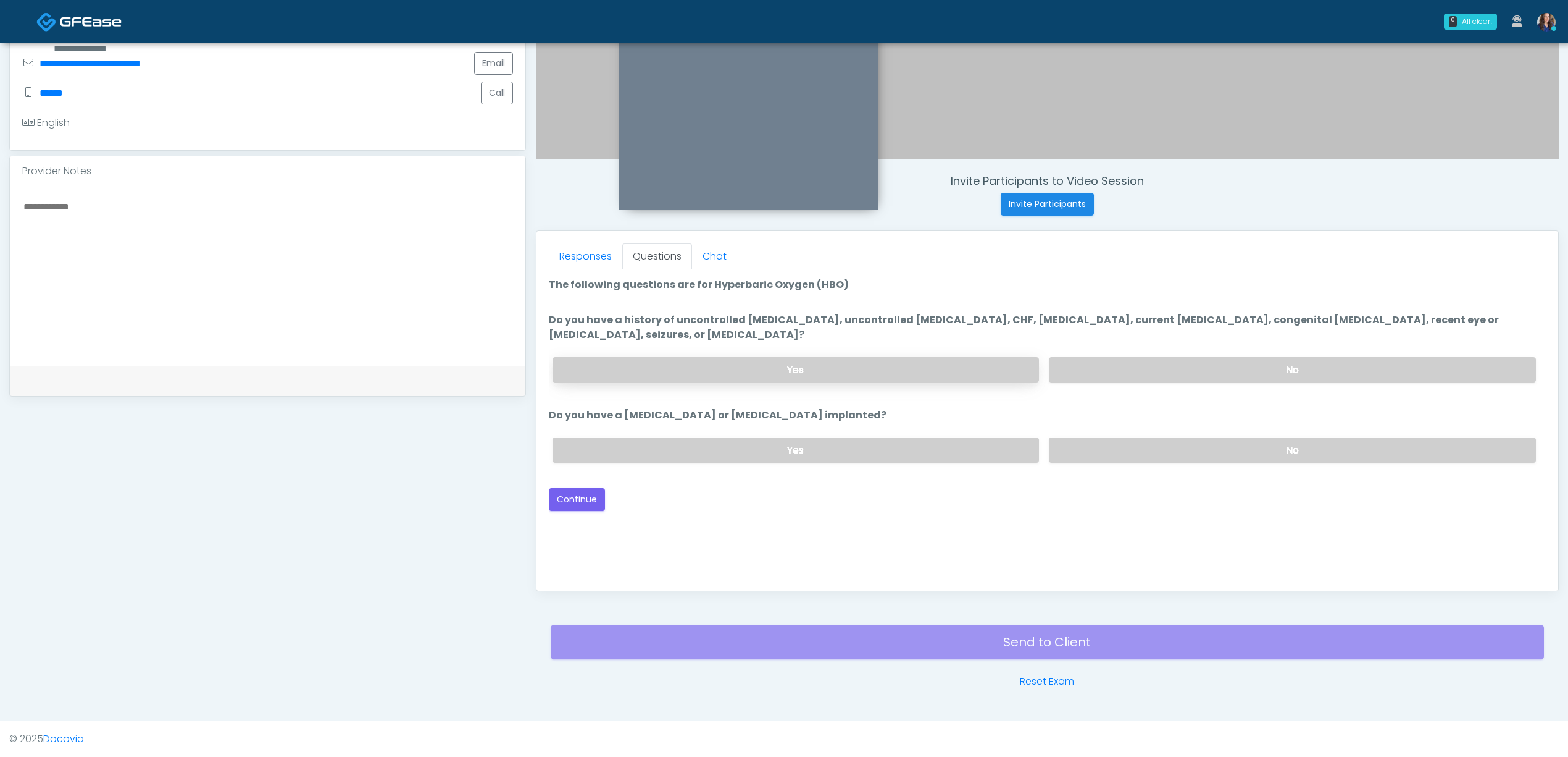
click at [922, 373] on label "Yes" at bounding box center [797, 369] width 487 height 25
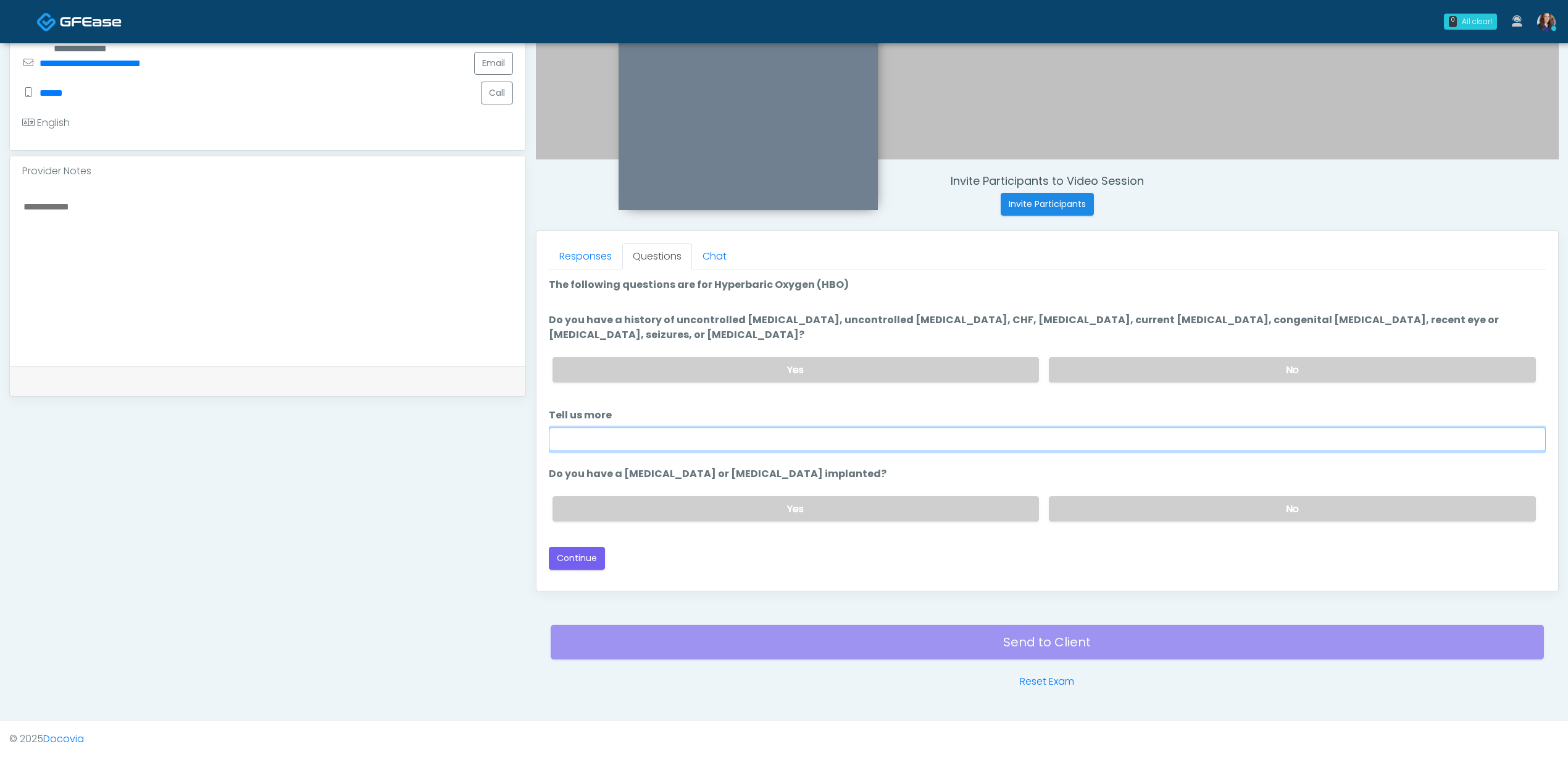
click at [608, 432] on input "Tell us more" at bounding box center [1048, 439] width 997 height 24
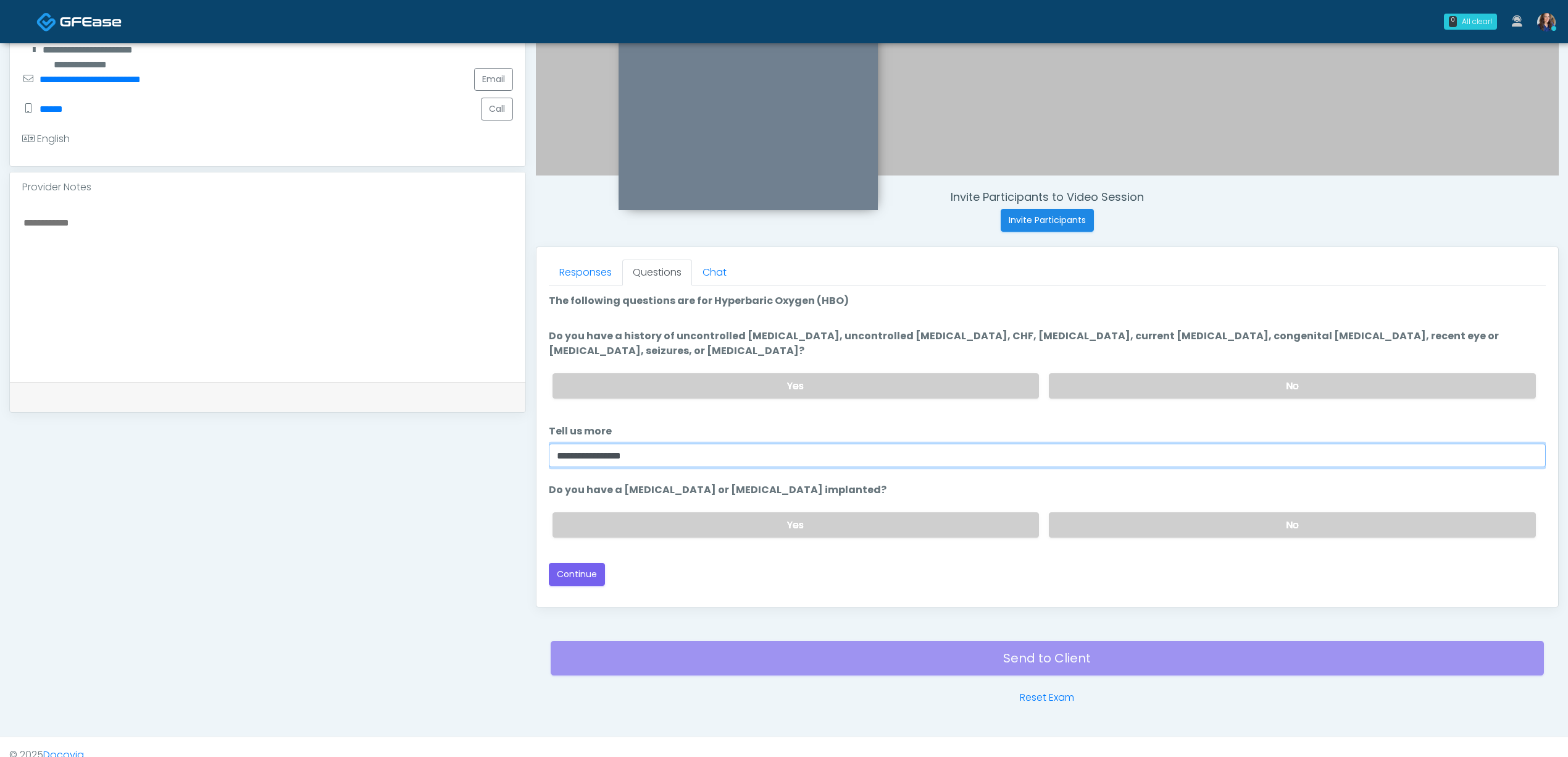
scroll to position [355, 0]
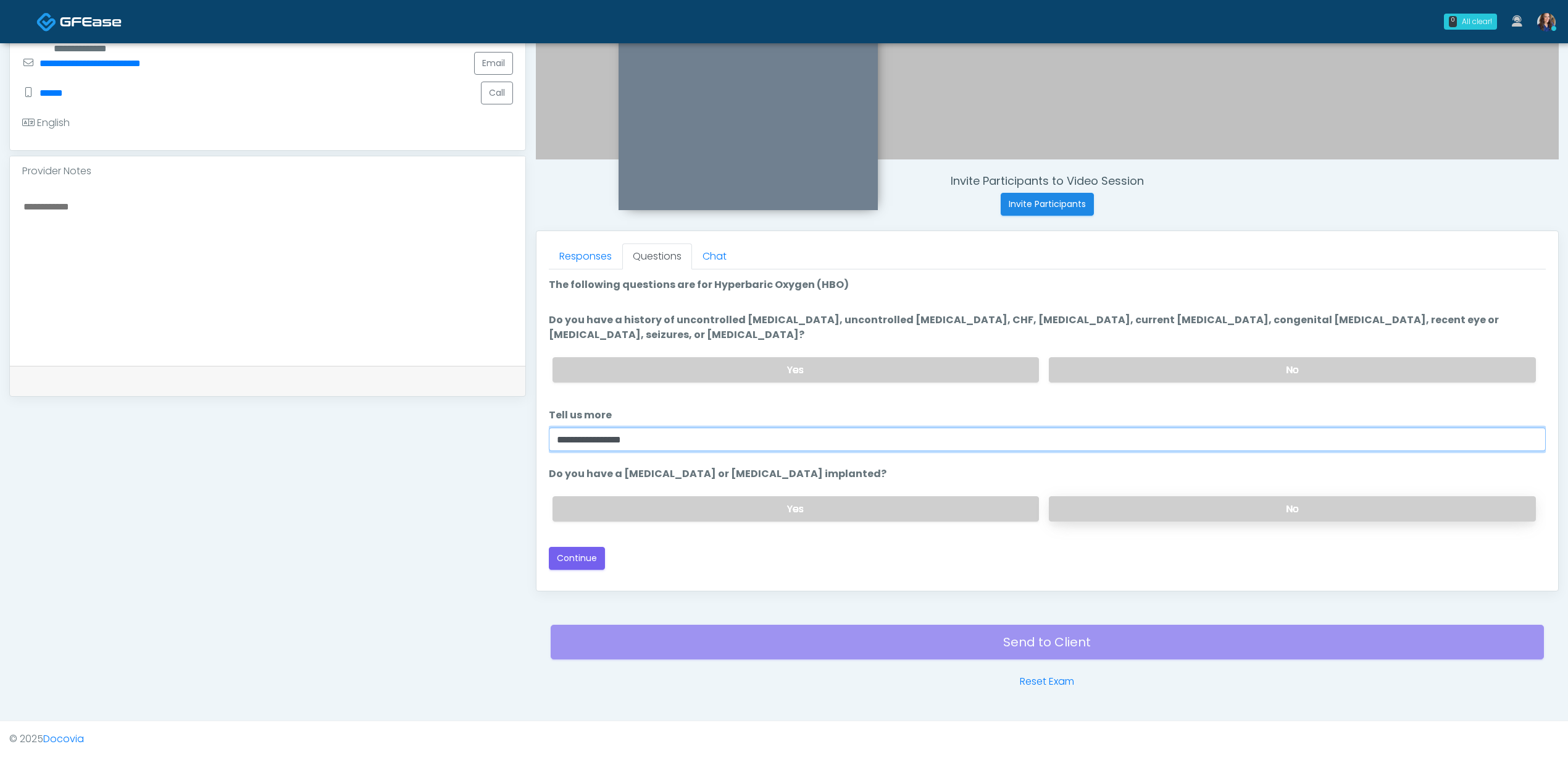
type input "**********"
click at [1159, 504] on label "No" at bounding box center [1292, 509] width 487 height 25
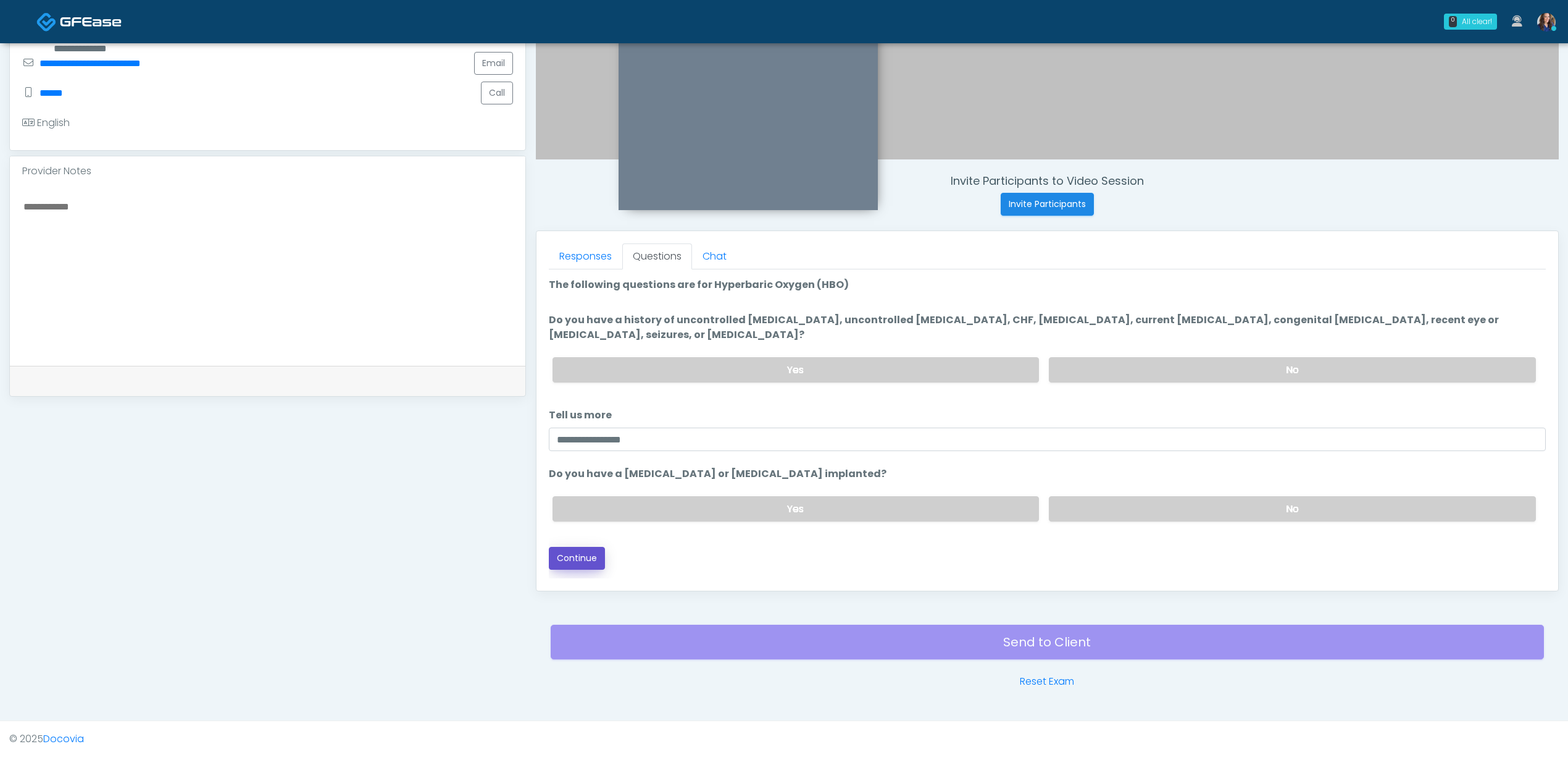
click at [571, 553] on button "Continue" at bounding box center [578, 558] width 56 height 23
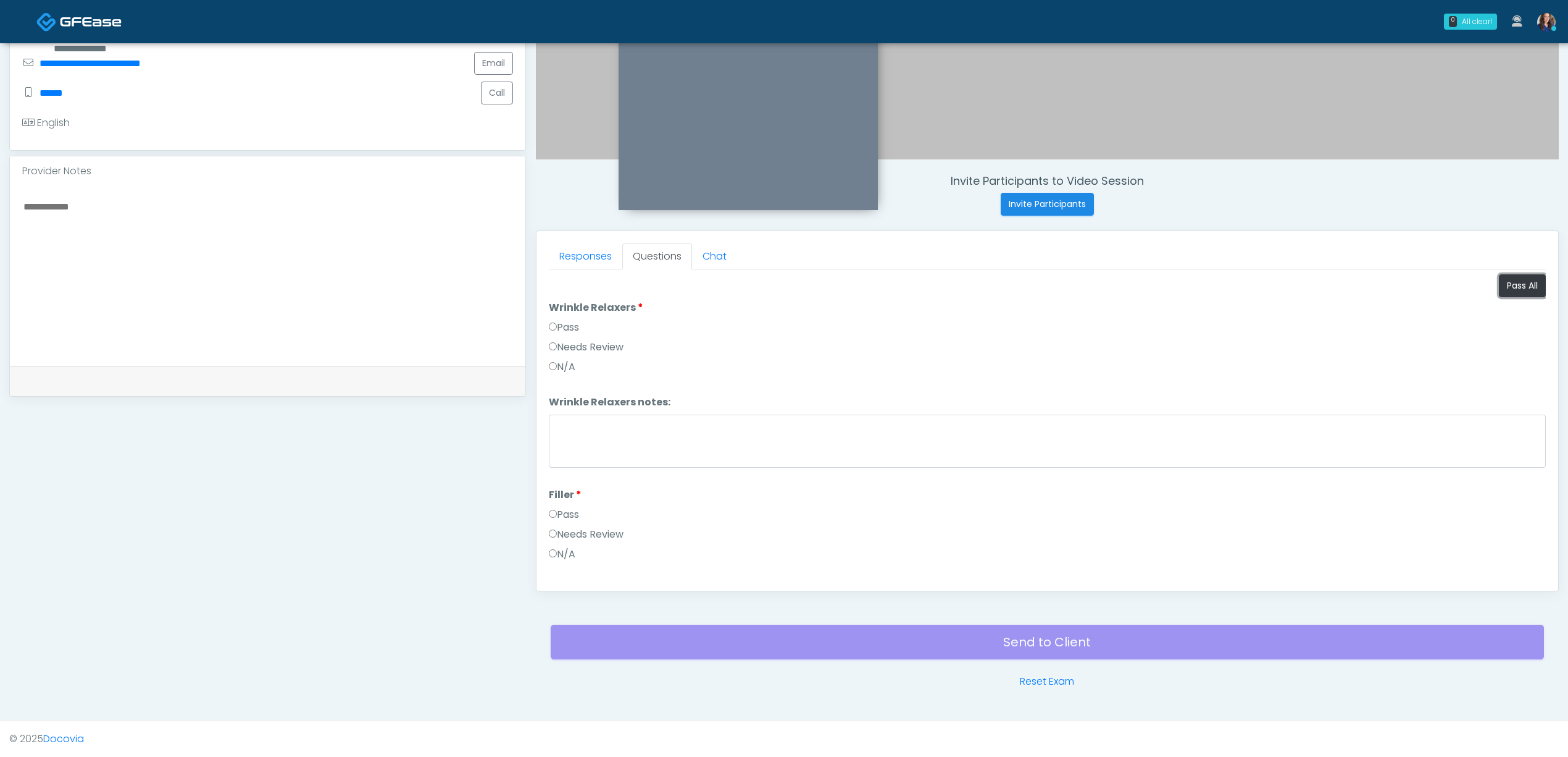
drag, startPoint x: 1494, startPoint y: 284, endPoint x: 1278, endPoint y: 337, distance: 222.4
click at [1499, 284] on button "Pass All" at bounding box center [1523, 285] width 47 height 23
click at [571, 448] on label "Needs Review" at bounding box center [587, 449] width 75 height 15
click at [673, 514] on li "HBO notes: HBO notes:" at bounding box center [1048, 519] width 997 height 44
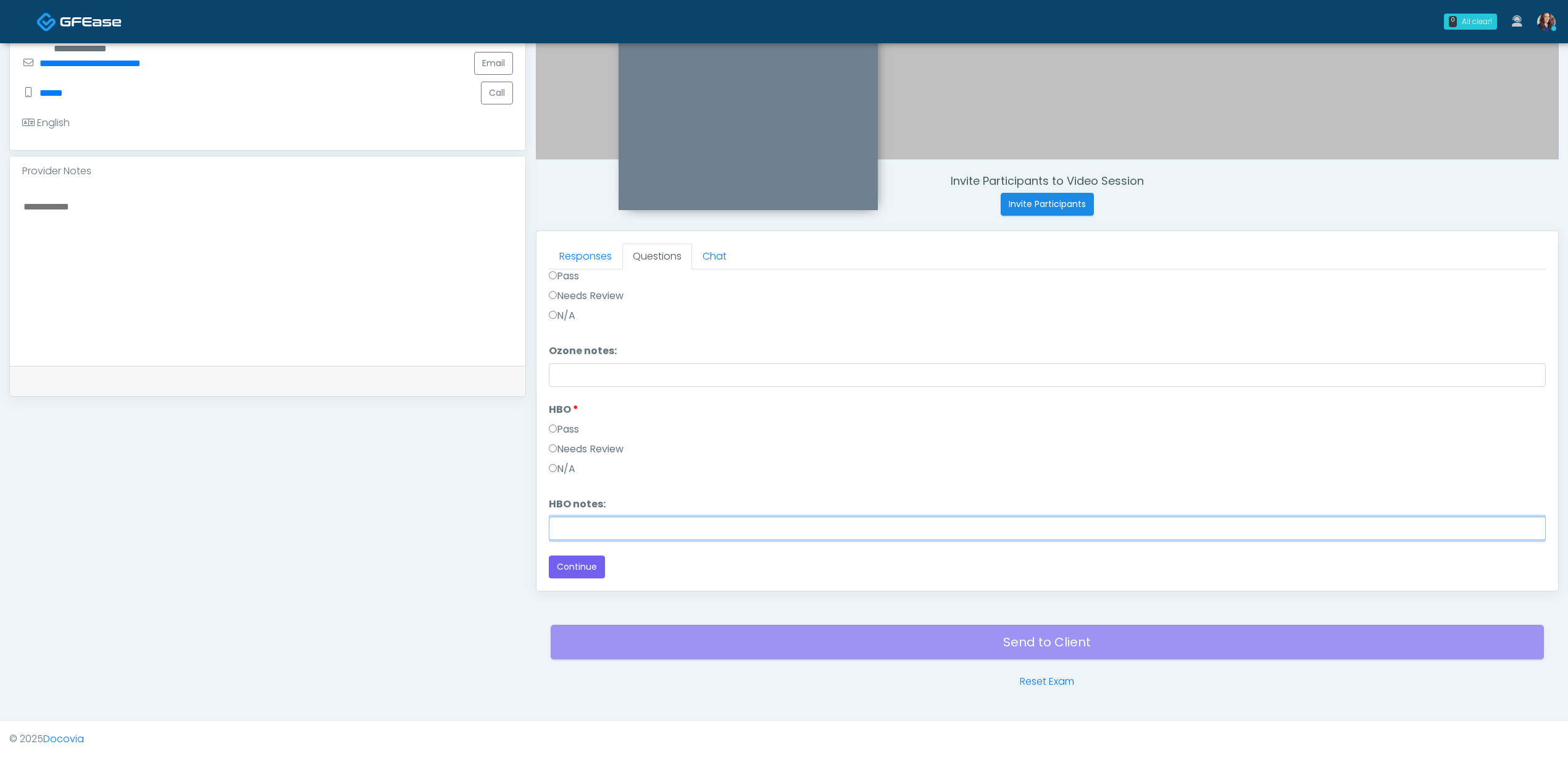
click at [672, 527] on input "HBO notes:" at bounding box center [1048, 529] width 997 height 24
click at [634, 521] on input "**********" at bounding box center [1048, 529] width 997 height 24
type input "**********"
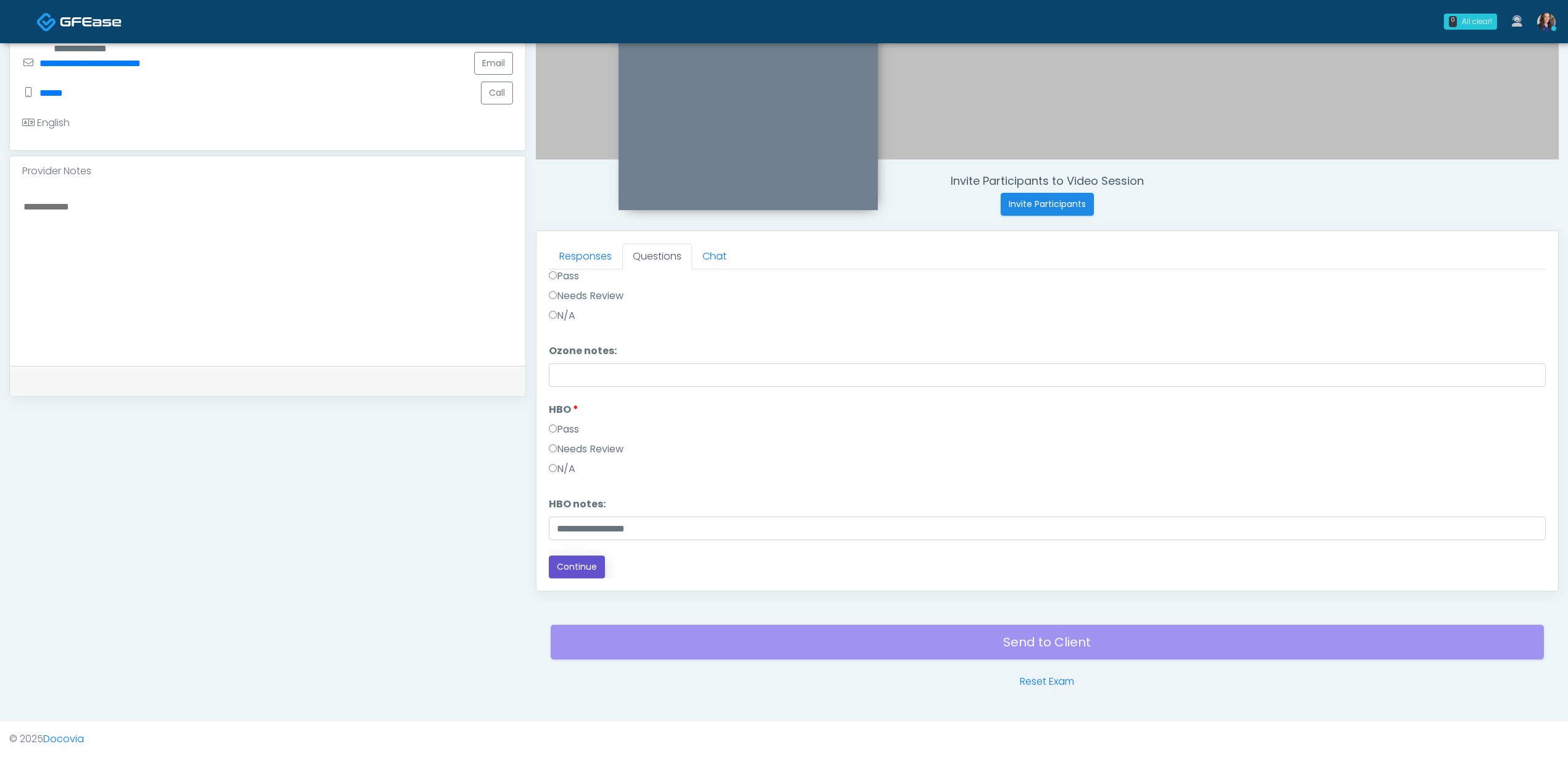
click at [581, 566] on button "Continue" at bounding box center [578, 566] width 56 height 23
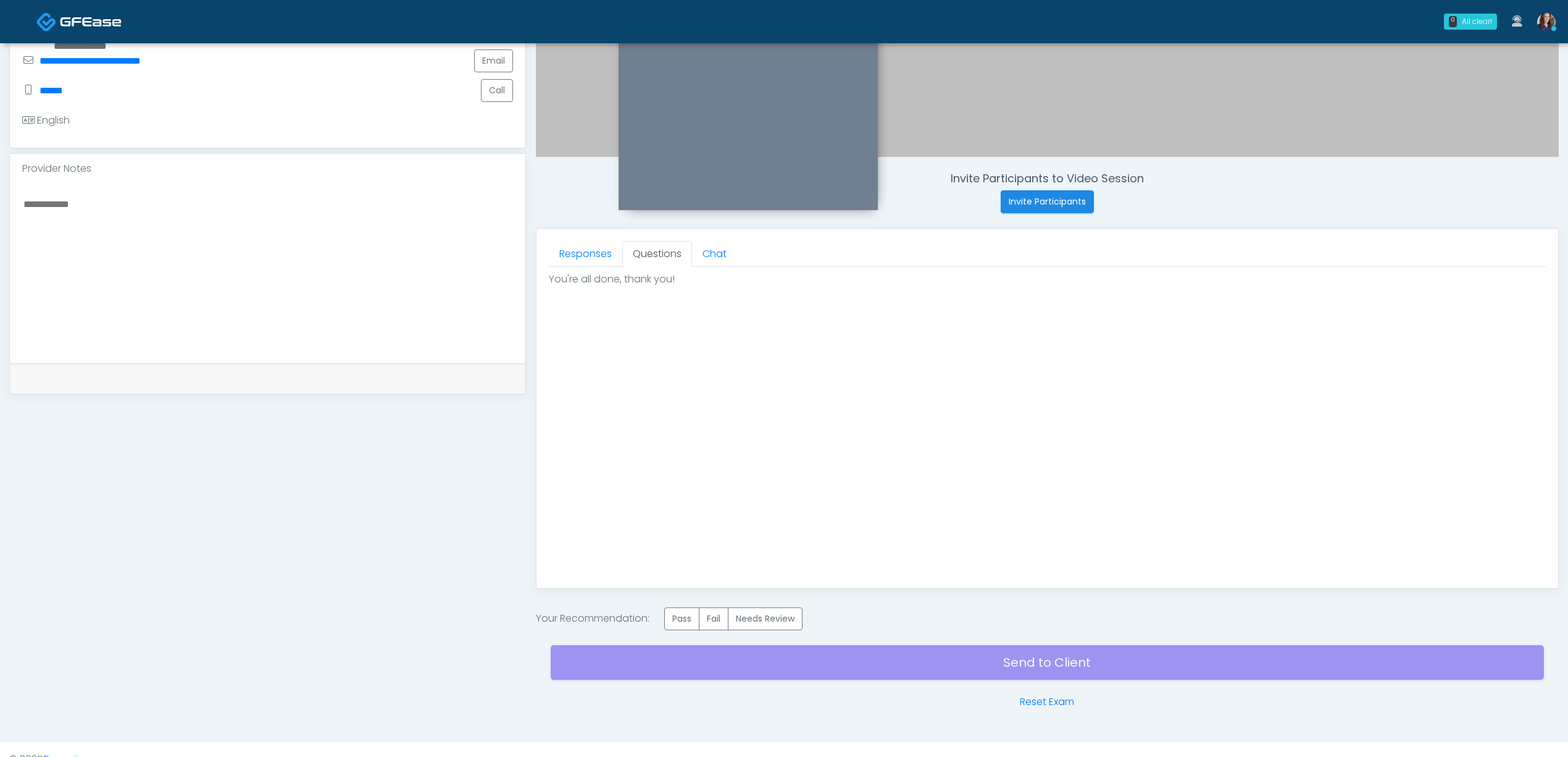
scroll to position [0, 0]
click at [687, 623] on label "Pass" at bounding box center [682, 618] width 35 height 23
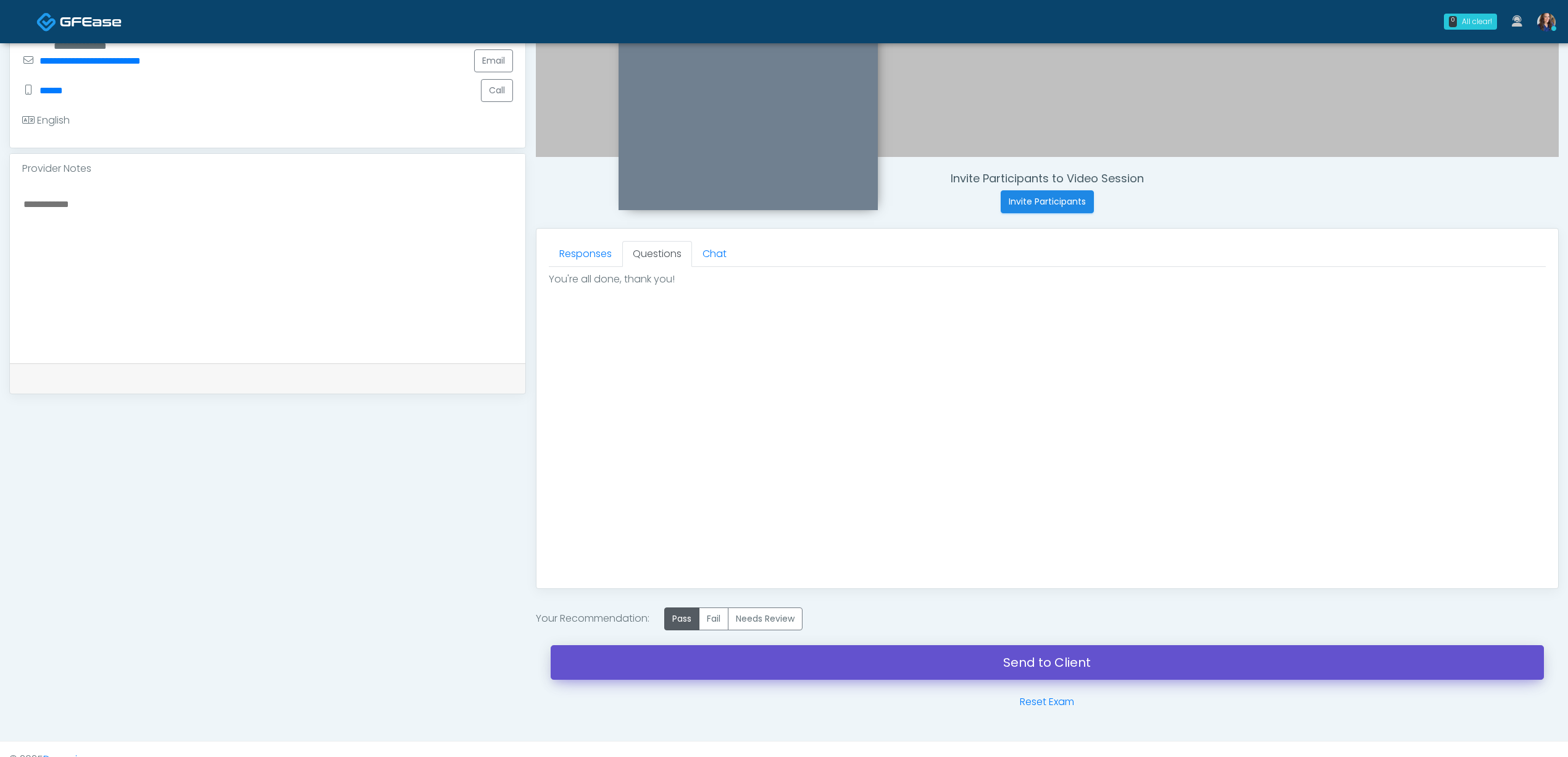
click at [888, 665] on link "Send to Client" at bounding box center [1048, 662] width 993 height 35
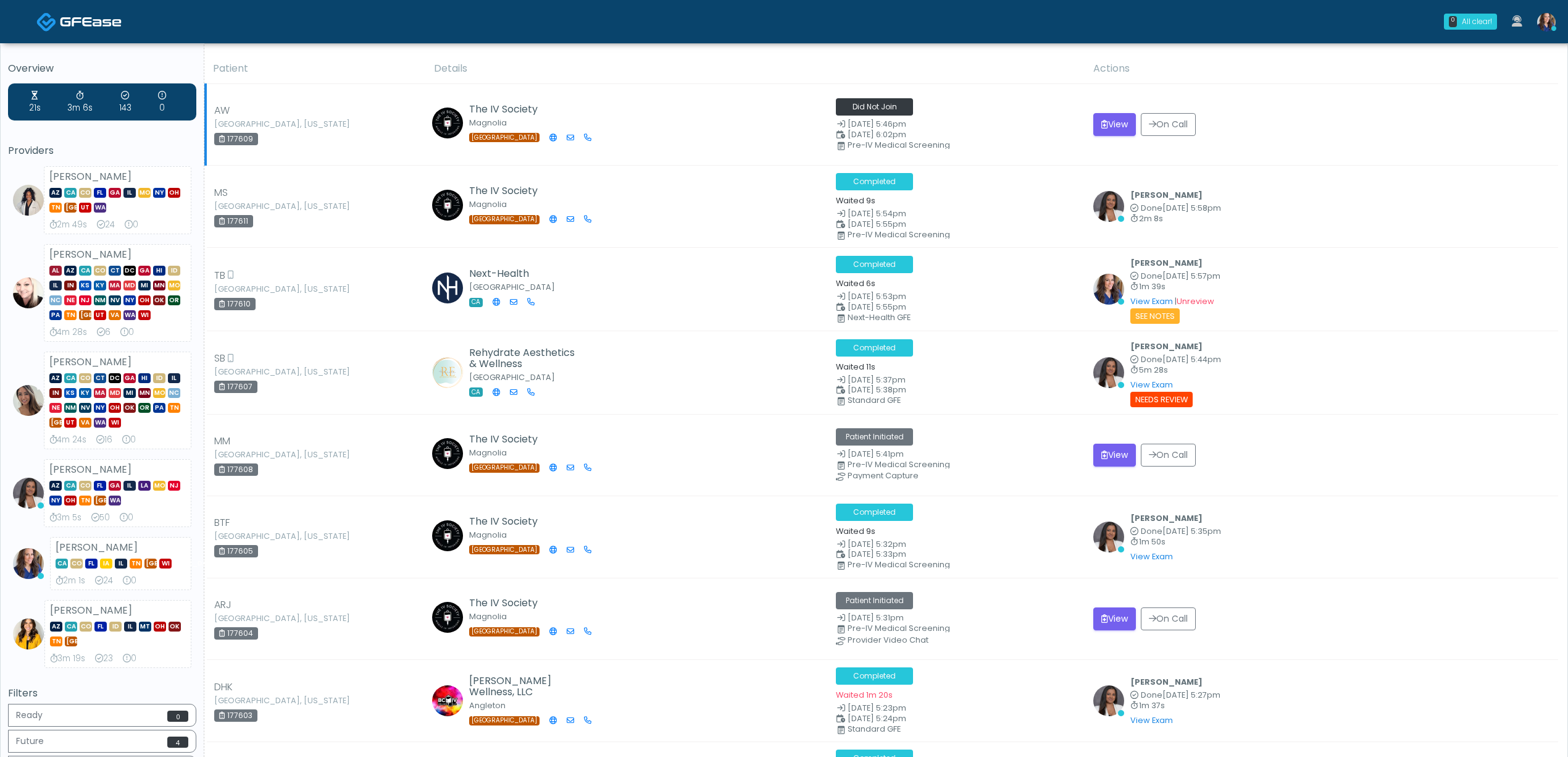
click at [886, 105] on span "Did Not Join" at bounding box center [874, 106] width 77 height 17
click at [1126, 124] on button "View" at bounding box center [1114, 124] width 43 height 23
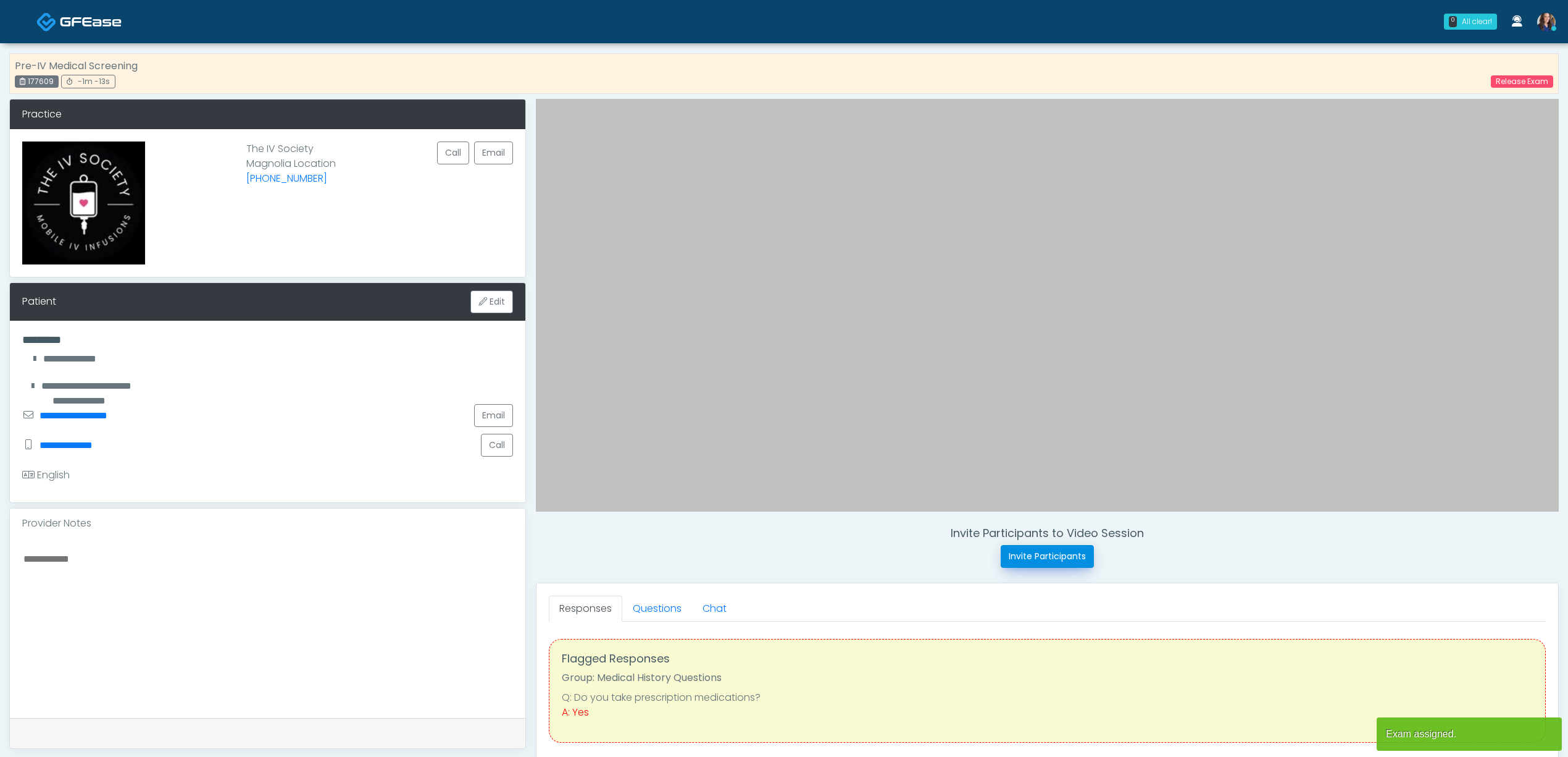
click at [1024, 559] on button "Invite Participants" at bounding box center [1048, 556] width 94 height 23
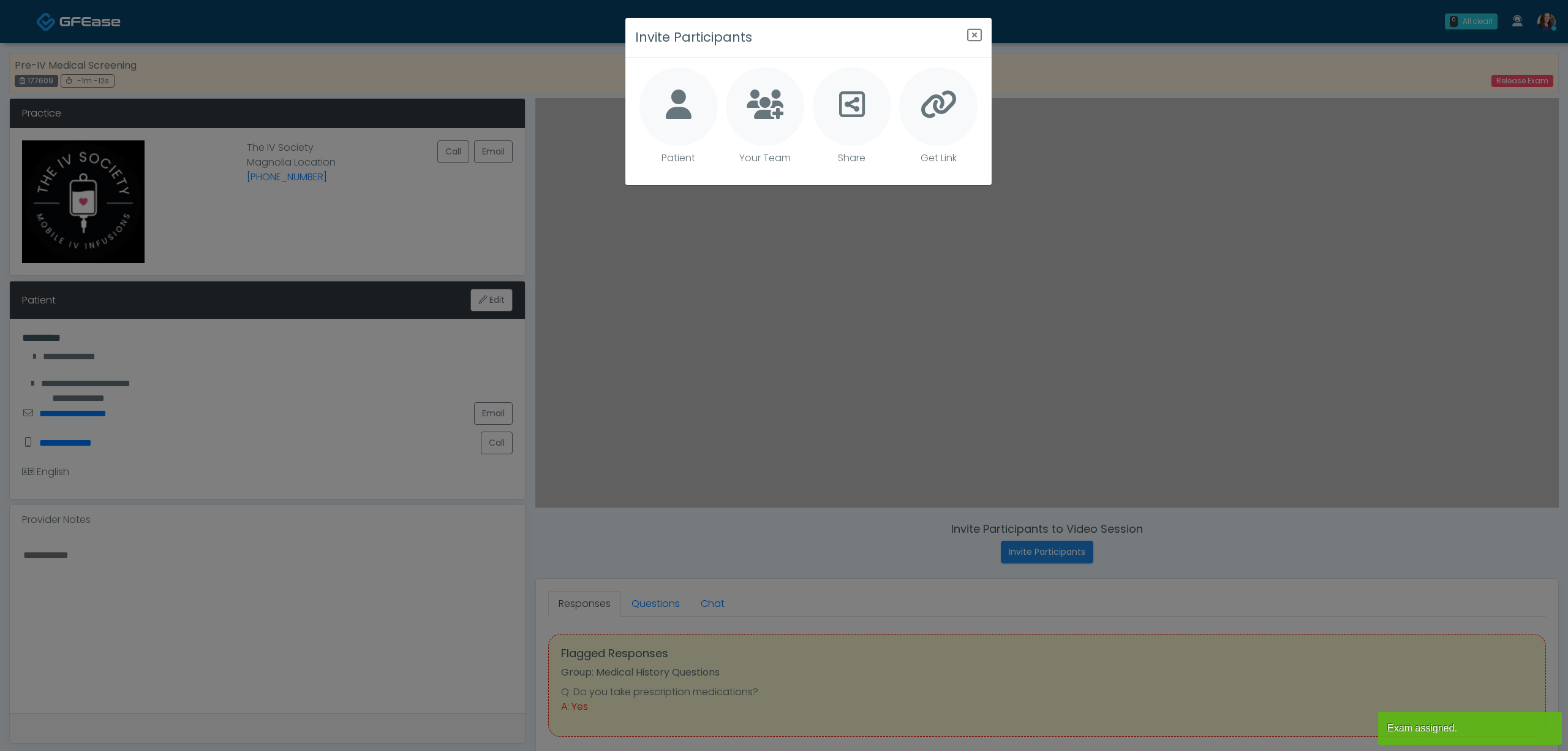
click at [694, 110] on div at bounding box center [678, 107] width 78 height 79
type textarea "**********"
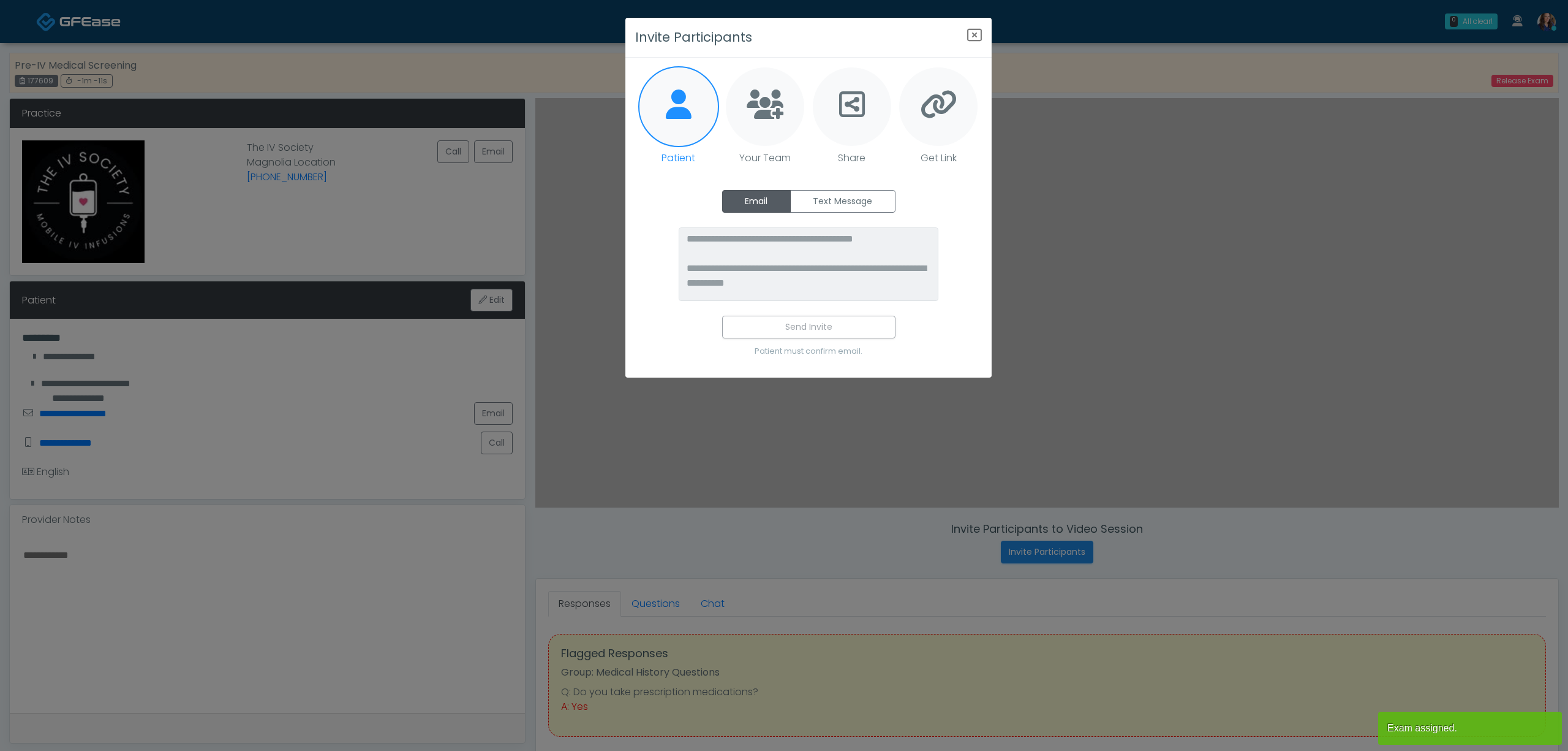
drag, startPoint x: 817, startPoint y: 203, endPoint x: 821, endPoint y: 244, distance: 41.2
click at [818, 209] on label "Text Message" at bounding box center [843, 200] width 106 height 23
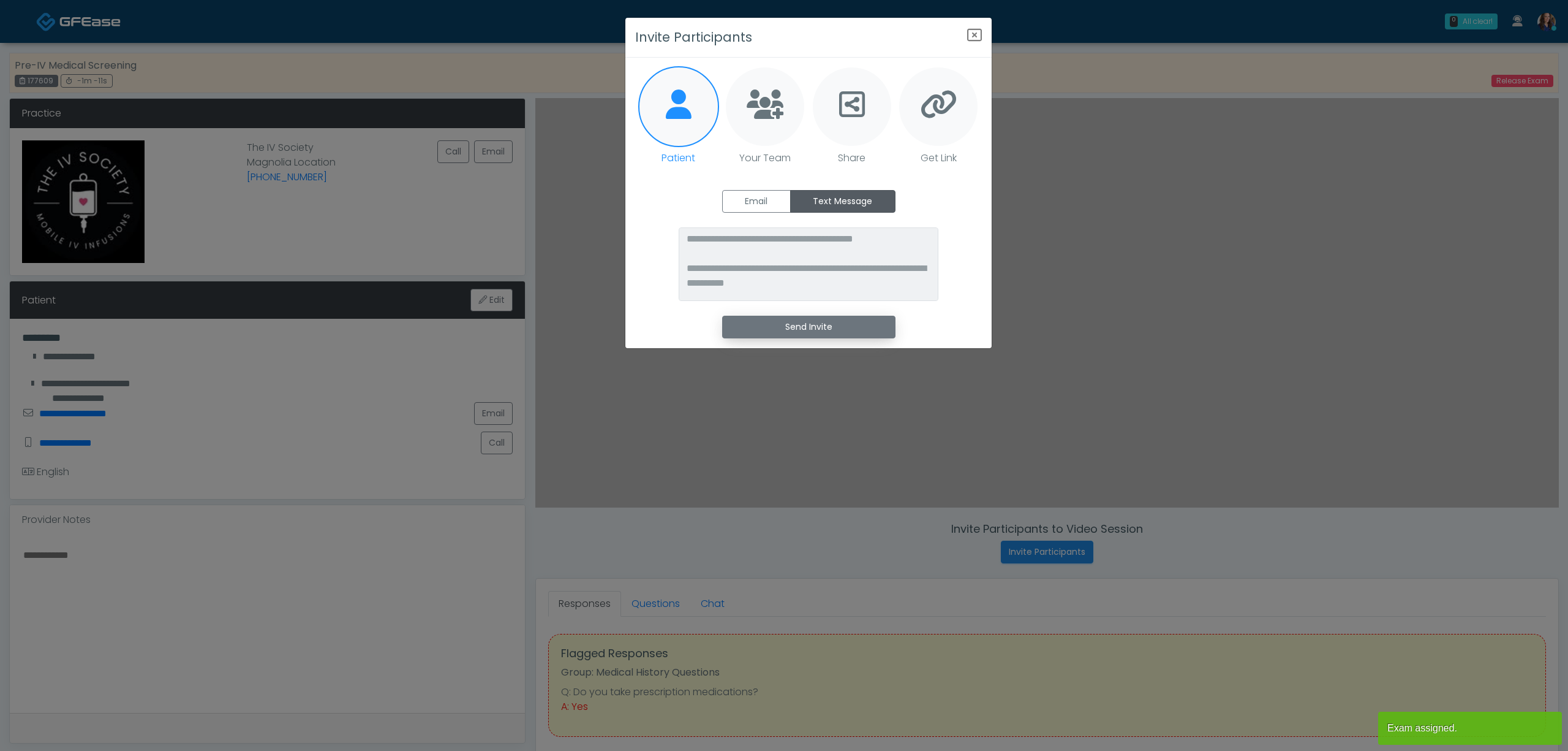
click at [804, 321] on button "Send Invite" at bounding box center [808, 327] width 173 height 23
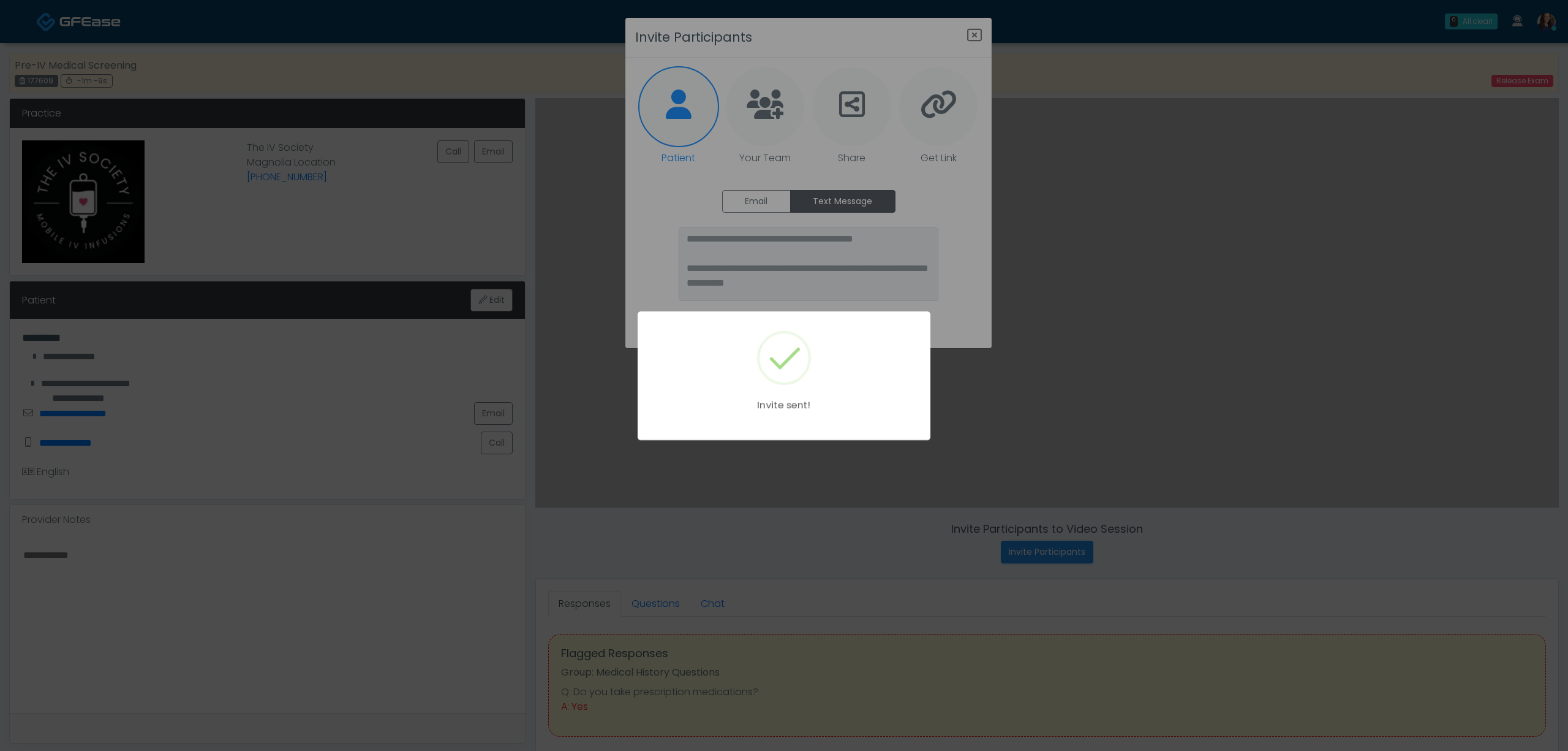
click at [978, 35] on div "Invite sent!" at bounding box center [784, 376] width 1568 height 751
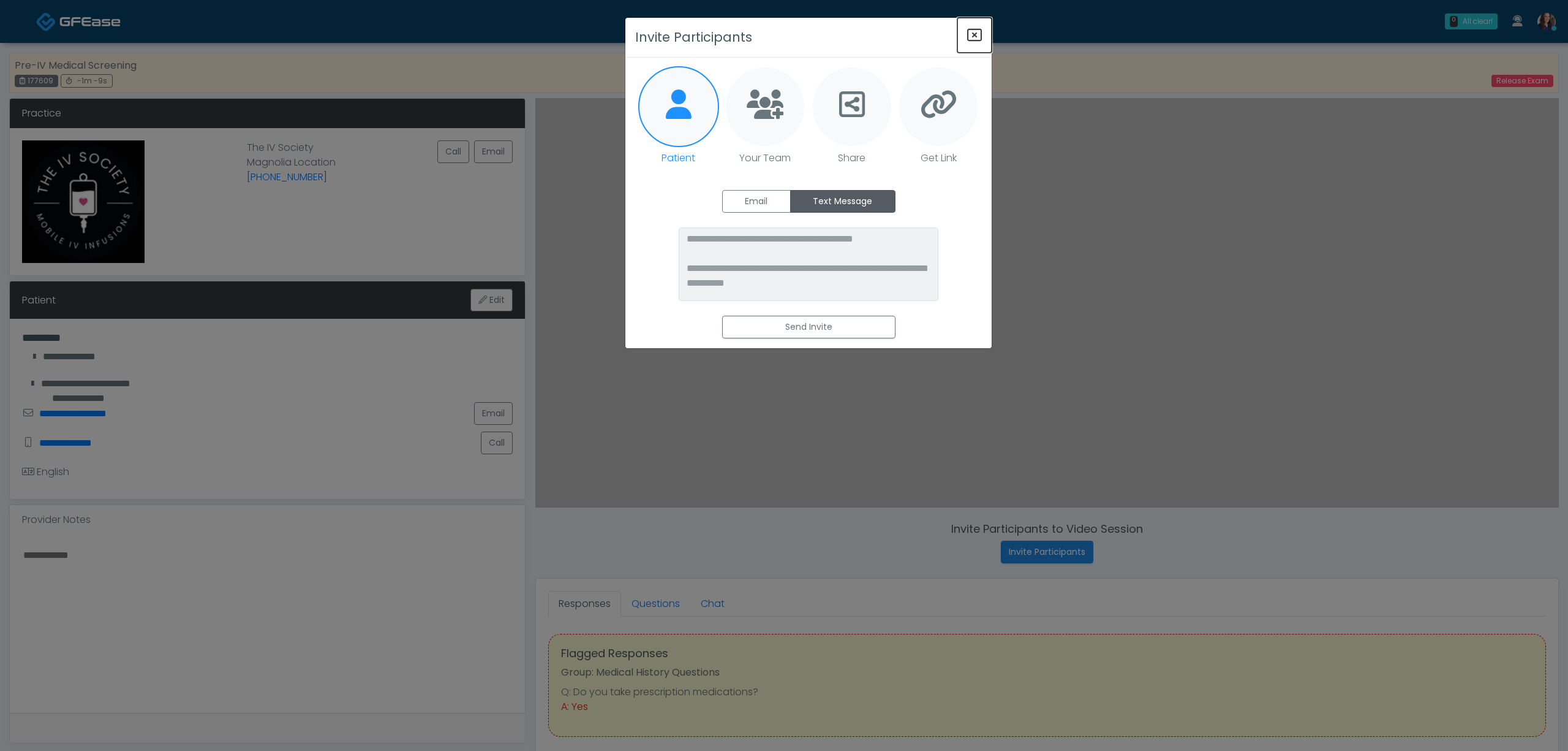
click at [972, 31] on icon "Close" at bounding box center [974, 35] width 14 height 14
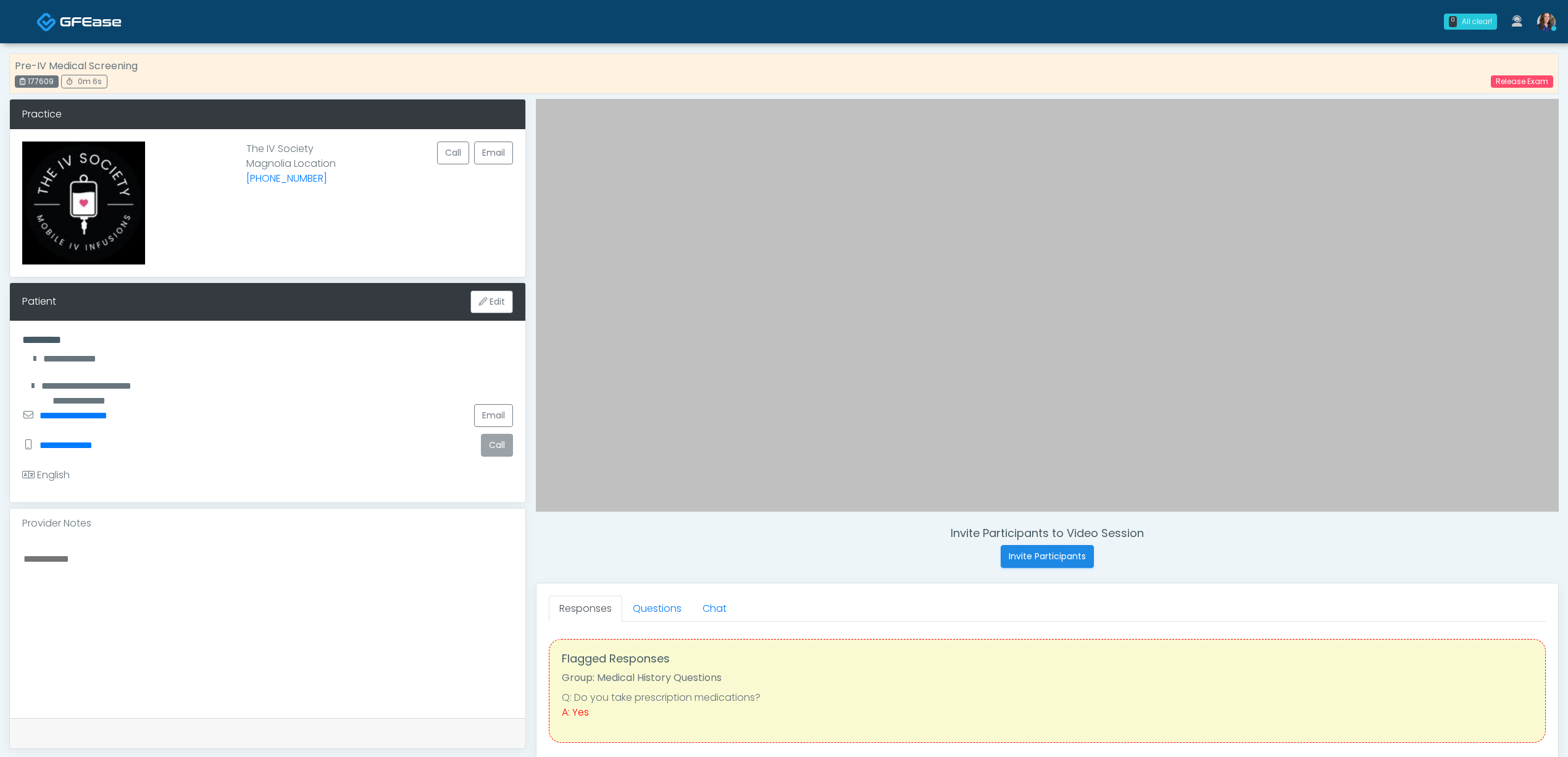
click at [495, 448] on button "Call" at bounding box center [497, 445] width 32 height 23
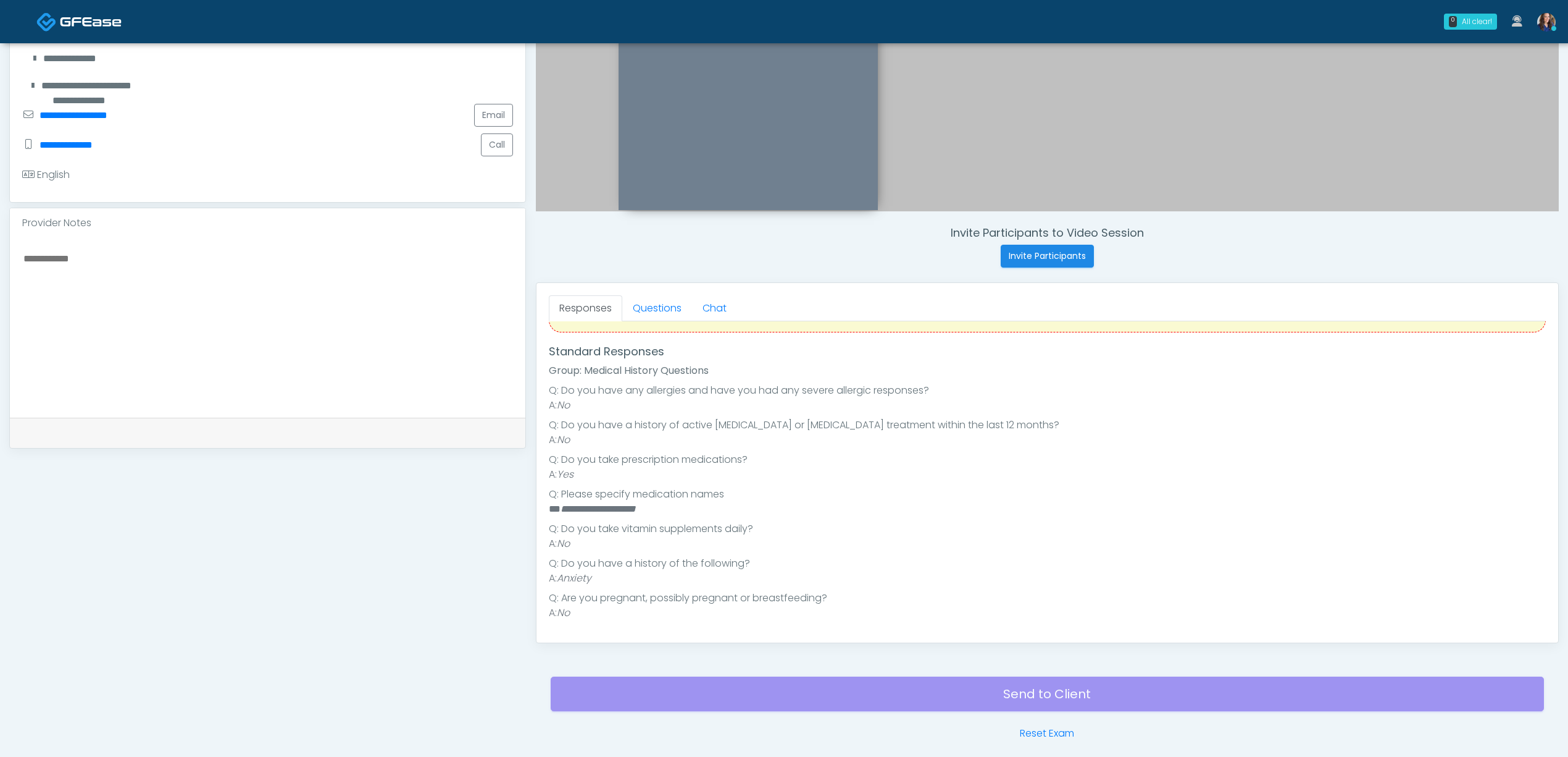
scroll to position [329, 0]
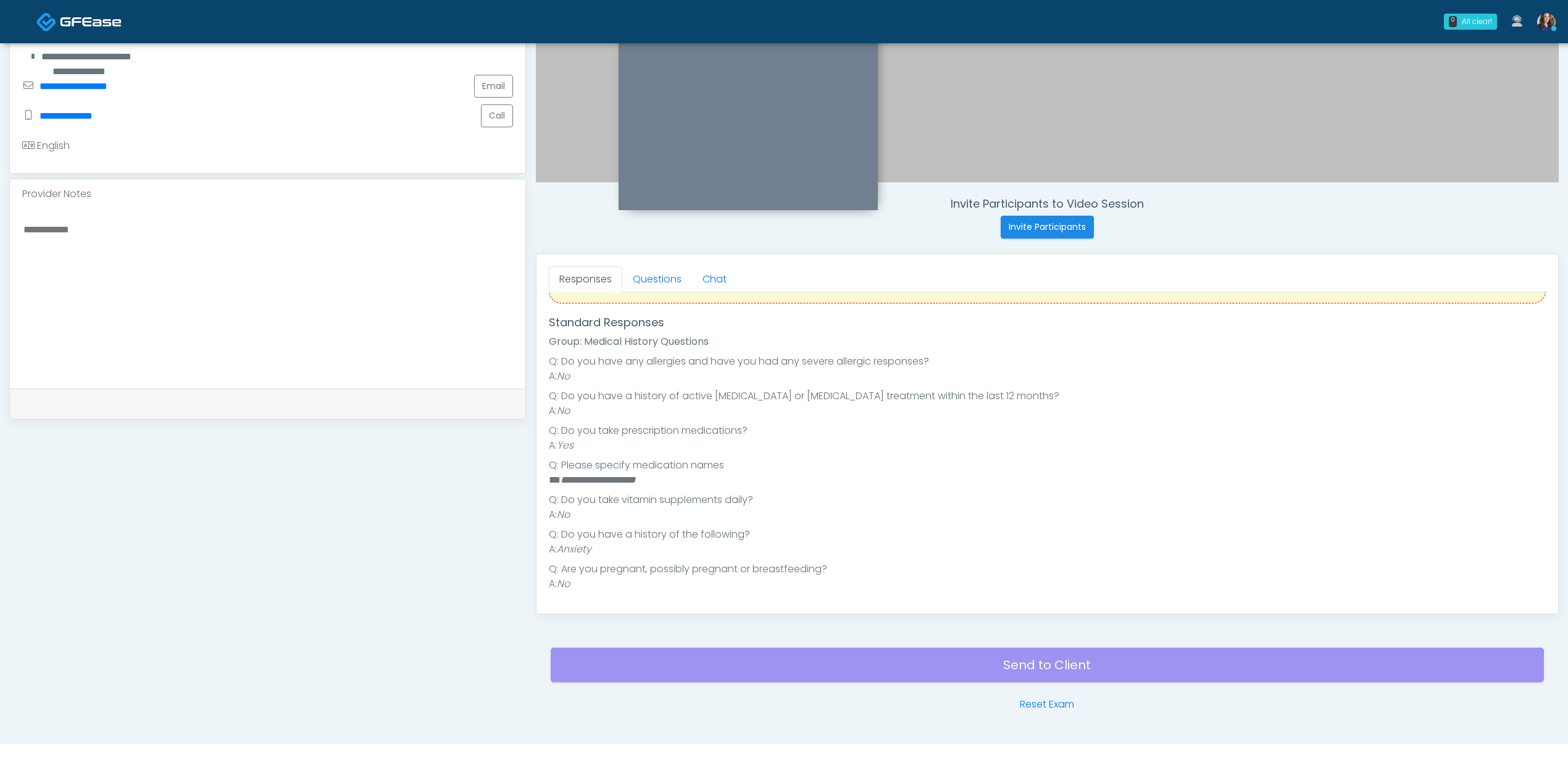
click at [584, 480] on em "**********" at bounding box center [598, 479] width 75 height 9
drag, startPoint x: 584, startPoint y: 480, endPoint x: 658, endPoint y: 483, distance: 74.1
click at [583, 480] on em "**********" at bounding box center [598, 479] width 75 height 9
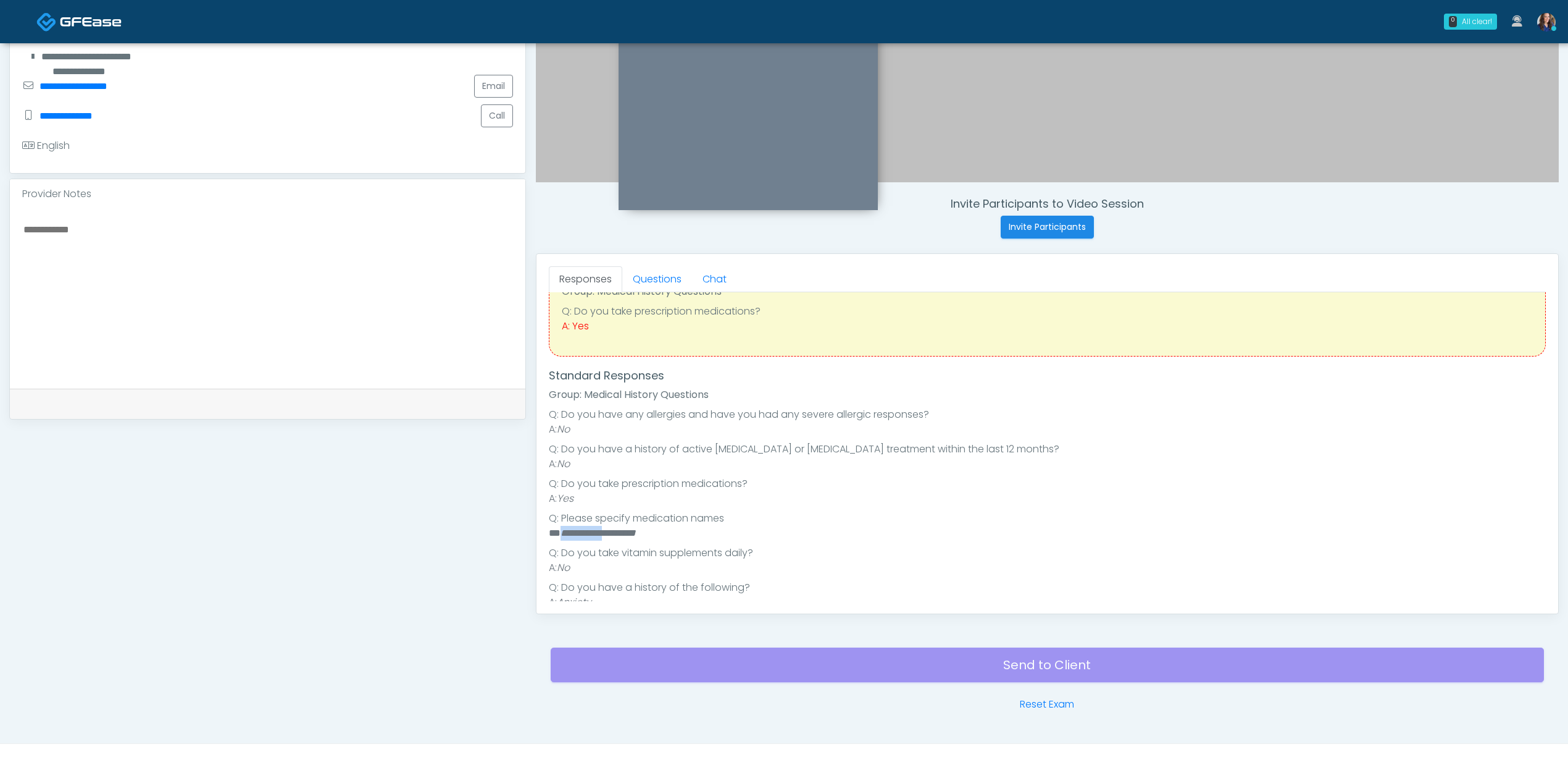
scroll to position [28, 0]
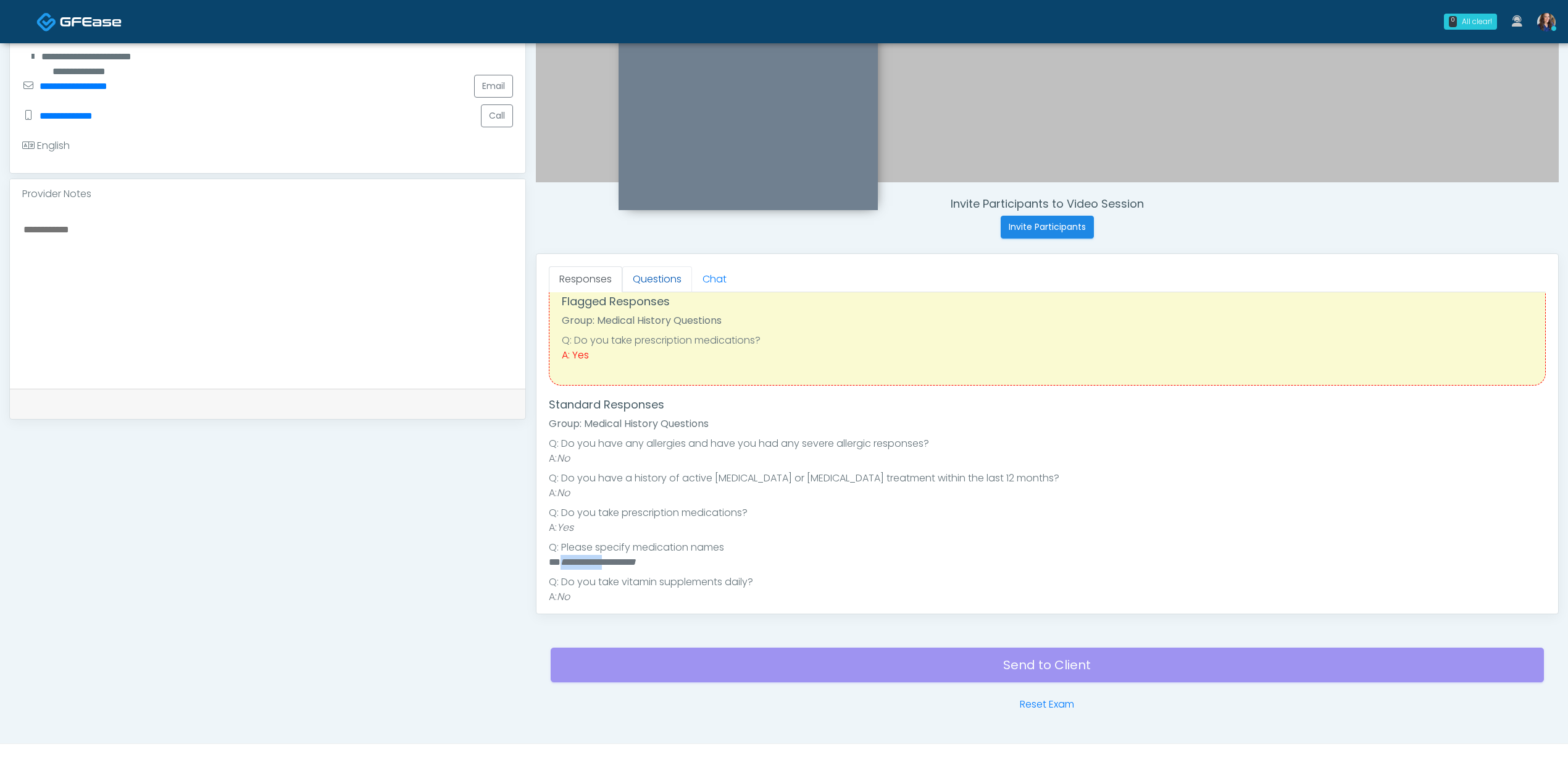
drag, startPoint x: 639, startPoint y: 280, endPoint x: 643, endPoint y: 312, distance: 32.2
click at [640, 280] on link "Questions" at bounding box center [657, 279] width 70 height 26
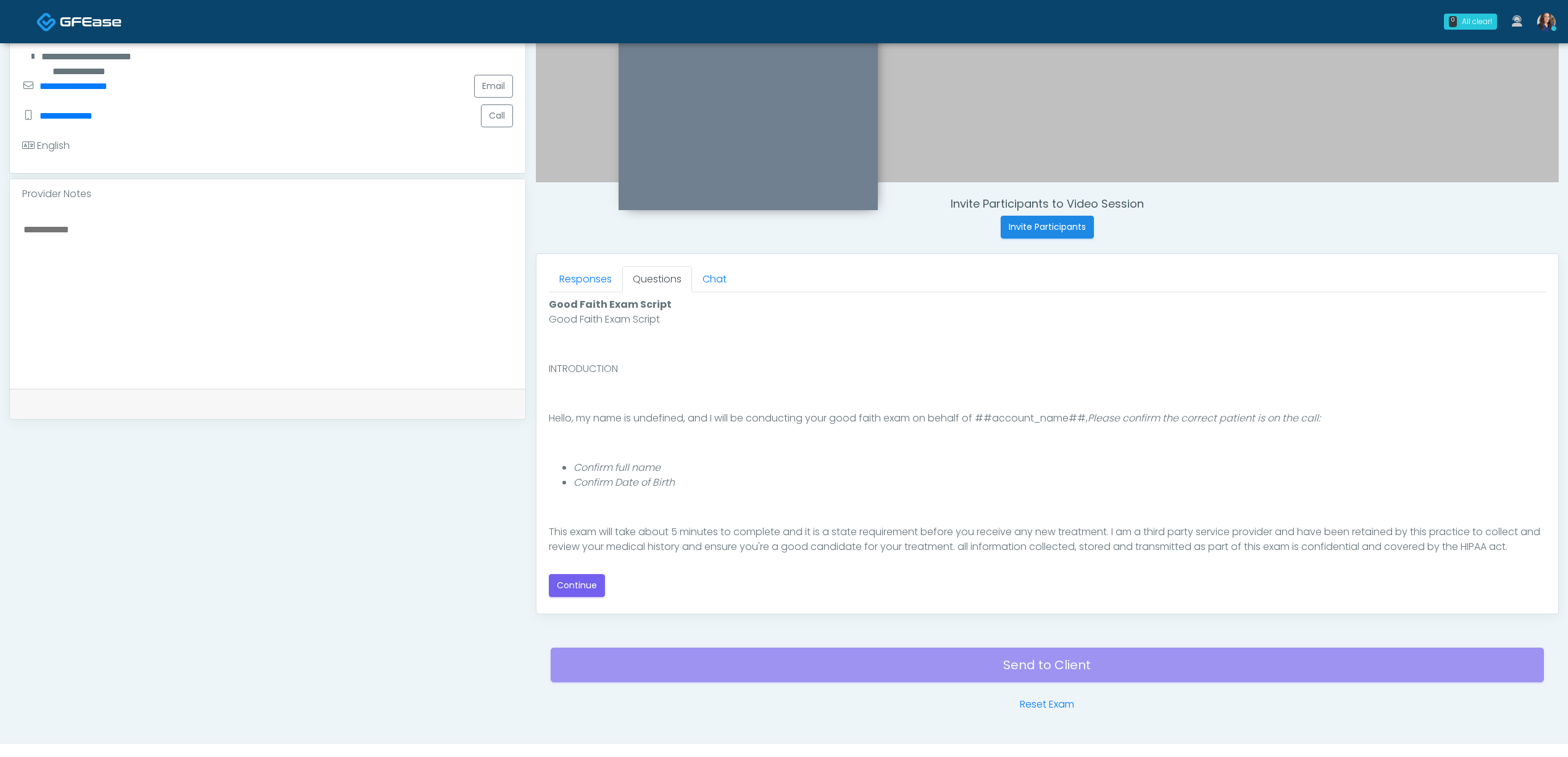
scroll to position [0, 0]
drag, startPoint x: 574, startPoint y: 593, endPoint x: 586, endPoint y: 581, distance: 17.0
click at [576, 590] on button "Continue" at bounding box center [578, 585] width 56 height 23
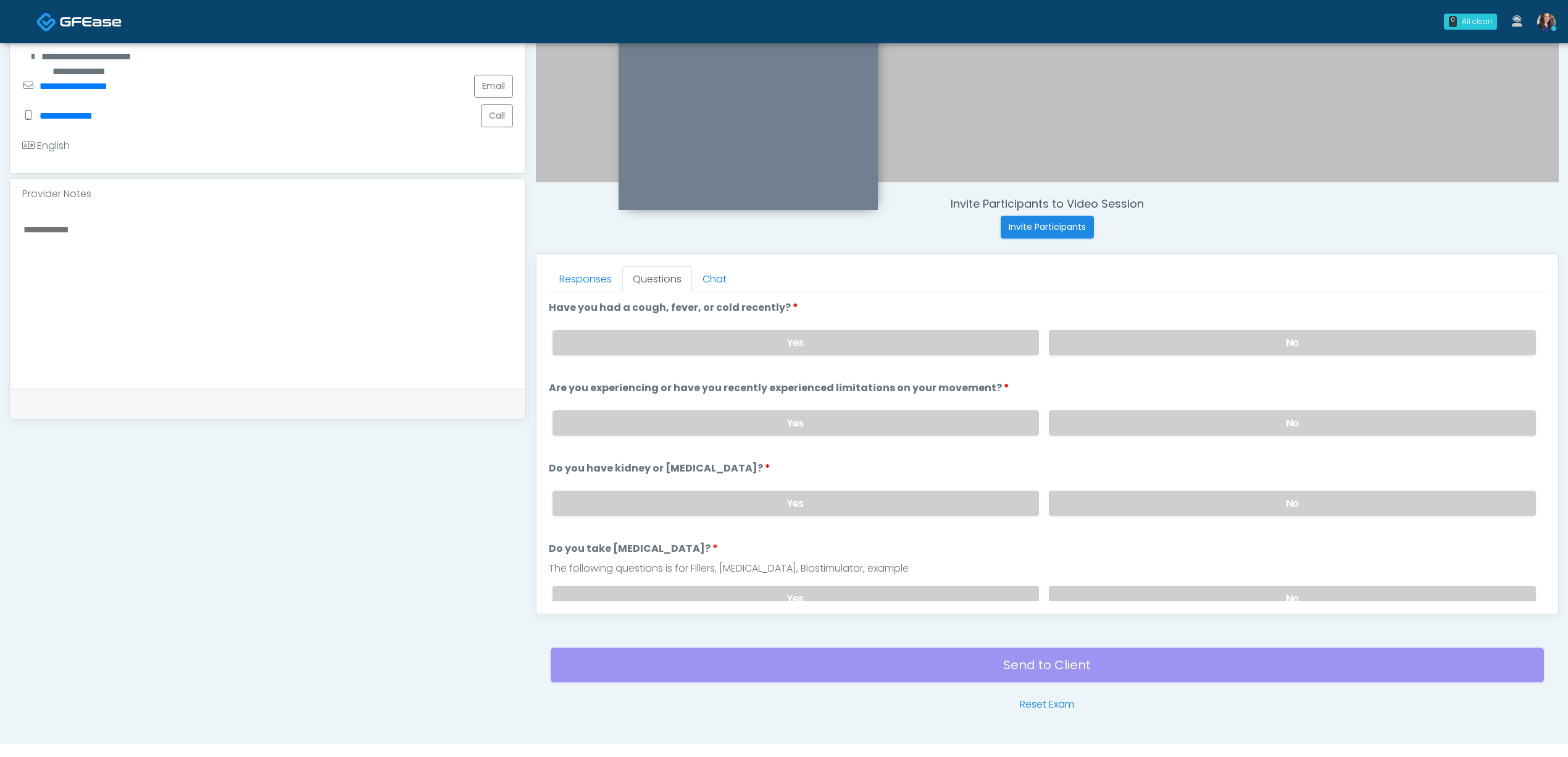
scroll to position [355, 0]
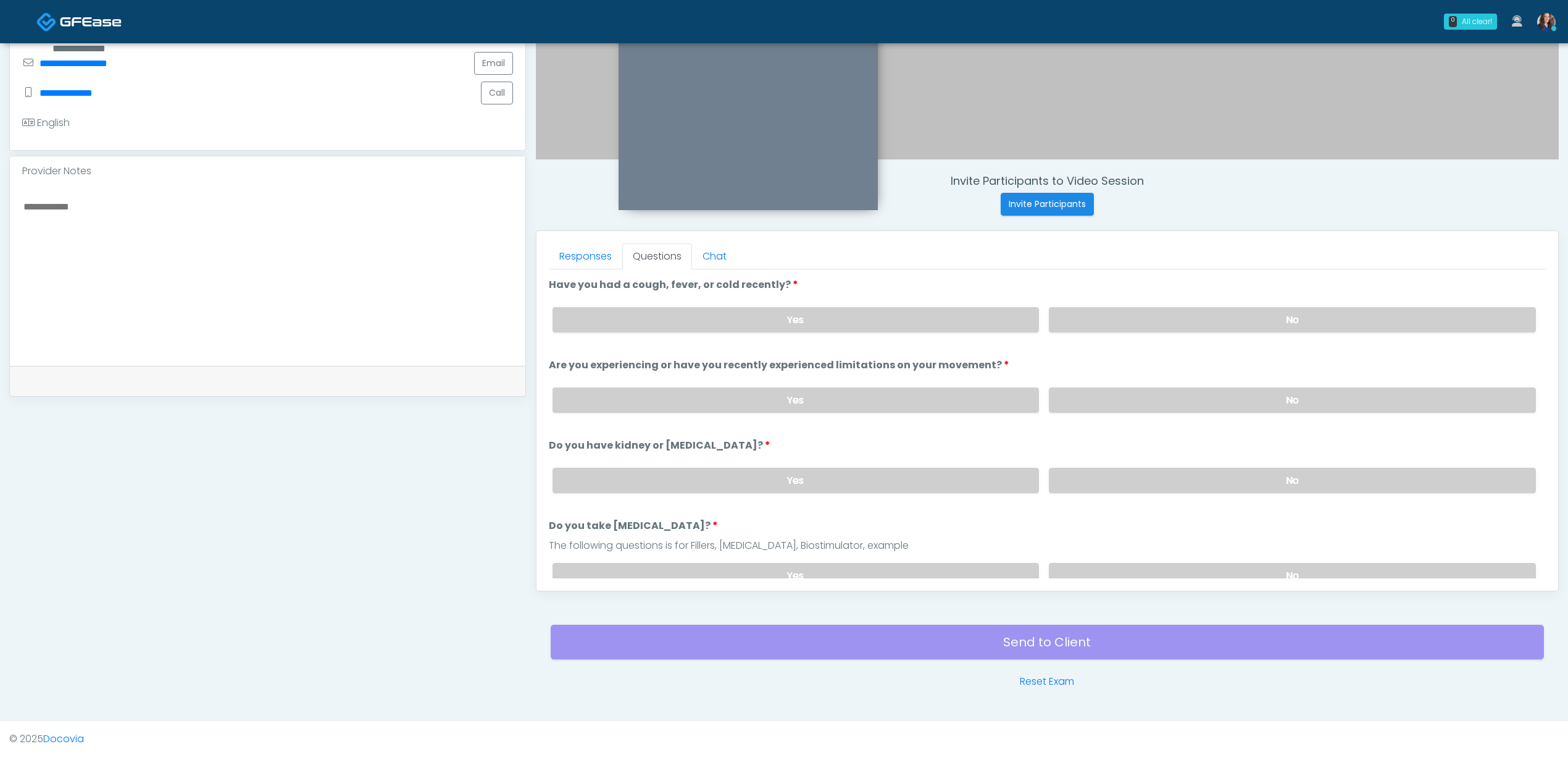
drag, startPoint x: 1288, startPoint y: 318, endPoint x: 1261, endPoint y: 378, distance: 65.8
click at [1287, 318] on label "No" at bounding box center [1292, 319] width 487 height 25
drag, startPoint x: 1258, startPoint y: 379, endPoint x: 1260, endPoint y: 406, distance: 27.1
click at [1256, 390] on div "Yes No" at bounding box center [1044, 400] width 1003 height 45
drag, startPoint x: 1260, startPoint y: 406, endPoint x: 1258, endPoint y: 455, distance: 49.0
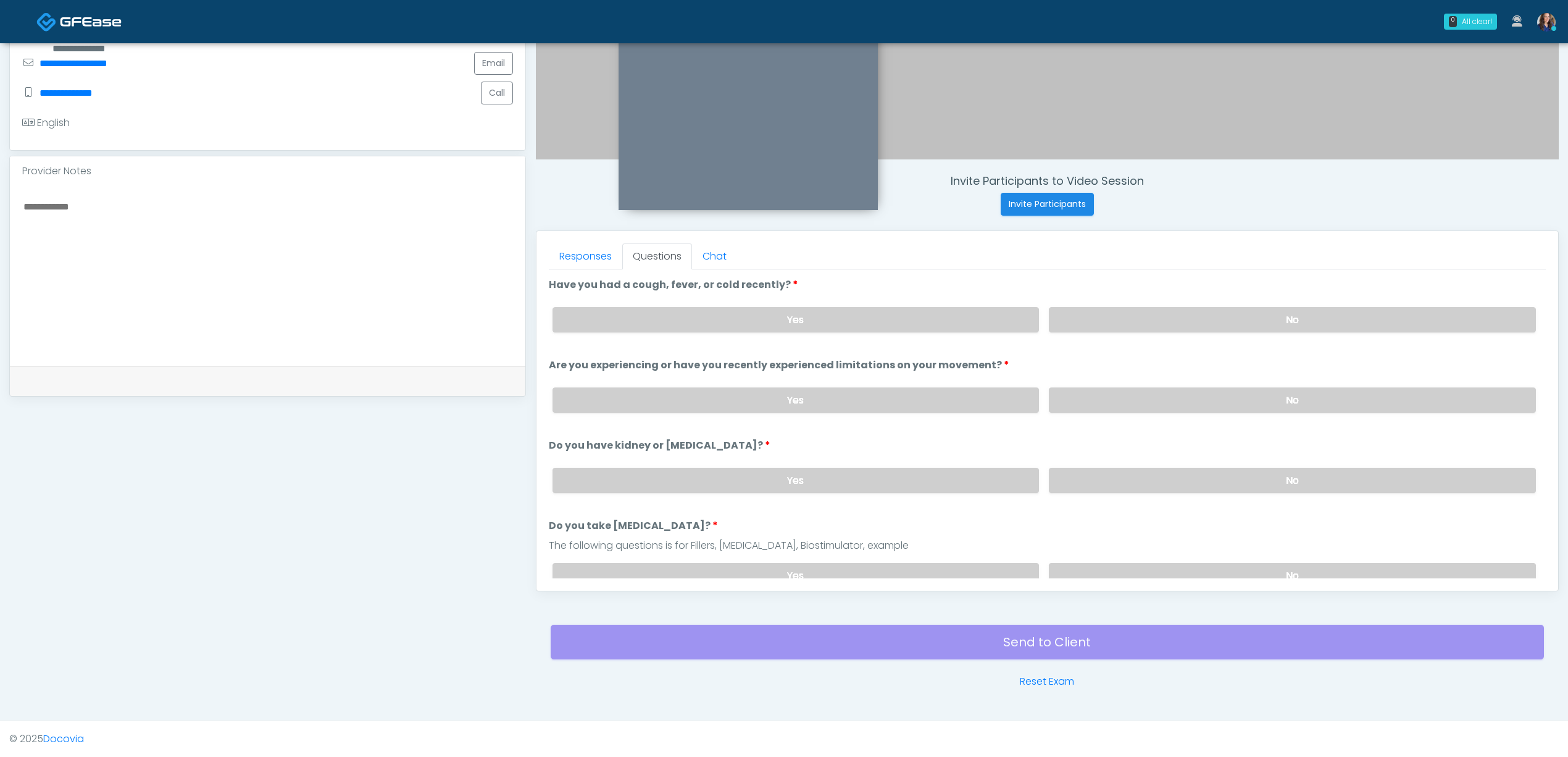
click at [1261, 406] on label "No" at bounding box center [1292, 400] width 487 height 25
click at [1243, 477] on label "No" at bounding box center [1292, 480] width 487 height 25
click at [1228, 576] on label "No" at bounding box center [1292, 575] width 487 height 25
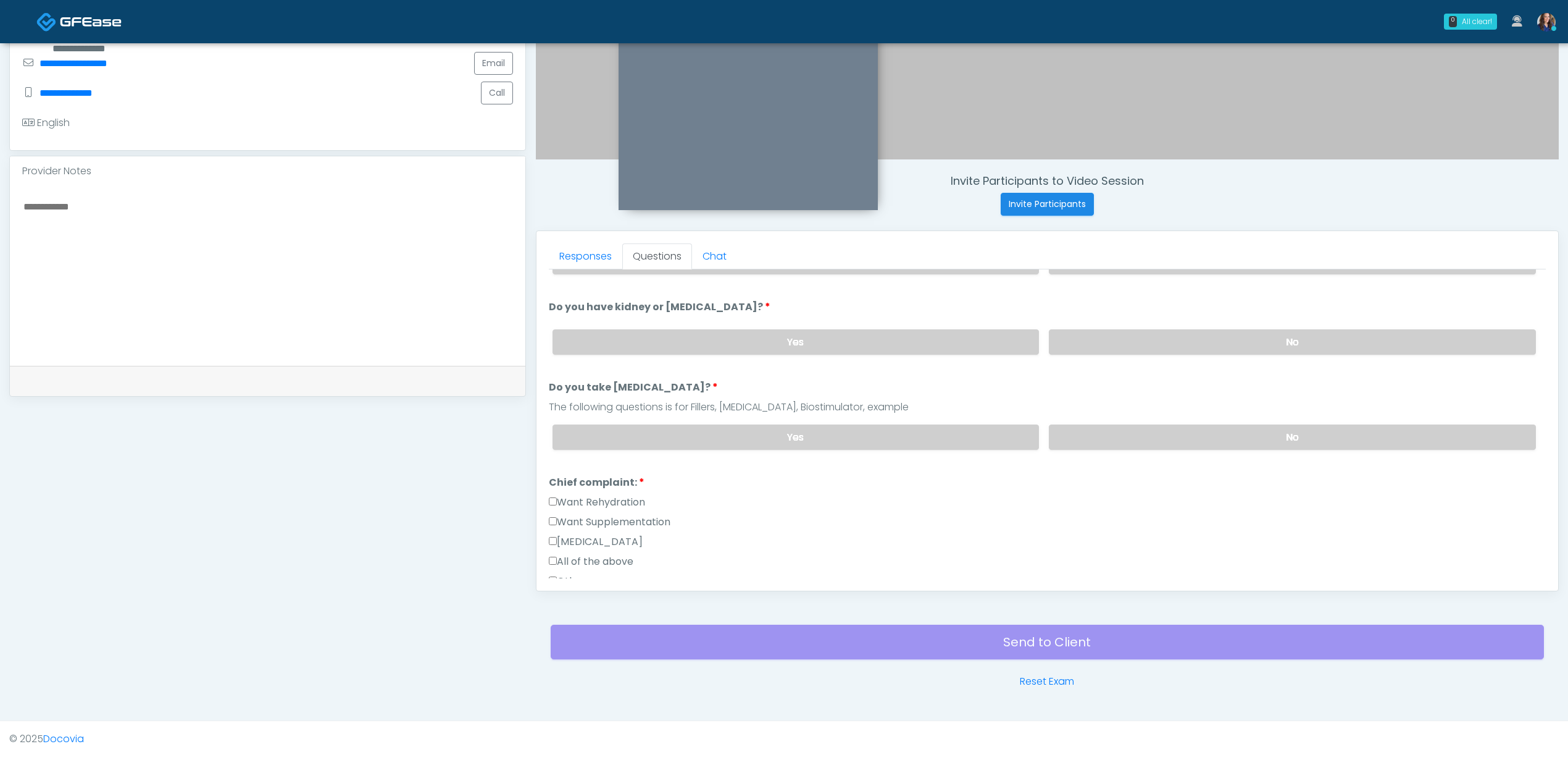
scroll to position [165, 0]
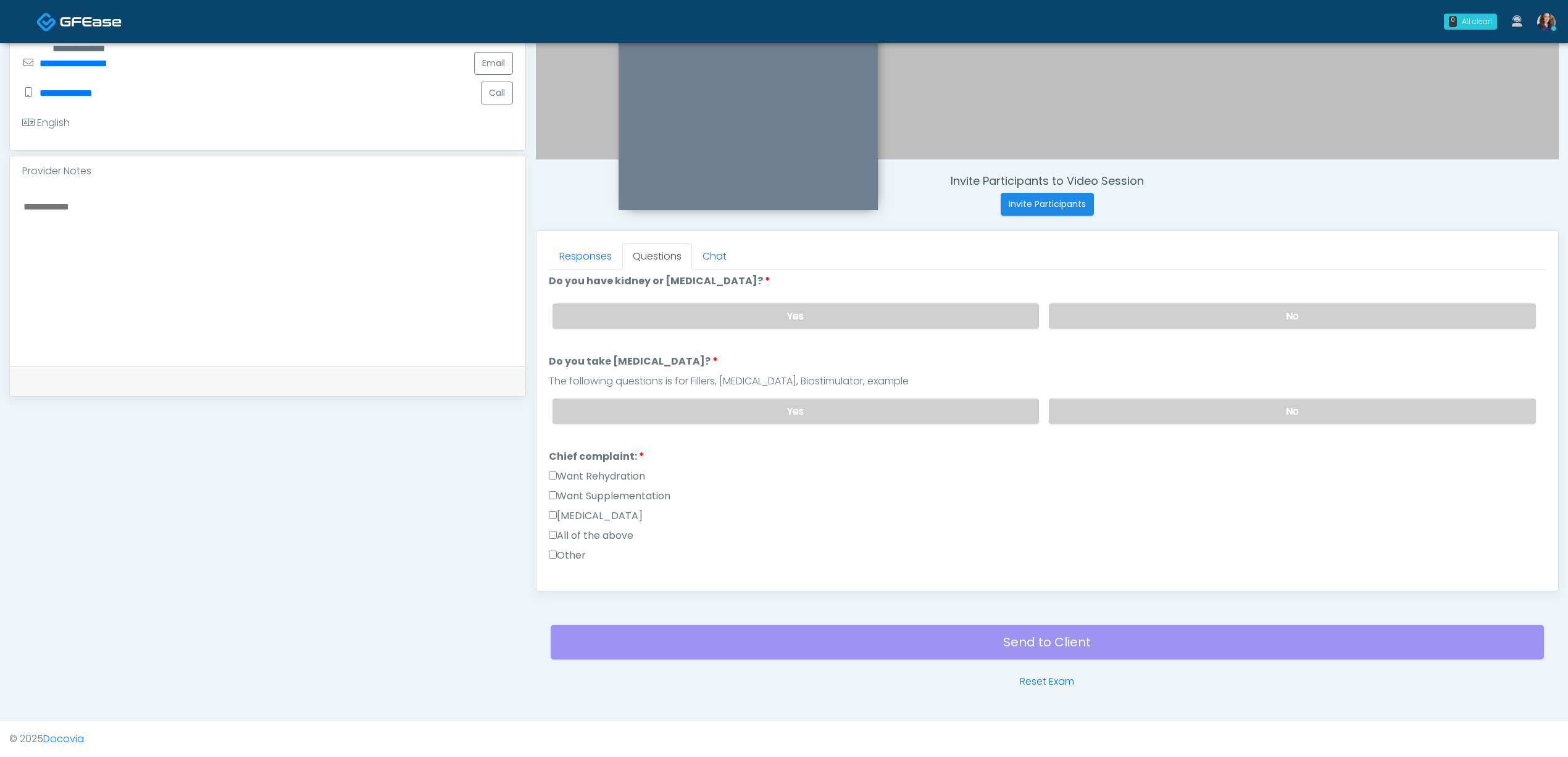
click at [593, 470] on label "Want Rehydration" at bounding box center [598, 476] width 96 height 15
click at [620, 490] on label "Want Supplementation" at bounding box center [610, 496] width 122 height 15
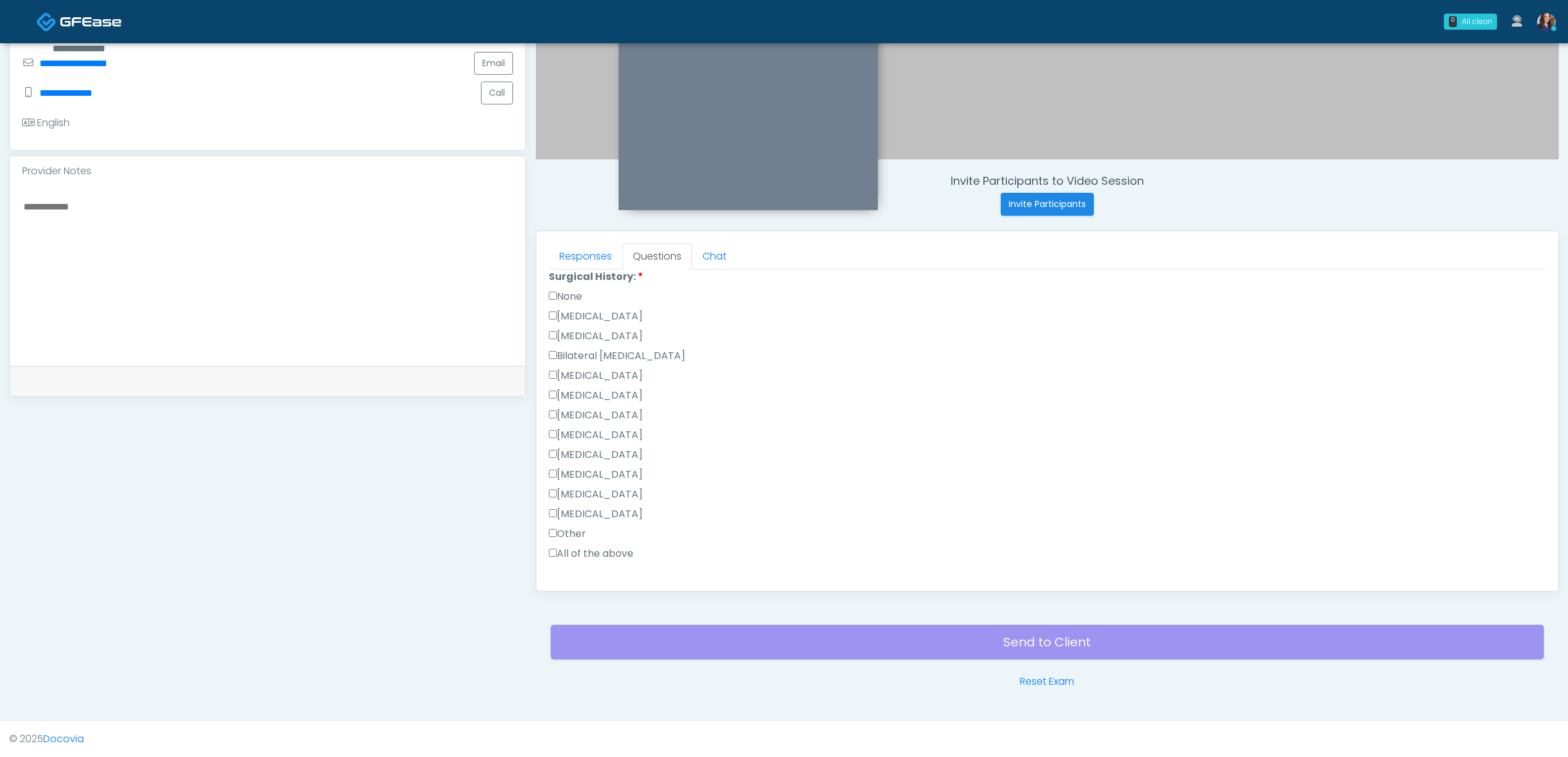
scroll to position [576, 0]
click at [574, 292] on label "None" at bounding box center [566, 291] width 34 height 15
click at [591, 565] on button "Continue" at bounding box center [578, 566] width 56 height 23
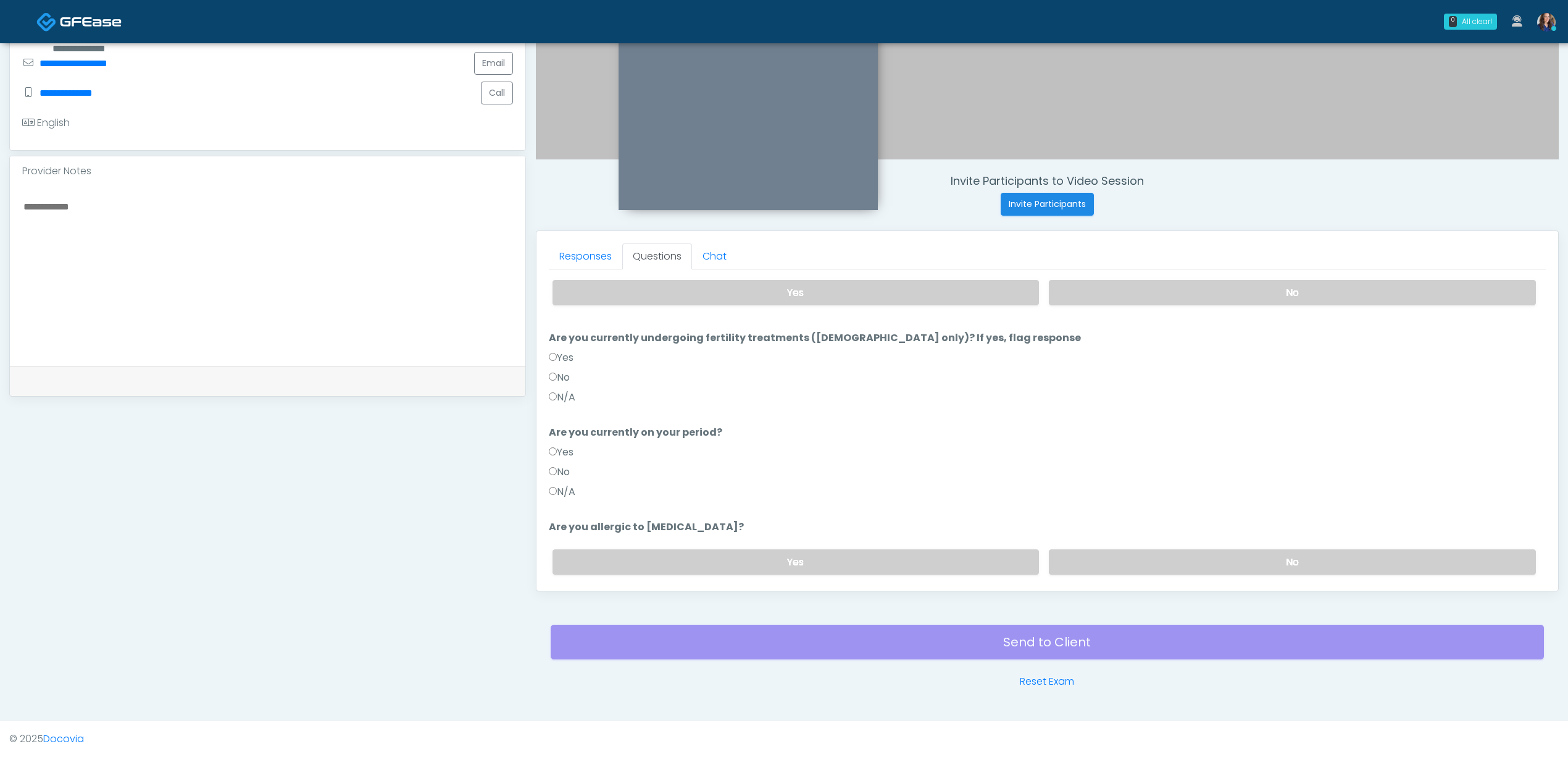
scroll to position [0, 0]
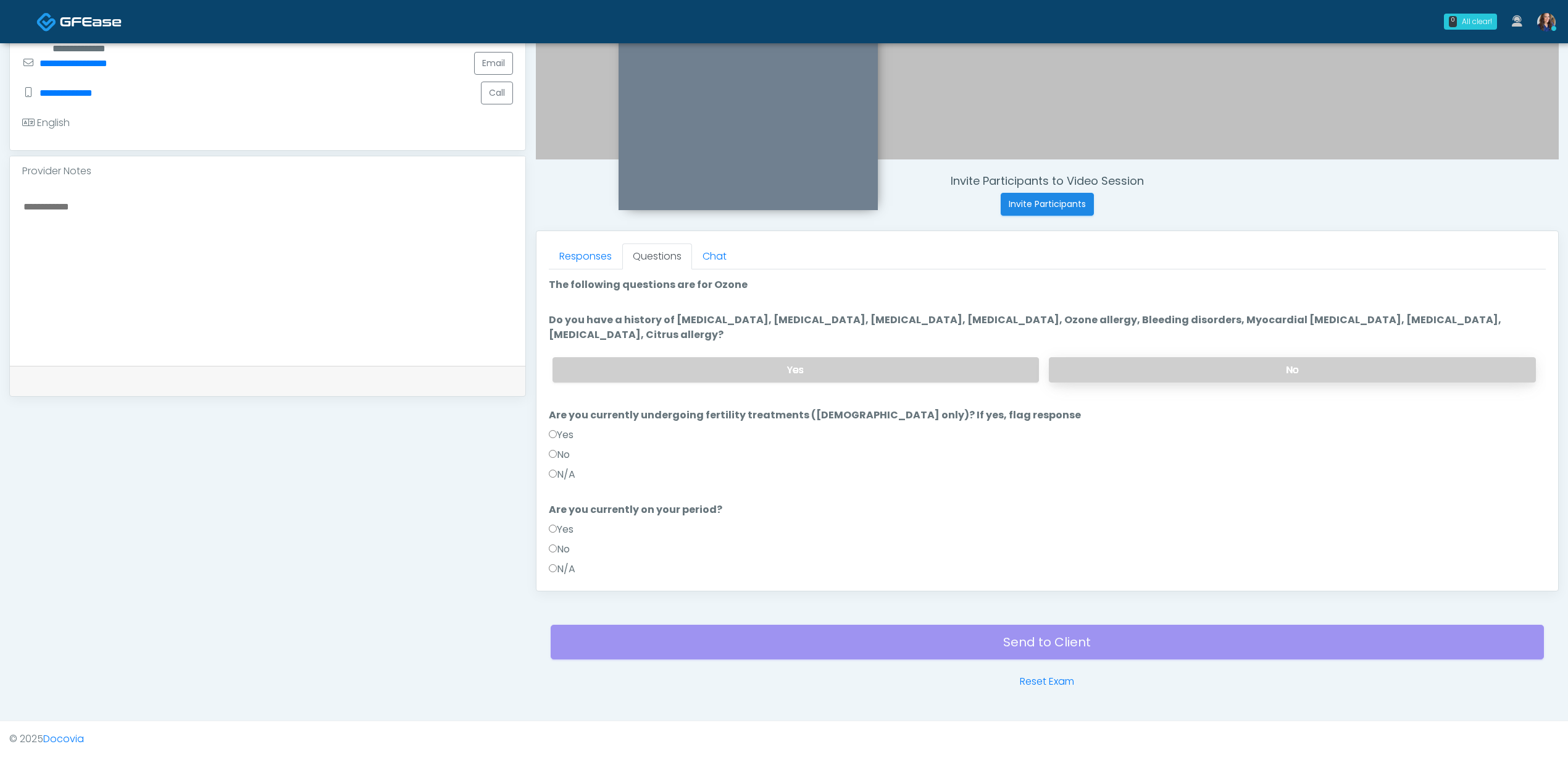
drag, startPoint x: 1173, startPoint y: 367, endPoint x: 1162, endPoint y: 373, distance: 12.5
click at [1174, 367] on label "No" at bounding box center [1292, 369] width 487 height 25
drag, startPoint x: 558, startPoint y: 467, endPoint x: 580, endPoint y: 513, distance: 51.0
click at [559, 467] on label "N/A" at bounding box center [562, 474] width 26 height 15
click at [563, 561] on label "N/A" at bounding box center [562, 569] width 26 height 15
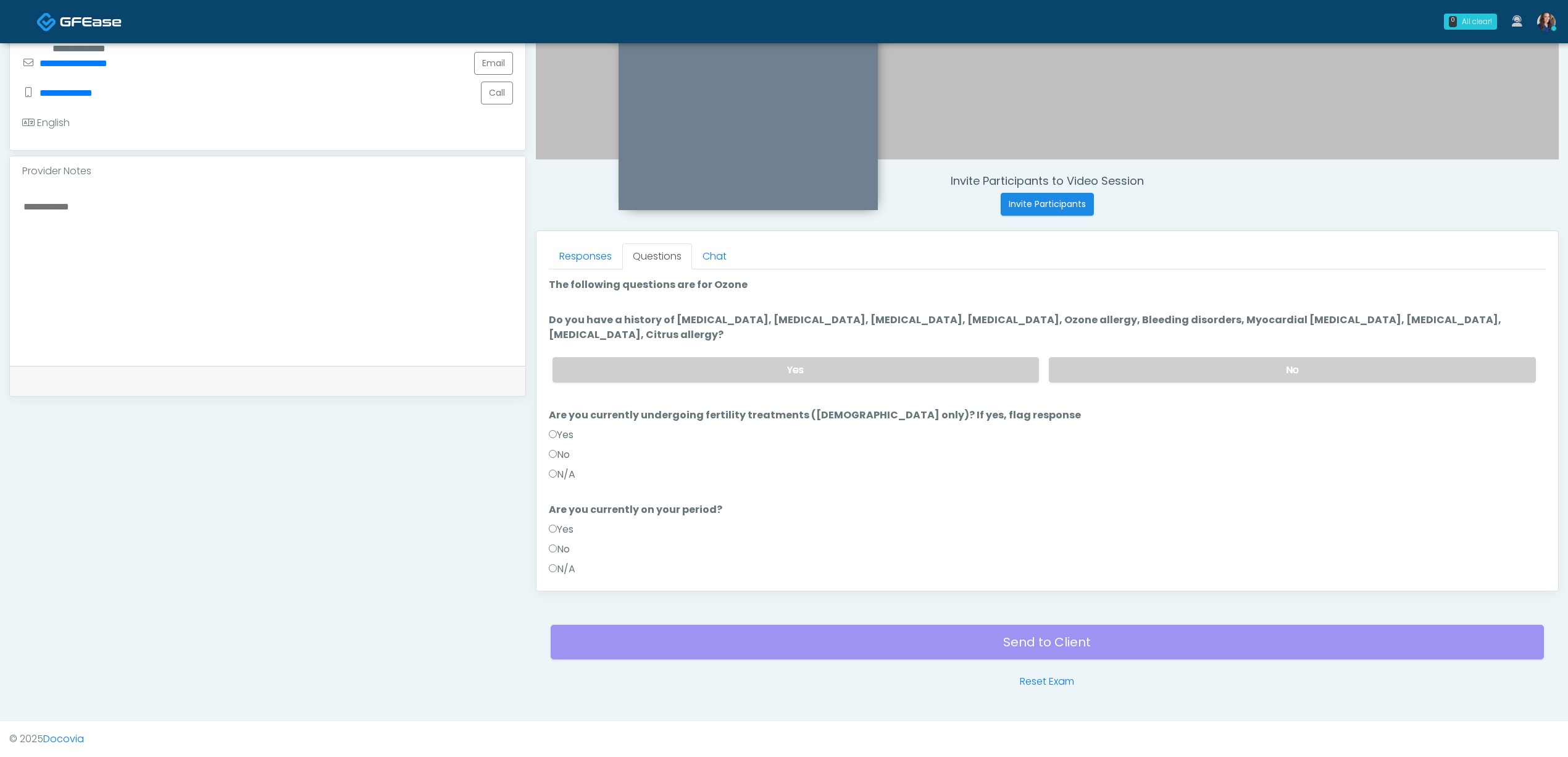
drag, startPoint x: 566, startPoint y: 476, endPoint x: 630, endPoint y: 487, distance: 64.9
click at [565, 476] on label "N/A" at bounding box center [562, 474] width 26 height 15
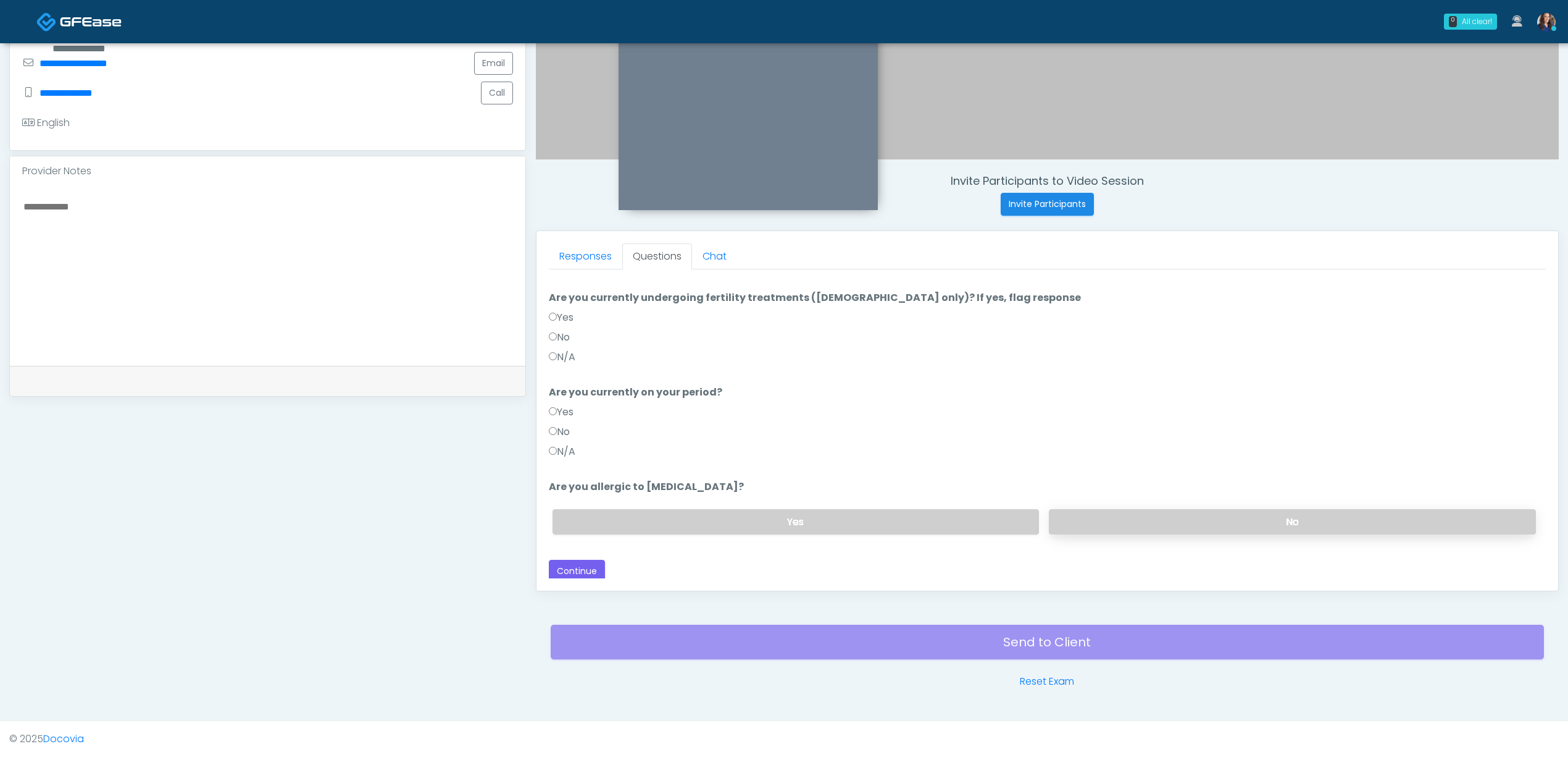
scroll to position [121, 0]
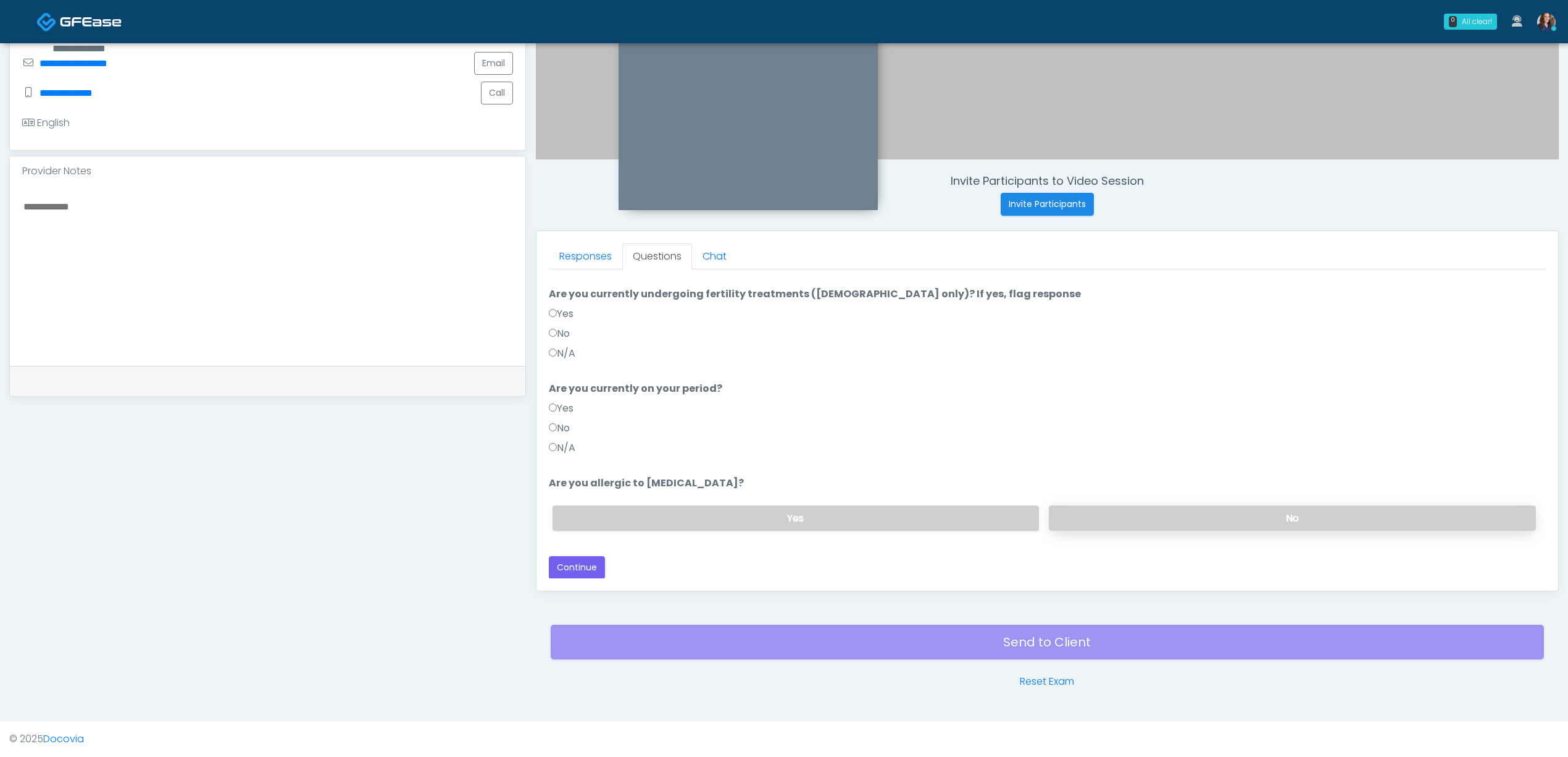
click at [1228, 511] on label "No" at bounding box center [1292, 518] width 487 height 25
drag, startPoint x: 567, startPoint y: 559, endPoint x: 655, endPoint y: 548, distance: 88.7
click at [571, 559] on button "Continue" at bounding box center [578, 567] width 56 height 23
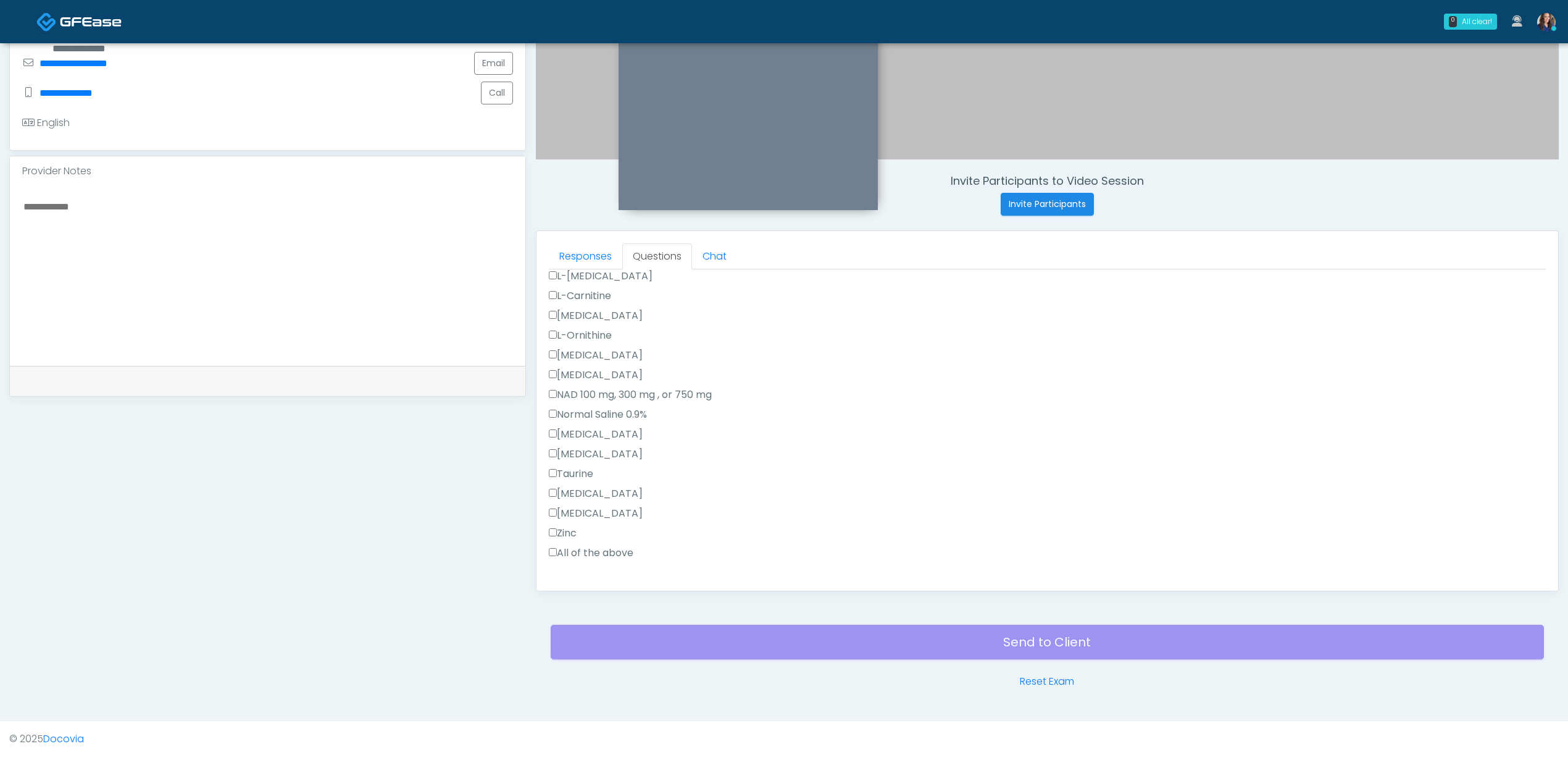
scroll to position [368, 0]
drag, startPoint x: 579, startPoint y: 476, endPoint x: 596, endPoint y: 500, distance: 29.4
click at [583, 480] on label "All of the above" at bounding box center [591, 479] width 85 height 15
click at [582, 525] on label "All of the above" at bounding box center [591, 528] width 85 height 15
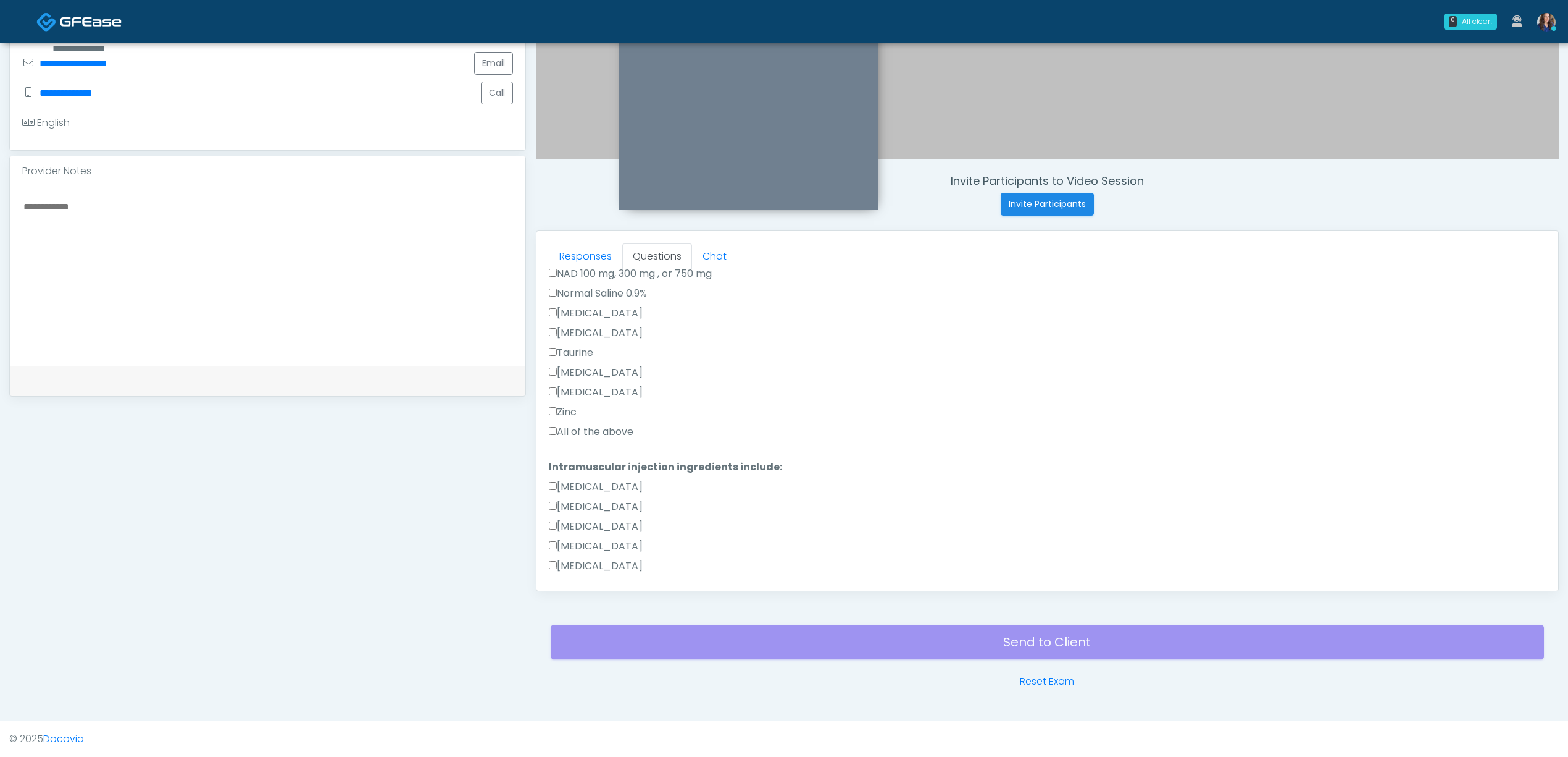
scroll to position [358, 0]
click at [590, 488] on label "All of the above" at bounding box center [591, 489] width 85 height 15
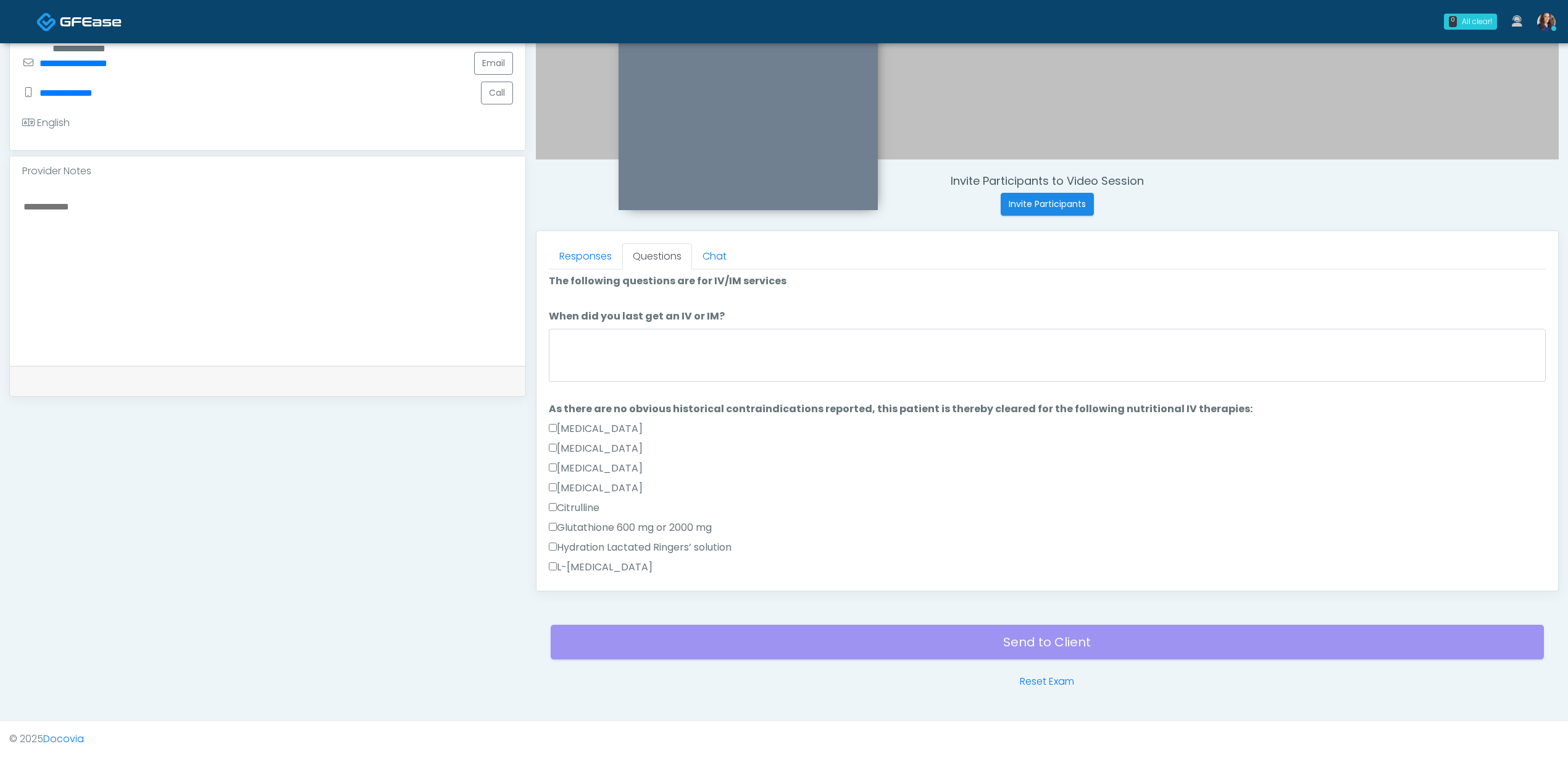
scroll to position [0, 0]
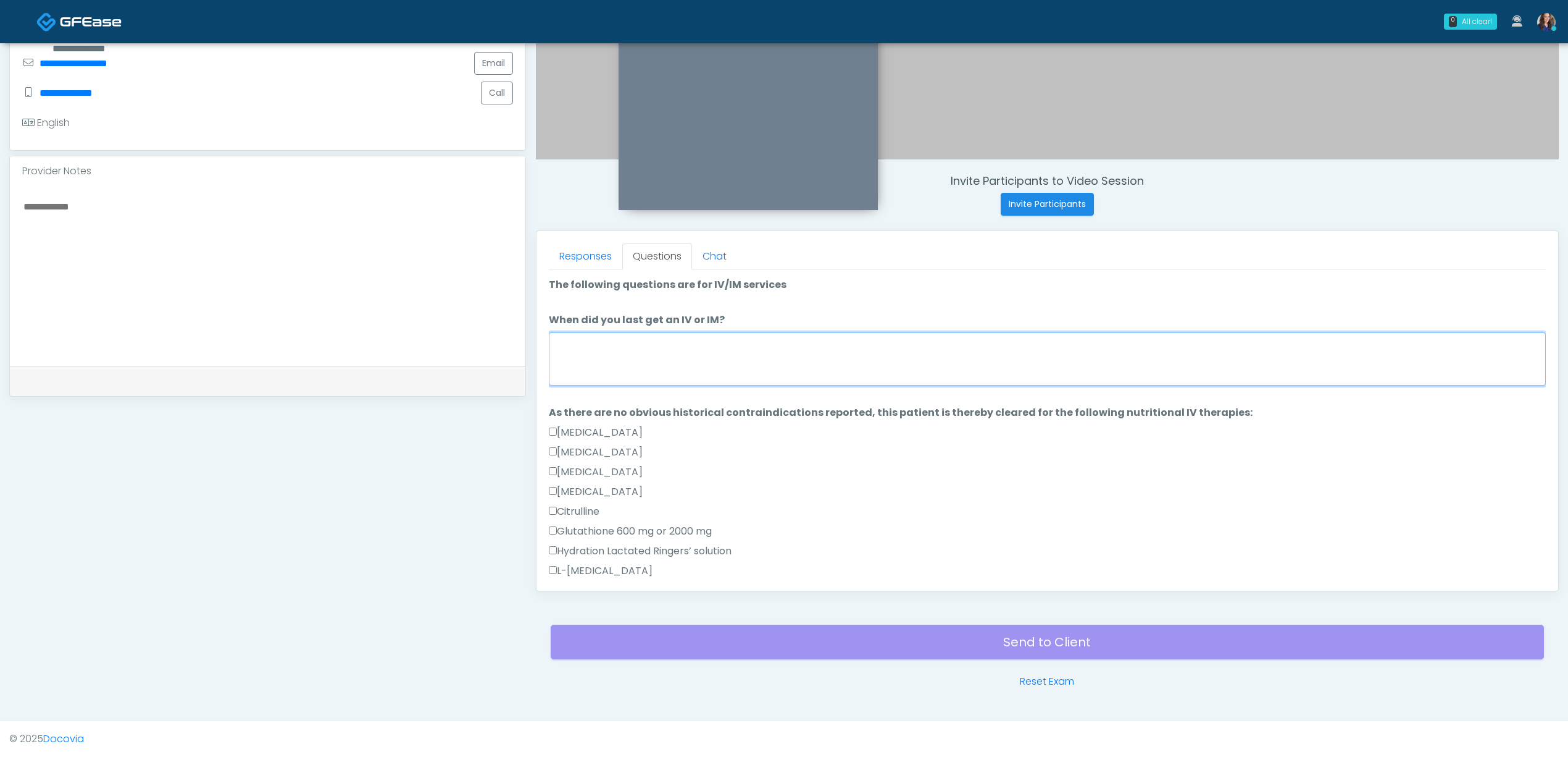
drag, startPoint x: 674, startPoint y: 367, endPoint x: 685, endPoint y: 367, distance: 11.0
click at [675, 367] on textarea "When did you last get an IV or IM?" at bounding box center [1048, 358] width 997 height 53
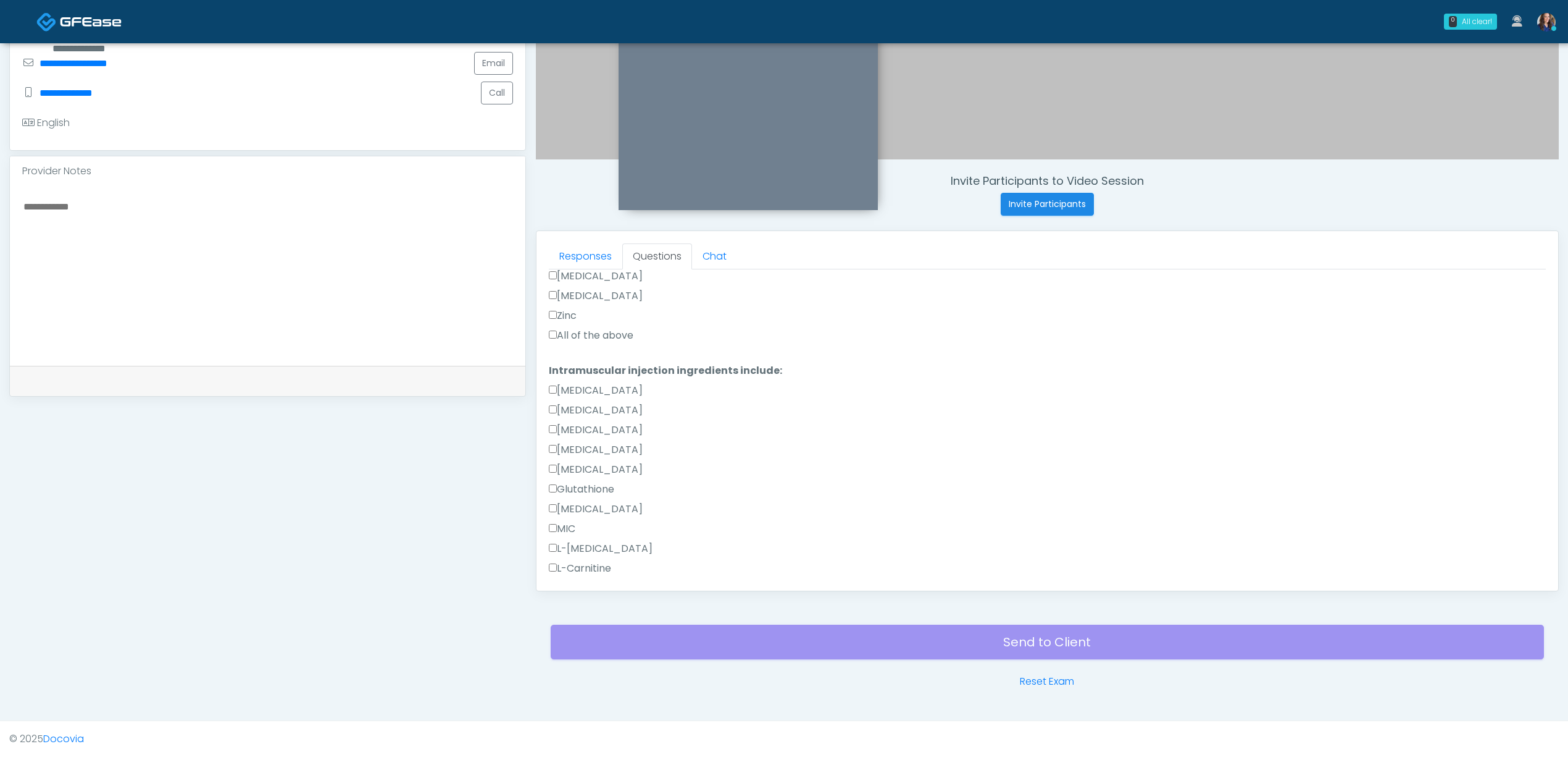
scroll to position [771, 0]
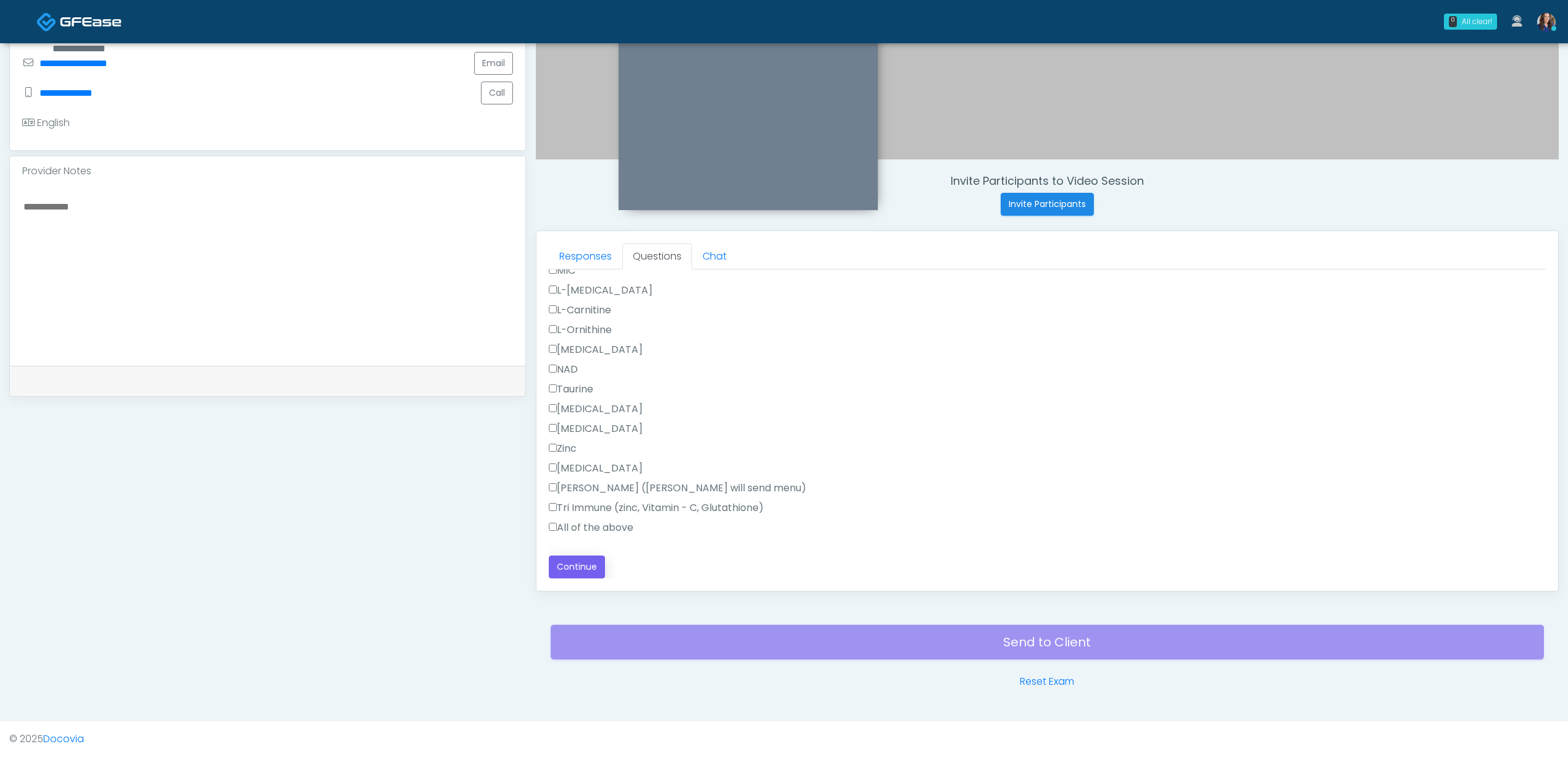
type textarea "**********"
drag, startPoint x: 579, startPoint y: 565, endPoint x: 593, endPoint y: 563, distance: 14.1
click at [580, 565] on button "Continue" at bounding box center [578, 566] width 56 height 23
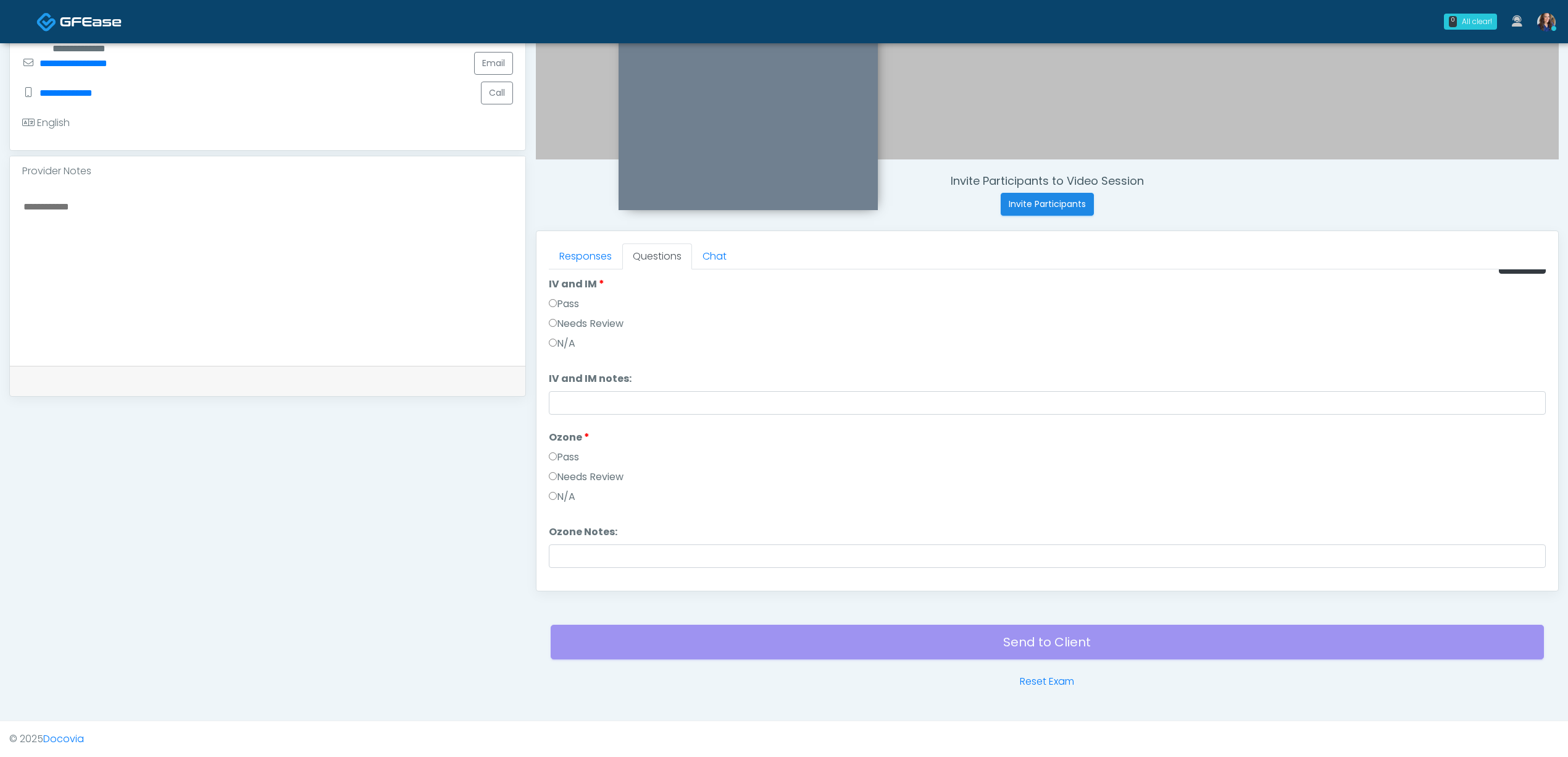
scroll to position [0, 0]
click at [1505, 278] on button "Pass All" at bounding box center [1523, 285] width 47 height 23
click at [583, 567] on button "Continue" at bounding box center [578, 566] width 56 height 23
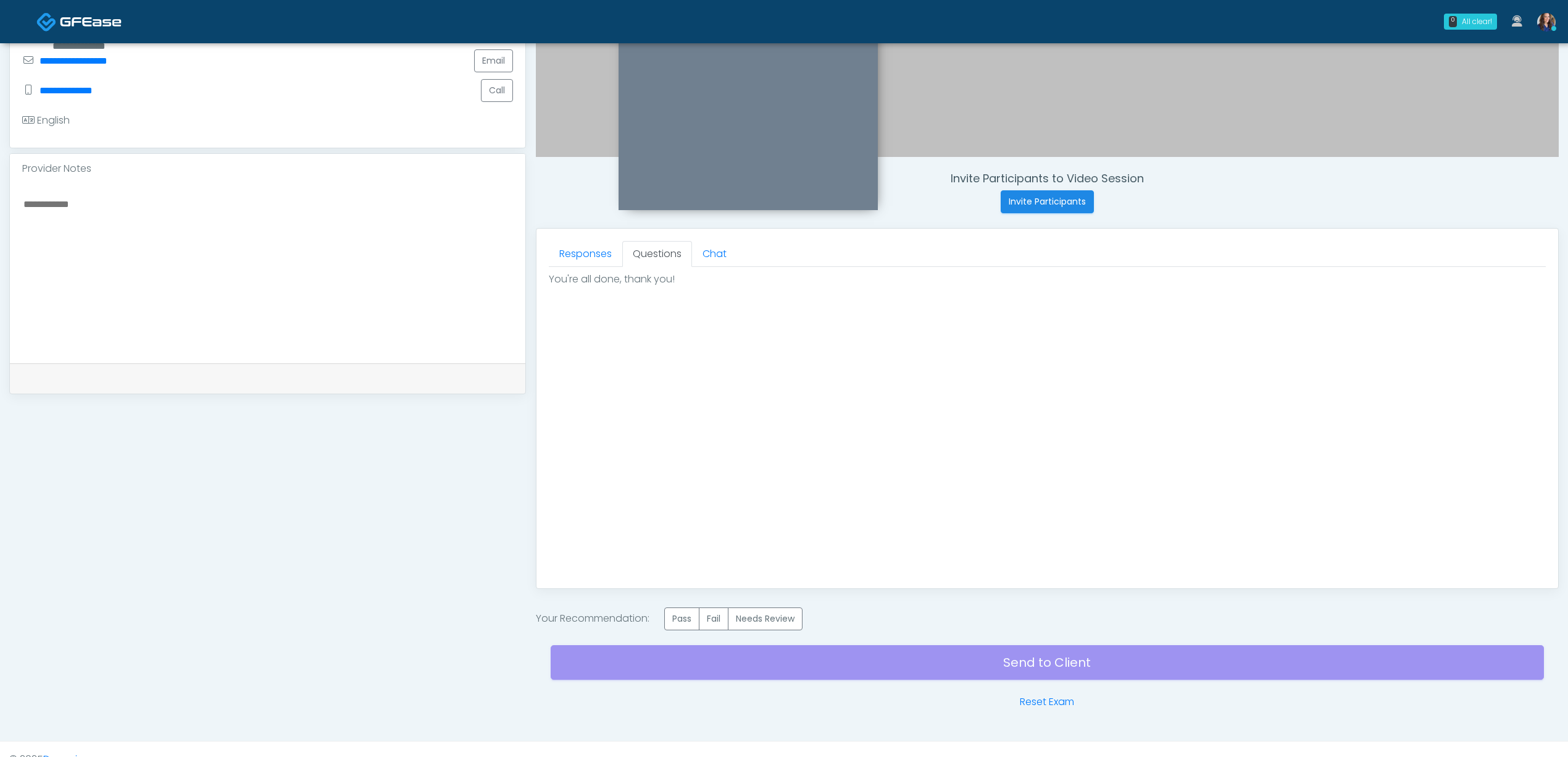
drag, startPoint x: 697, startPoint y: 625, endPoint x: 853, endPoint y: 497, distance: 201.8
click at [697, 624] on label "Pass" at bounding box center [682, 618] width 35 height 23
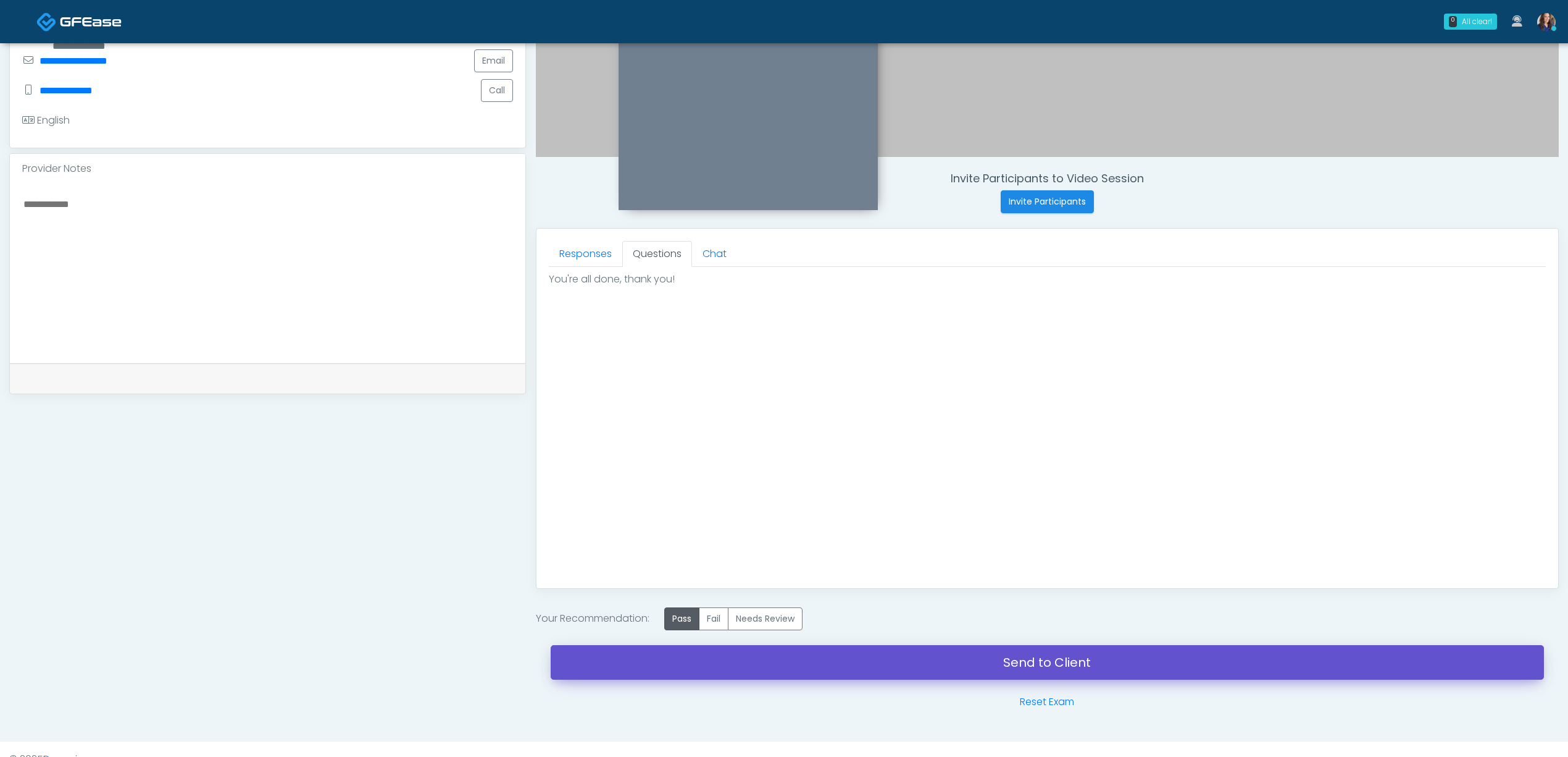
click at [934, 660] on link "Send to Client" at bounding box center [1048, 662] width 993 height 35
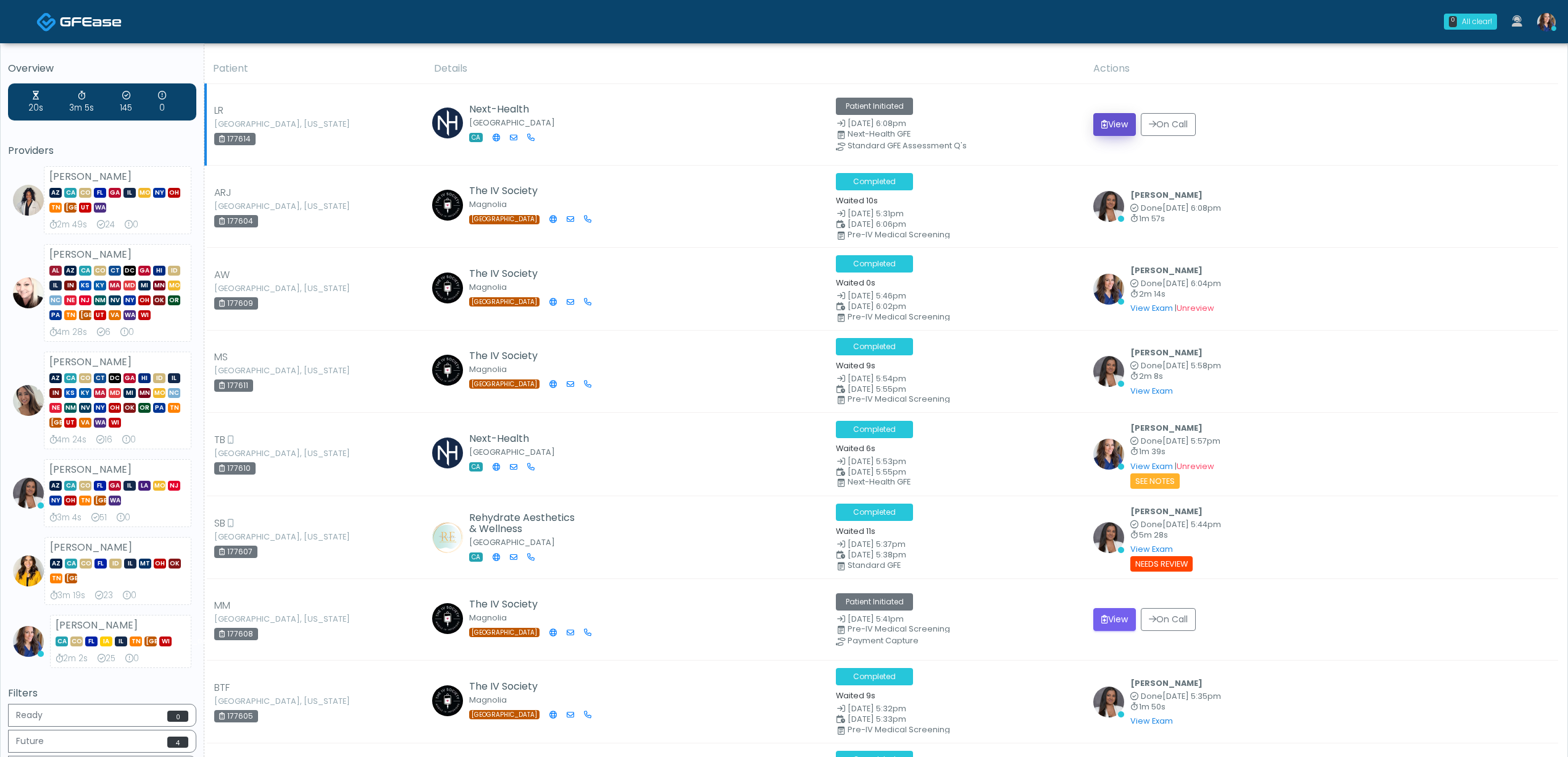
click at [1109, 120] on icon "submit" at bounding box center [1104, 125] width 6 height 9
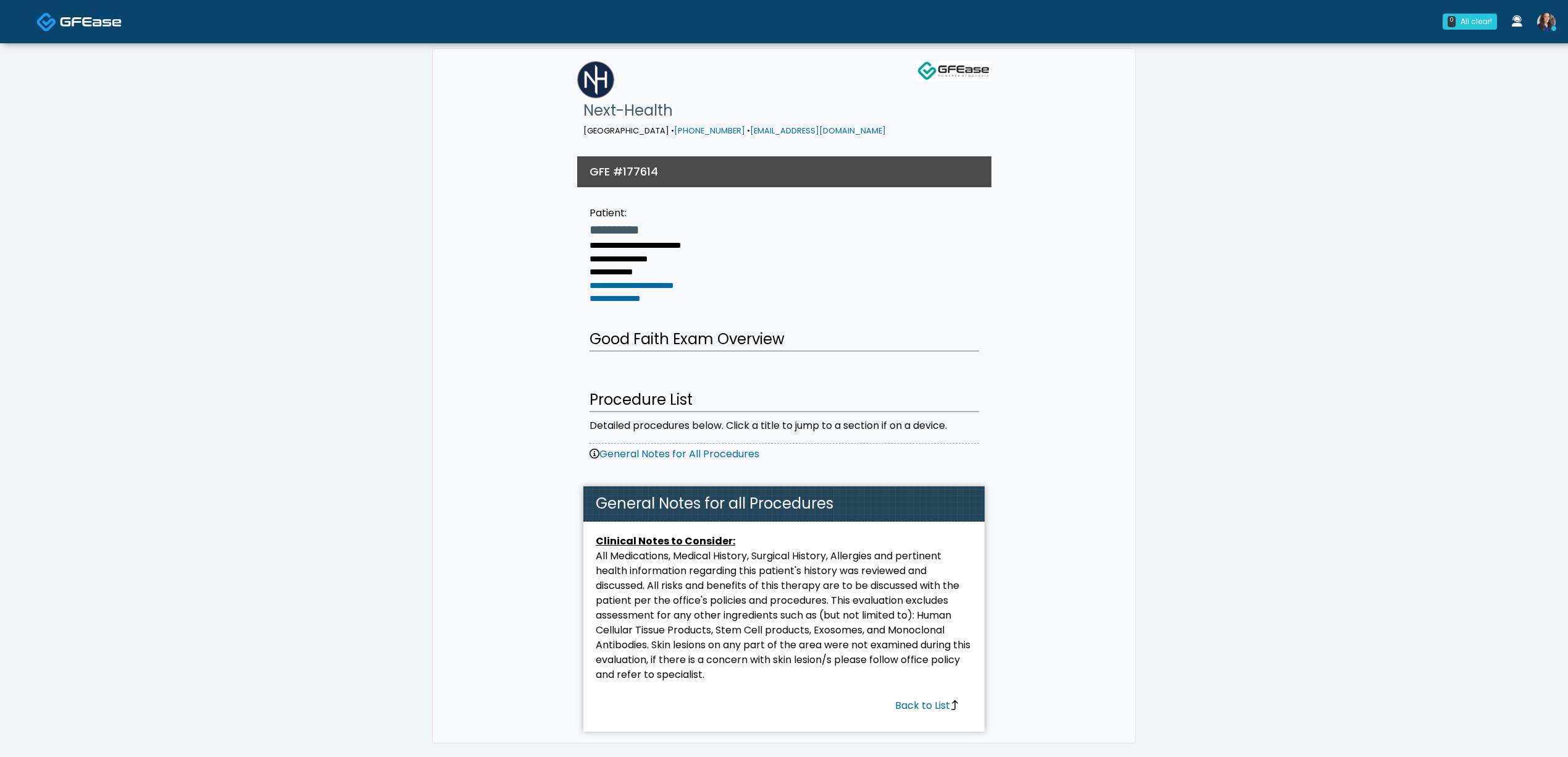
click at [95, 21] on img at bounding box center [91, 22] width 62 height 13
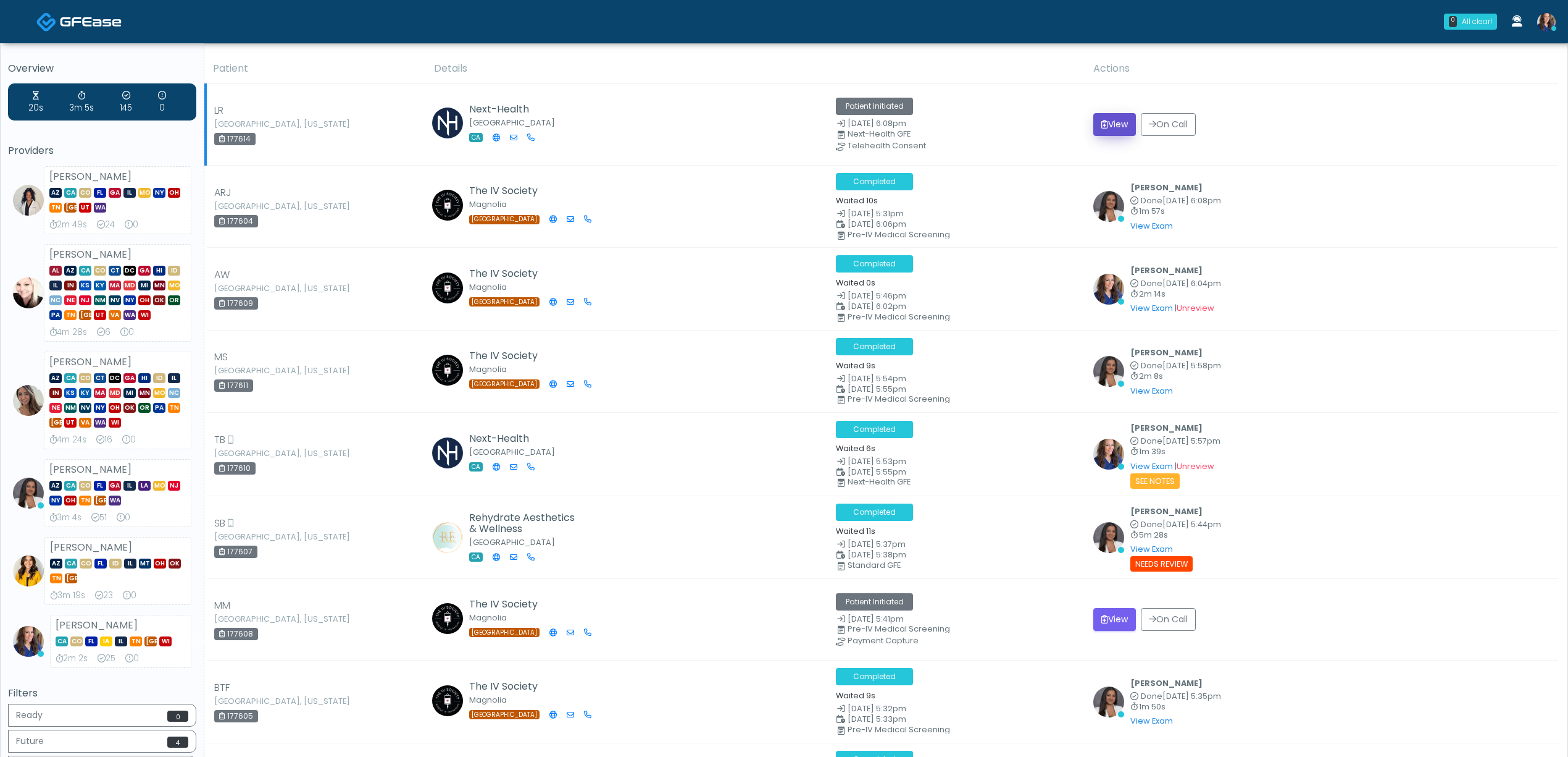
click at [1112, 124] on button "View" at bounding box center [1114, 124] width 43 height 23
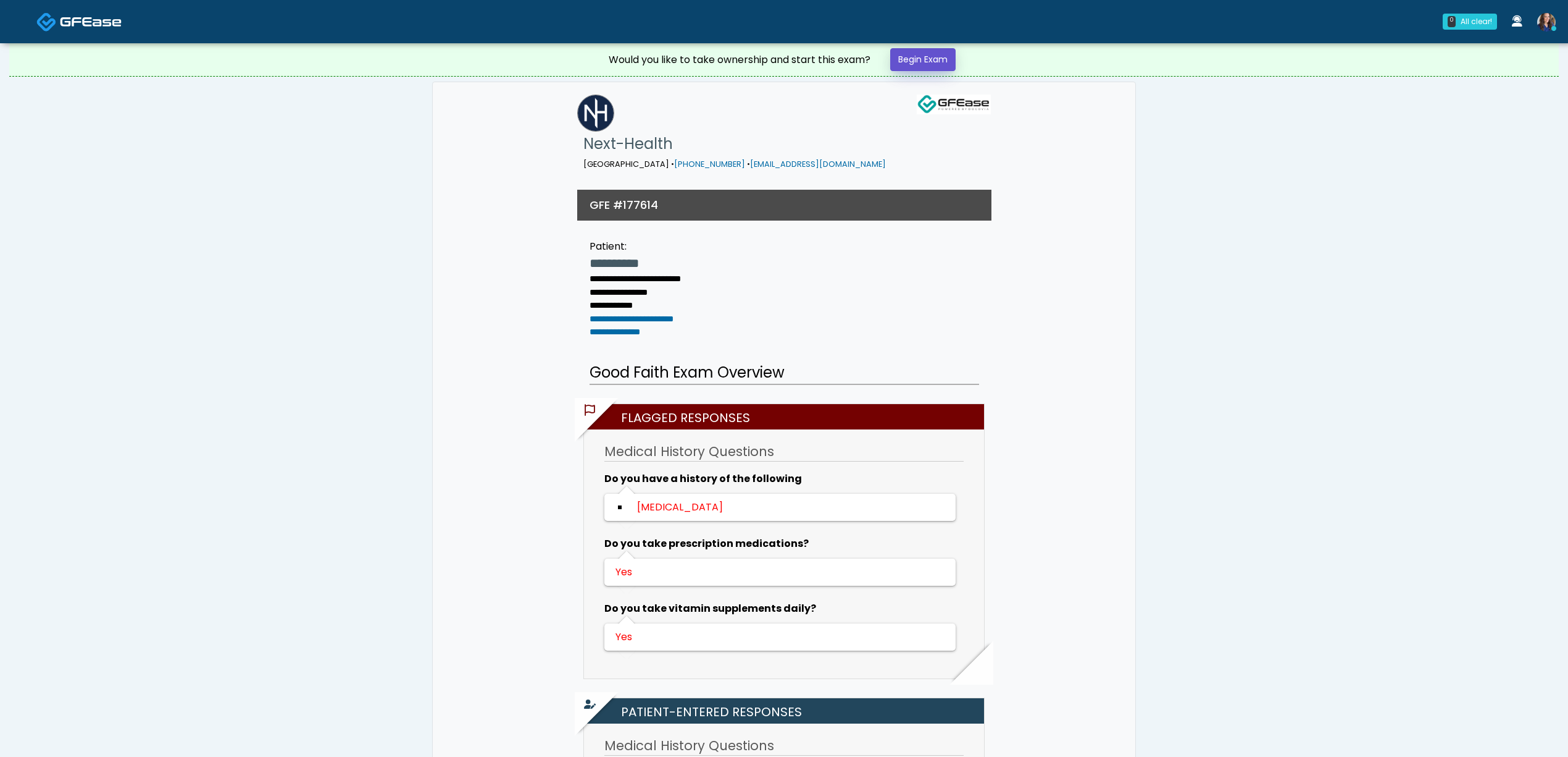
click at [924, 70] on link "Begin Exam" at bounding box center [923, 59] width 65 height 23
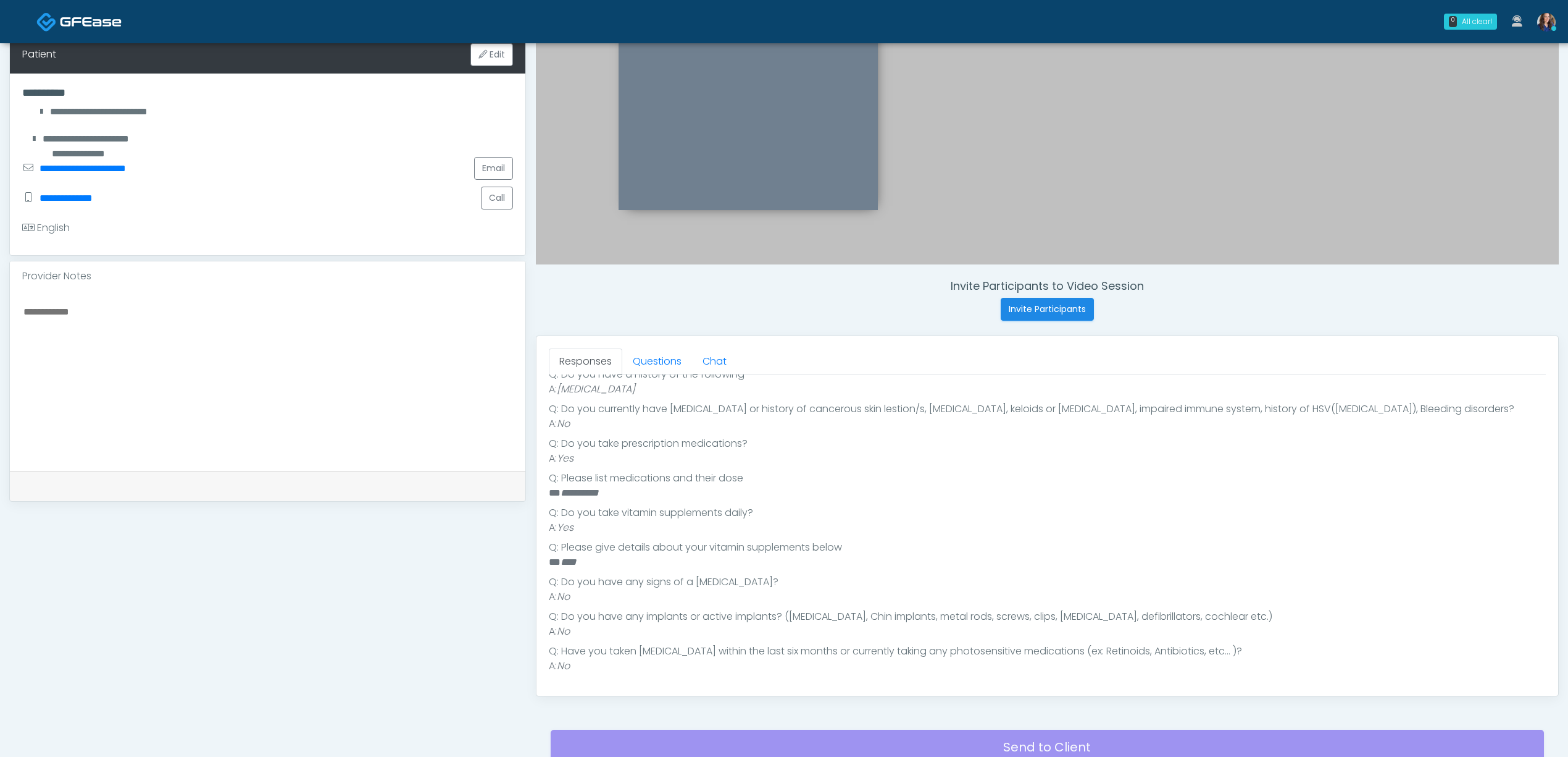
scroll to position [305, 0]
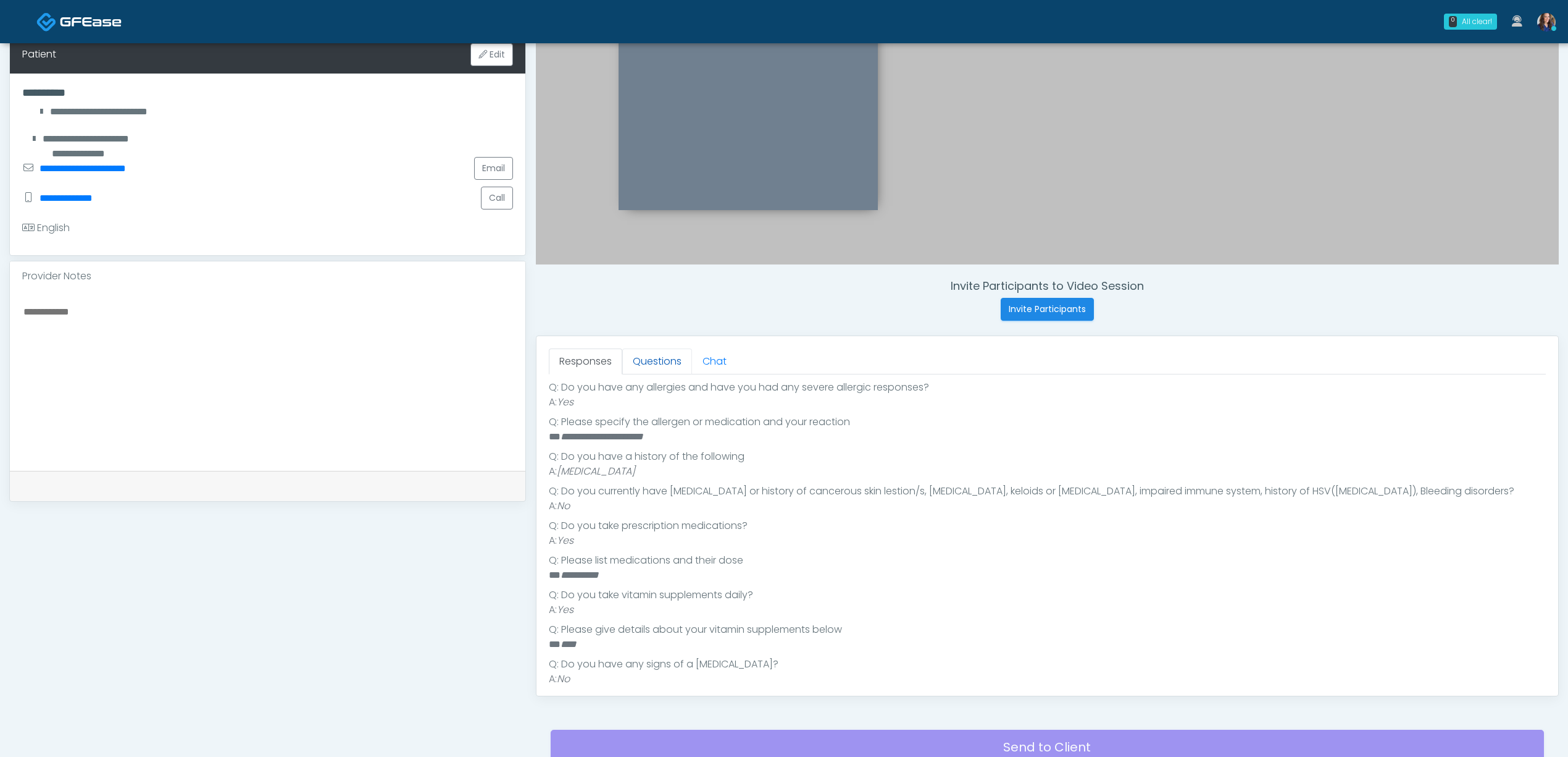
click at [648, 357] on link "Questions" at bounding box center [657, 361] width 70 height 26
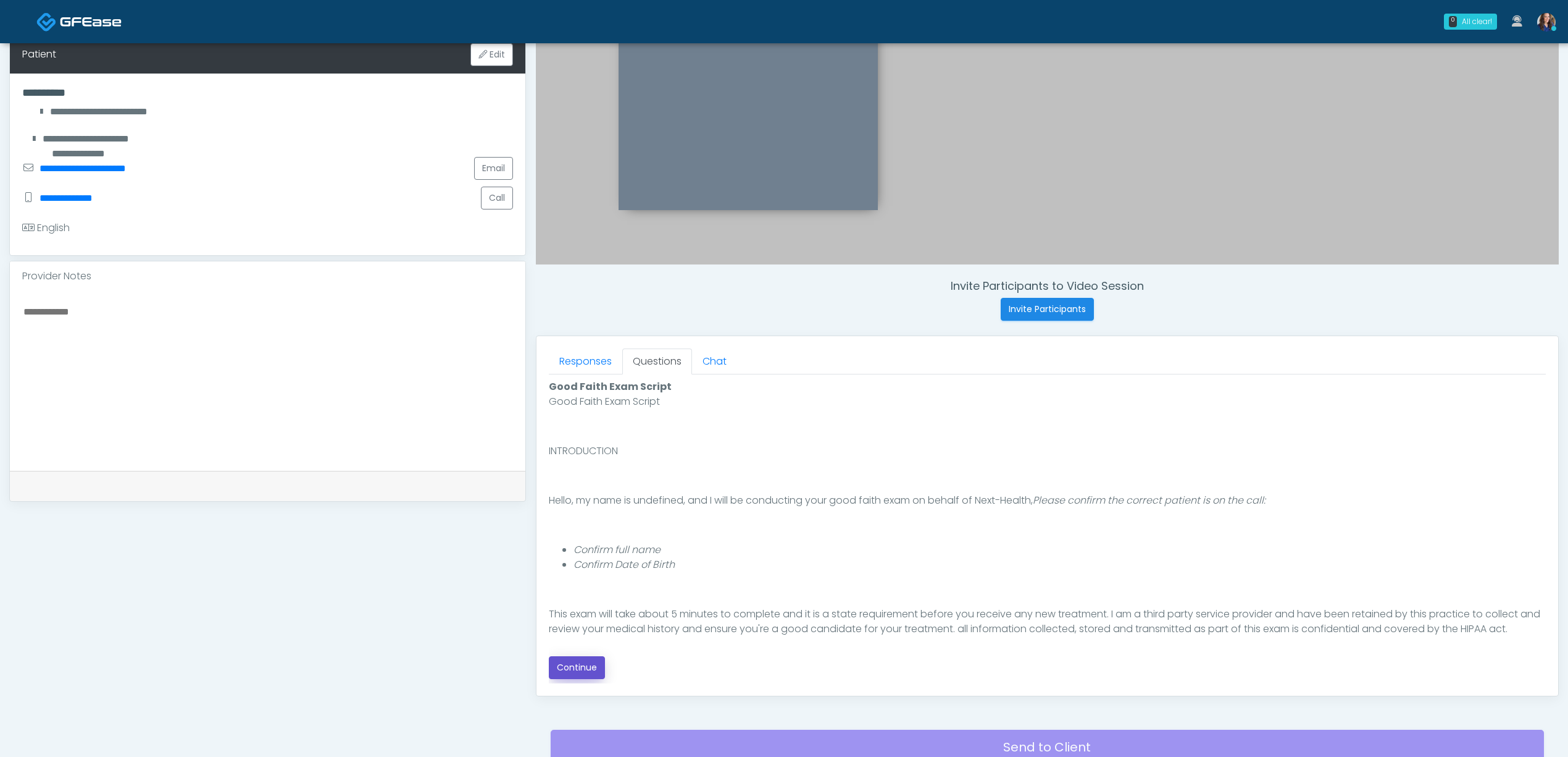
click at [579, 662] on button "Continue" at bounding box center [578, 667] width 56 height 23
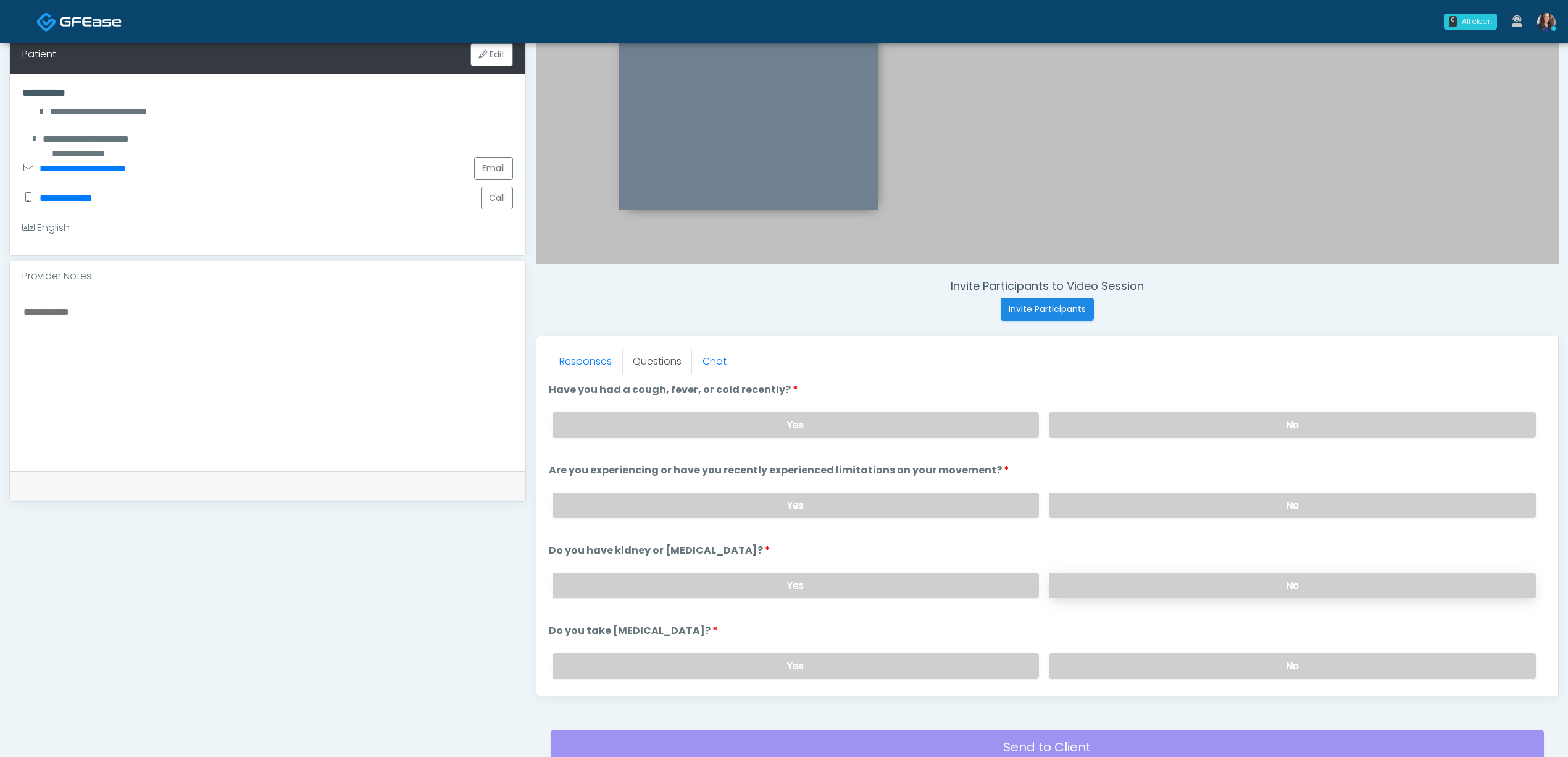
scroll to position [355, 0]
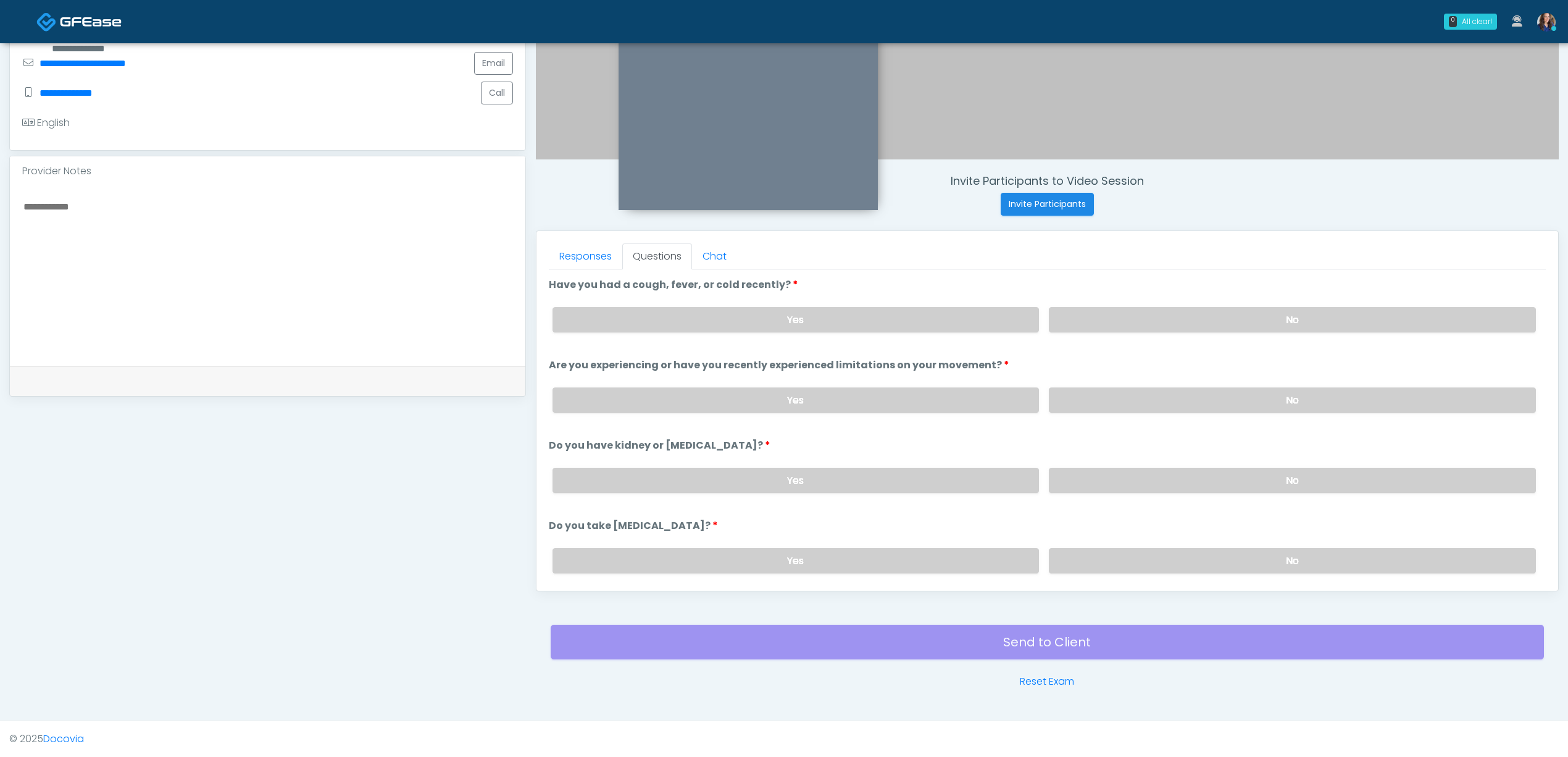
drag, startPoint x: 1219, startPoint y: 320, endPoint x: 1219, endPoint y: 341, distance: 21.0
click at [1221, 320] on label "No" at bounding box center [1292, 319] width 487 height 25
click at [1218, 389] on label "No" at bounding box center [1292, 400] width 487 height 25
drag, startPoint x: 1226, startPoint y: 488, endPoint x: 1249, endPoint y: 503, distance: 27.5
click at [1226, 488] on label "No" at bounding box center [1292, 480] width 487 height 25
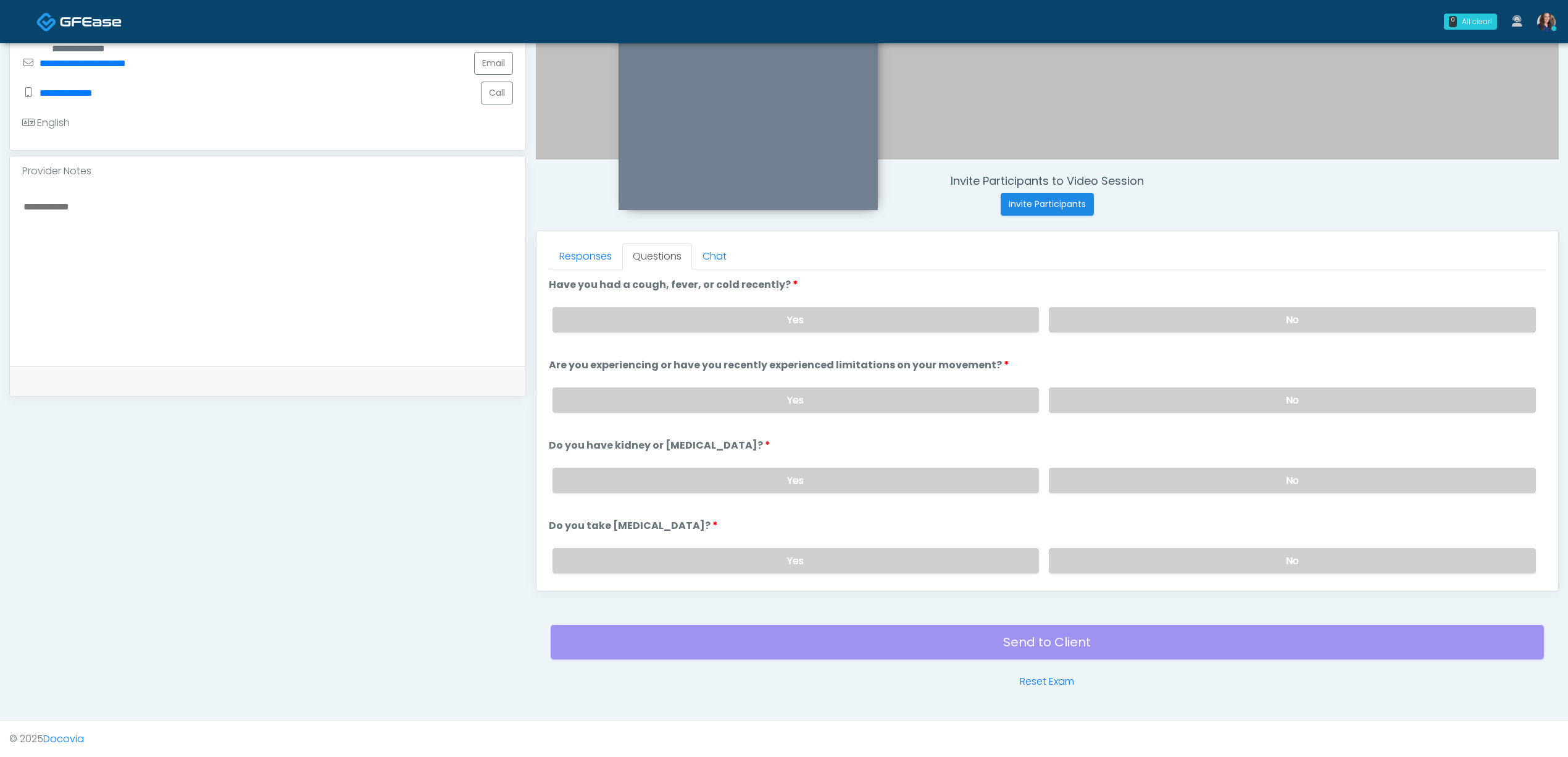
click at [1197, 577] on div "Yes No" at bounding box center [1044, 560] width 1003 height 45
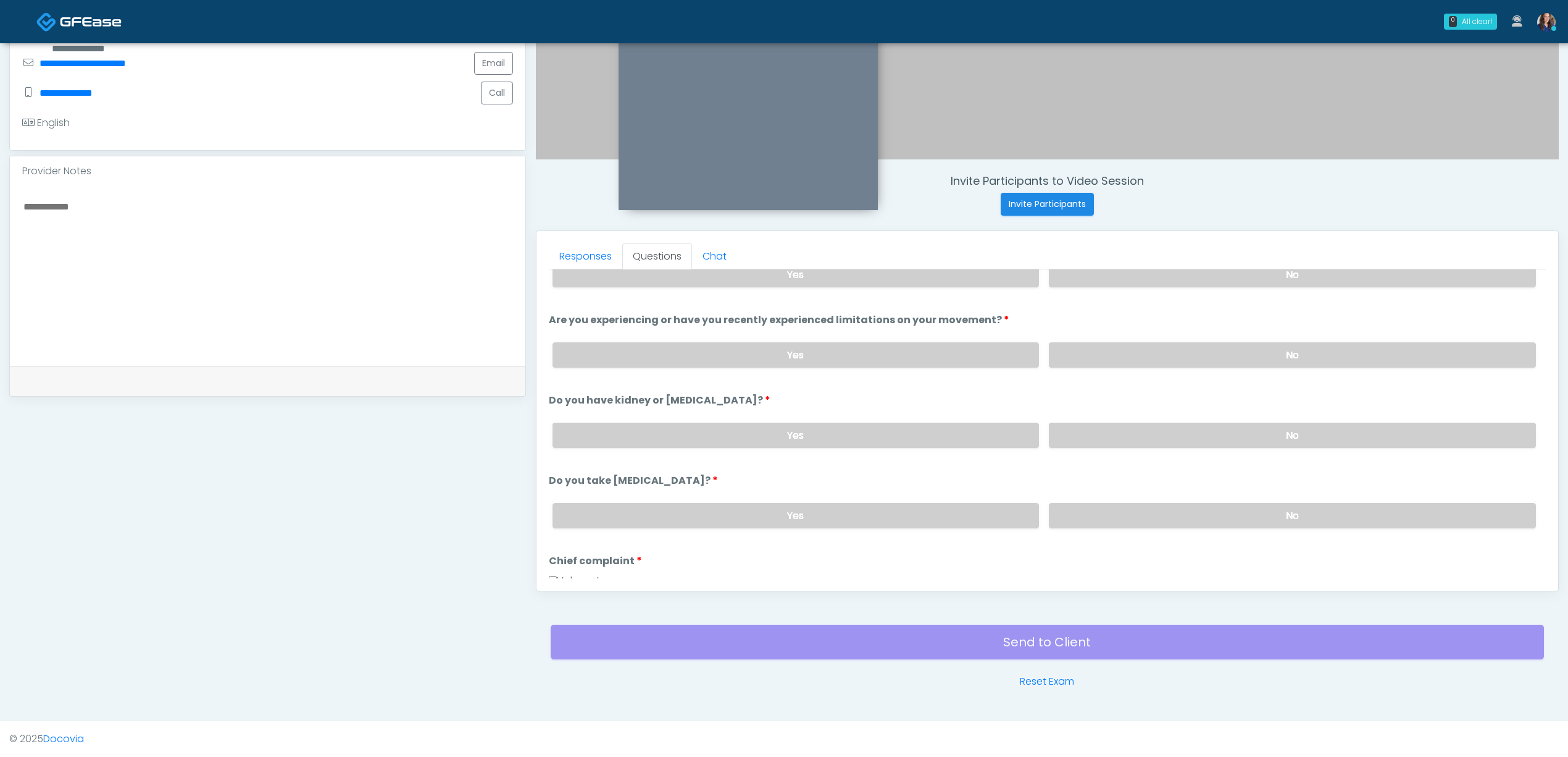
scroll to position [82, 0]
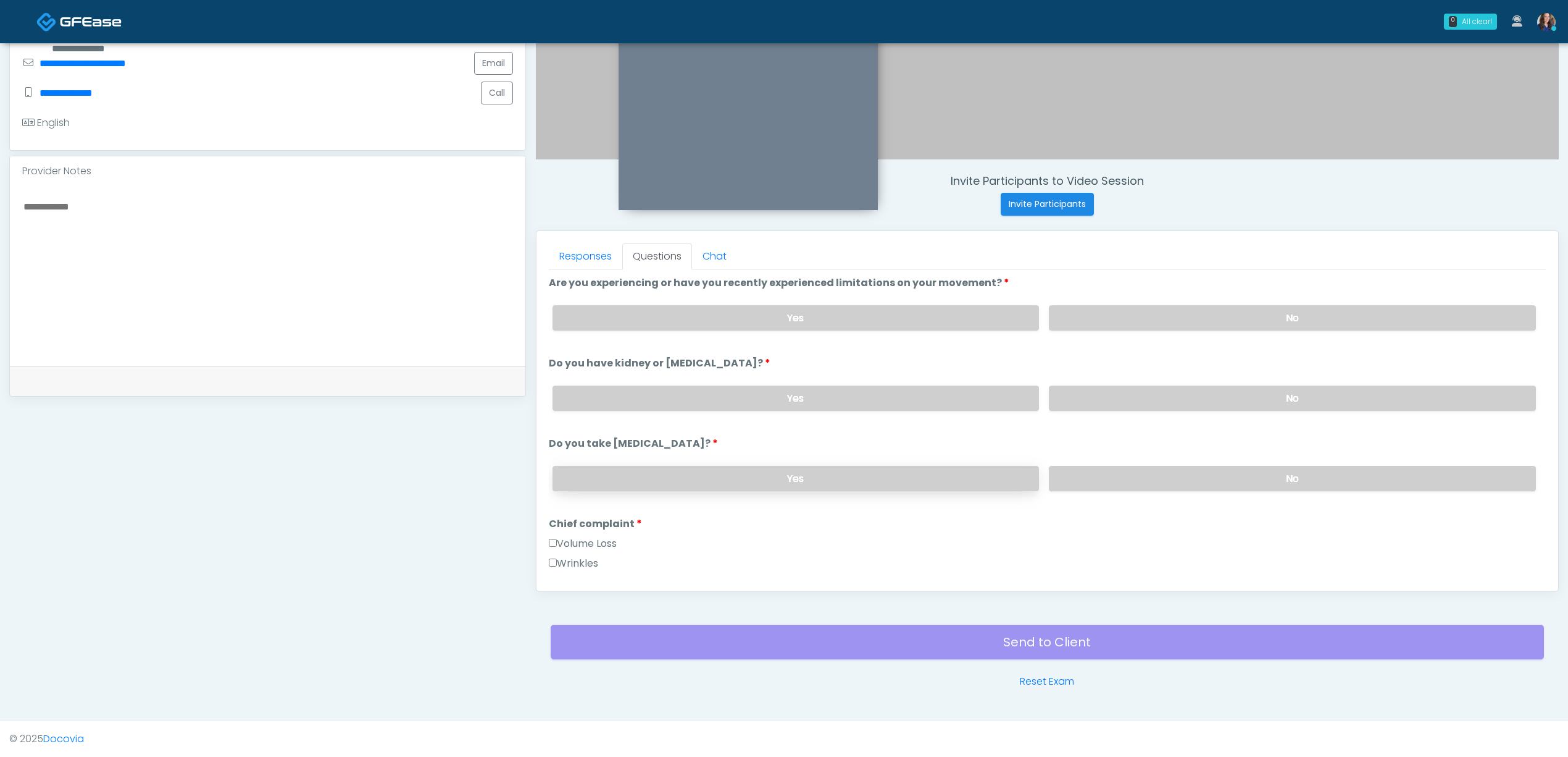
drag, startPoint x: 1195, startPoint y: 478, endPoint x: 911, endPoint y: 482, distance: 284.0
click at [1193, 478] on label "No" at bounding box center [1292, 479] width 487 height 25
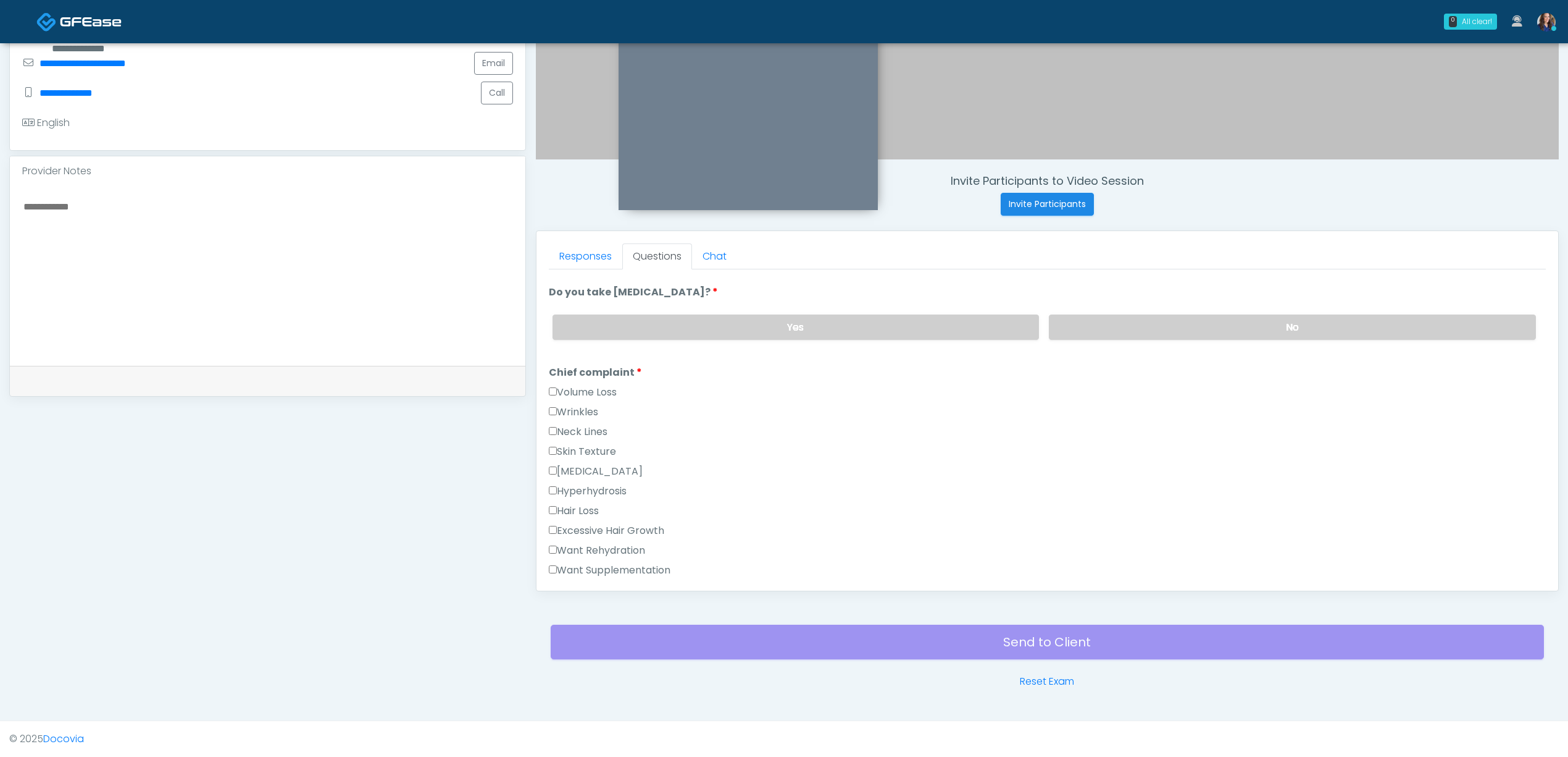
scroll to position [329, 0]
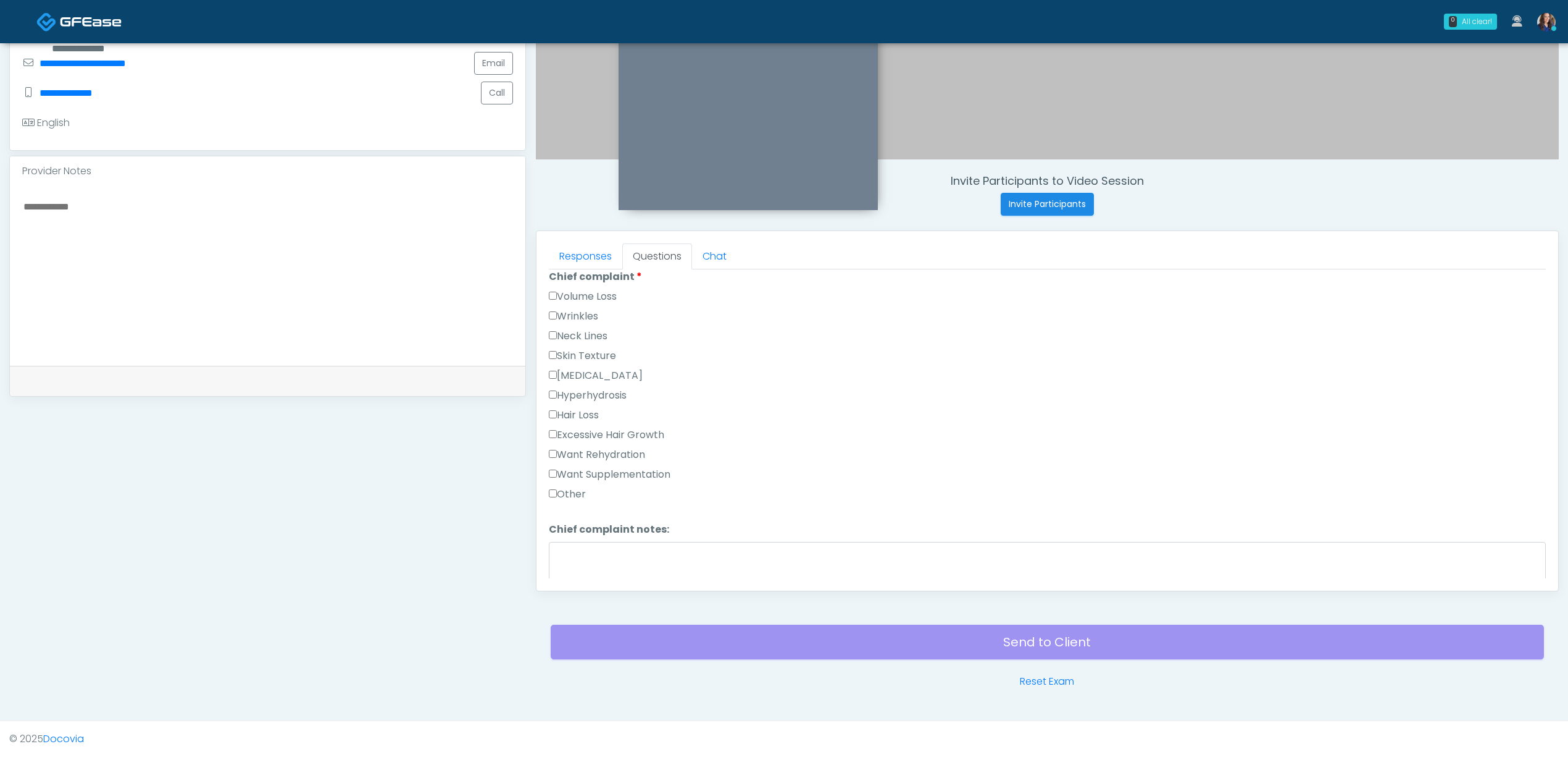
click at [587, 455] on label "Want Rehydration" at bounding box center [598, 455] width 96 height 15
click at [593, 477] on label "Want Supplementation" at bounding box center [610, 474] width 122 height 15
click at [570, 351] on label "Hysterectomy" at bounding box center [596, 352] width 94 height 15
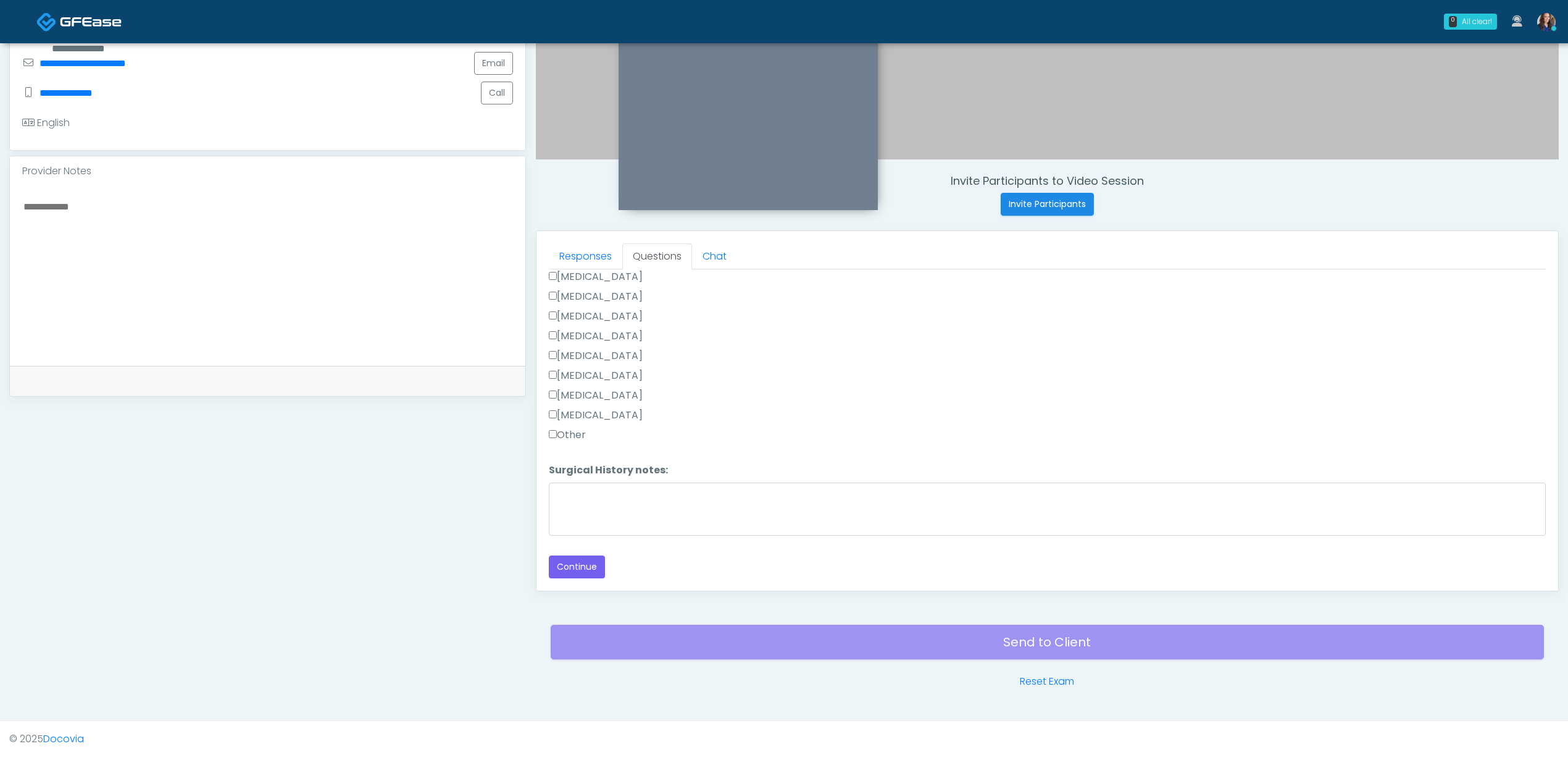
drag, startPoint x: 578, startPoint y: 388, endPoint x: 594, endPoint y: 448, distance: 62.1
click at [578, 388] on label "Appendectomy" at bounding box center [596, 395] width 94 height 15
click at [583, 559] on button "Continue" at bounding box center [578, 566] width 56 height 23
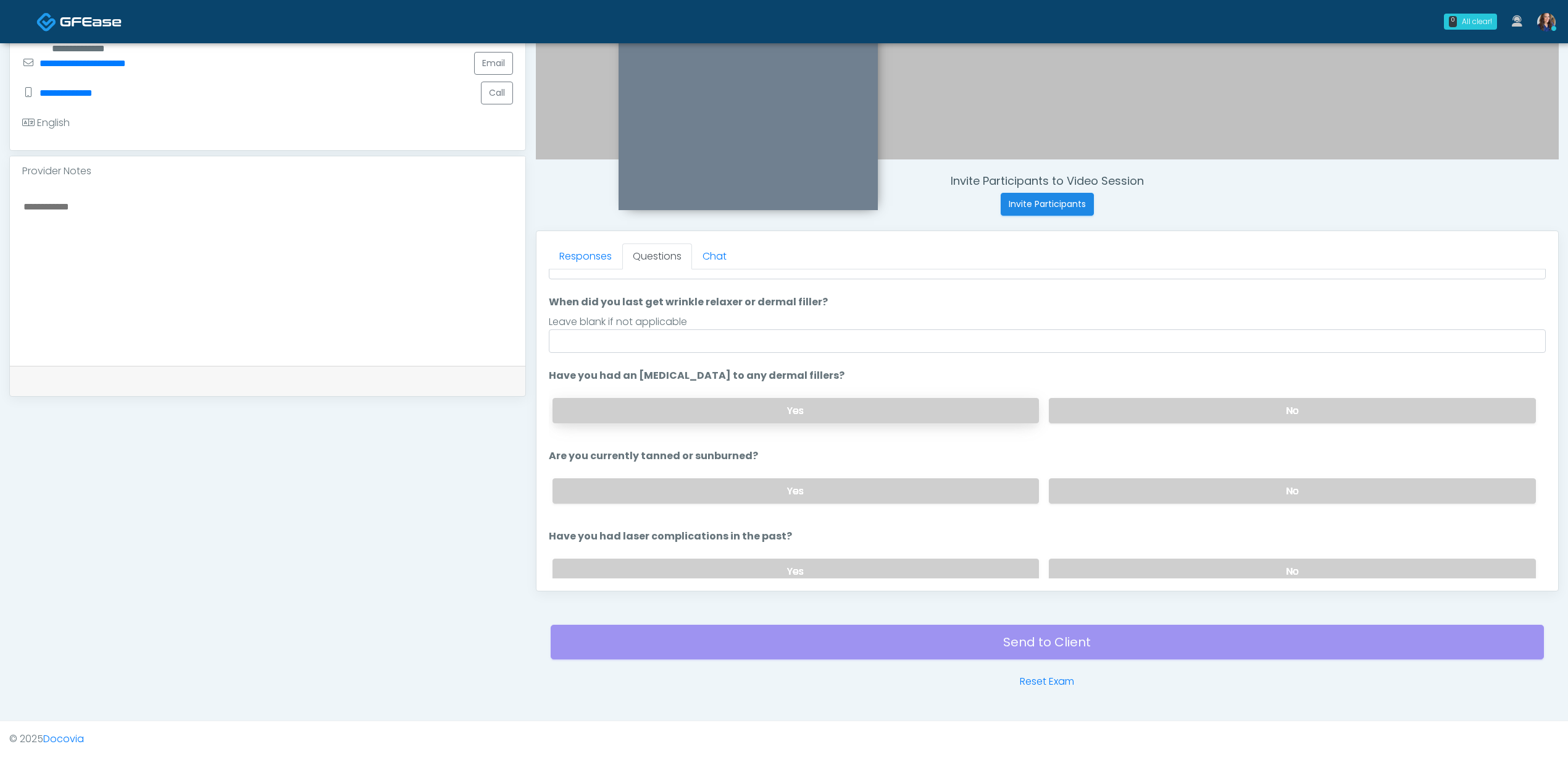
scroll to position [63, 0]
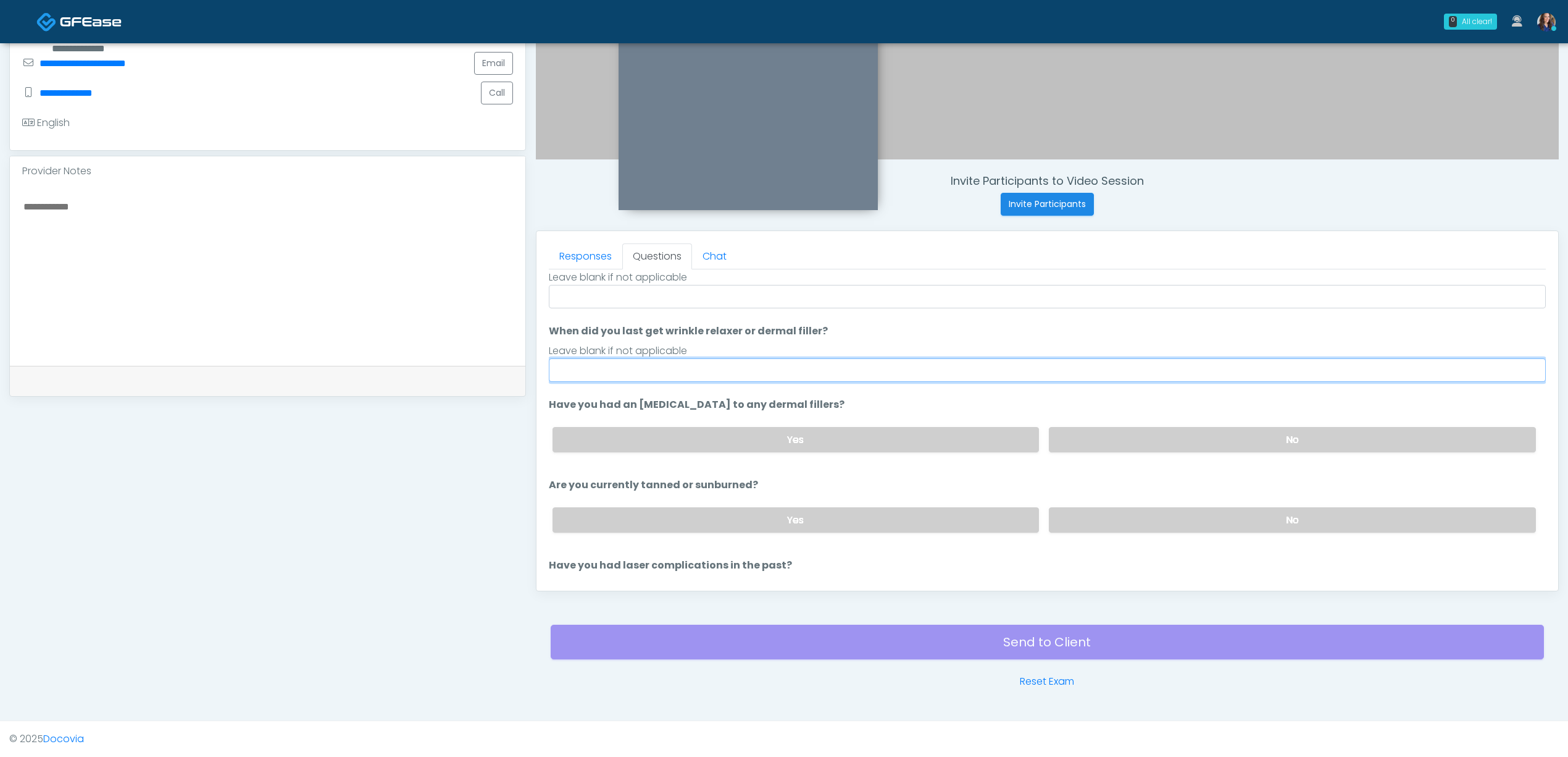
click at [695, 380] on input "When did you last get wrinkle relaxer or dermal filler?" at bounding box center [1048, 370] width 997 height 24
type input "**"
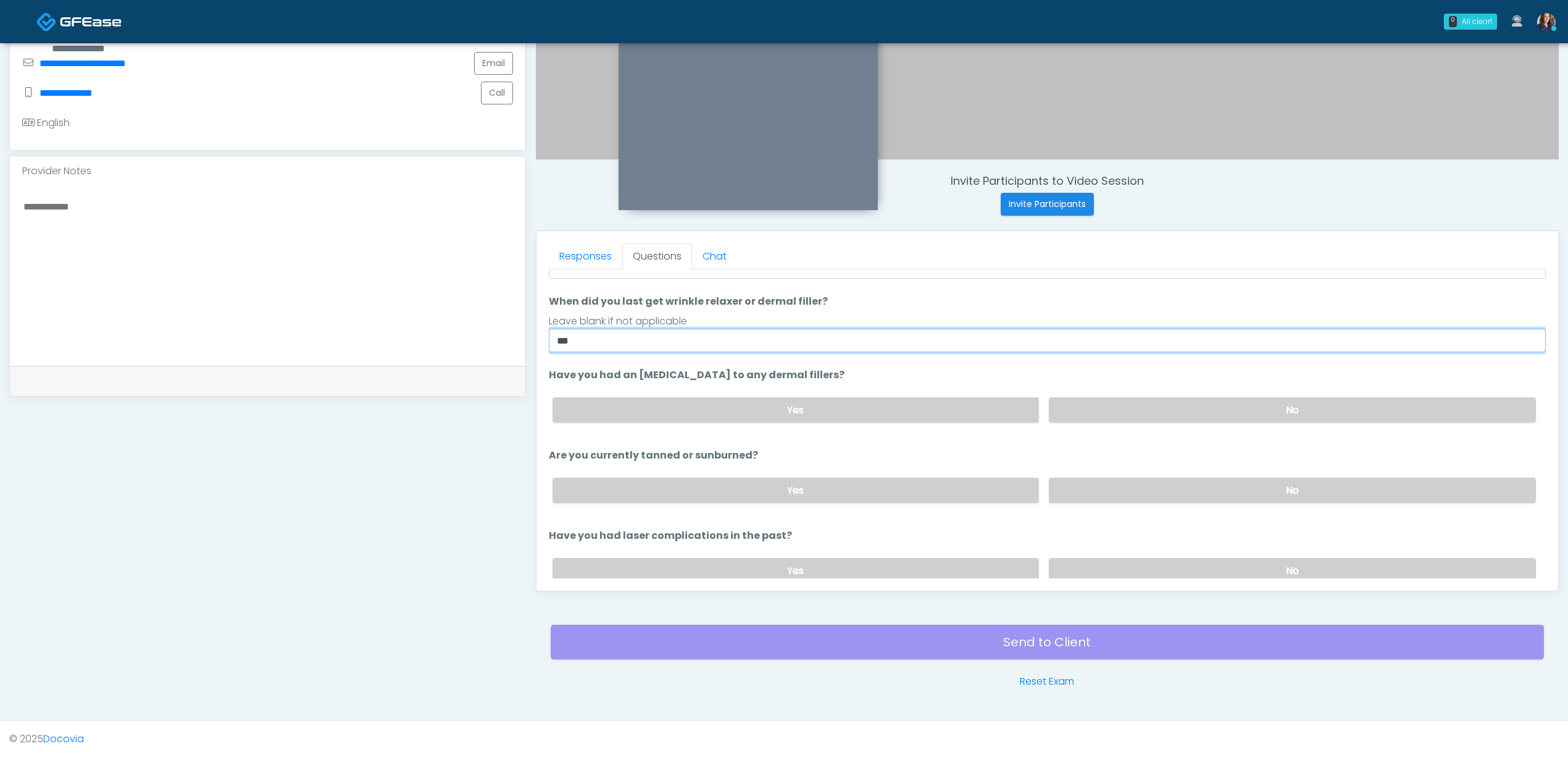
scroll to position [145, 0]
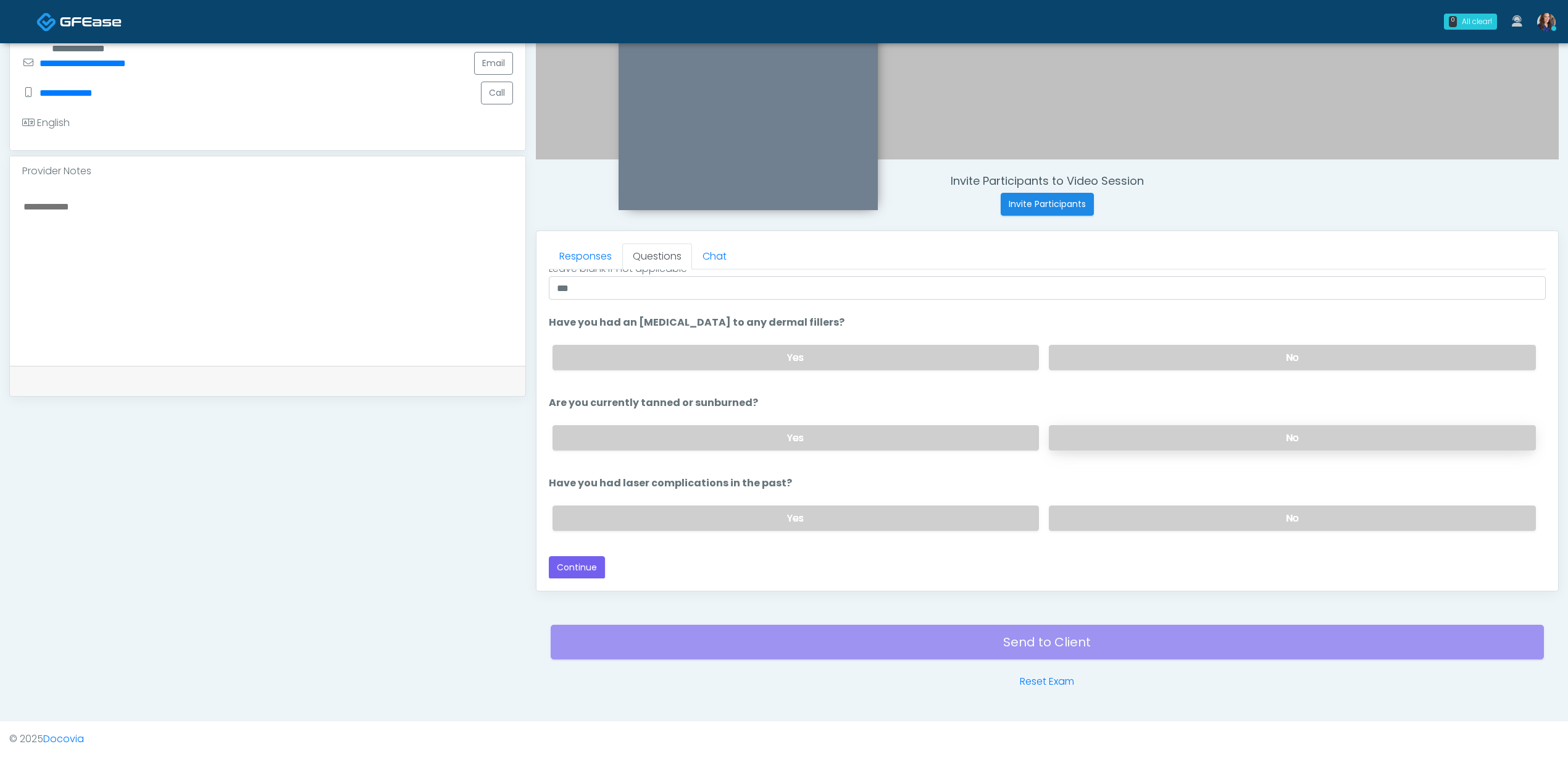
click at [1166, 429] on label "No" at bounding box center [1292, 438] width 487 height 25
click at [579, 556] on button "Continue" at bounding box center [578, 567] width 56 height 23
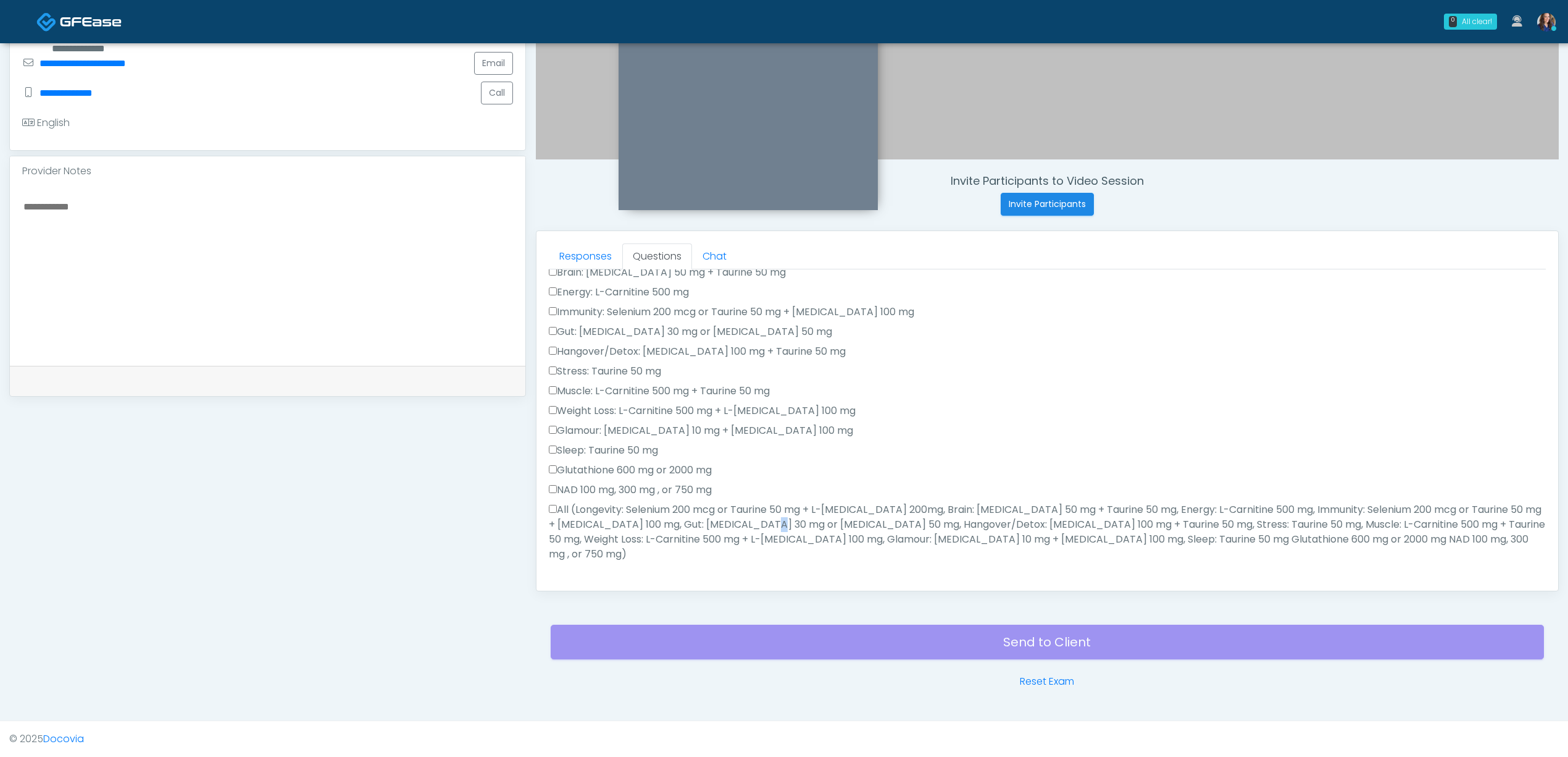
click at [660, 522] on label "All (Longevity: Selenium 200 mcg or Taurine 50 mg + L-Arginine 200mg, Brain: Gl…" at bounding box center [1048, 531] width 997 height 59
click at [645, 529] on label "All (Longevity: Selenium 200 mcg or Taurine 50 mg + L-Arginine 200mg, Brain: Gl…" at bounding box center [1048, 531] width 997 height 59
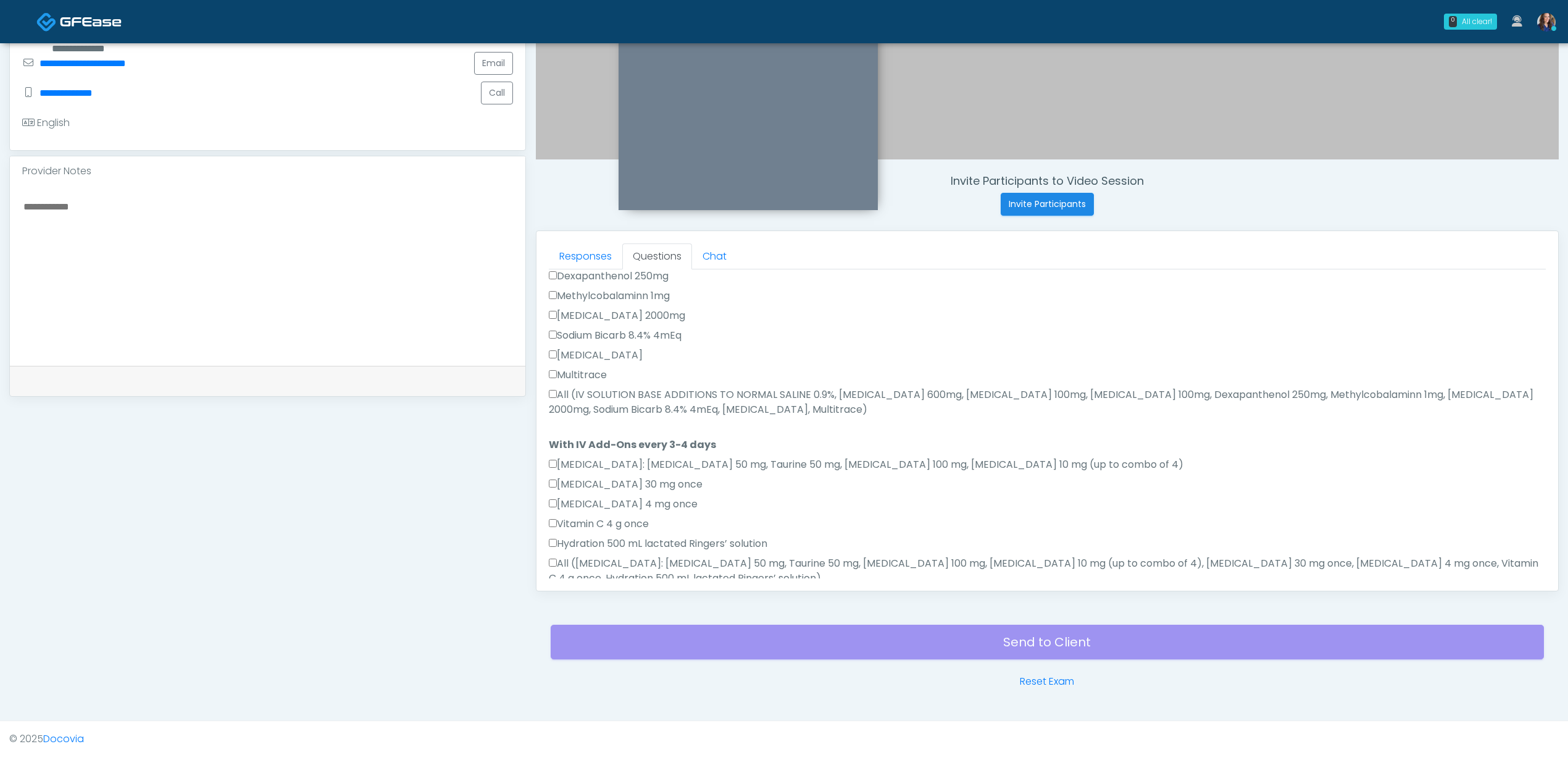
click at [621, 388] on label "All (IV SOLUTION BASE ADDITIONS TO NORMAL SALINE 0.9%, Magnesium Chloride 600mg…" at bounding box center [1048, 402] width 997 height 30
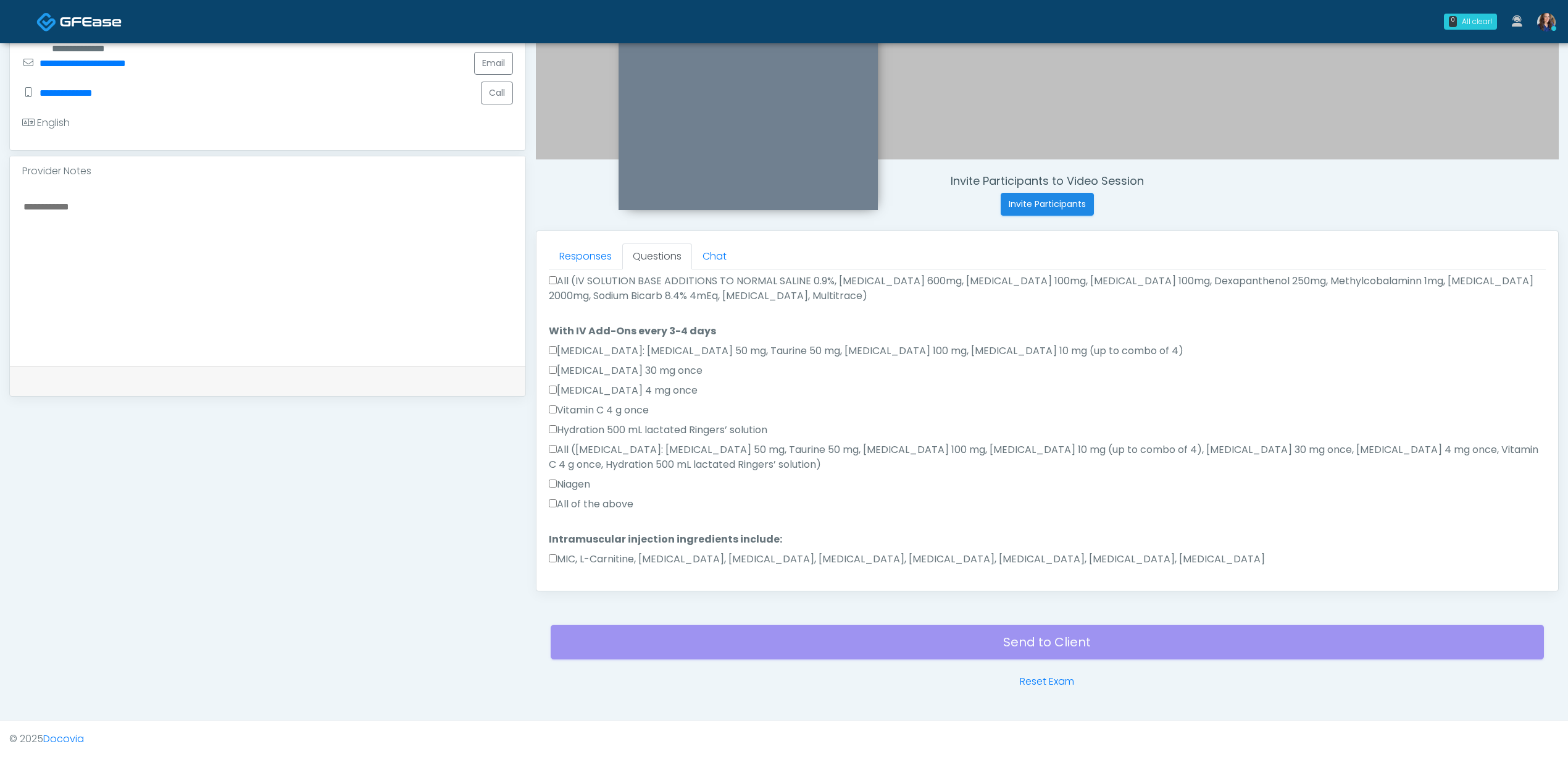
scroll to position [687, 0]
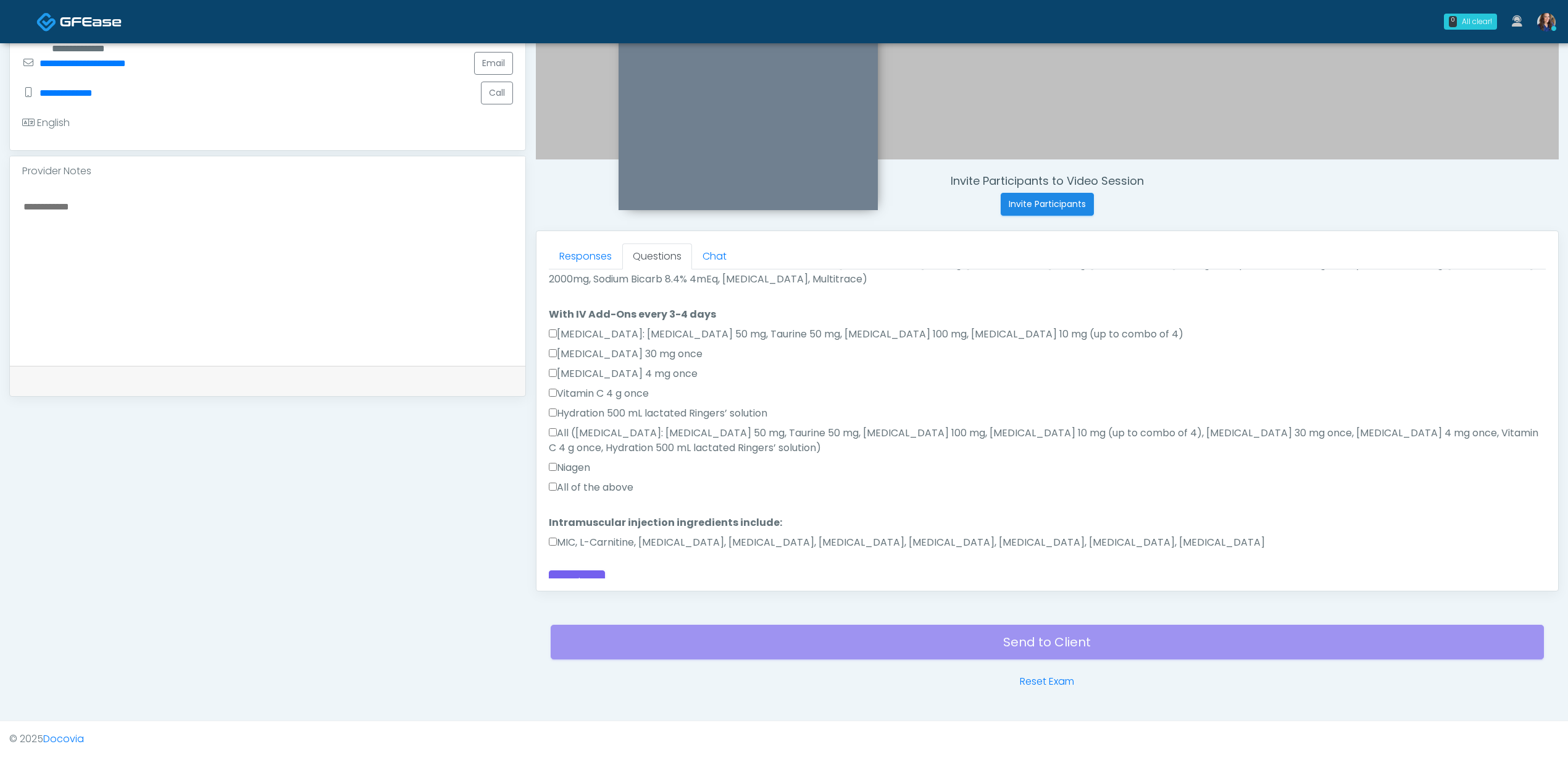
drag, startPoint x: 578, startPoint y: 480, endPoint x: 588, endPoint y: 479, distance: 10.0
click at [578, 480] on div "All of the above" at bounding box center [1048, 490] width 997 height 20
click at [610, 480] on label "All of the above" at bounding box center [591, 488] width 85 height 15
click at [638, 535] on label "MIC, L-Carnitine, Methylcobalamin, Glycine, B-Complex, Lycine, Biotin, Vitamin …" at bounding box center [908, 542] width 717 height 15
click at [617, 515] on label "Intramuscular injection ingredients include:" at bounding box center [666, 522] width 234 height 15
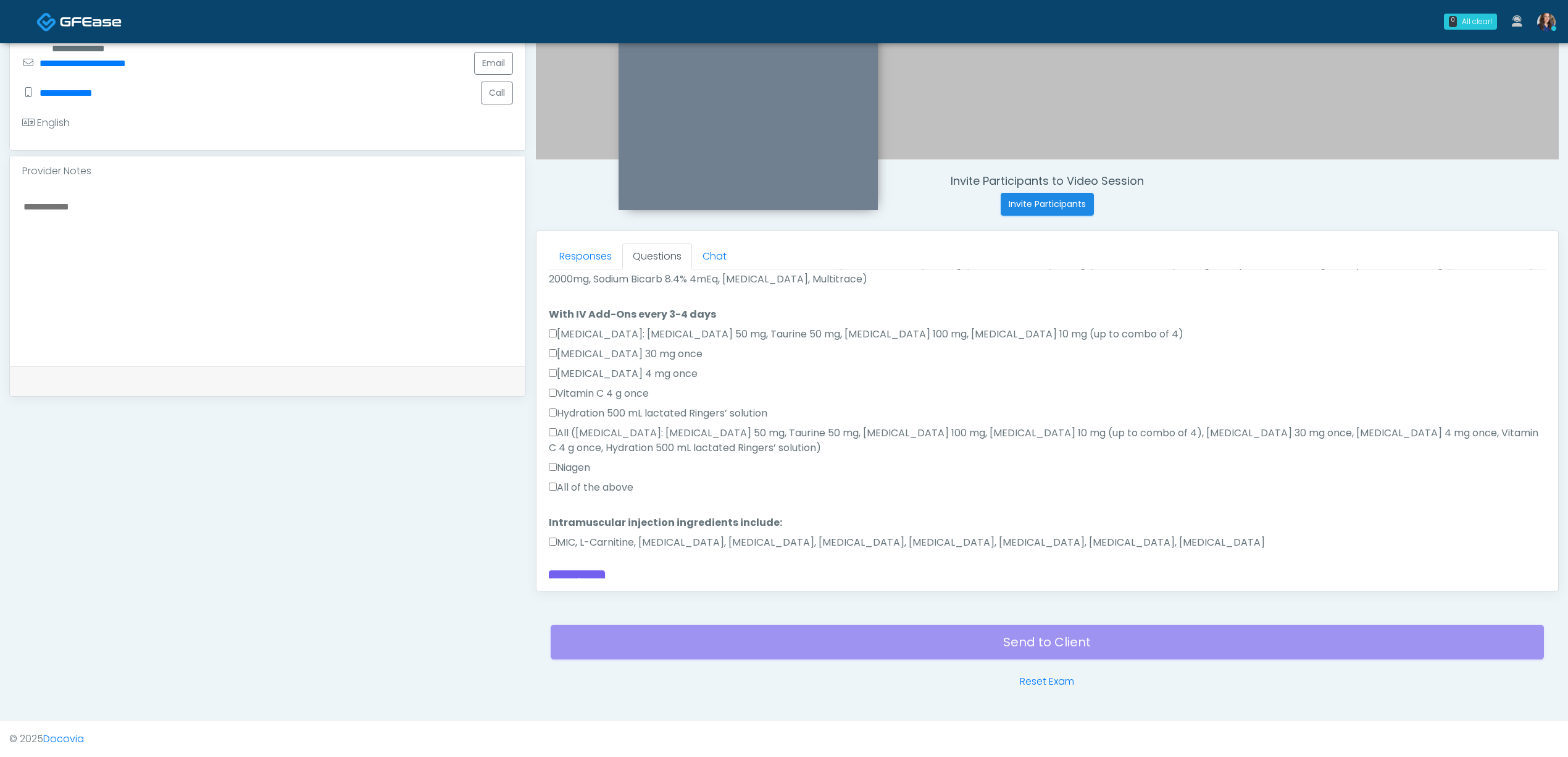
click at [612, 535] on label "MIC, L-Carnitine, Methylcobalamin, Glycine, B-Complex, Lycine, Biotin, Vitamin …" at bounding box center [908, 542] width 717 height 15
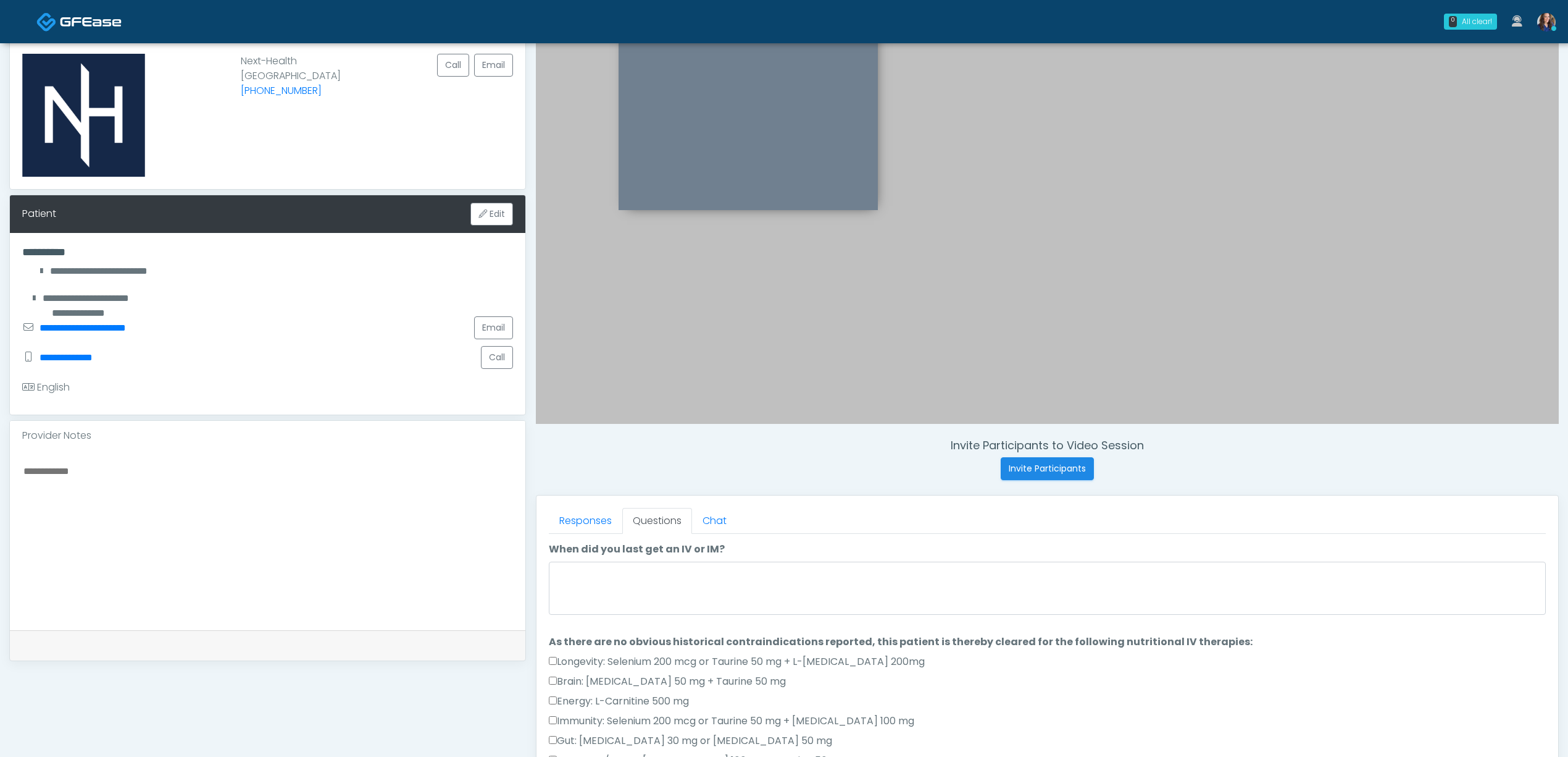
scroll to position [25, 0]
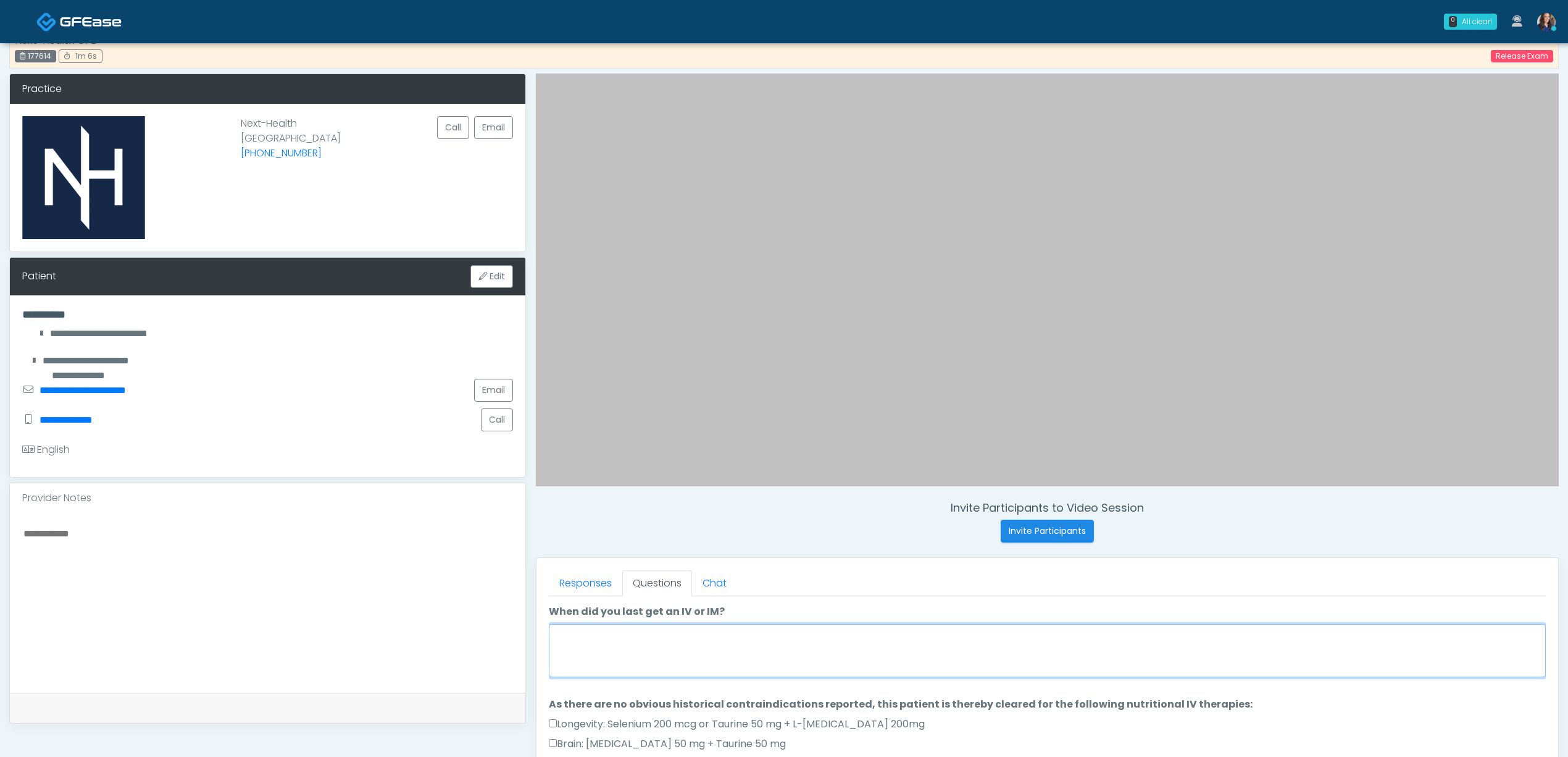
drag, startPoint x: 608, startPoint y: 646, endPoint x: 607, endPoint y: 639, distance: 7.1
click at [607, 639] on textarea "When did you last get an IV or IM?" at bounding box center [1048, 651] width 997 height 53
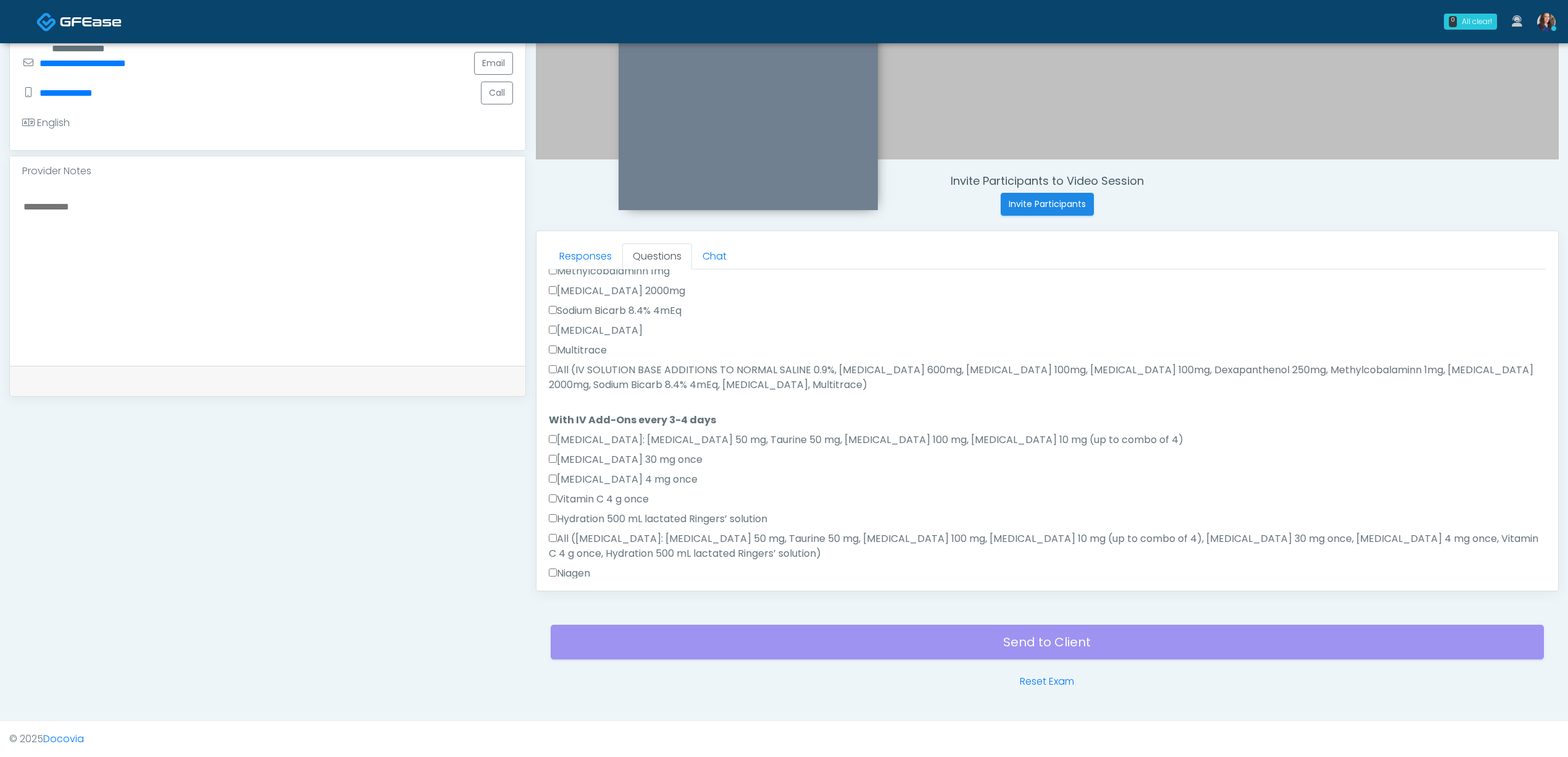
scroll to position [687, 0]
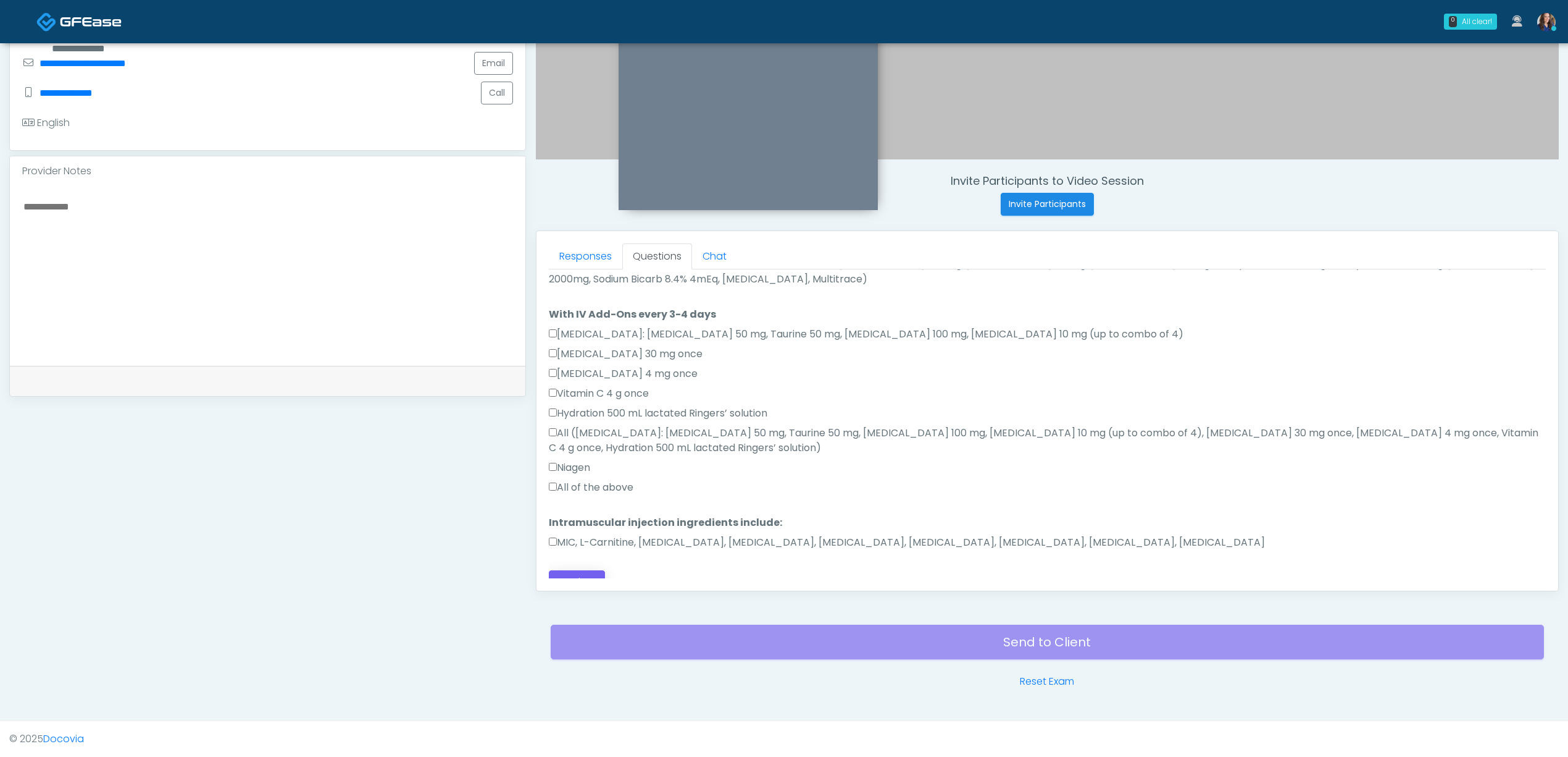
type textarea "**********"
click at [577, 570] on button "Continue" at bounding box center [578, 581] width 56 height 23
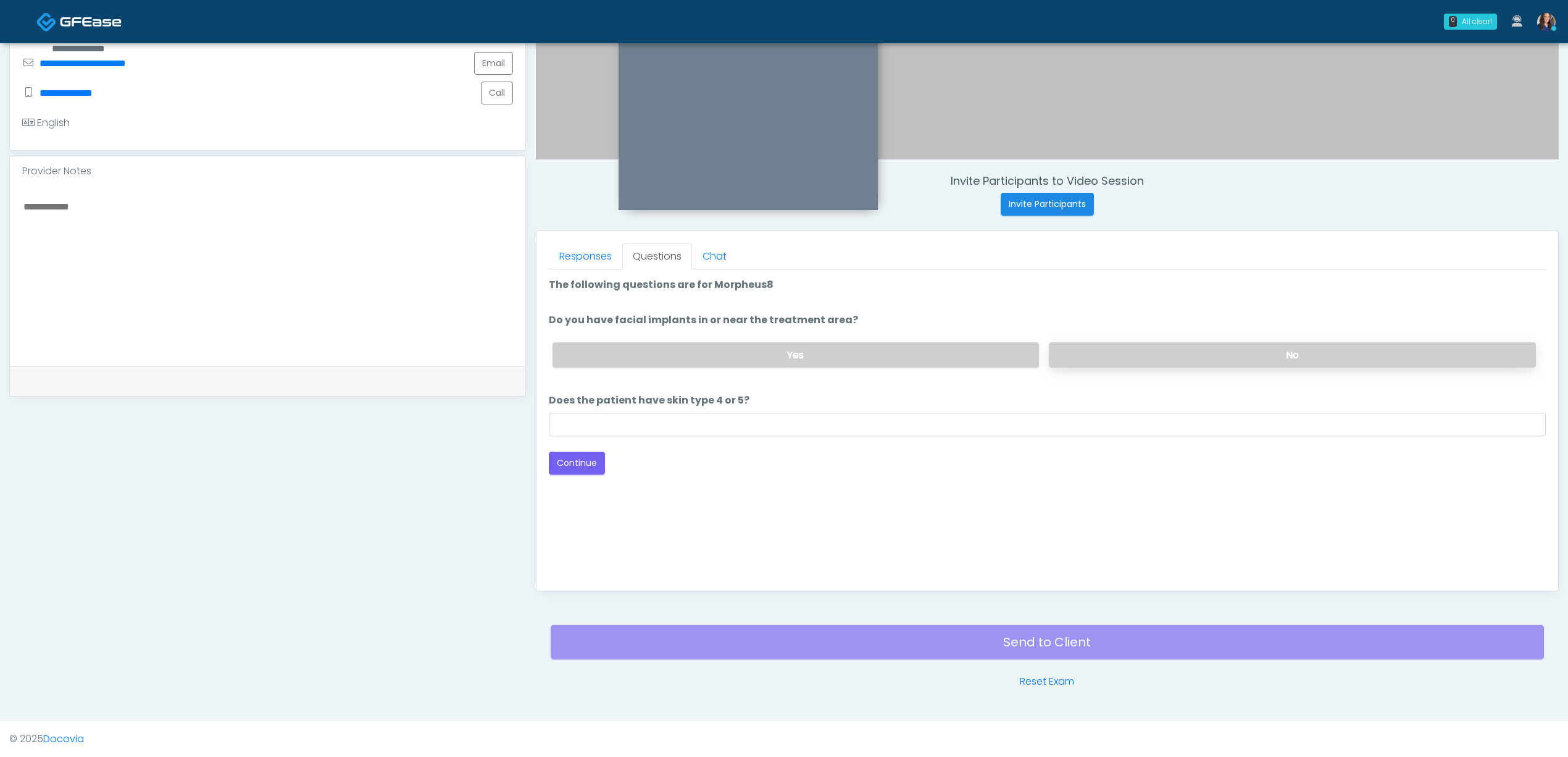
click at [1172, 357] on label "No" at bounding box center [1292, 355] width 487 height 25
click at [795, 441] on div "Loading... Connecting to your agent... Please wait while we prepare your person…" at bounding box center [1048, 376] width 997 height 197
click at [819, 419] on input "Does the patient have skin type 4 or 5?" at bounding box center [1048, 425] width 997 height 24
type input "**"
click at [568, 453] on button "Continue" at bounding box center [578, 462] width 56 height 23
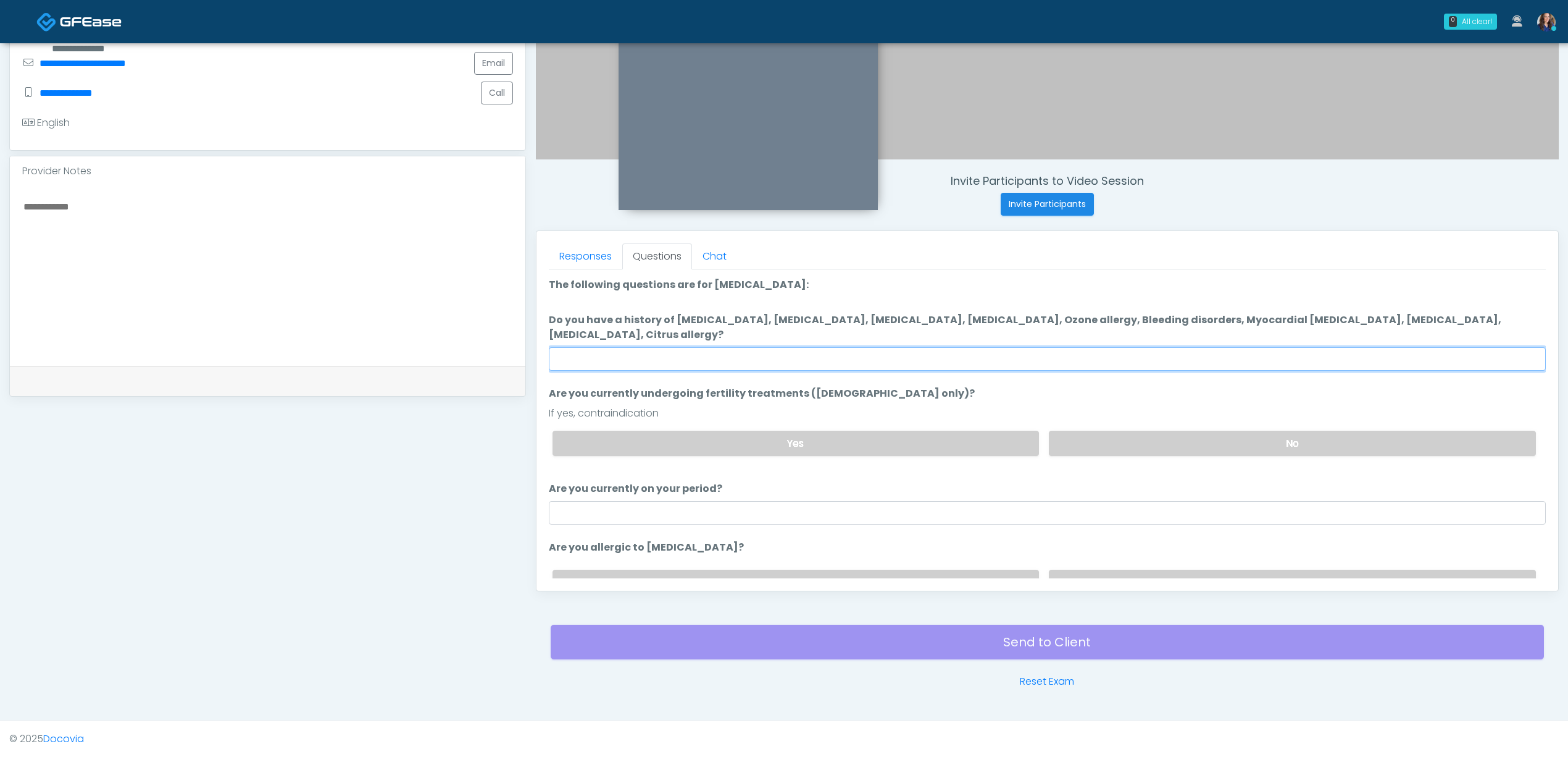
click at [1070, 360] on input "Do you have a history of Hyperthyroidism, Hypotension, Hypocalcemia, Hypoglycem…" at bounding box center [1048, 359] width 997 height 24
type input "**"
click at [1162, 428] on div "Yes No" at bounding box center [1044, 443] width 1003 height 45
click at [1154, 440] on label "No" at bounding box center [1292, 443] width 487 height 25
drag, startPoint x: 809, startPoint y: 497, endPoint x: 773, endPoint y: 508, distance: 37.6
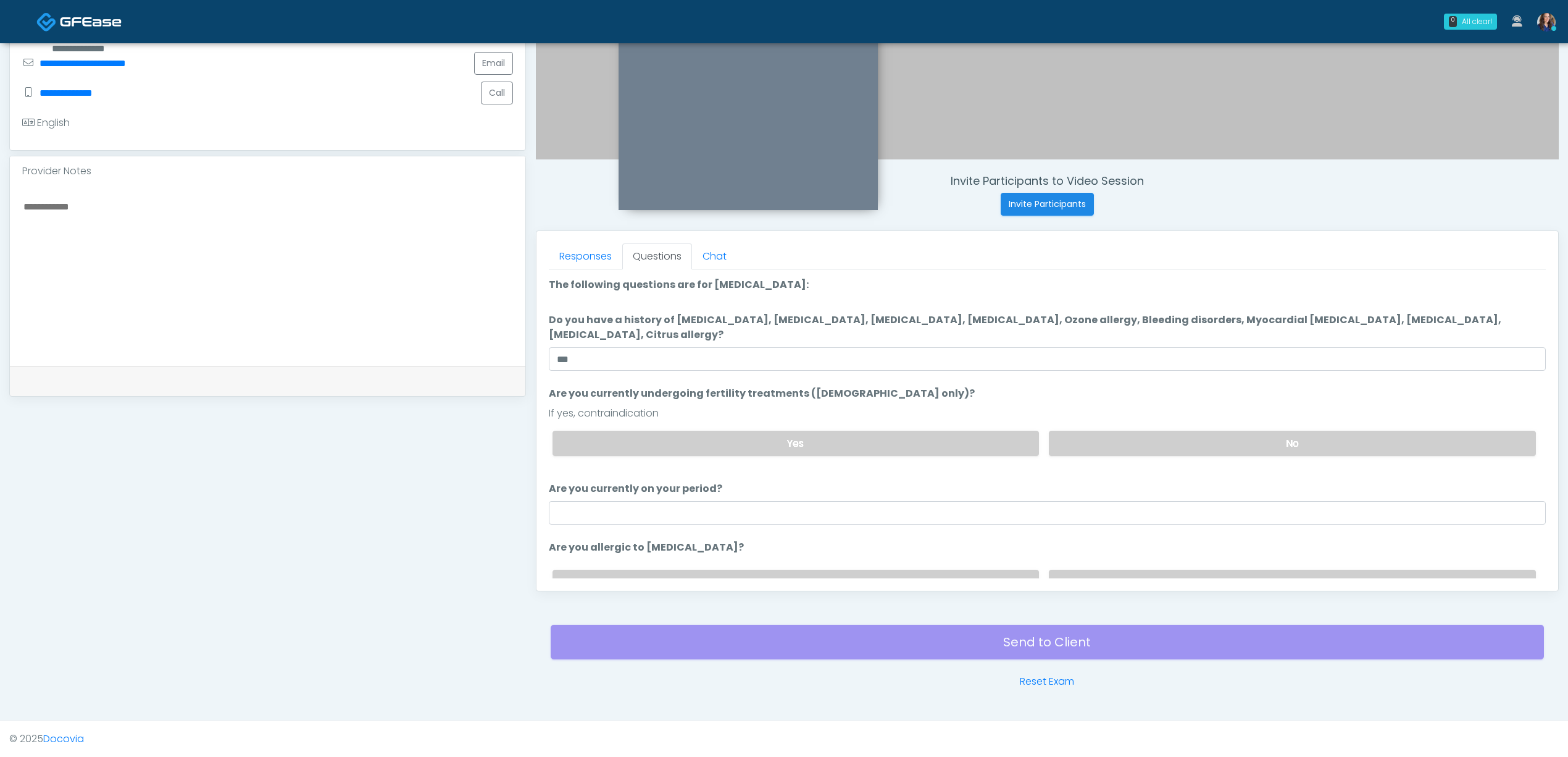
click at [803, 501] on li "Are you currently on your period? Are you currently on your period?" at bounding box center [1048, 503] width 997 height 44
click at [770, 509] on input "Are you currently on your period?" at bounding box center [1048, 513] width 997 height 24
type input "**"
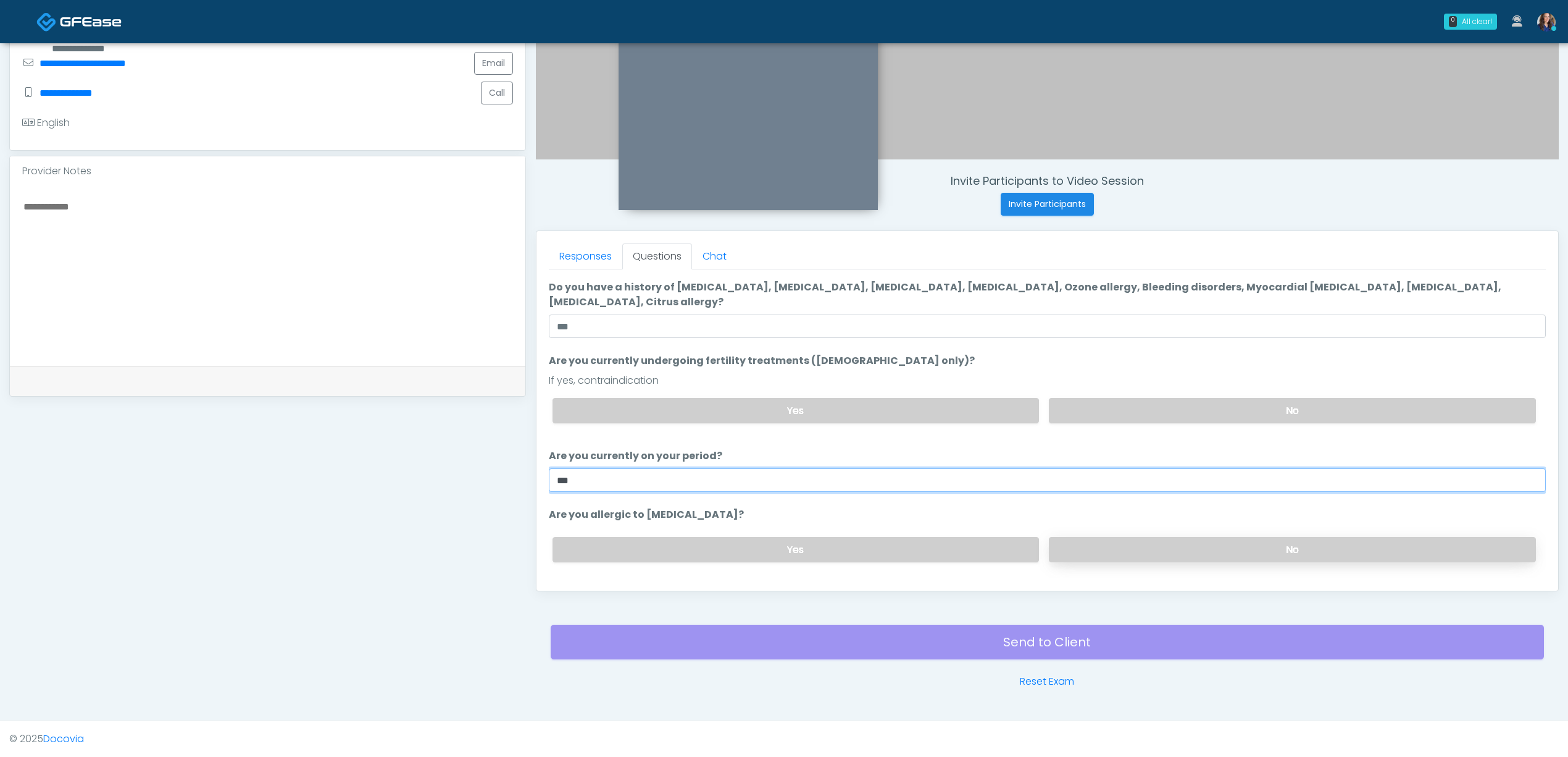
scroll to position [65, 0]
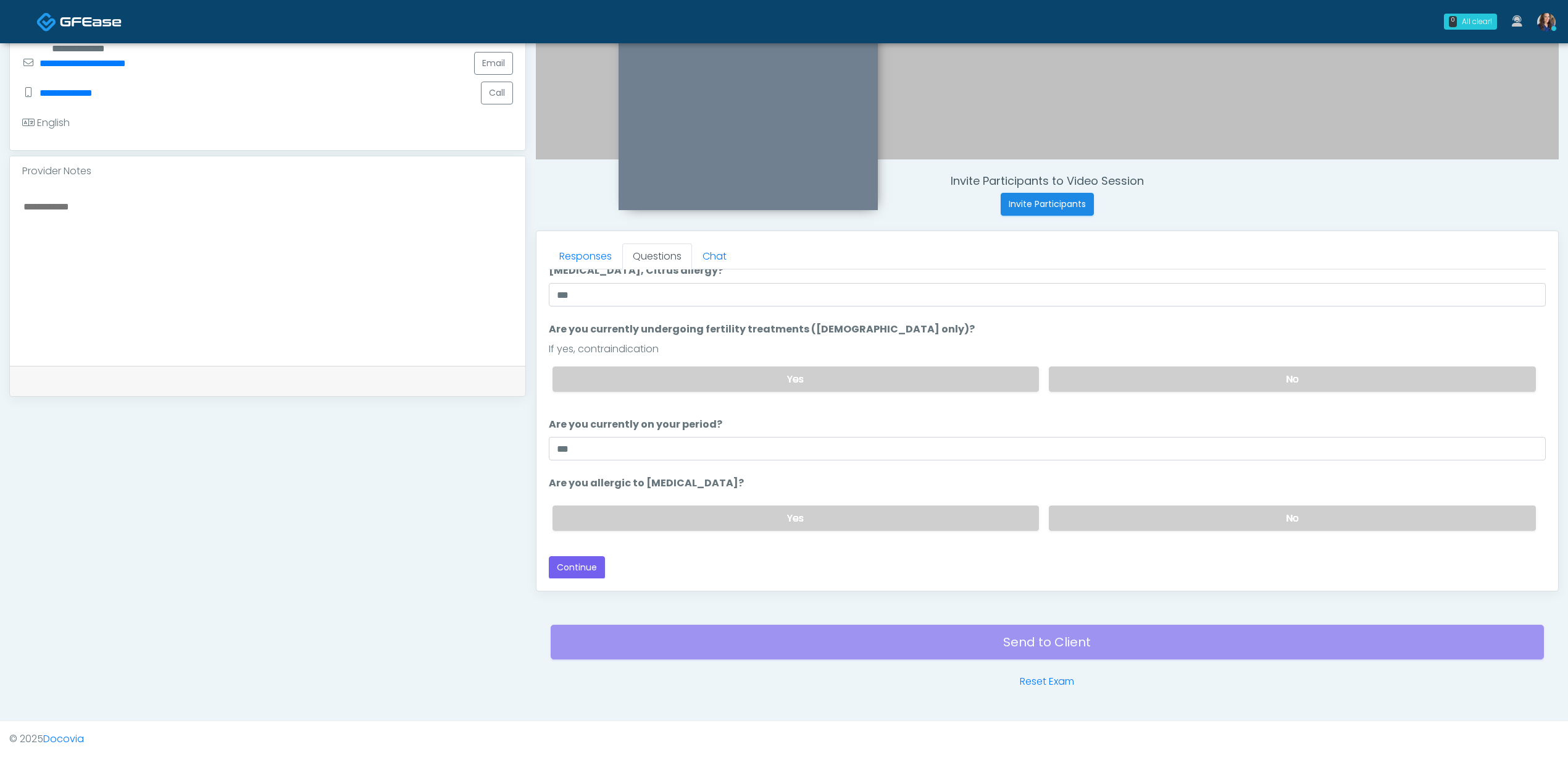
drag, startPoint x: 1112, startPoint y: 512, endPoint x: 943, endPoint y: 552, distance: 173.7
click at [1109, 515] on label "No" at bounding box center [1292, 518] width 487 height 25
drag, startPoint x: 574, startPoint y: 563, endPoint x: 586, endPoint y: 561, distance: 12.2
click at [574, 563] on button "Continue" at bounding box center [578, 567] width 56 height 23
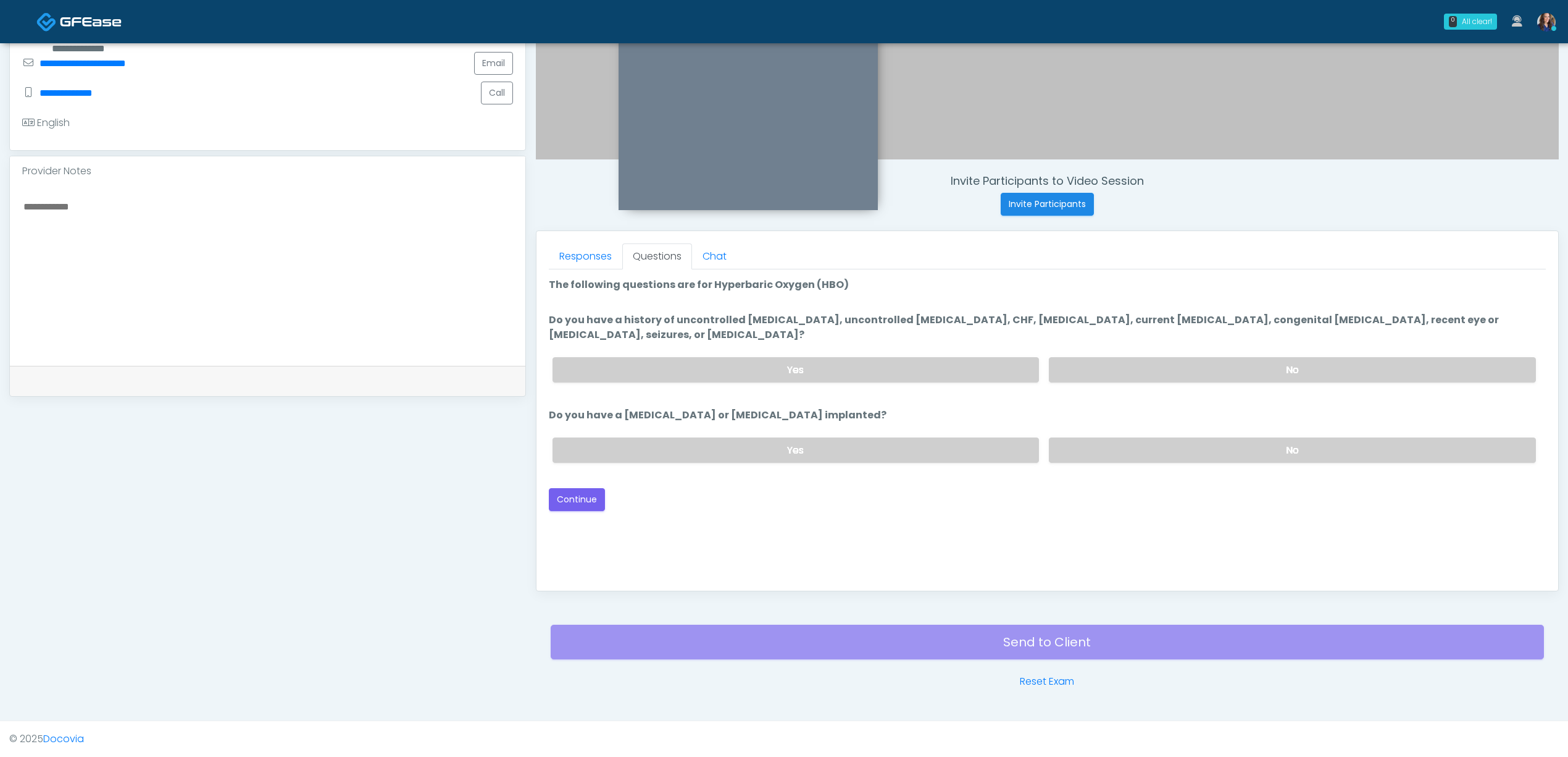
drag, startPoint x: 1178, startPoint y: 369, endPoint x: 1191, endPoint y: 394, distance: 28.2
click at [1179, 369] on label "No" at bounding box center [1292, 369] width 487 height 25
click at [1183, 462] on div "Yes No" at bounding box center [1044, 450] width 1003 height 45
click at [1191, 443] on label "No" at bounding box center [1292, 450] width 487 height 25
click at [920, 366] on label "Yes" at bounding box center [797, 369] width 487 height 25
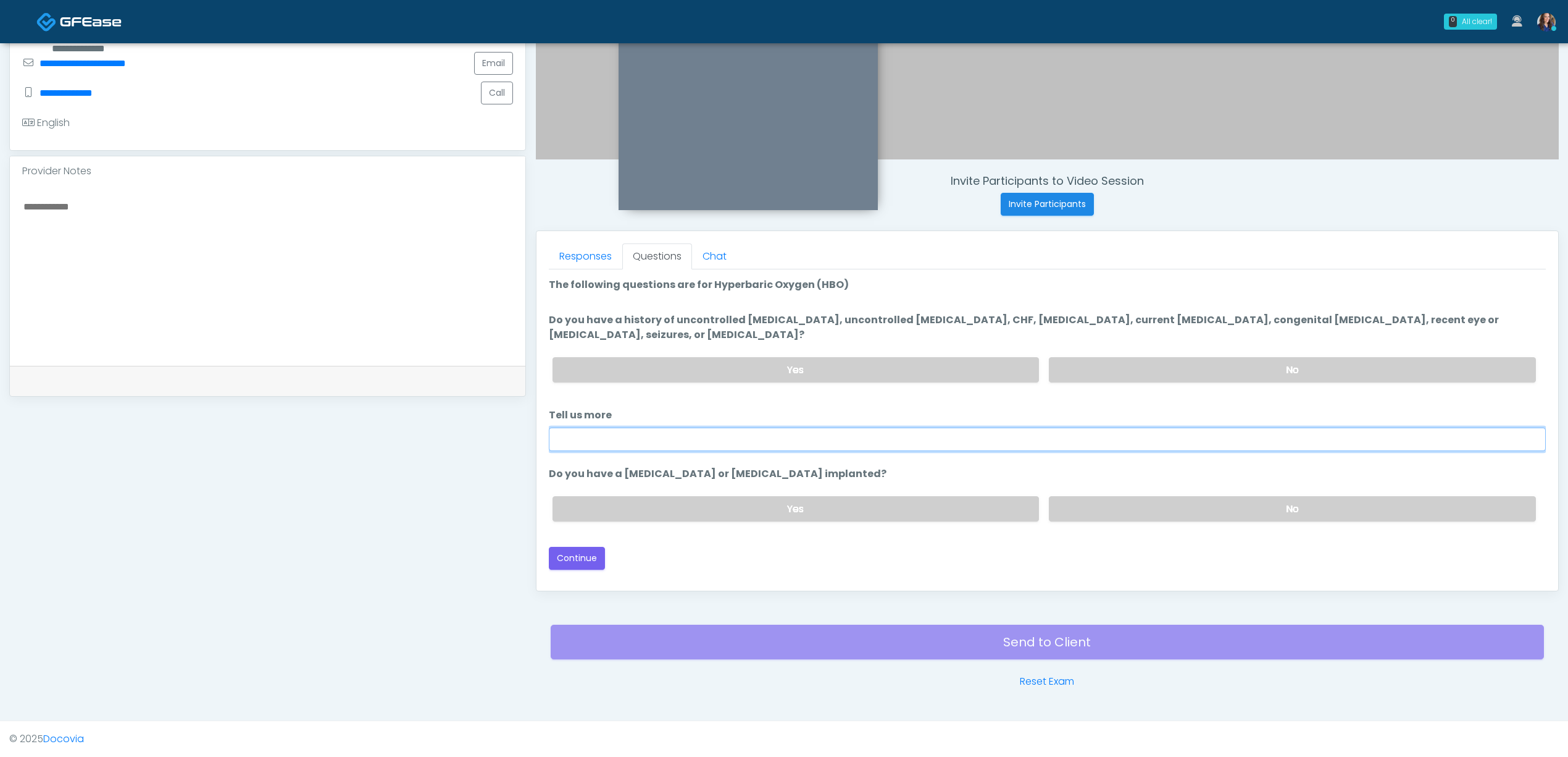
click at [710, 442] on input "Tell us more" at bounding box center [1048, 439] width 997 height 24
click at [991, 317] on label "Do you have a history of uncontrolled hypertension, uncontrolled diabetes, CHF,…" at bounding box center [1048, 328] width 997 height 30
drag, startPoint x: 991, startPoint y: 317, endPoint x: 974, endPoint y: 334, distance: 24.0
click at [990, 317] on label "Do you have a history of uncontrolled hypertension, uncontrolled diabetes, CHF,…" at bounding box center [1048, 328] width 997 height 30
copy label "claustrophobia"
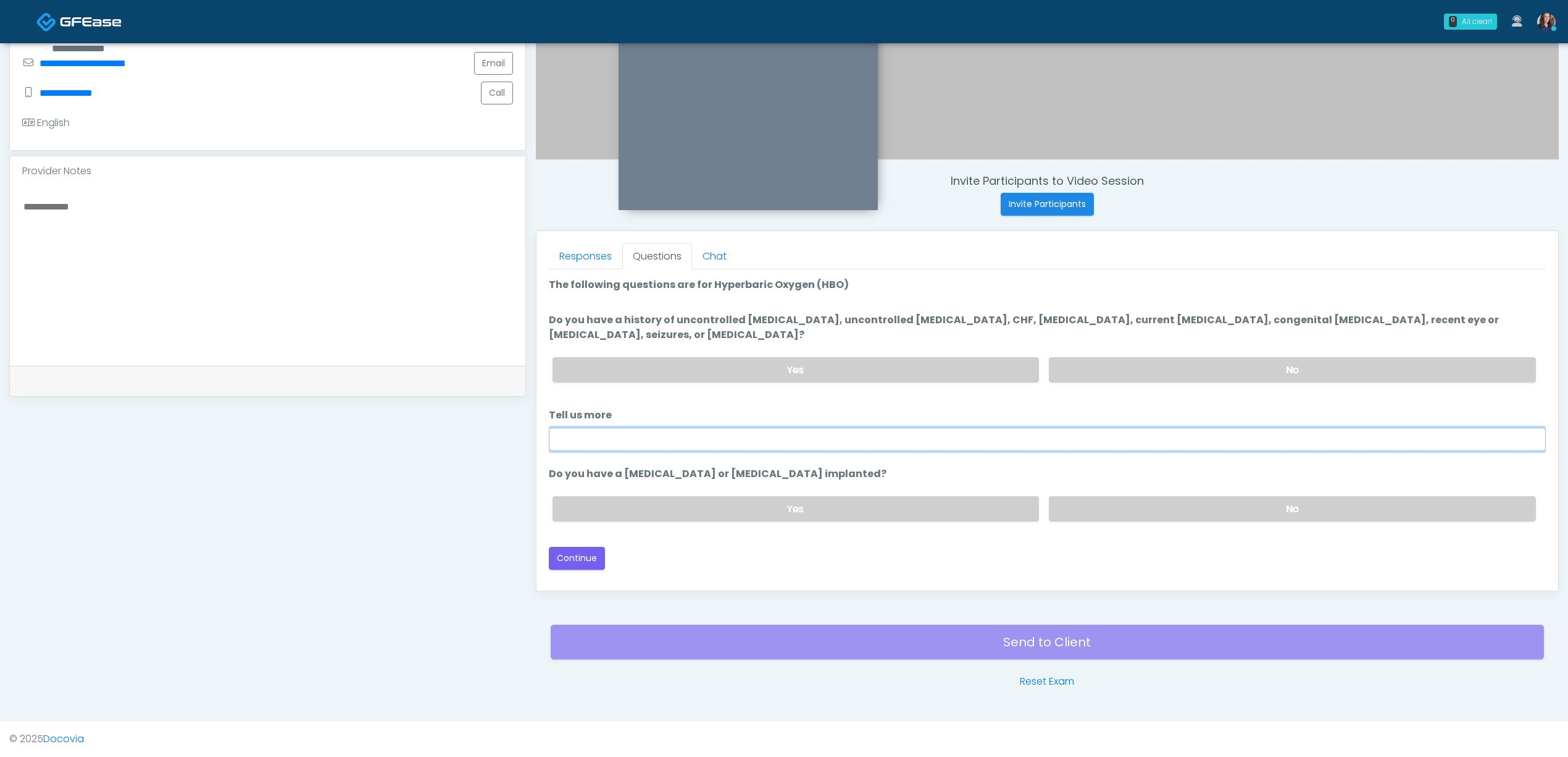
drag, startPoint x: 790, startPoint y: 436, endPoint x: 784, endPoint y: 443, distance: 9.2
click at [788, 439] on input "Tell us more" at bounding box center [1048, 439] width 997 height 24
paste input "**********"
type input "**********"
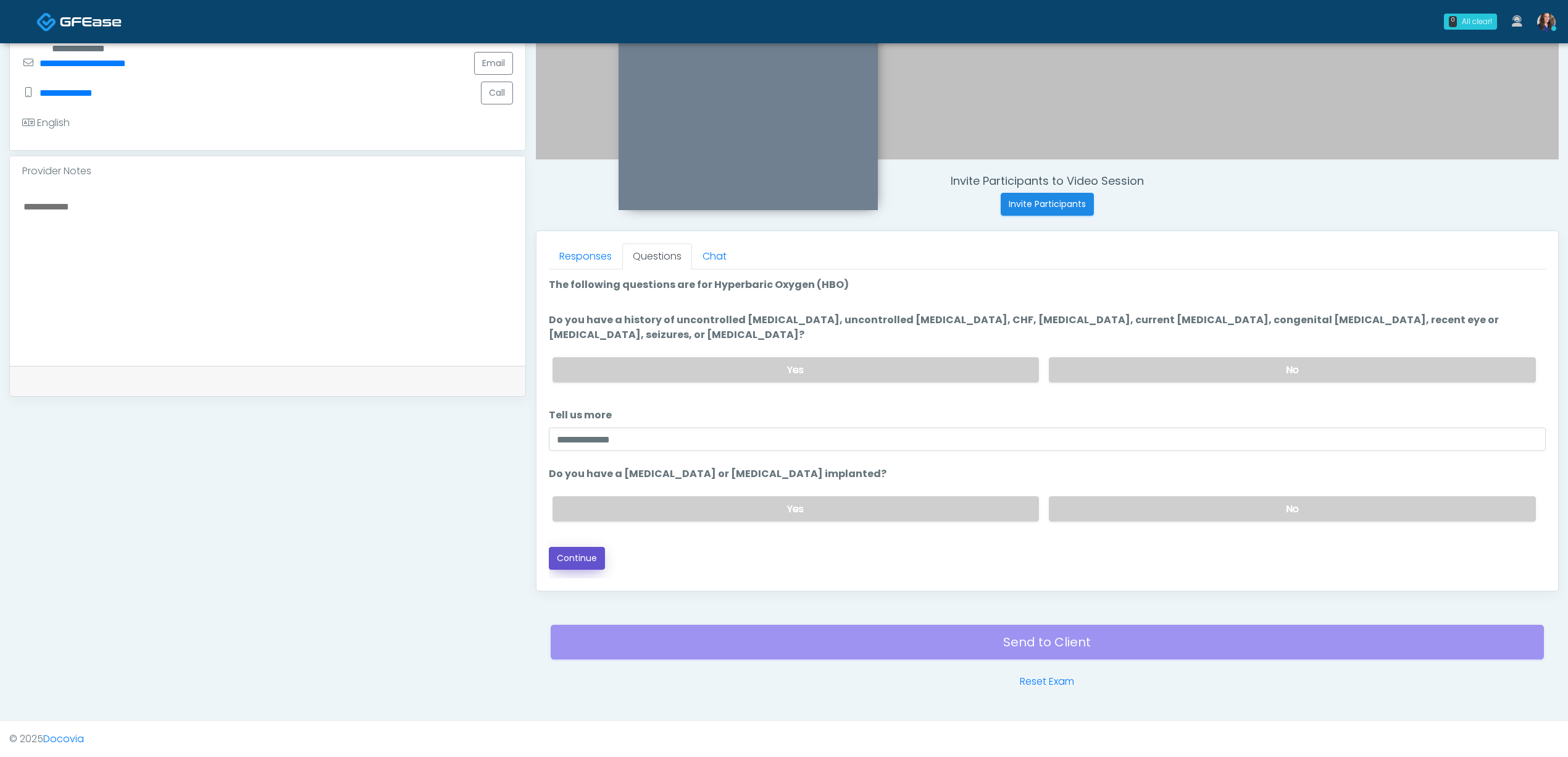
click at [574, 557] on button "Continue" at bounding box center [578, 558] width 56 height 23
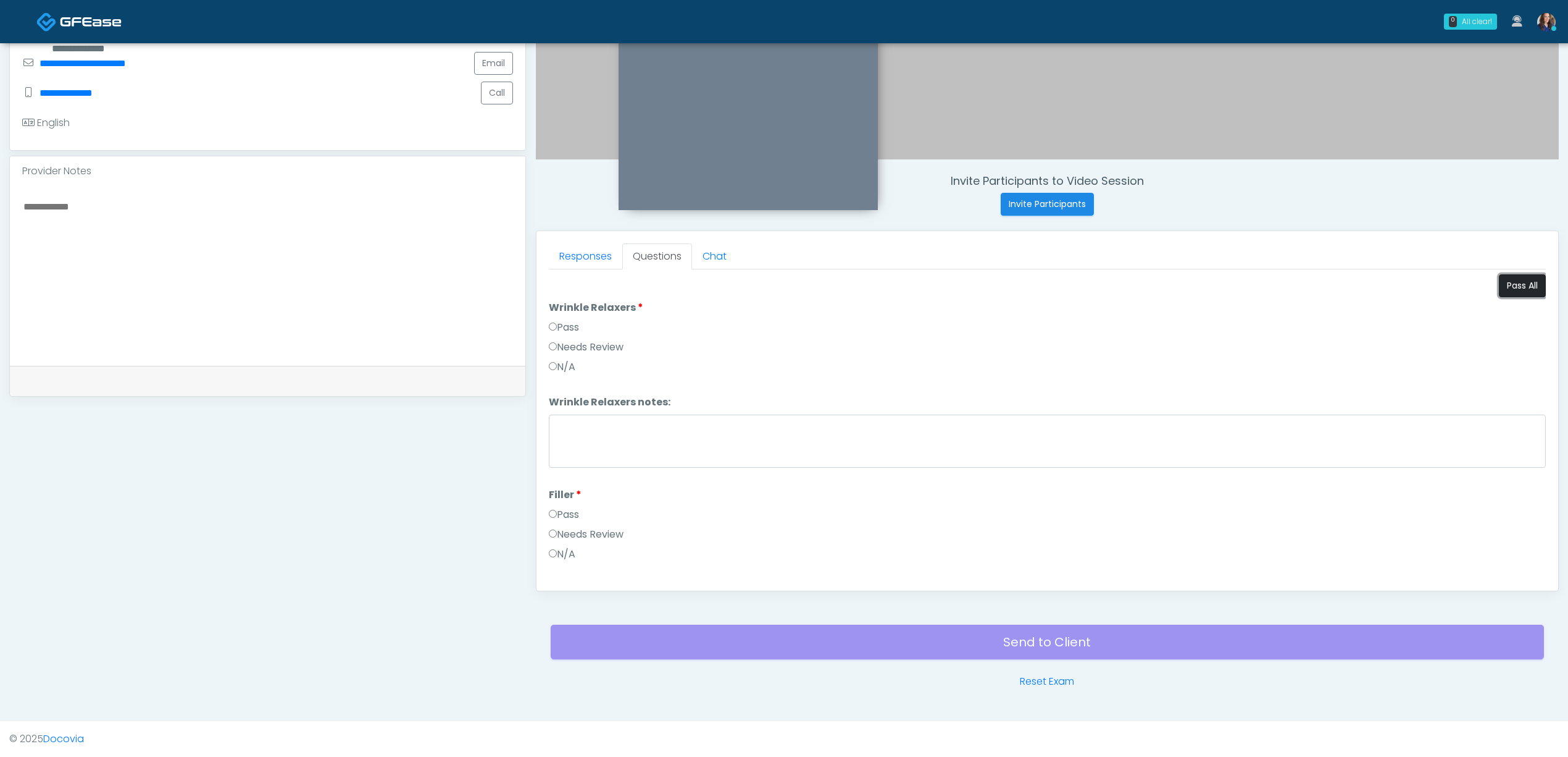
click at [1501, 291] on button "Pass All" at bounding box center [1523, 285] width 47 height 23
click at [604, 445] on label "Needs Review" at bounding box center [587, 449] width 75 height 15
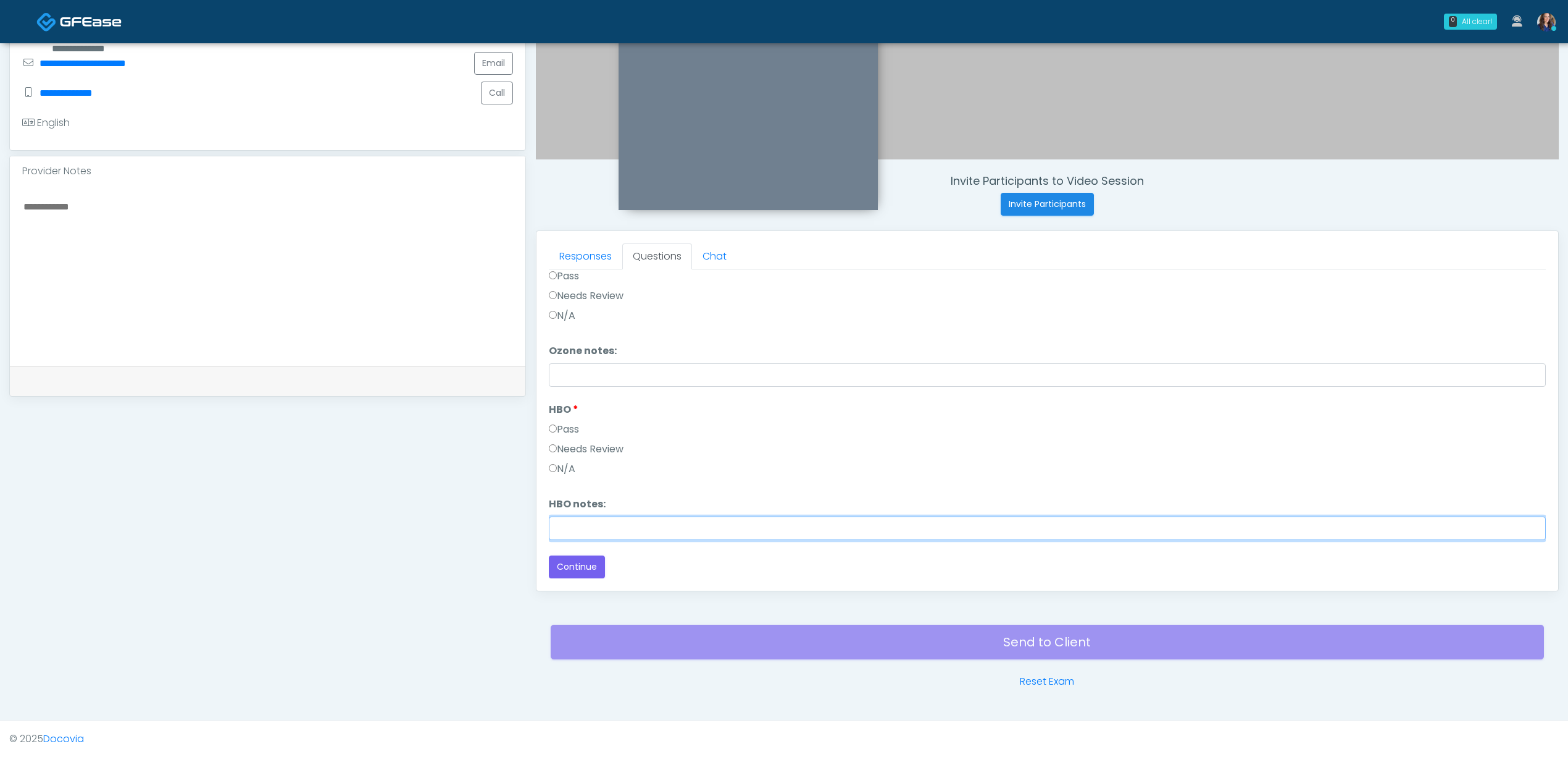
drag, startPoint x: 594, startPoint y: 521, endPoint x: 604, endPoint y: 521, distance: 10.0
click at [595, 521] on input "HBO notes:" at bounding box center [1048, 529] width 997 height 24
type input "**********"
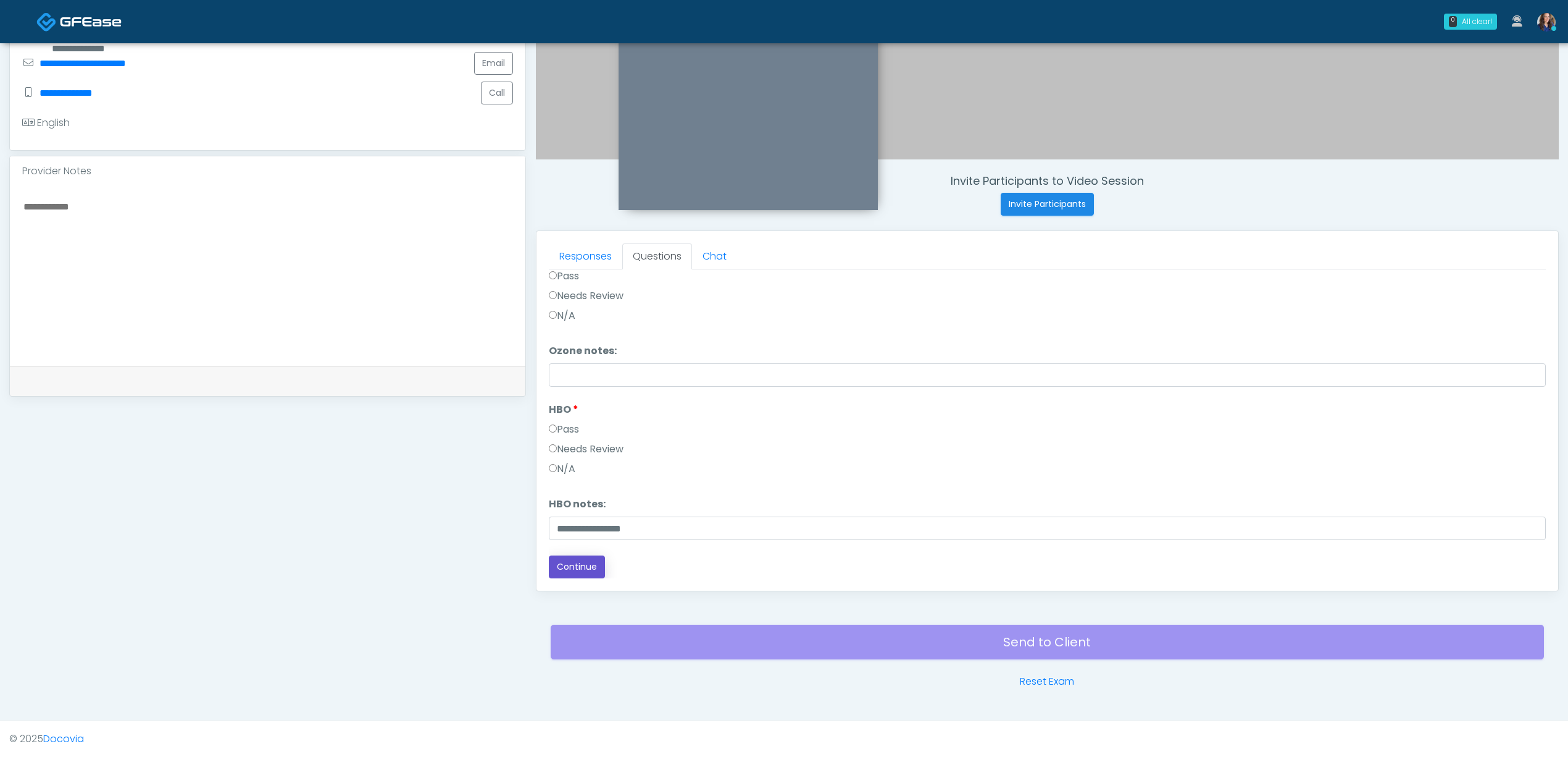
click at [588, 567] on button "Continue" at bounding box center [578, 566] width 56 height 23
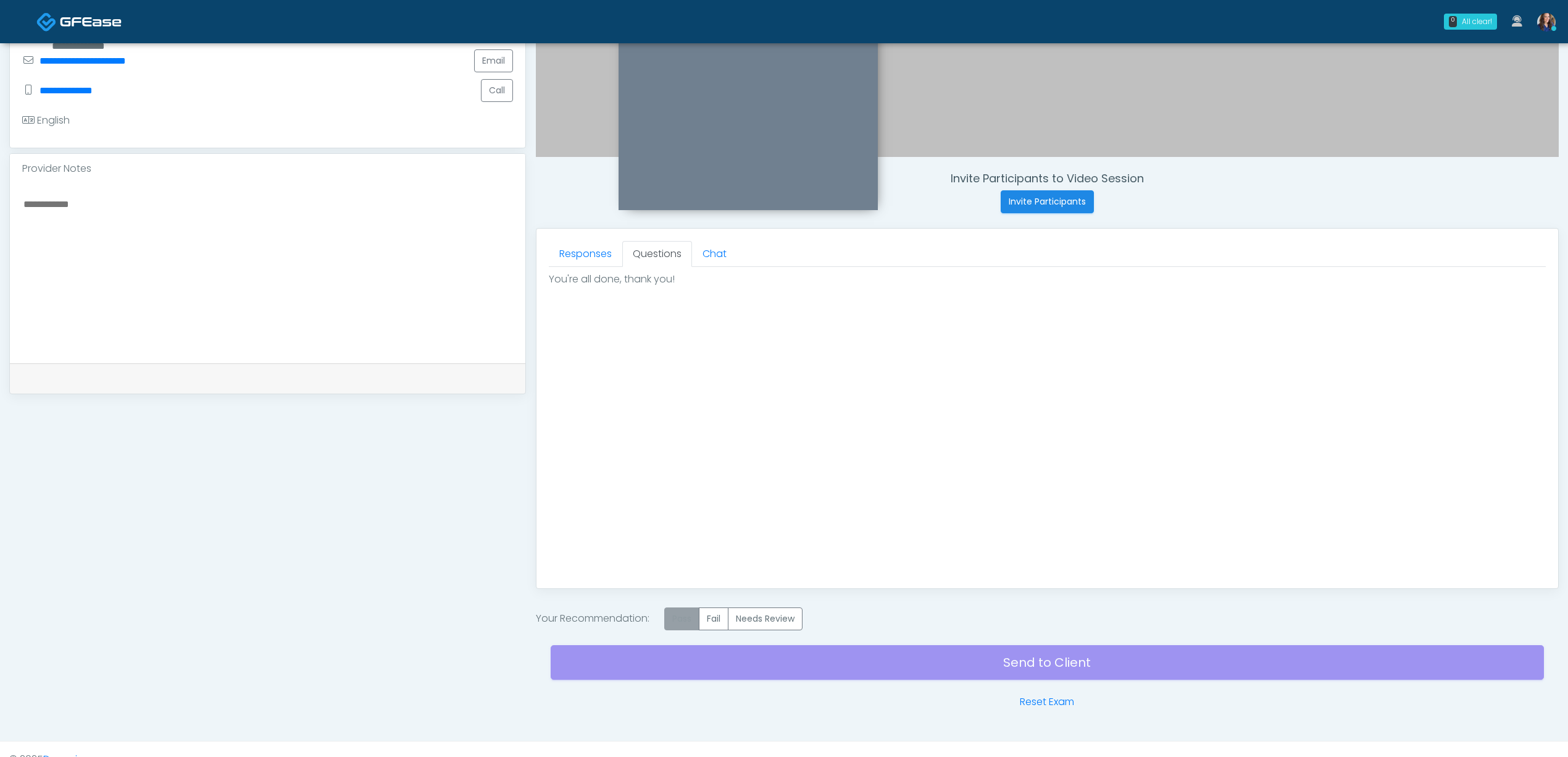
click at [684, 619] on label "Pass" at bounding box center [682, 618] width 35 height 23
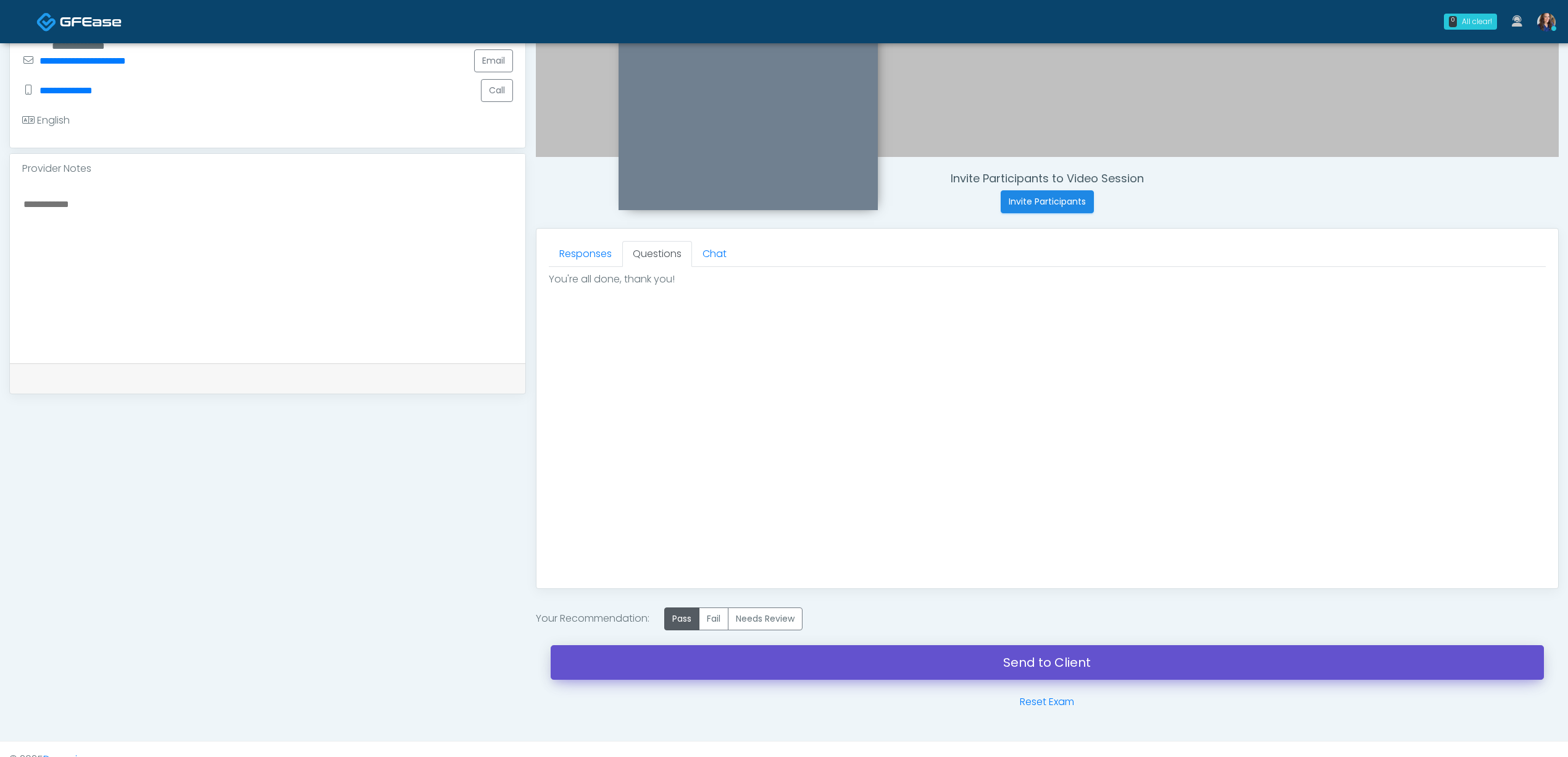
click at [910, 660] on link "Send to Client" at bounding box center [1048, 662] width 993 height 35
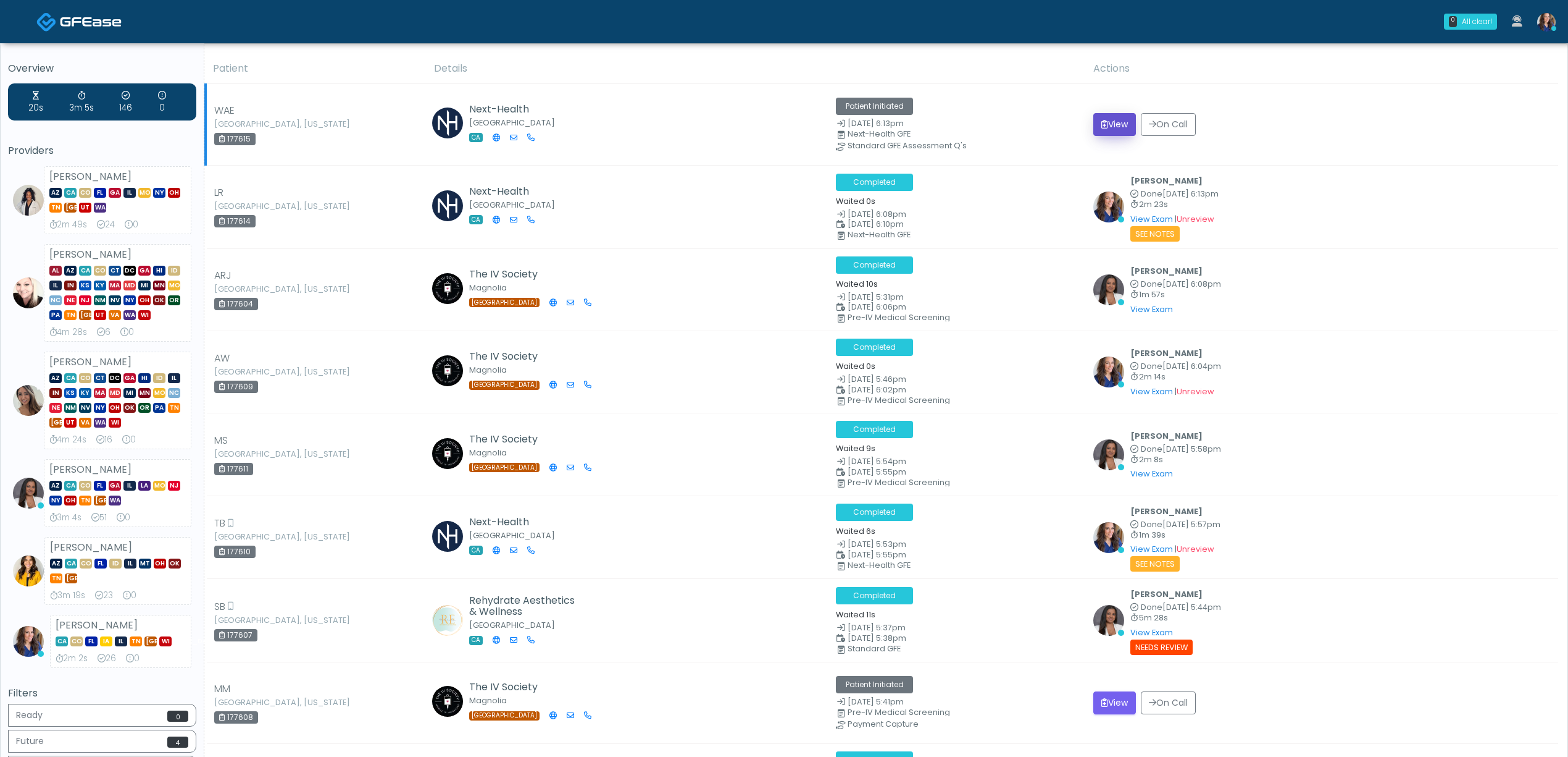
click at [1119, 119] on button "View" at bounding box center [1114, 124] width 43 height 23
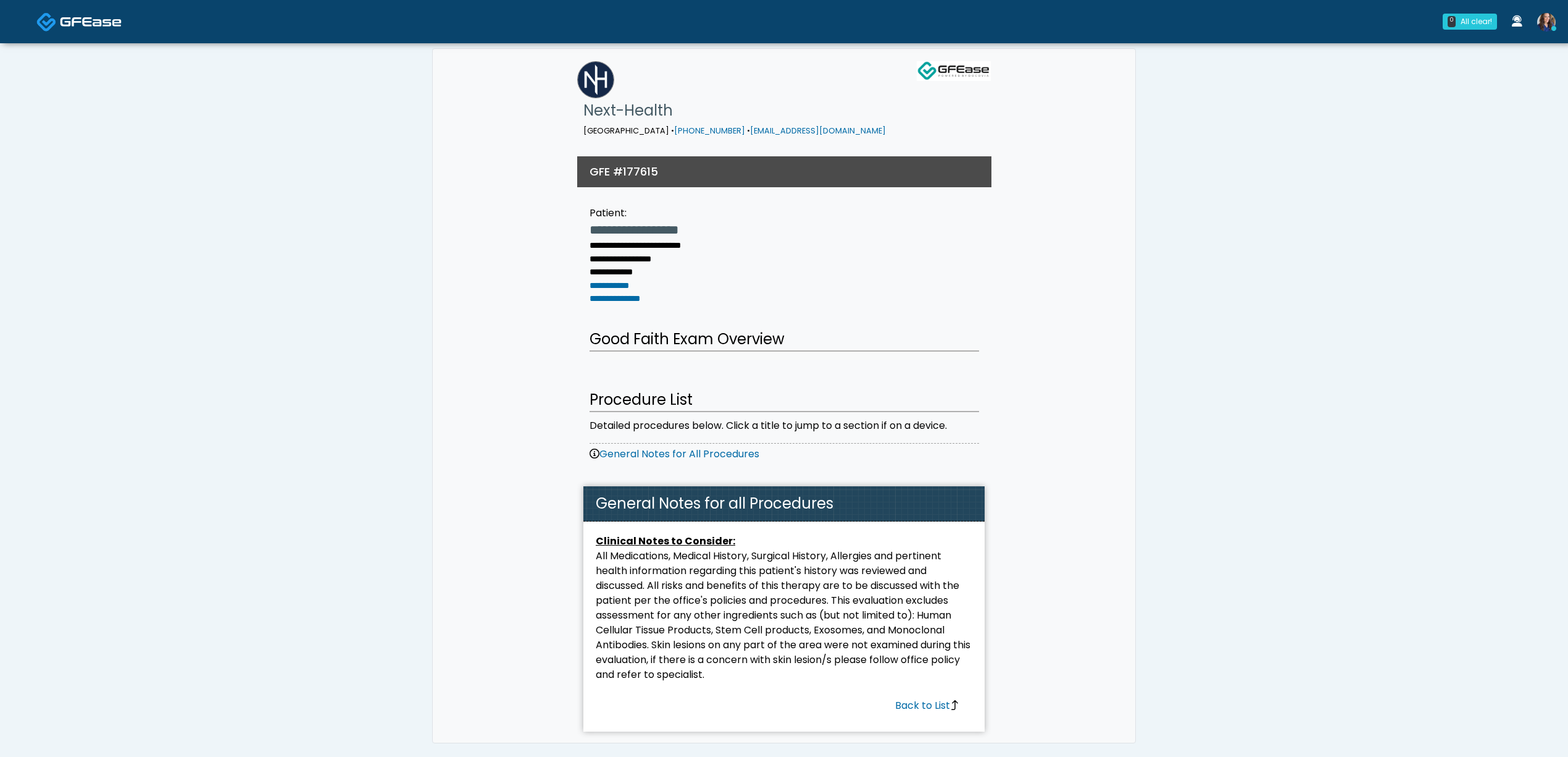
click at [92, 22] on img at bounding box center [91, 22] width 62 height 13
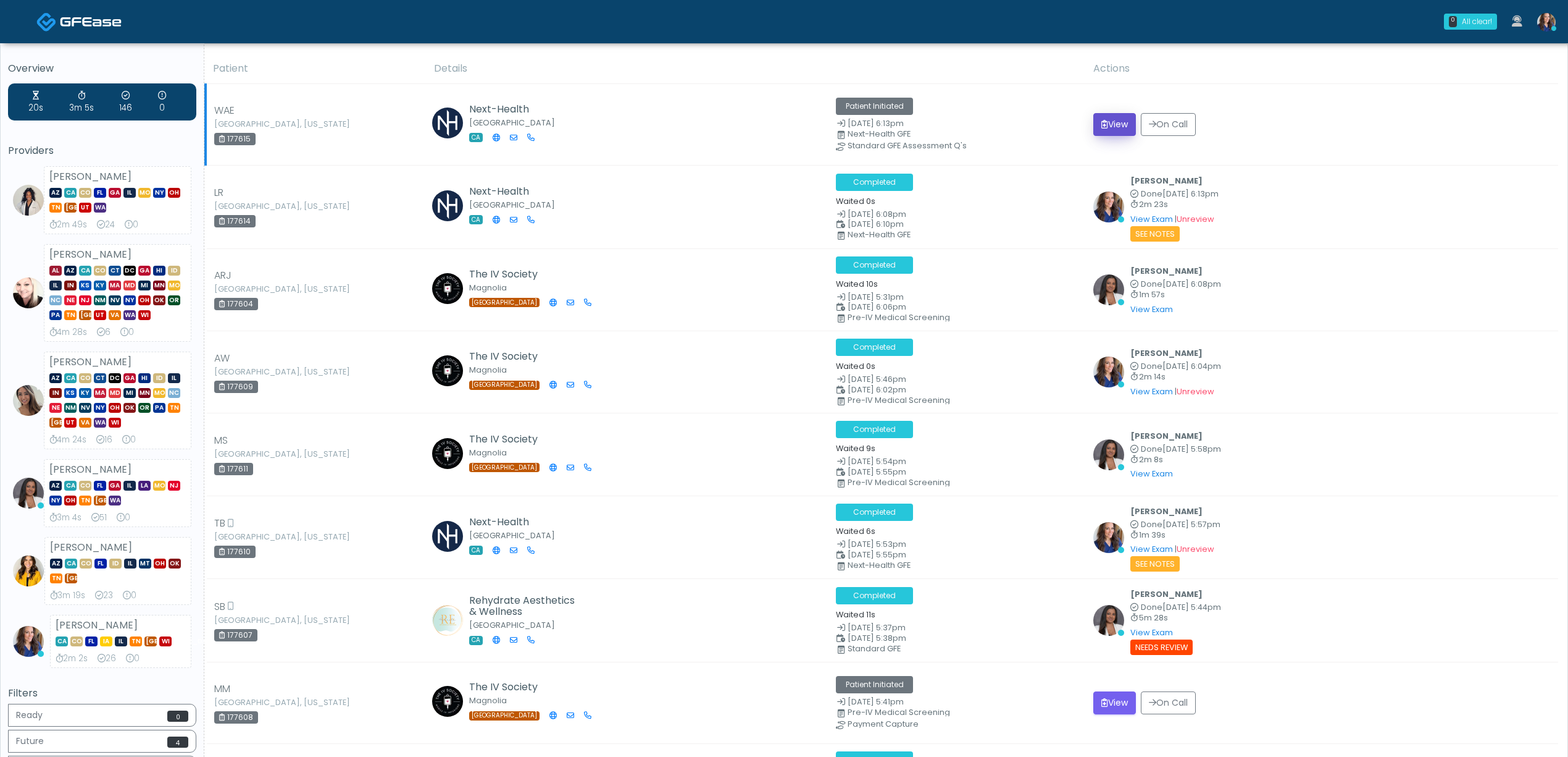
click at [1114, 116] on button "View" at bounding box center [1114, 124] width 43 height 23
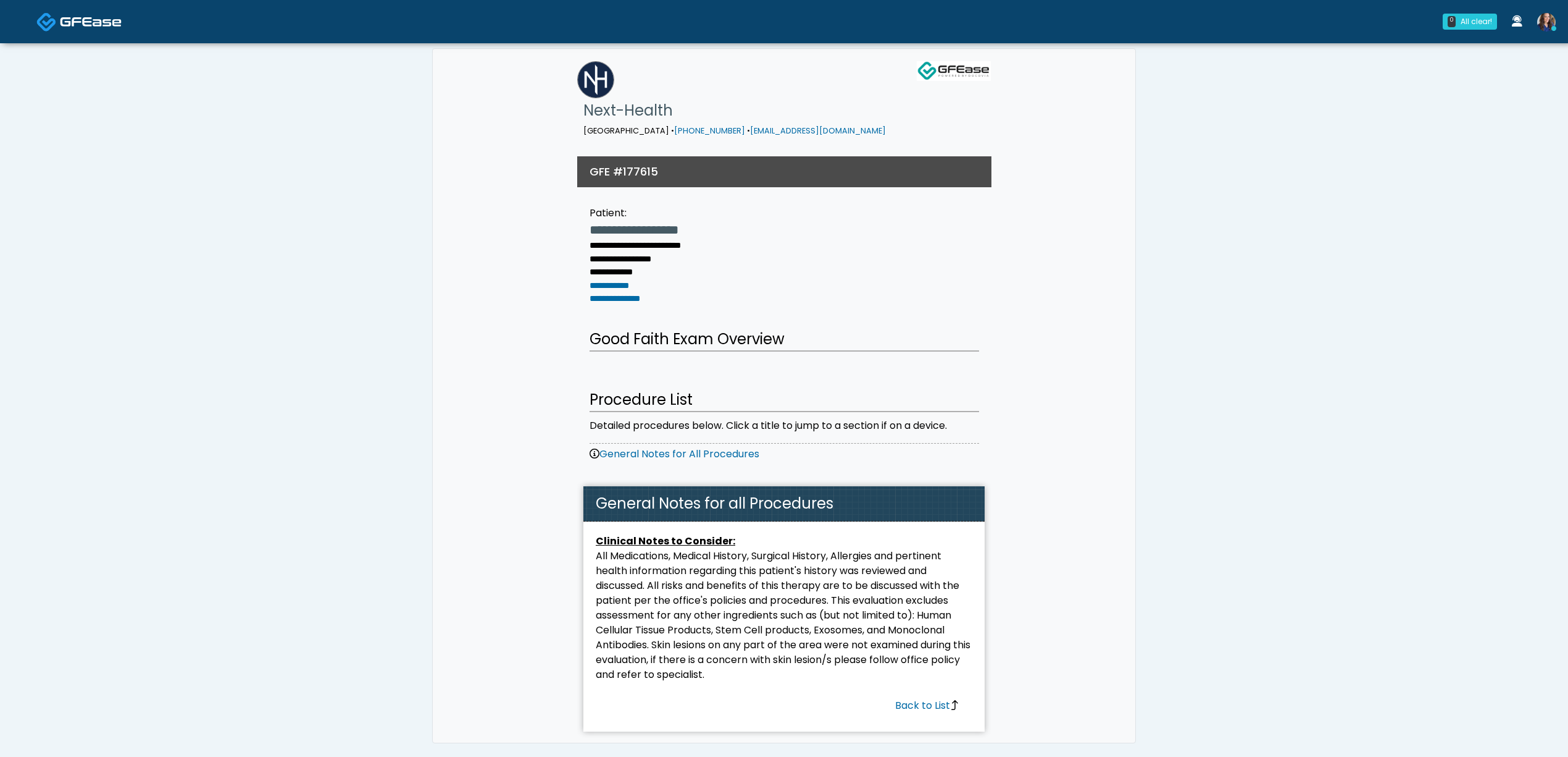
click at [85, 20] on img at bounding box center [91, 22] width 62 height 13
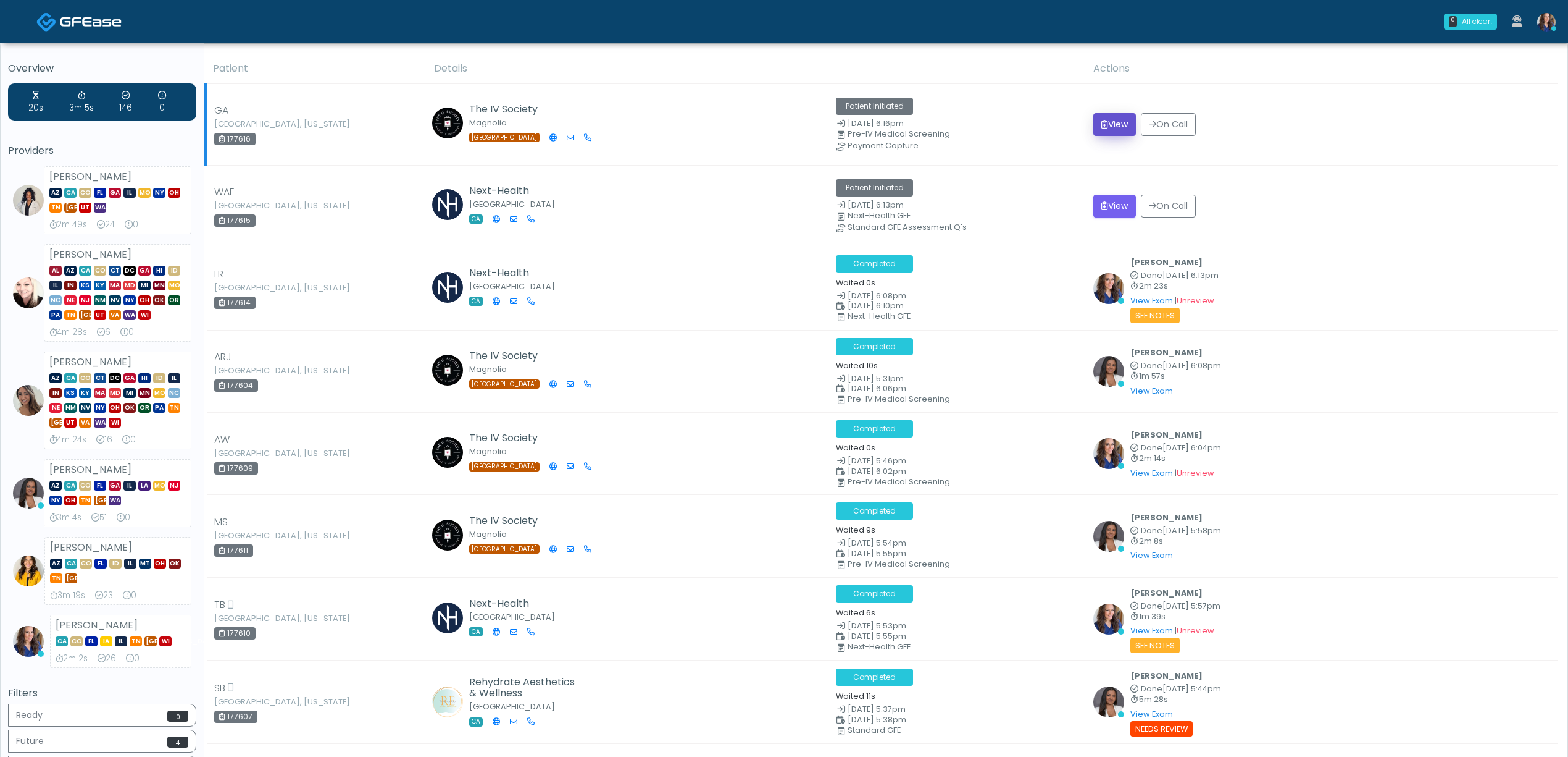
click at [1121, 124] on button "View" at bounding box center [1114, 124] width 43 height 23
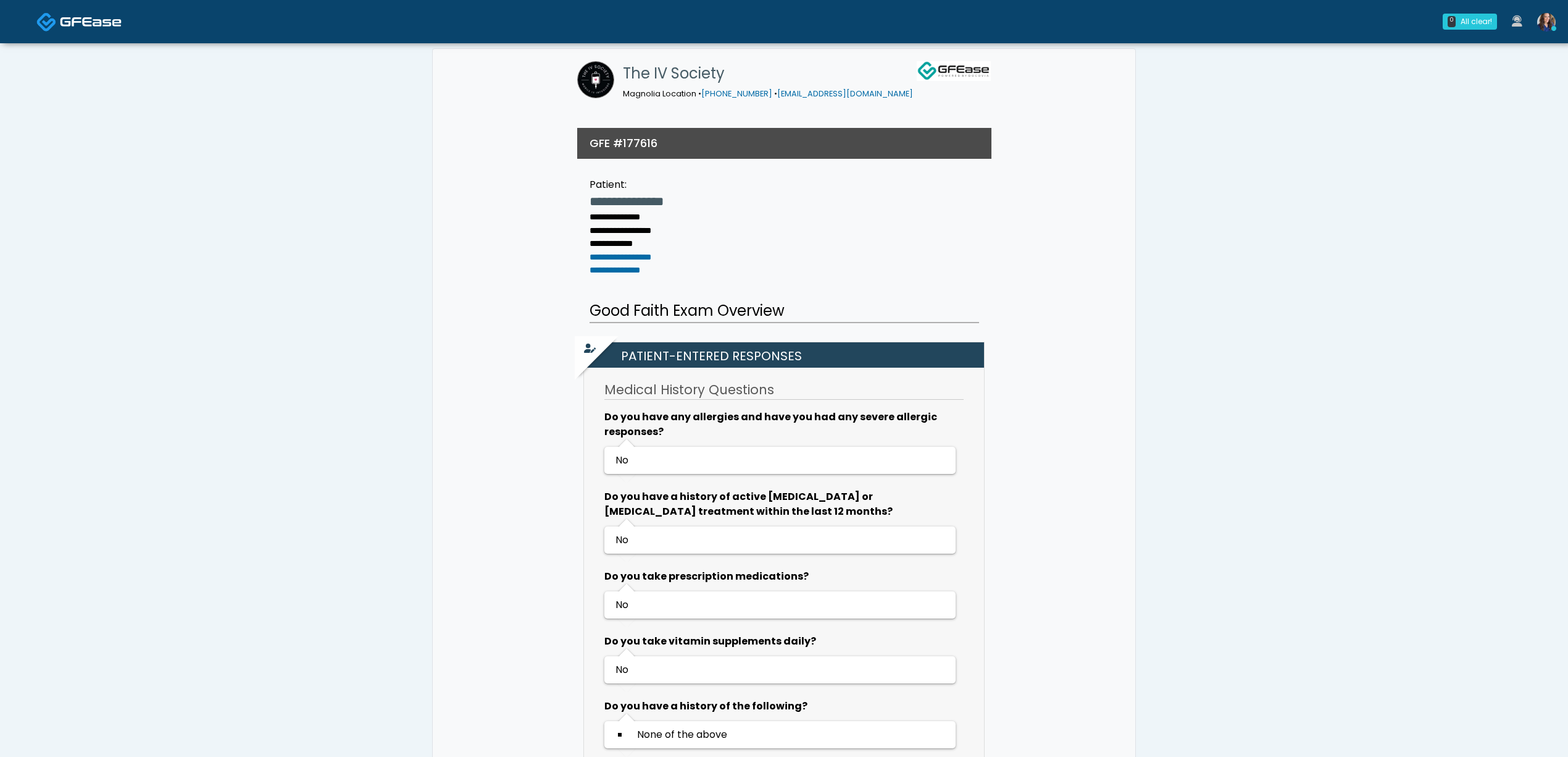
drag, startPoint x: 138, startPoint y: 415, endPoint x: 151, endPoint y: 386, distance: 31.8
click at [138, 409] on div "**********" at bounding box center [784, 638] width 1550 height 1188
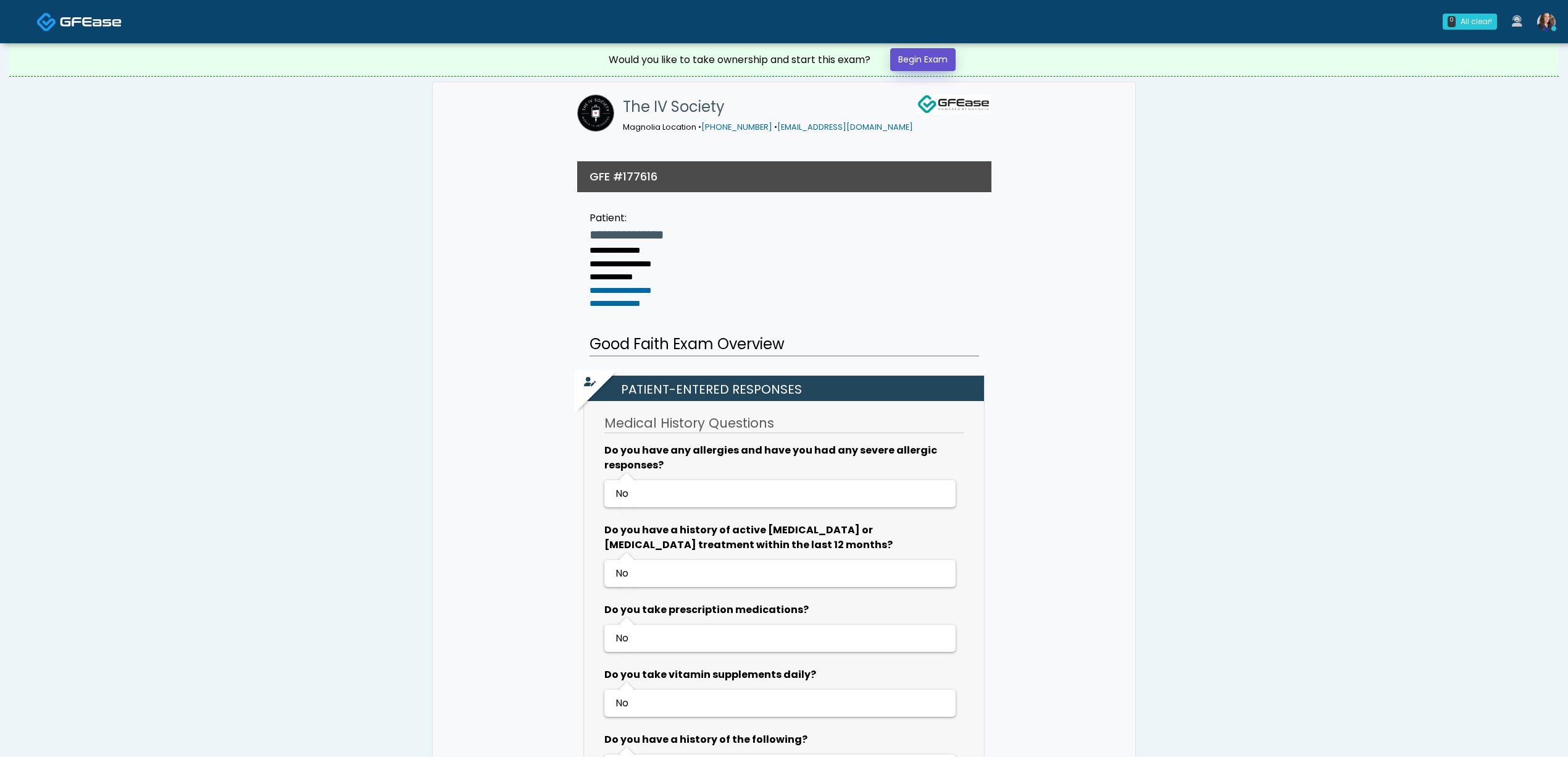
click at [947, 57] on link "Begin Exam" at bounding box center [923, 59] width 65 height 23
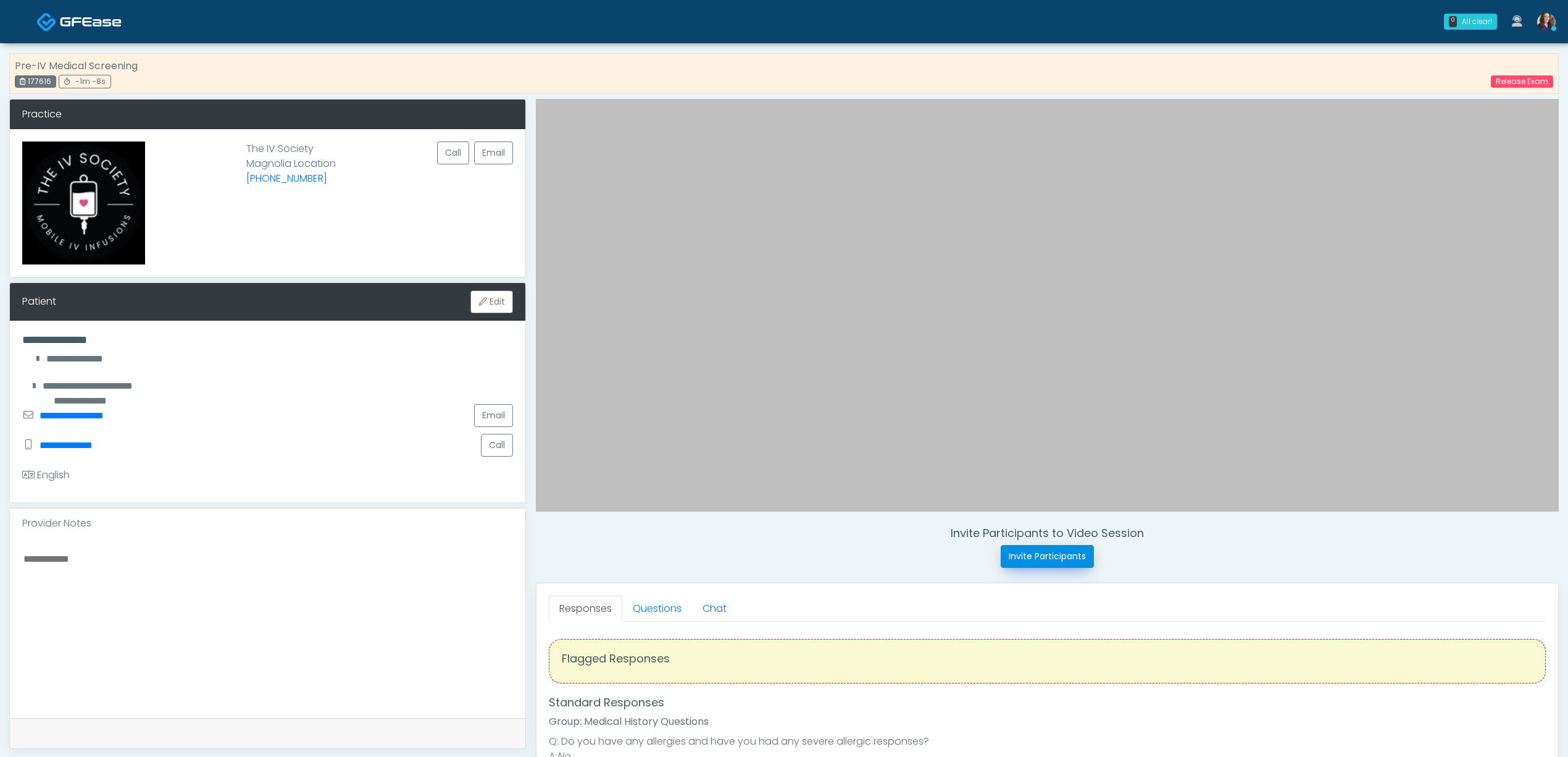
drag, startPoint x: 1041, startPoint y: 557, endPoint x: 988, endPoint y: 500, distance: 77.8
click at [1040, 557] on button "Invite Participants" at bounding box center [1048, 556] width 94 height 23
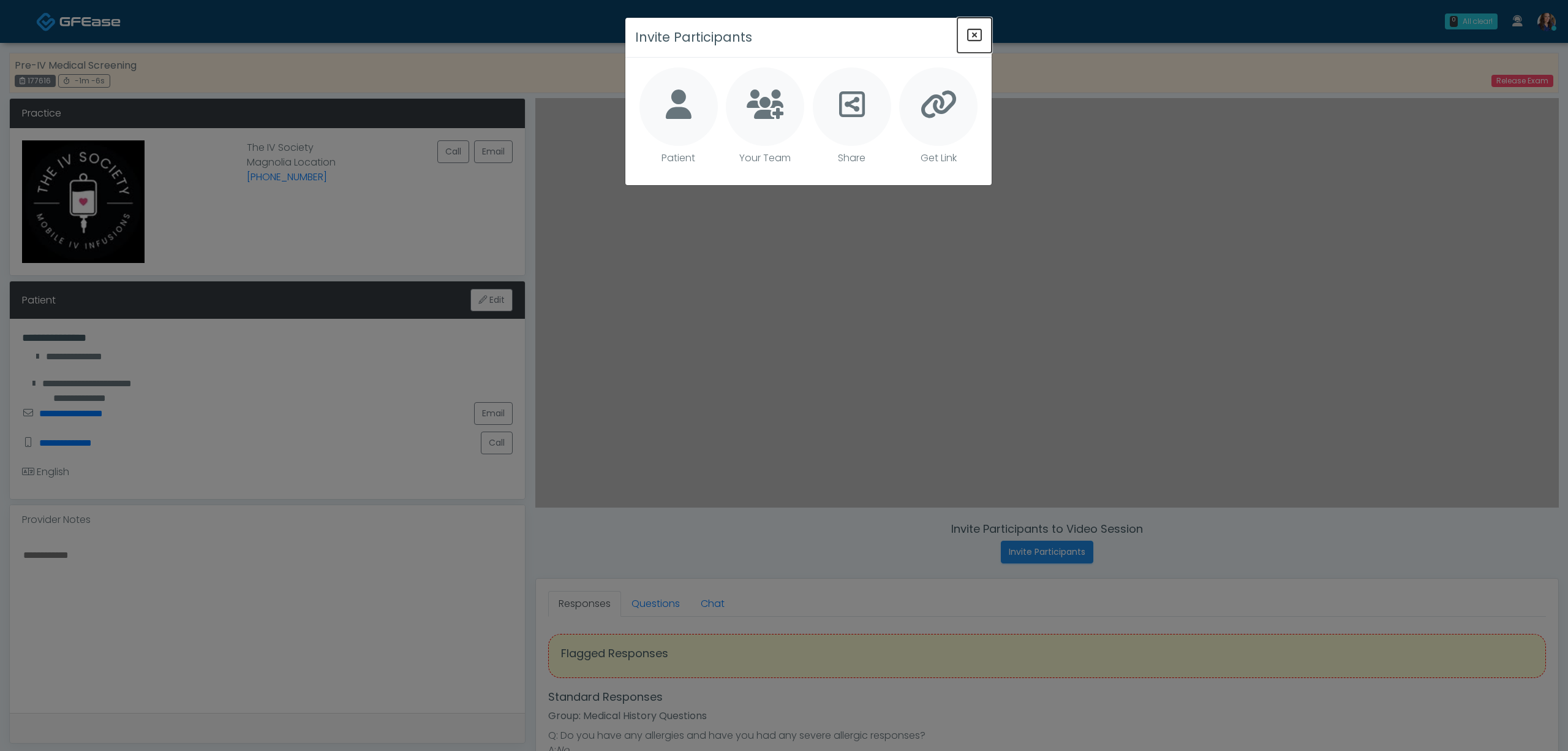
click at [978, 32] on icon "Close" at bounding box center [974, 35] width 14 height 14
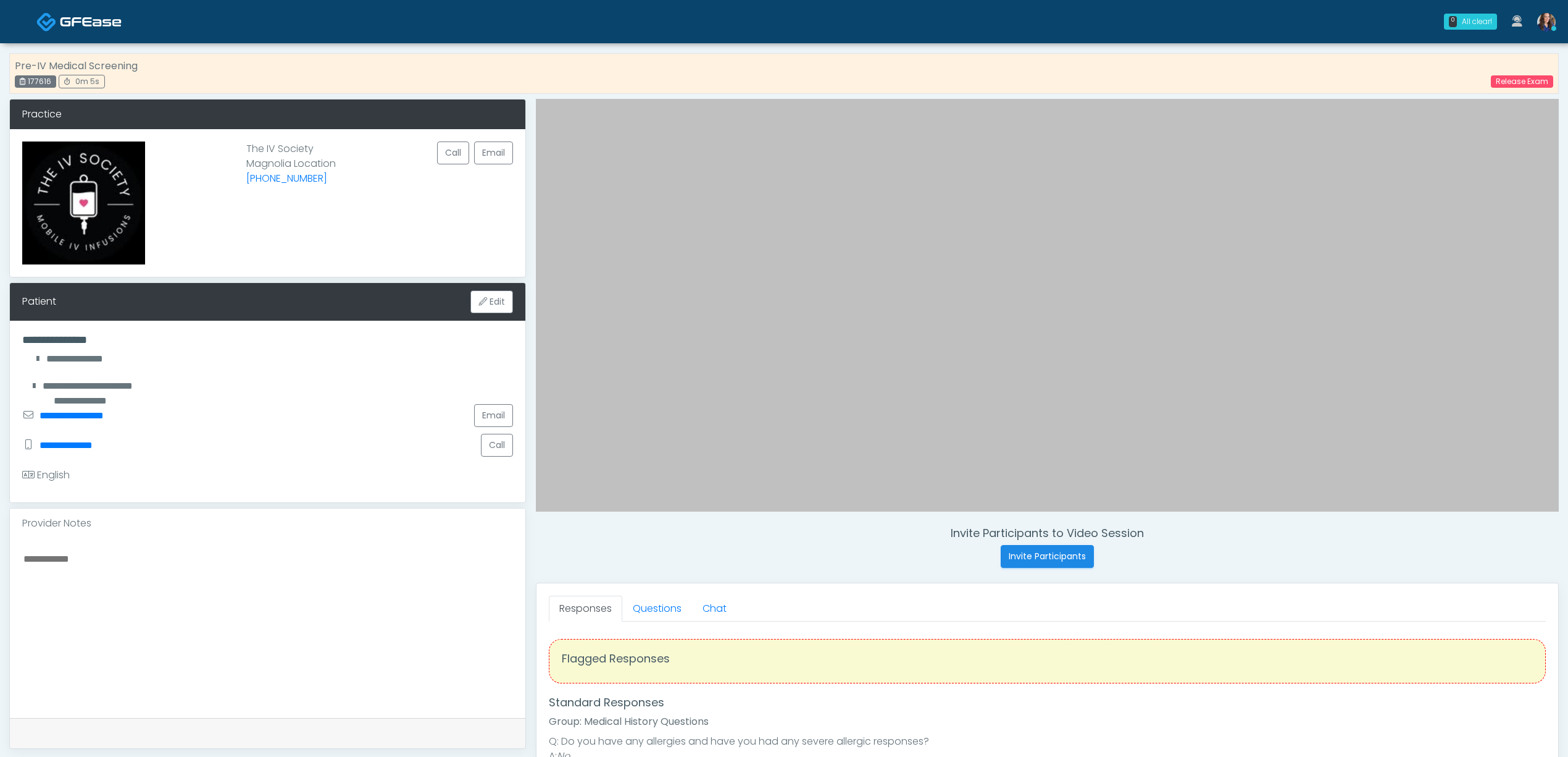
click at [122, 560] on textarea at bounding box center [267, 626] width 491 height 151
click at [147, 562] on textarea at bounding box center [267, 626] width 491 height 151
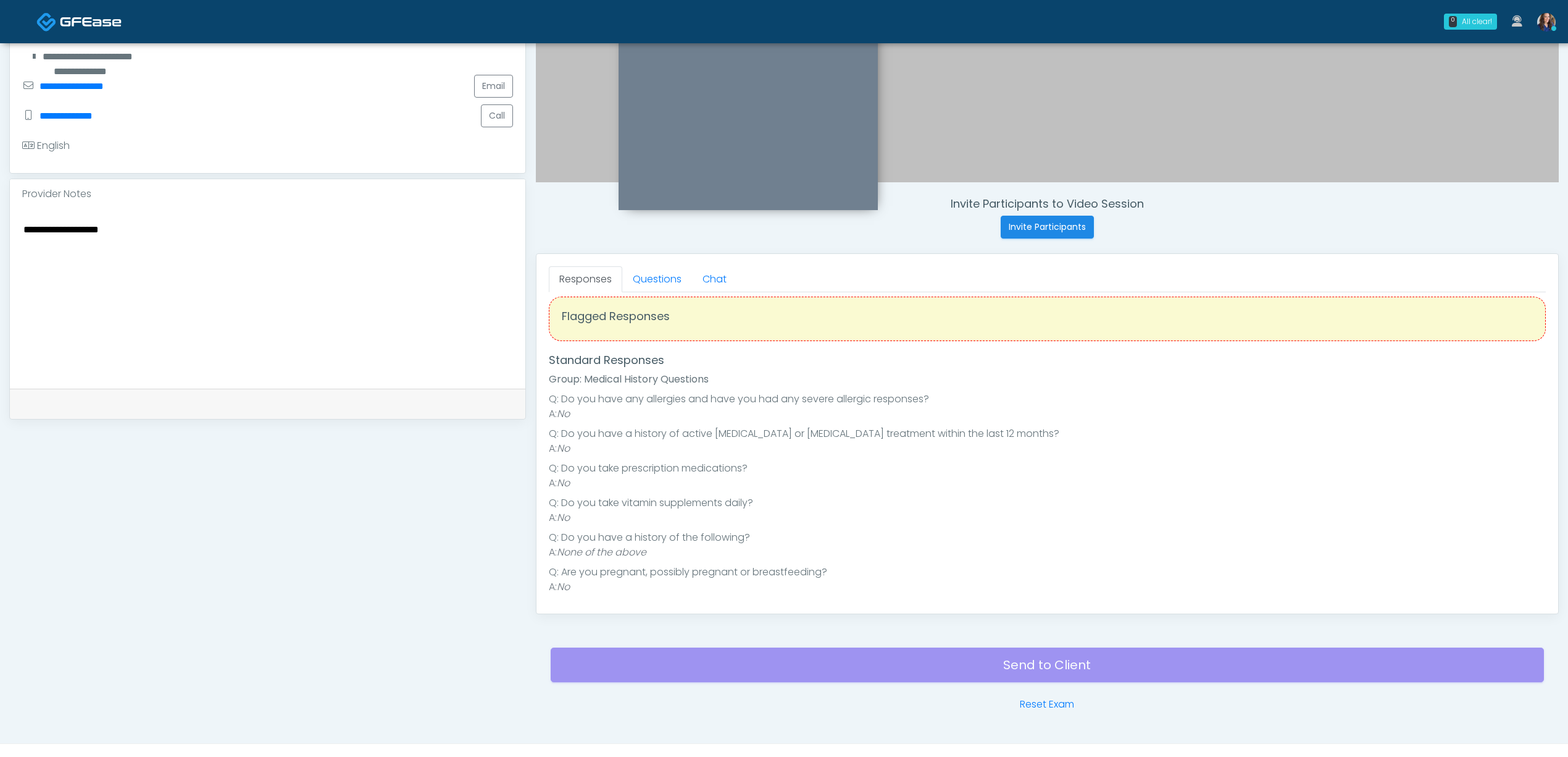
scroll to position [16, 0]
type textarea "**********"
drag, startPoint x: 657, startPoint y: 273, endPoint x: 662, endPoint y: 290, distance: 17.7
click at [658, 274] on link "Questions" at bounding box center [657, 279] width 70 height 26
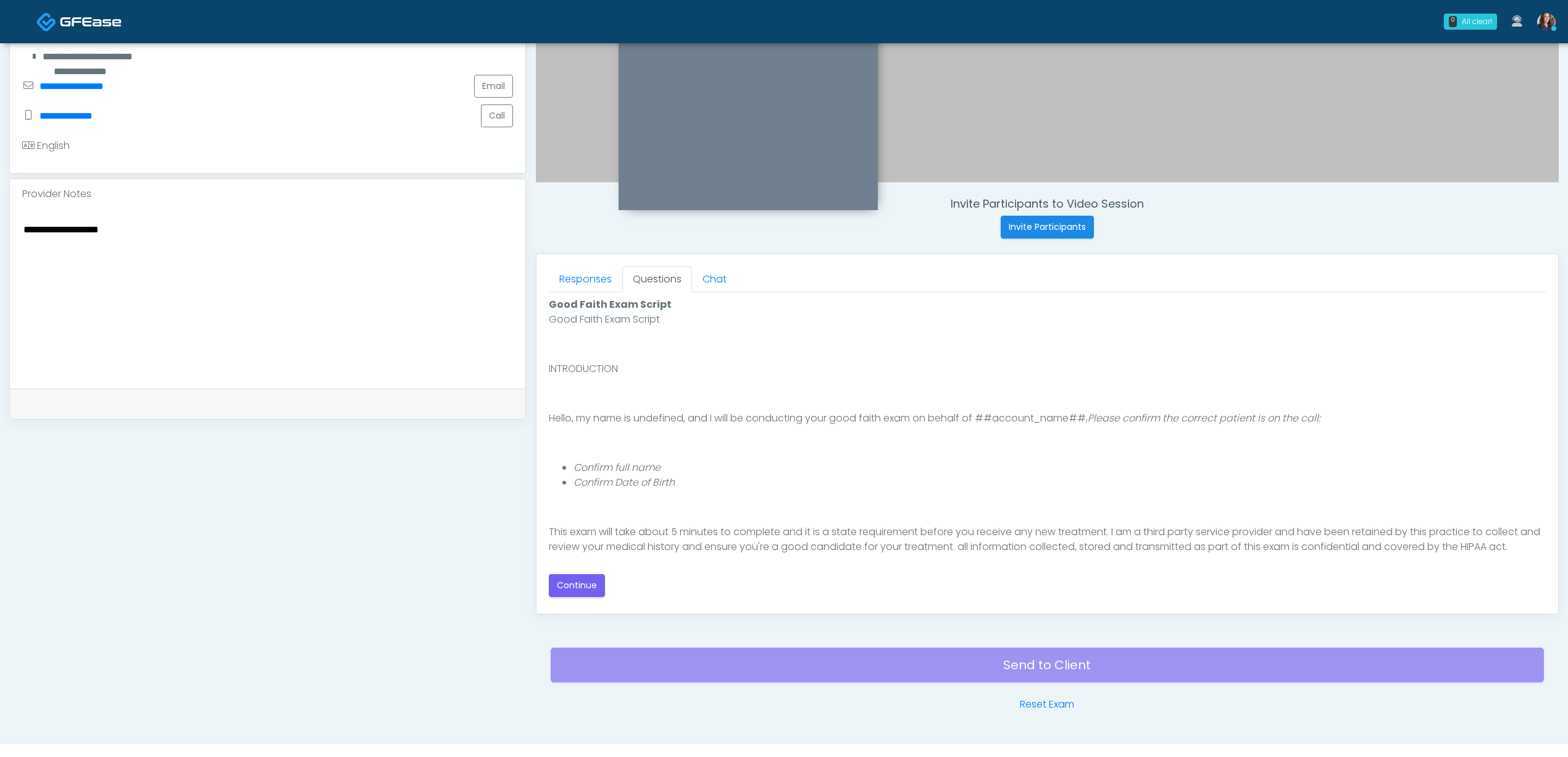
scroll to position [0, 0]
click at [576, 589] on button "Continue" at bounding box center [578, 585] width 56 height 23
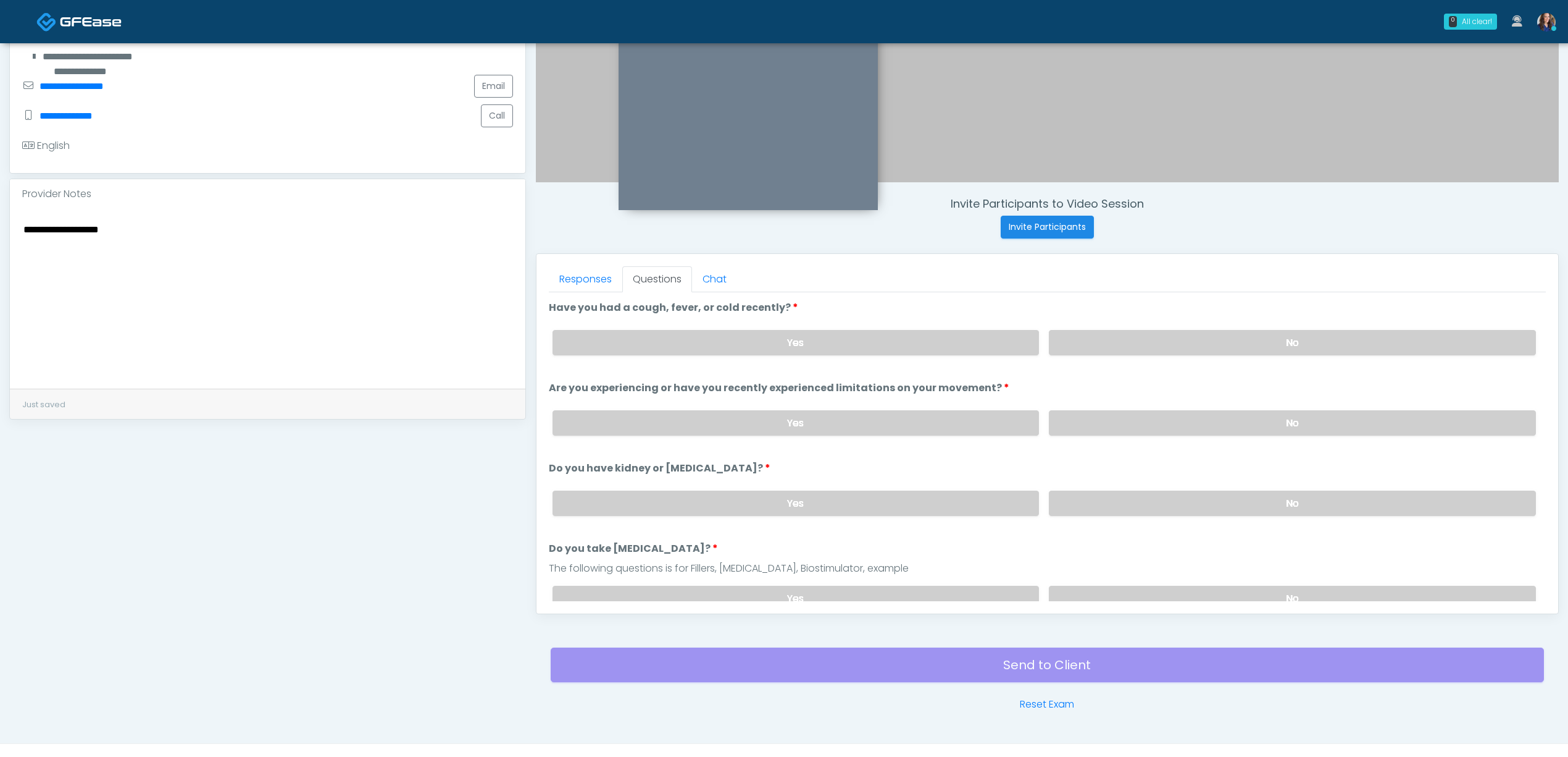
scroll to position [355, 0]
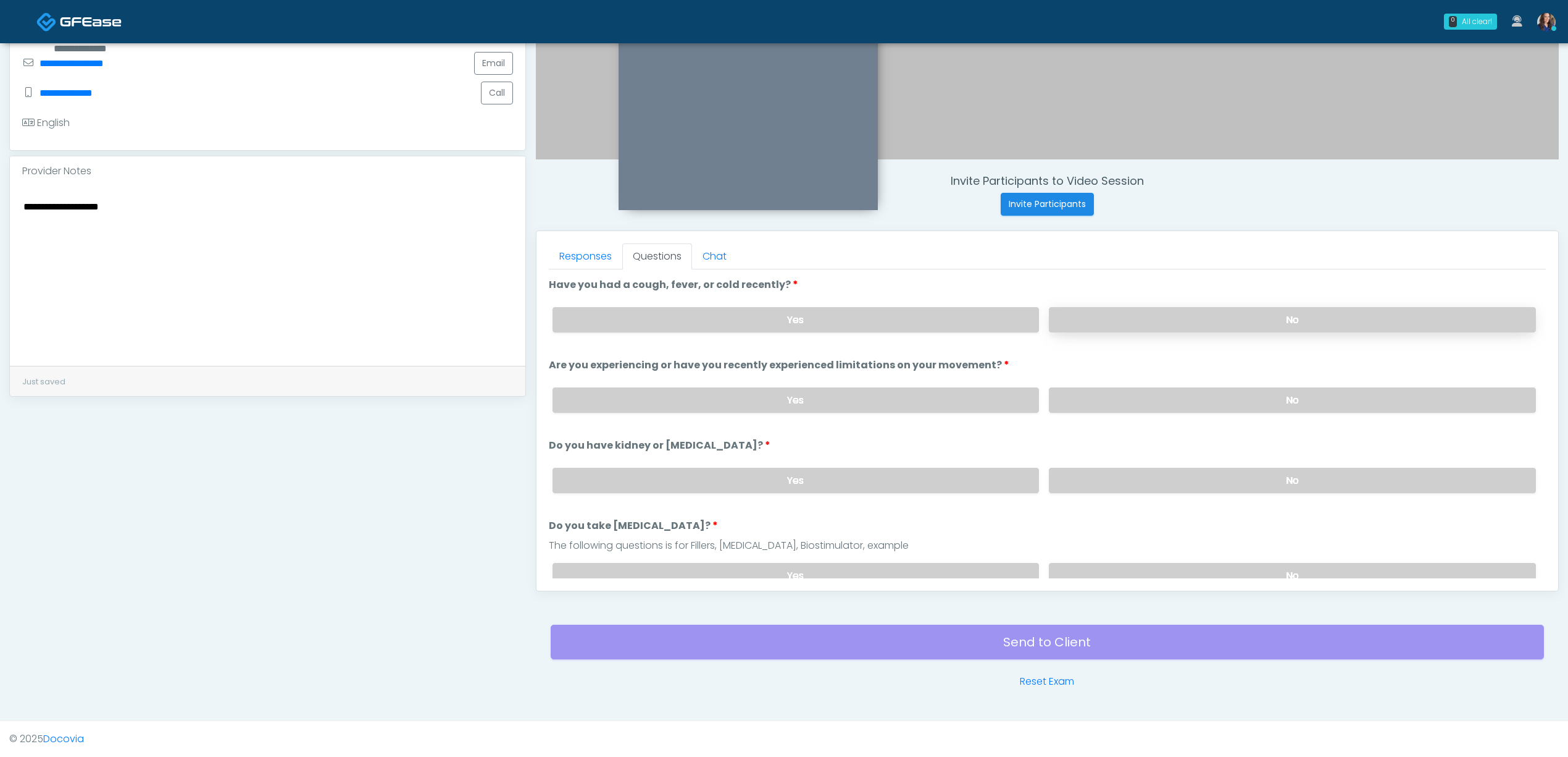
click at [1157, 321] on label "No" at bounding box center [1292, 319] width 487 height 25
drag, startPoint x: 1105, startPoint y: 391, endPoint x: 1109, endPoint y: 436, distance: 45.2
click at [1105, 396] on label "No" at bounding box center [1292, 400] width 487 height 25
click at [1107, 472] on label "No" at bounding box center [1292, 480] width 487 height 25
drag, startPoint x: 1121, startPoint y: 569, endPoint x: 1078, endPoint y: 540, distance: 51.9
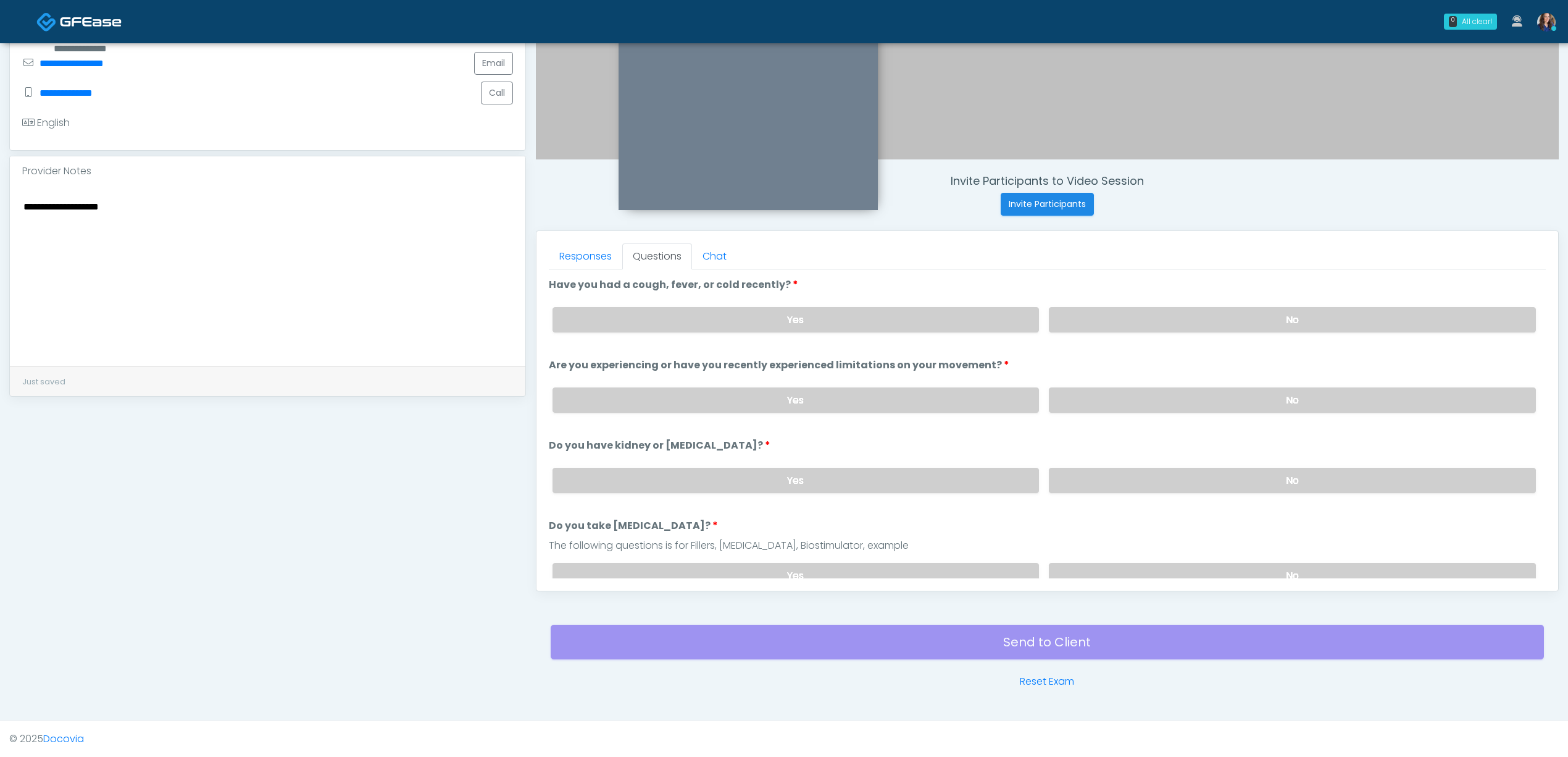
click at [1121, 569] on label "No" at bounding box center [1292, 575] width 487 height 25
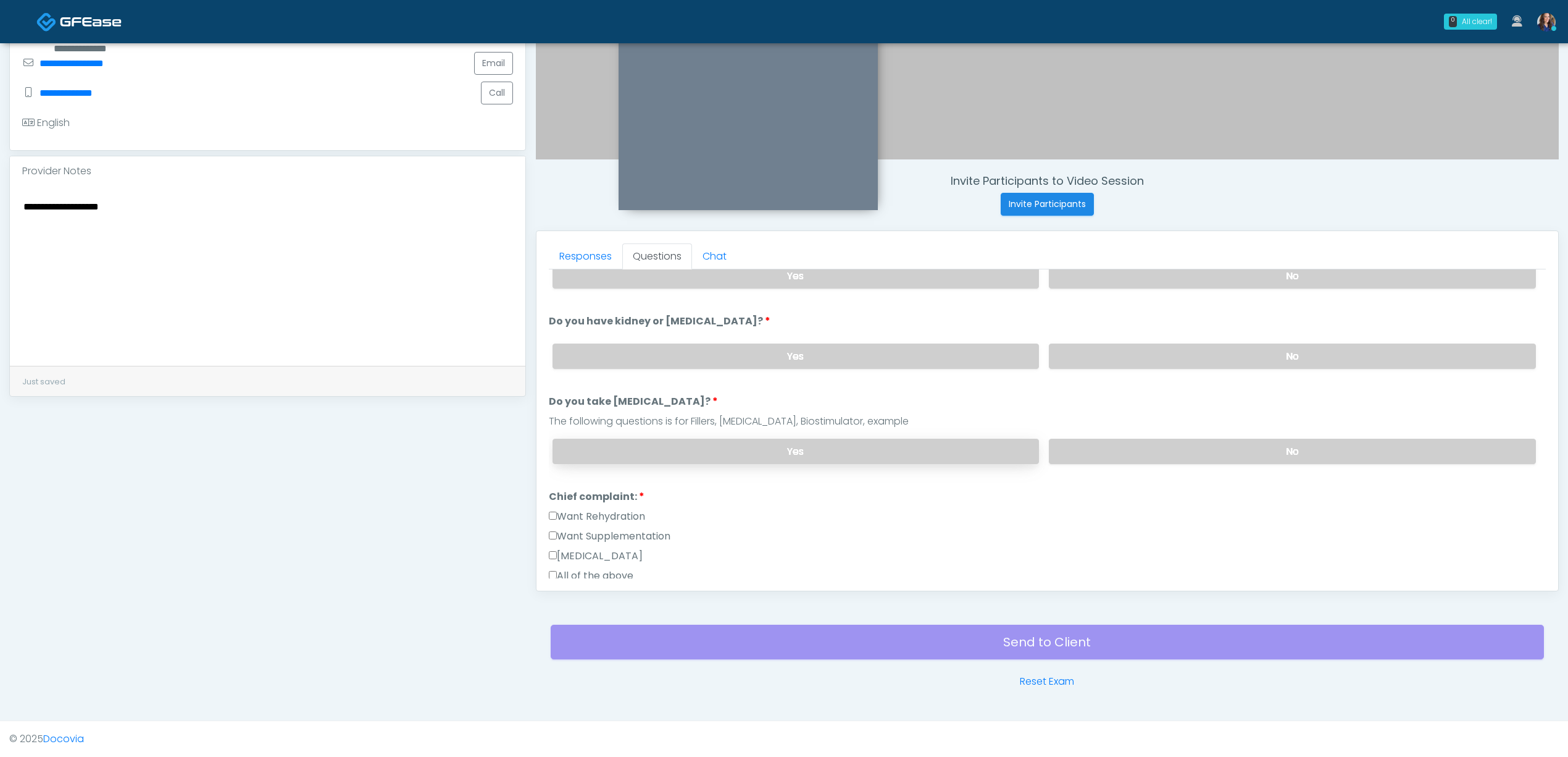
scroll to position [165, 0]
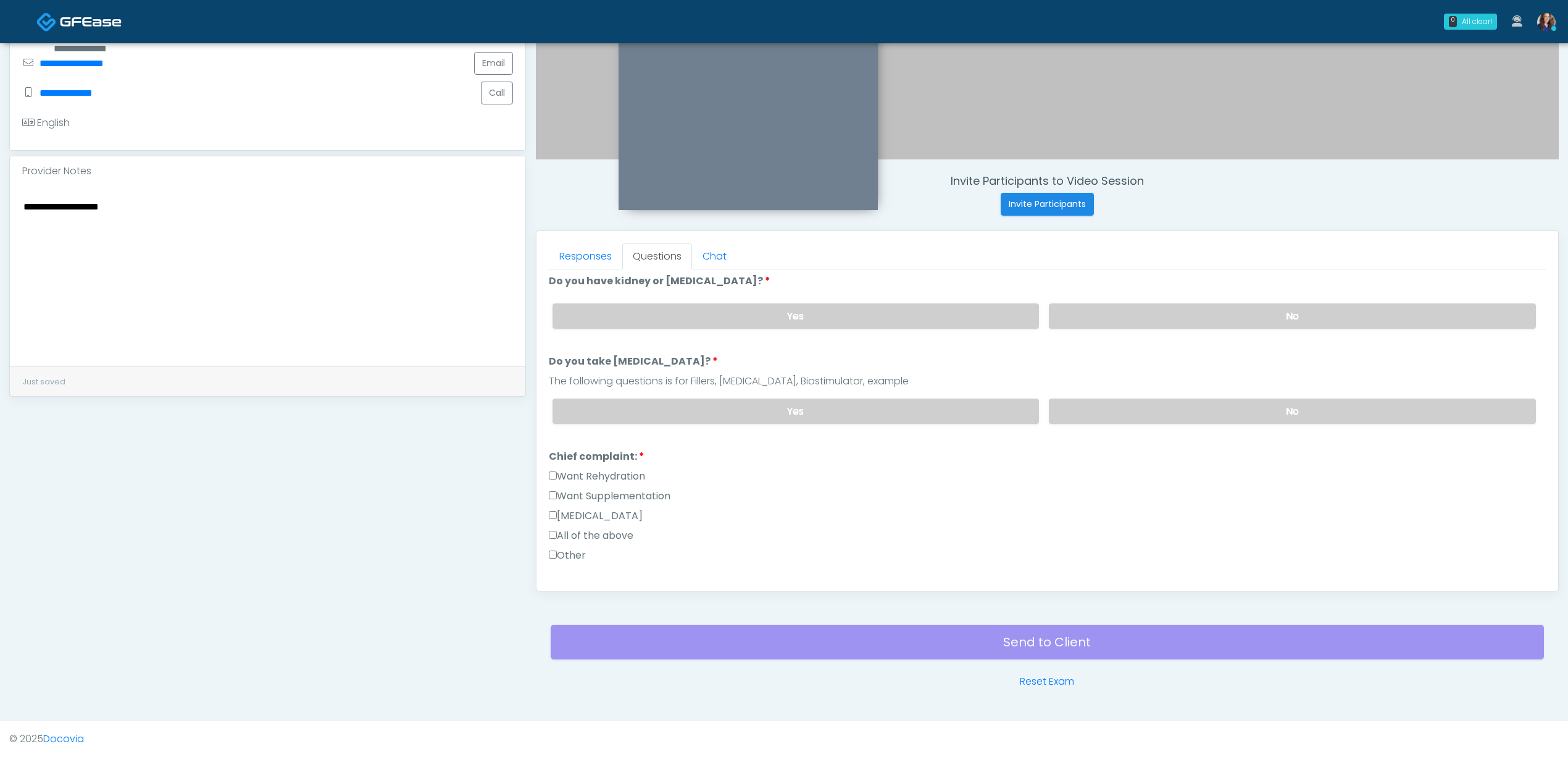
click at [604, 474] on label "Want Rehydration" at bounding box center [598, 476] width 96 height 15
click at [608, 494] on label "Want Supplementation" at bounding box center [610, 496] width 122 height 15
click at [612, 474] on label "Want Rehydration" at bounding box center [598, 476] width 96 height 15
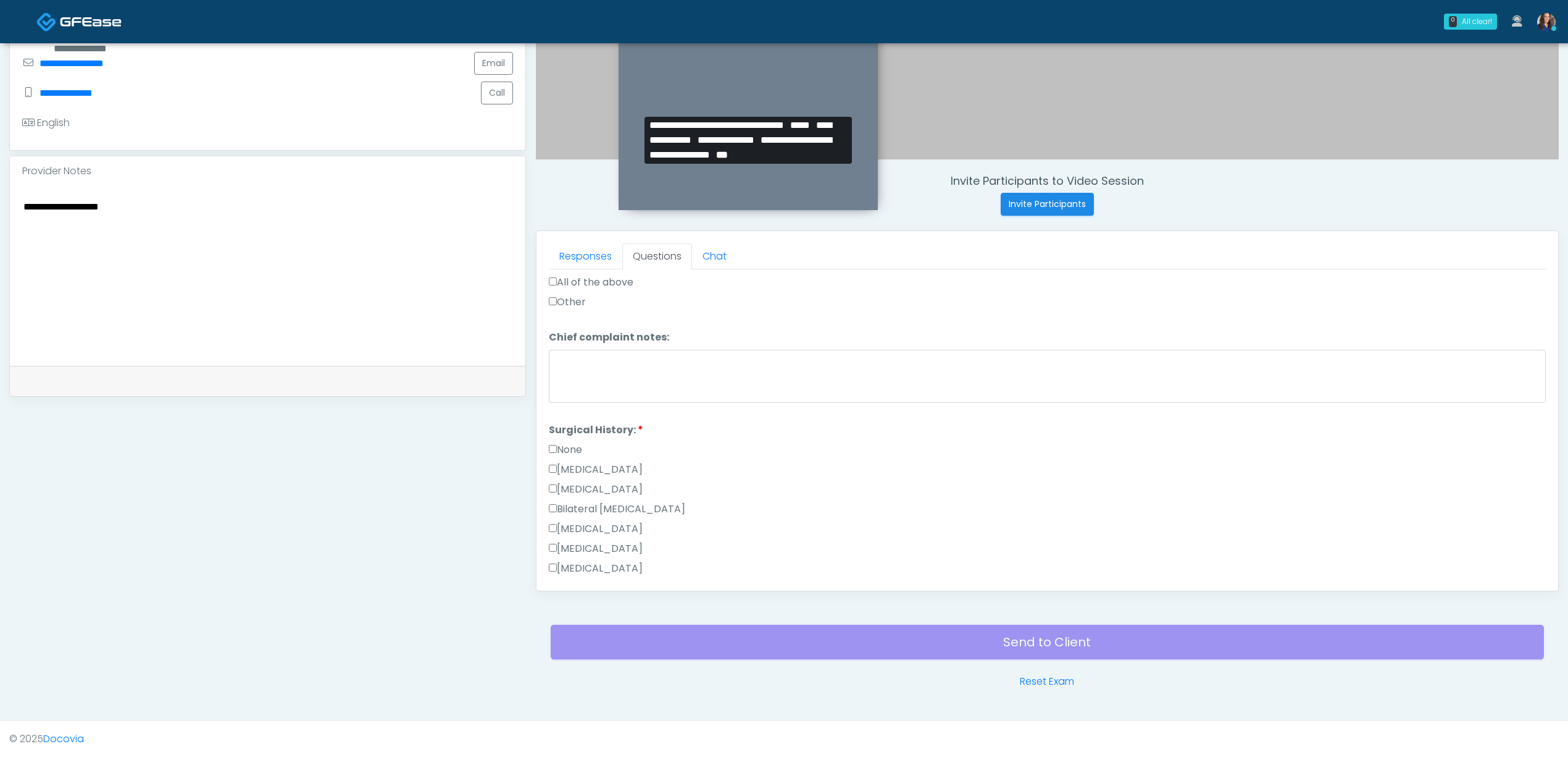
scroll to position [494, 0]
click at [569, 370] on label "None" at bounding box center [566, 373] width 34 height 15
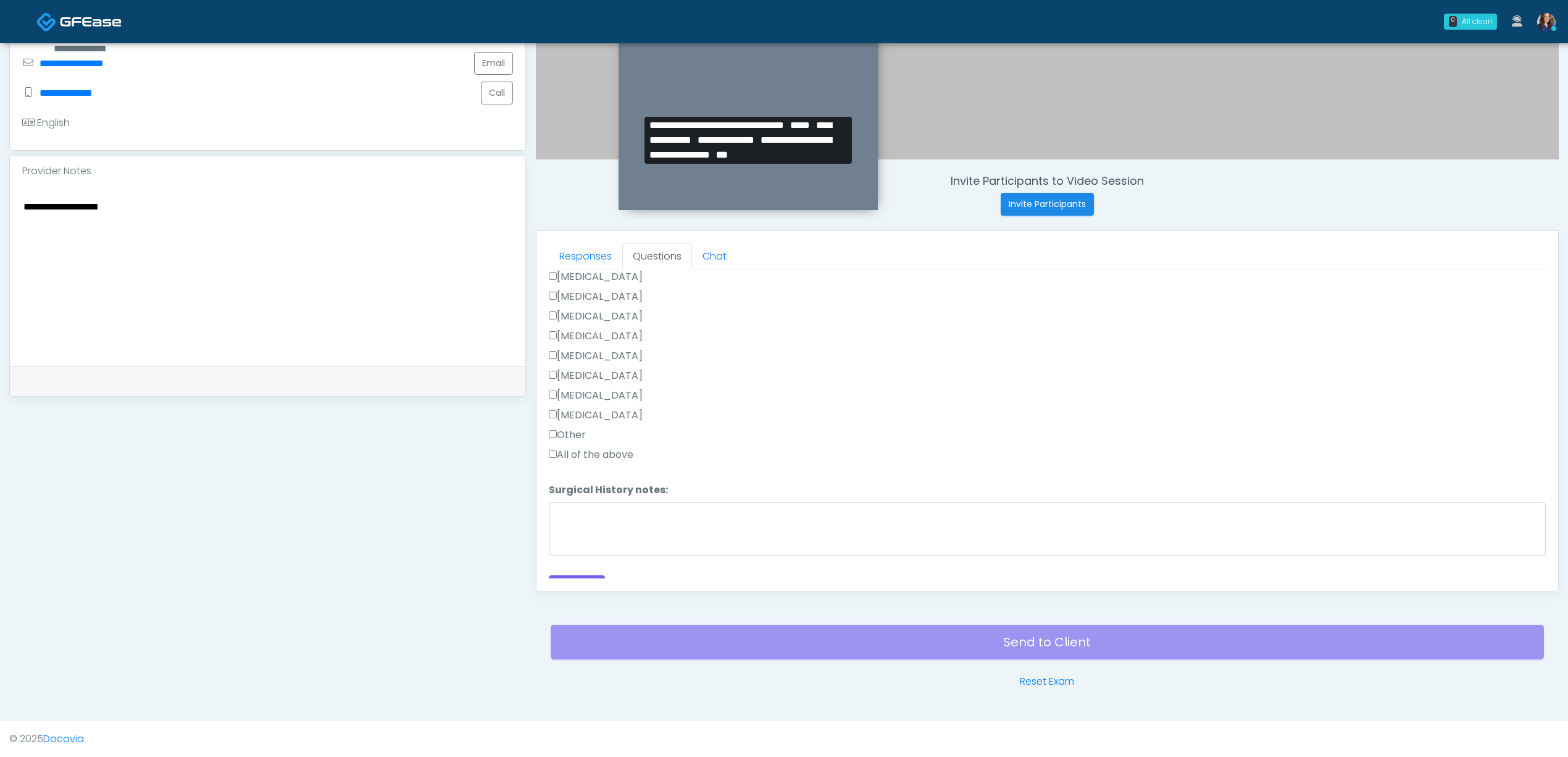
scroll to position [690, 0]
click at [579, 567] on button "Continue" at bounding box center [578, 566] width 56 height 23
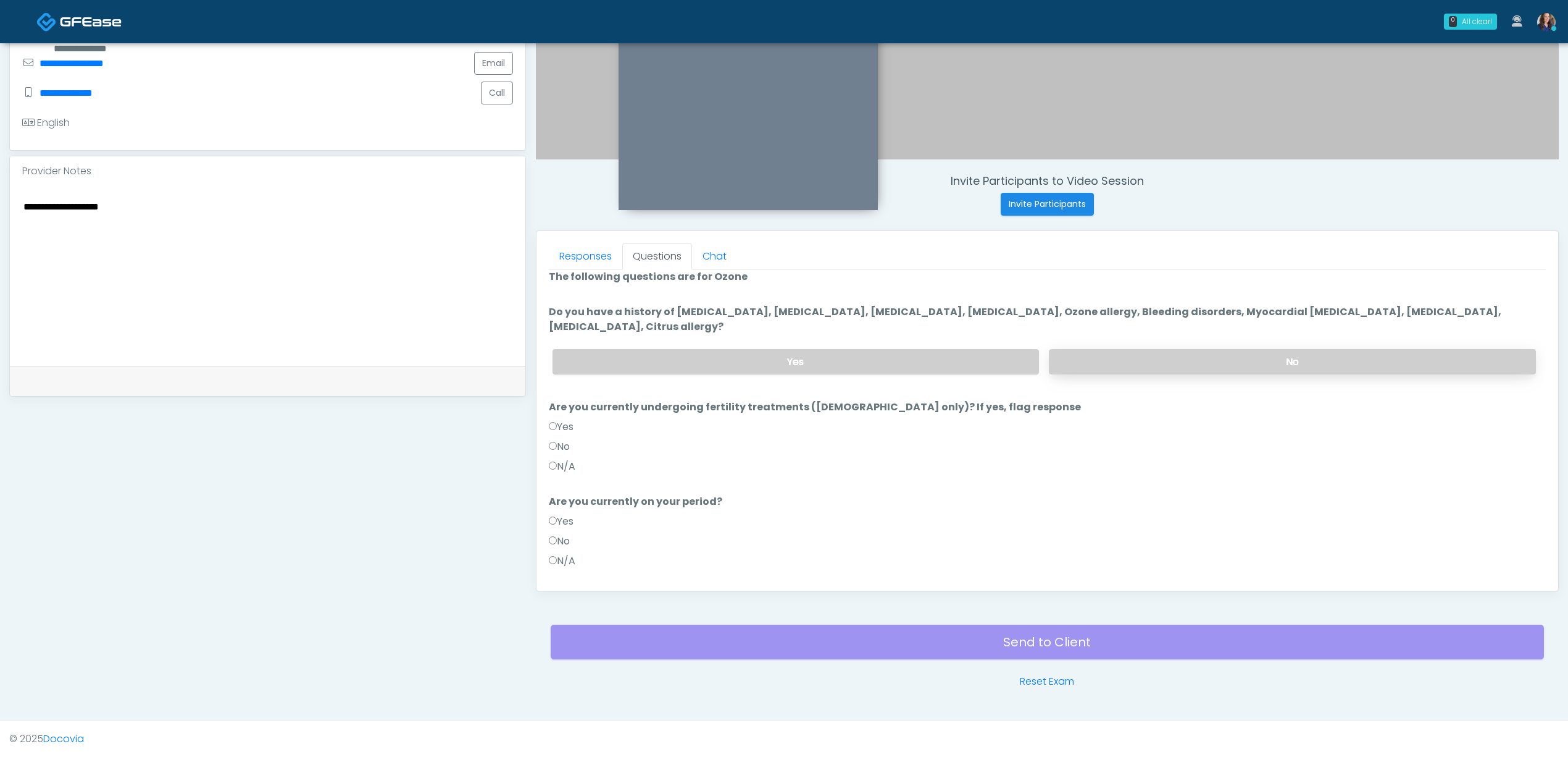
scroll to position [0, 0]
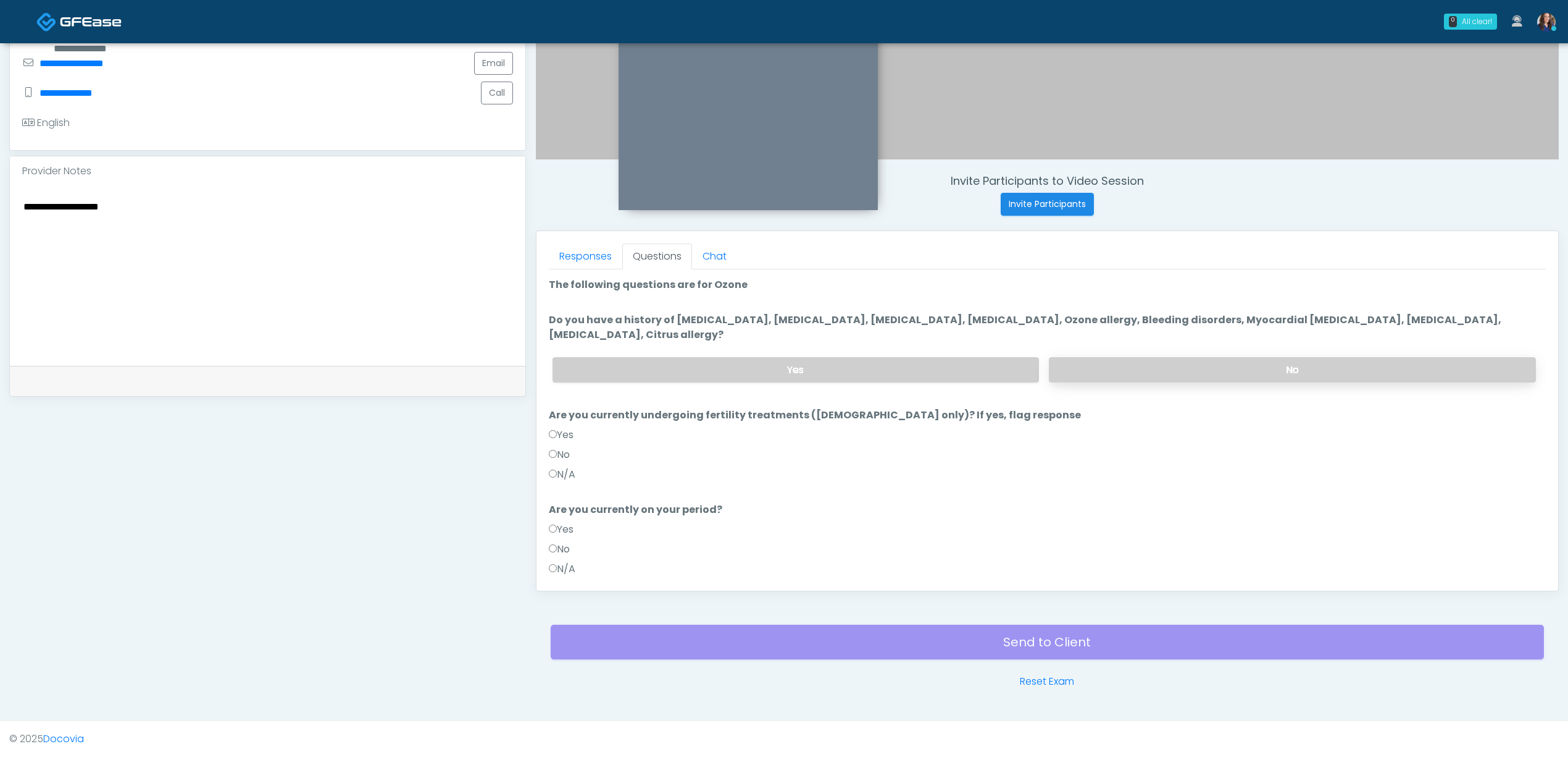
click at [1121, 371] on label "No" at bounding box center [1292, 369] width 487 height 25
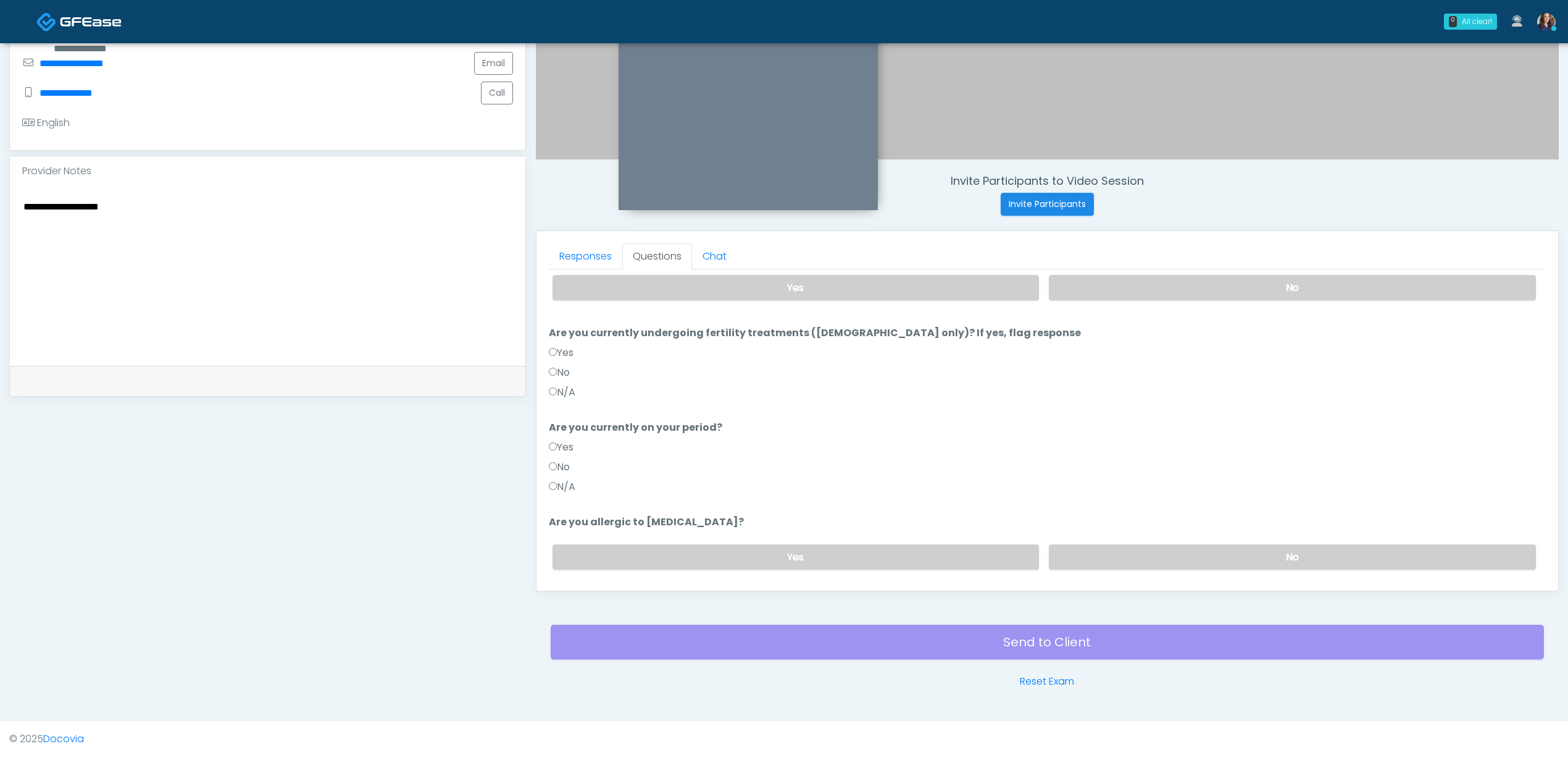
click at [566, 492] on label "N/A" at bounding box center [562, 487] width 26 height 15
click at [1155, 563] on label "No" at bounding box center [1292, 557] width 487 height 25
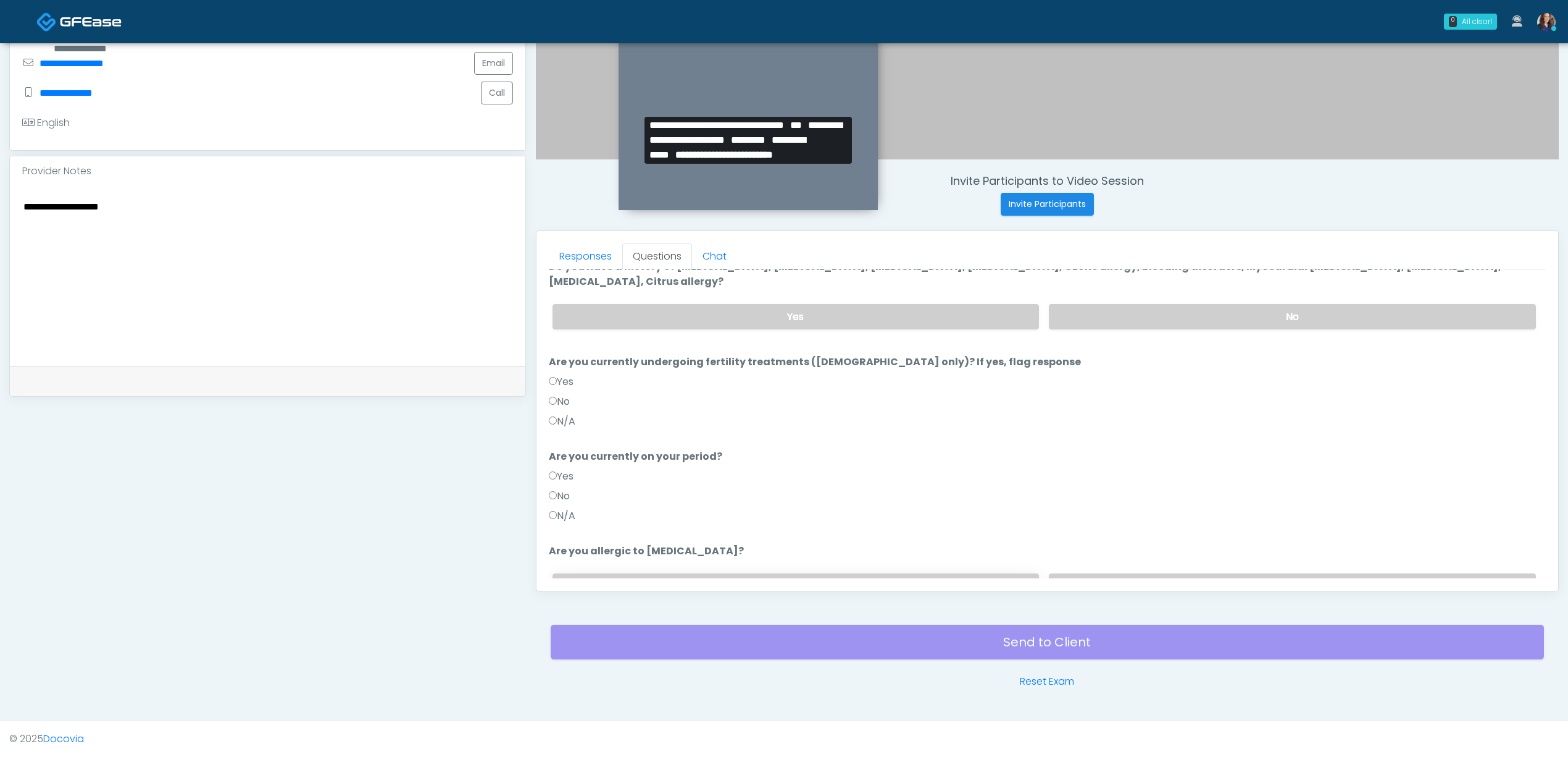
scroll to position [121, 0]
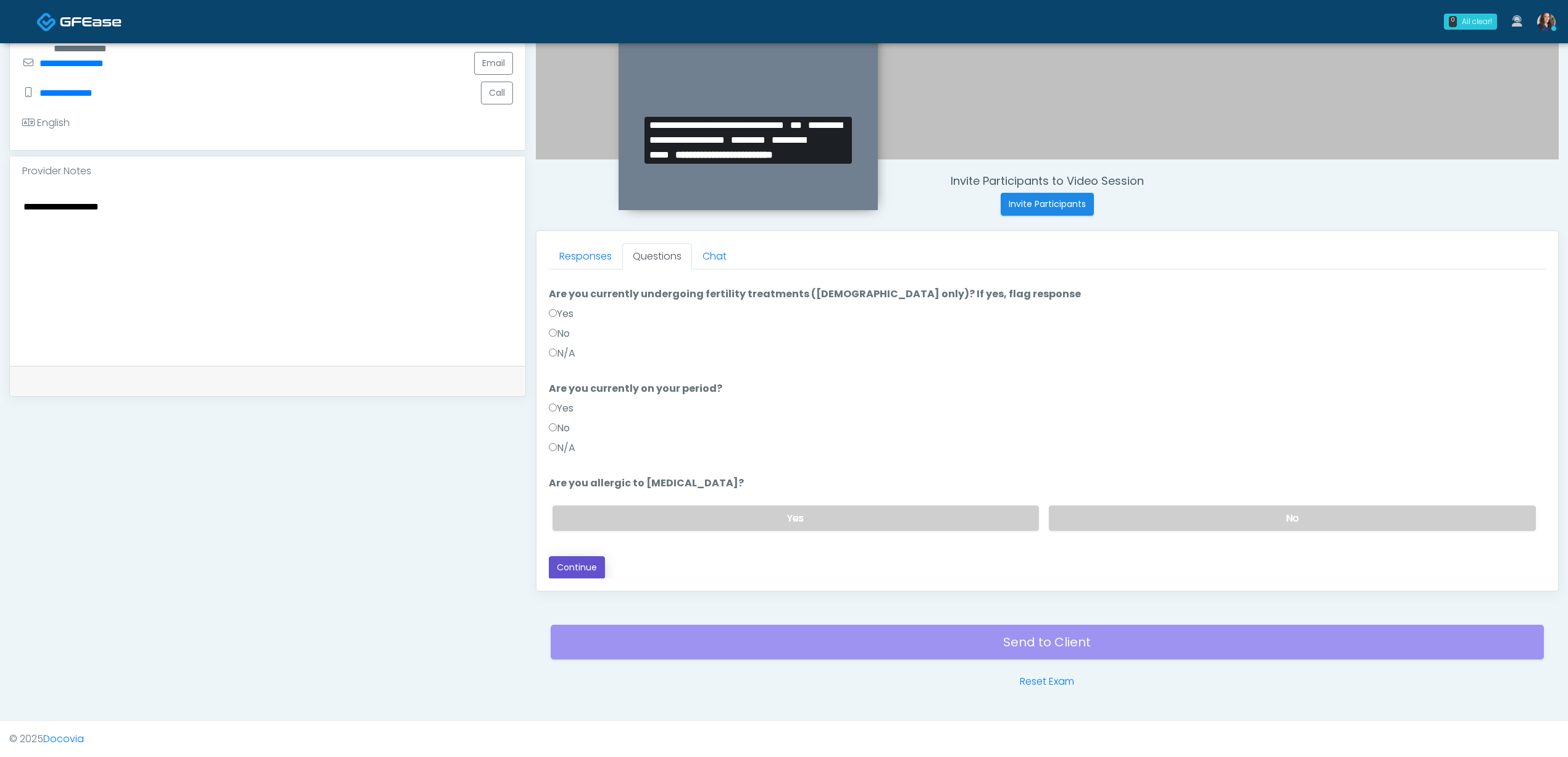
drag, startPoint x: 566, startPoint y: 567, endPoint x: 630, endPoint y: 551, distance: 66.0
click at [567, 567] on button "Continue" at bounding box center [578, 567] width 56 height 23
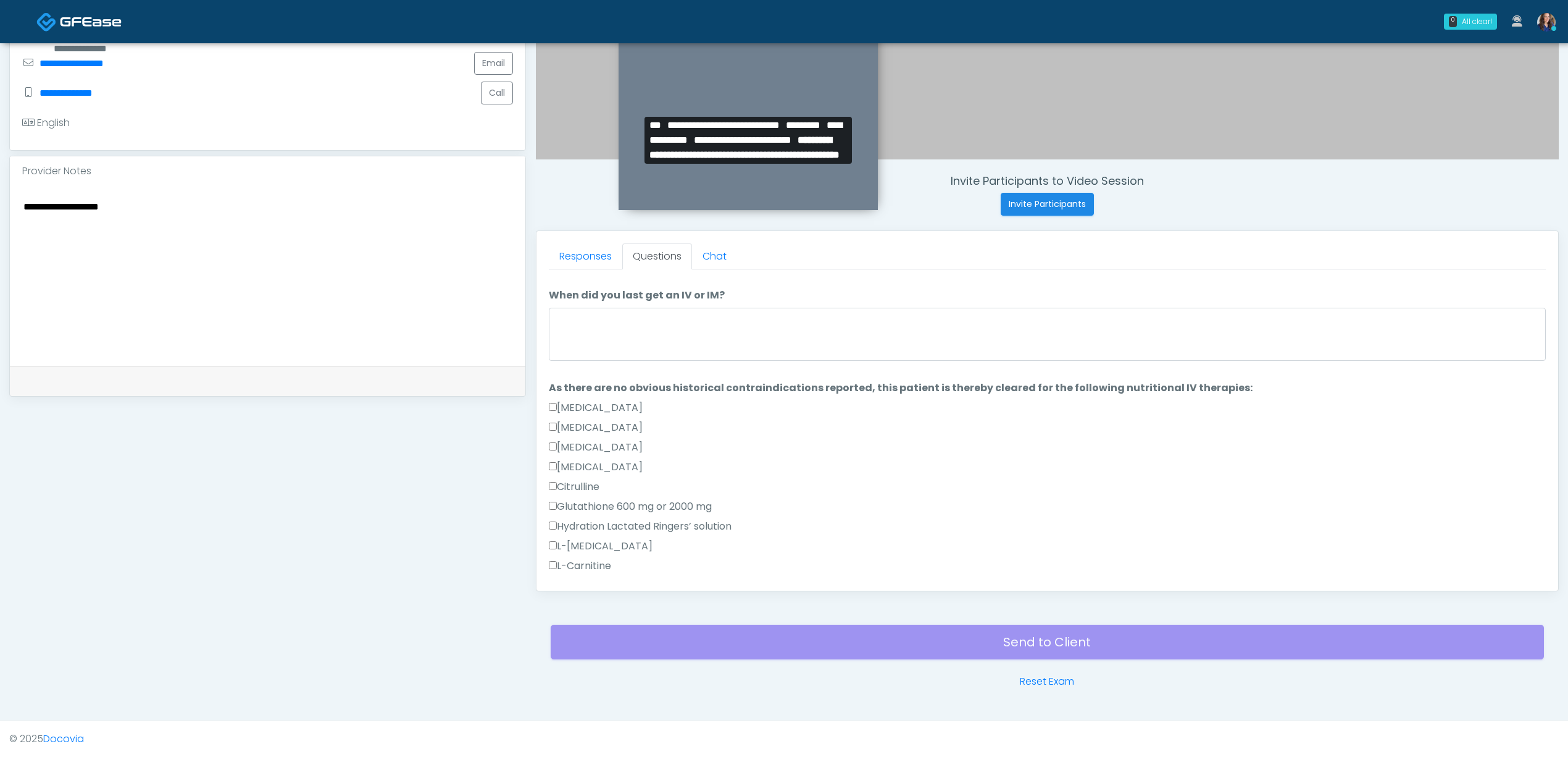
scroll to position [0, 0]
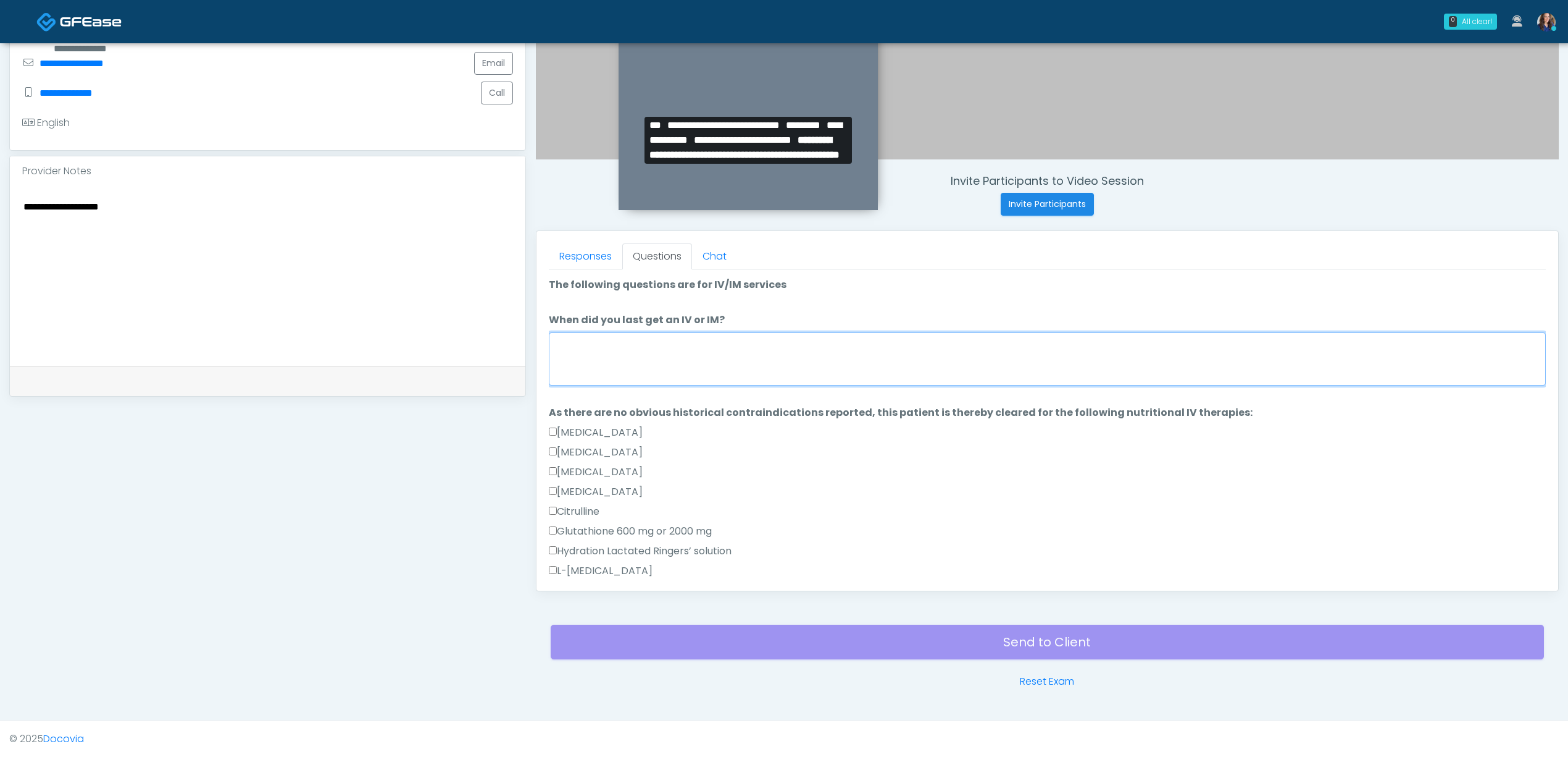
click at [665, 368] on textarea "When did you last get an IV or IM?" at bounding box center [1048, 358] width 997 height 53
type textarea "**********"
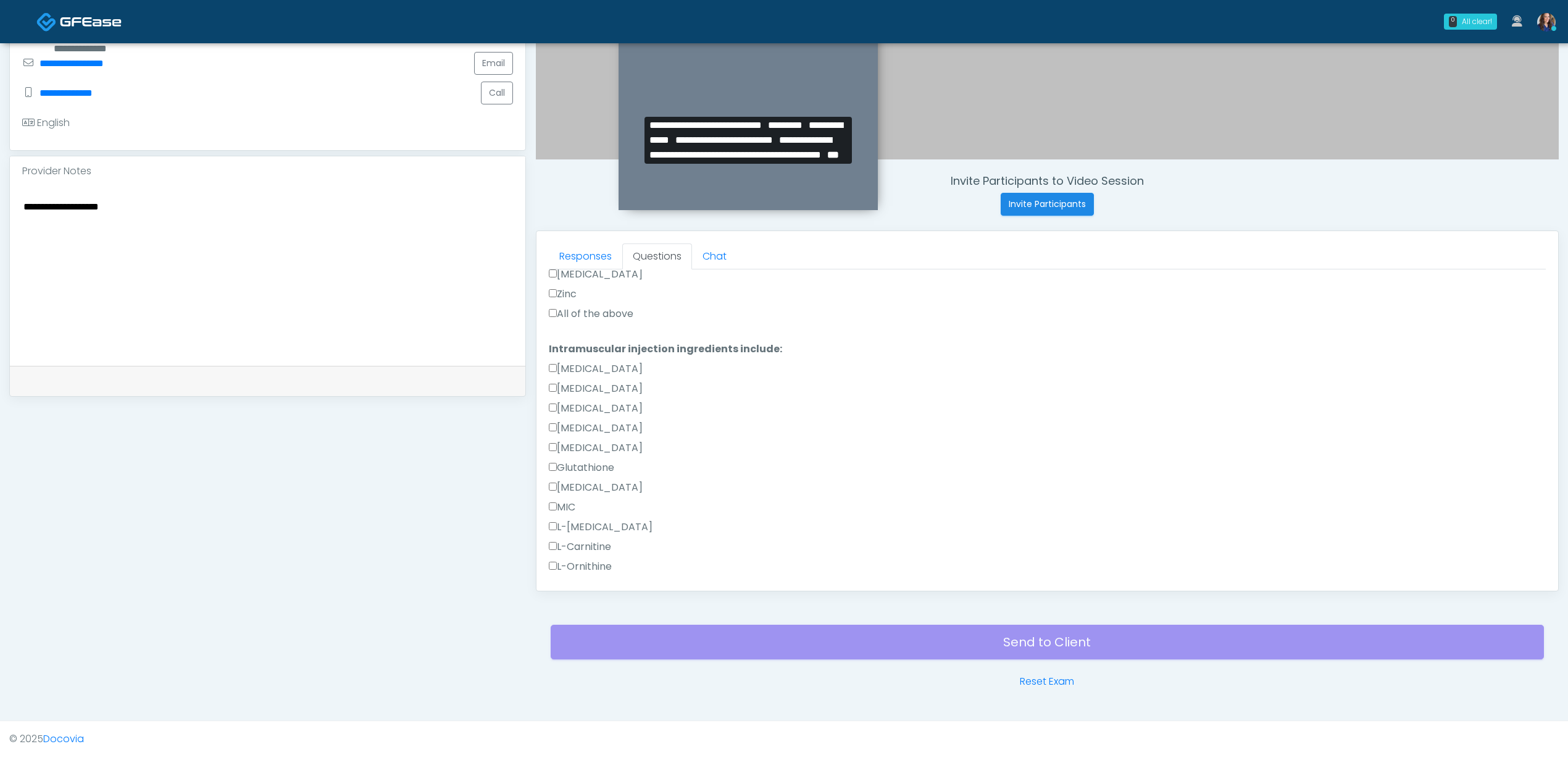
scroll to position [494, 0]
drag, startPoint x: 588, startPoint y: 355, endPoint x: 574, endPoint y: 419, distance: 65.5
click at [588, 355] on label "All of the above" at bounding box center [591, 353] width 85 height 15
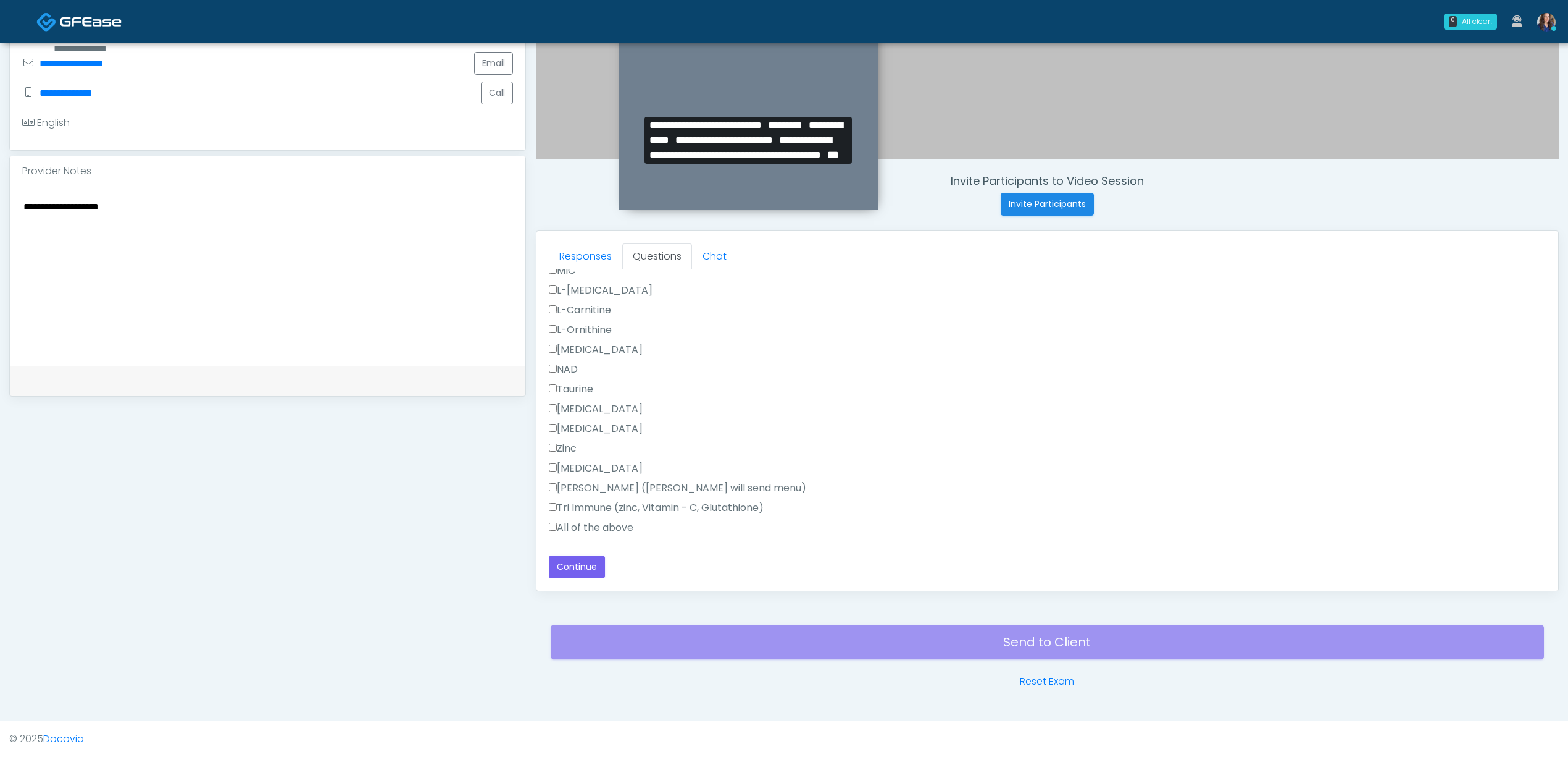
click at [577, 522] on label "All of the above" at bounding box center [591, 528] width 85 height 15
click at [577, 565] on button "Continue" at bounding box center [578, 566] width 56 height 23
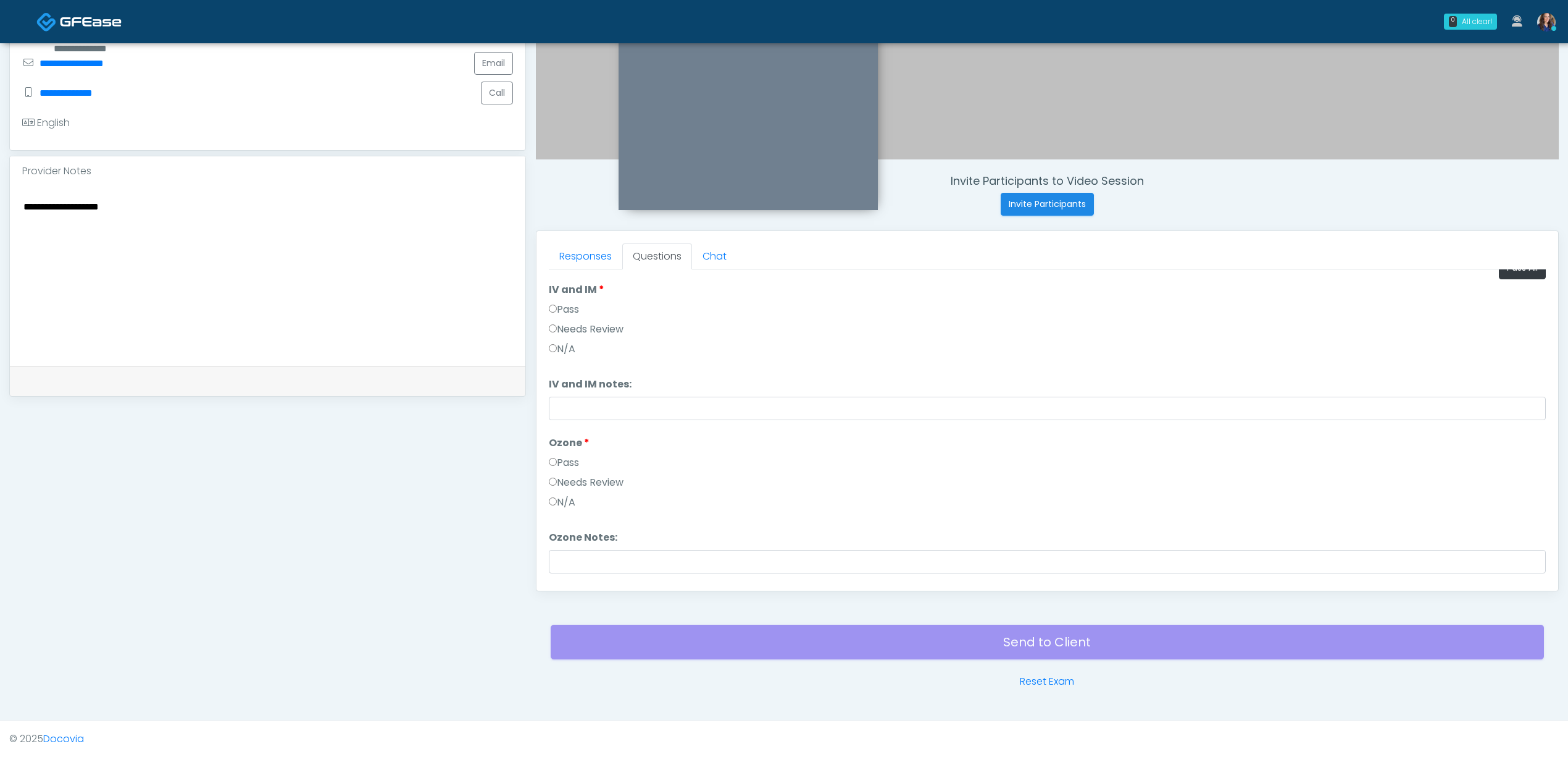
scroll to position [0, 0]
click at [1507, 284] on button "Pass All" at bounding box center [1523, 285] width 47 height 23
drag, startPoint x: 581, startPoint y: 567, endPoint x: 662, endPoint y: 589, distance: 83.9
click at [582, 567] on button "Continue" at bounding box center [578, 566] width 56 height 23
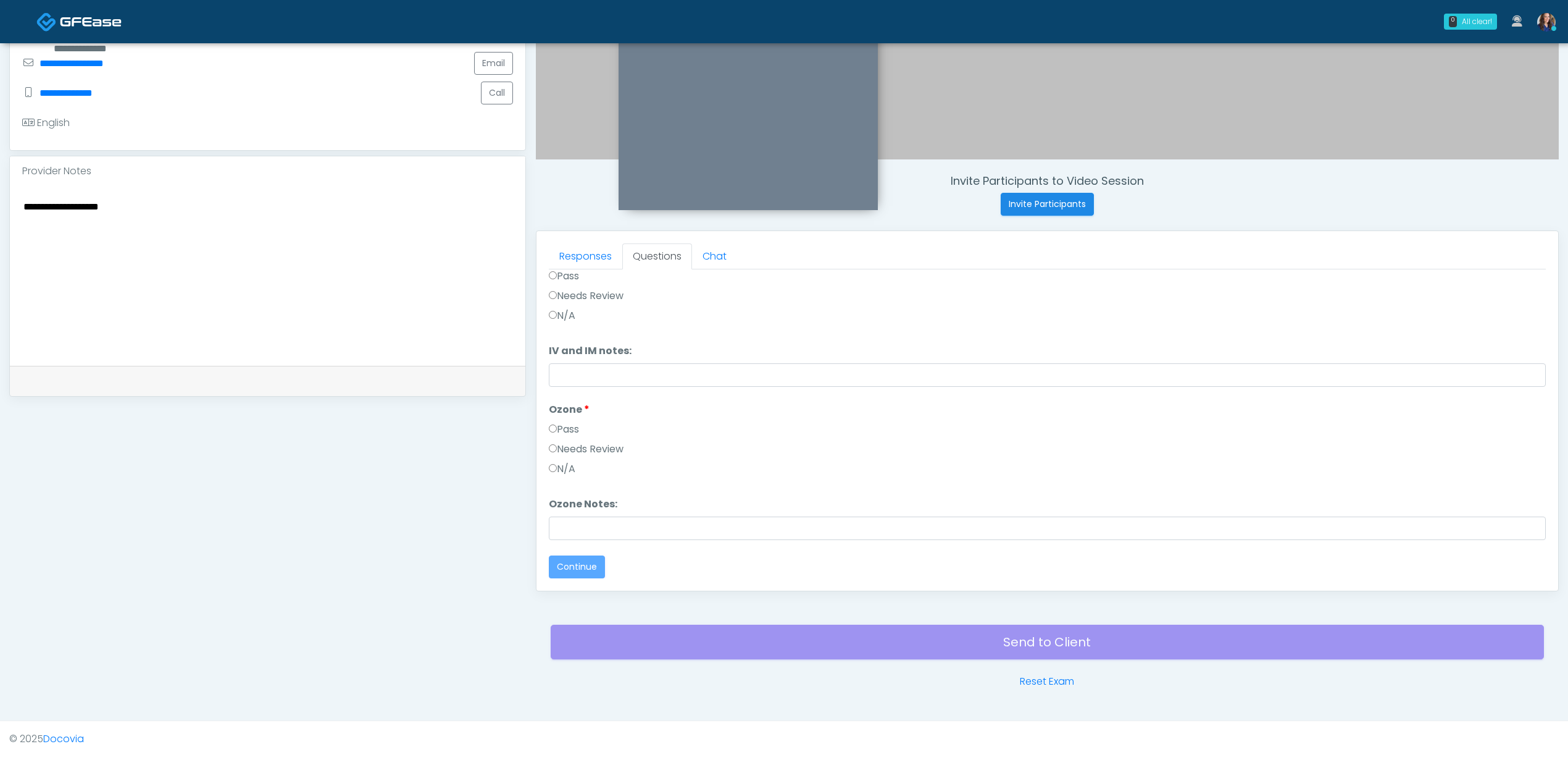
scroll to position [0, 0]
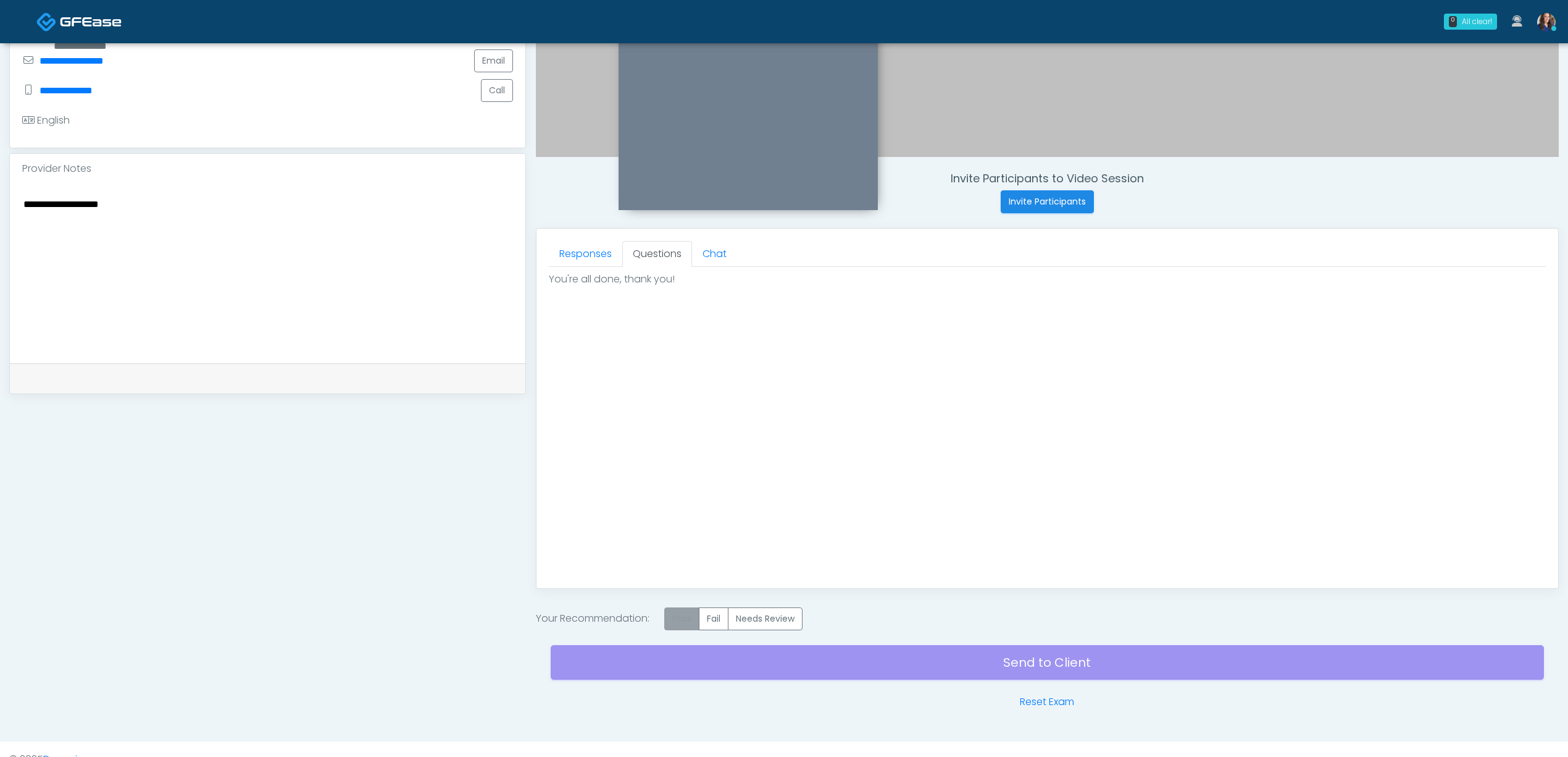
click at [679, 621] on label "Pass" at bounding box center [682, 618] width 35 height 23
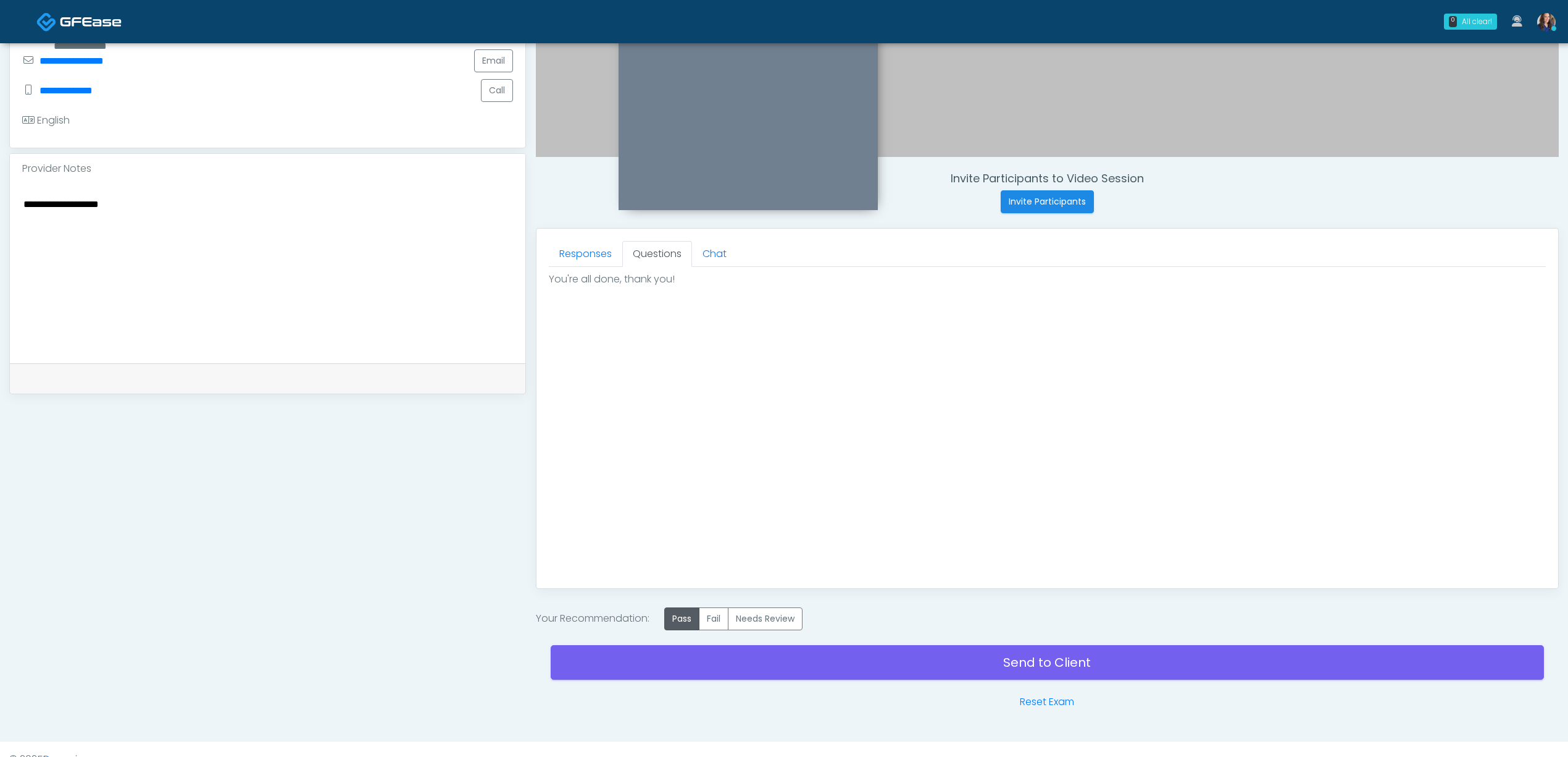
click at [897, 685] on div "Send to Client Reset Exam" at bounding box center [1048, 670] width 993 height 79
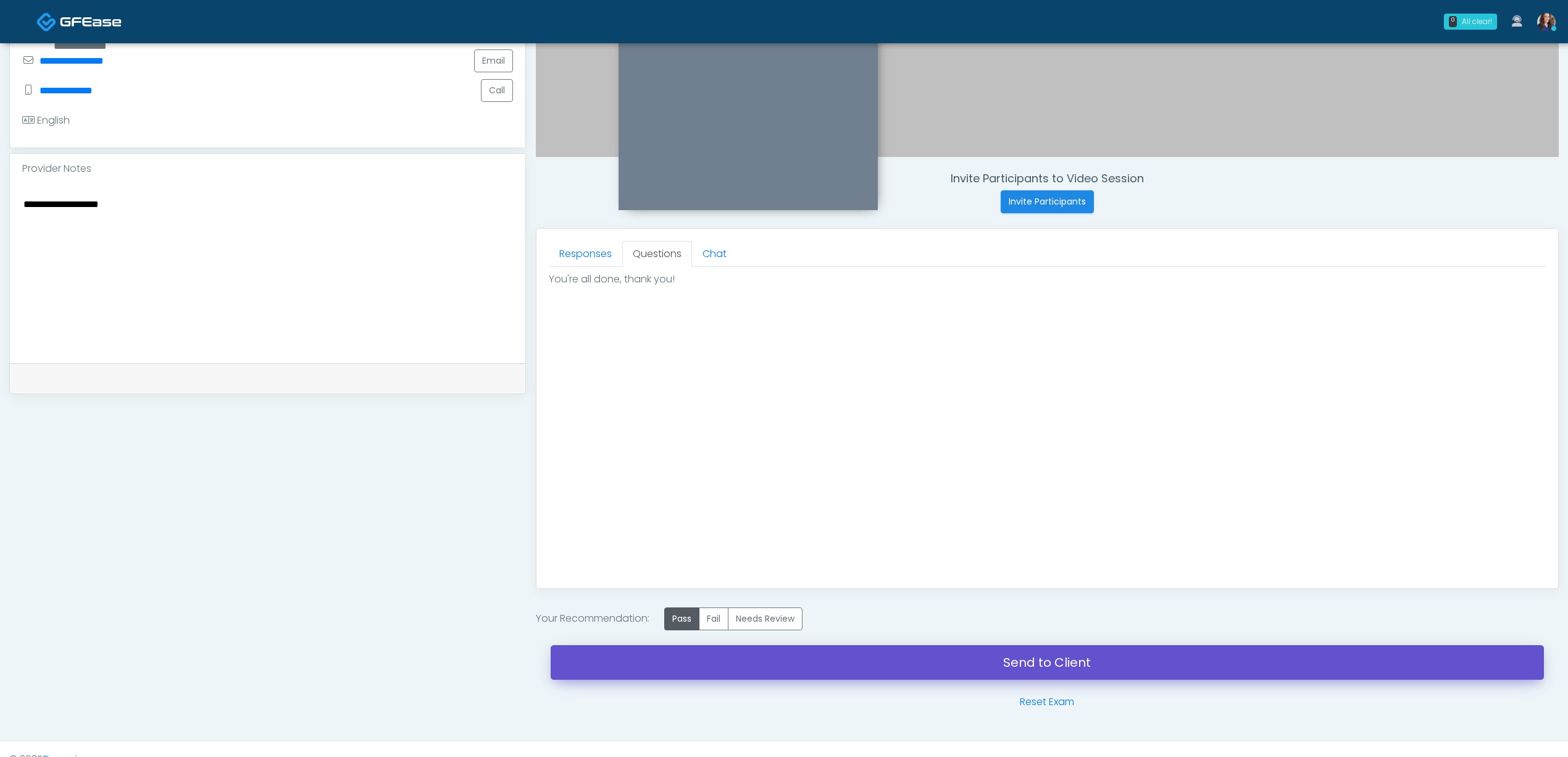
click at [930, 671] on link "Send to Client" at bounding box center [1048, 662] width 993 height 35
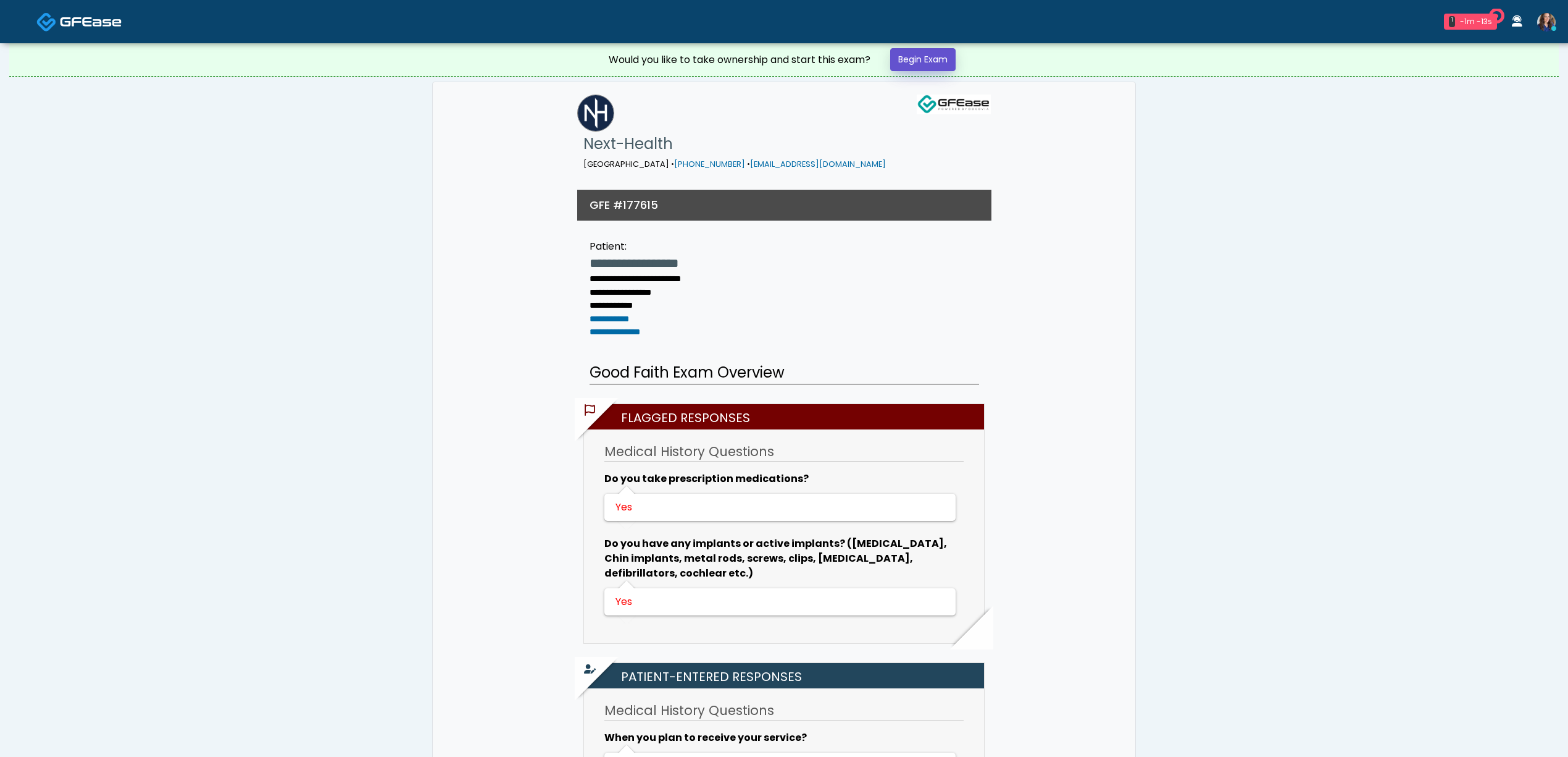
click at [912, 62] on link "Begin Exam" at bounding box center [923, 59] width 65 height 23
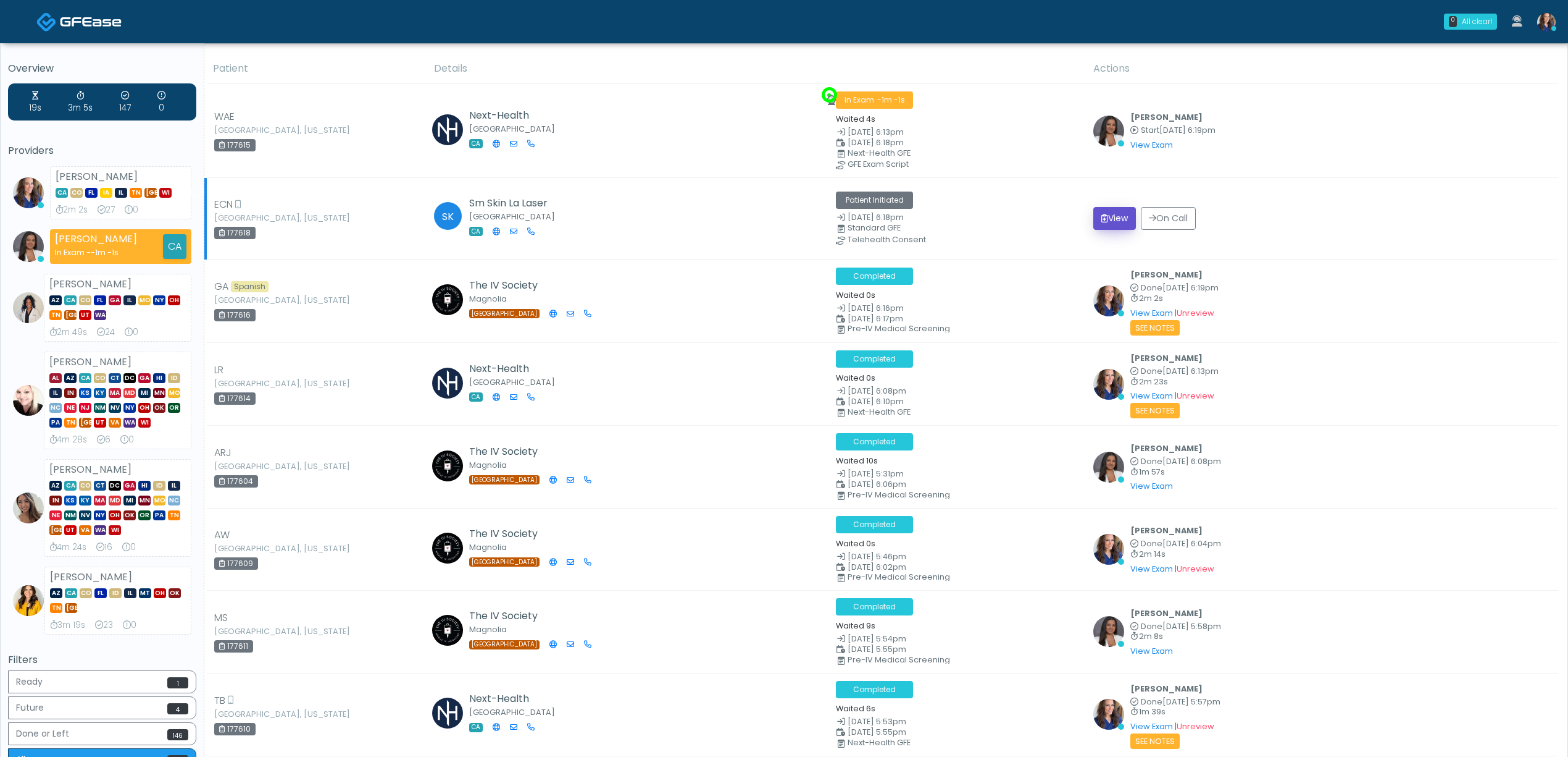
click at [1126, 215] on button "View" at bounding box center [1114, 217] width 43 height 23
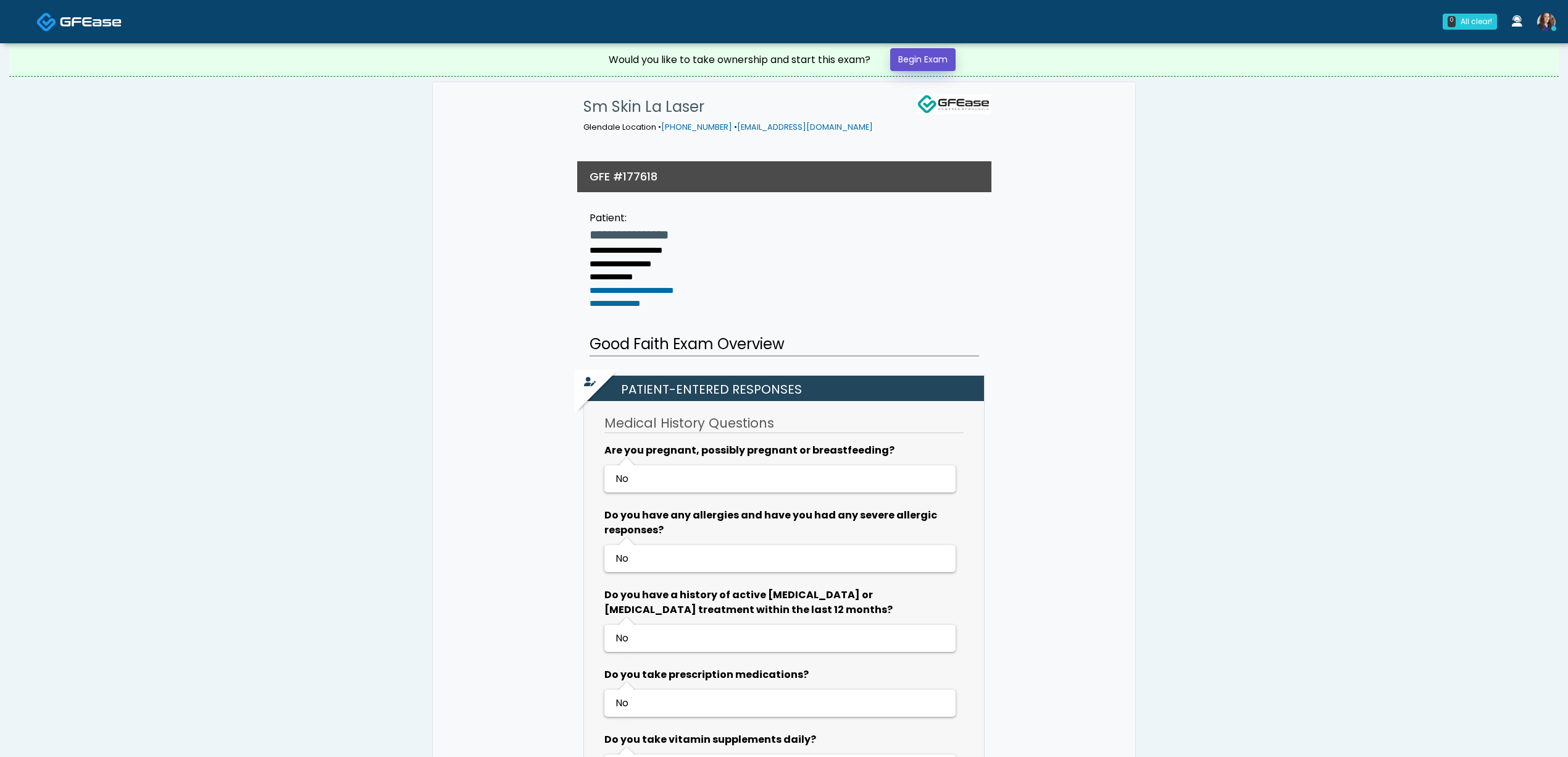
click at [926, 69] on link "Begin Exam" at bounding box center [923, 59] width 65 height 23
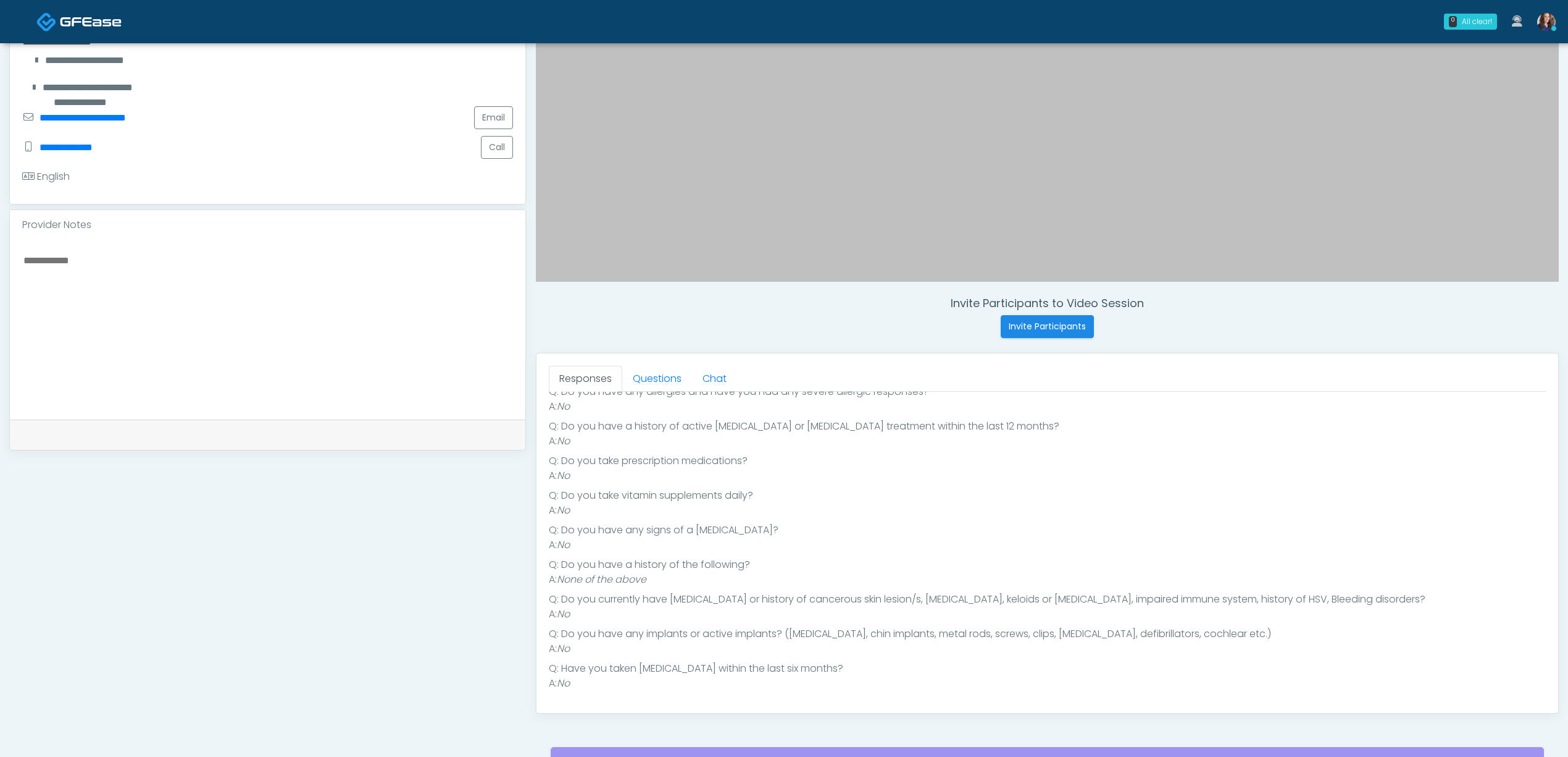
scroll to position [329, 0]
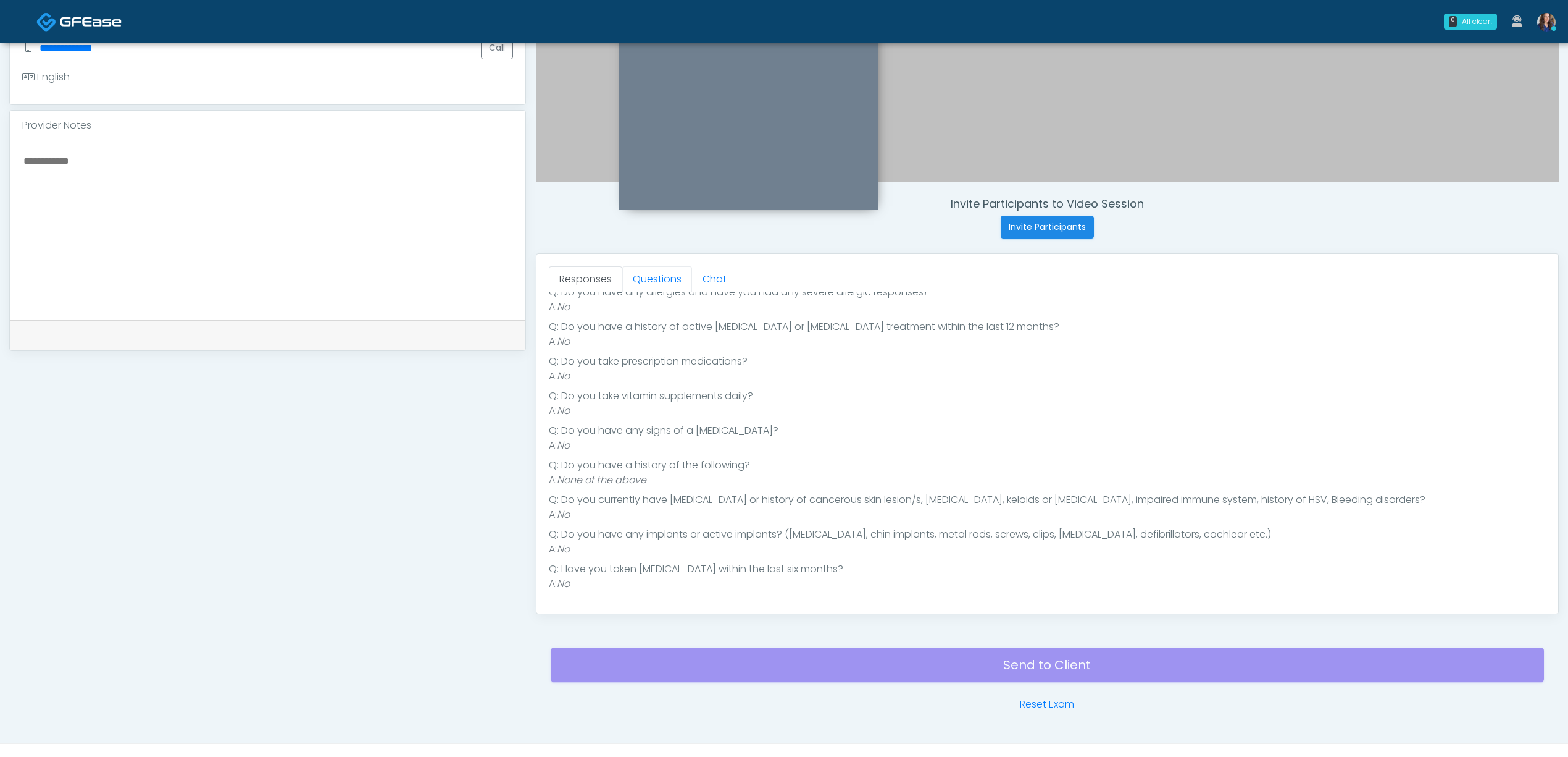
drag, startPoint x: 638, startPoint y: 276, endPoint x: 648, endPoint y: 318, distance: 43.2
click at [638, 276] on link "Questions" at bounding box center [657, 279] width 70 height 26
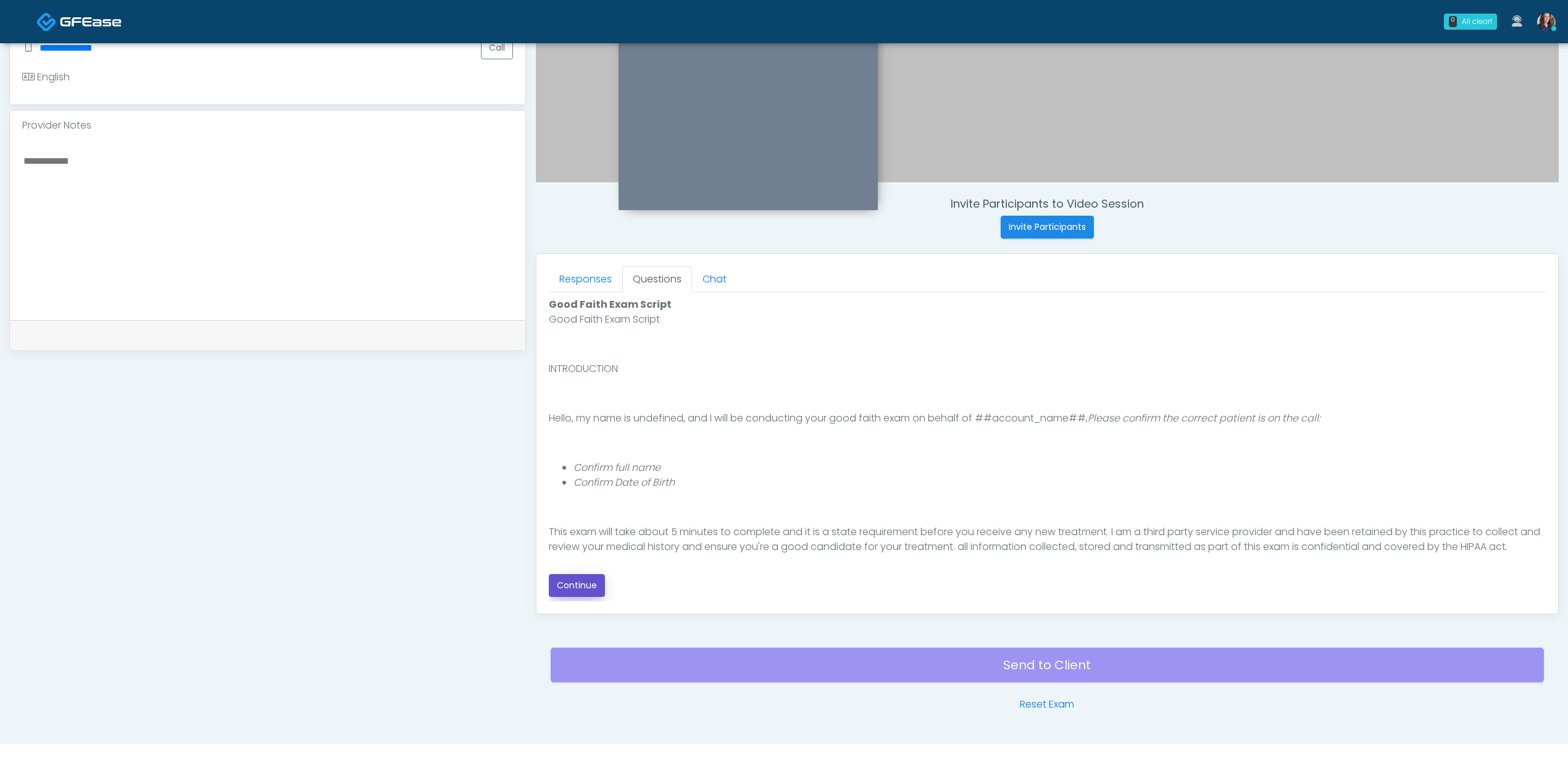
click at [572, 580] on button "Continue" at bounding box center [578, 585] width 56 height 23
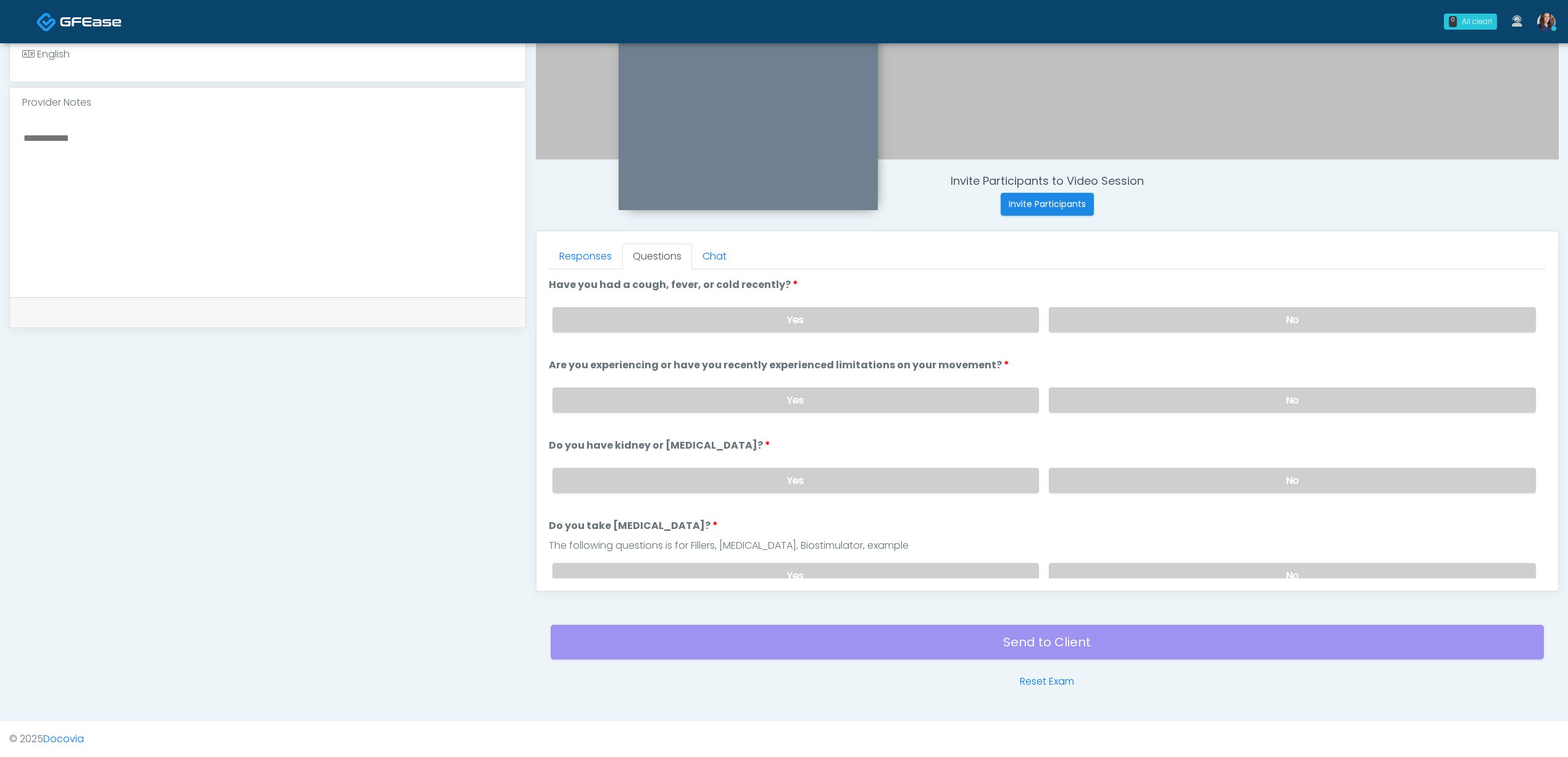
drag, startPoint x: 1151, startPoint y: 318, endPoint x: 1145, endPoint y: 366, distance: 48.4
click at [1151, 321] on label "No" at bounding box center [1292, 319] width 487 height 25
drag, startPoint x: 1131, startPoint y: 408, endPoint x: 1138, endPoint y: 425, distance: 18.4
click at [1131, 408] on label "No" at bounding box center [1292, 400] width 487 height 25
click at [1125, 477] on label "No" at bounding box center [1292, 480] width 487 height 25
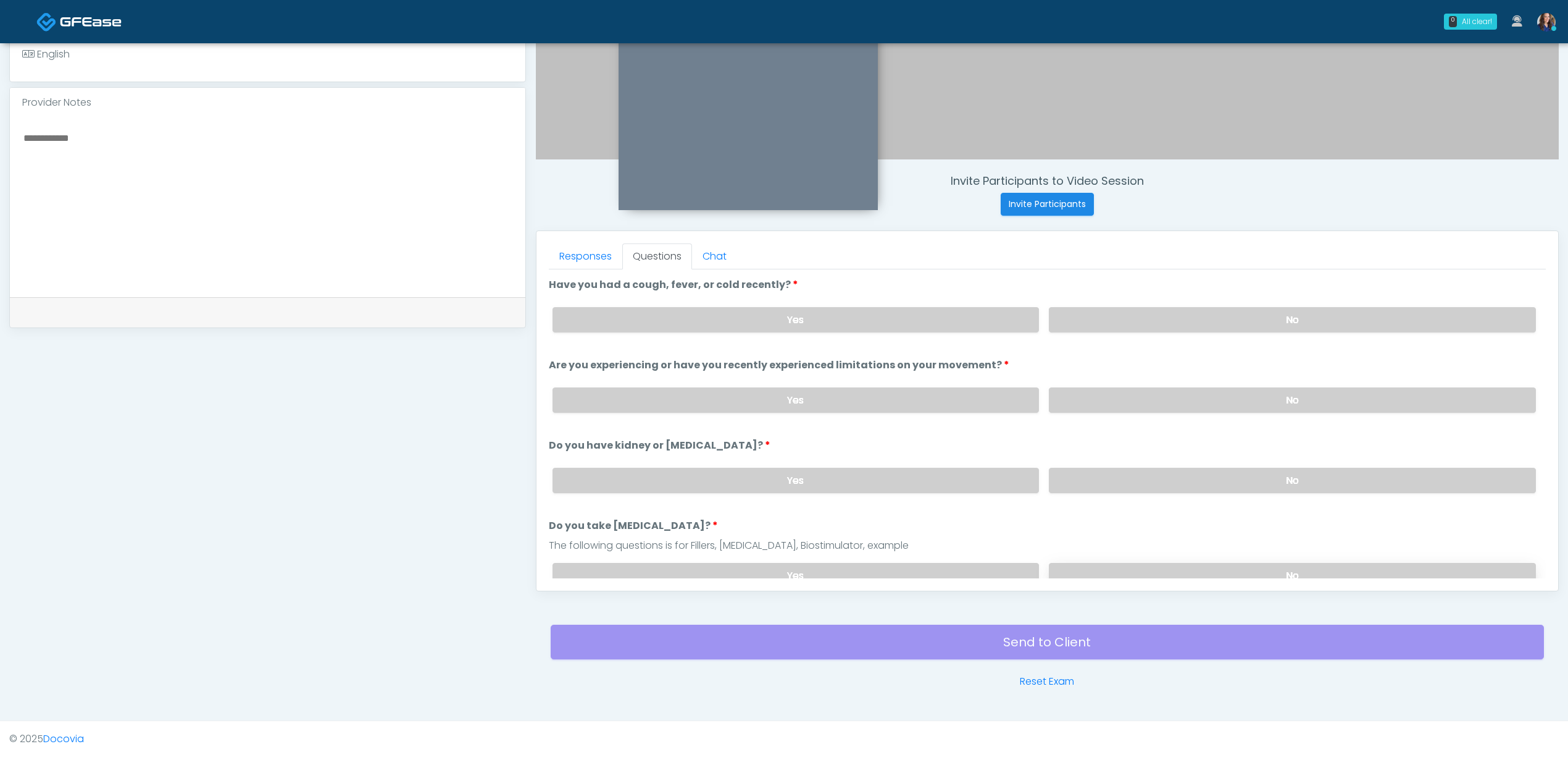
click at [1119, 563] on label "No" at bounding box center [1292, 575] width 487 height 25
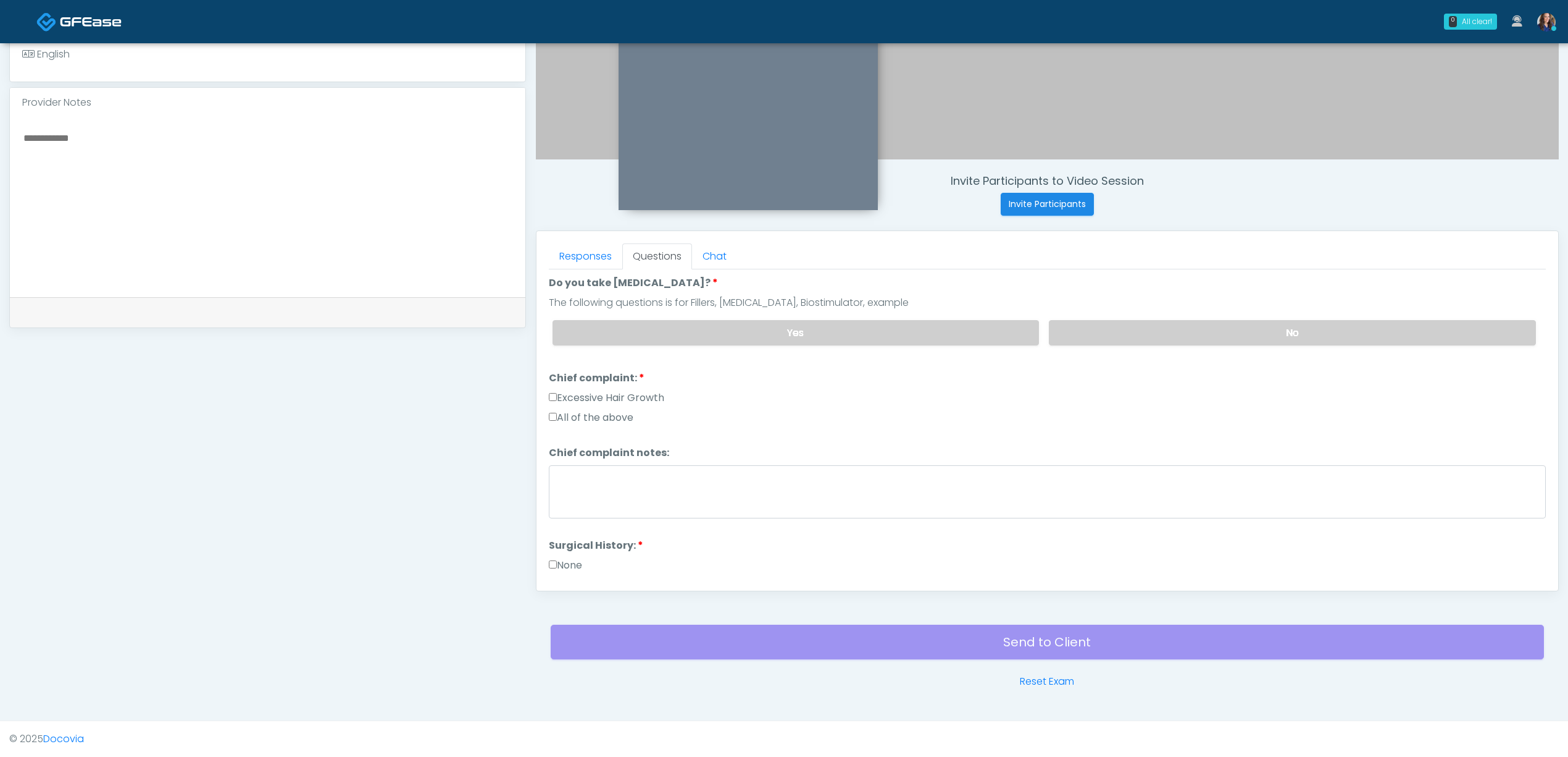
scroll to position [247, 0]
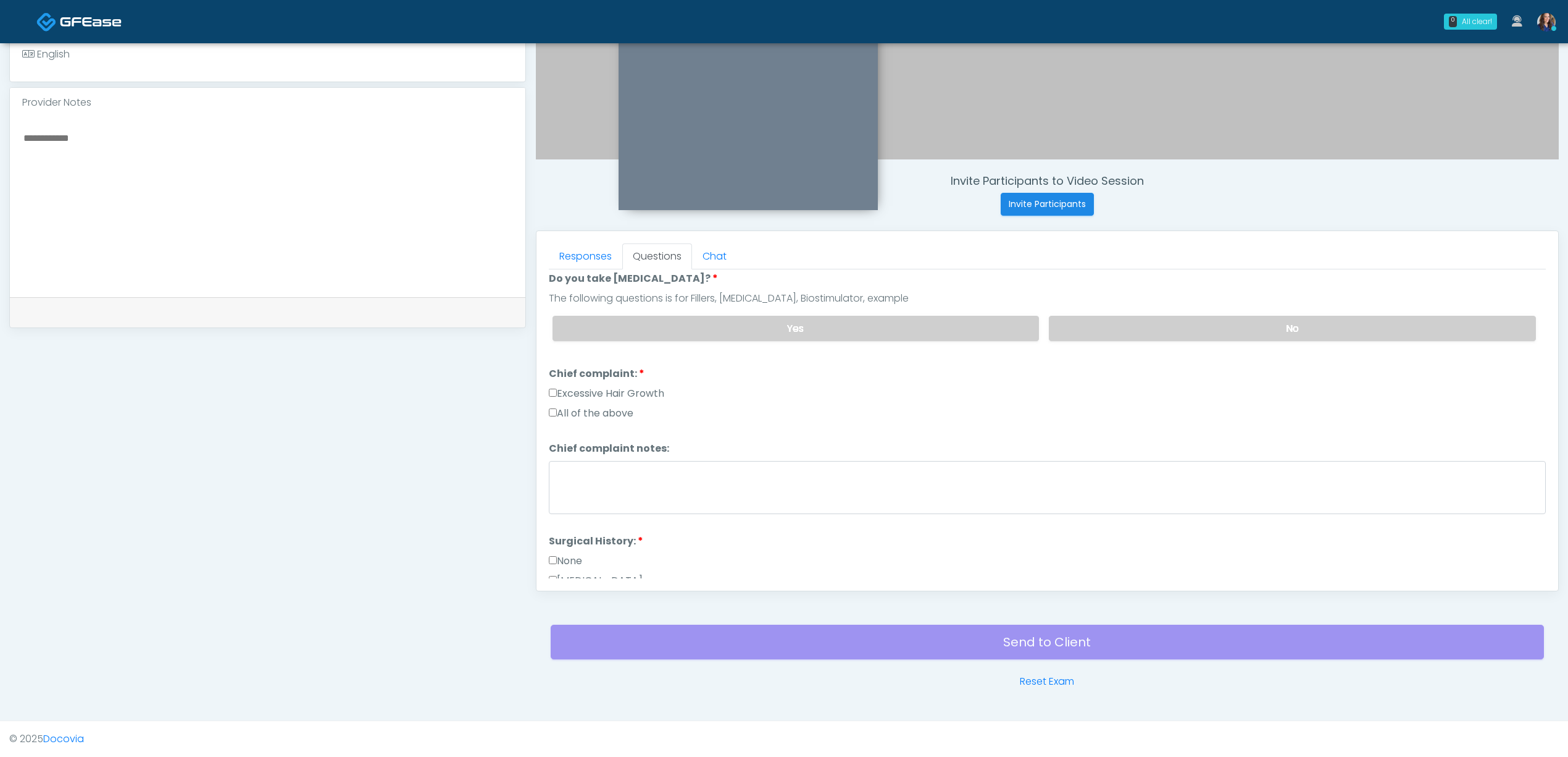
drag, startPoint x: 591, startPoint y: 396, endPoint x: 640, endPoint y: 410, distance: 51.0
click at [593, 396] on label "Excessive Hair Growth" at bounding box center [607, 393] width 116 height 15
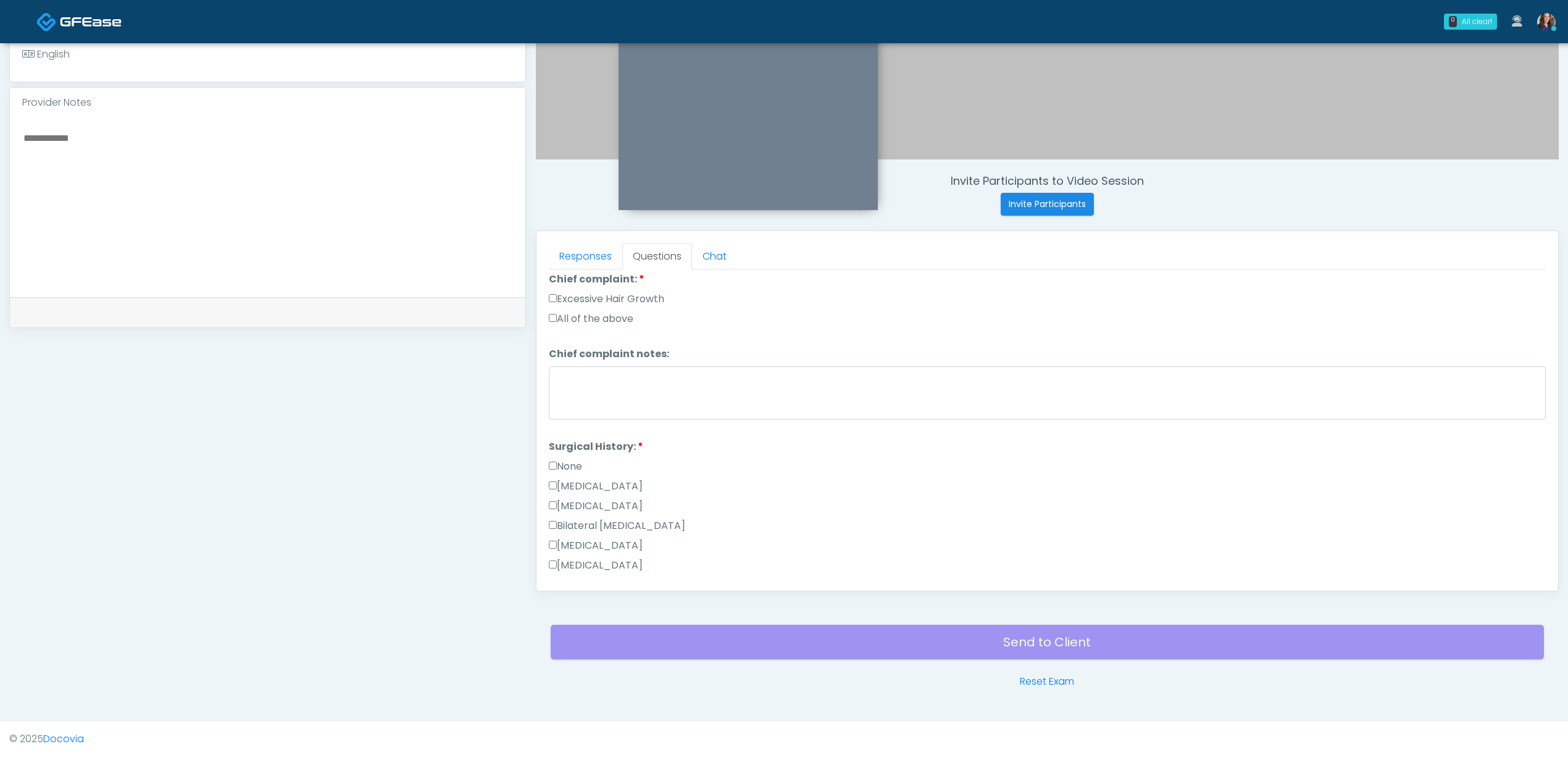
scroll to position [411, 0]
click at [567, 393] on label "None" at bounding box center [566, 397] width 34 height 15
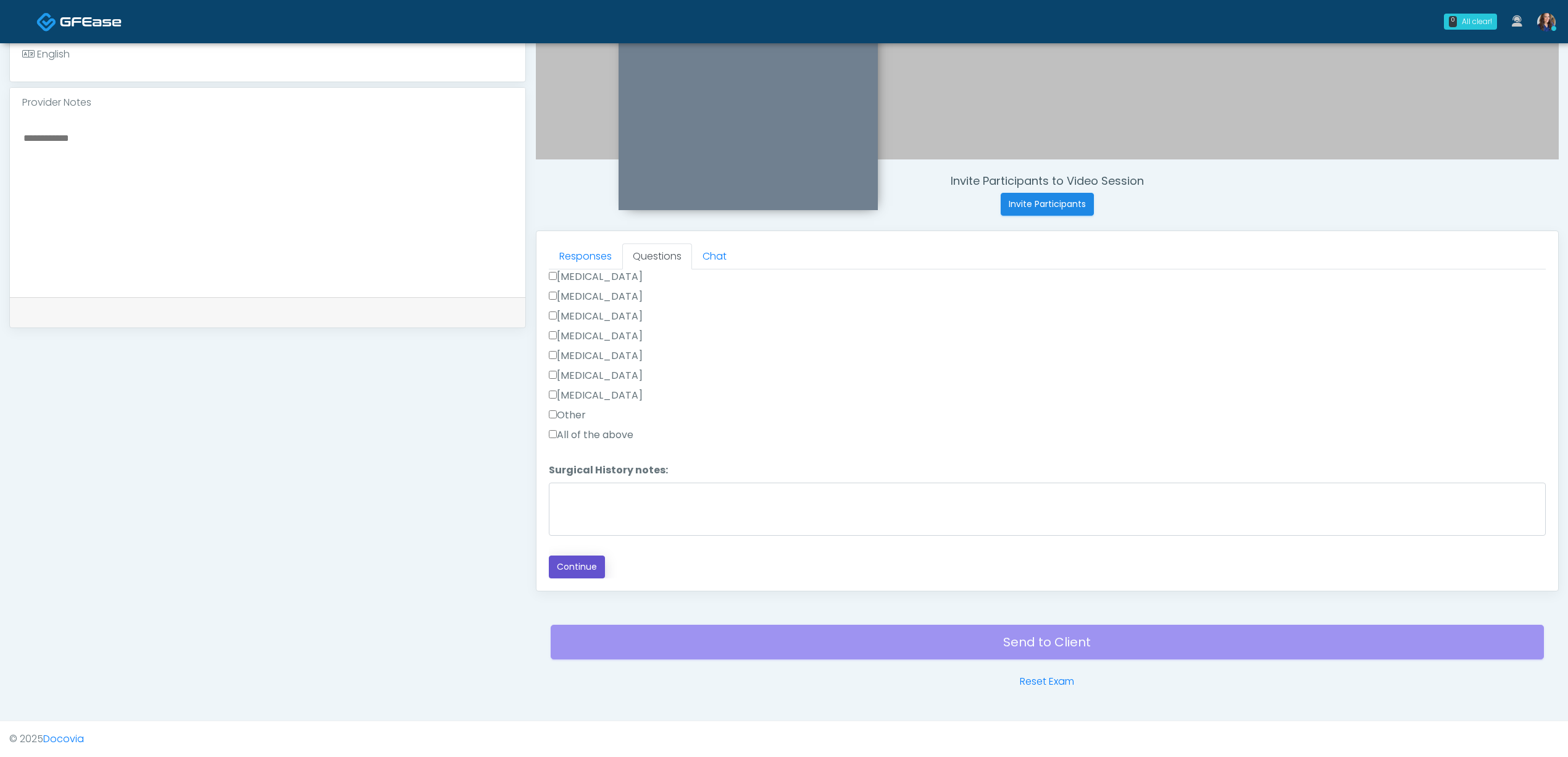
click at [578, 567] on button "Continue" at bounding box center [578, 566] width 56 height 23
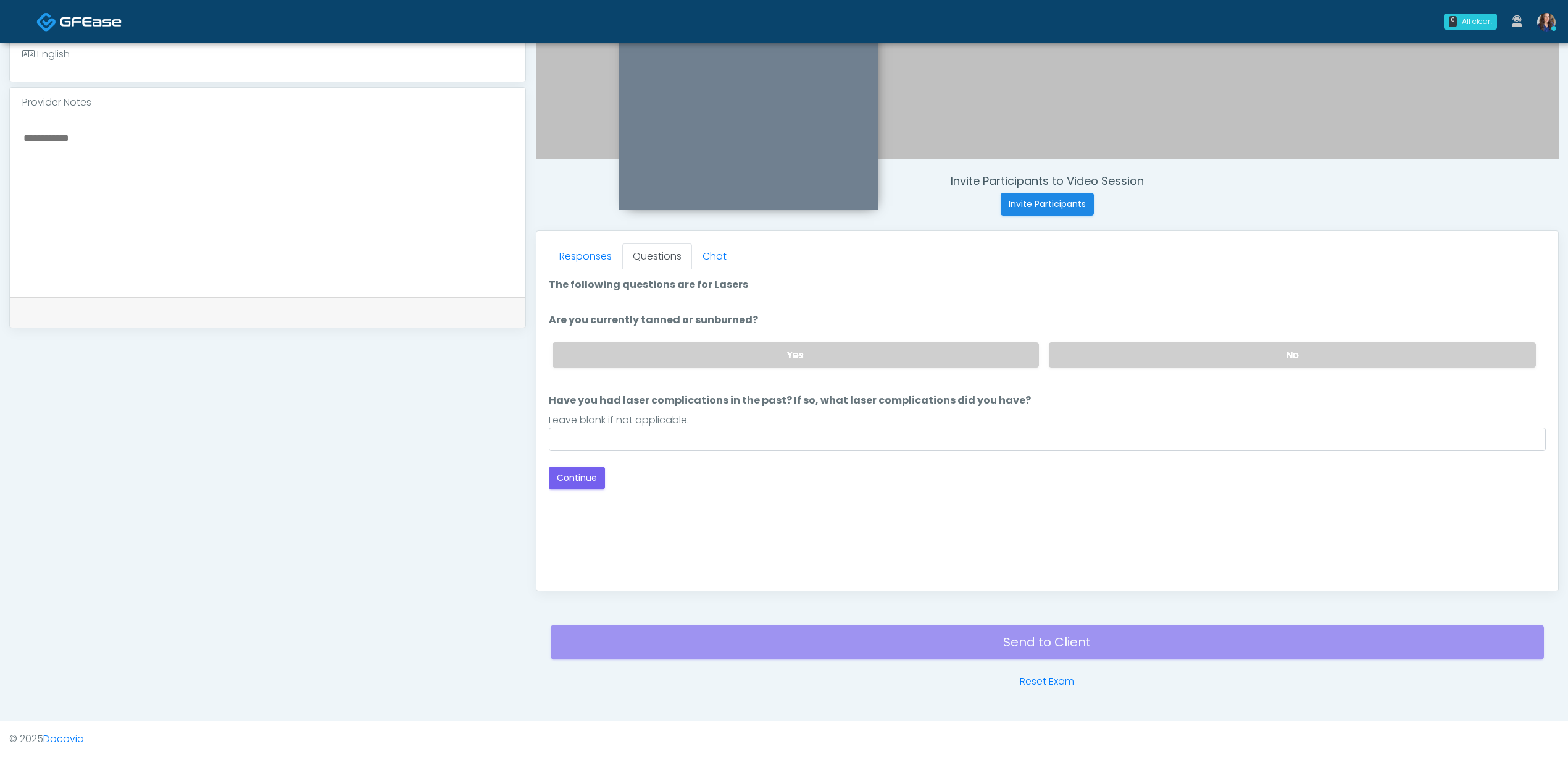
drag, startPoint x: 1180, startPoint y: 352, endPoint x: 1124, endPoint y: 379, distance: 62.2
click at [1172, 358] on label "No" at bounding box center [1292, 355] width 487 height 25
click at [734, 430] on input "Have you had laser complications in the past? If so, what laser complications d…" at bounding box center [1048, 439] width 997 height 24
type input "**********"
click at [574, 470] on button "Continue" at bounding box center [578, 478] width 56 height 23
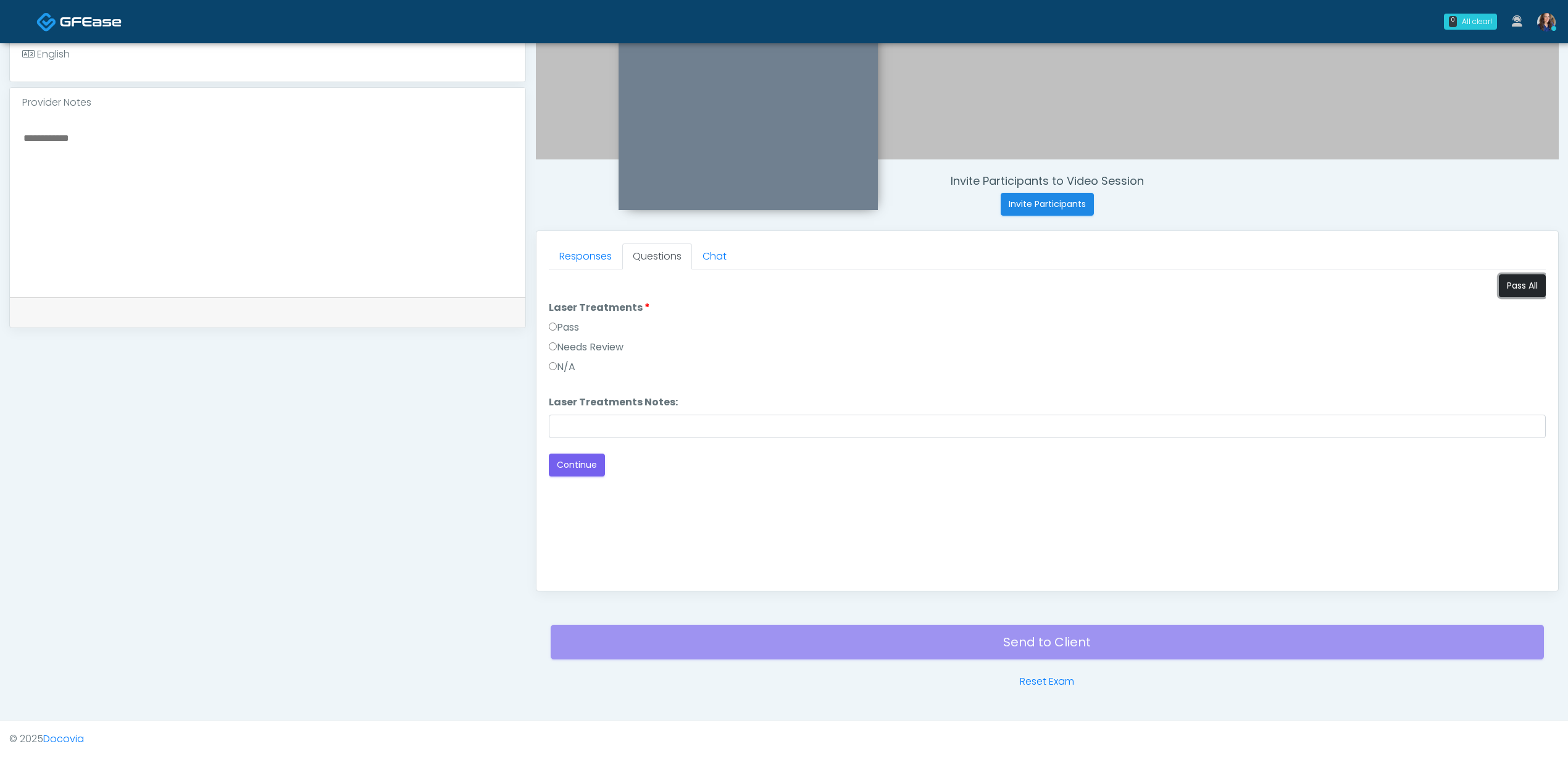
click at [1524, 284] on button "Pass All" at bounding box center [1523, 285] width 47 height 23
drag, startPoint x: 572, startPoint y: 462, endPoint x: 588, endPoint y: 458, distance: 16.5
click at [571, 462] on button "Continue" at bounding box center [578, 464] width 56 height 23
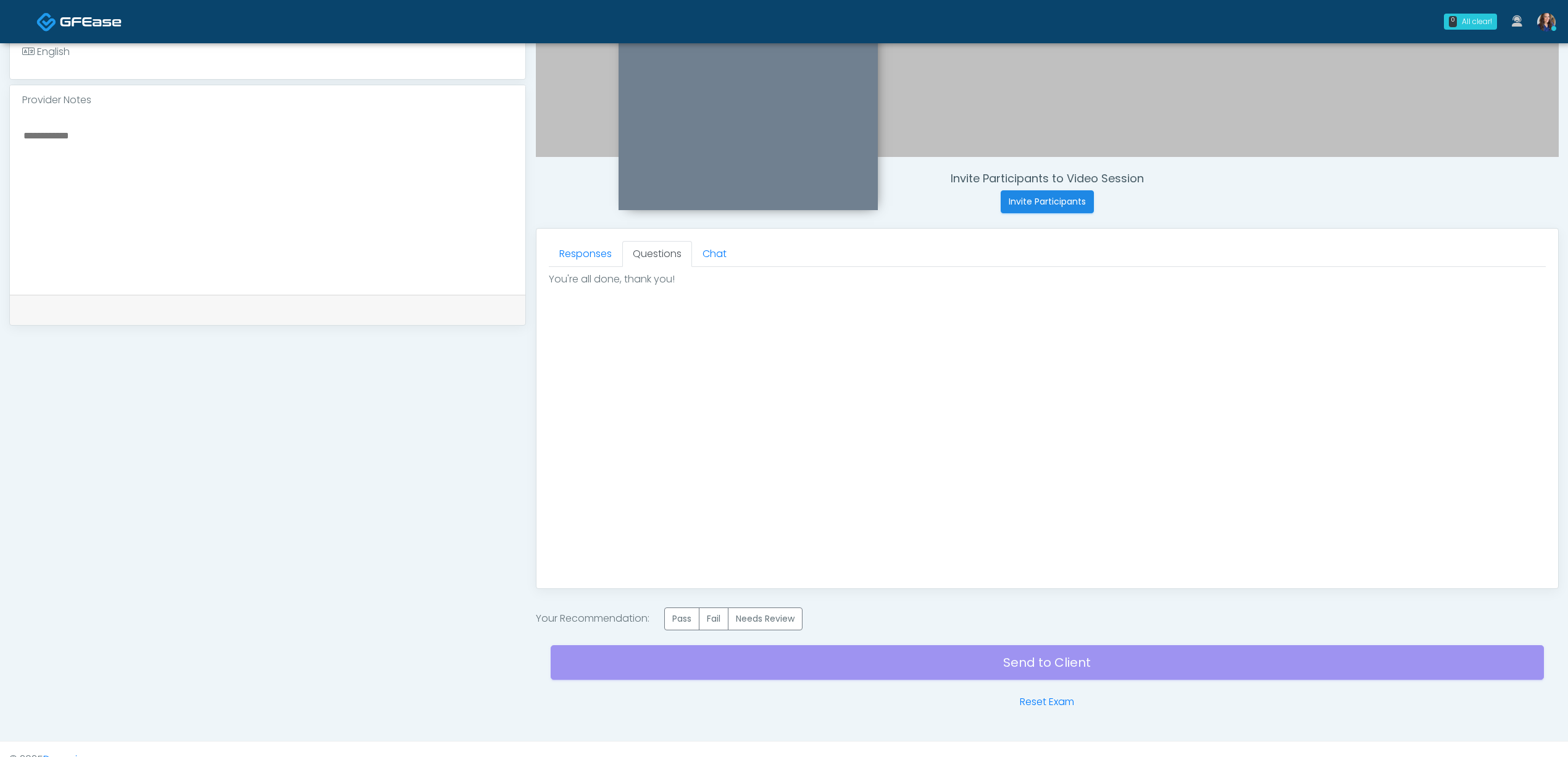
drag, startPoint x: 677, startPoint y: 618, endPoint x: 789, endPoint y: 648, distance: 115.9
click at [678, 619] on label "Pass" at bounding box center [682, 618] width 35 height 23
click at [934, 667] on div "Send to Client Reset Exam" at bounding box center [1048, 670] width 993 height 79
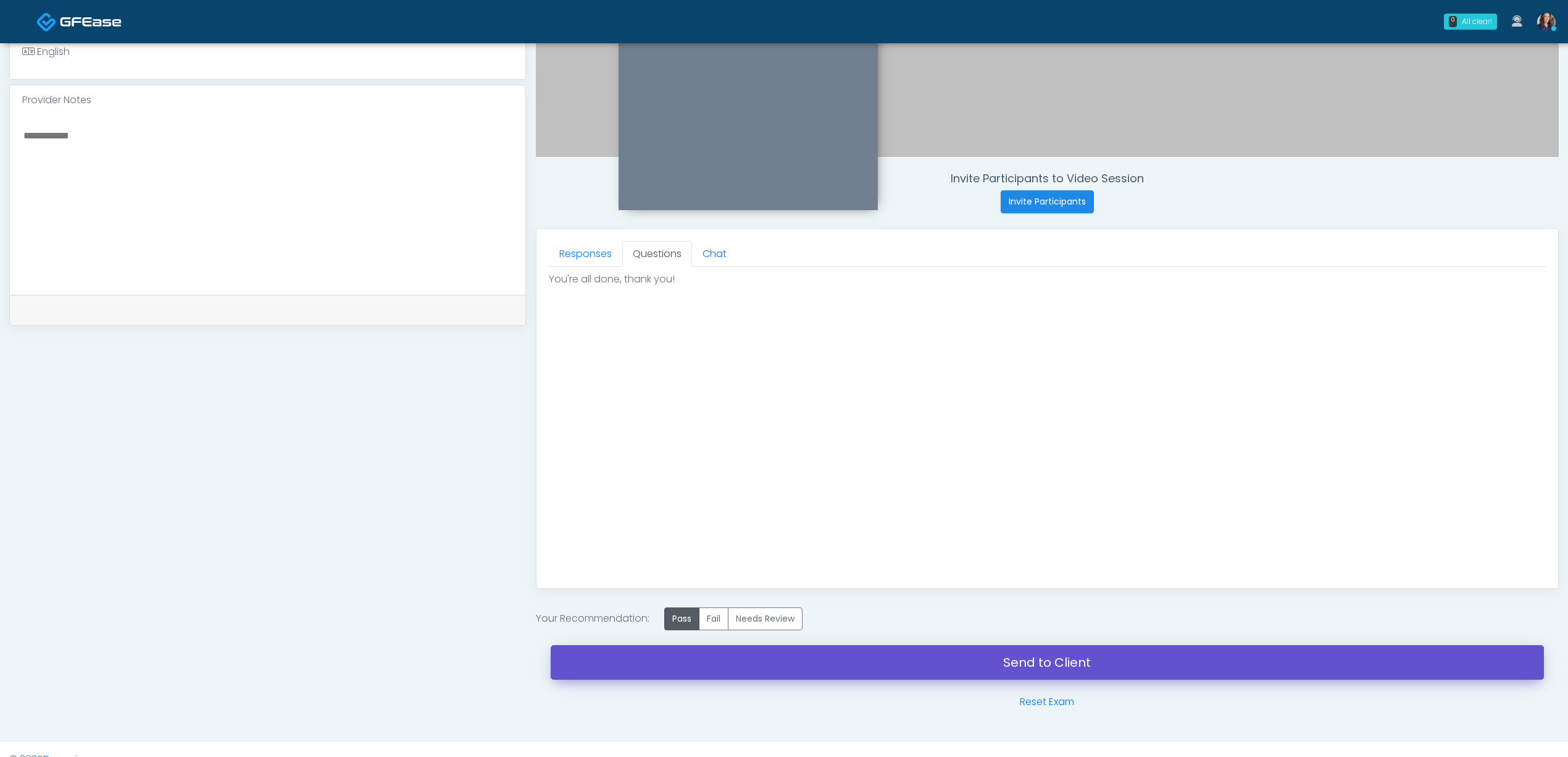
click at [976, 666] on link "Send to Client" at bounding box center [1048, 662] width 993 height 35
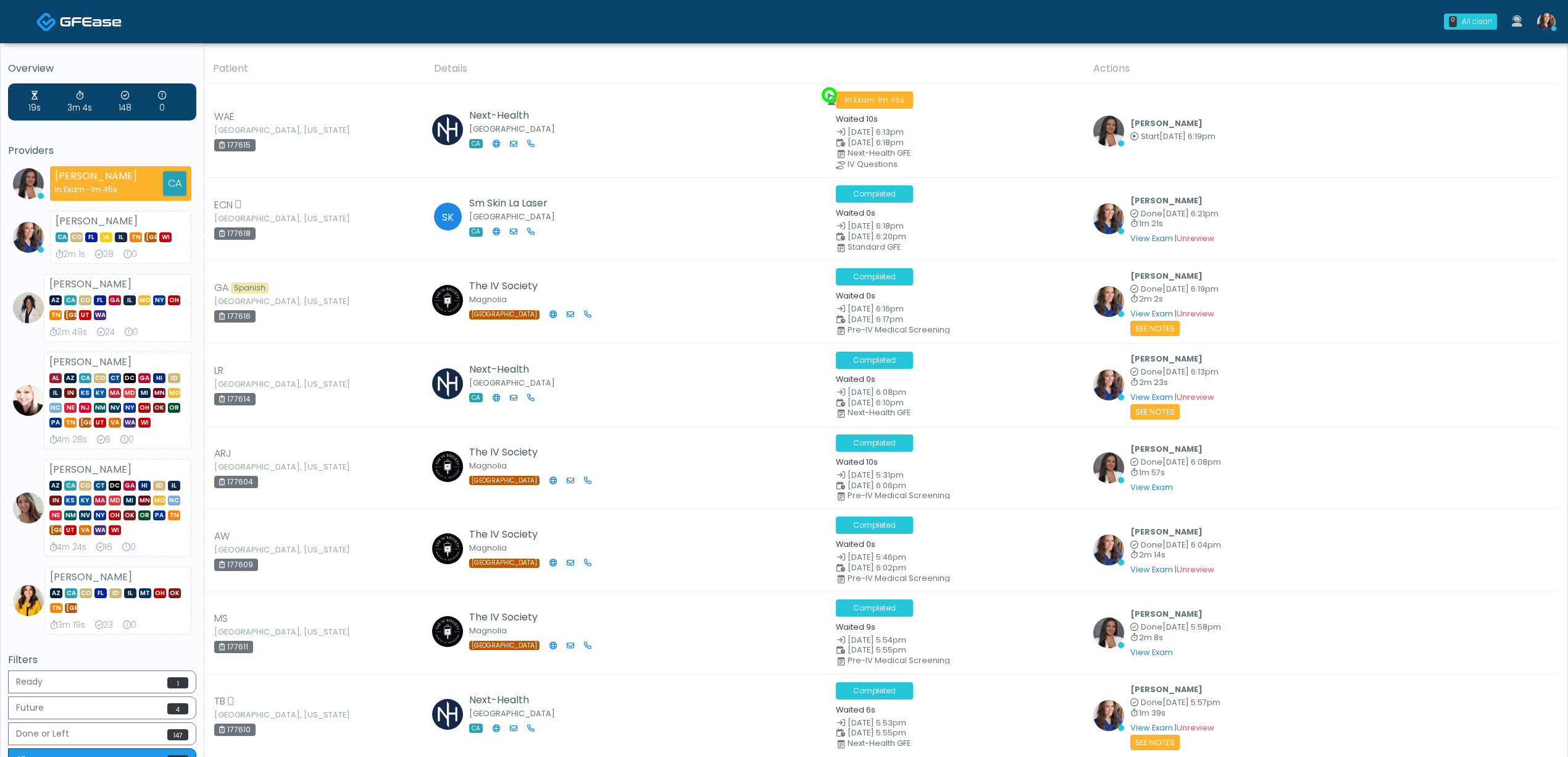
click at [1549, 23] on img at bounding box center [1547, 22] width 18 height 18
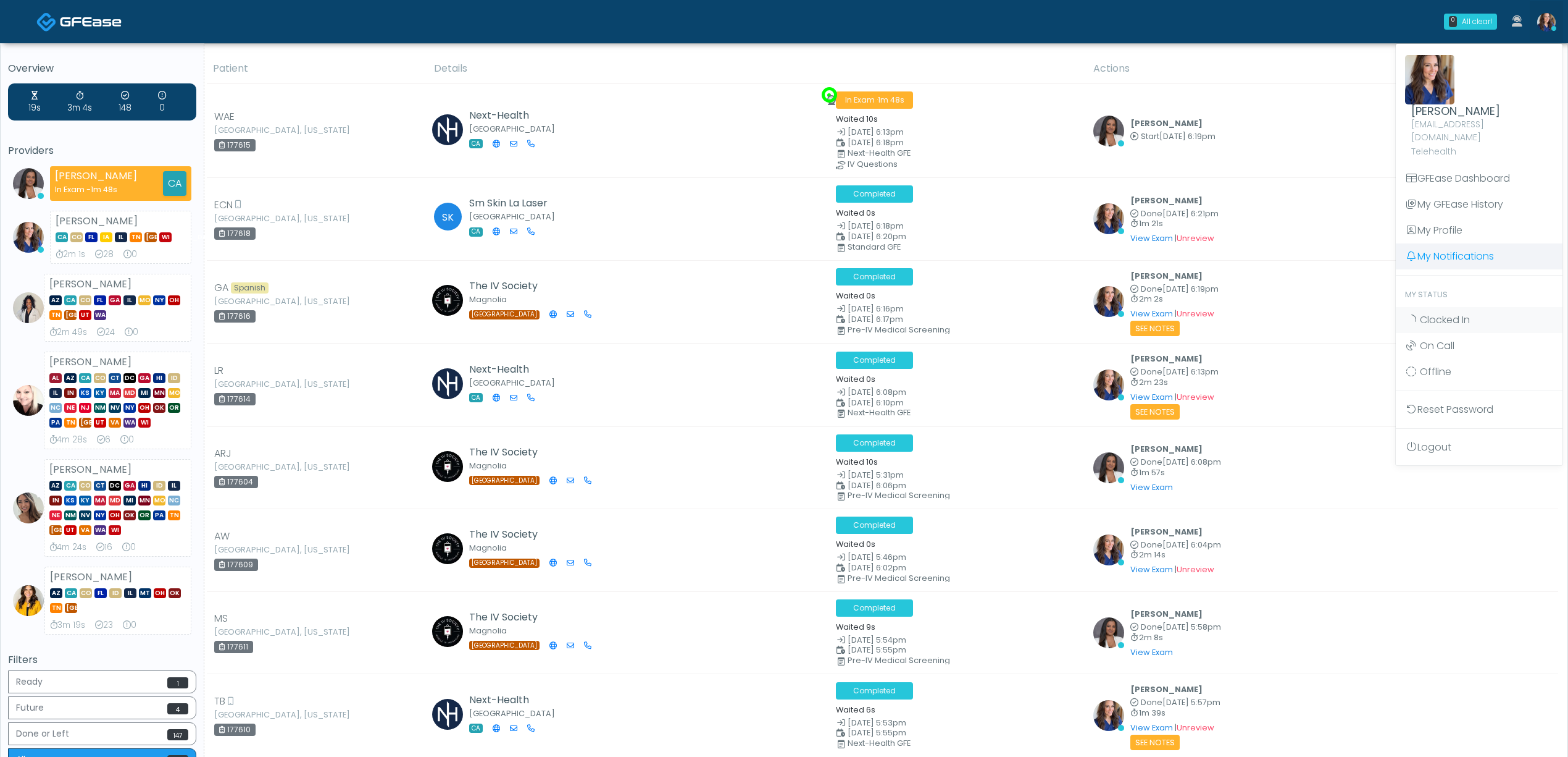
click at [1446, 243] on link "My Notifications" at bounding box center [1479, 256] width 166 height 26
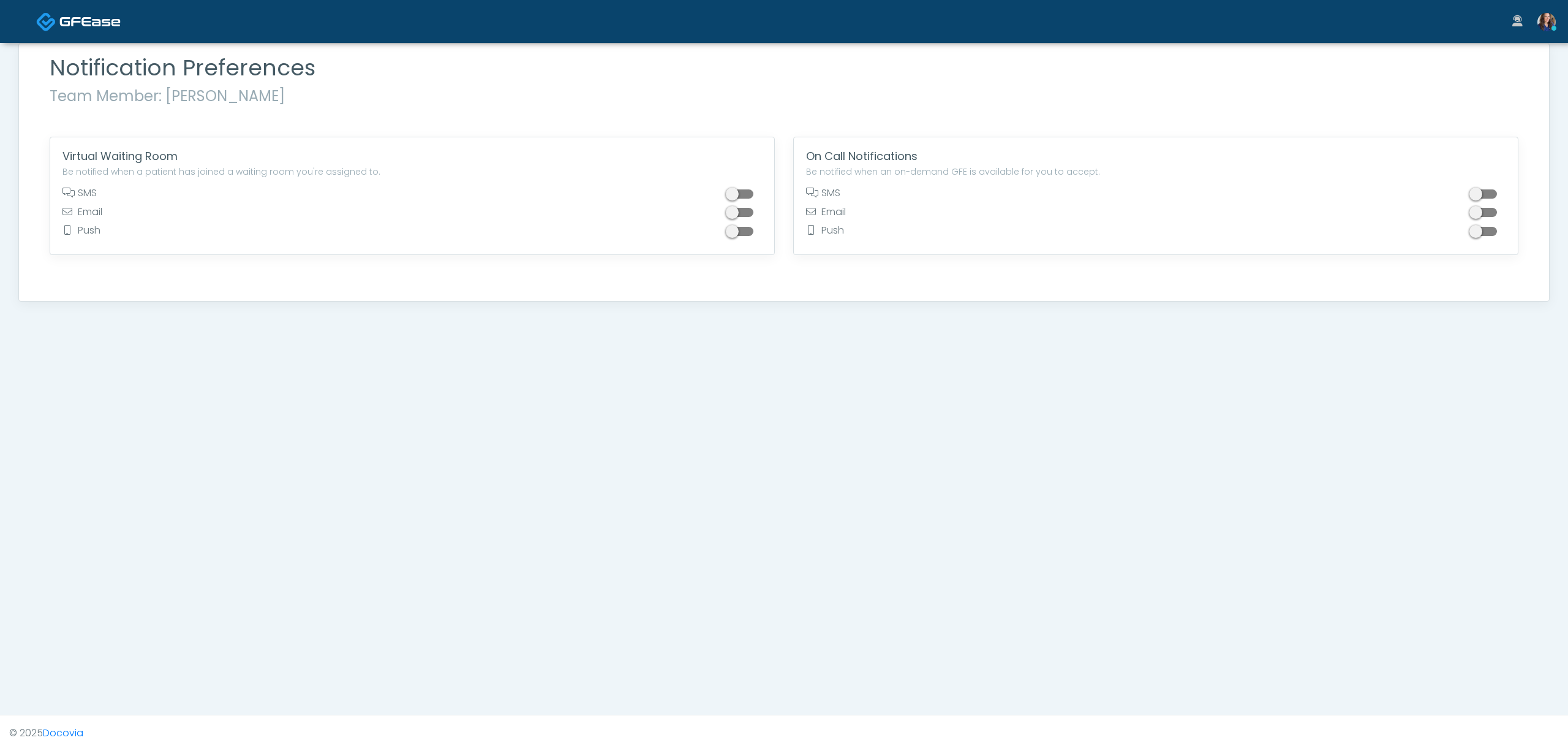
click at [750, 191] on span at bounding box center [741, 194] width 24 height 9
click at [74, 20] on img at bounding box center [90, 22] width 61 height 13
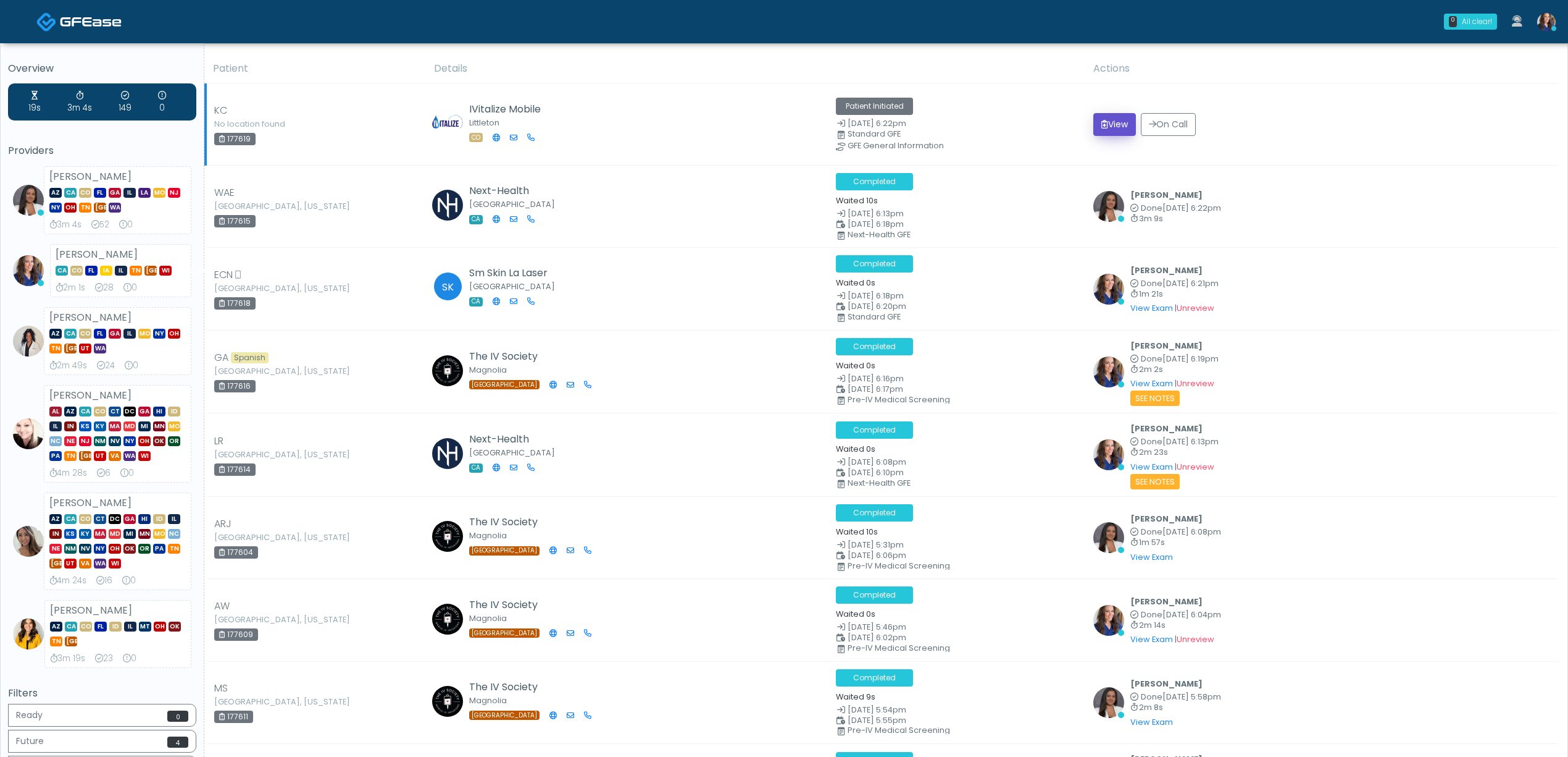
click at [1109, 122] on icon "submit" at bounding box center [1104, 125] width 6 height 9
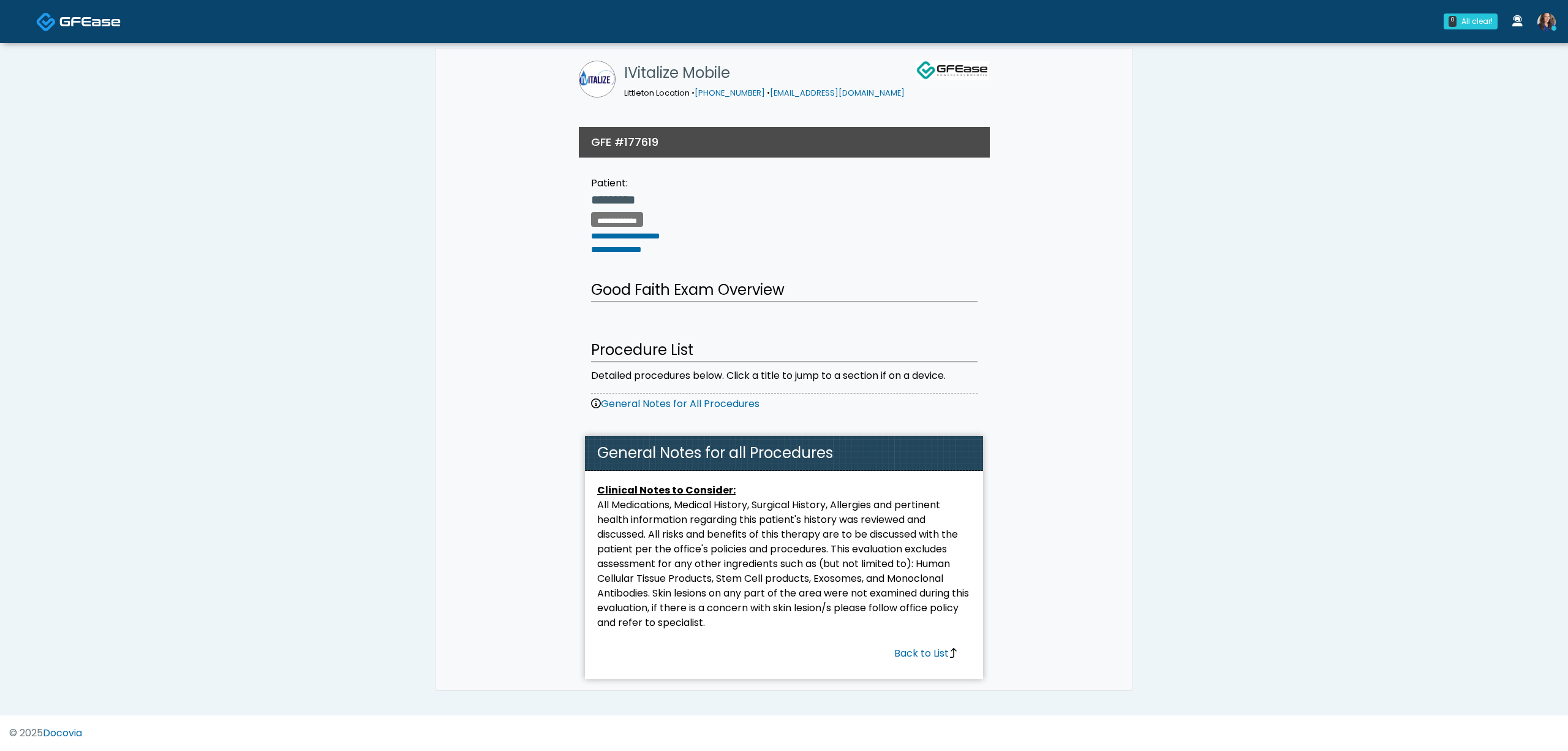
click at [86, 20] on img at bounding box center [90, 22] width 61 height 13
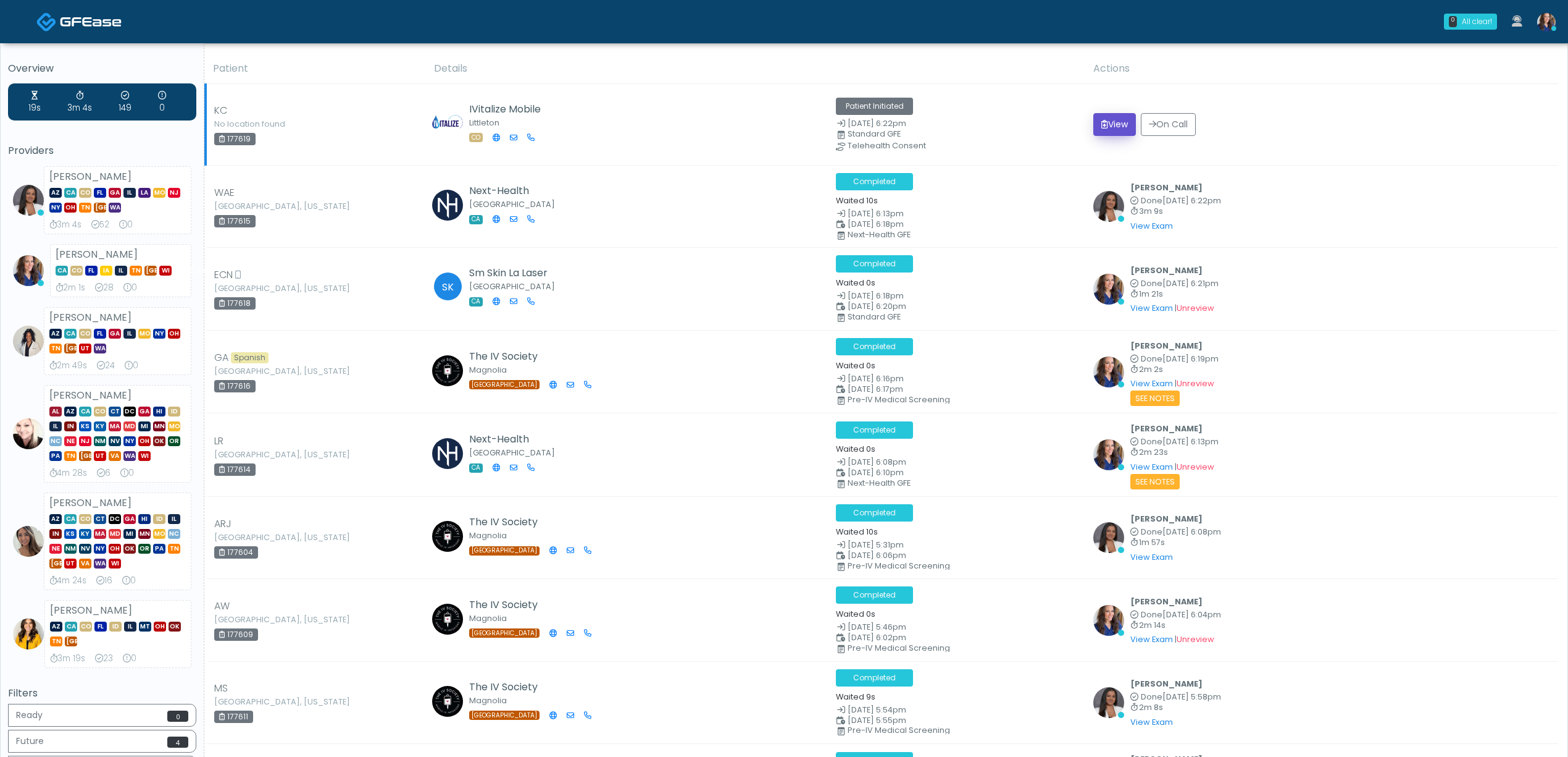
click at [1112, 124] on button "View" at bounding box center [1114, 124] width 43 height 23
